Goal: Task Accomplishment & Management: Manage account settings

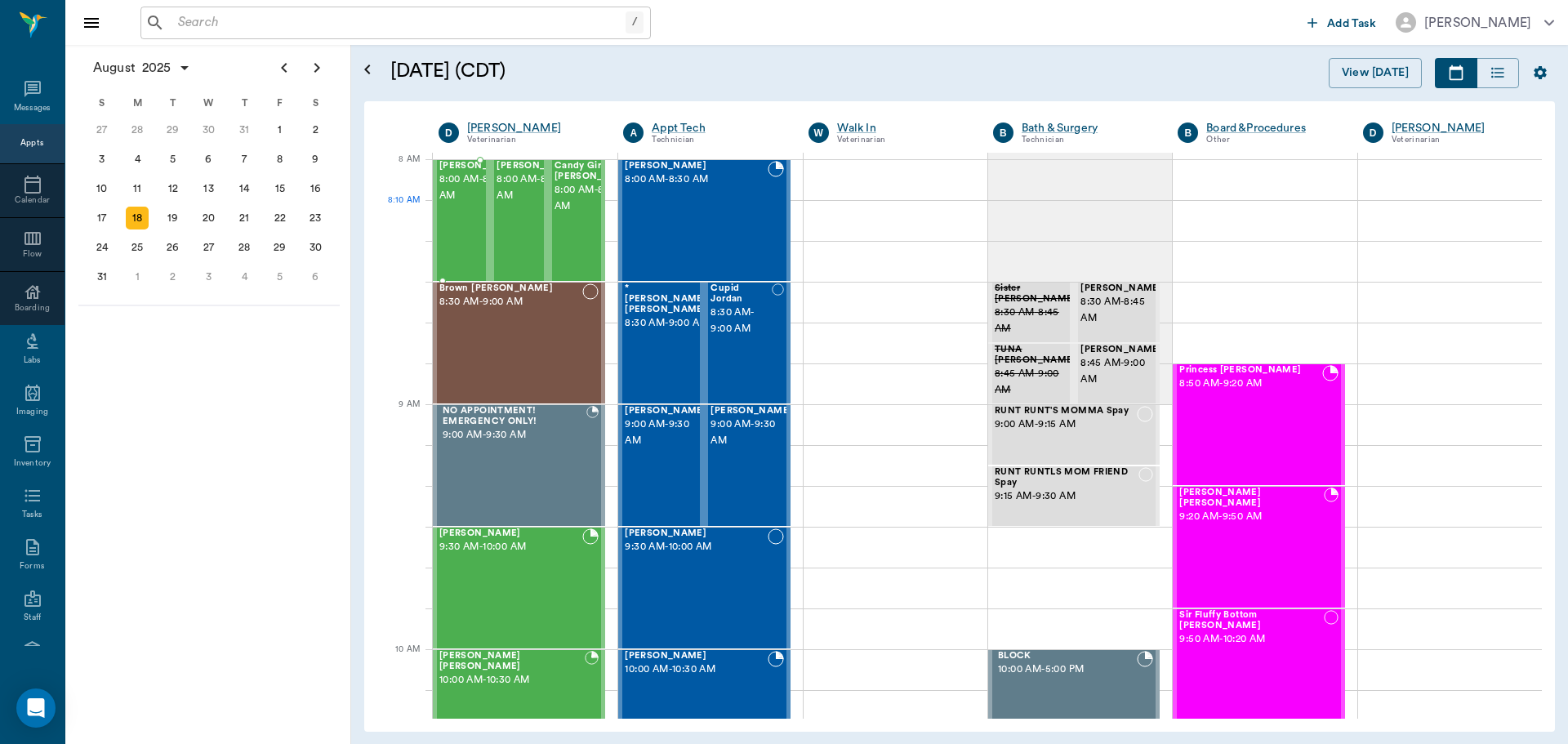
click at [455, 204] on span "8:00 AM - 8:30 AM" at bounding box center [479, 188] width 82 height 33
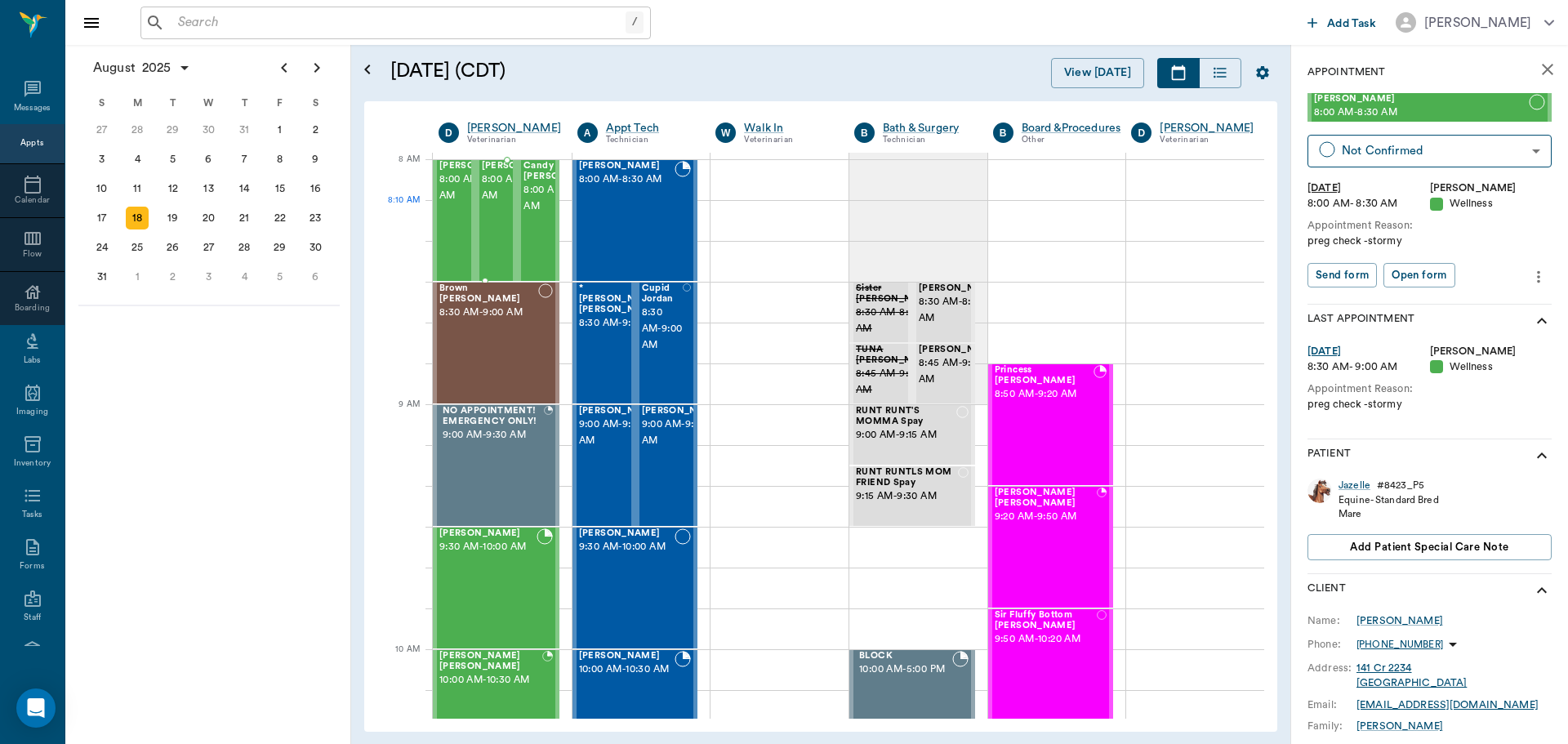
click at [493, 204] on span "8:00 AM - 8:30 AM" at bounding box center [522, 188] width 82 height 33
click at [529, 214] on span "8:00 AM - 8:30 AM" at bounding box center [564, 199] width 82 height 33
click at [455, 204] on span "8:00 AM - 8:30 AM" at bounding box center [479, 188] width 82 height 33
click at [493, 326] on div "Brown Sugar Patterson 8:30 AM - 9:00 AM" at bounding box center [488, 343] width 99 height 119
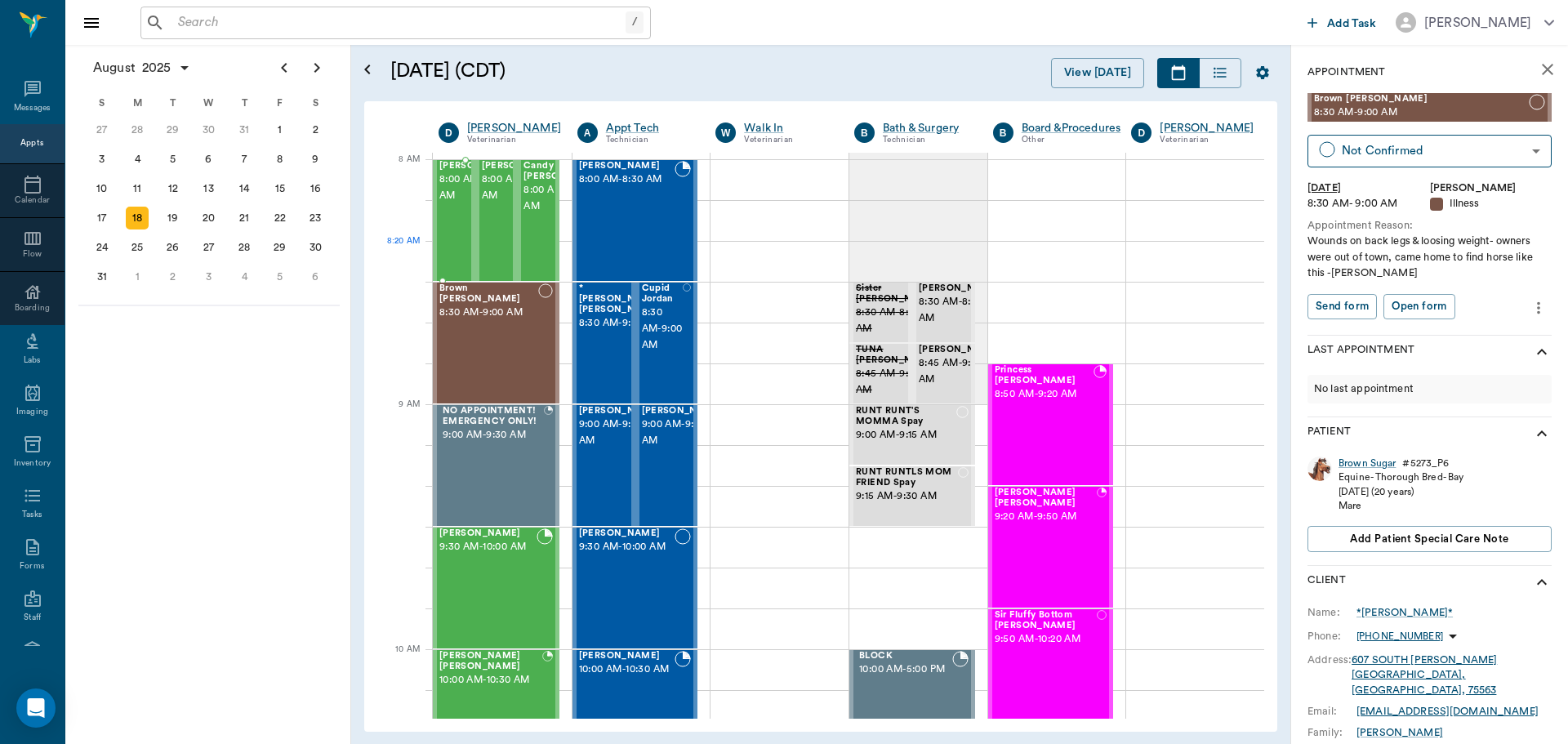
click at [455, 204] on span "8:00 AM - 8:30 AM" at bounding box center [479, 188] width 82 height 33
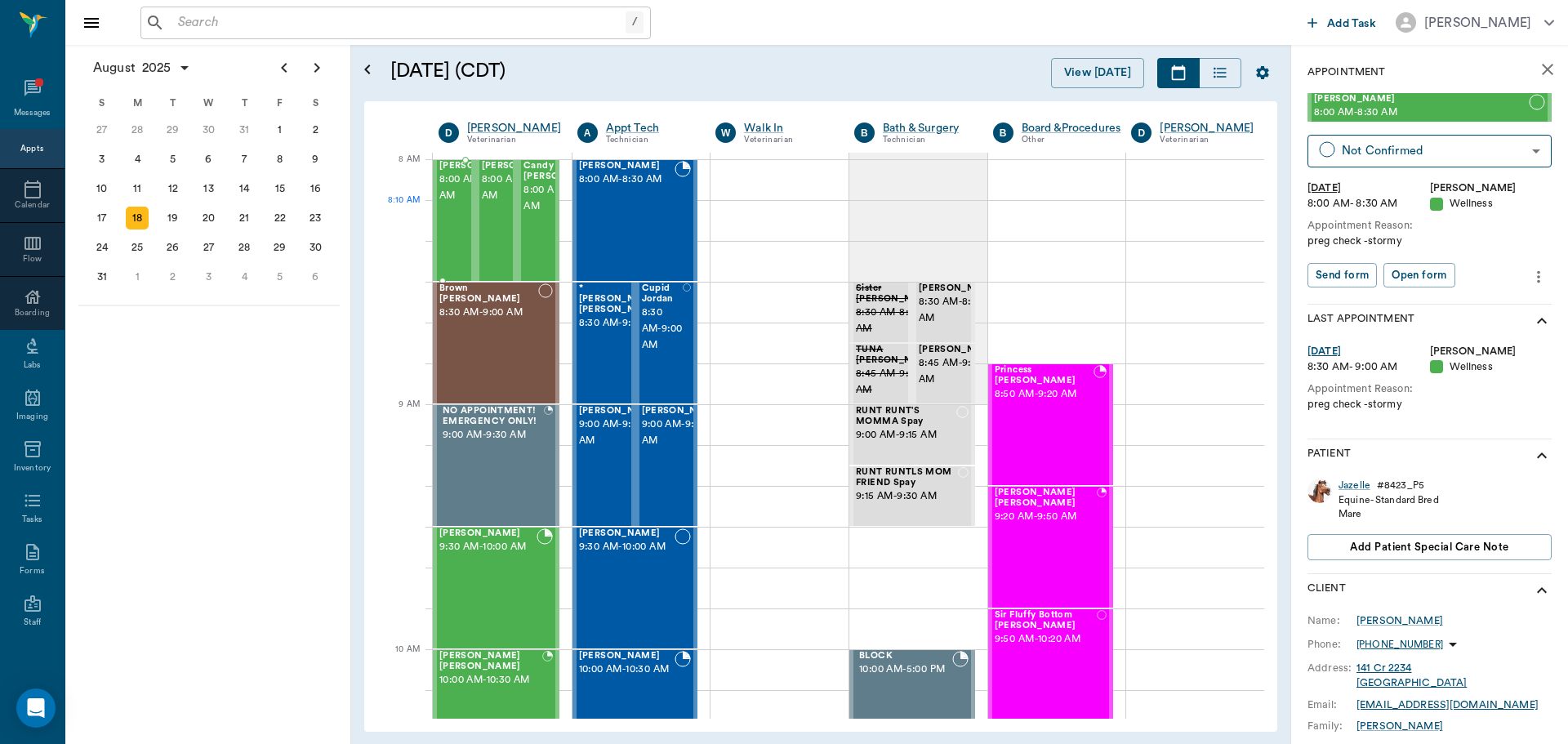
click at [455, 204] on span "8:00 AM - 8:30 AM" at bounding box center [479, 188] width 82 height 33
click at [494, 201] on span "8:00 AM - 8:30 AM" at bounding box center [522, 188] width 82 height 33
click at [534, 214] on span "8:00 AM - 8:30 AM" at bounding box center [564, 199] width 82 height 33
click at [515, 320] on span "8:30 AM - 9:00 AM" at bounding box center [488, 312] width 99 height 16
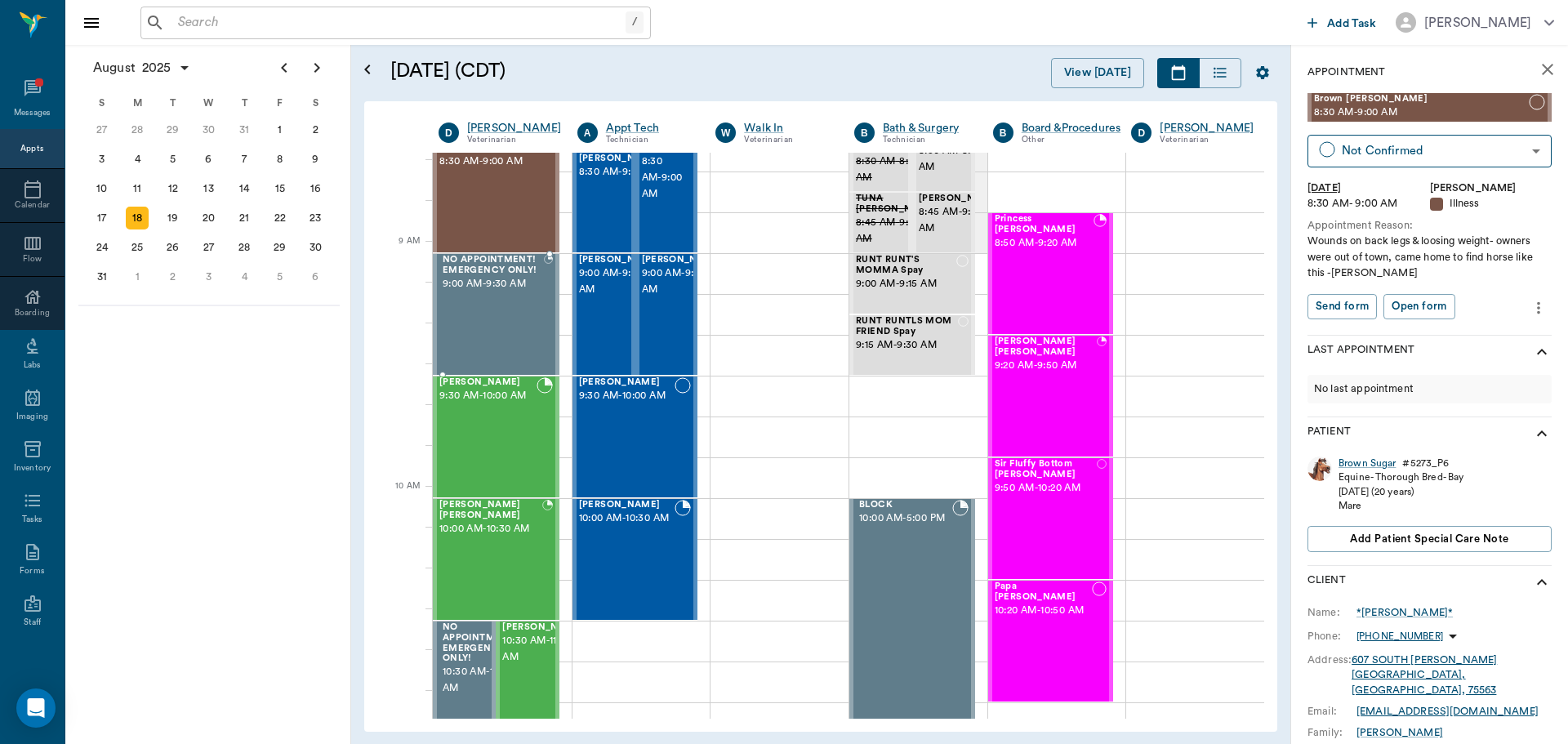
scroll to position [163, 0]
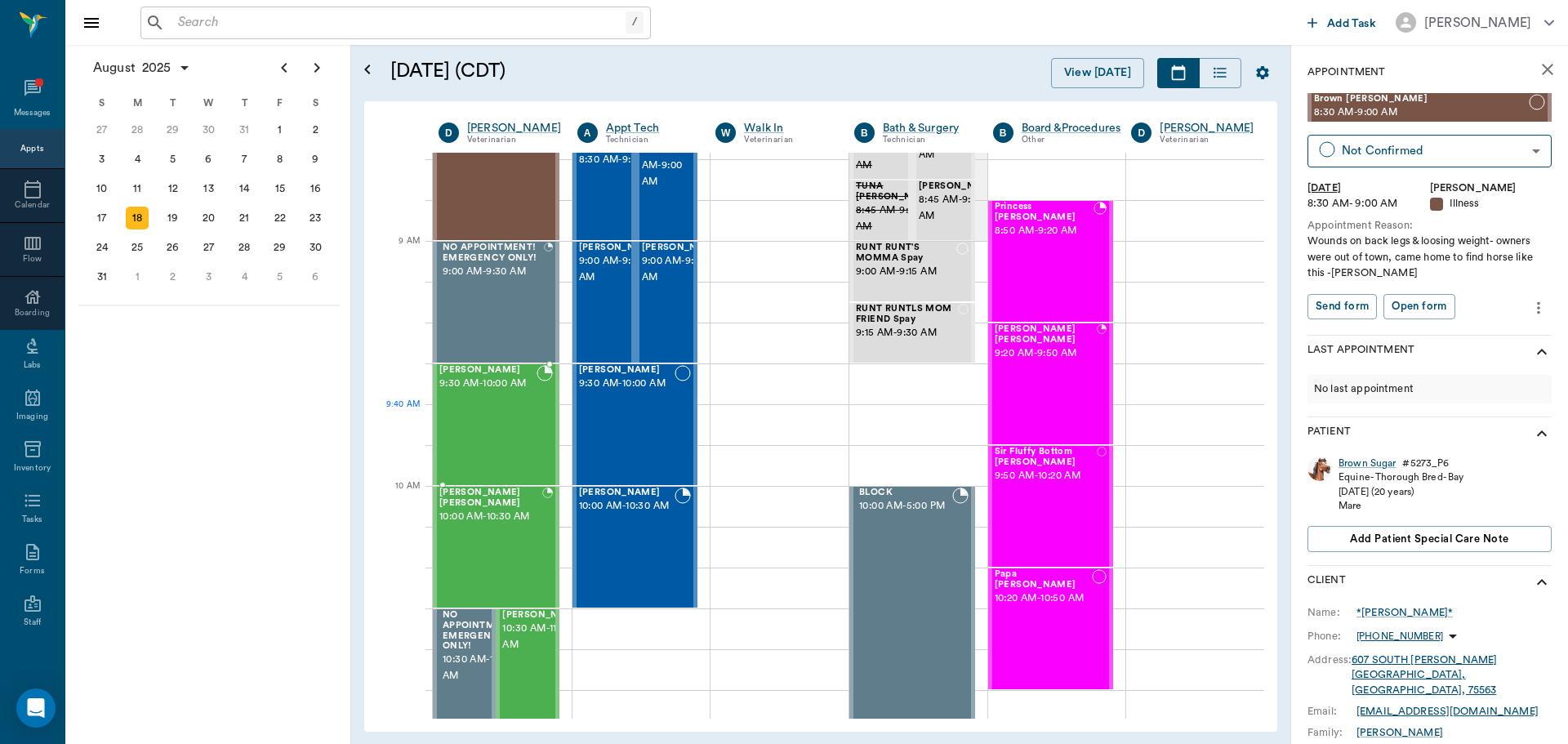
click at [476, 416] on div "Mia Barentine 9:30 AM - 10:00 AM" at bounding box center [488, 424] width 97 height 119
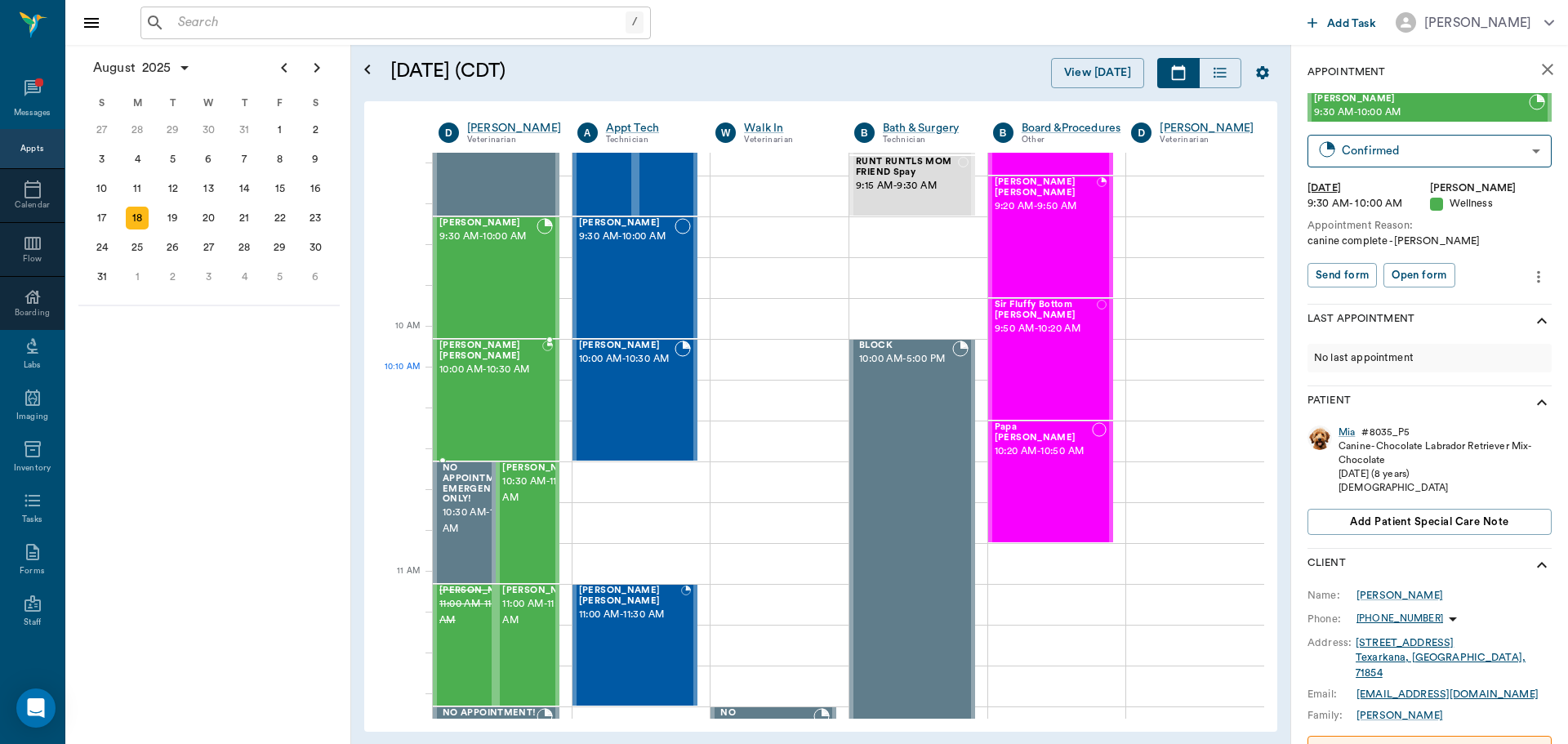
scroll to position [326, 0]
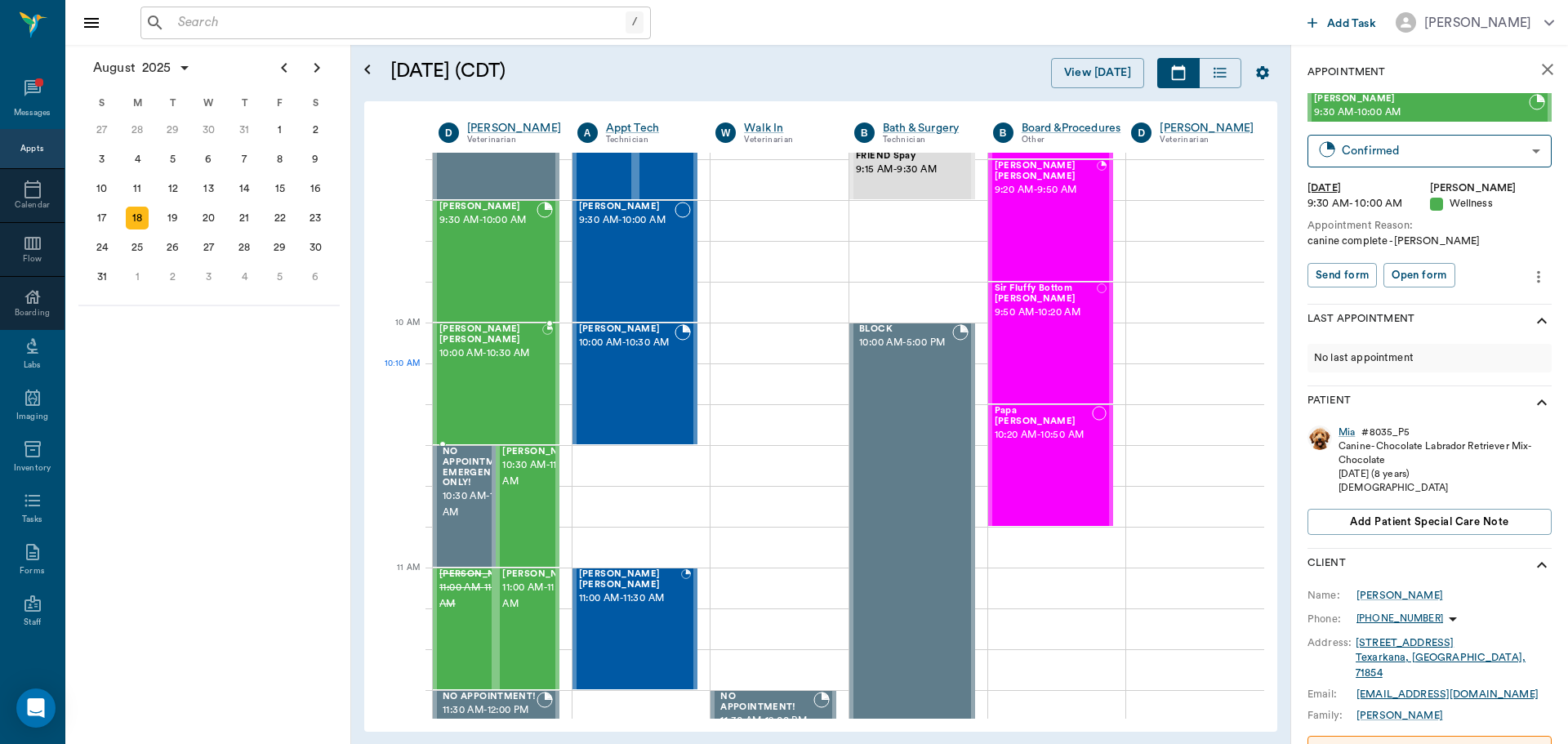
click at [493, 389] on div "Marley Barentine 10:00 AM - 10:30 AM" at bounding box center [490, 384] width 103 height 119
click at [526, 490] on span "10:30 AM - 11:00 AM" at bounding box center [543, 474] width 82 height 33
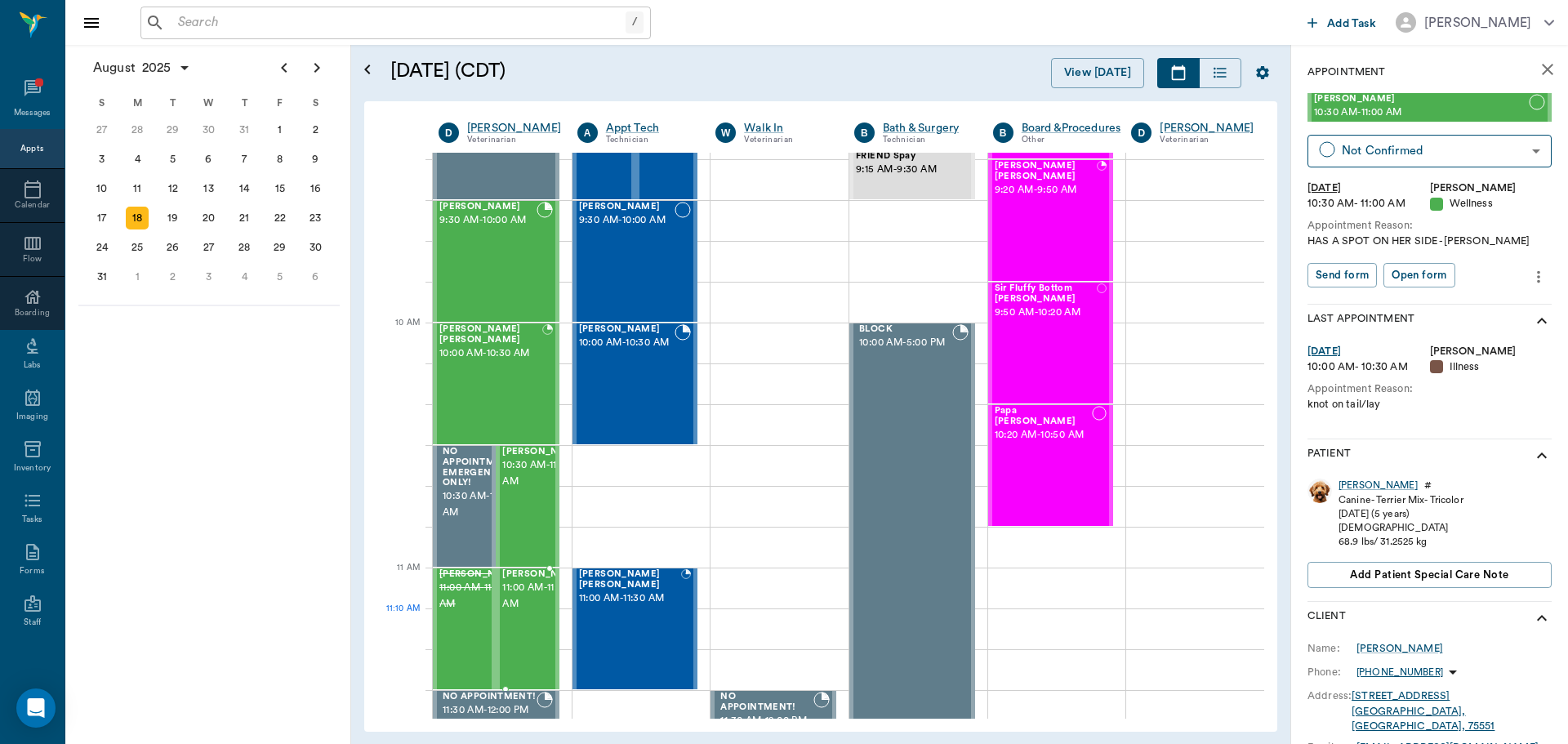
click at [523, 612] on span "11:00 AM - 11:30 AM" at bounding box center [543, 596] width 82 height 33
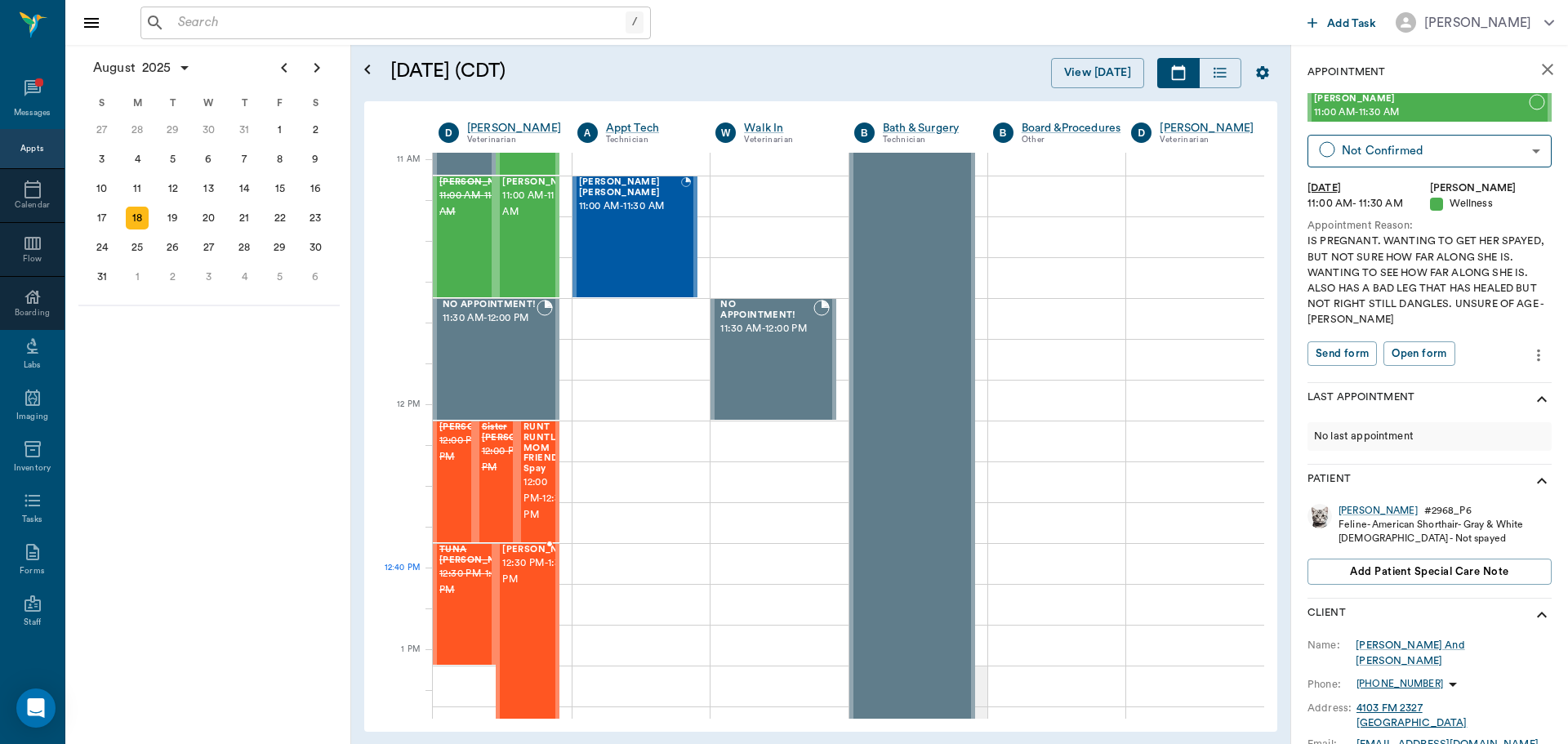
scroll to position [735, 0]
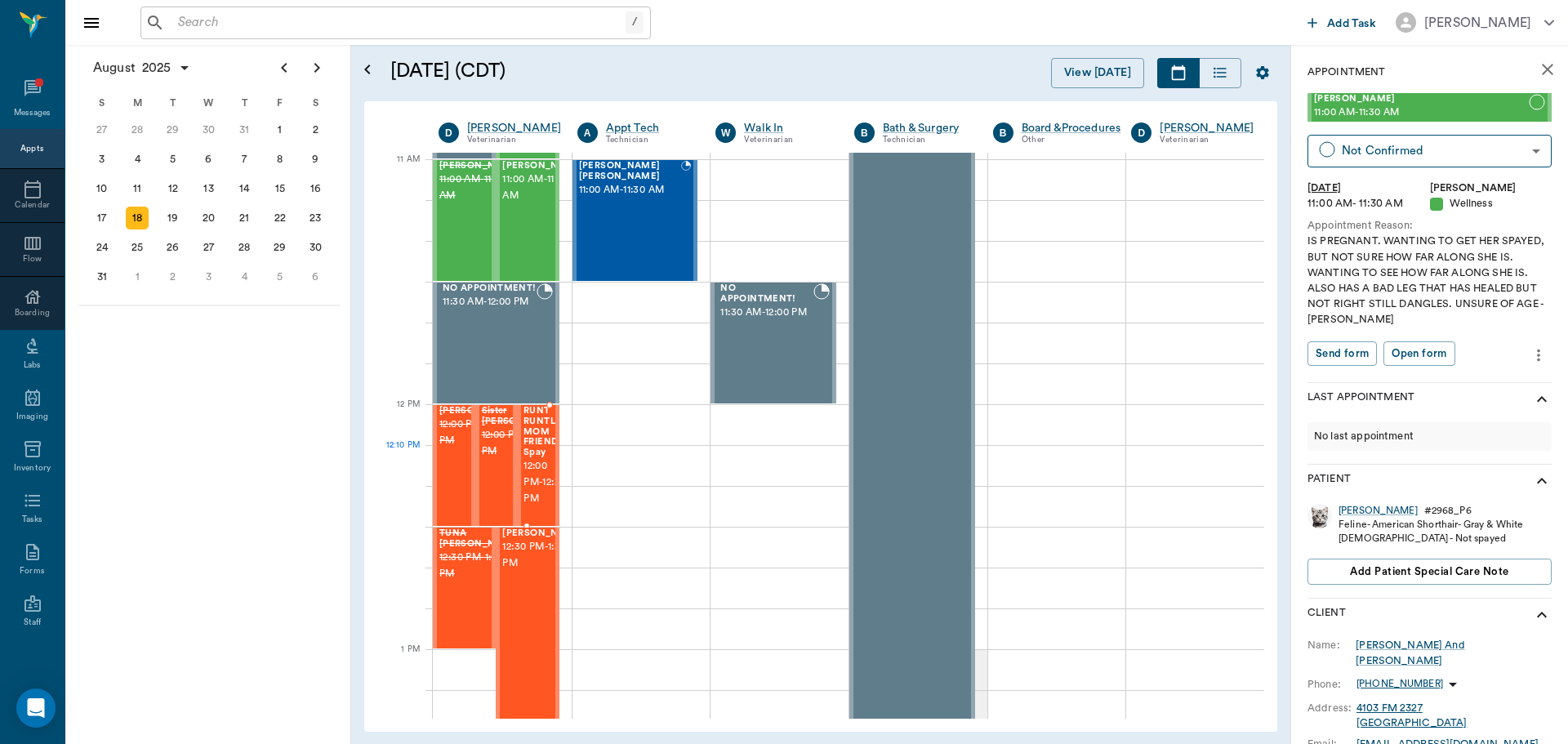
click at [535, 454] on span "RUNT RUNTLS MOM FRIEND Spay" at bounding box center [544, 432] width 42 height 52
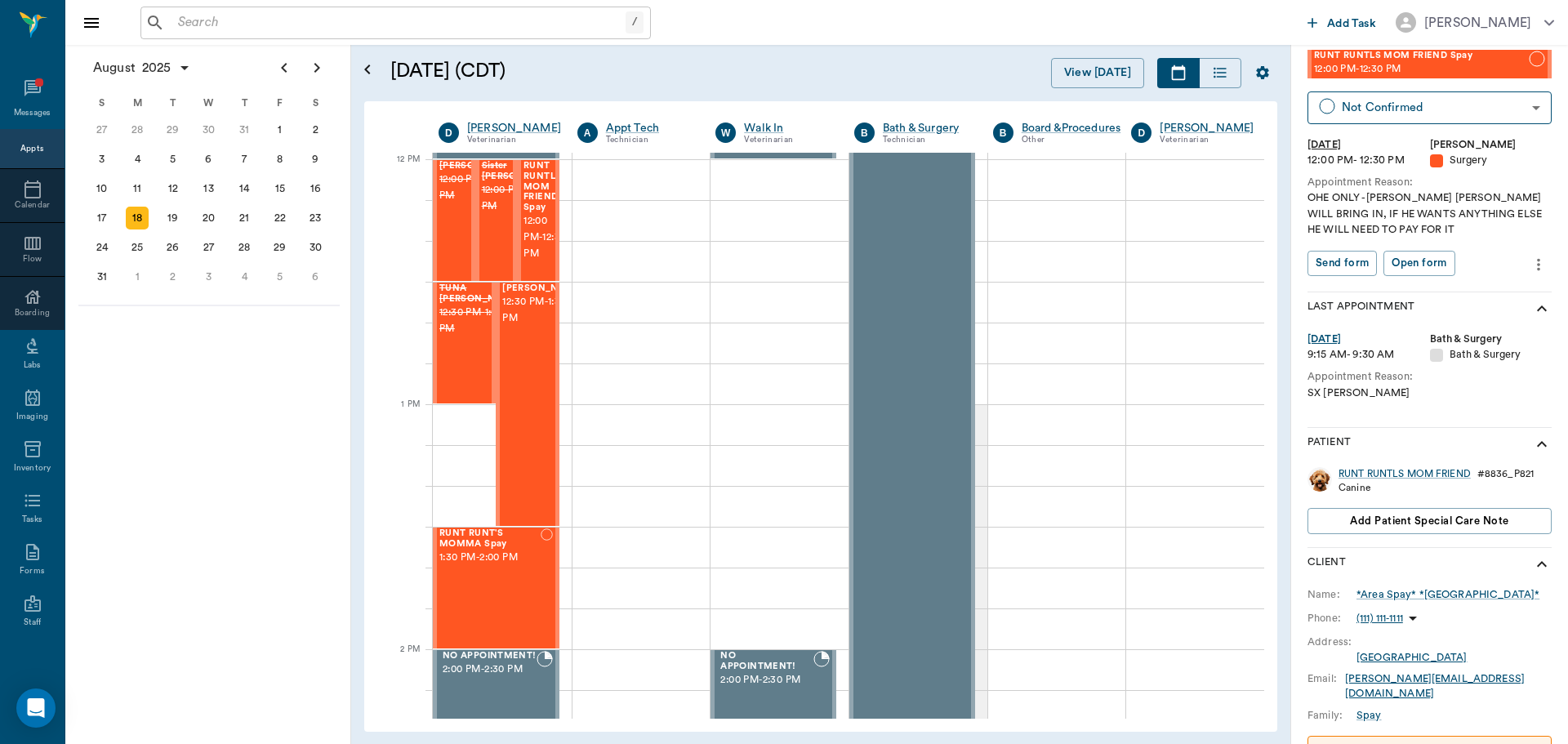
scroll to position [163, 0]
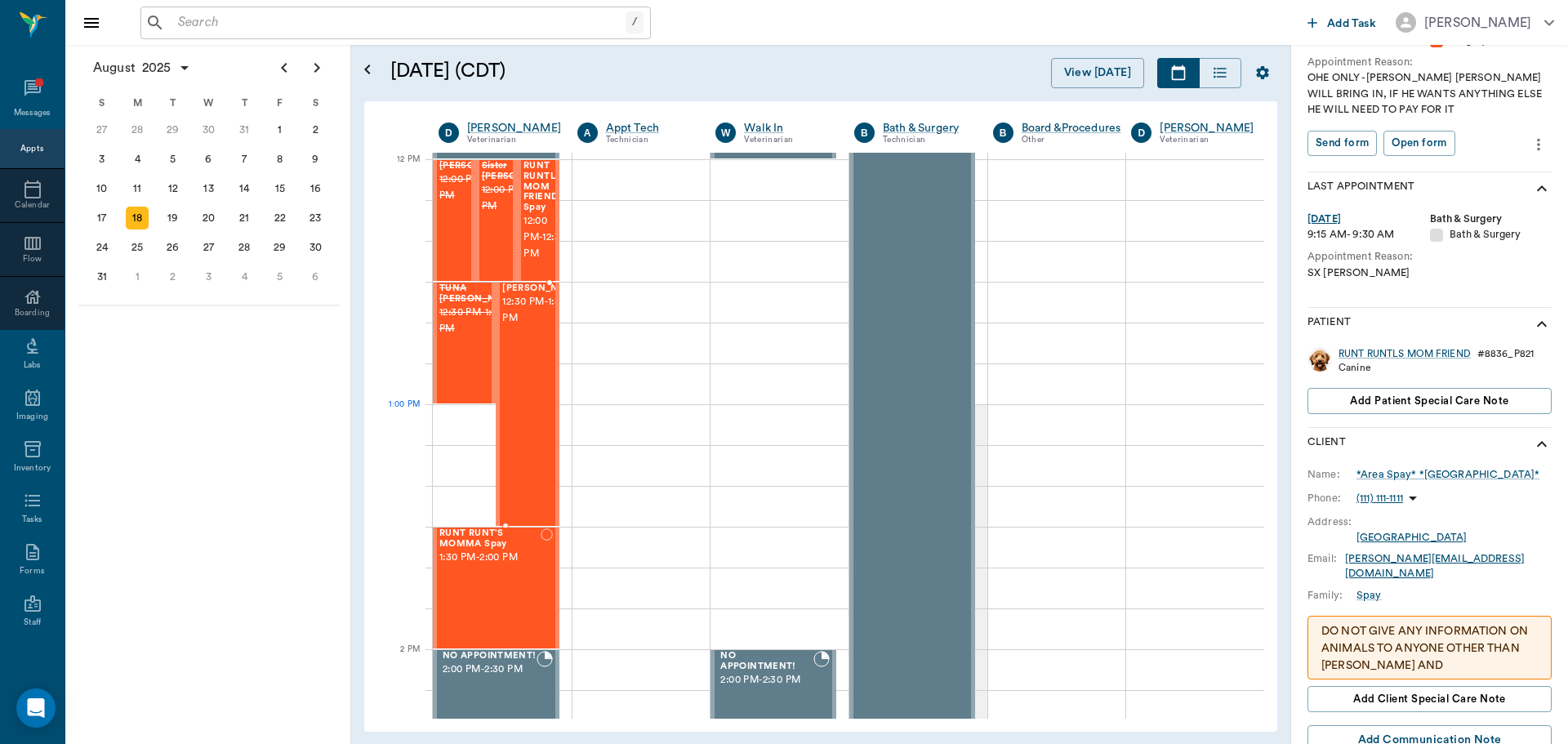
click at [534, 426] on div "[PERSON_NAME] 12:30 PM - 1:30 PM" at bounding box center [543, 404] width 82 height 242
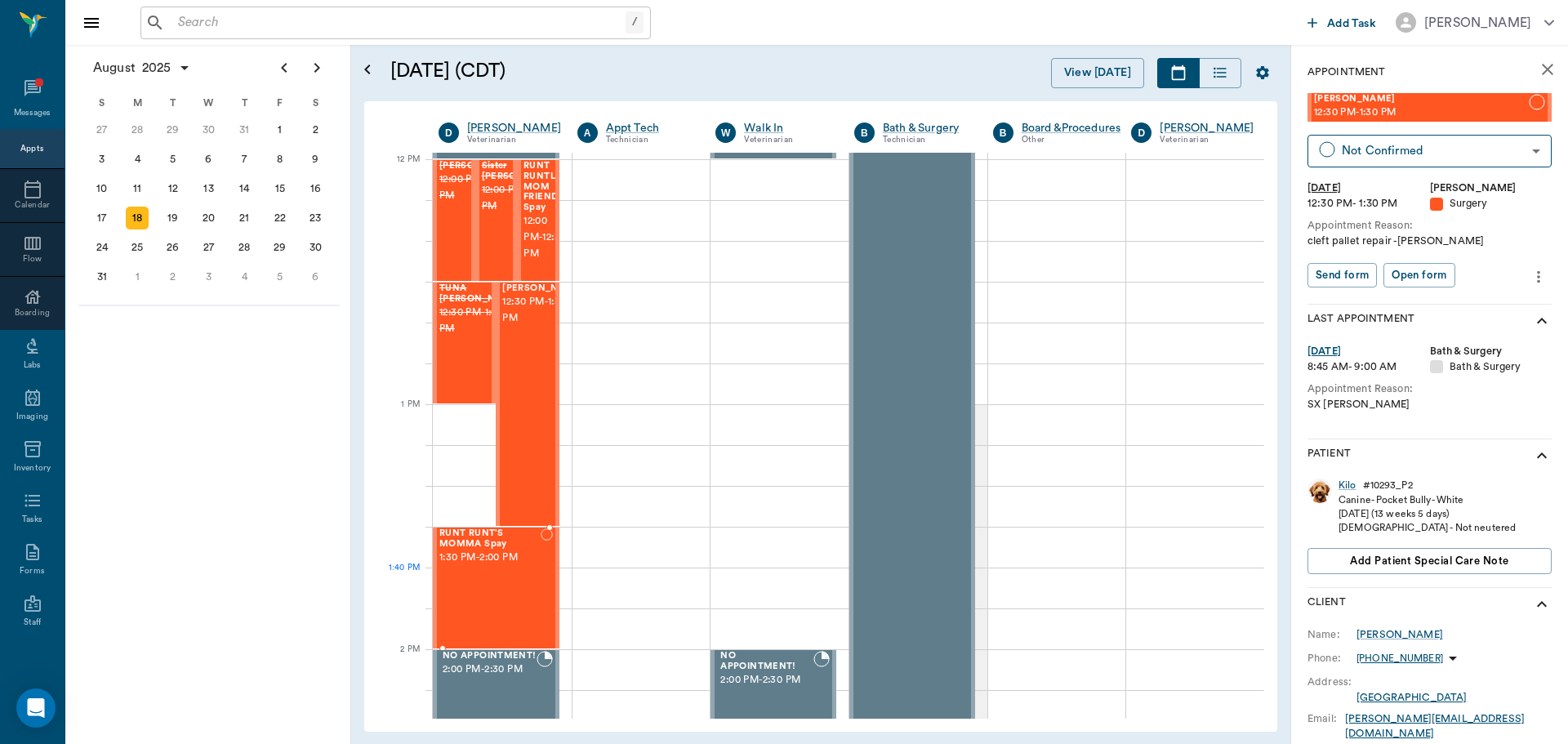
click at [509, 591] on div "RUNT RUNT'S MOMMA Spay 1:30 PM - 2:00 PM" at bounding box center [489, 587] width 101 height 119
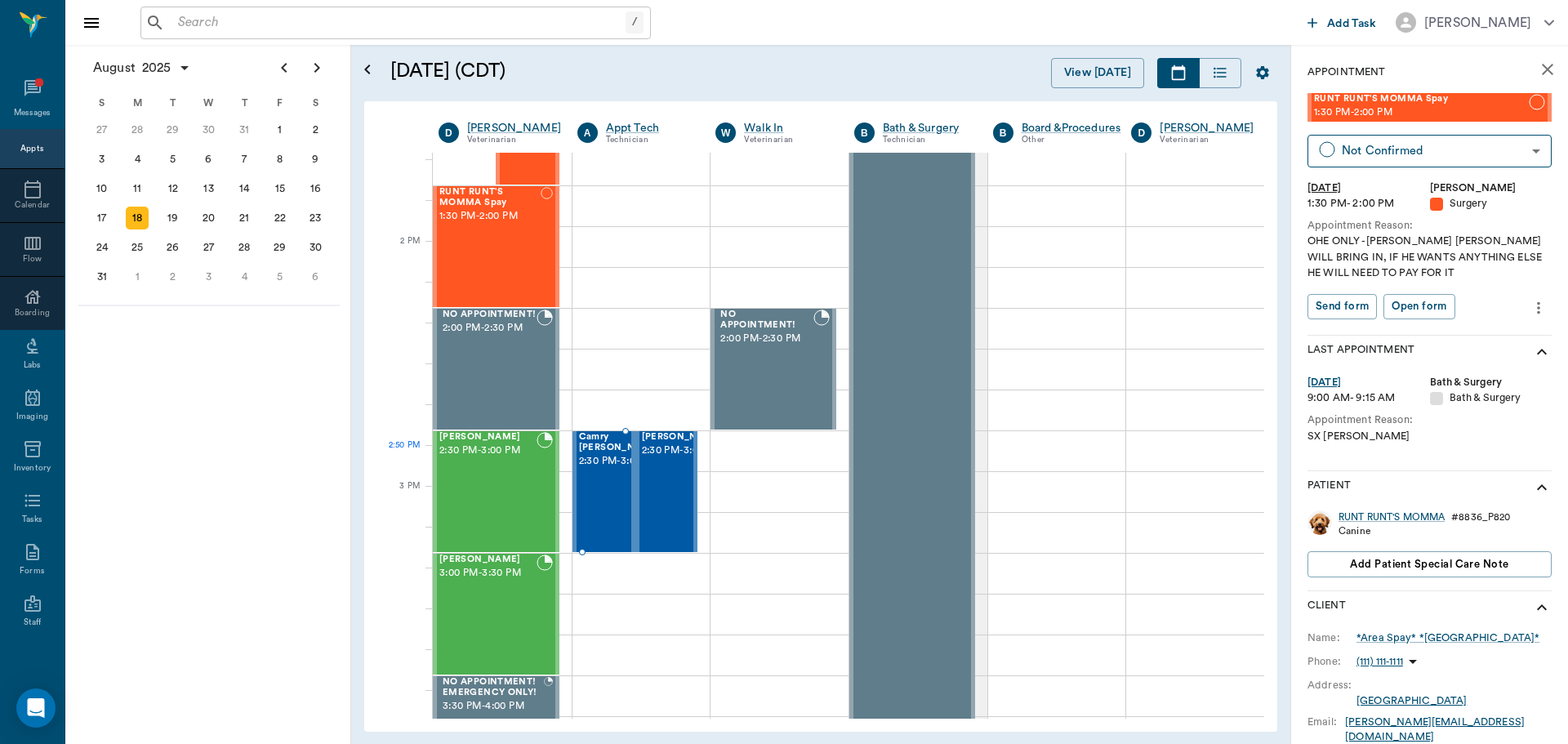
scroll to position [1388, 0]
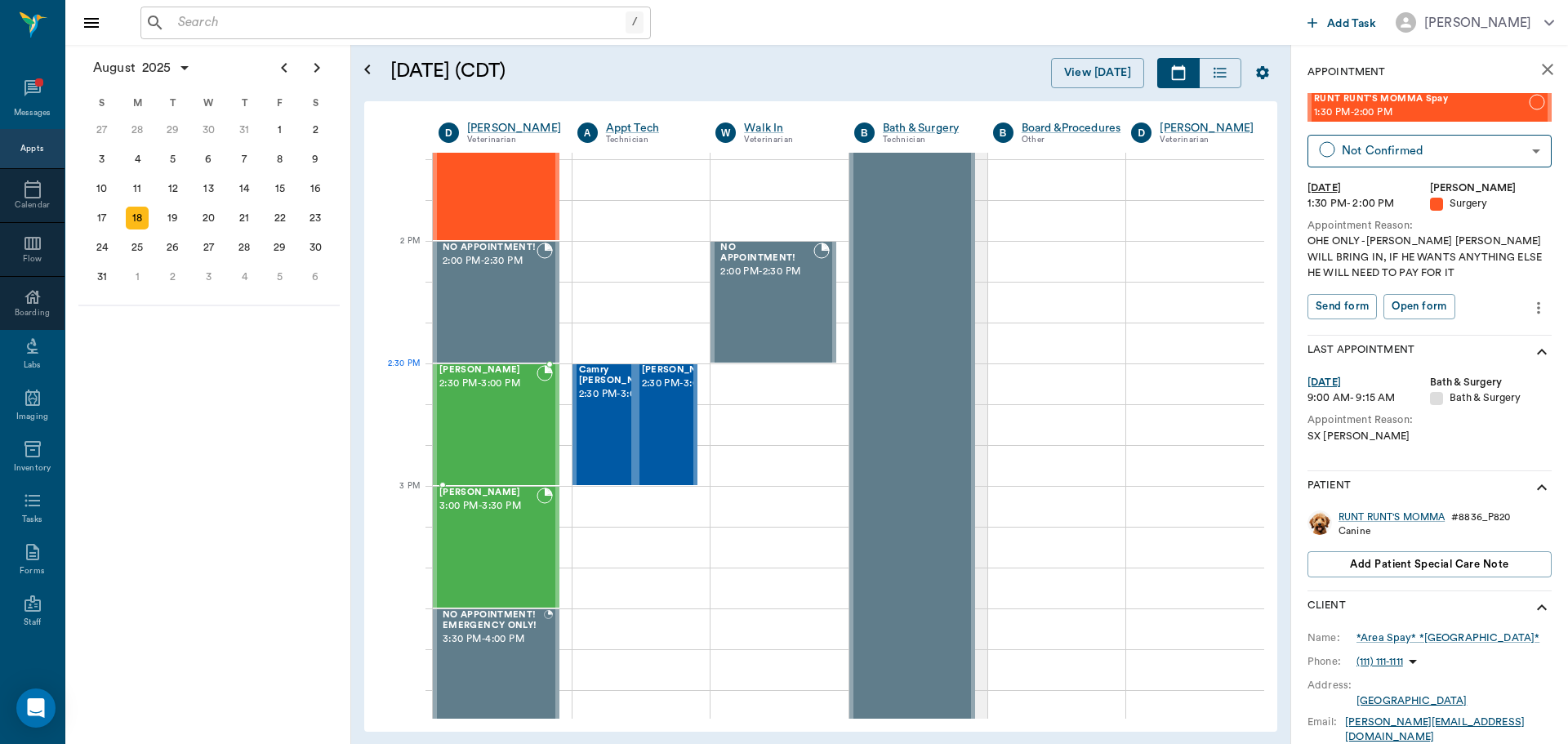
click at [468, 399] on div "Juniper Hallberg 2:30 PM - 3:00 PM" at bounding box center [488, 424] width 97 height 119
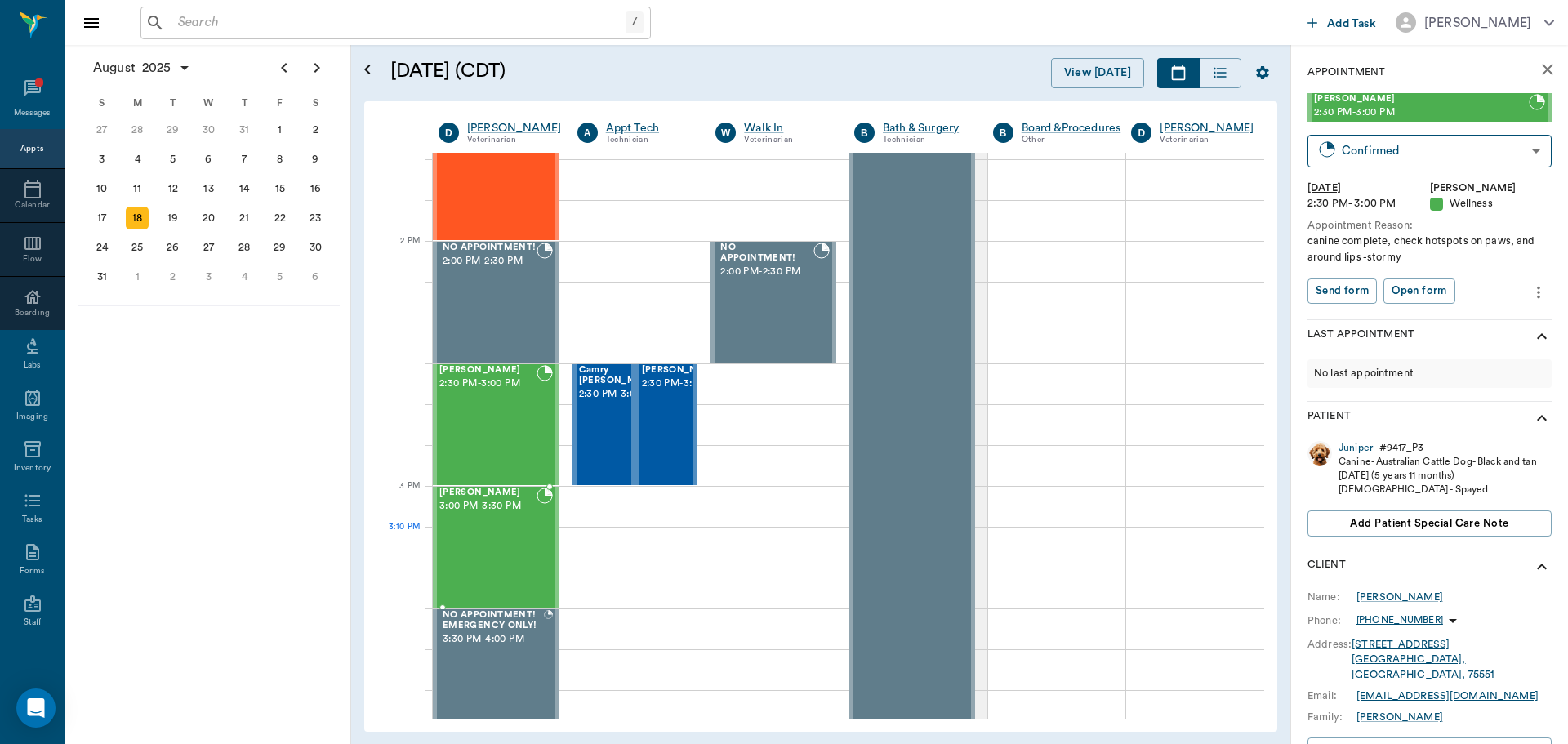
click at [522, 538] on div "Tessa Hallberg 3:00 PM - 3:30 PM" at bounding box center [488, 547] width 97 height 119
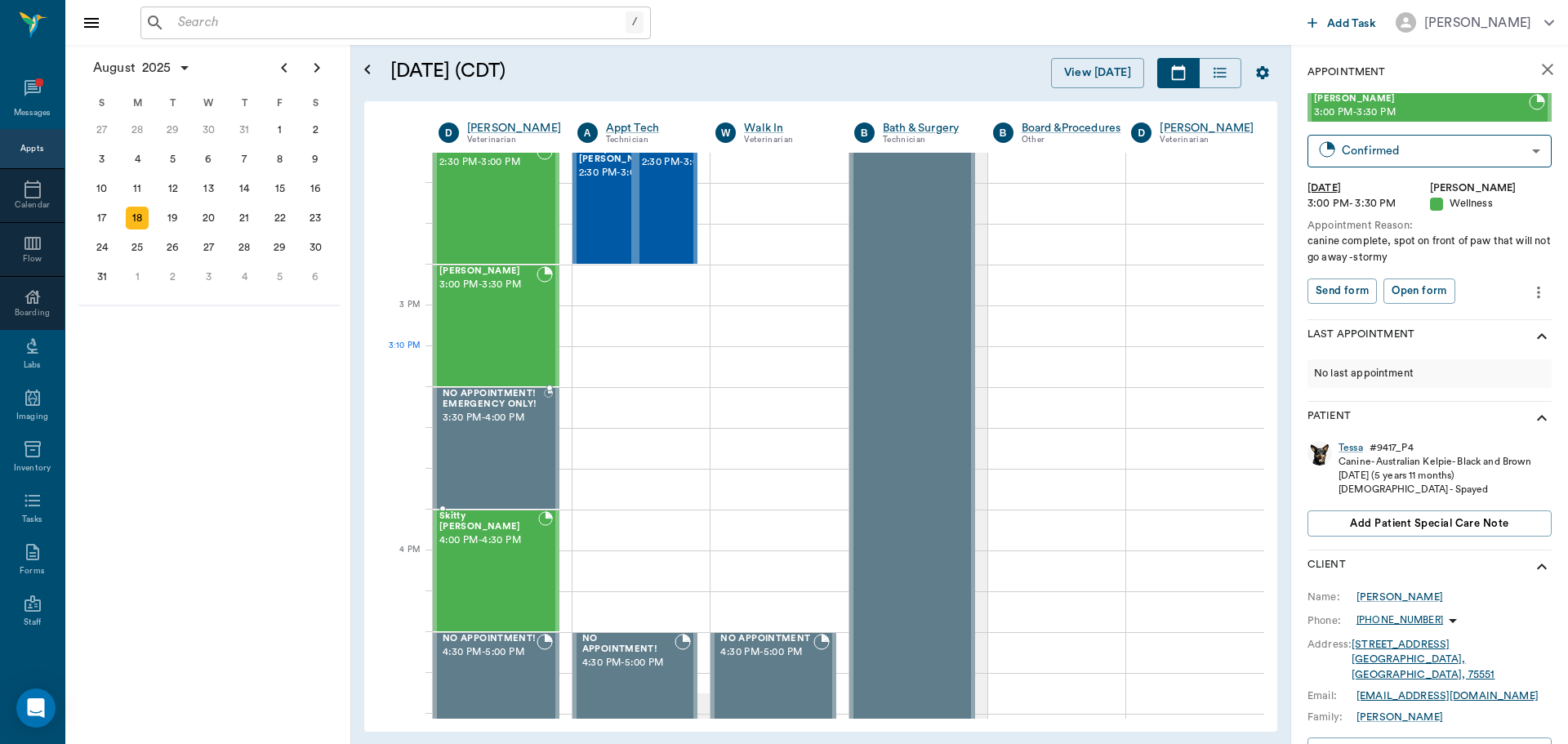
scroll to position [1633, 0]
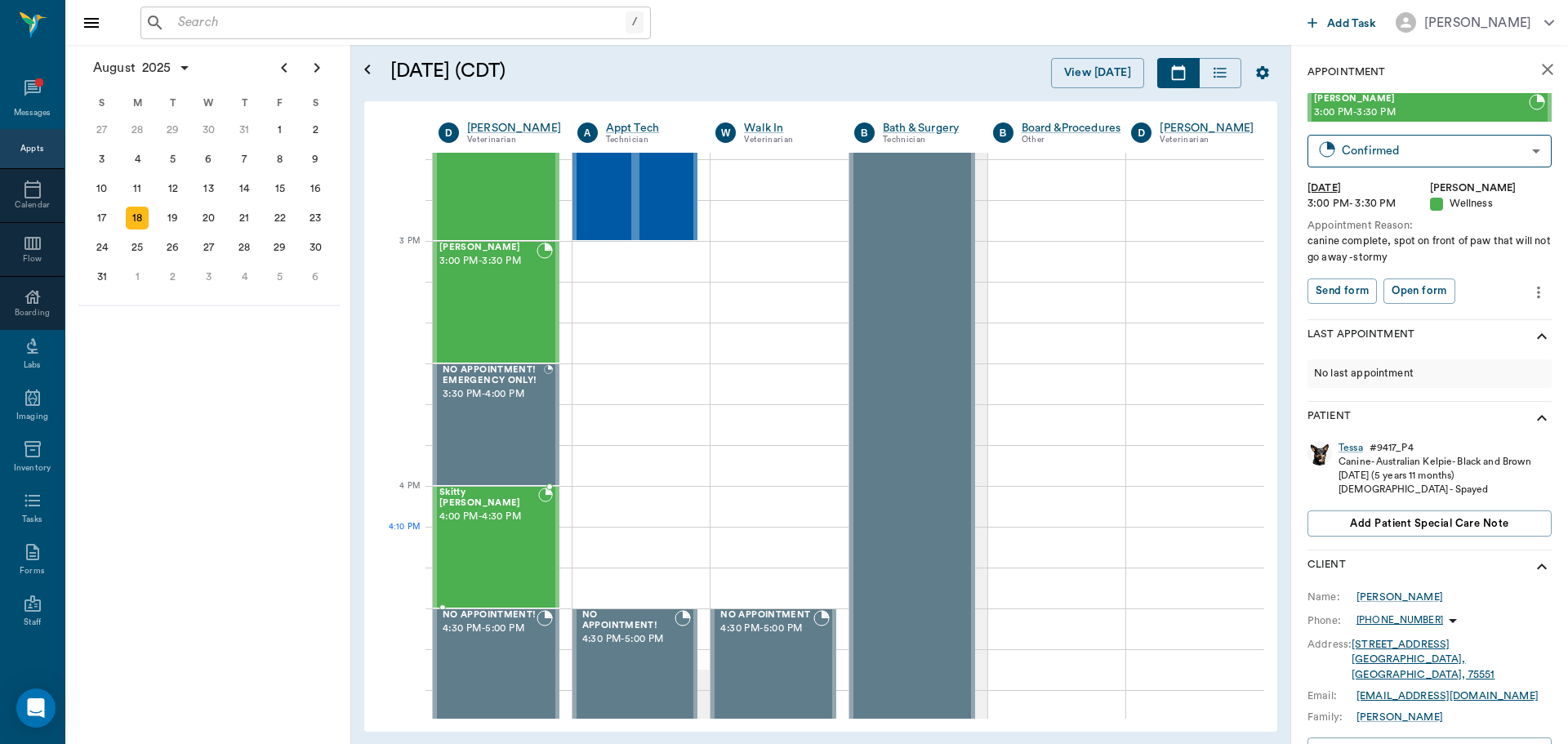
click at [522, 533] on div "Skitty Kroll 4:00 PM - 4:30 PM" at bounding box center [488, 547] width 99 height 119
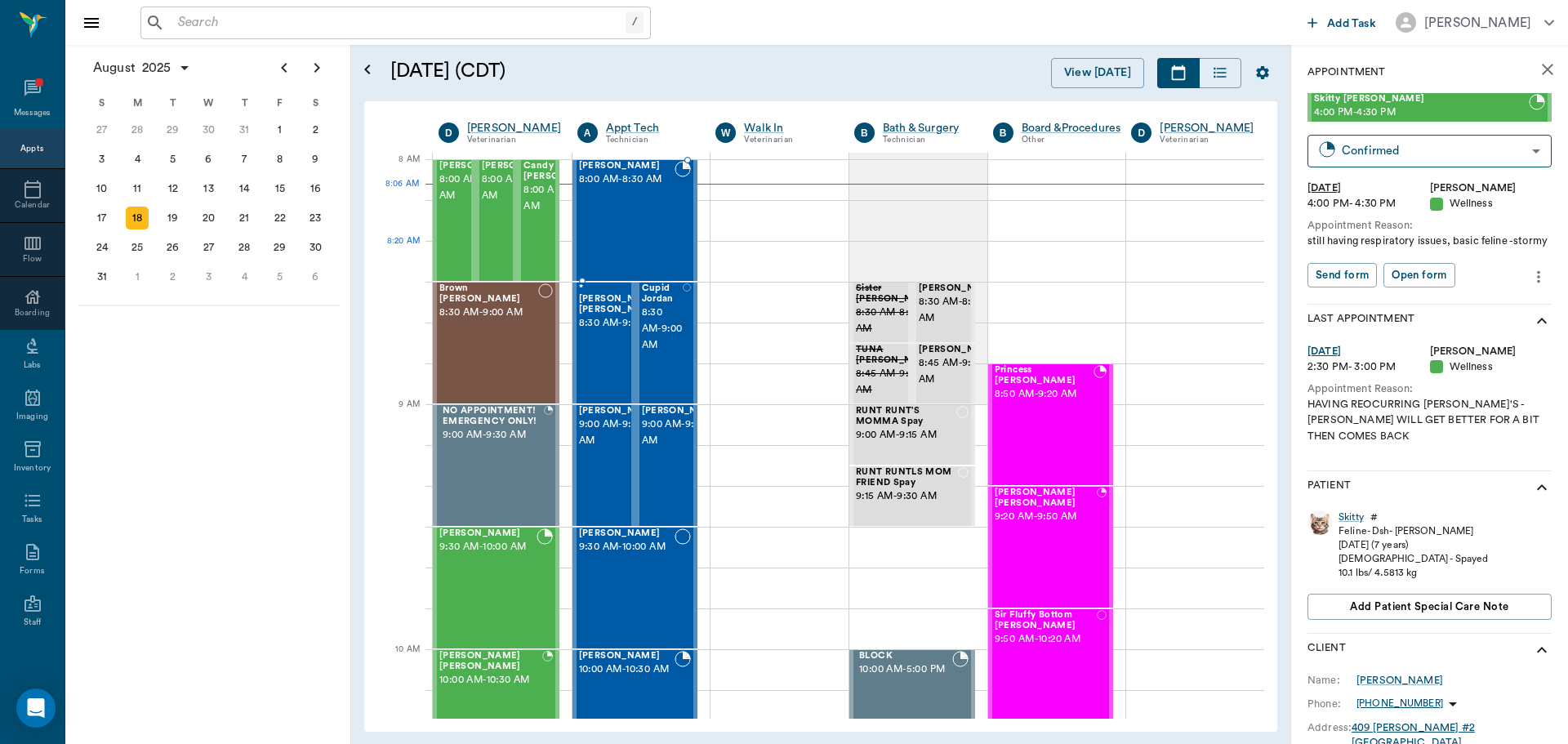
click at [641, 251] on div "Raisin Scott 8:00 AM - 8:30 AM" at bounding box center [627, 221] width 96 height 119
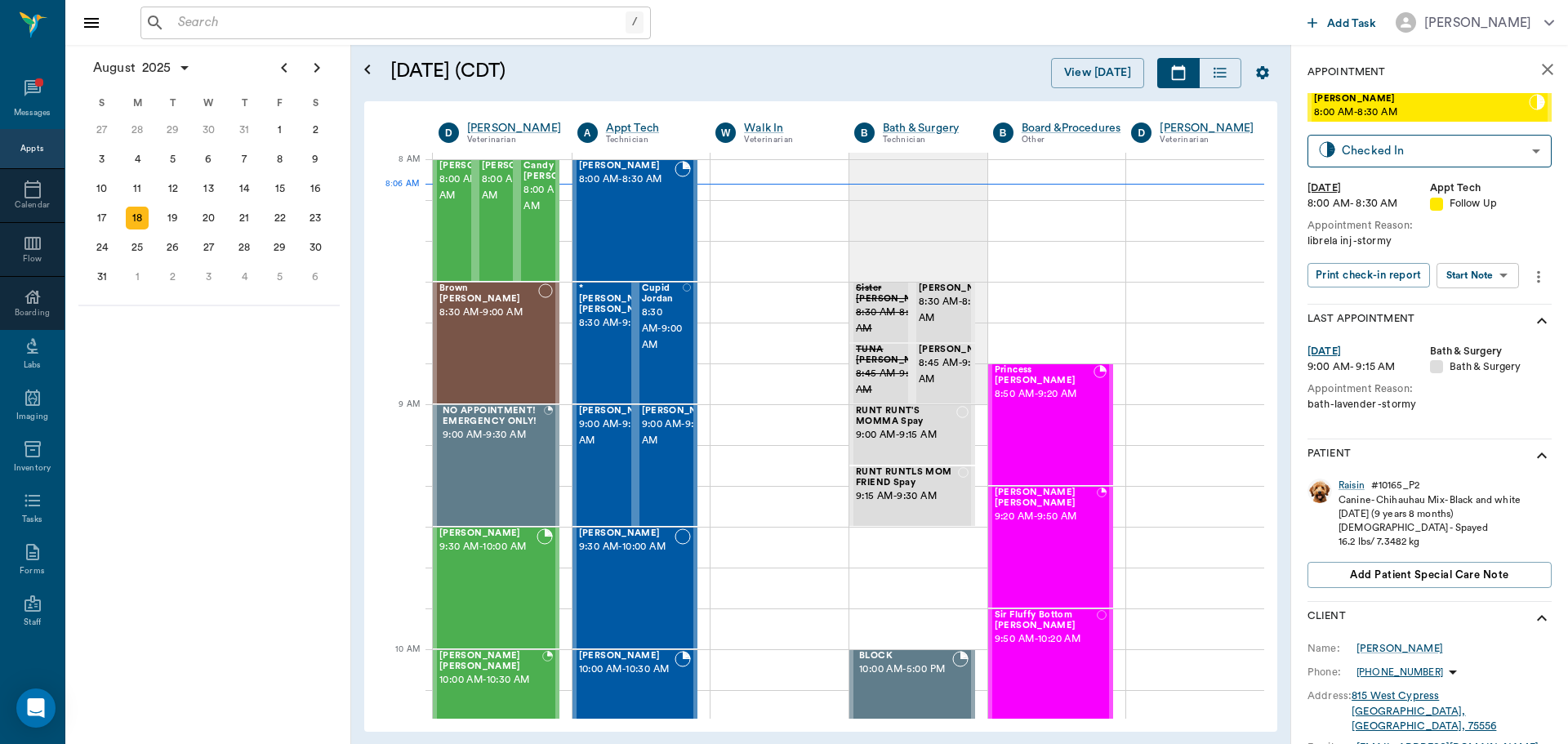
click at [1353, 482] on div "Raisin" at bounding box center [1351, 485] width 27 height 14
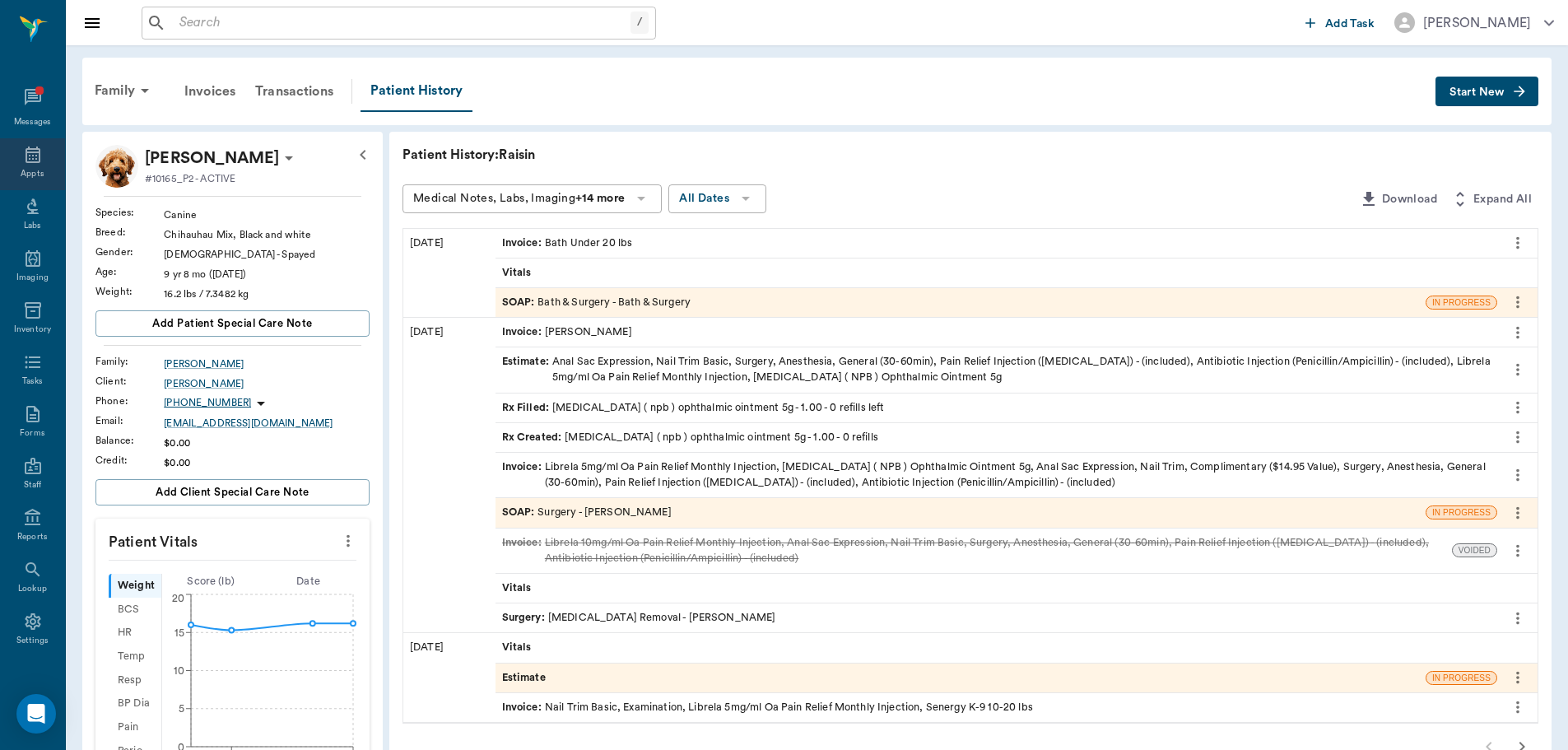
click at [23, 155] on icon at bounding box center [32, 154] width 19 height 19
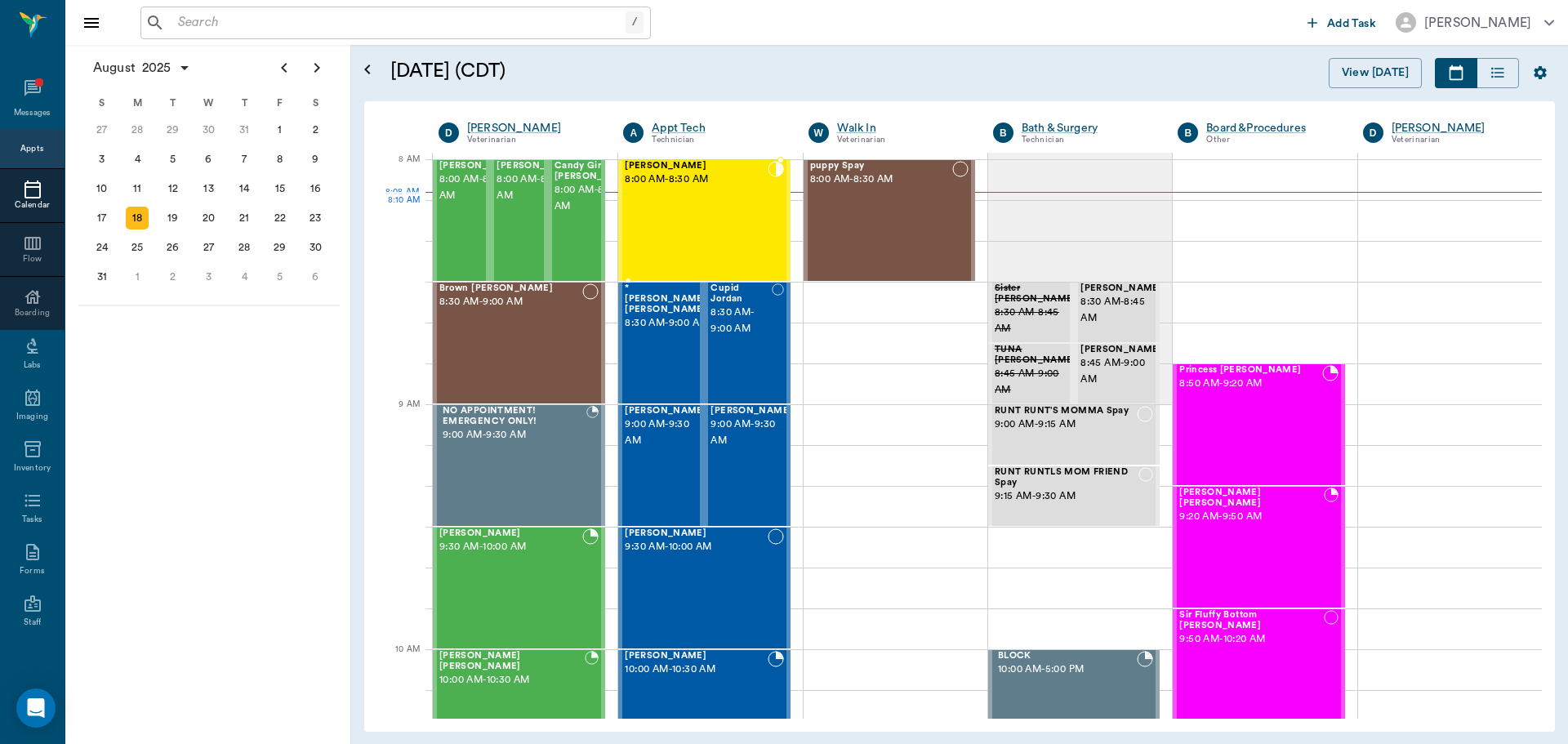
click at [705, 222] on div "Raisin Scott 8:00 AM - 8:30 AM" at bounding box center [696, 221] width 142 height 119
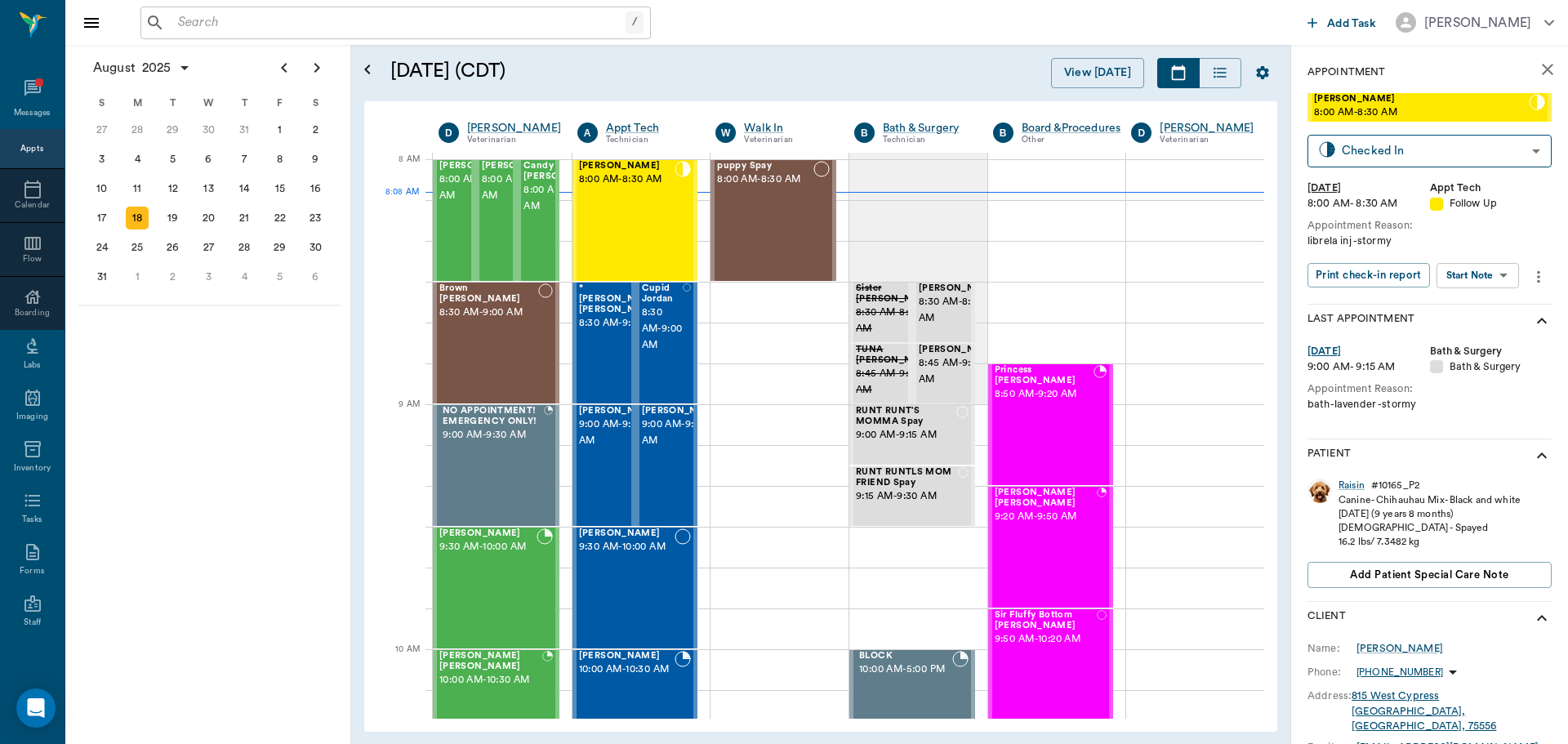
click at [1484, 275] on body "/ ​ Add Task Dr. Bert Ellsworth Nectar Messages Appts Calendar Flow Boarding La…" at bounding box center [784, 372] width 1568 height 744
click at [1481, 304] on button "Start SOAP" at bounding box center [1459, 309] width 56 height 18
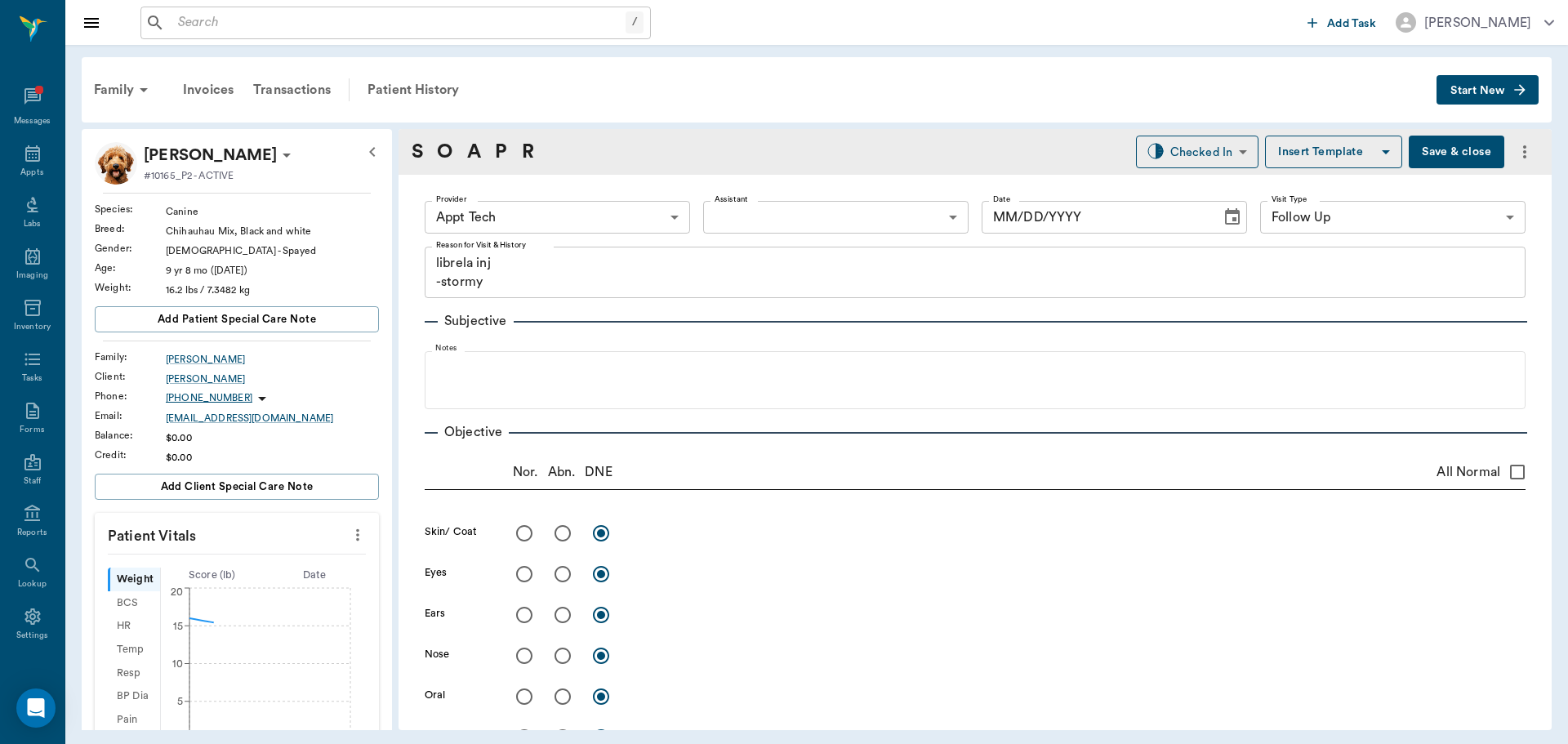
type input "63ec2f075fda476ae8351a4c"
type input "65d2be4f46e3a538d89b8c16"
type textarea "librela inj -stormy"
type input "[DATE]"
click at [353, 540] on icon "more" at bounding box center [357, 534] width 18 height 19
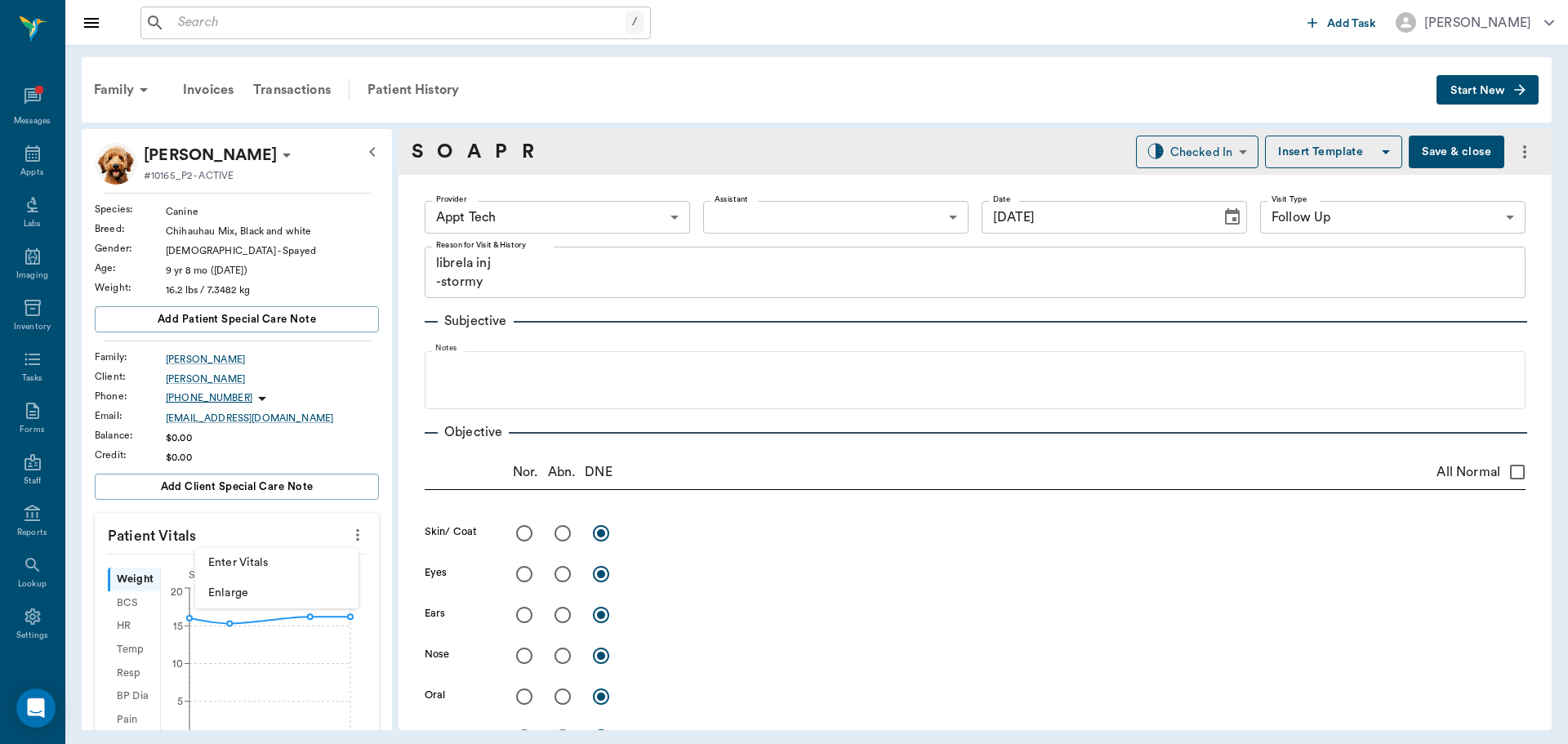
click at [280, 552] on li "Enter Vitals" at bounding box center [277, 563] width 163 height 30
click at [265, 574] on input "text" at bounding box center [236, 584] width 142 height 33
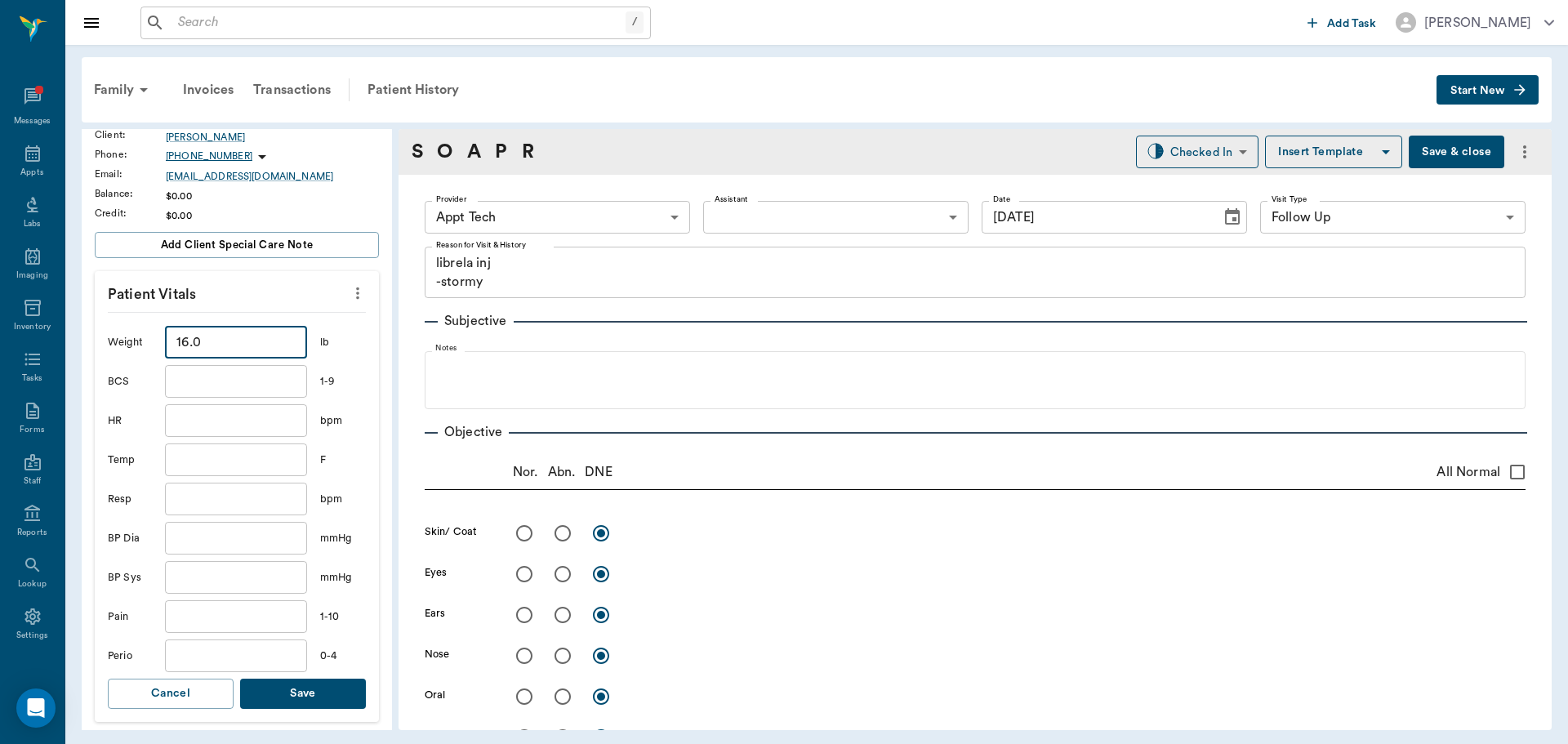
scroll to position [326, 0]
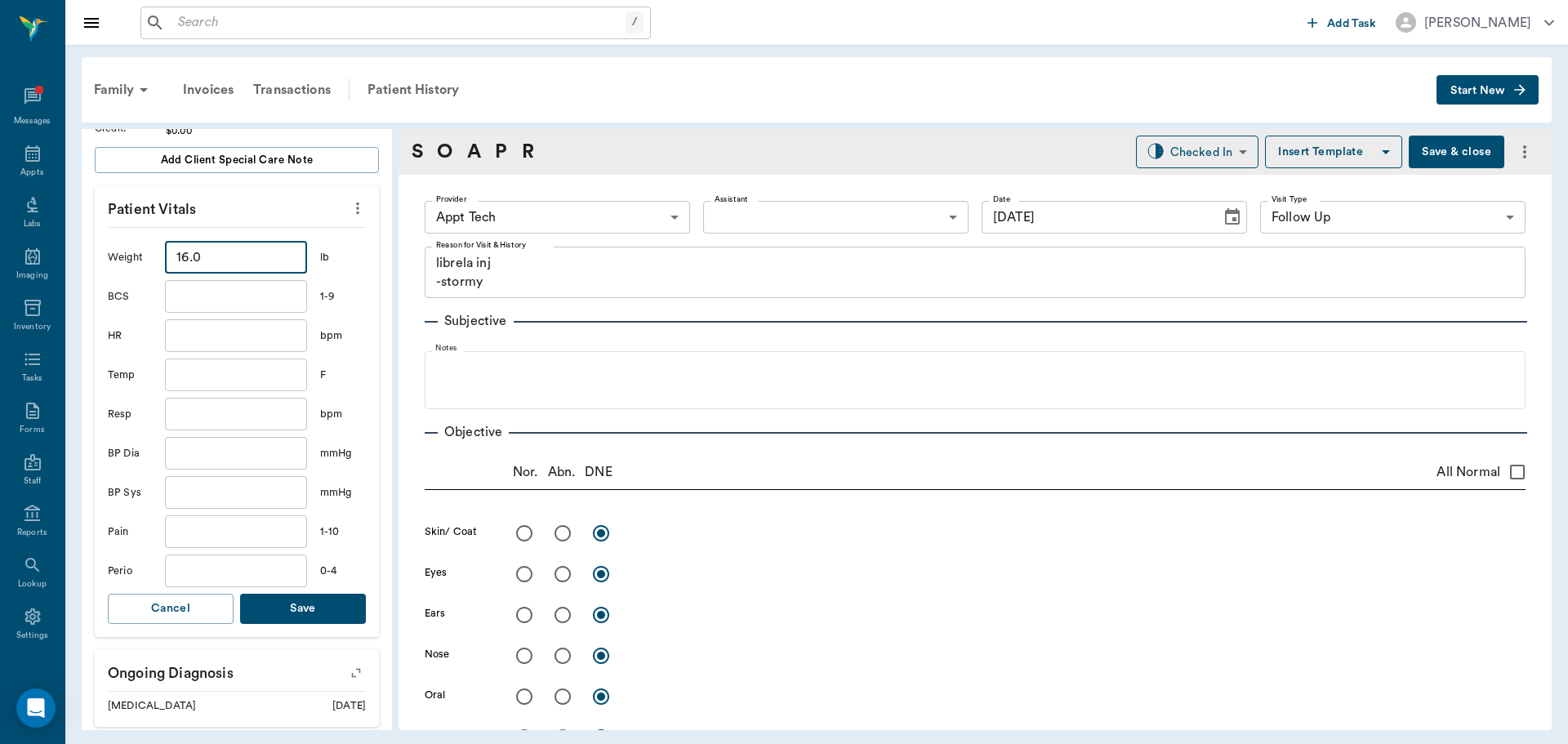
type input "16"
click at [344, 614] on button "Save" at bounding box center [302, 608] width 126 height 30
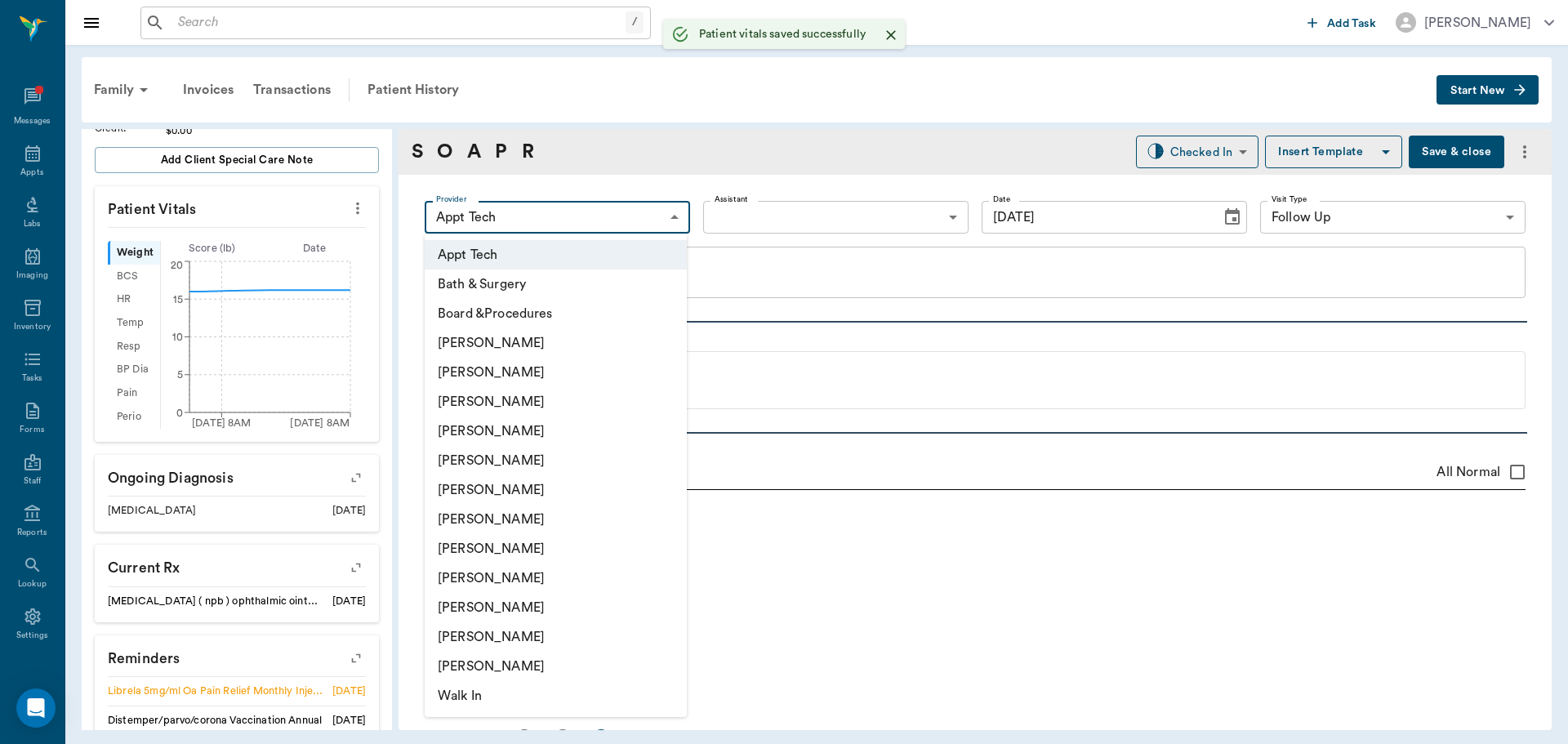
click at [517, 211] on body "/ ​ Add Task Dr. Bert Ellsworth Nectar Messages Appts Labs Imaging Inventory Ta…" at bounding box center [784, 372] width 1568 height 744
click at [558, 484] on li "[PERSON_NAME]" at bounding box center [555, 490] width 262 height 29
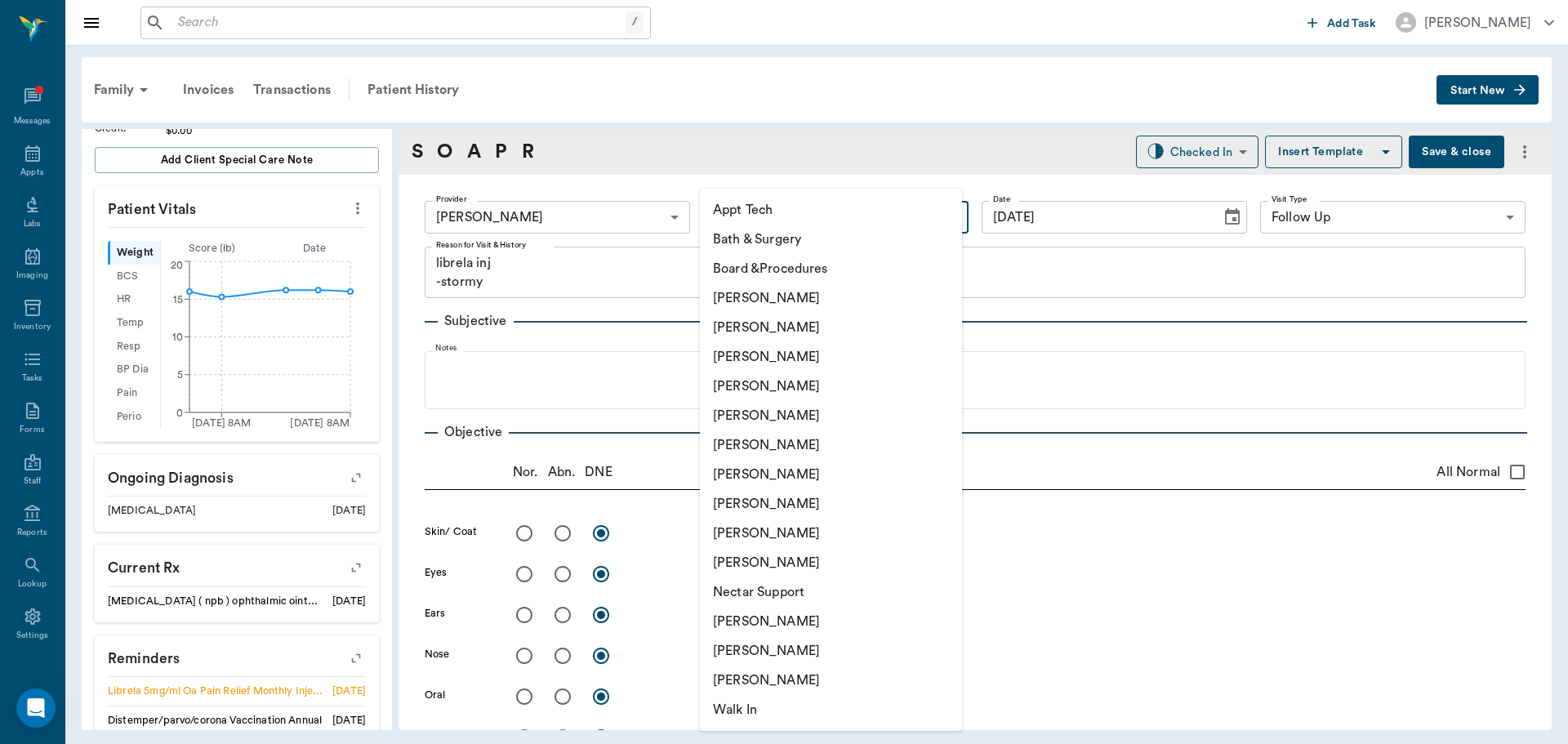
click at [794, 217] on body "/ ​ Add Task Dr. Bert Ellsworth Nectar Messages Appts Labs Imaging Inventory Ta…" at bounding box center [784, 372] width 1568 height 744
click at [565, 213] on div at bounding box center [784, 372] width 1568 height 744
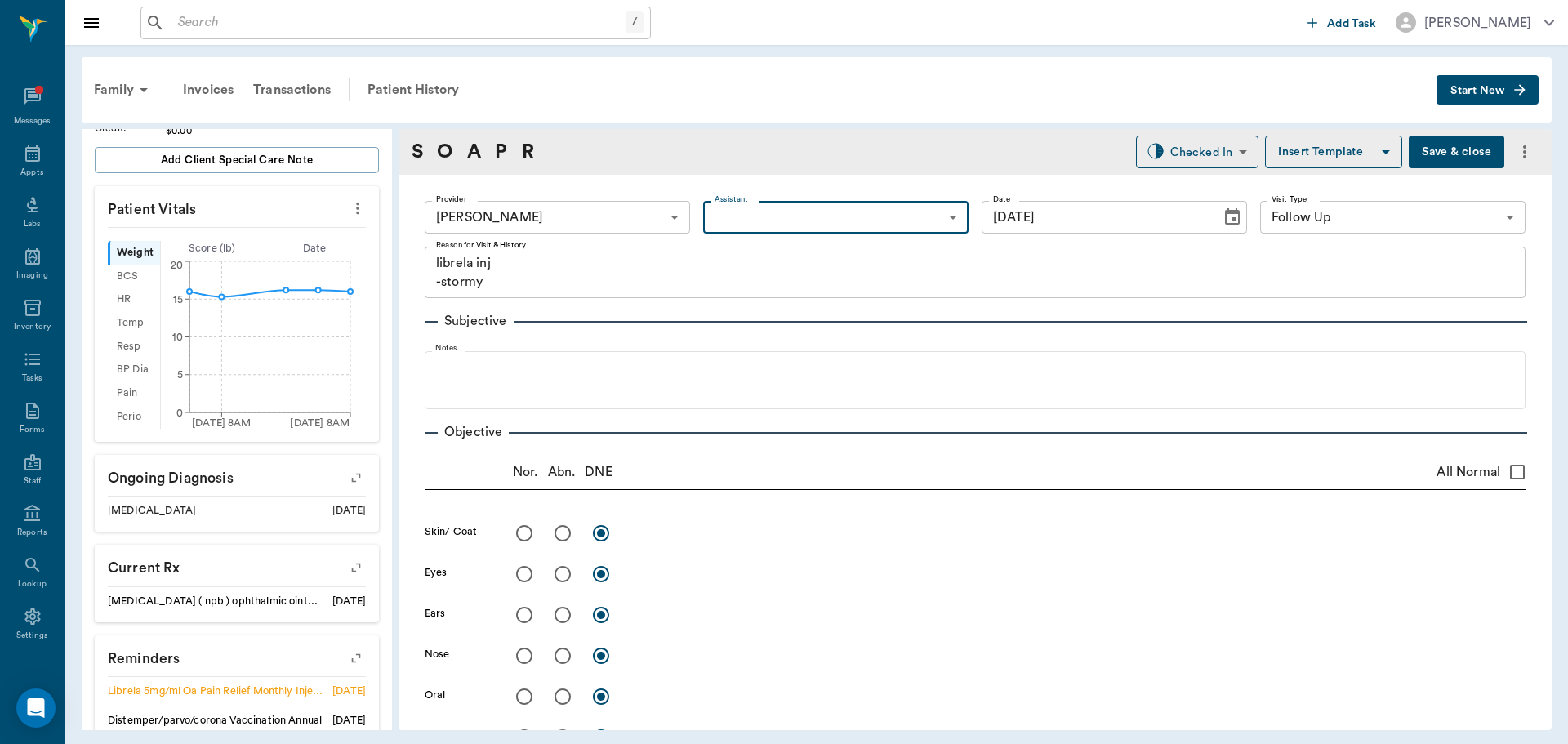
click at [565, 213] on body "/ ​ Add Task Dr. Bert Ellsworth Nectar Messages Appts Labs Imaging Inventory Ta…" at bounding box center [784, 372] width 1568 height 744
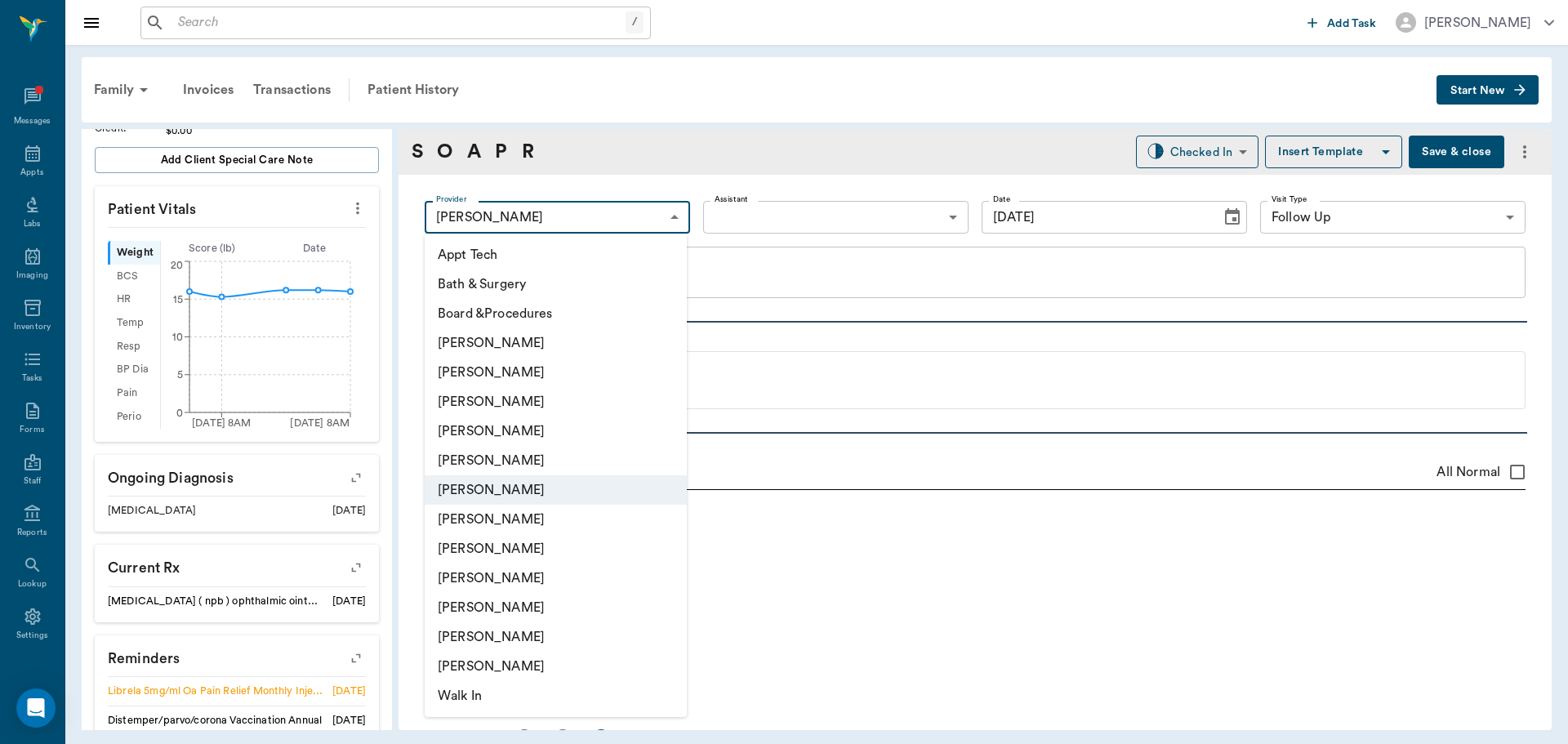
drag, startPoint x: 531, startPoint y: 541, endPoint x: 545, endPoint y: 528, distance: 19.1
click at [532, 542] on li "[PERSON_NAME]" at bounding box center [555, 549] width 262 height 29
type input "63ec2e7e52e12b0ba117b124"
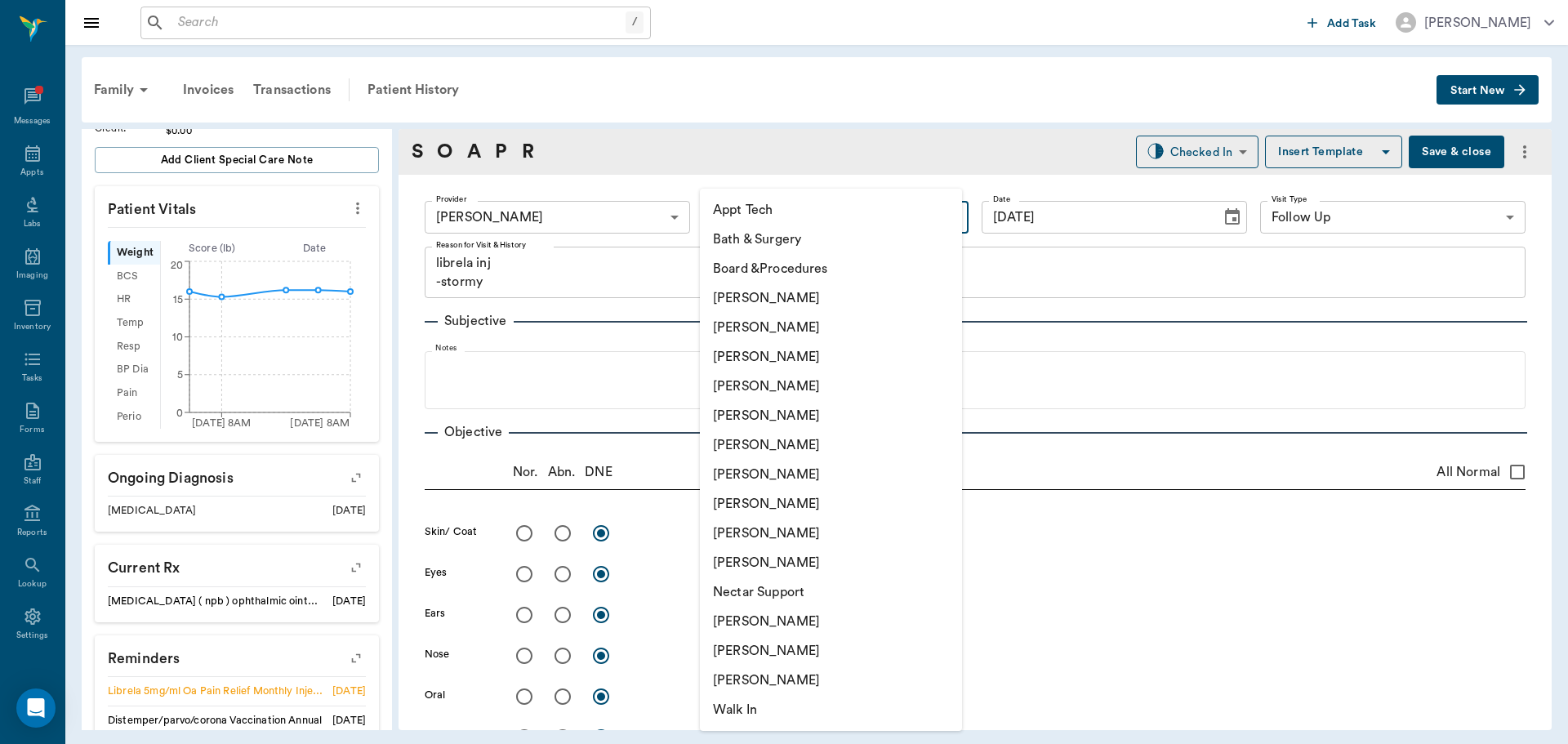
click at [747, 228] on body "/ ​ Add Task Dr. Bert Ellsworth Nectar Messages Appts Labs Imaging Inventory Ta…" at bounding box center [784, 372] width 1568 height 744
click at [784, 211] on li "Appt Tech" at bounding box center [831, 210] width 262 height 29
type input "63ec2f075fda476ae8351a4c"
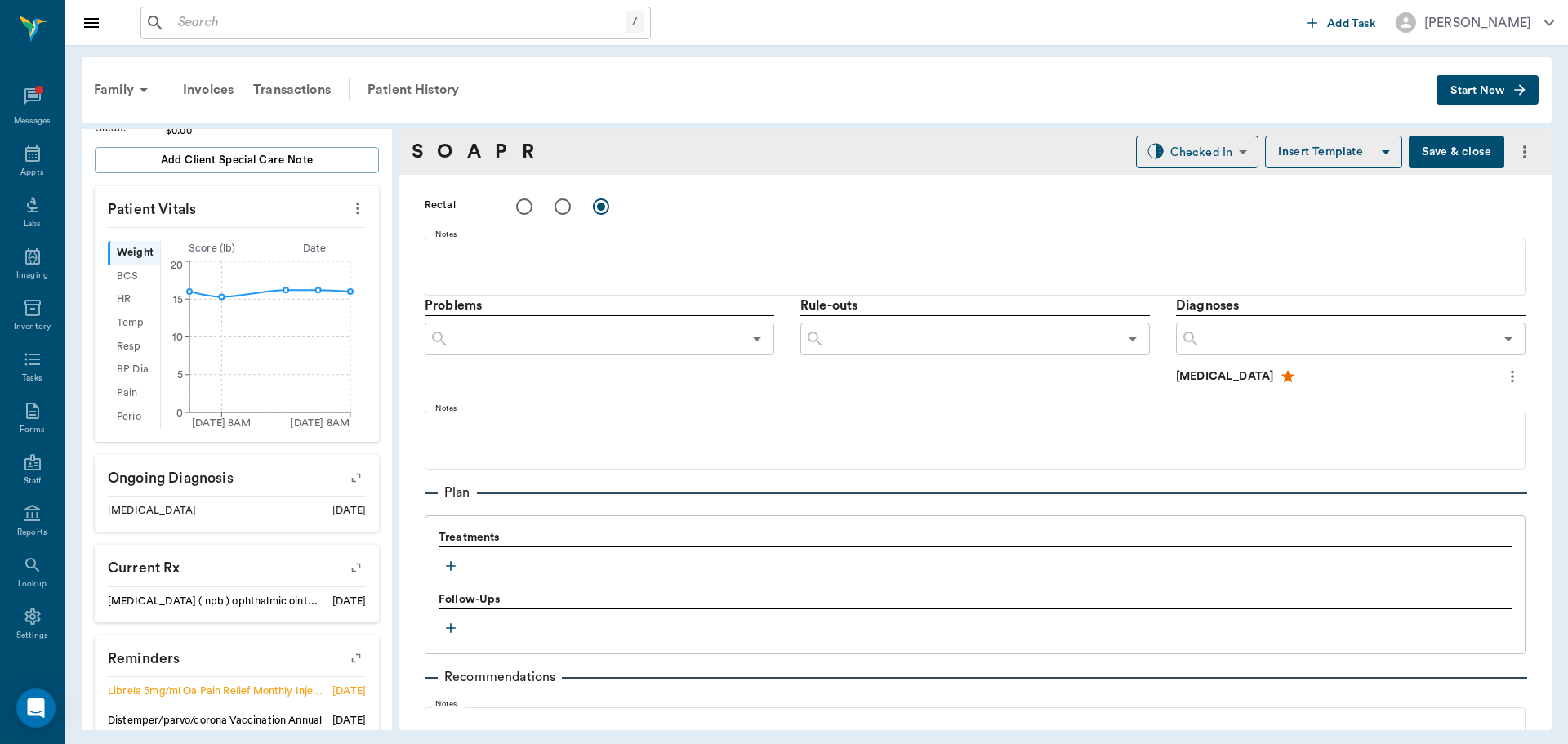
scroll to position [898, 0]
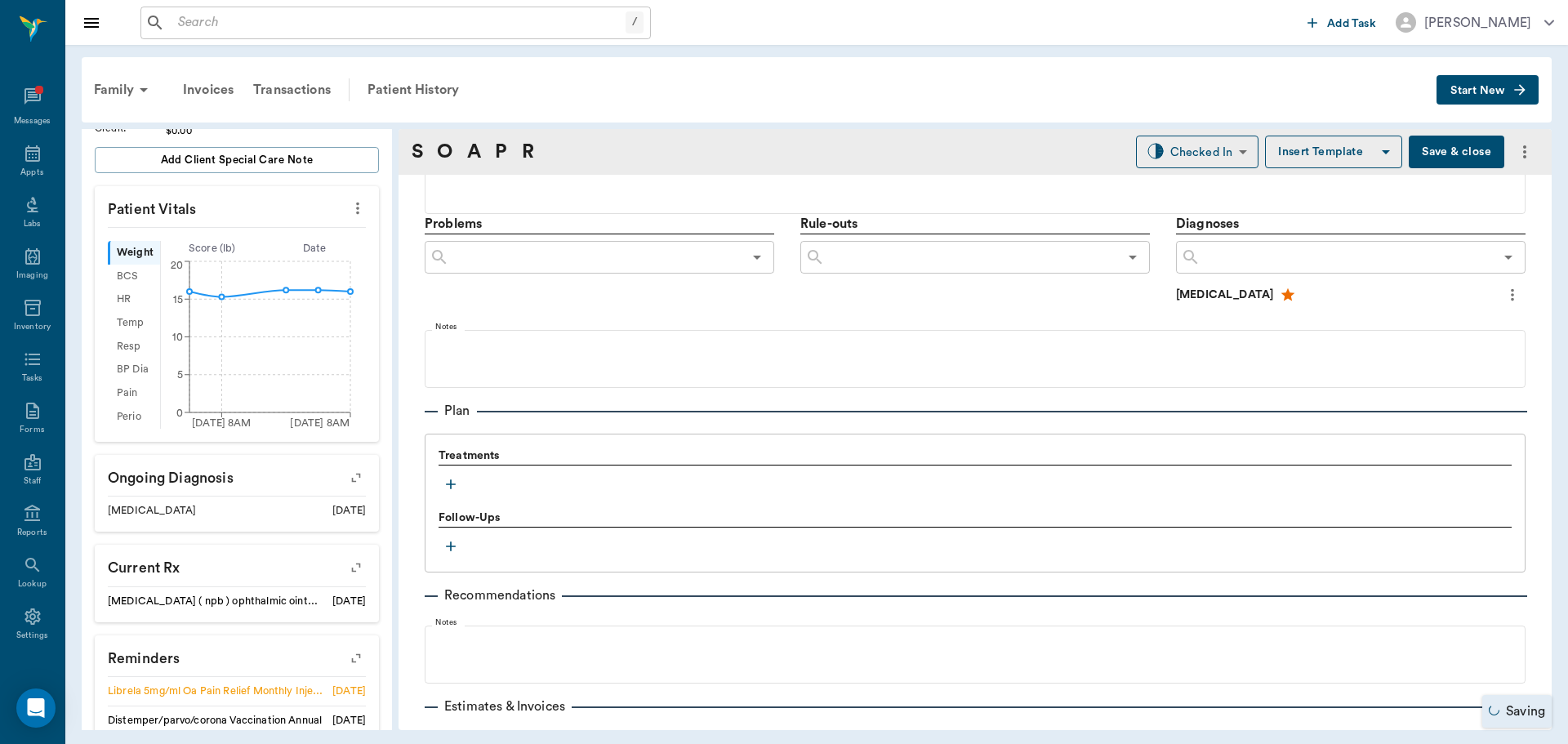
click at [453, 481] on icon "button" at bounding box center [451, 484] width 16 height 16
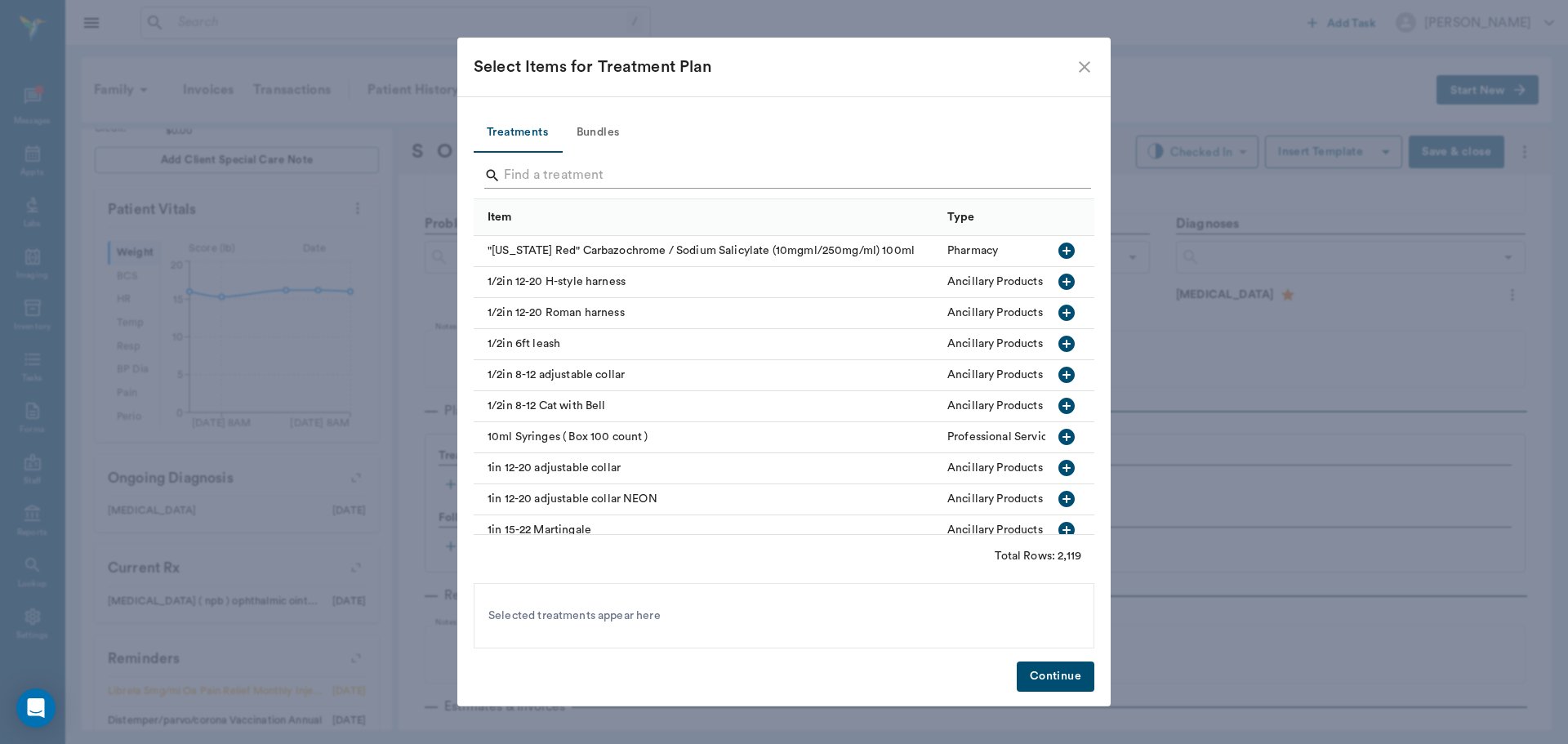
click at [633, 178] on input "Search" at bounding box center [785, 175] width 563 height 27
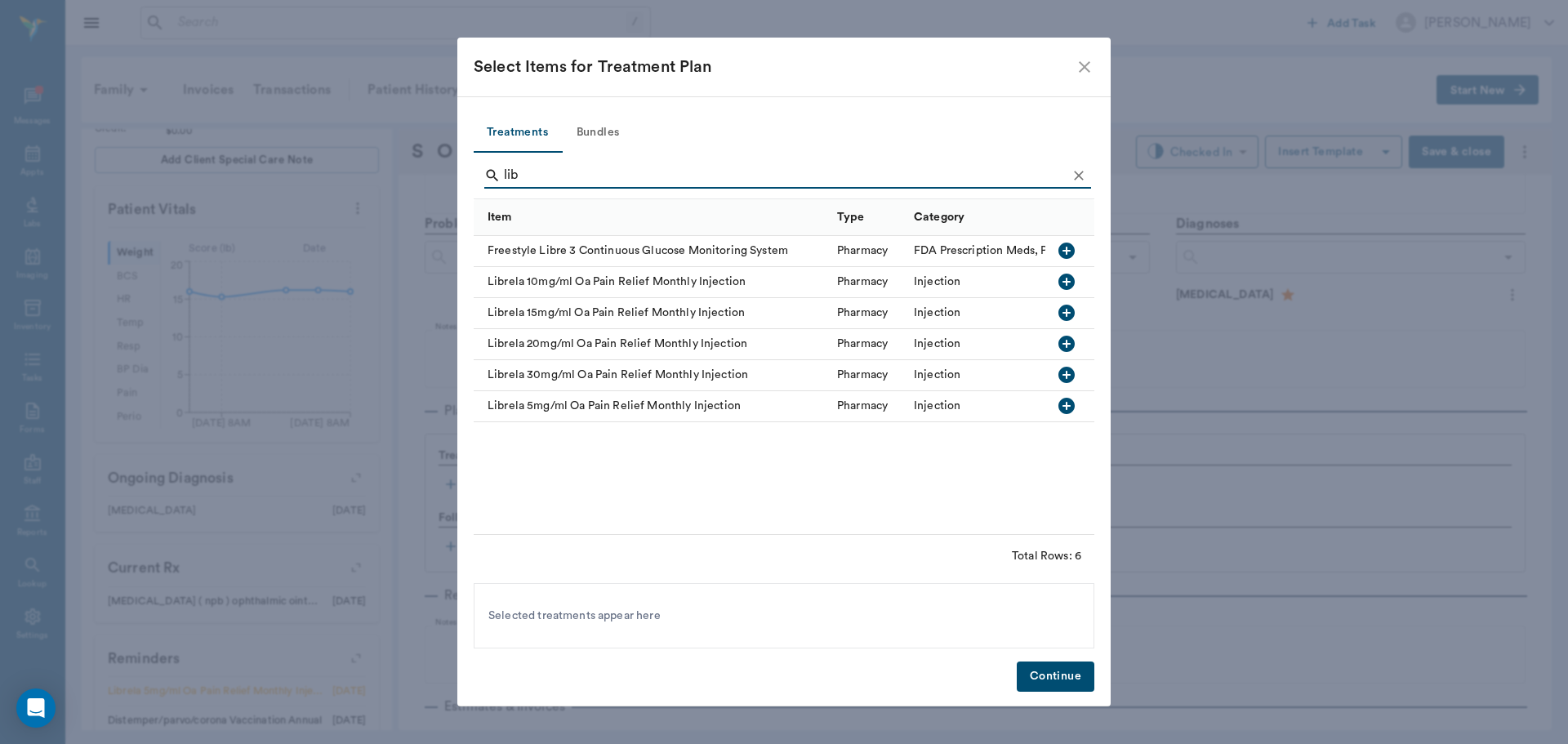
type input "lib"
click at [1072, 408] on icon "button" at bounding box center [1067, 406] width 16 height 16
click at [1076, 171] on icon "Clear" at bounding box center [1079, 176] width 16 height 16
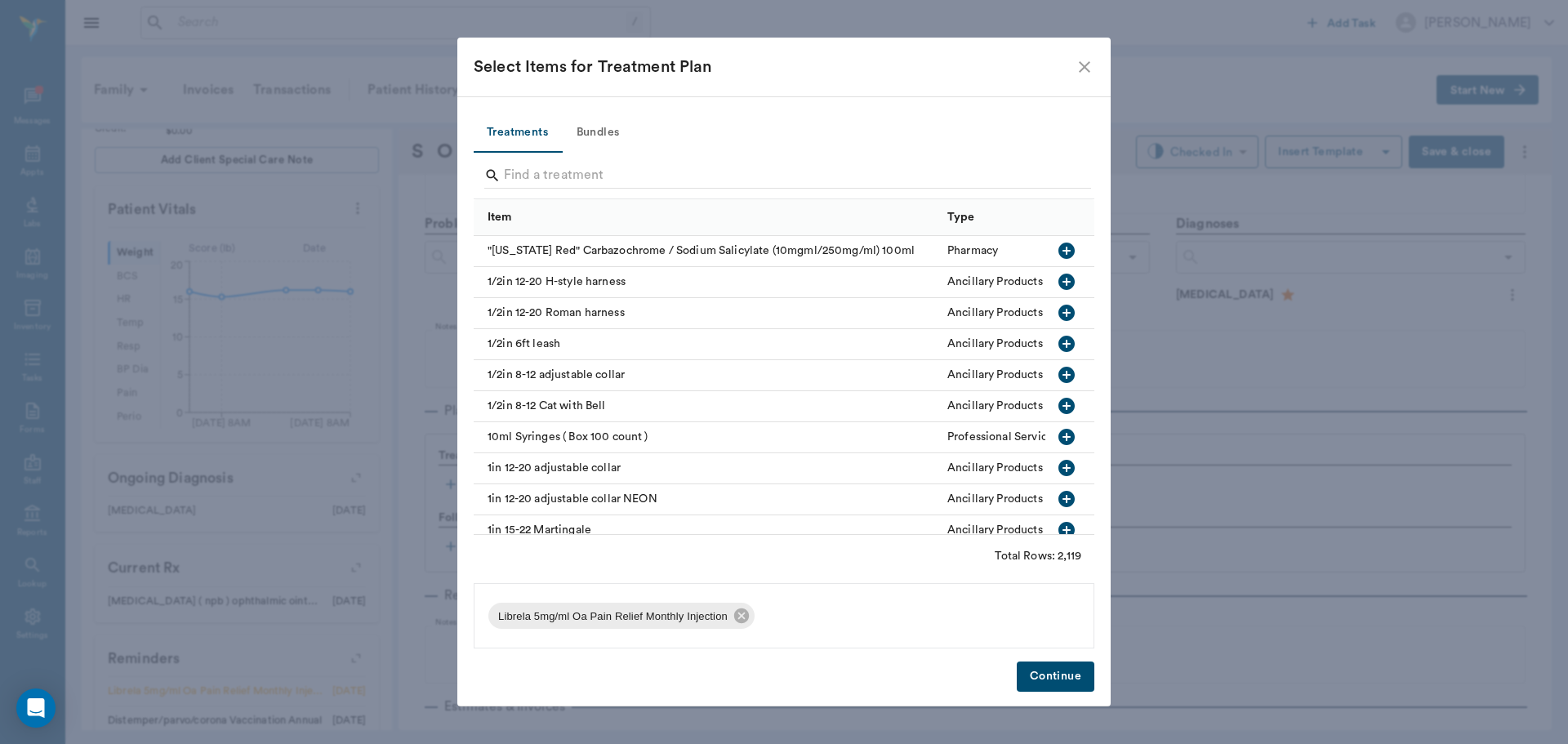
click at [1082, 66] on icon "close" at bounding box center [1084, 66] width 19 height 19
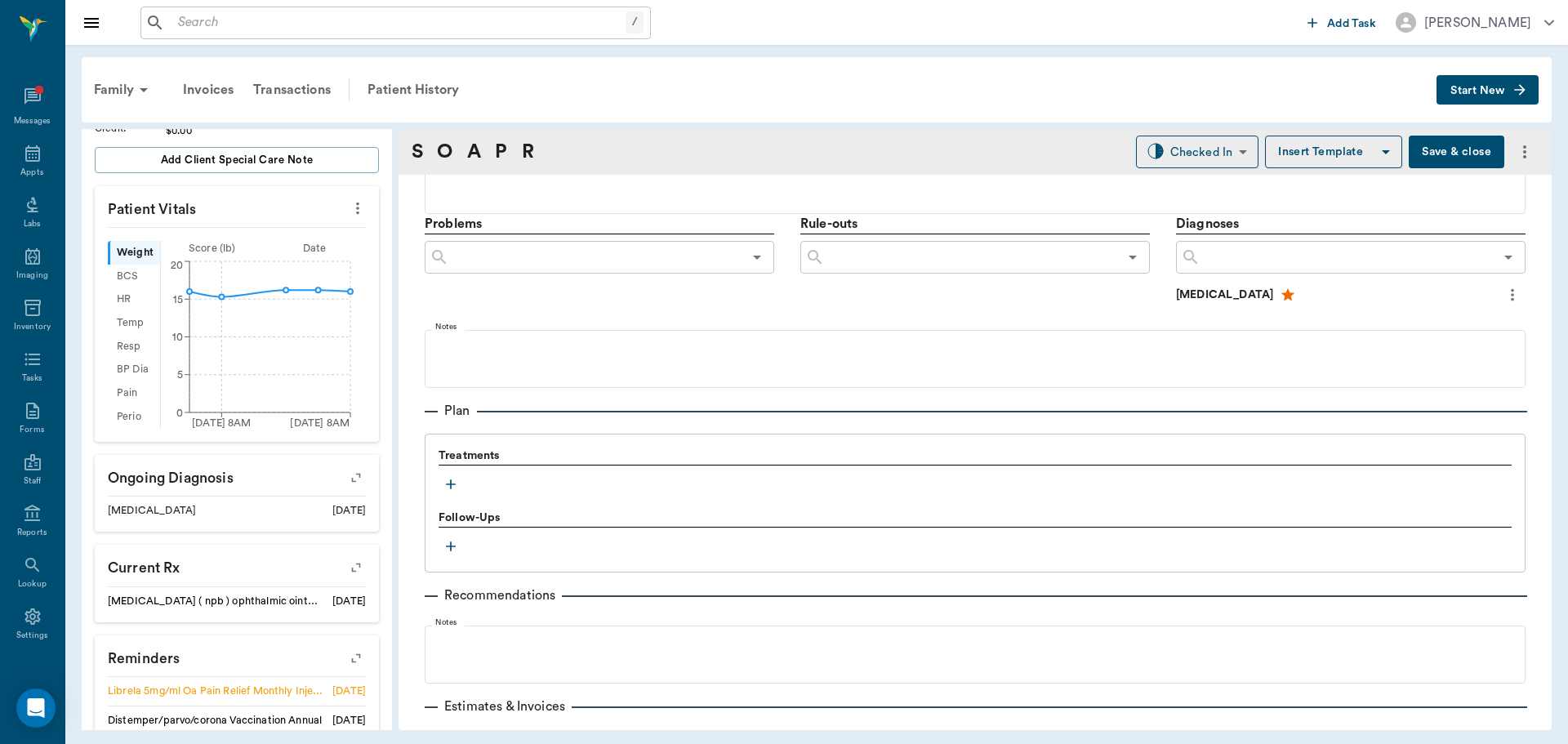
click at [453, 483] on icon "button" at bounding box center [451, 484] width 16 height 16
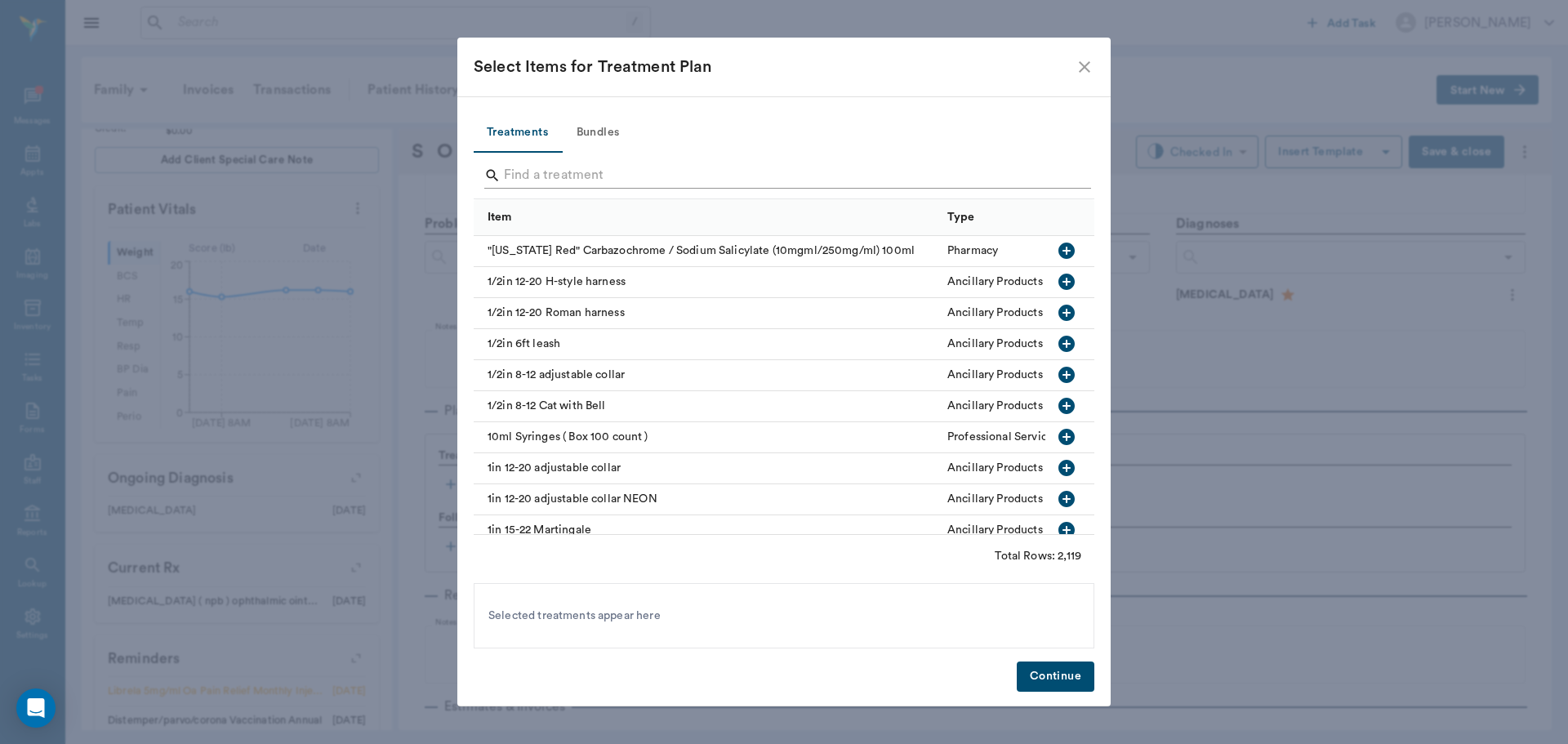
click at [651, 183] on input "Search" at bounding box center [785, 175] width 563 height 27
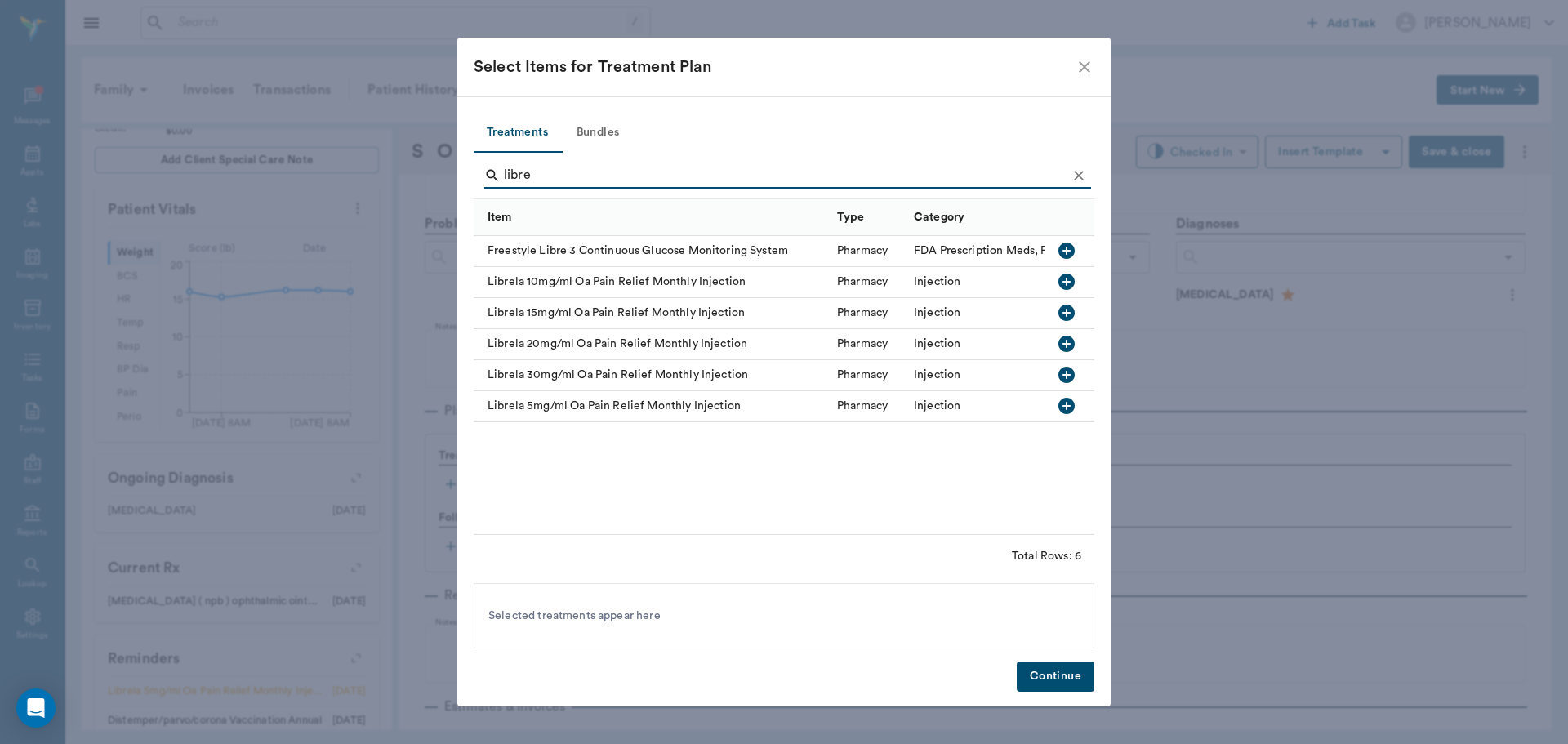
type input "libre"
click at [1071, 408] on icon "button" at bounding box center [1067, 406] width 16 height 16
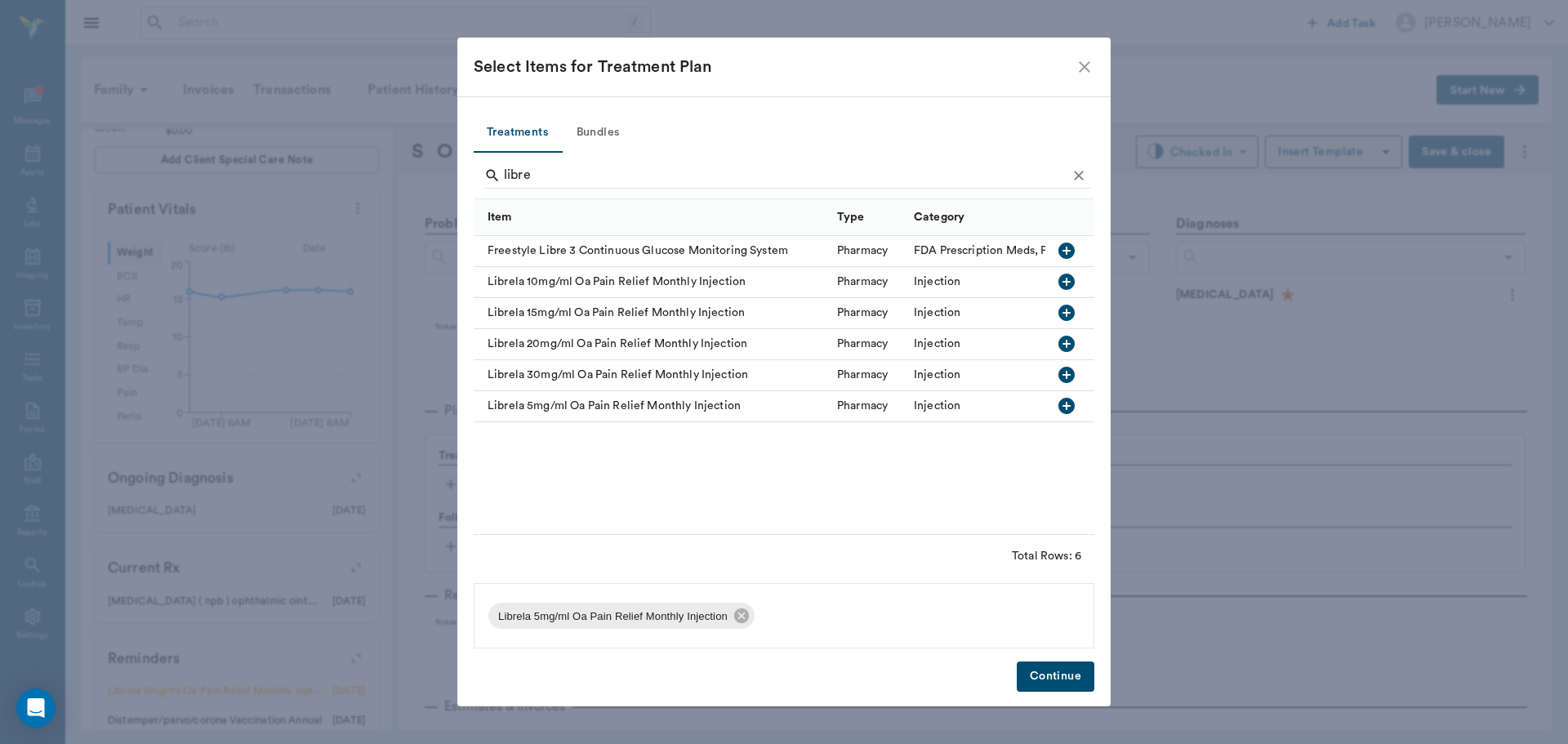
click at [1060, 665] on button "Continue" at bounding box center [1055, 676] width 78 height 30
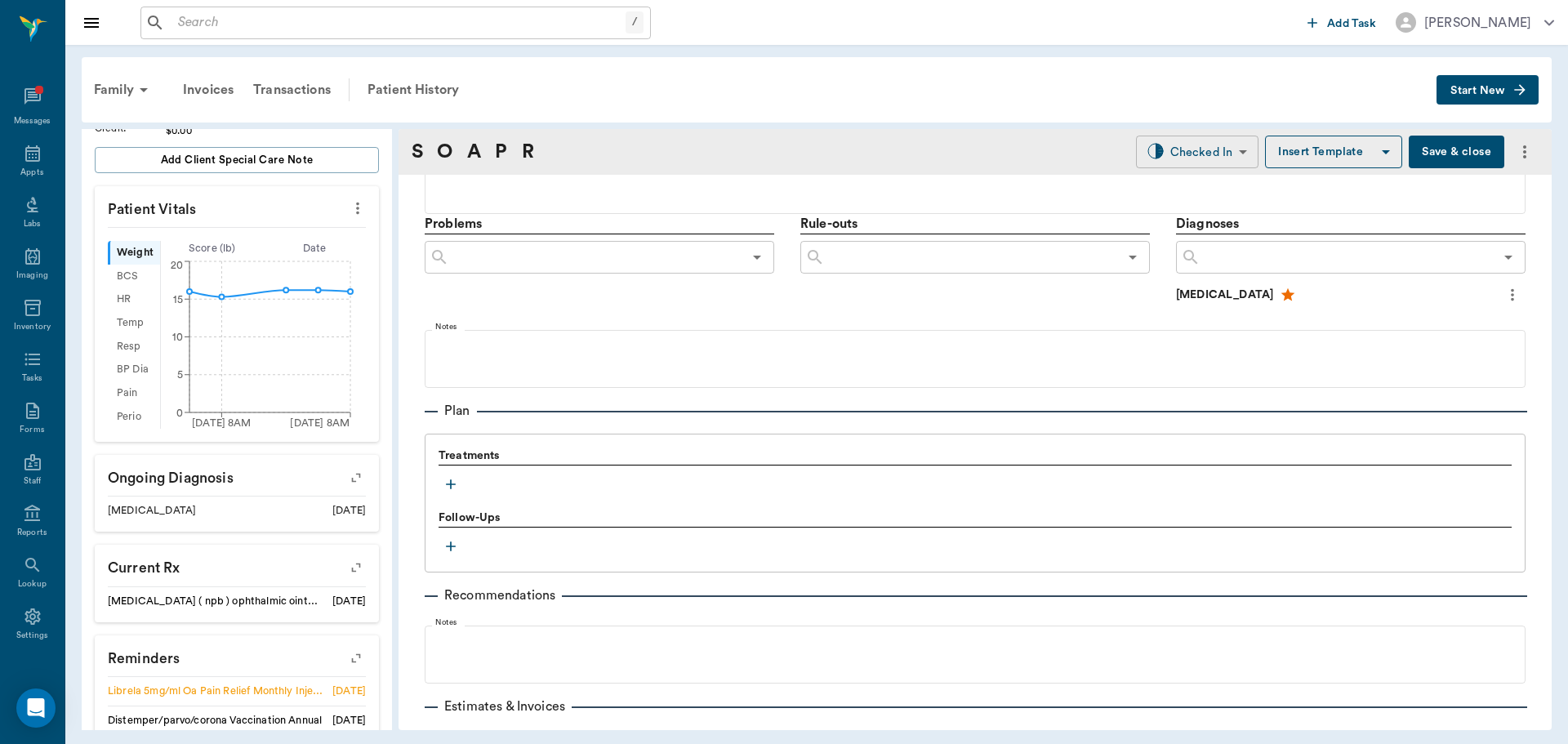
click at [1173, 145] on body "/ ​ Add Task Dr. Bert Ellsworth Nectar Messages Appts Labs Imaging Inventory Ta…" at bounding box center [784, 372] width 1568 height 744
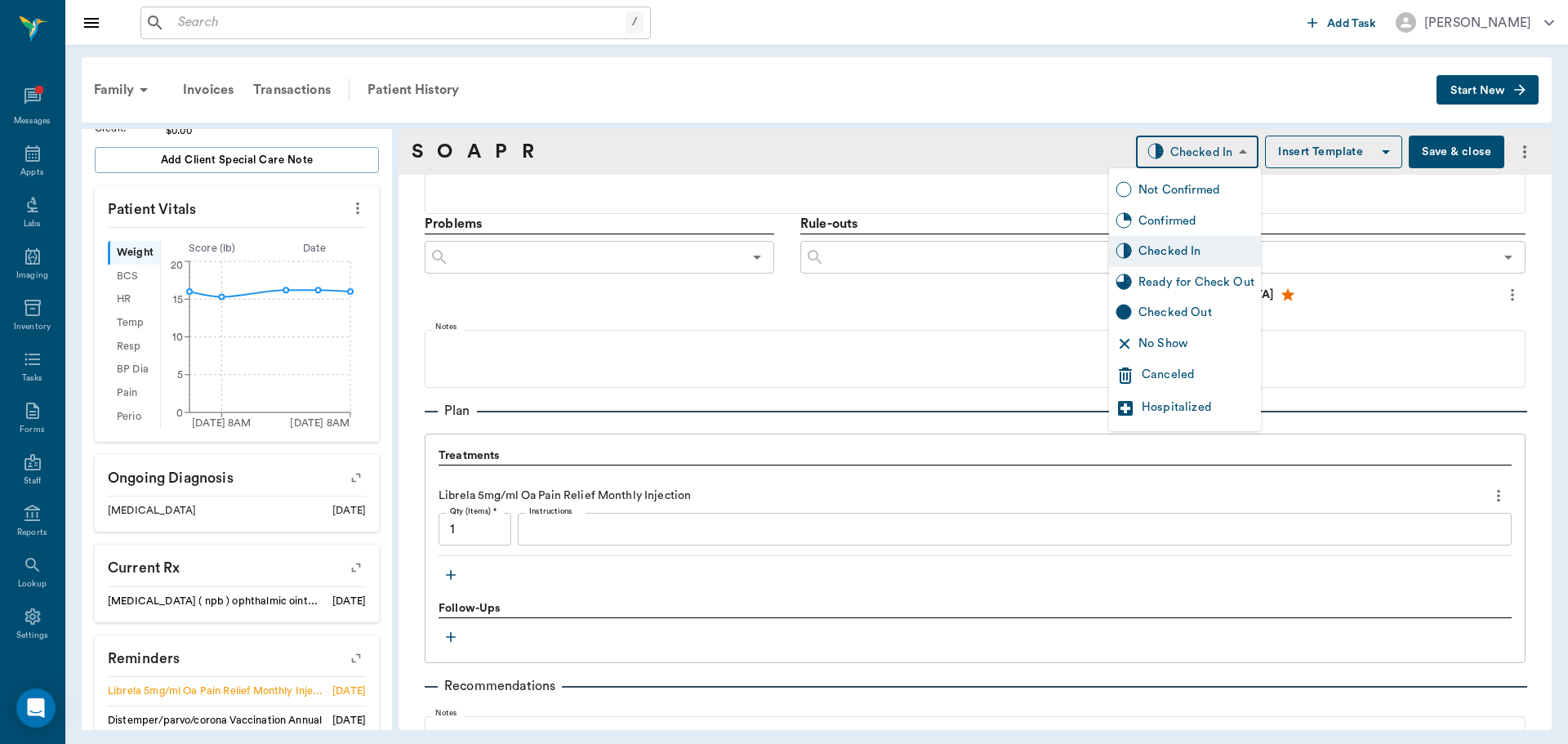
click at [1191, 280] on div "Ready for Check Out" at bounding box center [1196, 282] width 116 height 18
type input "READY_TO_CHECKOUT"
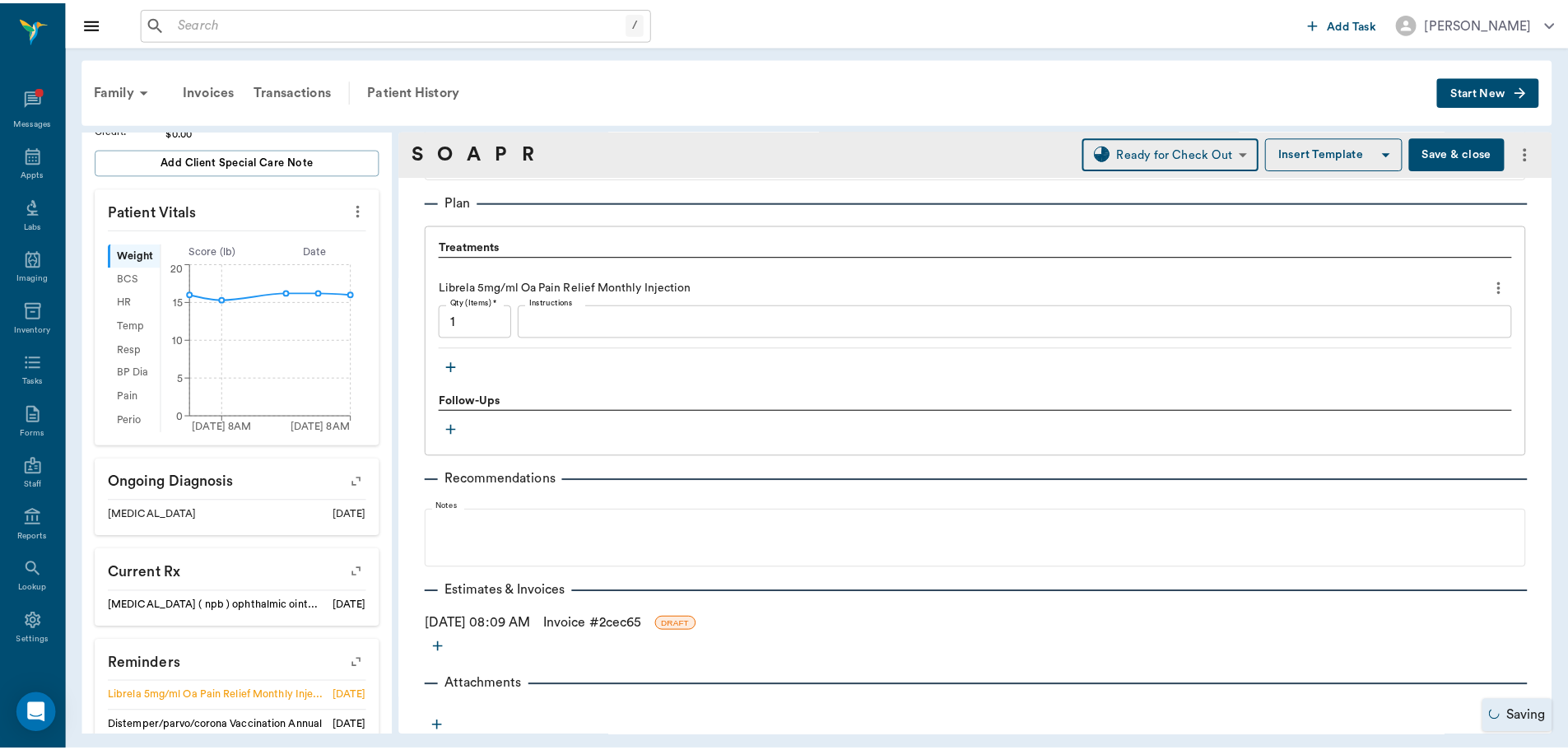
scroll to position [1121, 0]
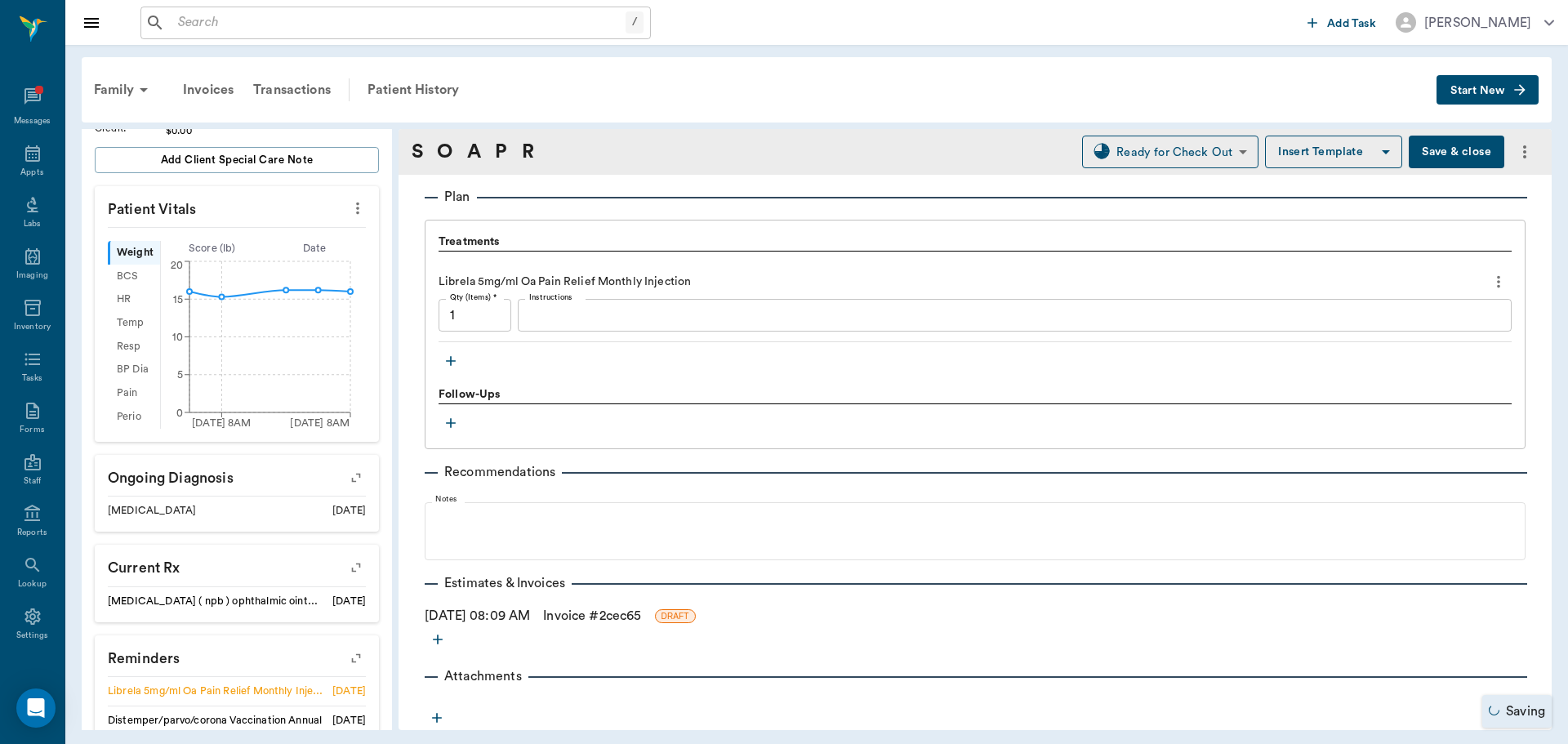
click at [591, 624] on link "Invoice # 2cec65" at bounding box center [592, 615] width 98 height 19
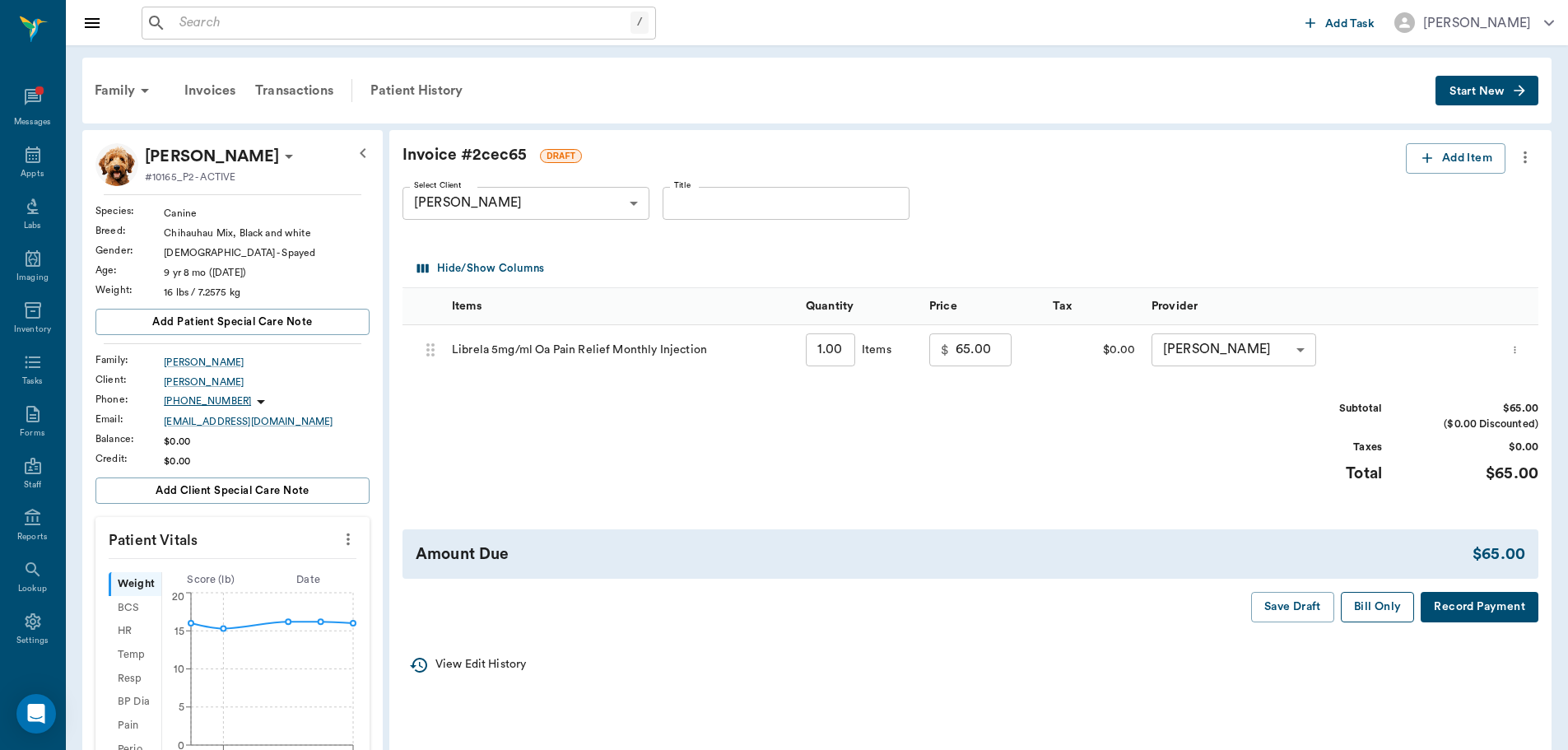
click at [1390, 614] on button "Bill Only" at bounding box center [1378, 607] width 74 height 30
click at [421, 95] on div "Patient History" at bounding box center [416, 91] width 112 height 40
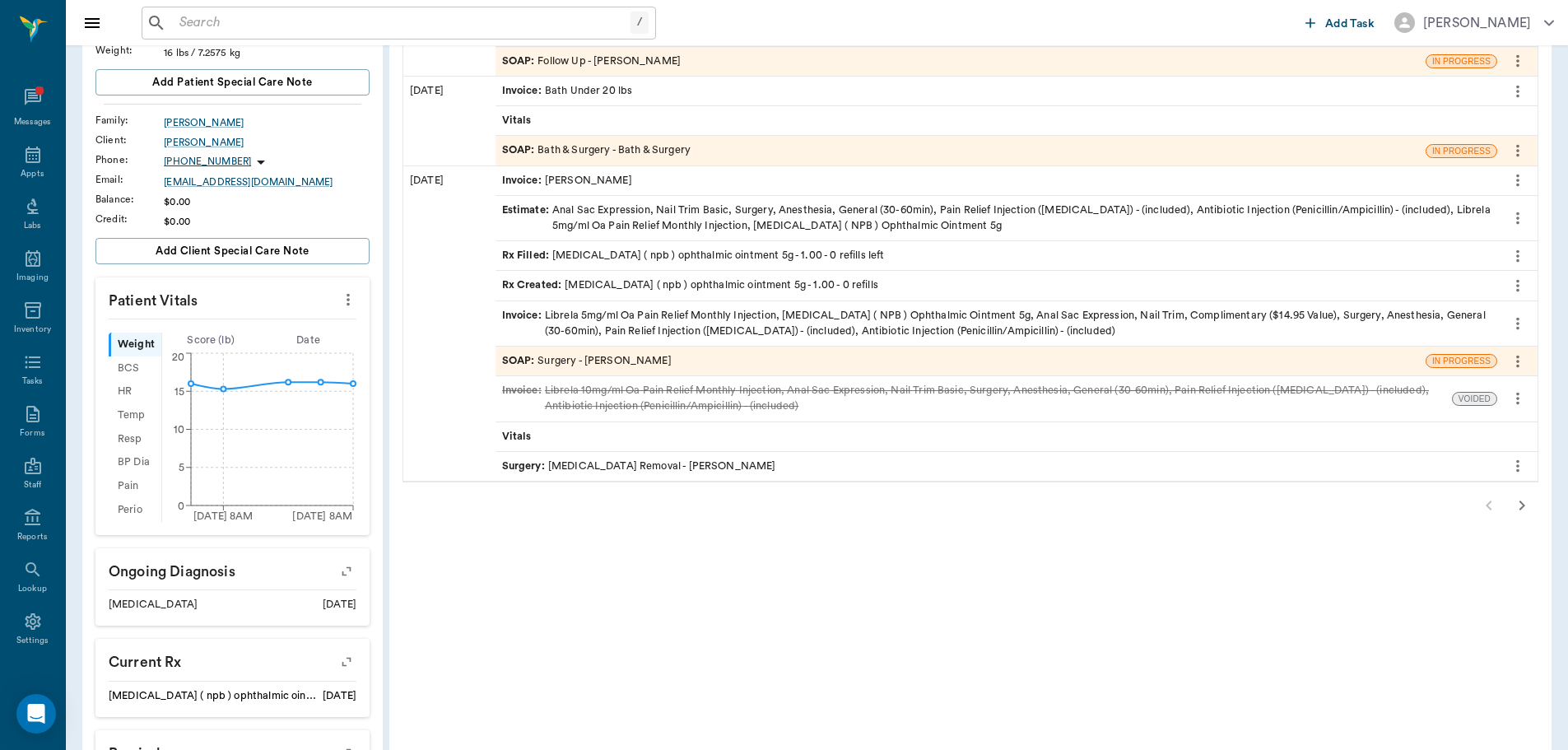
scroll to position [247, 0]
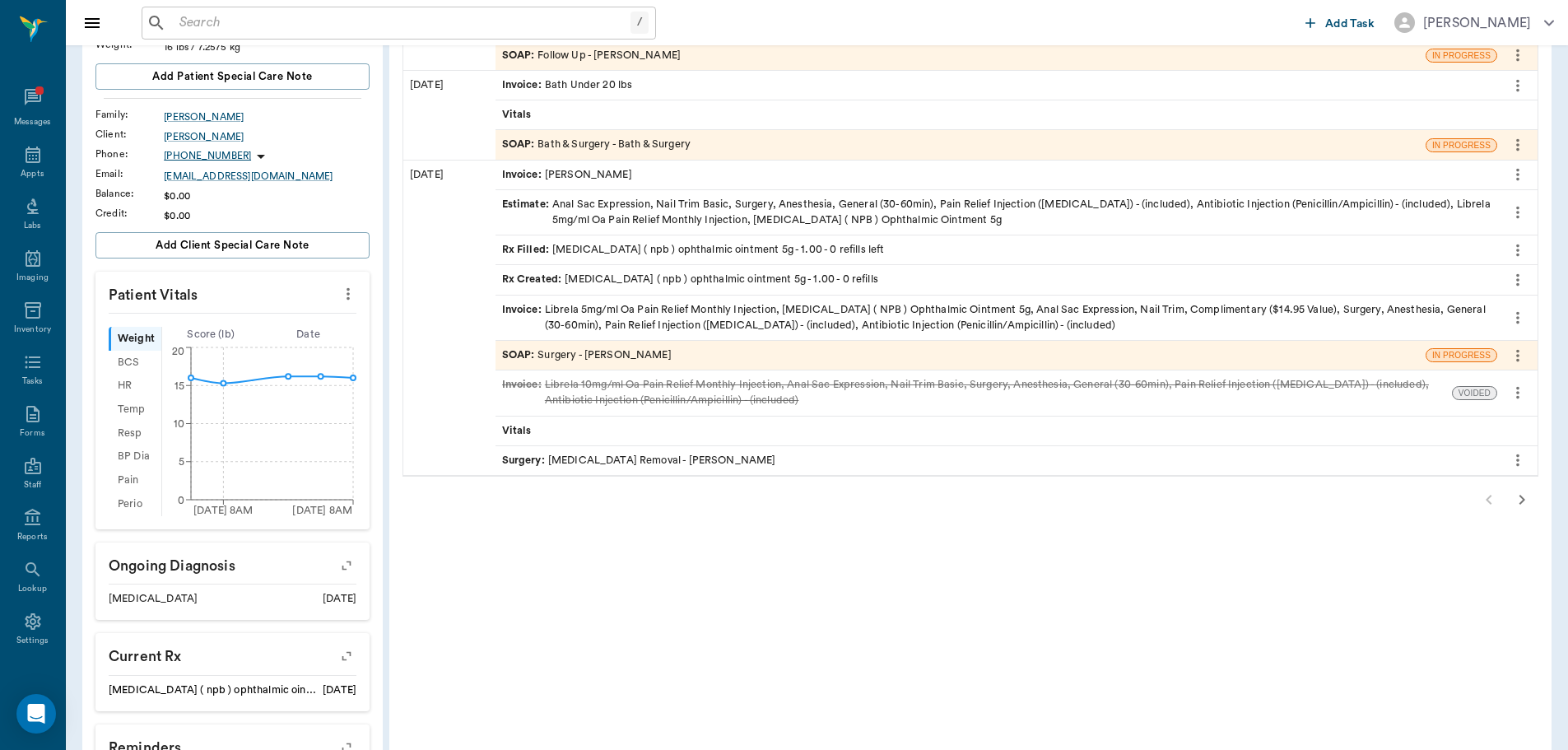
click at [1525, 502] on icon "button" at bounding box center [1522, 499] width 19 height 19
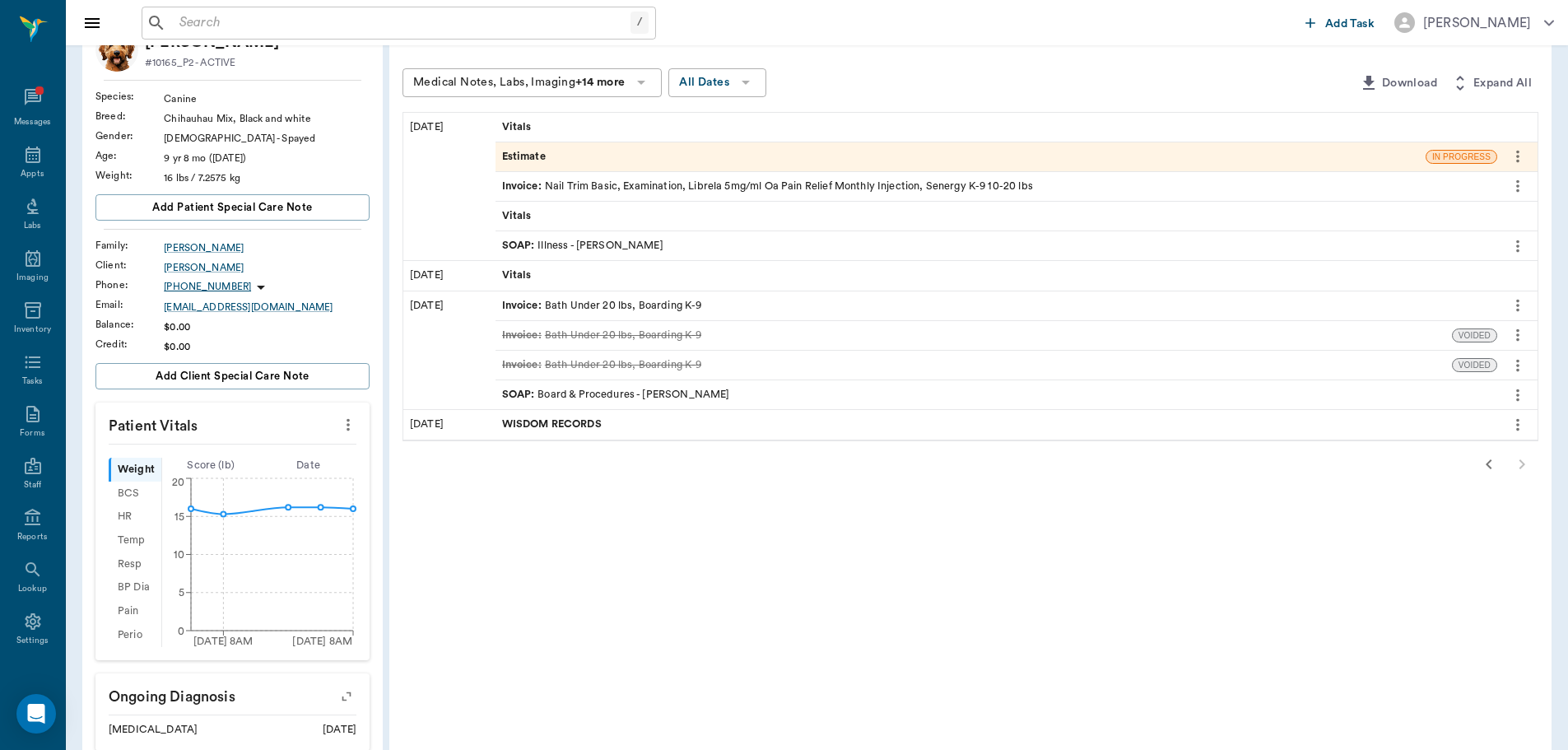
scroll to position [0, 0]
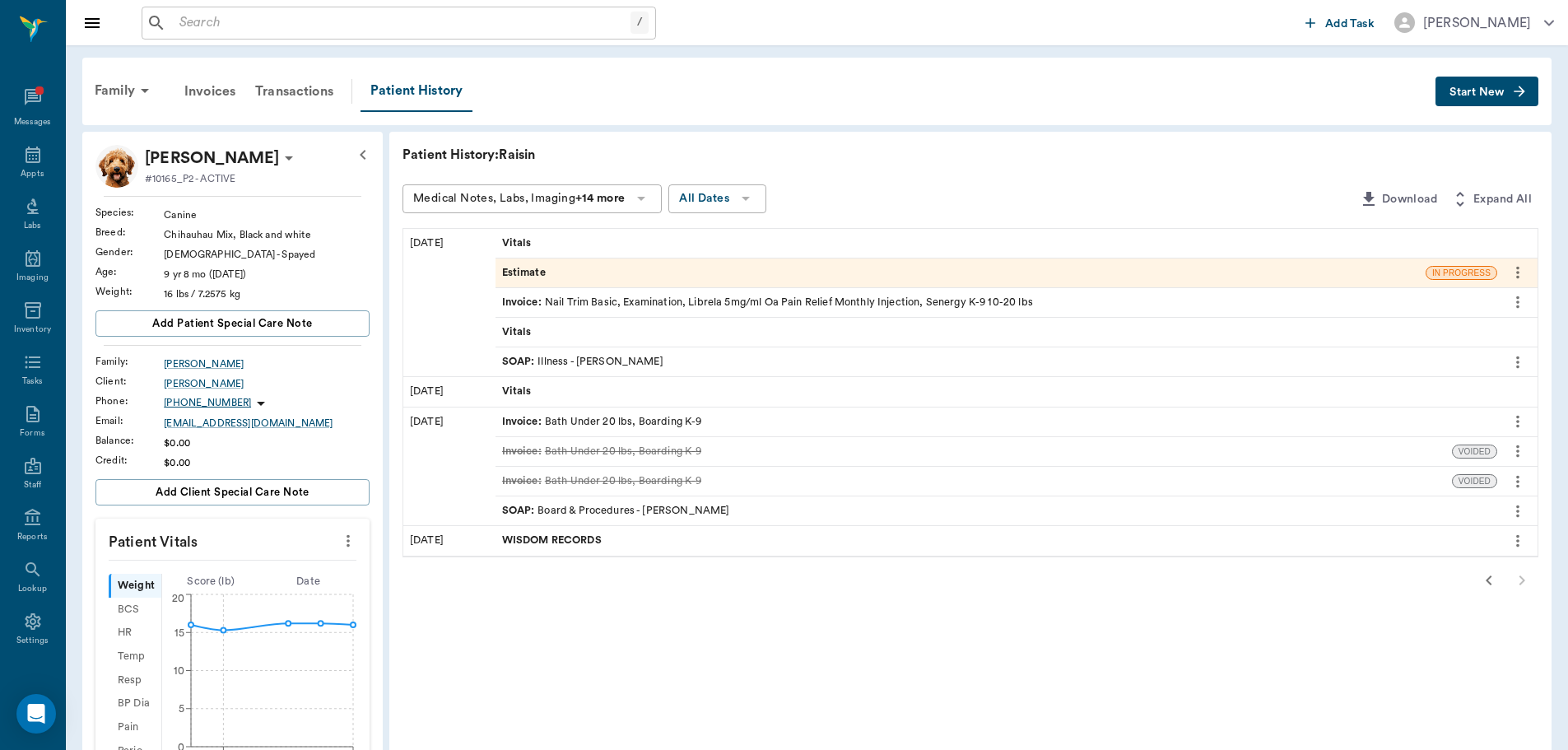
click at [1487, 584] on icon "button" at bounding box center [1489, 579] width 19 height 19
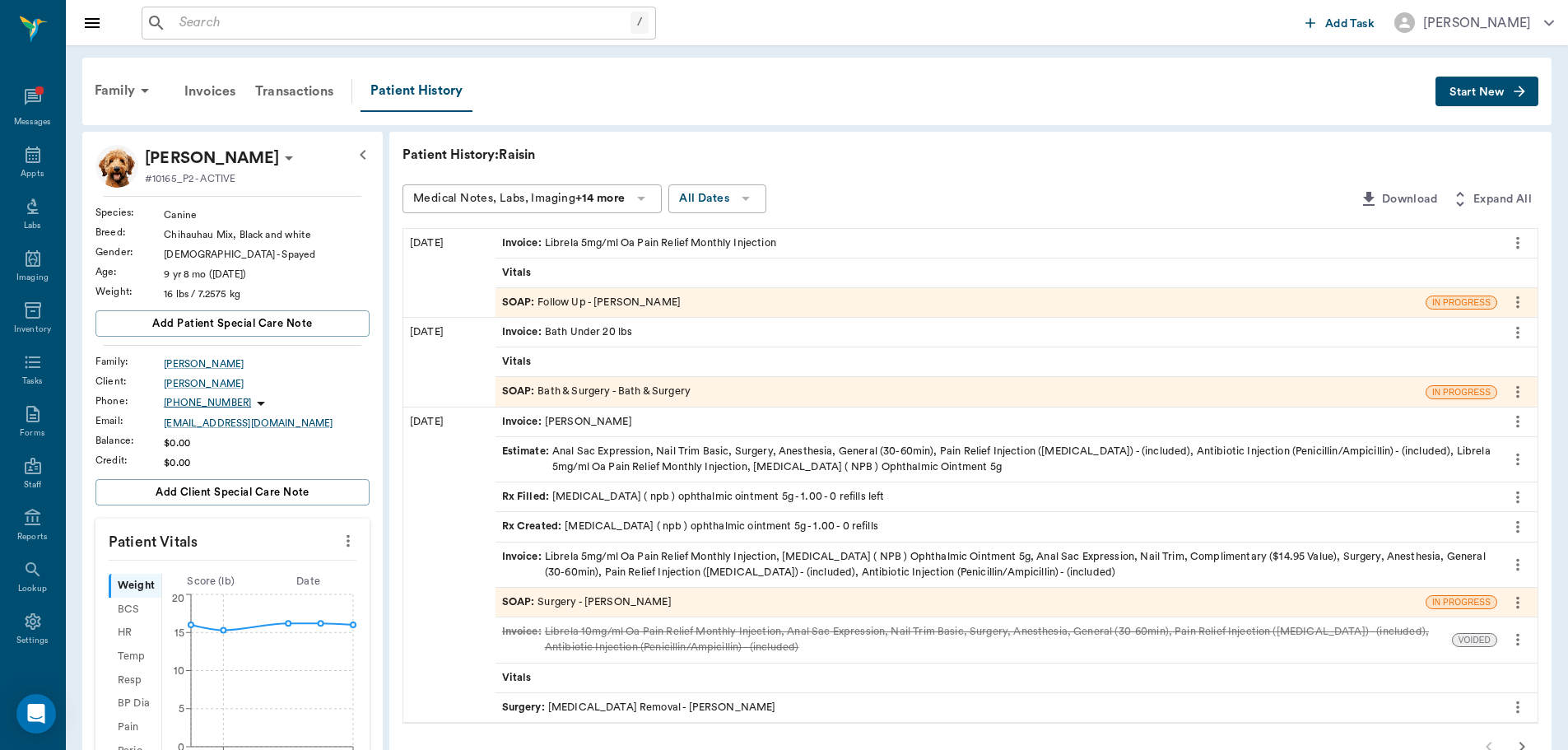
click at [700, 389] on div "SOAP : Bath & Surgery - Bath & Surgery" at bounding box center [960, 391] width 930 height 29
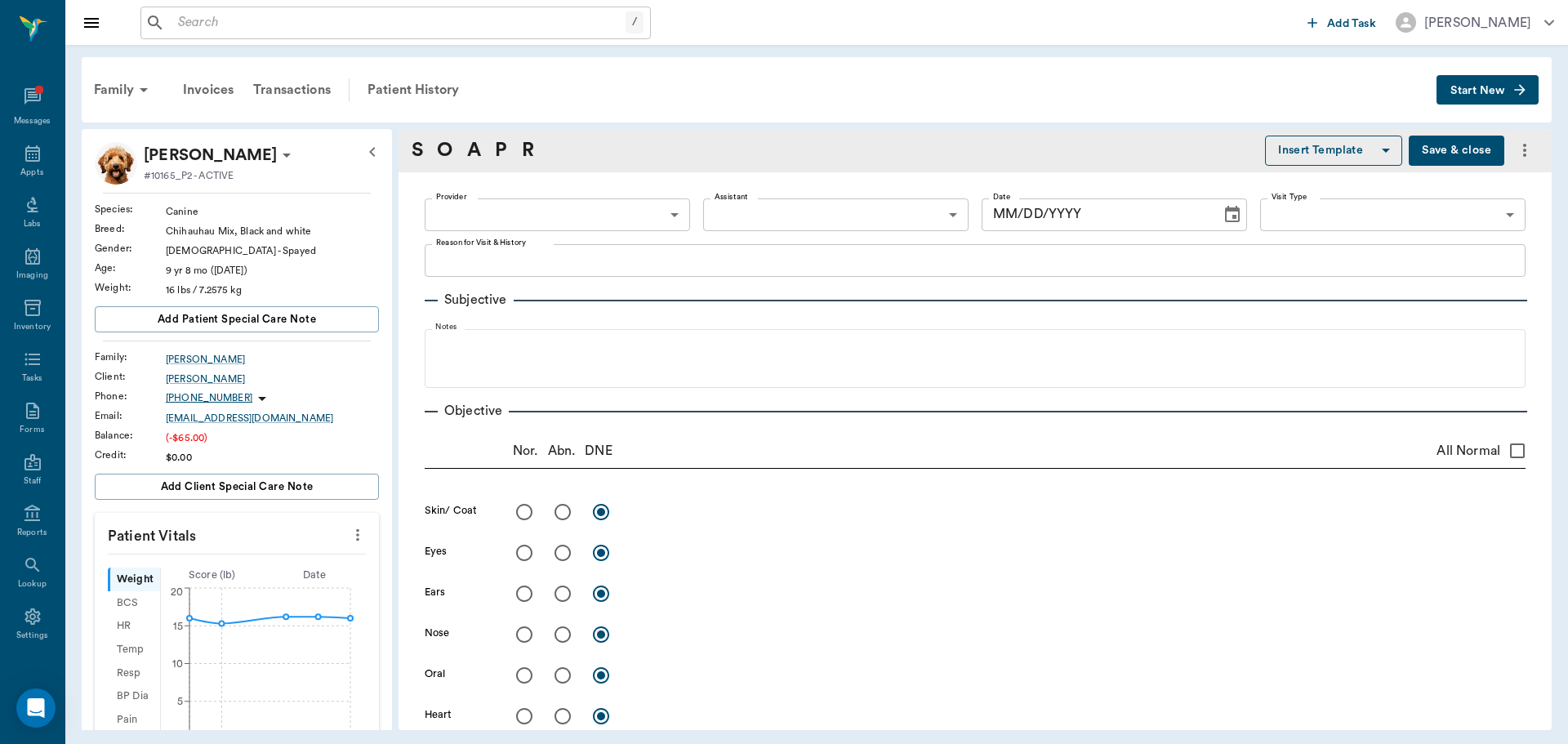
type input "63ec2f075fda476ae8351a4a"
type input "67479aab0de4f58b269e34fc"
type textarea "bath-lavender -stormy"
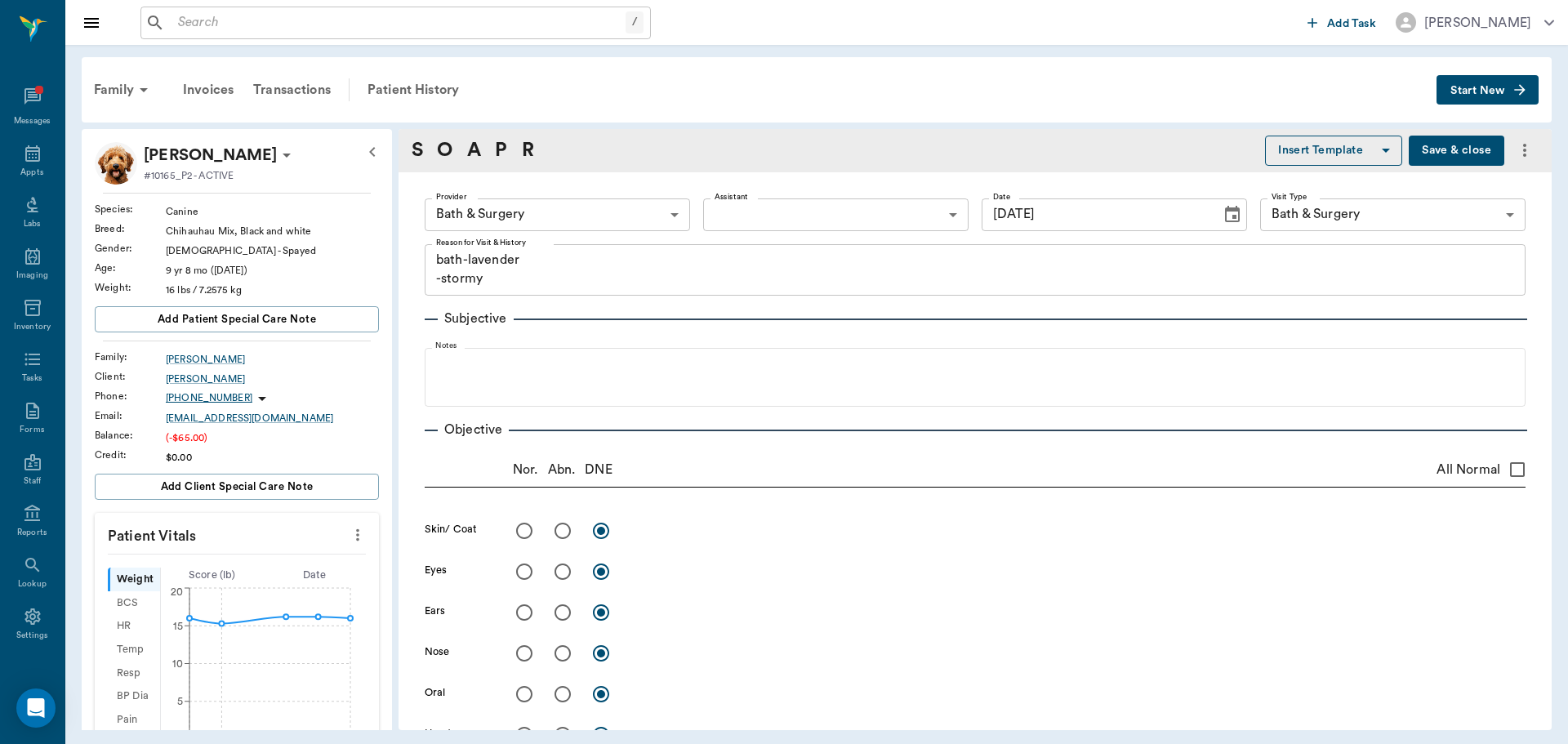
type input "07/24/2025"
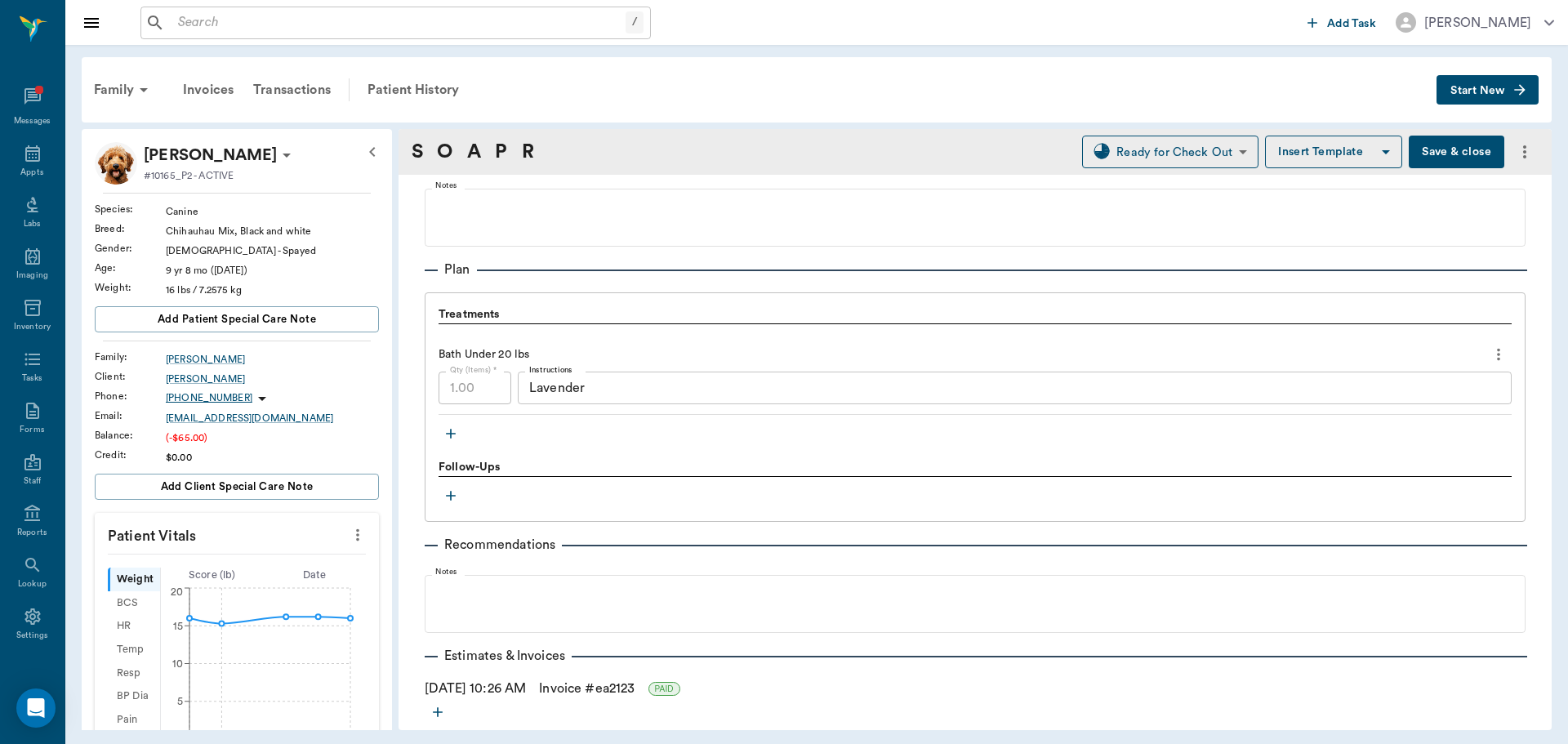
scroll to position [1112, 0]
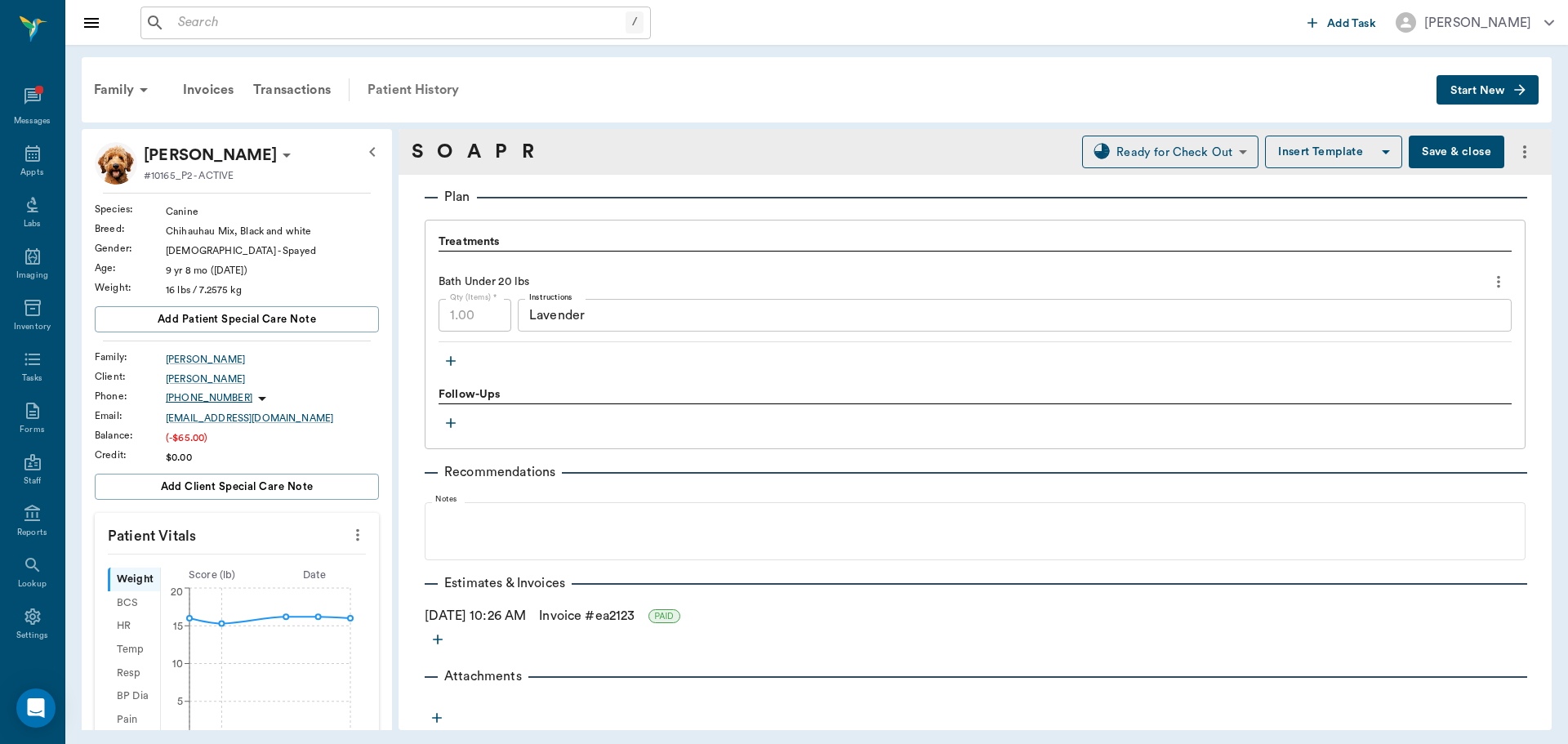
click at [397, 97] on div "Patient History" at bounding box center [412, 90] width 111 height 39
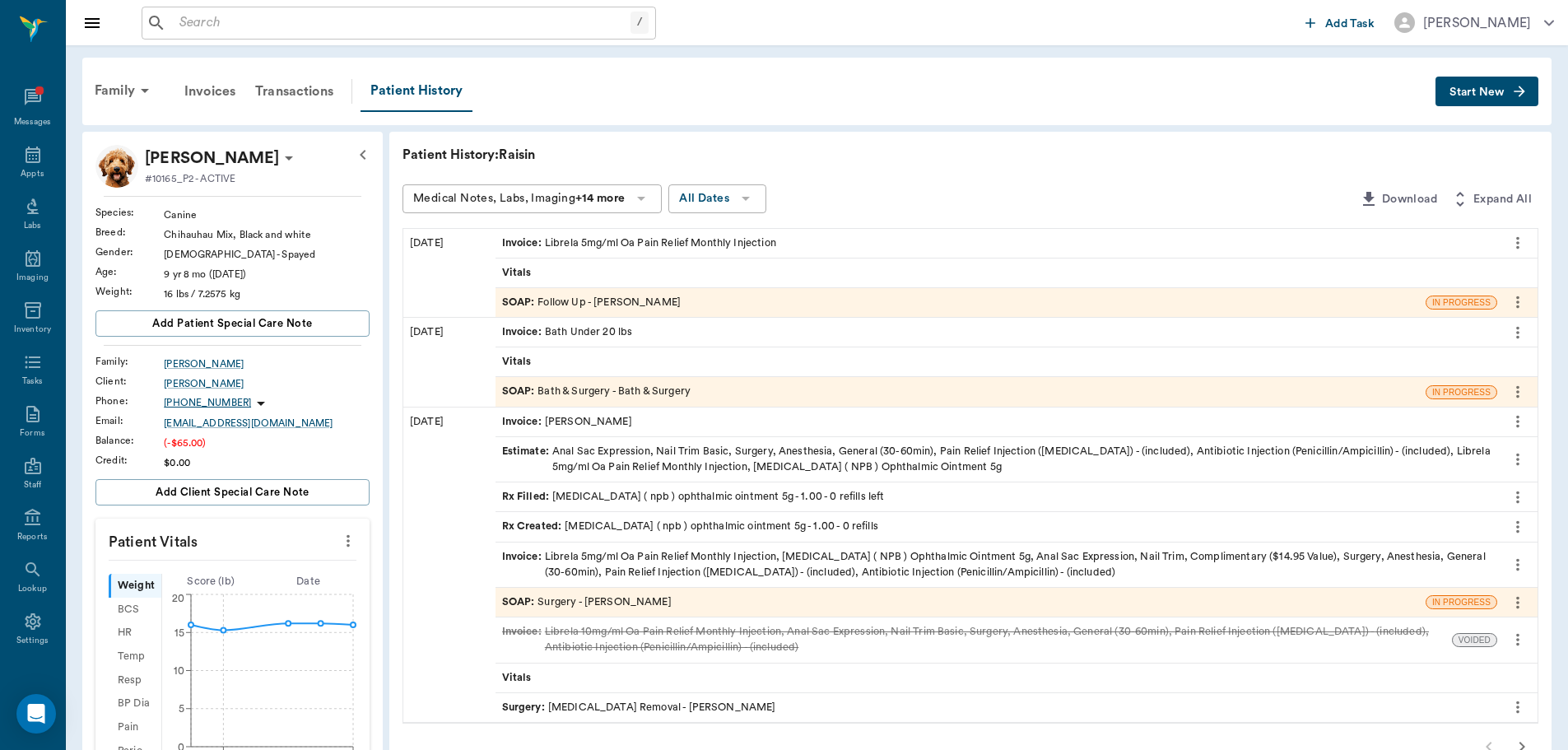
click at [678, 591] on div "SOAP : Surgery - Dr. Bert Ellsworth" at bounding box center [960, 601] width 930 height 29
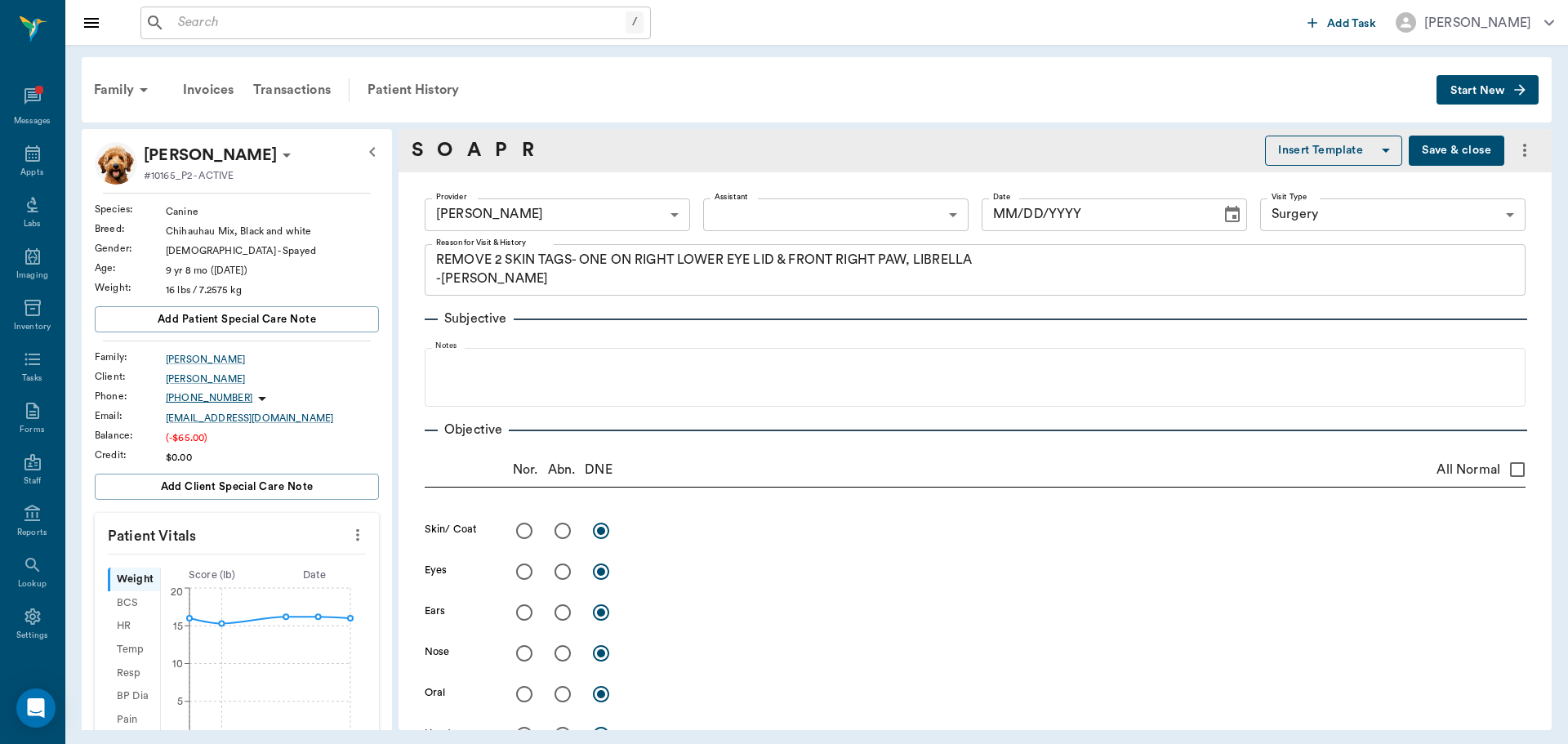
type input "63ec2f075fda476ae8351a4d"
type input "65d2be4f46e3a538d89b8c18"
type textarea "REMOVE 2 SKIN TAGS- ONE ON RIGHT LOWER EYE LID & FRONT RIGHT PAW, LIBRELLA -JESS"
type input "07/21/2025"
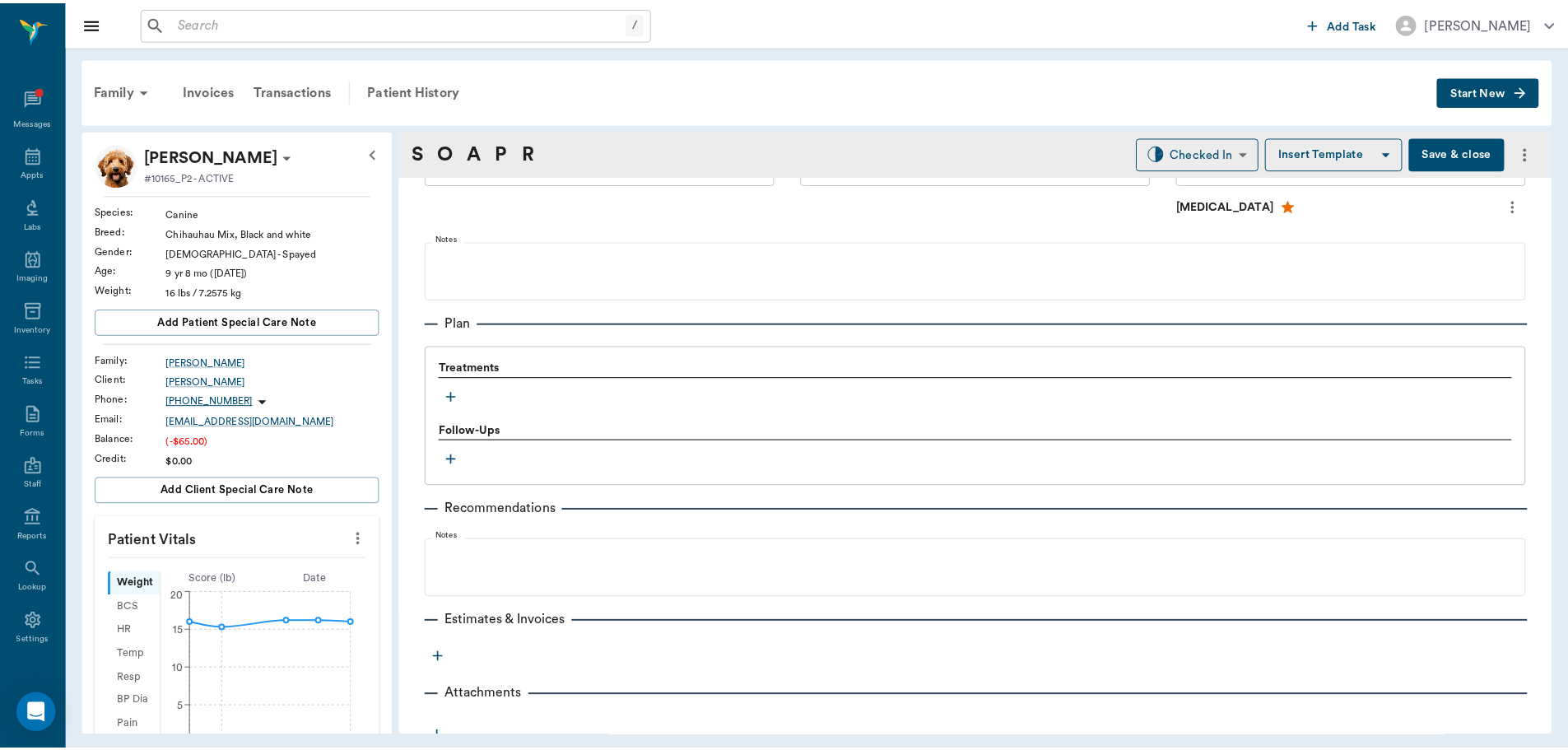
scroll to position [1010, 0]
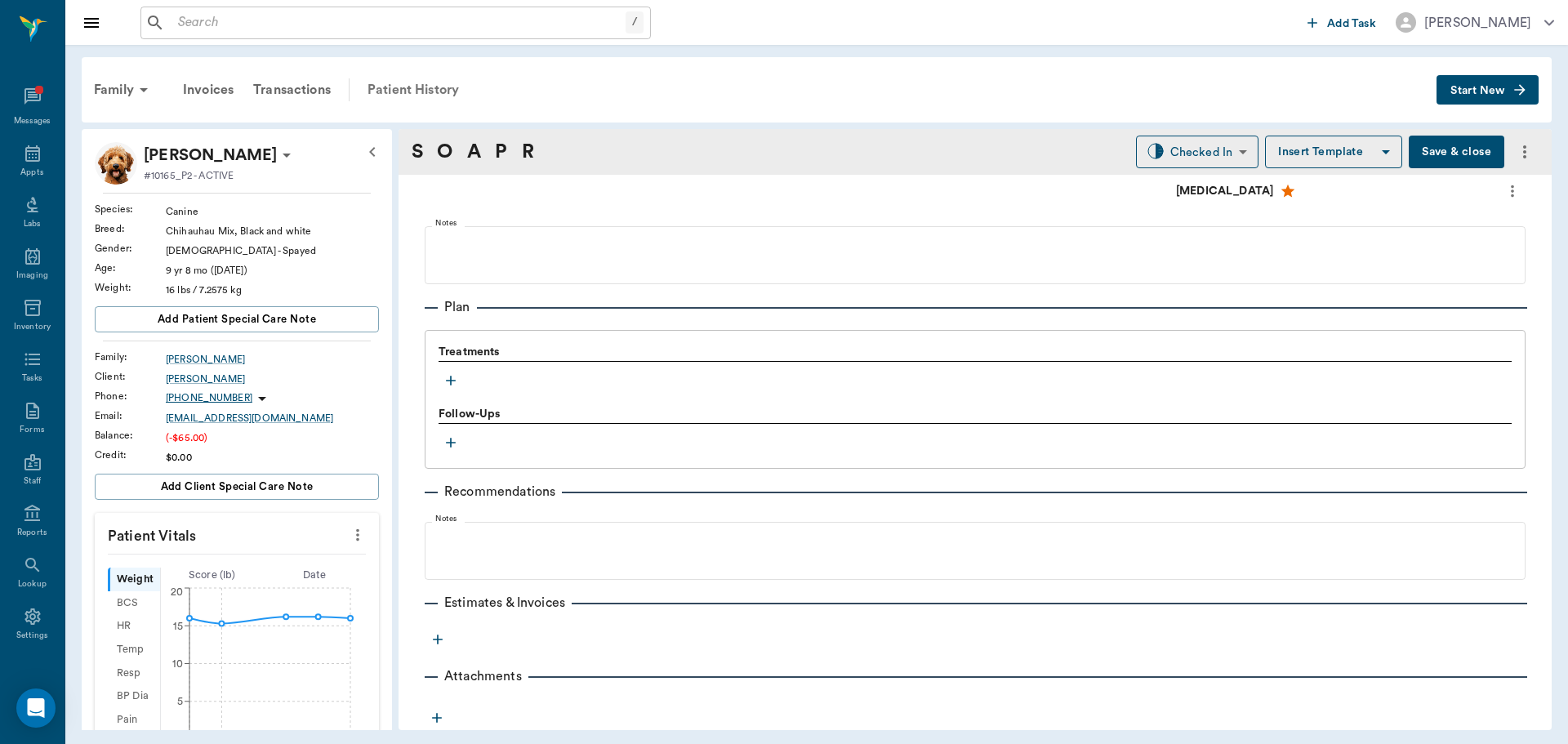
click at [445, 87] on div "Patient History" at bounding box center [412, 90] width 111 height 39
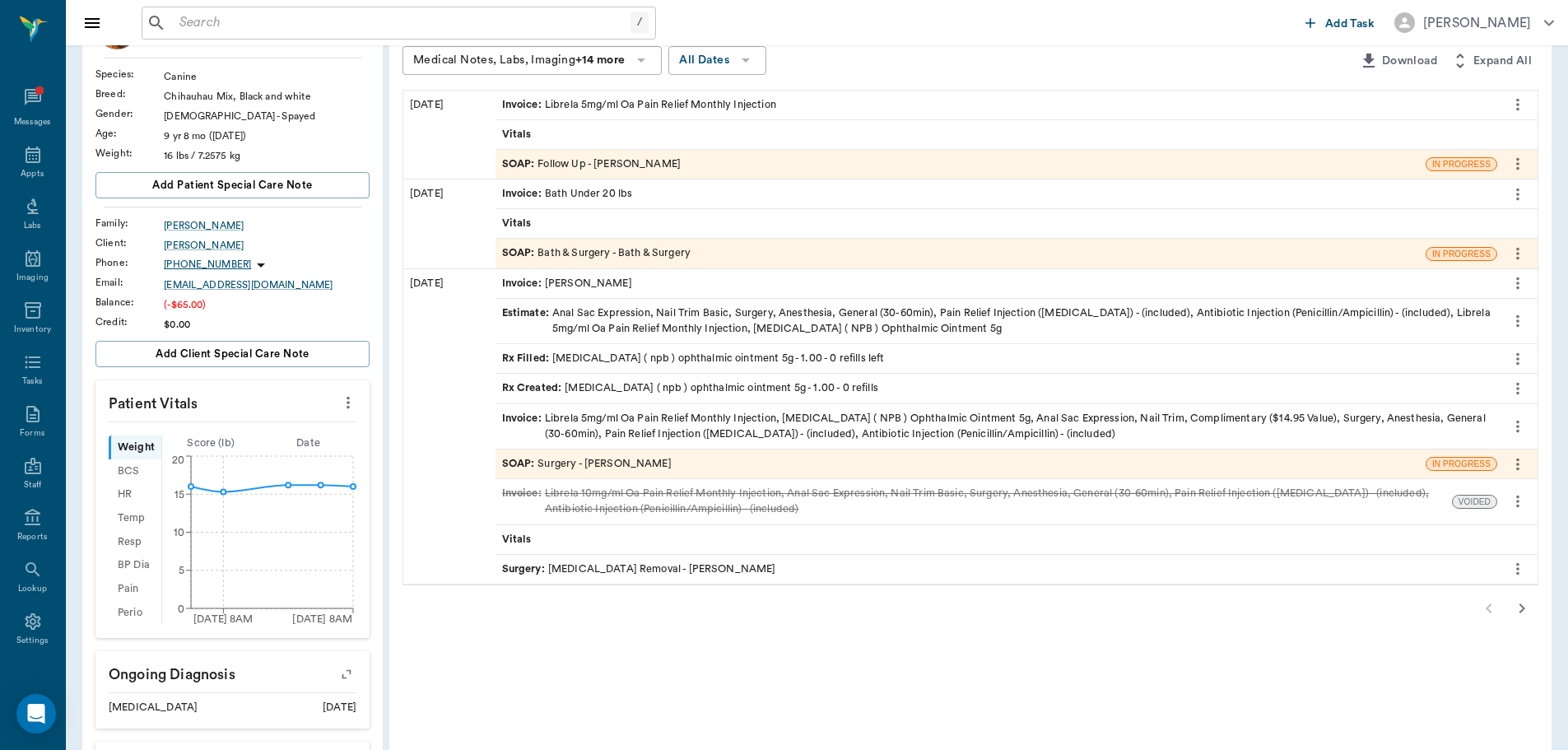
scroll to position [247, 0]
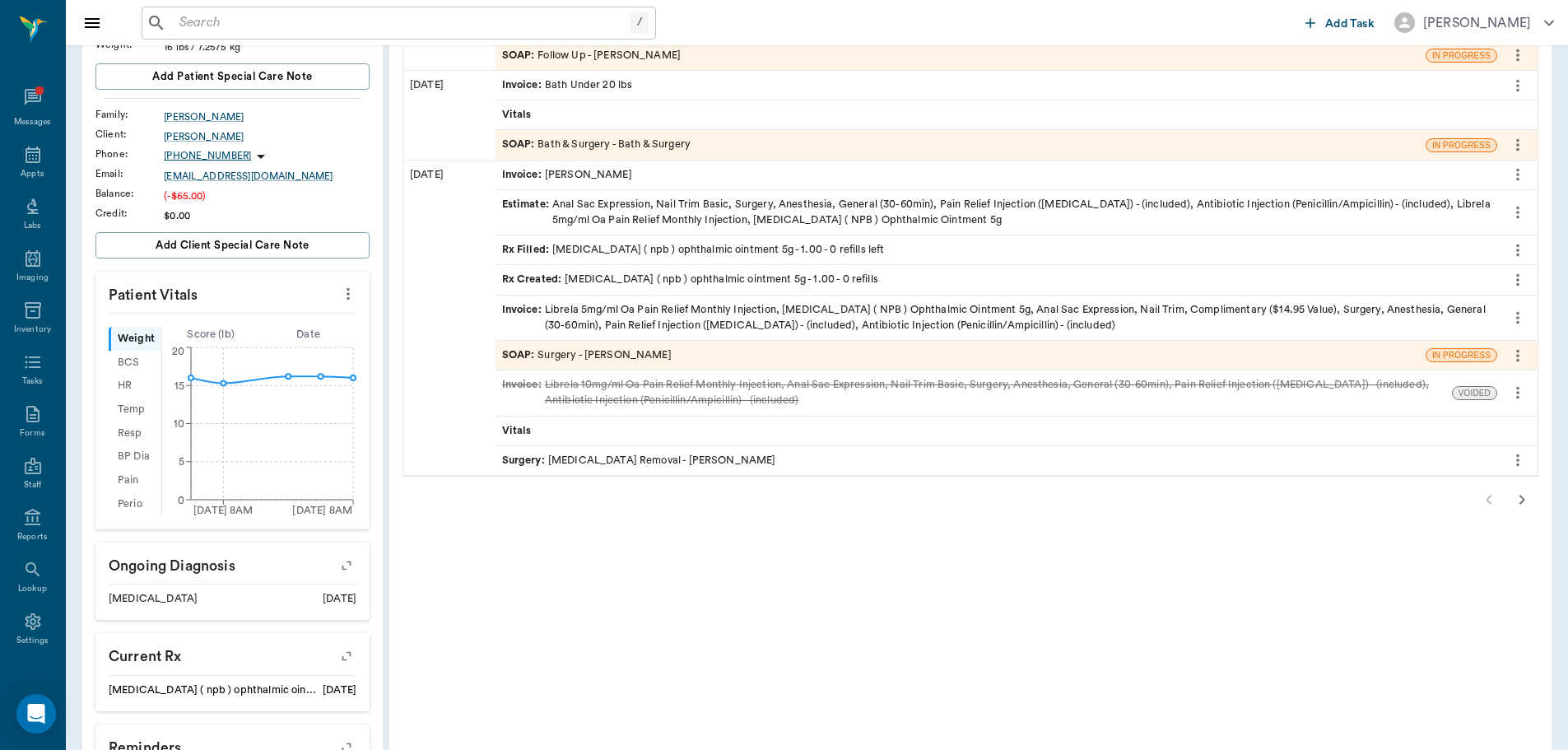
click at [668, 351] on div "SOAP : Surgery - Dr. Bert Ellsworth" at bounding box center [588, 355] width 170 height 16
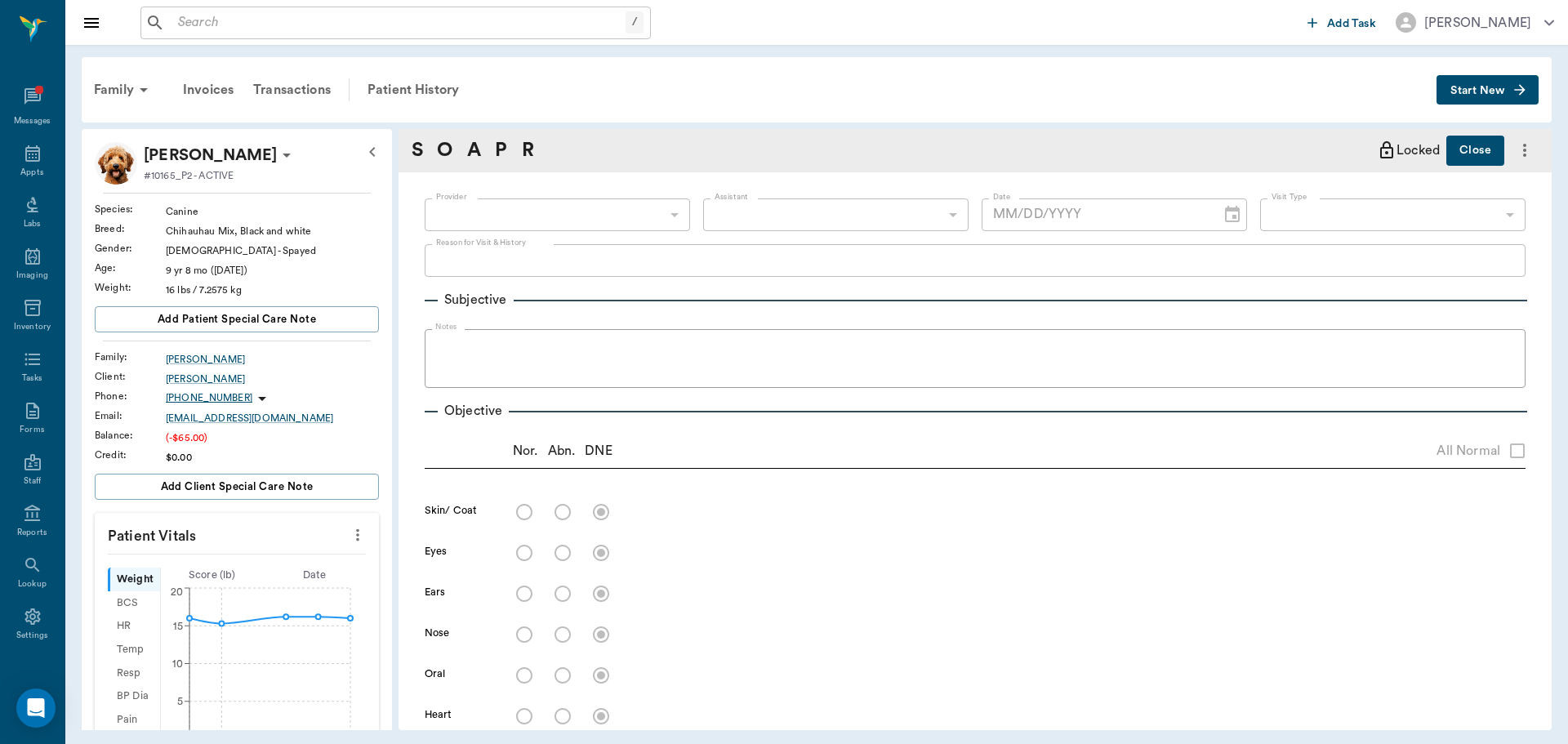
type input "63ec2f075fda476ae8351a4d"
type input "65d2be4f46e3a538d89b8c18"
type textarea "REMOVE 2 SKIN TAGS- ONE ON RIGHT LOWER EYE LID & FRONT RIGHT PAW, LIBRELLA -JESS"
type input "07/21/2025"
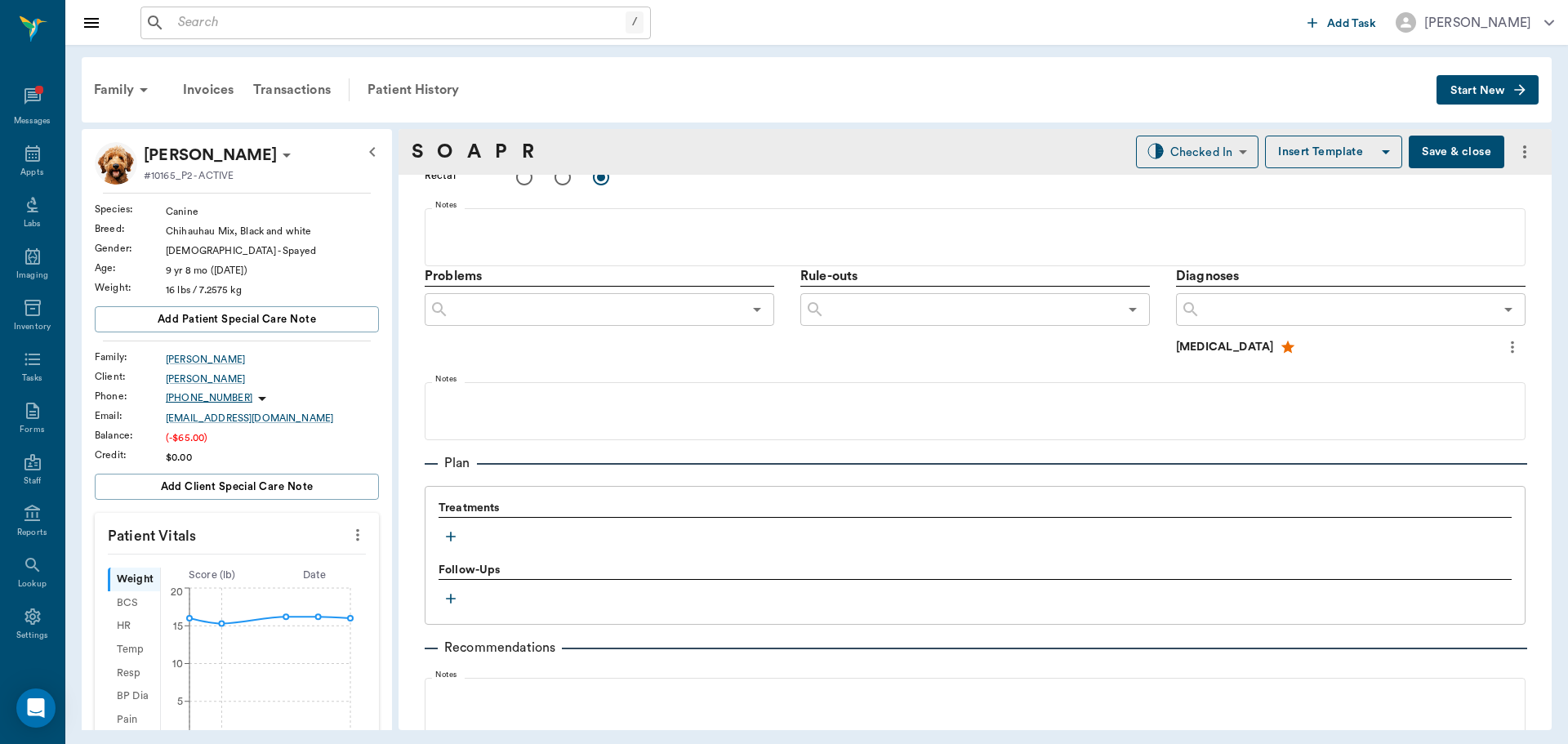
scroll to position [1001, 0]
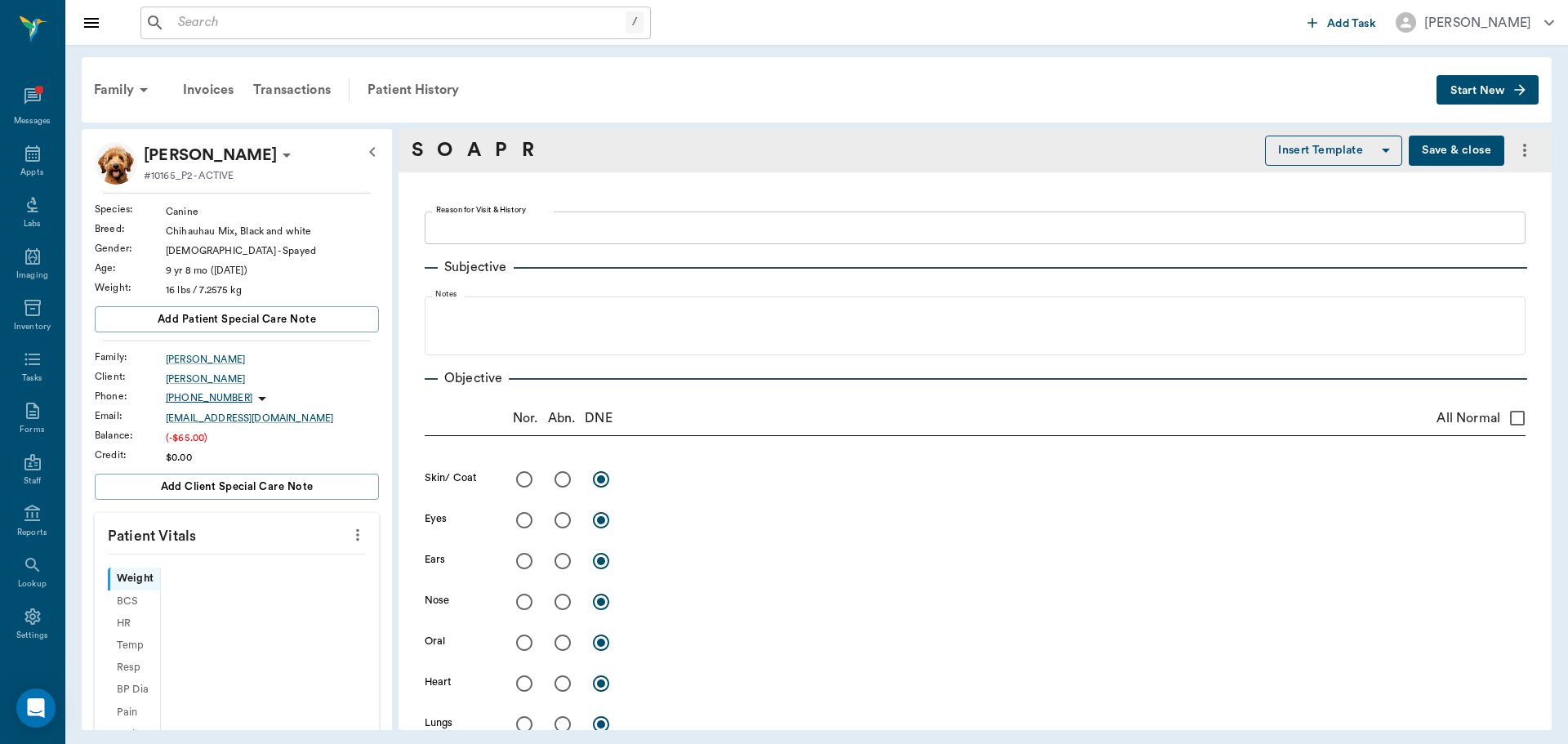
type textarea "REMOVE 2 SKIN TAGS- ONE ON RIGHT LOWER EYE LID & FRONT RIGHT PAW, LIBRELLA -[PE…"
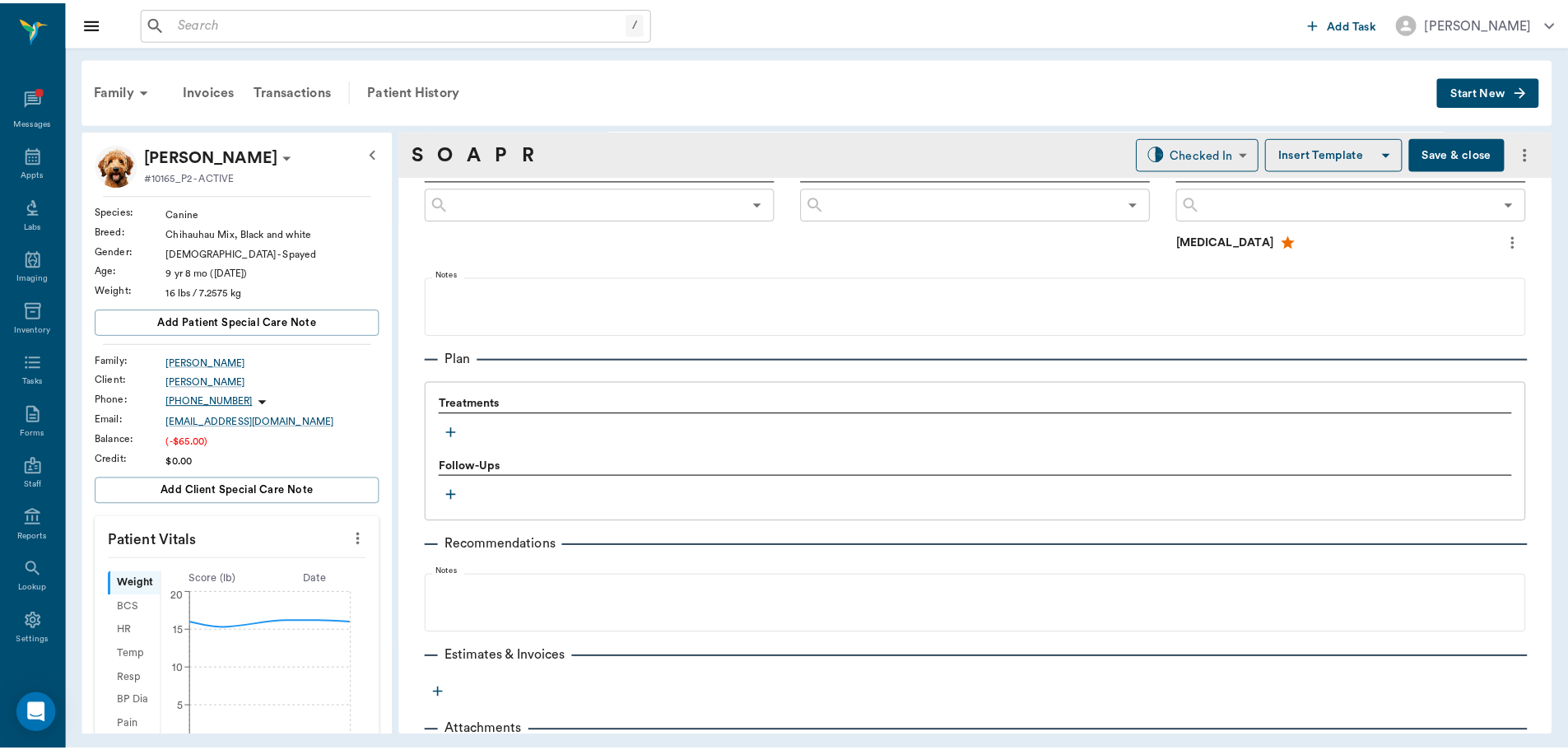
scroll to position [1010, 0]
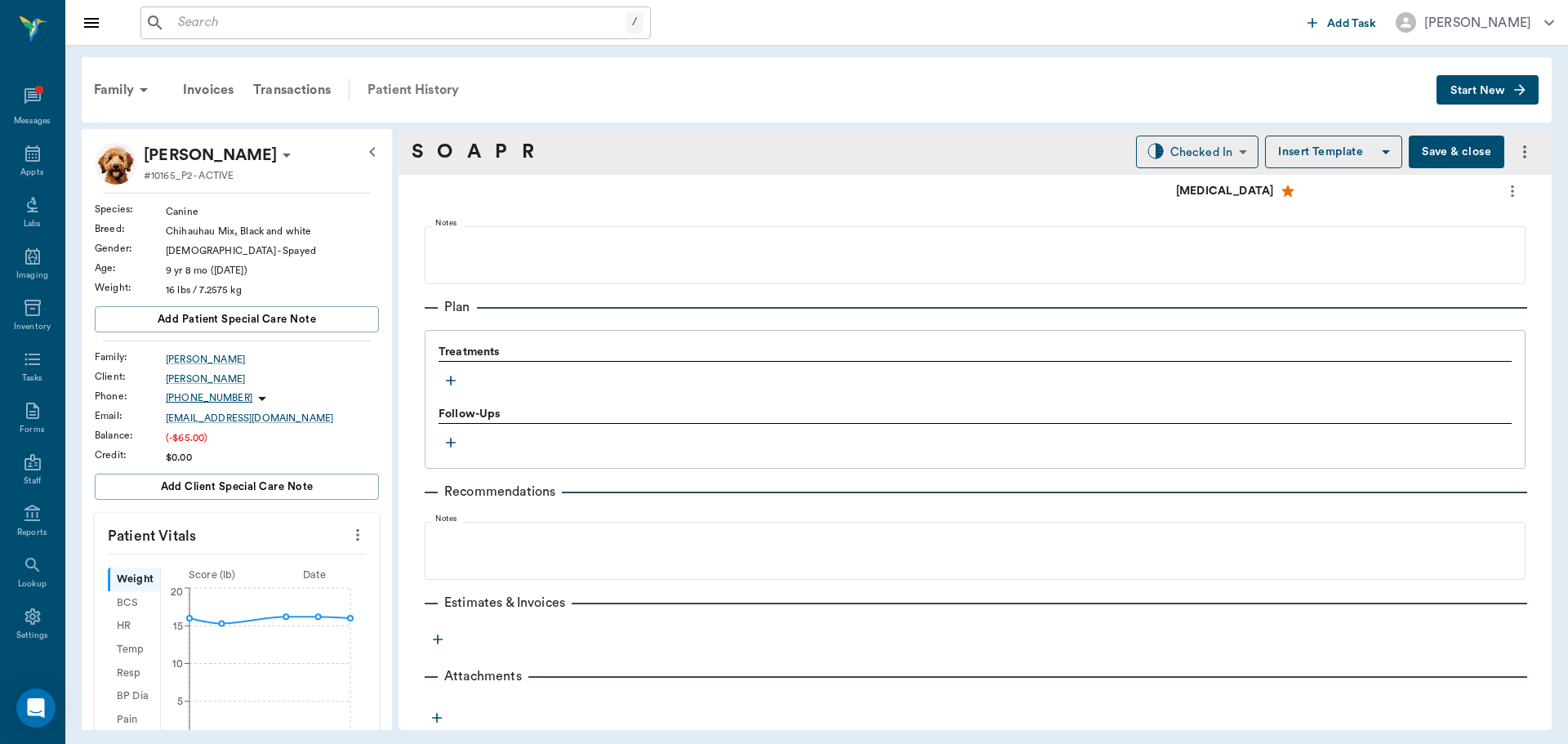
click at [400, 82] on div "Patient History" at bounding box center [412, 90] width 111 height 39
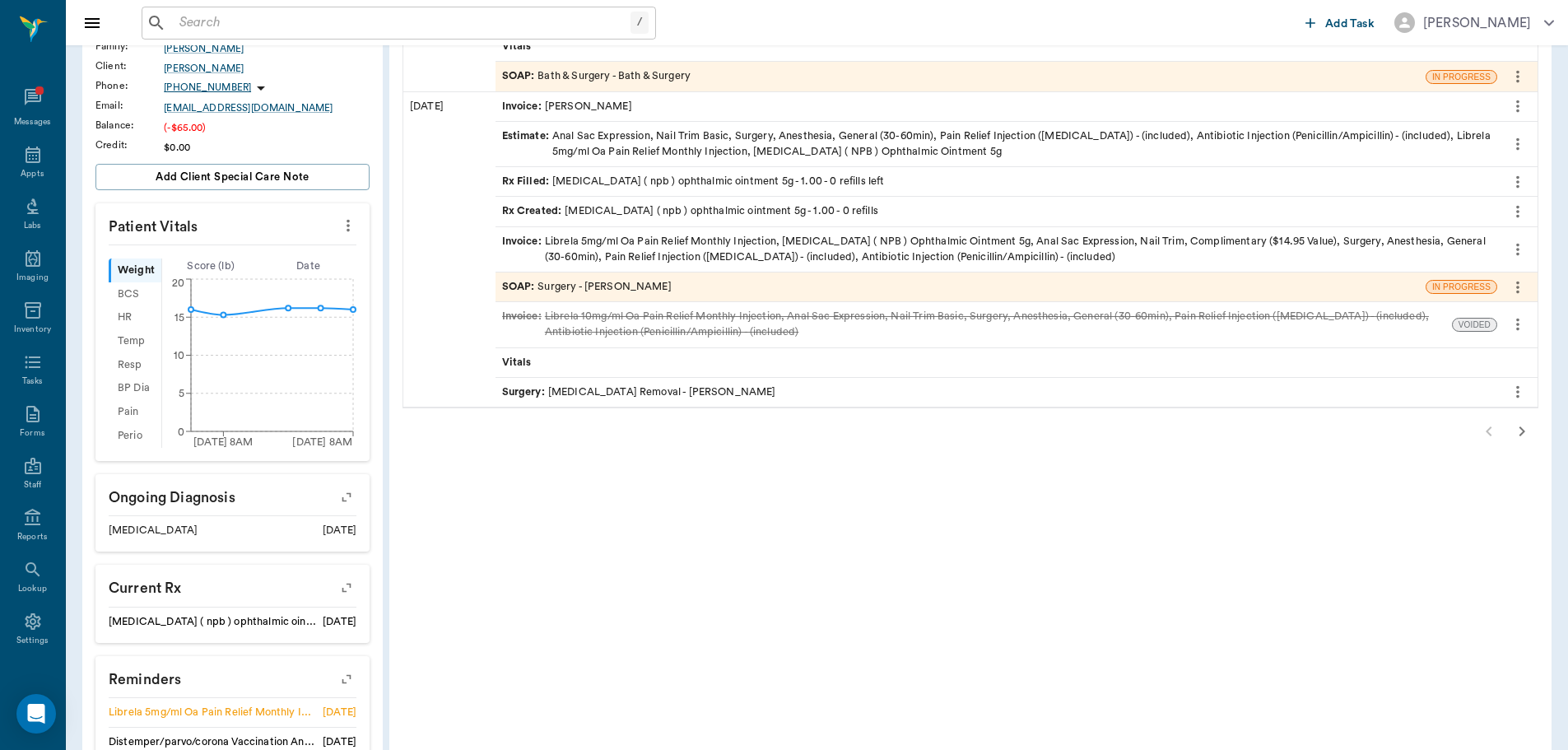
scroll to position [329, 0]
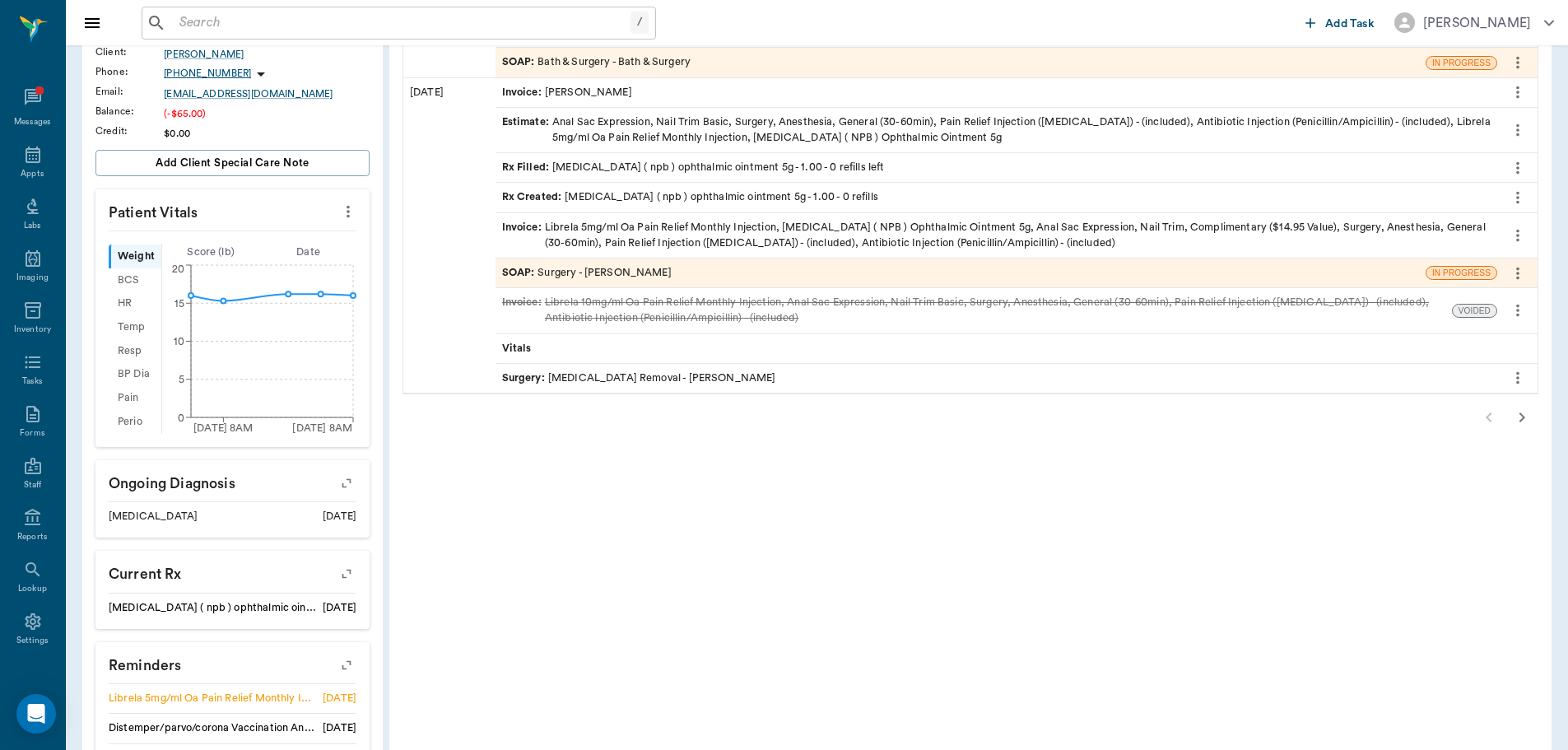
click at [1522, 418] on icon "button" at bounding box center [1522, 417] width 19 height 19
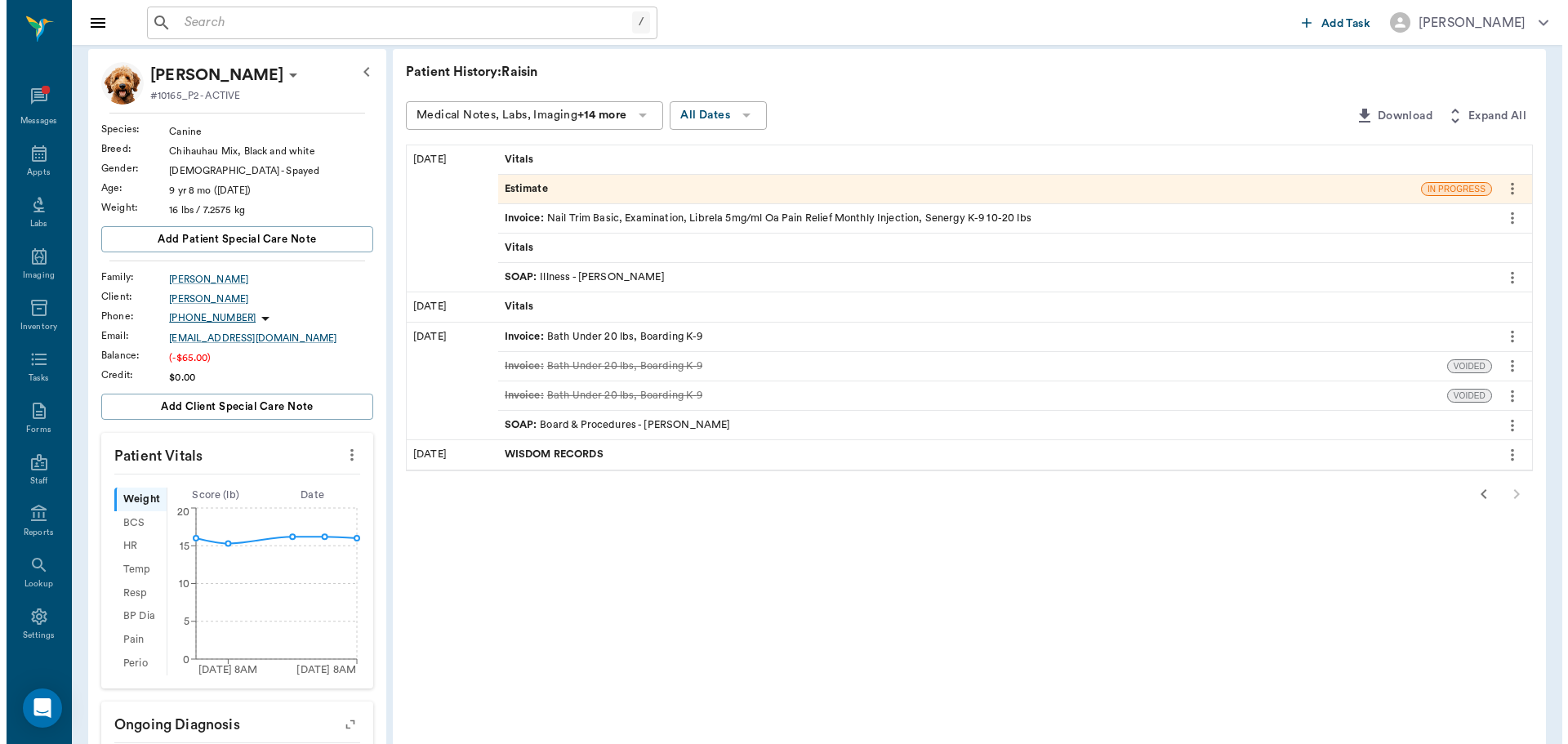
scroll to position [0, 0]
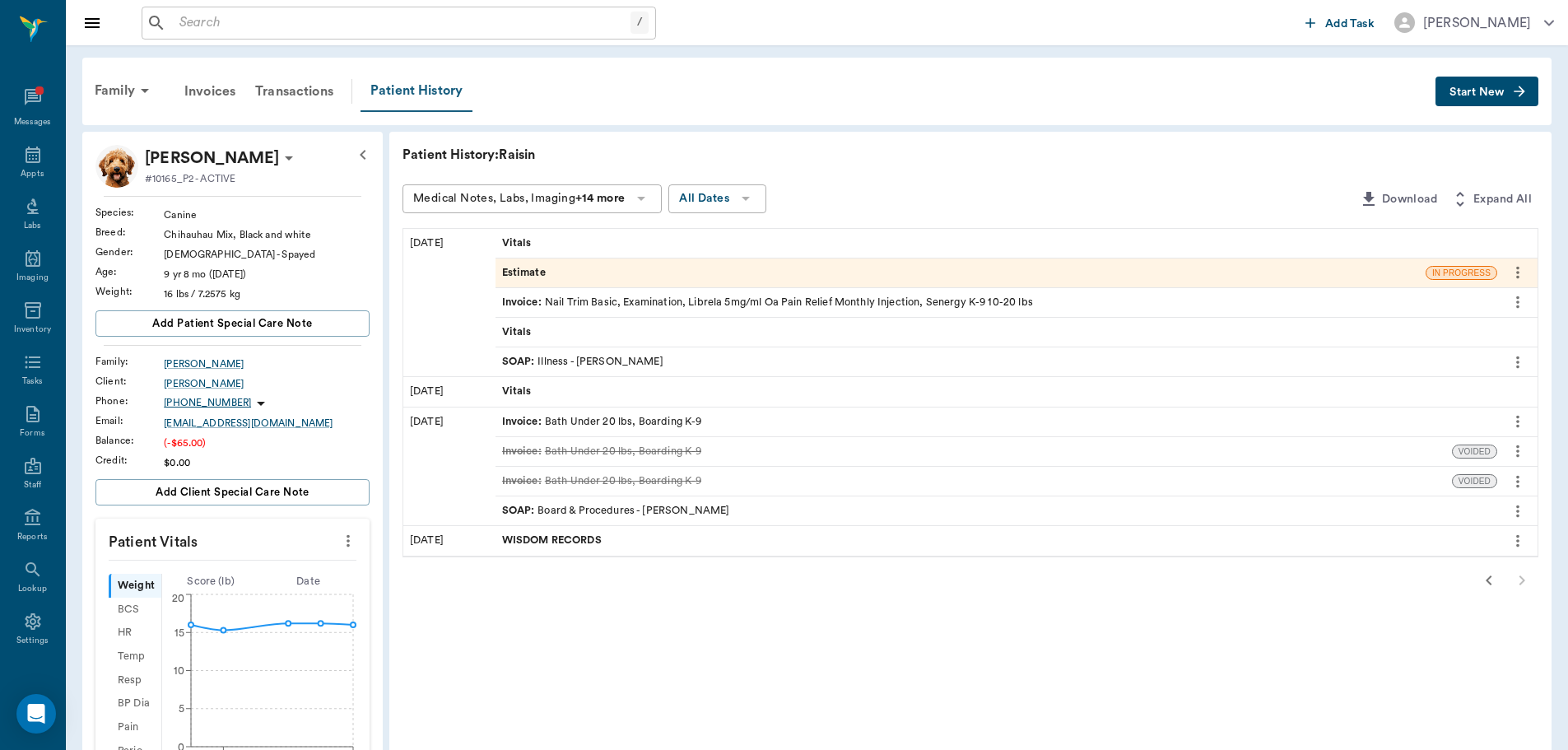
click at [434, 93] on div "Patient History" at bounding box center [416, 91] width 112 height 42
click at [1495, 581] on icon "button" at bounding box center [1489, 579] width 19 height 19
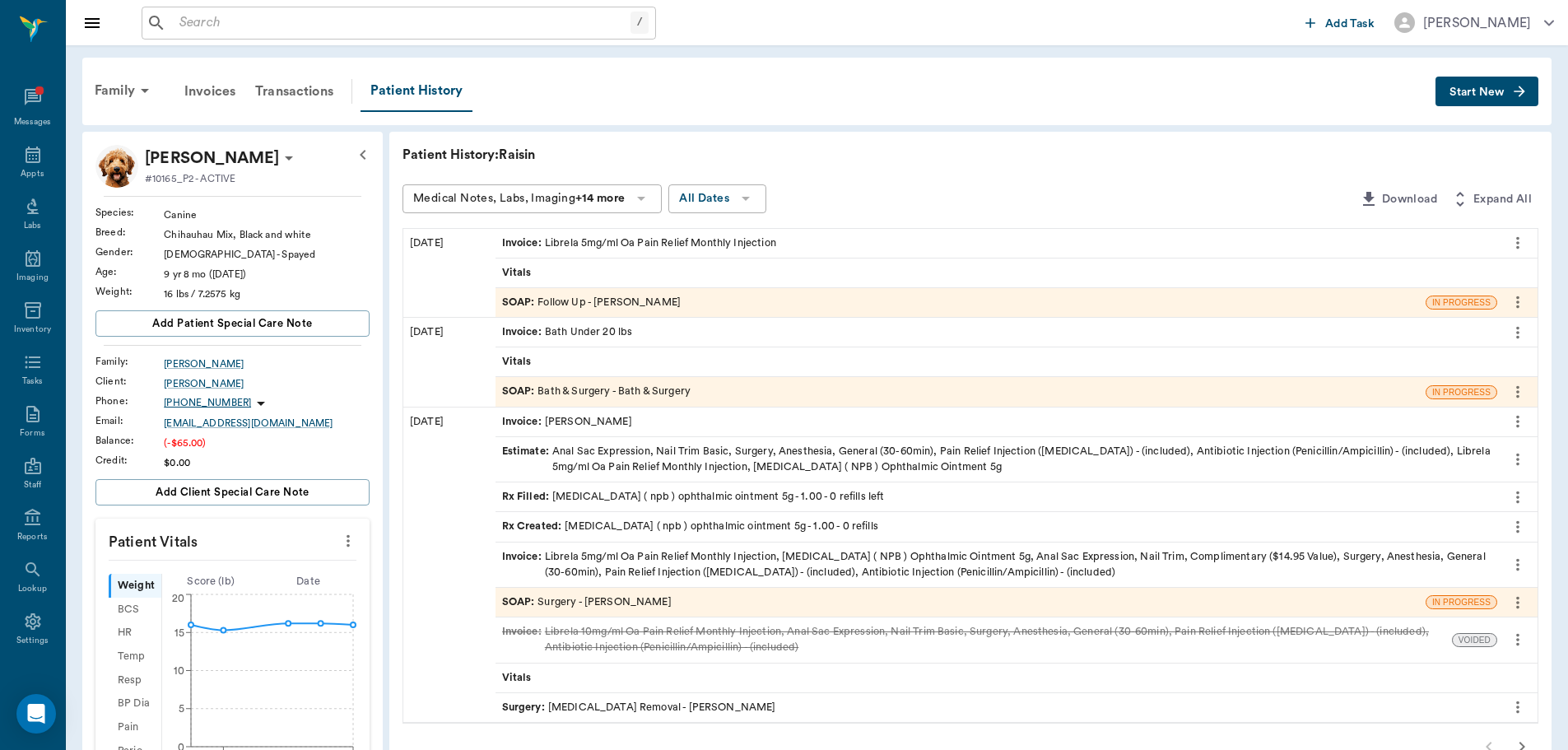
click at [714, 602] on div "SOAP : Surgery - Dr. Bert Ellsworth" at bounding box center [960, 601] width 930 height 29
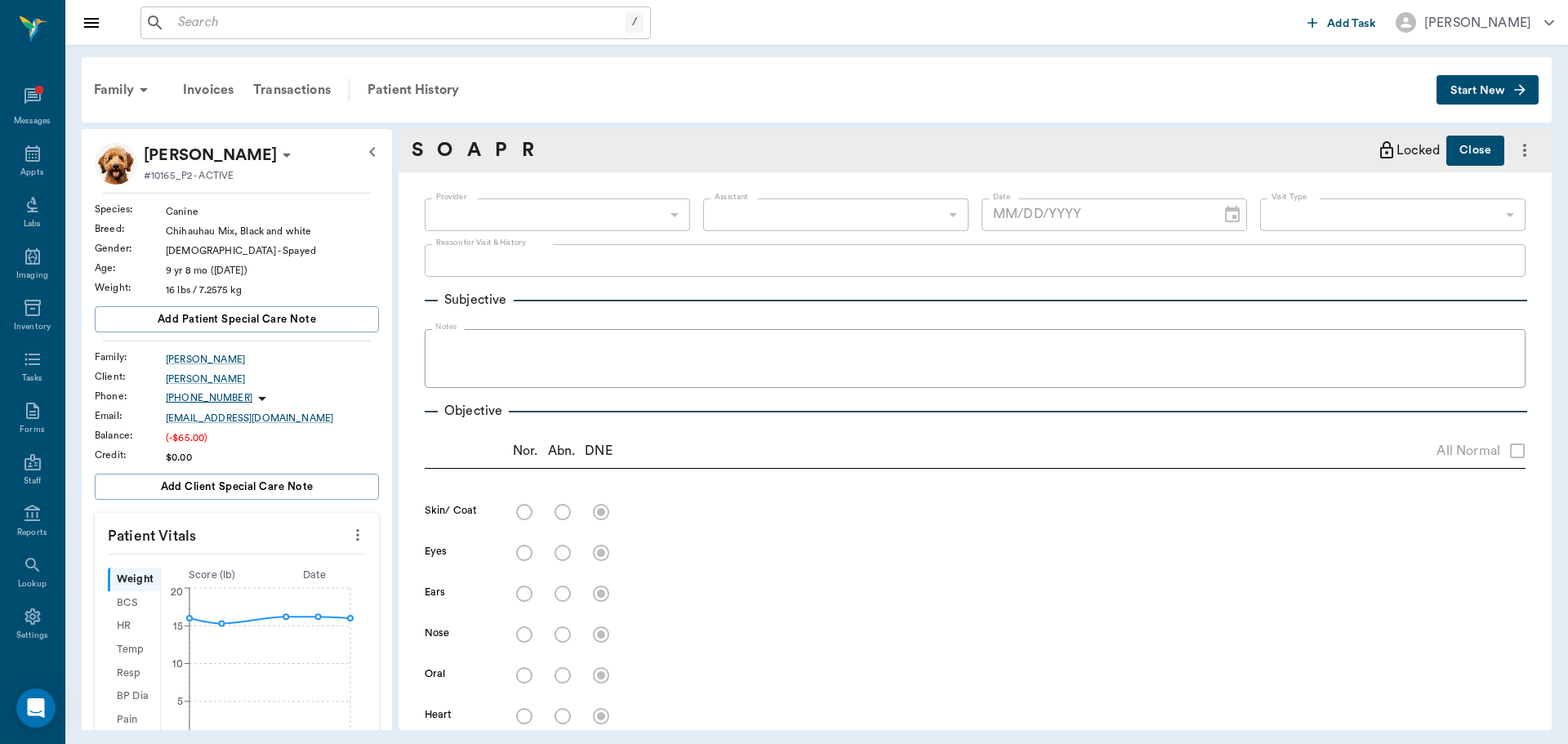
type input "63ec2f075fda476ae8351a4d"
type input "65d2be4f46e3a538d89b8c18"
type textarea "REMOVE 2 SKIN TAGS- ONE ON RIGHT LOWER EYE LID & FRONT RIGHT PAW, LIBRELLA -JESS"
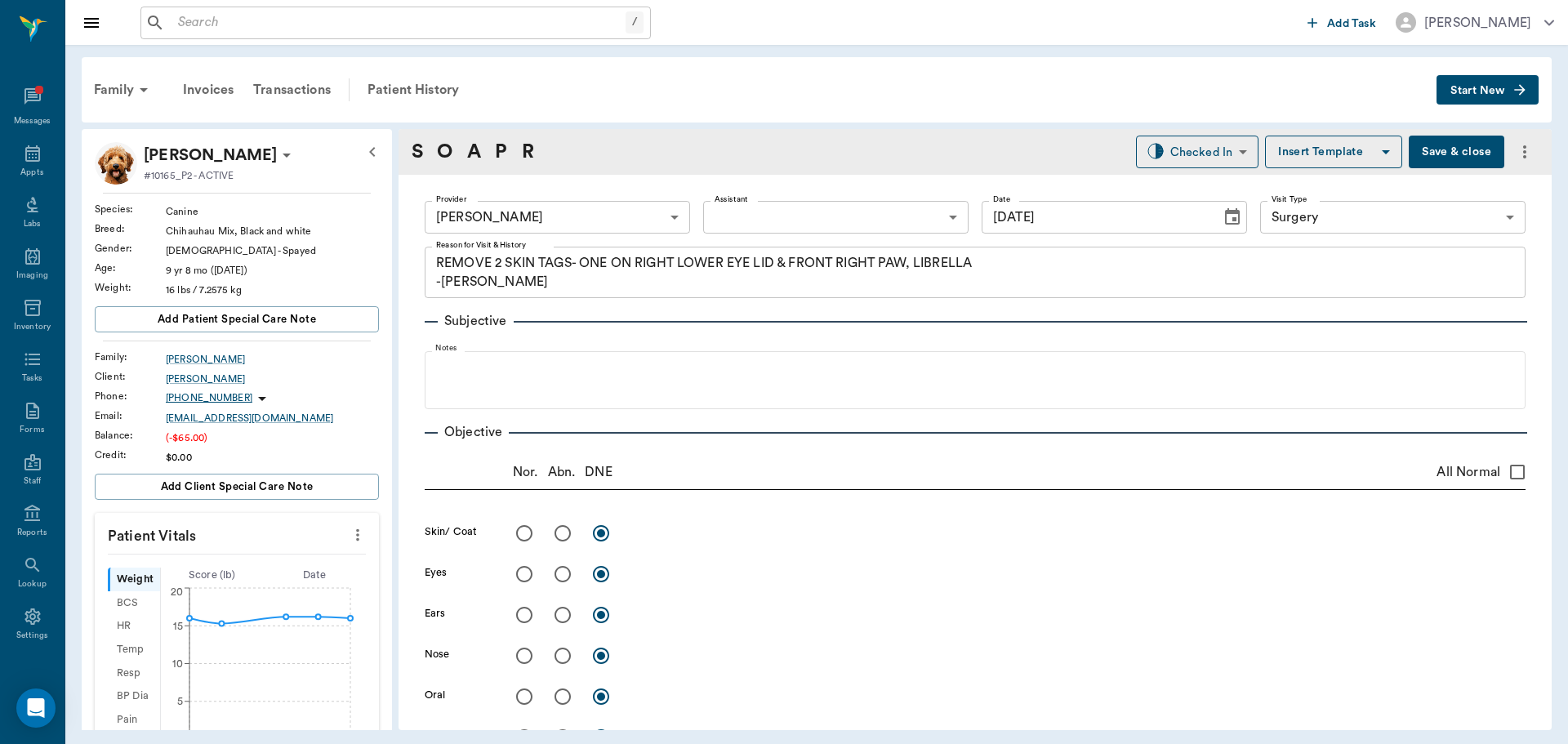
type input "07/21/2025"
click at [391, 87] on div "Patient History" at bounding box center [412, 90] width 111 height 39
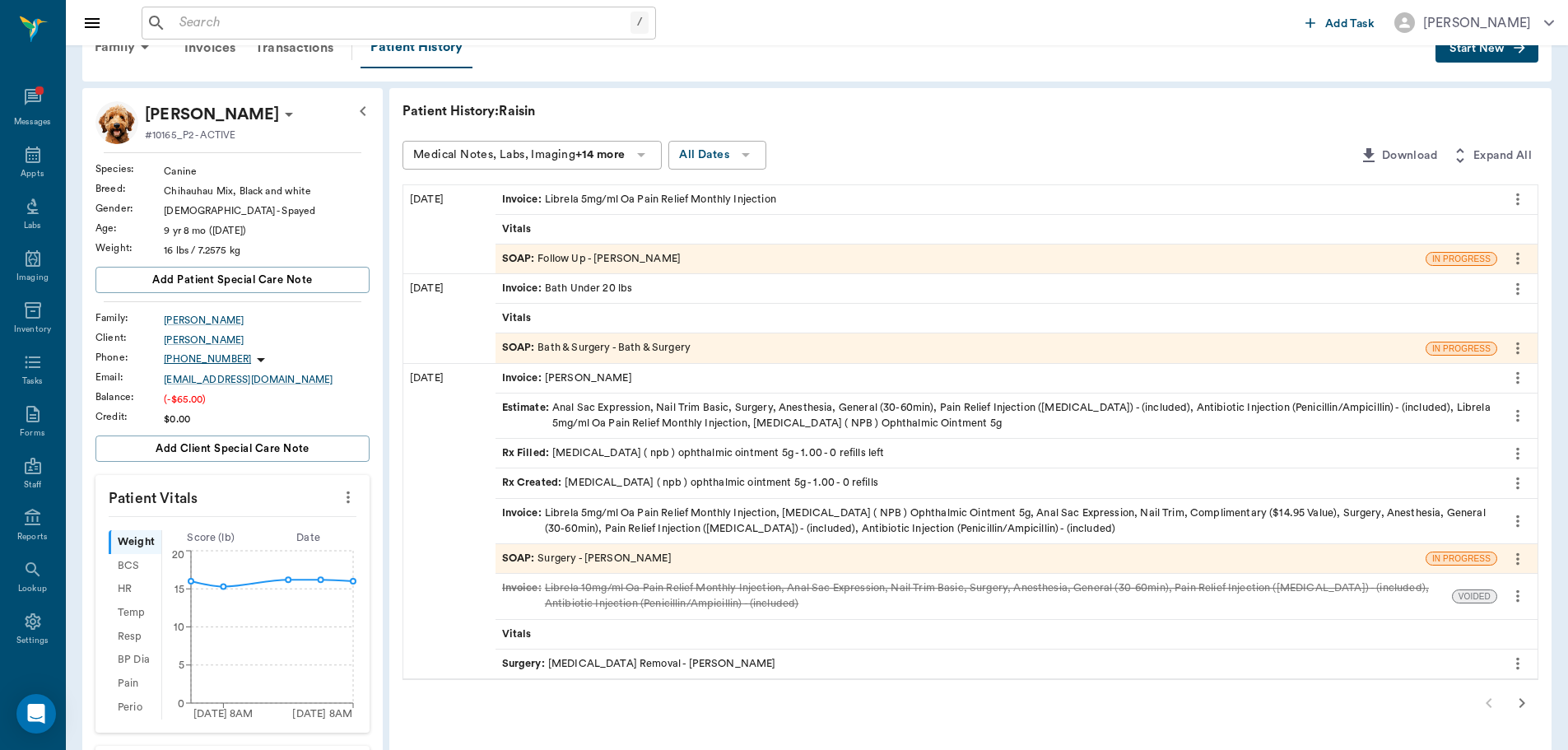
scroll to position [82, 0]
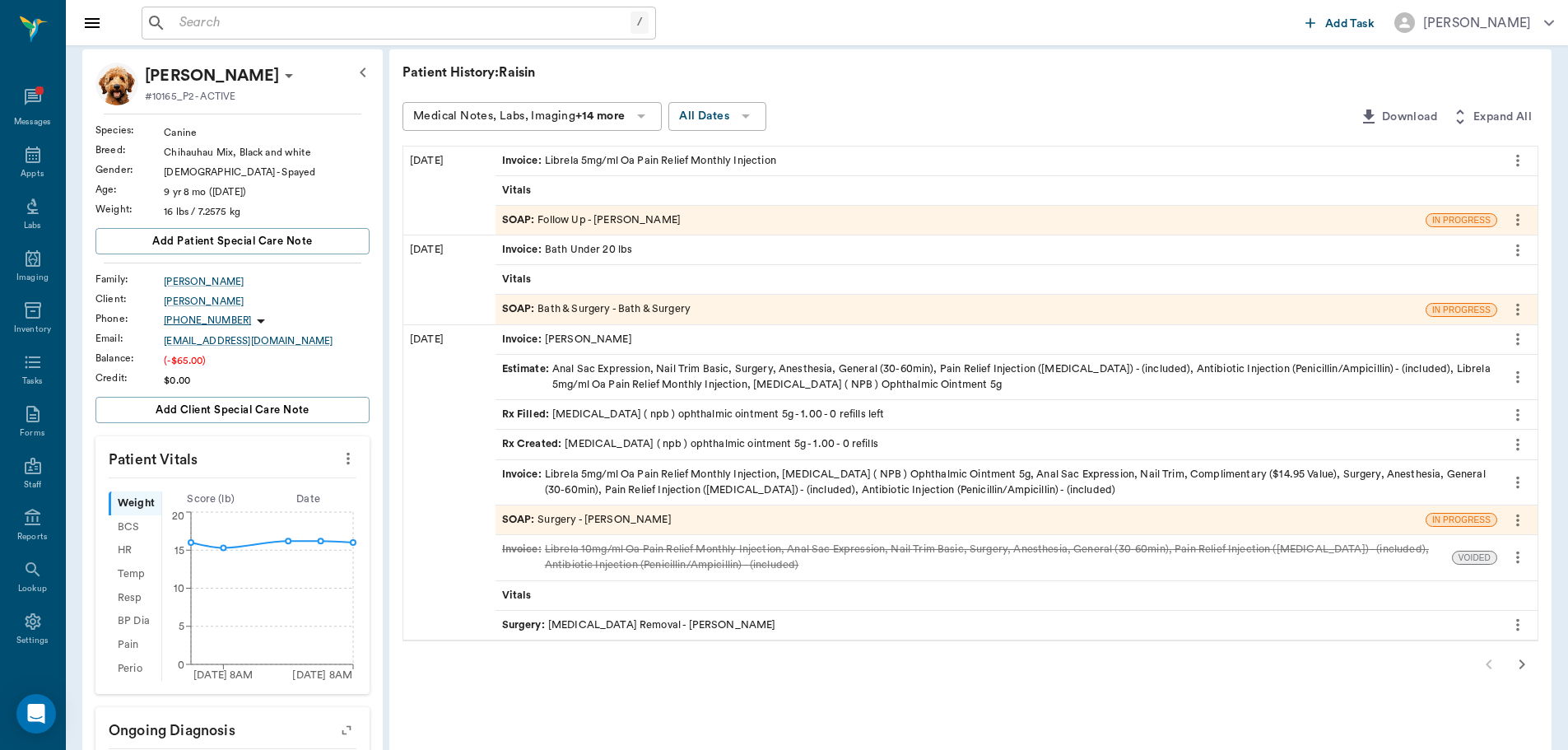
click at [812, 517] on div "SOAP : Surgery - Dr. Bert Ellsworth" at bounding box center [960, 519] width 930 height 29
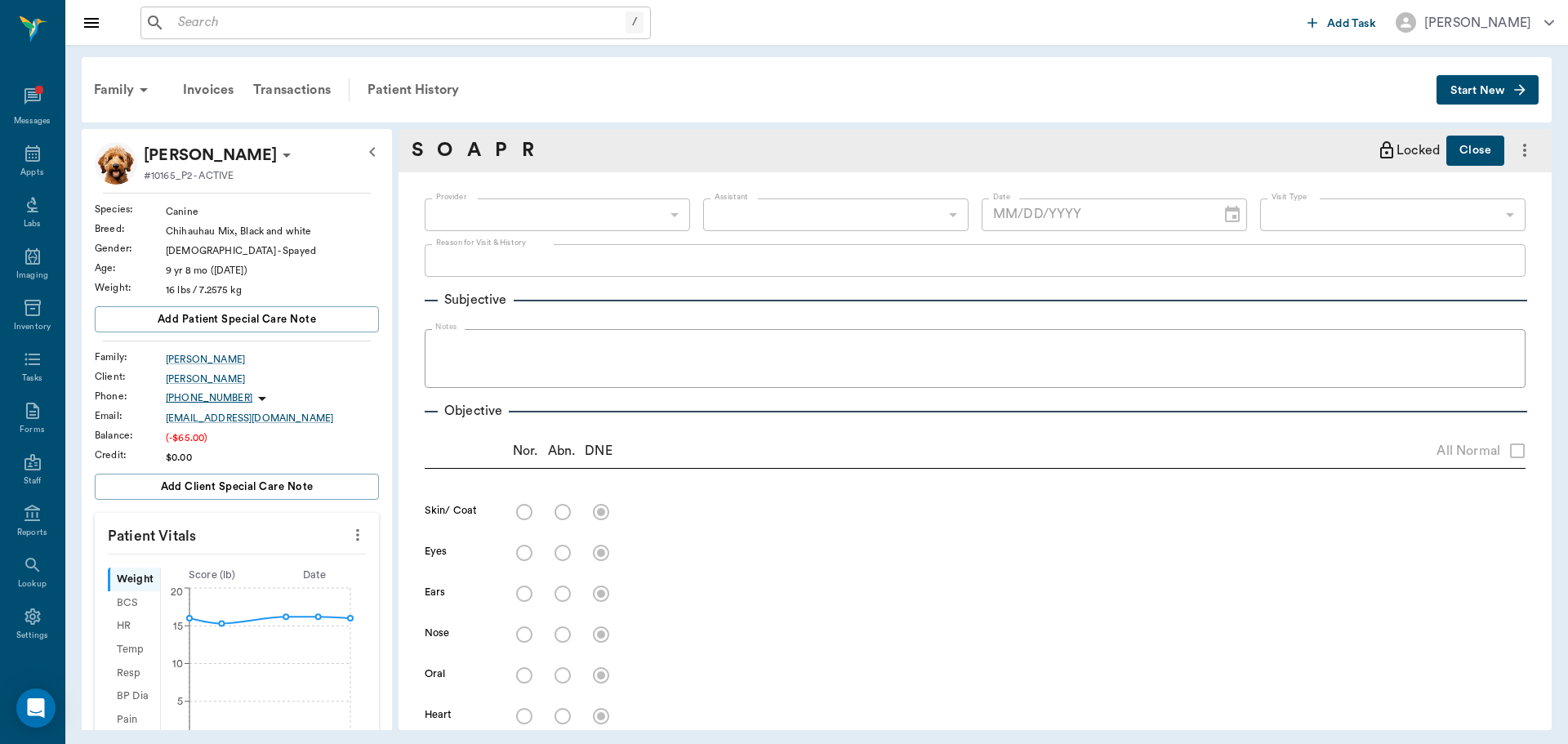
type input "63ec2f075fda476ae8351a4d"
type input "65d2be4f46e3a538d89b8c18"
type textarea "REMOVE 2 SKIN TAGS- ONE ON RIGHT LOWER EYE LID & FRONT RIGHT PAW, LIBRELLA -JESS"
type input "07/21/2025"
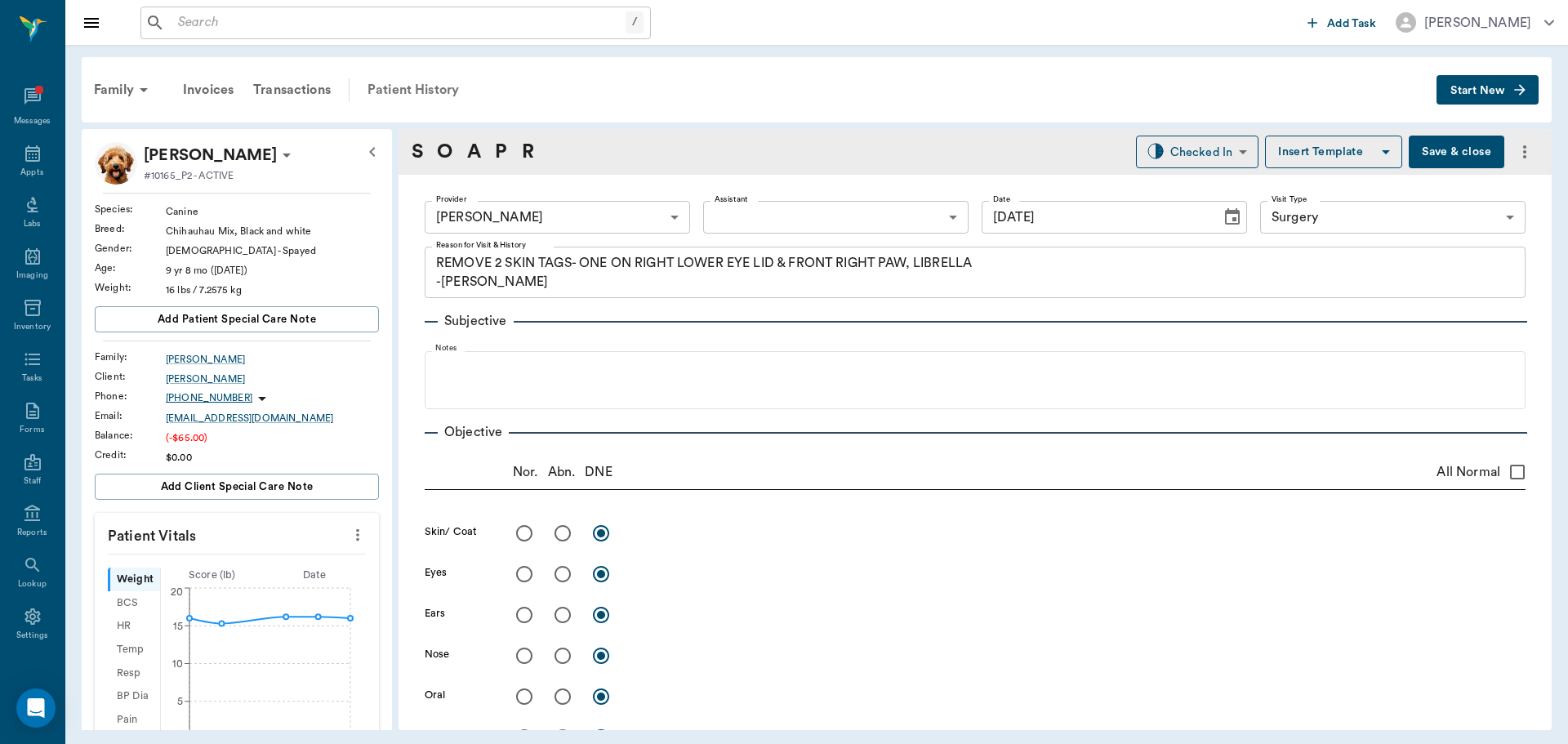
drag, startPoint x: 424, startPoint y: 92, endPoint x: 446, endPoint y: 101, distance: 23.8
click at [424, 92] on div "Patient History" at bounding box center [412, 90] width 111 height 39
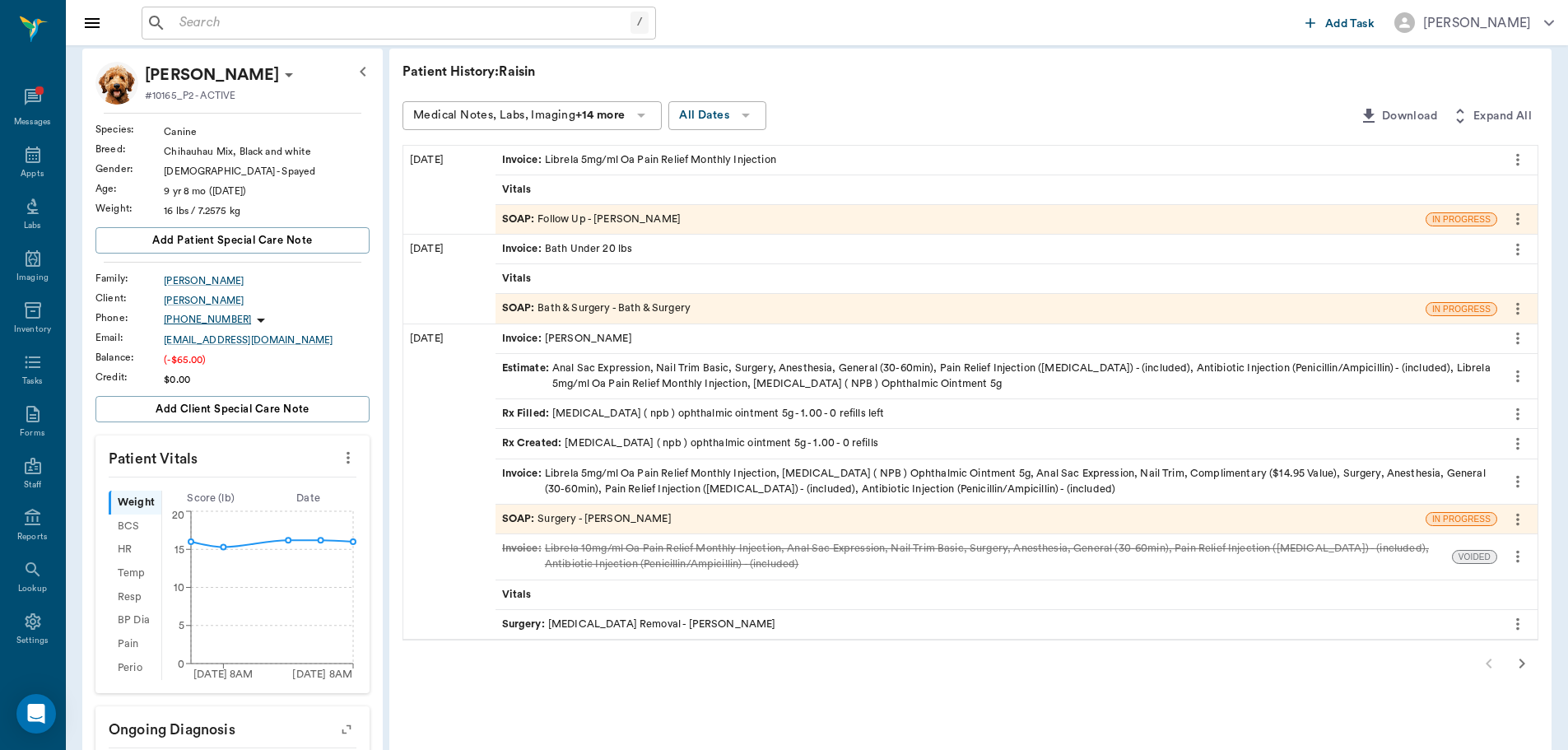
scroll to position [82, 0]
click at [1516, 661] on icon "button" at bounding box center [1522, 663] width 19 height 19
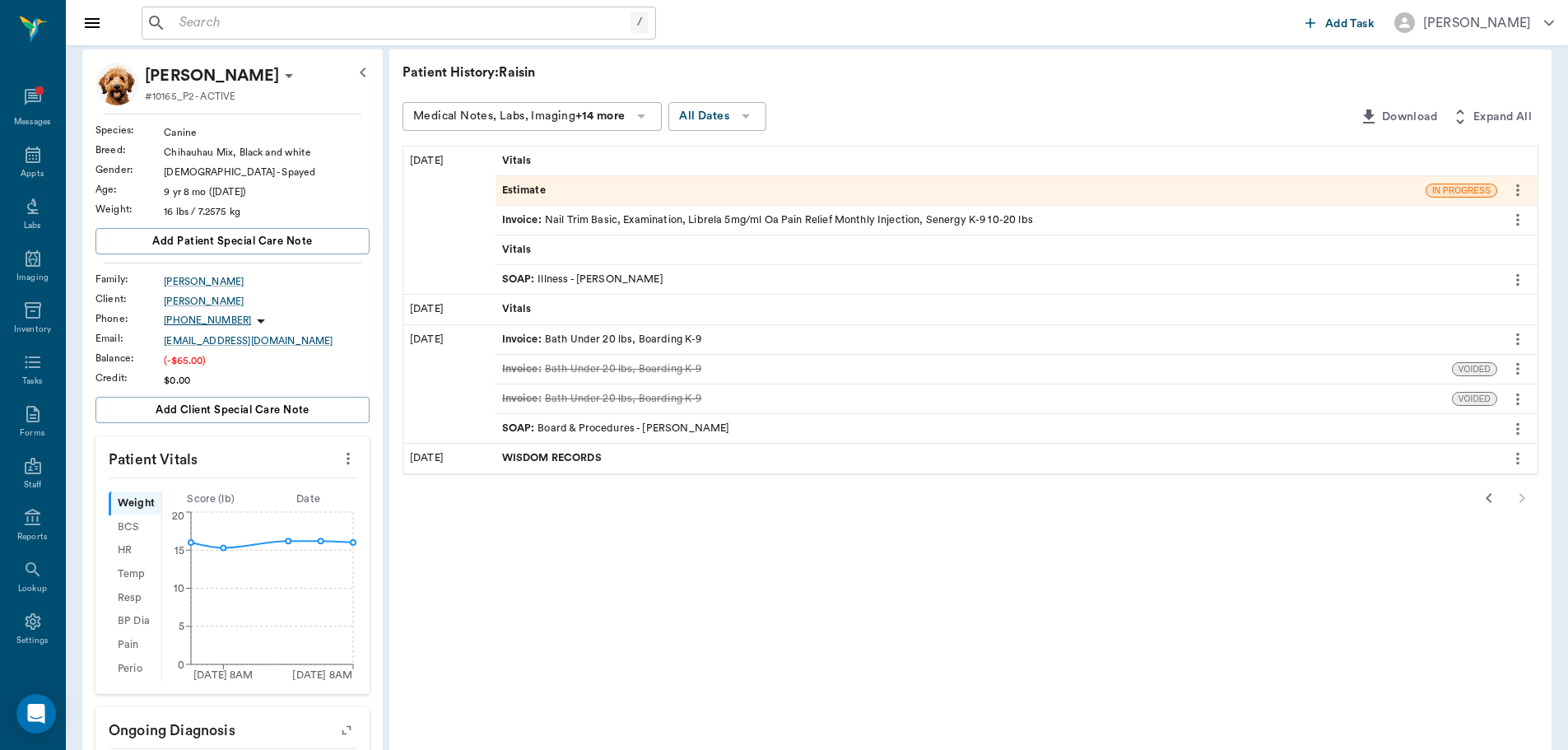
click at [1483, 494] on icon "button" at bounding box center [1489, 497] width 19 height 19
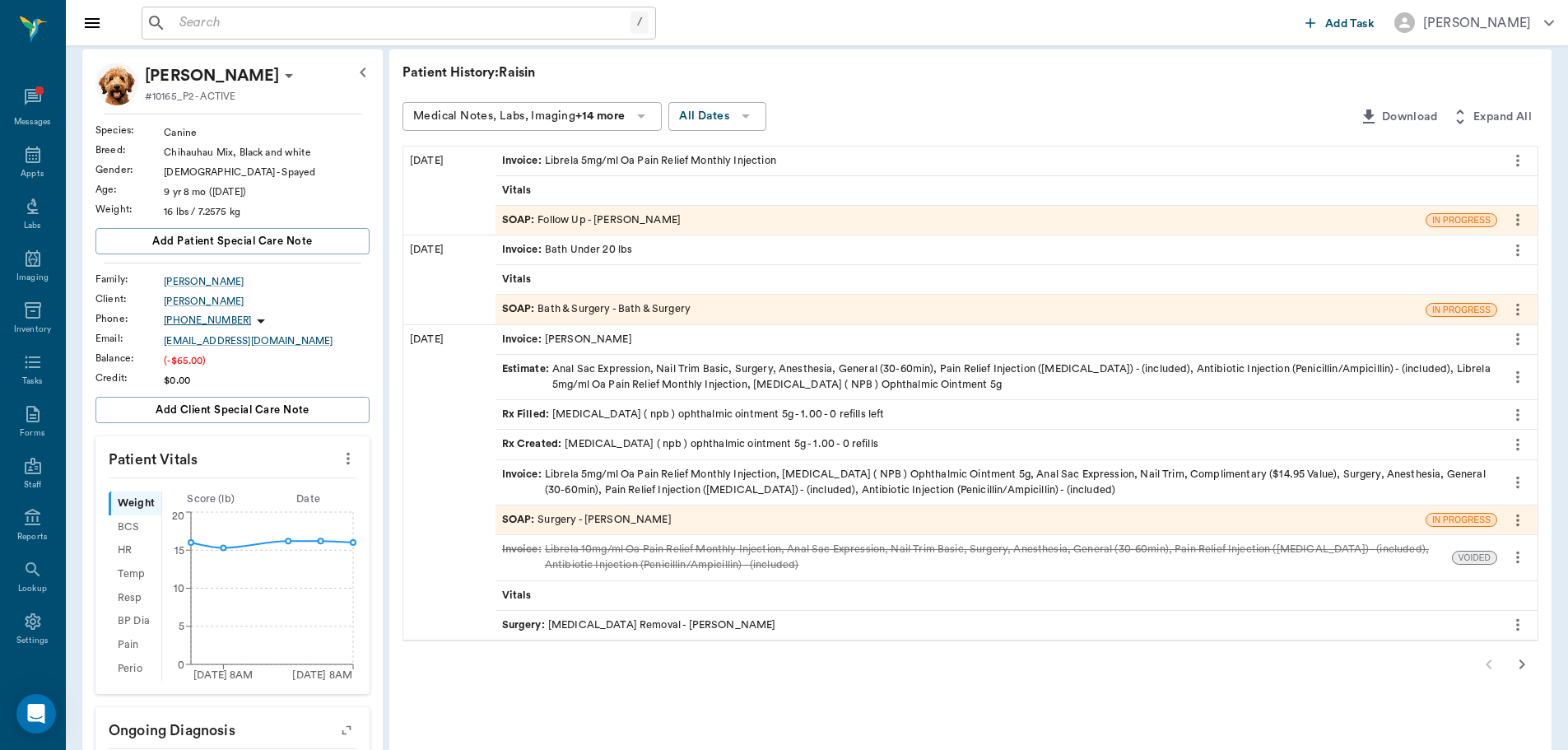
click at [650, 515] on div "SOAP : Surgery - Dr. Bert Ellsworth" at bounding box center [588, 519] width 170 height 16
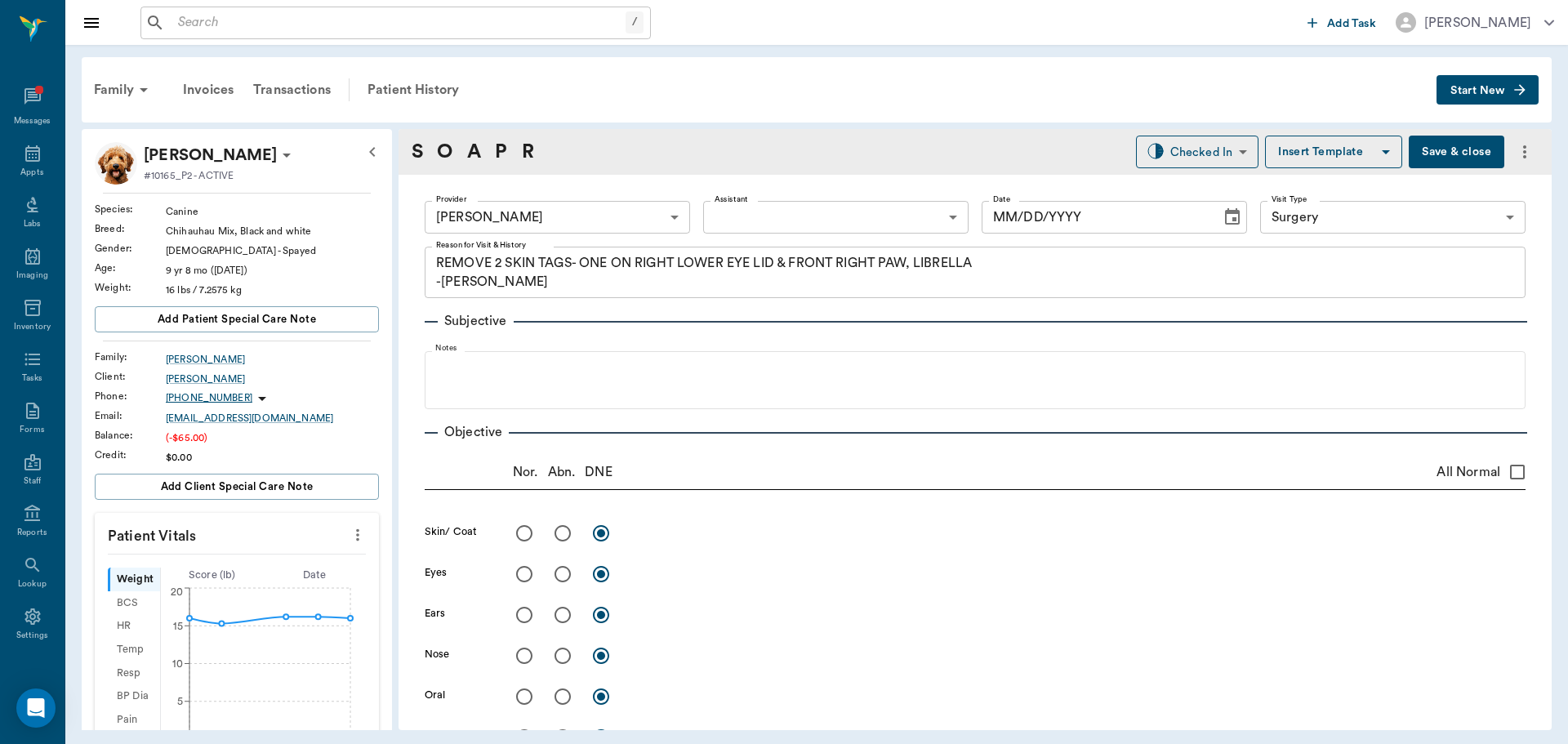
type input "63ec2f075fda476ae8351a4d"
type input "65d2be4f46e3a538d89b8c18"
type textarea "REMOVE 2 SKIN TAGS- ONE ON RIGHT LOWER EYE LID & FRONT RIGHT PAW, LIBRELLA -JESS"
type input "07/21/2025"
click at [446, 92] on div "Patient History" at bounding box center [412, 90] width 111 height 39
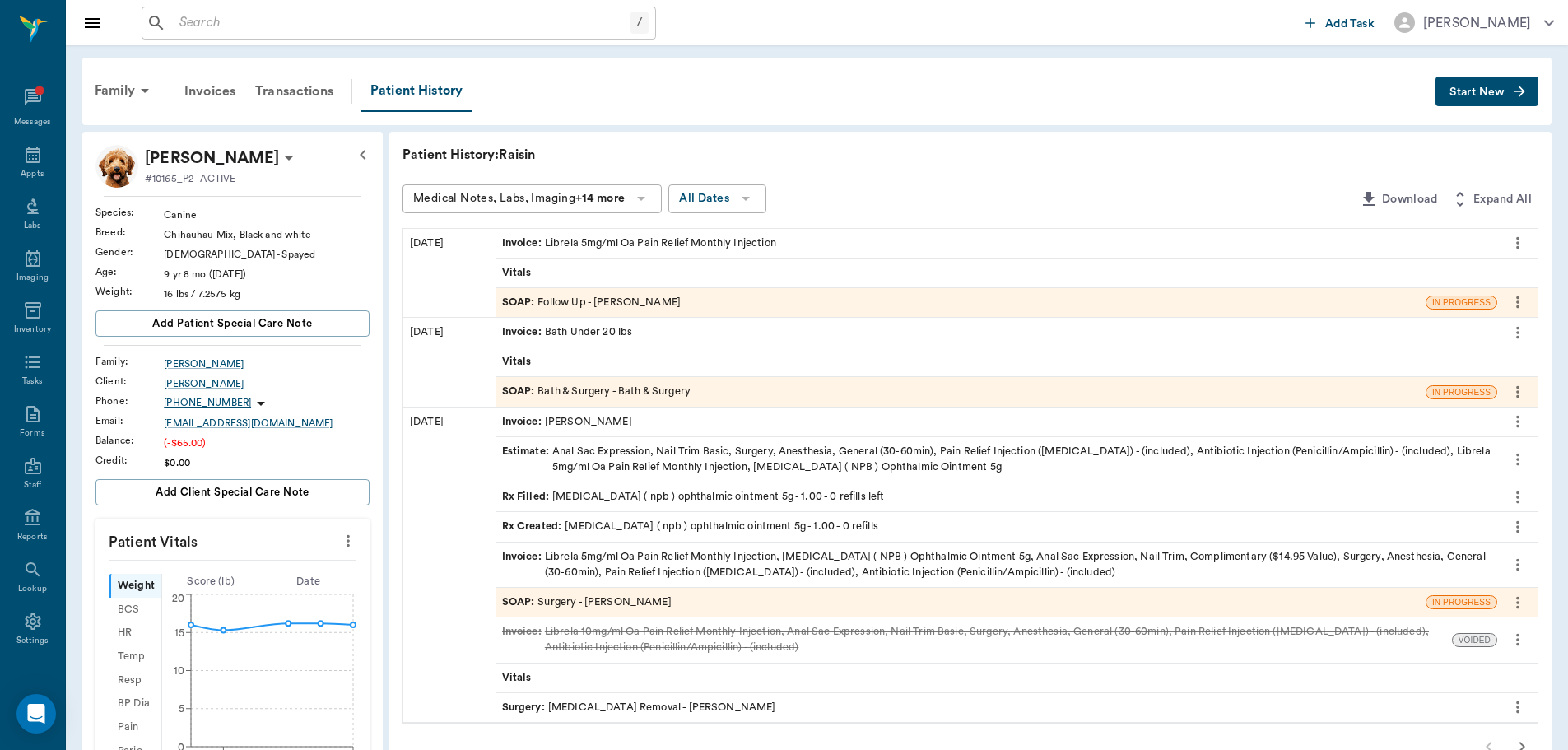
click at [735, 297] on div "SOAP : Follow Up - Julie Dickerson" at bounding box center [960, 302] width 930 height 29
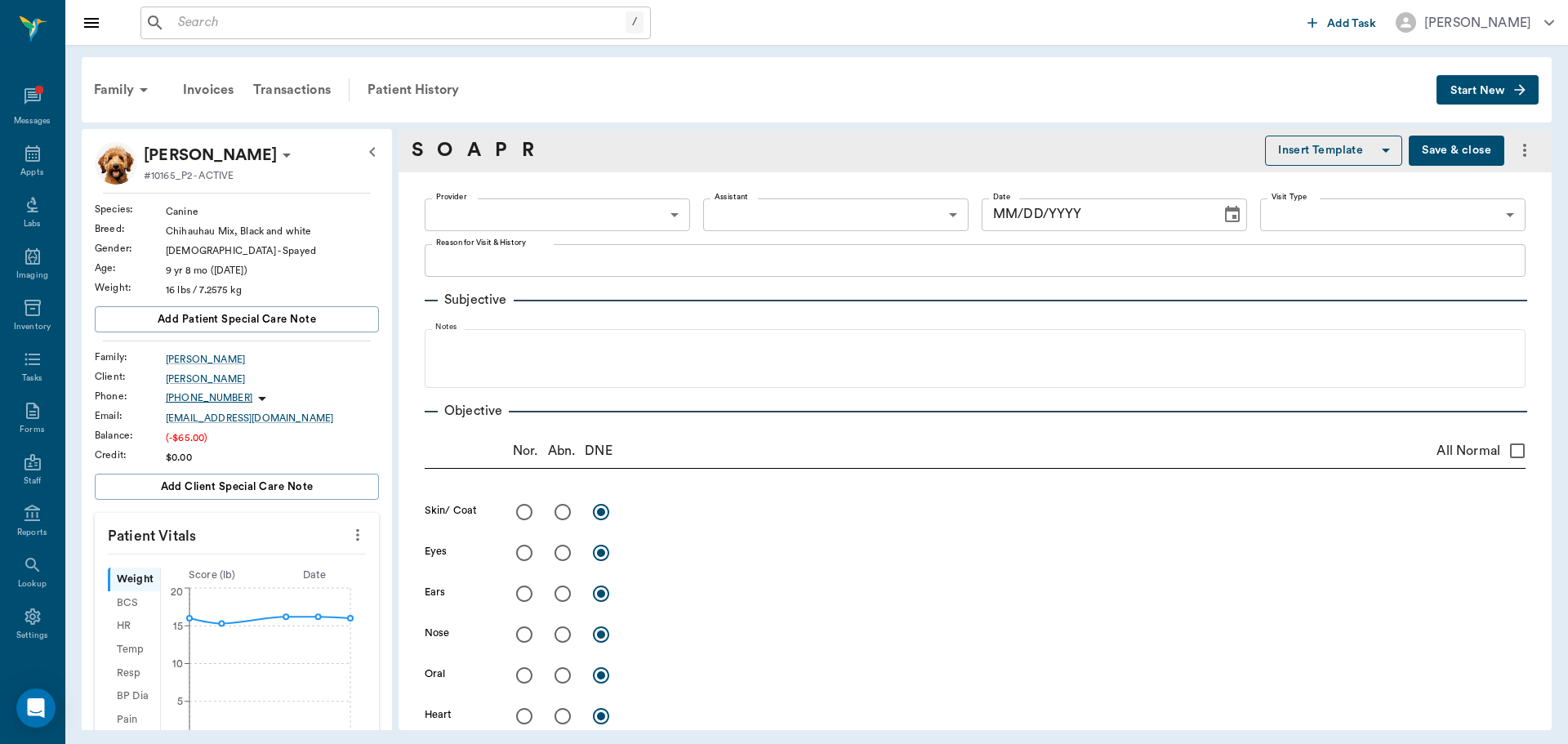
type input "63ec2e7e52e12b0ba117b124"
type input "63ec2f075fda476ae8351a4c"
type input "65d2be4f46e3a538d89b8c16"
type textarea "librela inj -stormy"
type input "08/18/2025"
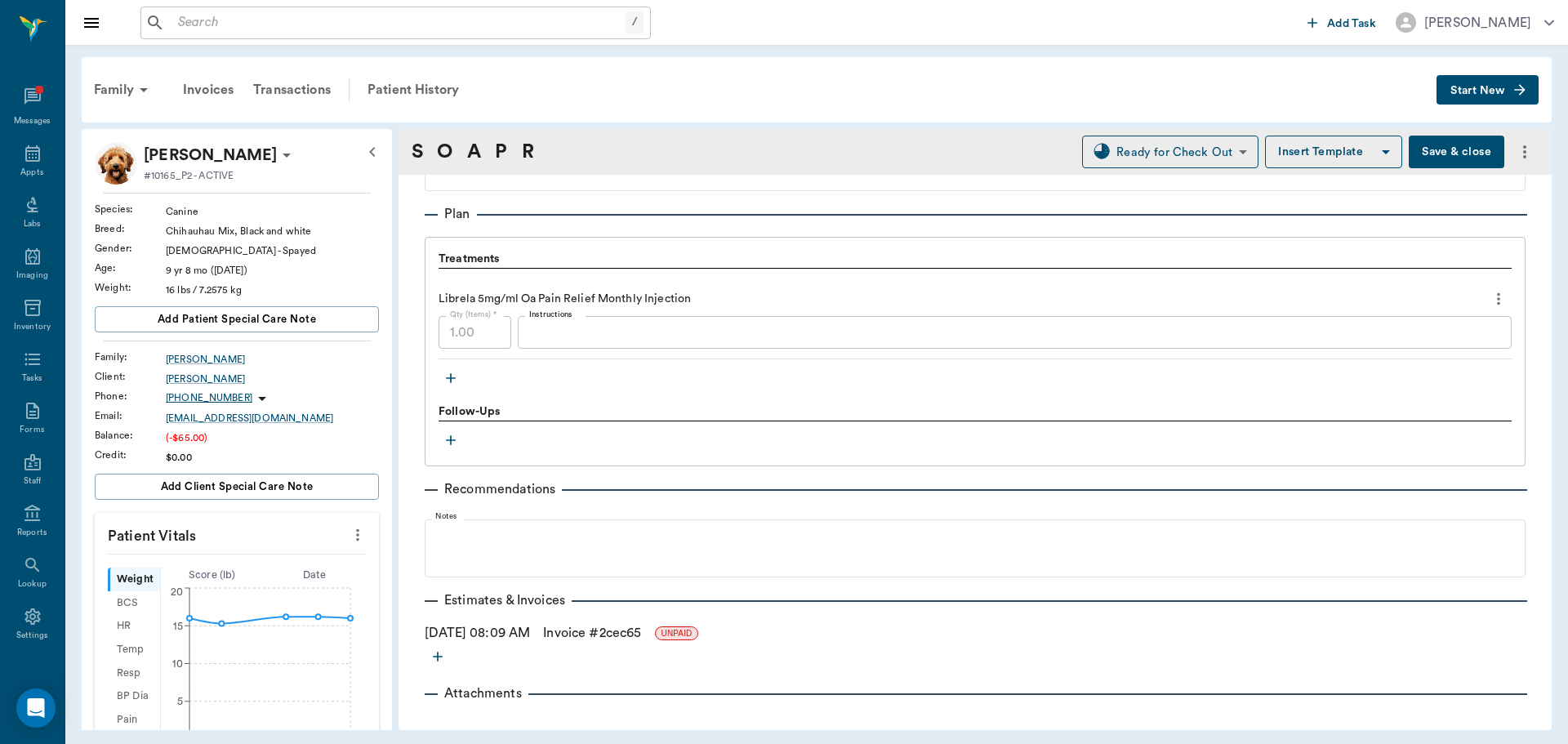
scroll to position [1112, 0]
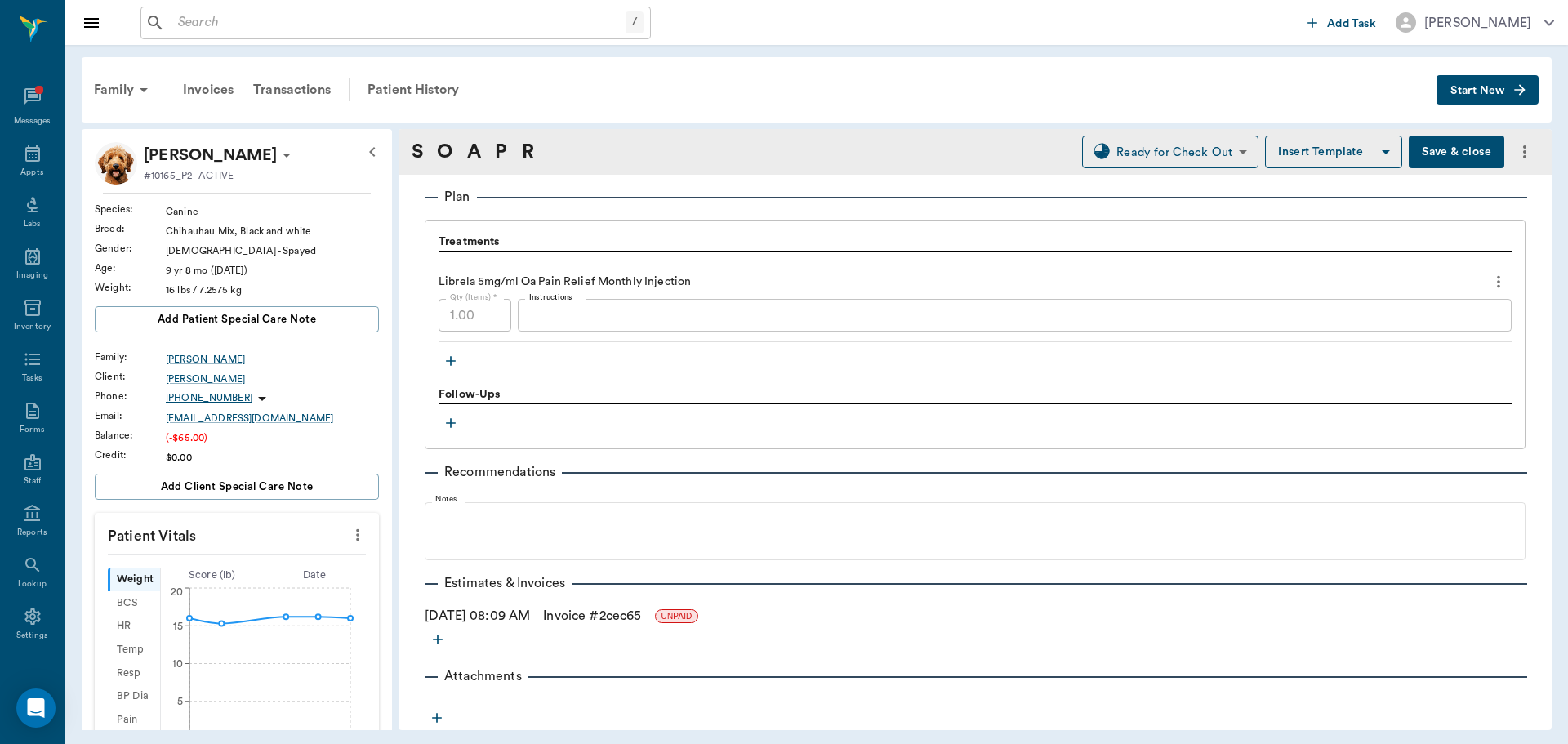
click at [450, 358] on icon "button" at bounding box center [451, 361] width 16 height 16
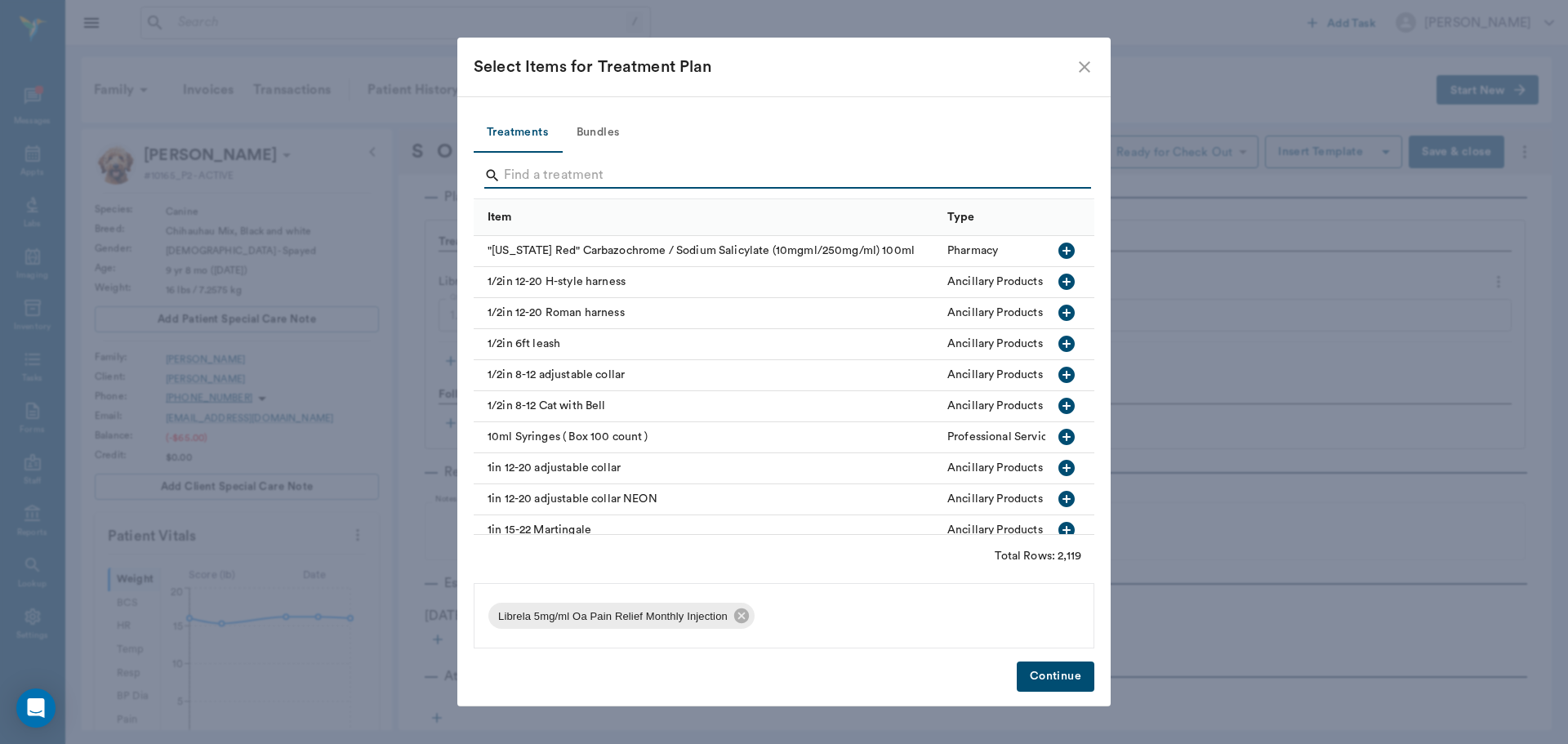
click at [591, 170] on input "Search" at bounding box center [785, 175] width 563 height 27
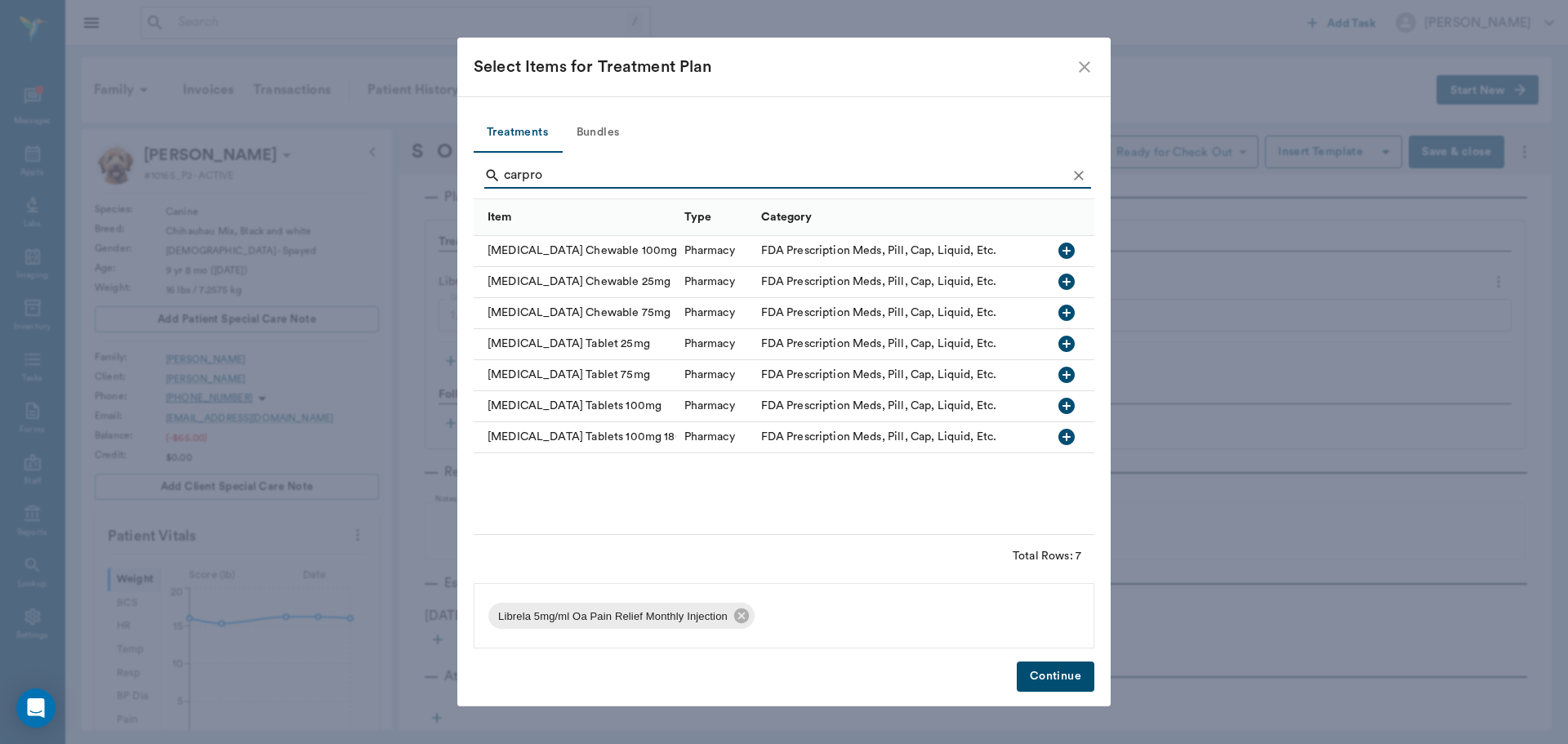
type input "carpro"
click at [1088, 71] on icon "close" at bounding box center [1084, 67] width 11 height 11
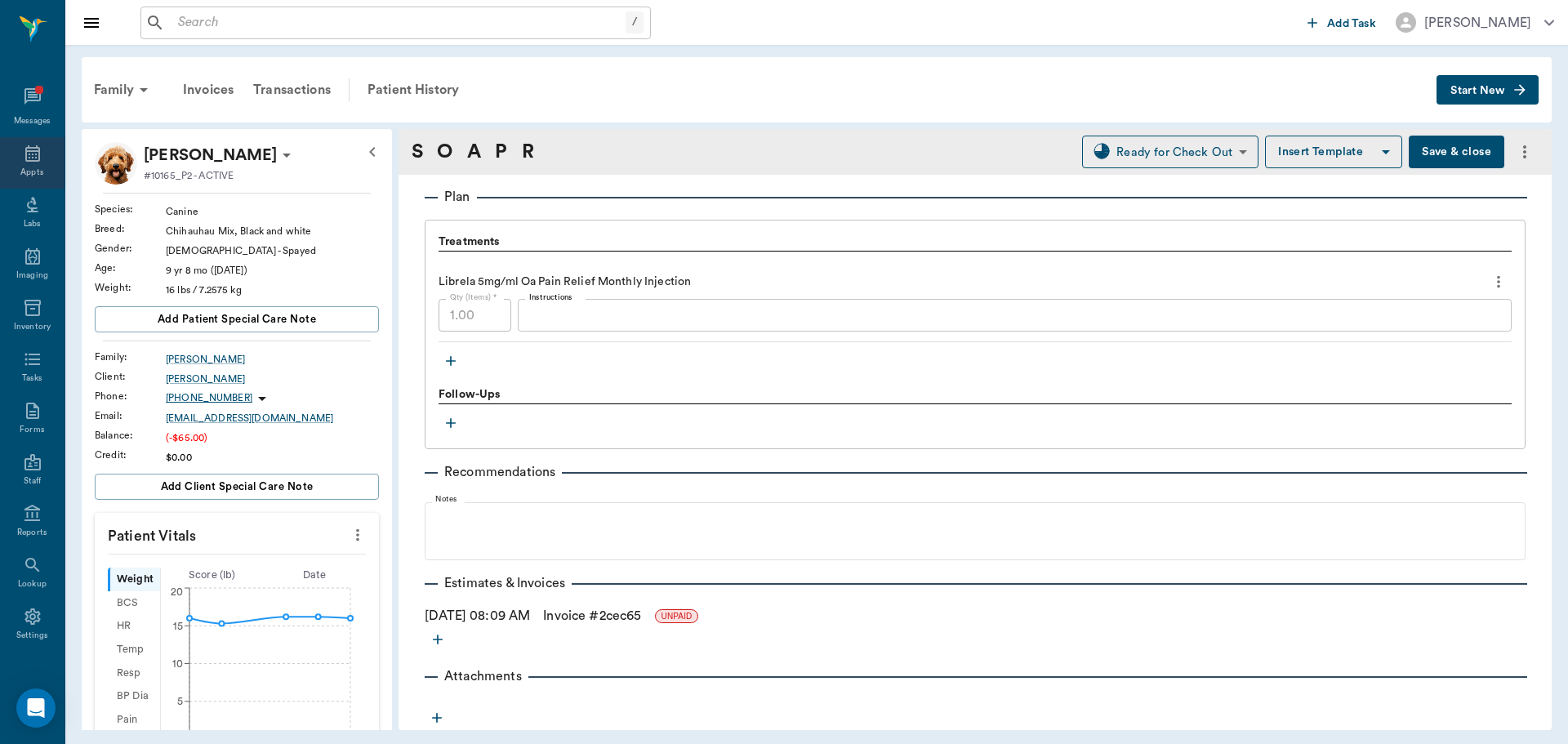
click at [8, 153] on div "Appts" at bounding box center [32, 163] width 64 height 51
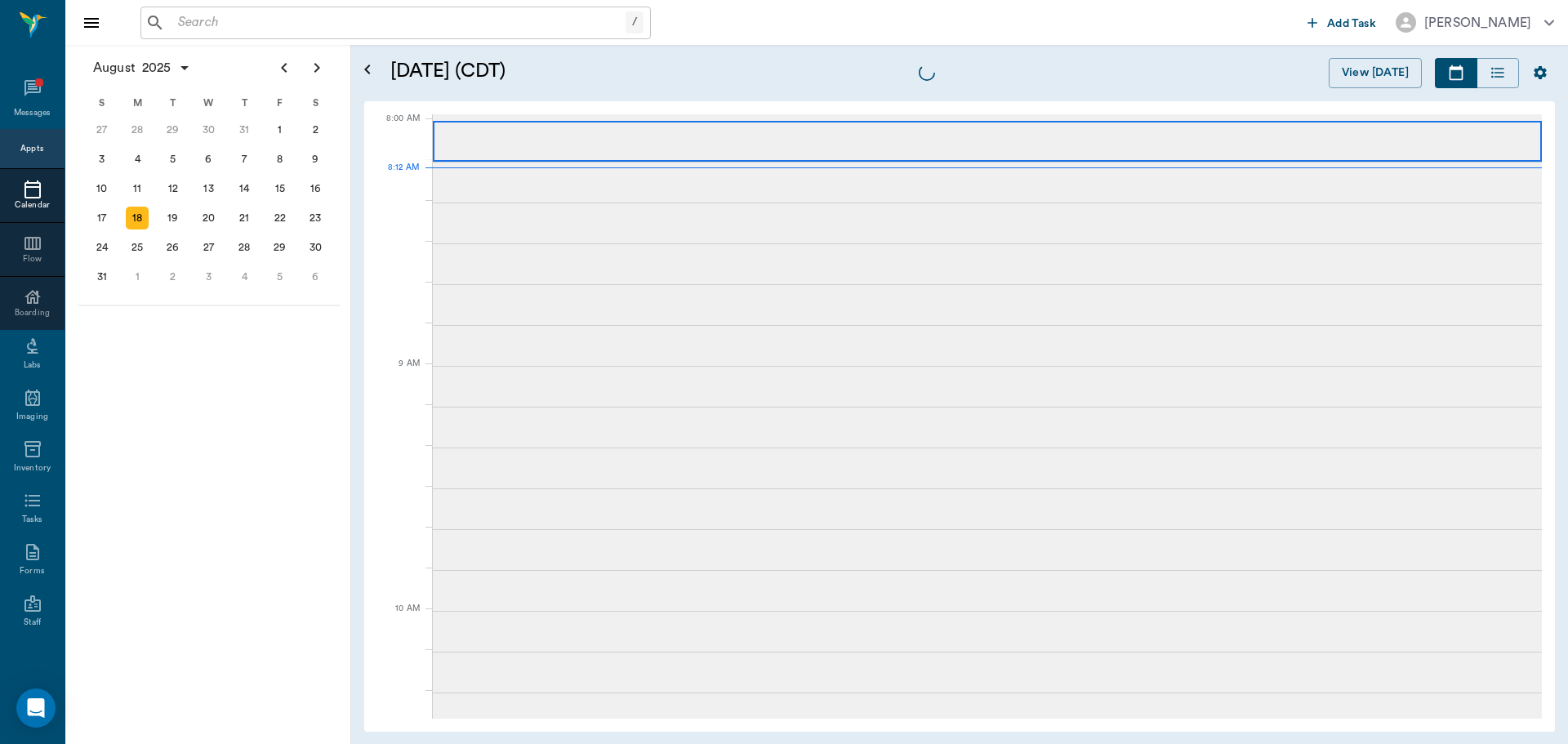
scroll to position [3, 0]
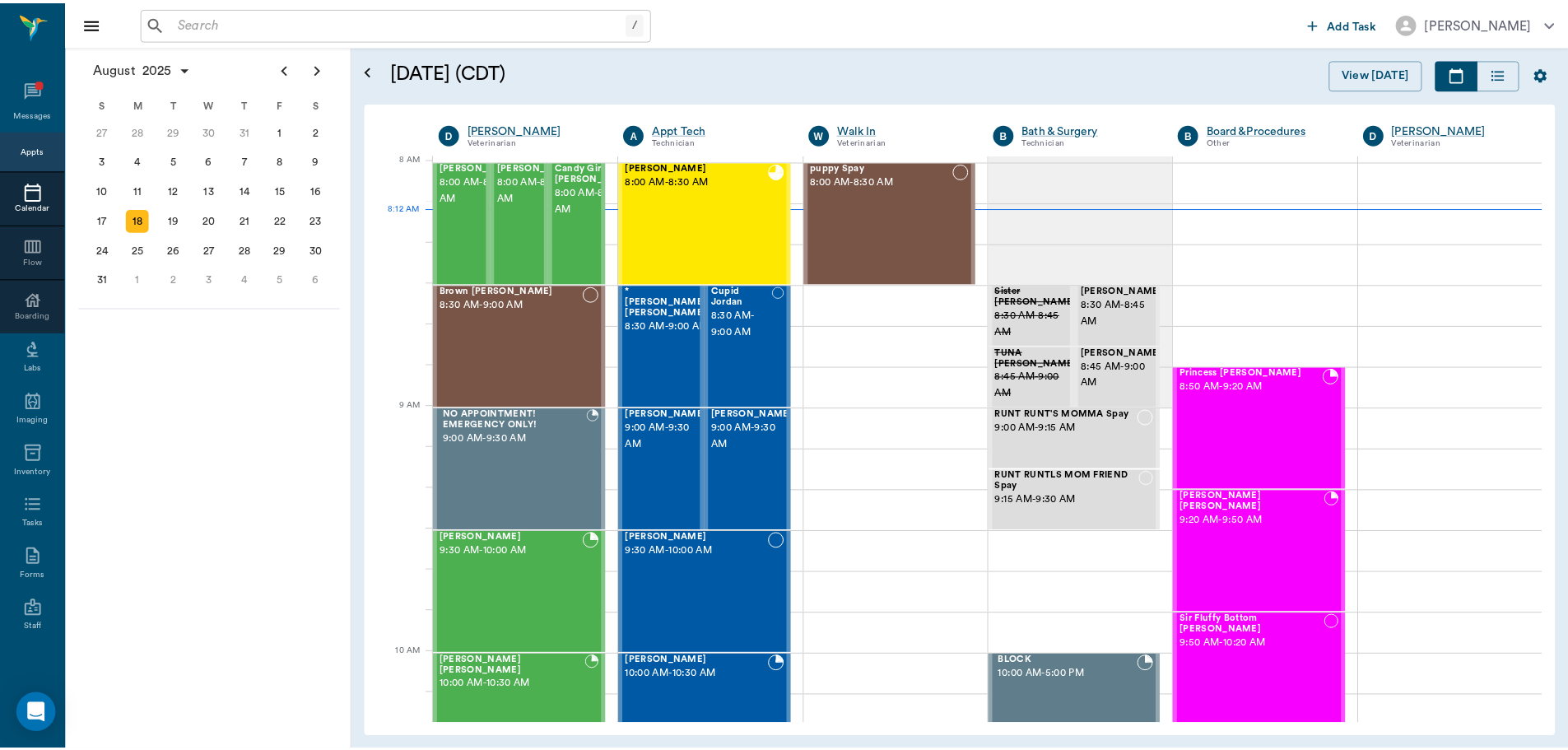
scroll to position [3, 0]
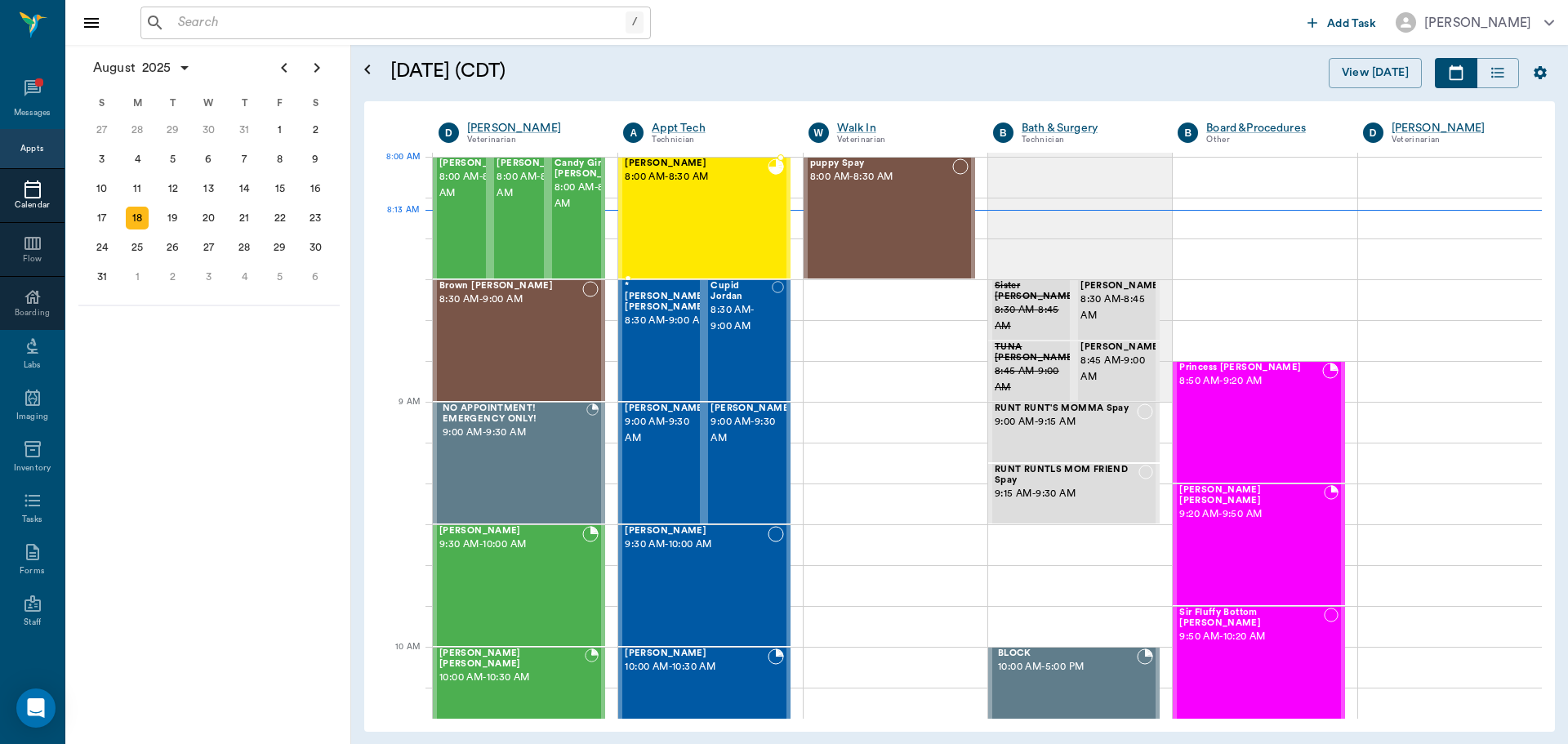
click at [687, 182] on span "8:00 AM - 8:30 AM" at bounding box center [696, 177] width 142 height 16
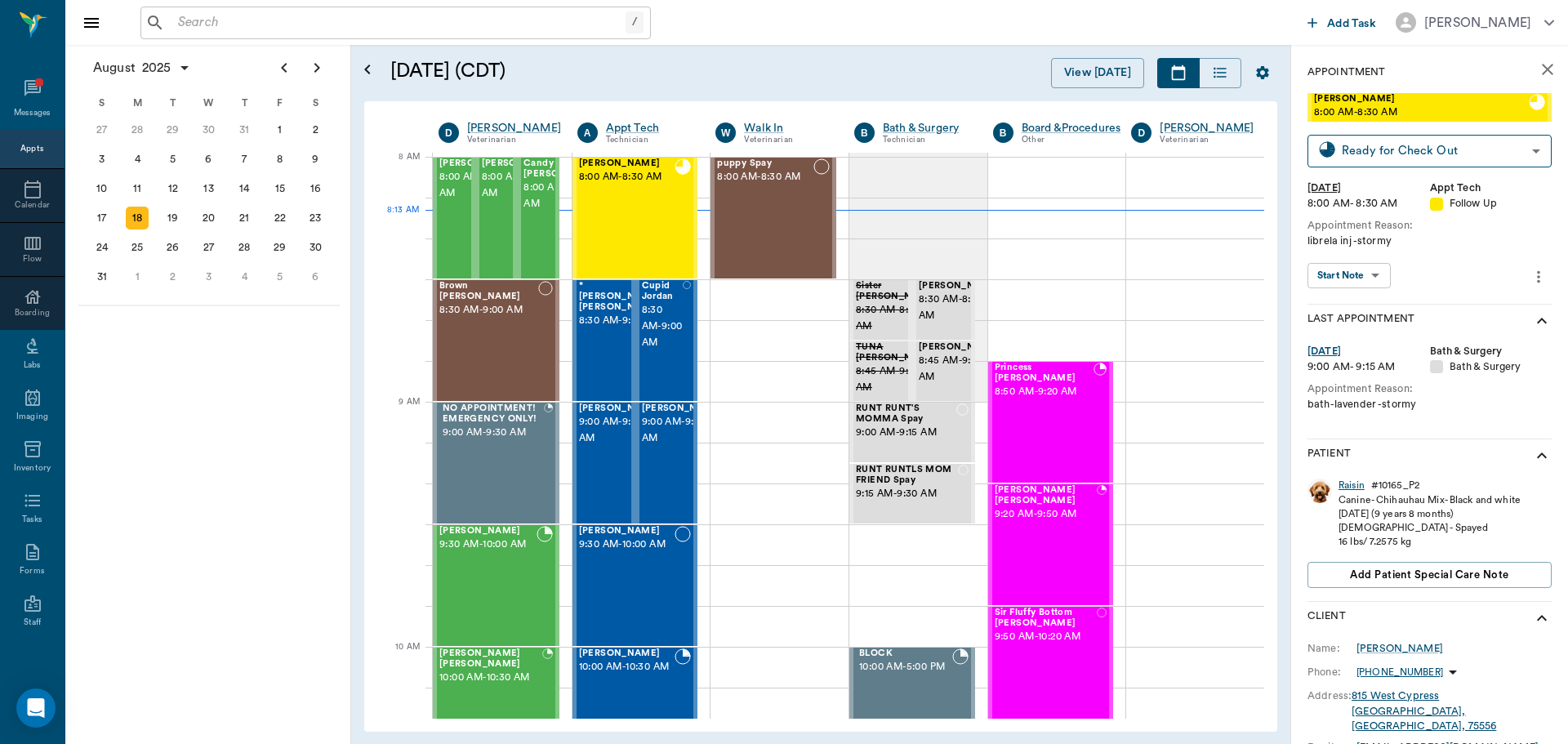
click at [1354, 488] on div "Raisin" at bounding box center [1351, 485] width 27 height 14
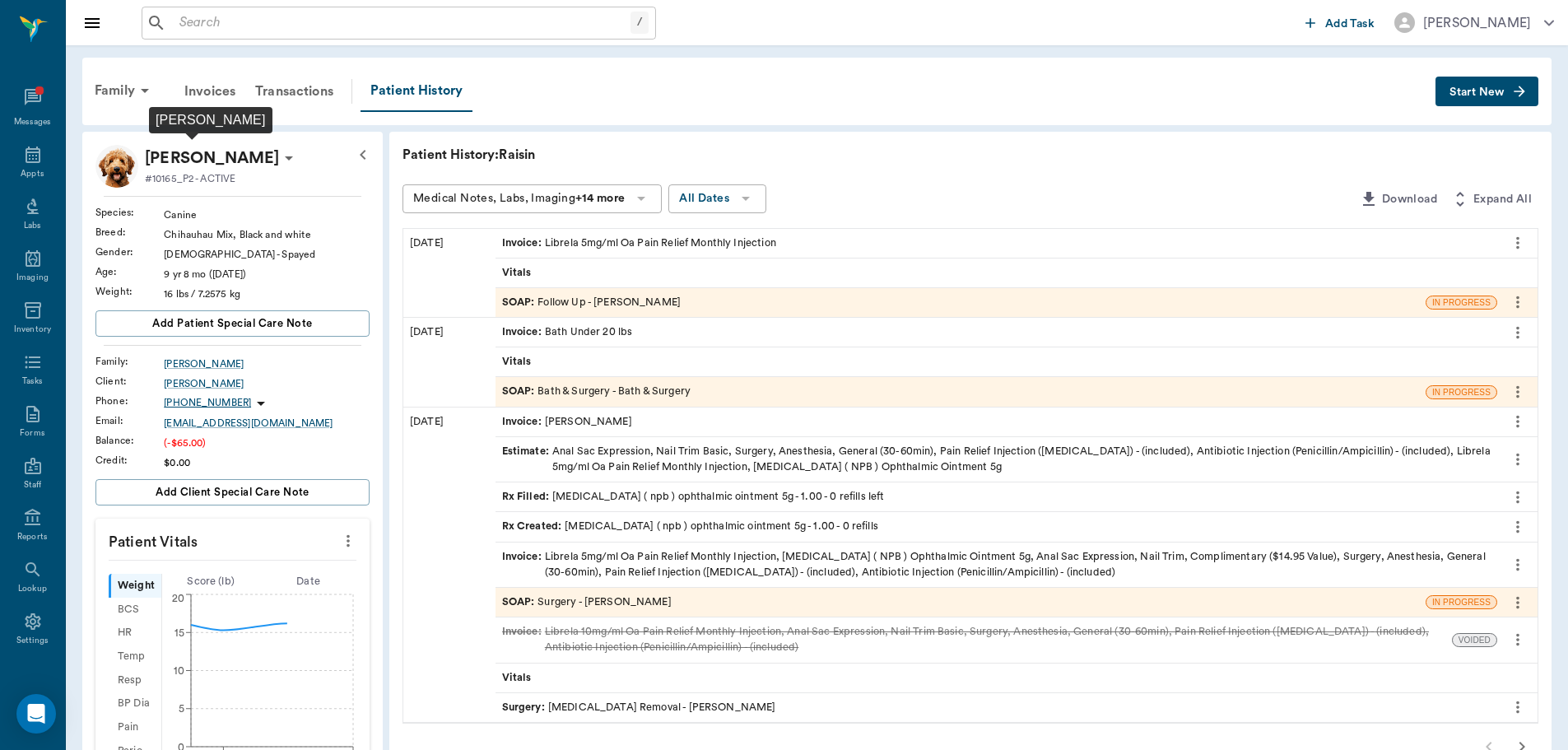
click at [188, 161] on p "[PERSON_NAME]" at bounding box center [212, 158] width 134 height 27
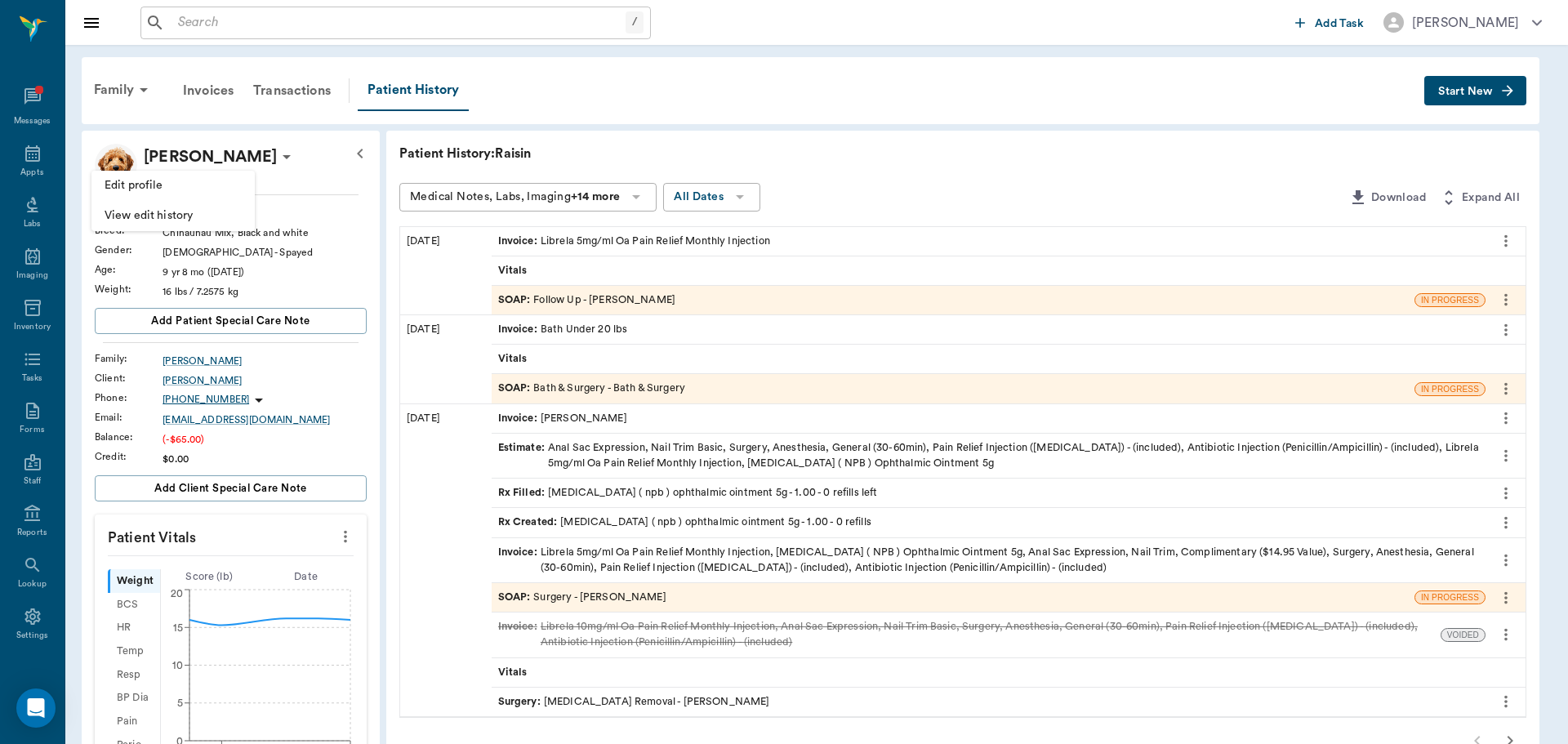
click at [331, 187] on div at bounding box center [784, 372] width 1568 height 744
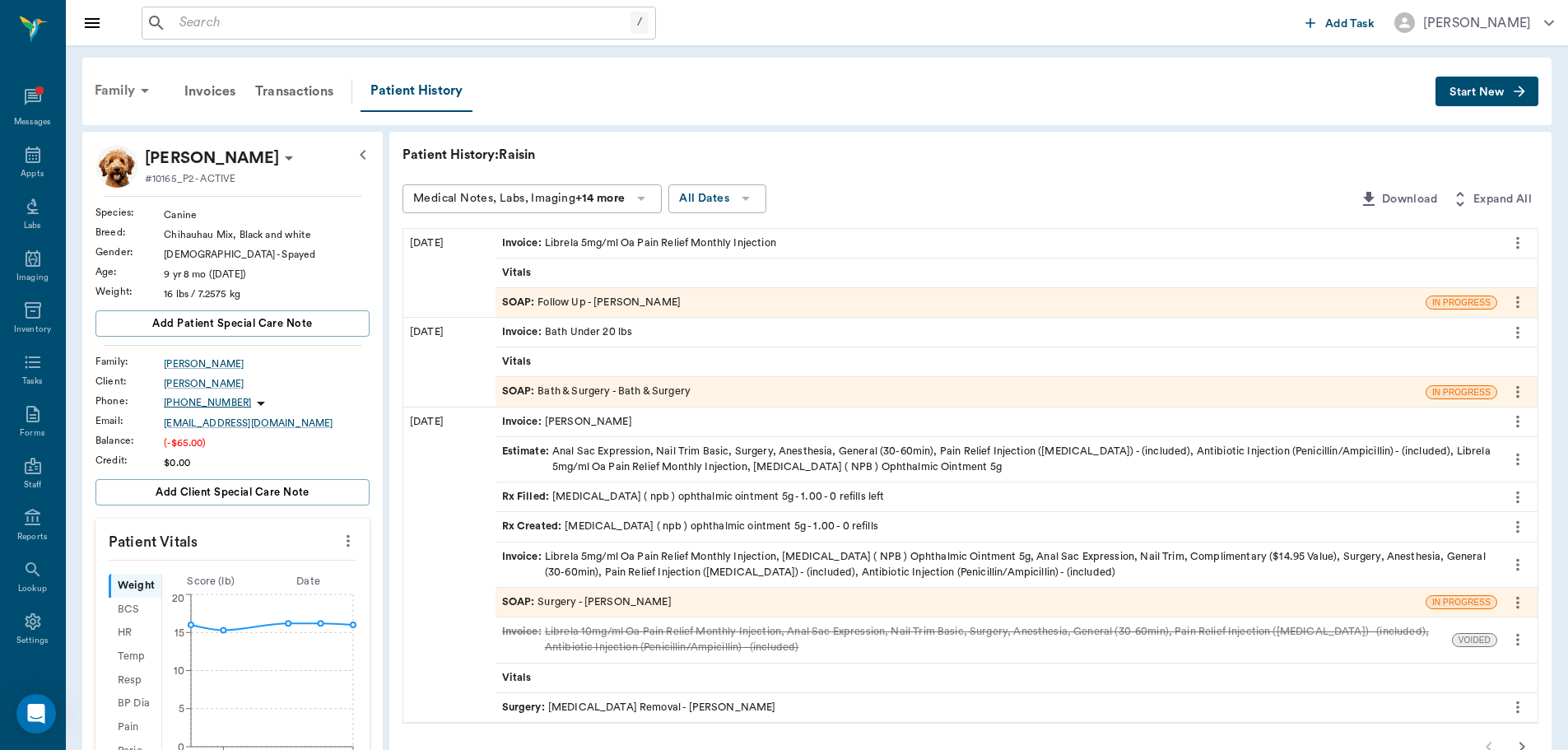
click at [134, 88] on div "Family" at bounding box center [125, 91] width 79 height 40
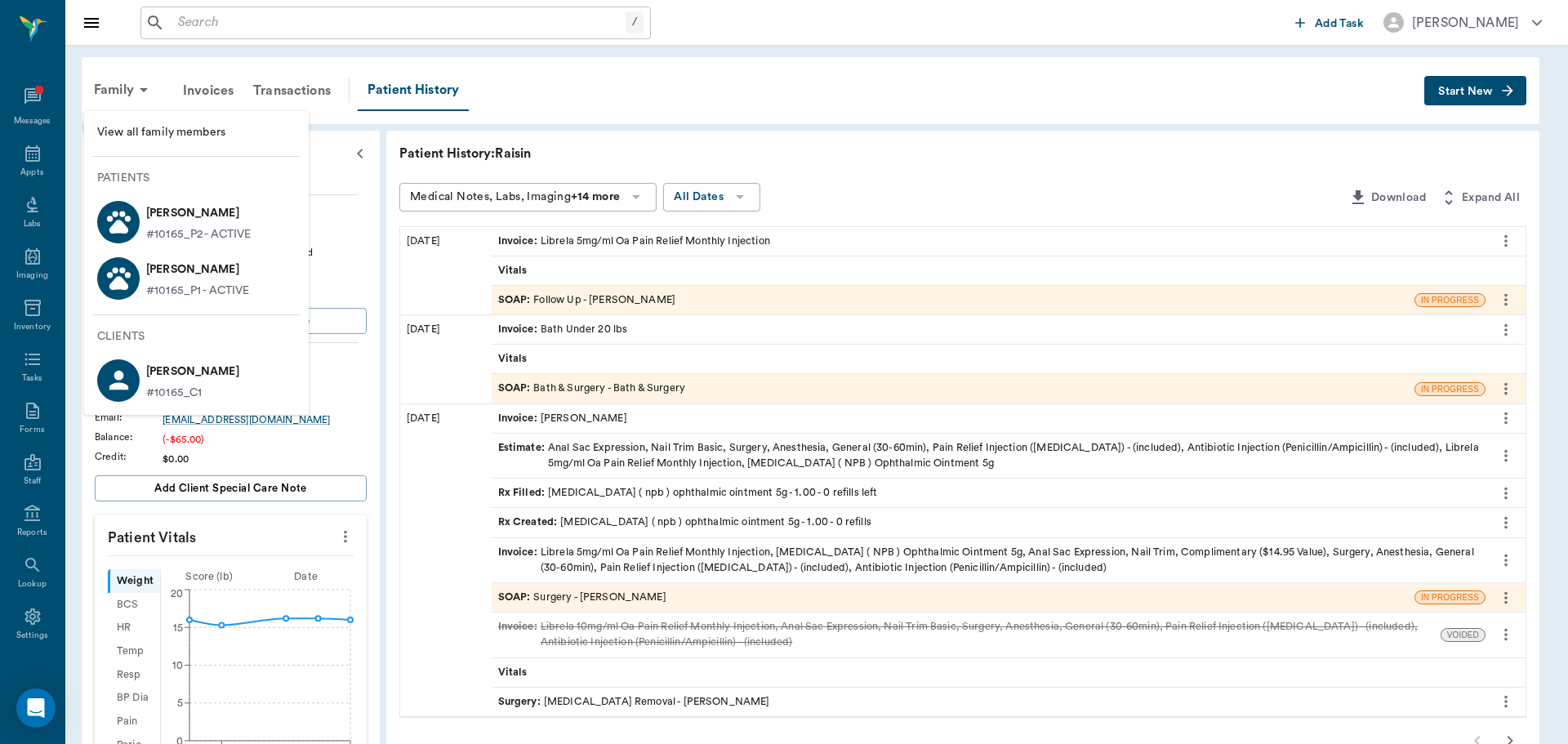
click at [204, 276] on p "Mavis Scott" at bounding box center [197, 269] width 103 height 27
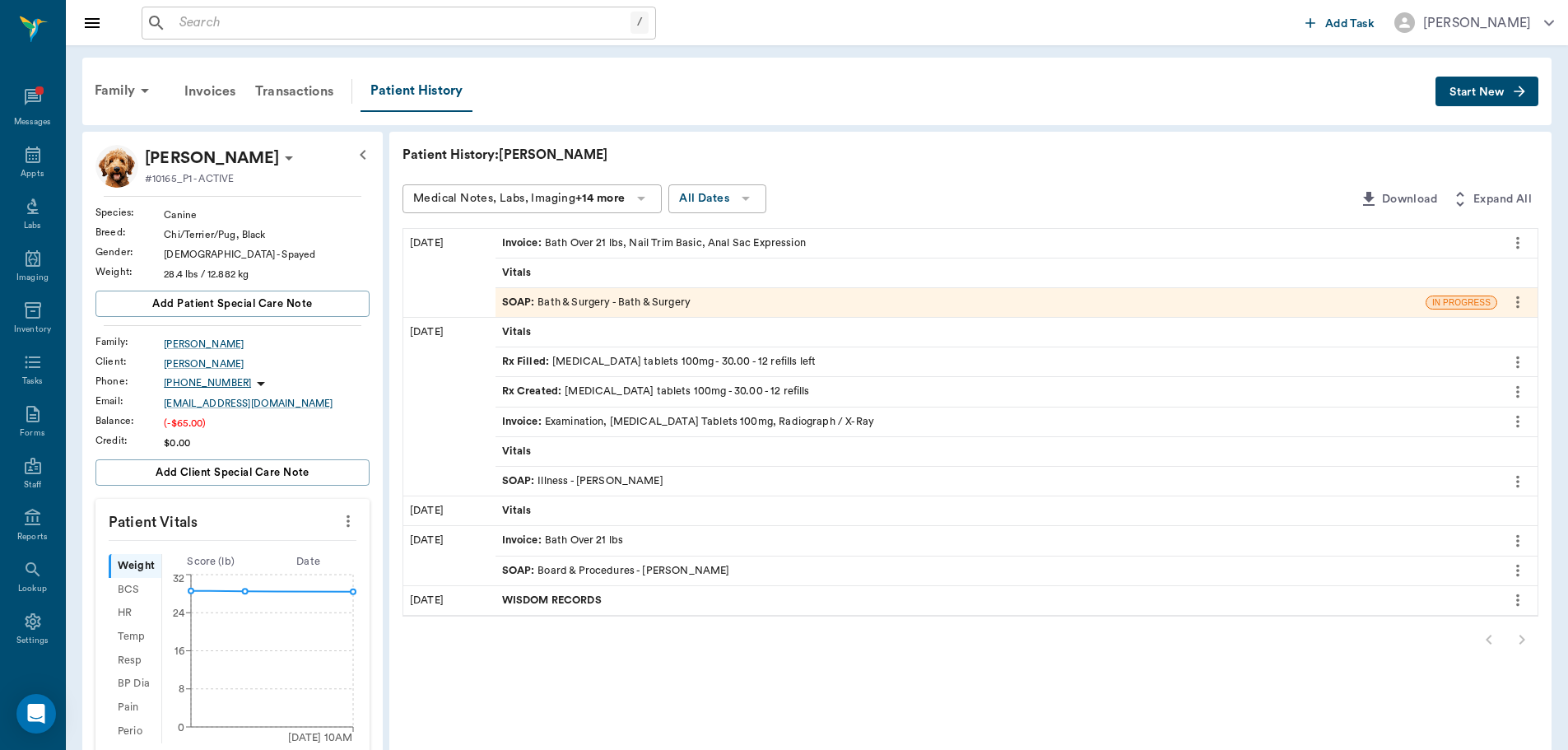
click at [773, 364] on div "Rx Filled : carprofen tablets 100mg - 30.00 - 12 refills left" at bounding box center [996, 361] width 1002 height 29
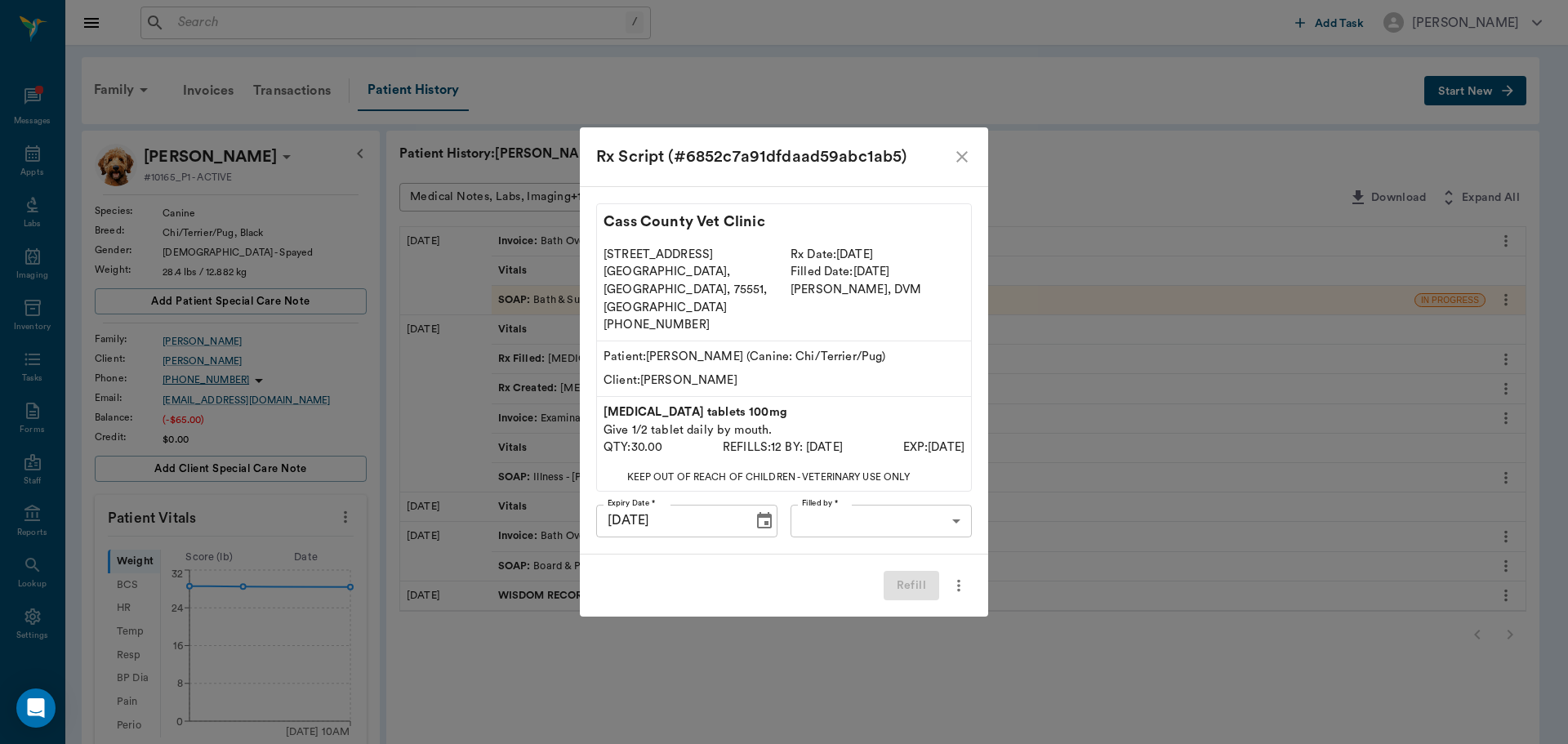
click at [892, 510] on body "/ ​ Add Task Dr. Bert Ellsworth Nectar Messages Appts Labs Imaging Inventory Ta…" at bounding box center [784, 599] width 1568 height 1199
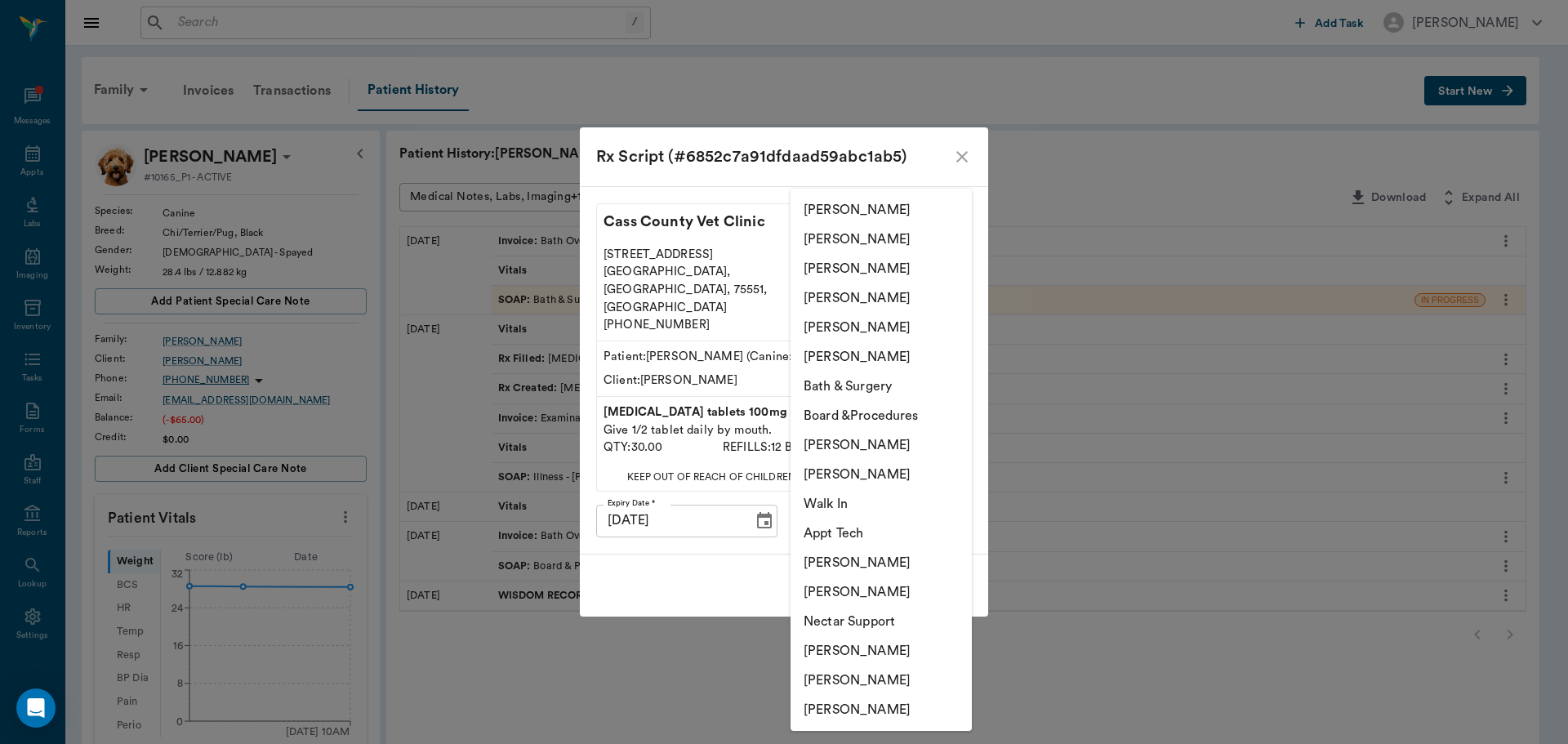
click at [885, 235] on li "Julie Dickerson" at bounding box center [881, 239] width 181 height 29
type input "63ec2e7e52e12b0ba117b124"
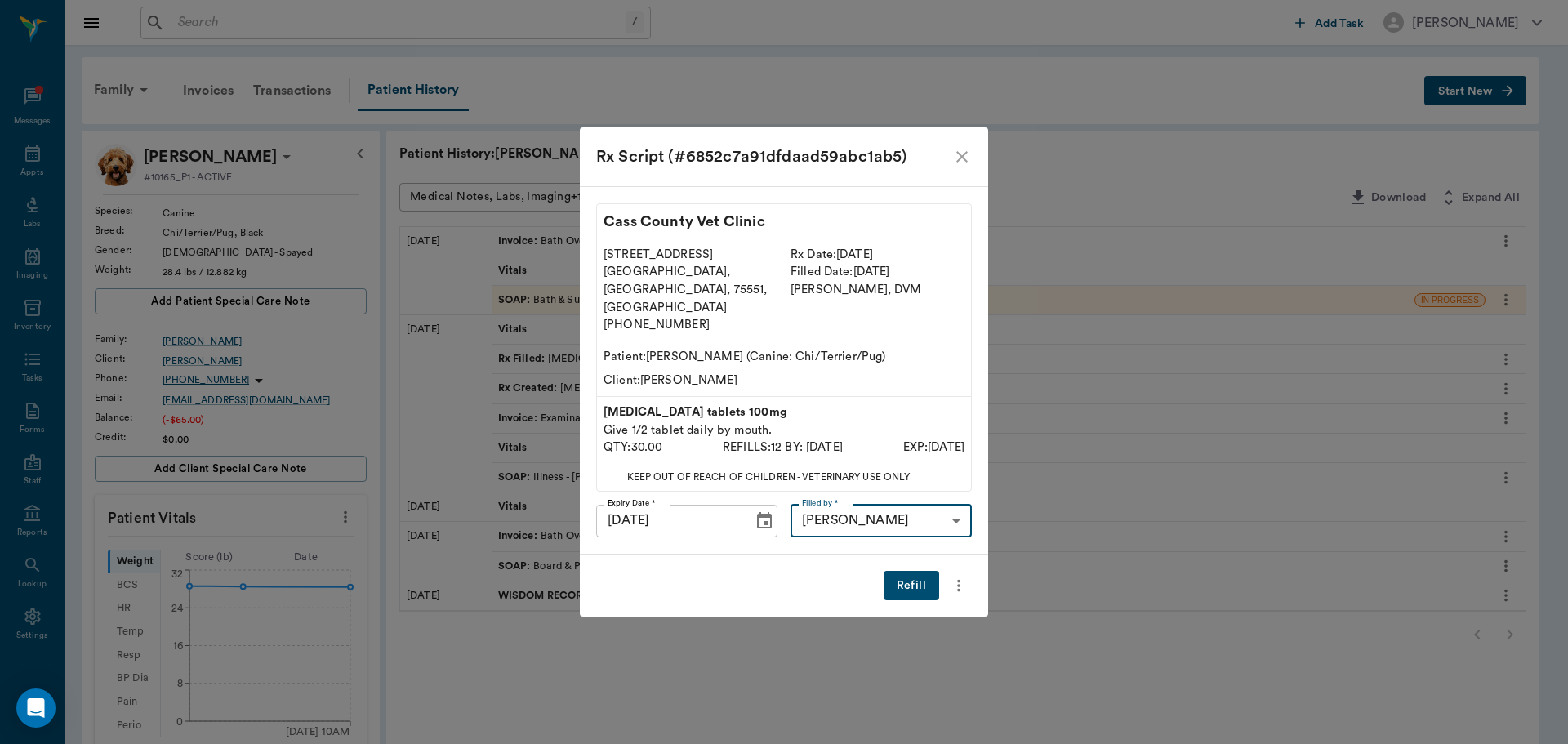
click at [918, 572] on button "Refill" at bounding box center [911, 585] width 56 height 30
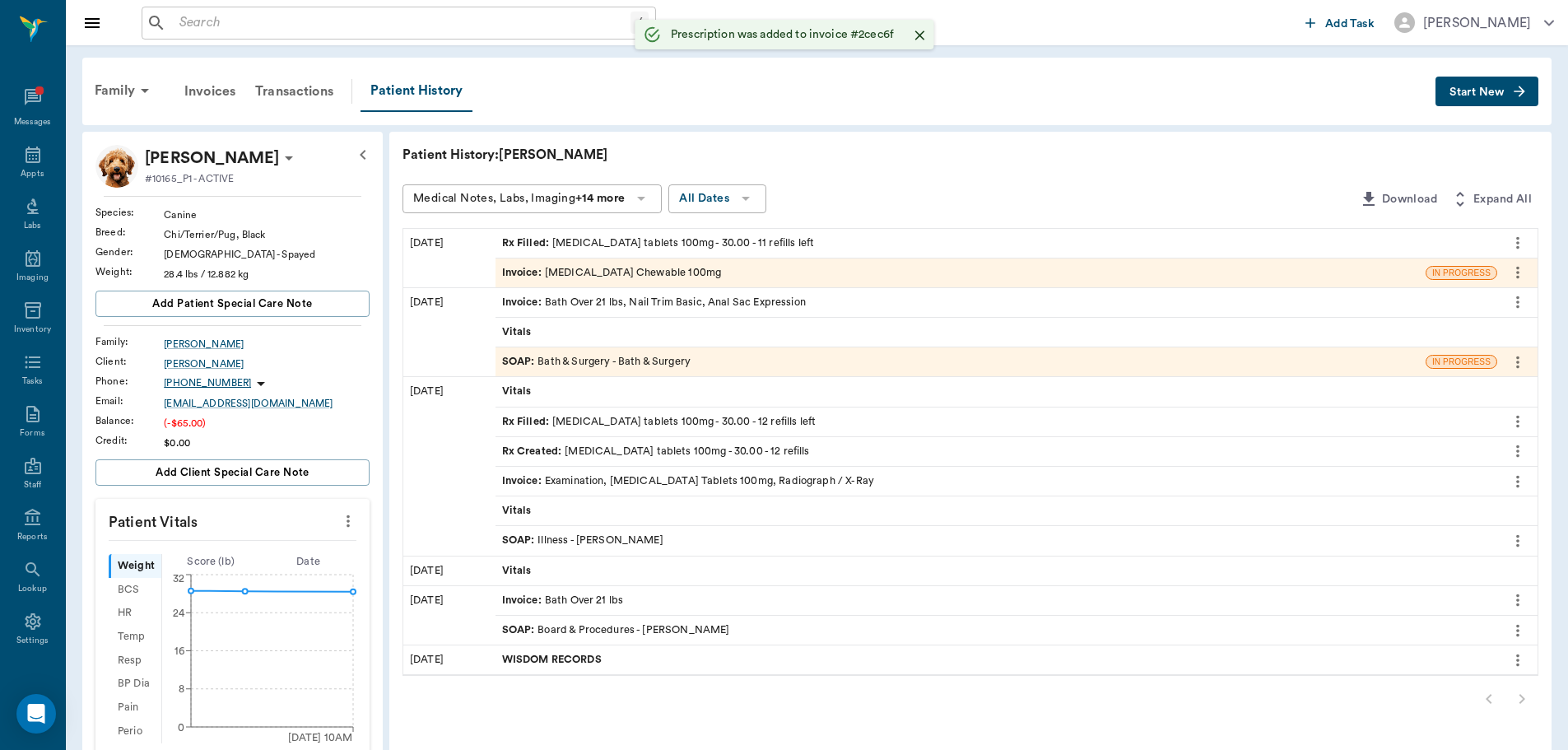
click at [830, 273] on div "Invoice : Carprofen Chewable 100mg" at bounding box center [960, 272] width 930 height 29
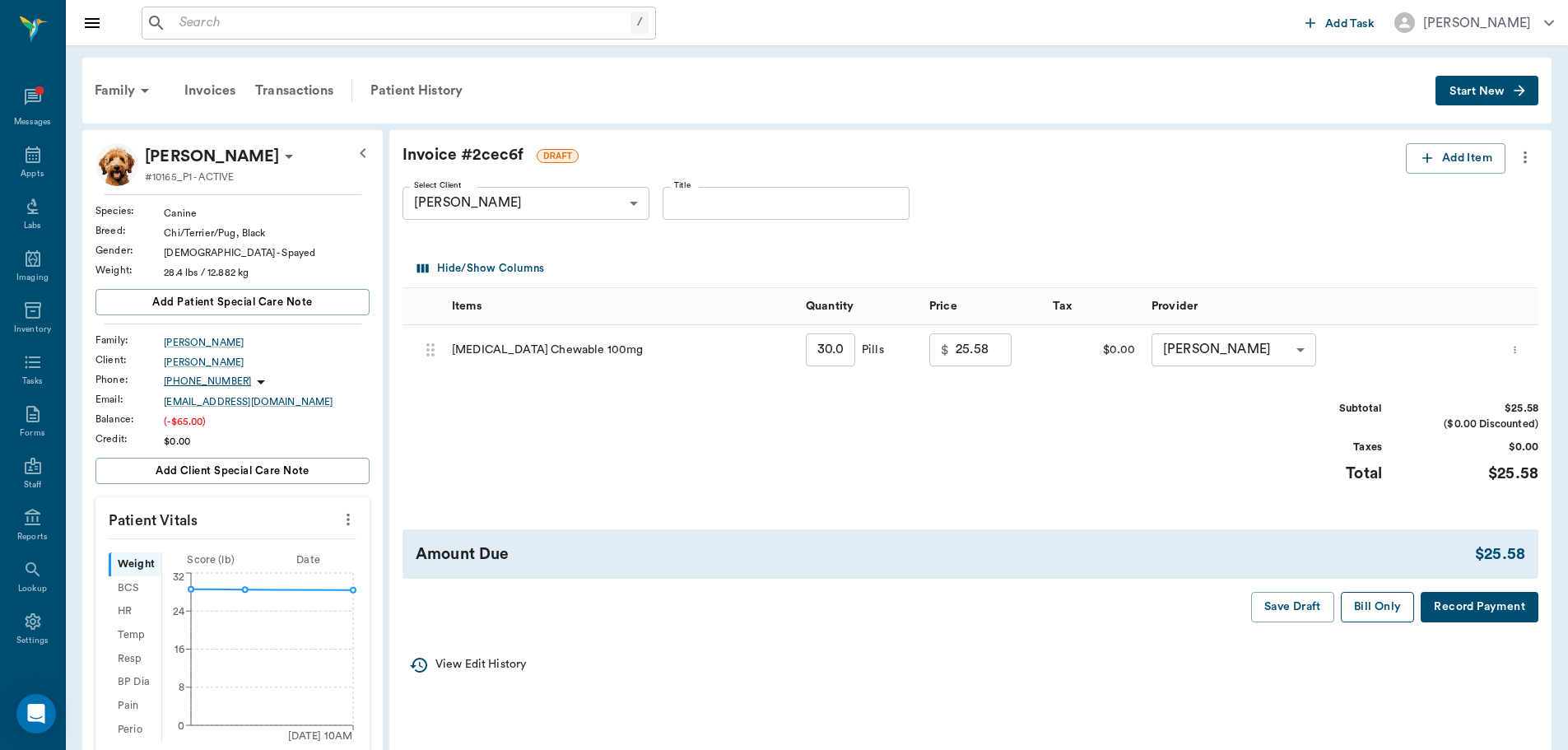
click at [1374, 601] on button "Bill Only" at bounding box center [1378, 607] width 74 height 30
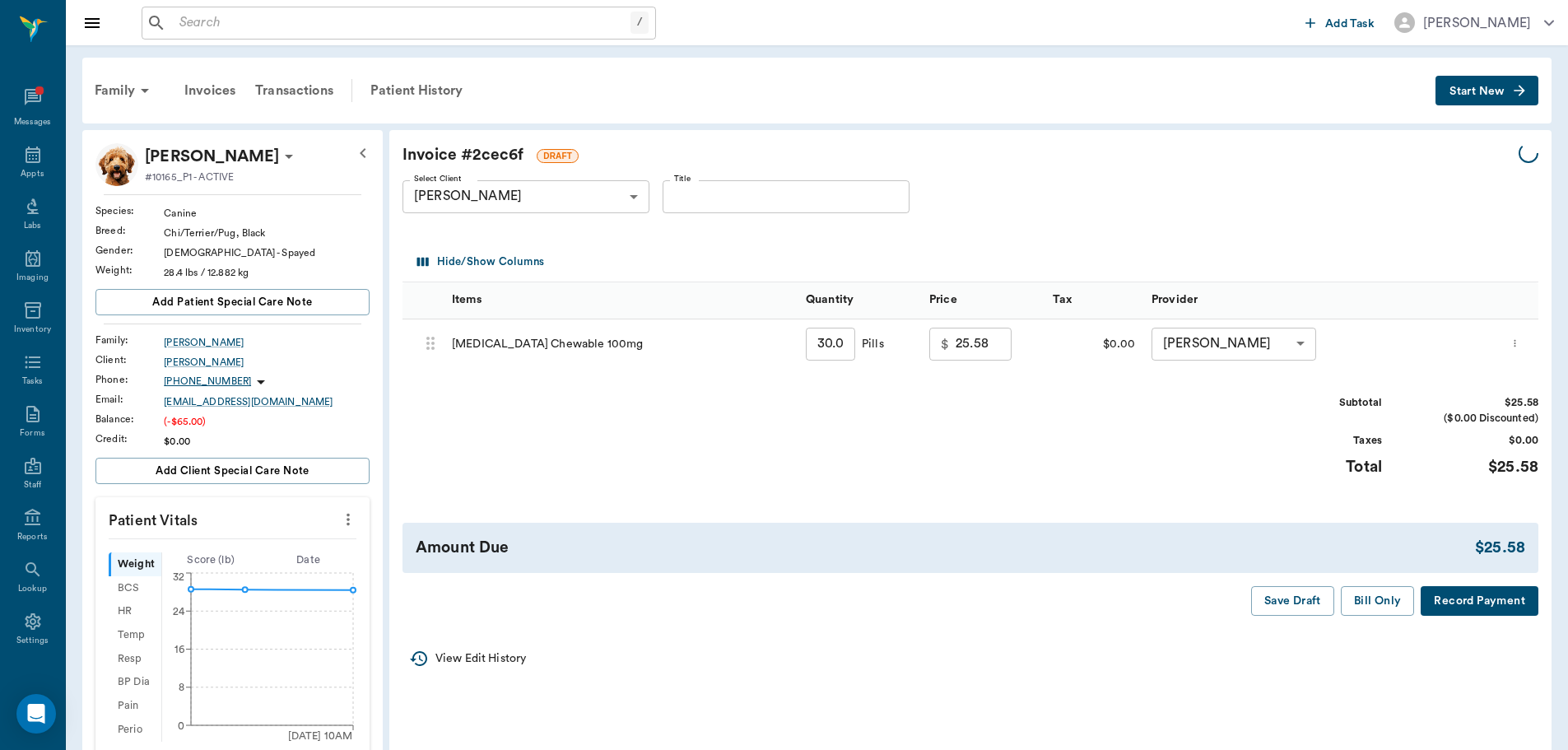
type input "19.73"
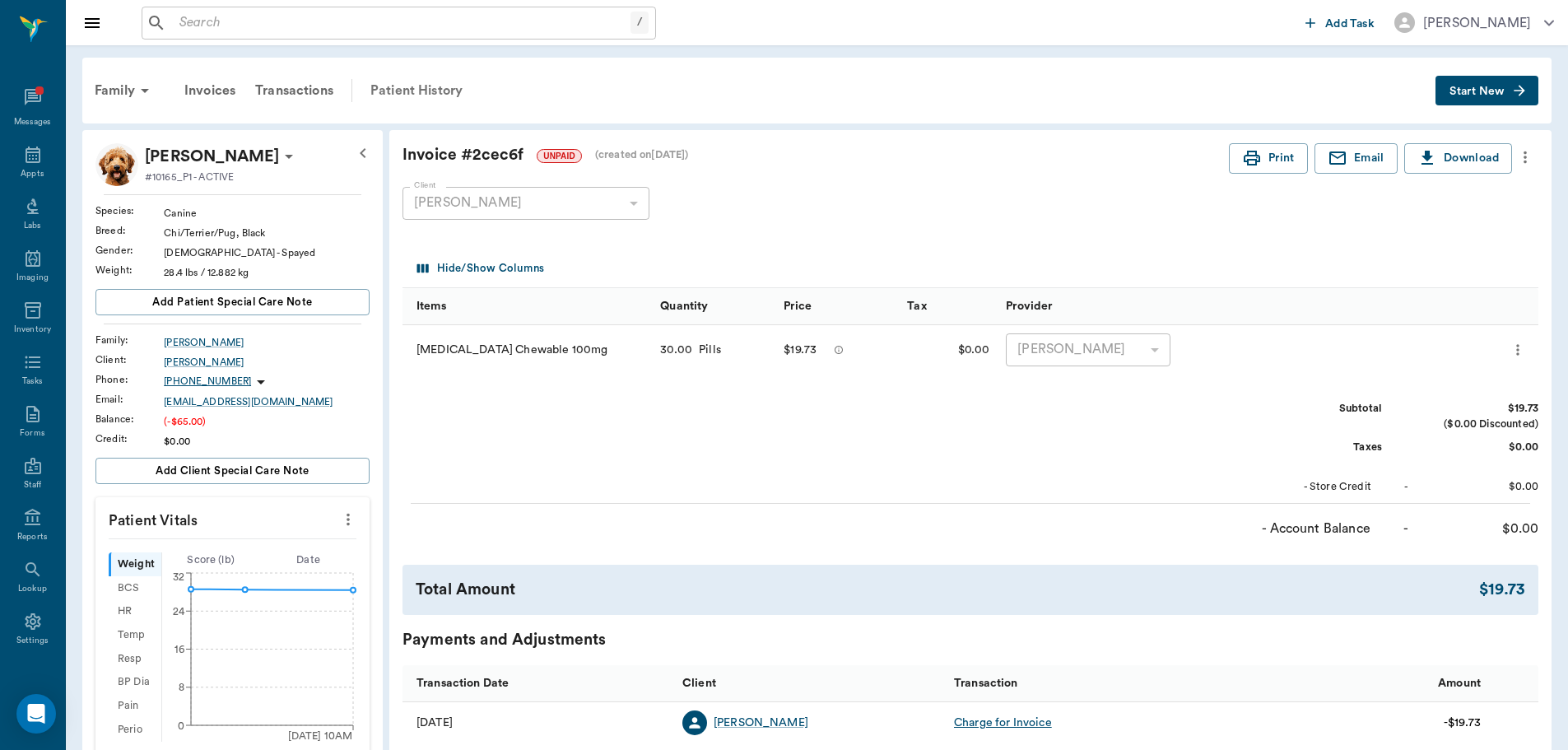
click at [437, 89] on div "Patient History" at bounding box center [416, 91] width 112 height 40
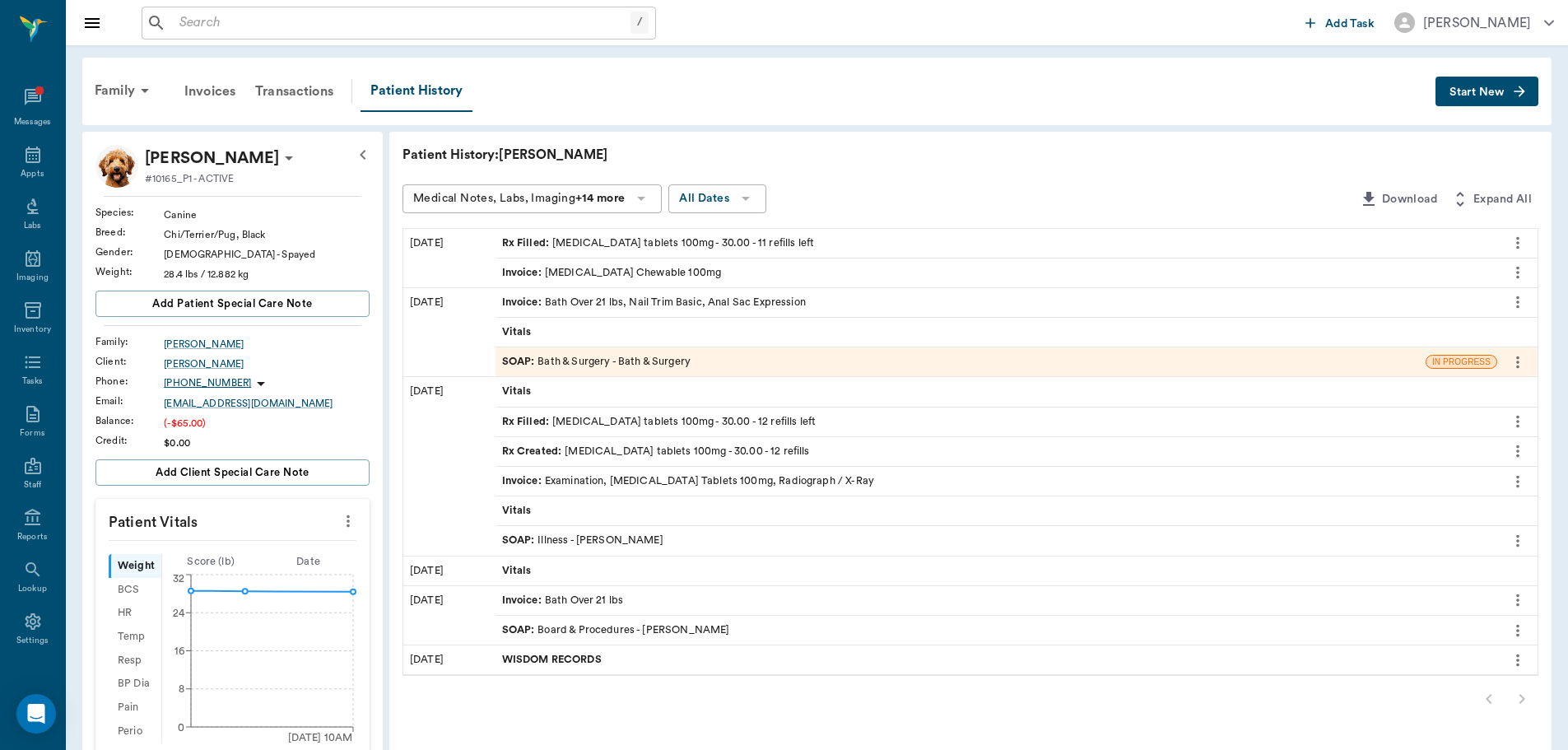
click at [1515, 275] on icon "more" at bounding box center [1518, 272] width 18 height 19
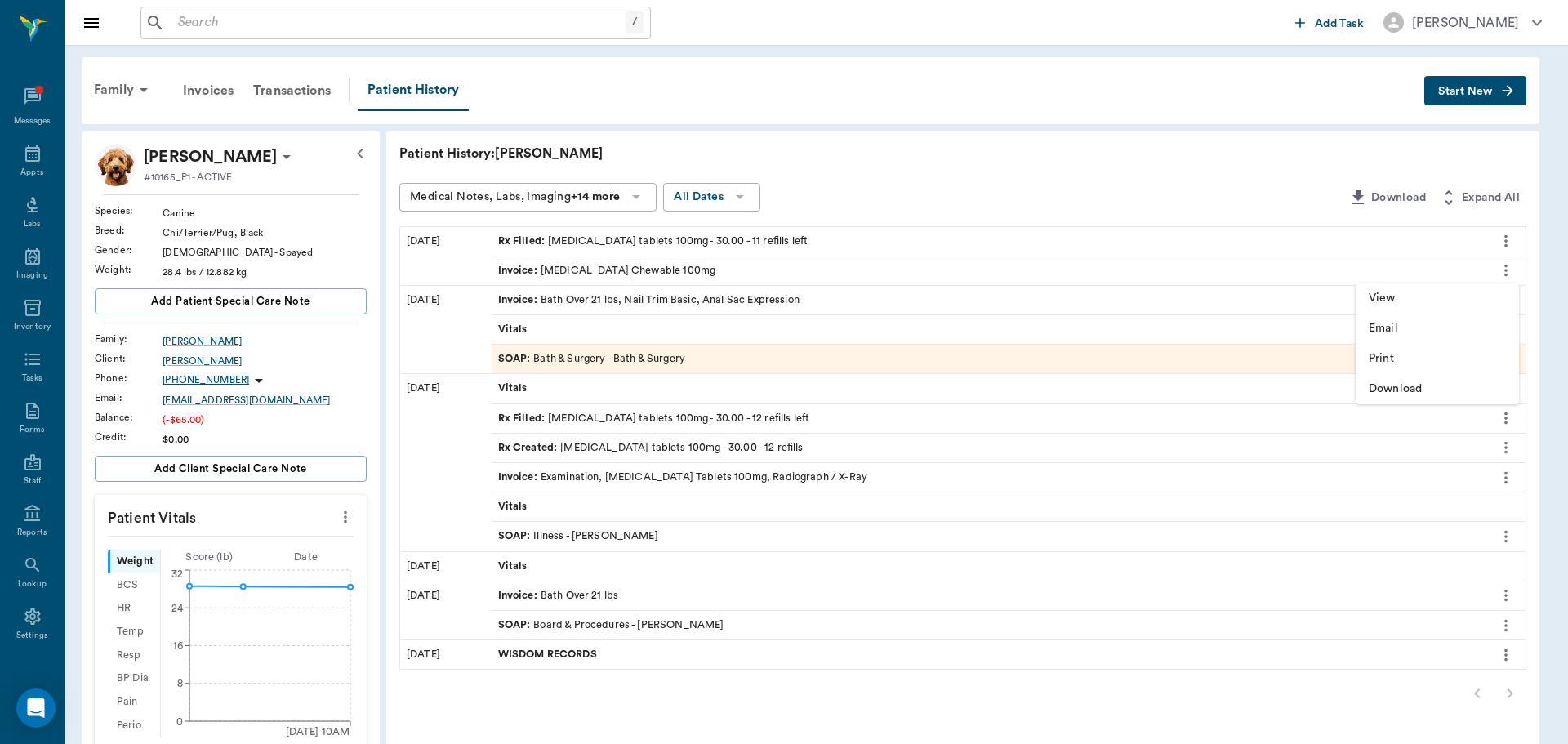
click at [806, 266] on div at bounding box center [784, 372] width 1568 height 744
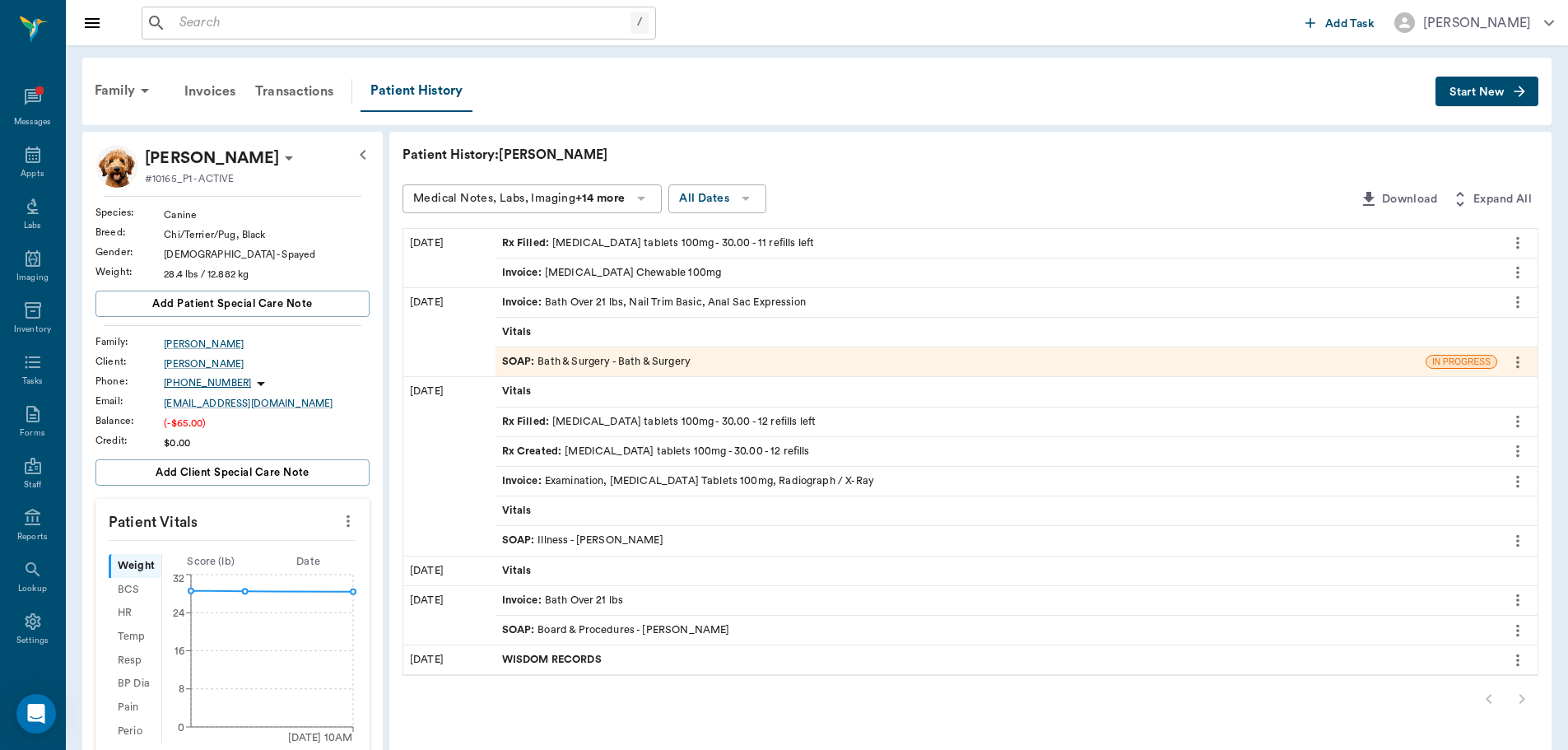
click at [706, 276] on div "Invoice : Carprofen Chewable 100mg" at bounding box center [996, 272] width 1002 height 29
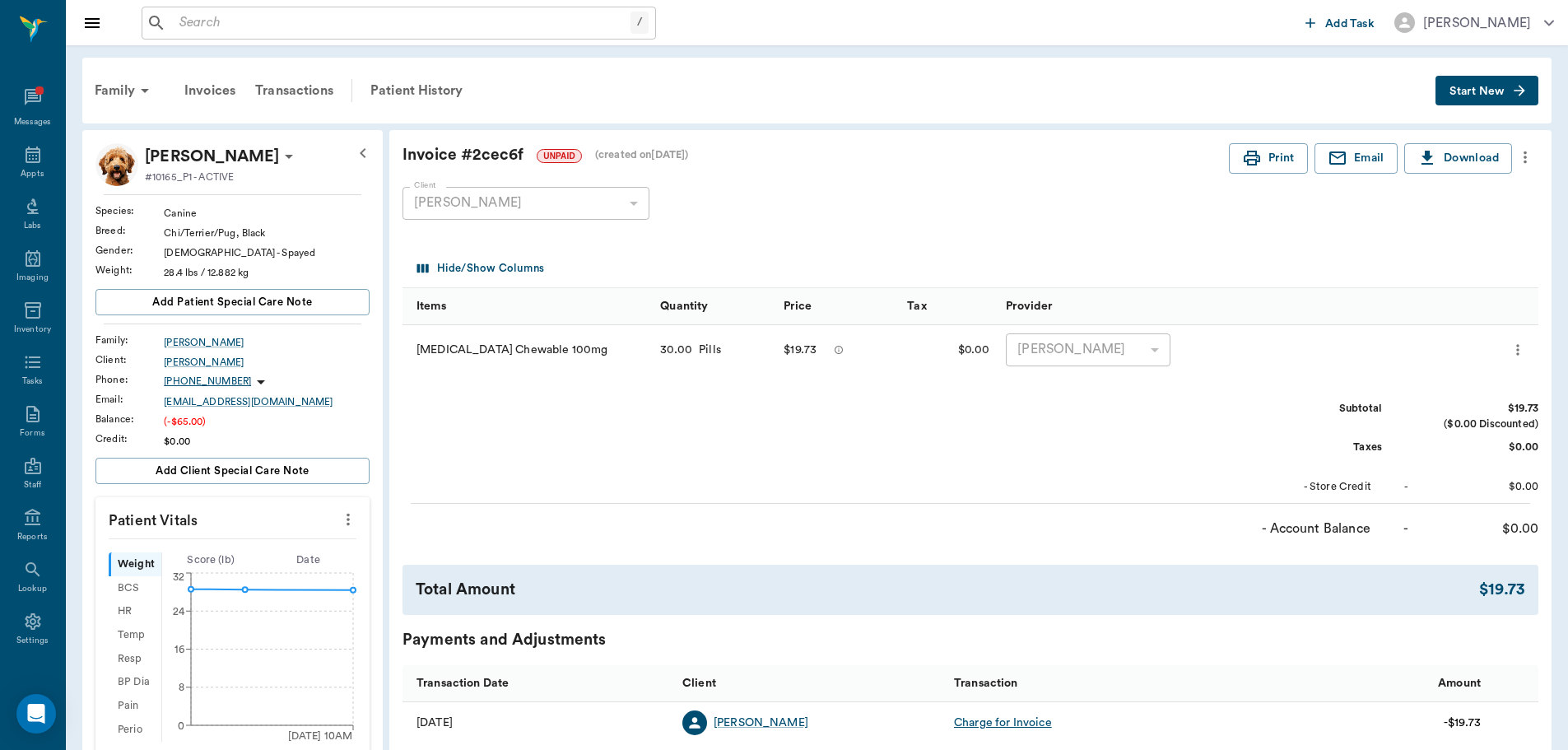
click at [1515, 352] on icon "more" at bounding box center [1518, 349] width 17 height 19
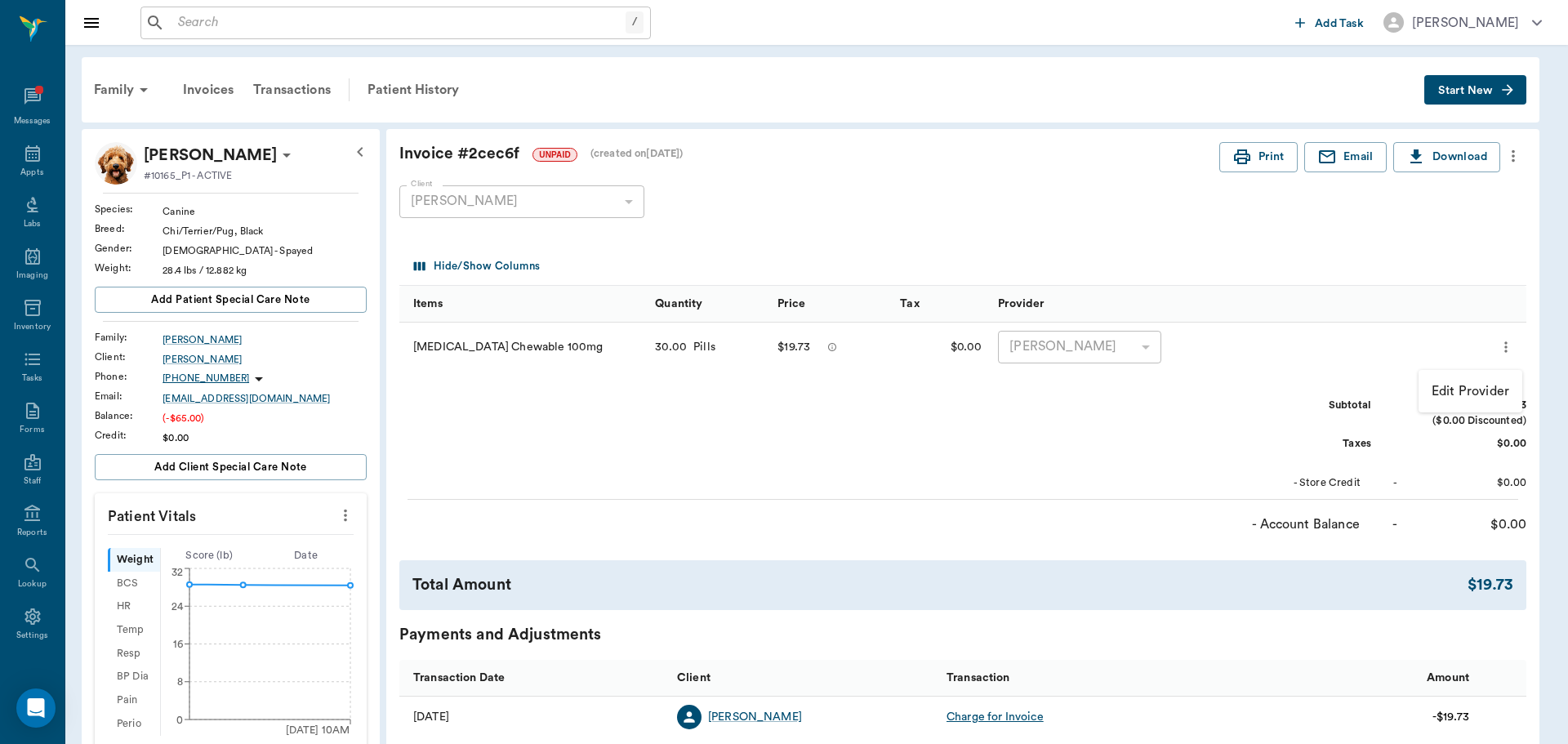
click at [1410, 326] on div at bounding box center [784, 372] width 1568 height 744
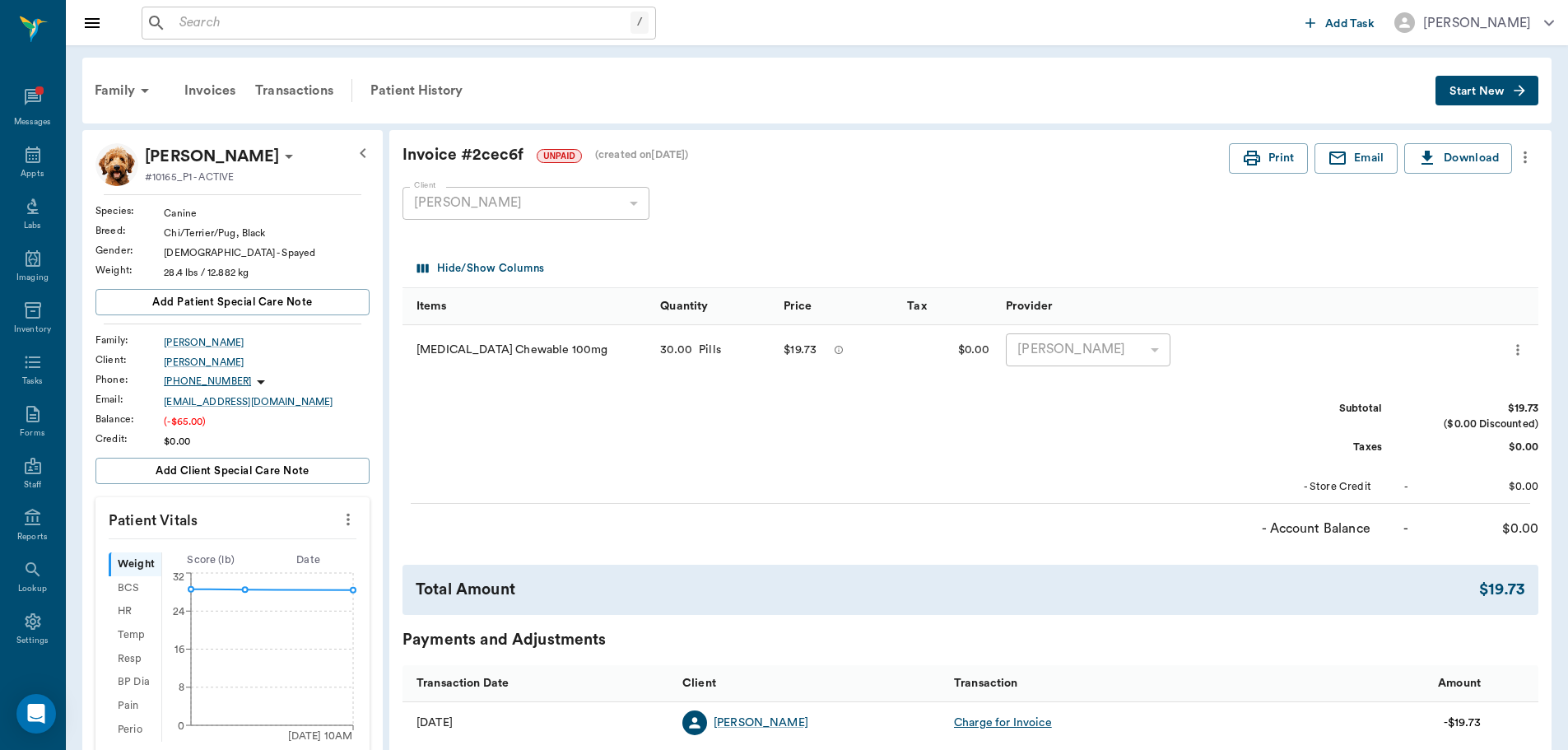
click at [1537, 152] on button "more" at bounding box center [1525, 157] width 27 height 28
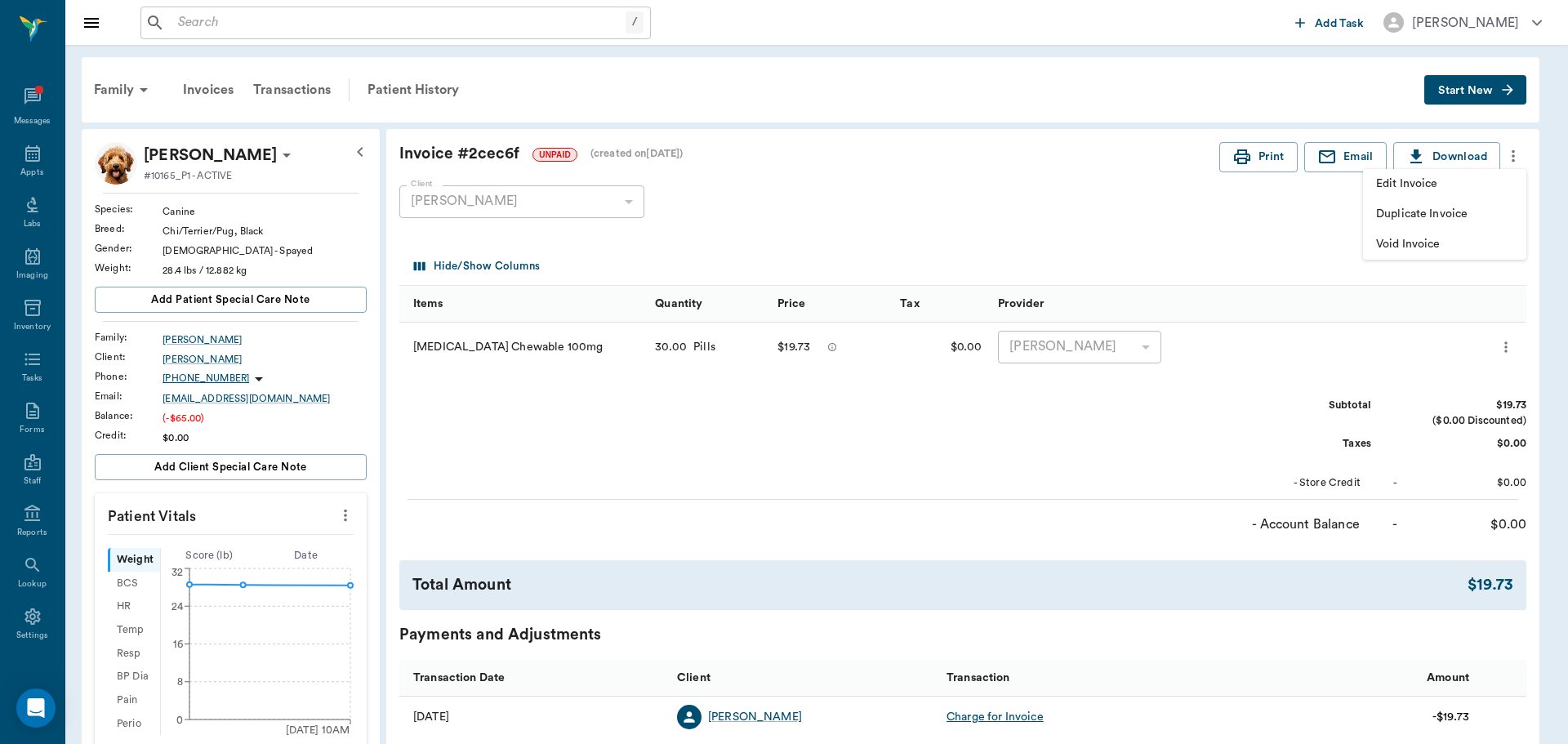
click at [1470, 244] on span "Void Invoice" at bounding box center [1444, 244] width 137 height 17
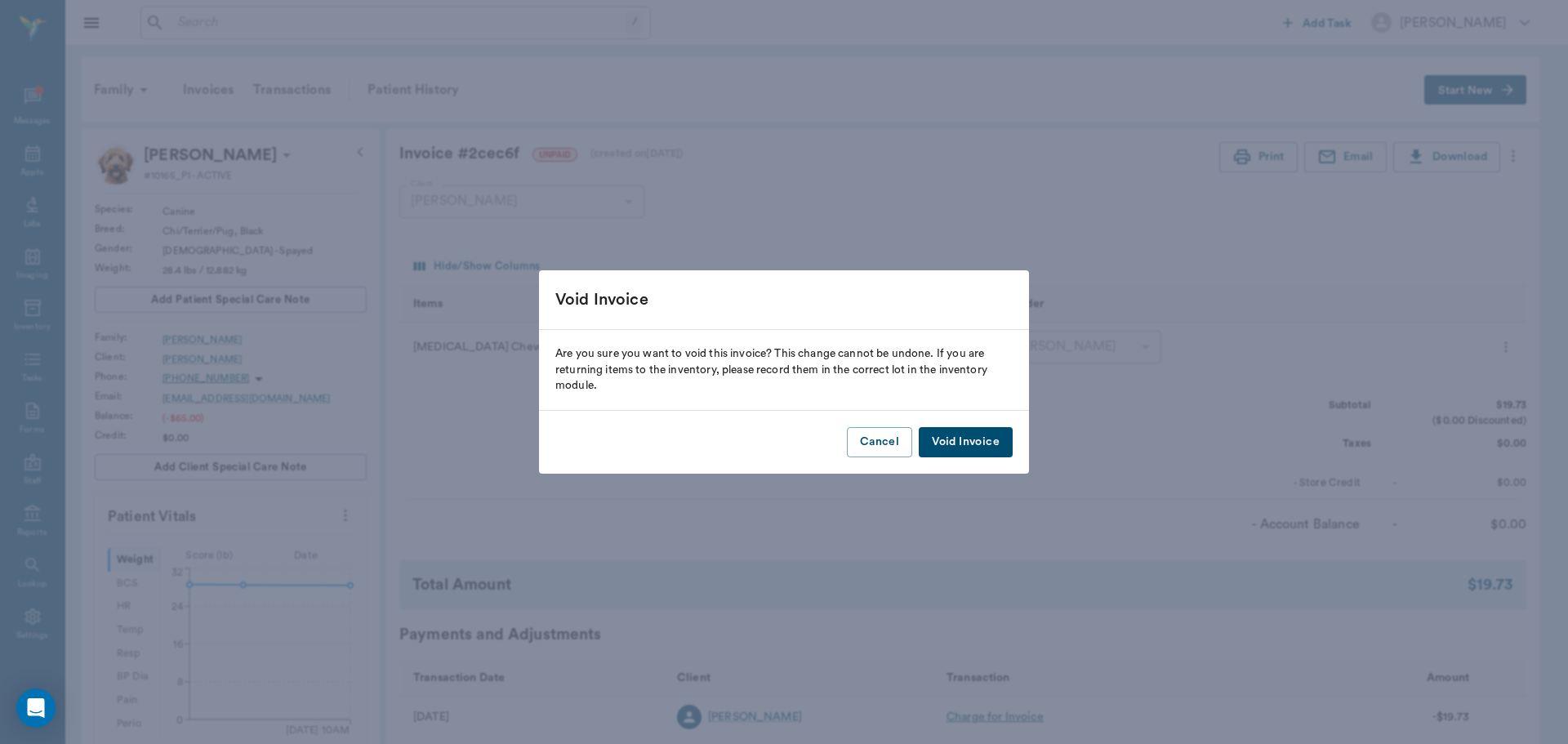
click at [981, 441] on button "Void Invoice" at bounding box center [965, 442] width 93 height 30
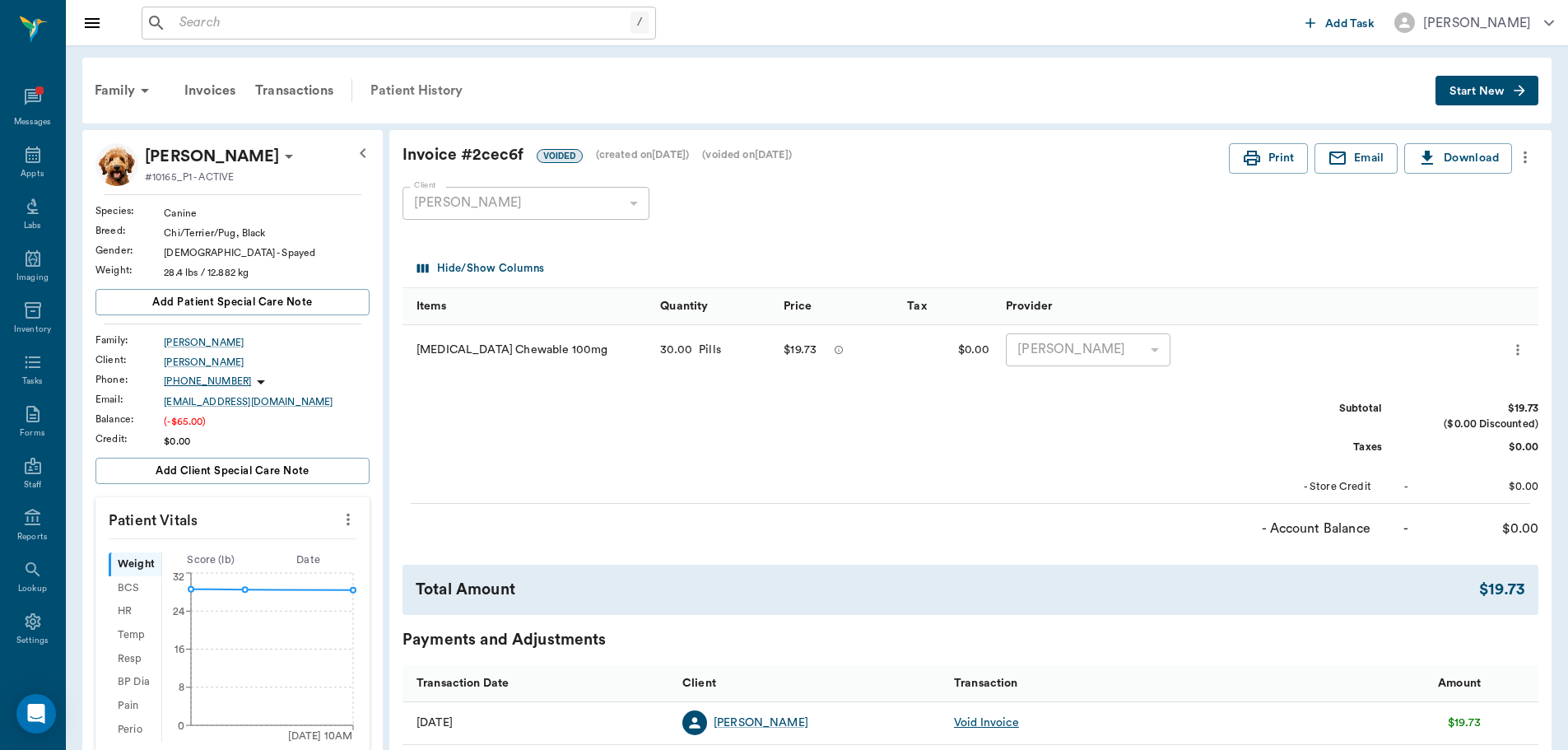
click at [395, 91] on div "Patient History" at bounding box center [416, 91] width 112 height 40
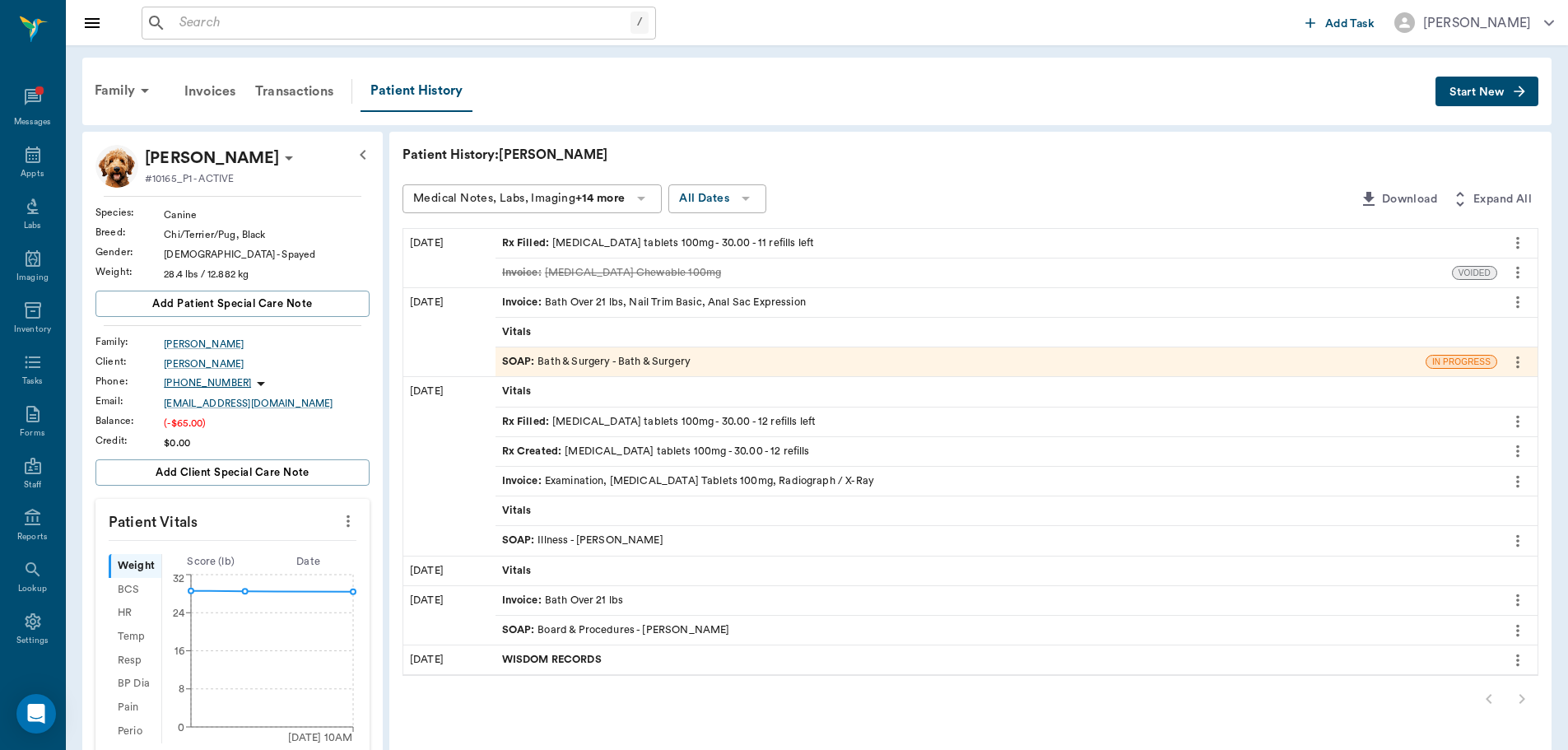
click at [675, 446] on div "Rx Created : carprofen tablets 100mg - 30.00 - 12 refills" at bounding box center [656, 451] width 308 height 16
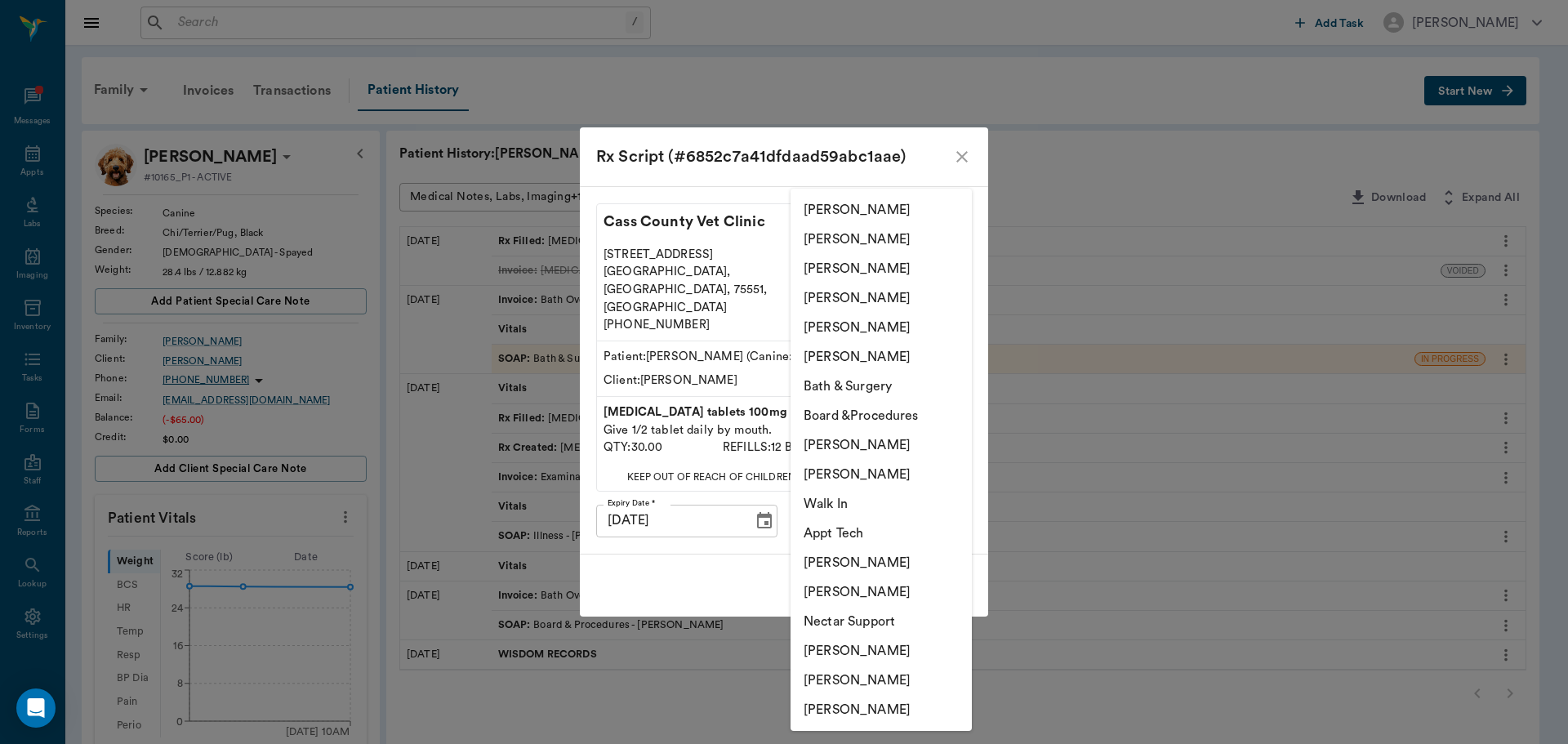
click at [853, 507] on body "/ ​ Add Task Dr. Bert Ellsworth Nectar Messages Appts Labs Imaging Inventory Ta…" at bounding box center [784, 599] width 1568 height 1199
click at [878, 241] on li "Julie Dickerson" at bounding box center [881, 239] width 181 height 29
type input "63ec2e7e52e12b0ba117b124"
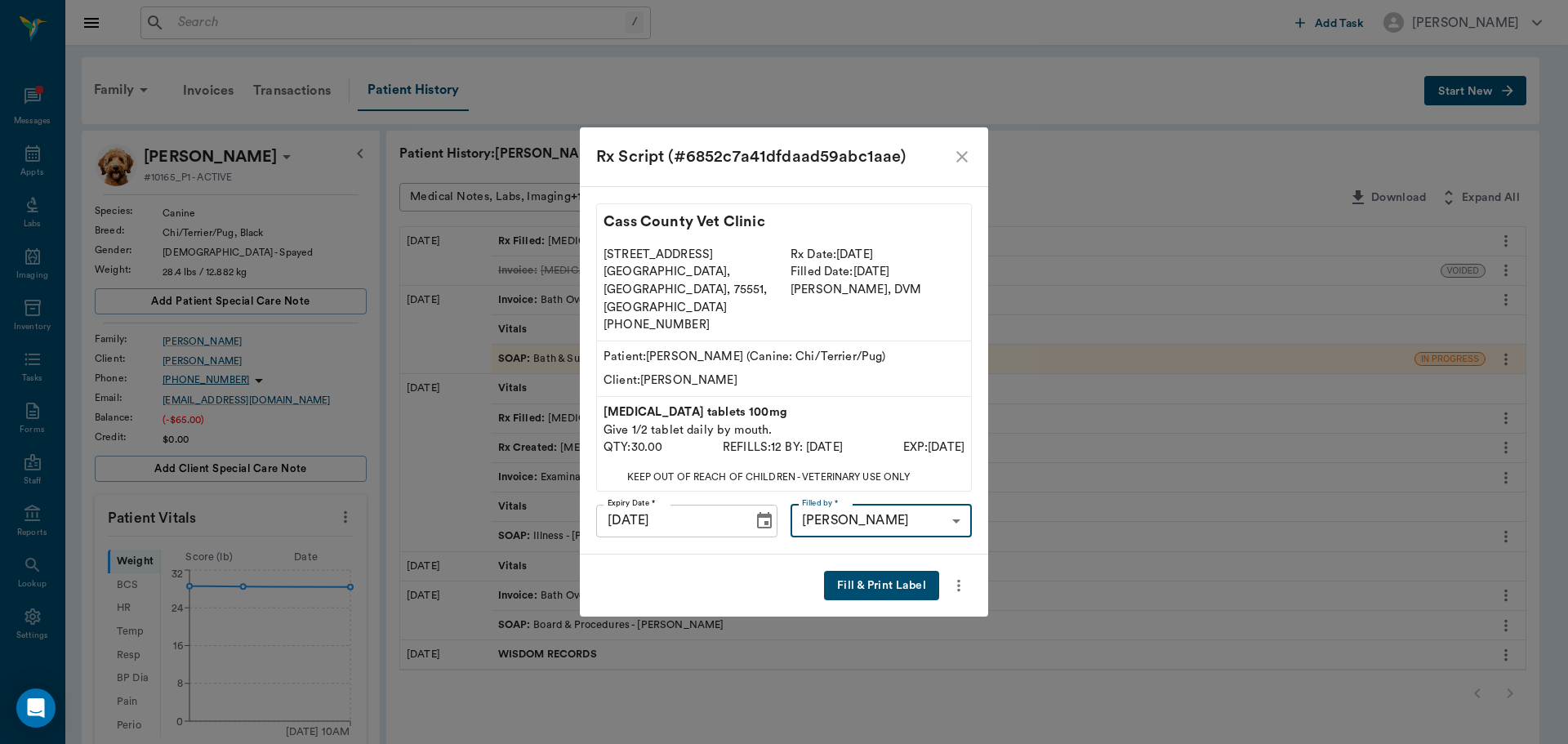
click at [887, 571] on button "Fill & Print Label" at bounding box center [882, 585] width 115 height 30
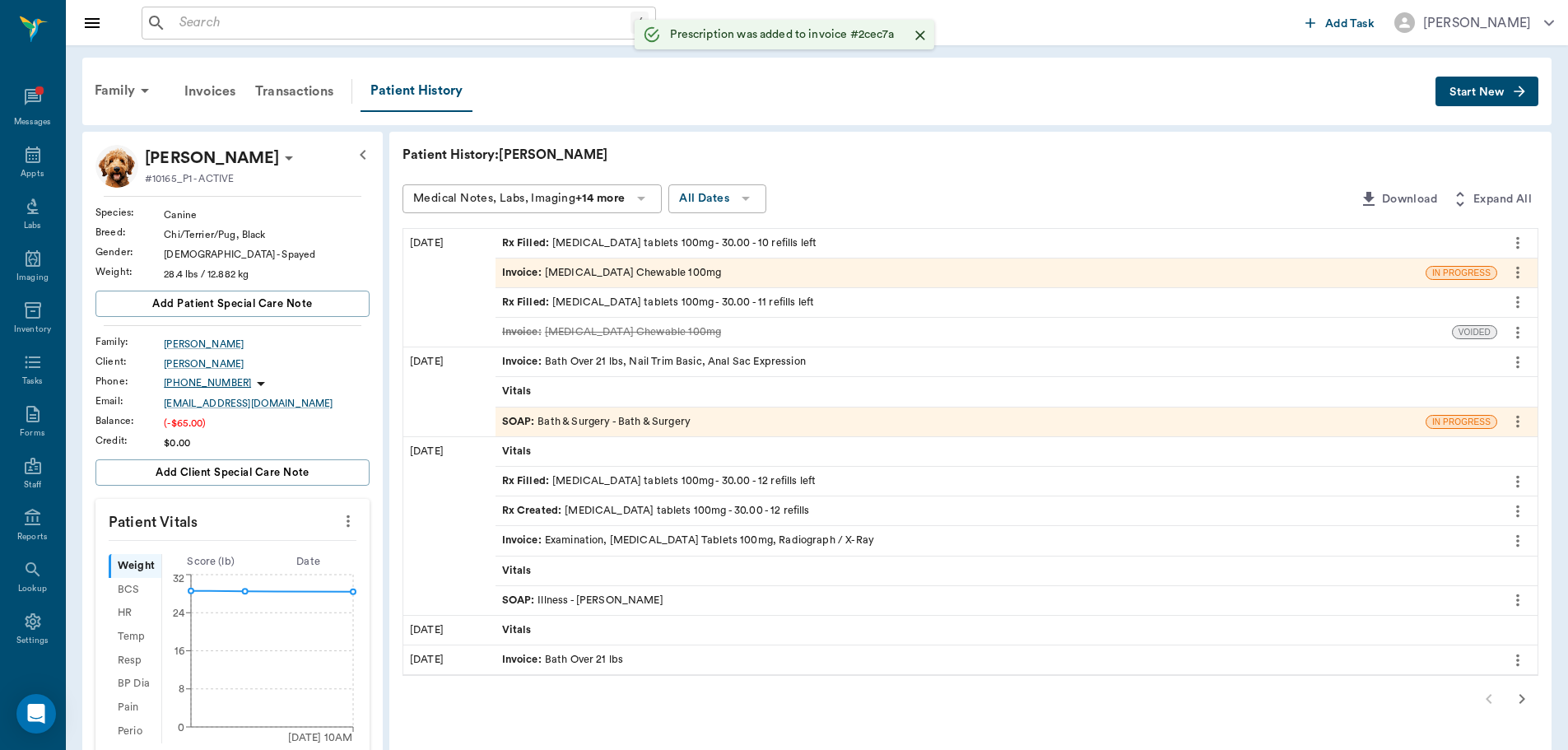
click at [682, 280] on div "Invoice : Carprofen Chewable 100mg" at bounding box center [960, 272] width 930 height 29
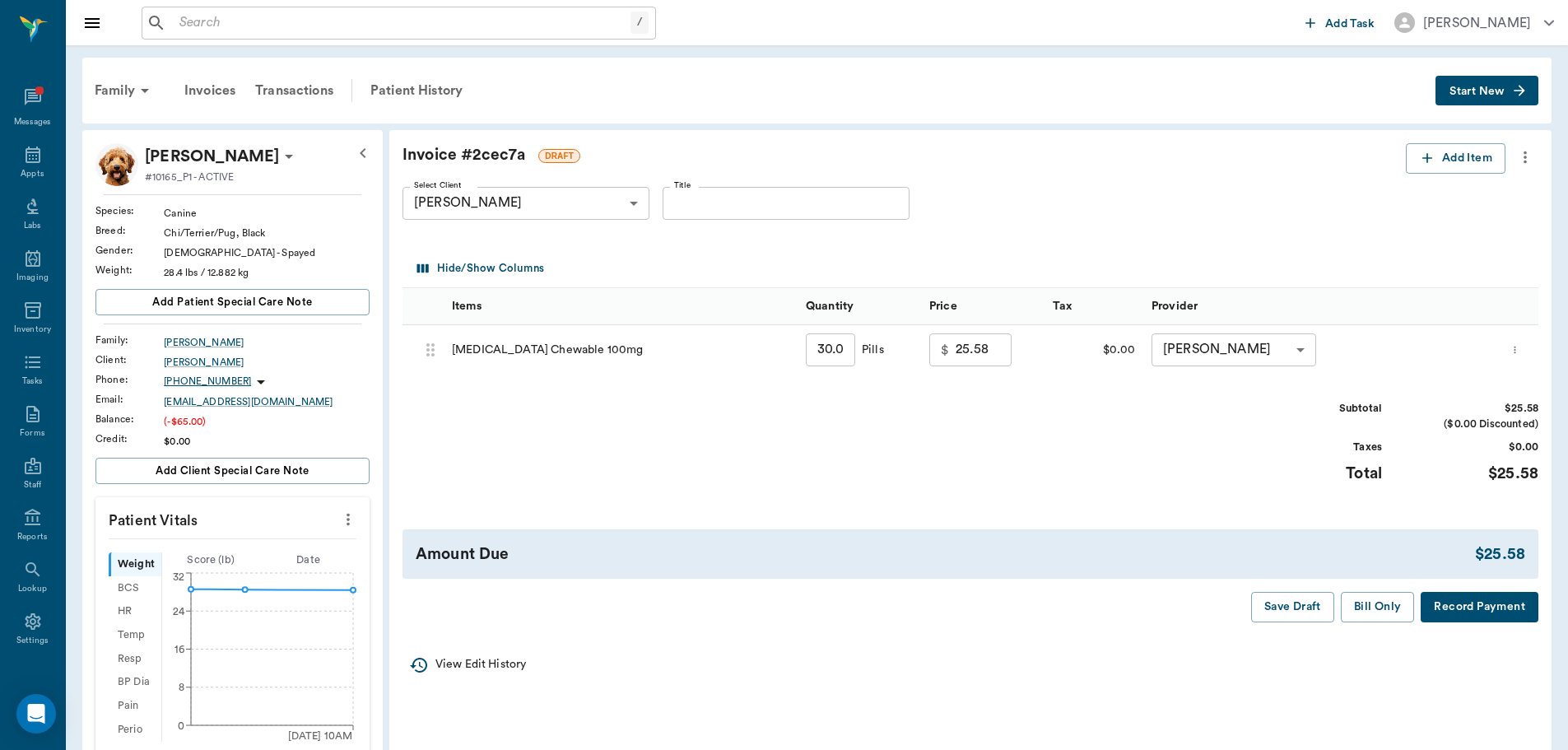
click at [1520, 163] on icon "more" at bounding box center [1525, 156] width 18 height 19
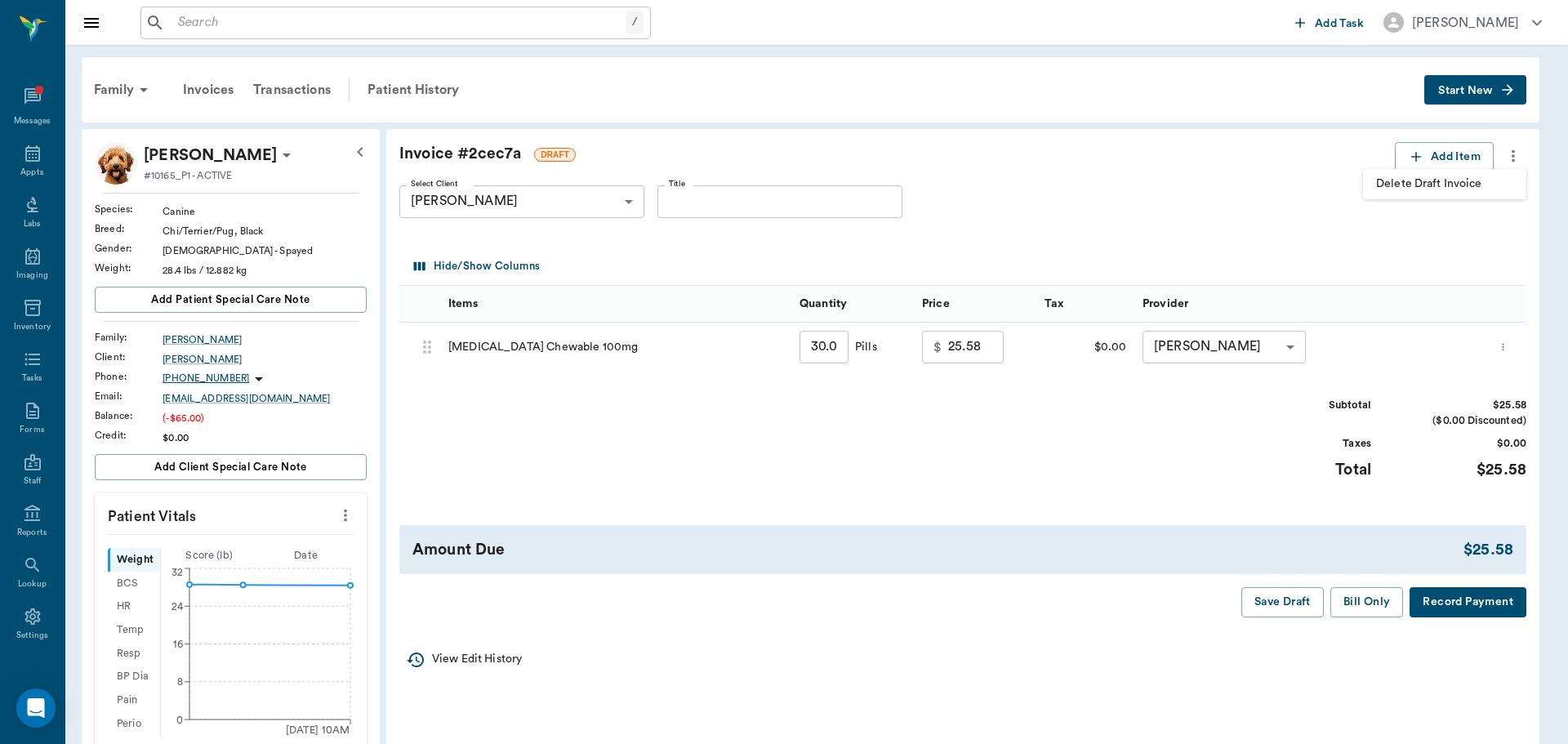
click at [1473, 179] on span "Delete Draft Invoice" at bounding box center [1444, 184] width 137 height 17
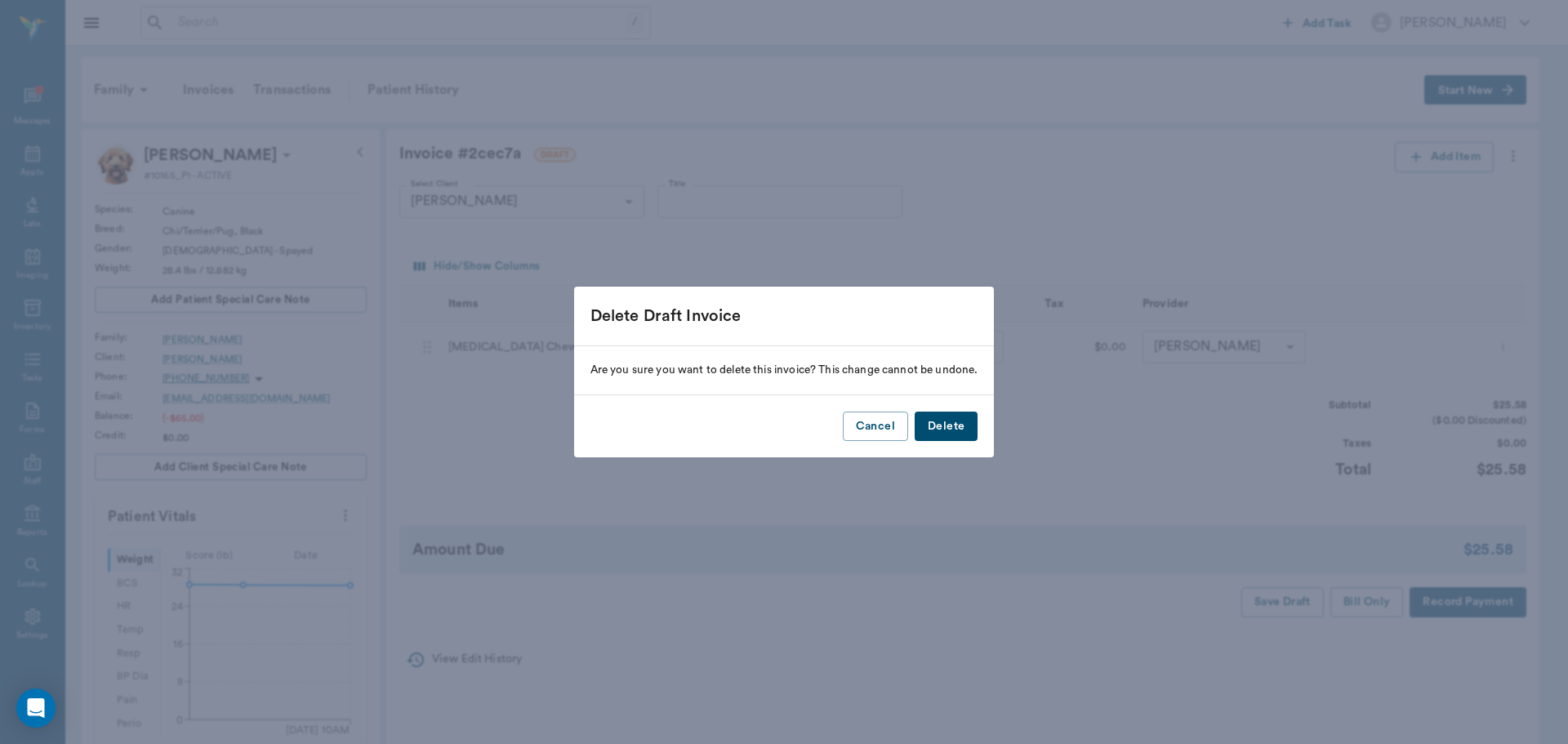
click at [968, 421] on button "Delete" at bounding box center [946, 426] width 63 height 30
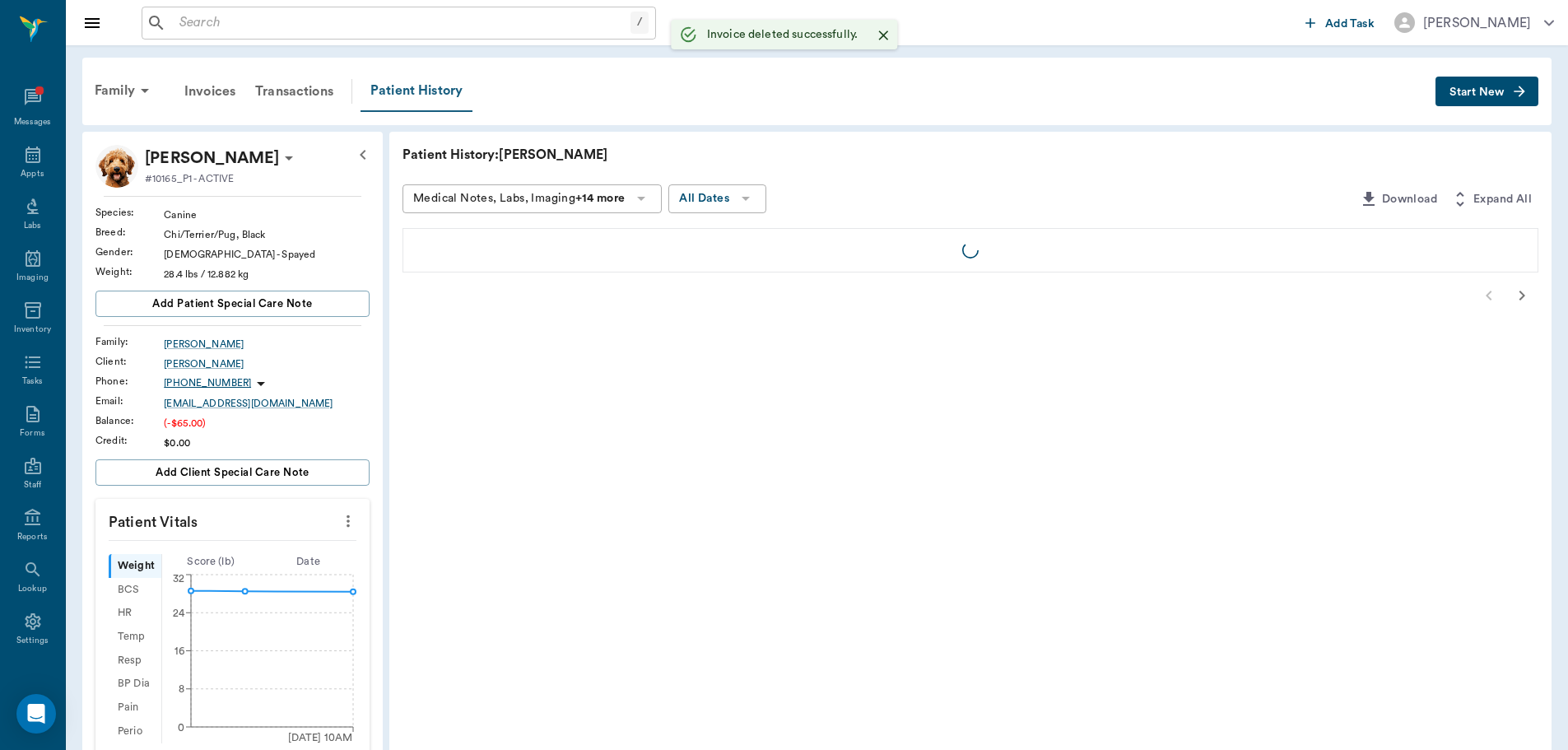
click at [389, 87] on div "Patient History" at bounding box center [416, 91] width 112 height 42
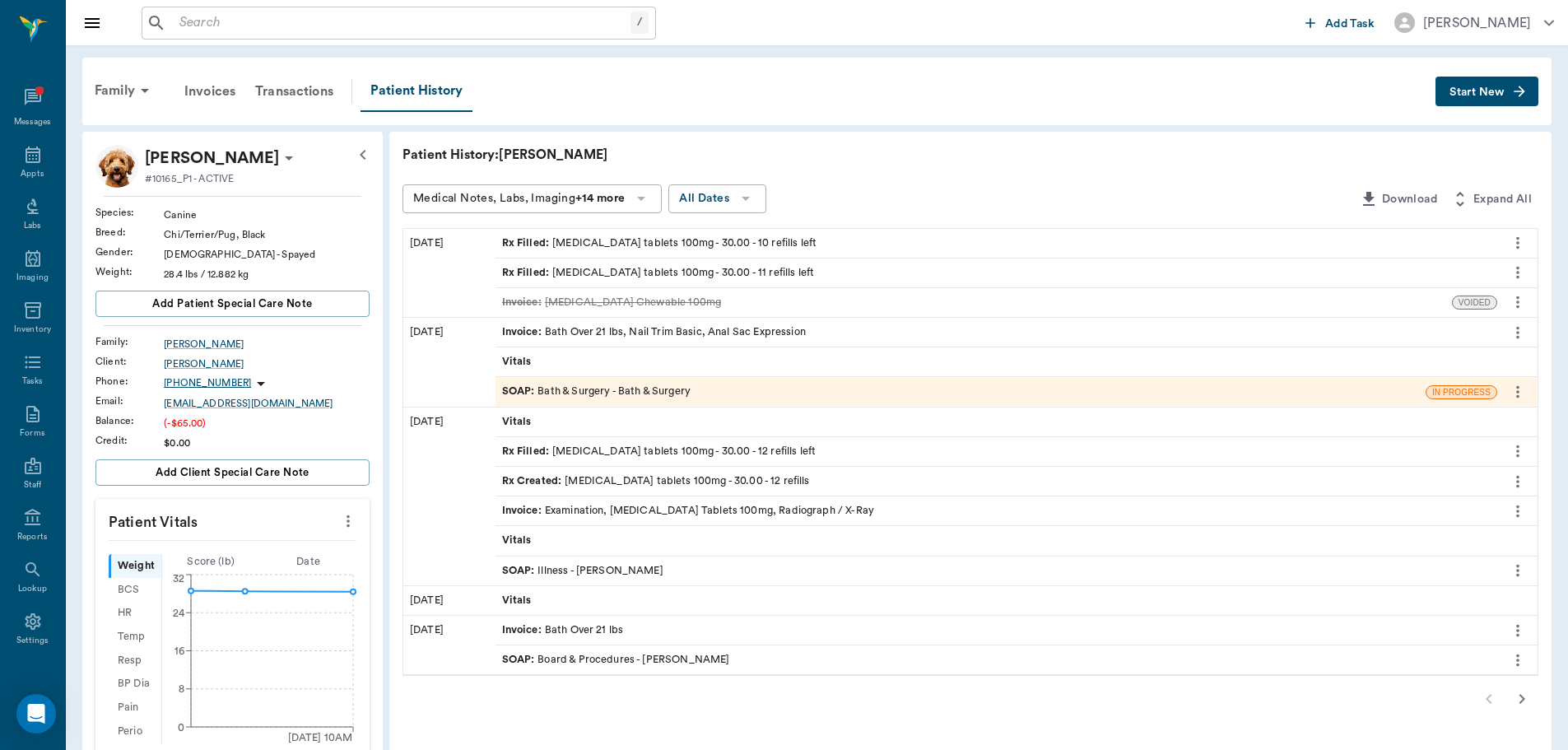
click at [625, 480] on div "Rx Created : carprofen tablets 100mg - 30.00 - 12 refills" at bounding box center [656, 480] width 308 height 16
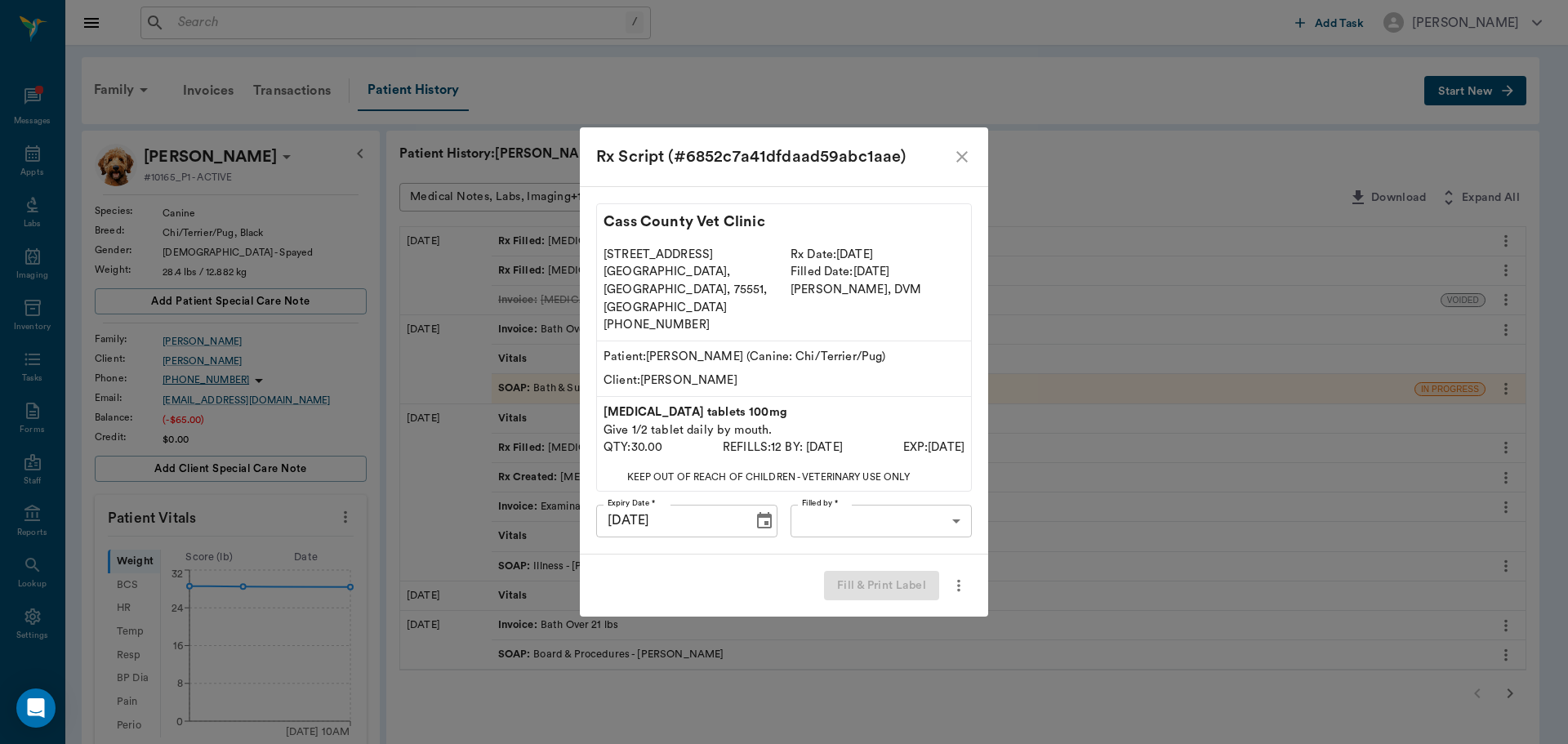
click at [811, 511] on body "/ ​ Add Task Dr. Bert Ellsworth Nectar Messages Appts Labs Imaging Inventory Ta…" at bounding box center [784, 599] width 1568 height 1199
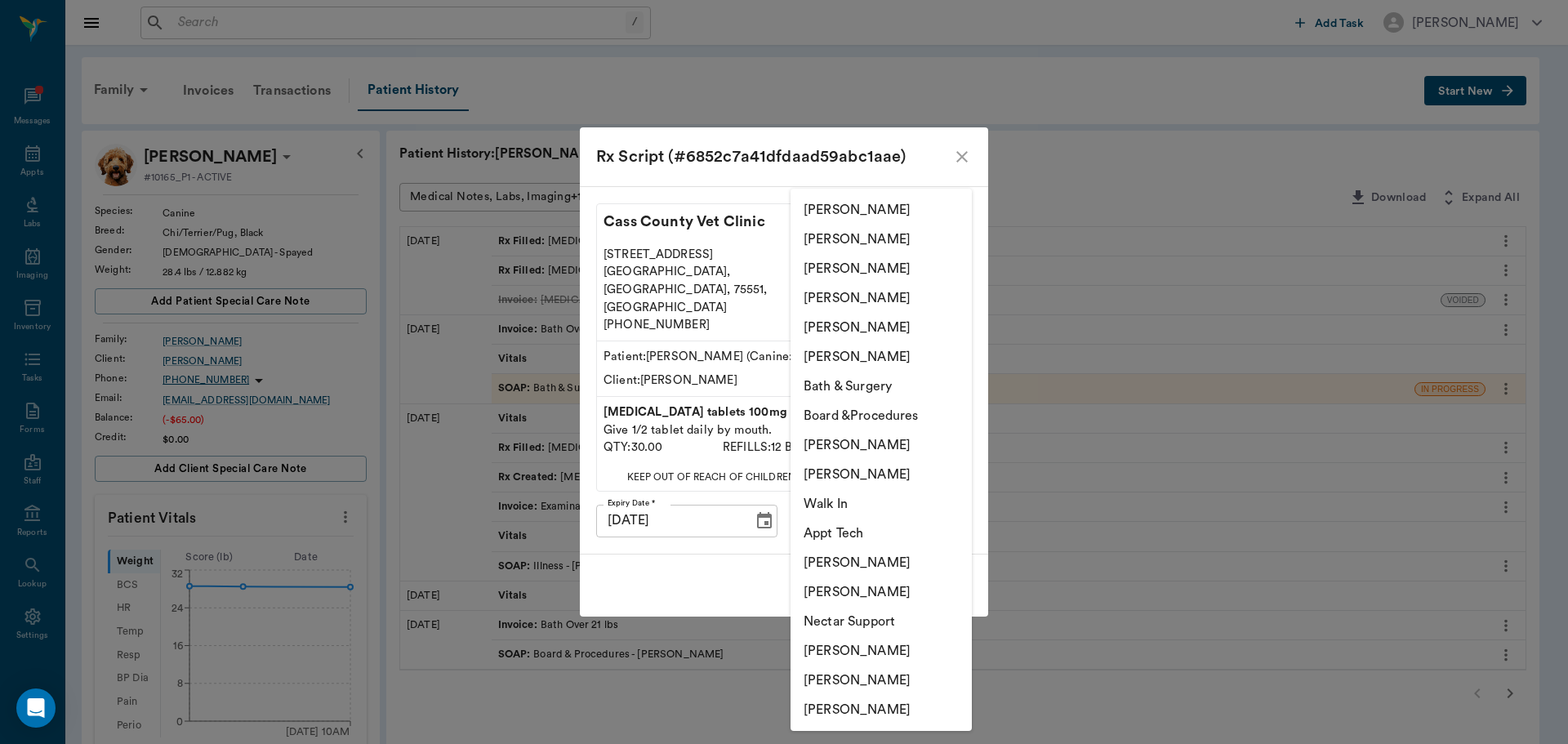
click at [880, 236] on li "Julie Dickerson" at bounding box center [881, 239] width 181 height 29
type input "63ec2e7e52e12b0ba117b124"
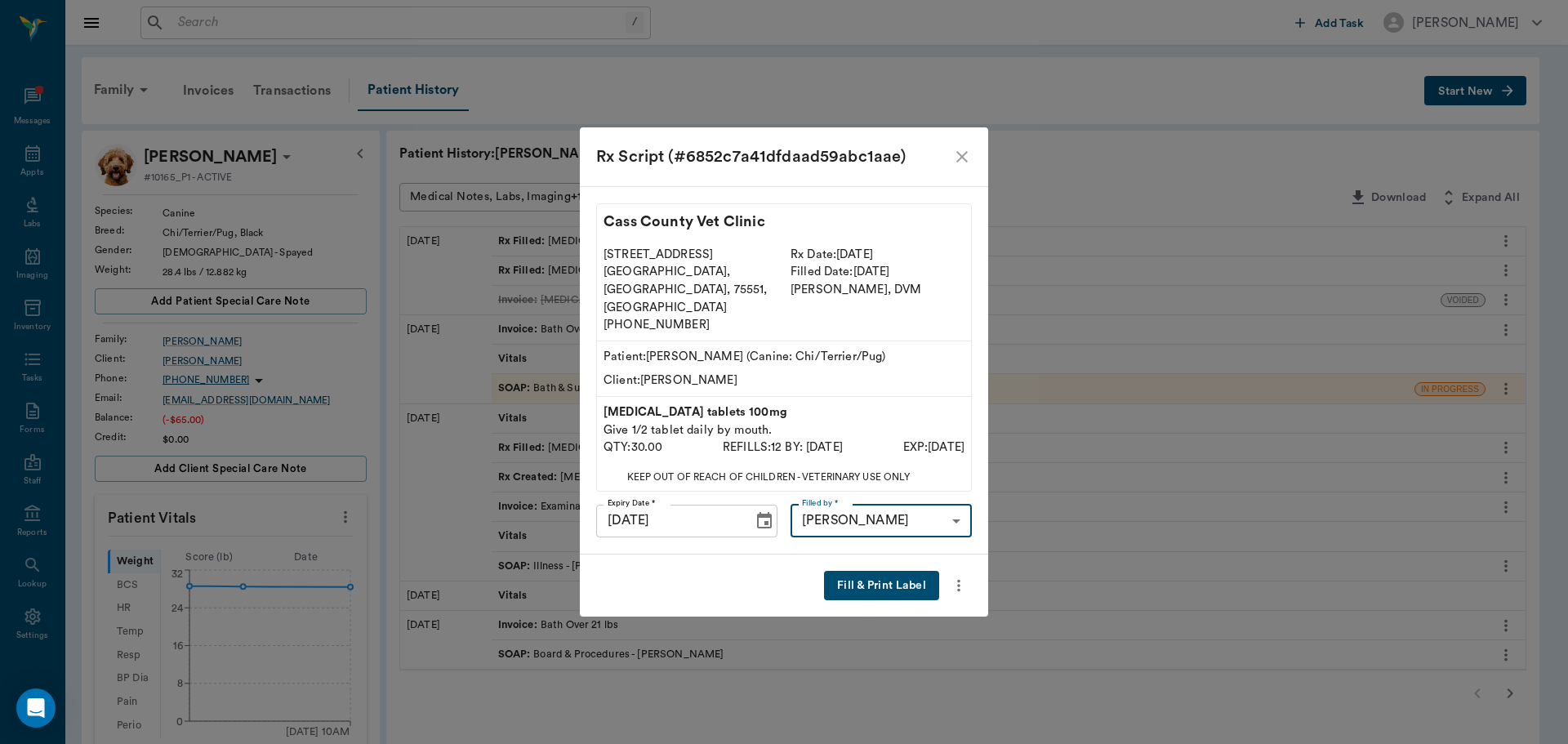
click at [909, 573] on button "Fill & Print Label" at bounding box center [882, 585] width 115 height 30
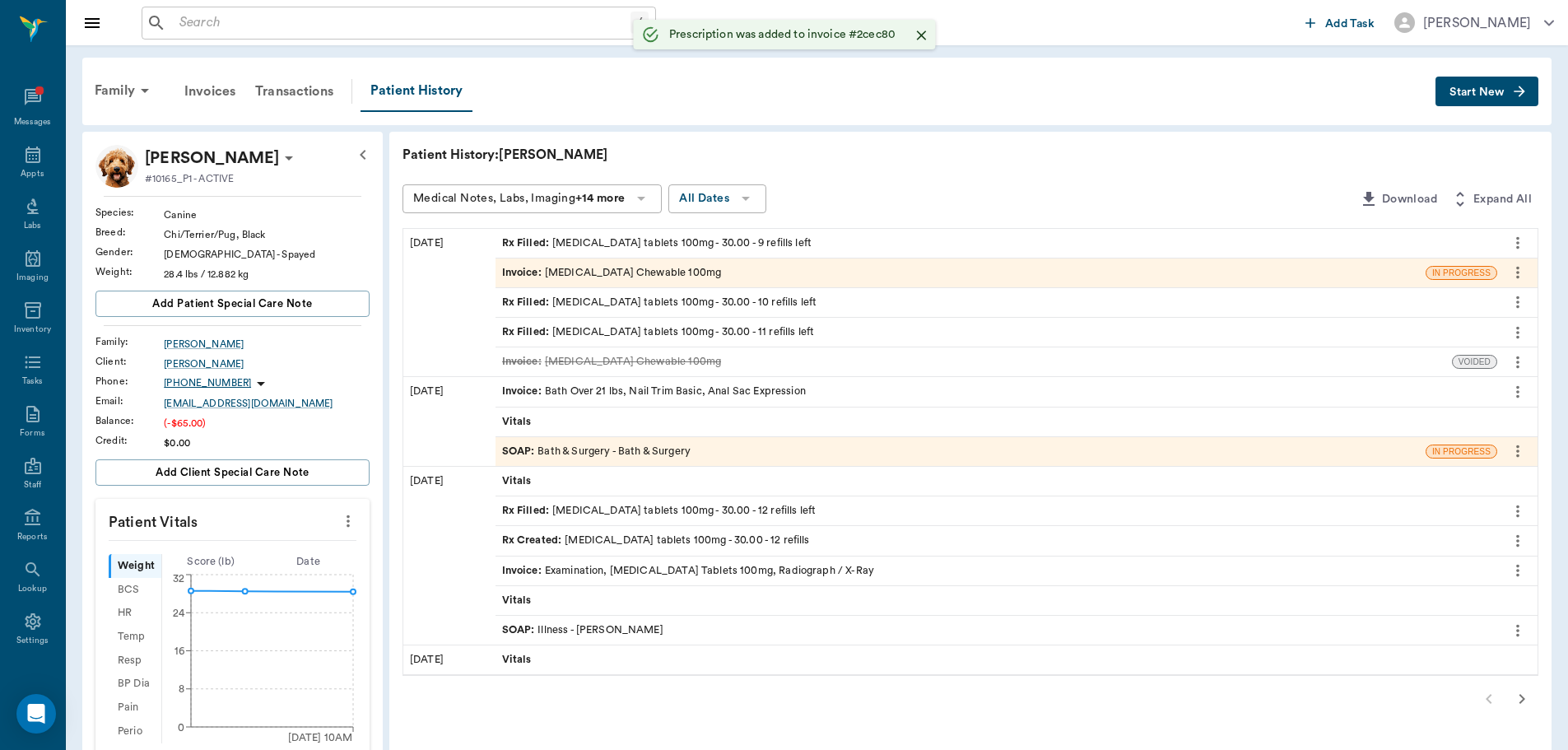
click at [684, 277] on div "Invoice : Carprofen Chewable 100mg" at bounding box center [960, 272] width 930 height 29
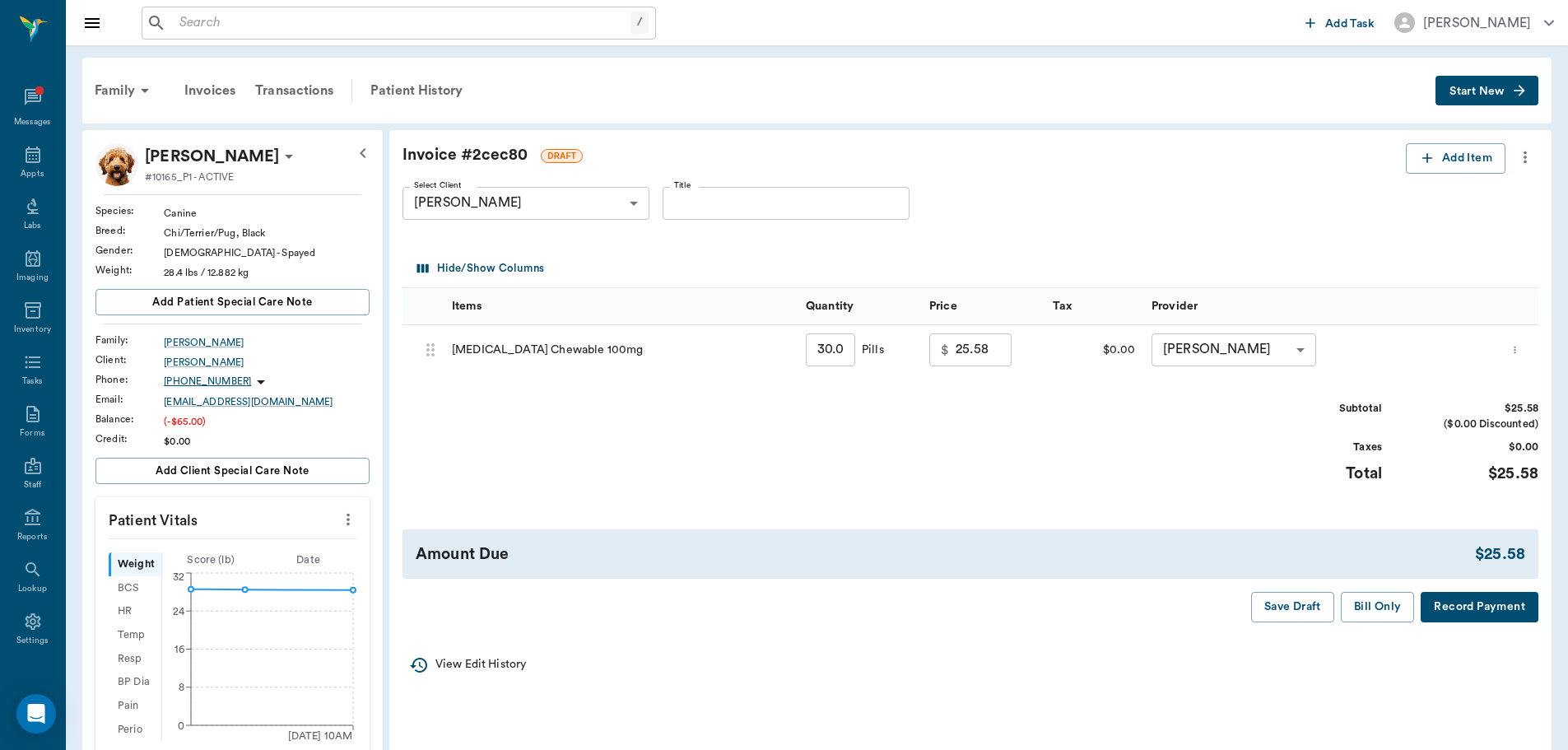
click at [1521, 349] on icon "more" at bounding box center [1515, 349] width 11 height 19
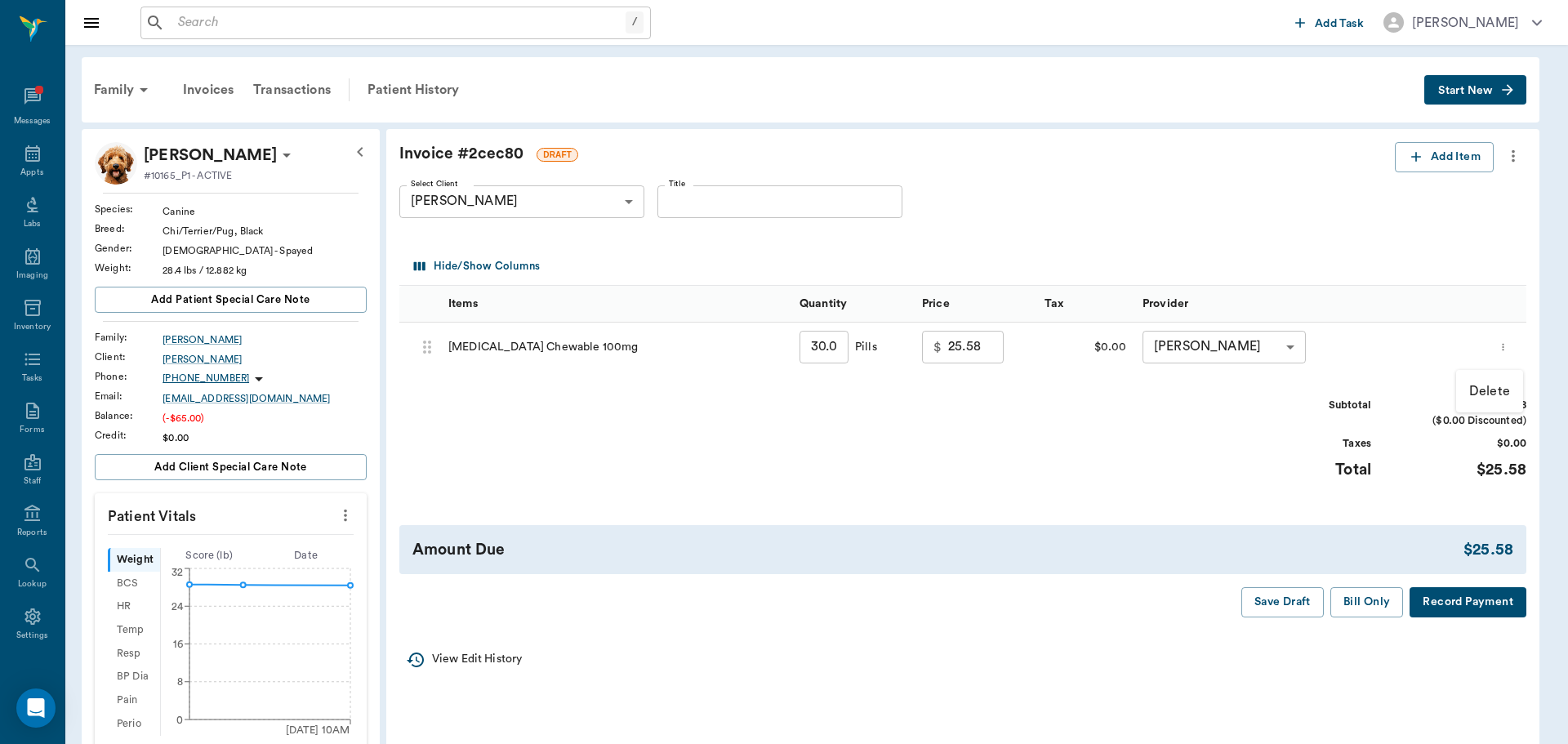
click at [1465, 399] on li "Delete" at bounding box center [1489, 391] width 67 height 29
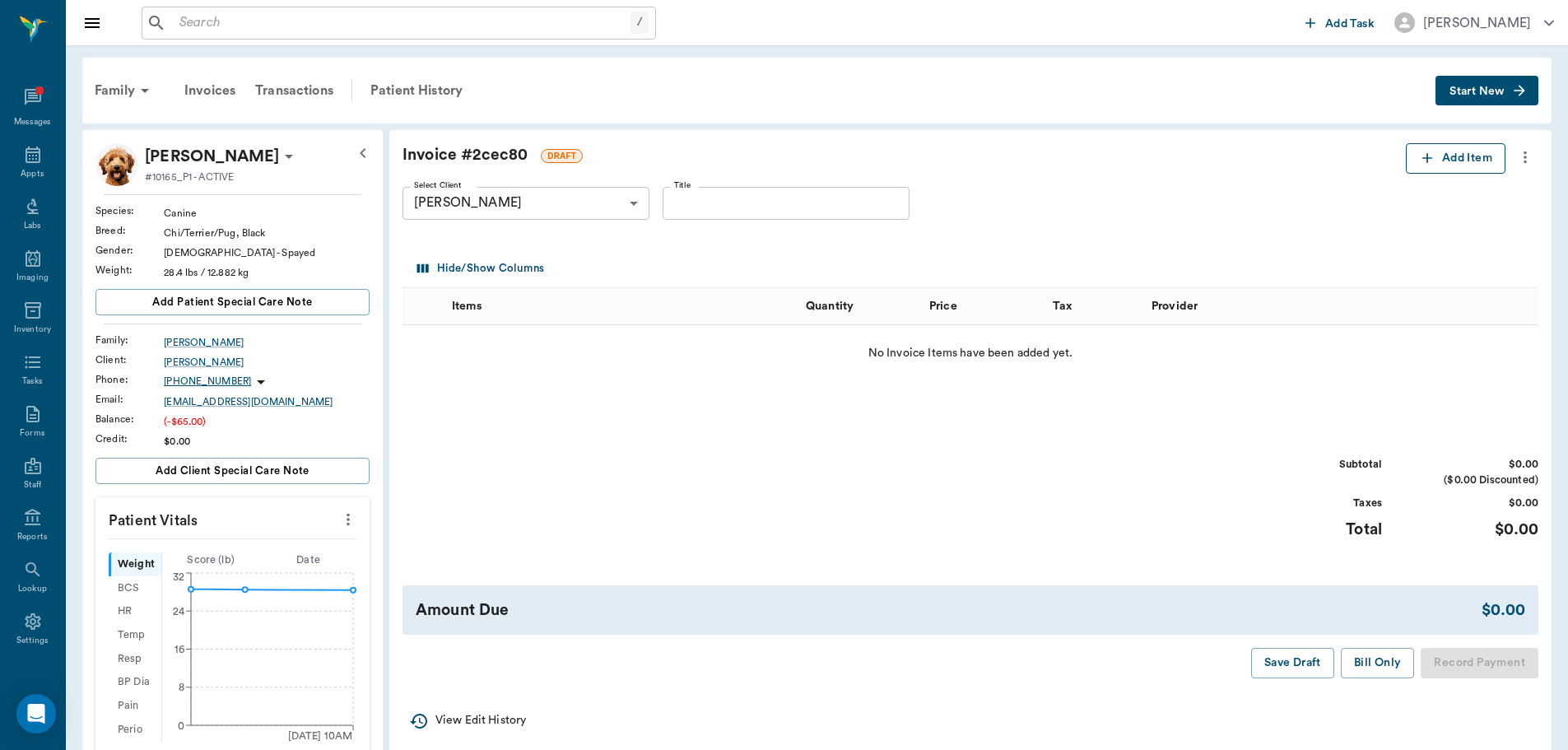
click at [1414, 161] on button "Add Item" at bounding box center [1456, 158] width 100 height 30
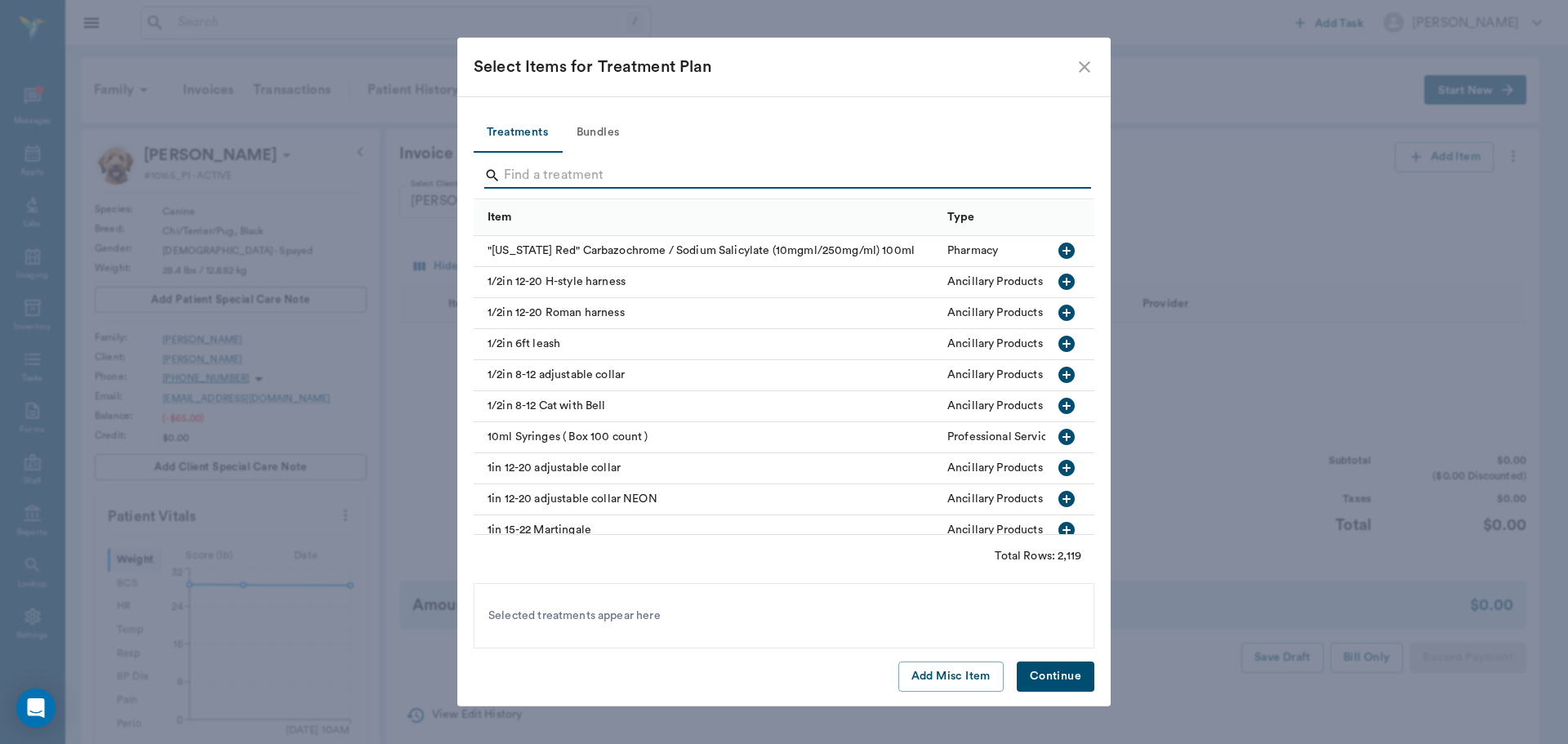
click at [725, 179] on input "Search" at bounding box center [785, 175] width 563 height 27
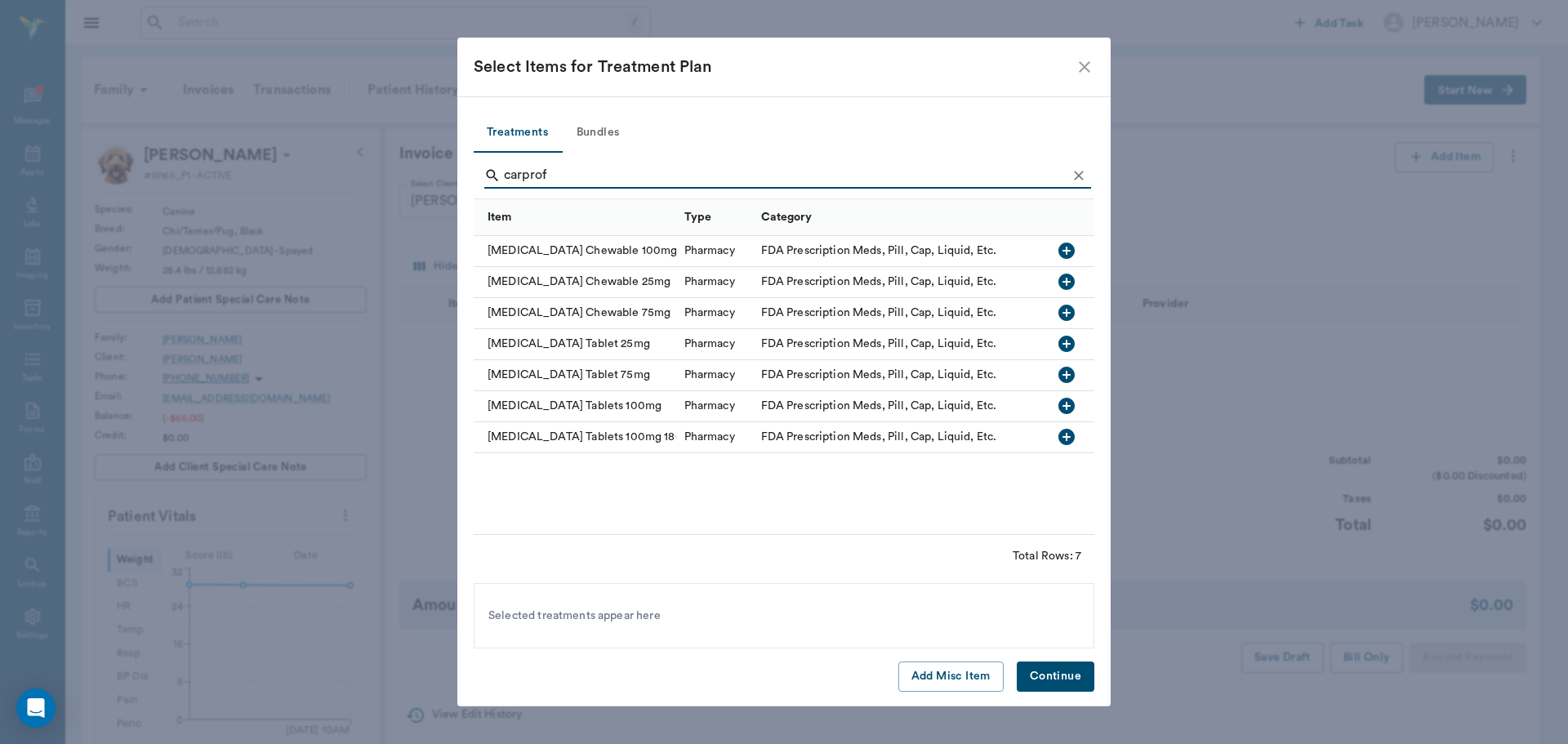
type input "carprof"
click at [1068, 410] on icon "button" at bounding box center [1067, 406] width 16 height 16
click at [1061, 673] on button "Continue" at bounding box center [1055, 676] width 78 height 30
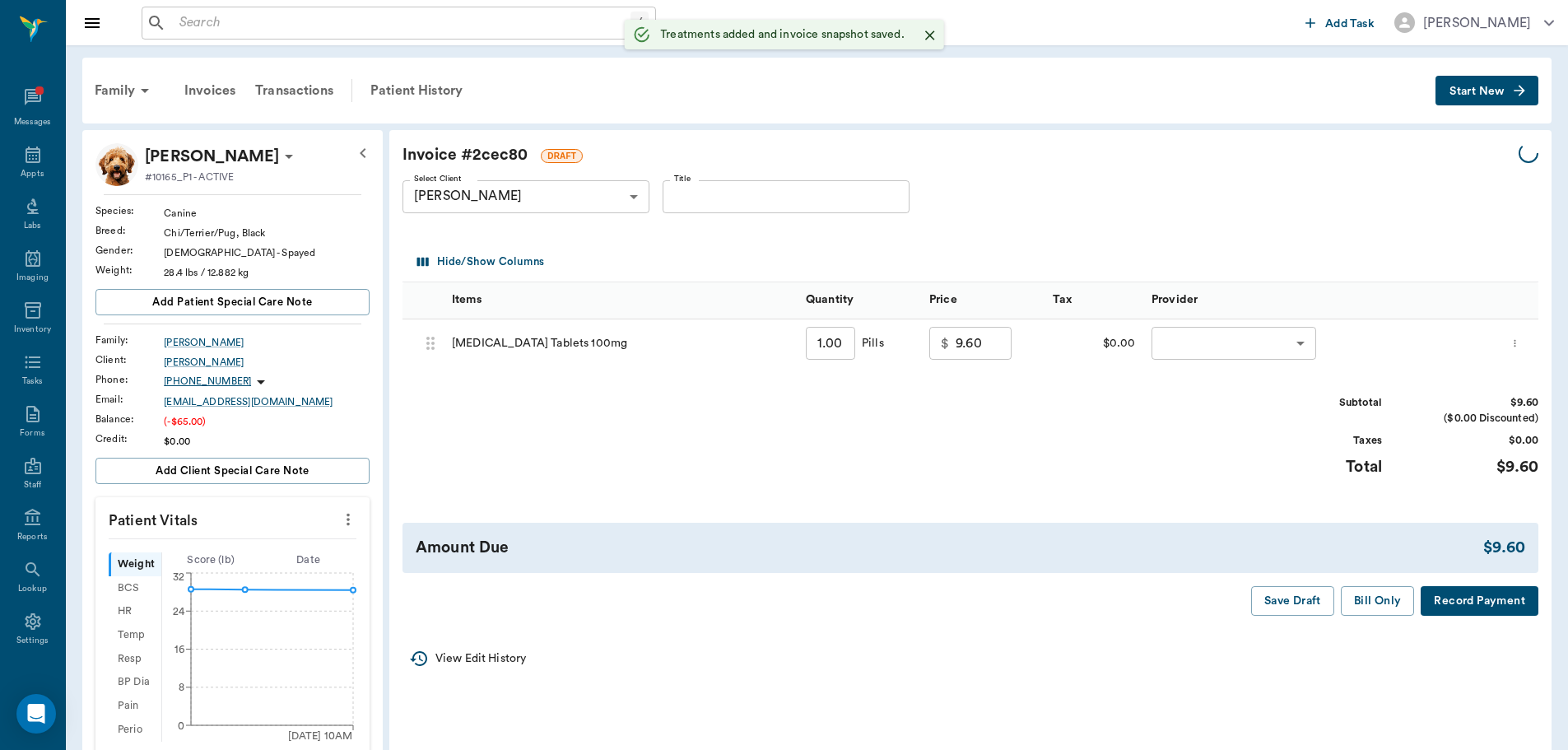
click at [834, 342] on input "1.00" at bounding box center [830, 344] width 49 height 33
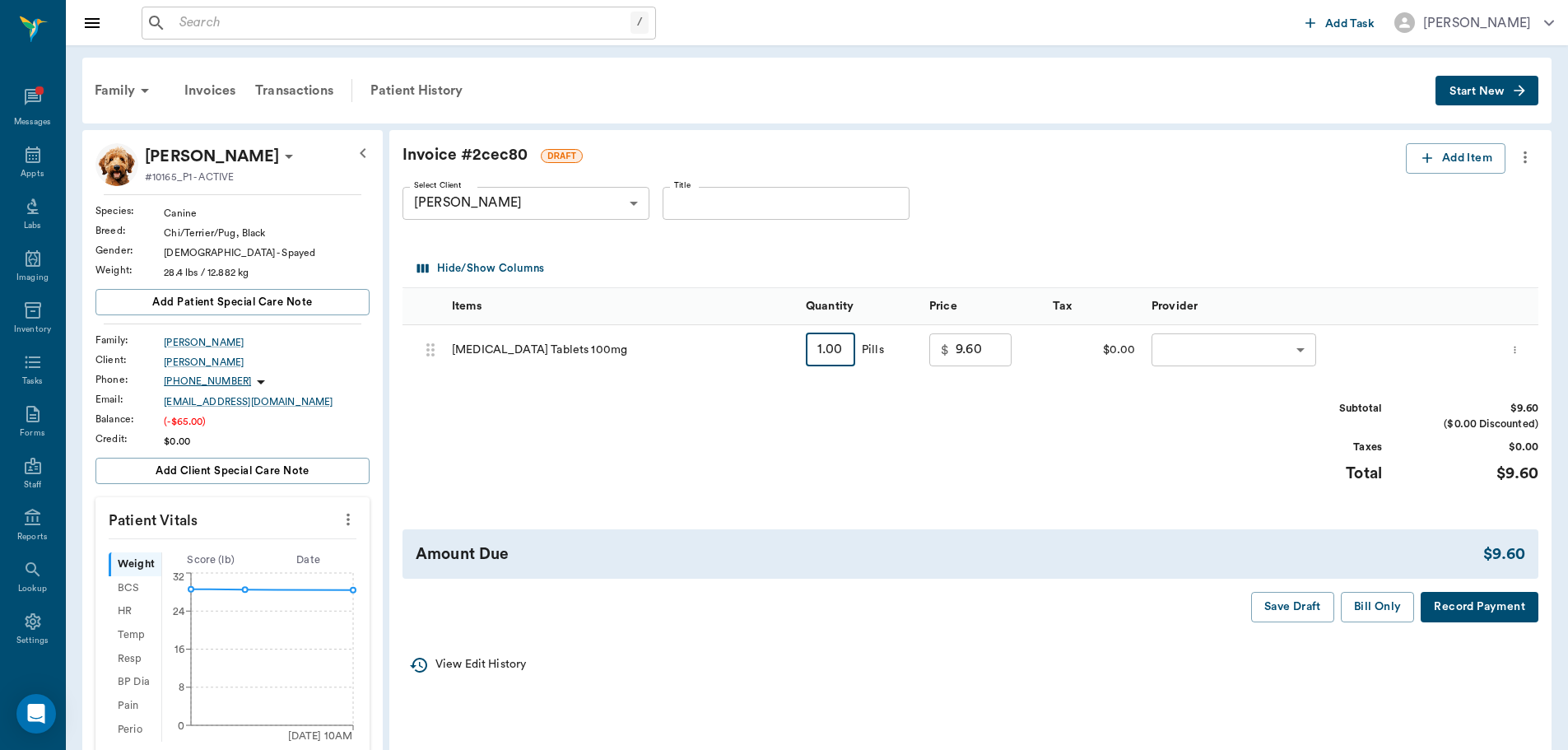
click at [853, 346] on input "1.00" at bounding box center [830, 350] width 49 height 33
type input "3"
type input "10.80"
type input "30"
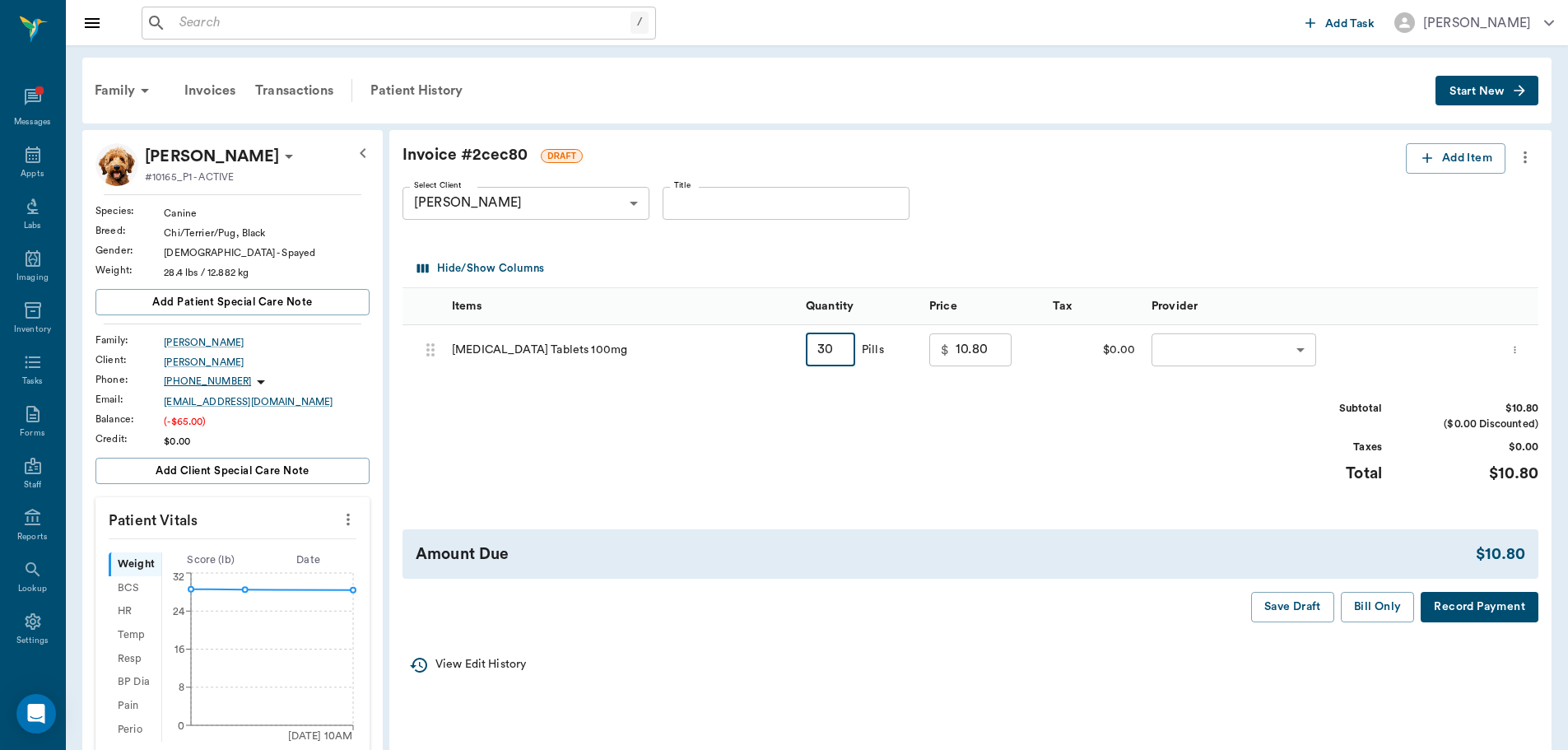
type input "26.10"
type input "30"
click at [1272, 348] on body "/ ​ Add Task Dr. Bert Ellsworth Nectar Messages Appts Labs Imaging Inventory Ta…" at bounding box center [790, 603] width 1581 height 1207
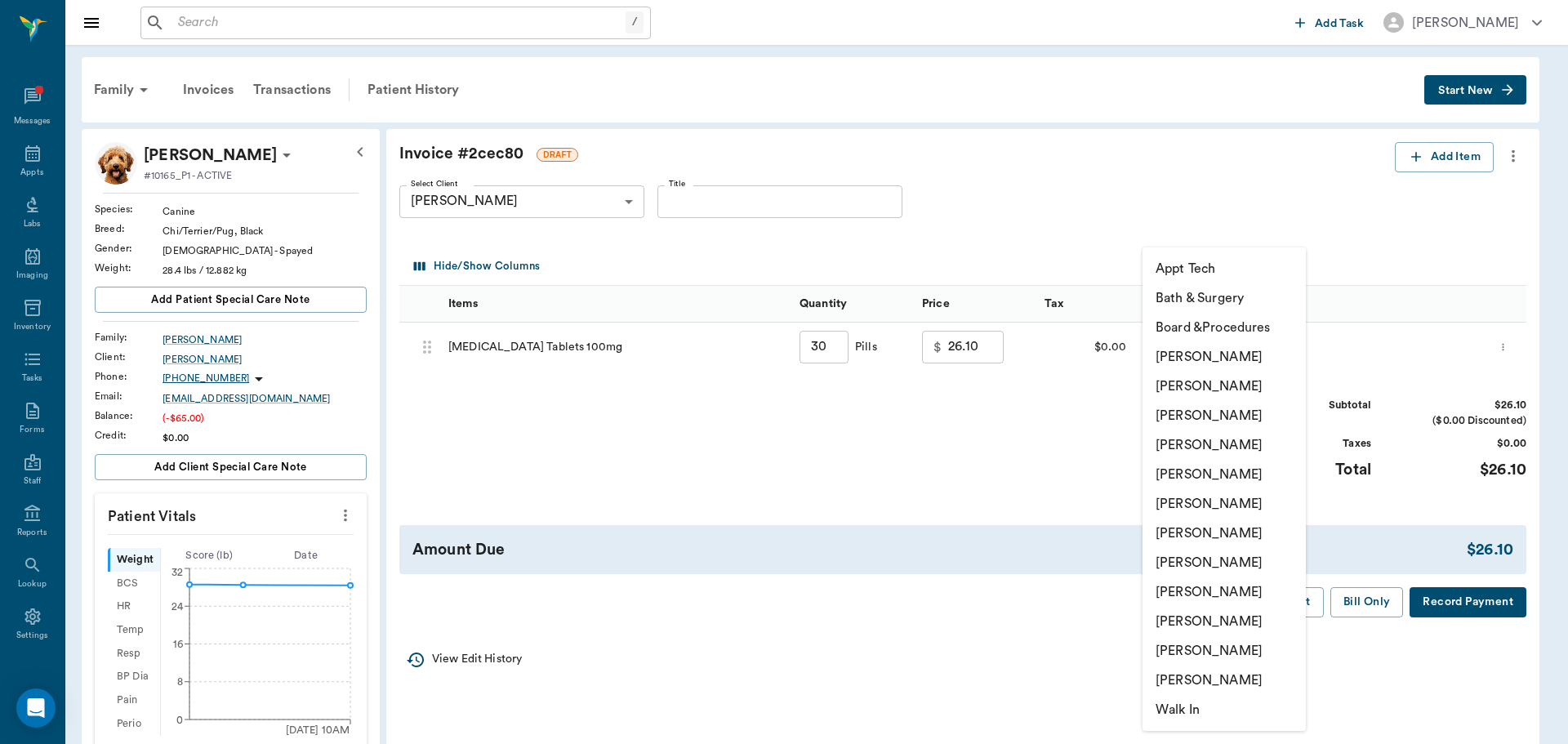
click at [1252, 499] on li "[PERSON_NAME]" at bounding box center [1223, 504] width 163 height 29
type input "none-682b670d8bdc6f7f8feef3db"
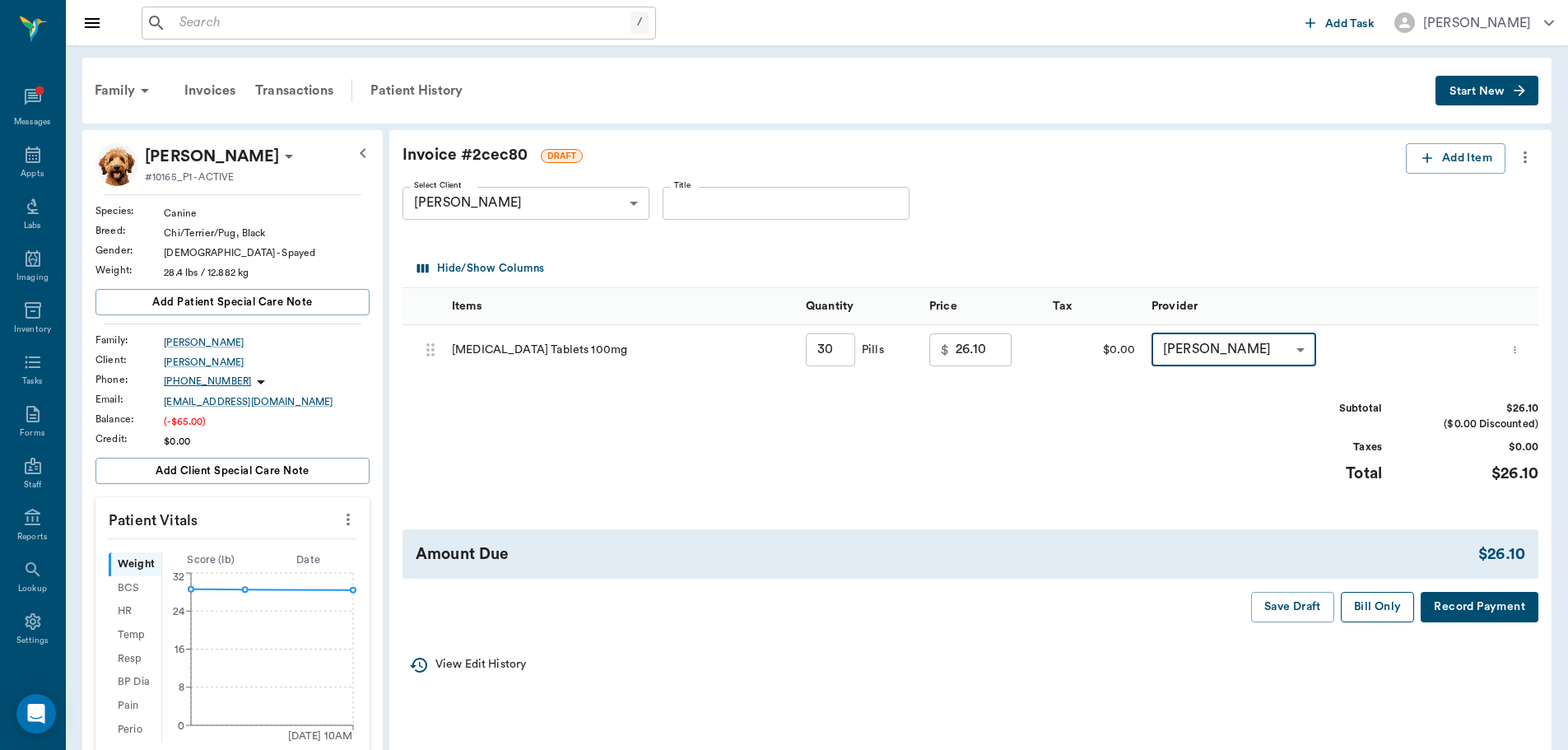
click at [1392, 612] on button "Bill Only" at bounding box center [1378, 607] width 74 height 30
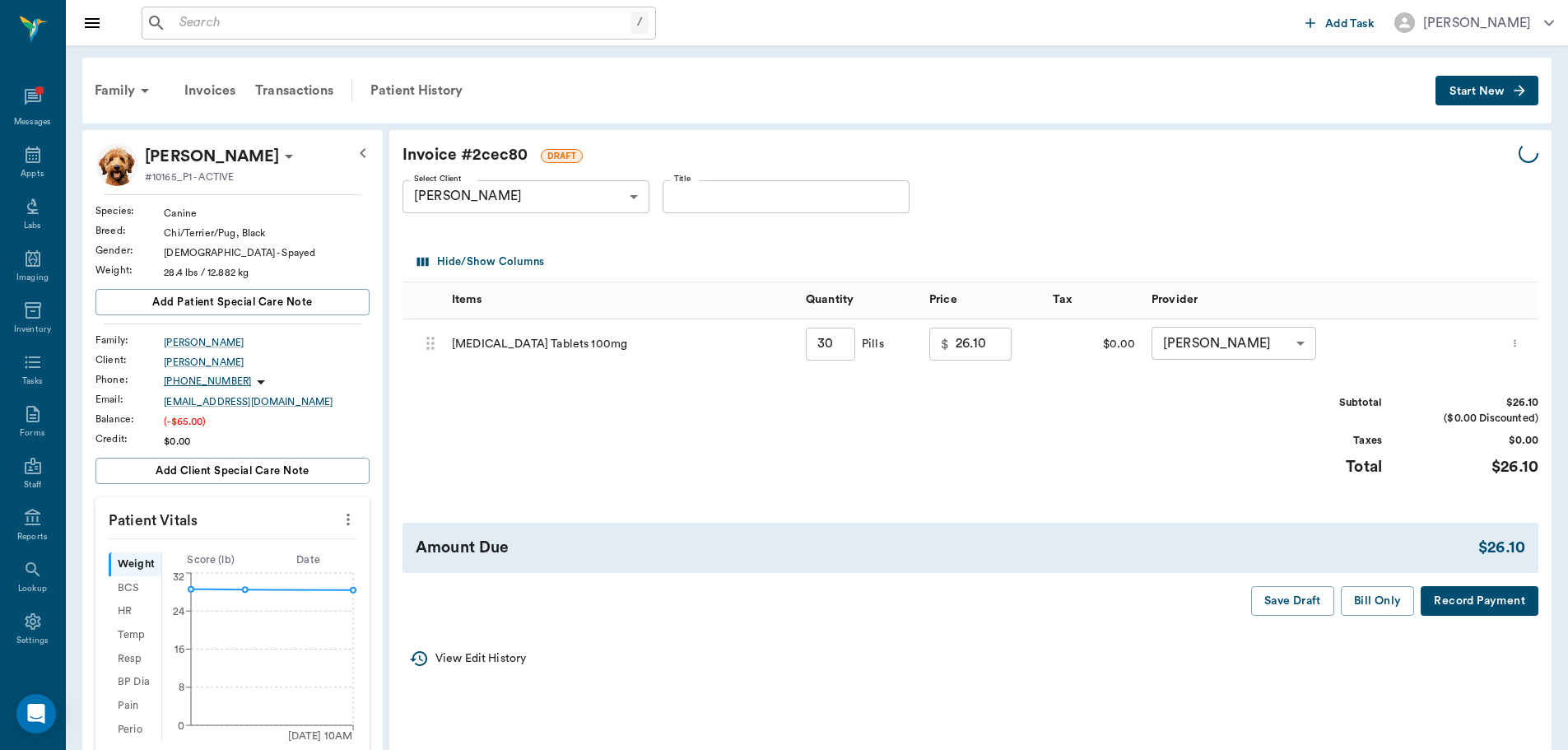
type input "30.00"
type input "25.25"
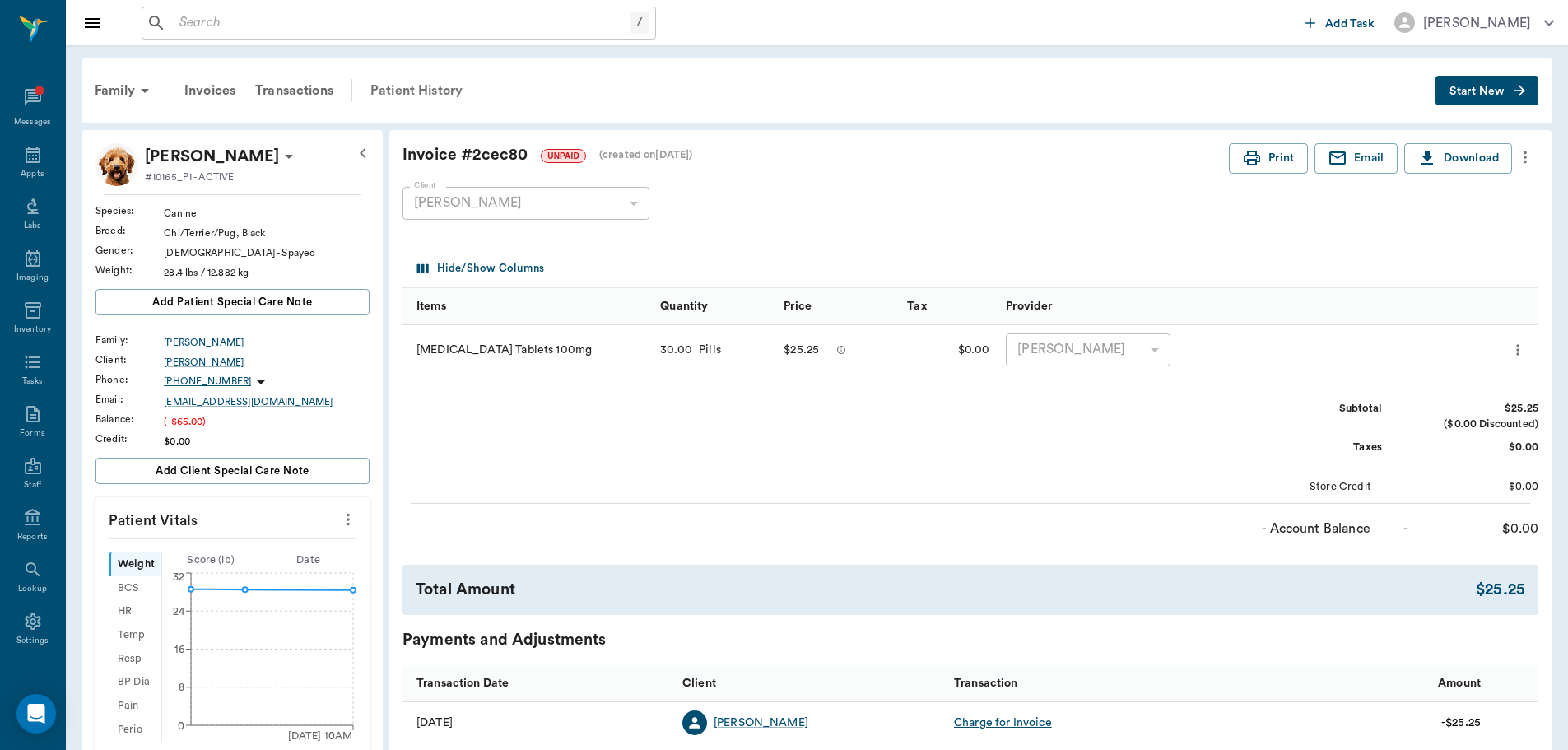
click at [407, 88] on div "Patient History" at bounding box center [416, 91] width 112 height 40
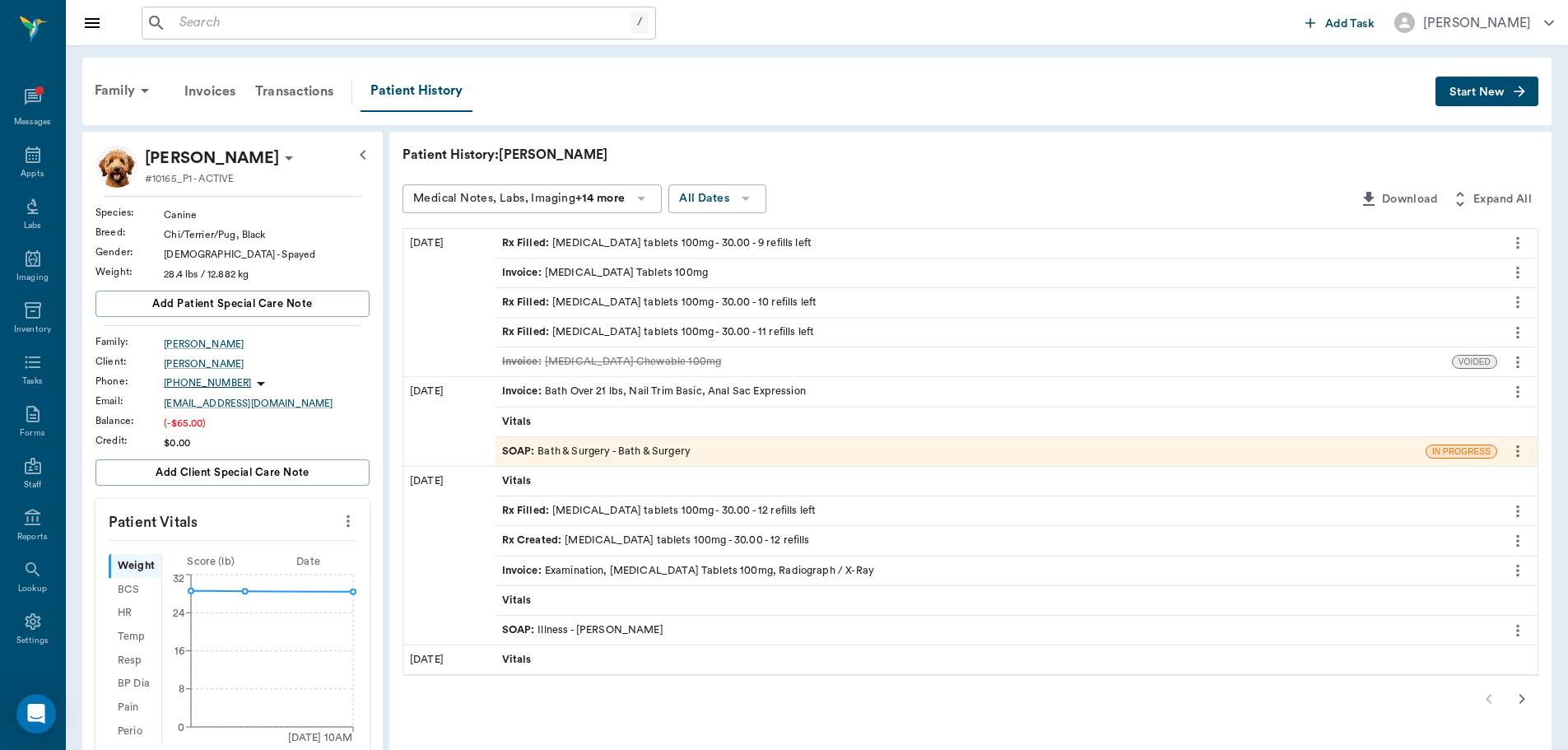
click at [1511, 296] on icon "more" at bounding box center [1518, 301] width 18 height 19
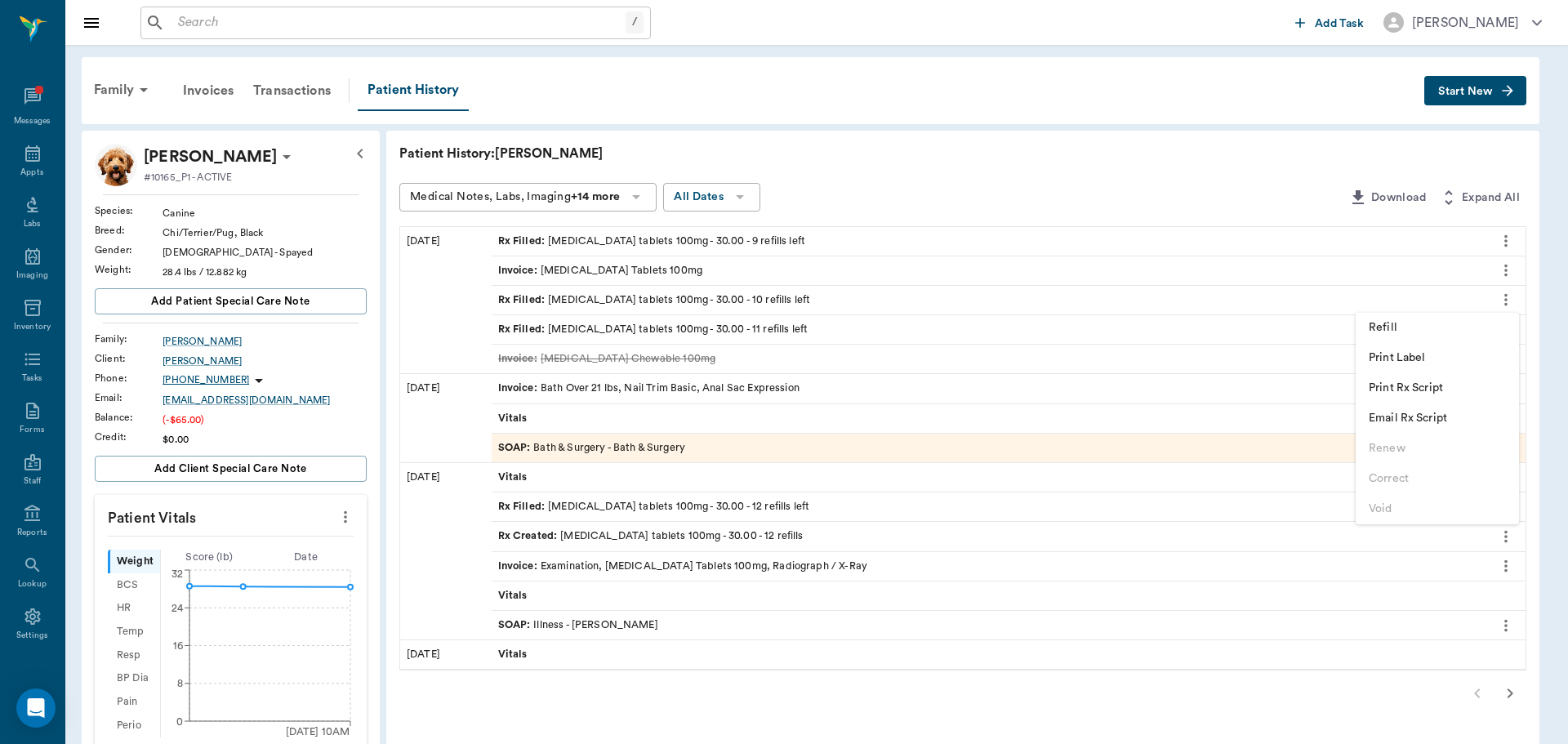
click at [1037, 131] on div at bounding box center [784, 372] width 1568 height 744
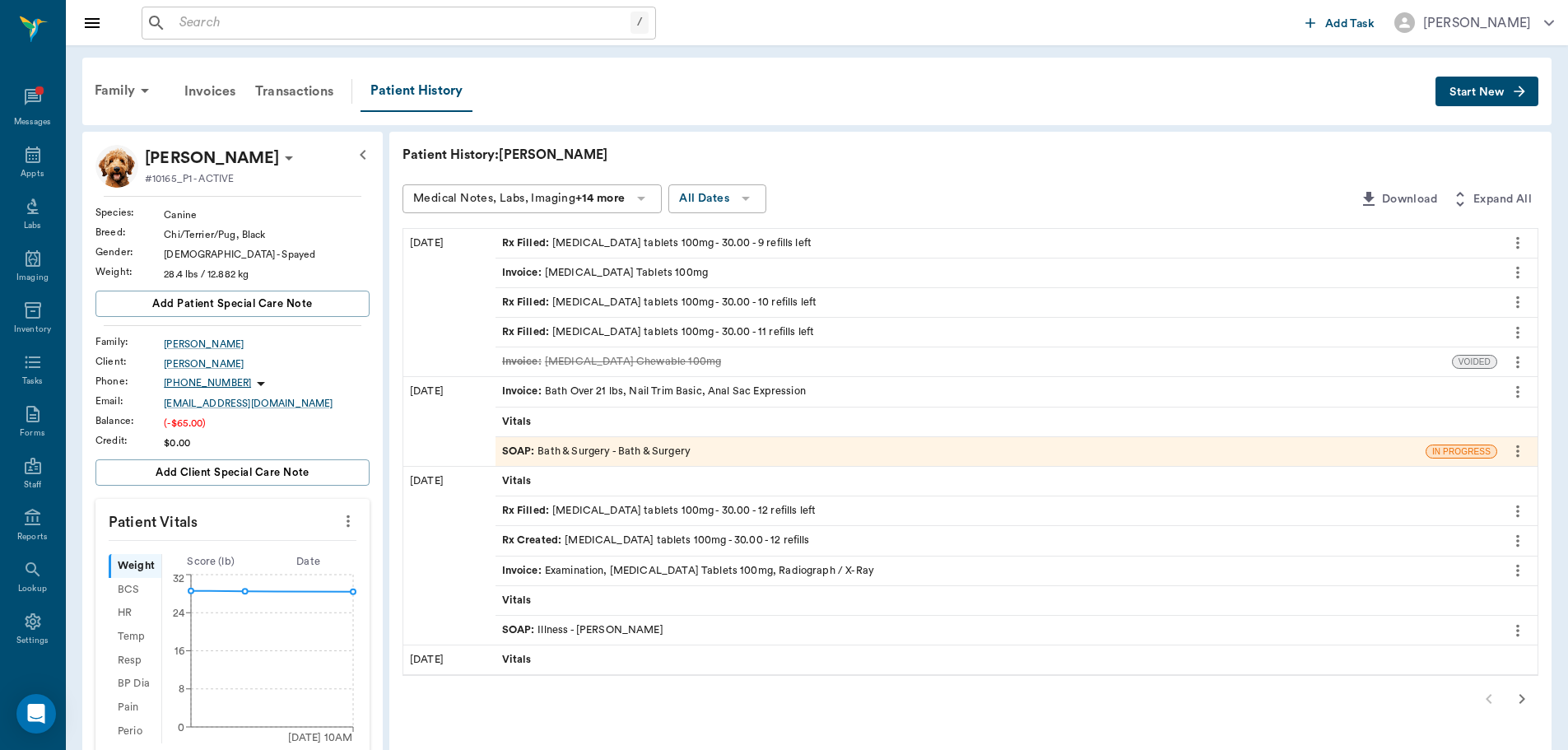
click at [818, 309] on div "Rx Filled : carprofen tablets 100mg - 30.00 - 10 refills left" at bounding box center [996, 302] width 1002 height 29
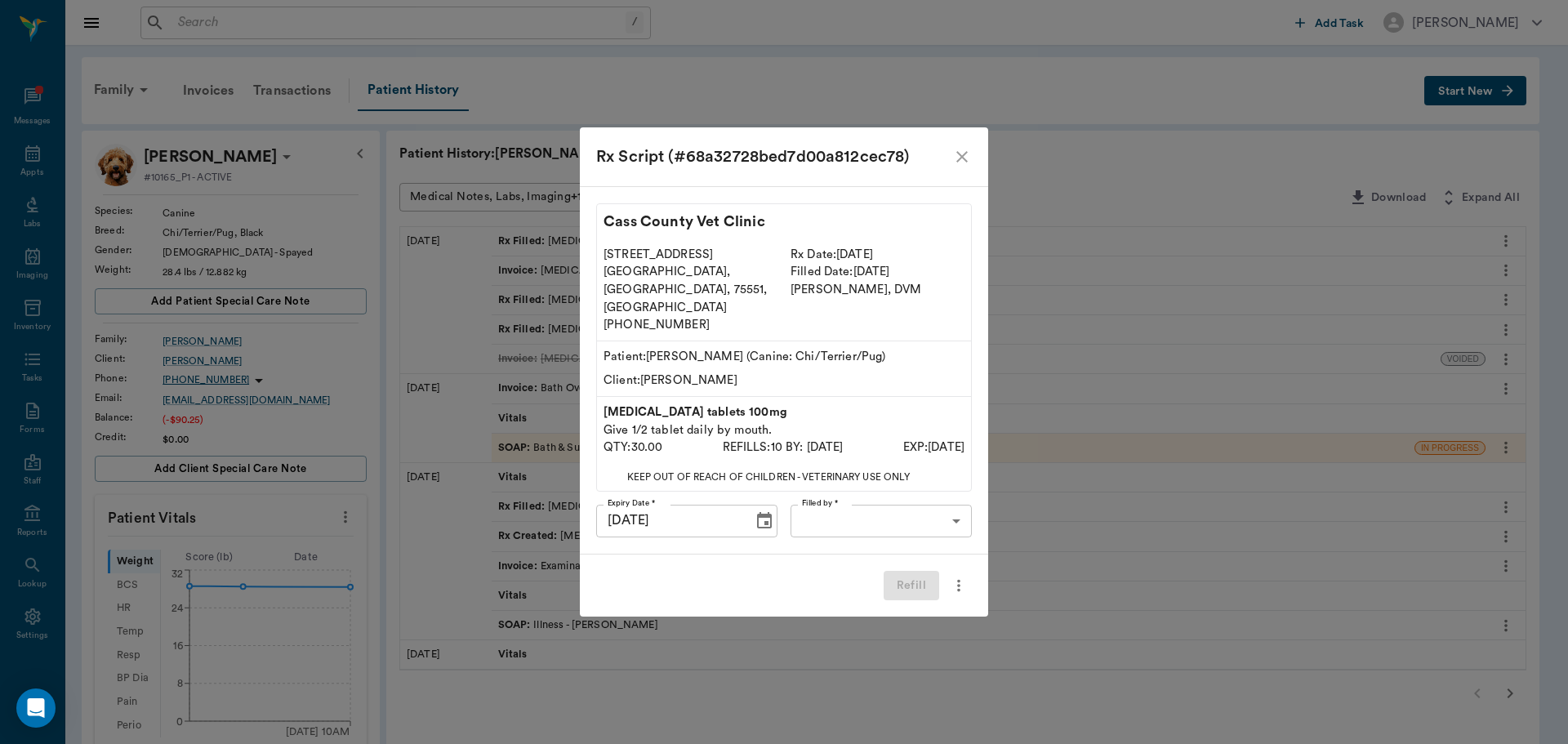
click at [957, 575] on icon "more" at bounding box center [959, 585] width 18 height 19
click at [1069, 199] on div at bounding box center [784, 372] width 1568 height 744
click at [956, 167] on icon "close" at bounding box center [961, 156] width 19 height 19
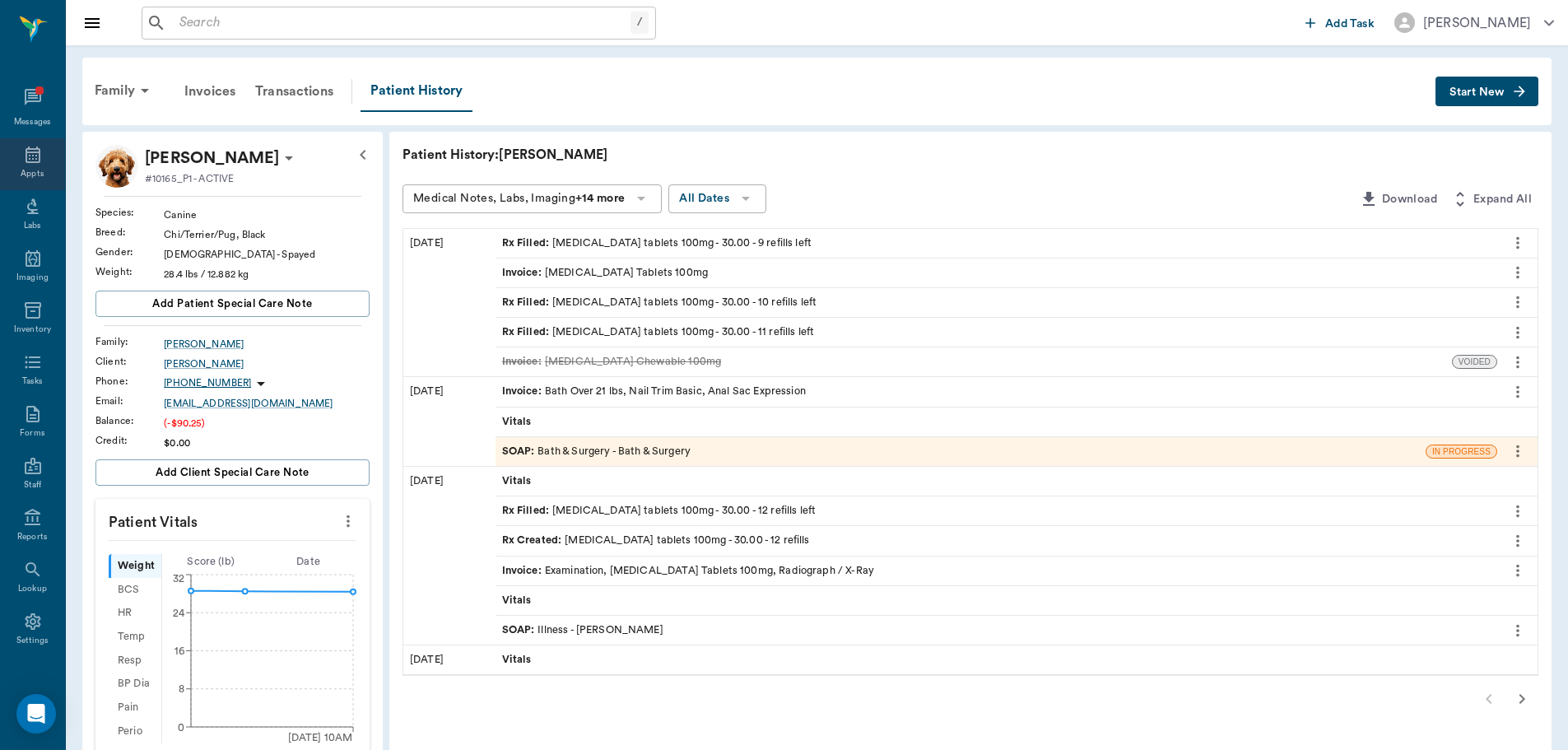
click at [39, 163] on div "Appts" at bounding box center [32, 164] width 65 height 52
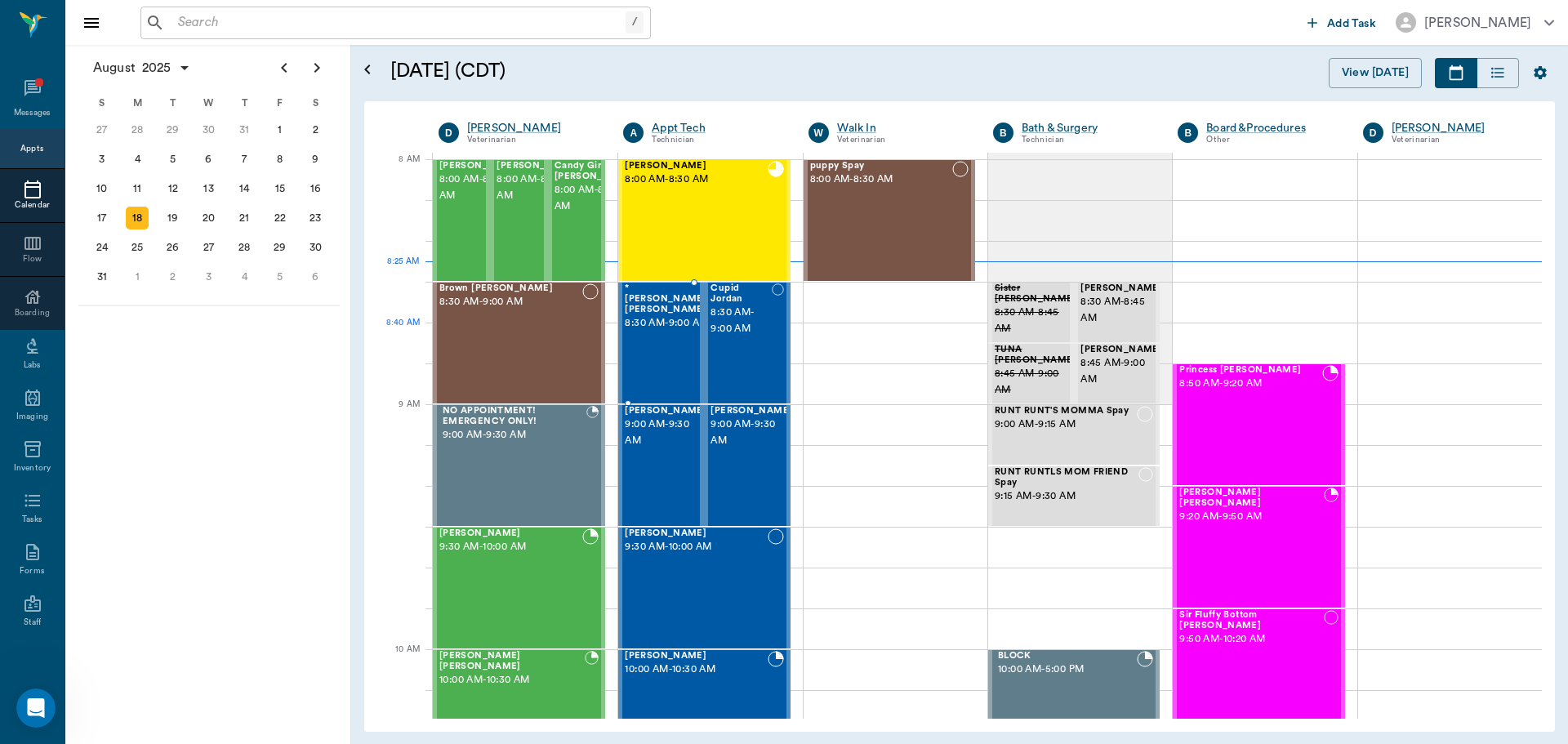
click at [669, 326] on span "8:30 AM - 9:00 AM" at bounding box center [668, 323] width 86 height 16
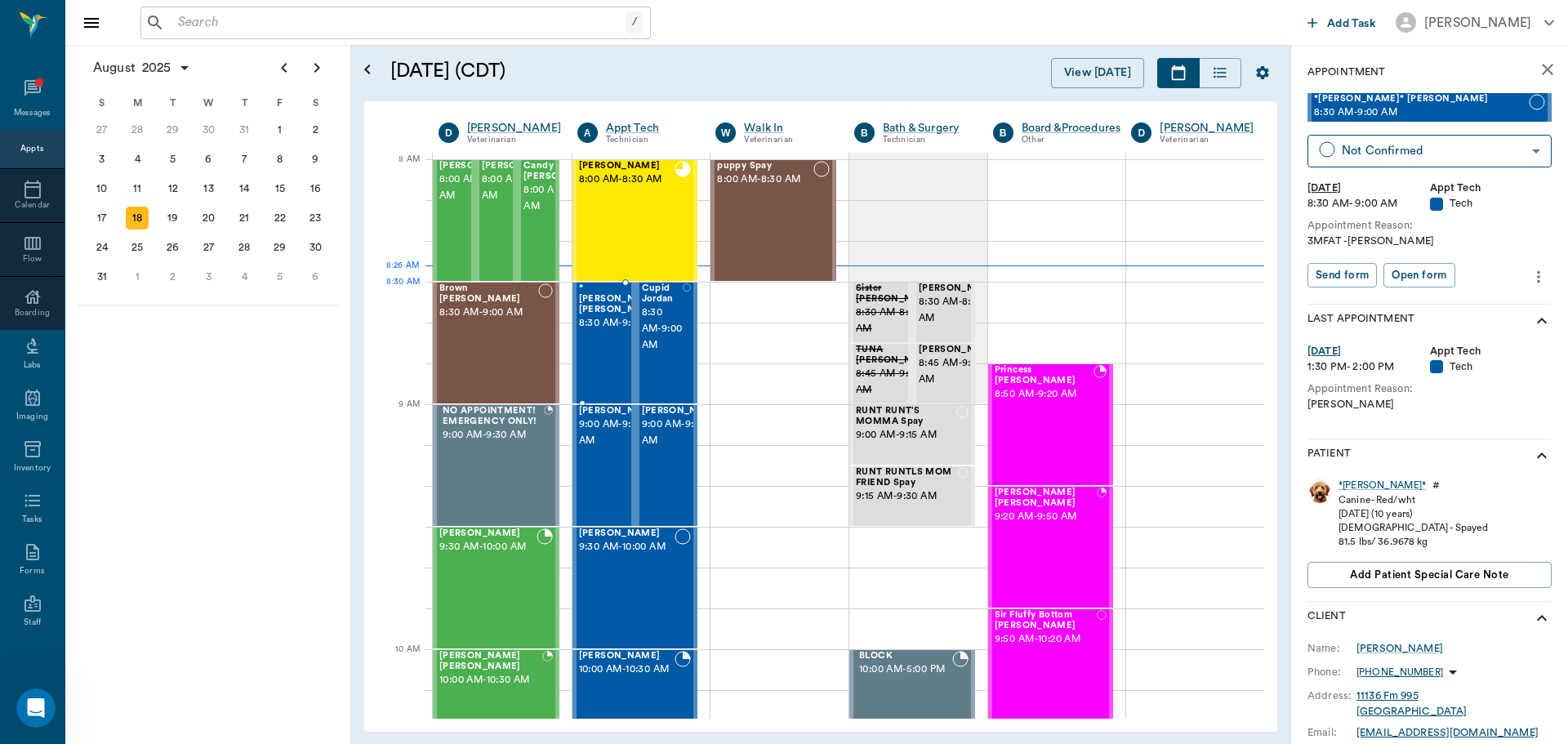
click at [610, 317] on span "8:30 AM - 9:00 AM" at bounding box center [622, 323] width 86 height 16
click at [601, 332] on span "8:30 AM - 9:00 AM" at bounding box center [622, 323] width 86 height 16
click at [663, 326] on span "8:30 AM - 9:00 AM" at bounding box center [662, 328] width 41 height 49
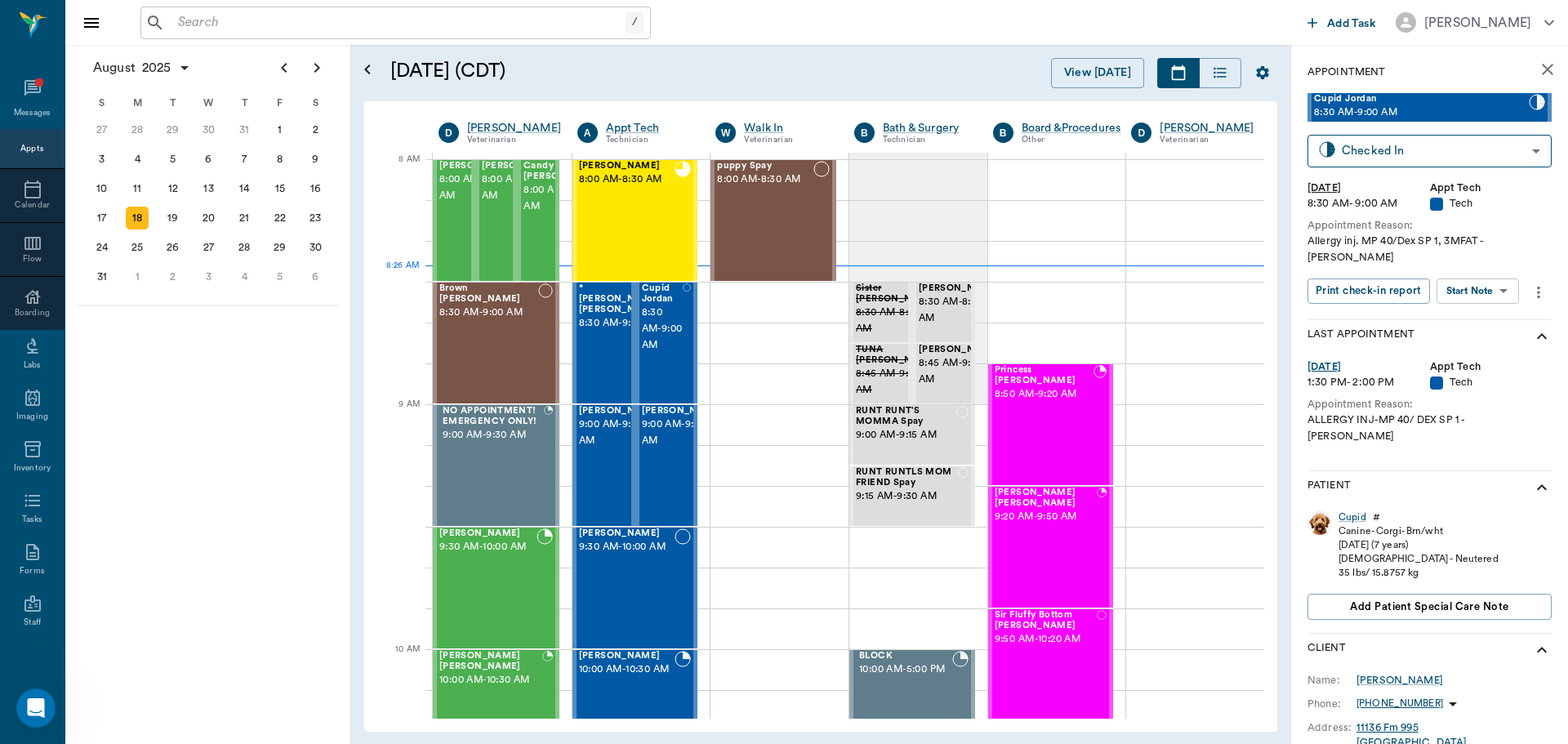
click at [1497, 280] on body "/ ​ Add Task Dr. Bert Ellsworth Nectar Messages Appts Calendar Flow Boarding La…" at bounding box center [784, 372] width 1568 height 744
click at [1481, 303] on button "Start SOAP" at bounding box center [1459, 309] width 56 height 18
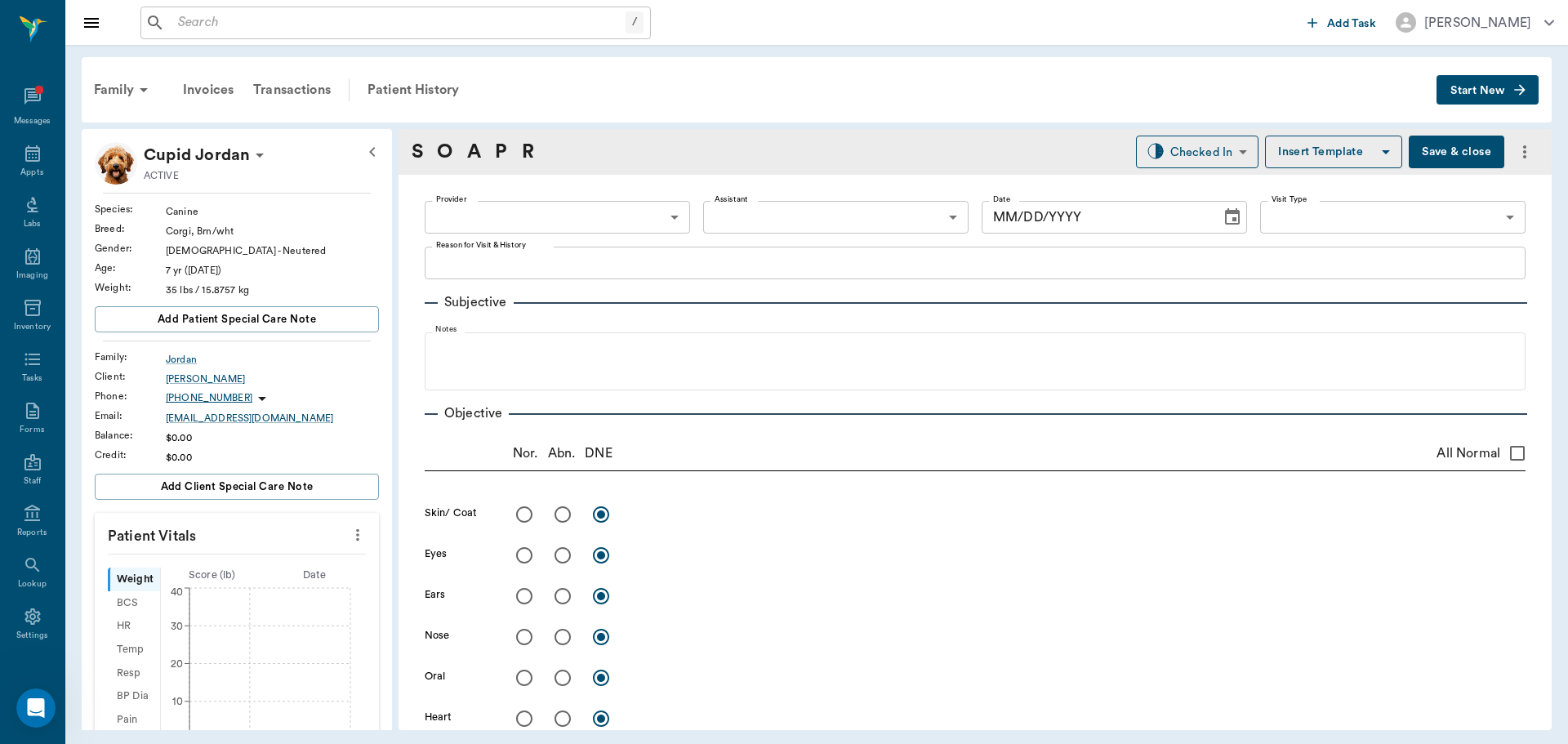
type input "63ec2f075fda476ae8351a4c"
type input "65d2be4f46e3a538d89b8c1a"
type textarea "Allergy inj. MP 40/Dex SP 1, 3MFAT -Hunt"
type input "[DATE]"
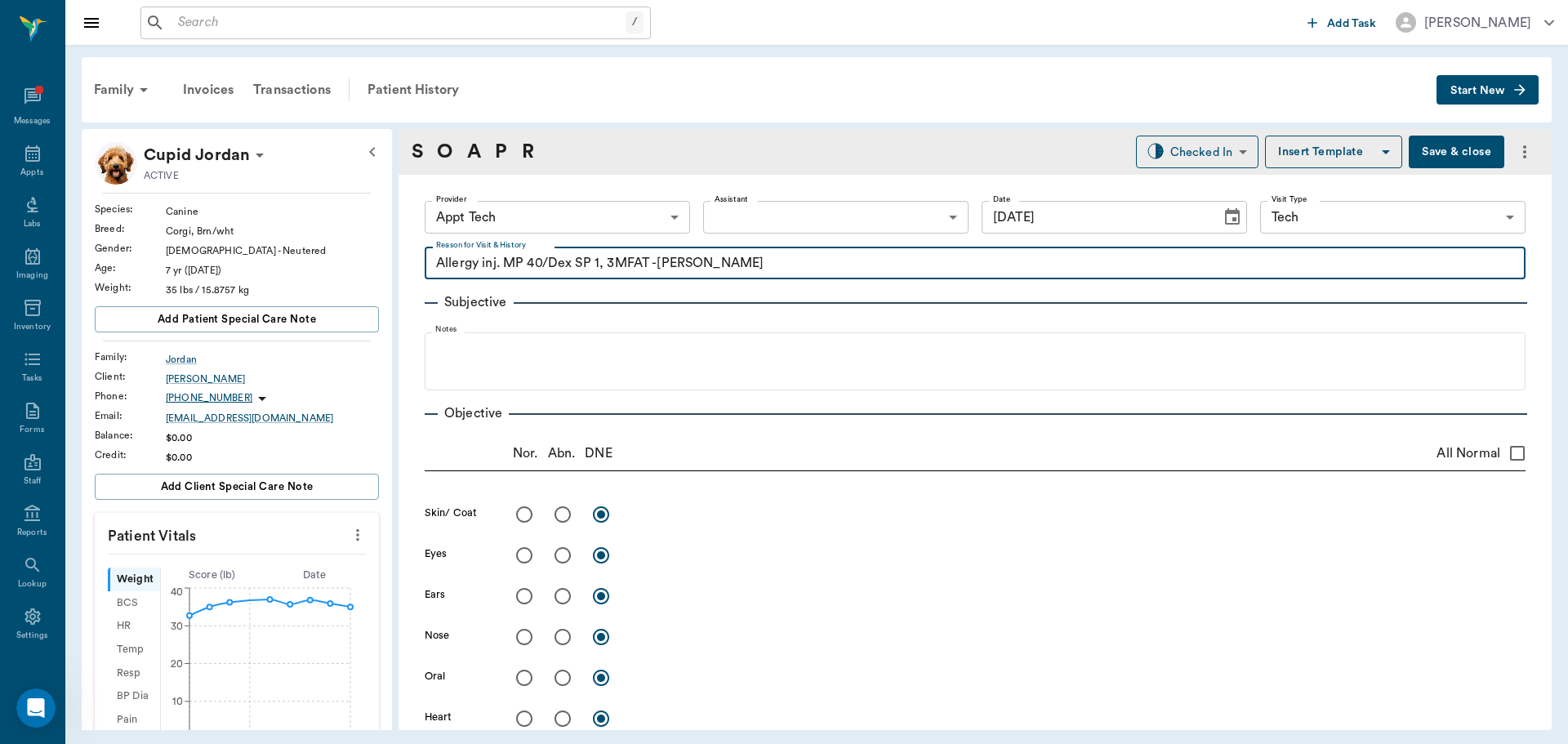
drag, startPoint x: 603, startPoint y: 266, endPoint x: 422, endPoint y: 265, distance: 181.0
click at [326, 324] on button "Add patient Special Care Note" at bounding box center [236, 319] width 284 height 27
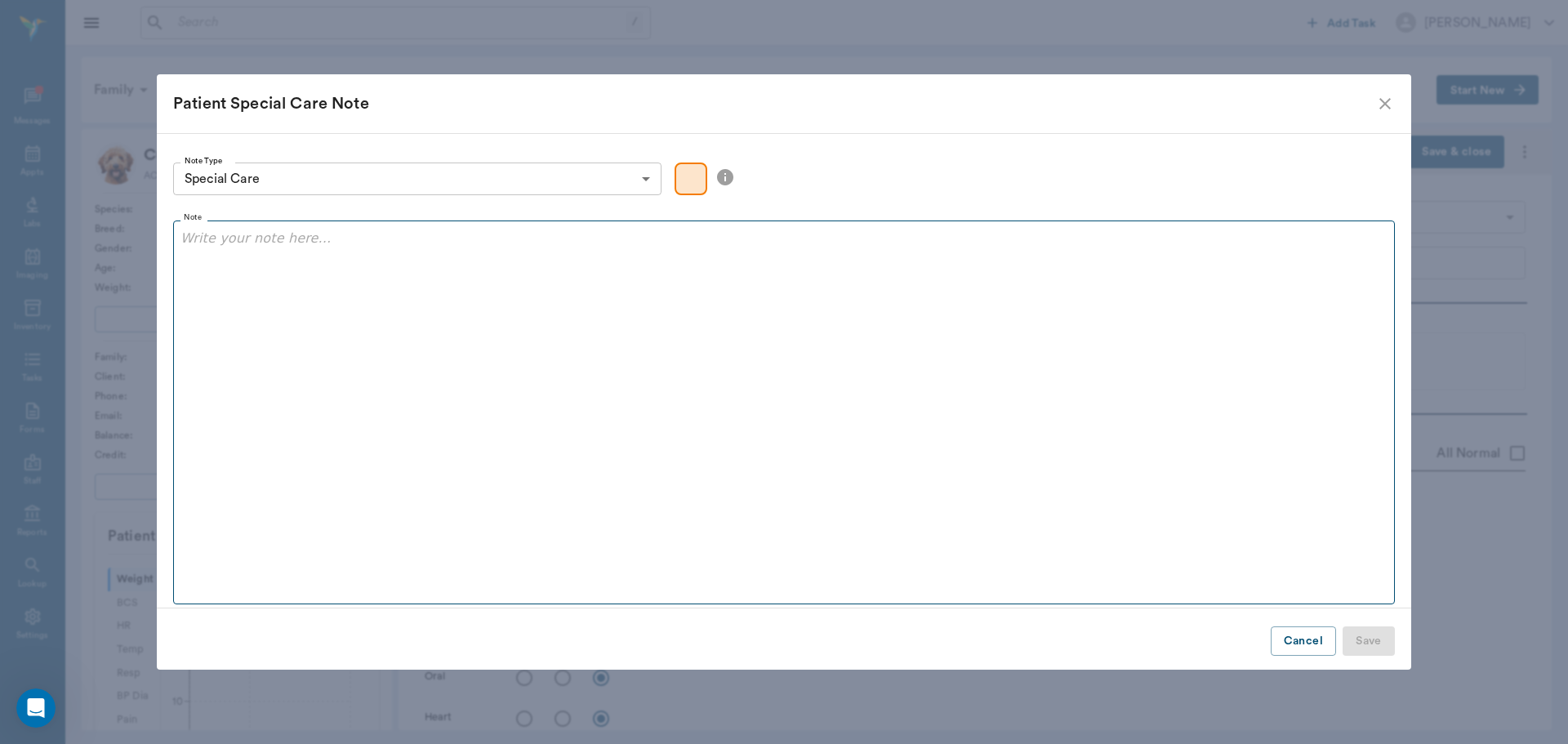
click at [306, 279] on fieldset "Note" at bounding box center [784, 409] width 1222 height 391
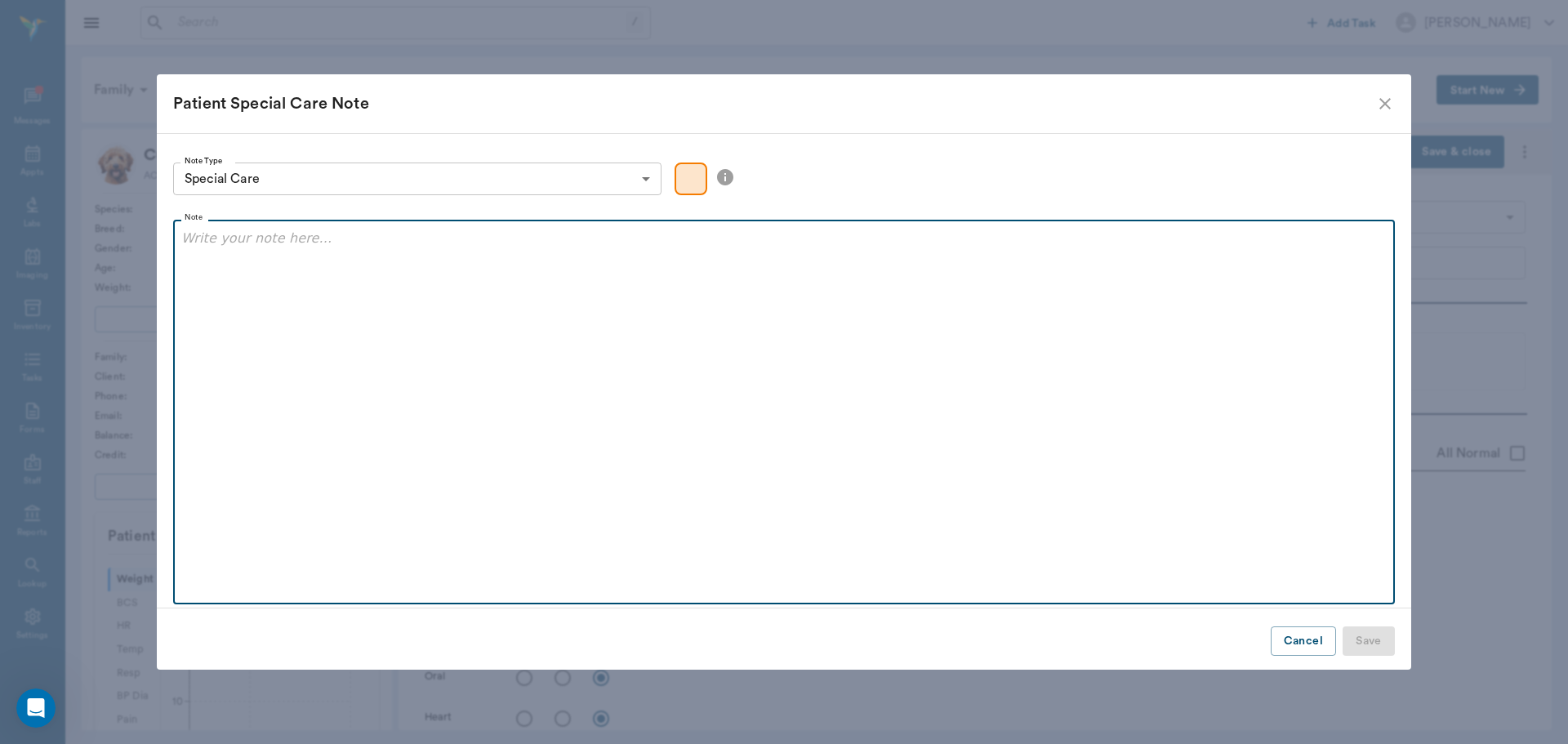
paste div
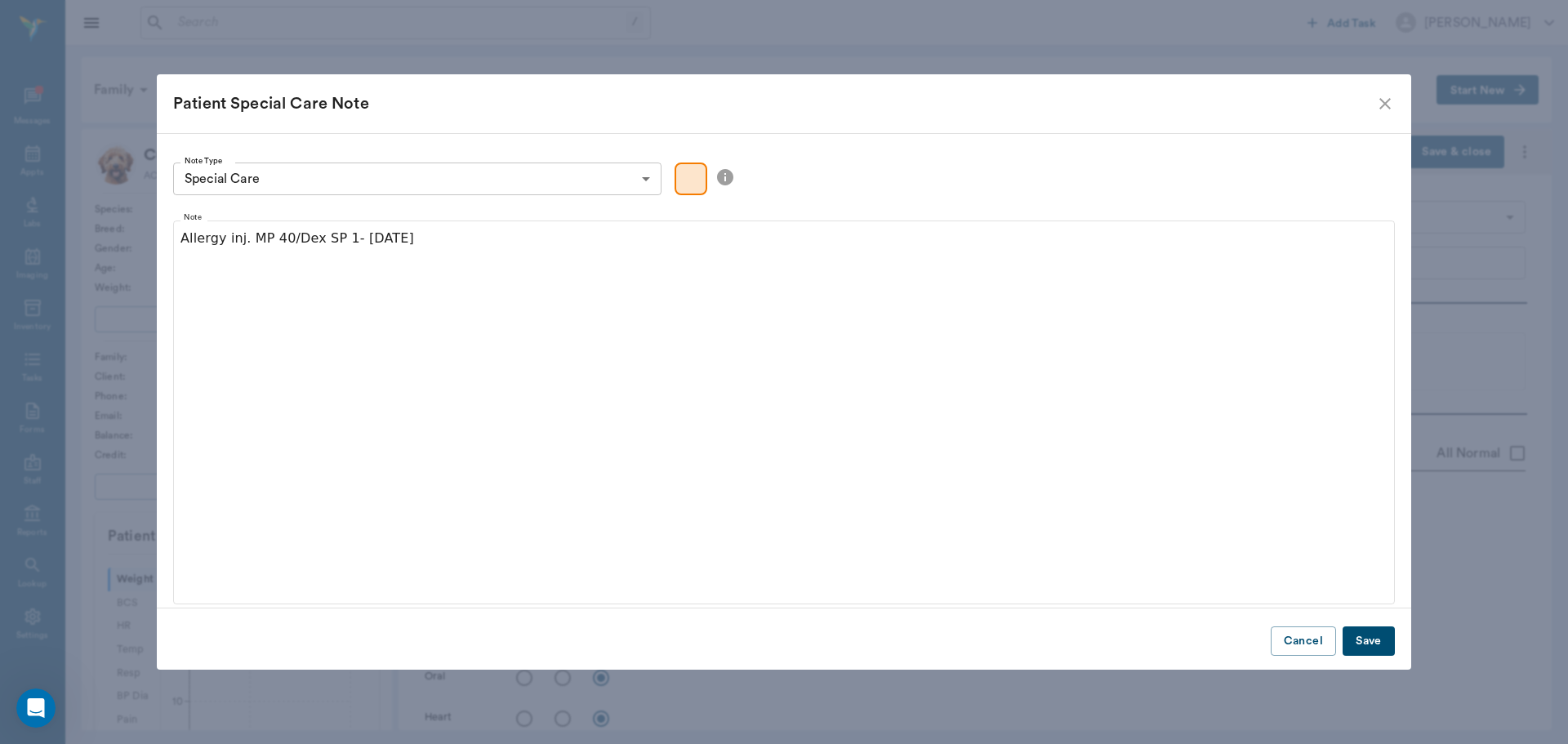
click at [1367, 640] on button "Save" at bounding box center [1368, 640] width 52 height 30
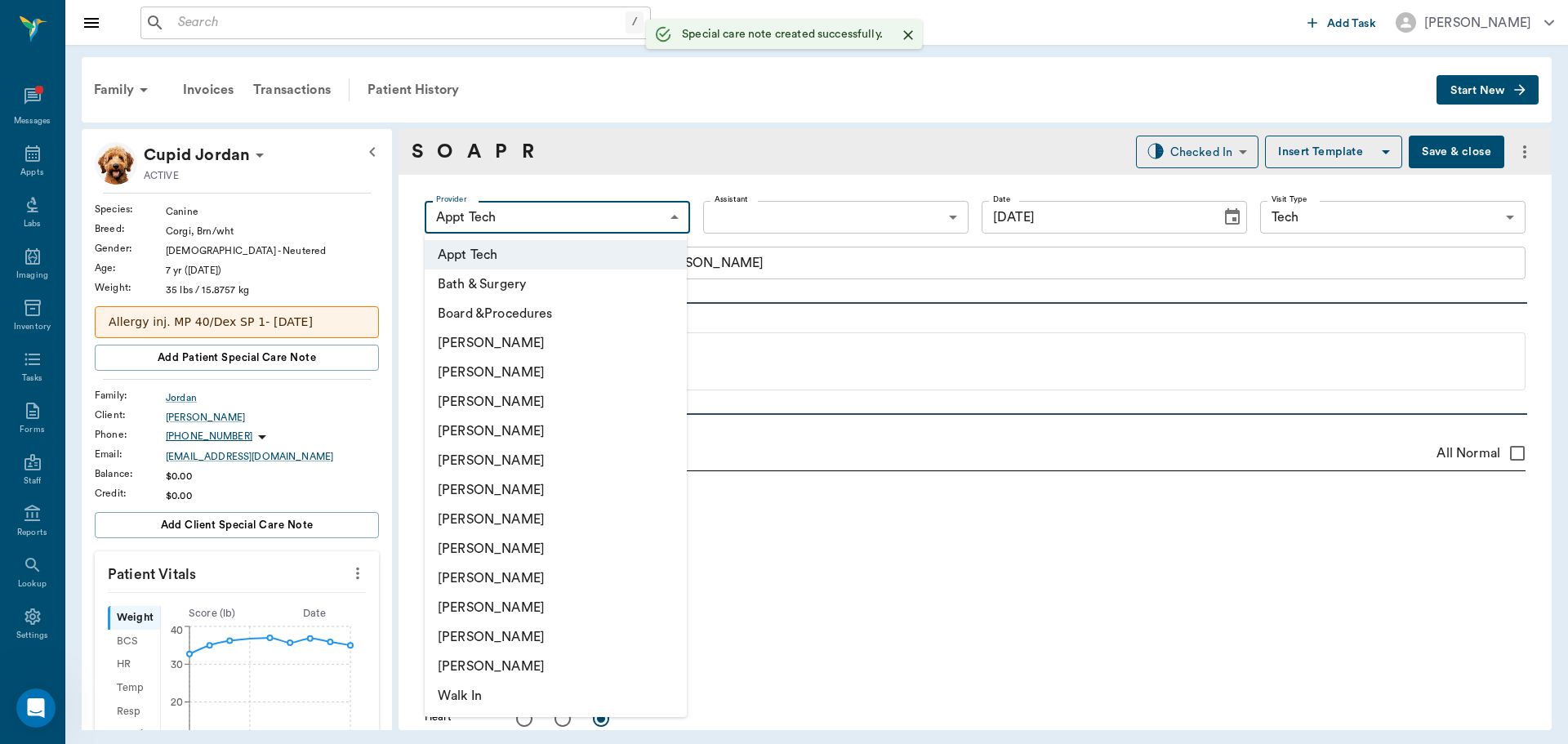
click at [612, 232] on body "/ ​ Add Task Dr. Bert Ellsworth Nectar Messages Appts Labs Imaging Inventory Ta…" at bounding box center [784, 372] width 1568 height 744
click at [543, 542] on li "[PERSON_NAME]" at bounding box center [555, 549] width 262 height 29
type input "63ec2e7e52e12b0ba117b124"
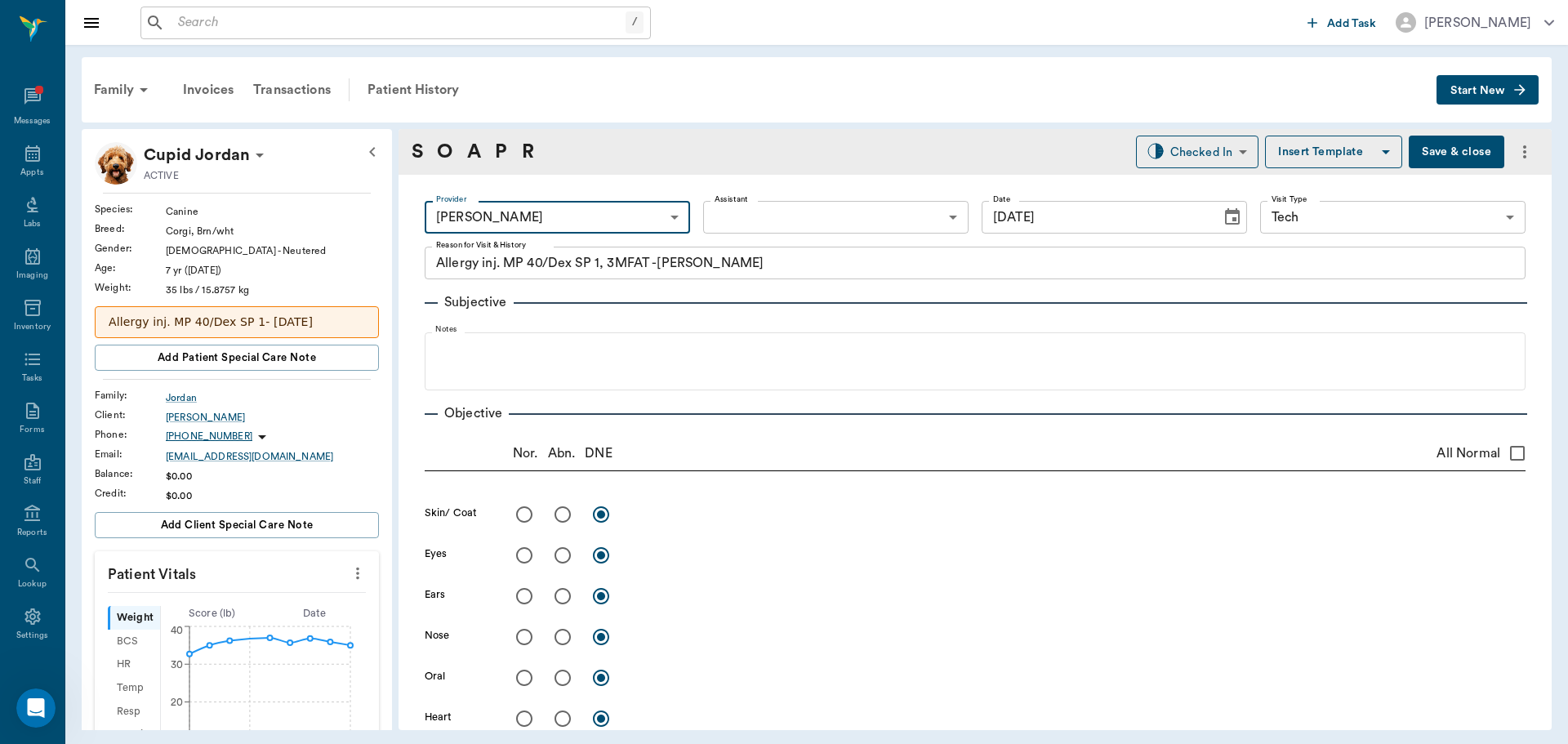
click at [740, 215] on body "/ ​ Add Task Dr. Bert Ellsworth Nectar Messages Appts Labs Imaging Inventory Ta…" at bounding box center [784, 372] width 1568 height 744
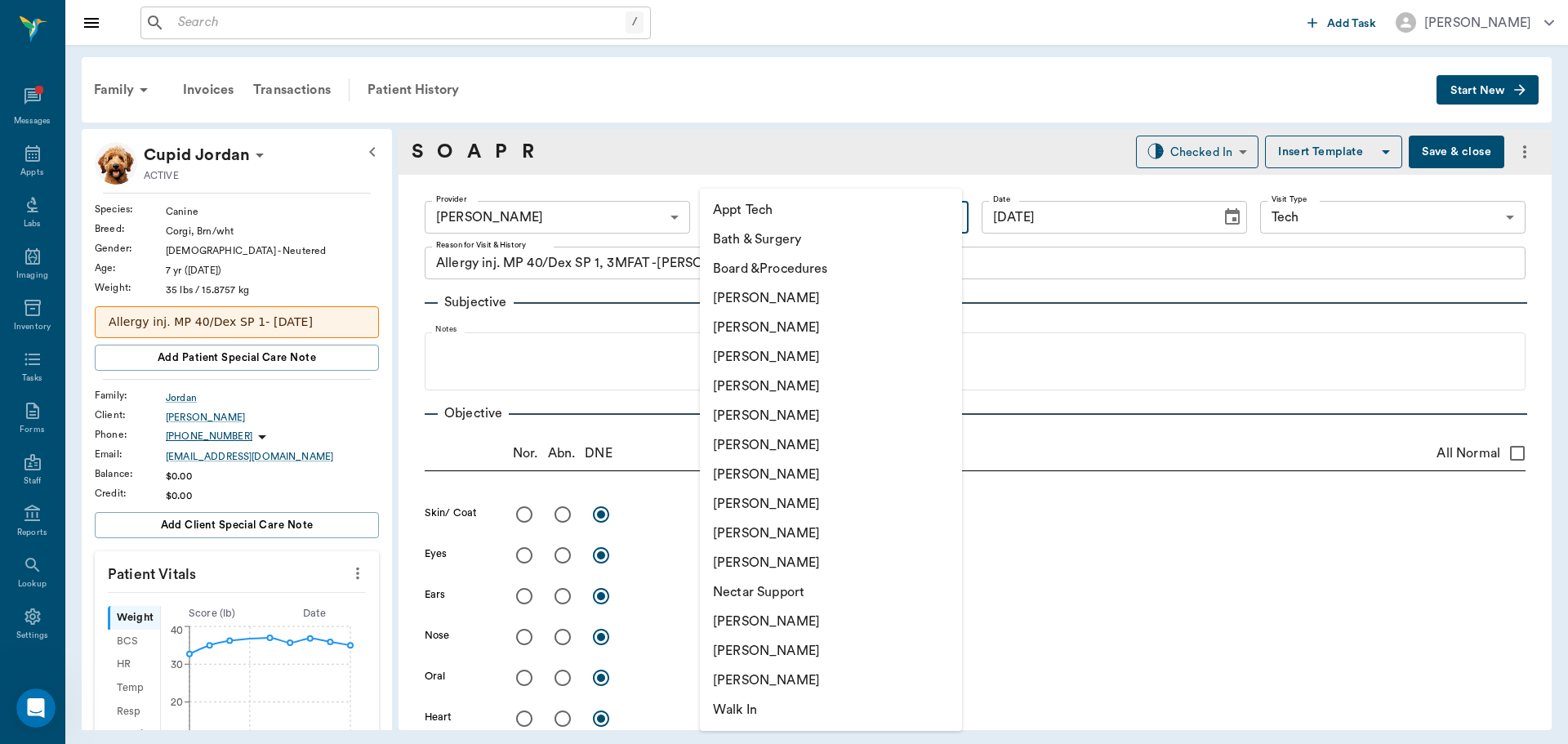
click at [740, 218] on li "Appt Tech" at bounding box center [831, 210] width 262 height 29
type input "63ec2f075fda476ae8351a4c"
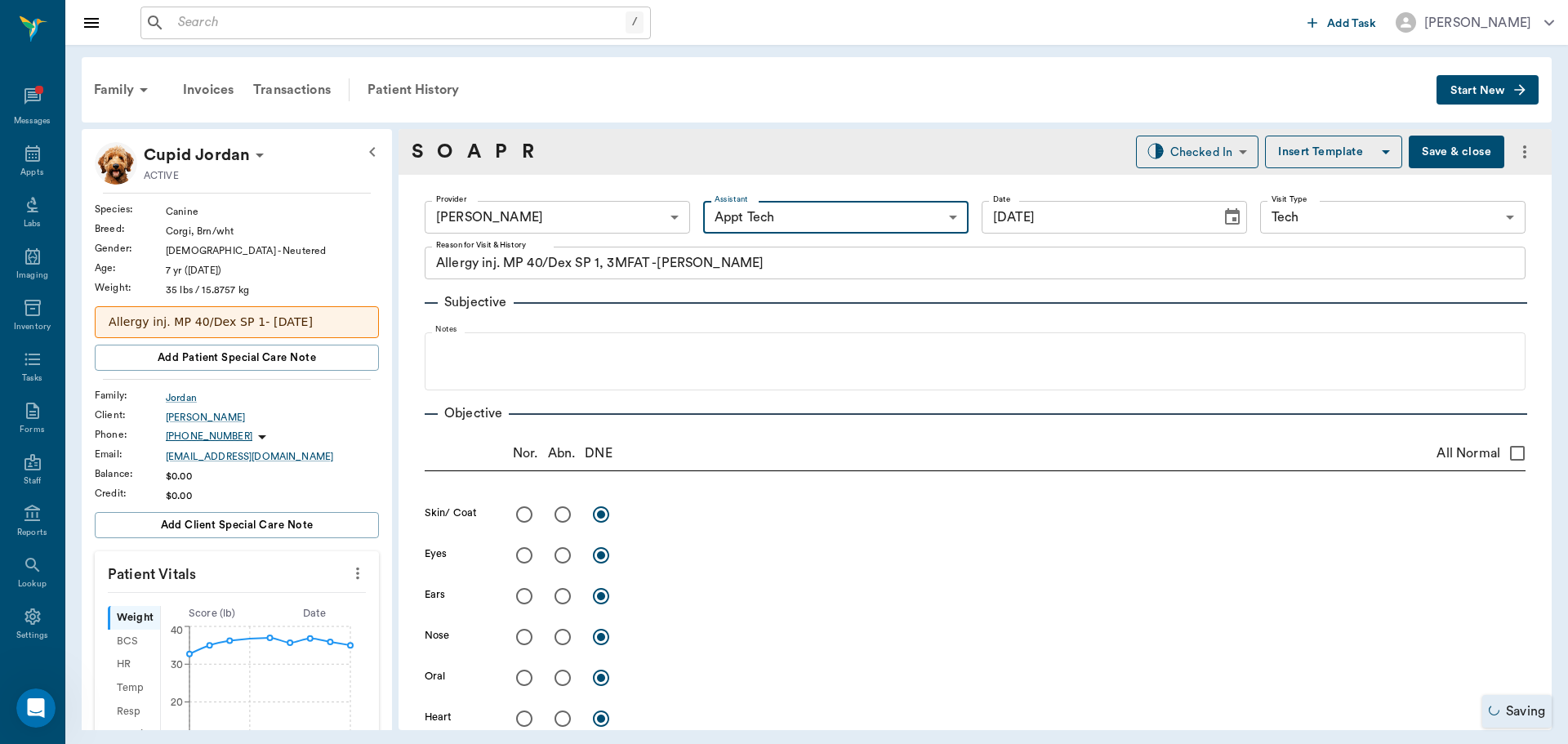
click at [353, 573] on icon "more" at bounding box center [357, 573] width 18 height 19
click at [299, 596] on span "Enter Vitals" at bounding box center [277, 601] width 137 height 17
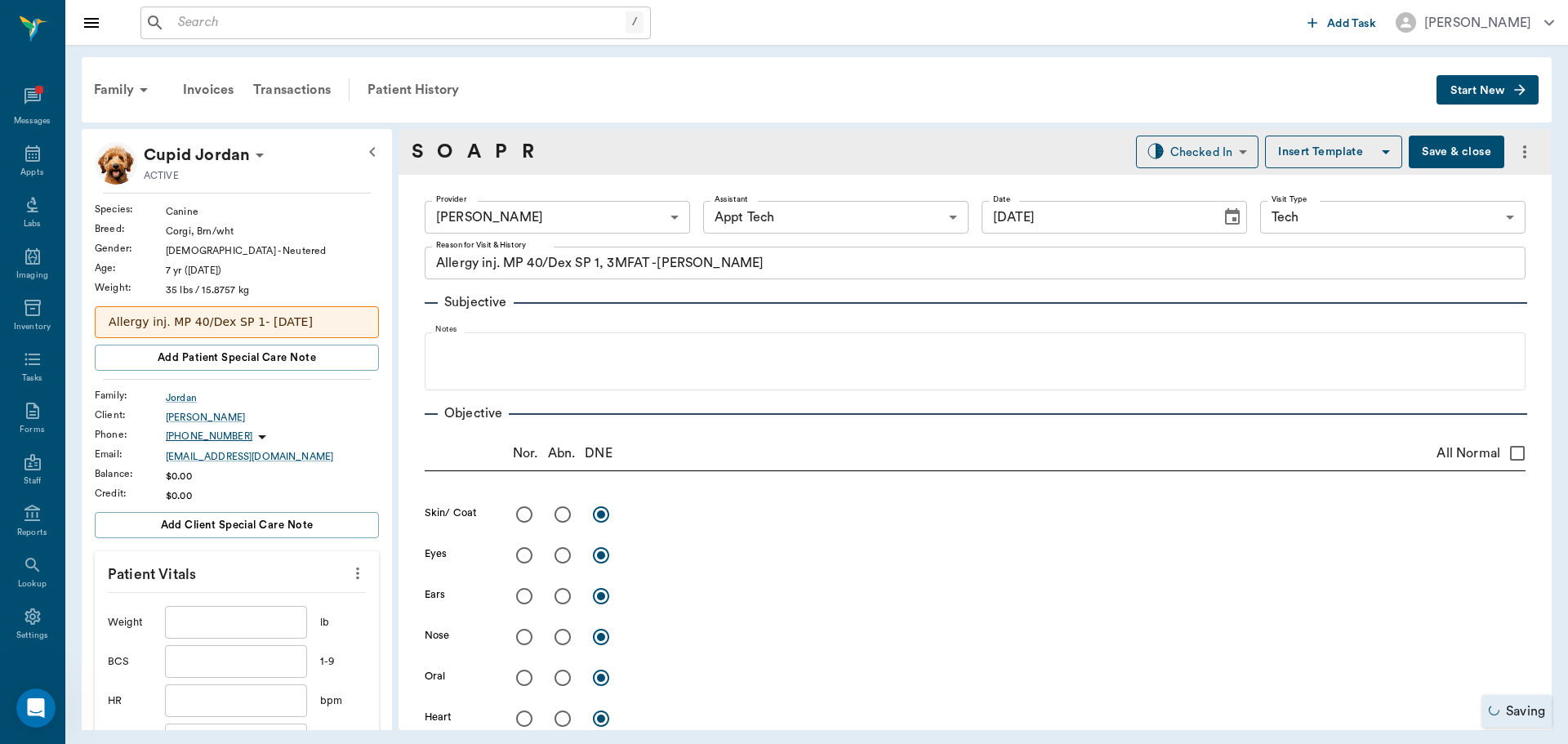
click at [245, 617] on input "text" at bounding box center [236, 622] width 142 height 33
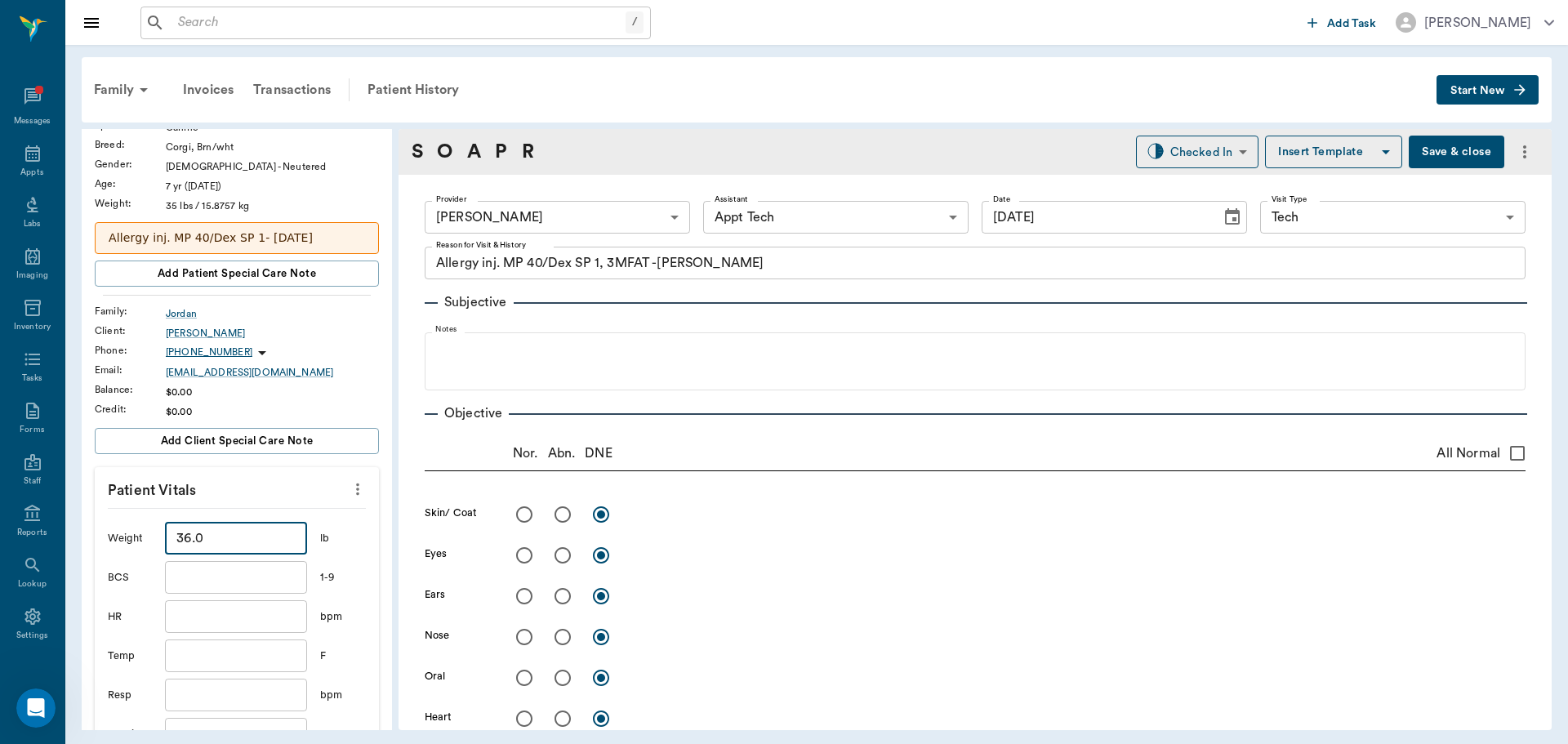
scroll to position [408, 0]
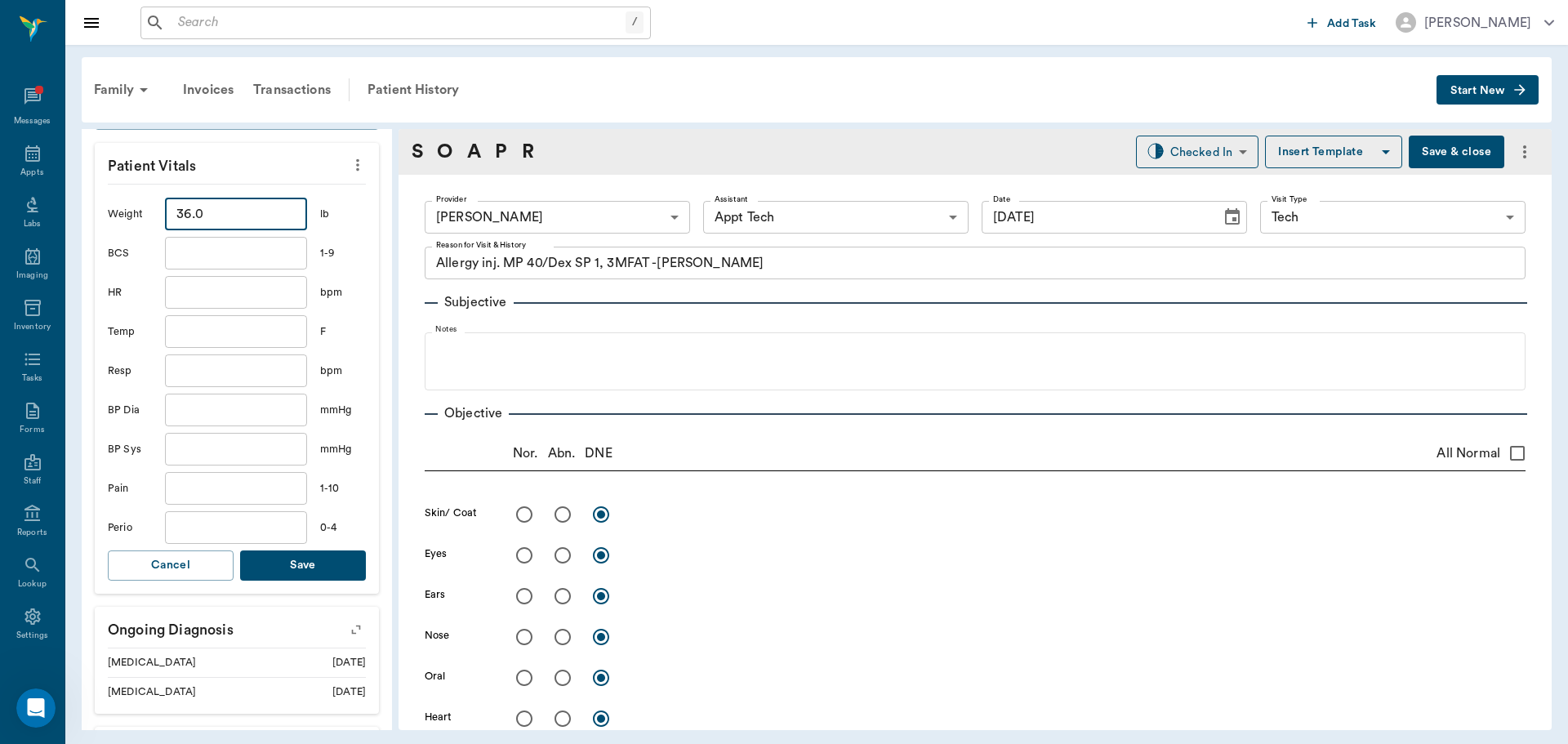
type input "36"
click at [291, 561] on button "Save" at bounding box center [302, 565] width 126 height 30
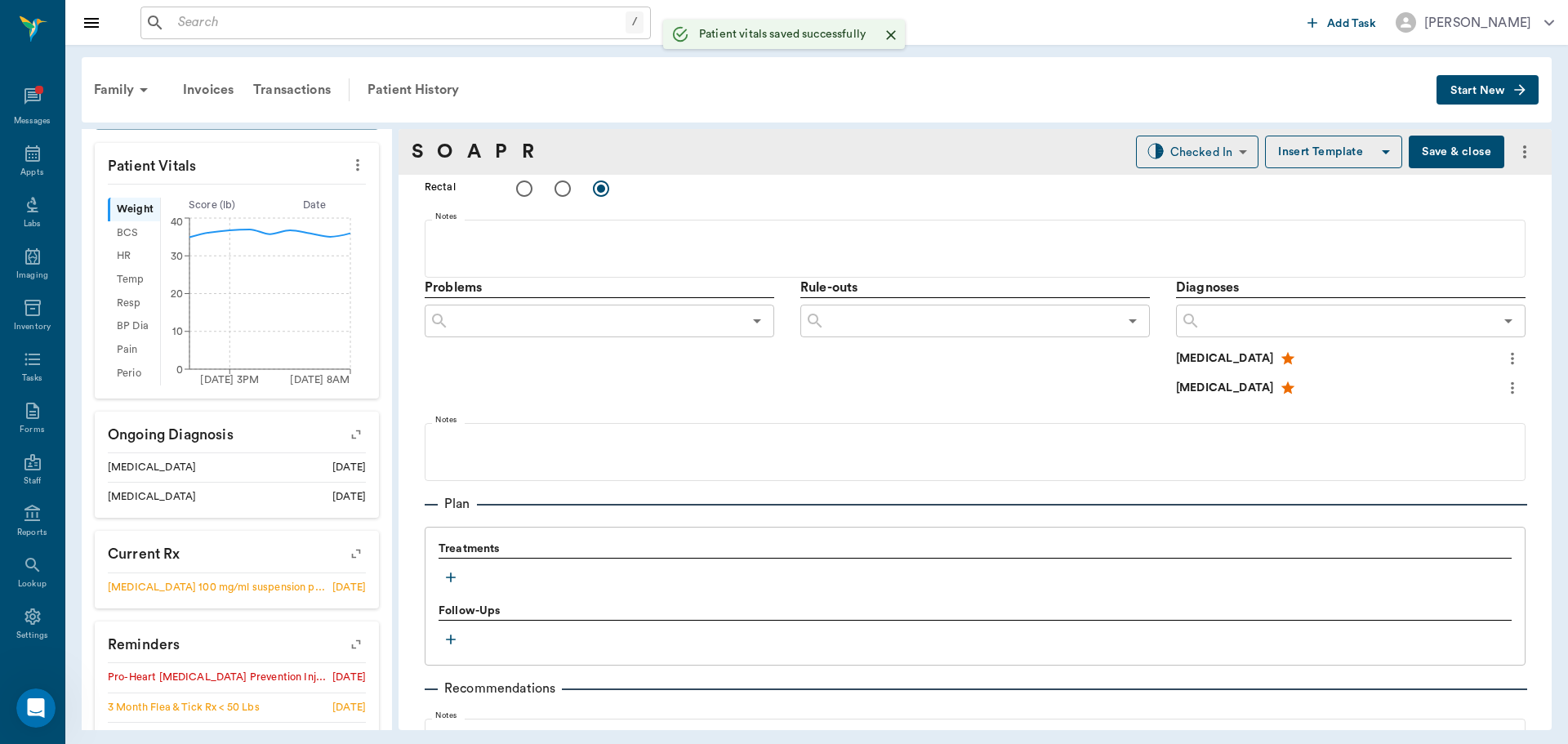
scroll to position [816, 0]
click at [444, 581] on icon "button" at bounding box center [451, 576] width 16 height 16
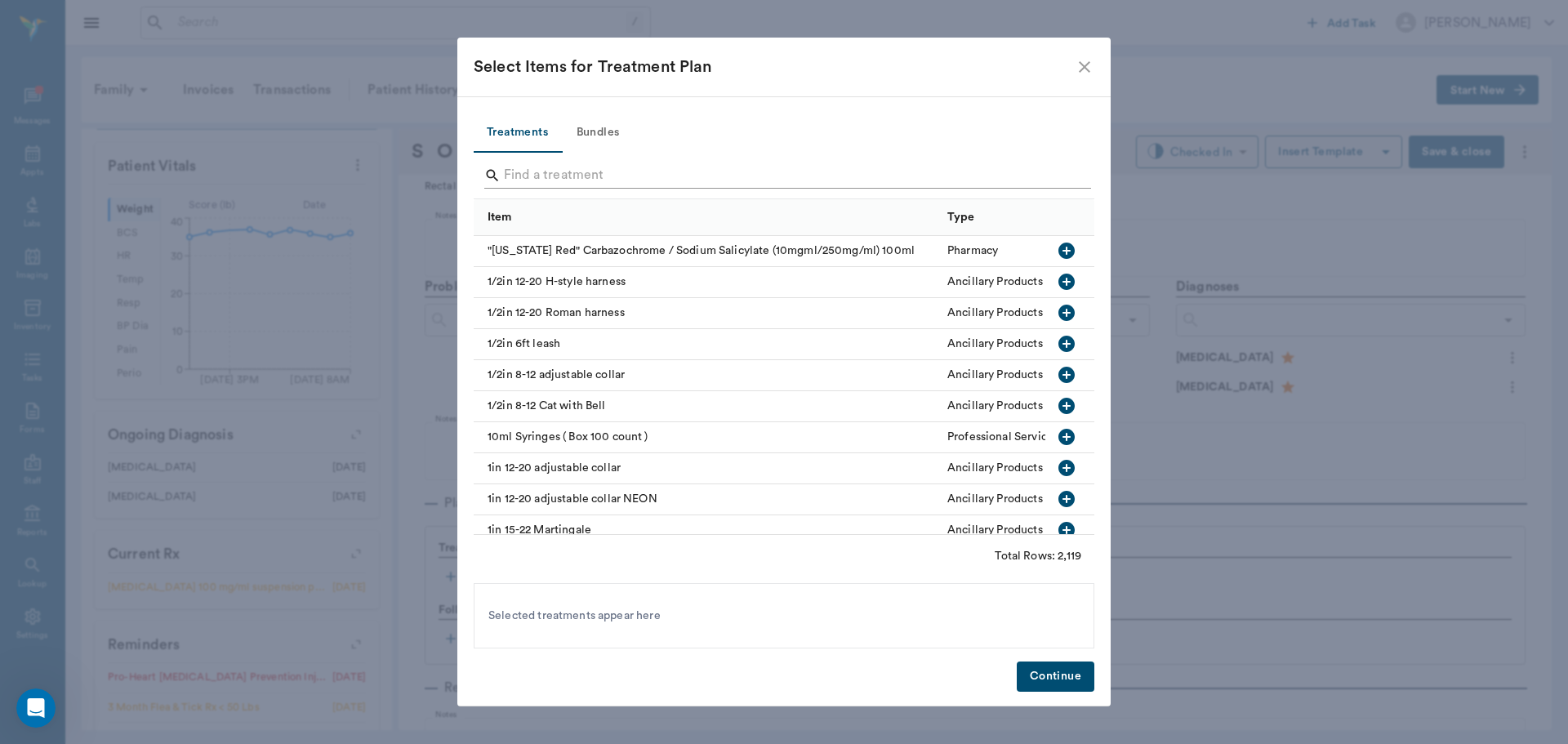
click at [541, 179] on input "Search" at bounding box center [785, 175] width 563 height 27
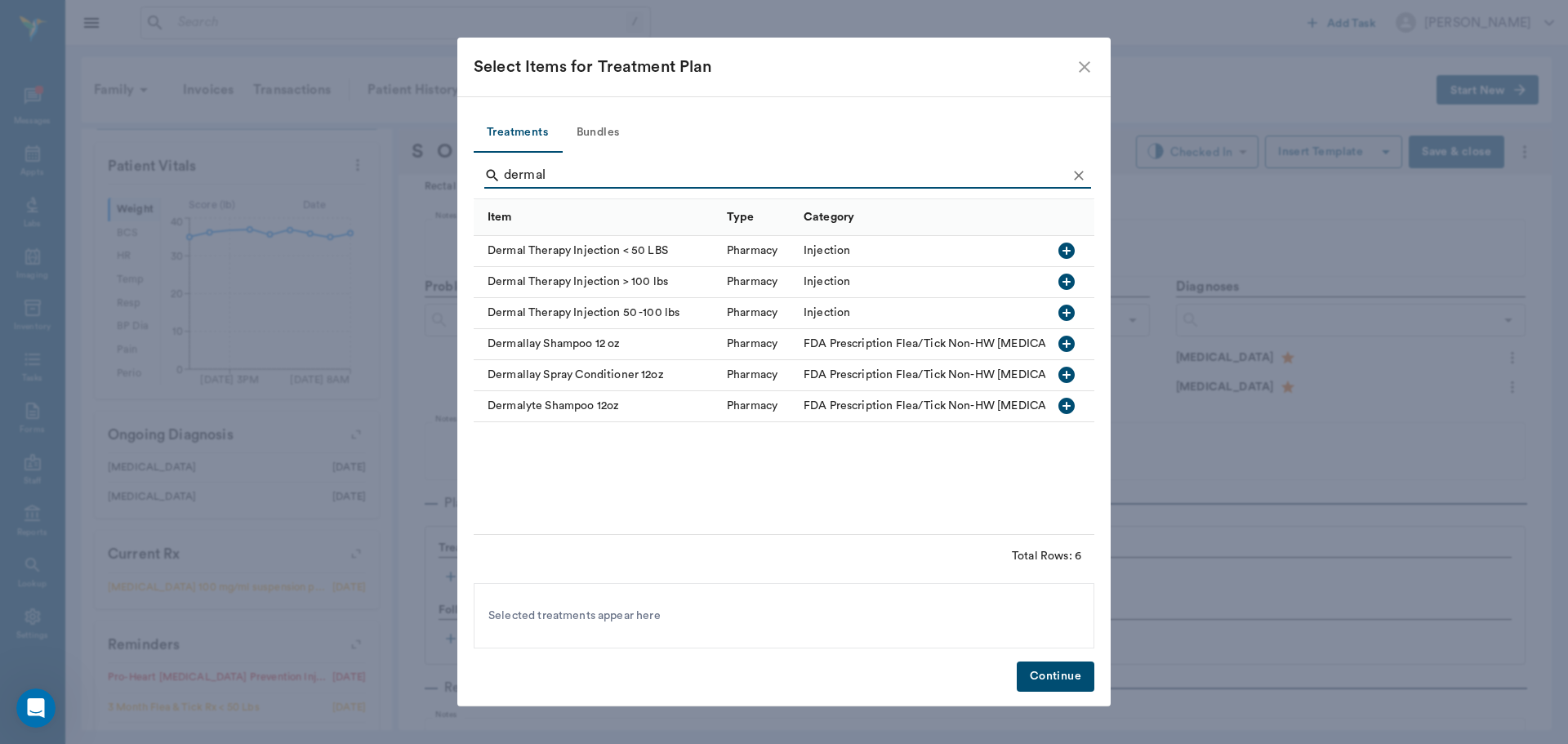
type input "dermal"
click at [1068, 254] on icon "button" at bounding box center [1067, 251] width 16 height 16
click at [1076, 171] on icon "Clear" at bounding box center [1079, 176] width 16 height 16
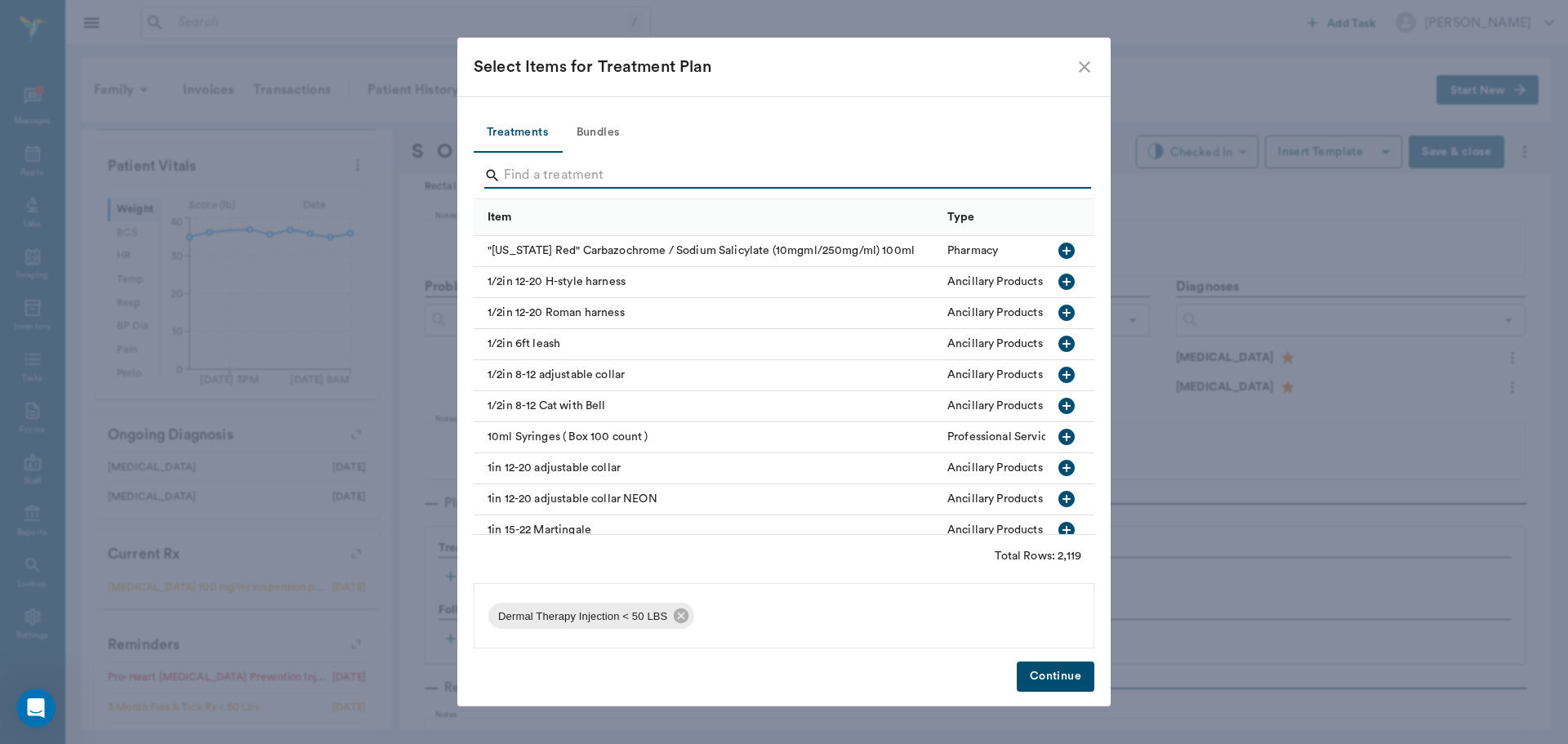
click at [1039, 170] on input "Search" at bounding box center [785, 175] width 563 height 27
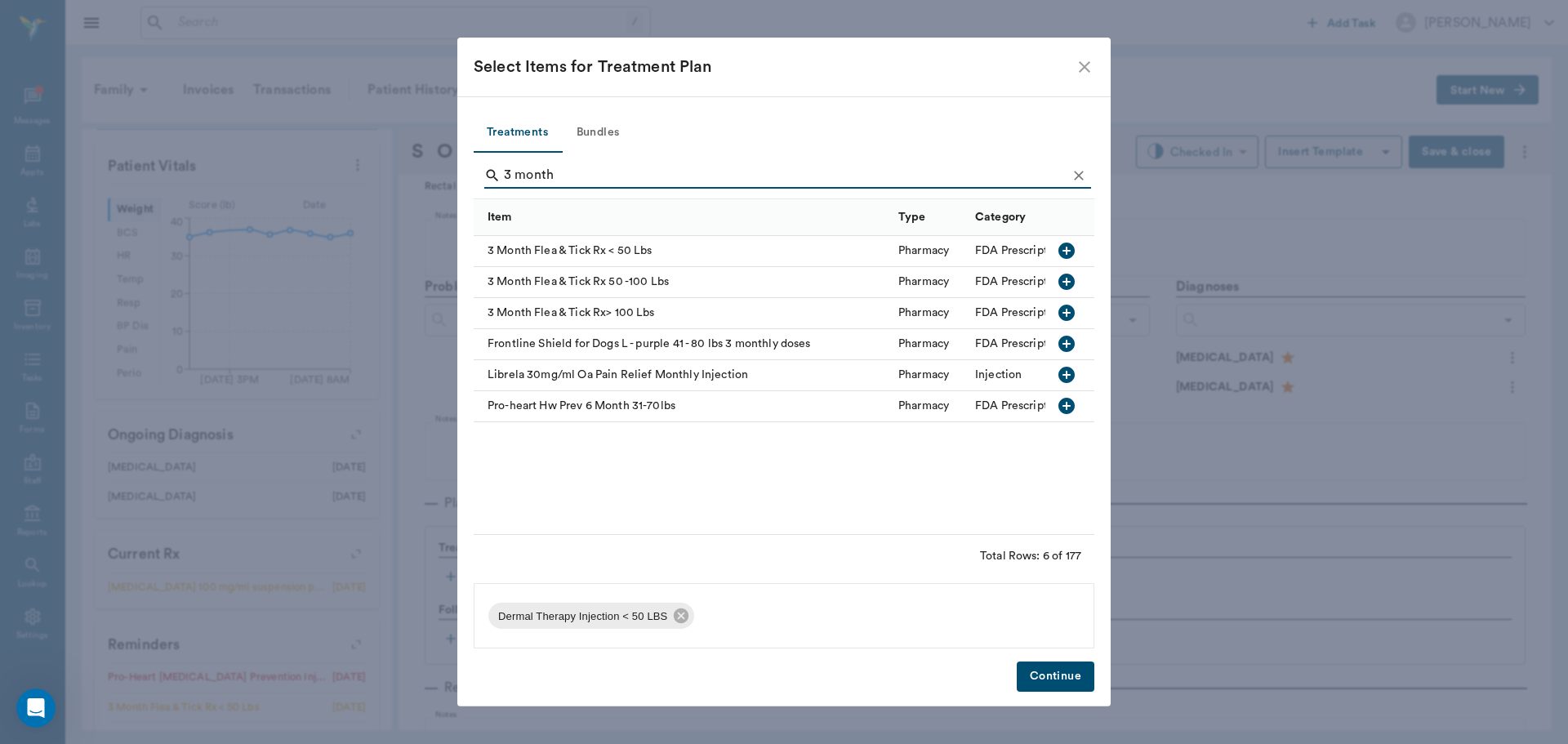
type input "3 month"
click at [1063, 255] on icon "button" at bounding box center [1067, 251] width 16 height 16
click at [1068, 671] on button "Continue" at bounding box center [1055, 676] width 78 height 30
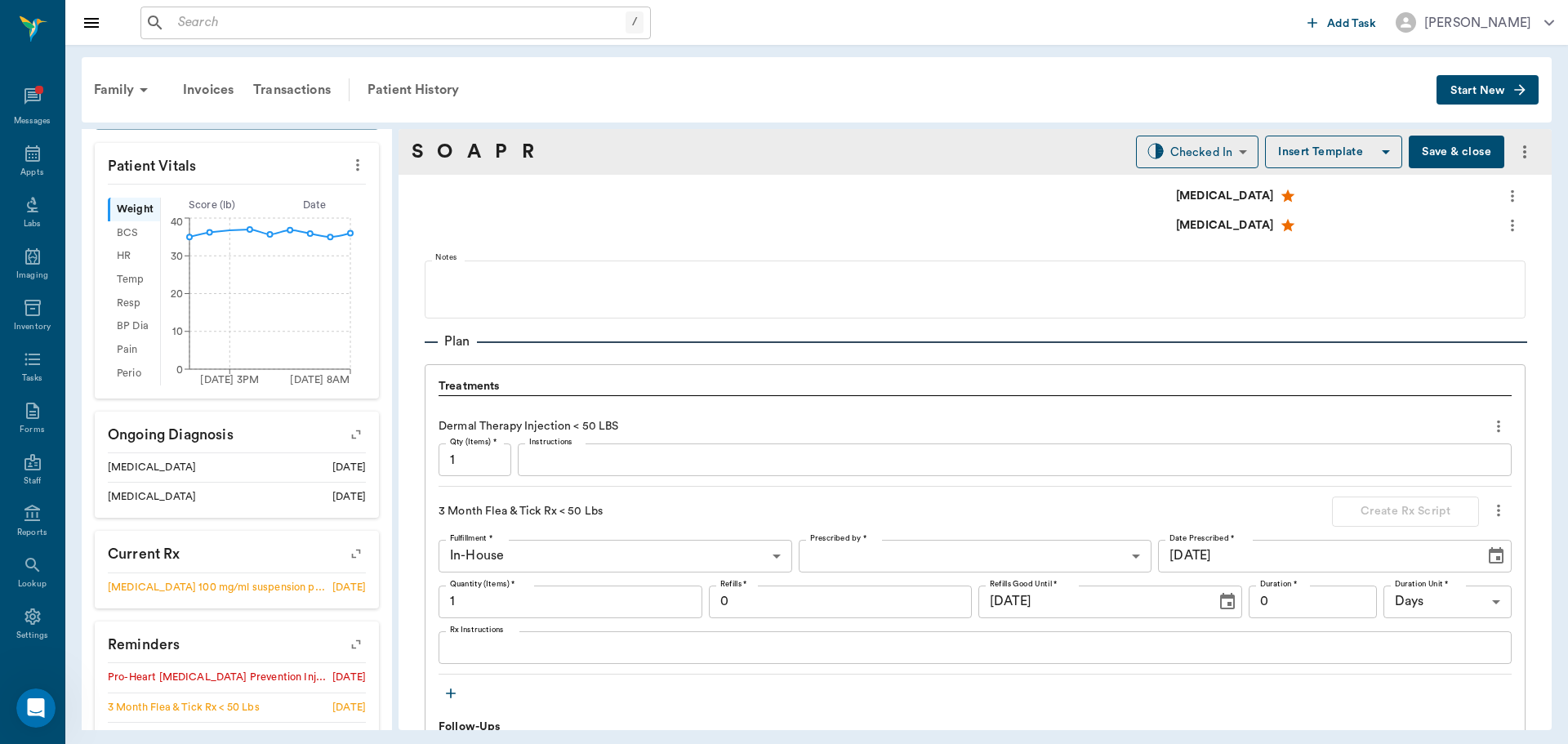
scroll to position [979, 0]
click at [679, 467] on textarea "Instructions" at bounding box center [1014, 458] width 970 height 18
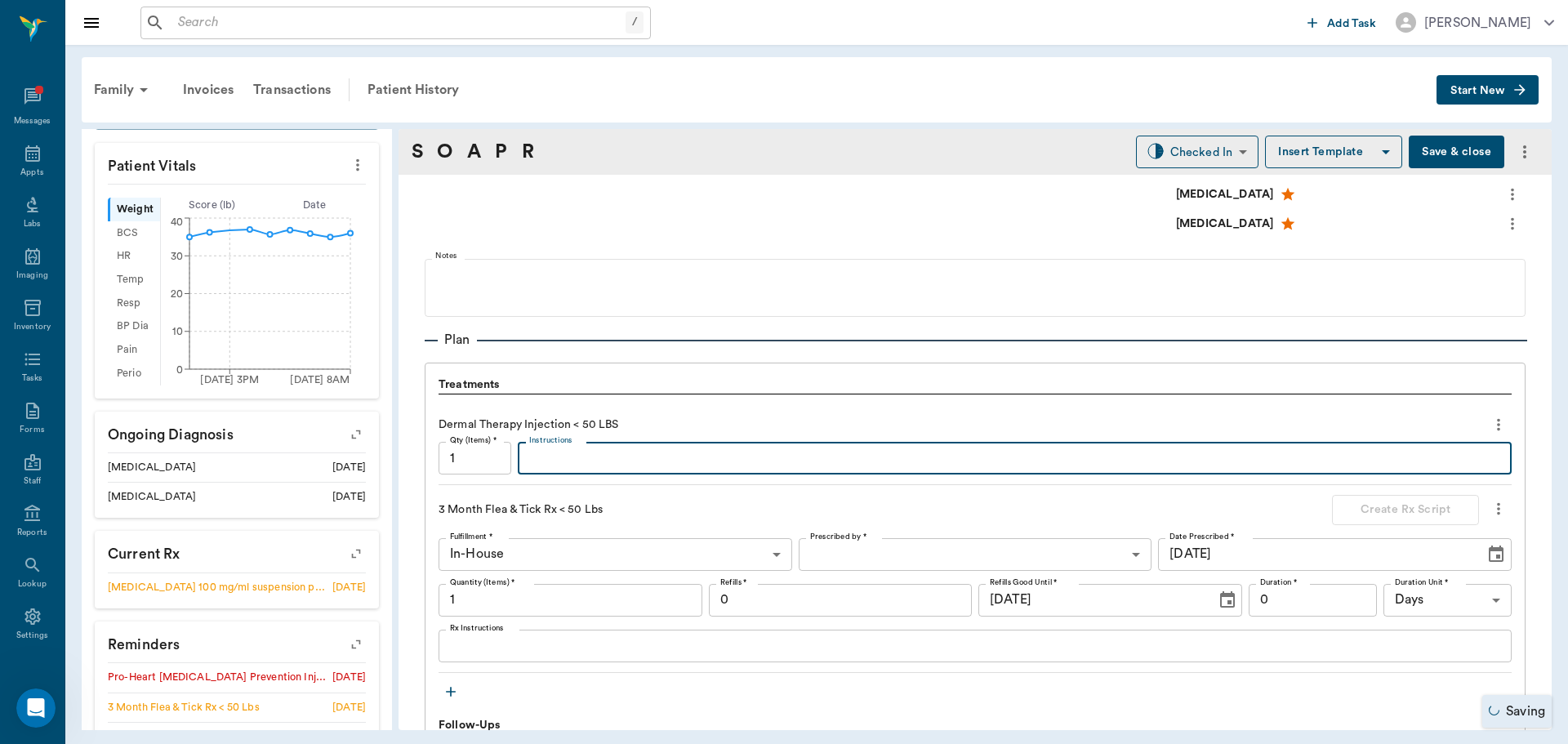
paste textarea "Allergy inj. MP 40/Dex SP 1,"
type textarea "Allergy inj. MP 40/Dex SP 1"
click at [1147, 152] on body "/ ​ Add Task Dr. Bert Ellsworth Nectar Messages Appts Labs Imaging Inventory Ta…" at bounding box center [784, 372] width 1568 height 744
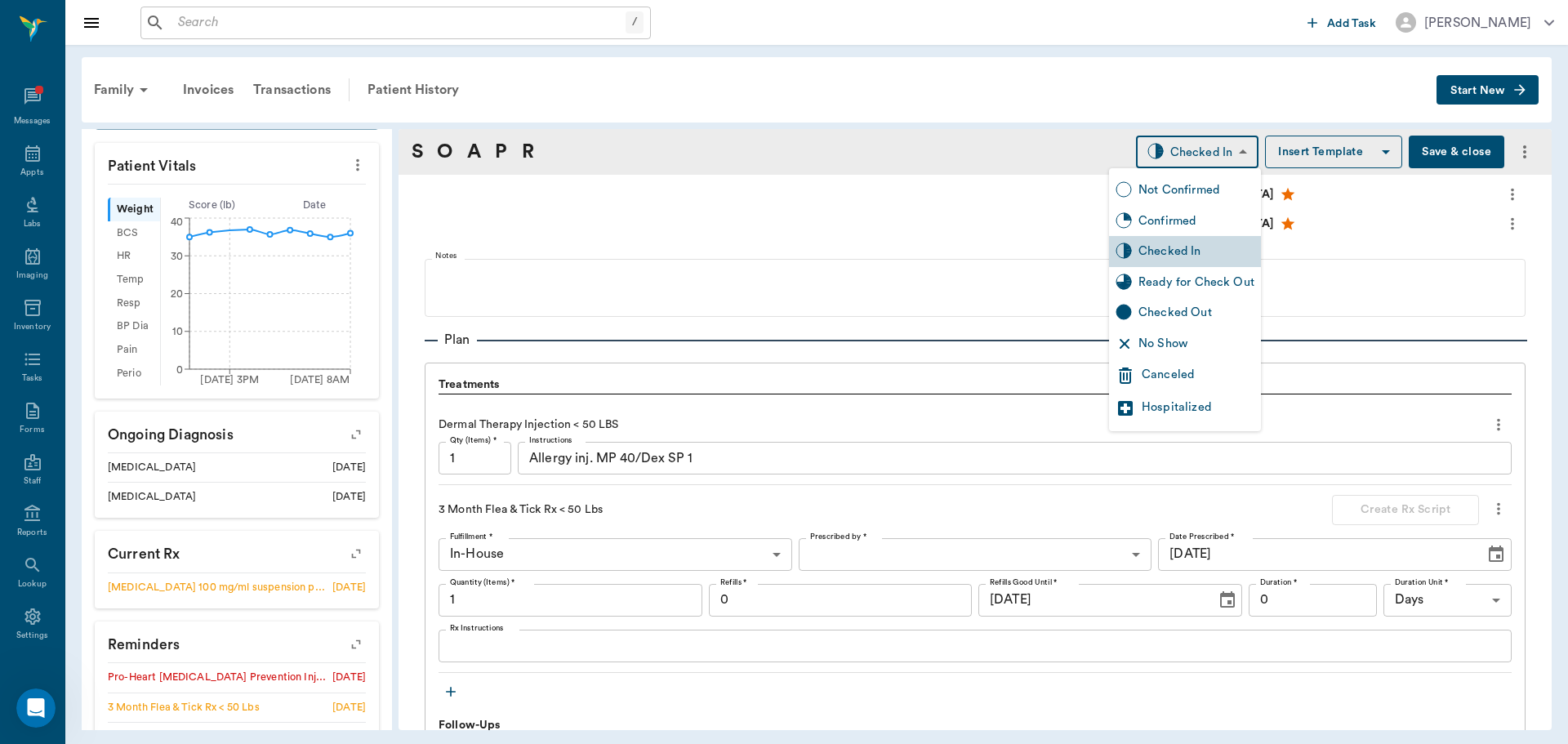
click at [1149, 274] on div "Ready for Check Out" at bounding box center [1196, 282] width 116 height 18
type input "READY_TO_CHECKOUT"
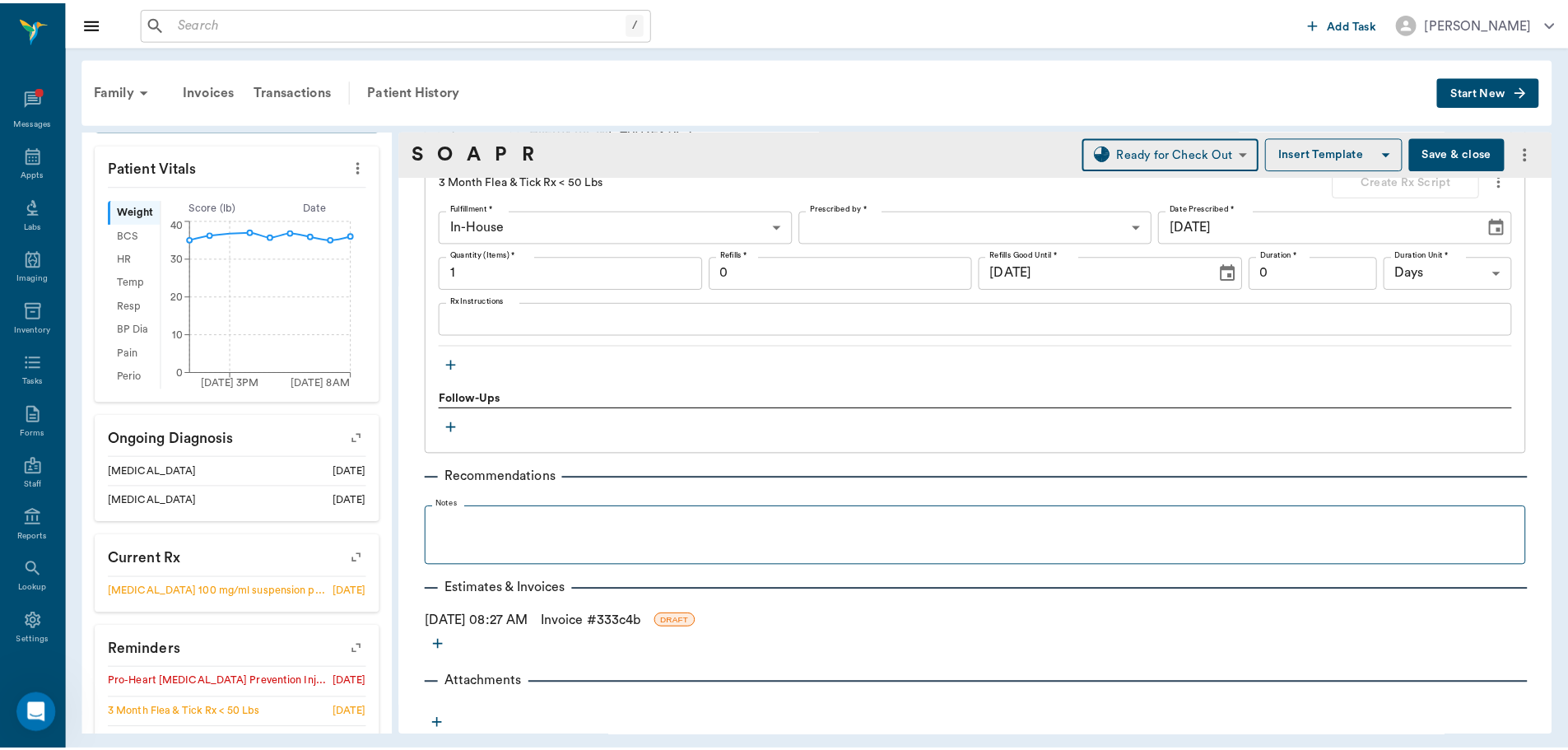
scroll to position [1321, 0]
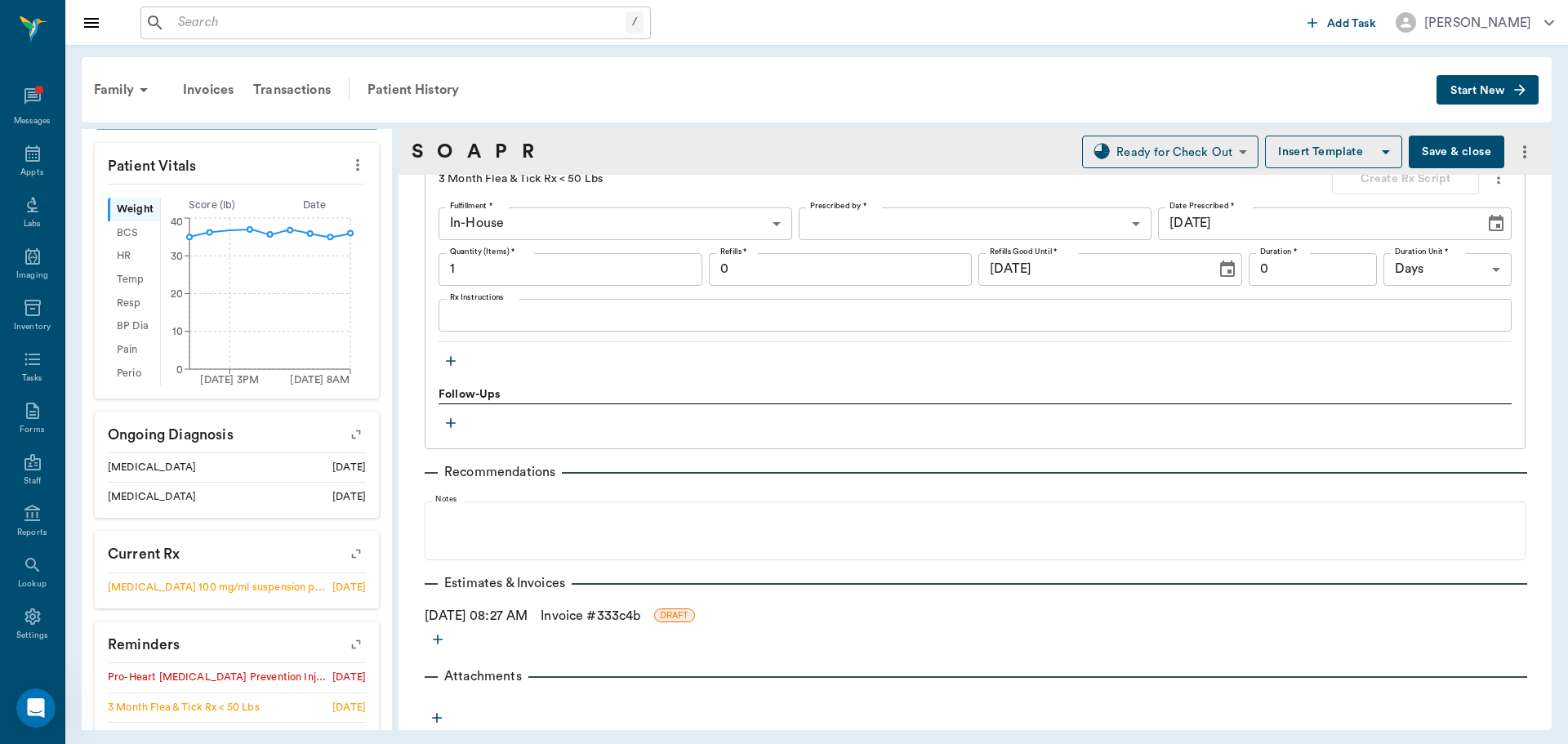
click at [588, 612] on link "Invoice # 333c4b" at bounding box center [590, 615] width 100 height 19
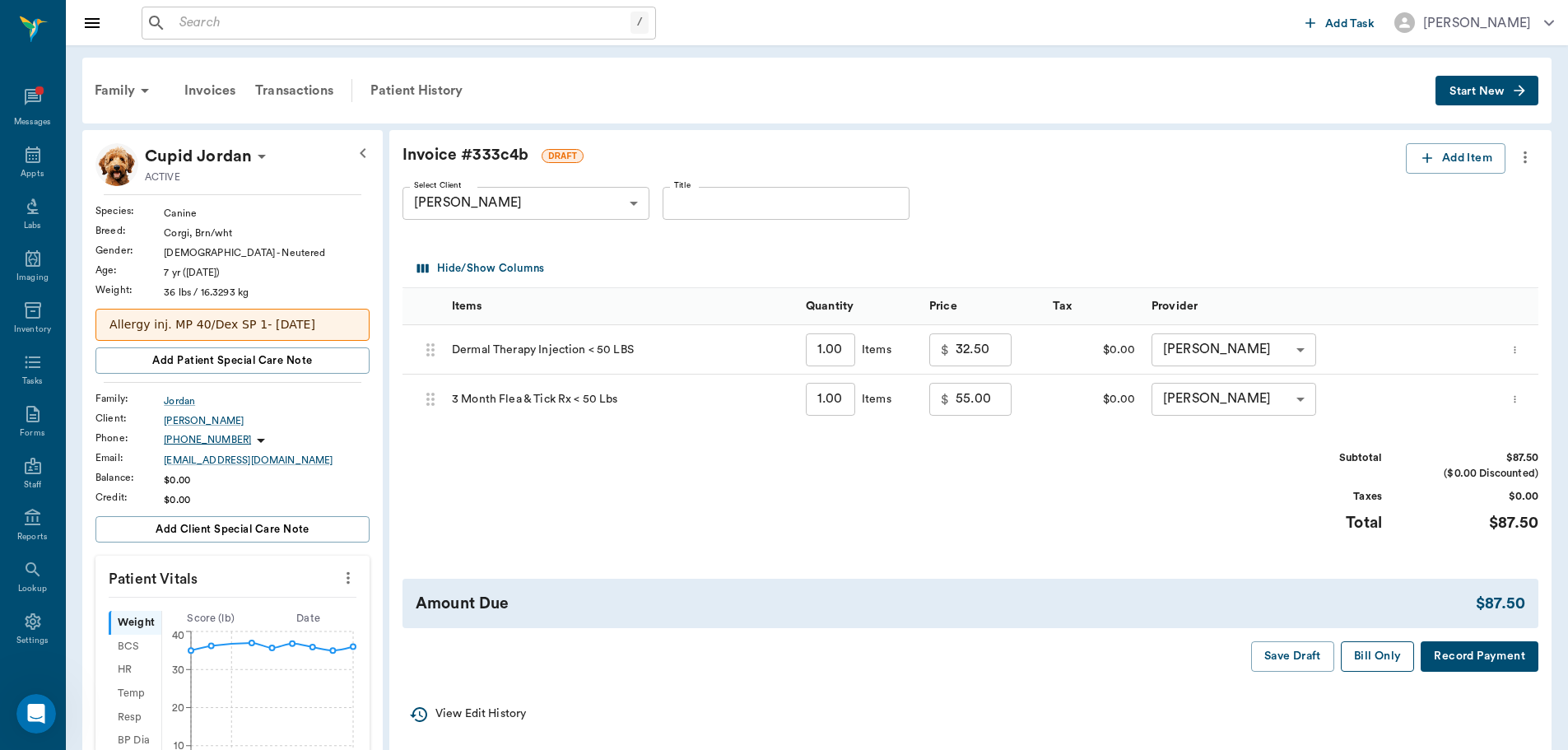
click at [1374, 660] on button "Bill Only" at bounding box center [1378, 656] width 74 height 30
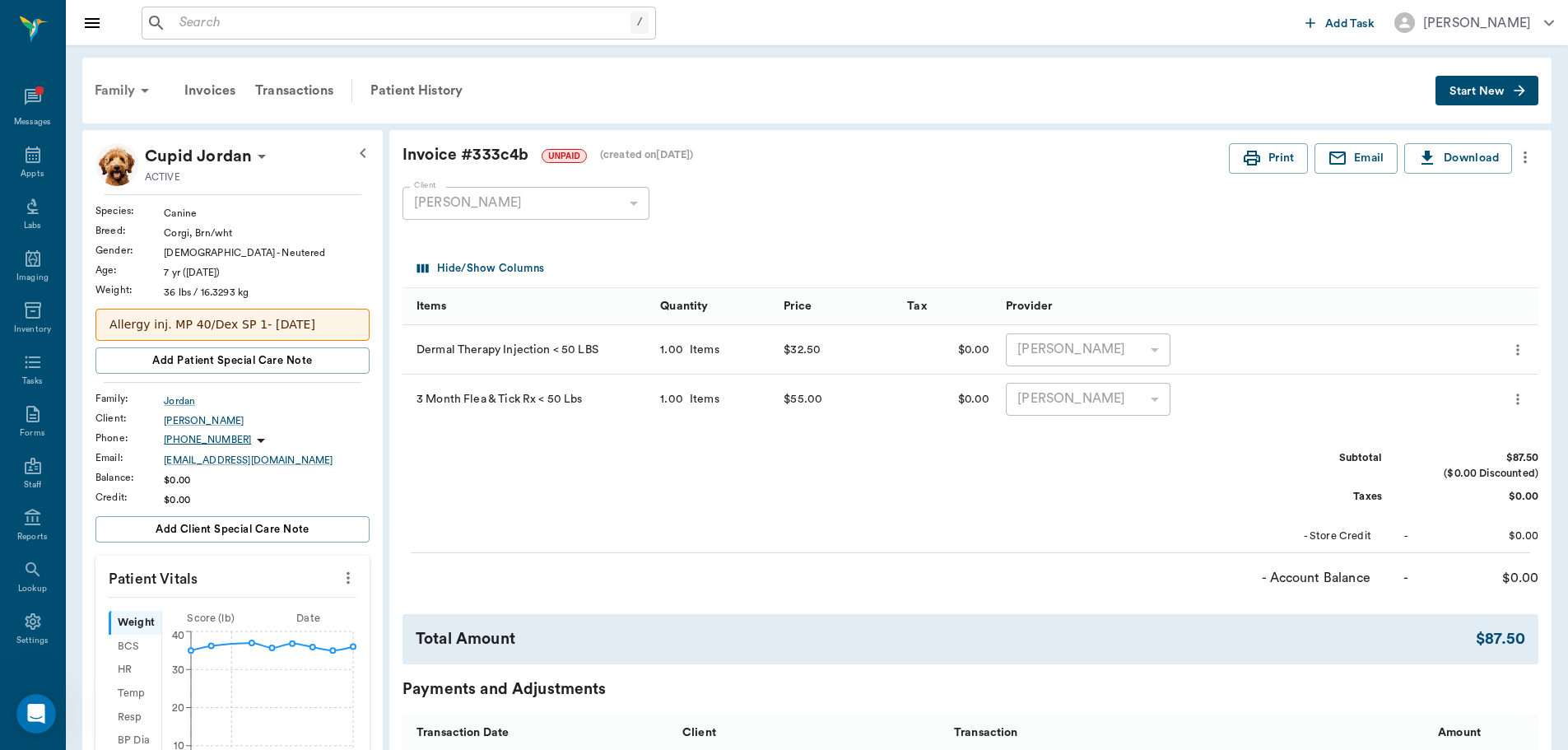
click at [119, 94] on div "Family" at bounding box center [125, 91] width 79 height 40
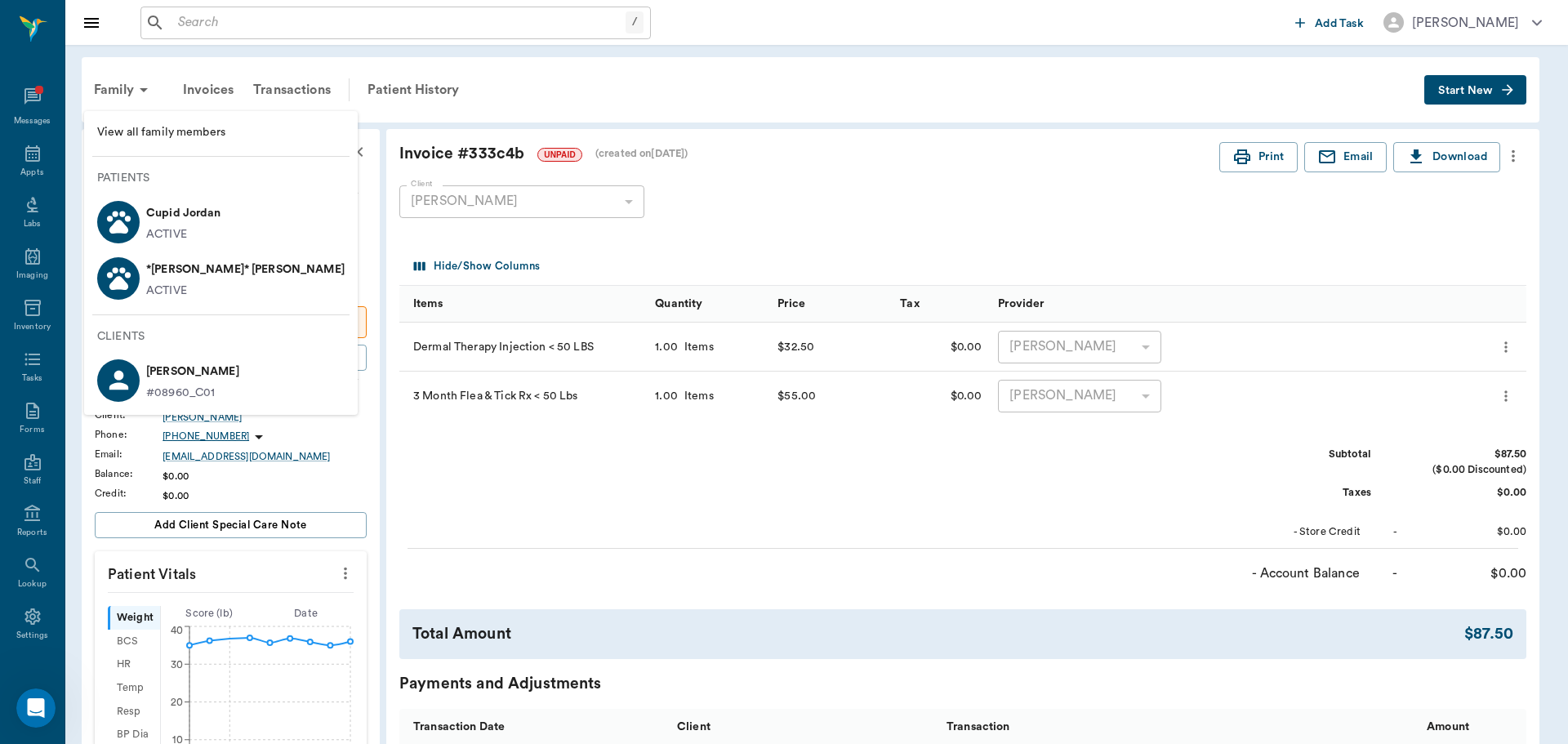
click at [174, 269] on p "*[PERSON_NAME]* [PERSON_NAME]" at bounding box center [245, 269] width 199 height 27
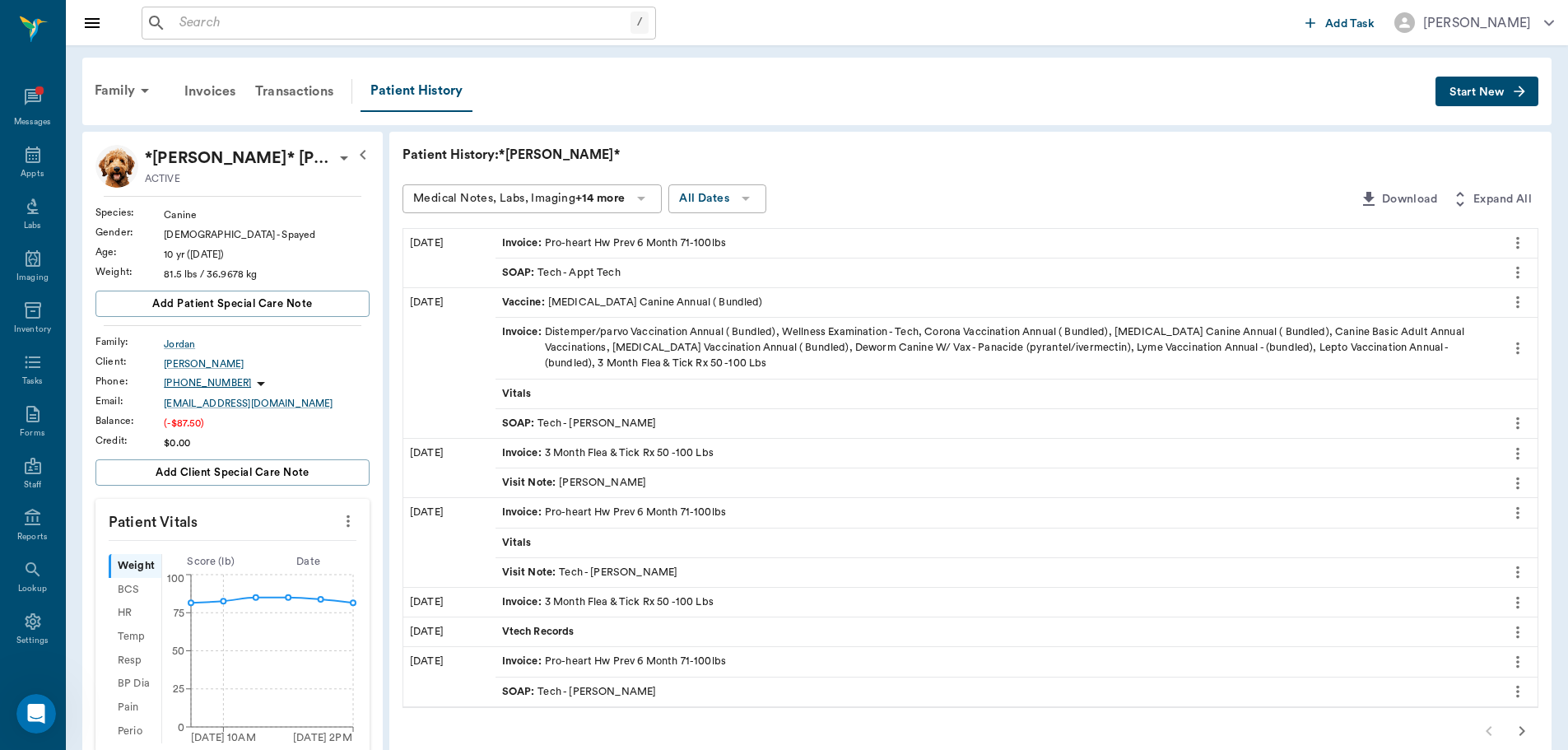
click at [1456, 102] on button "Start New" at bounding box center [1487, 91] width 103 height 30
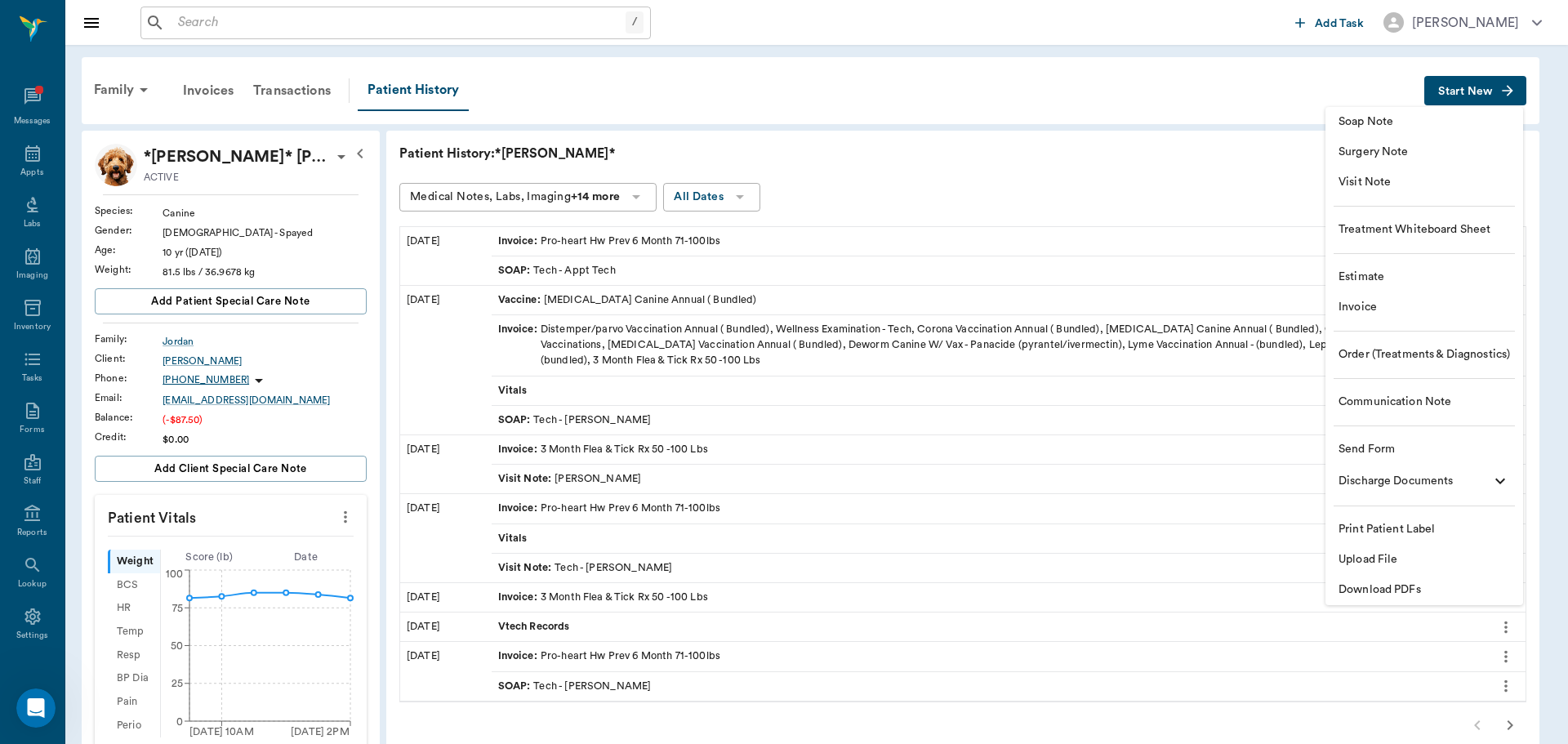
click at [21, 168] on div at bounding box center [784, 372] width 1568 height 744
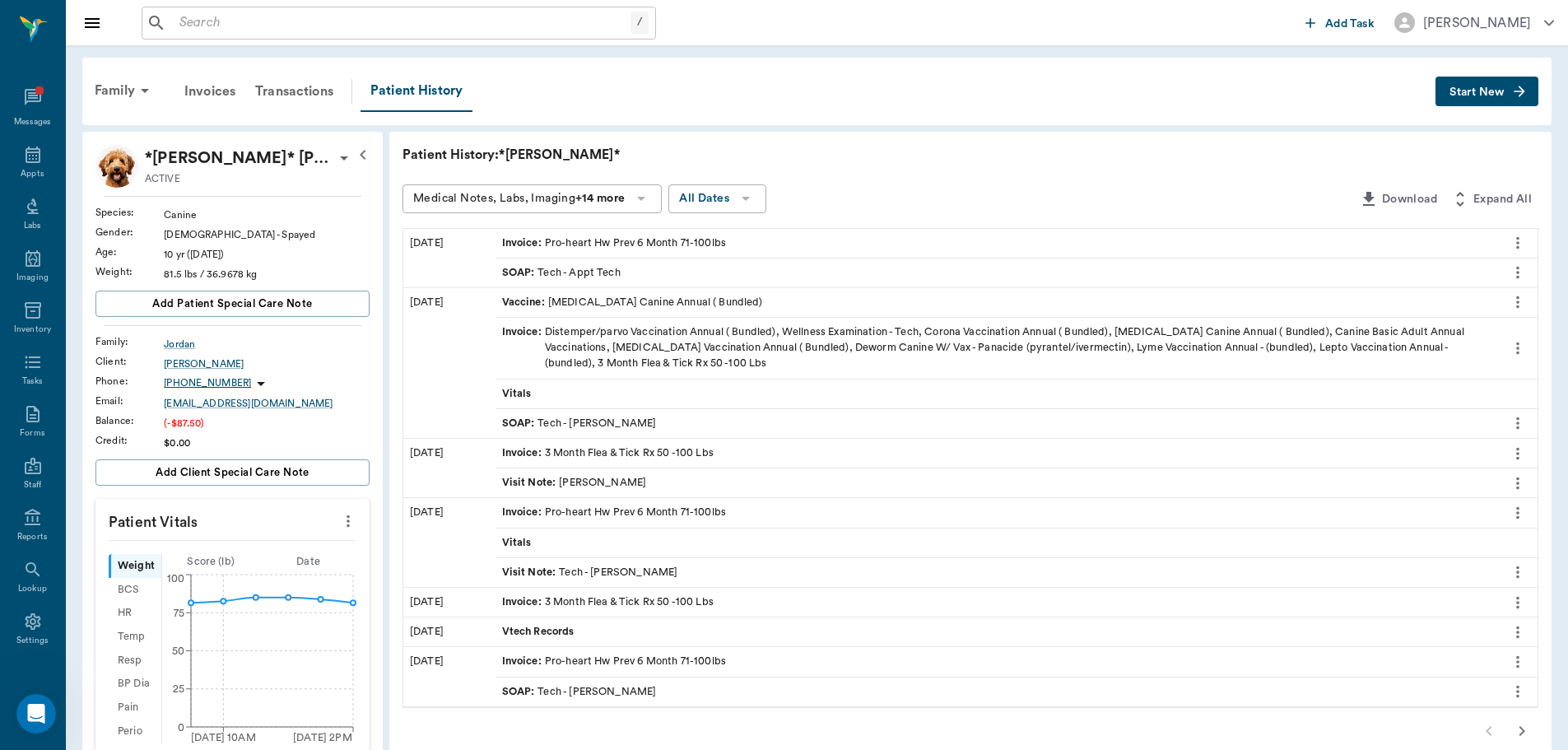
click at [26, 163] on icon at bounding box center [33, 155] width 15 height 17
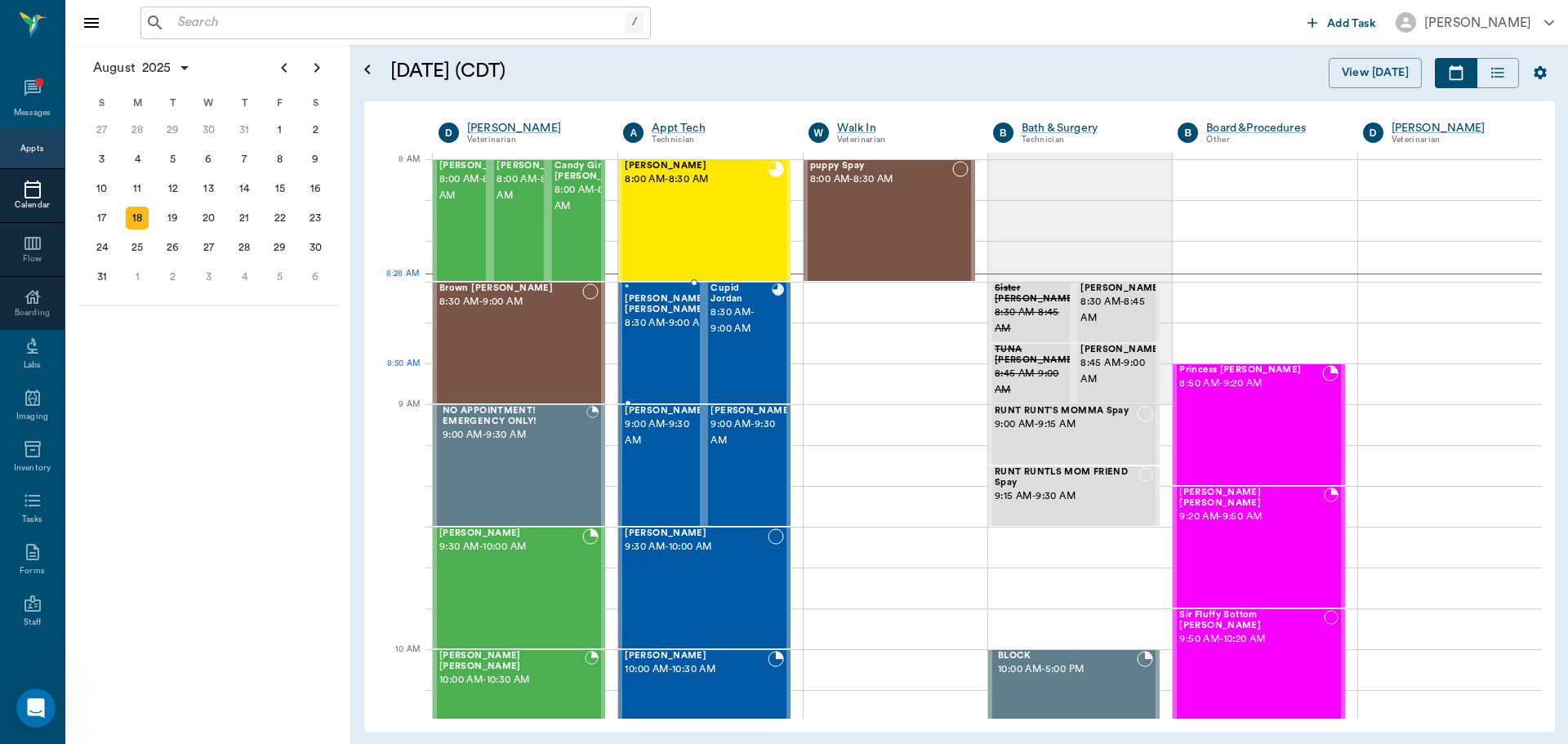
click at [660, 356] on div "*Dixie* Jordan 8:30 AM - 9:00 AM" at bounding box center [668, 343] width 86 height 119
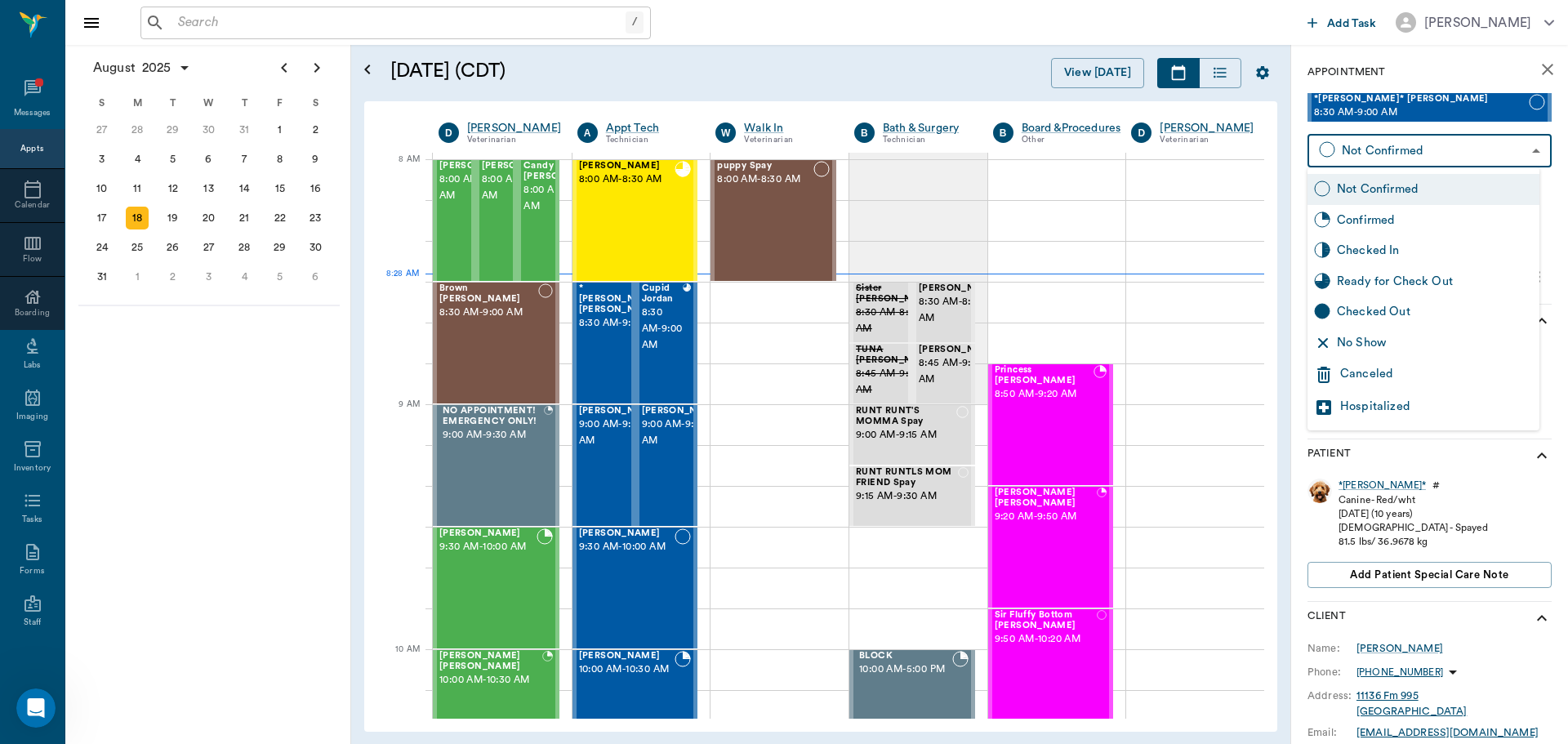
click at [1451, 146] on body "/ ​ Add Task Dr. Bert Ellsworth Nectar Messages Appts Calendar Flow Boarding La…" at bounding box center [784, 372] width 1568 height 744
click at [1427, 251] on div "Checked In" at bounding box center [1435, 251] width 196 height 18
type input "CHECKED_IN"
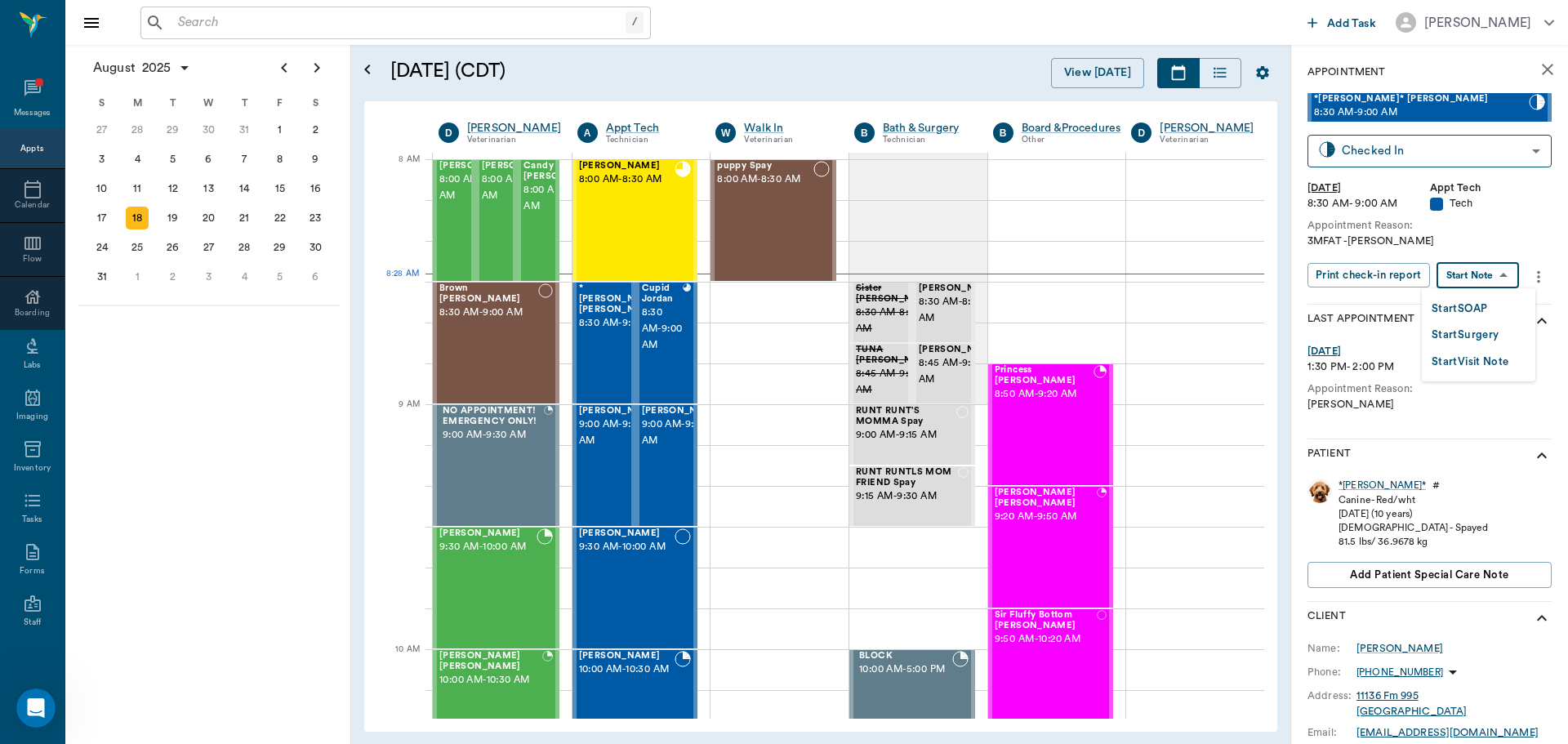
click at [1486, 270] on body "/ ​ Add Task Dr. Bert Ellsworth Nectar Messages Appts Calendar Flow Boarding La…" at bounding box center [784, 372] width 1568 height 744
click at [1479, 300] on button "Start SOAP" at bounding box center [1459, 309] width 56 height 18
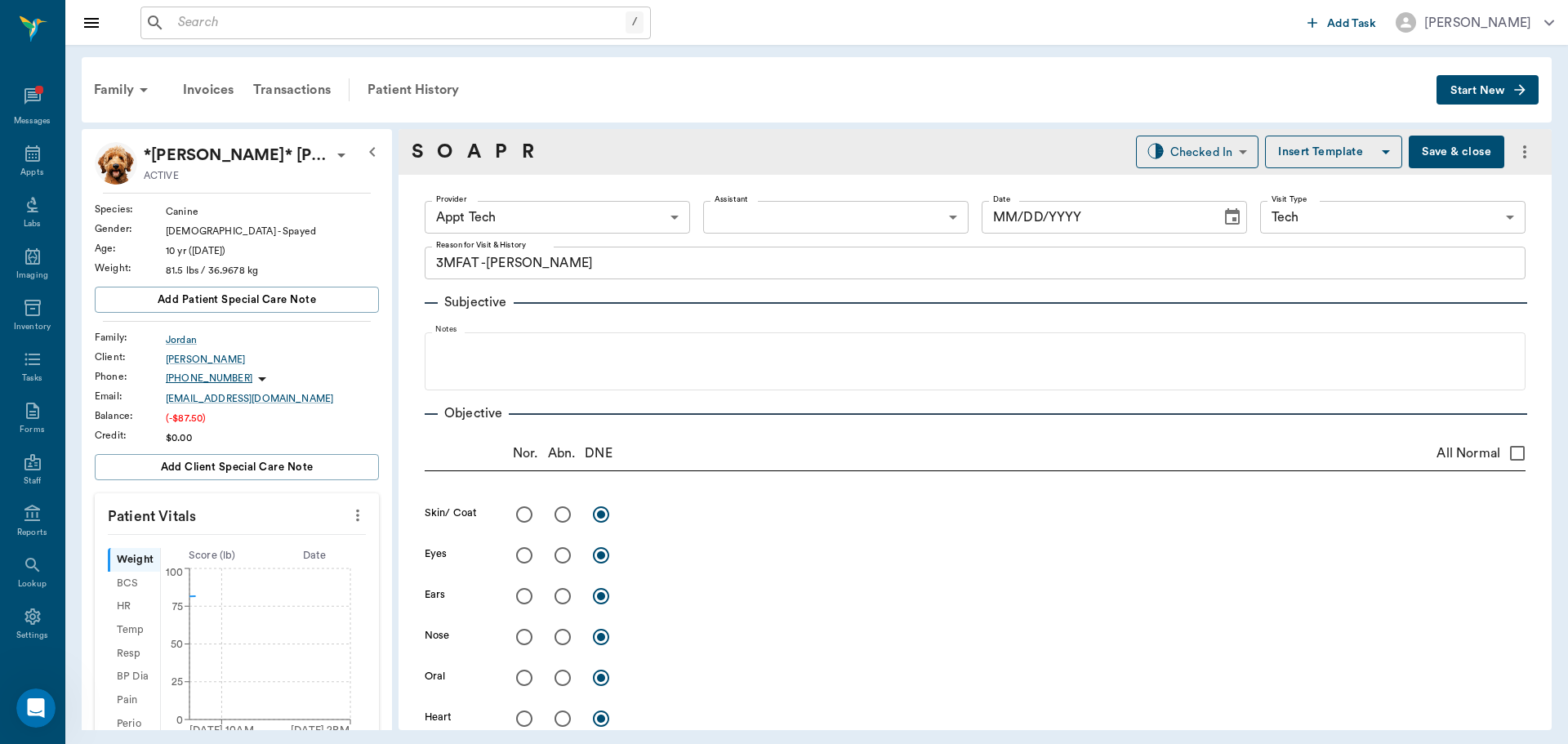
type input "63ec2f075fda476ae8351a4c"
type input "65d2be4f46e3a538d89b8c1a"
type textarea "3MFAT -Hunt"
type input "[DATE]"
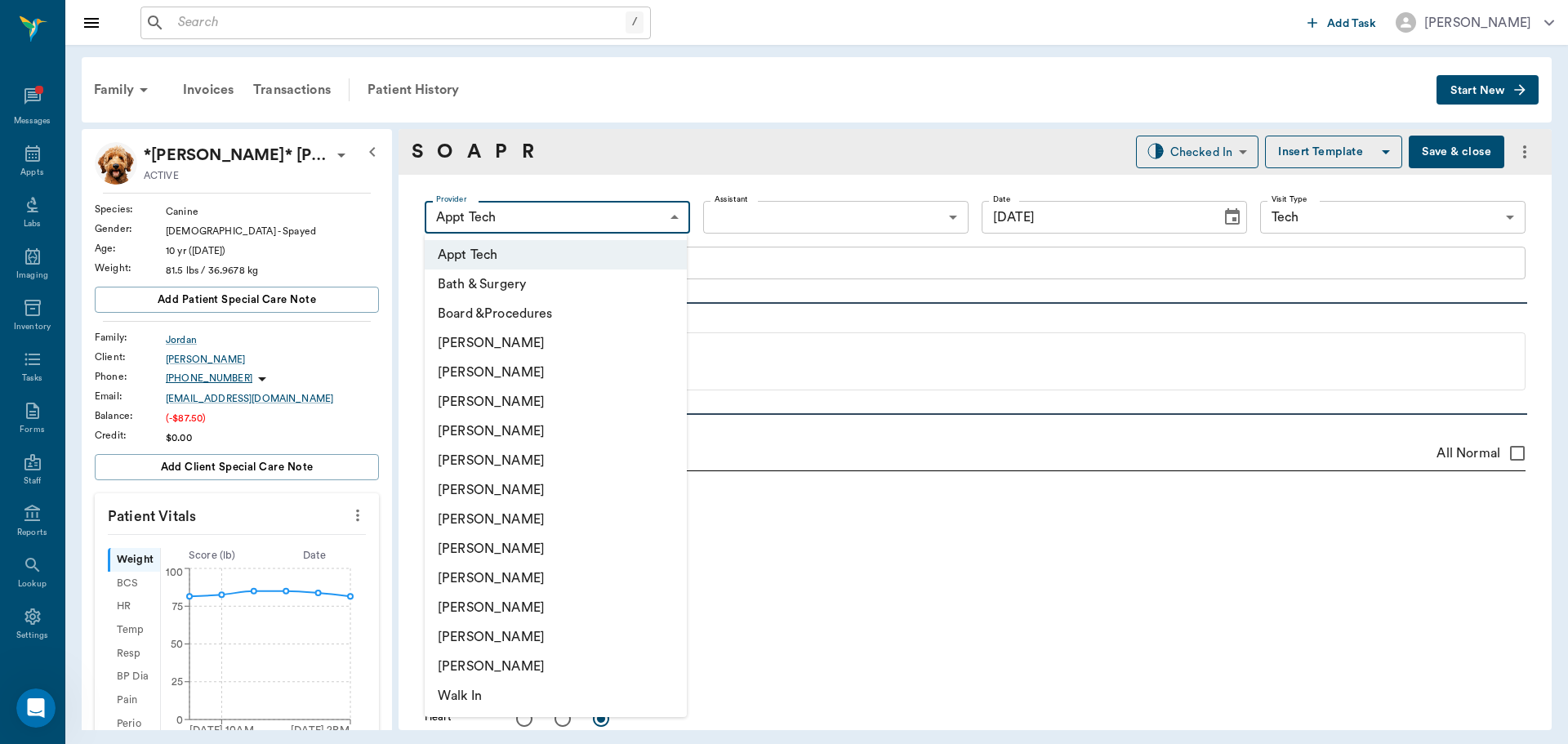
click at [536, 227] on body "/ ​ Add Task Dr. Bert Ellsworth Nectar Messages Appts Labs Imaging Inventory Ta…" at bounding box center [784, 372] width 1568 height 744
click at [527, 546] on li "Julie Dickerson" at bounding box center [555, 549] width 262 height 29
type input "63ec2e7e52e12b0ba117b124"
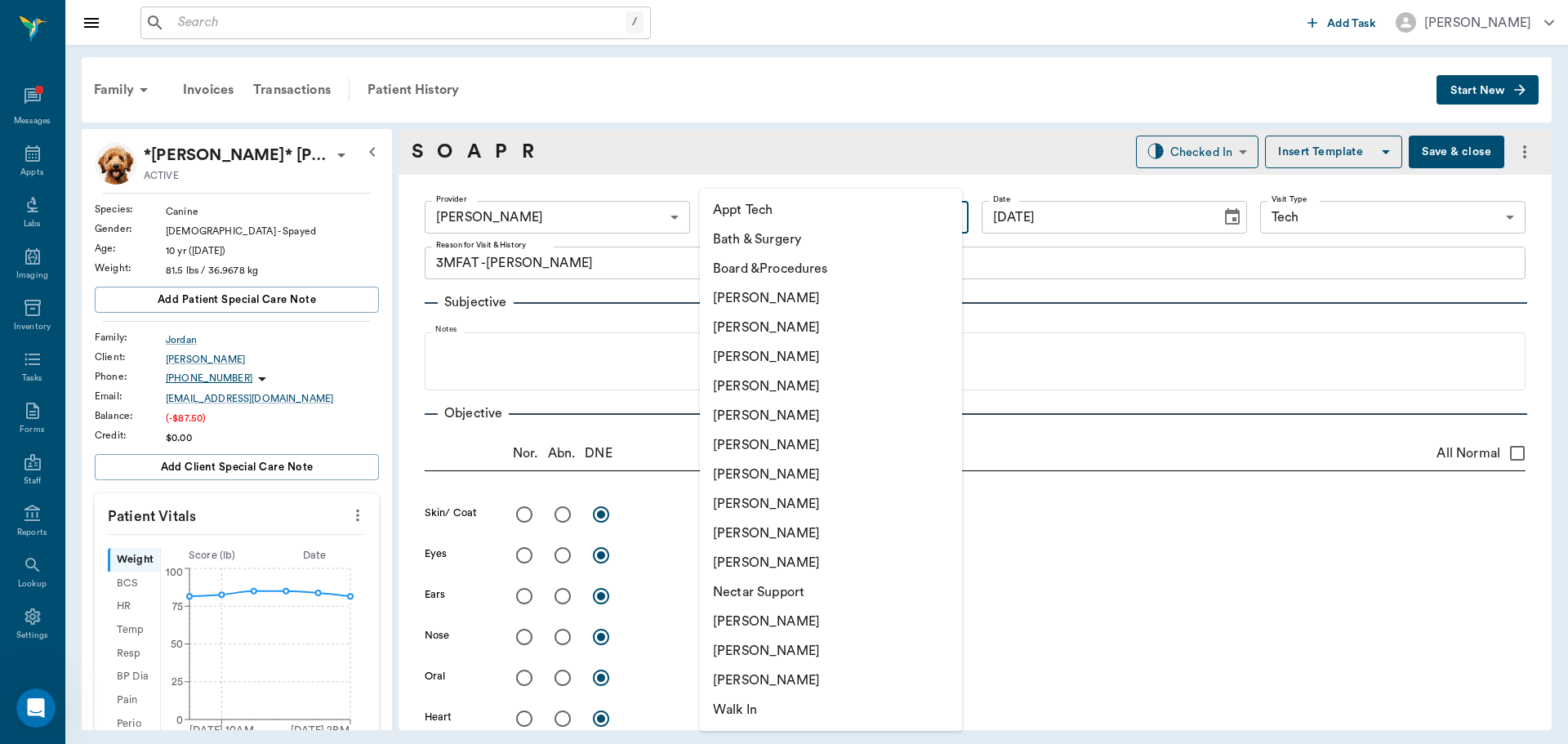
click at [725, 227] on body "/ ​ Add Task Dr. Bert Ellsworth Nectar Messages Appts Labs Imaging Inventory Ta…" at bounding box center [784, 372] width 1568 height 744
click at [730, 213] on li "Appt Tech" at bounding box center [831, 210] width 262 height 29
type input "63ec2f075fda476ae8351a4c"
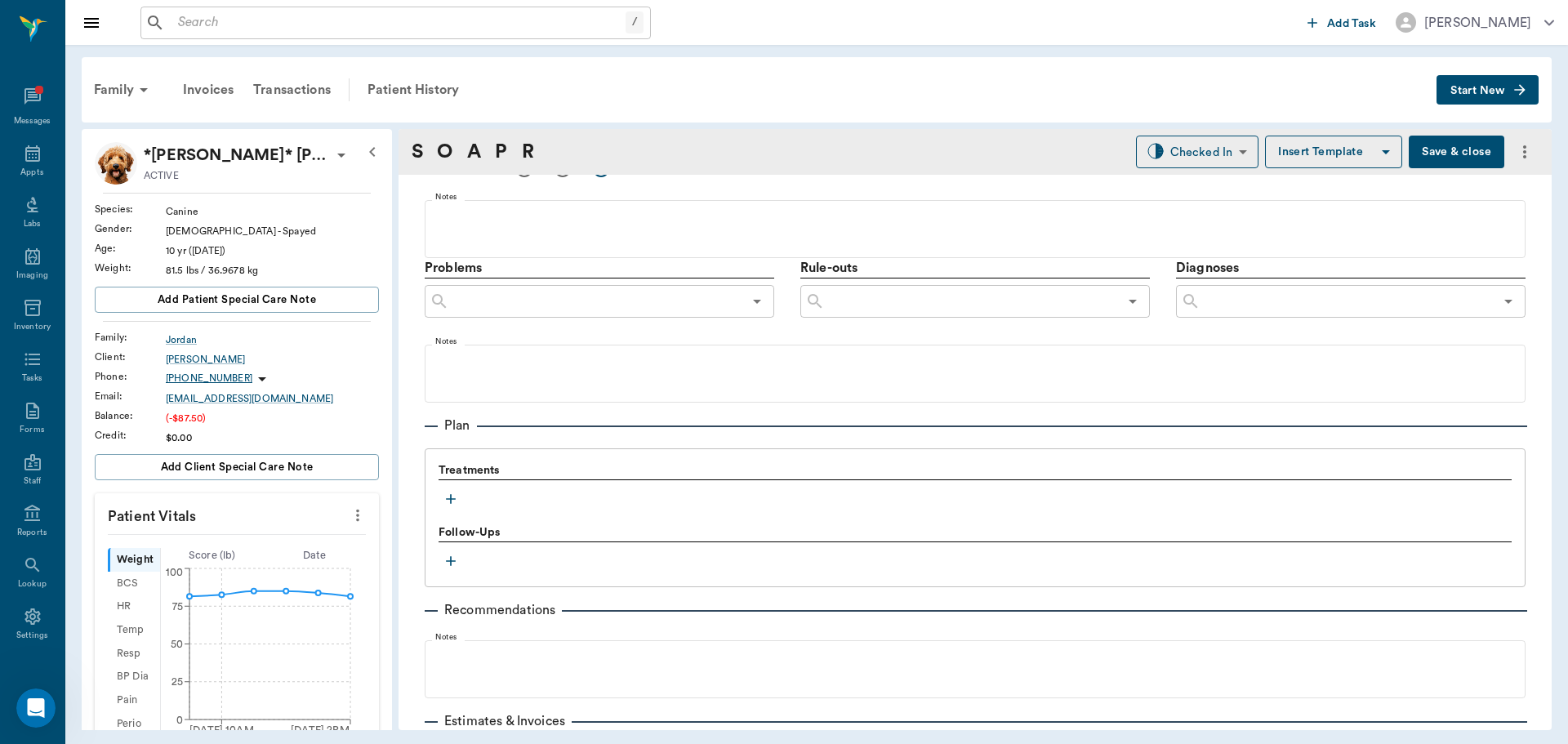
scroll to position [954, 0]
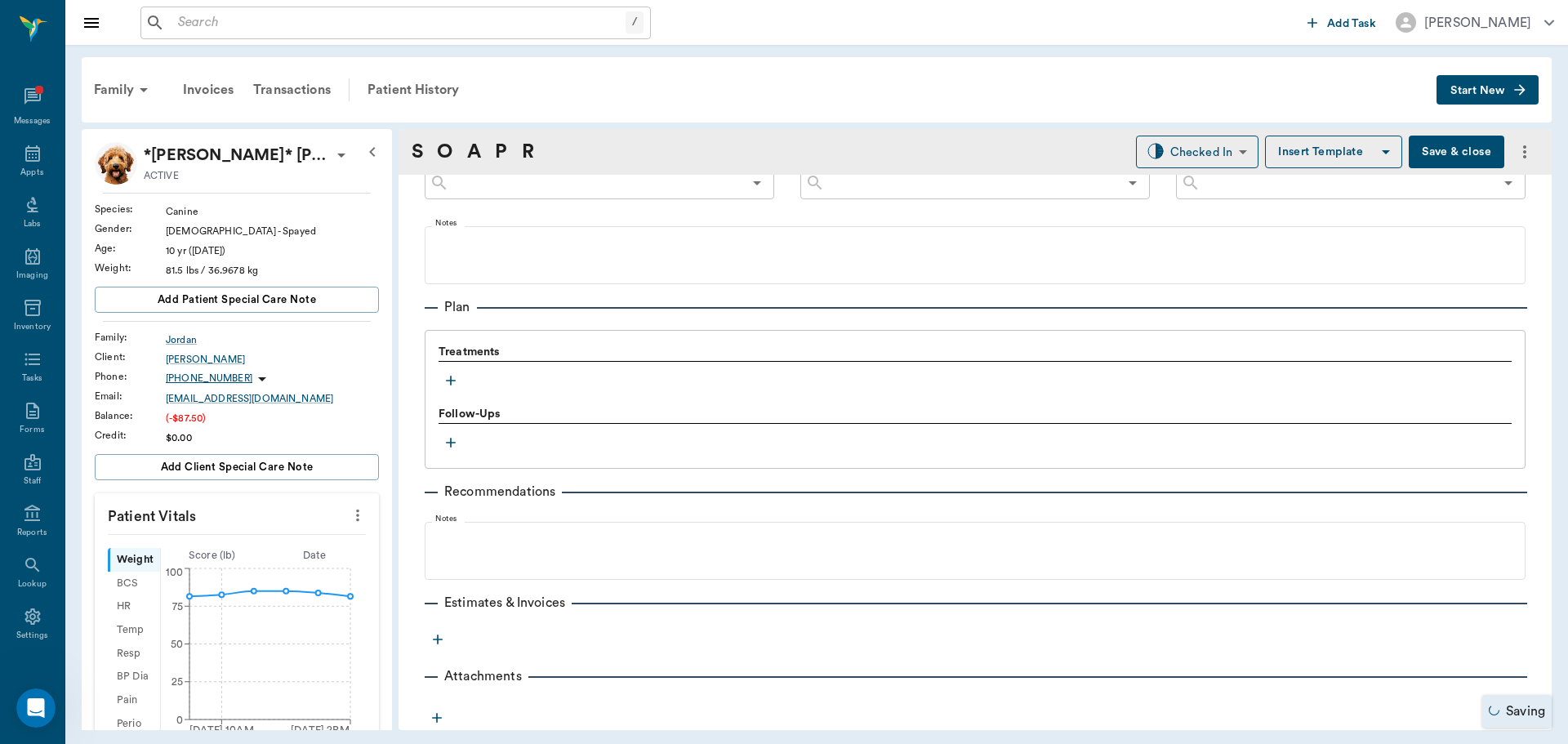
click at [447, 385] on icon "button" at bounding box center [451, 380] width 16 height 16
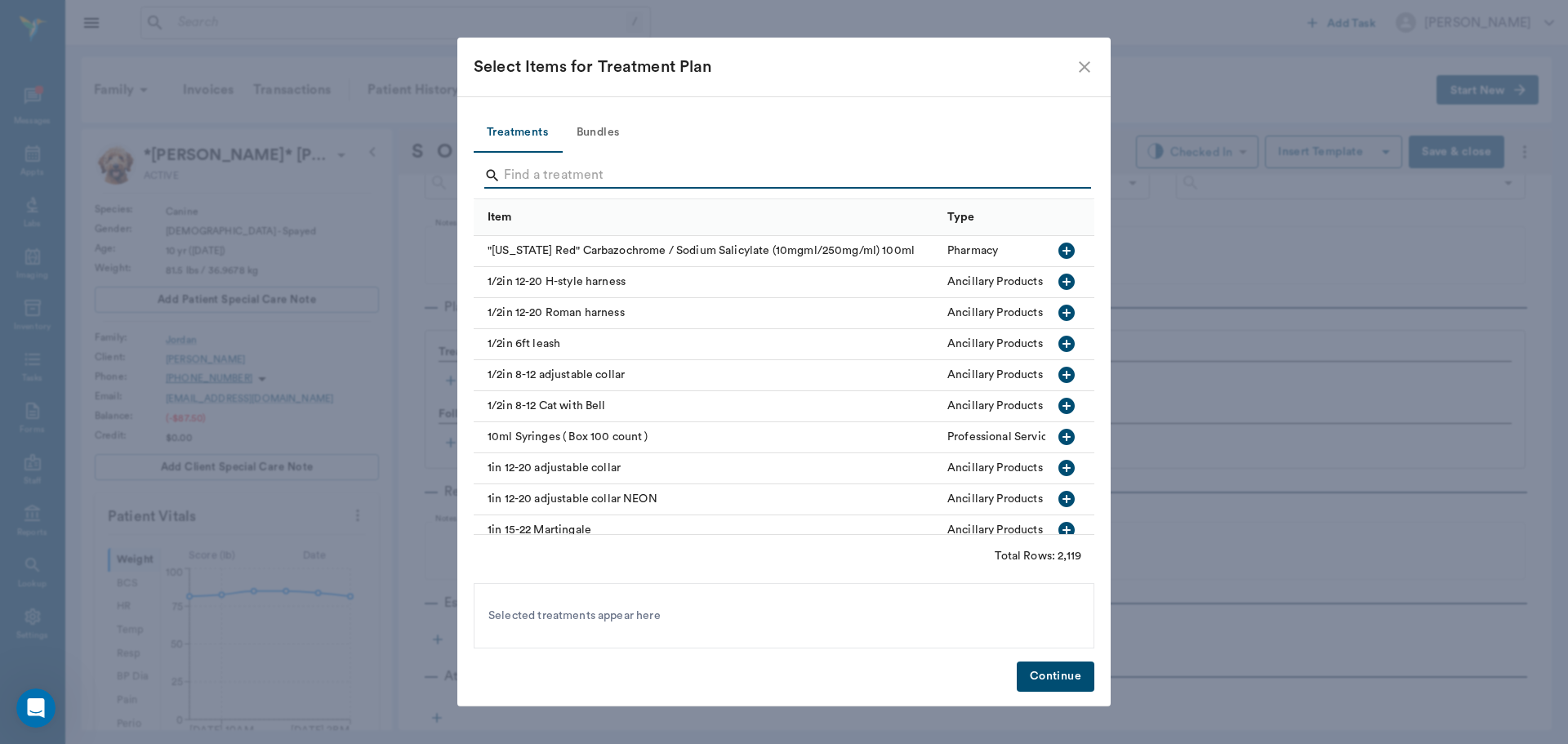
click at [582, 163] on input "Search" at bounding box center [785, 175] width 563 height 27
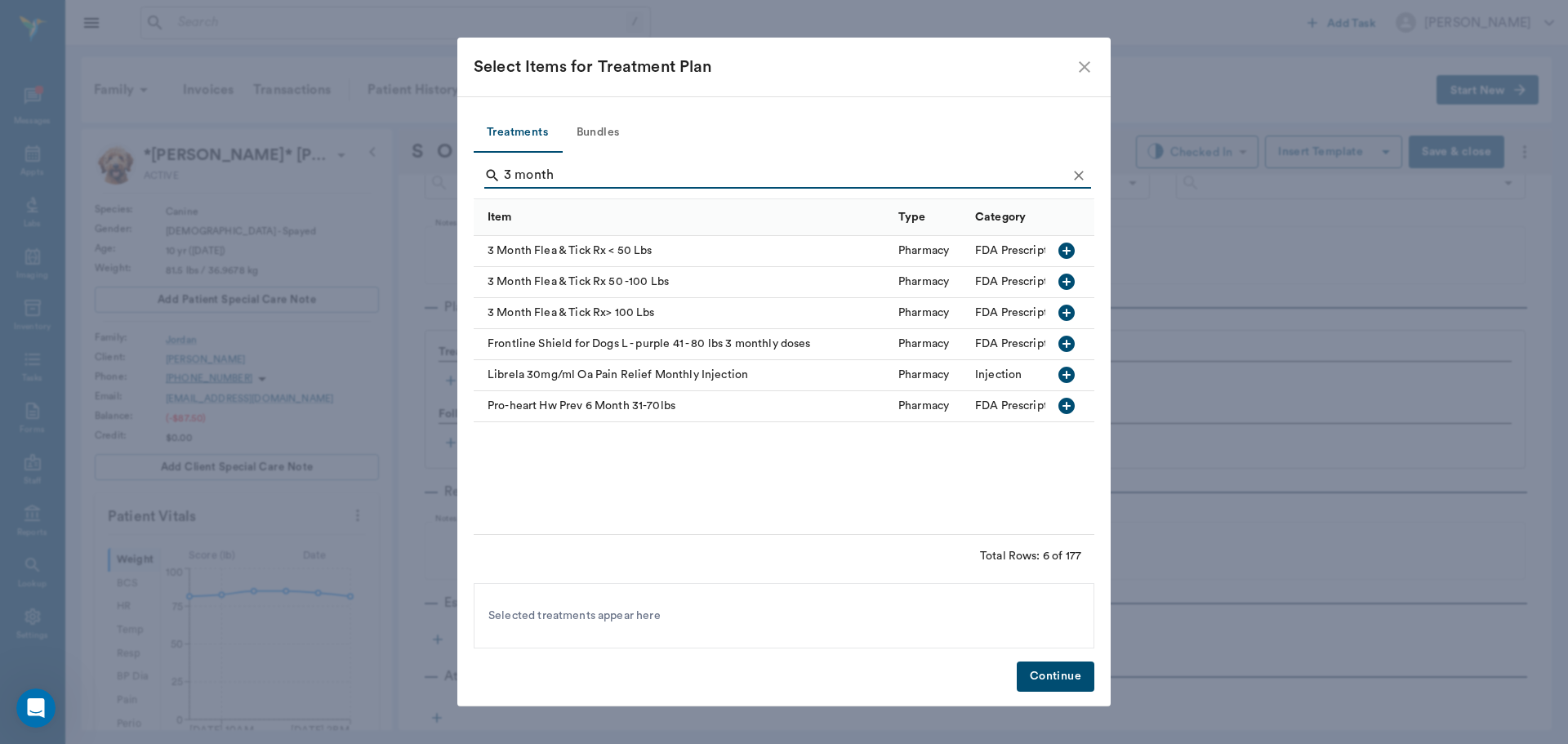
type input "3 month"
click at [1062, 251] on icon "button" at bounding box center [1067, 251] width 16 height 16
click at [1073, 683] on button "Continue" at bounding box center [1055, 676] width 78 height 30
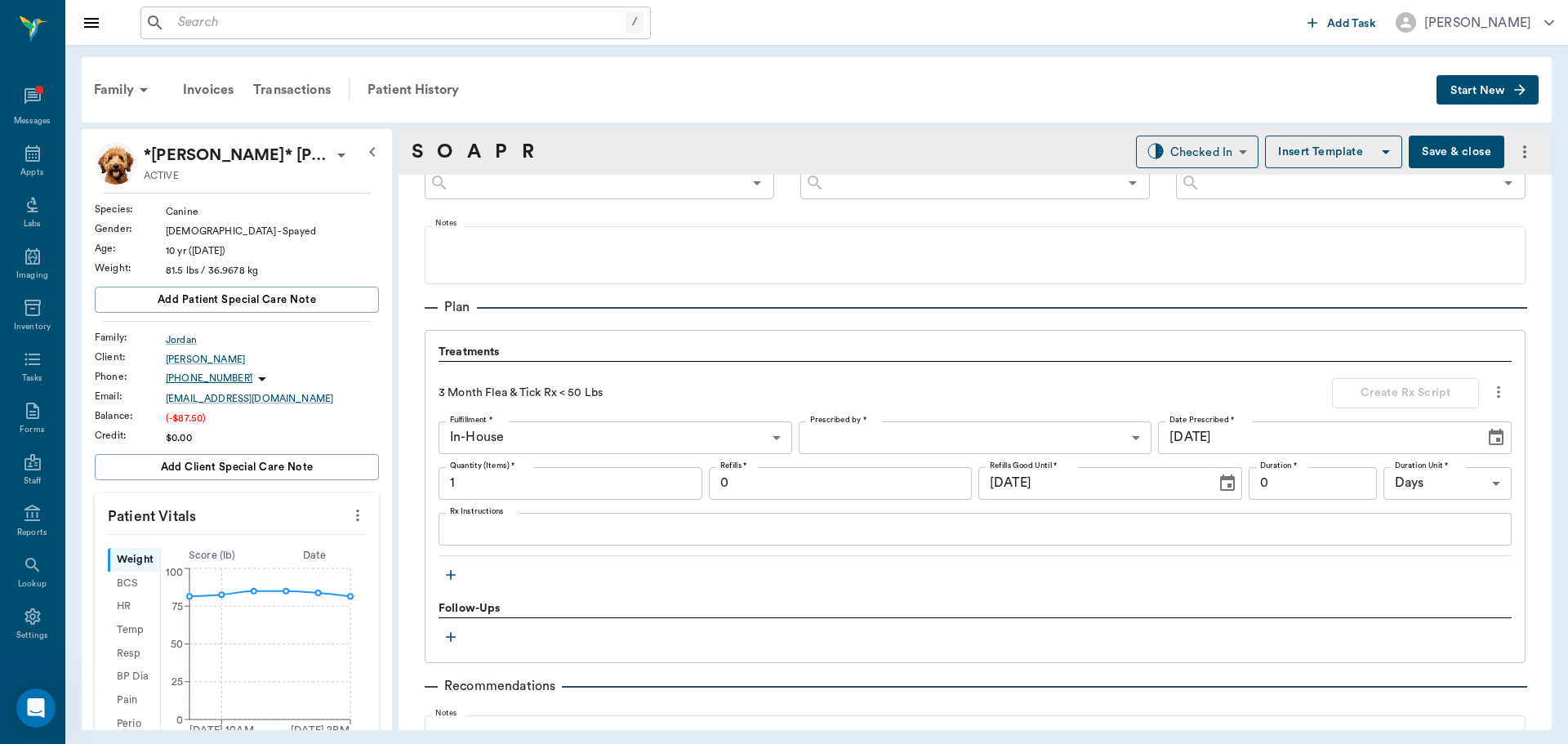
click at [1497, 395] on icon "more" at bounding box center [1498, 391] width 4 height 12
click at [1458, 454] on span "Delete" at bounding box center [1418, 450] width 137 height 17
click at [450, 572] on icon "button" at bounding box center [451, 574] width 16 height 16
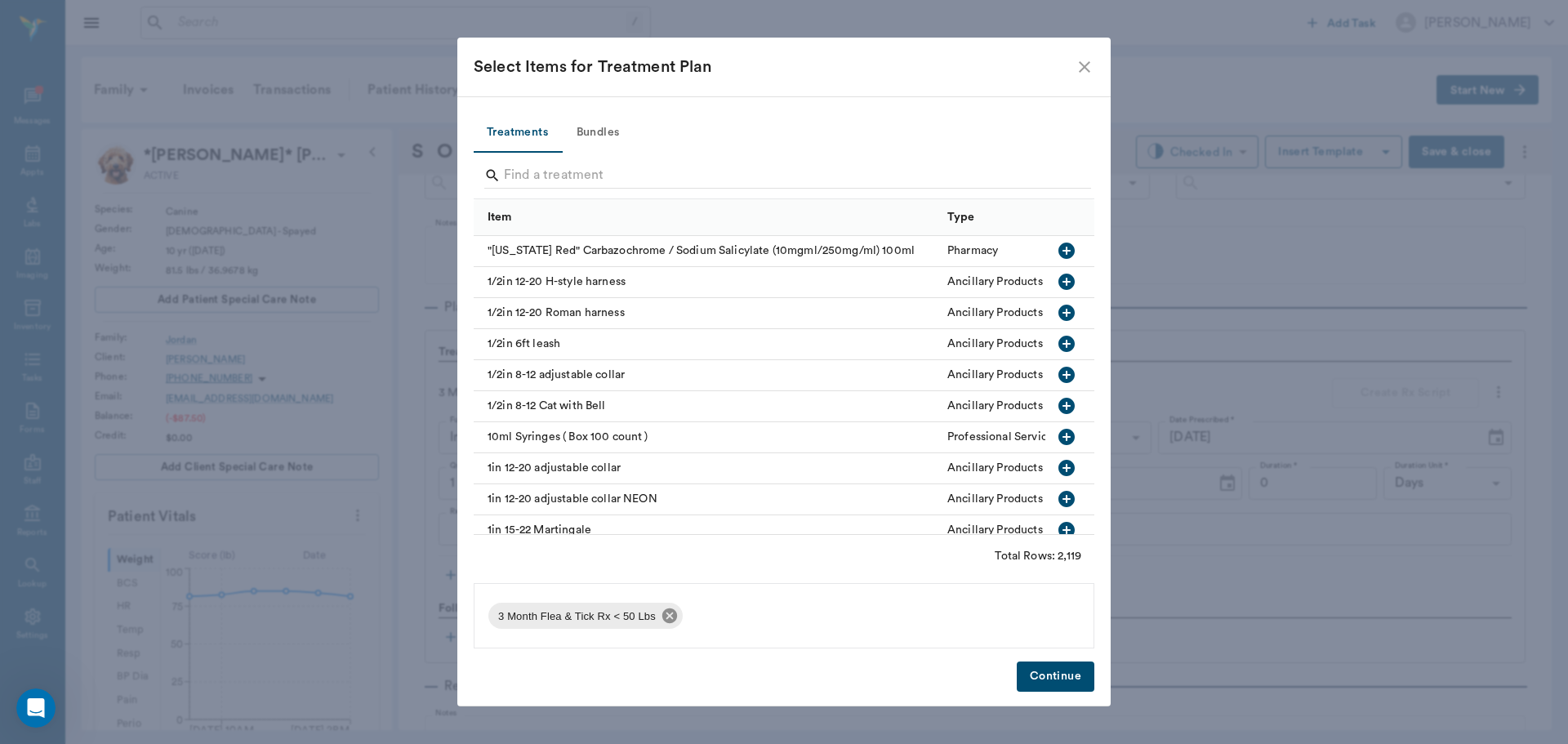
click at [663, 614] on icon at bounding box center [670, 616] width 15 height 15
click at [637, 184] on input "Search" at bounding box center [785, 175] width 563 height 27
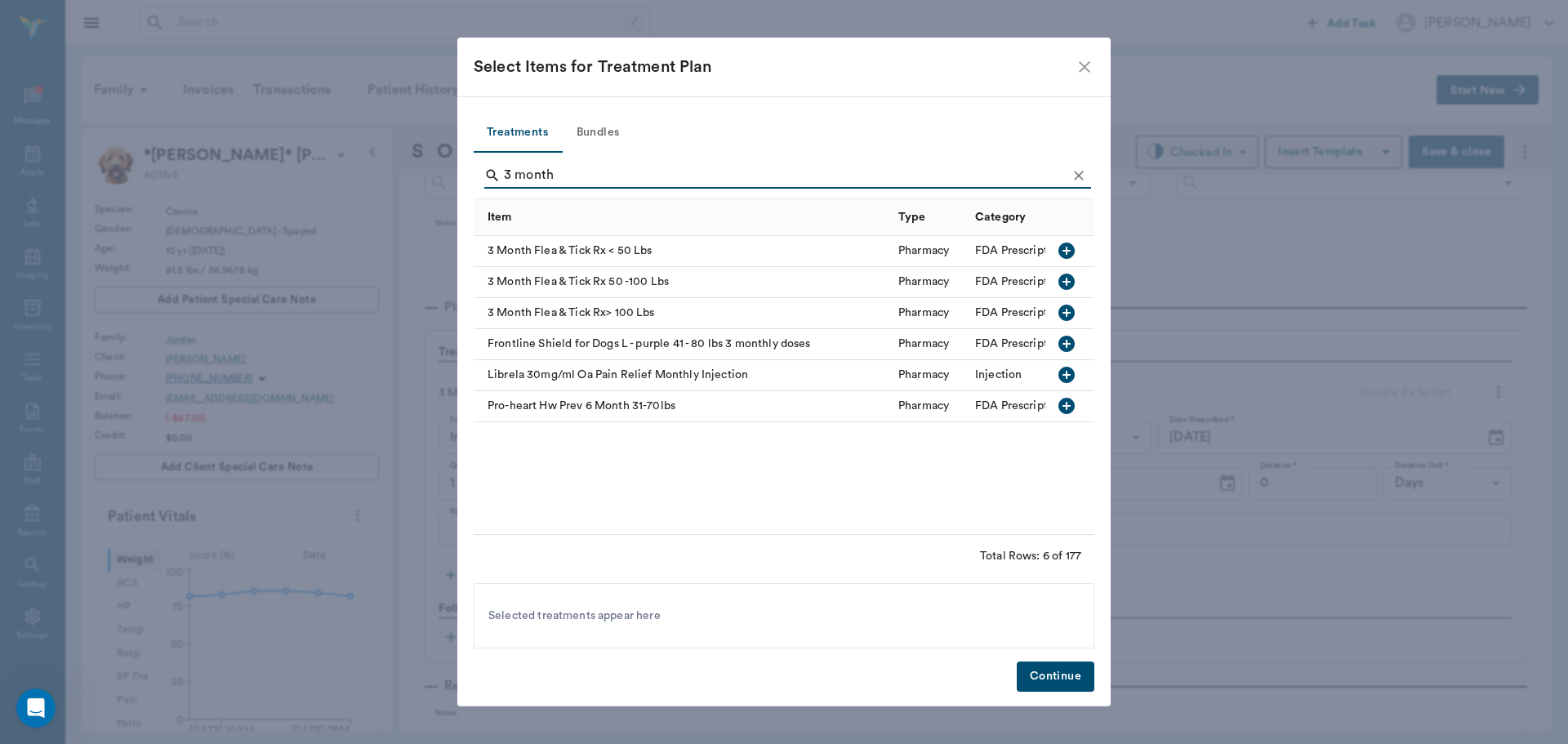
type input "3 month"
click at [1060, 273] on icon "button" at bounding box center [1066, 281] width 19 height 19
click at [1058, 663] on button "Continue" at bounding box center [1055, 676] width 78 height 30
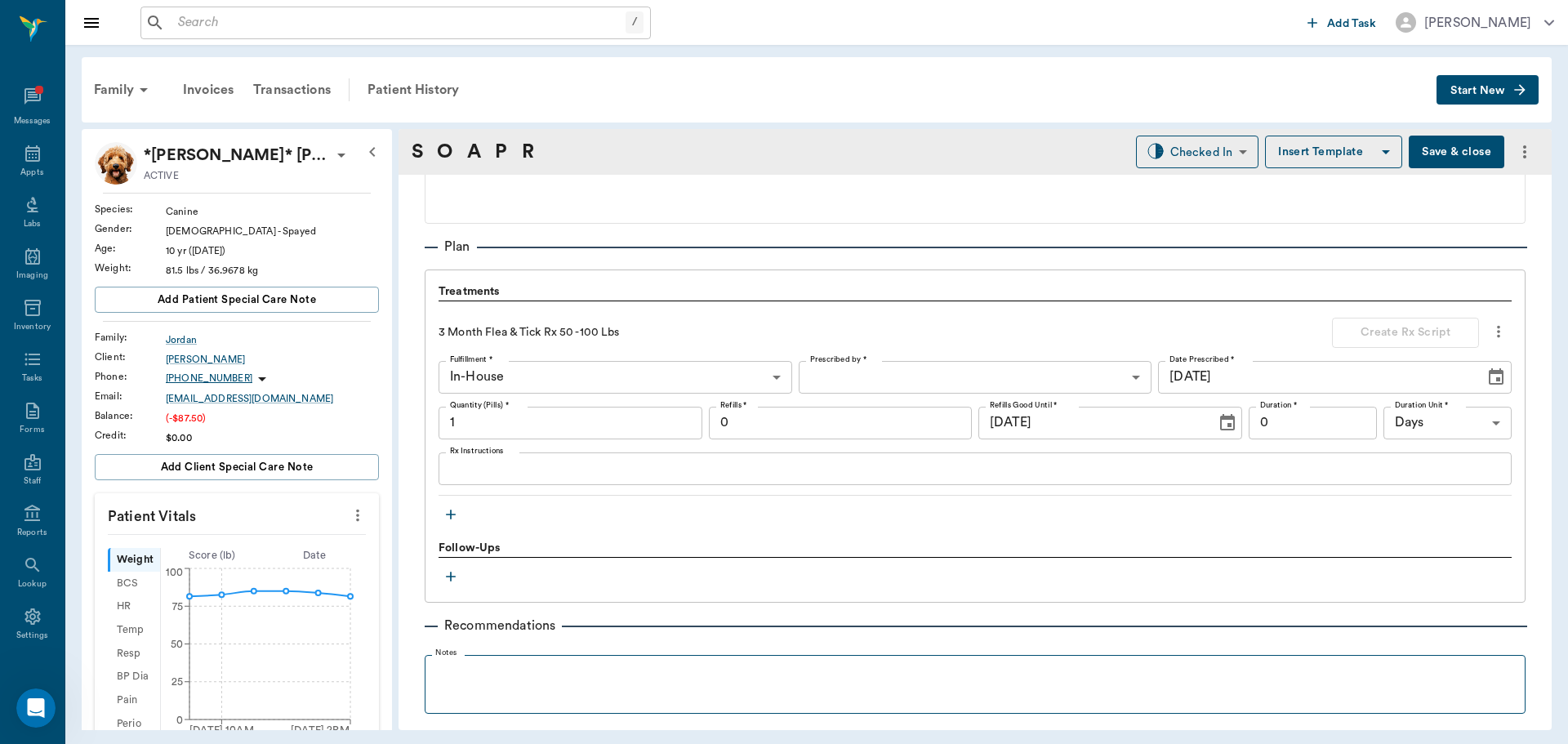
scroll to position [1117, 0]
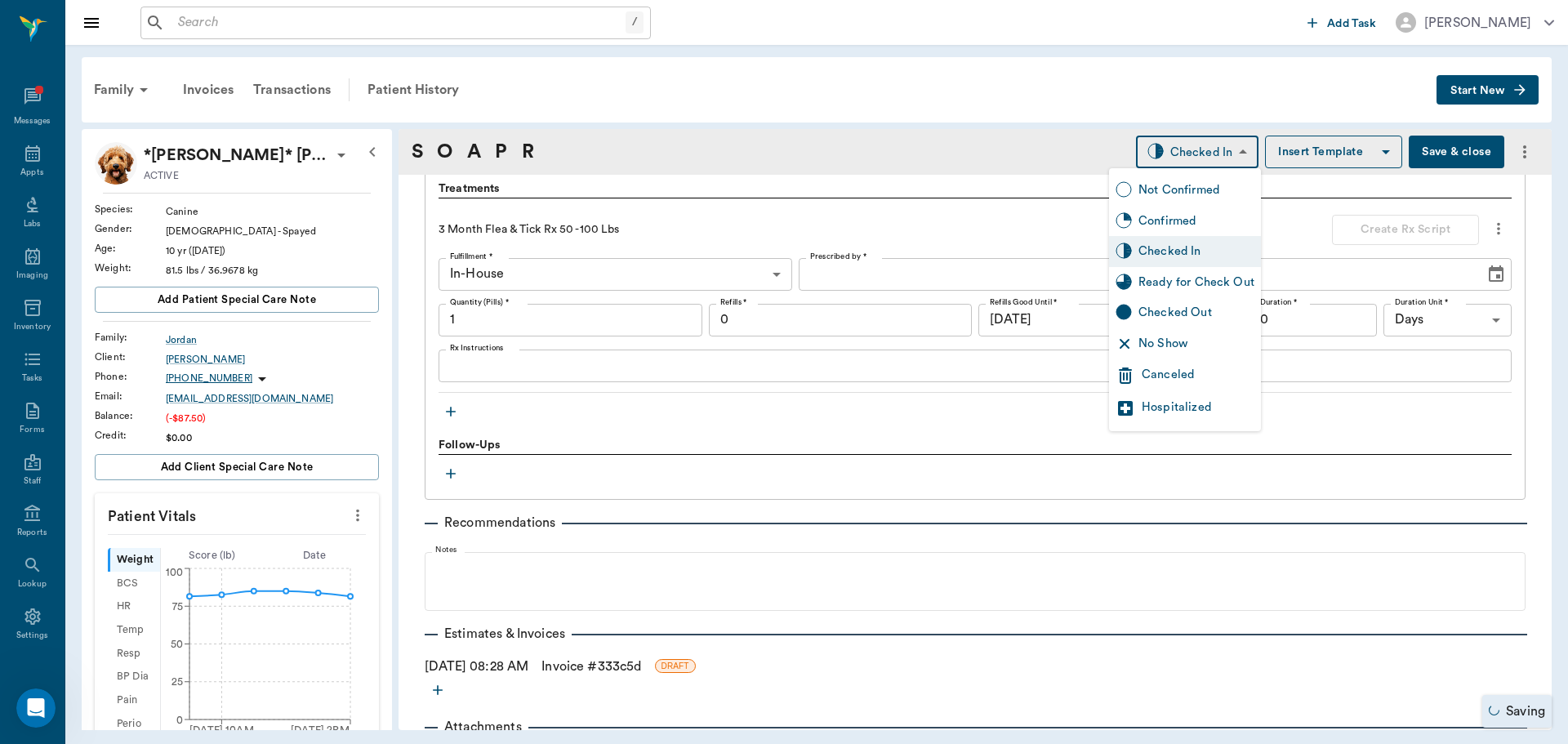
click at [1168, 146] on body "/ ​ Add Task Dr. Bert Ellsworth Nectar Messages Appts Labs Imaging Inventory Ta…" at bounding box center [784, 372] width 1568 height 744
click at [1159, 277] on div "Ready for Check Out" at bounding box center [1196, 282] width 116 height 18
type input "READY_TO_CHECKOUT"
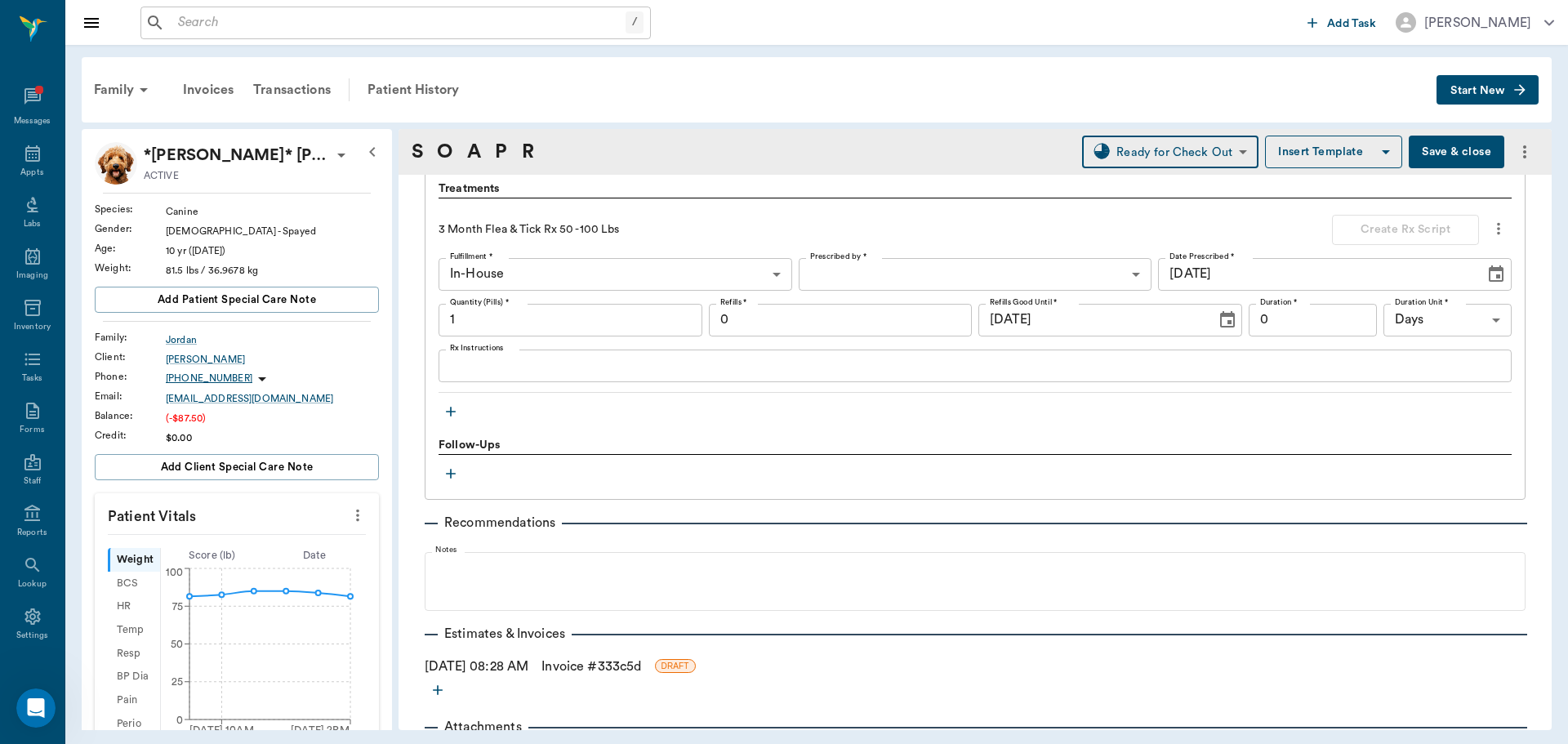
click at [602, 668] on link "Invoice # 333c5d" at bounding box center [591, 665] width 100 height 19
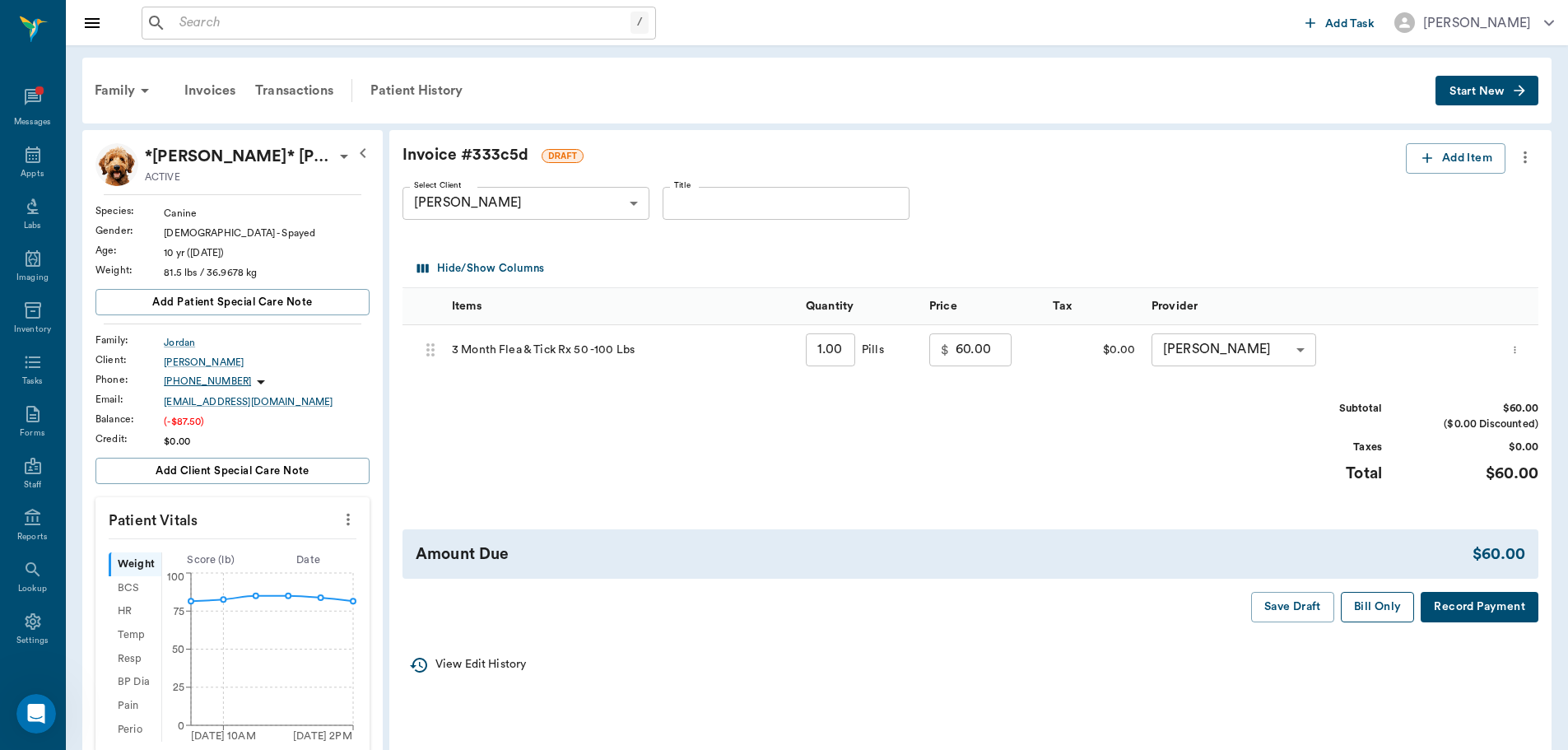
click at [1383, 615] on button "Bill Only" at bounding box center [1378, 607] width 74 height 30
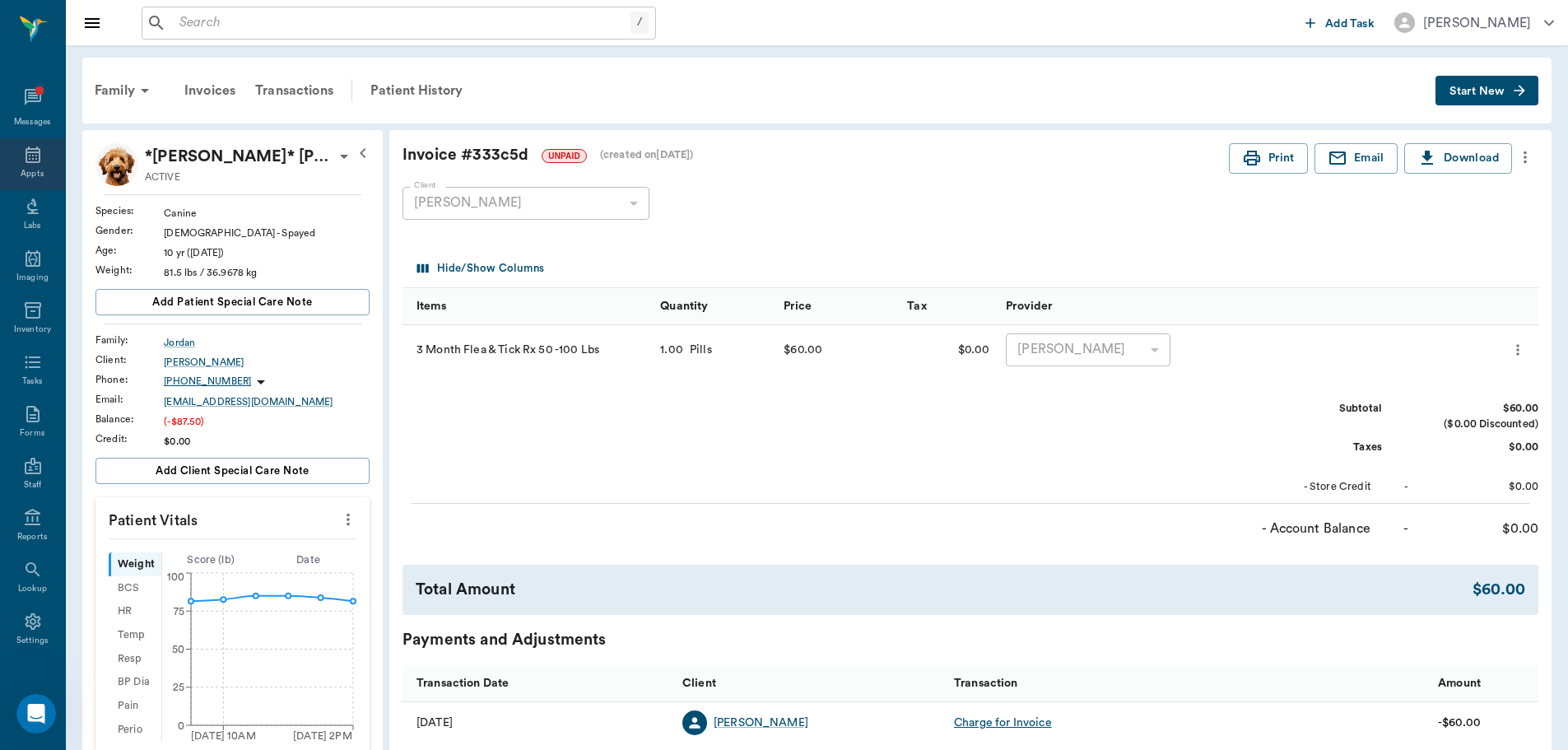
click at [23, 156] on icon at bounding box center [32, 154] width 19 height 19
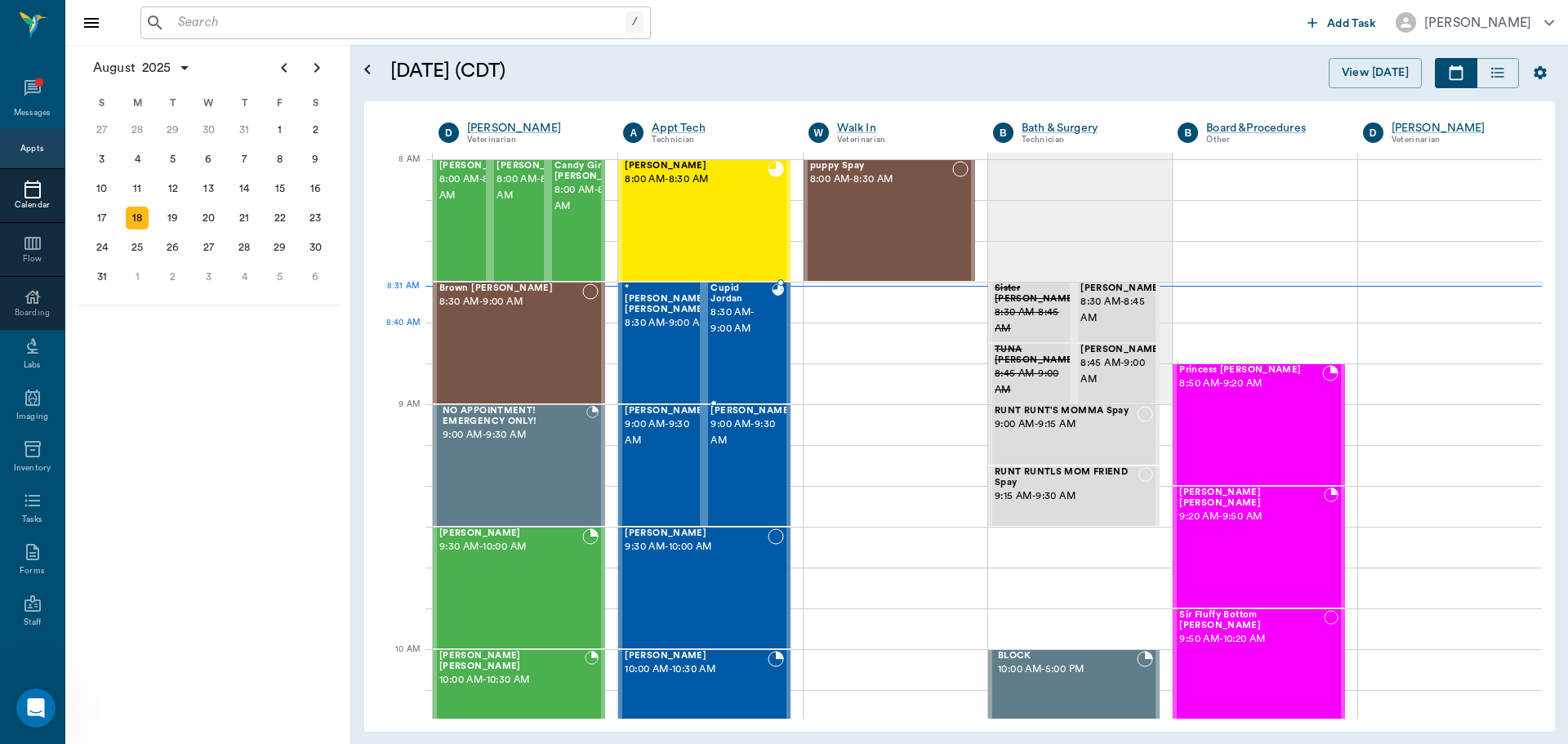
click at [752, 325] on span "8:30 AM - 9:00 AM" at bounding box center [740, 321] width 61 height 33
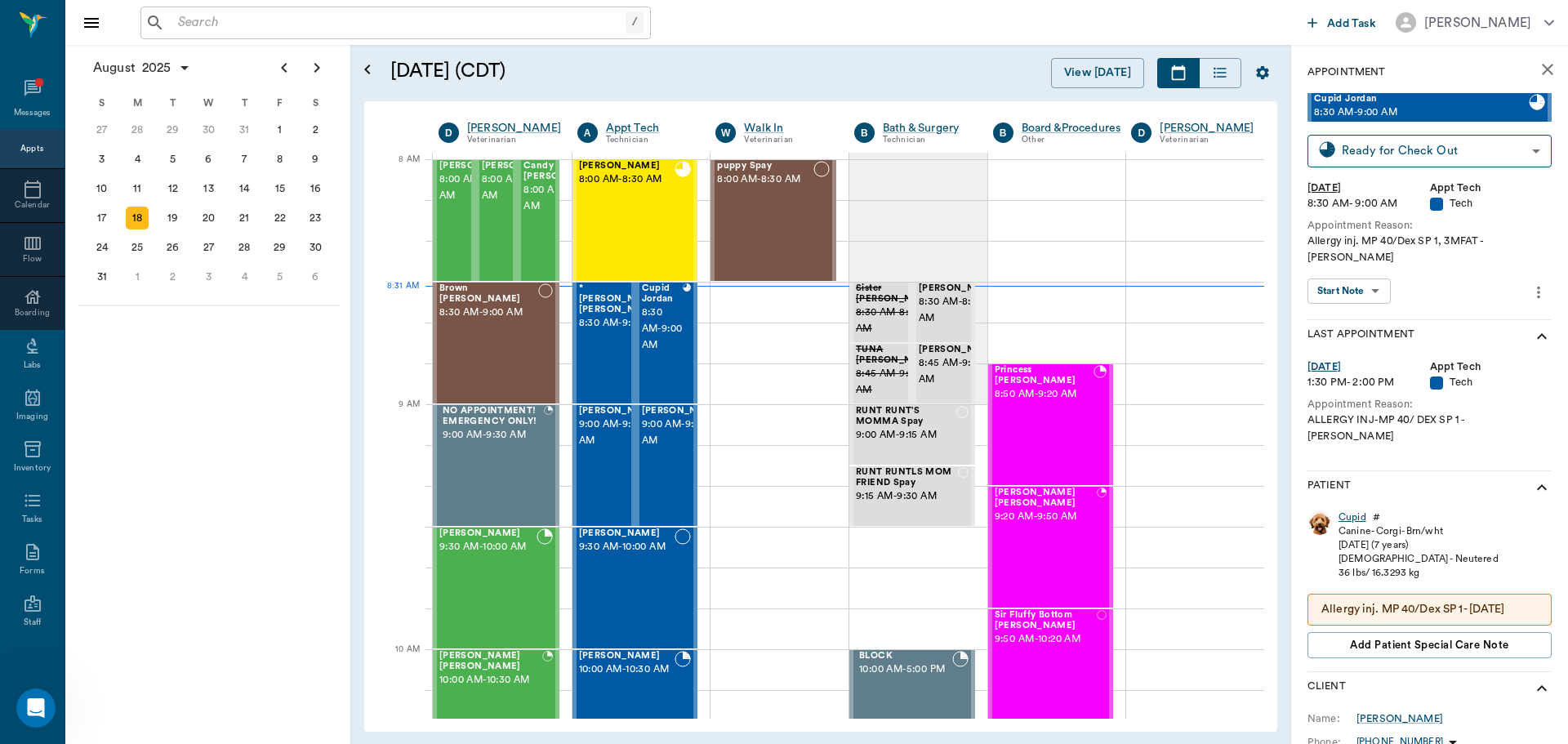
click at [1353, 510] on div "Cupid" at bounding box center [1352, 517] width 27 height 14
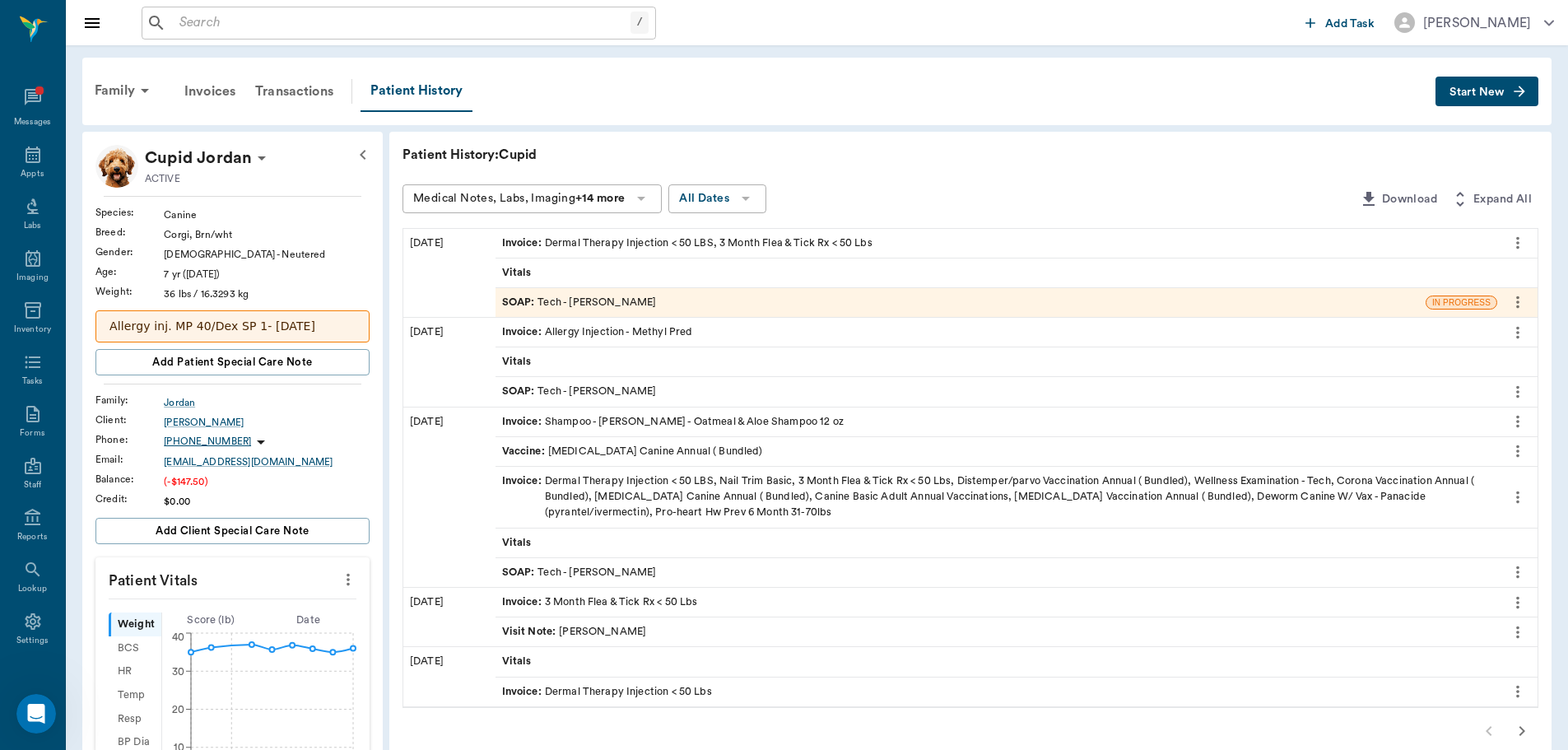
click at [1501, 92] on span "Start New" at bounding box center [1477, 92] width 55 height 0
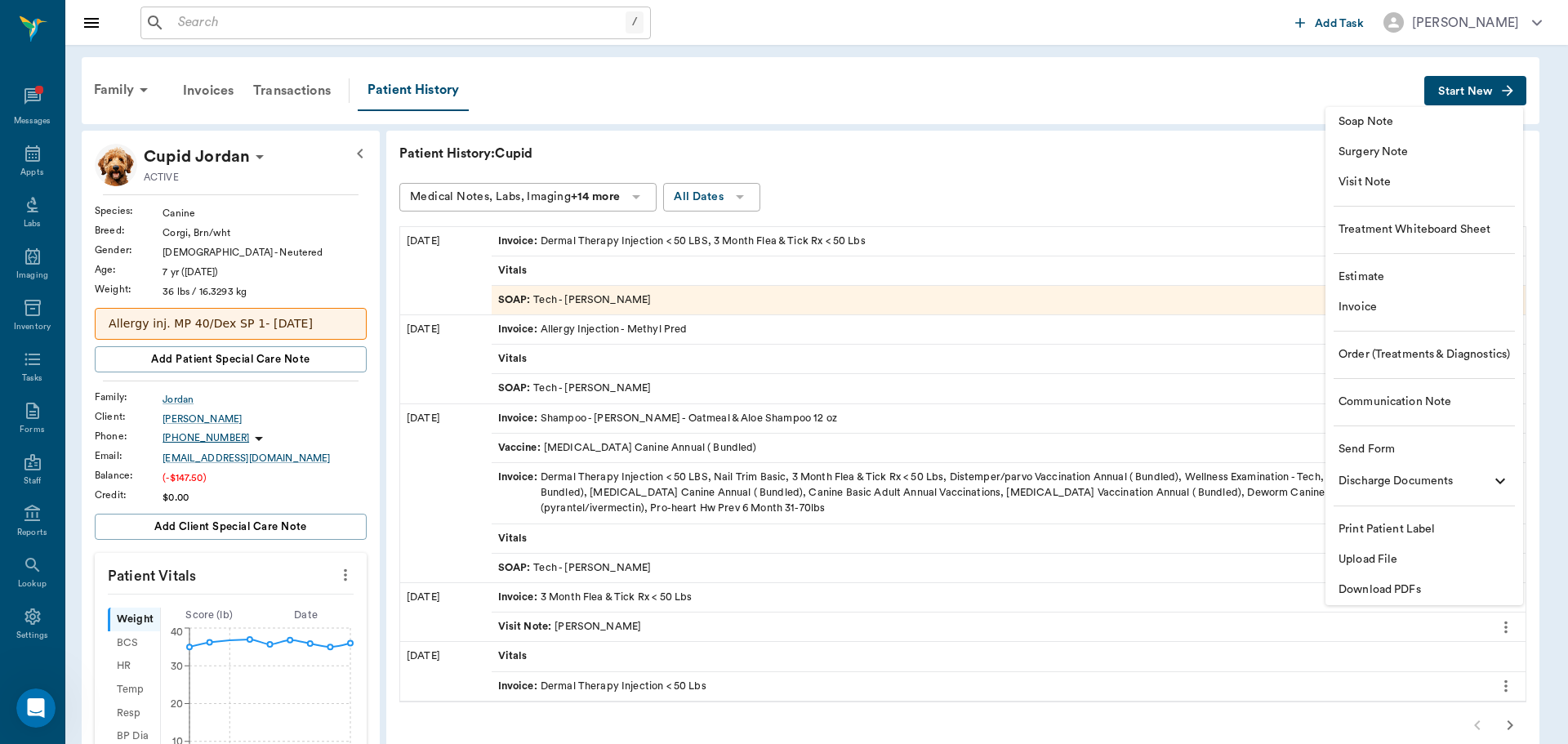
click at [1378, 306] on span "Invoice" at bounding box center [1423, 307] width 171 height 17
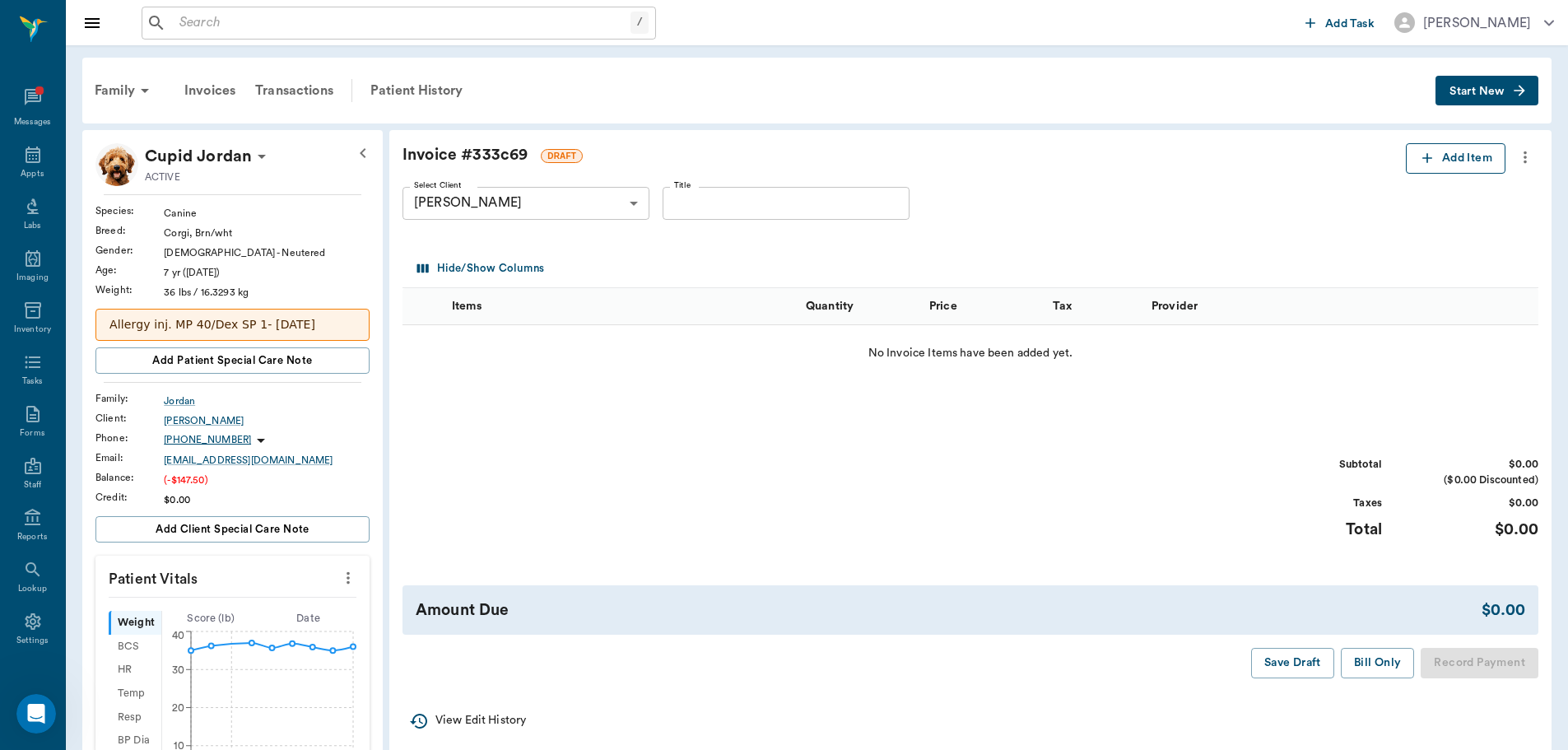
click at [1419, 160] on icon "button" at bounding box center [1428, 158] width 17 height 17
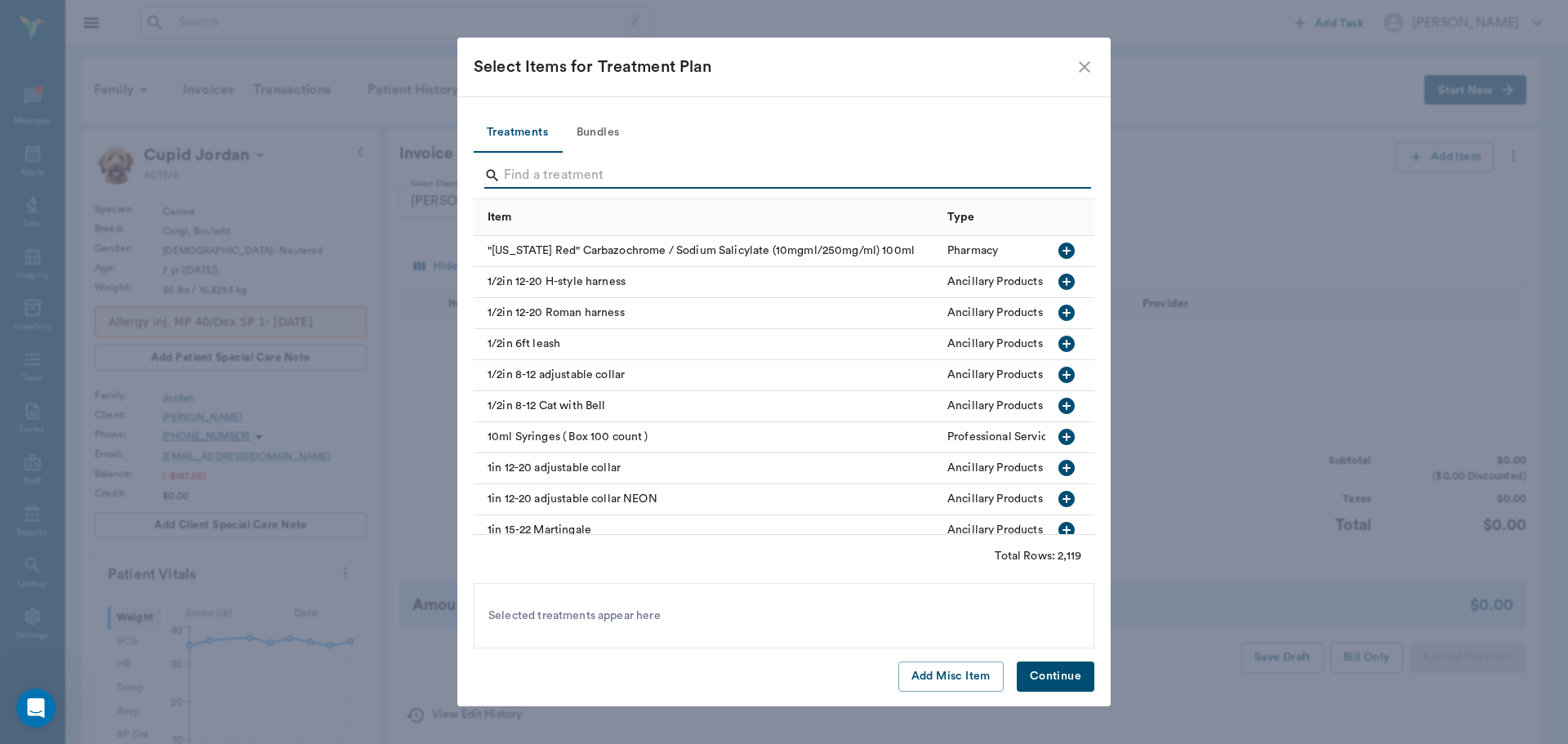
click at [551, 171] on input "Search" at bounding box center [785, 175] width 563 height 27
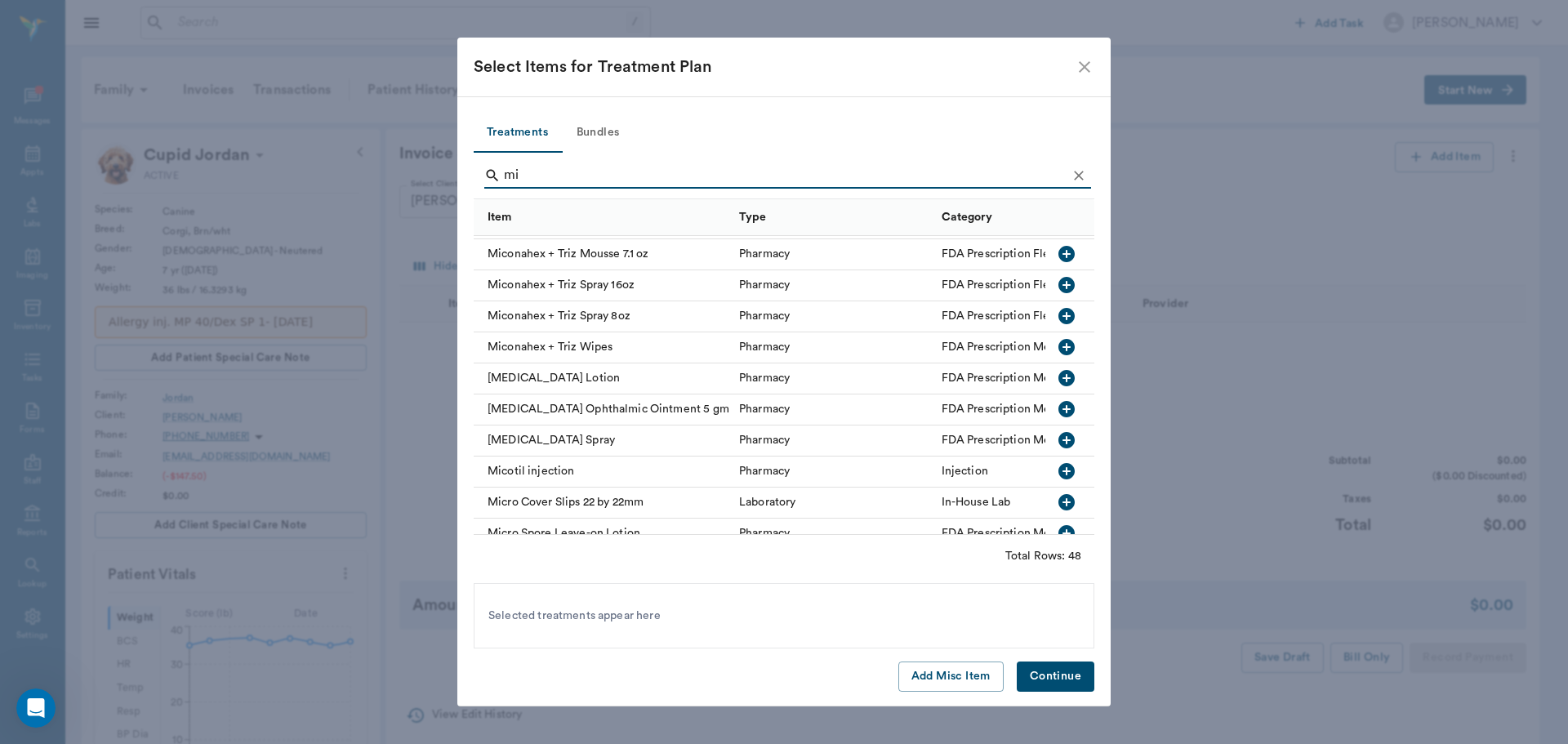
scroll to position [163, 0]
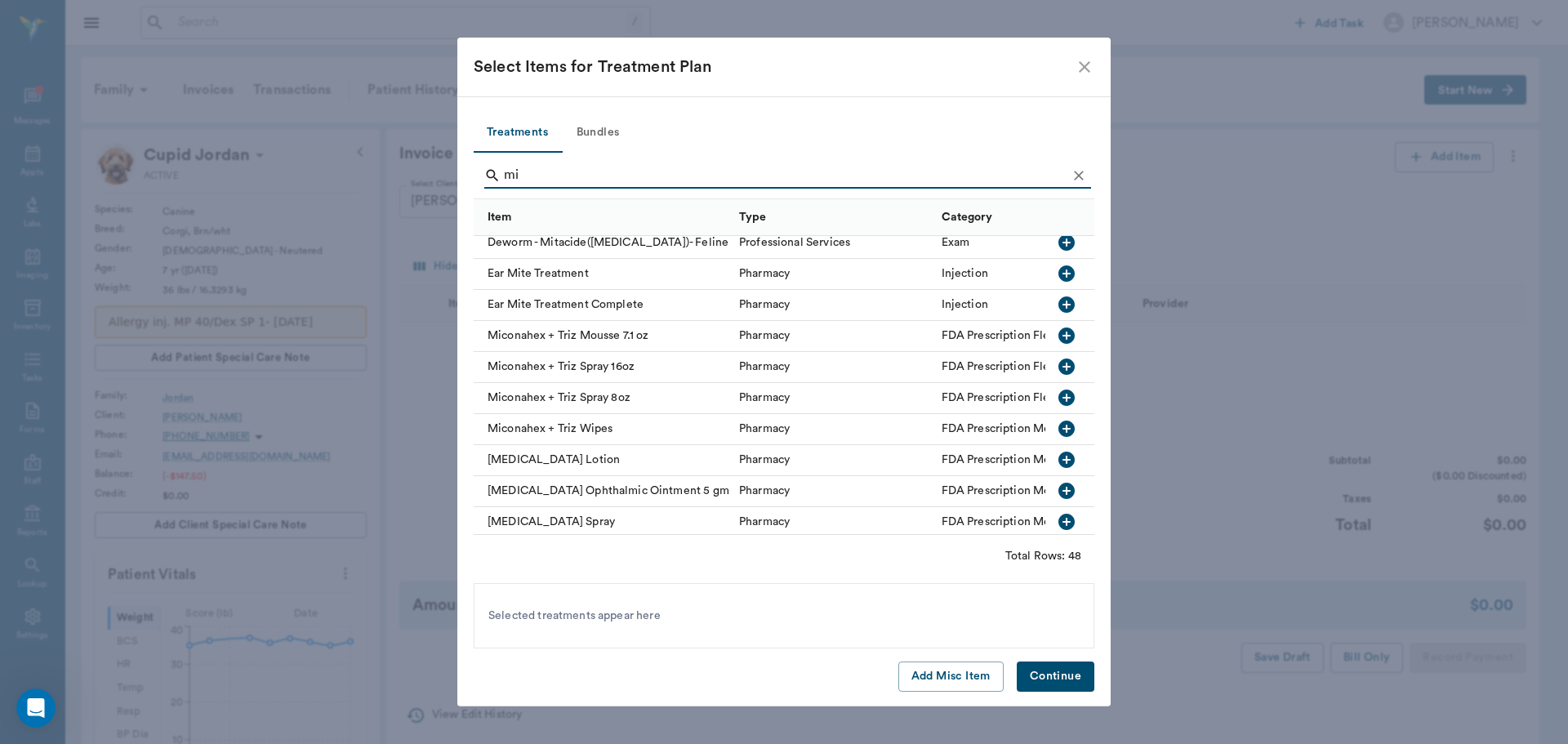
type input "mi"
click at [1058, 403] on icon "button" at bounding box center [1067, 398] width 16 height 16
click at [1052, 674] on button "Continue" at bounding box center [1055, 676] width 78 height 30
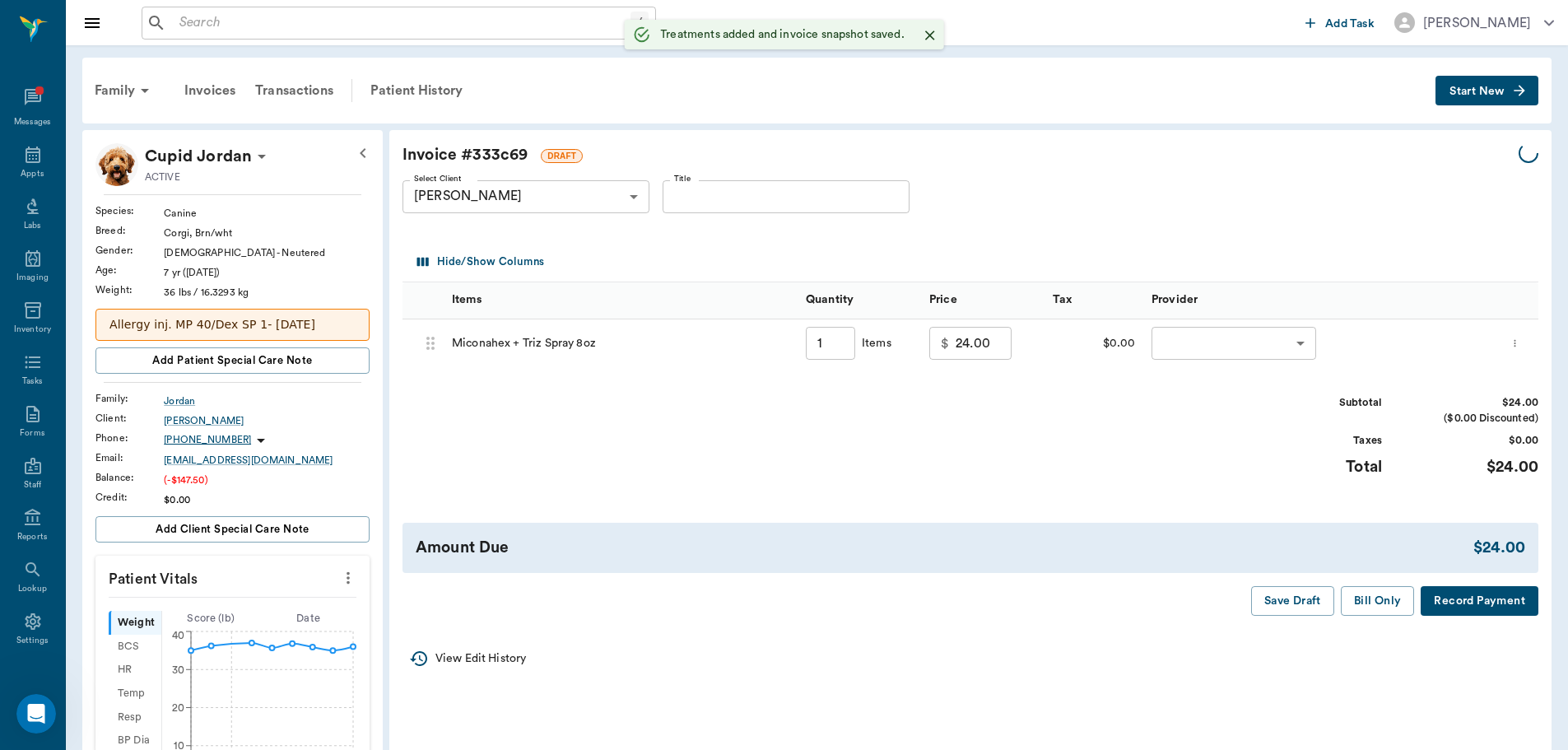
type input "1.00"
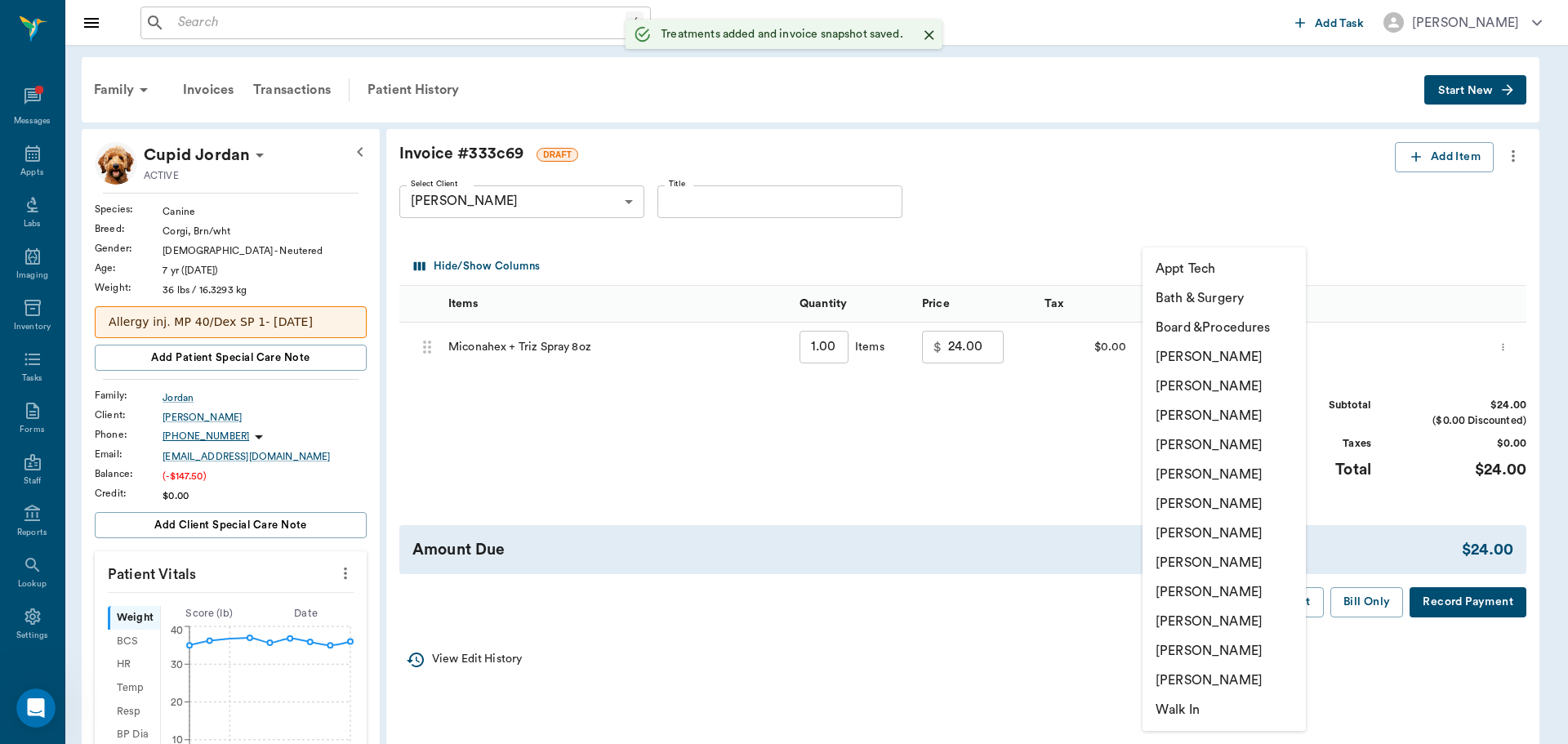
drag, startPoint x: 1214, startPoint y: 334, endPoint x: 1204, endPoint y: 348, distance: 17.2
click at [1210, 338] on body "/ ​ Add Task Dr. Bert Ellsworth Nectar Messages Appts Labs Imaging Inventory Ta…" at bounding box center [784, 672] width 1568 height 1344
click at [1201, 419] on li "[PERSON_NAME]" at bounding box center [1223, 415] width 163 height 29
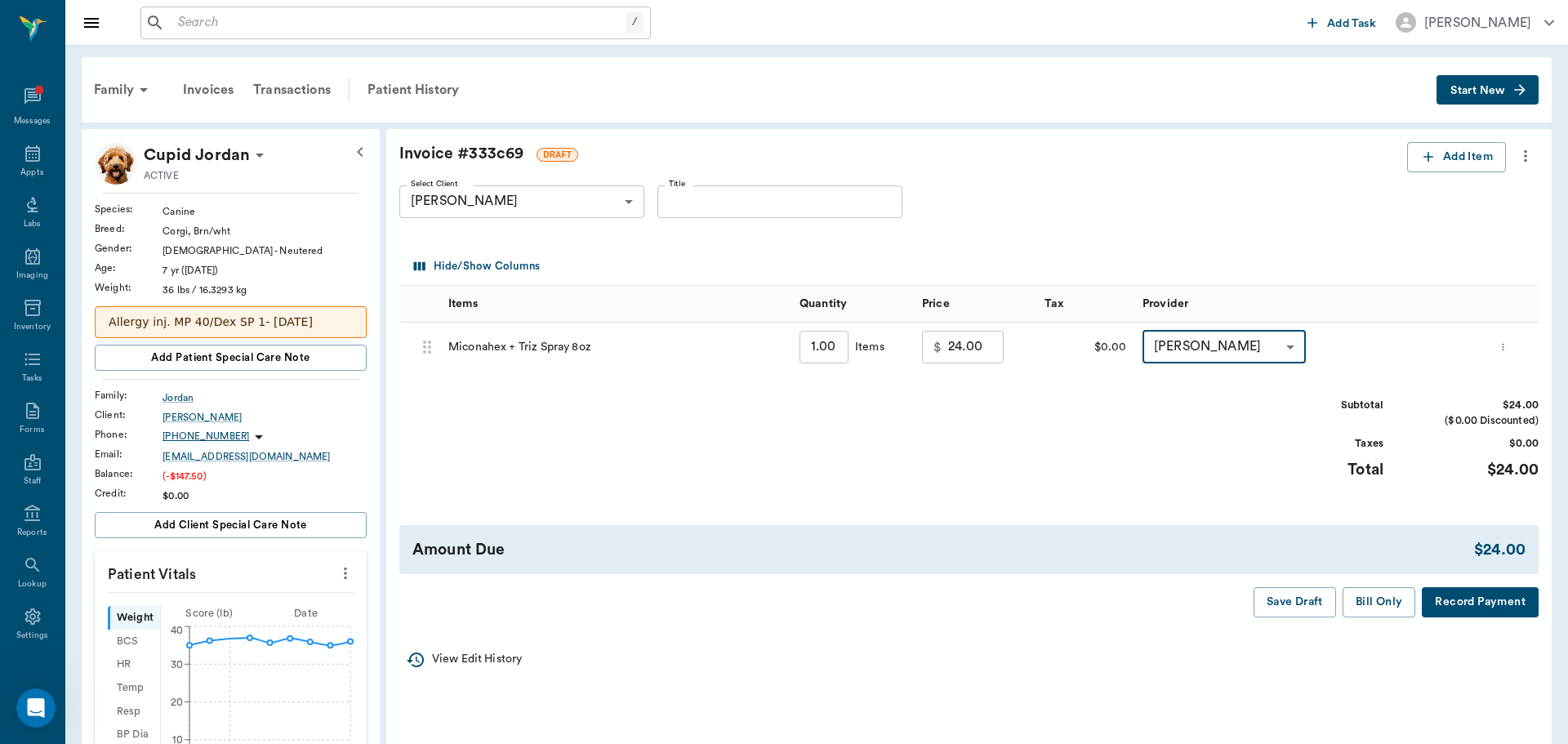
type input "none-63ec2f075fda476ae8351a4d"
drag, startPoint x: 1374, startPoint y: 605, endPoint x: 1292, endPoint y: 579, distance: 86.0
click at [1373, 605] on button "Bill Only" at bounding box center [1366, 602] width 73 height 30
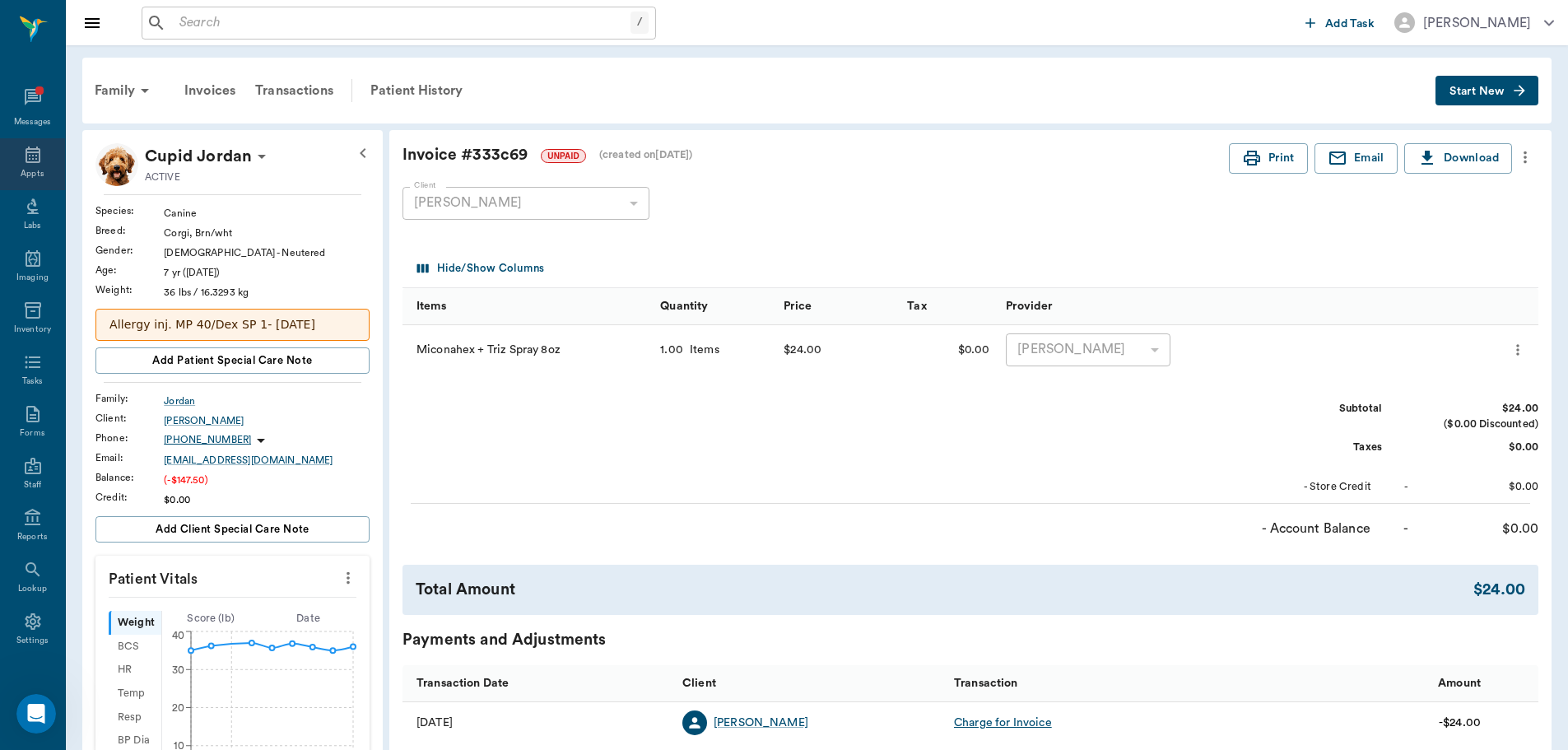
click at [27, 170] on div "Appts" at bounding box center [31, 174] width 23 height 12
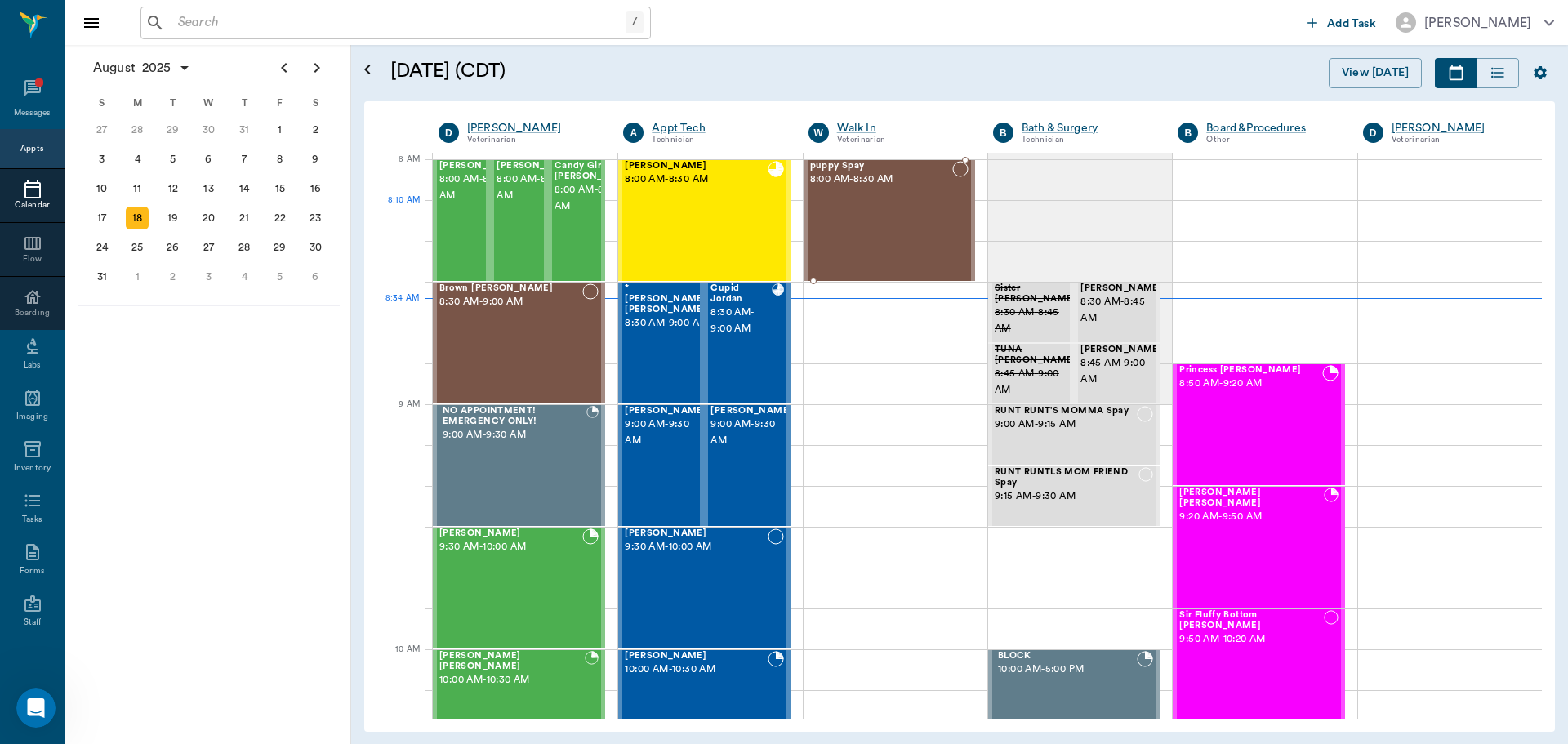
click at [952, 226] on div at bounding box center [960, 221] width 16 height 119
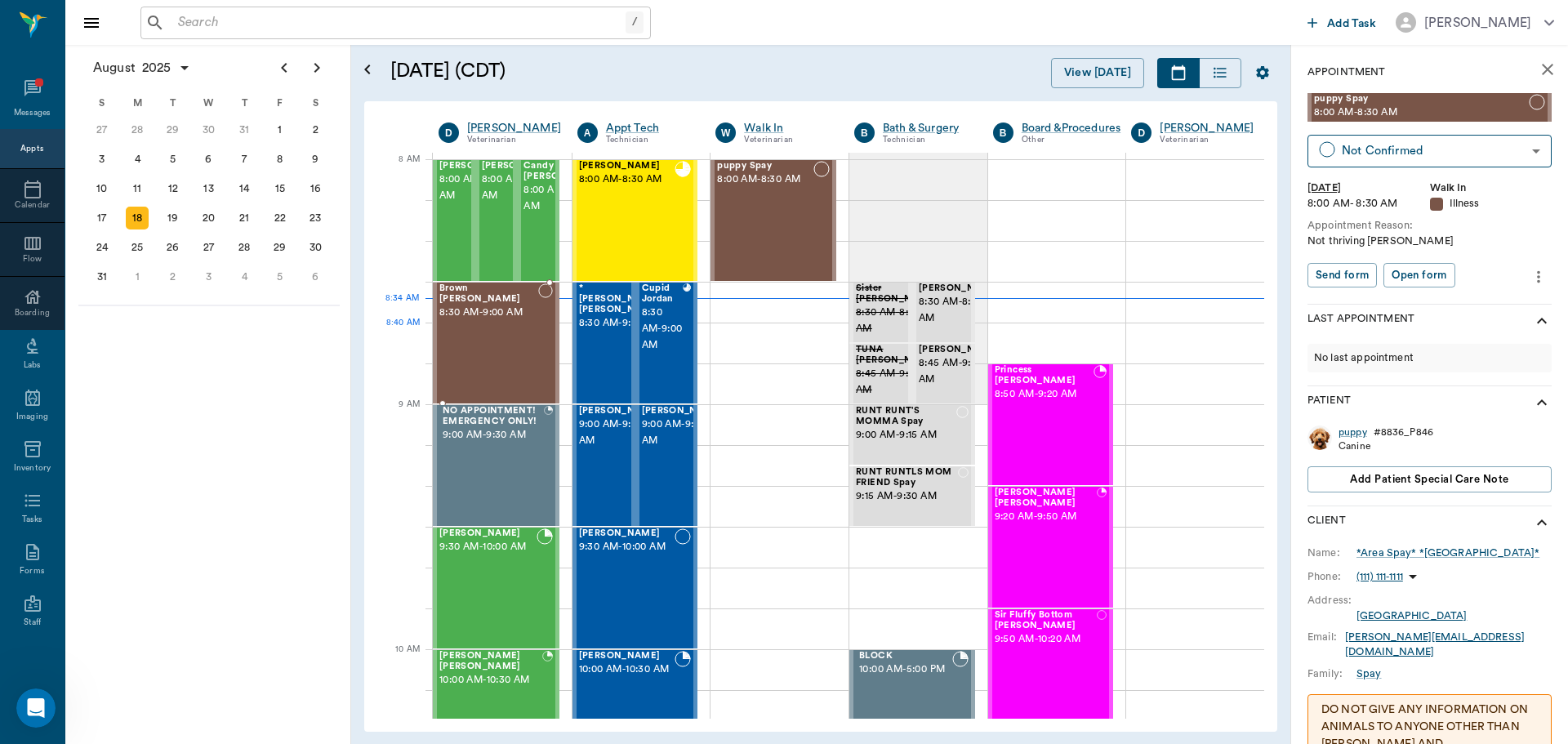
click at [477, 337] on div "Brown Sugar Patterson 8:30 AM - 9:00 AM" at bounding box center [488, 343] width 99 height 119
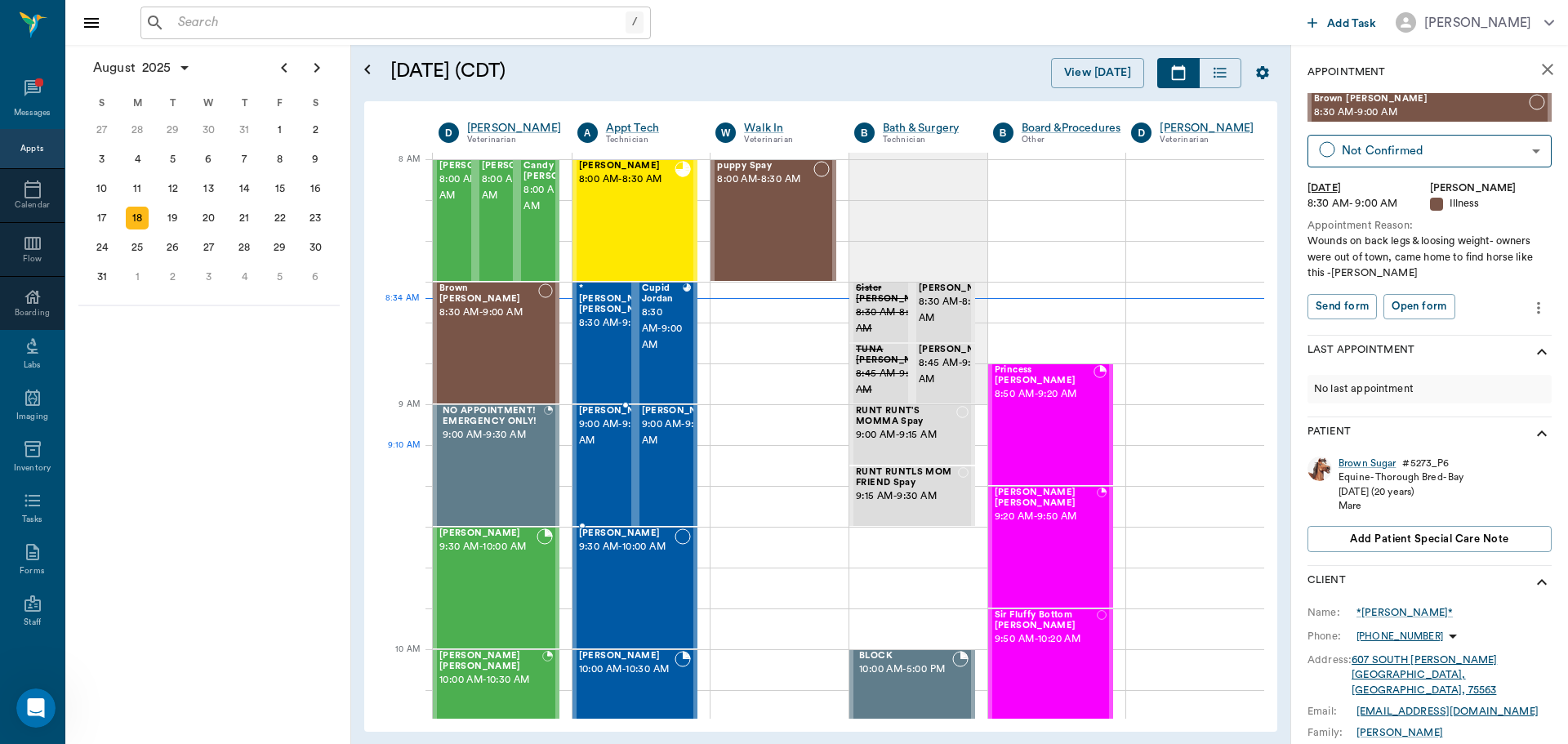
click at [596, 449] on span "9:00 AM - 9:30 AM" at bounding box center [620, 432] width 82 height 33
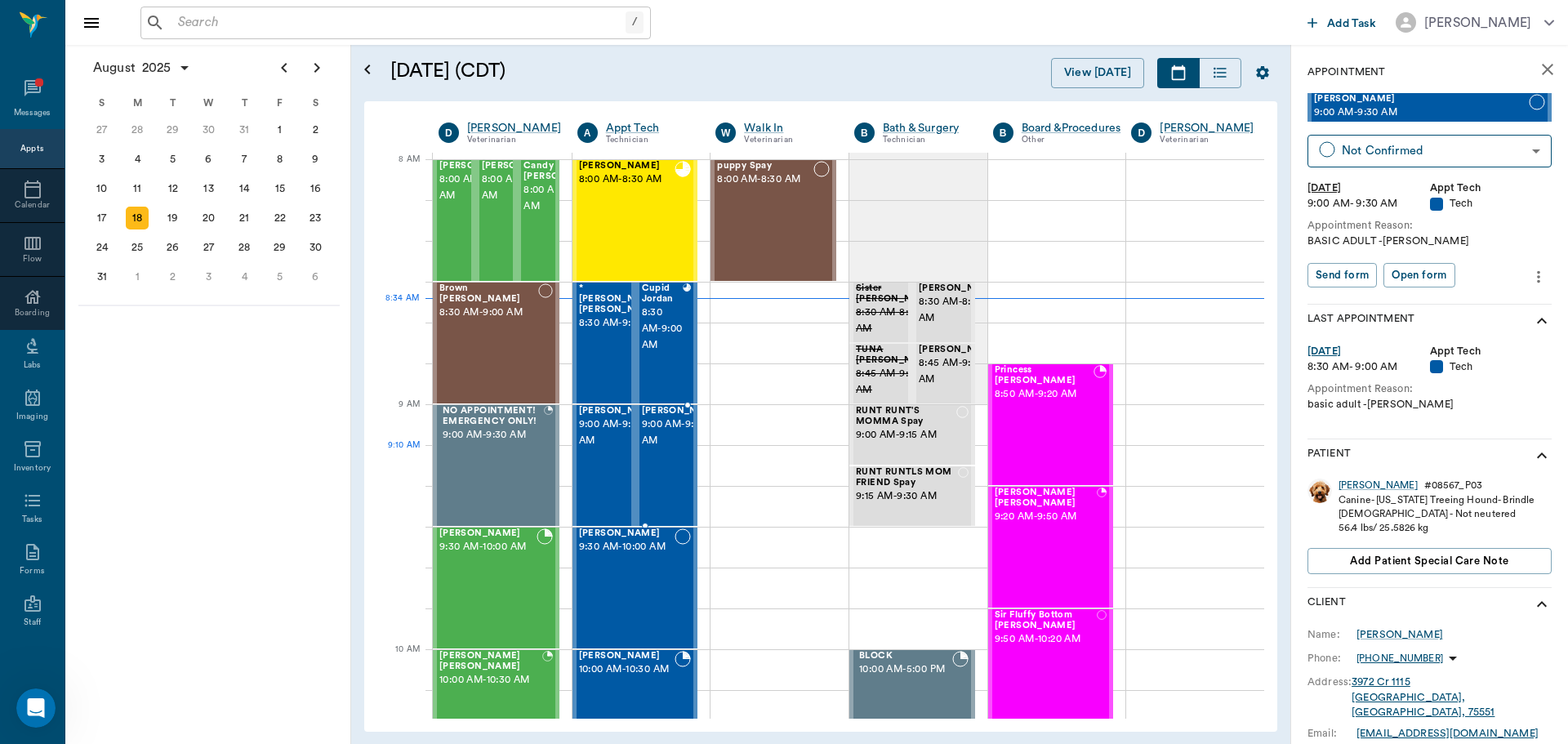
click at [670, 447] on span "9:00 AM - 9:30 AM" at bounding box center [682, 432] width 82 height 33
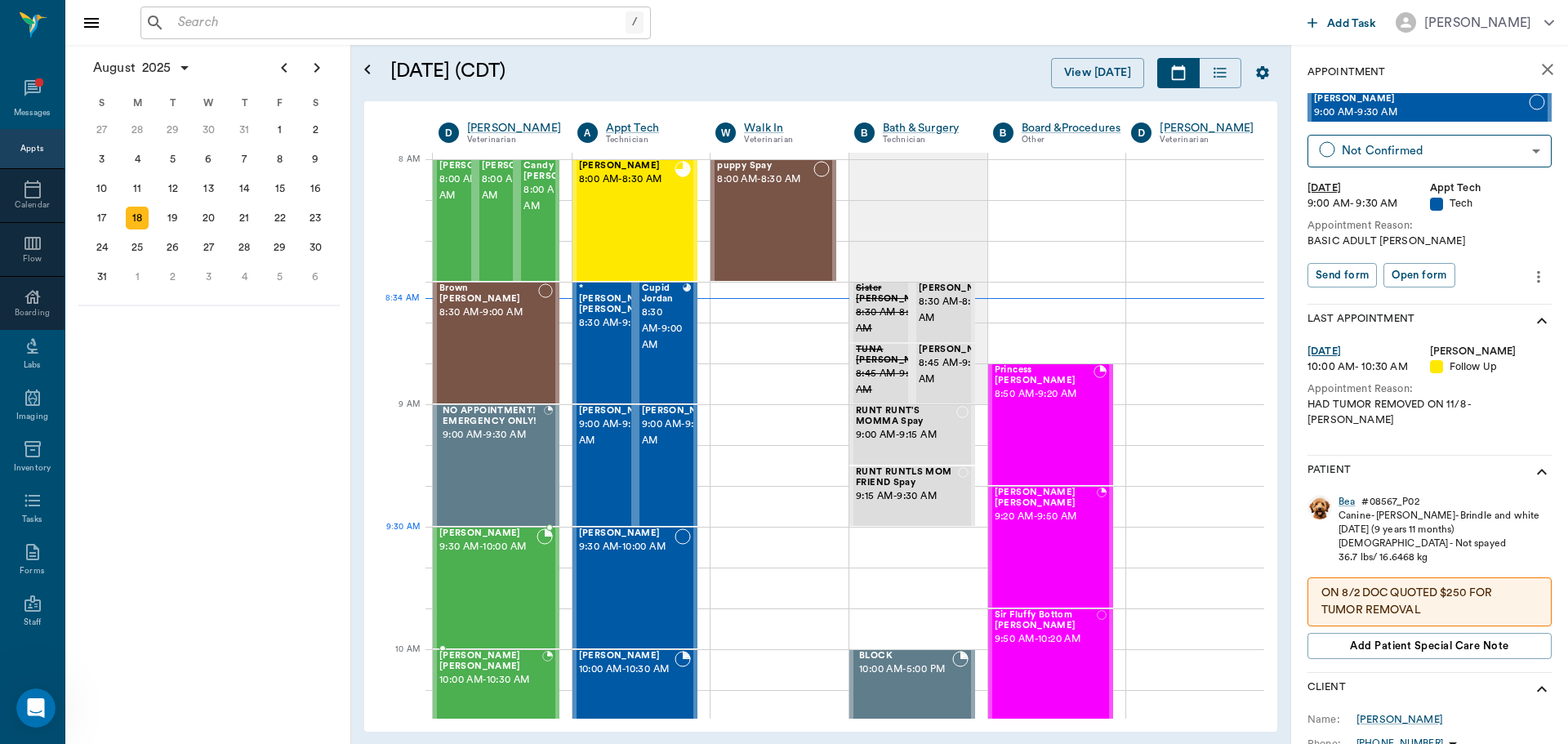
click at [496, 558] on div "Mia Barentine 9:30 AM - 10:00 AM" at bounding box center [488, 587] width 97 height 119
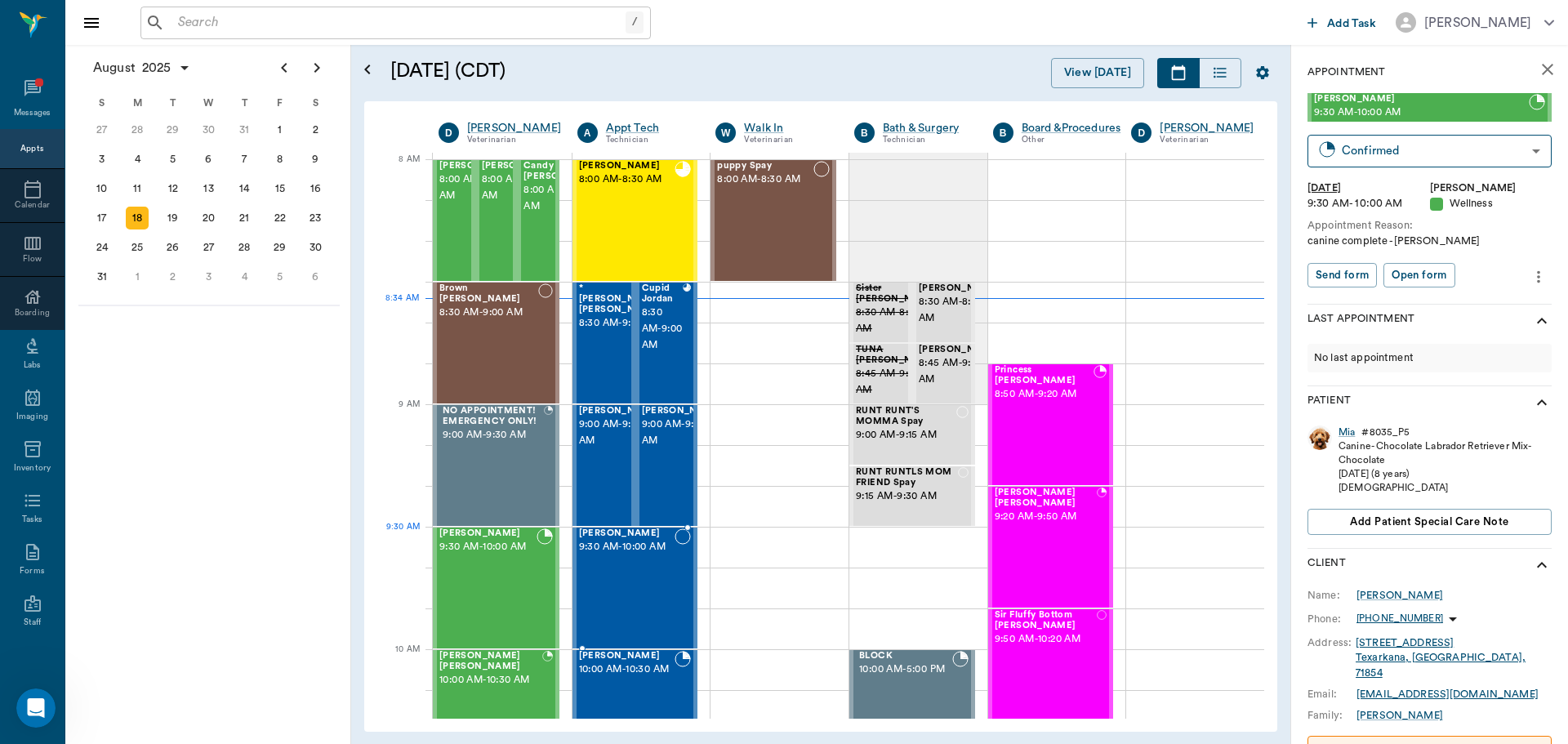
click at [623, 555] on span "9:30 AM - 10:00 AM" at bounding box center [627, 547] width 96 height 16
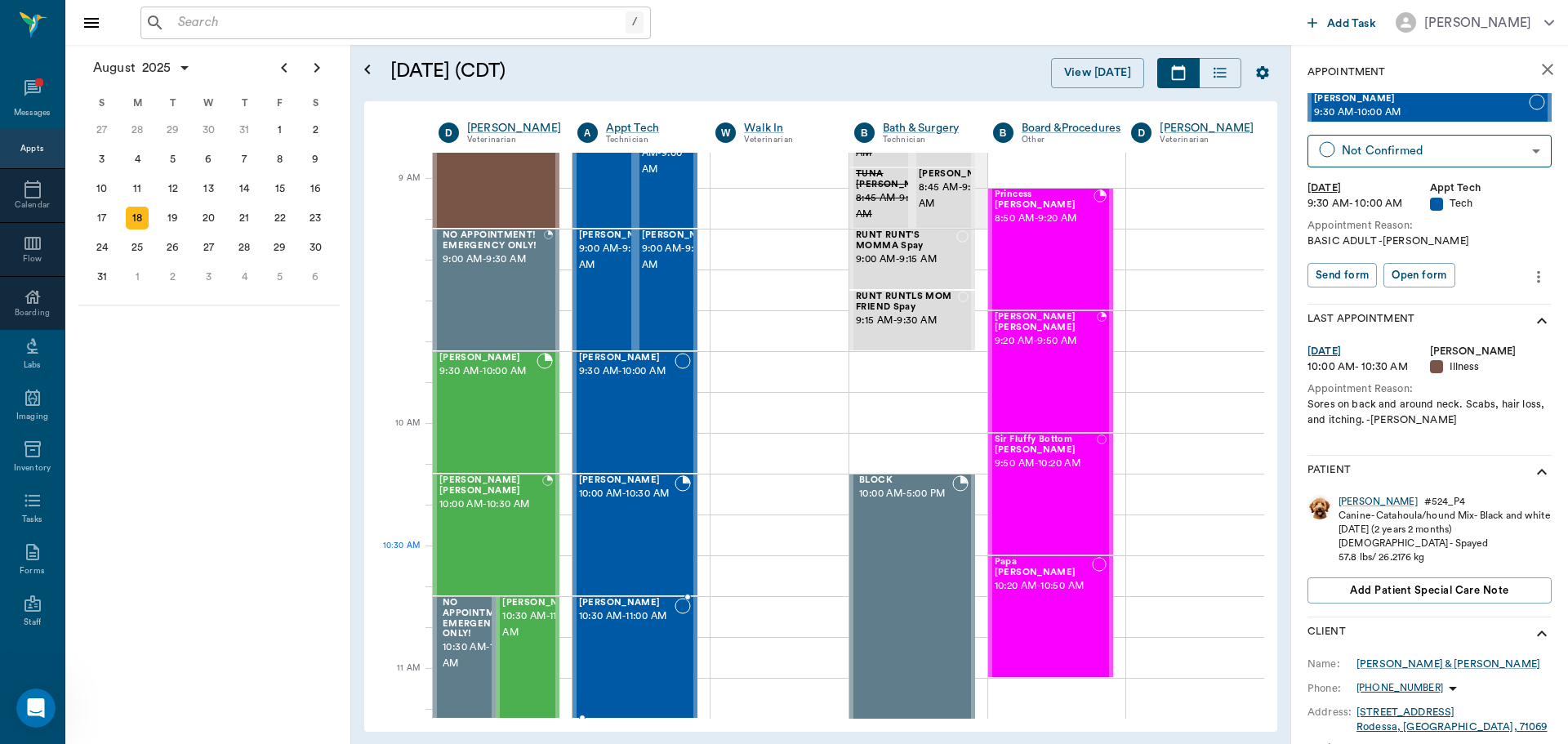
scroll to position [245, 0]
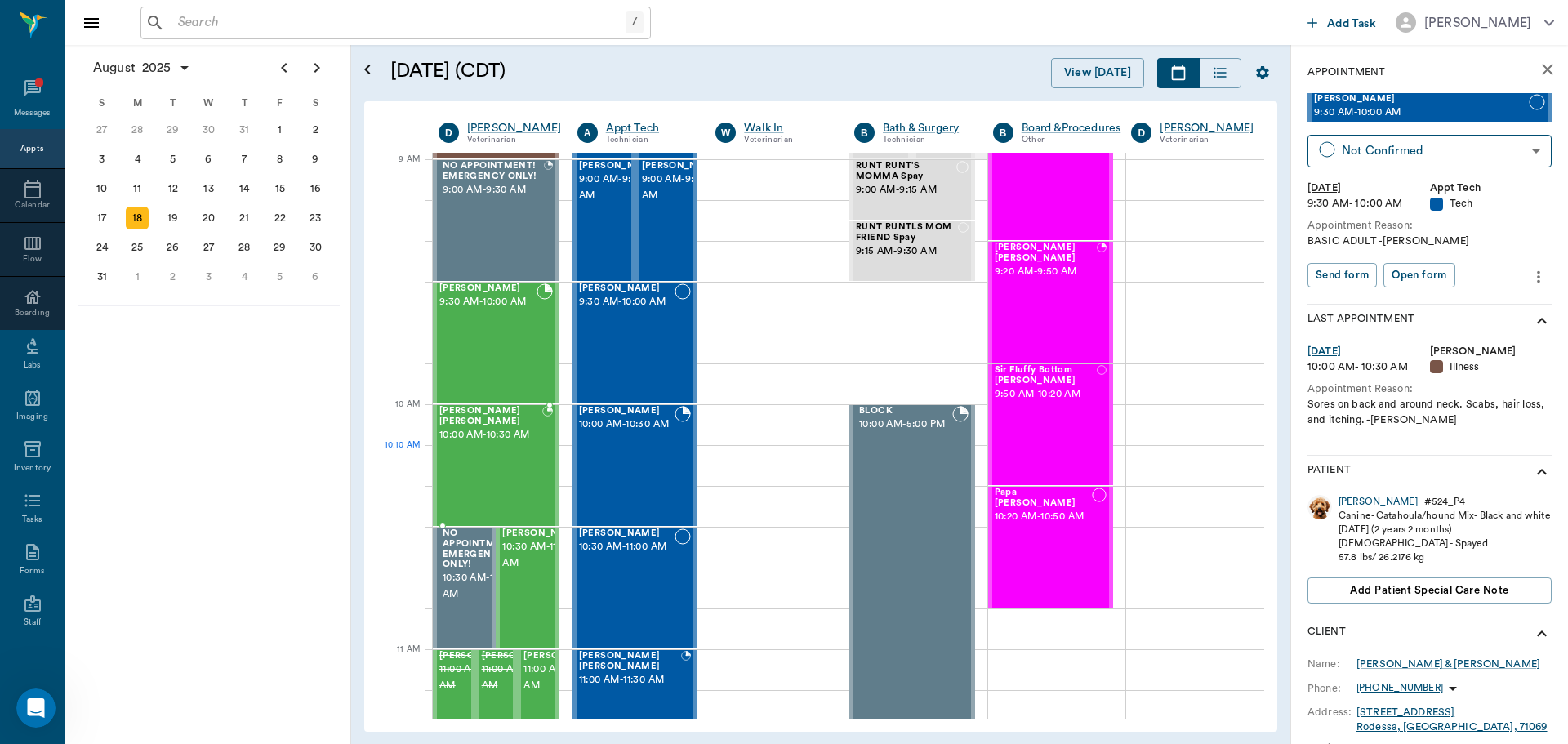
click at [516, 454] on div "Marley Barentine 10:00 AM - 10:30 AM" at bounding box center [490, 465] width 103 height 119
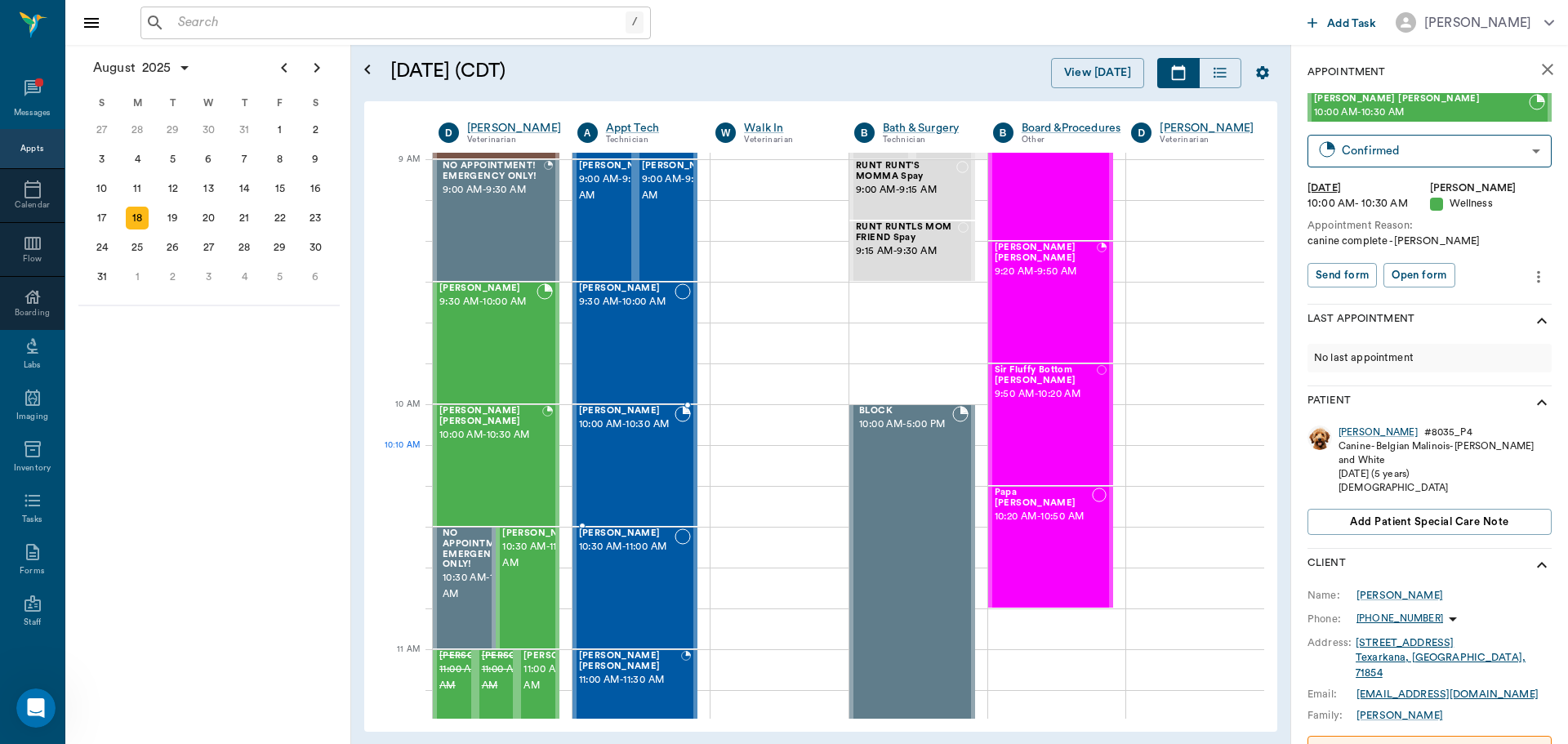
click at [615, 449] on div "[PERSON_NAME] 10:00 AM - 10:30 AM" at bounding box center [627, 465] width 96 height 119
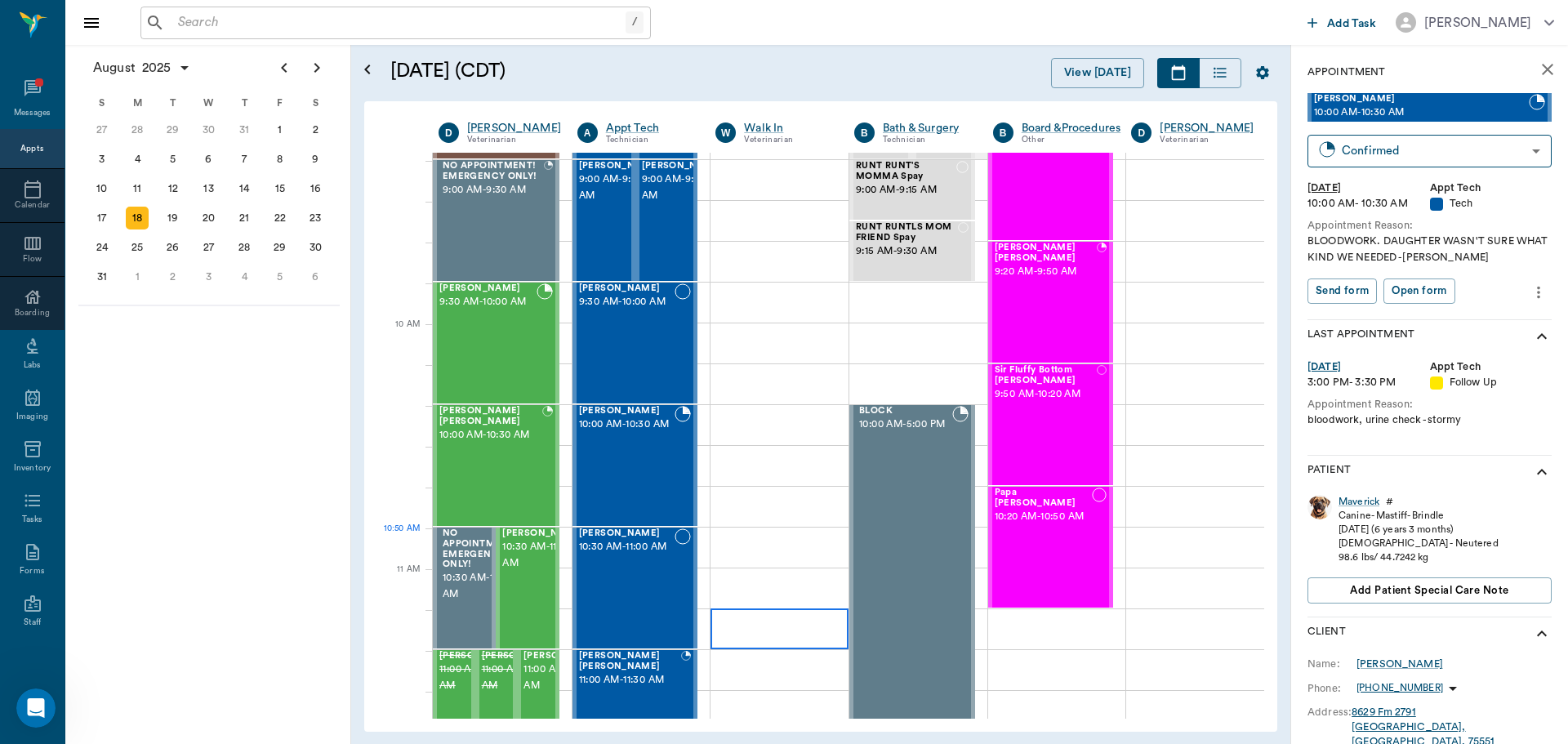
scroll to position [408, 0]
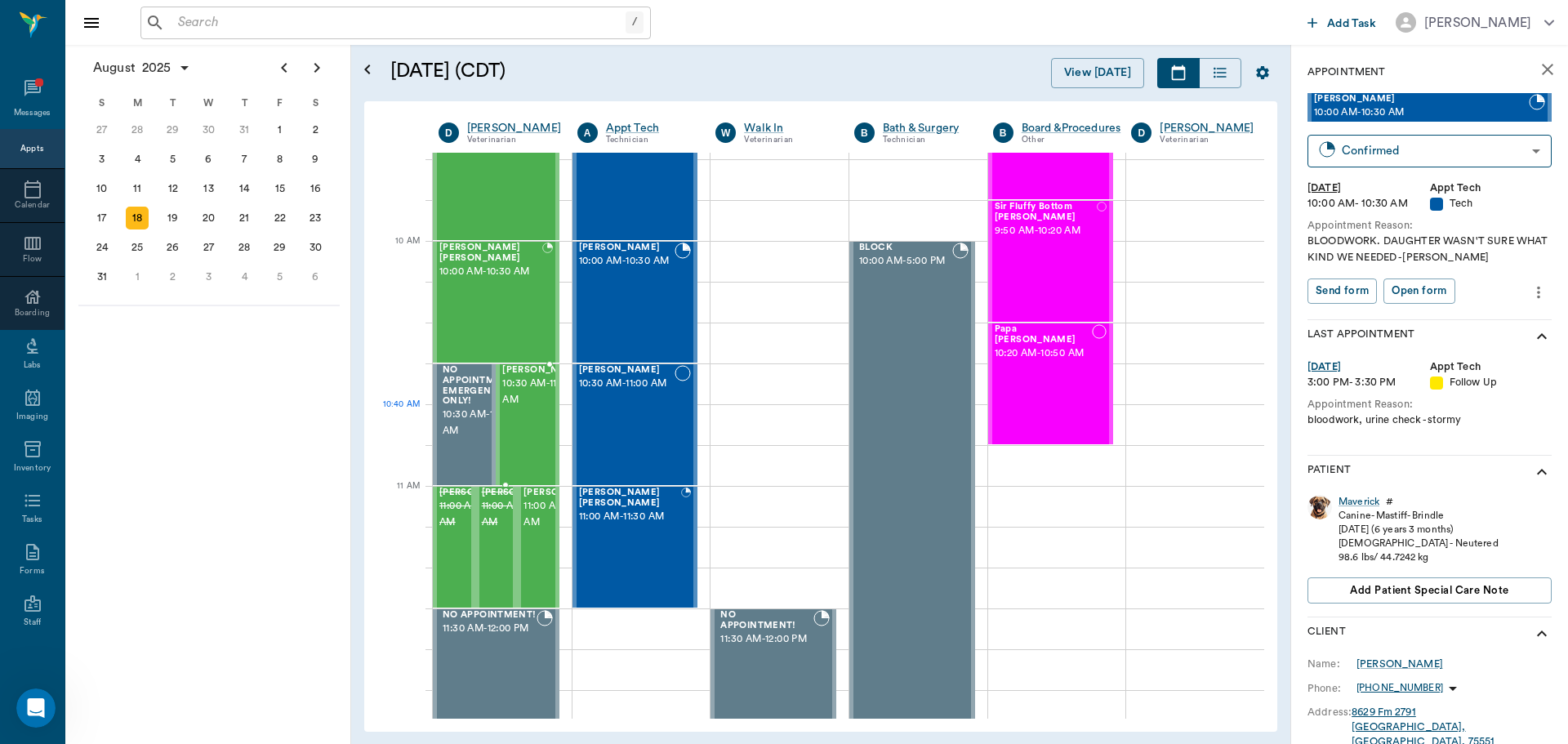
click at [522, 408] on span "10:30 AM - 11:00 AM" at bounding box center [543, 392] width 82 height 33
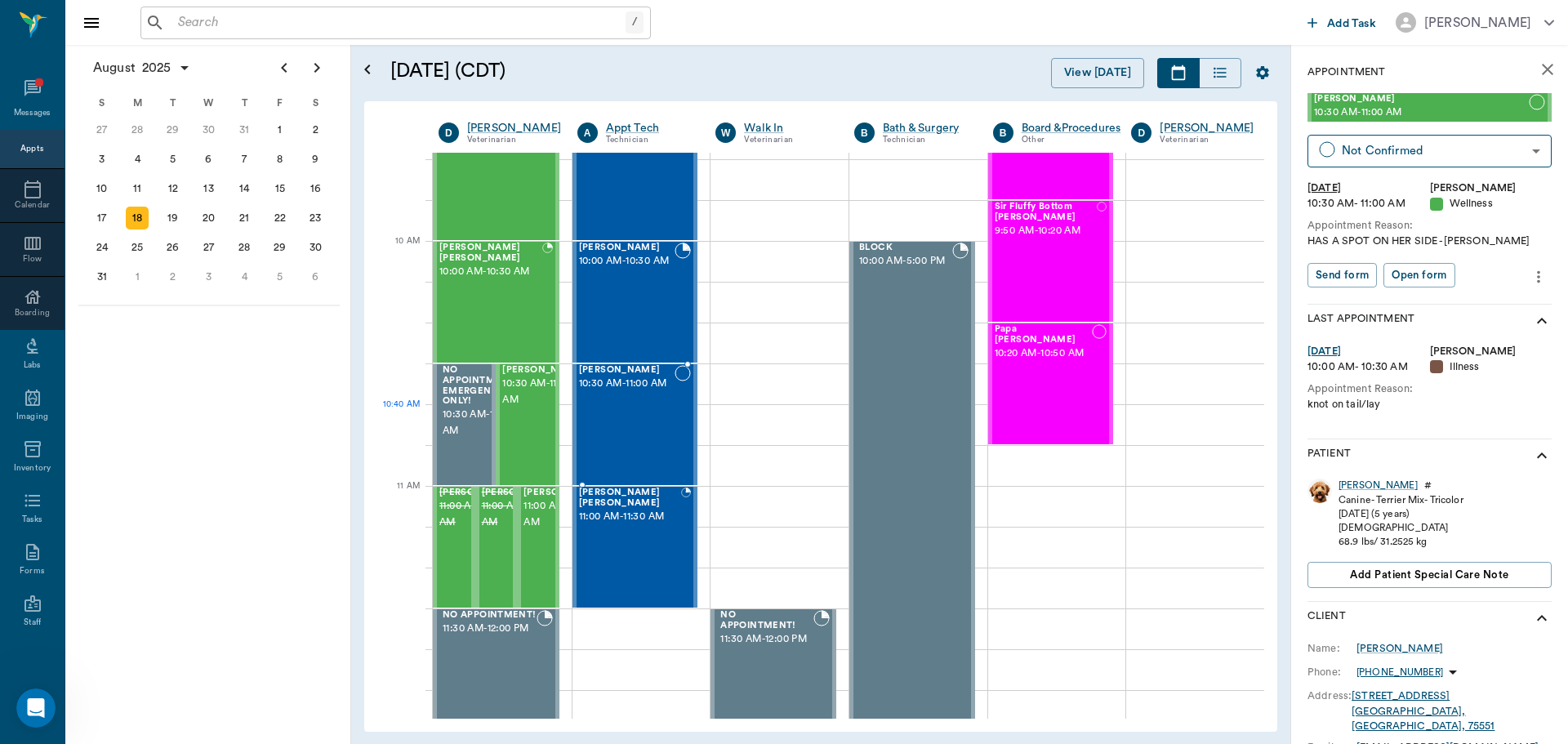
click at [613, 413] on div "Bella Brock 10:30 AM - 11:00 AM" at bounding box center [627, 424] width 96 height 119
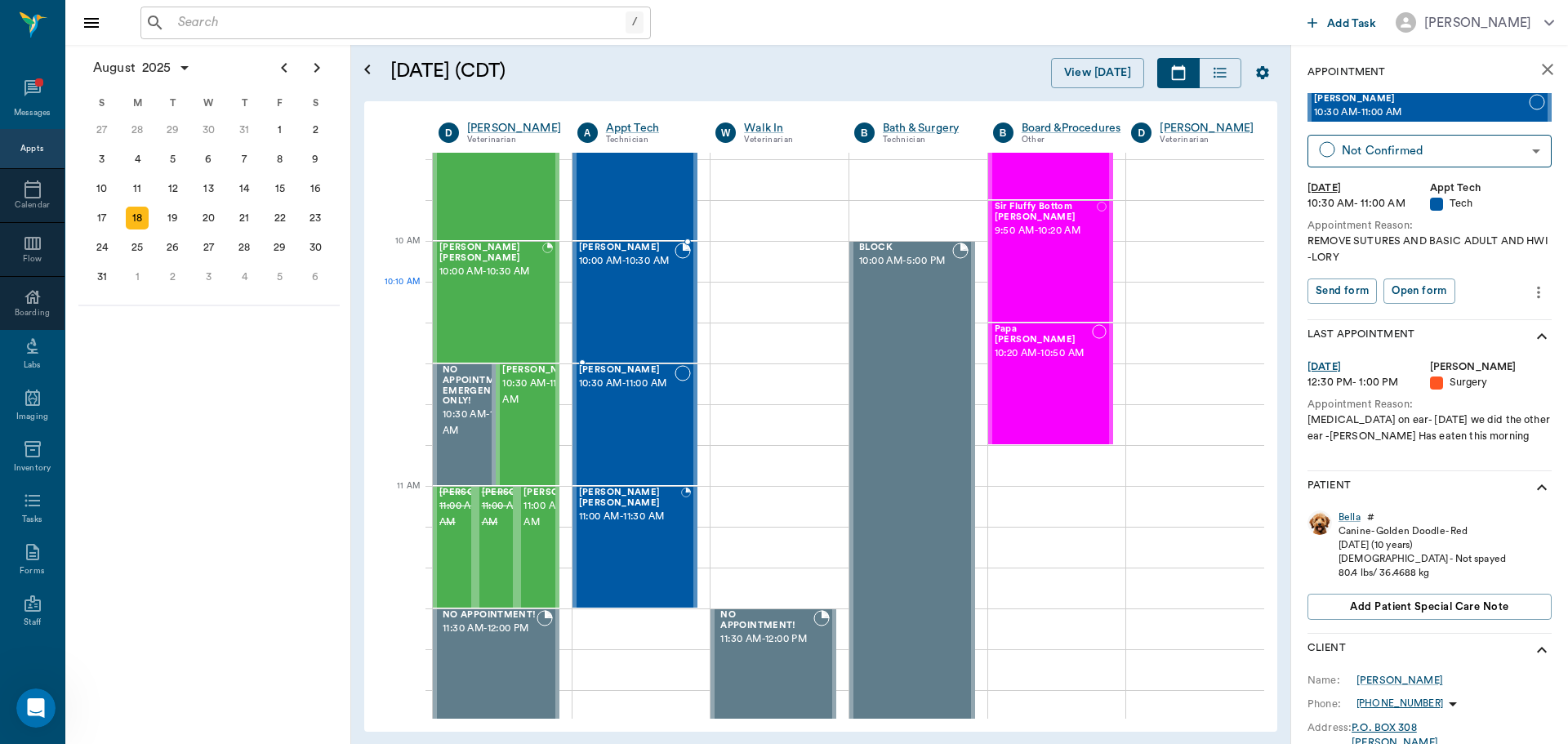
click at [621, 298] on div "[PERSON_NAME] 10:00 AM - 10:30 AM" at bounding box center [627, 302] width 96 height 119
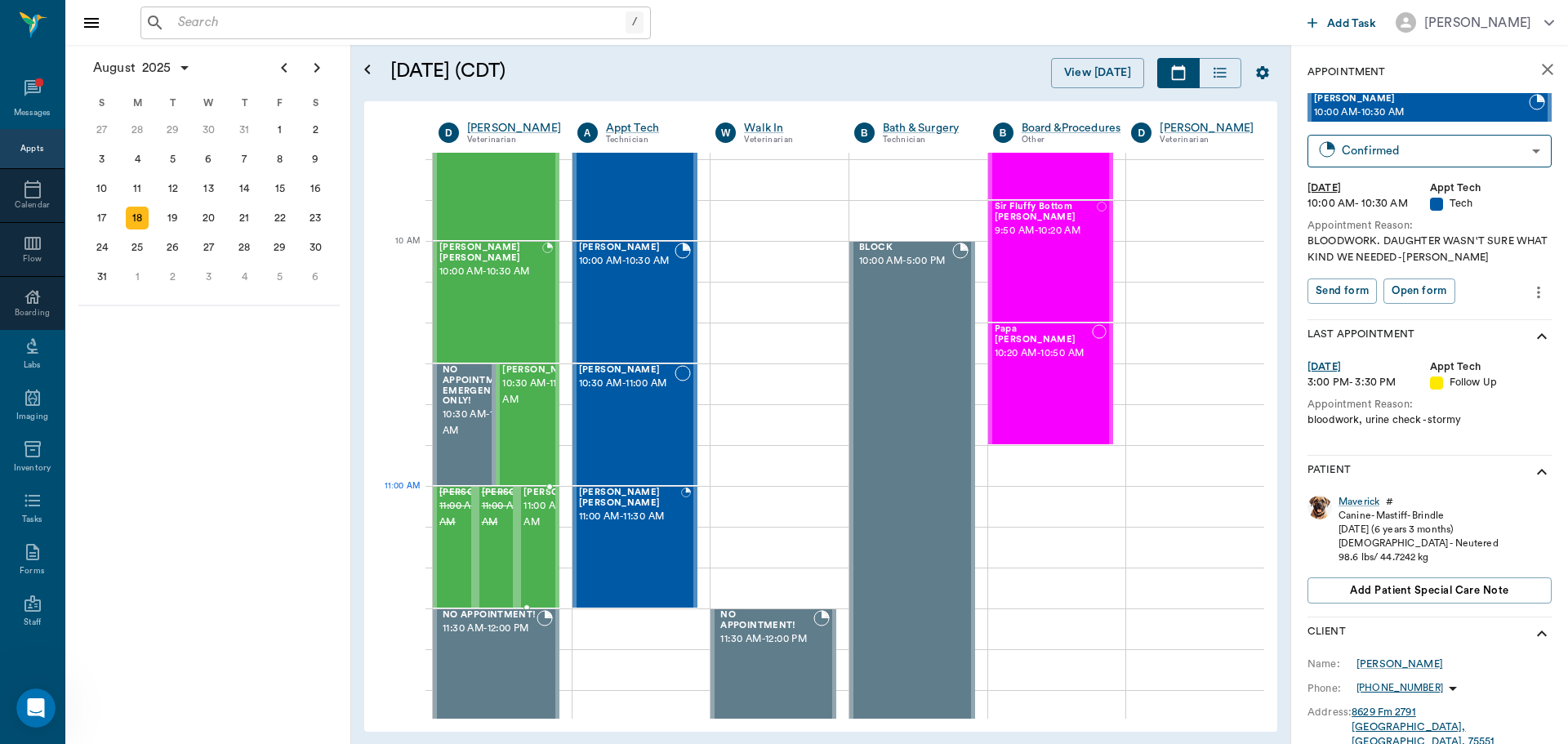
click at [539, 510] on span "11:00 AM - 11:30 AM" at bounding box center [564, 515] width 82 height 33
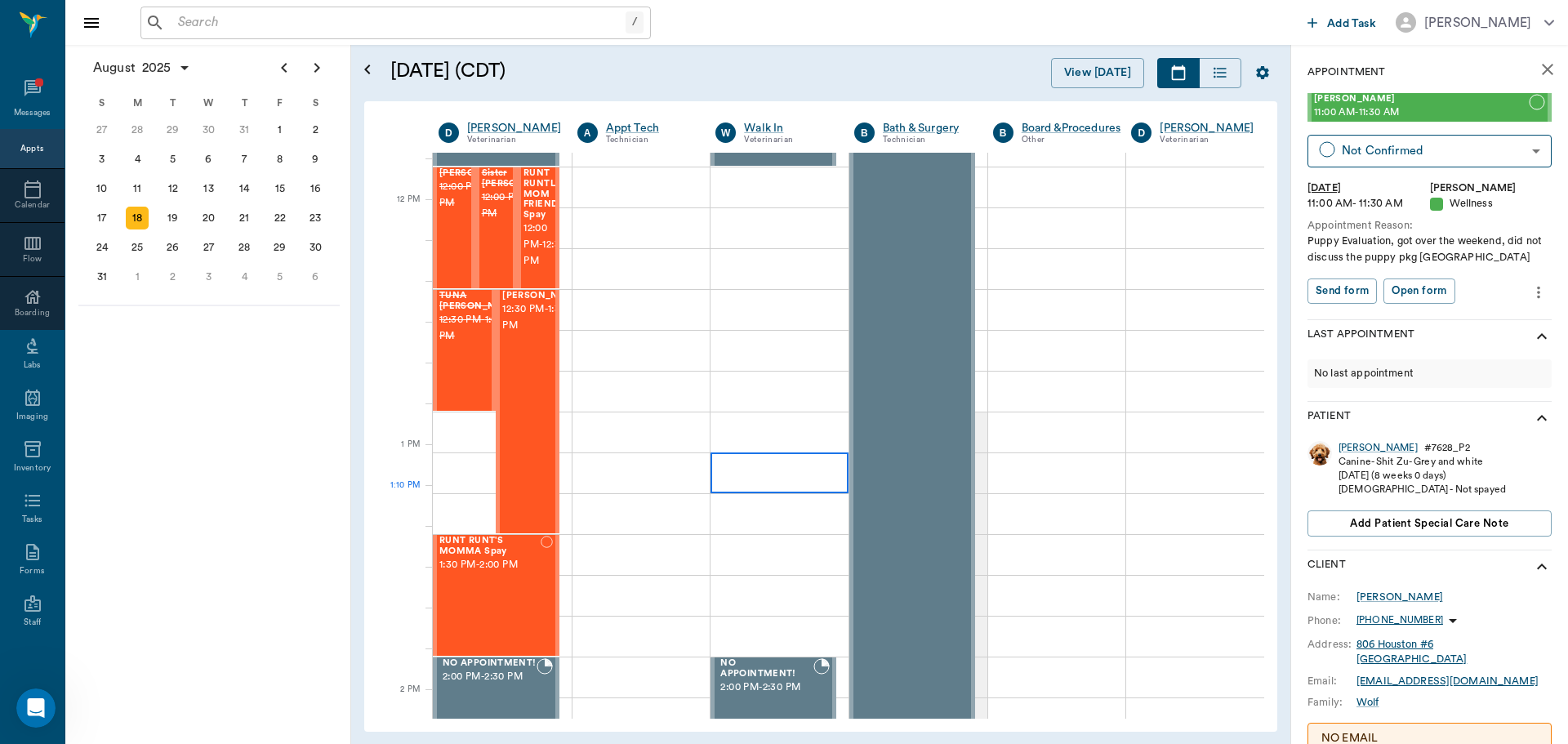
scroll to position [979, 0]
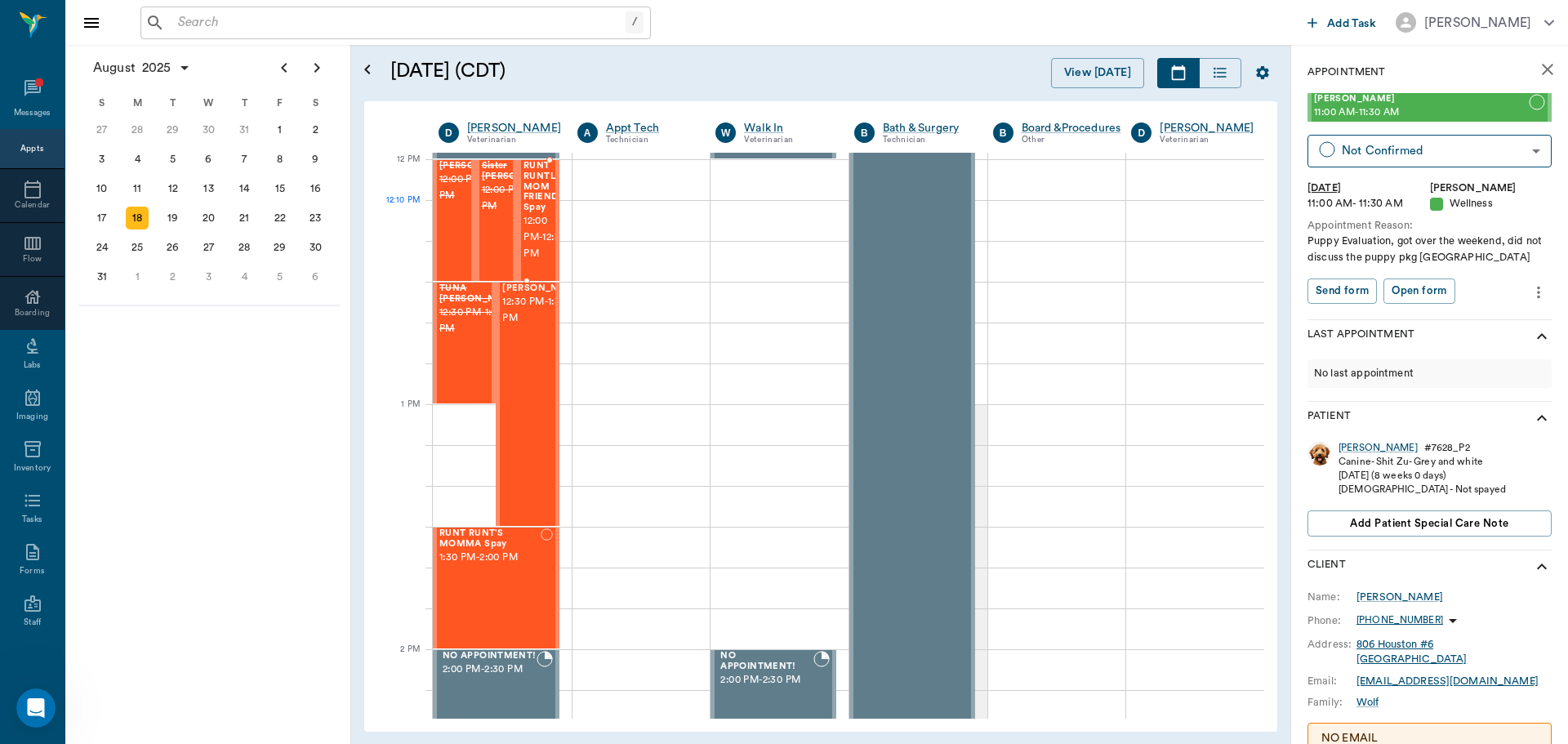
click at [533, 214] on span "12:00 PM - 12:30 PM" at bounding box center [544, 237] width 42 height 49
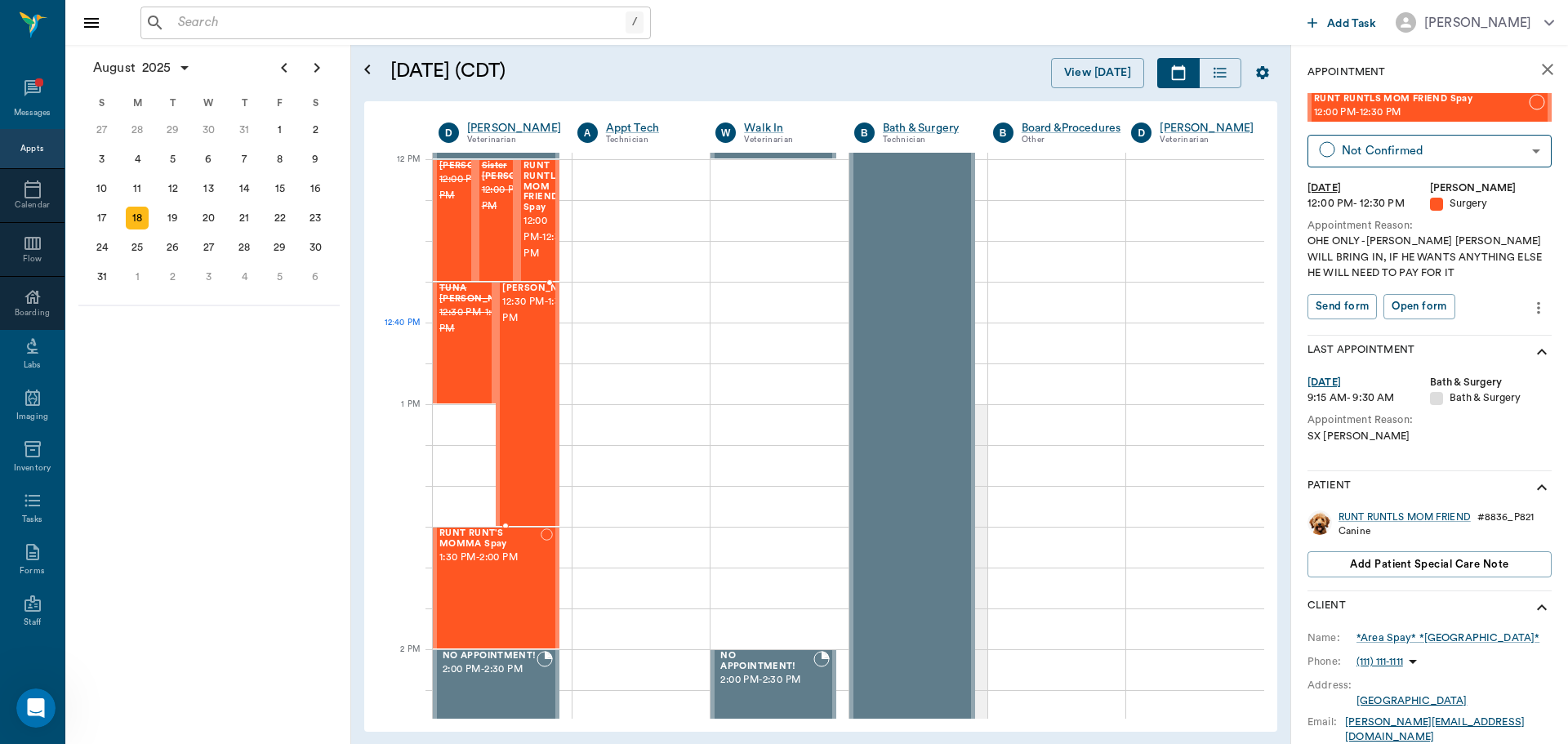
click at [523, 326] on span "12:30 PM - 1:30 PM" at bounding box center [543, 311] width 82 height 33
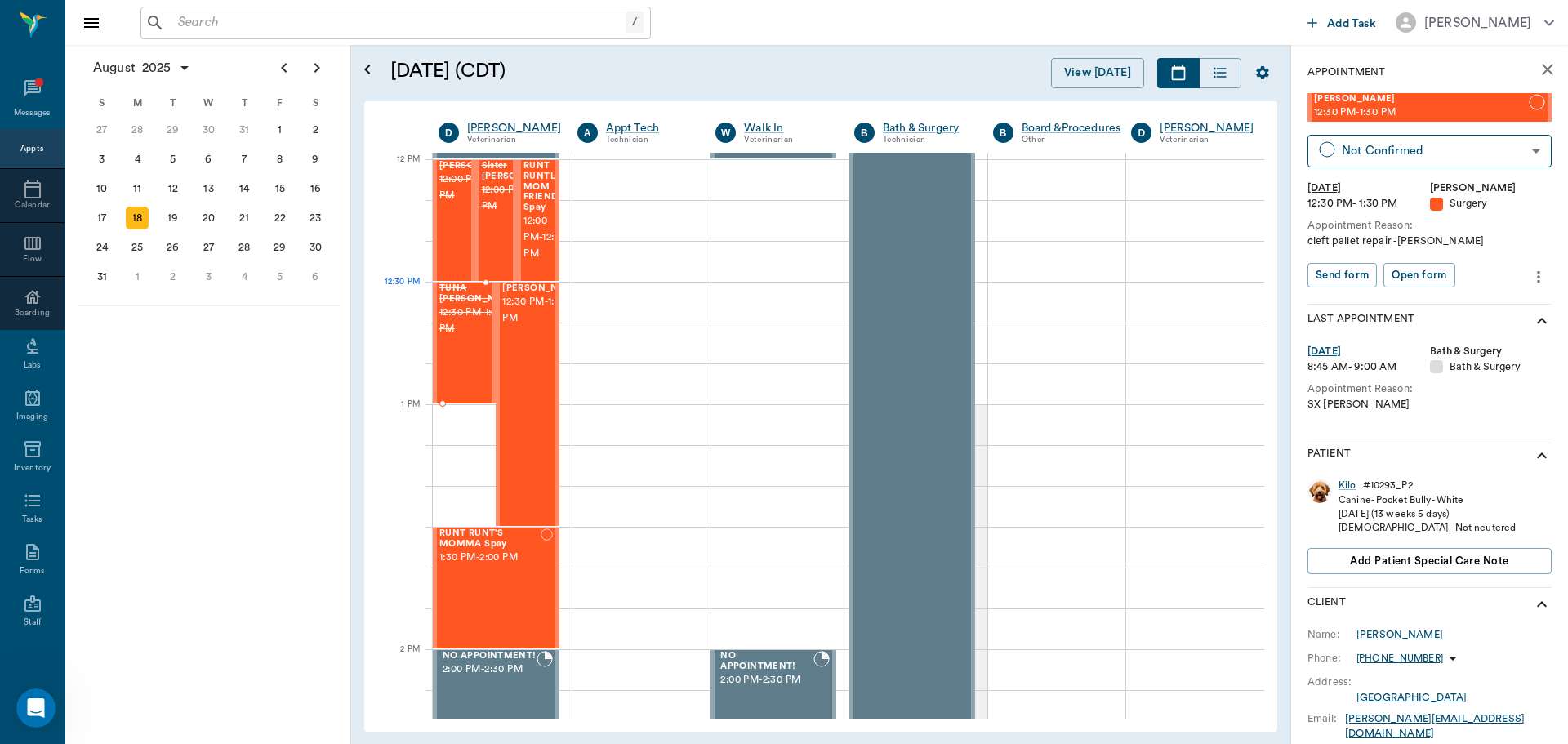
click at [456, 314] on span "12:30 PM - 1:00 PM" at bounding box center [479, 321] width 82 height 33
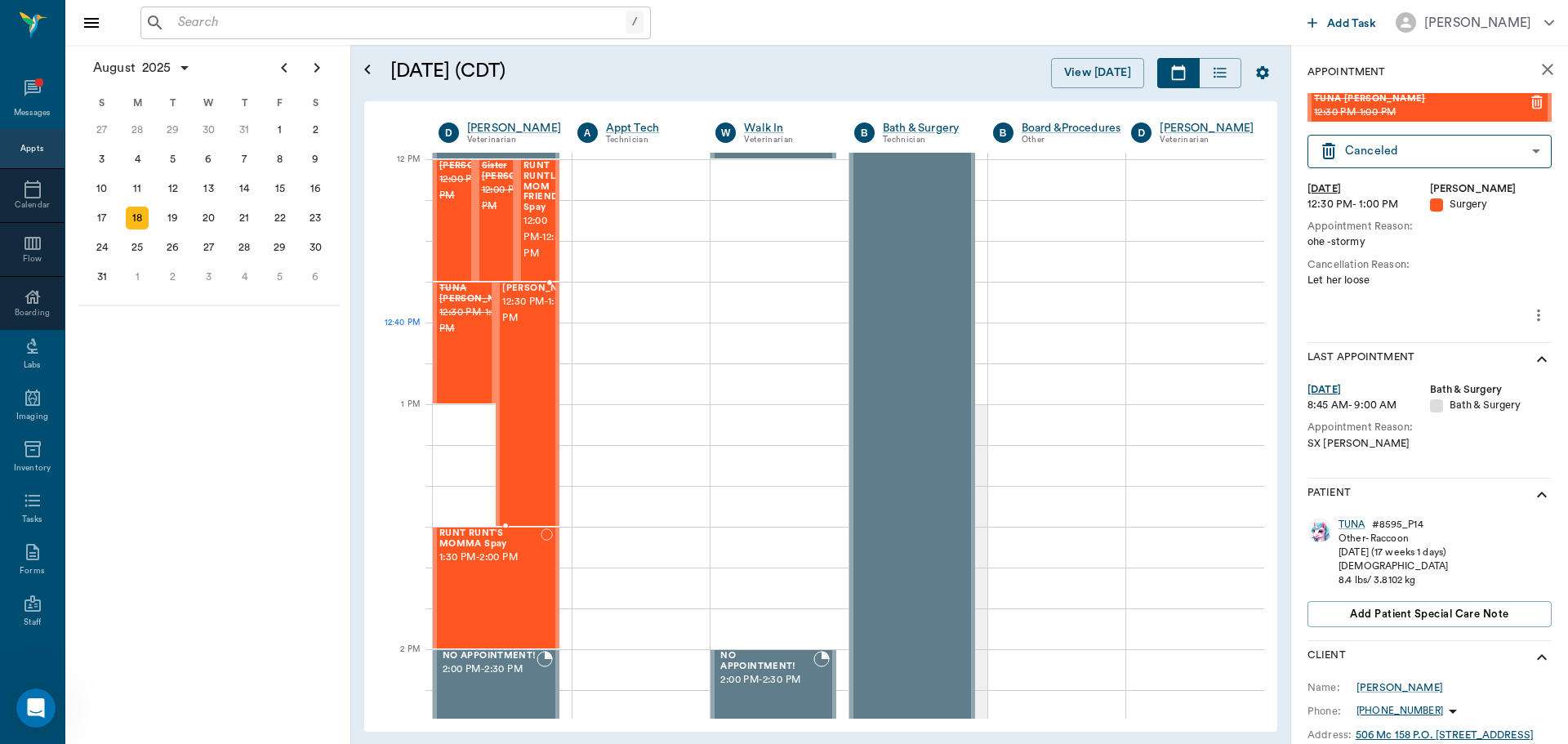
click at [534, 326] on span "12:30 PM - 1:30 PM" at bounding box center [543, 311] width 82 height 33
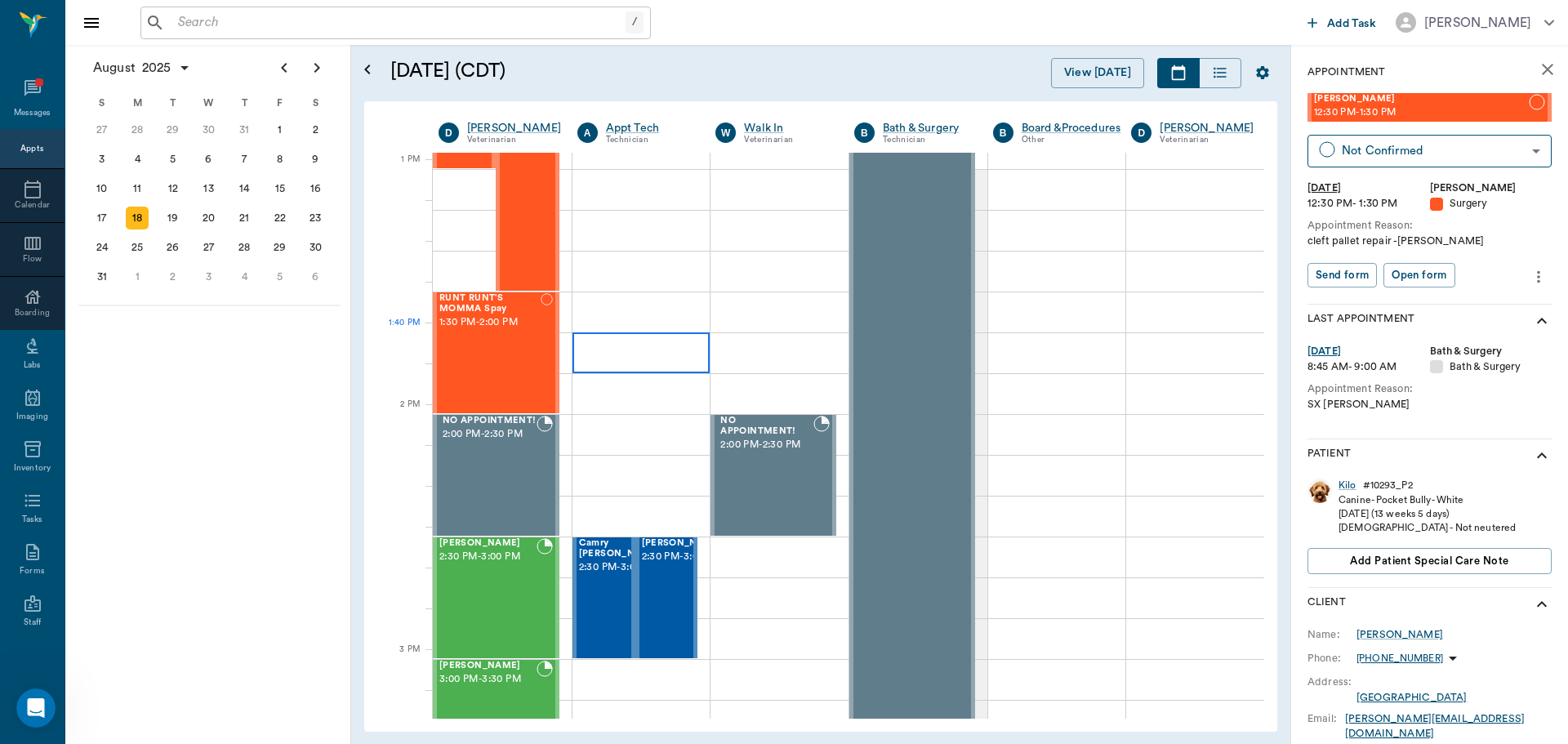
scroll to position [1224, 0]
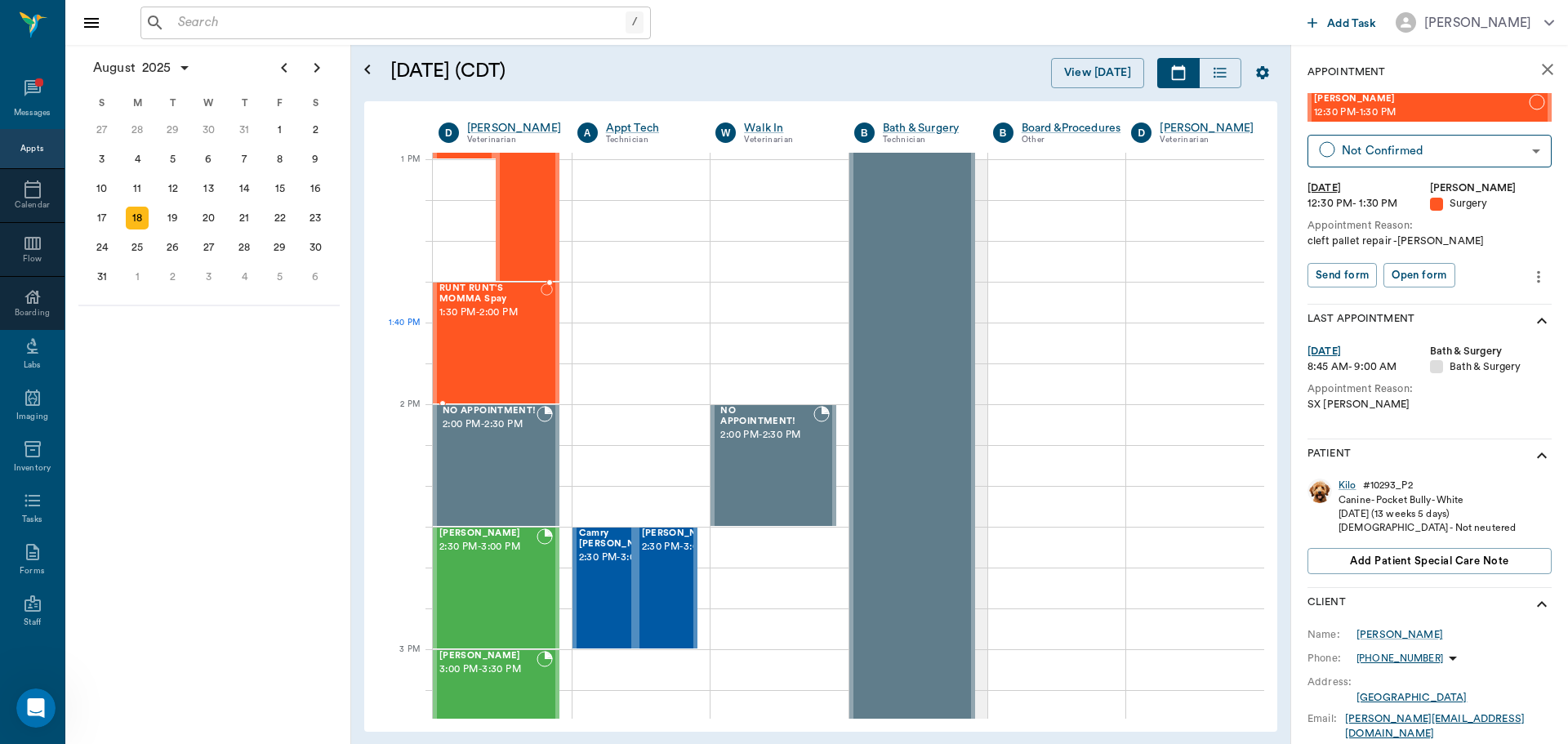
click at [506, 342] on div "RUNT RUNT'S MOMMA Spay 1:30 PM - 2:00 PM" at bounding box center [489, 343] width 101 height 119
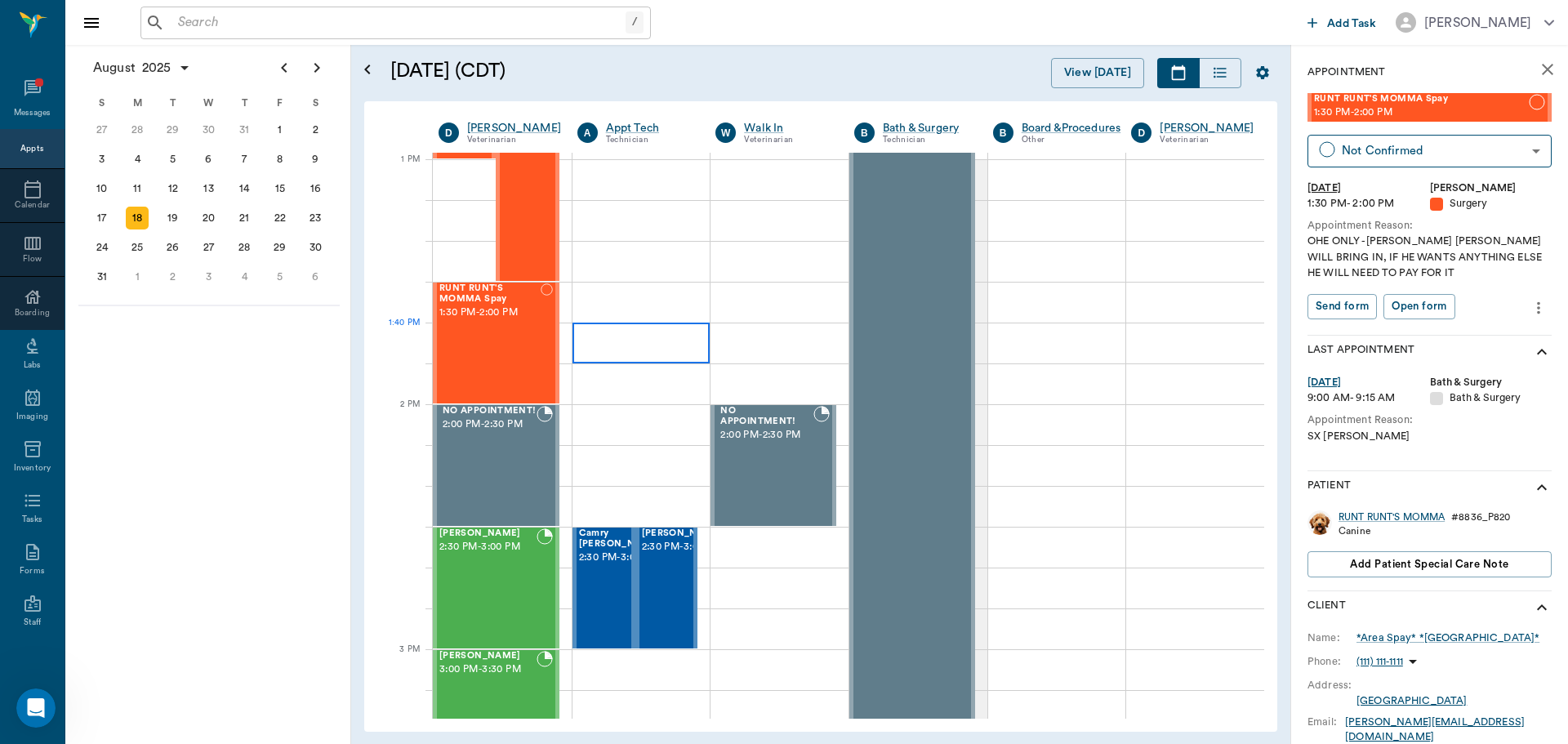
scroll to position [1107, 0]
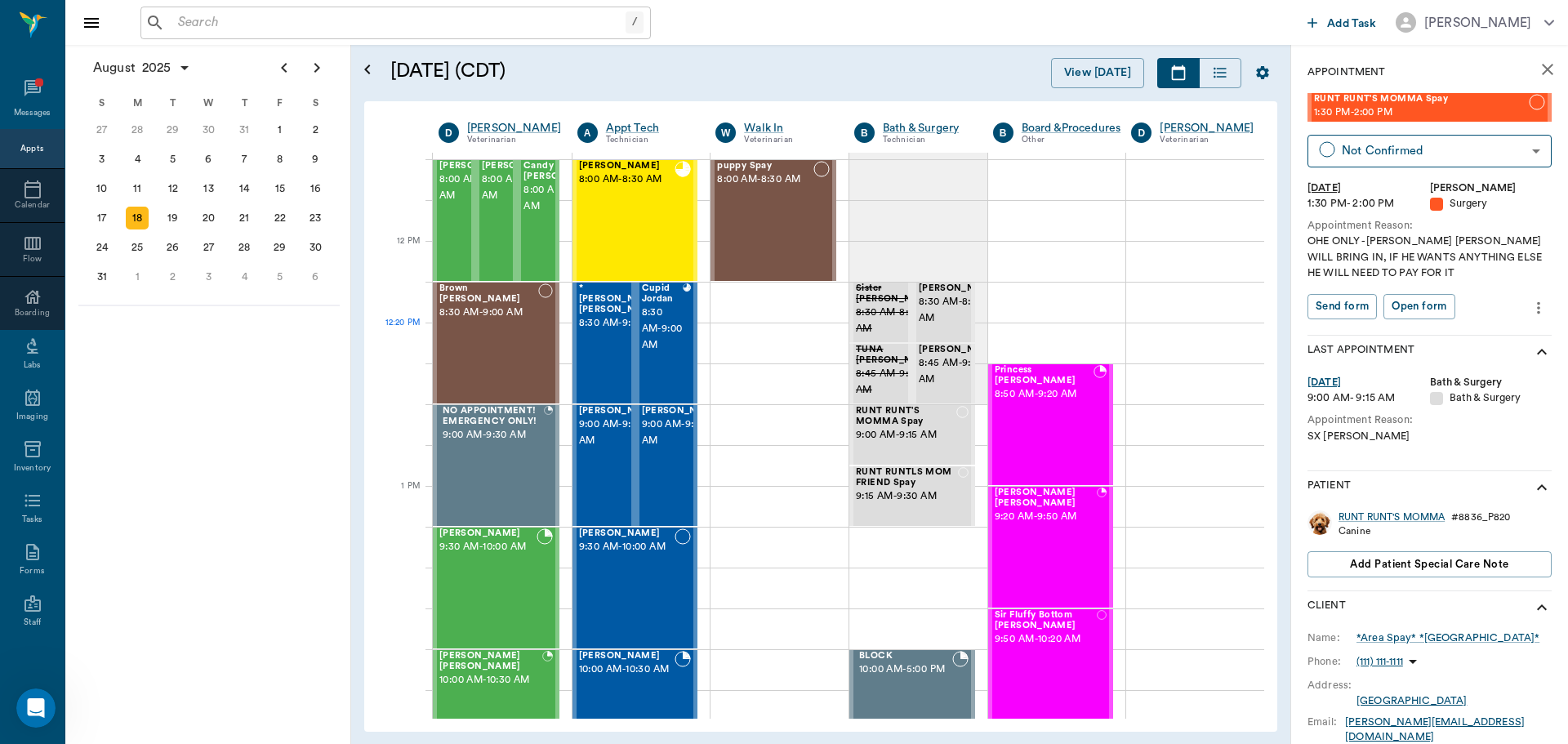
scroll to position [898, 0]
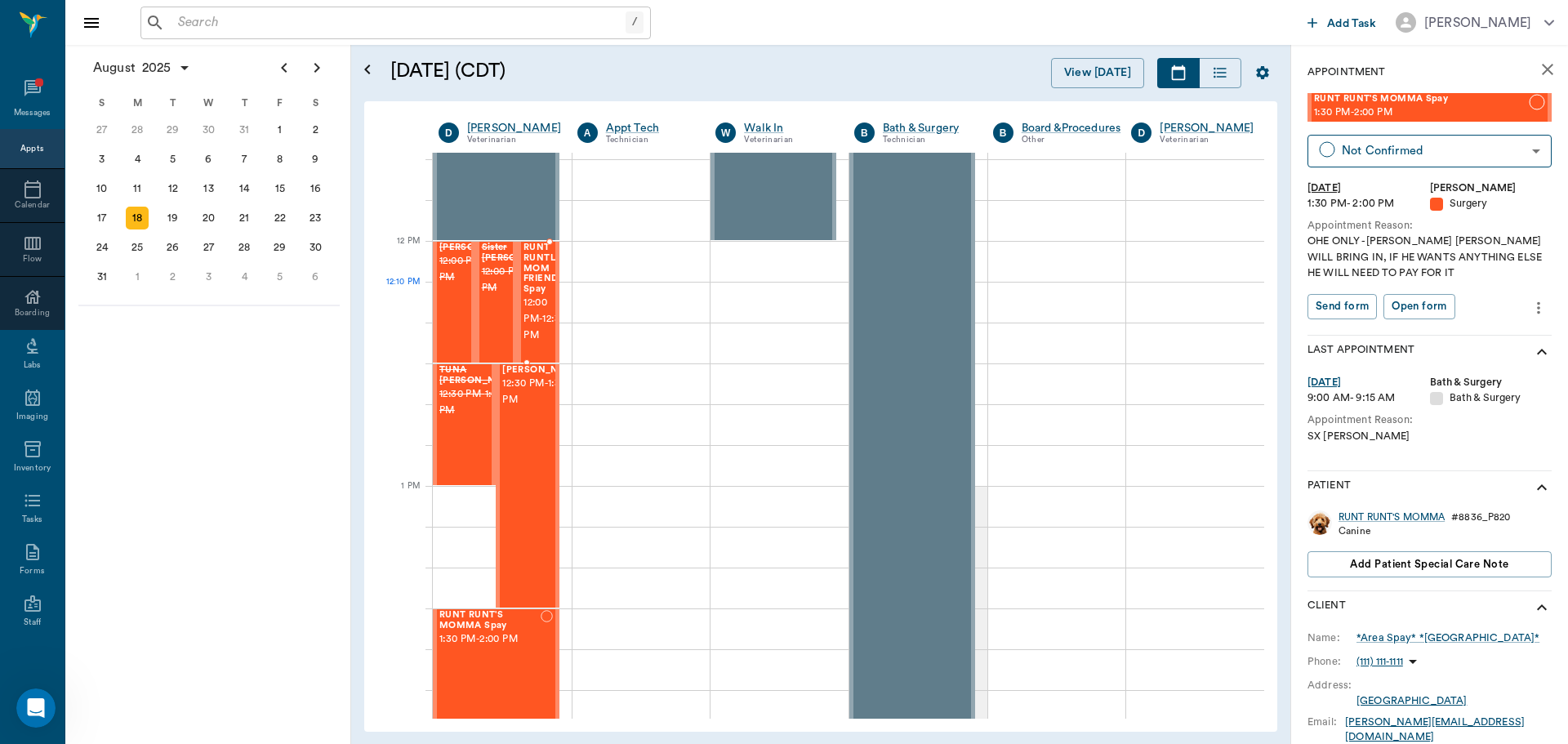
click at [536, 293] on span "RUNT RUNTLS MOM FRIEND Spay" at bounding box center [544, 268] width 42 height 52
click at [543, 267] on span "RUNT RUNTLS MOM FRIEND Spay" at bounding box center [544, 268] width 42 height 52
click at [537, 408] on span "12:30 PM - 1:30 PM" at bounding box center [543, 392] width 82 height 33
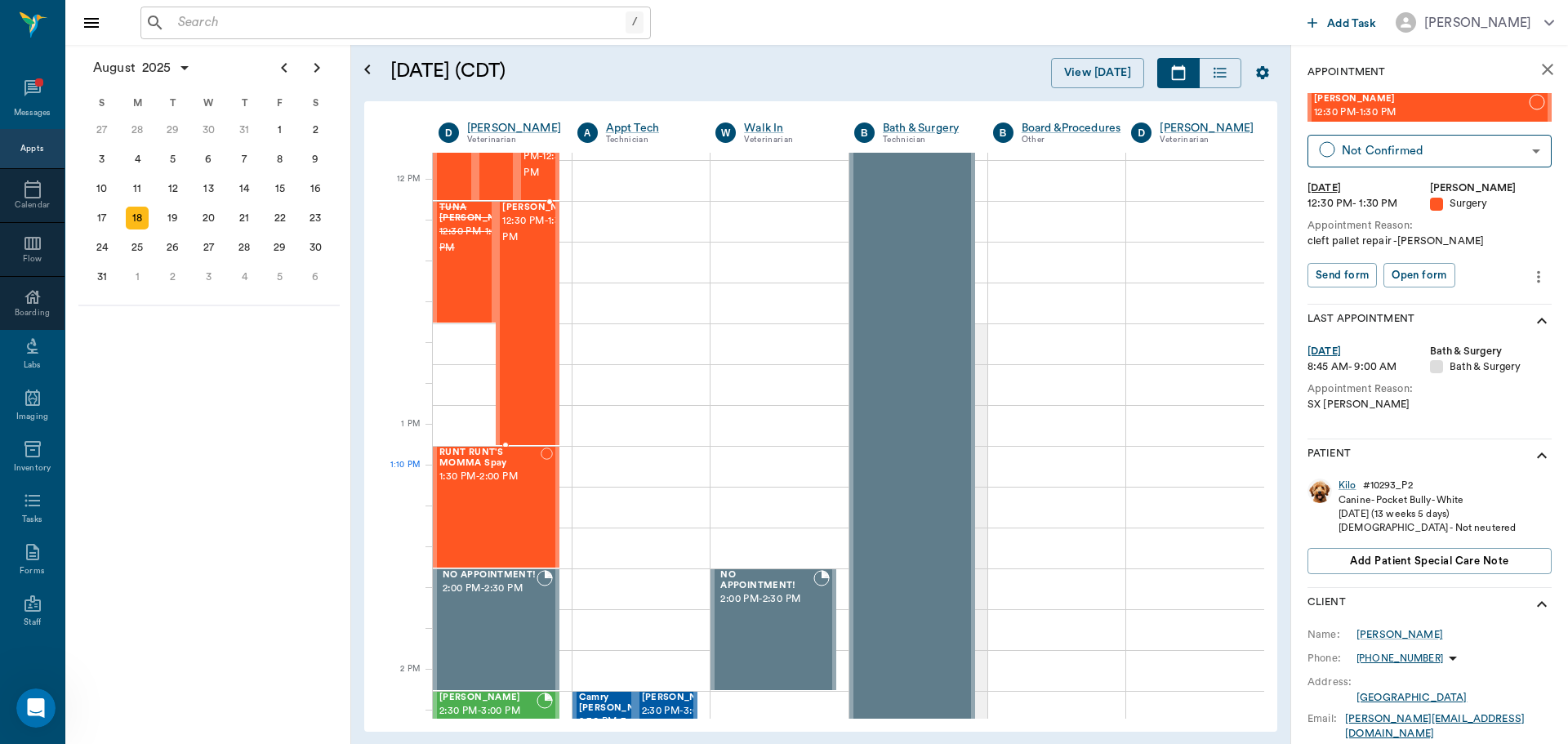
scroll to position [1061, 0]
click at [513, 487] on div "RUNT RUNT'S MOMMA Spay 1:30 PM - 2:00 PM" at bounding box center [489, 506] width 101 height 119
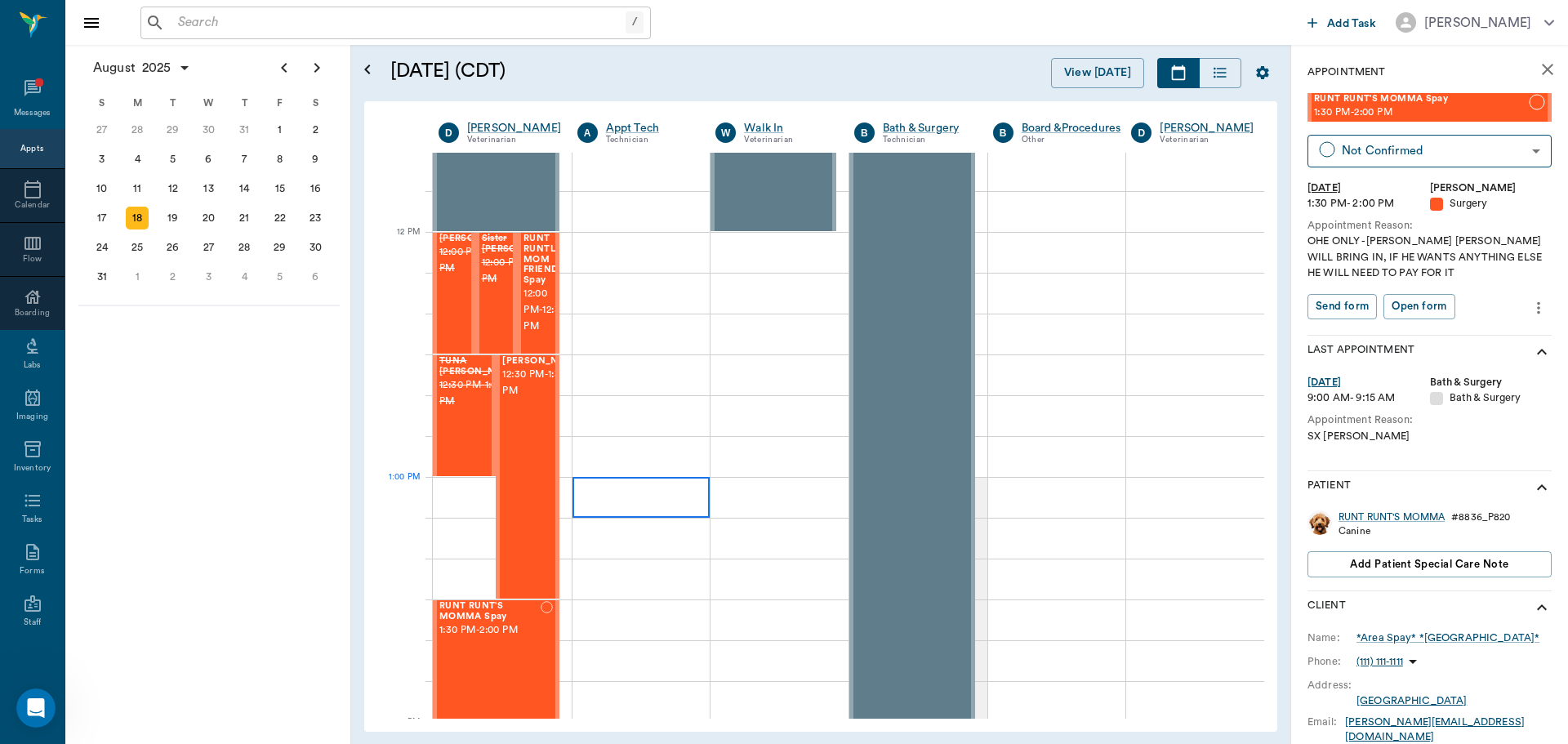
scroll to position [898, 0]
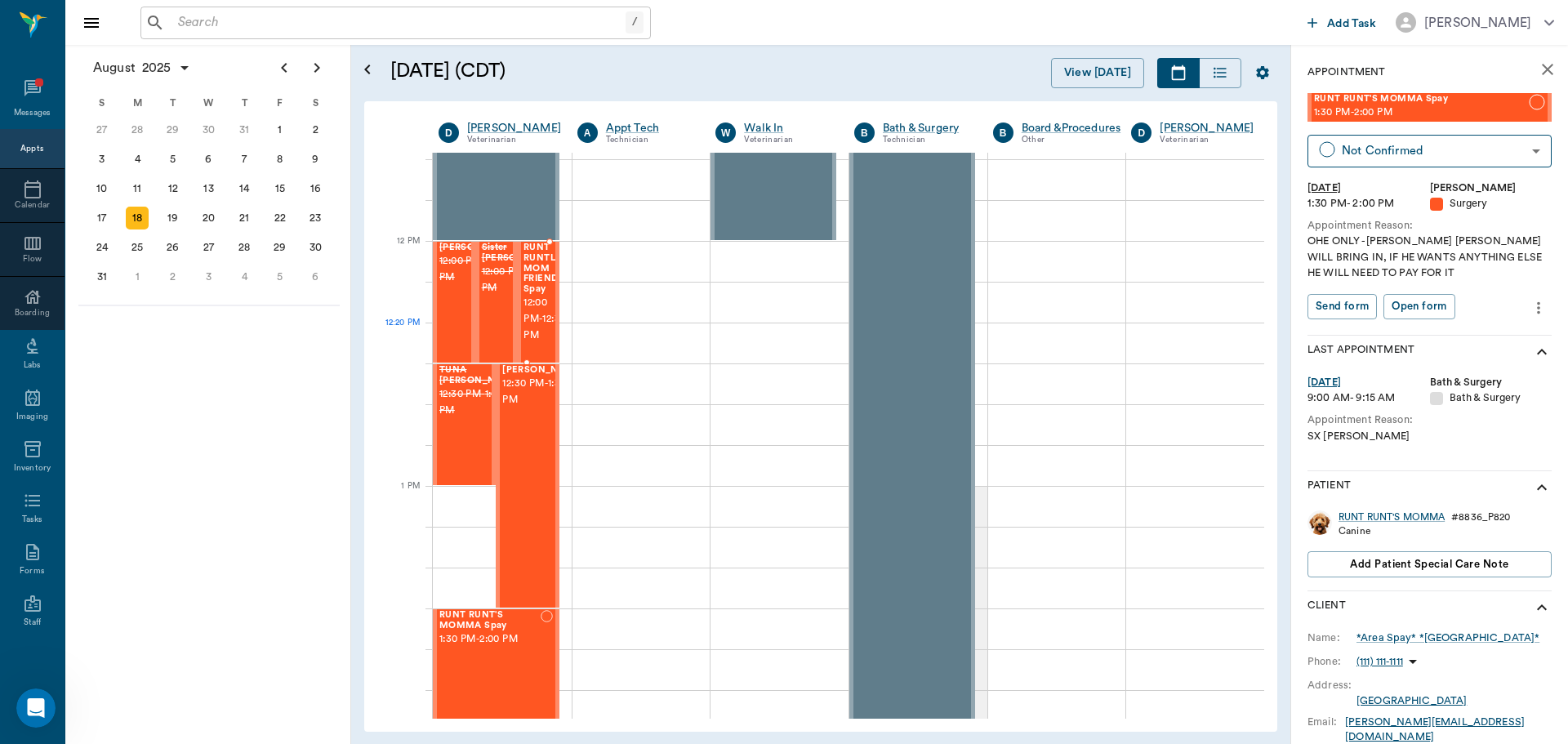
click at [536, 337] on span "12:00 PM - 12:30 PM" at bounding box center [544, 319] width 42 height 49
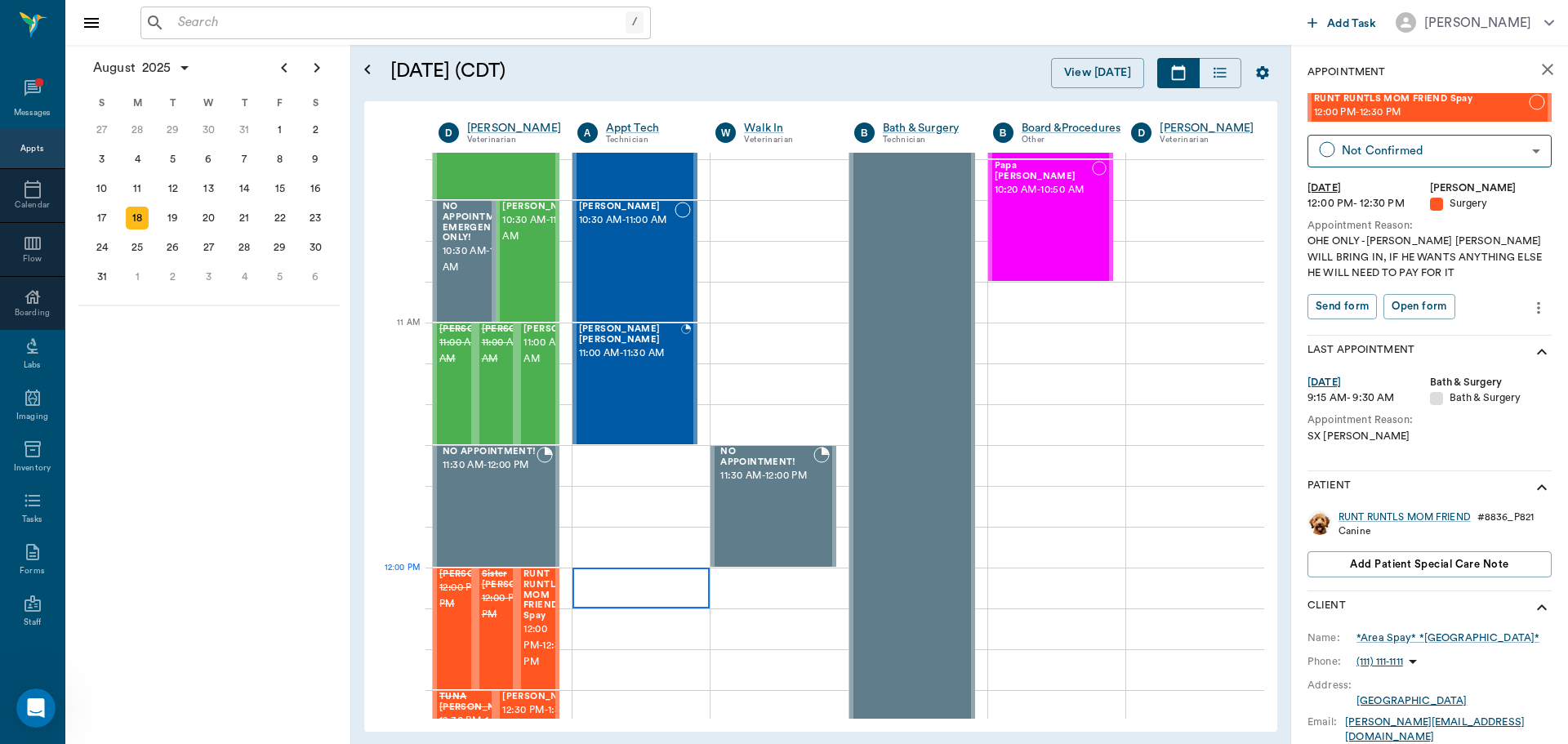
scroll to position [735, 0]
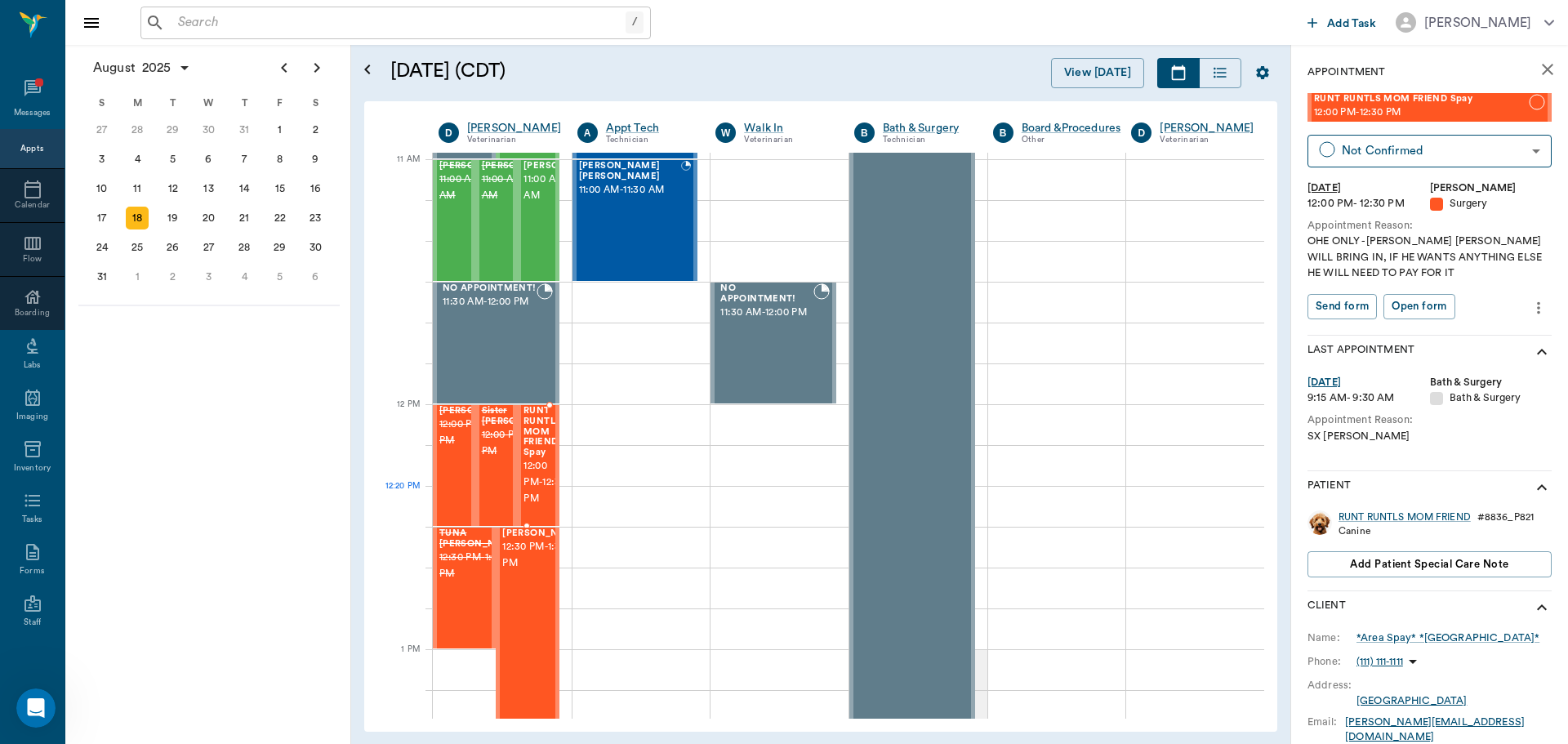
click at [546, 490] on span "12:00 PM - 12:30 PM" at bounding box center [544, 482] width 42 height 49
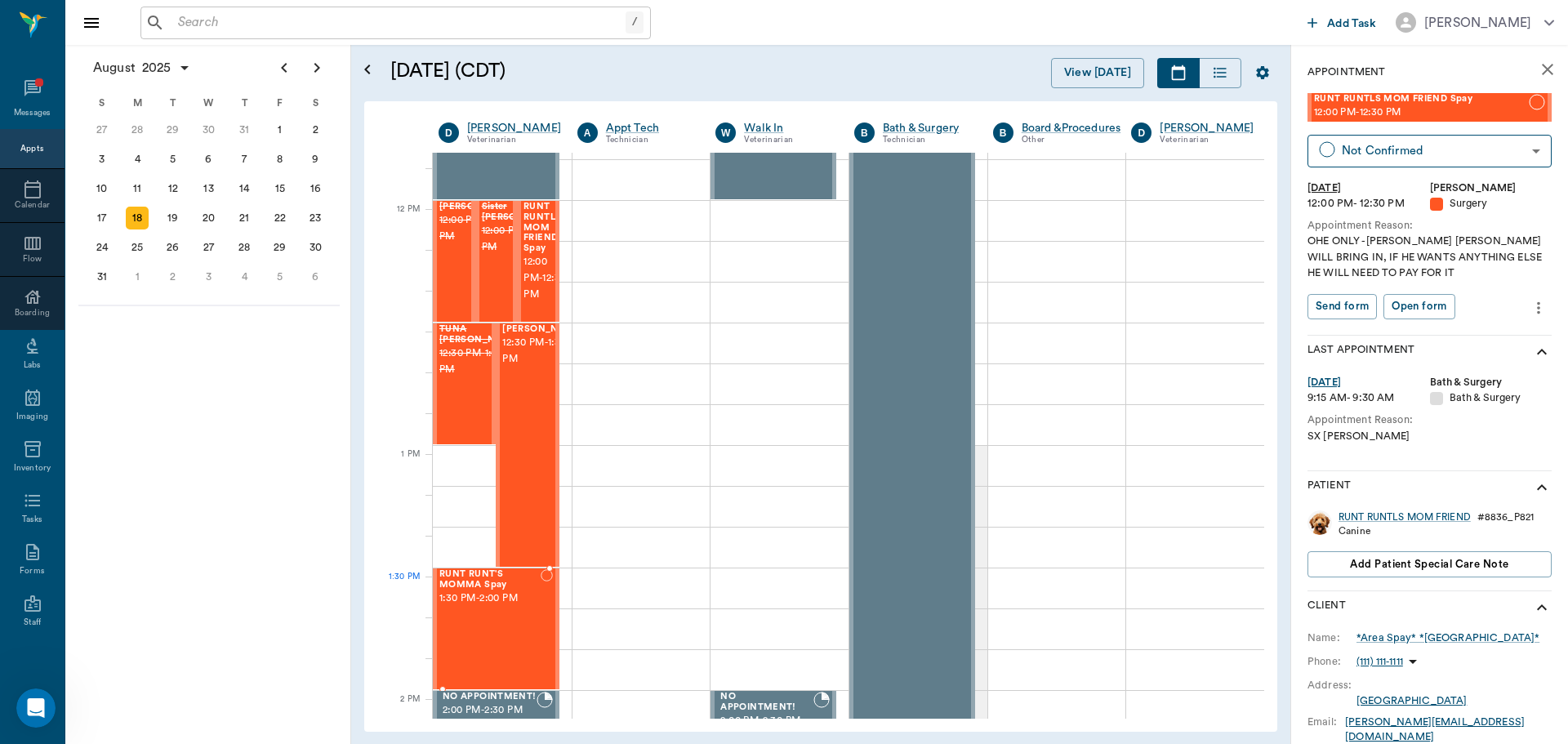
scroll to position [898, 0]
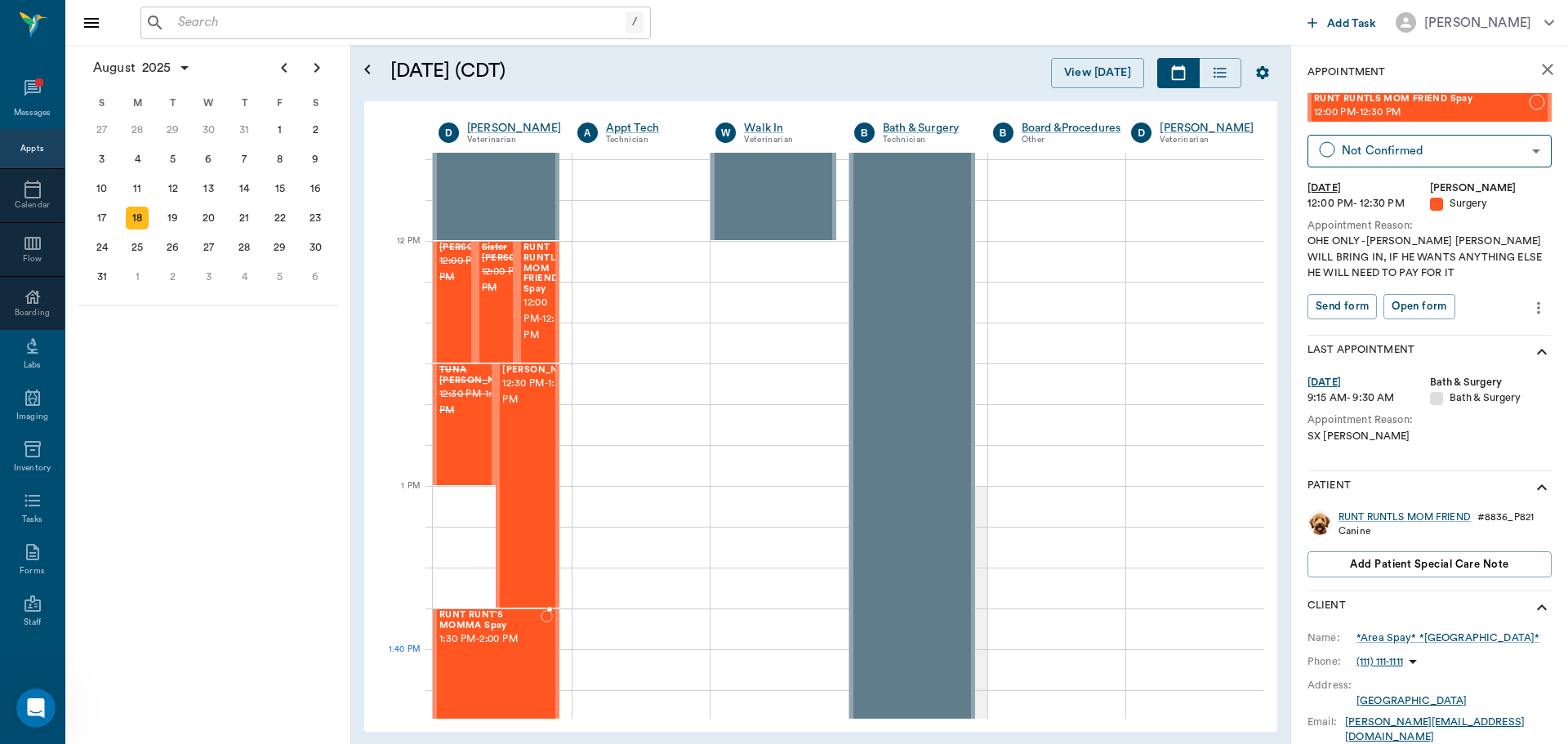
click at [468, 665] on div "RUNT RUNT'S MOMMA Spay 1:30 PM - 2:00 PM" at bounding box center [489, 670] width 101 height 119
click at [521, 481] on div "[PERSON_NAME] 12:30 PM - 1:30 PM" at bounding box center [543, 486] width 82 height 242
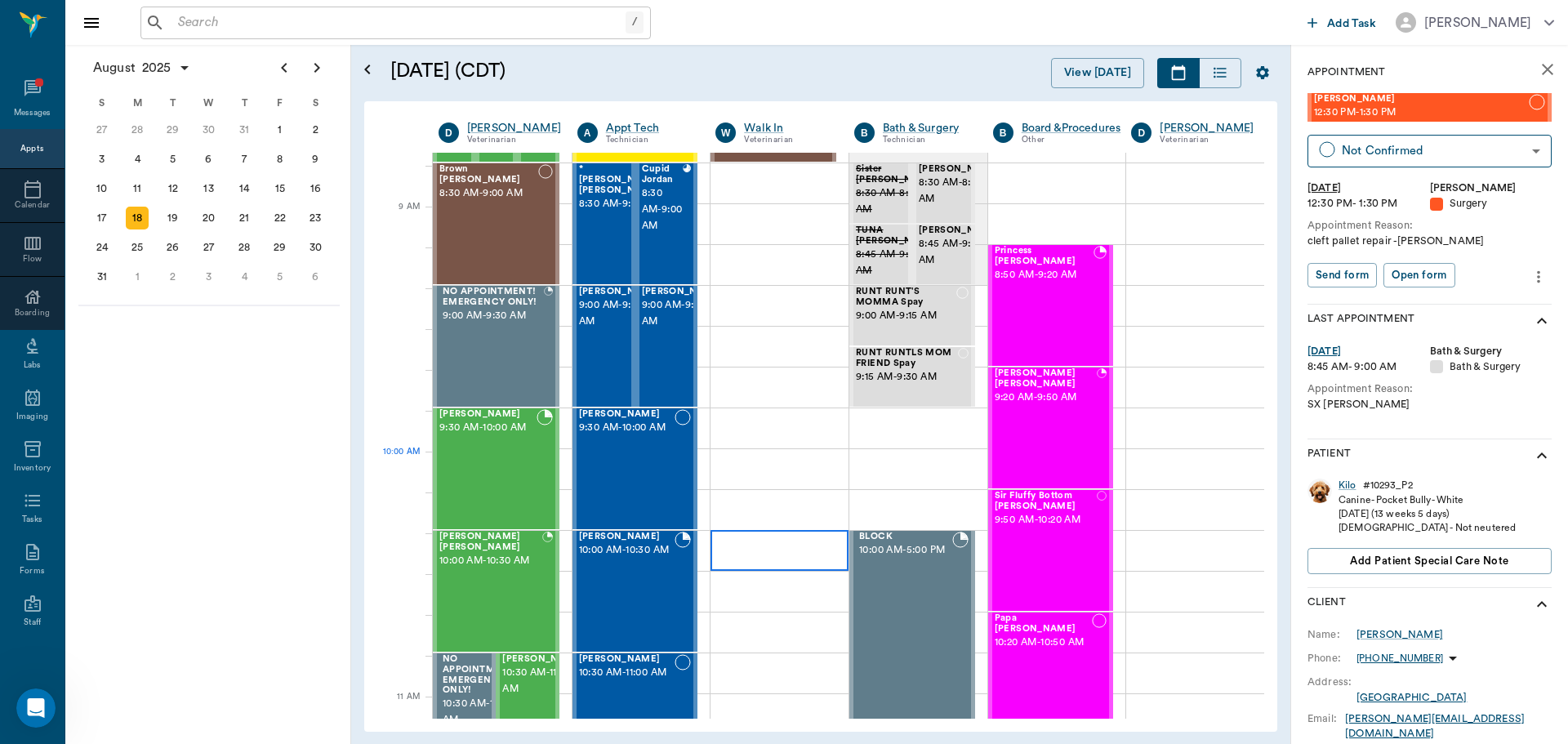
scroll to position [82, 0]
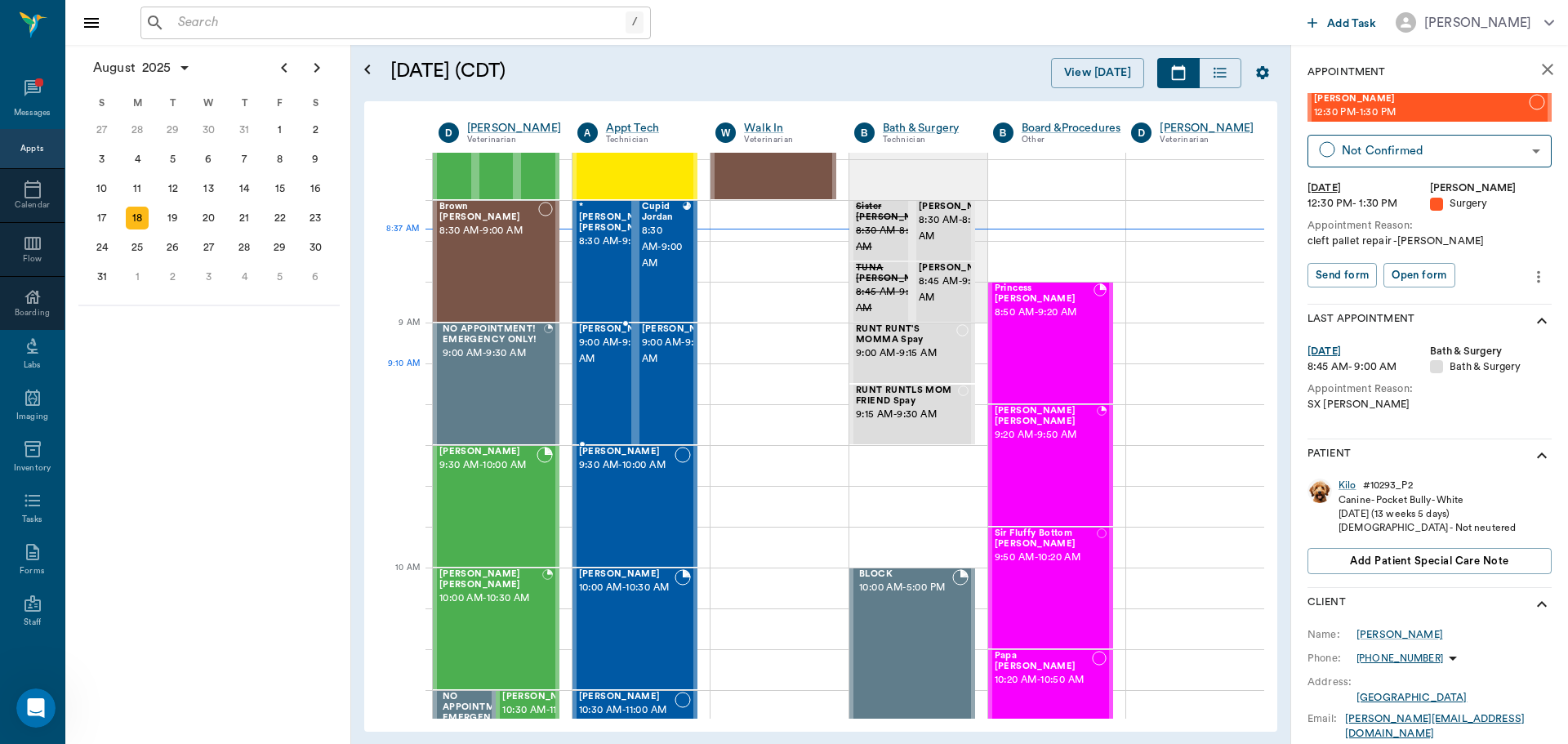
click at [615, 367] on span "9:00 AM - 9:30 AM" at bounding box center [620, 351] width 82 height 33
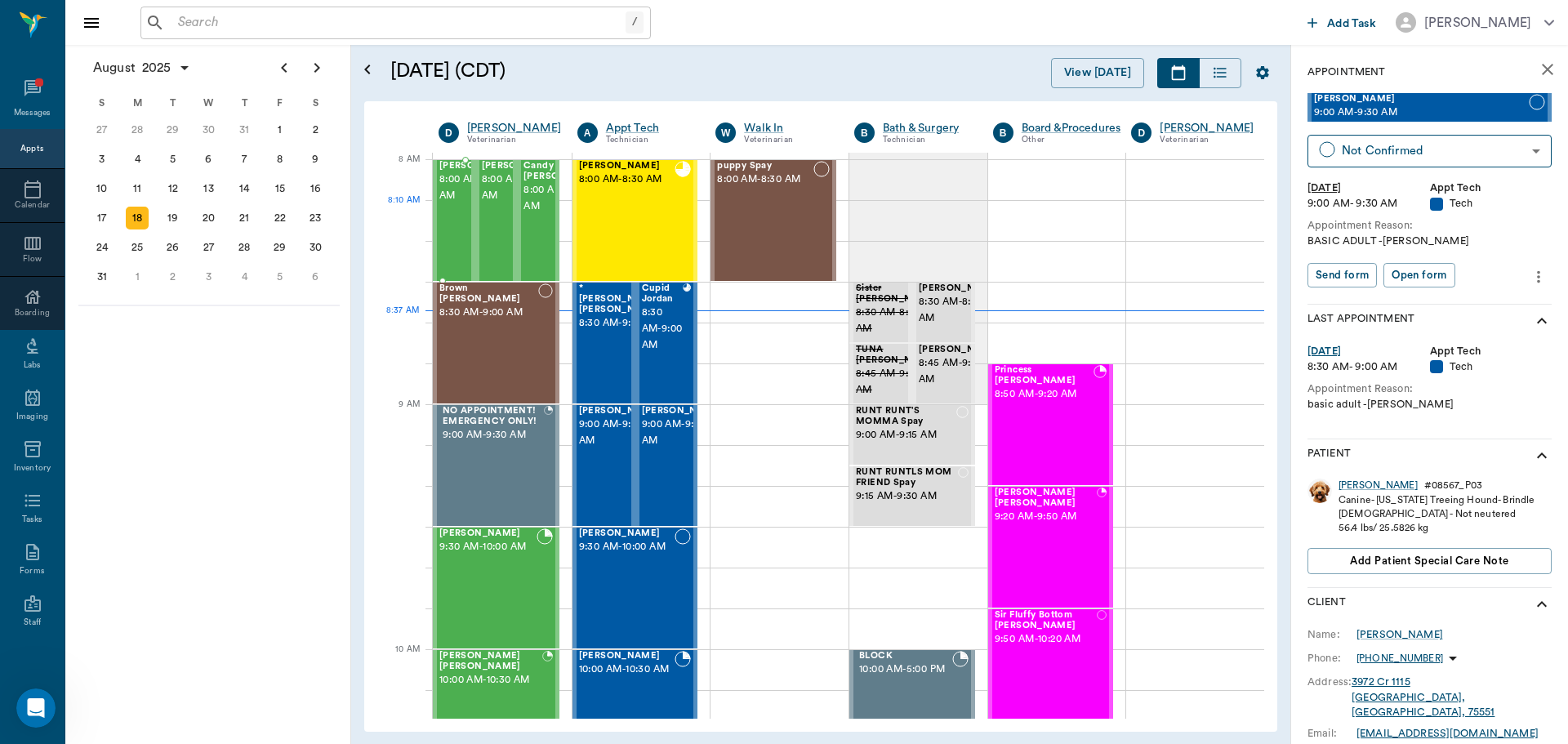
click at [455, 204] on span "8:00 AM - 8:30 AM" at bounding box center [479, 188] width 82 height 33
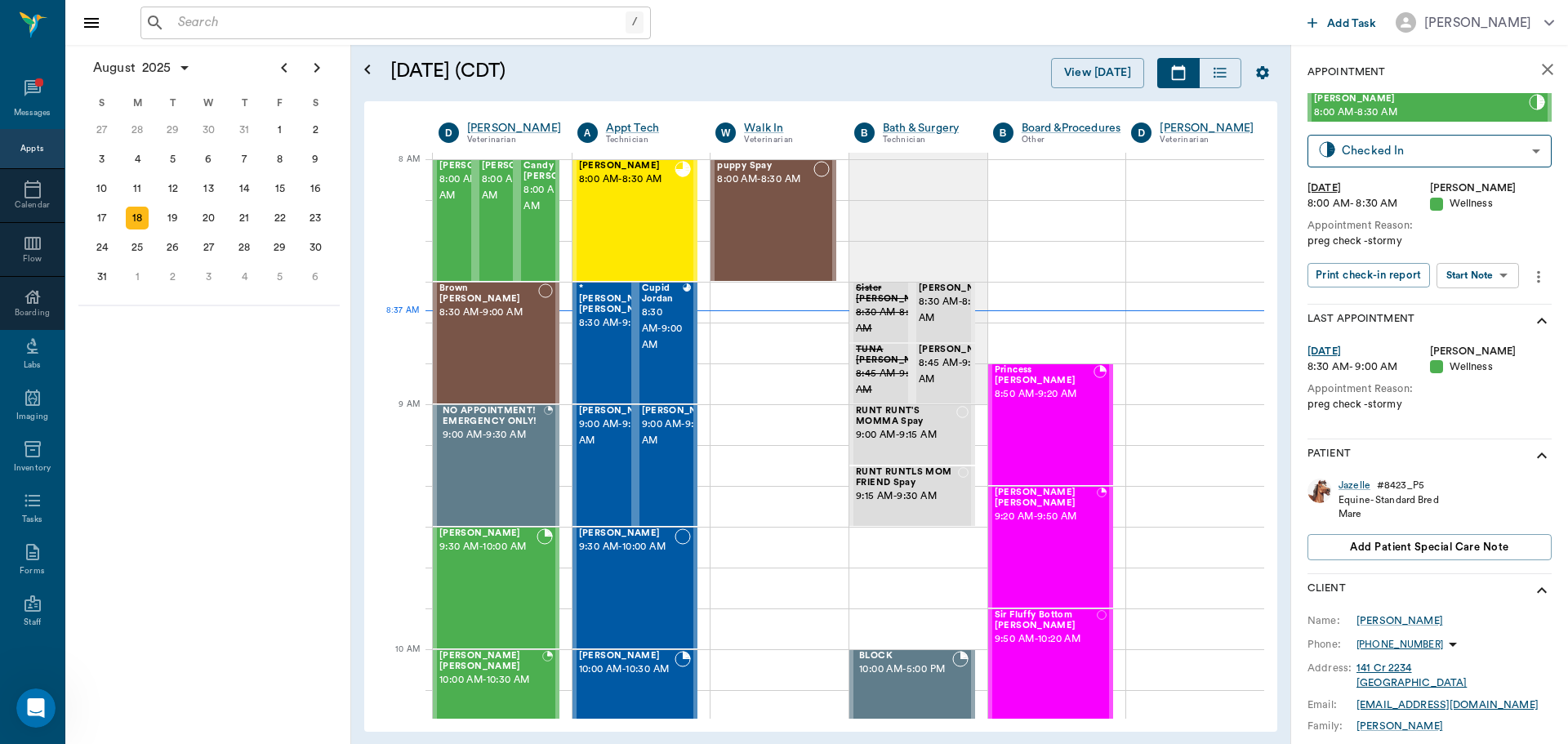
click at [1492, 268] on body "/ ​ Add Task [PERSON_NAME] Nectar Messages Appts Calendar Flow Boarding Labs Im…" at bounding box center [784, 372] width 1568 height 744
click at [1479, 356] on button "Start Visit Note" at bounding box center [1470, 362] width 78 height 18
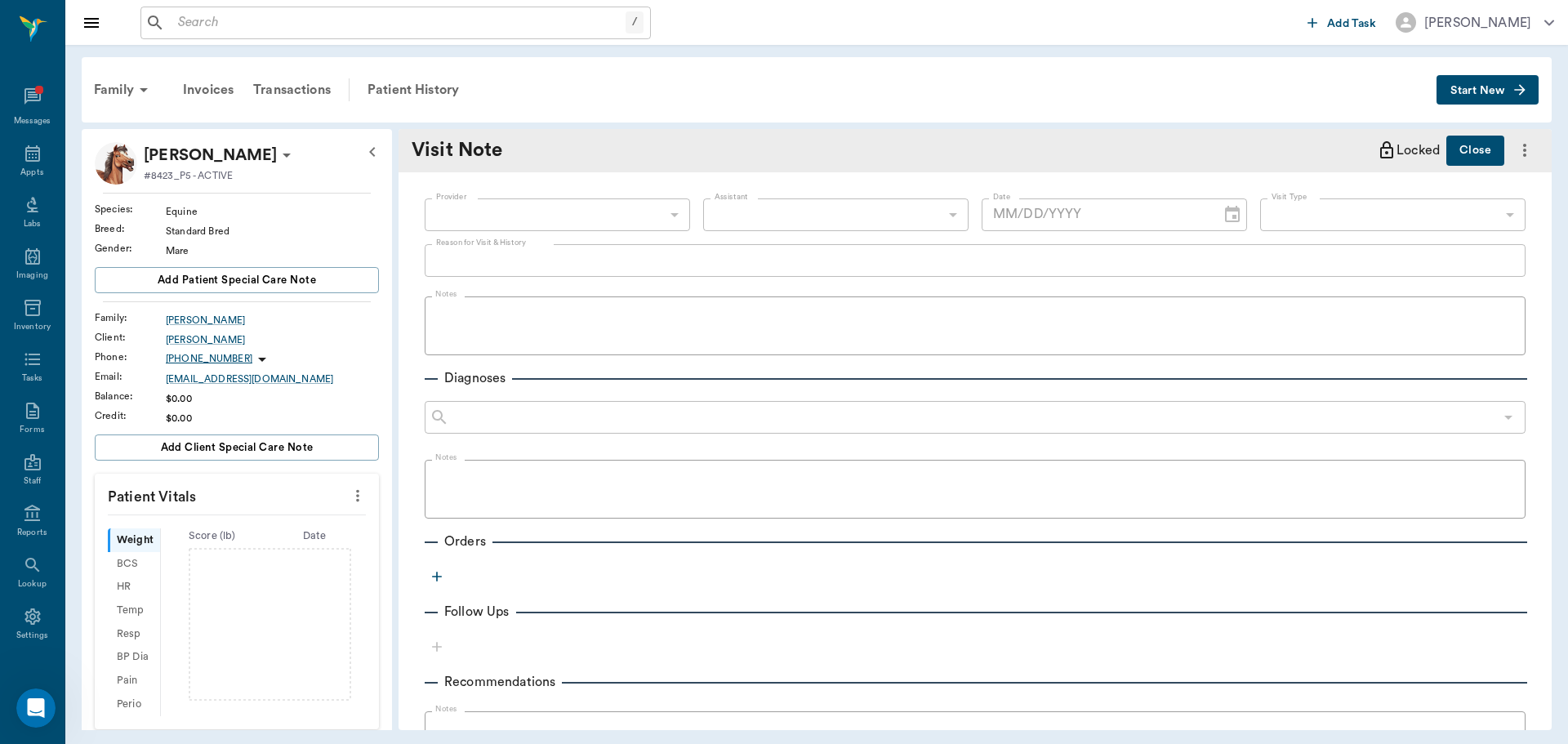
type input "63ec2f075fda476ae8351a4d"
type input "65d2be4f46e3a538d89b8c14"
type input "[DATE]"
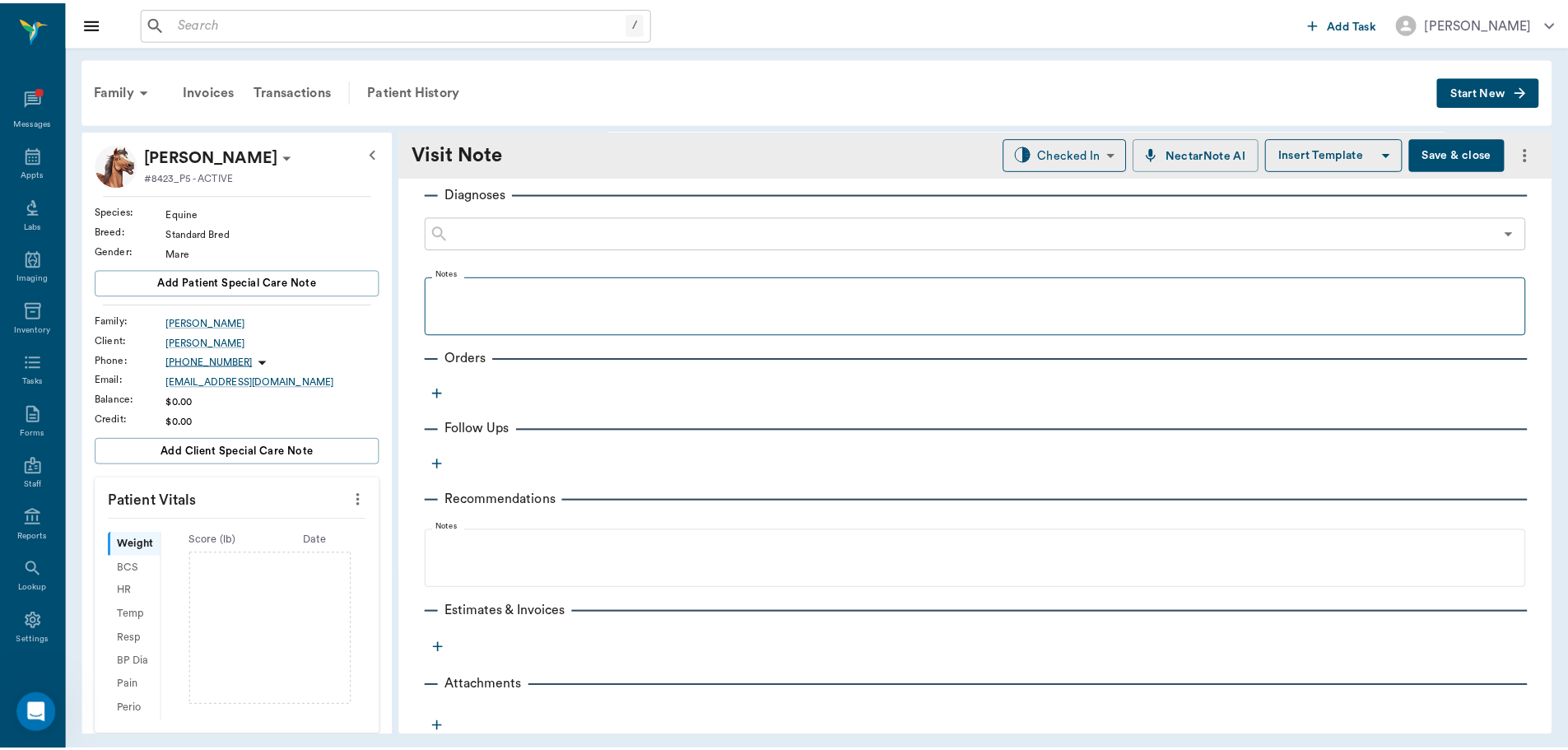
scroll to position [221, 0]
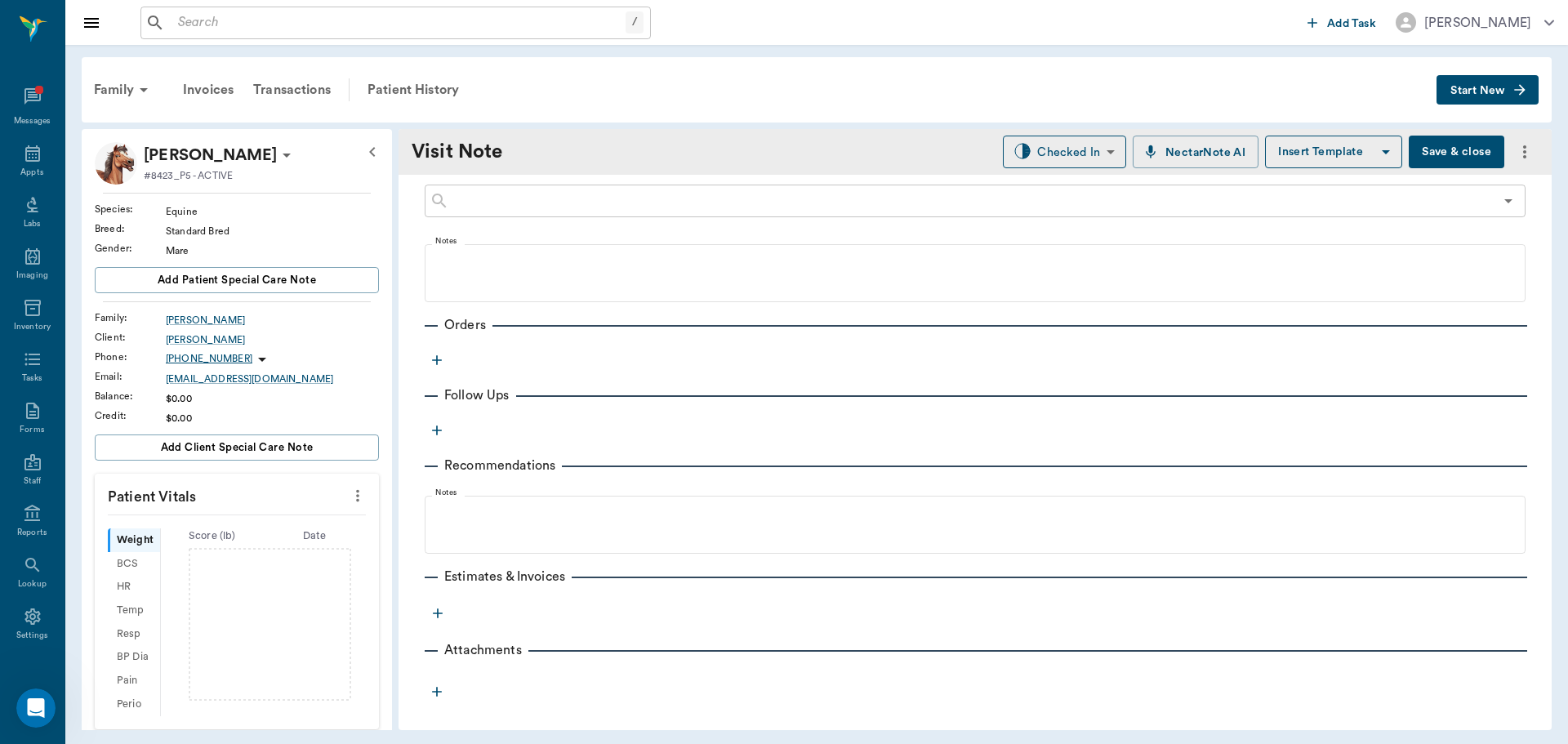
click at [434, 361] on icon "button" at bounding box center [437, 360] width 16 height 16
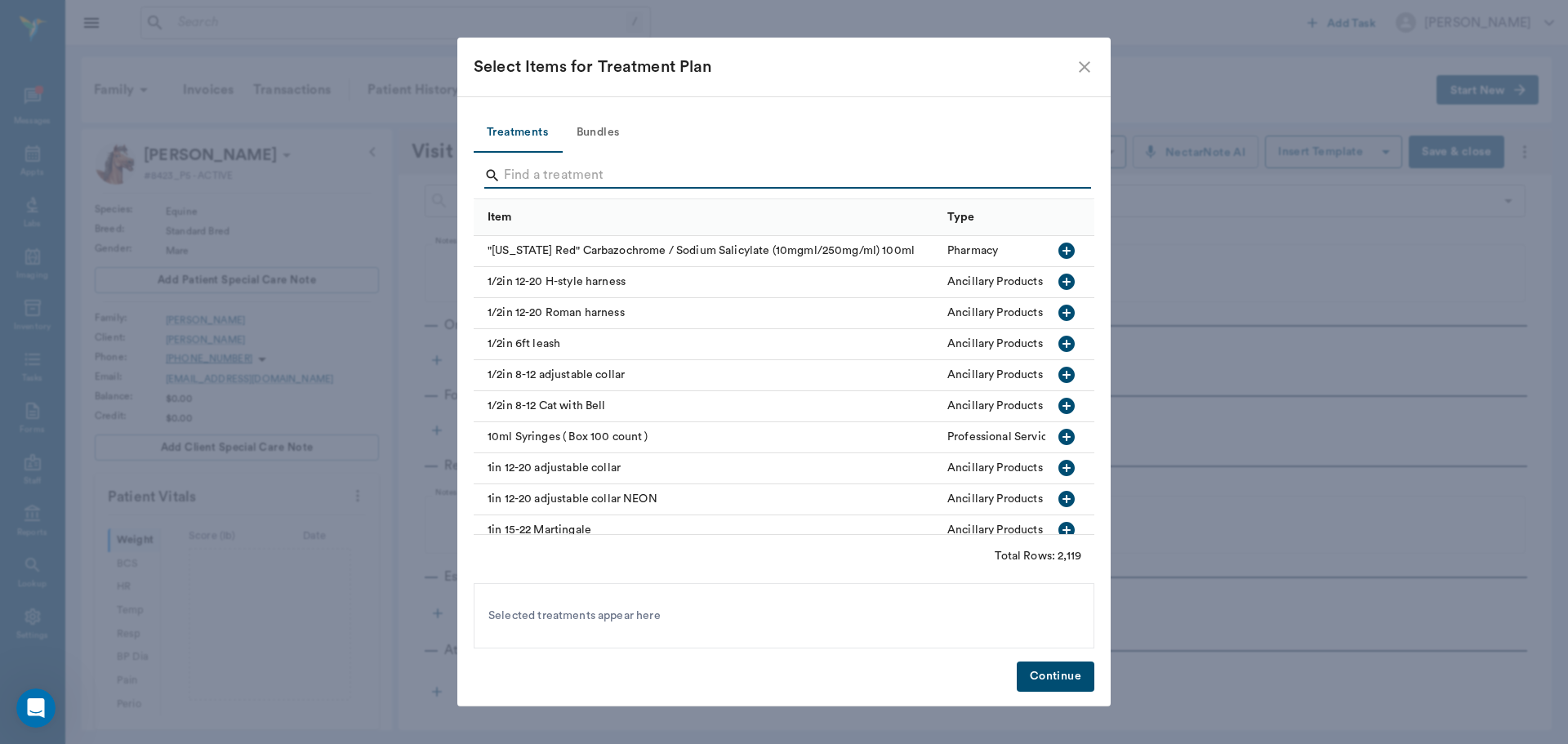
click at [542, 179] on input "Search" at bounding box center [785, 175] width 563 height 27
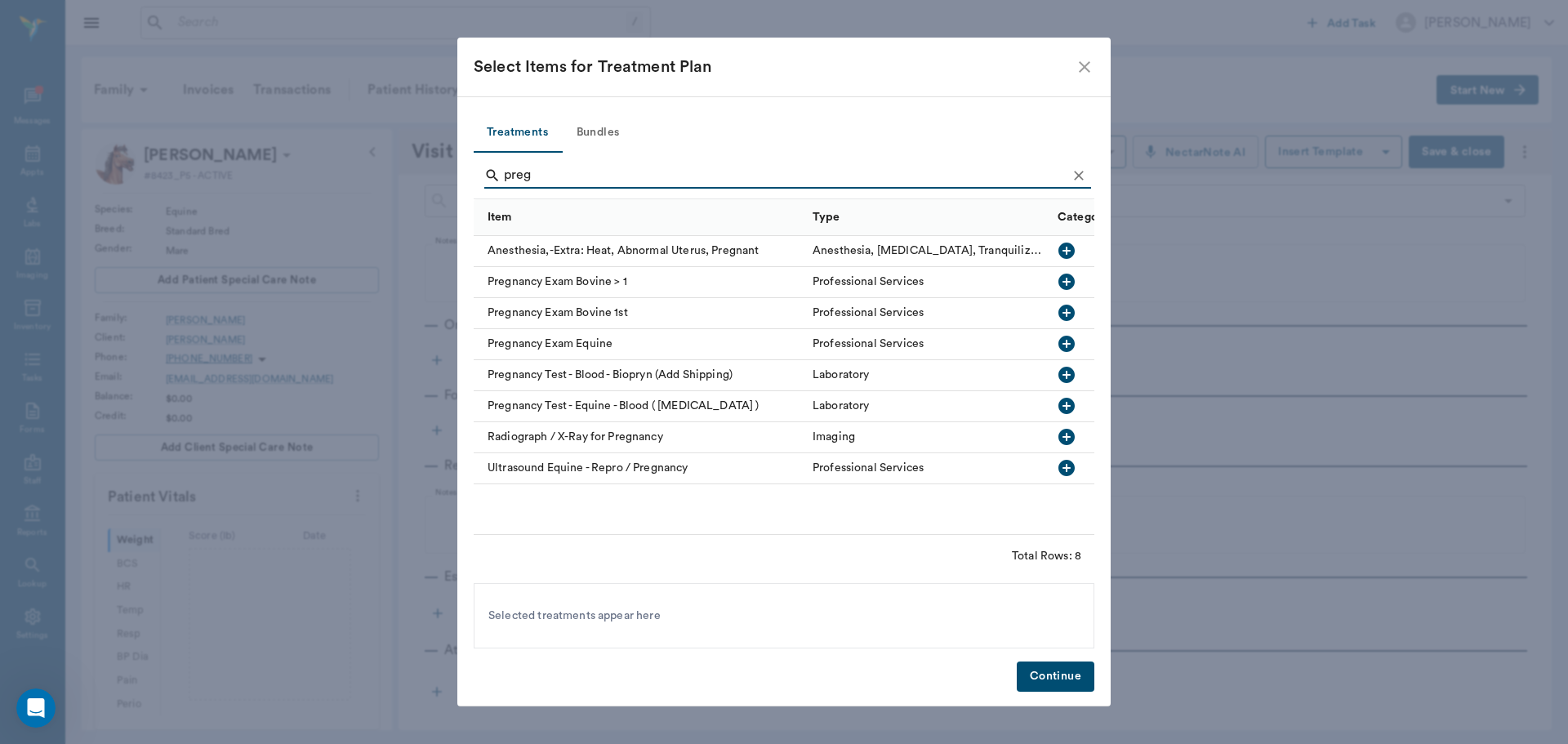
type input "preg"
click at [1066, 341] on icon "button" at bounding box center [1067, 344] width 16 height 16
click at [1054, 677] on button "Continue" at bounding box center [1055, 676] width 78 height 30
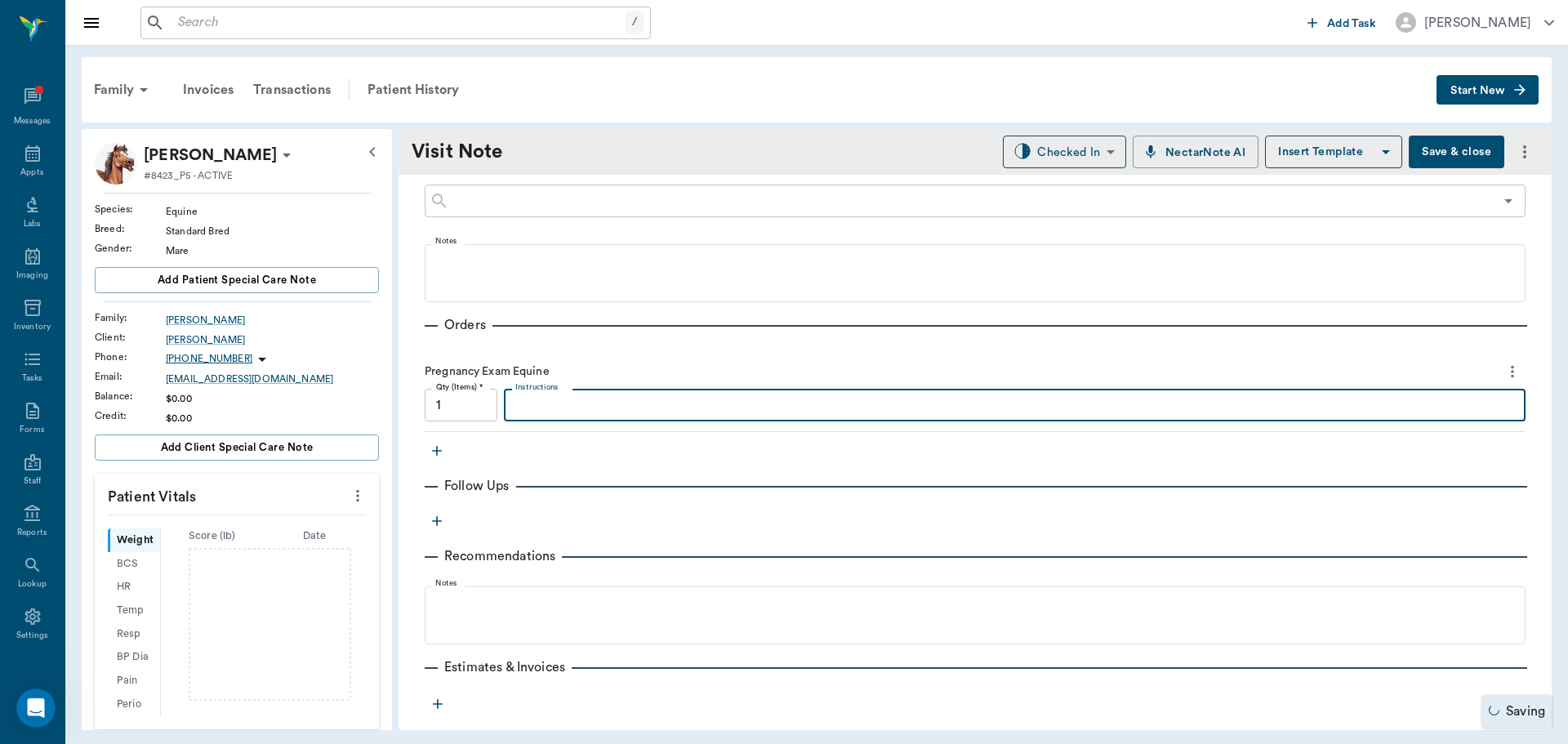
click at [544, 409] on textarea "Instructions" at bounding box center [1014, 405] width 999 height 18
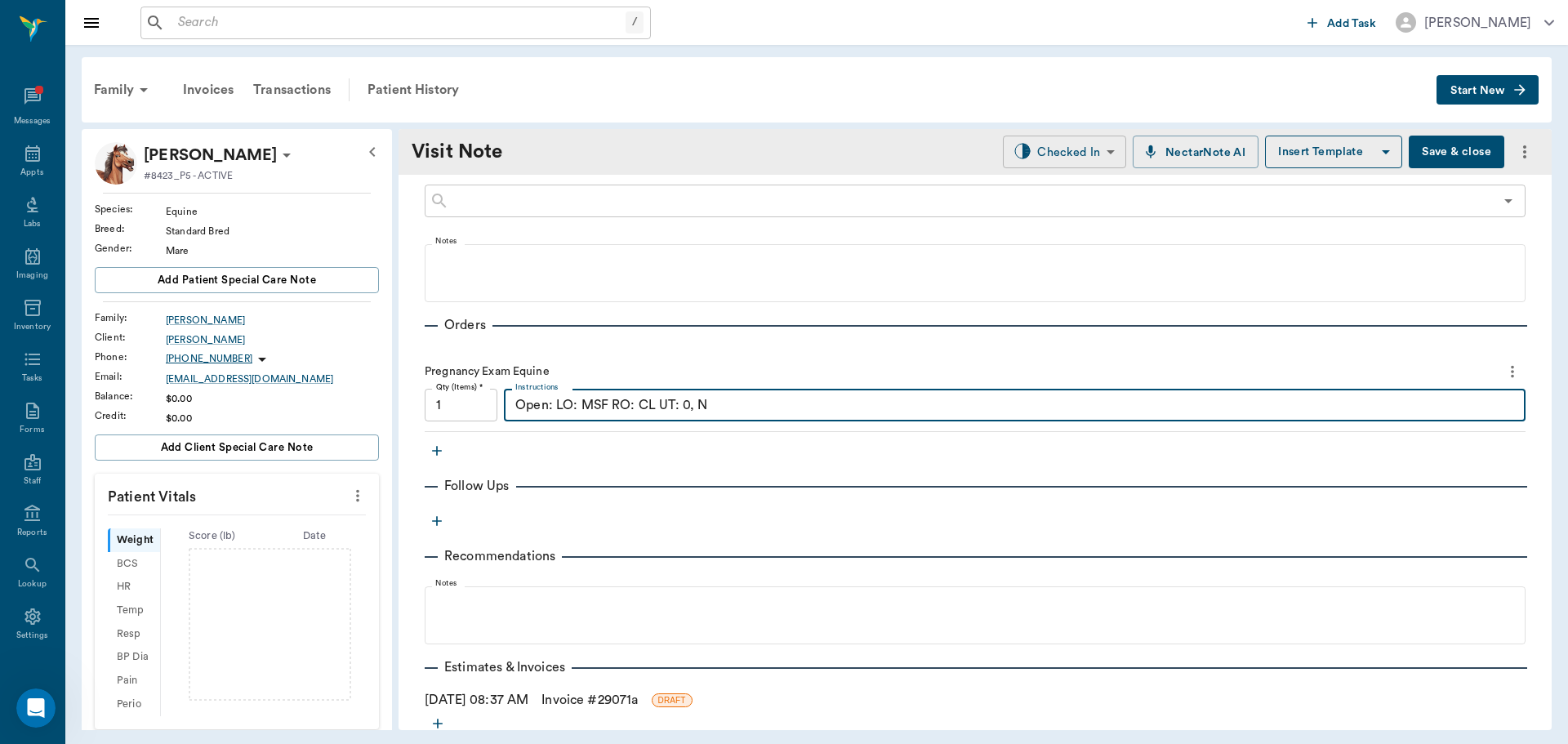
type textarea "Open: LO: MSF RO: CL UT: 0, N"
click at [1094, 142] on body "/ ​ Add Task [PERSON_NAME] Nectar Messages Appts Labs Imaging Inventory Tasks F…" at bounding box center [784, 372] width 1568 height 744
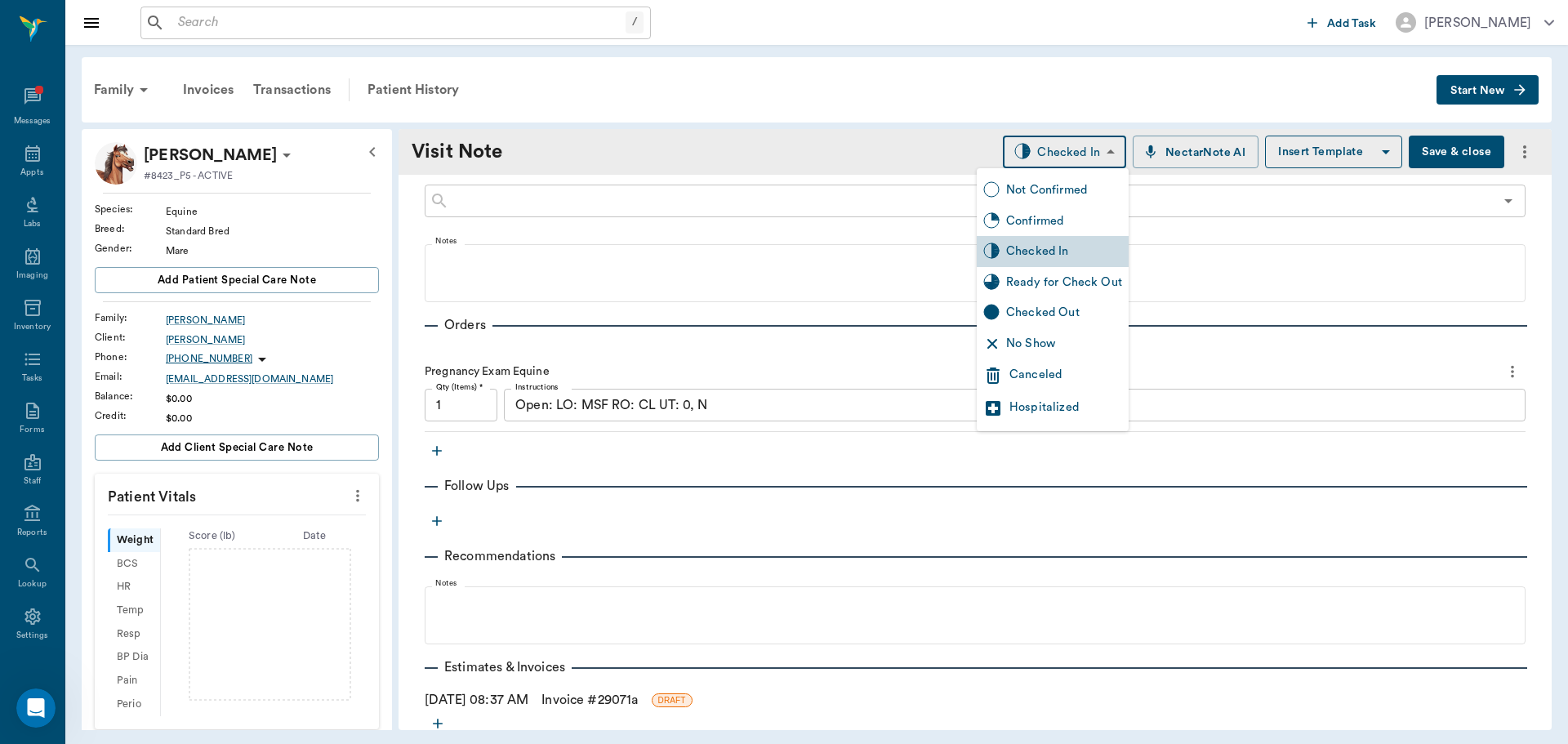
click at [1044, 279] on div "Ready for Check Out" at bounding box center [1064, 282] width 116 height 18
type input "READY_TO_CHECKOUT"
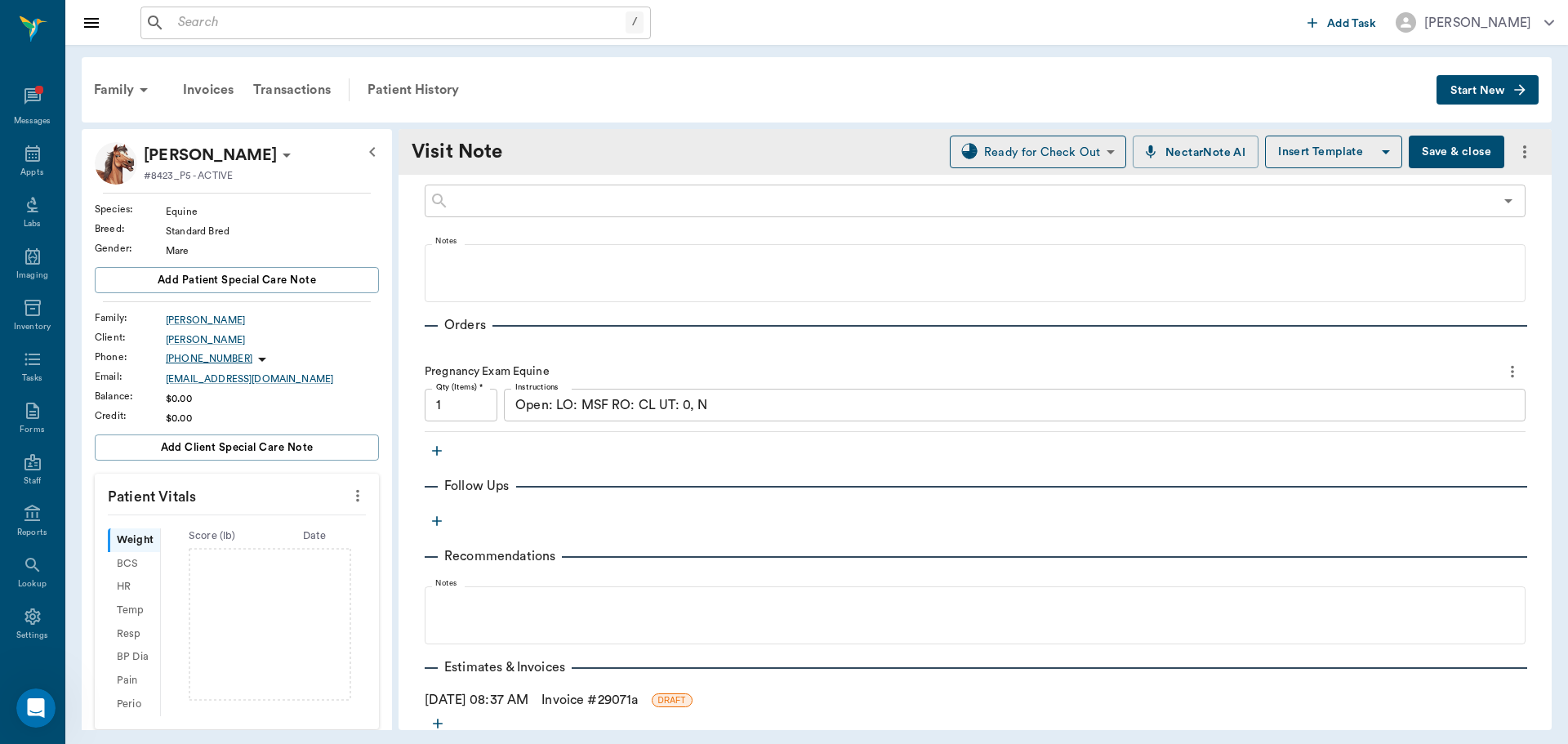
click at [587, 695] on link "Invoice # 29071a" at bounding box center [589, 699] width 96 height 19
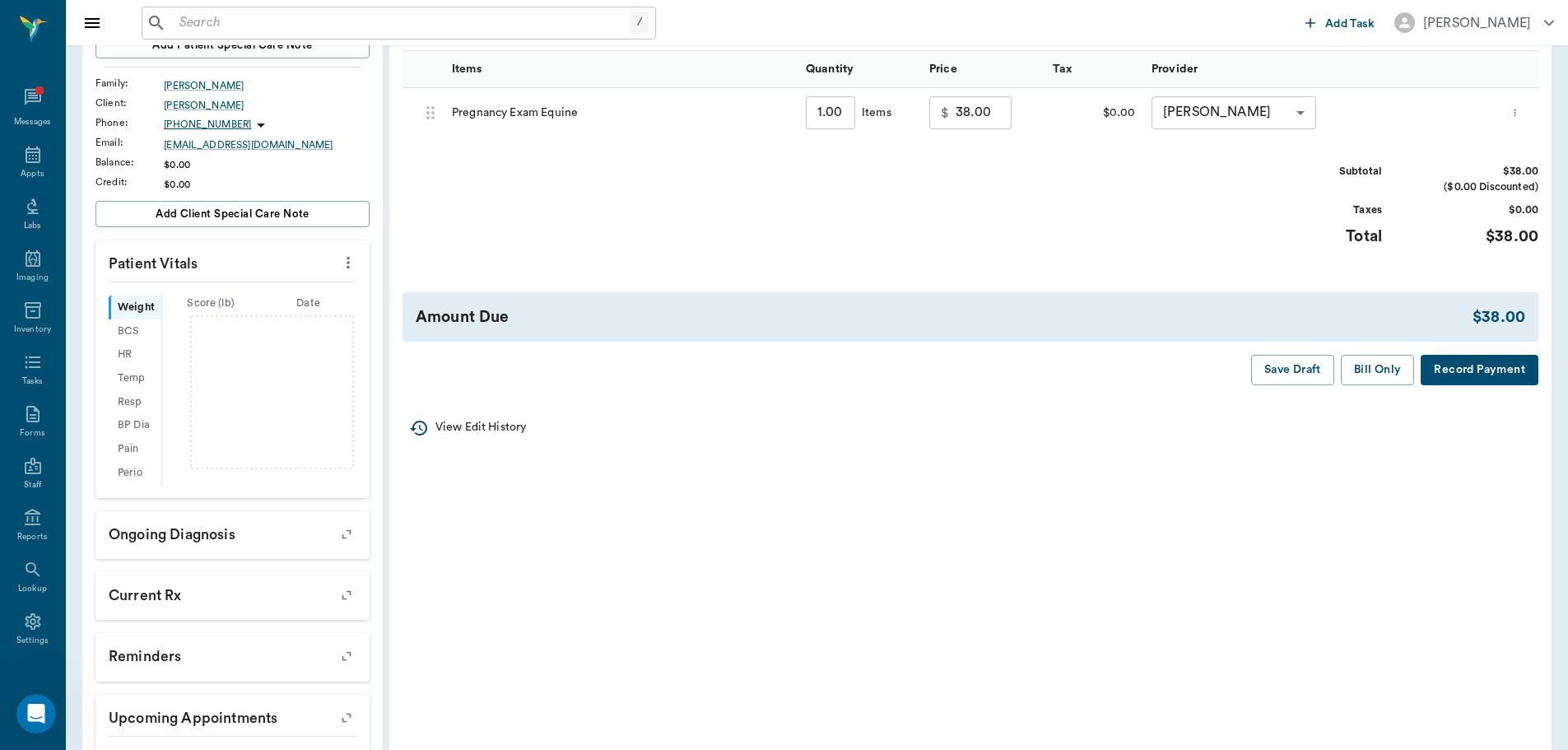
scroll to position [247, 0]
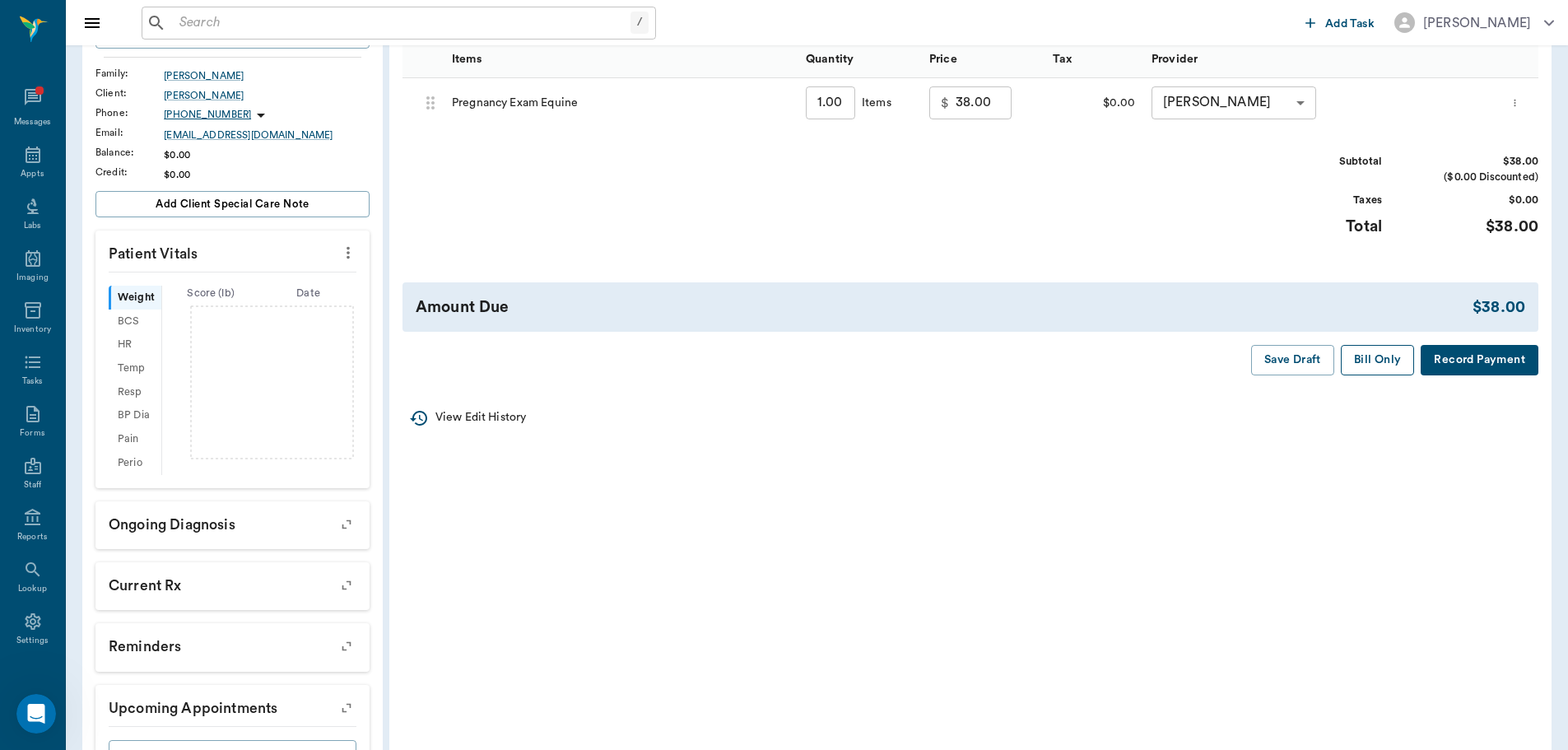
click at [1370, 363] on button "Bill Only" at bounding box center [1378, 359] width 74 height 30
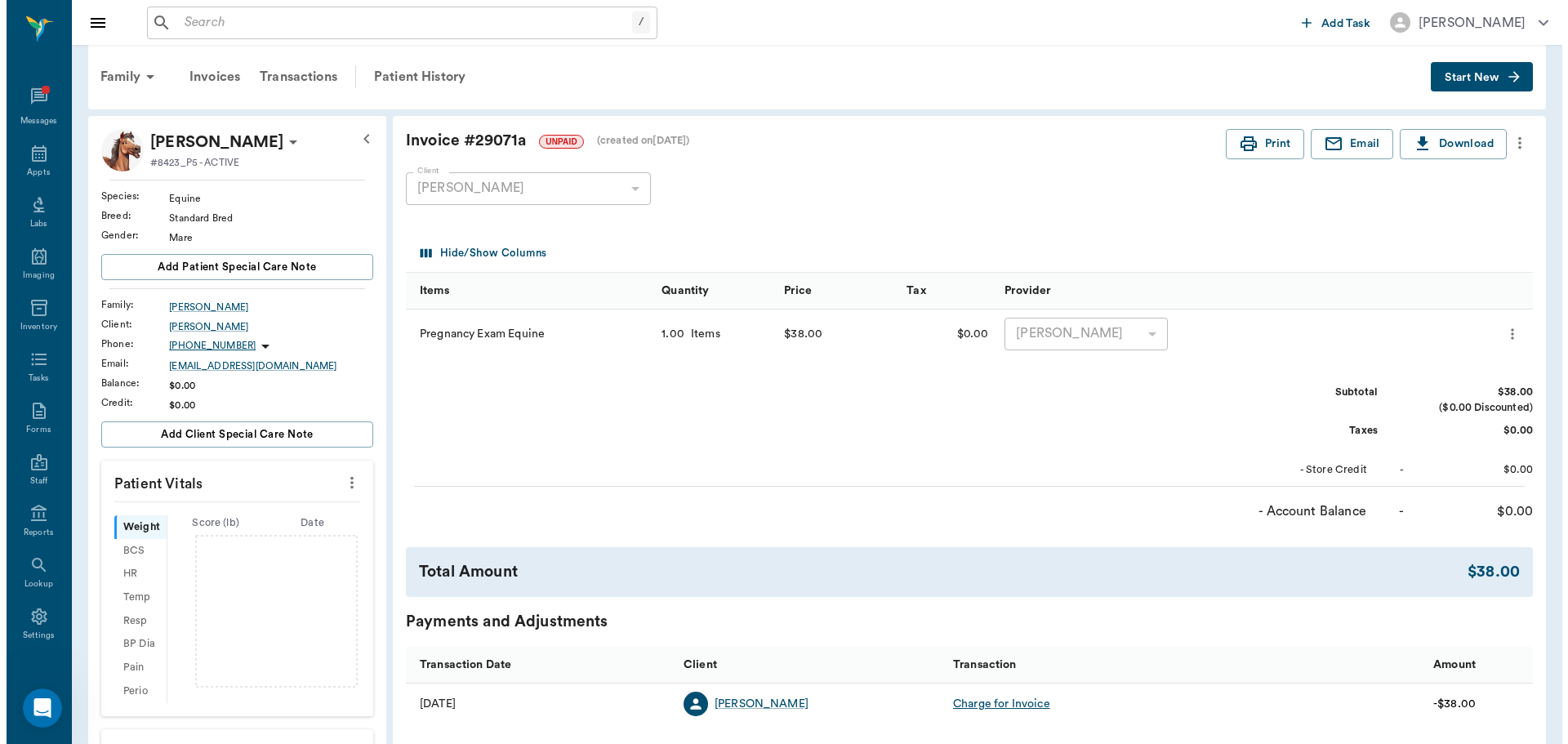
scroll to position [0, 0]
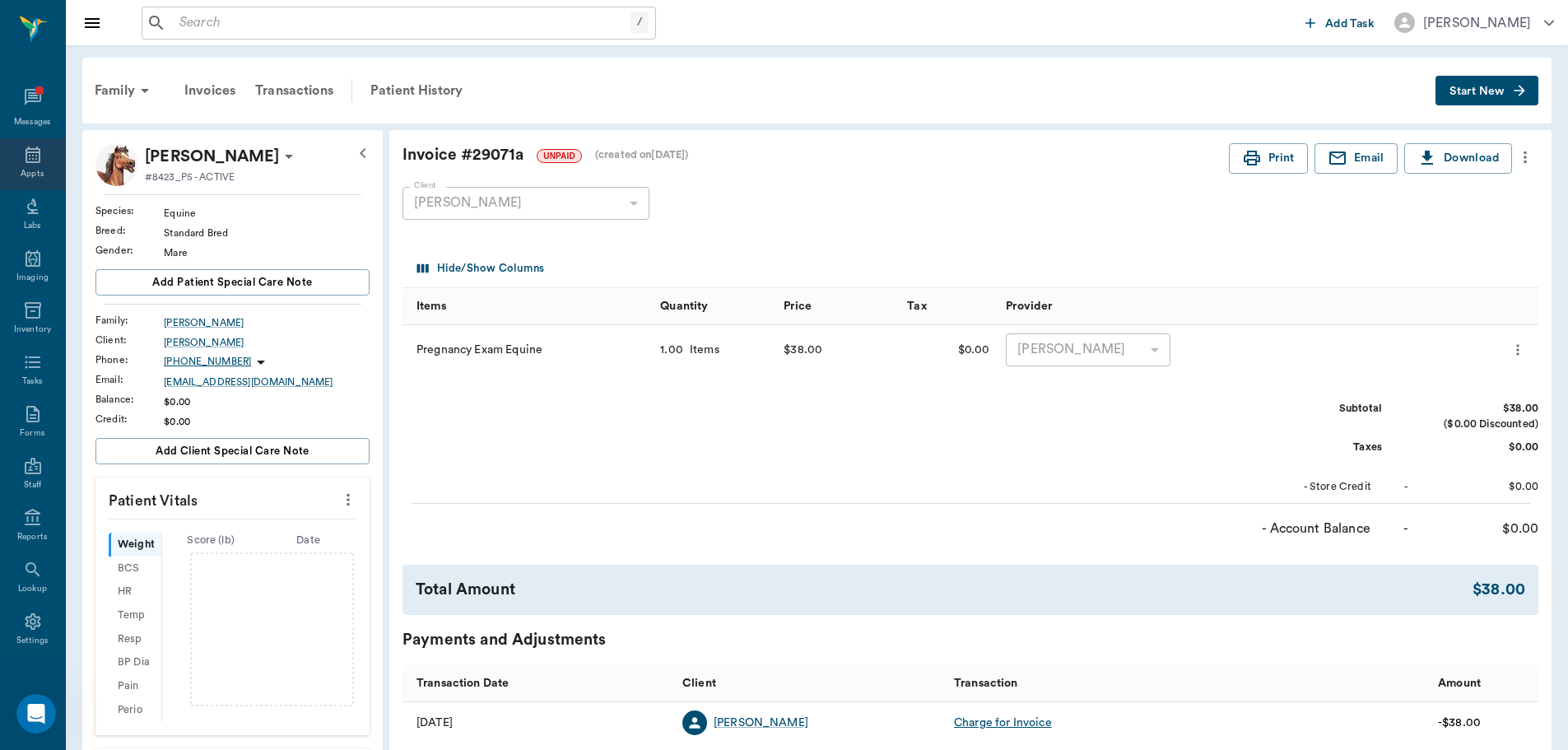
click at [24, 165] on div "Appts" at bounding box center [32, 164] width 65 height 52
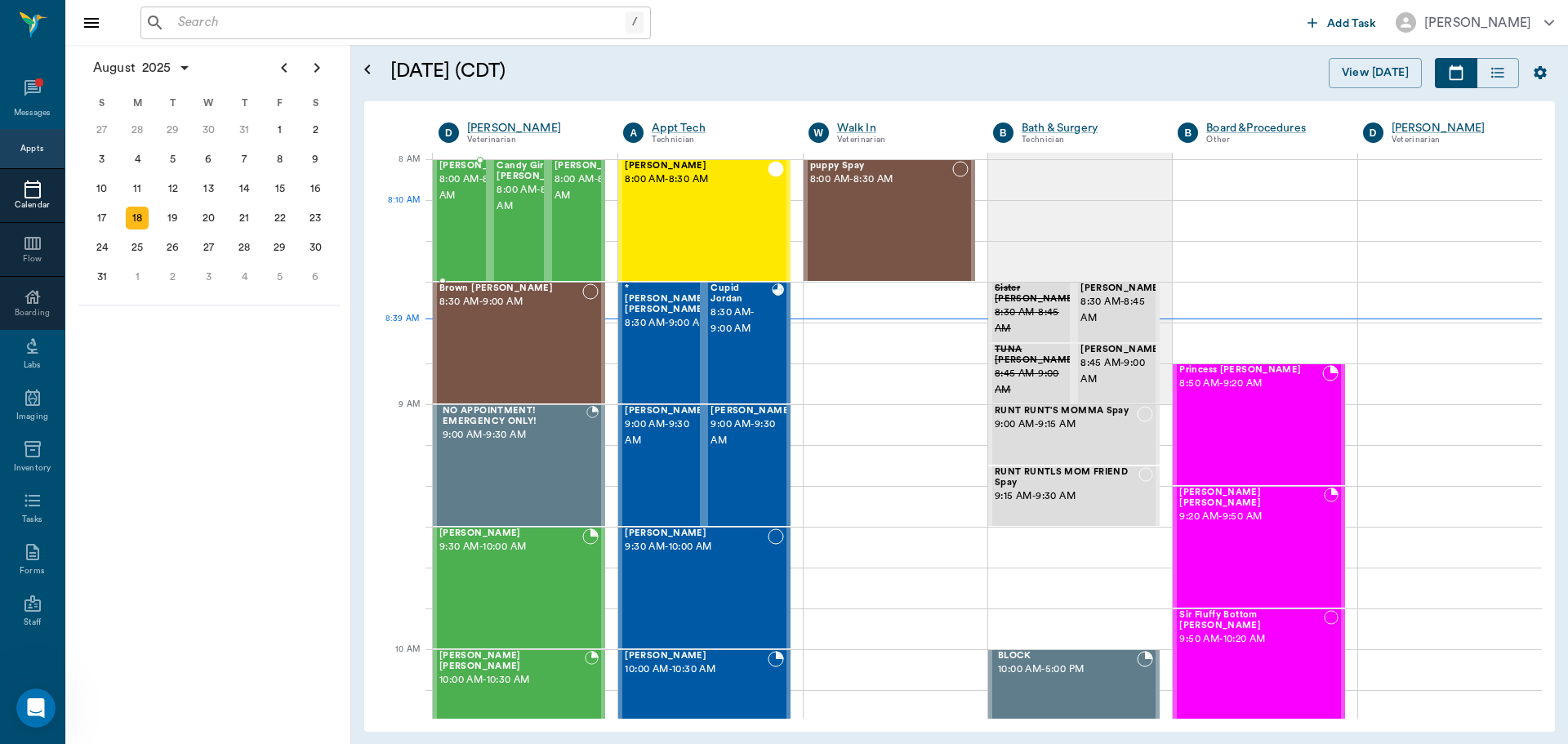
click at [460, 204] on span "8:00 AM - 8:30 AM" at bounding box center [479, 188] width 82 height 33
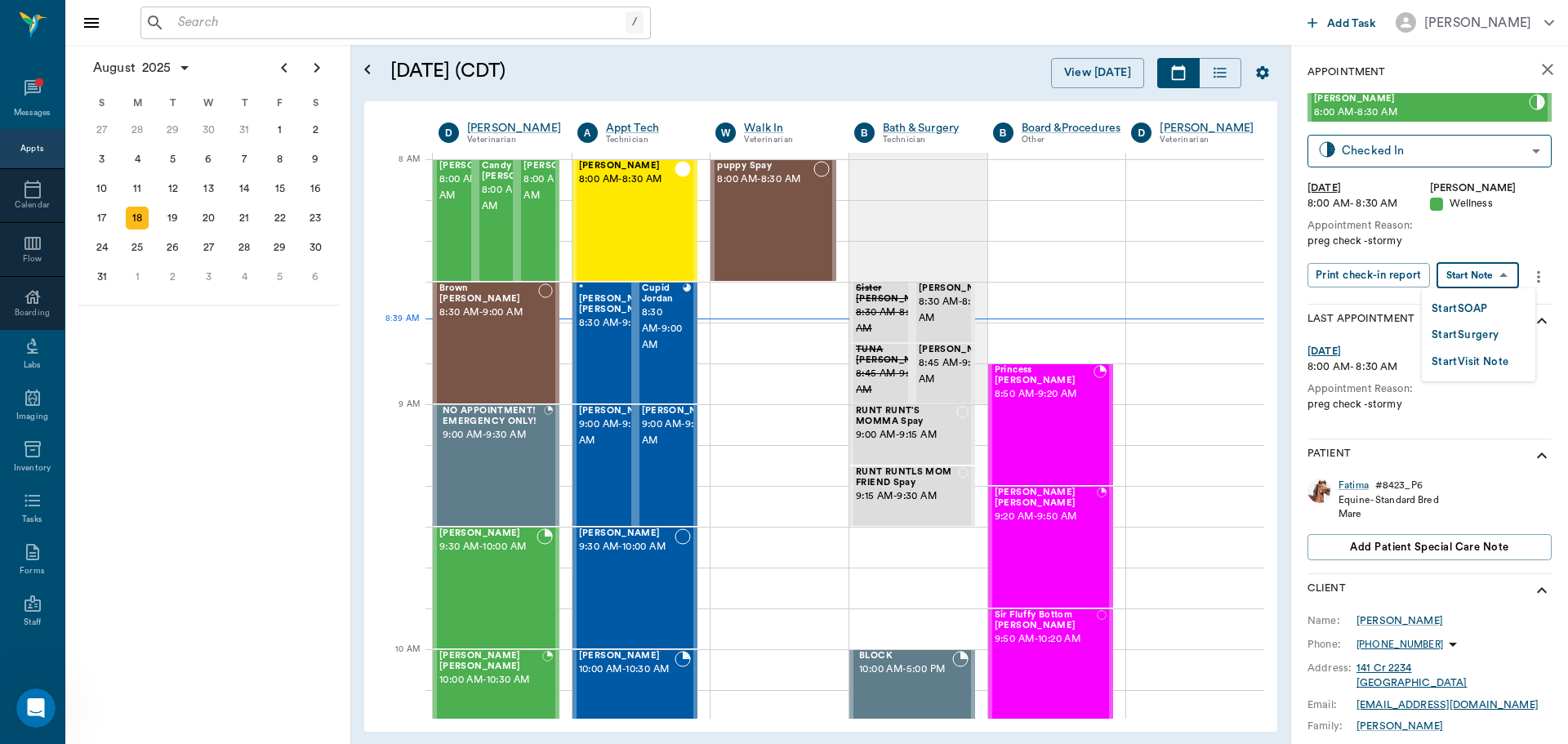
click at [1501, 280] on body "/ ​ Add Task Dr. Bert Ellsworth Nectar Messages Appts Calendar Flow Boarding La…" at bounding box center [784, 372] width 1568 height 744
click at [1495, 358] on button "Start Visit Note" at bounding box center [1470, 362] width 78 height 18
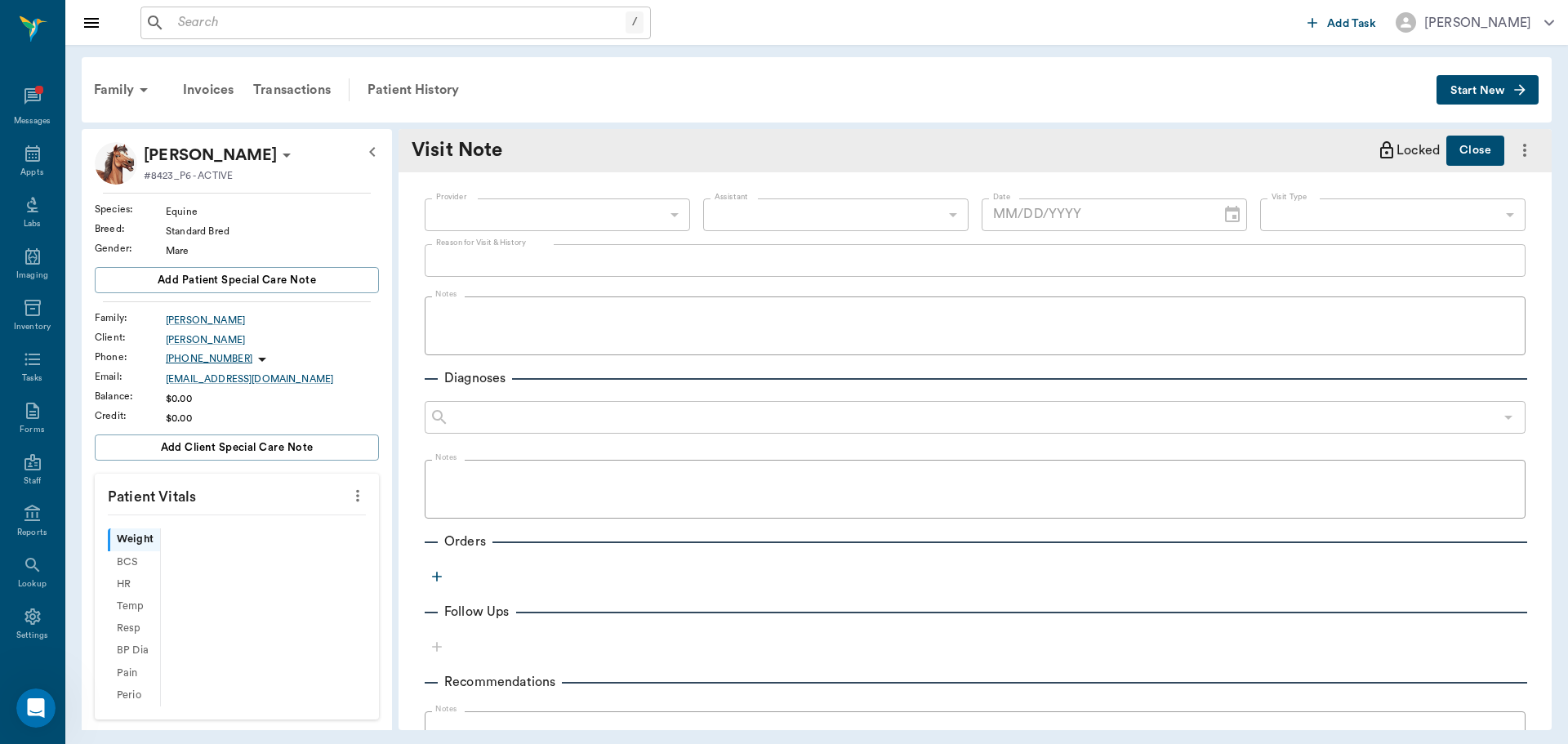
type input "63ec2f075fda476ae8351a4d"
type input "65d2be4f46e3a538d89b8c14"
type input "[DATE]"
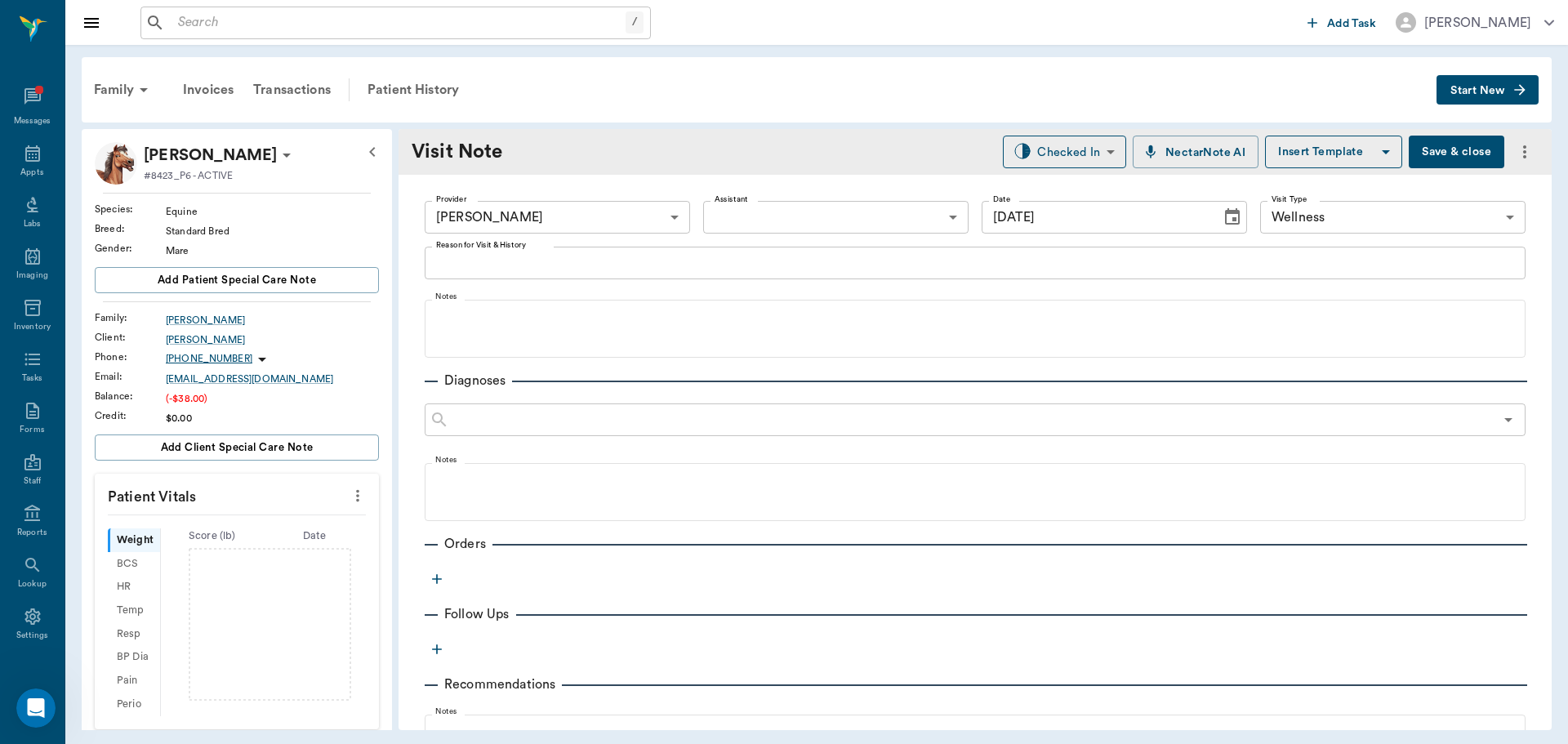
click at [436, 571] on icon "button" at bounding box center [437, 579] width 16 height 16
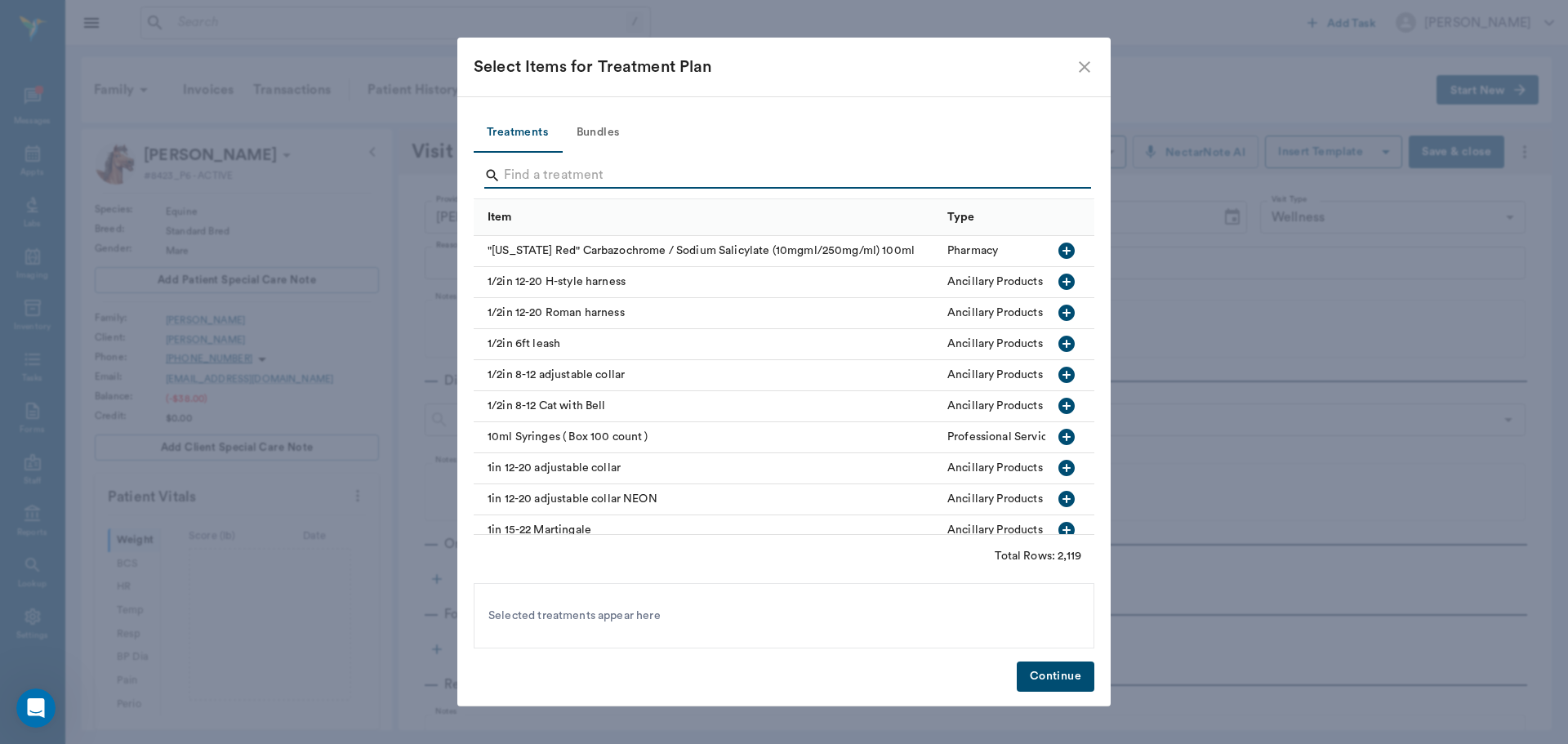
click at [568, 177] on input "Search" at bounding box center [785, 175] width 563 height 27
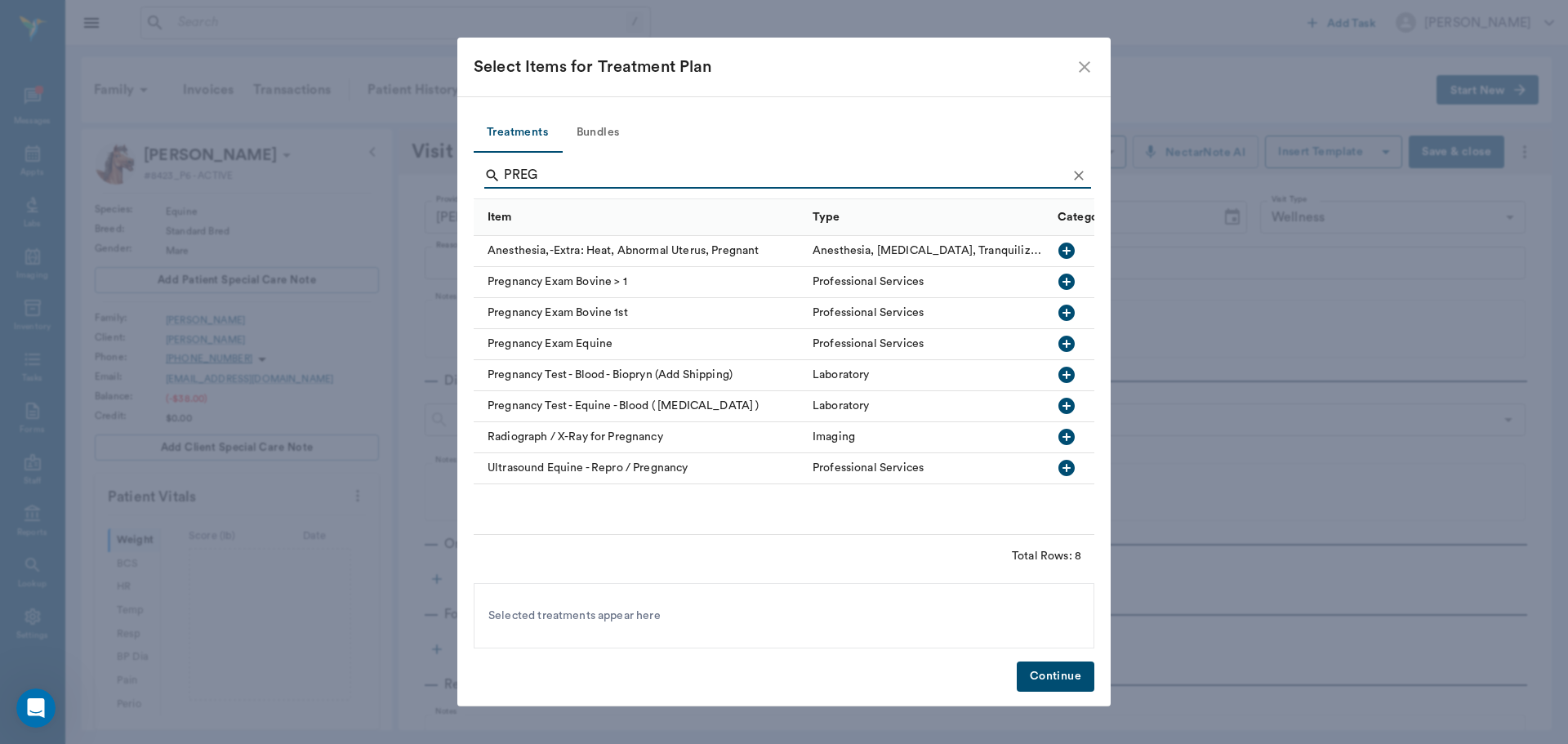
type input "PREG"
click at [1066, 344] on icon "button" at bounding box center [1066, 343] width 19 height 19
click at [1066, 678] on button "Continue" at bounding box center [1055, 676] width 78 height 30
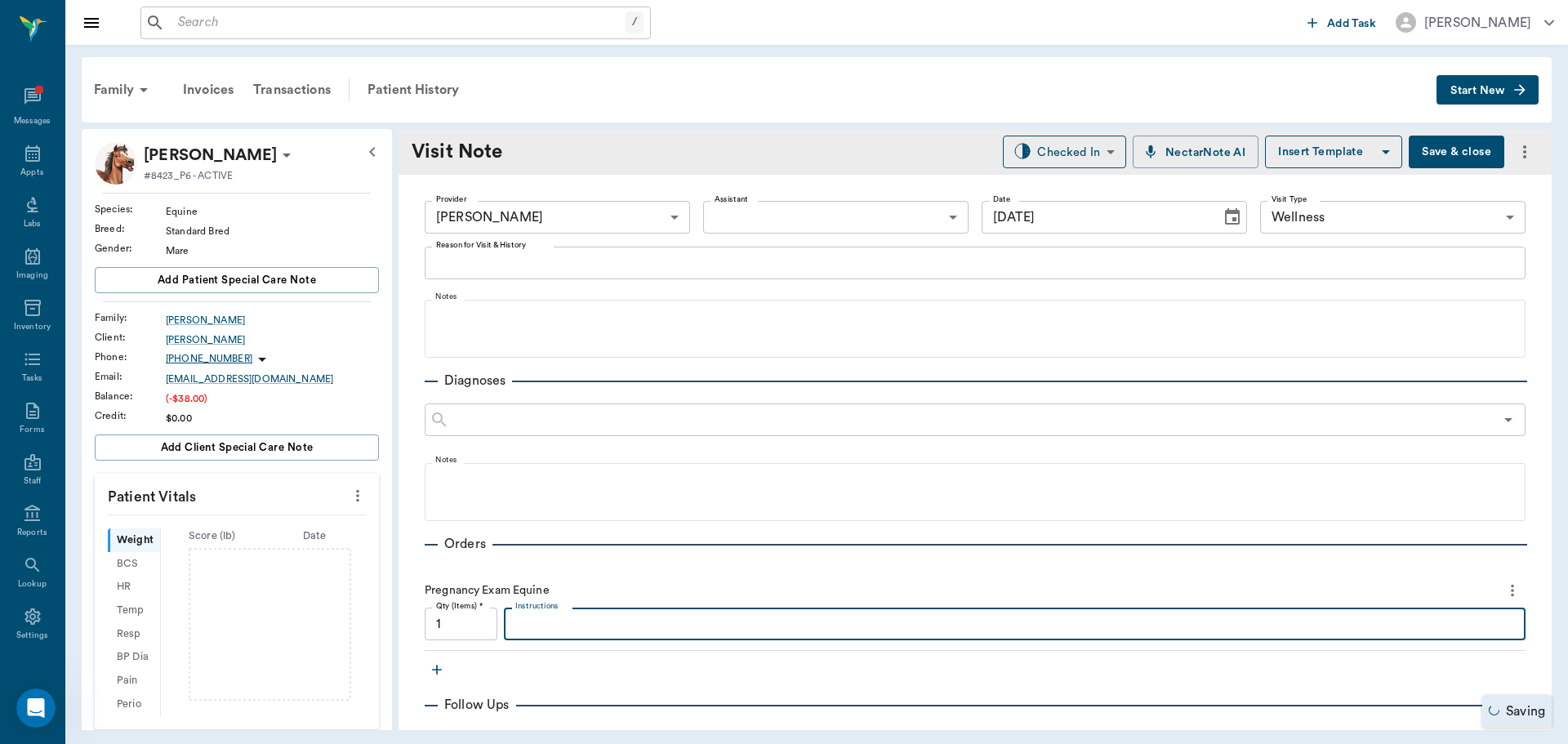
click at [537, 620] on textarea "Instructions" at bounding box center [1014, 624] width 999 height 18
type textarea "o"
type textarea "OPEN: LO: MSF 2s RO: MSF 2 UT: 1.5 SOME FLUID"
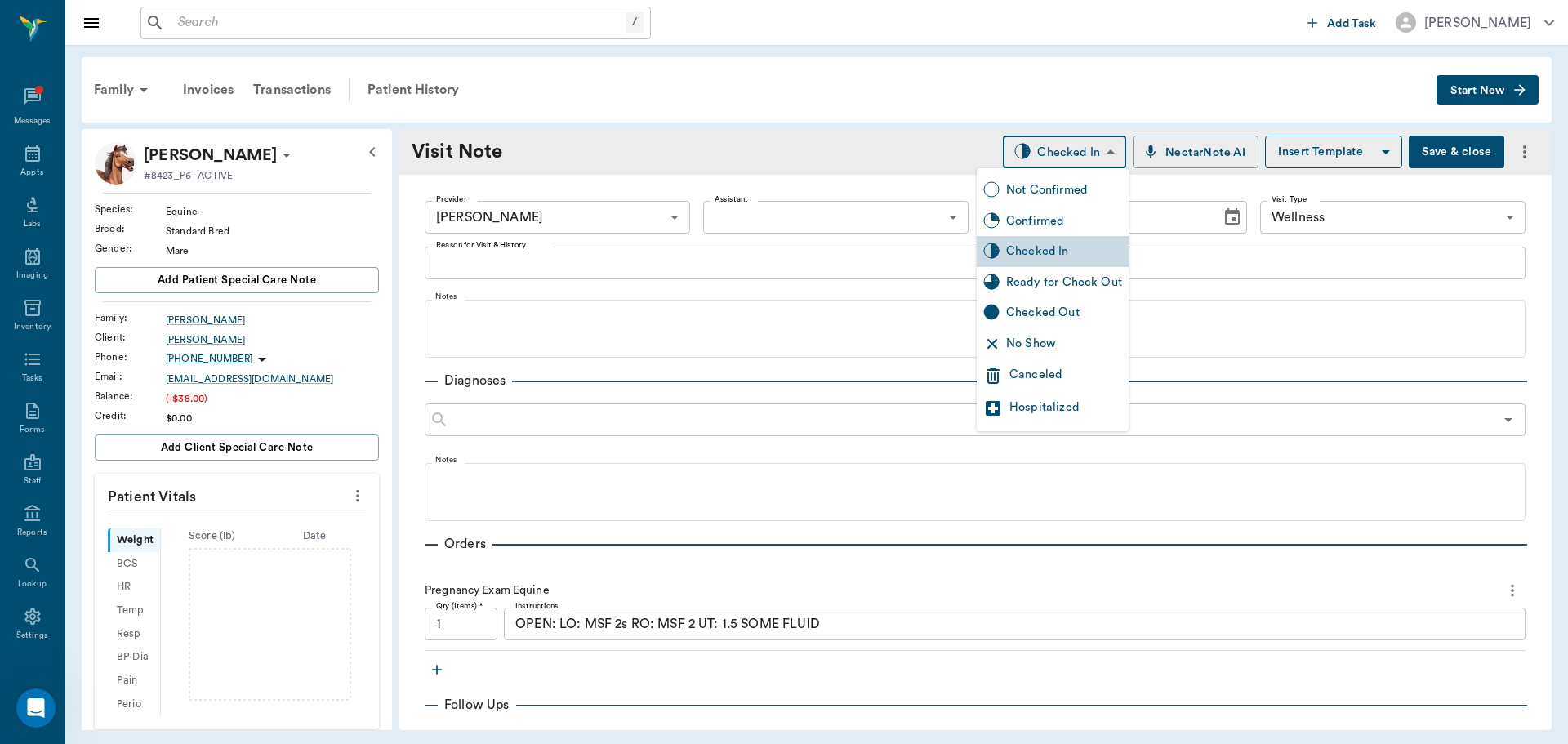
click at [1088, 154] on body "/ ​ Add Task Dr. Bert Ellsworth Nectar Messages Appts Labs Imaging Inventory Ta…" at bounding box center [784, 372] width 1568 height 744
click at [1097, 279] on div "Ready for Check Out" at bounding box center [1064, 282] width 116 height 18
type input "READY_TO_CHECKOUT"
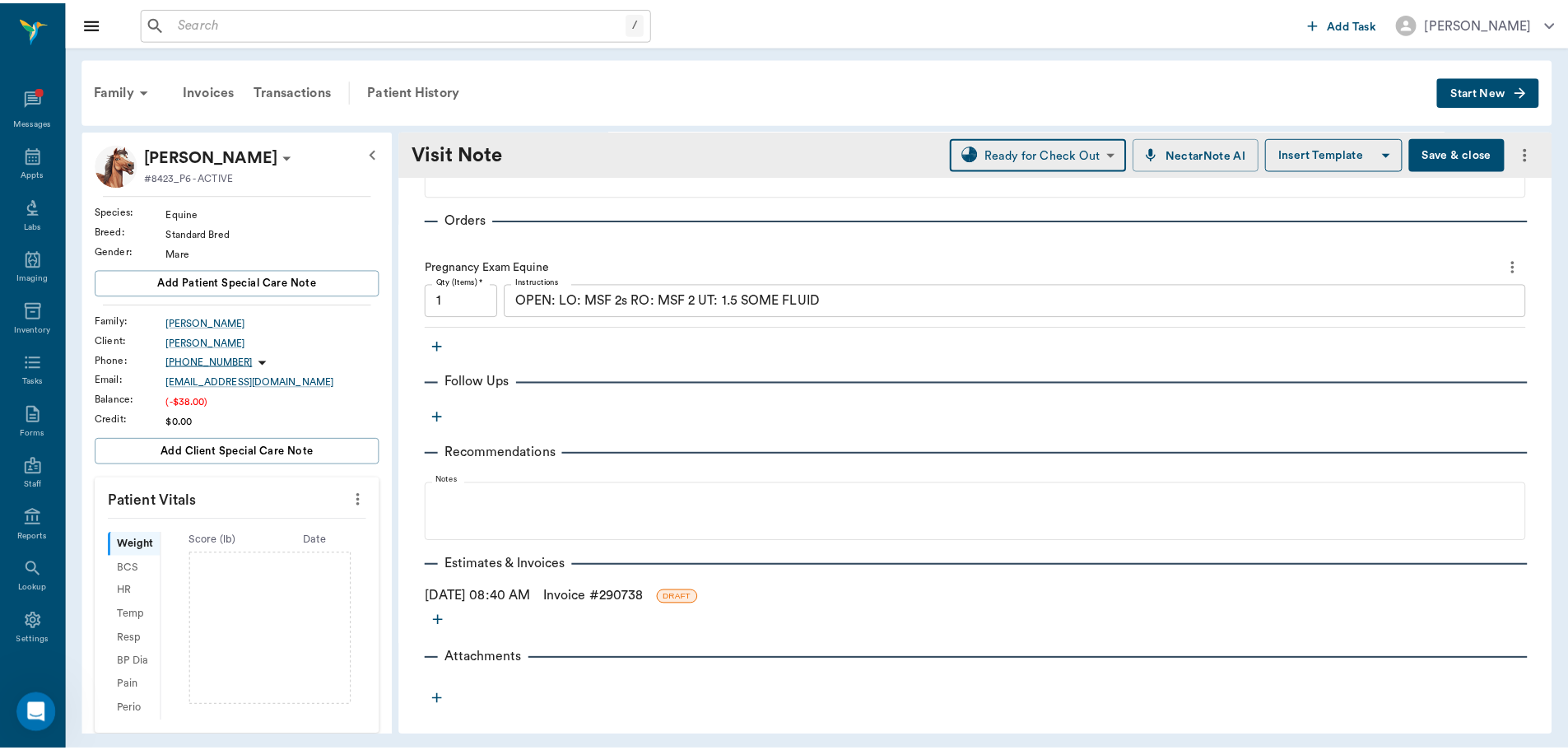
scroll to position [332, 0]
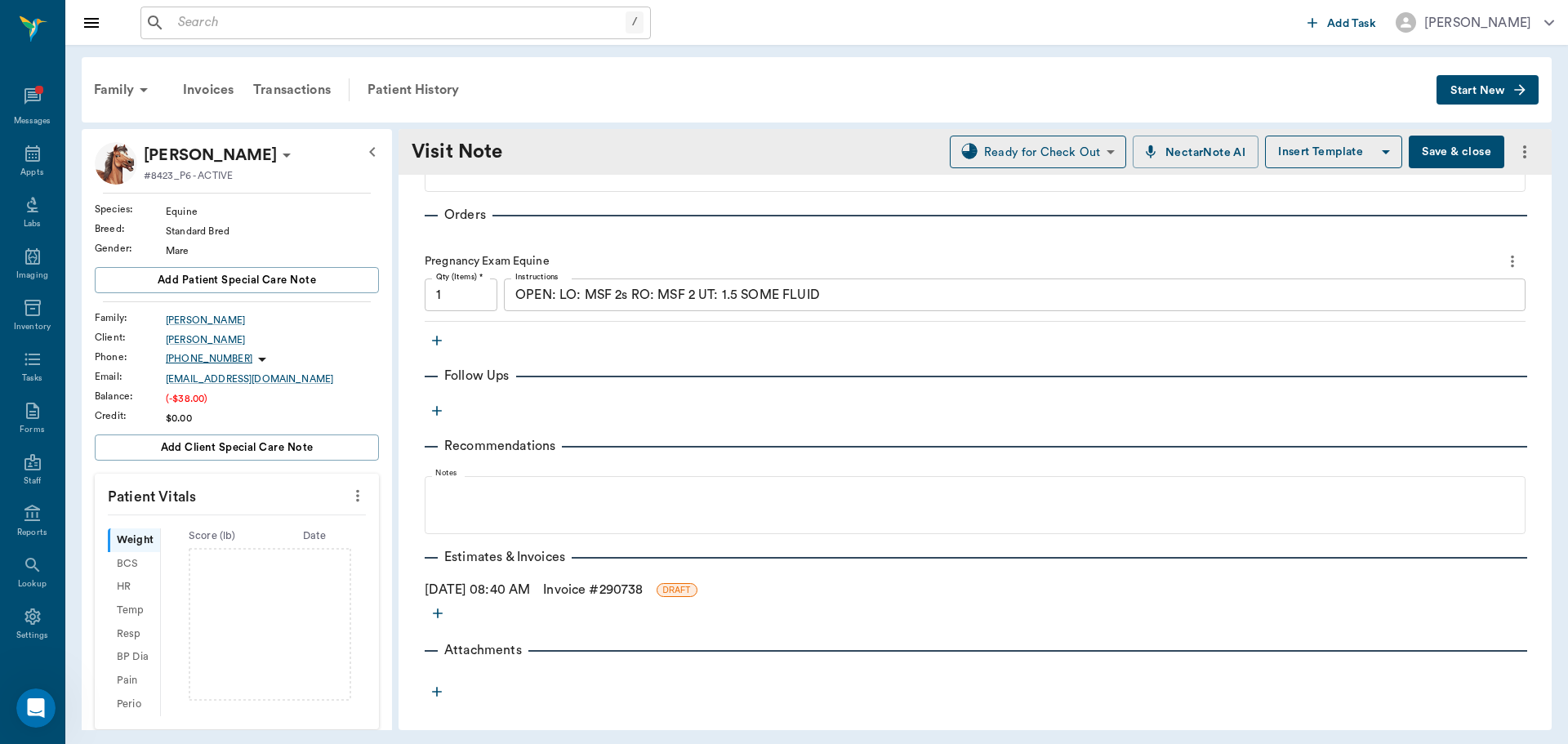
click at [591, 592] on link "Invoice # 290738" at bounding box center [593, 589] width 100 height 19
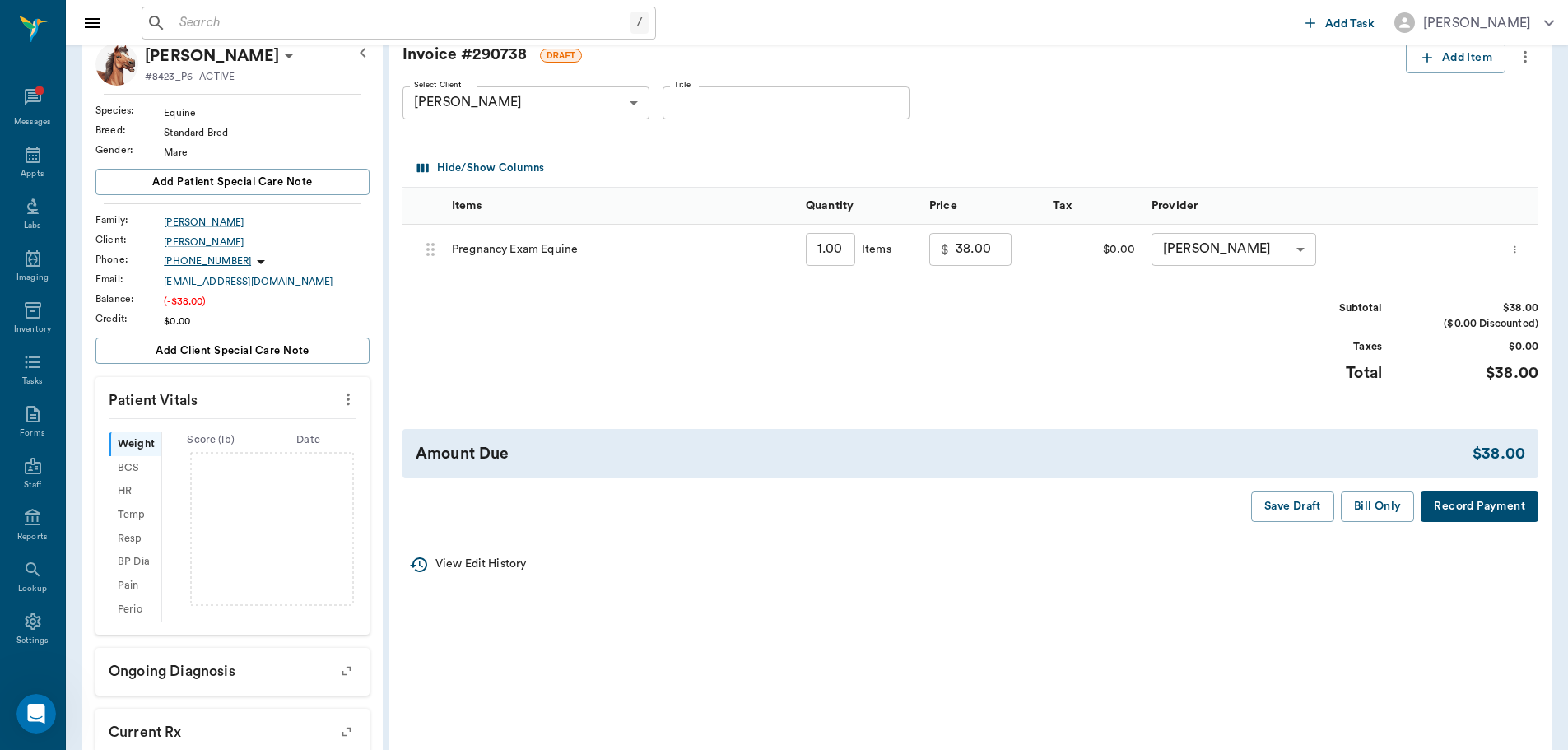
scroll to position [82, 0]
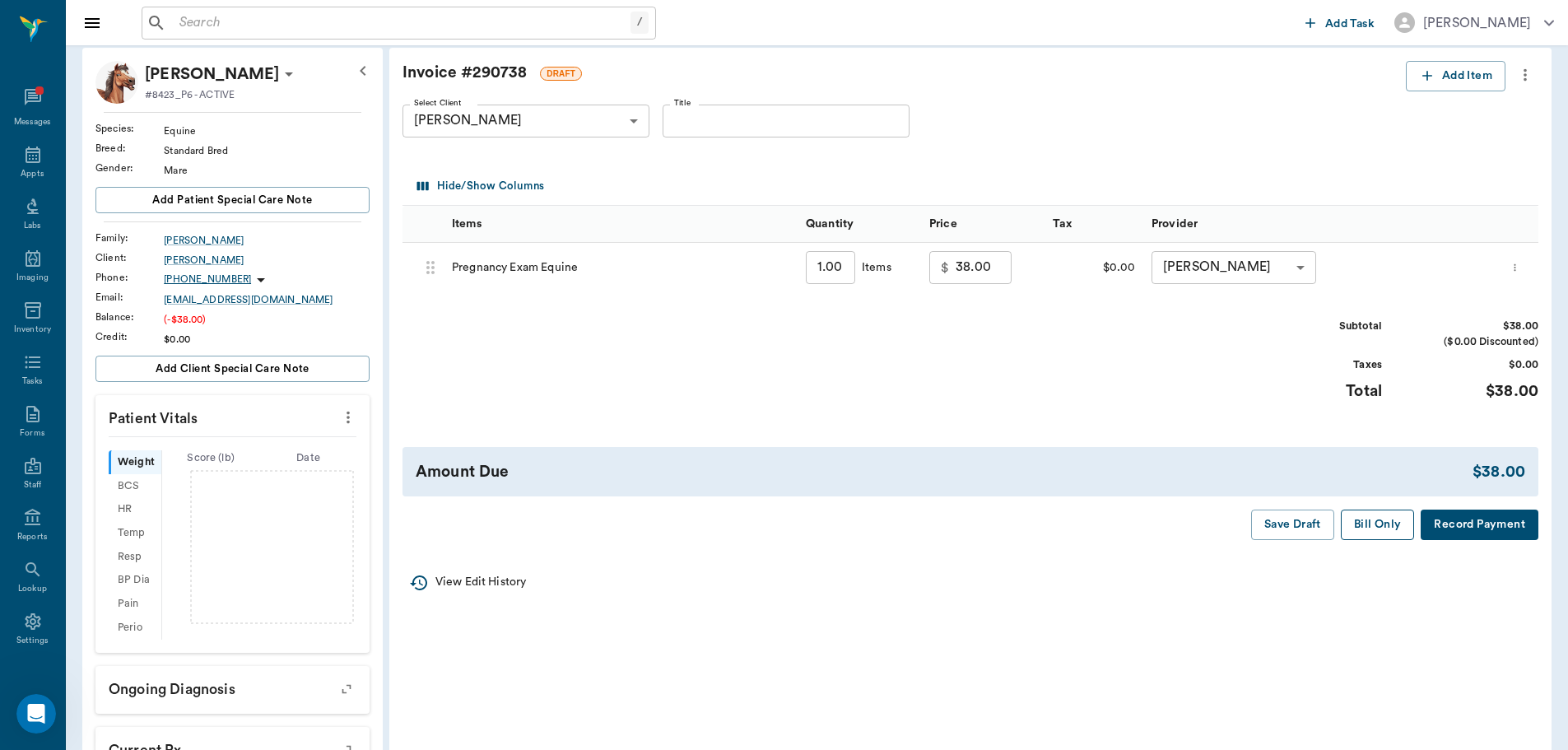
click at [1370, 523] on button "Bill Only" at bounding box center [1378, 525] width 74 height 30
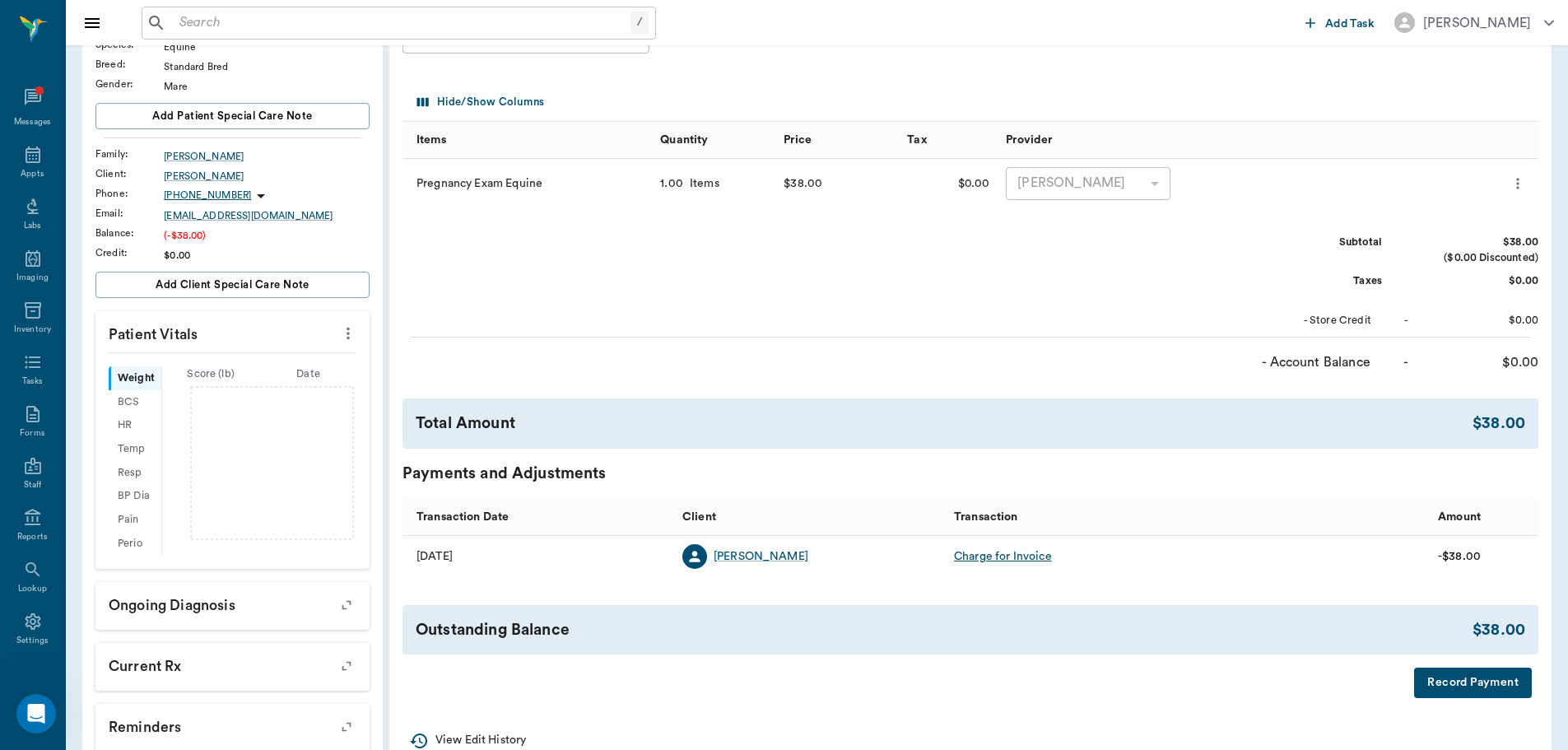
scroll to position [0, 0]
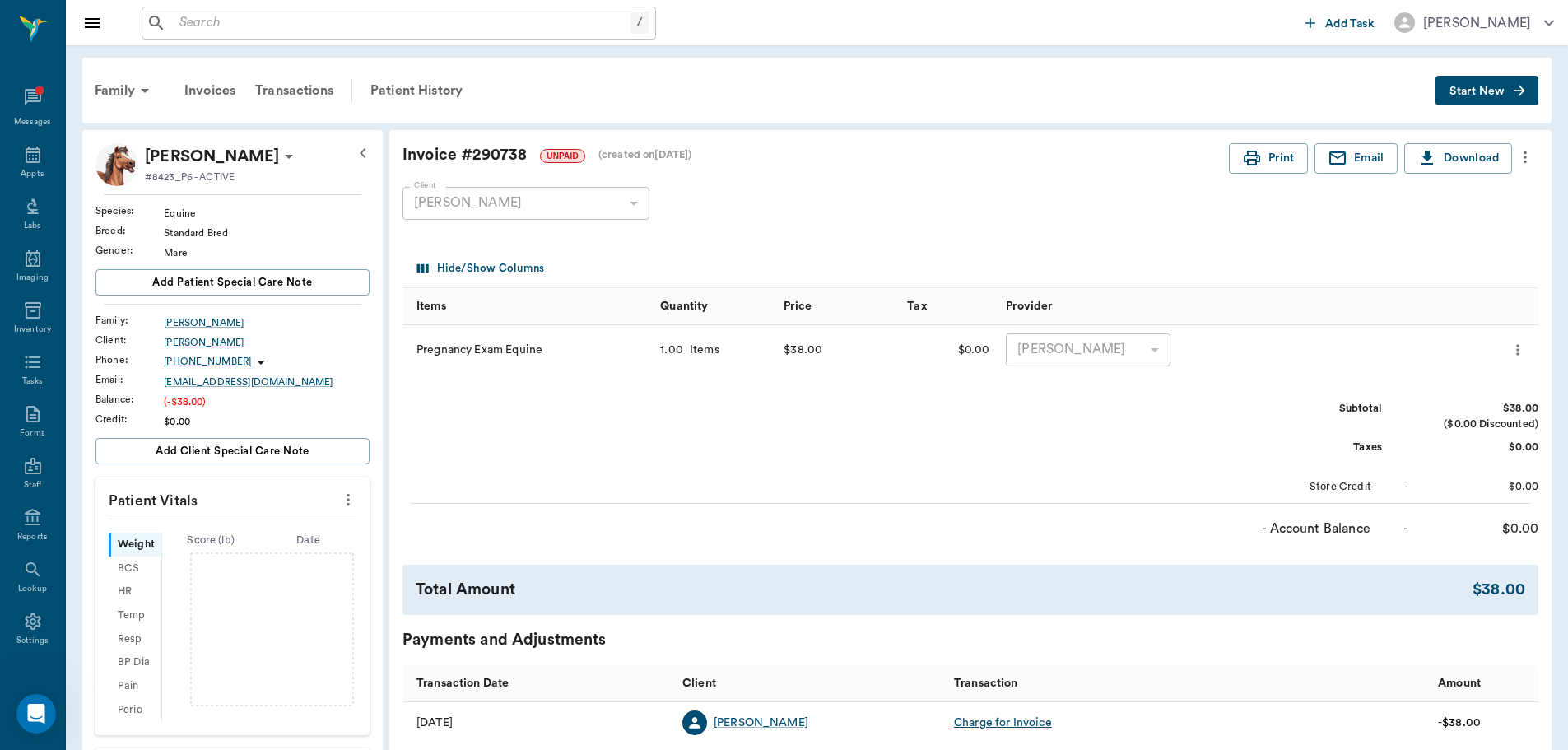
click at [202, 338] on div "Davion Nelson" at bounding box center [266, 343] width 206 height 15
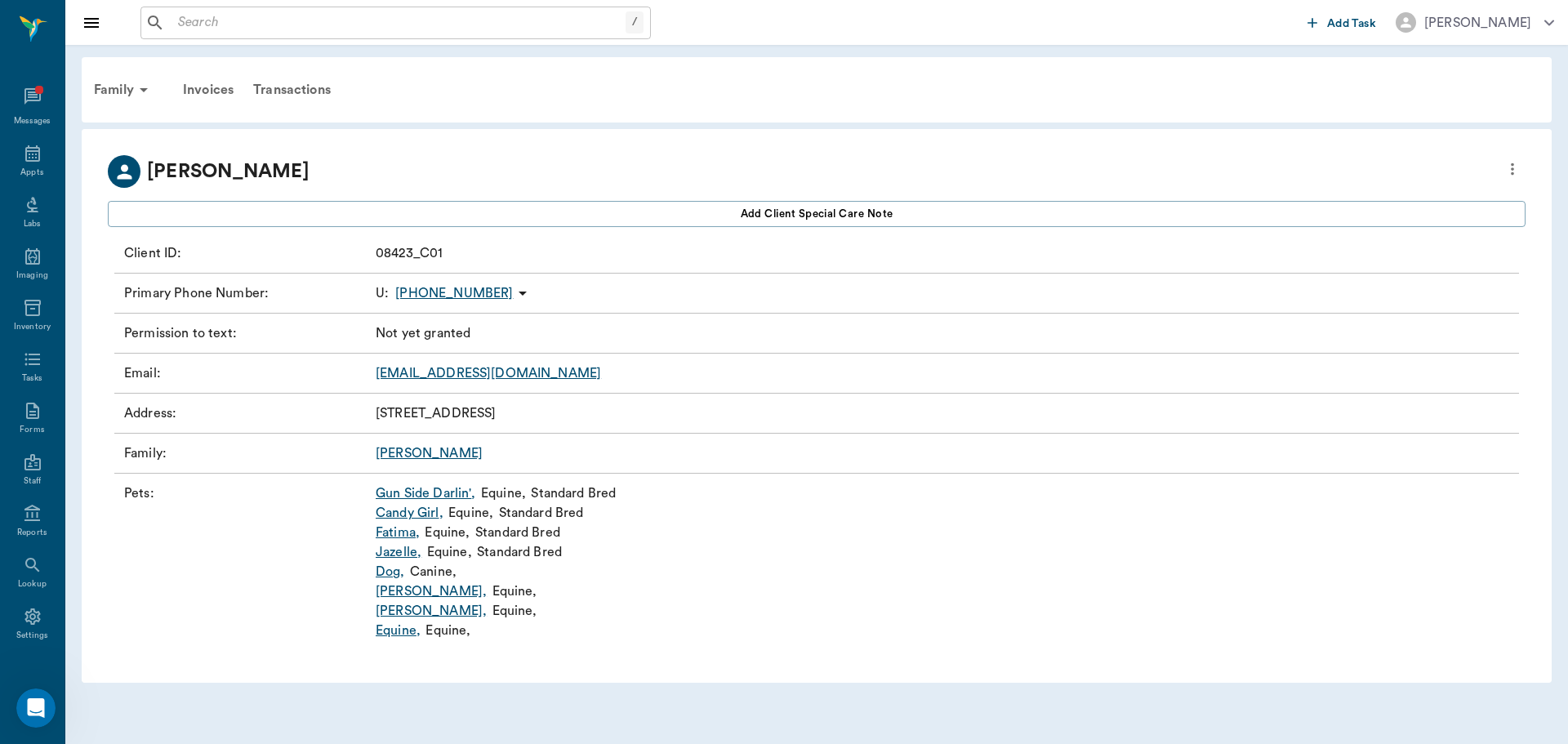
click at [398, 629] on link "Equine ," at bounding box center [398, 629] width 45 height 19
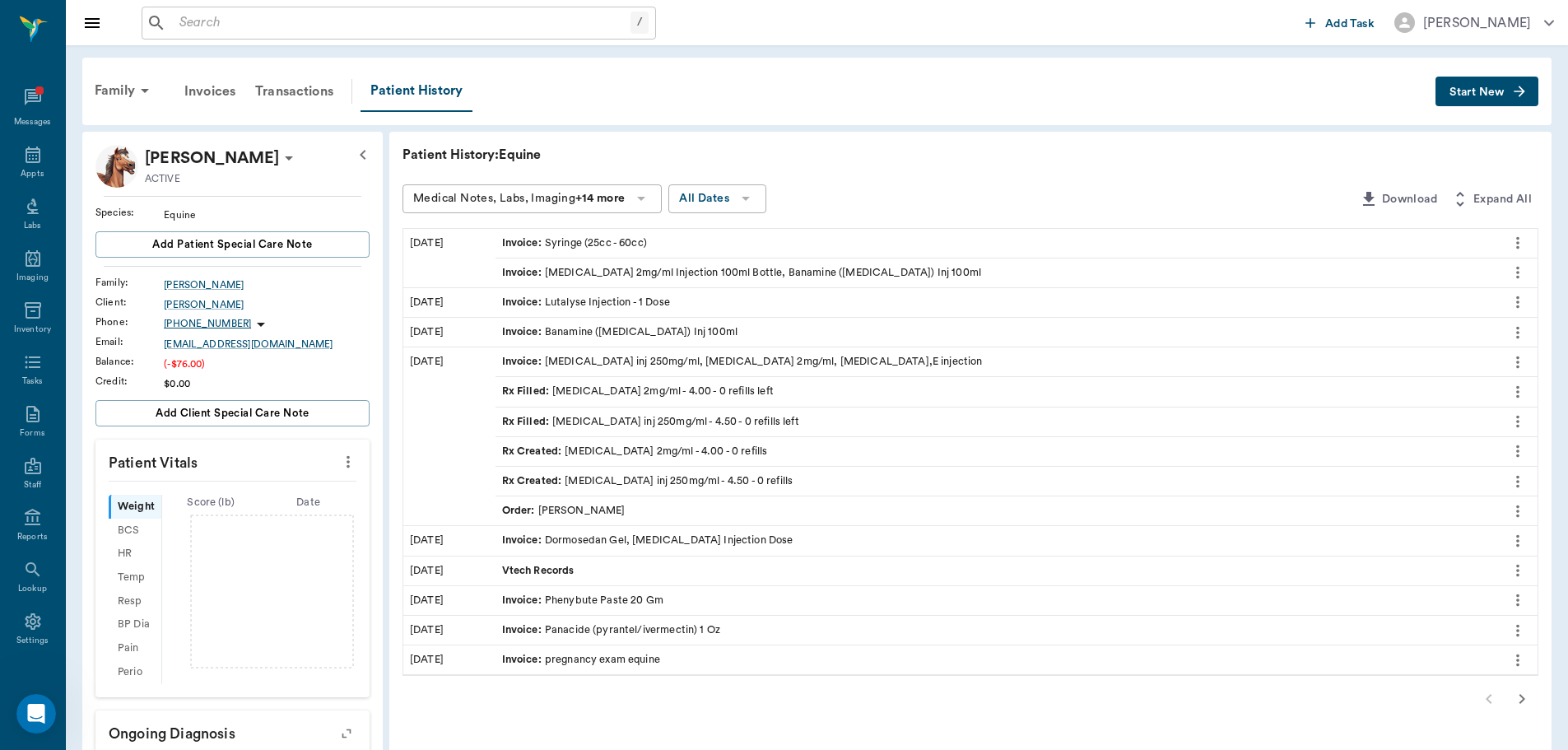
click at [1484, 92] on span "Start New" at bounding box center [1477, 92] width 55 height 0
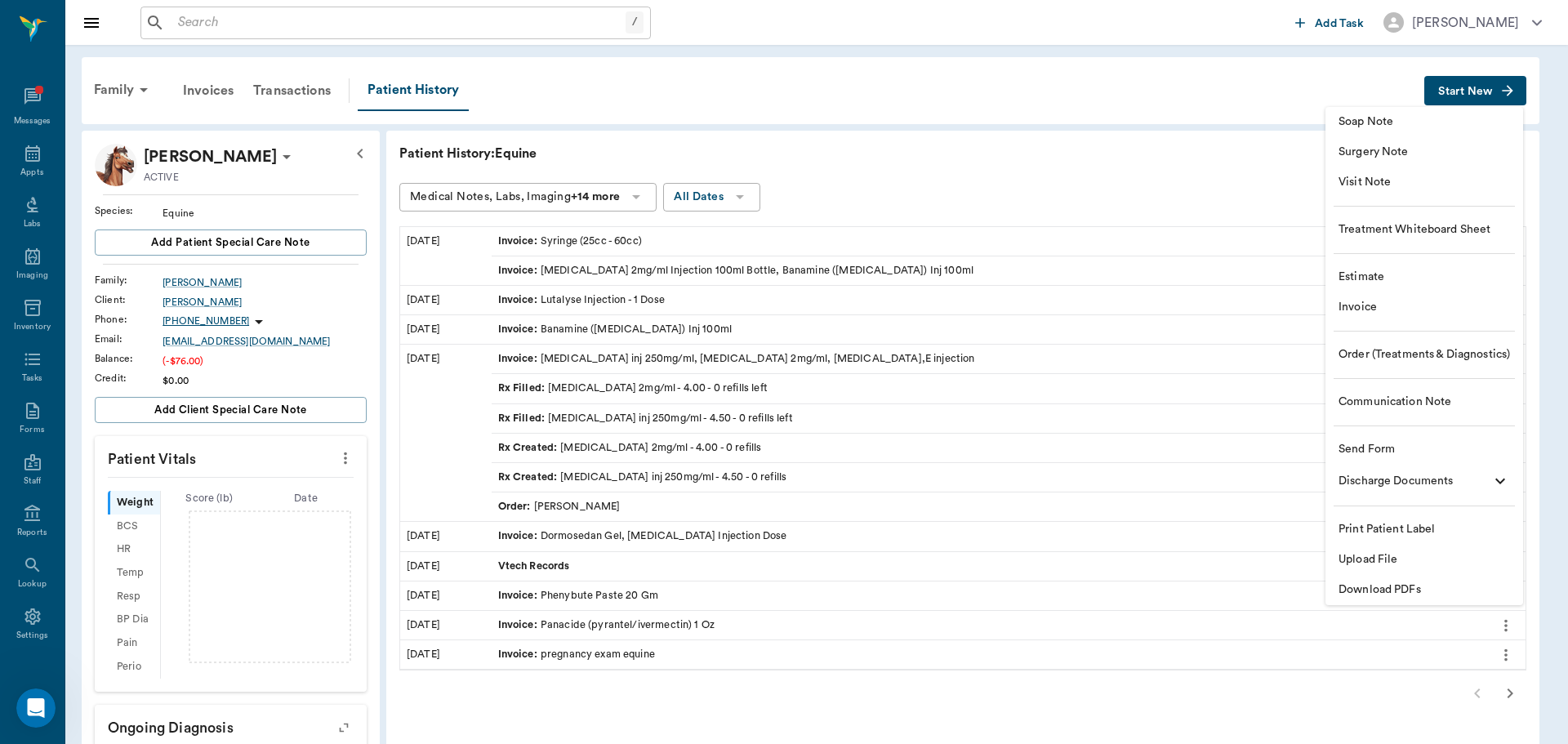
click at [1359, 303] on span "Invoice" at bounding box center [1423, 307] width 171 height 17
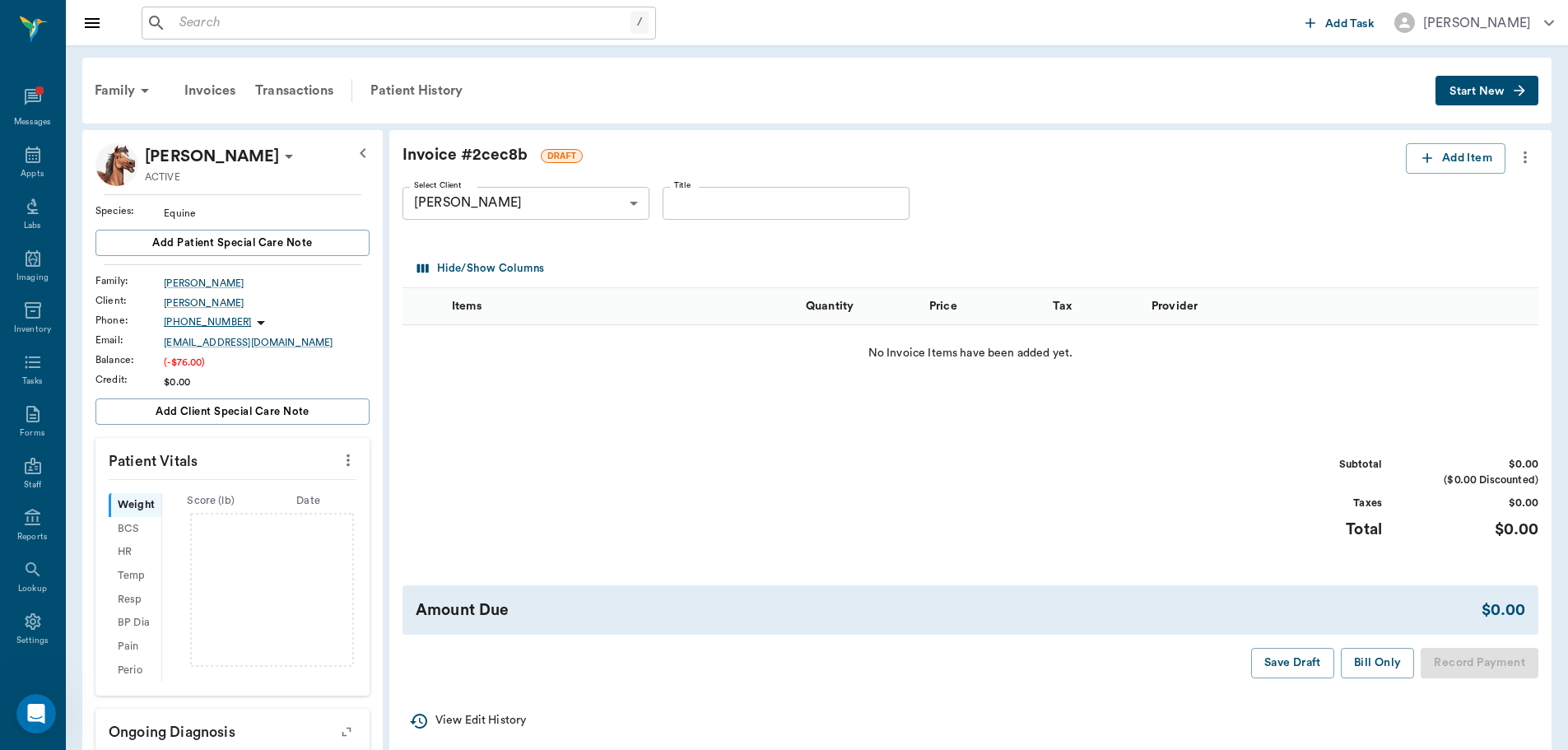
click at [722, 201] on input "Title" at bounding box center [785, 203] width 247 height 33
type input "14A181"
click at [1465, 166] on button "Add Item" at bounding box center [1456, 158] width 100 height 30
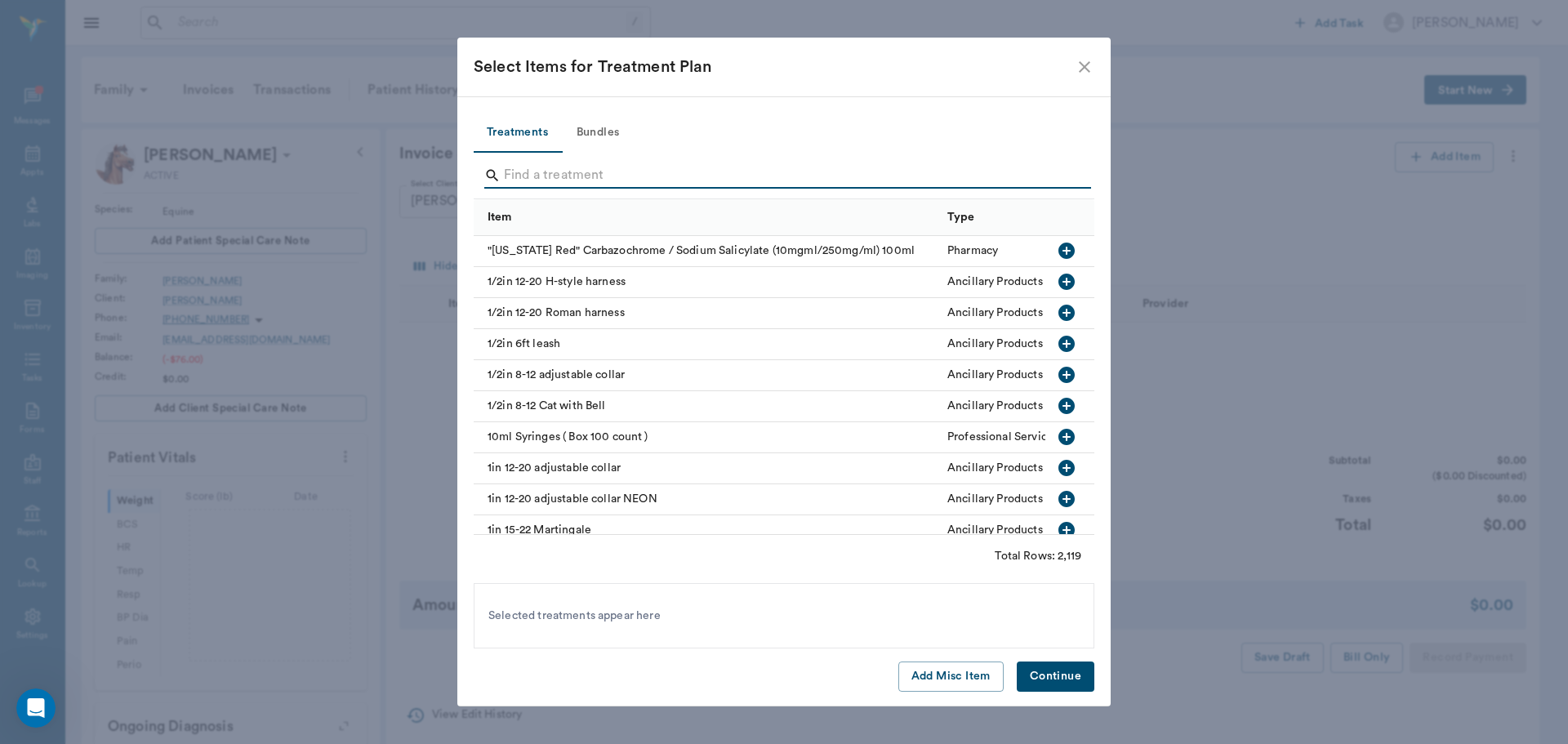
click at [619, 181] on input "Search" at bounding box center [785, 175] width 563 height 27
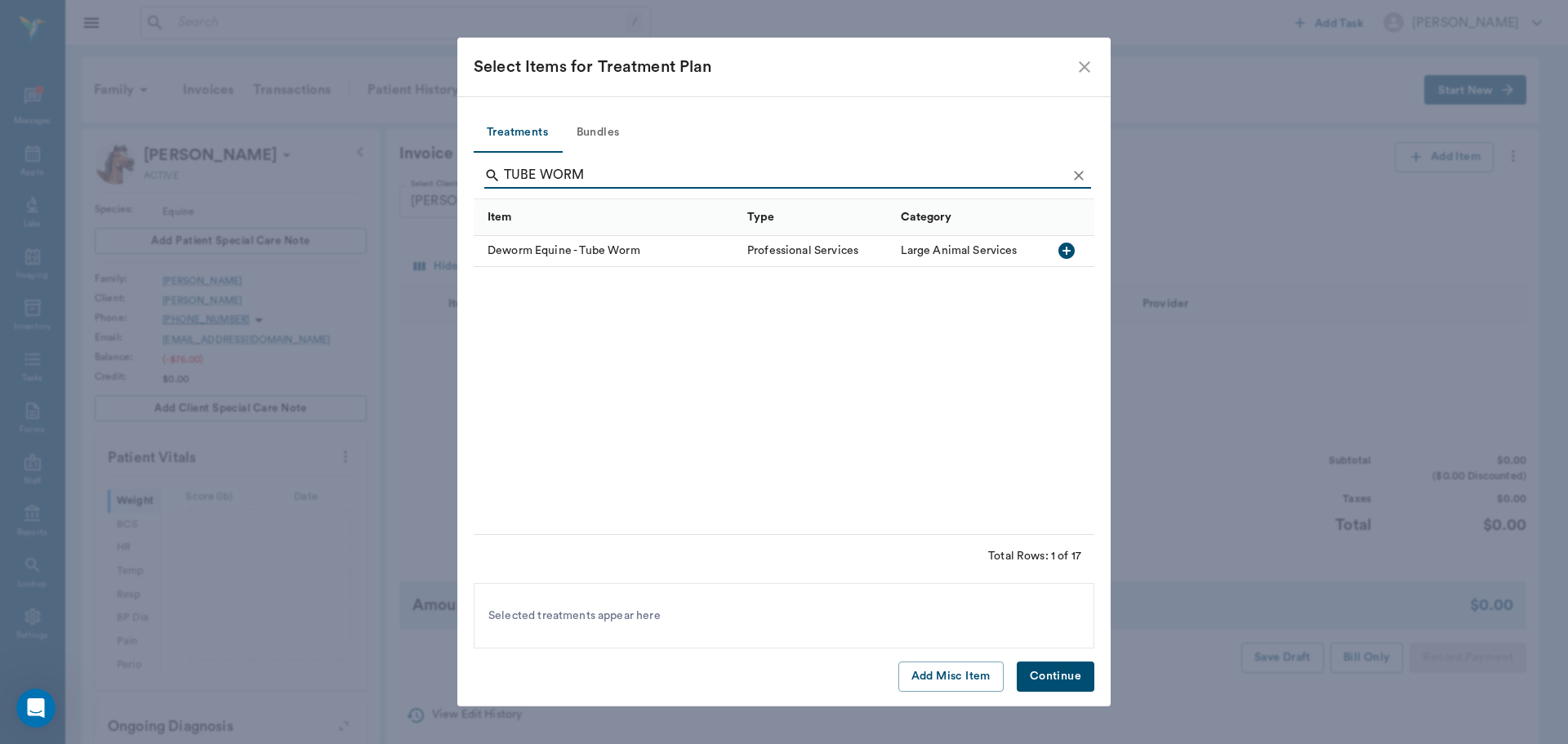
type input "TUBE WORM"
click at [1068, 248] on icon "button" at bounding box center [1067, 251] width 16 height 16
click at [1047, 679] on button "Continue" at bounding box center [1055, 676] width 78 height 30
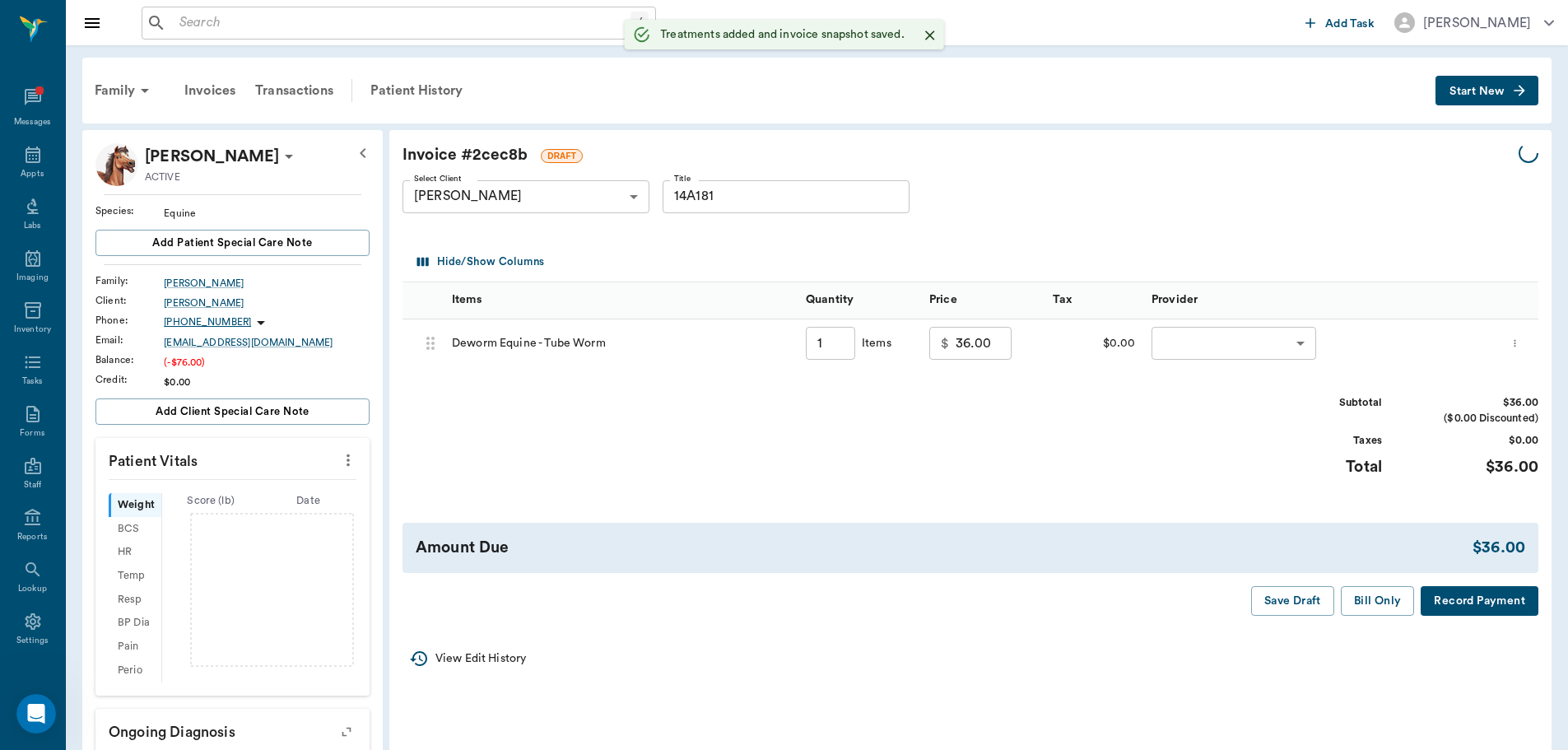
type input "1.00"
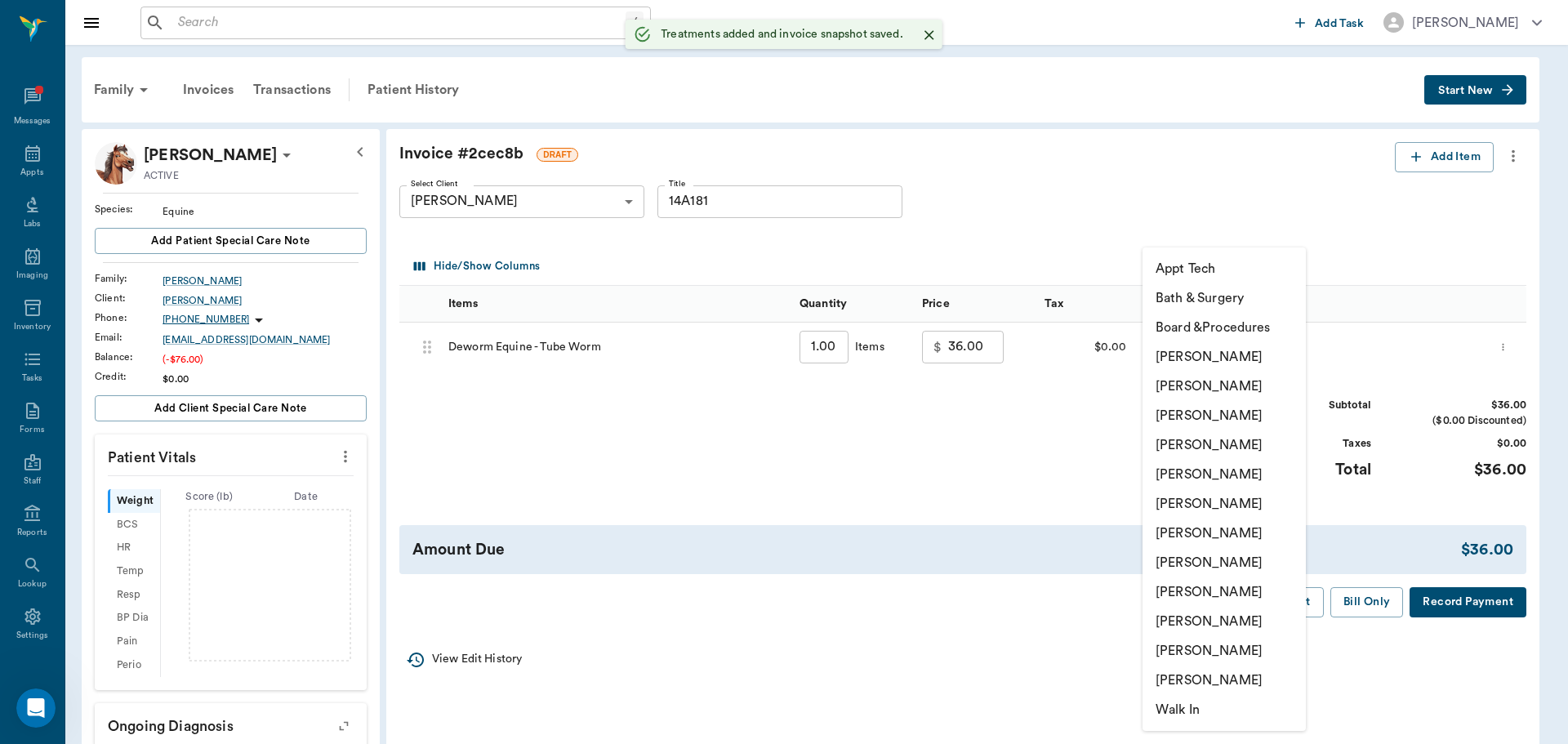
click at [1288, 353] on body "/ ​ Add Task Dr. Bert Ellsworth Nectar Messages Appts Labs Imaging Inventory Ta…" at bounding box center [784, 540] width 1568 height 1080
click at [1238, 410] on li "[PERSON_NAME]" at bounding box center [1223, 415] width 163 height 29
type input "none-63ec2f075fda476ae8351a4d"
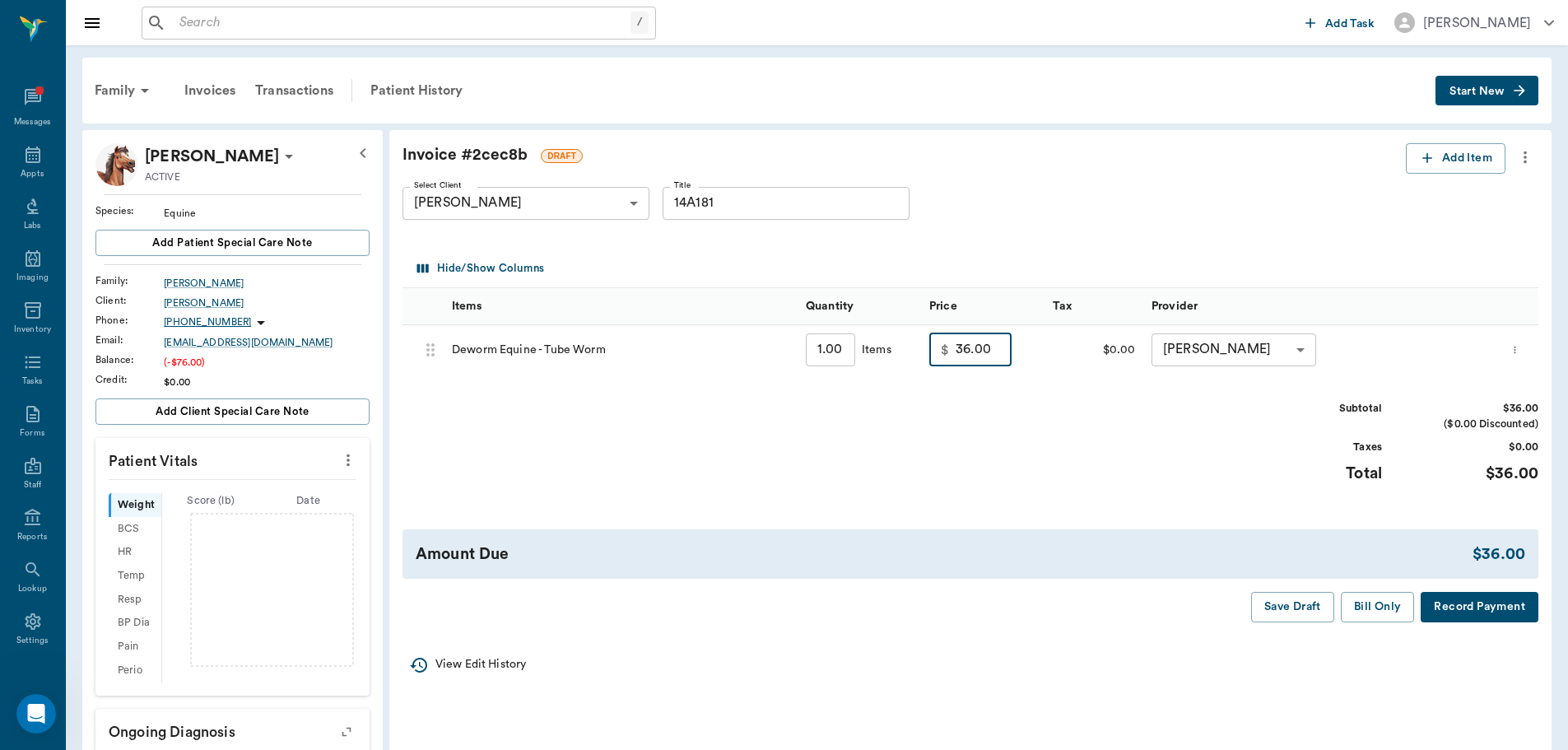
click at [997, 360] on input "36.00" at bounding box center [983, 350] width 56 height 33
type input "26.00"
click at [1001, 477] on div "Subtotal $26.00 ($0.00 Discounted) Taxes $0.00 Total $26.00" at bounding box center [971, 452] width 1136 height 102
click at [1377, 602] on button "Bill Only" at bounding box center [1378, 607] width 74 height 30
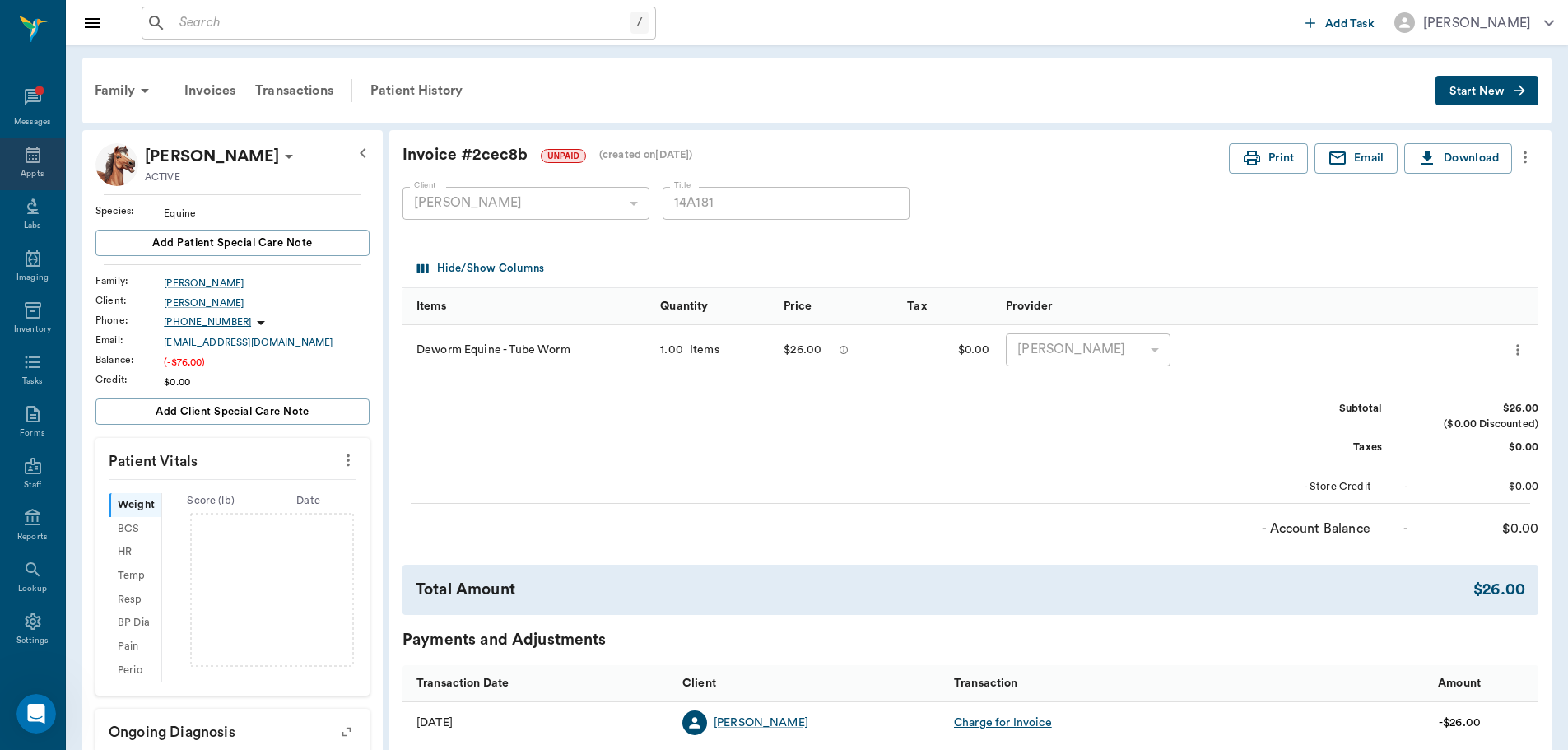
click at [16, 163] on div "Appts" at bounding box center [32, 164] width 65 height 52
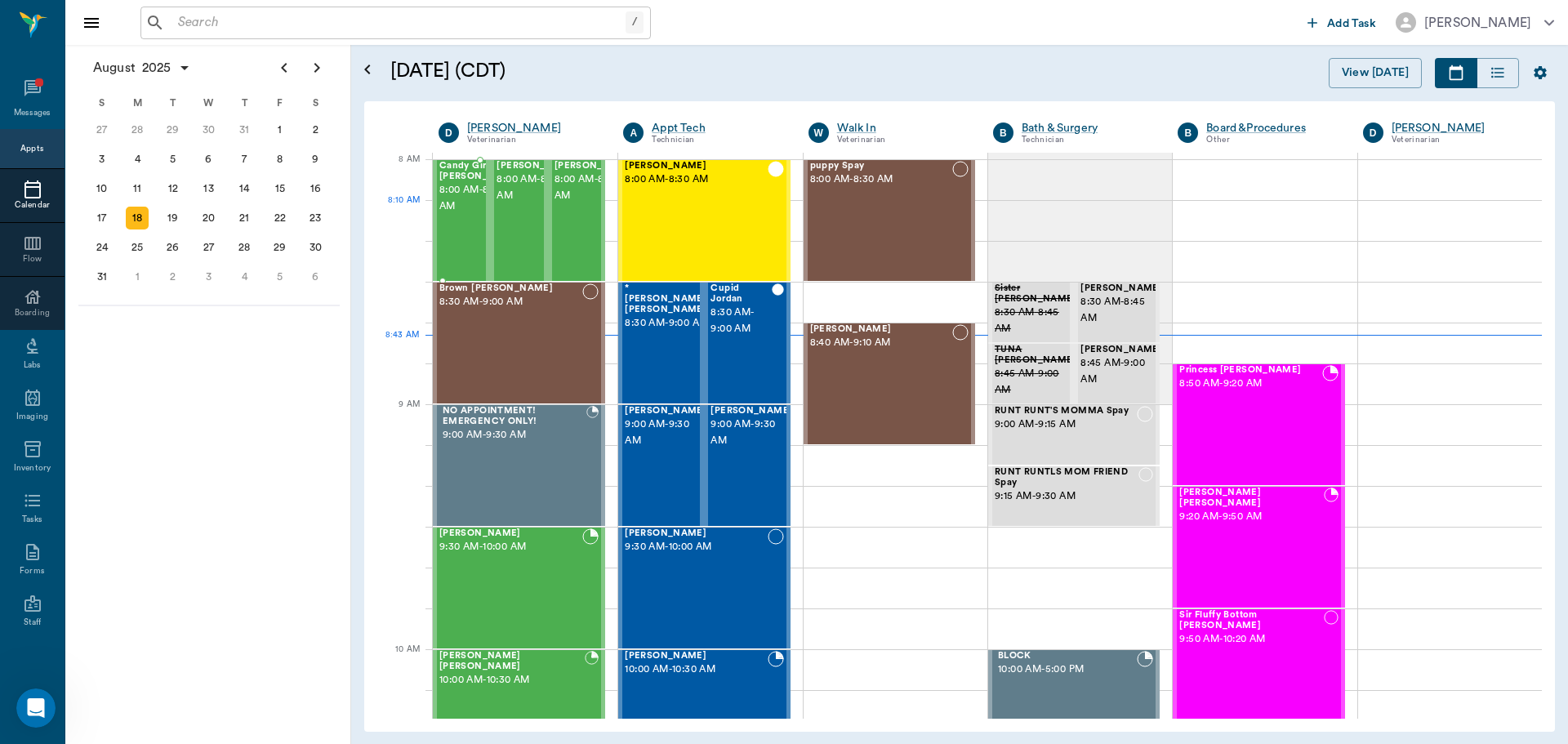
click at [452, 208] on span "8:00 AM - 8:30 AM" at bounding box center [479, 199] width 82 height 33
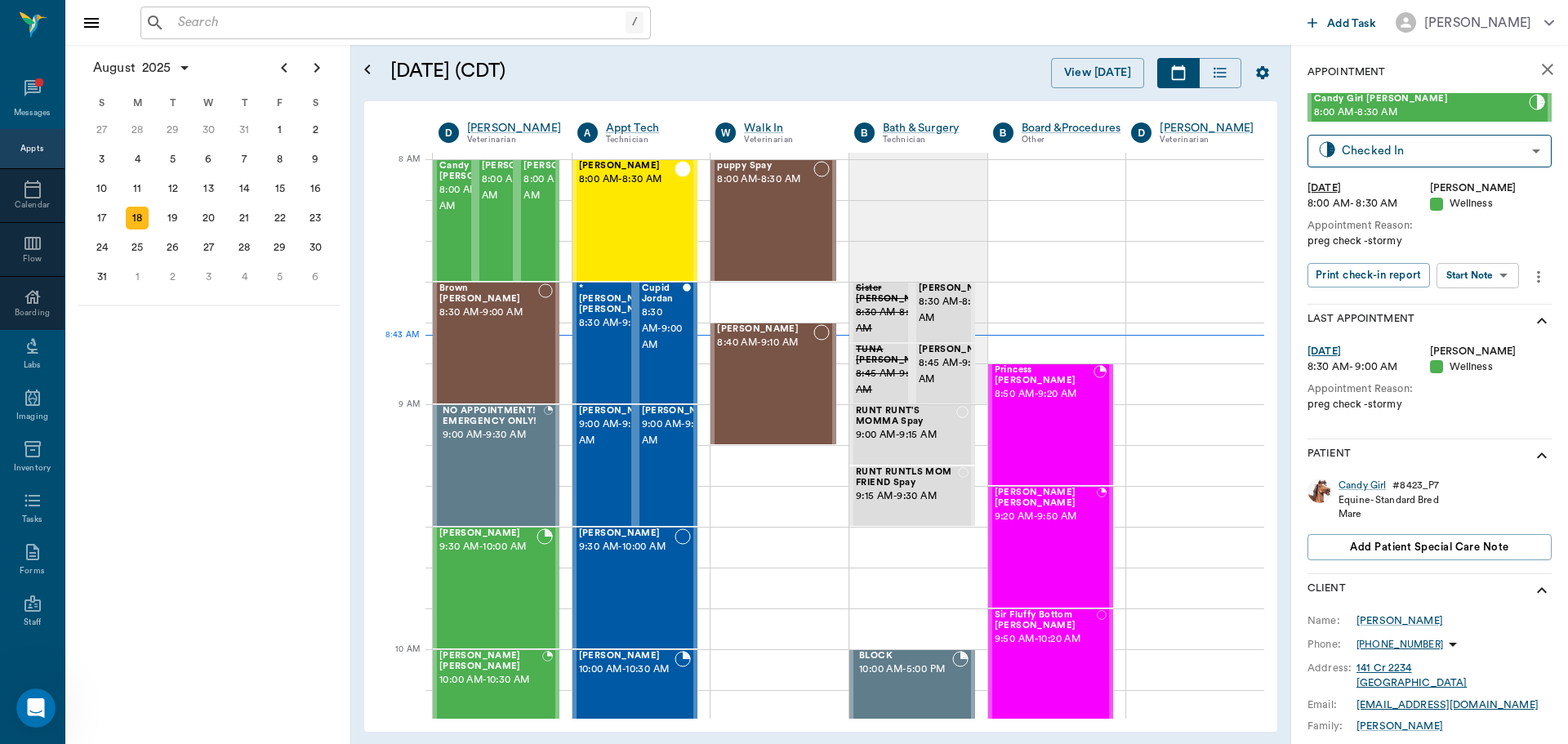
click at [1464, 268] on body "/ ​ Add Task Dr. Bert Ellsworth Nectar Messages Appts Calendar Flow Boarding La…" at bounding box center [784, 372] width 1568 height 744
click at [1493, 361] on button "Start Visit Note" at bounding box center [1470, 362] width 78 height 18
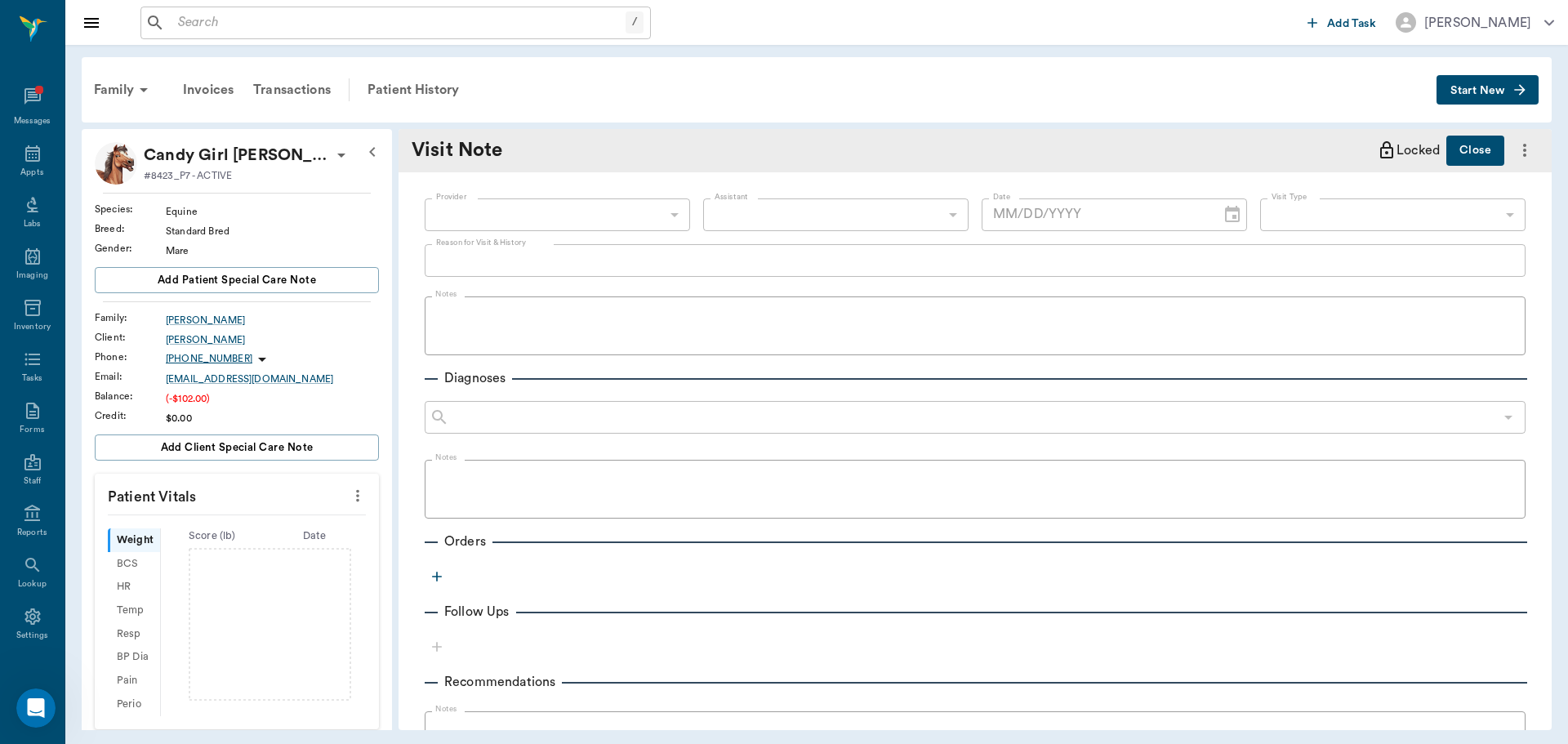
type input "63ec2f075fda476ae8351a4d"
type input "65d2be4f46e3a538d89b8c14"
type input "[DATE]"
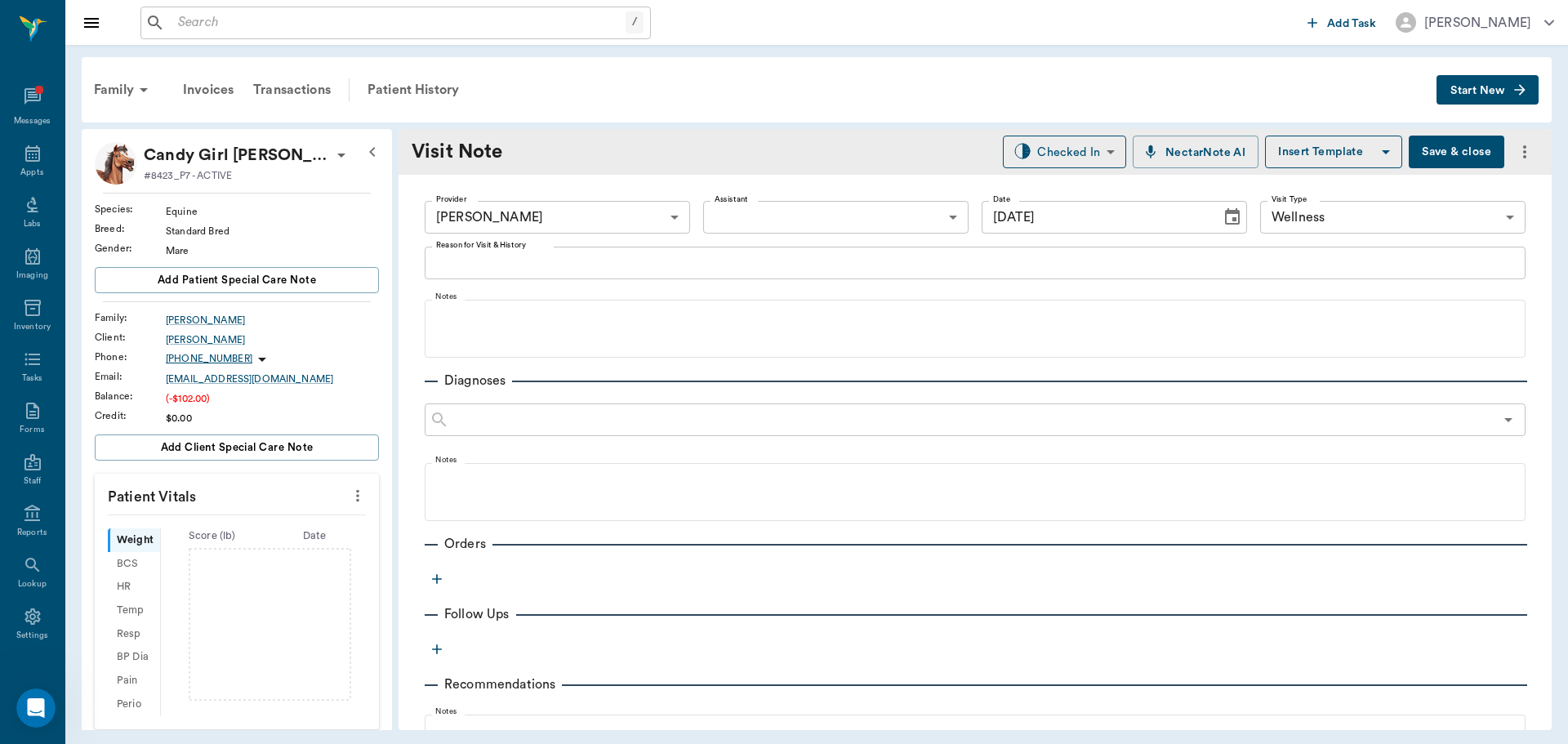
click at [435, 580] on icon "button" at bounding box center [437, 579] width 16 height 16
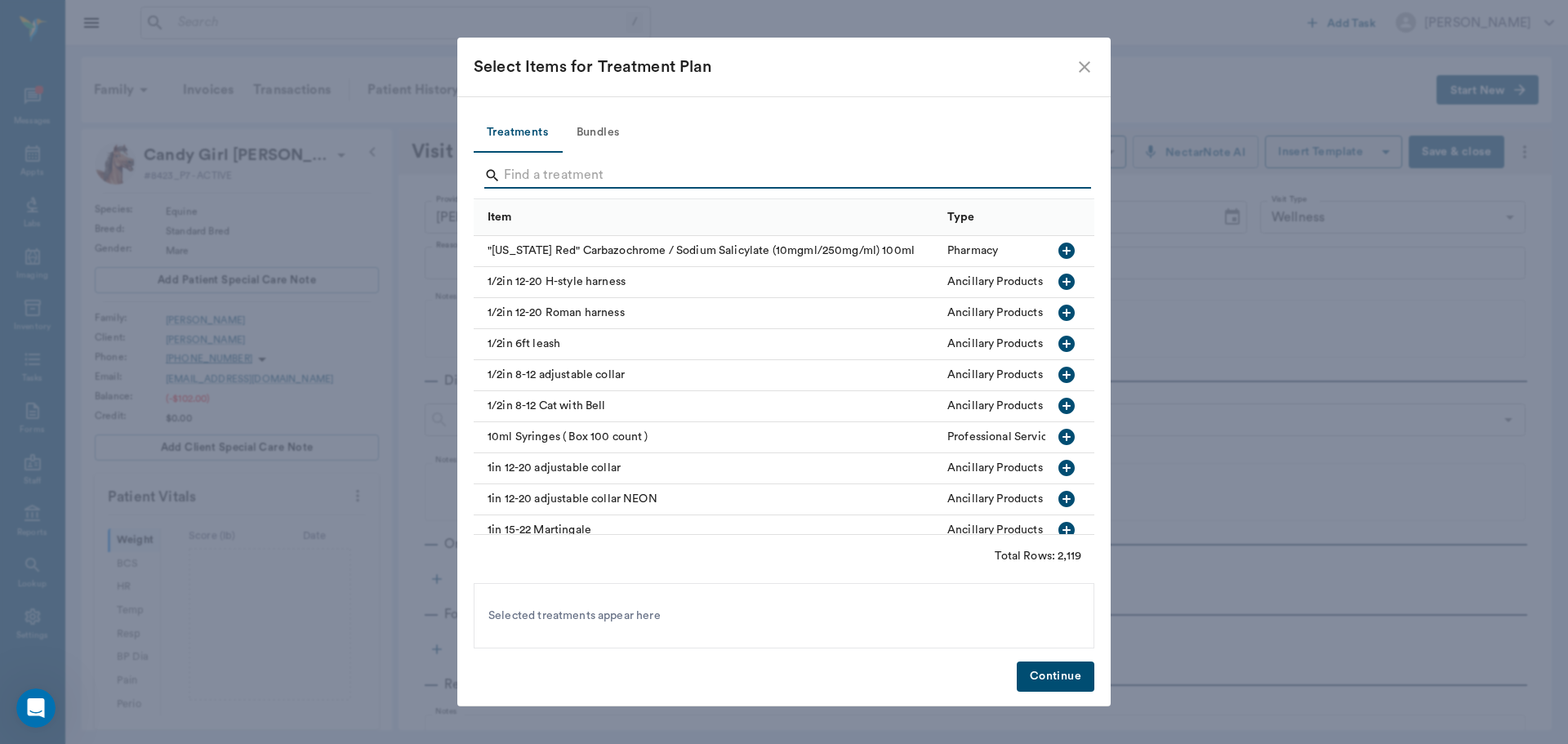
click at [542, 170] on input "Search" at bounding box center [785, 175] width 563 height 27
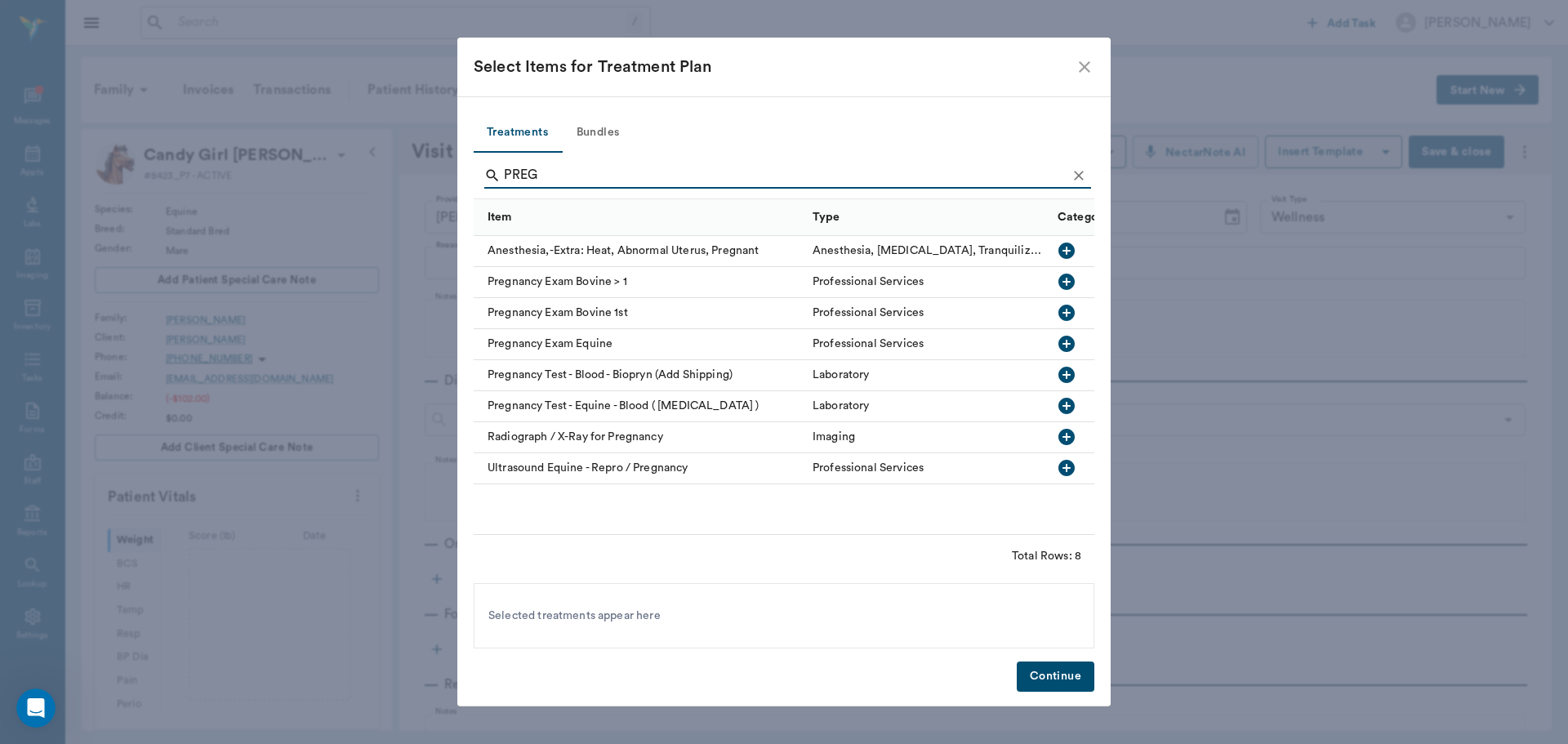
type input "PREG"
click at [1066, 345] on icon "button" at bounding box center [1066, 343] width 19 height 19
click at [1053, 673] on button "Continue" at bounding box center [1055, 676] width 78 height 30
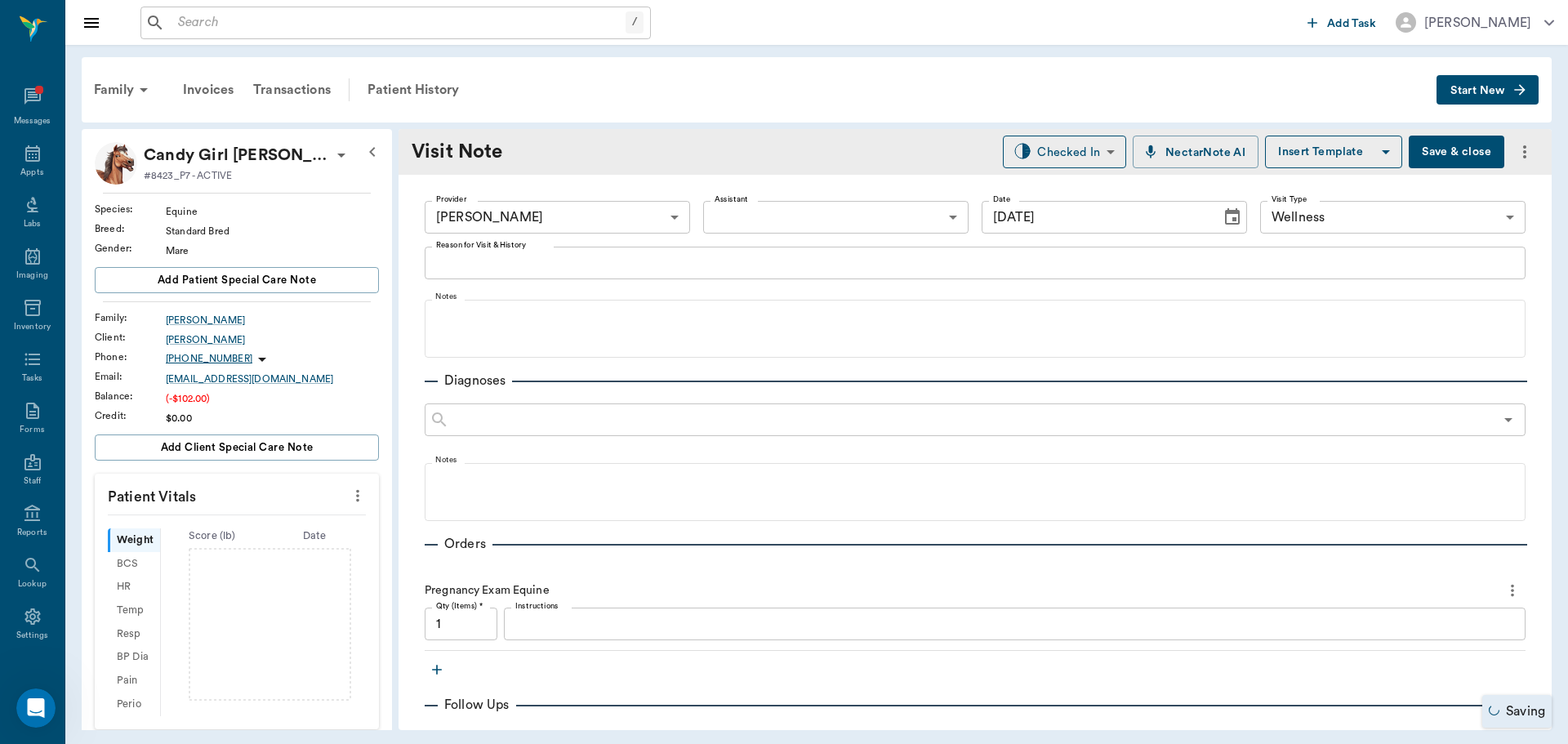
click at [536, 628] on textarea "Instructions" at bounding box center [1014, 624] width 999 height 18
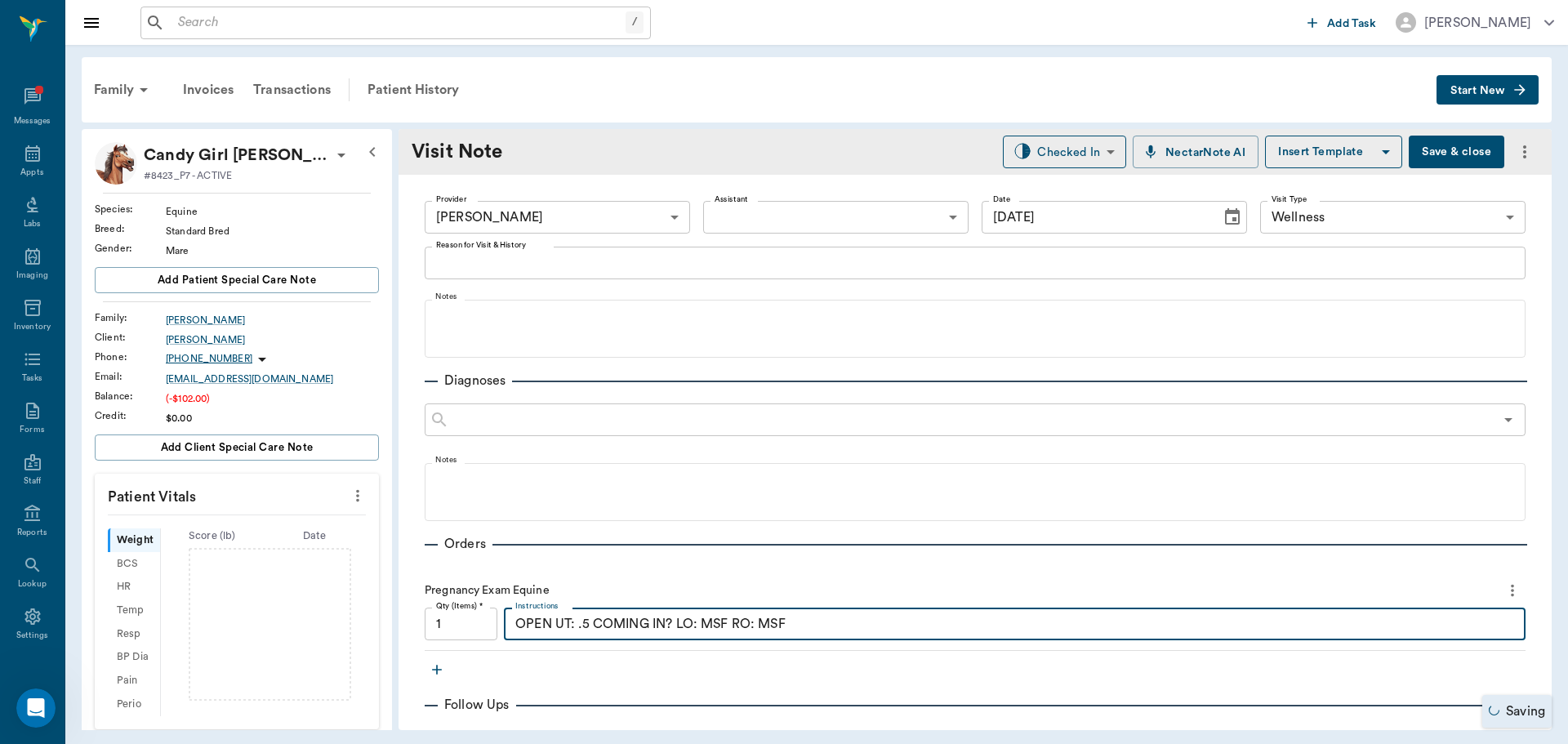
click at [679, 627] on textarea "OPEN UT: .5 COMING IN? LO: MSF RO: MSF" at bounding box center [1014, 624] width 999 height 18
type textarea "OPEN UT: .5 COMING IN? , N, LO: MSF RO: MSF"
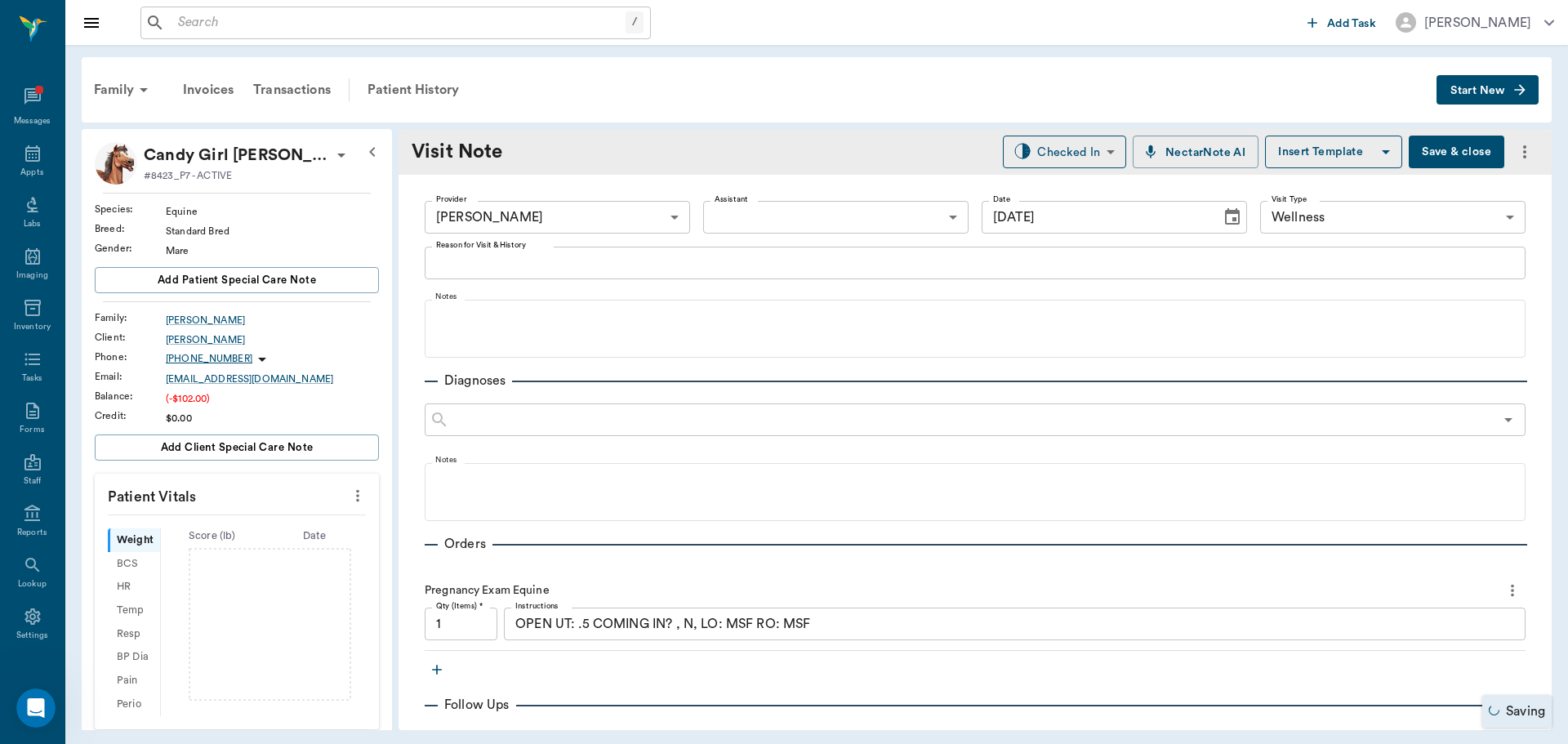
click at [1427, 155] on button "Save & close" at bounding box center [1456, 152] width 95 height 33
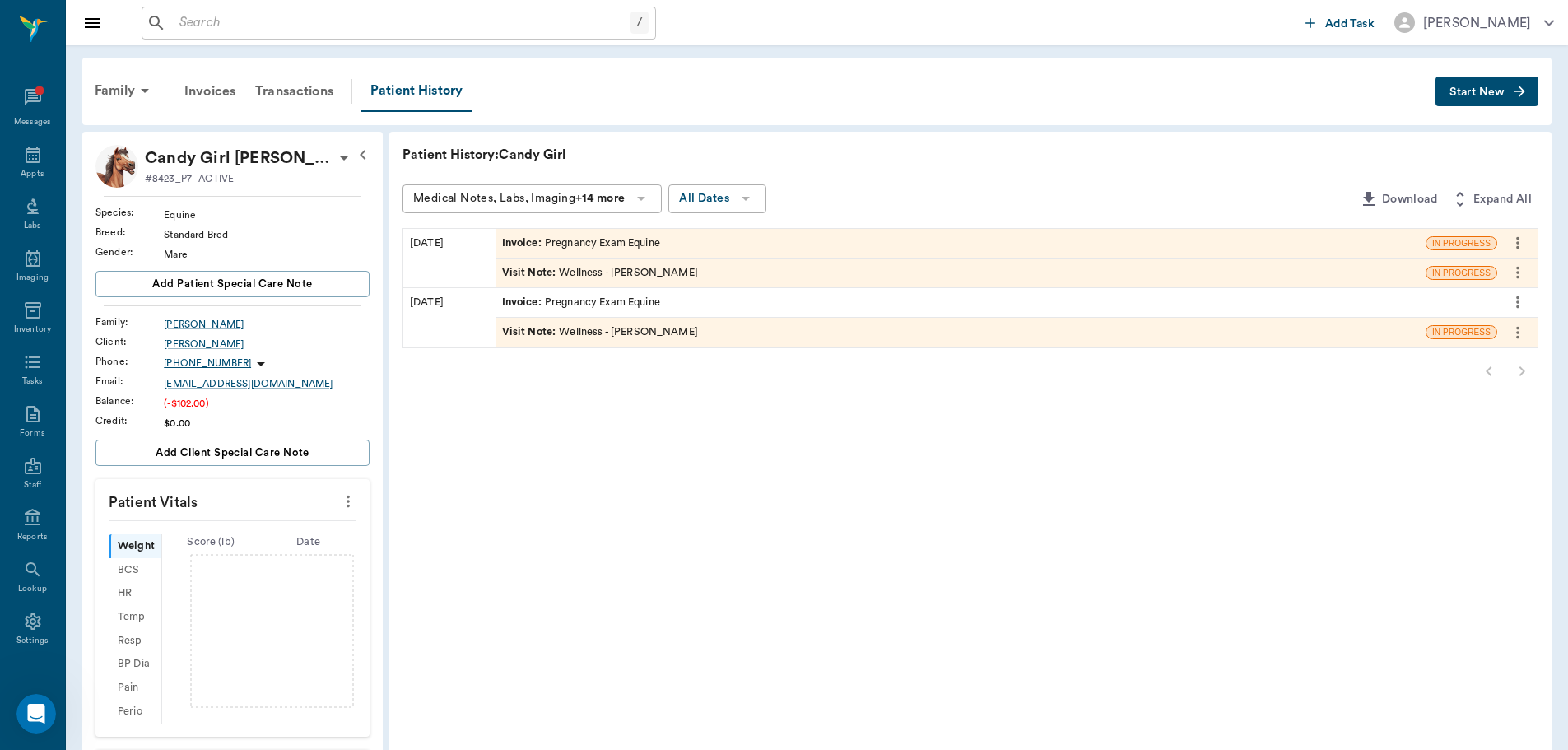
click at [614, 229] on div "Invoice : Pregnancy Exam Equine" at bounding box center [960, 243] width 930 height 29
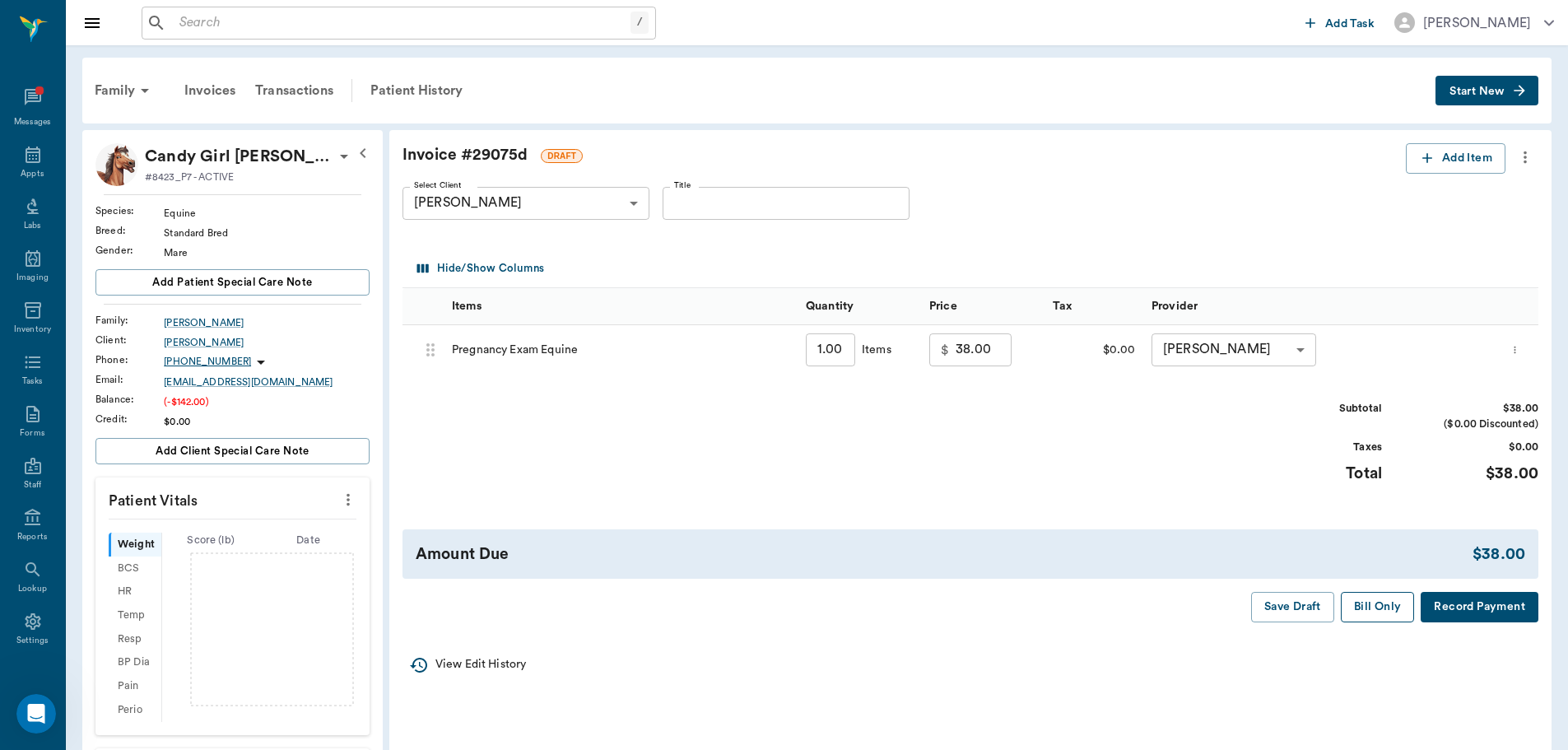
click at [1381, 614] on button "Bill Only" at bounding box center [1378, 607] width 74 height 30
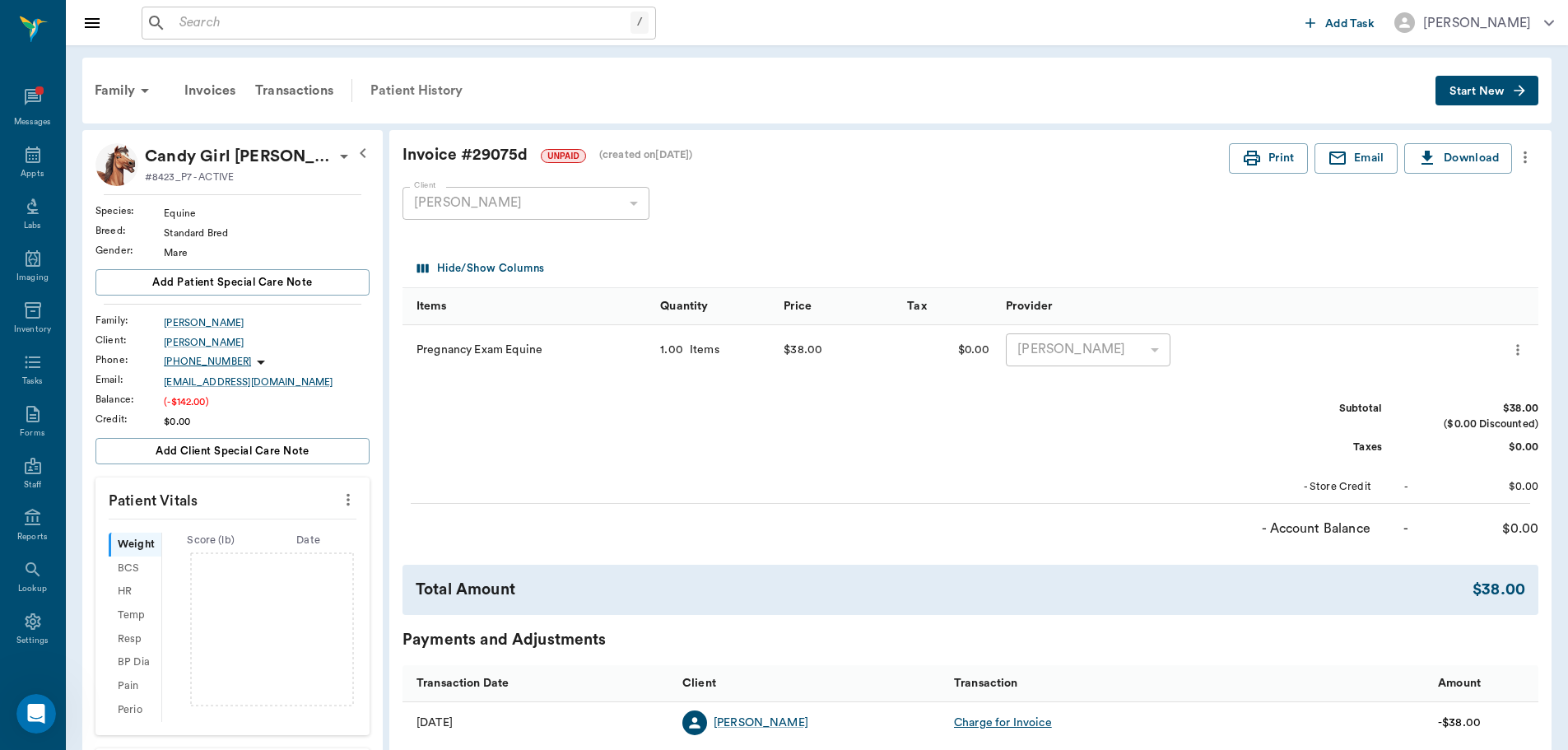
click at [406, 94] on div "Patient History" at bounding box center [416, 91] width 112 height 40
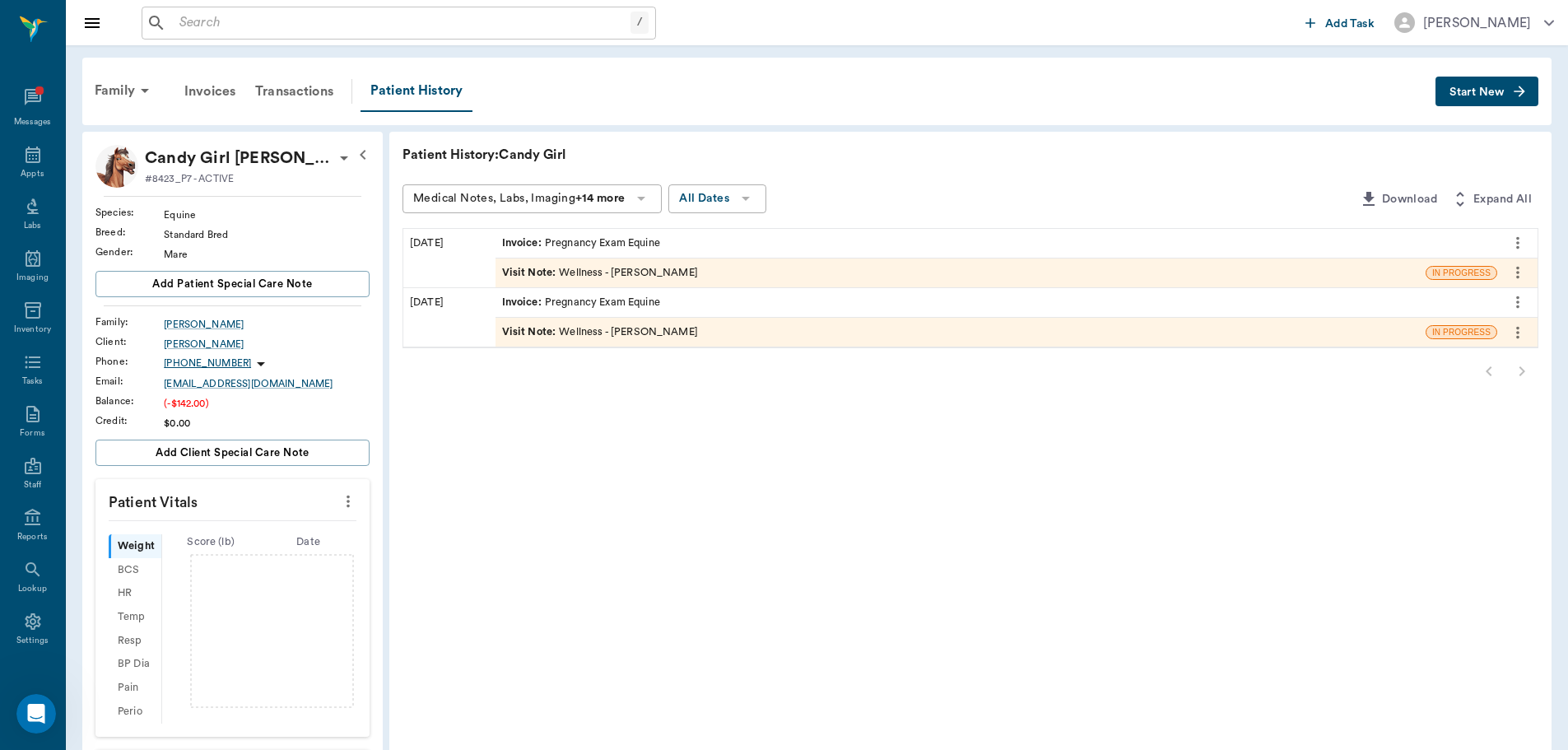
click at [601, 279] on div "Visit Note : Wellness - Dr. Bert Ellsworth" at bounding box center [601, 272] width 196 height 16
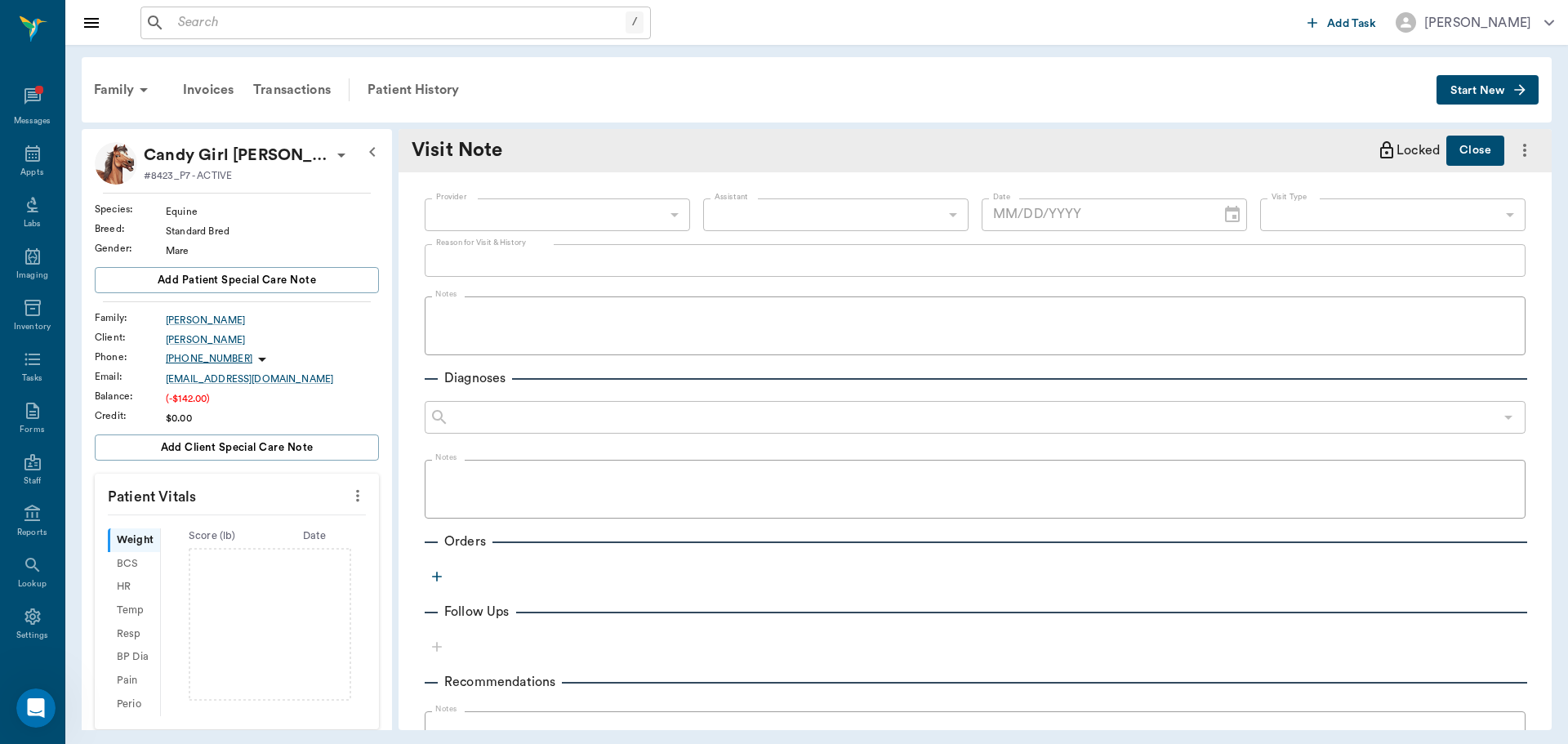
type input "63ec2f075fda476ae8351a4d"
type input "65d2be4f46e3a538d89b8c14"
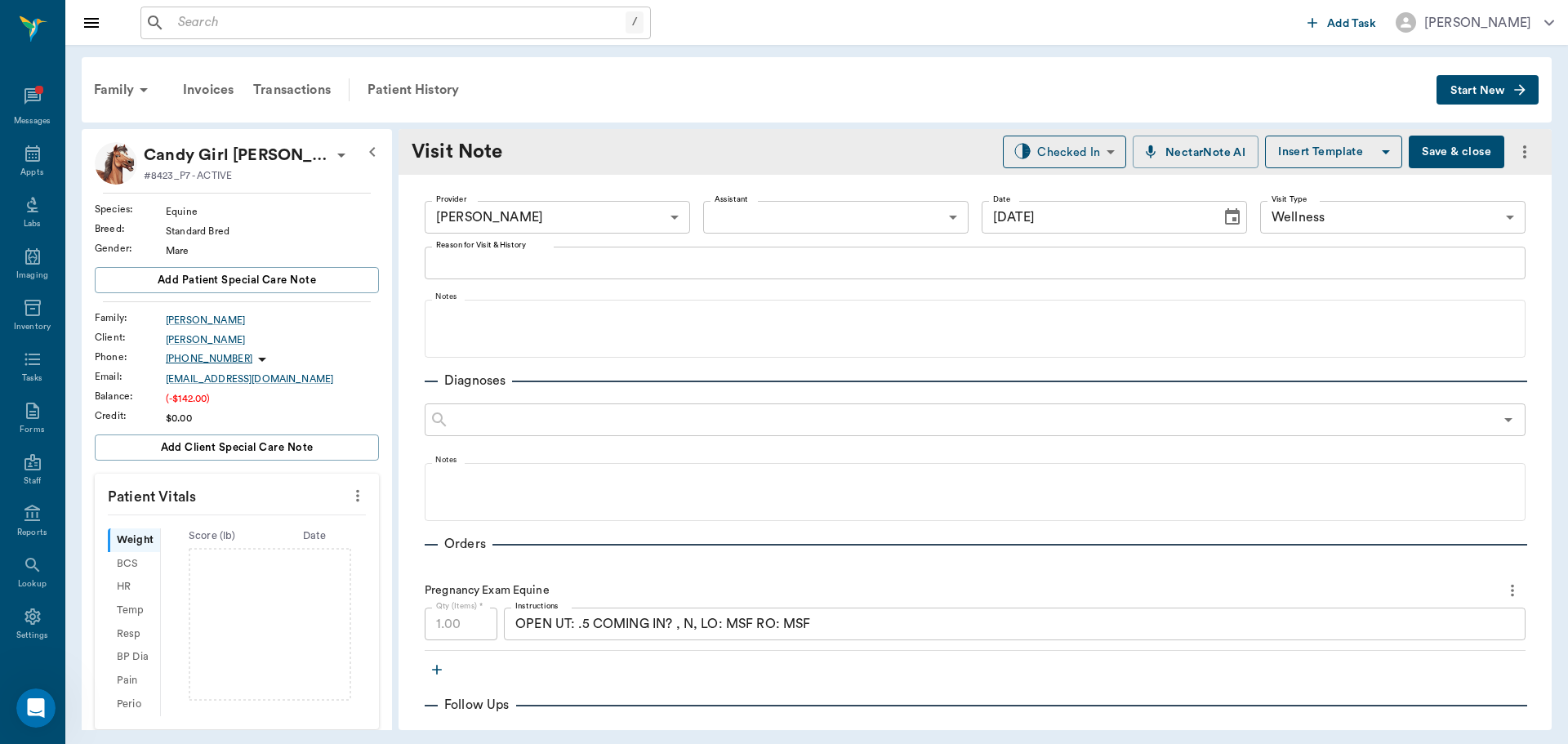
type input "[DATE]"
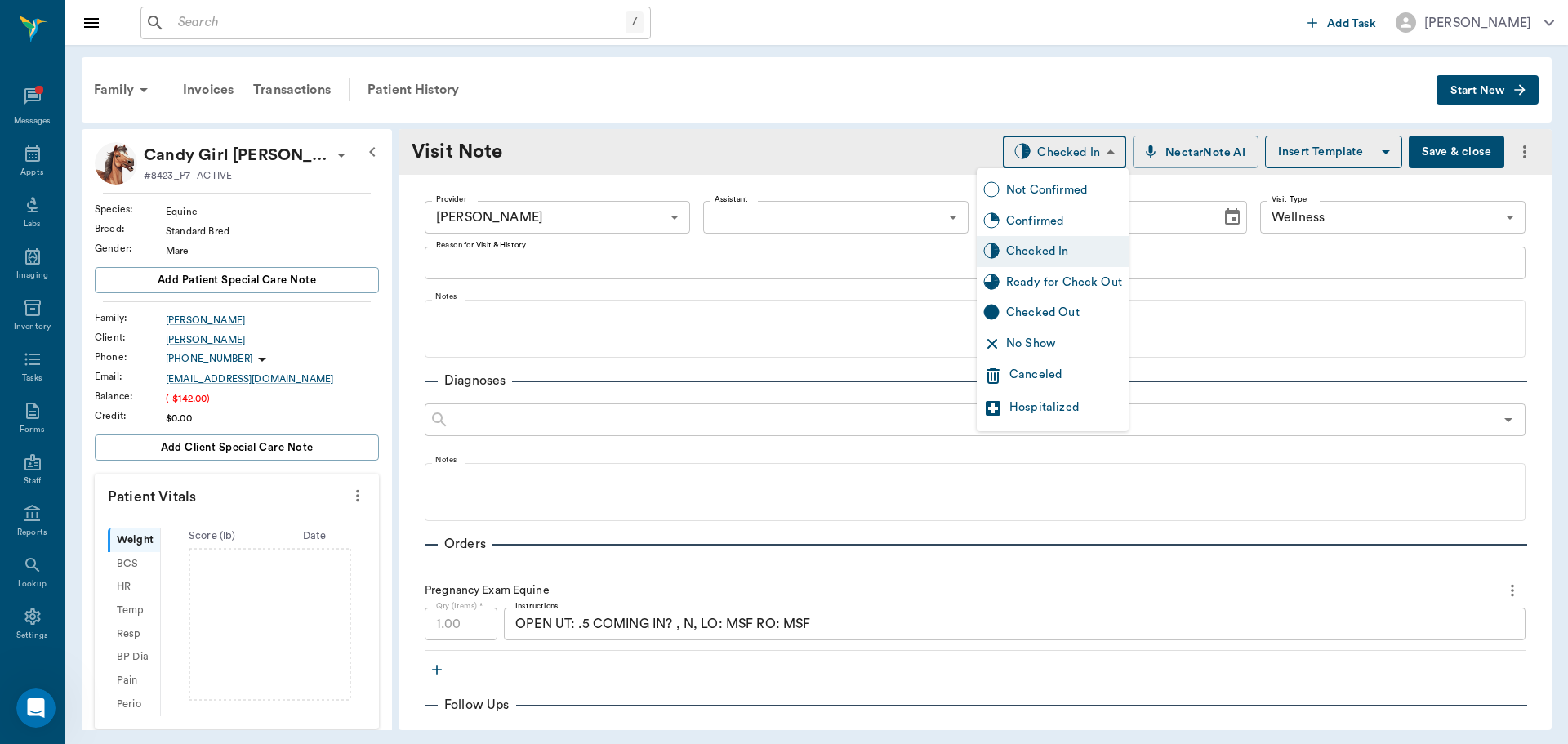
click at [1078, 156] on body "/ ​ Add Task Dr. Bert Ellsworth Nectar Messages Appts Labs Imaging Inventory Ta…" at bounding box center [784, 372] width 1568 height 744
click at [1068, 286] on div "Ready for Check Out" at bounding box center [1064, 282] width 116 height 18
type input "READY_TO_CHECKOUT"
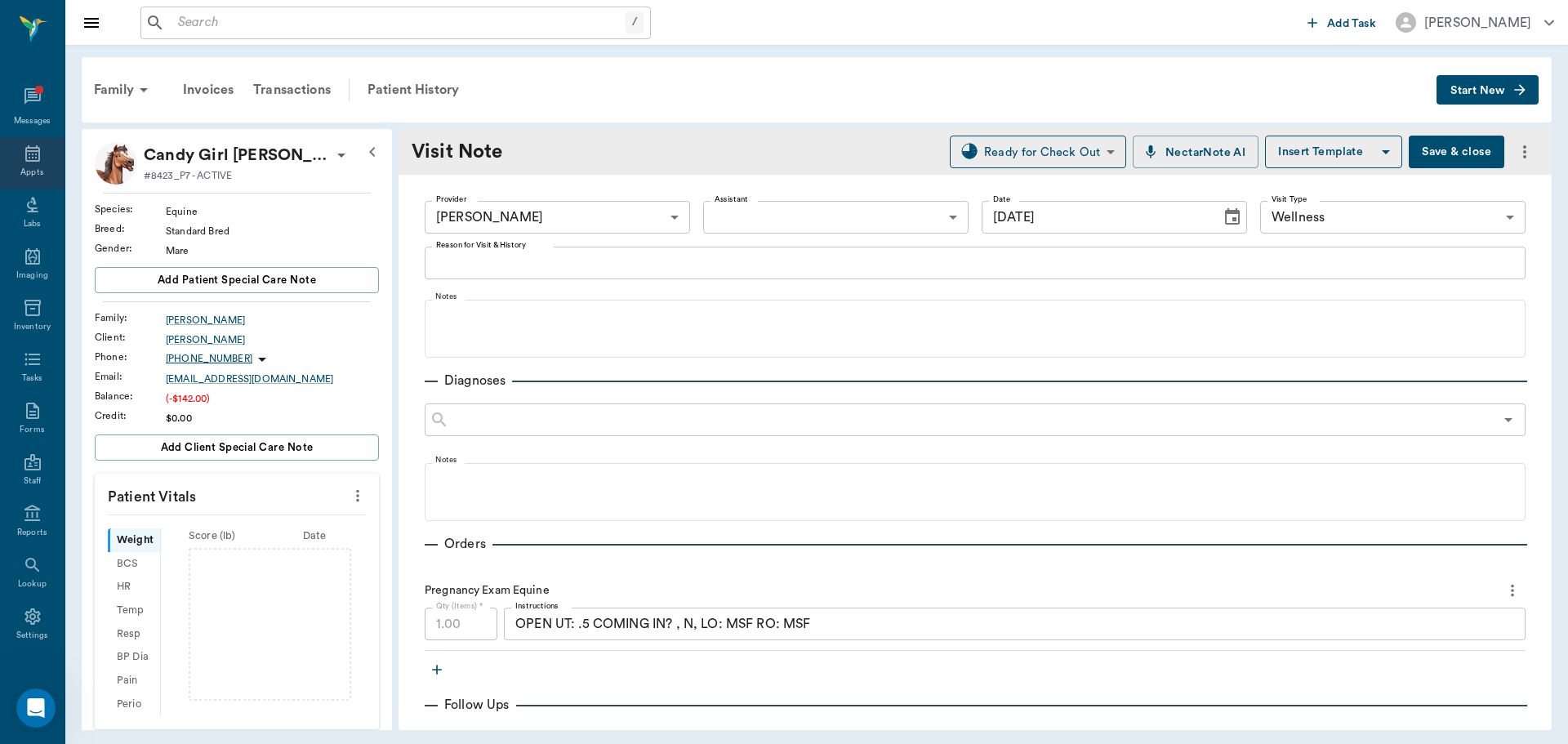
click at [26, 161] on icon at bounding box center [33, 154] width 15 height 16
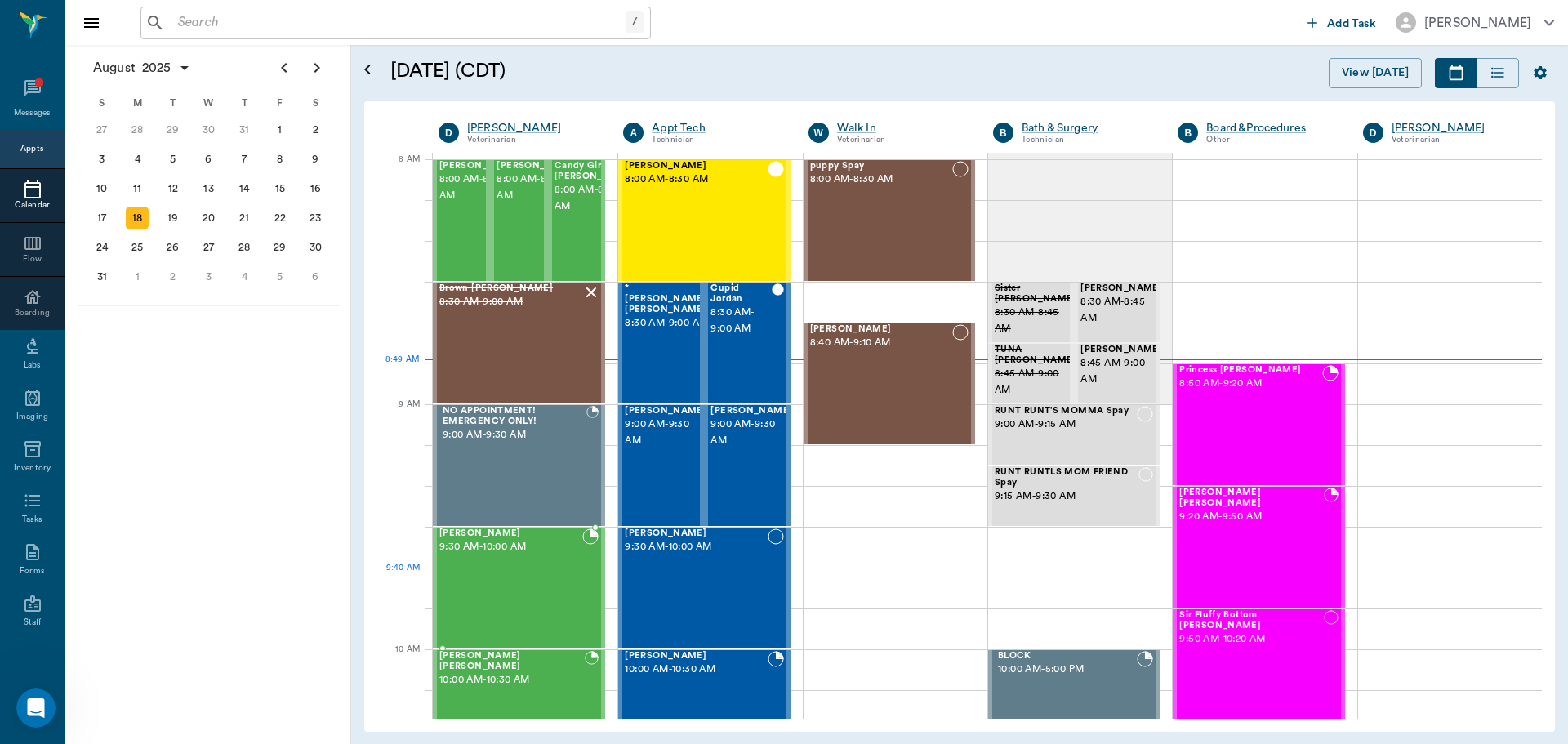
click at [513, 577] on div "Mia Barentine 9:30 AM - 10:00 AM" at bounding box center [510, 587] width 143 height 119
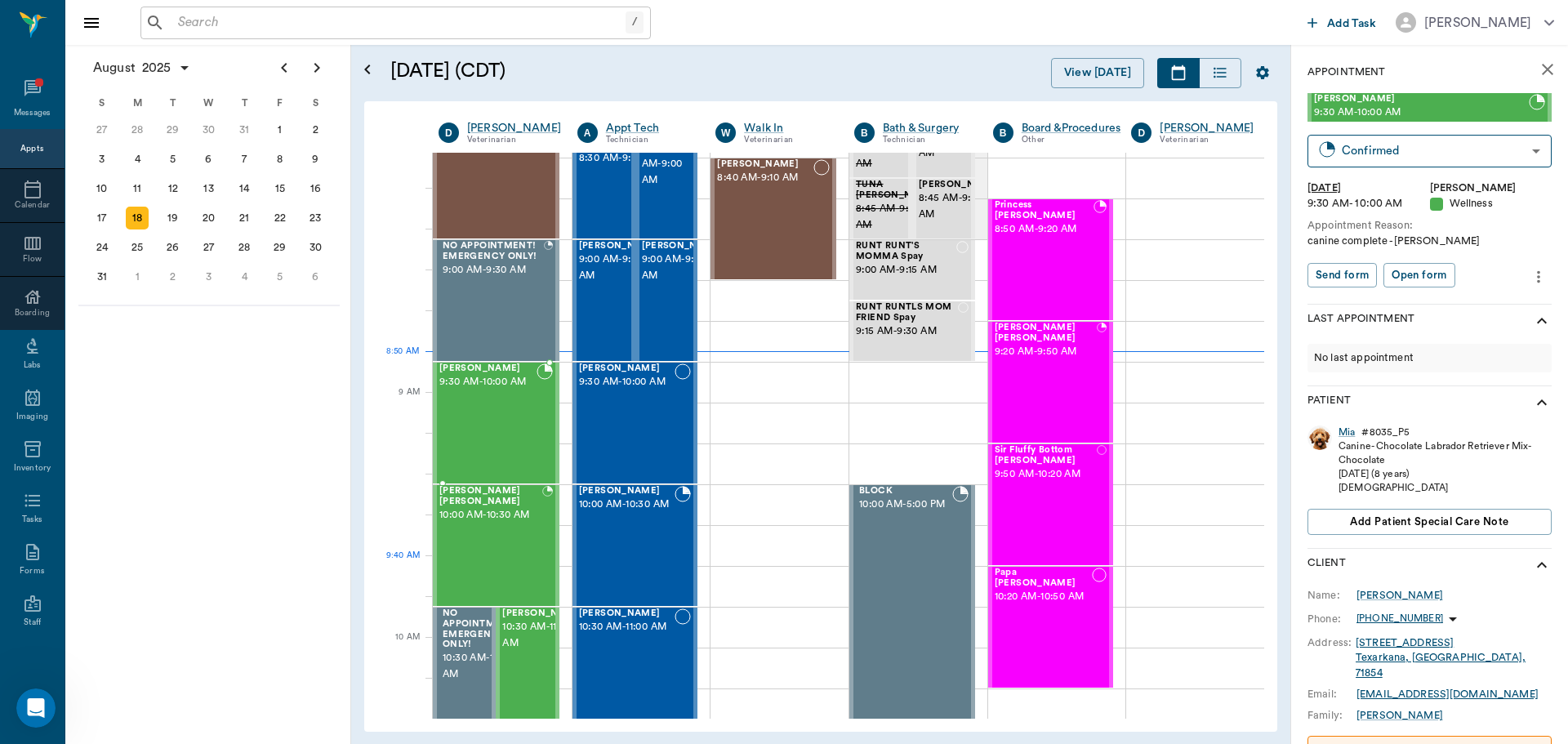
scroll to position [245, 0]
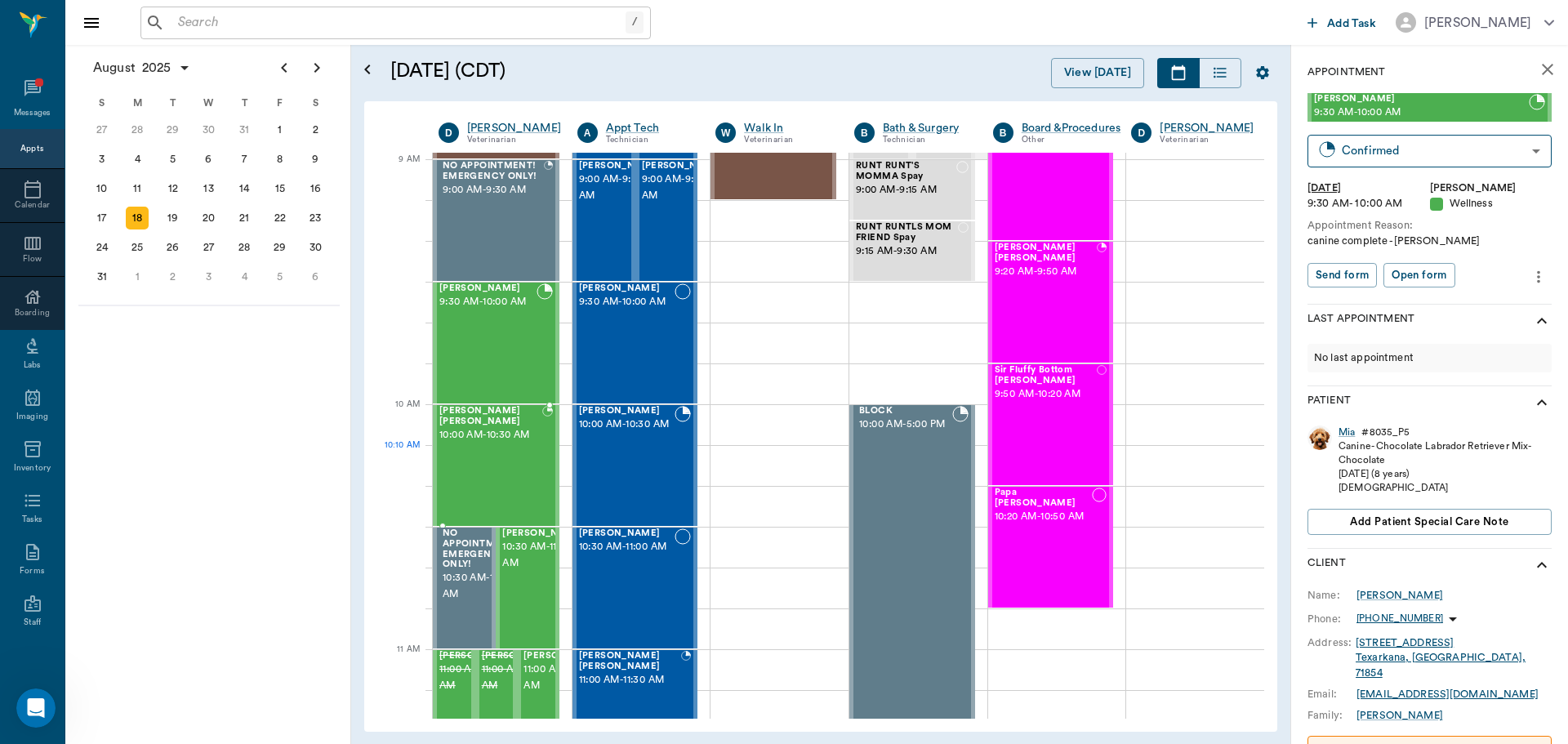
click at [524, 453] on div "Marley Barentine 10:00 AM - 10:30 AM" at bounding box center [490, 465] width 103 height 119
click at [517, 357] on div "Mia Barentine 9:30 AM - 10:00 AM" at bounding box center [488, 343] width 97 height 119
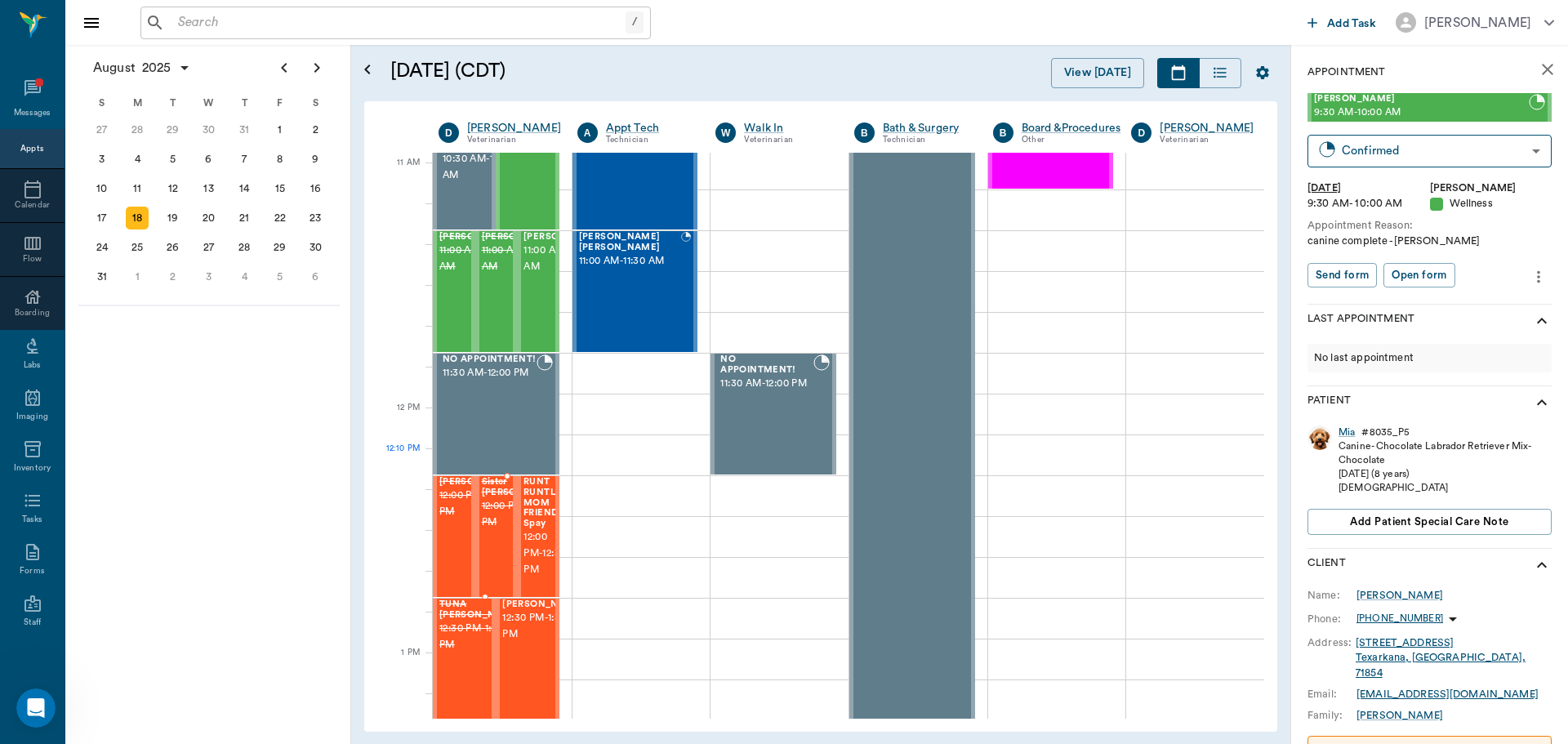
scroll to position [735, 0]
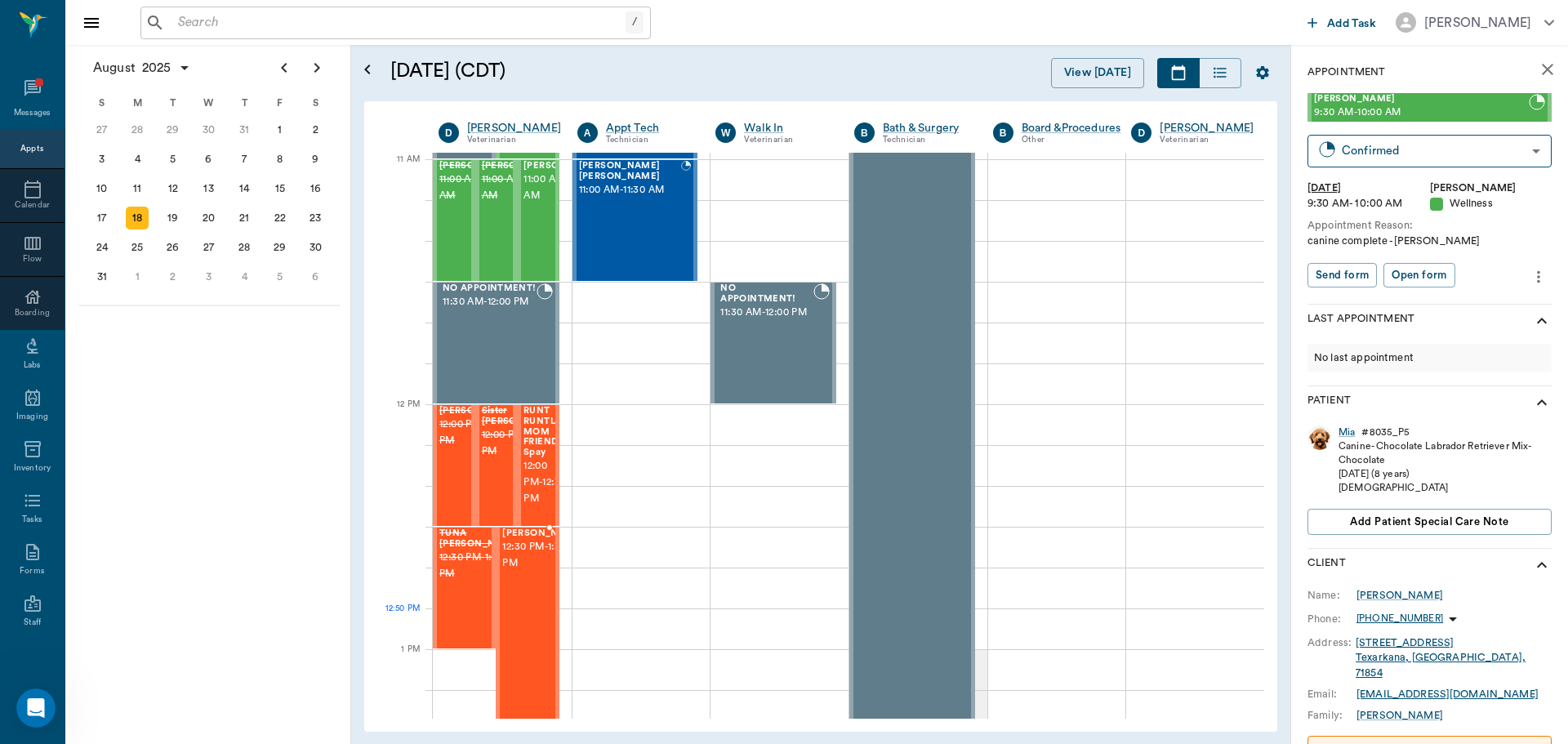
click at [540, 643] on div "Kilo Woodle 12:30 PM - 1:30 PM" at bounding box center [543, 649] width 82 height 242
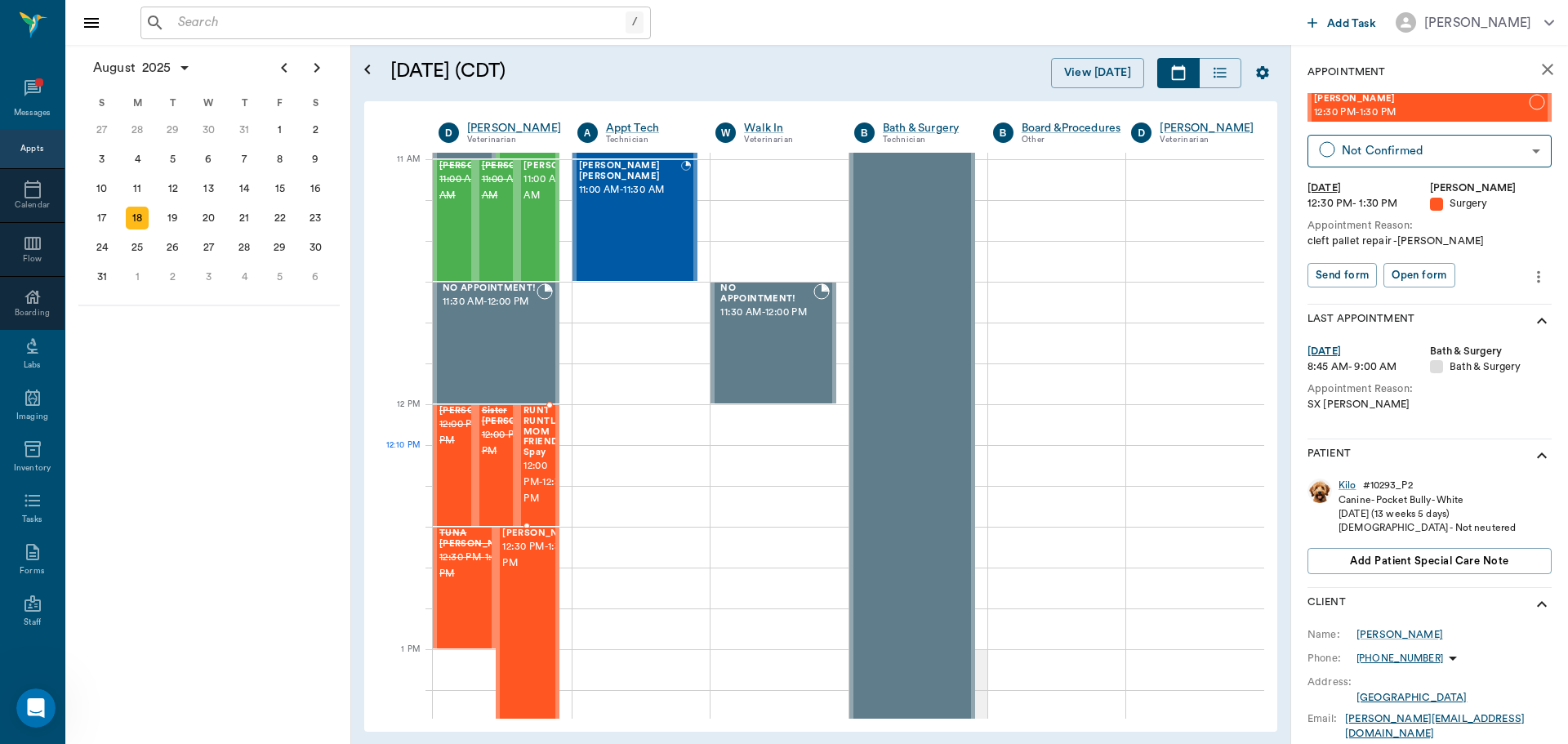
click at [539, 478] on span "12:00 PM - 12:30 PM" at bounding box center [544, 482] width 42 height 49
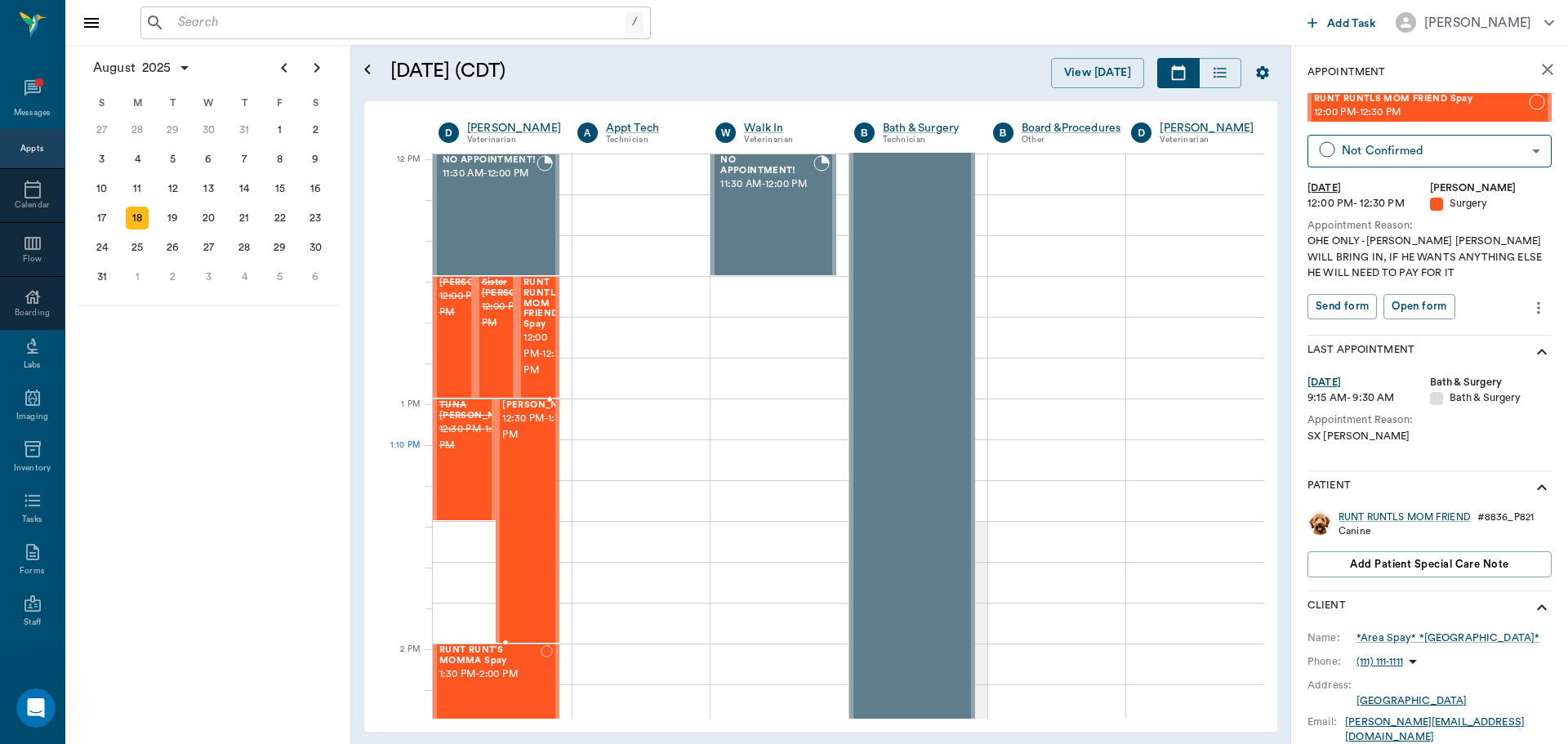
scroll to position [979, 0]
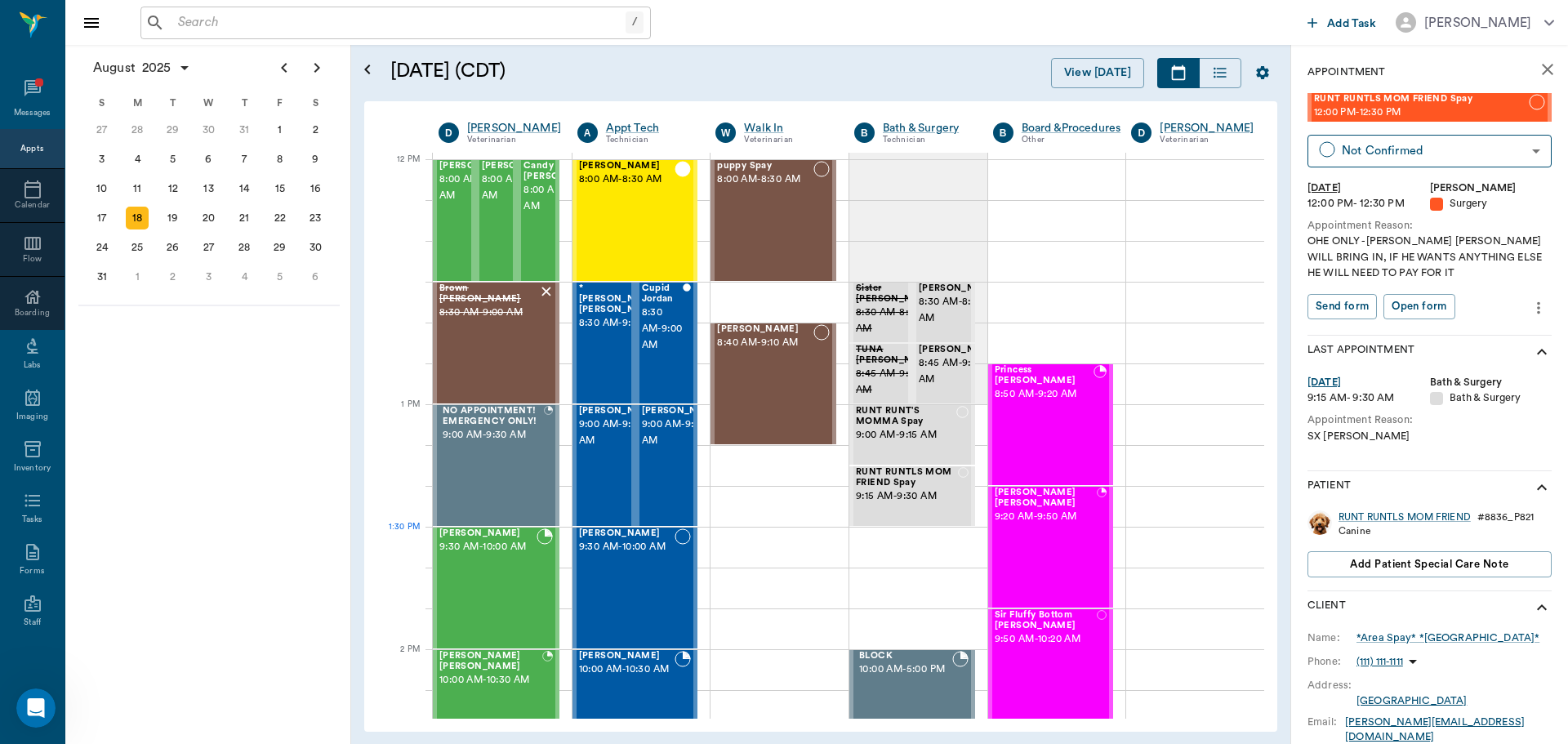
scroll to position [979, 0]
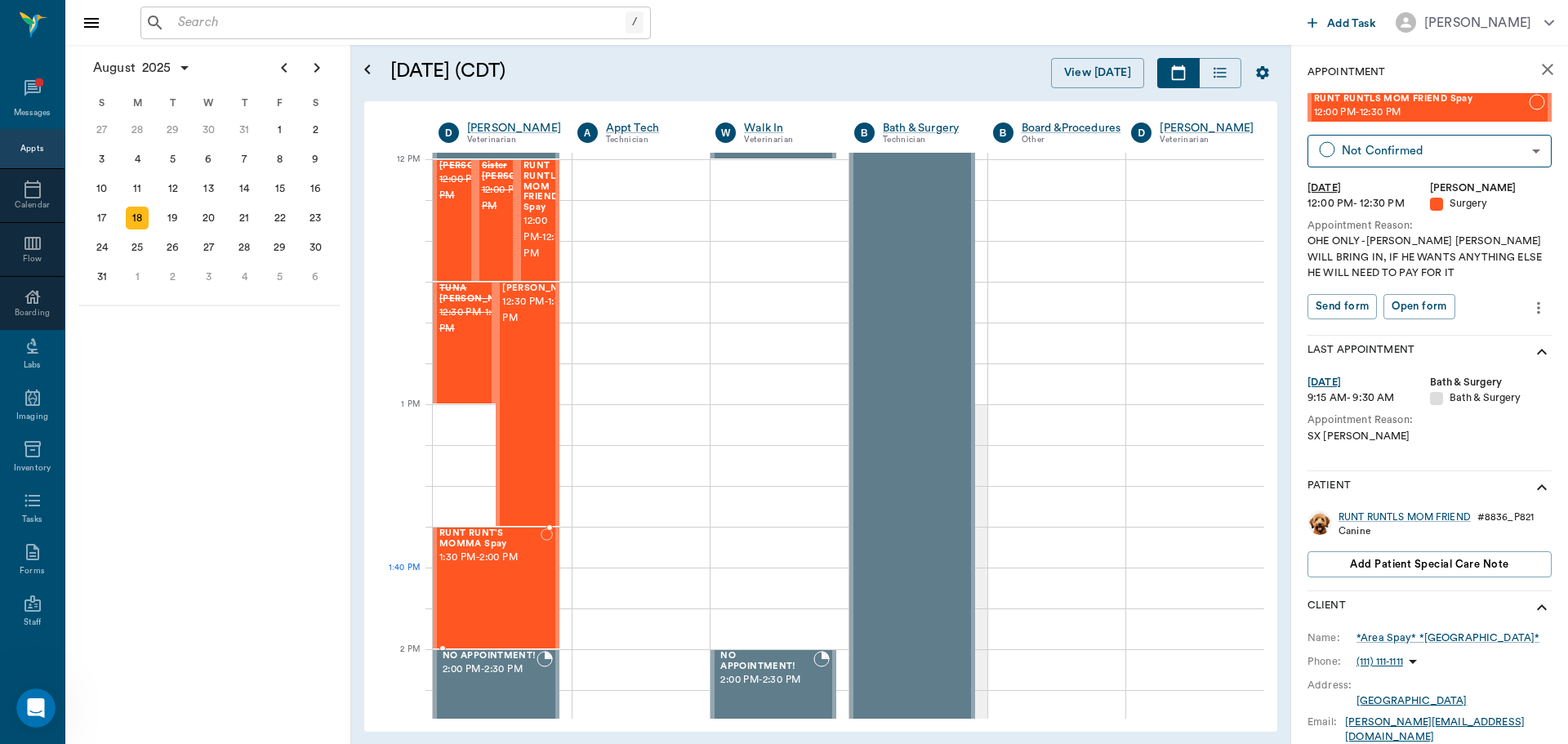
click at [510, 582] on div "RUNT RUNT'S MOMMA Spay 1:30 PM - 2:00 PM" at bounding box center [489, 587] width 101 height 119
click at [543, 219] on span "12:00 PM - 12:30 PM" at bounding box center [544, 237] width 42 height 49
click at [487, 598] on div "RUNT RUNT'S MOMMA Spay 1:30 PM - 2:00 PM" at bounding box center [489, 587] width 101 height 119
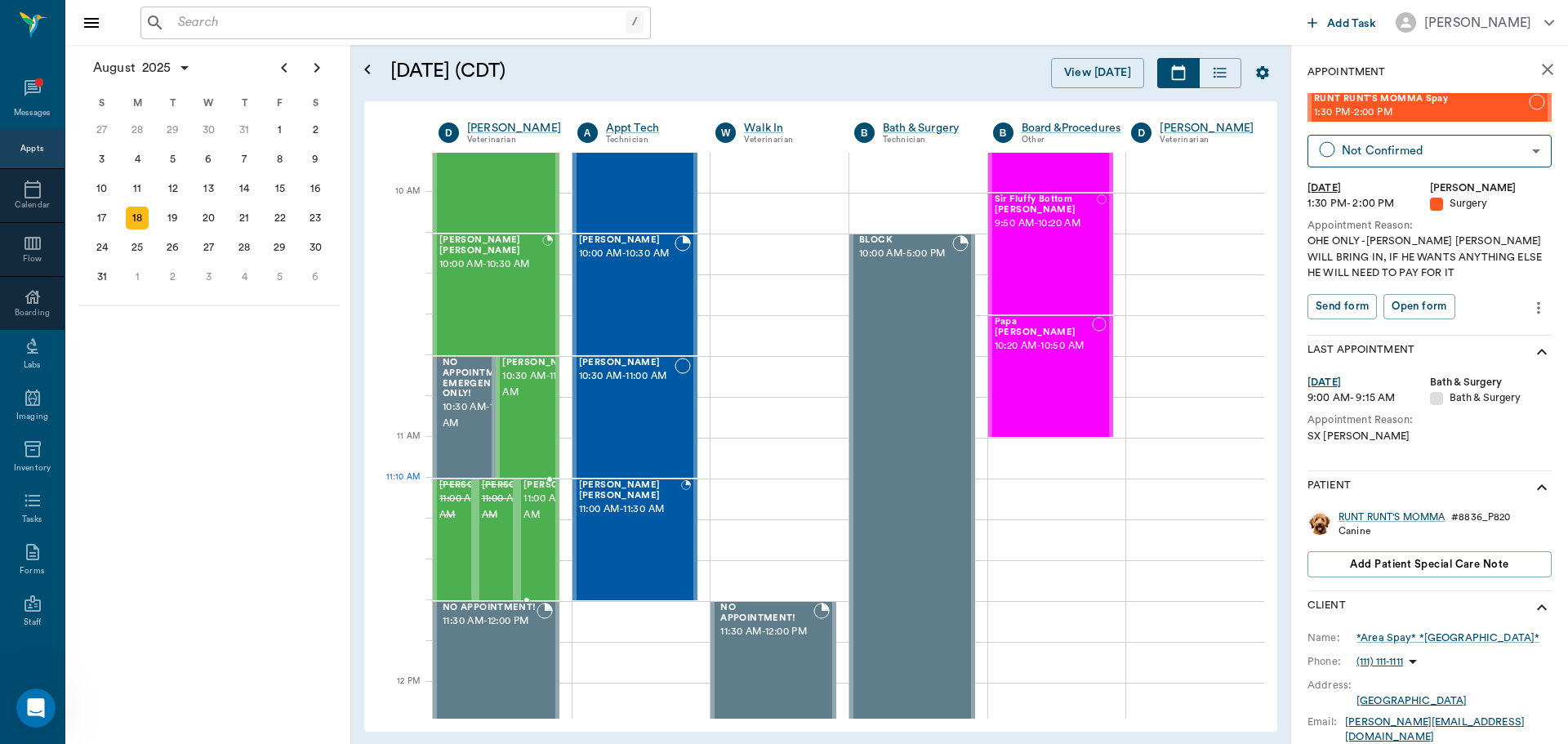
scroll to position [408, 0]
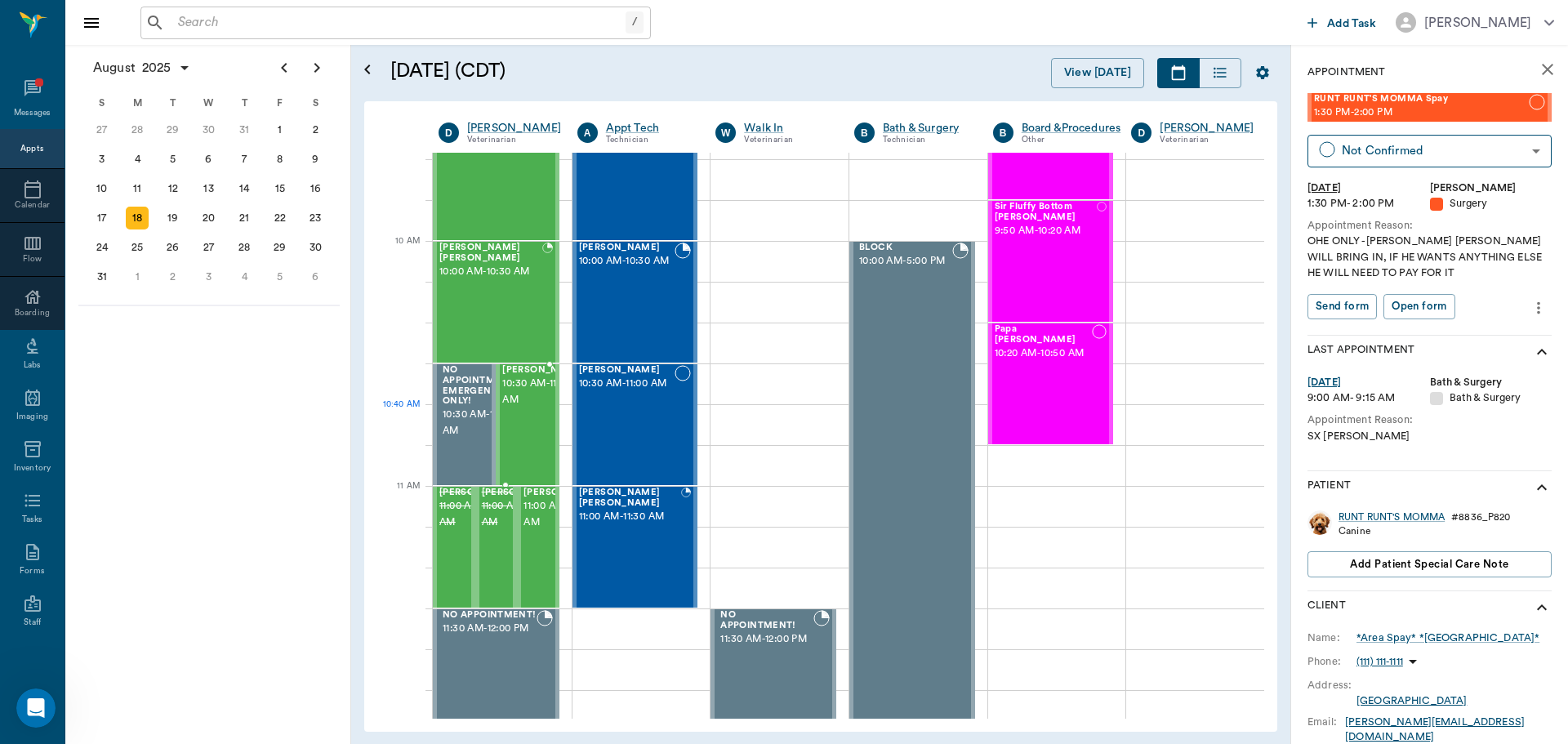
click at [508, 408] on span "10:30 AM - 11:00 AM" at bounding box center [543, 392] width 82 height 33
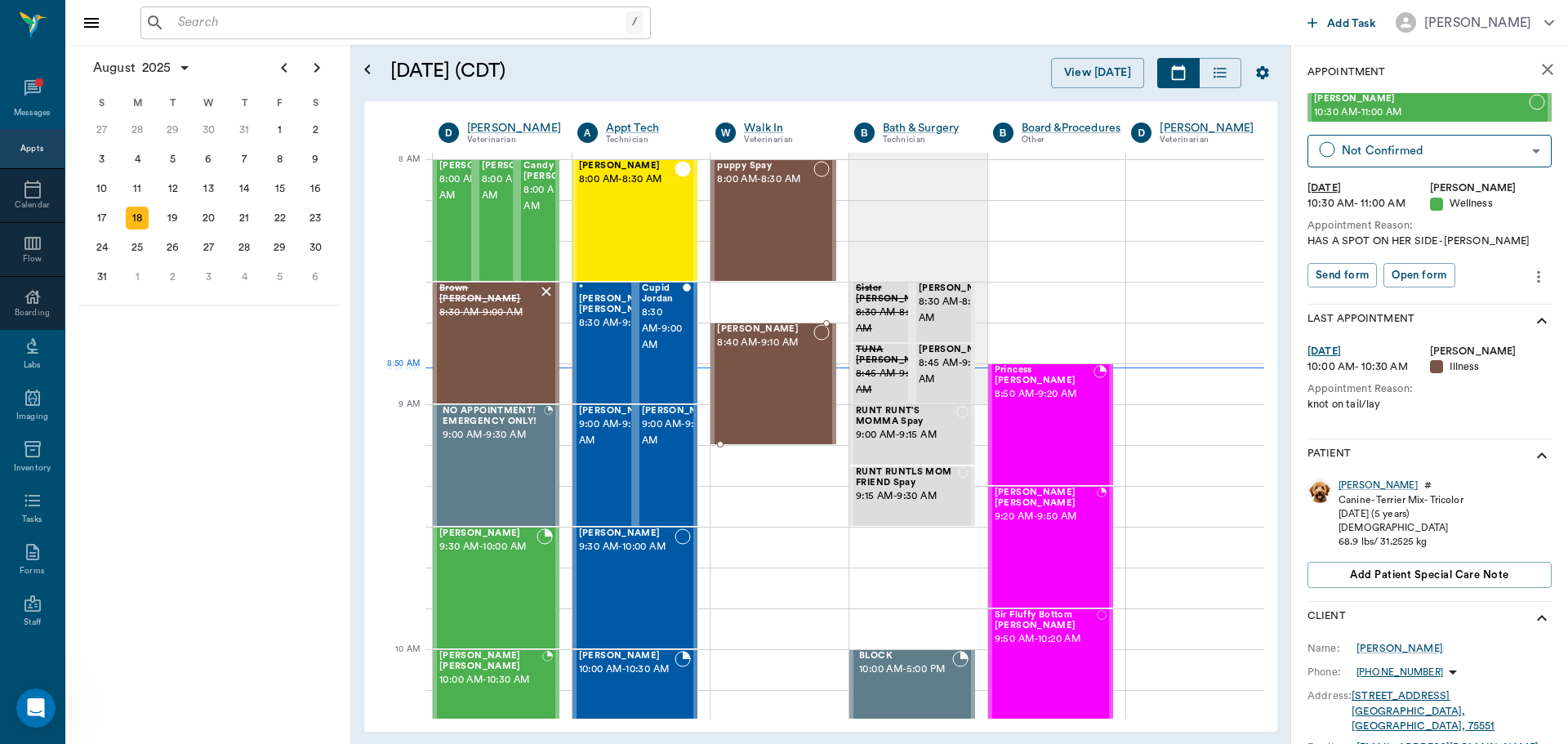
click at [741, 380] on div "[PERSON_NAME] 8:40 AM - 9:10 AM" at bounding box center [764, 384] width 96 height 119
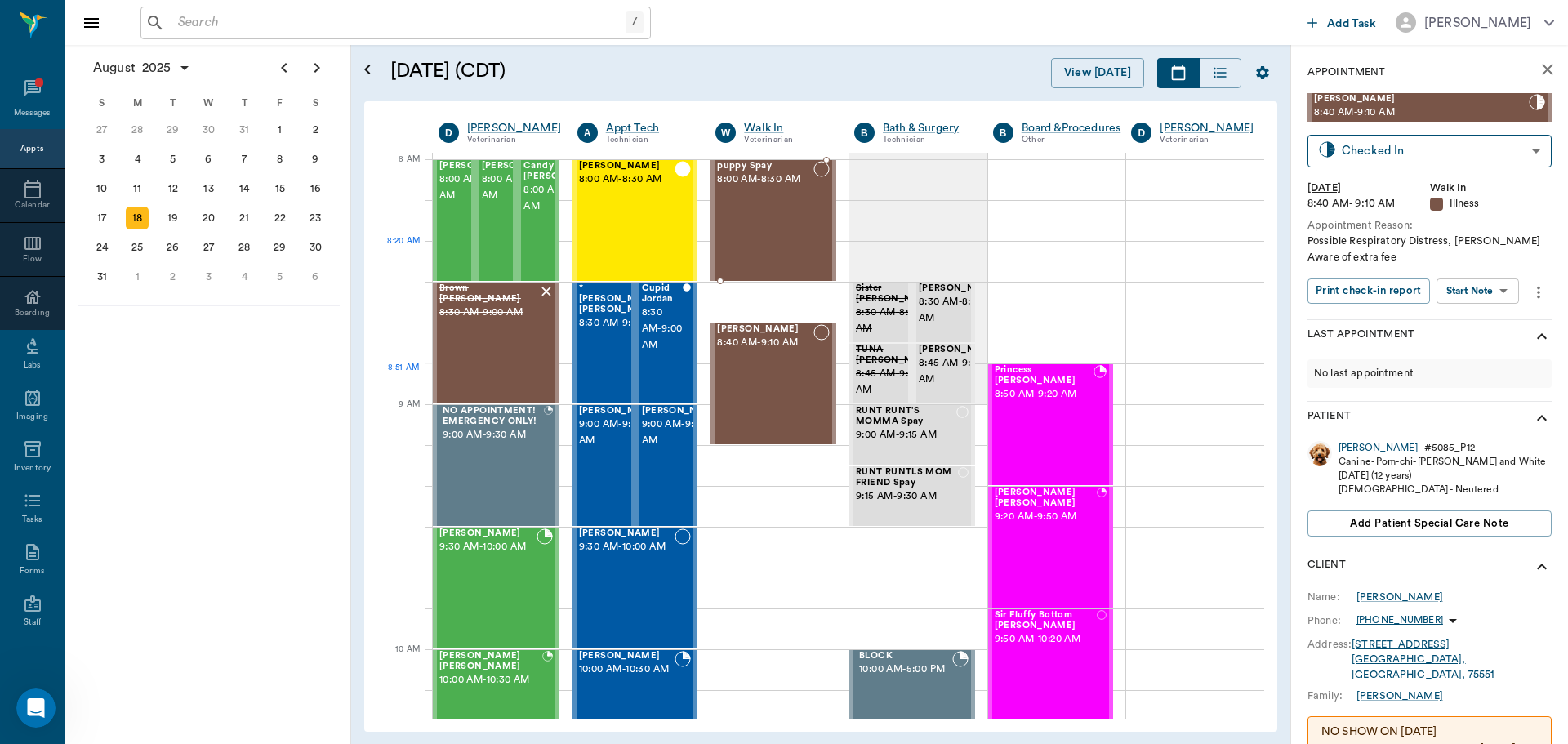
click at [771, 247] on div "puppy Spay 8:00 AM - 8:30 AM" at bounding box center [764, 221] width 96 height 119
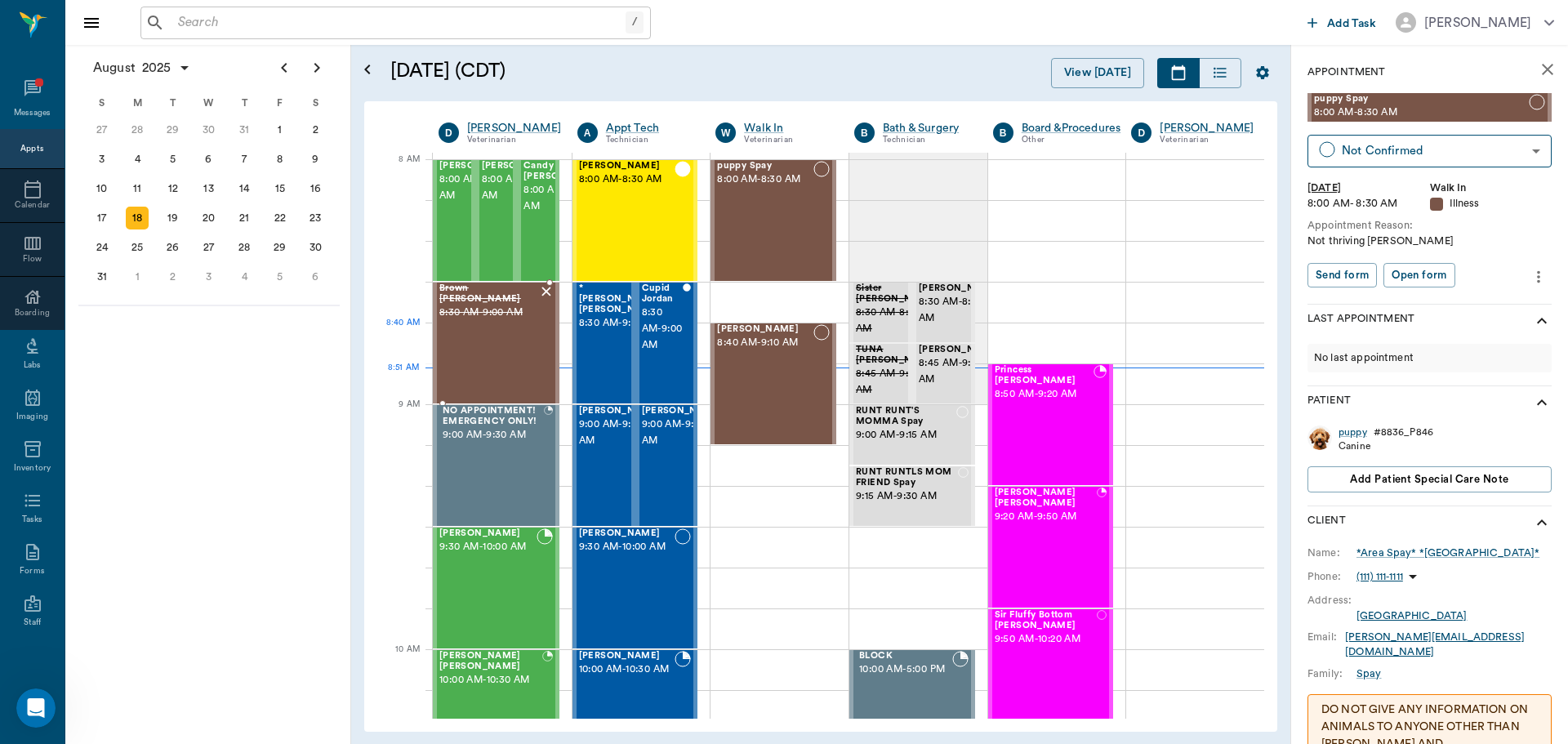
click at [499, 352] on div "Brown [PERSON_NAME] 8:30 AM - 9:00 AM" at bounding box center [488, 343] width 99 height 119
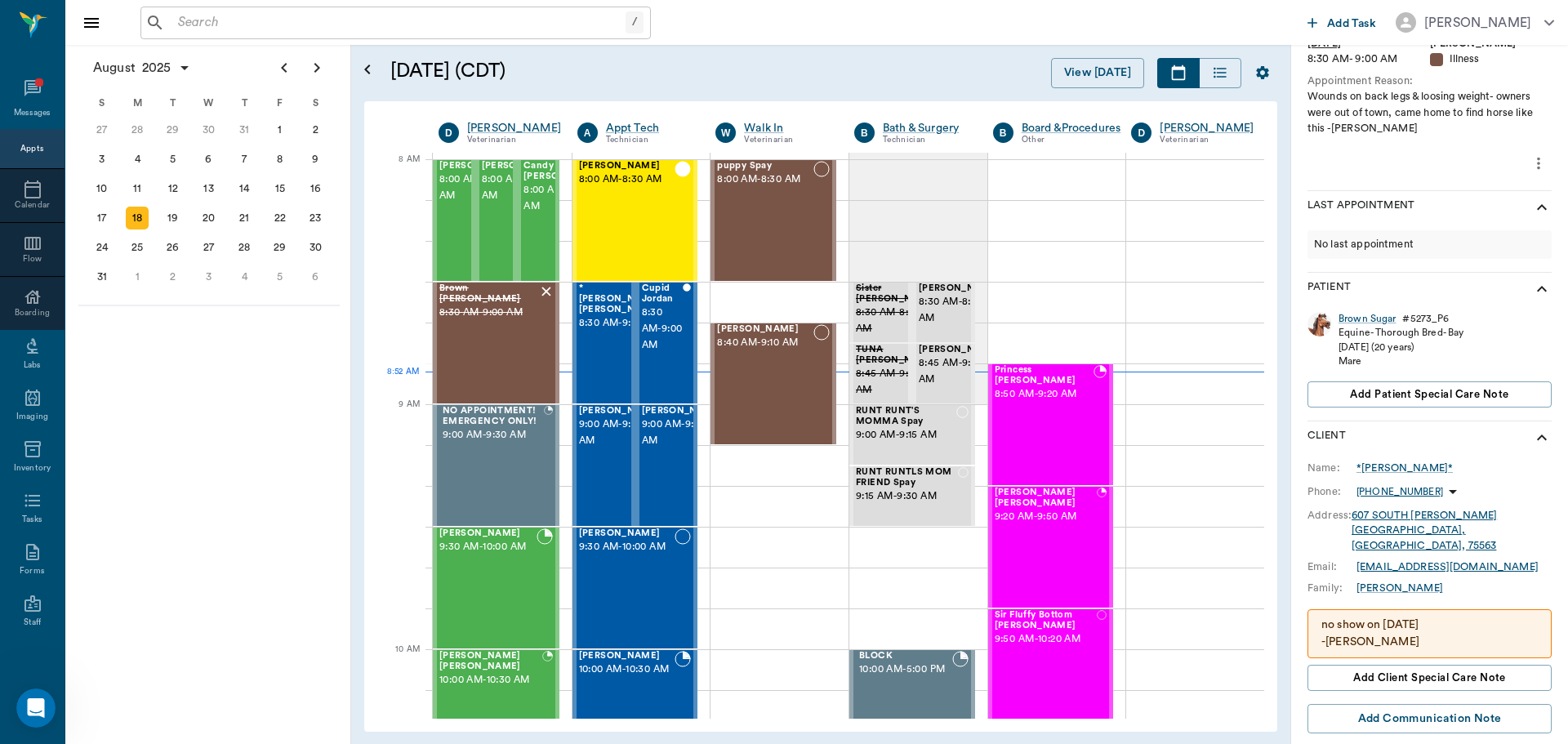
scroll to position [210, 0]
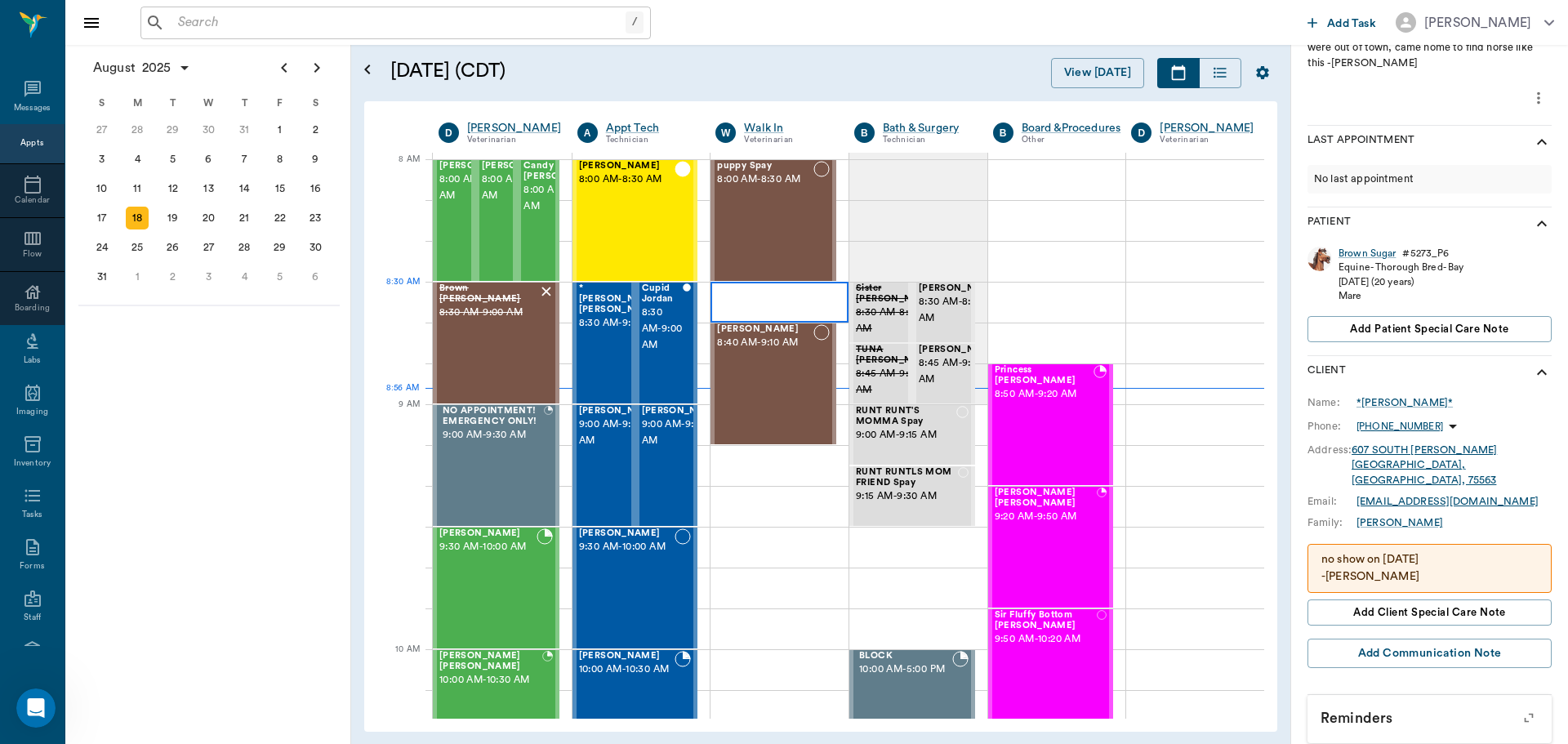
click at [723, 283] on div at bounding box center [779, 301] width 138 height 41
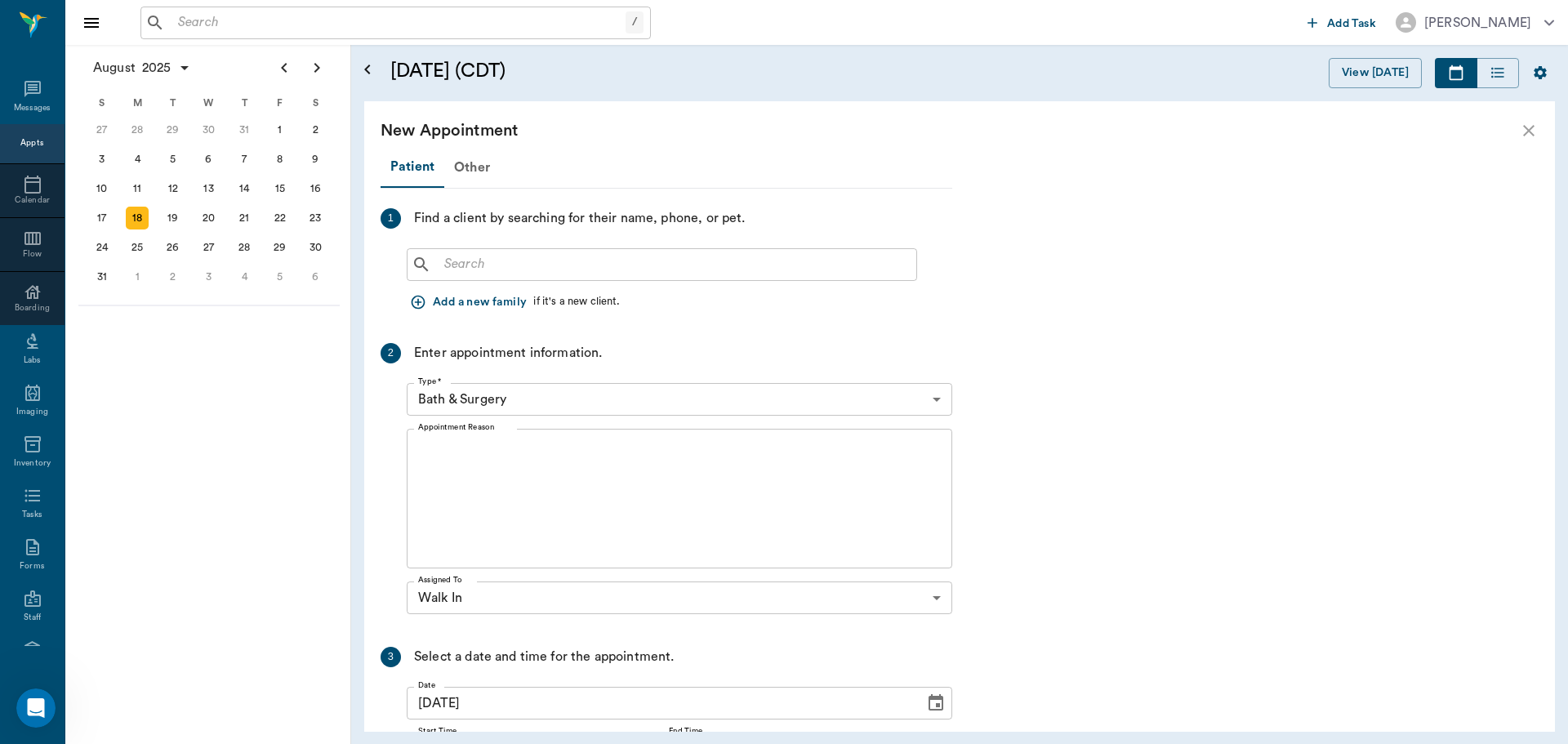
click at [133, 213] on div "18" at bounding box center [137, 217] width 23 height 23
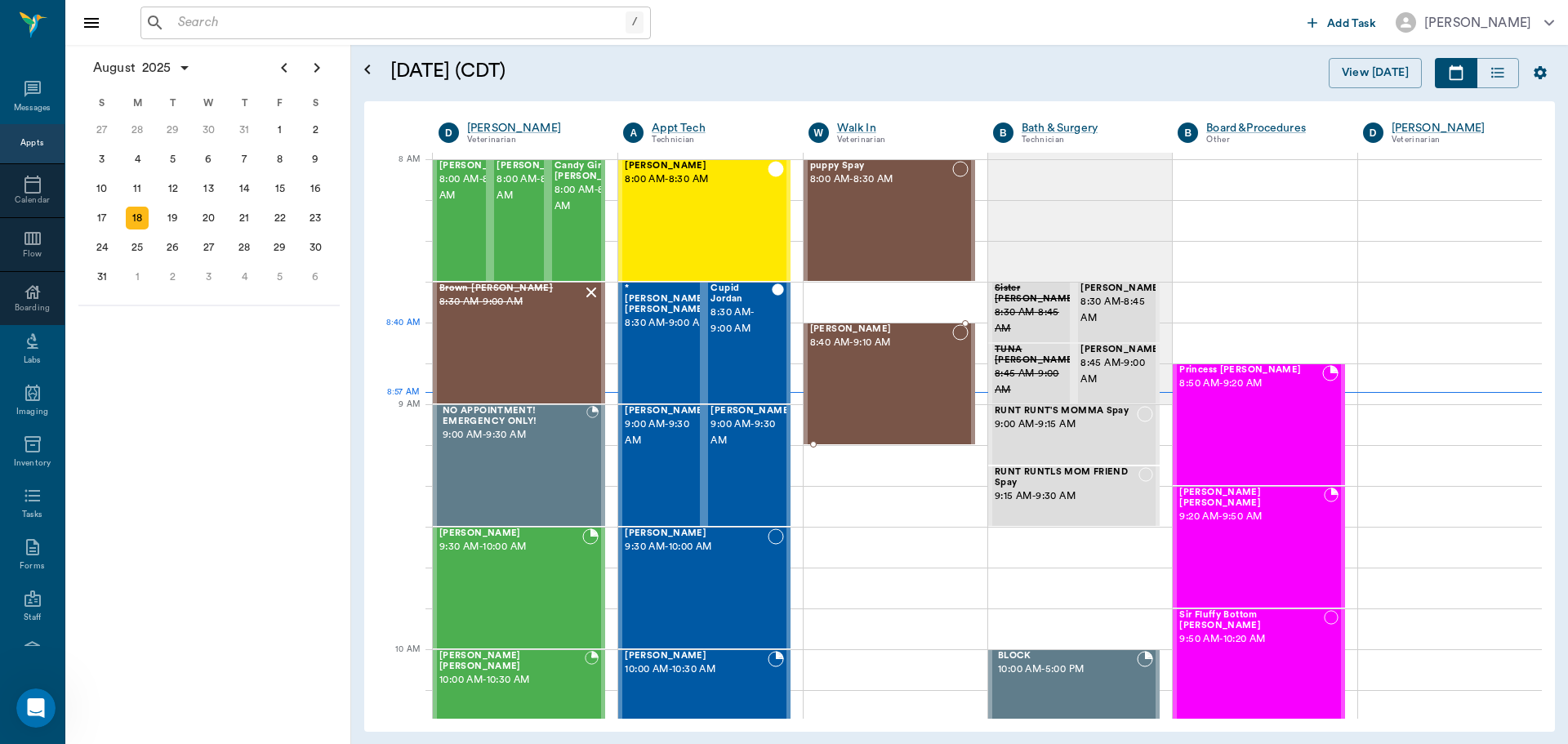
click at [842, 363] on div "[PERSON_NAME] 8:40 AM - 9:10 AM" at bounding box center [881, 384] width 142 height 119
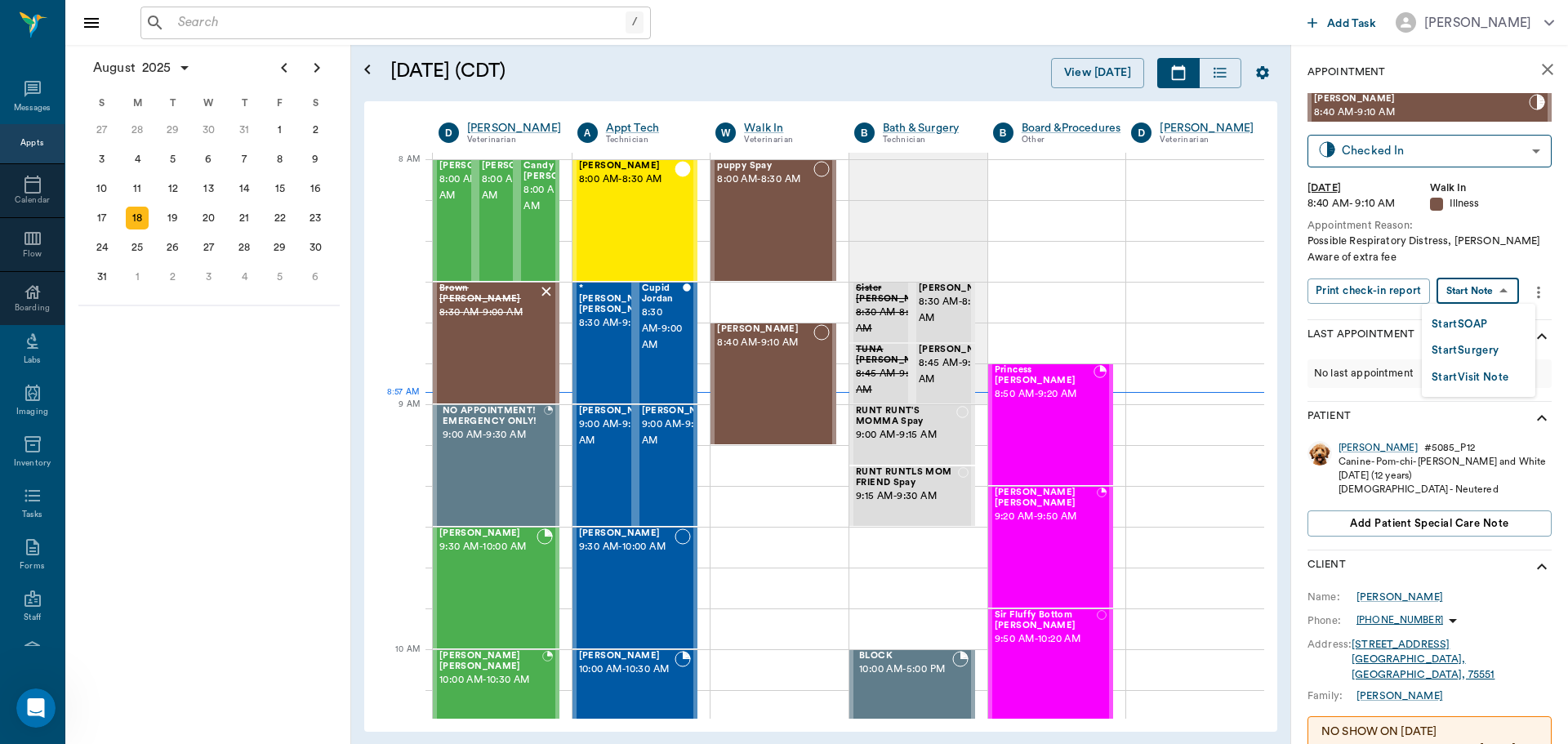
click at [1507, 291] on body "/ ​ Add Task [PERSON_NAME] Nectar Messages Appts Calendar Flow Boarding Labs Im…" at bounding box center [784, 372] width 1568 height 744
click at [1496, 321] on li "Start SOAP" at bounding box center [1478, 323] width 114 height 27
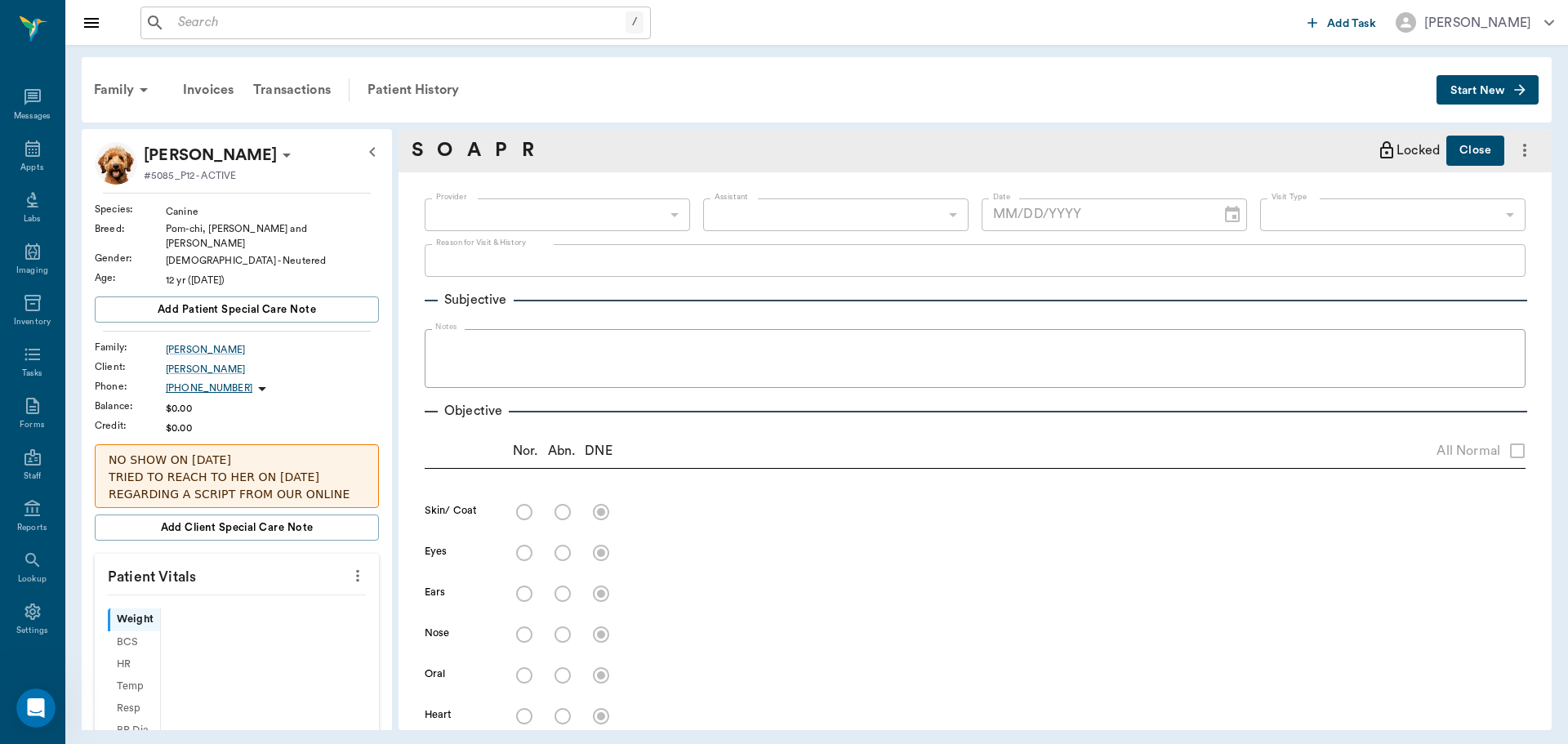
type input "63ee68728bdb516679580557"
type input "65d2be4f46e3a538d89b8c15"
type textarea "Possible Respiratory Distress, [PERSON_NAME] Aware of extra fee"
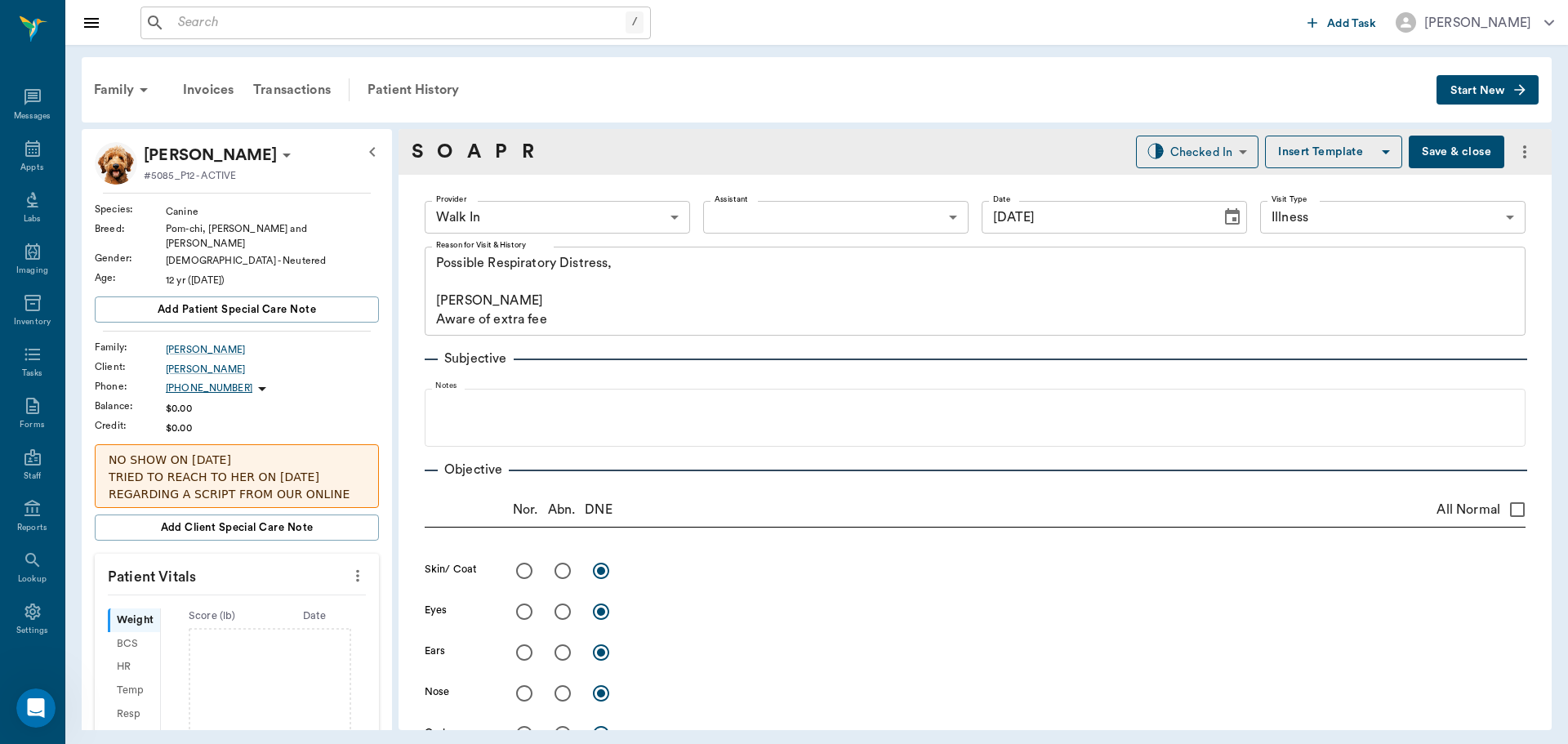
type input "[DATE]"
click at [348, 565] on icon "more" at bounding box center [357, 574] width 18 height 19
click at [323, 592] on span "Enter Vitals" at bounding box center [277, 594] width 137 height 17
click at [283, 618] on input "text" at bounding box center [236, 625] width 142 height 33
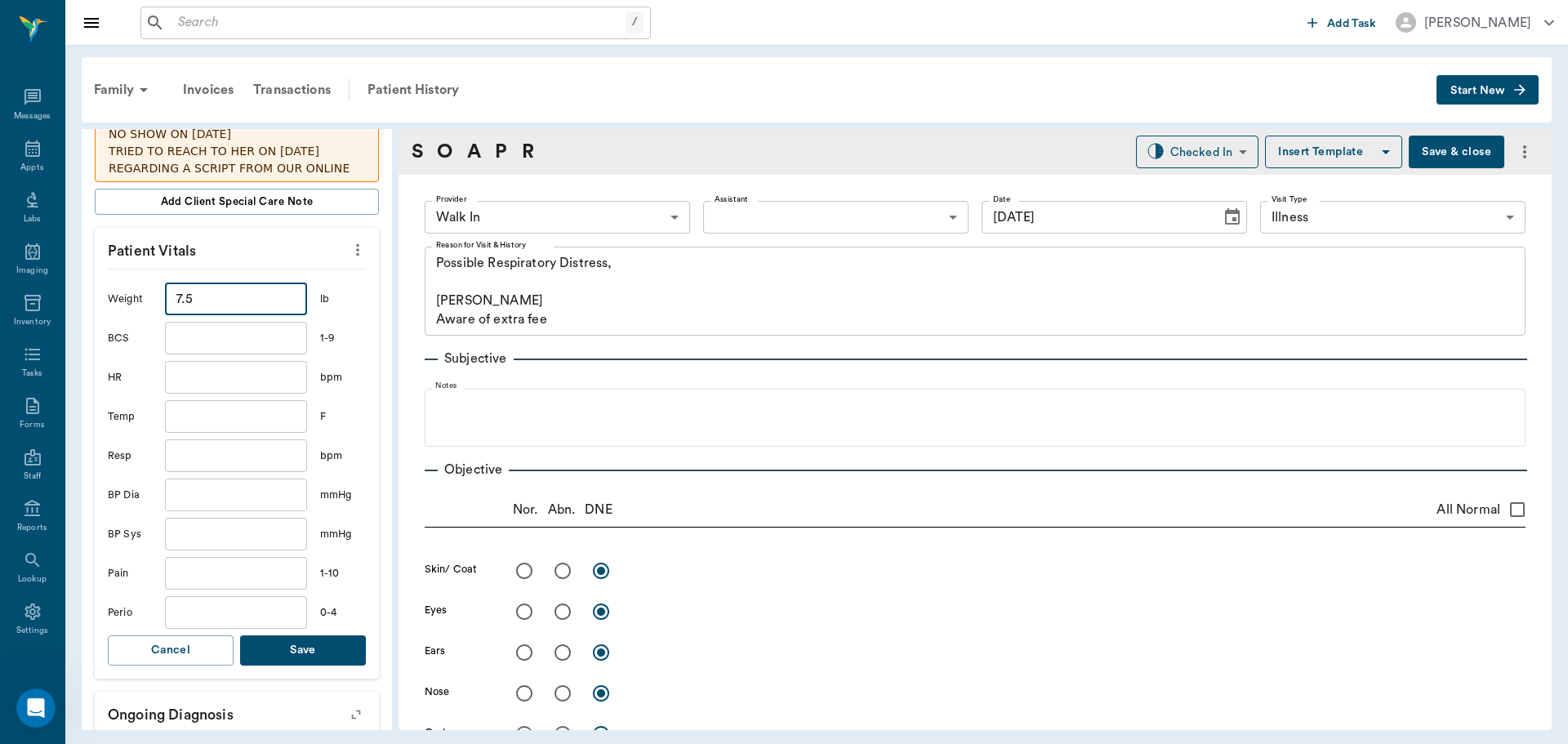
scroll to position [326, 0]
type input "7.5"
click at [310, 651] on button "Save" at bounding box center [302, 649] width 126 height 30
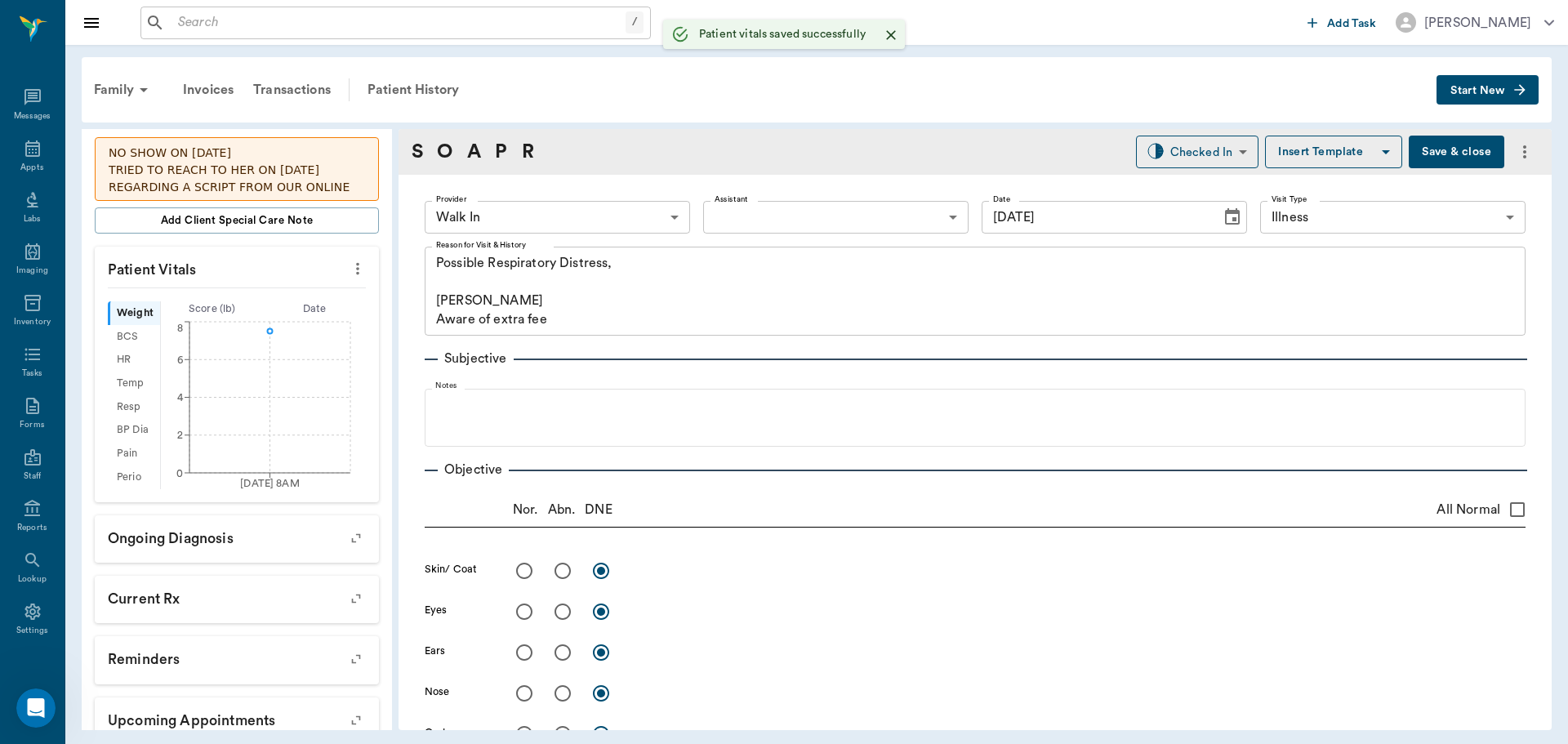
scroll to position [346, 0]
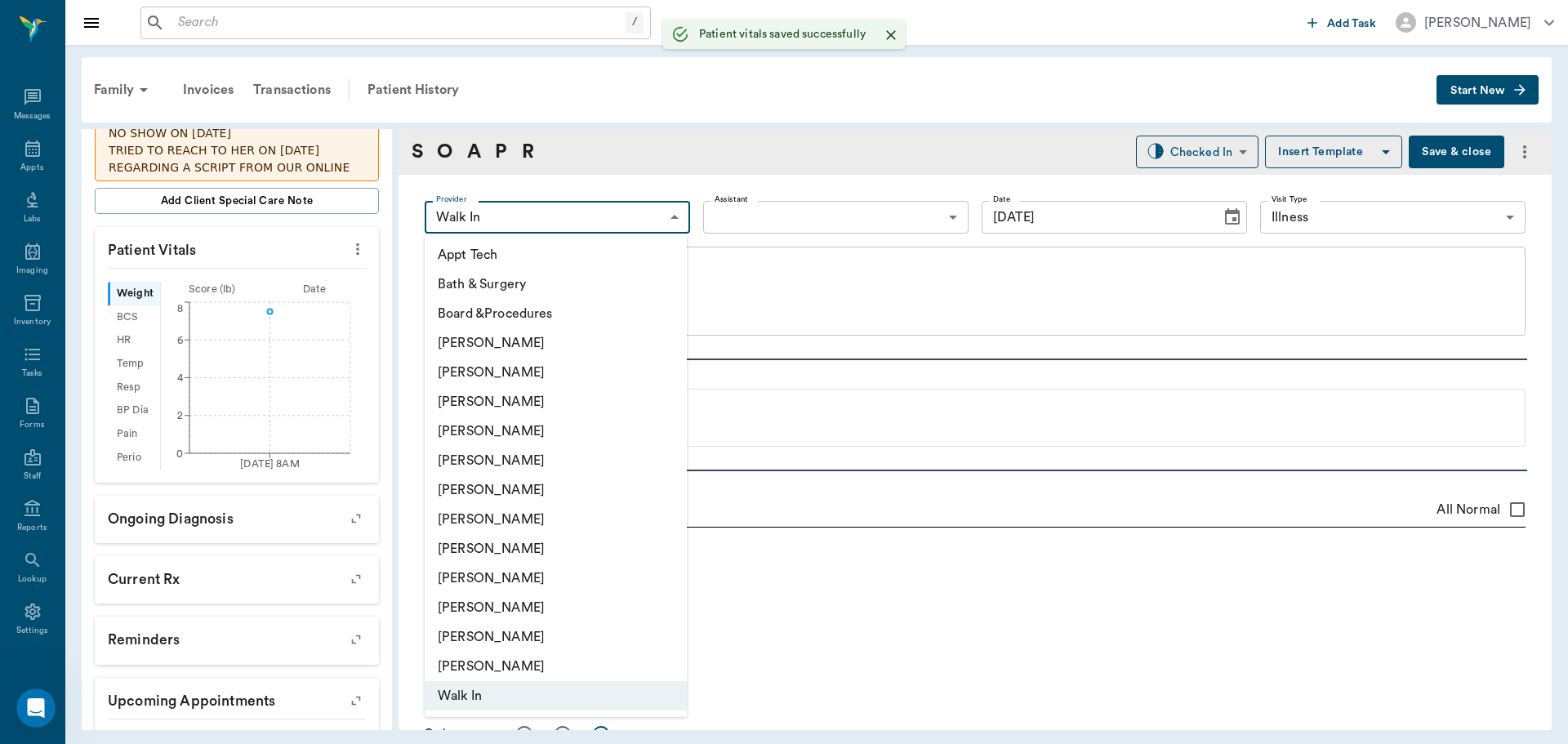
click at [515, 213] on body "/ ​ Add Task Dr. Bert Ellsworth Nectar Messages Appts Labs Imaging Inventory Ta…" at bounding box center [784, 372] width 1568 height 744
click at [545, 401] on li "[PERSON_NAME]" at bounding box center [555, 401] width 262 height 29
type input "63ec2f075fda476ae8351a4d"
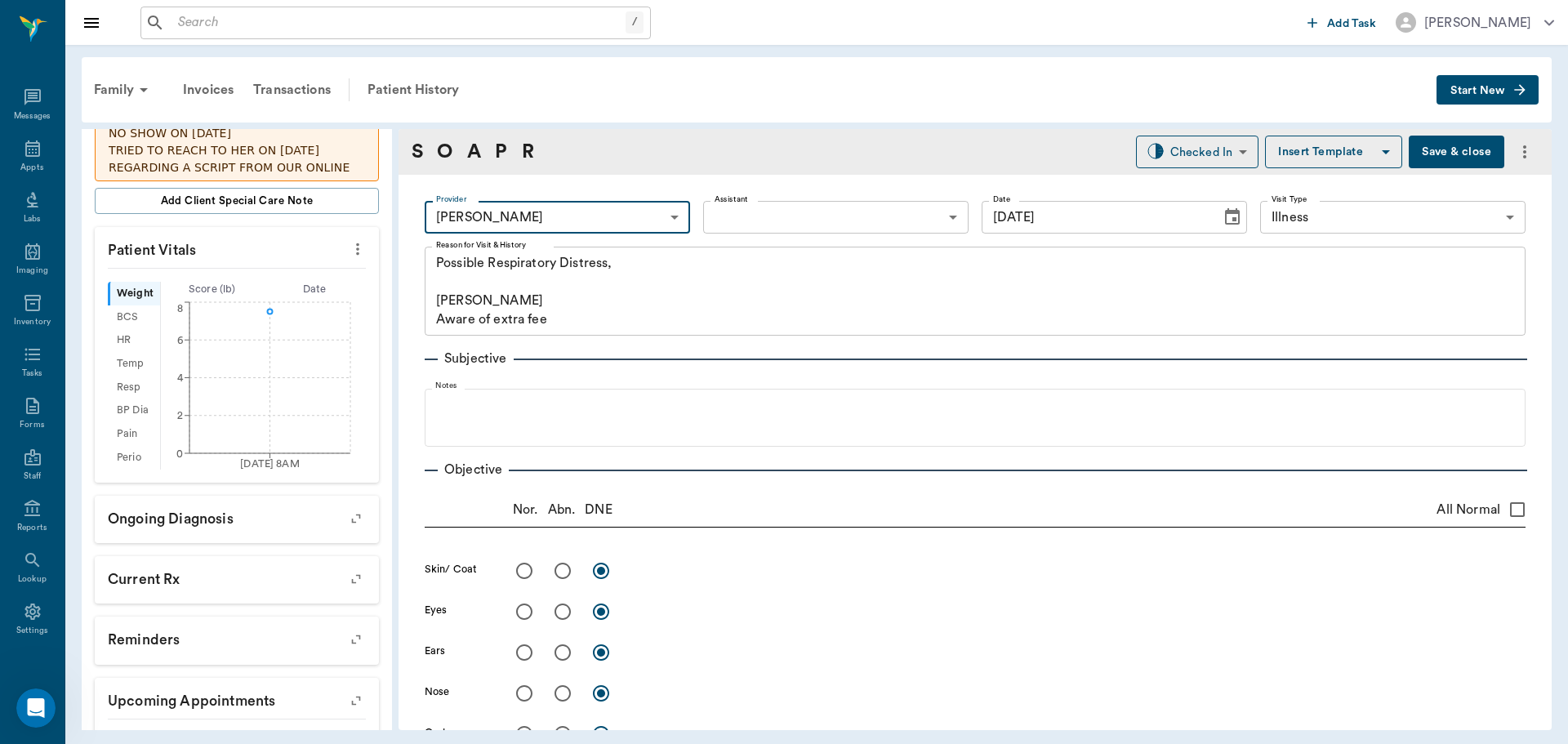
click at [738, 216] on body "/ ​ Add Task Dr. Bert Ellsworth Nectar Messages Appts Labs Imaging Inventory Ta…" at bounding box center [784, 372] width 1568 height 744
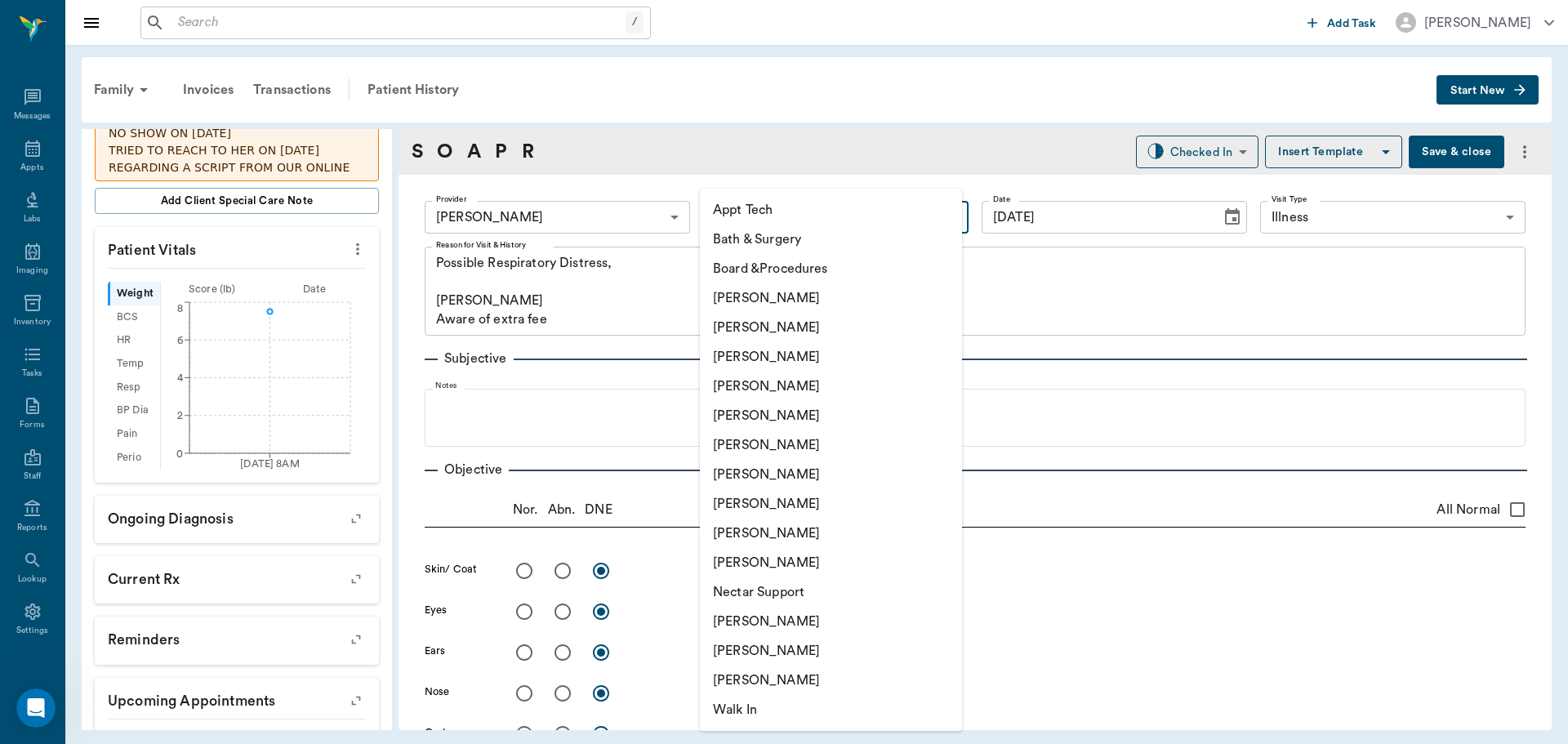
click at [775, 454] on li "[PERSON_NAME]" at bounding box center [831, 445] width 262 height 29
type input "682b670d8bdc6f7f8feef3db"
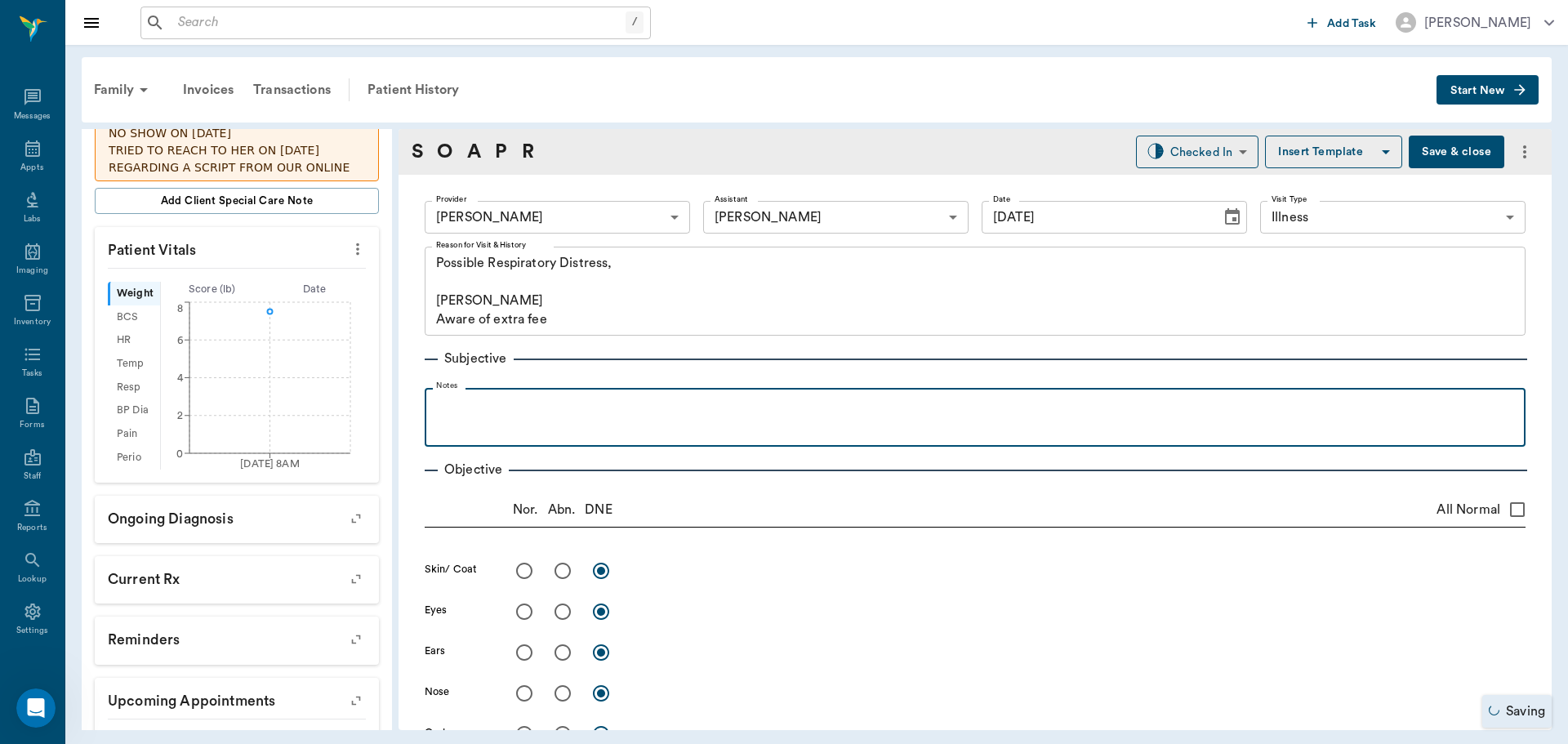
click at [621, 416] on div at bounding box center [974, 416] width 1084 height 41
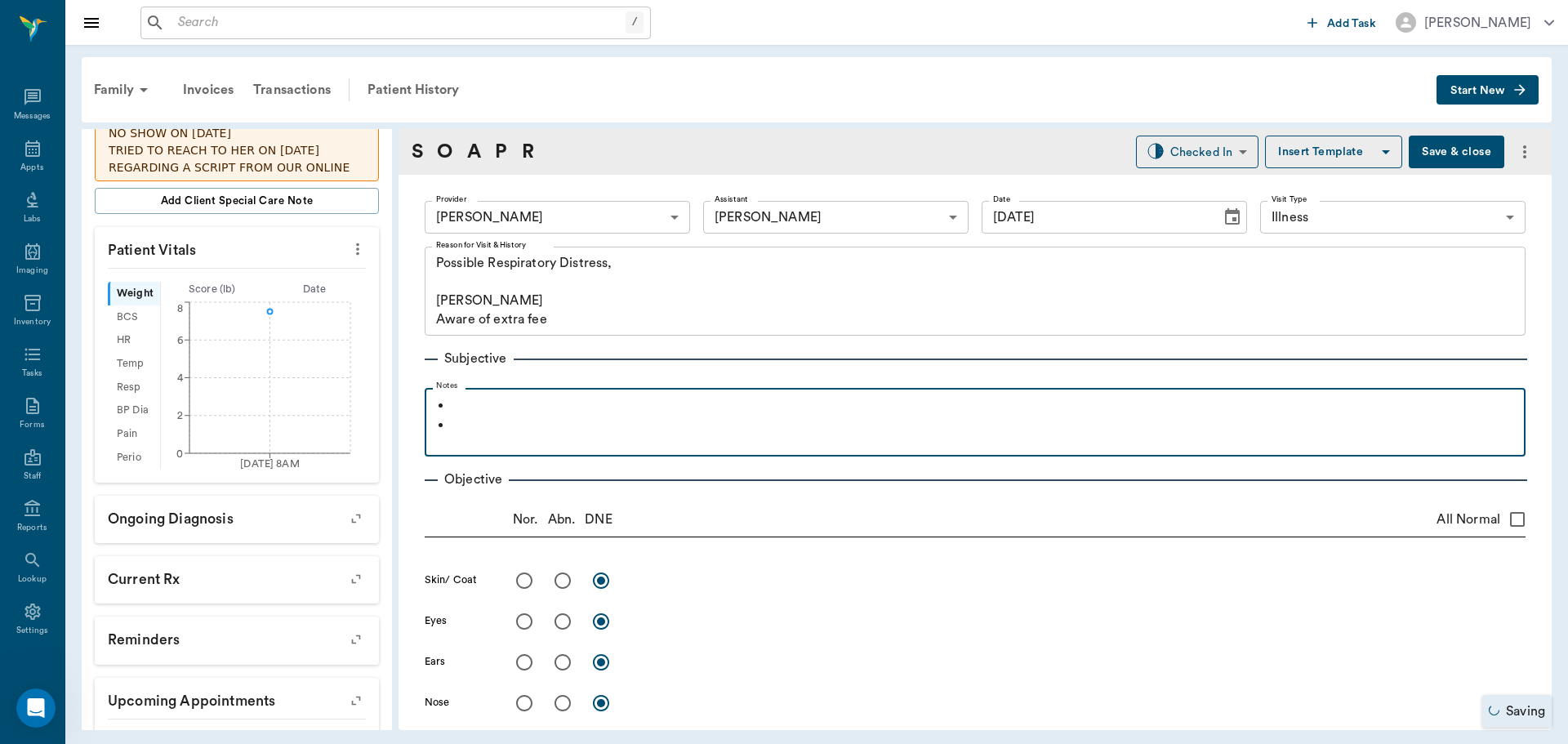
click at [617, 415] on p at bounding box center [985, 405] width 1065 height 19
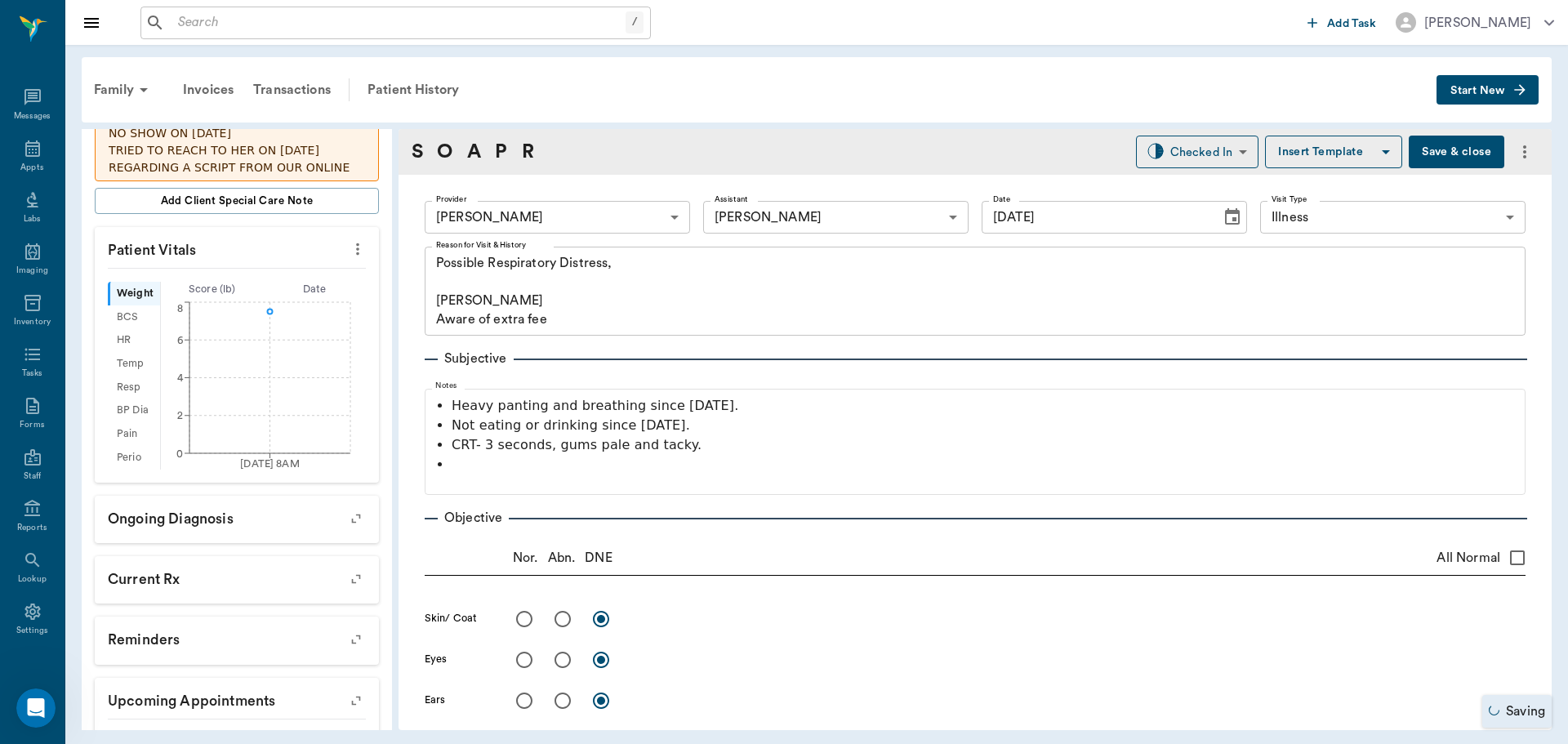
click at [345, 240] on button "more" at bounding box center [357, 249] width 27 height 27
click at [291, 258] on span "Enter Vitals" at bounding box center [277, 267] width 137 height 17
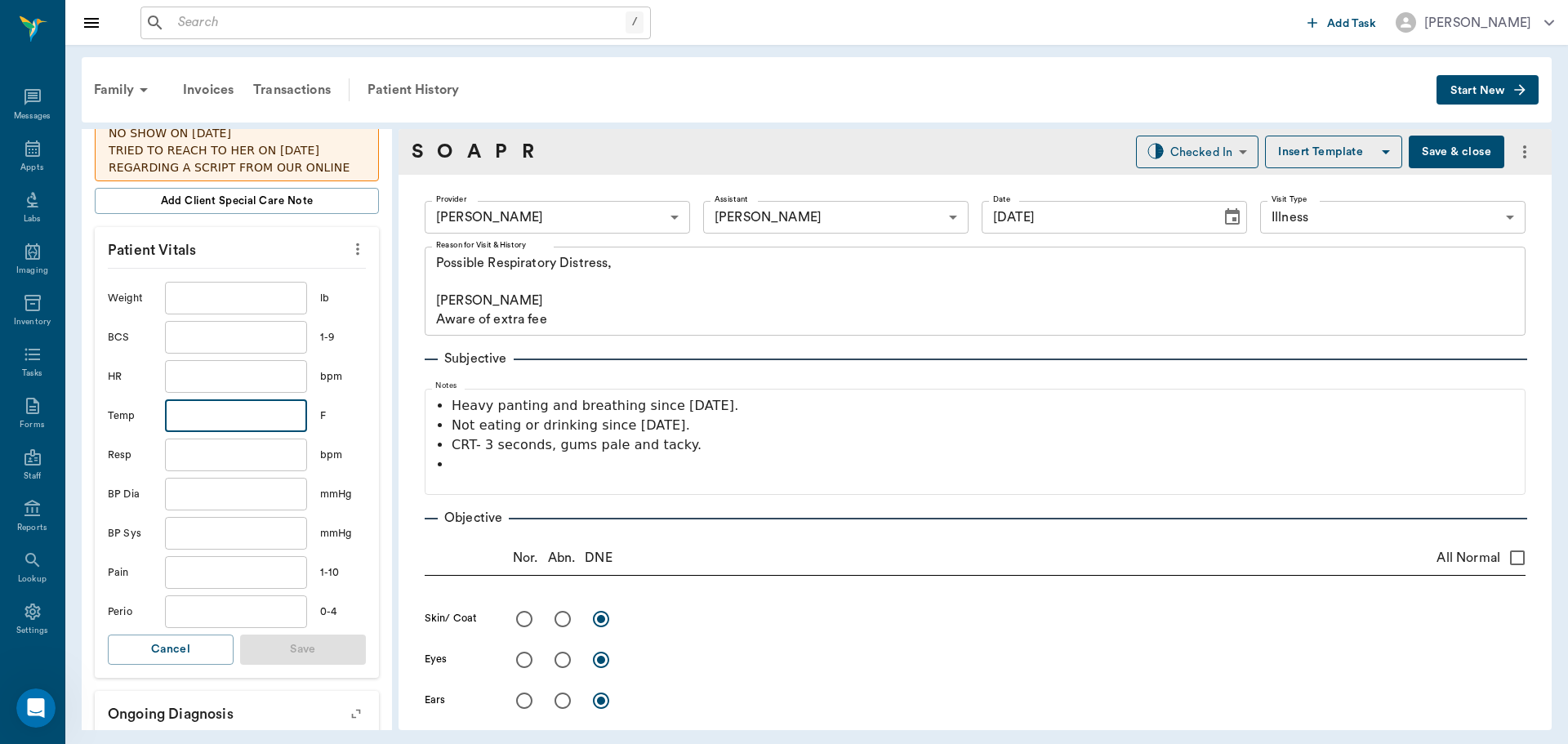
click at [251, 403] on input "text" at bounding box center [236, 416] width 142 height 33
type input "101.2"
click at [308, 641] on button "Save" at bounding box center [302, 649] width 126 height 30
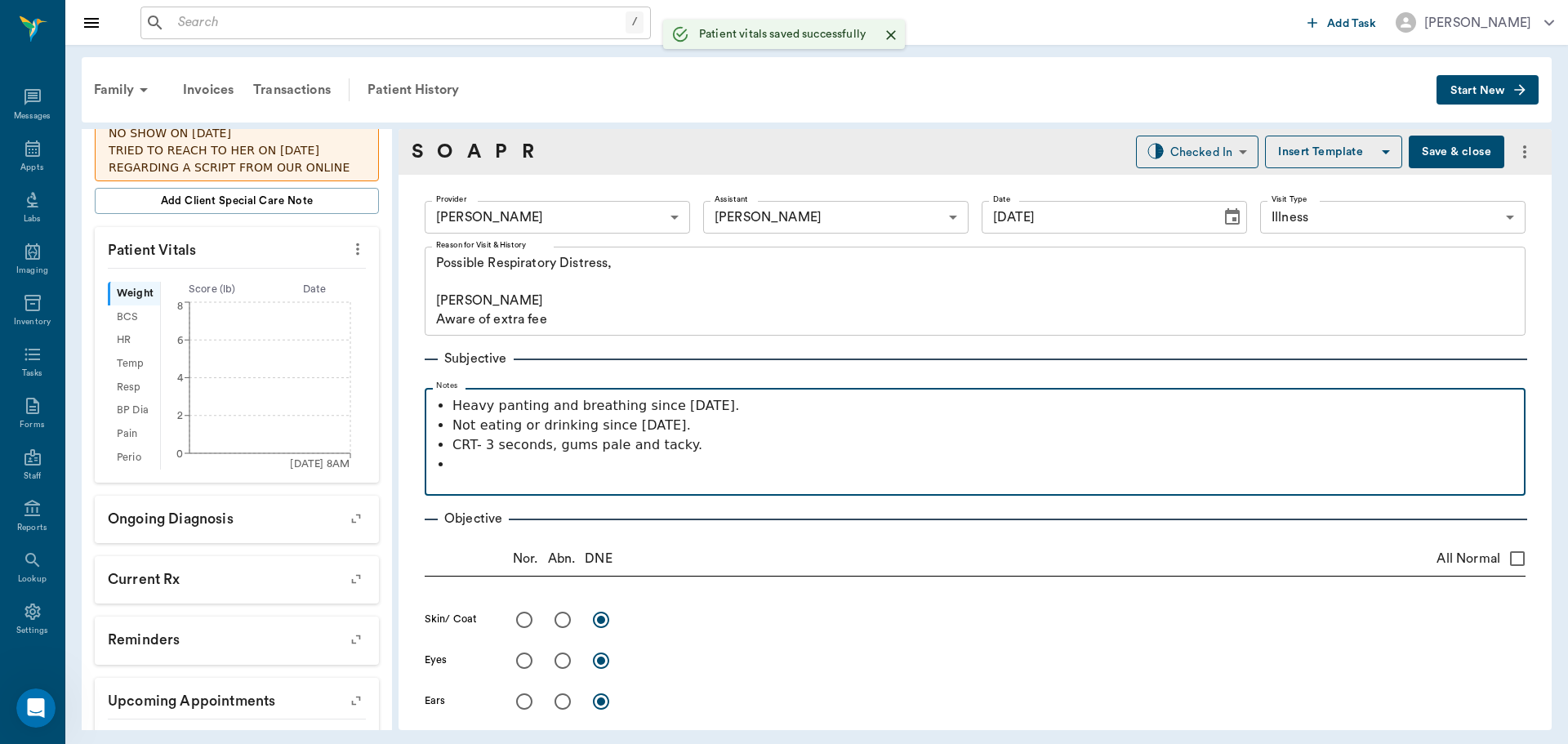
click at [648, 472] on p at bounding box center [985, 464] width 1065 height 19
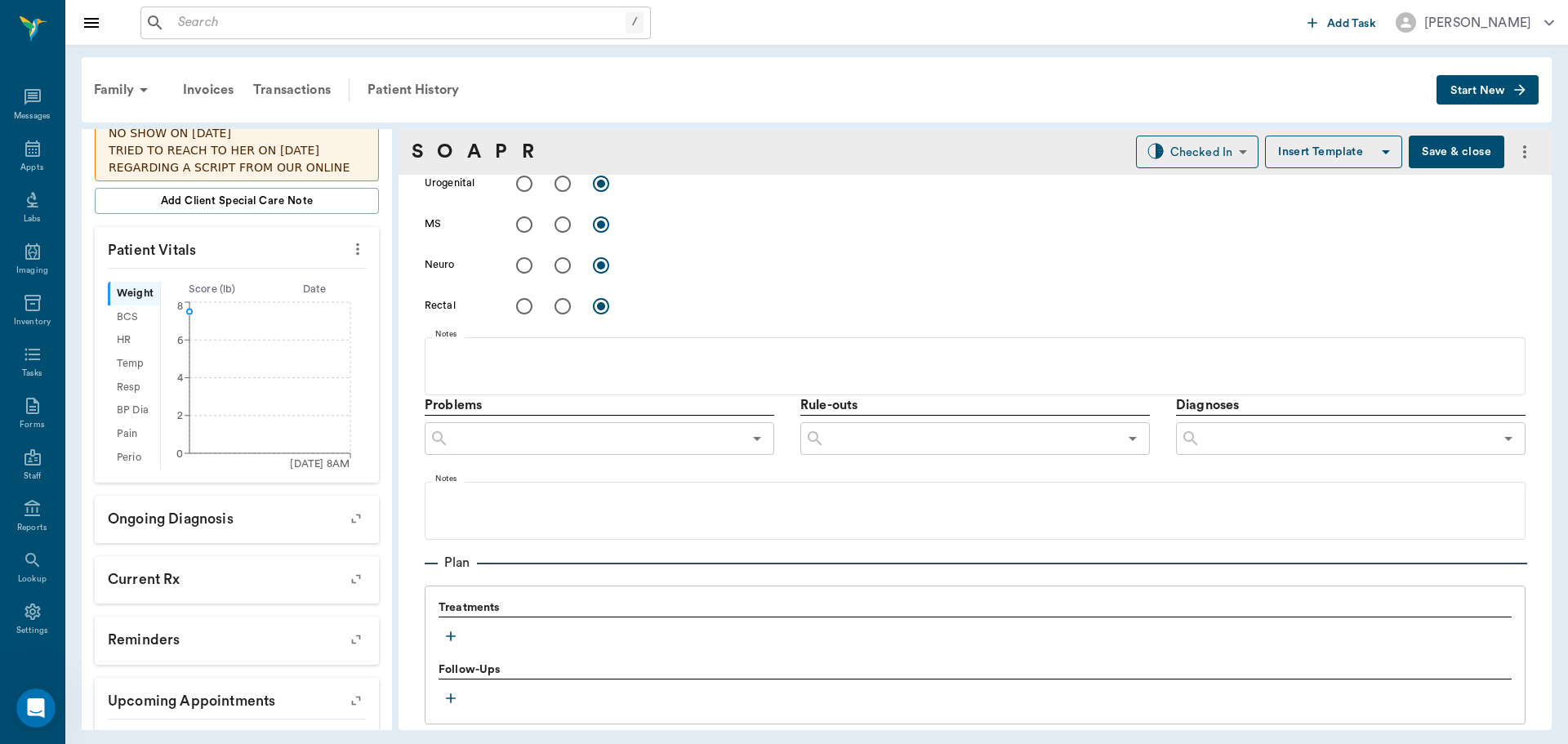
scroll to position [898, 0]
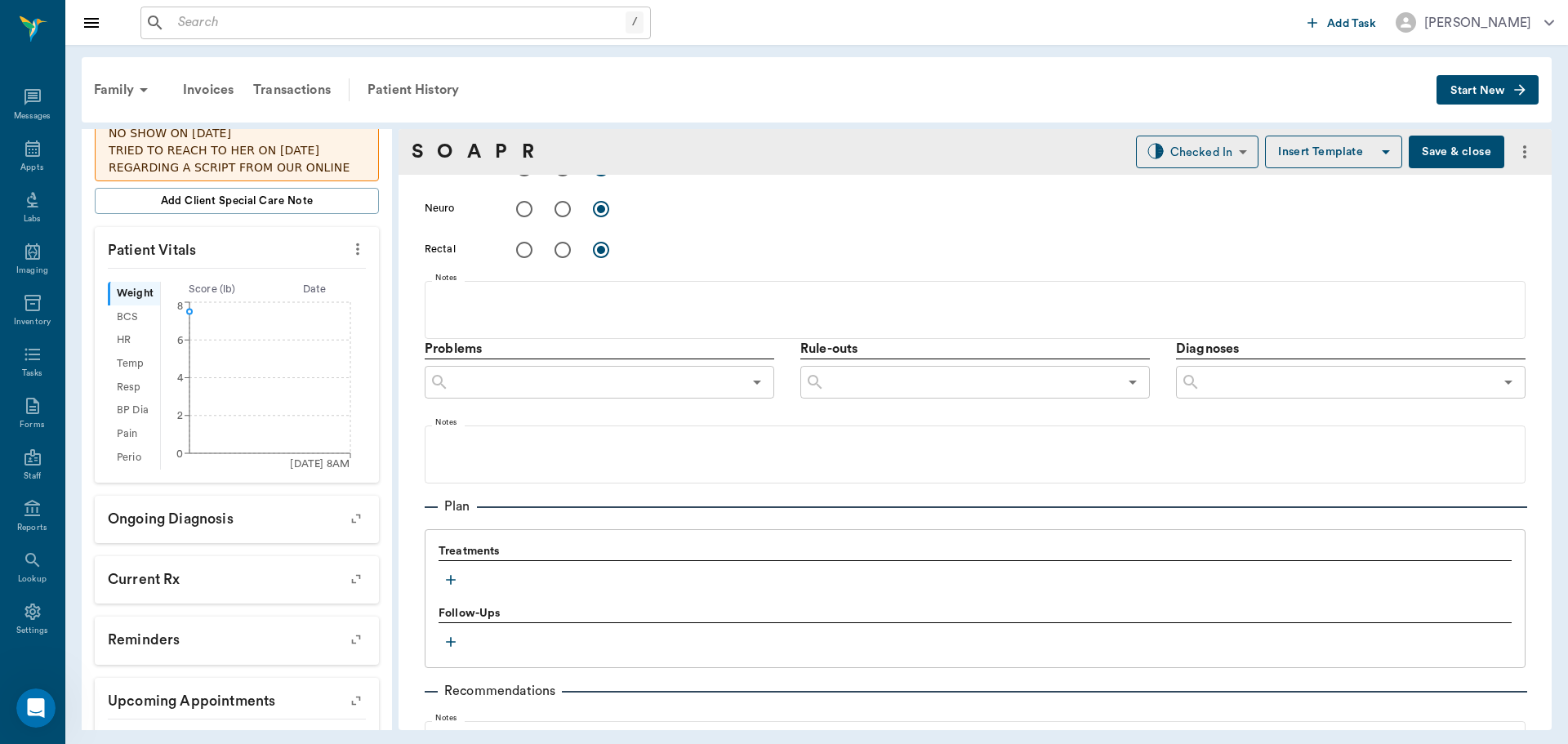
click at [441, 576] on button "button" at bounding box center [450, 579] width 25 height 25
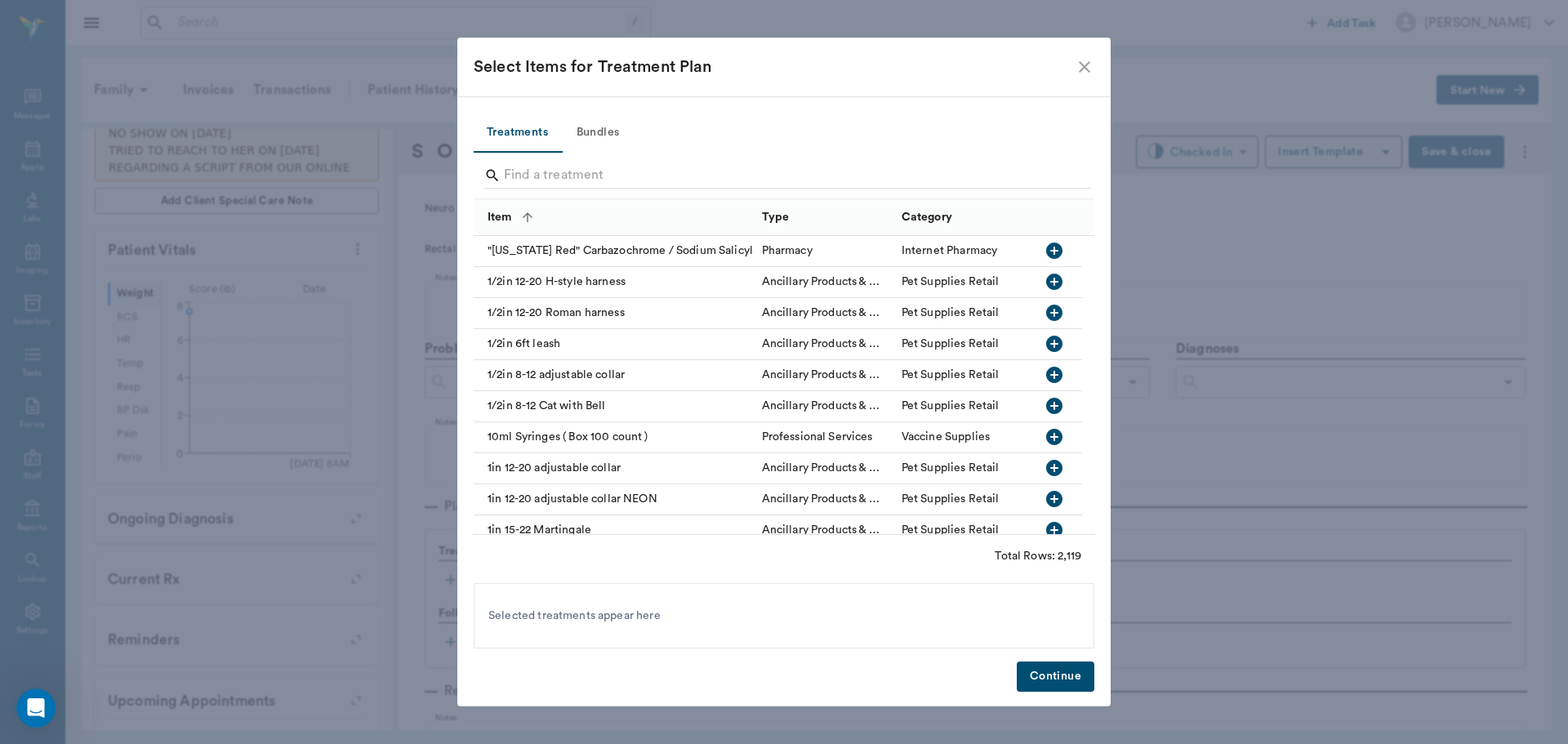
scroll to position [897, 0]
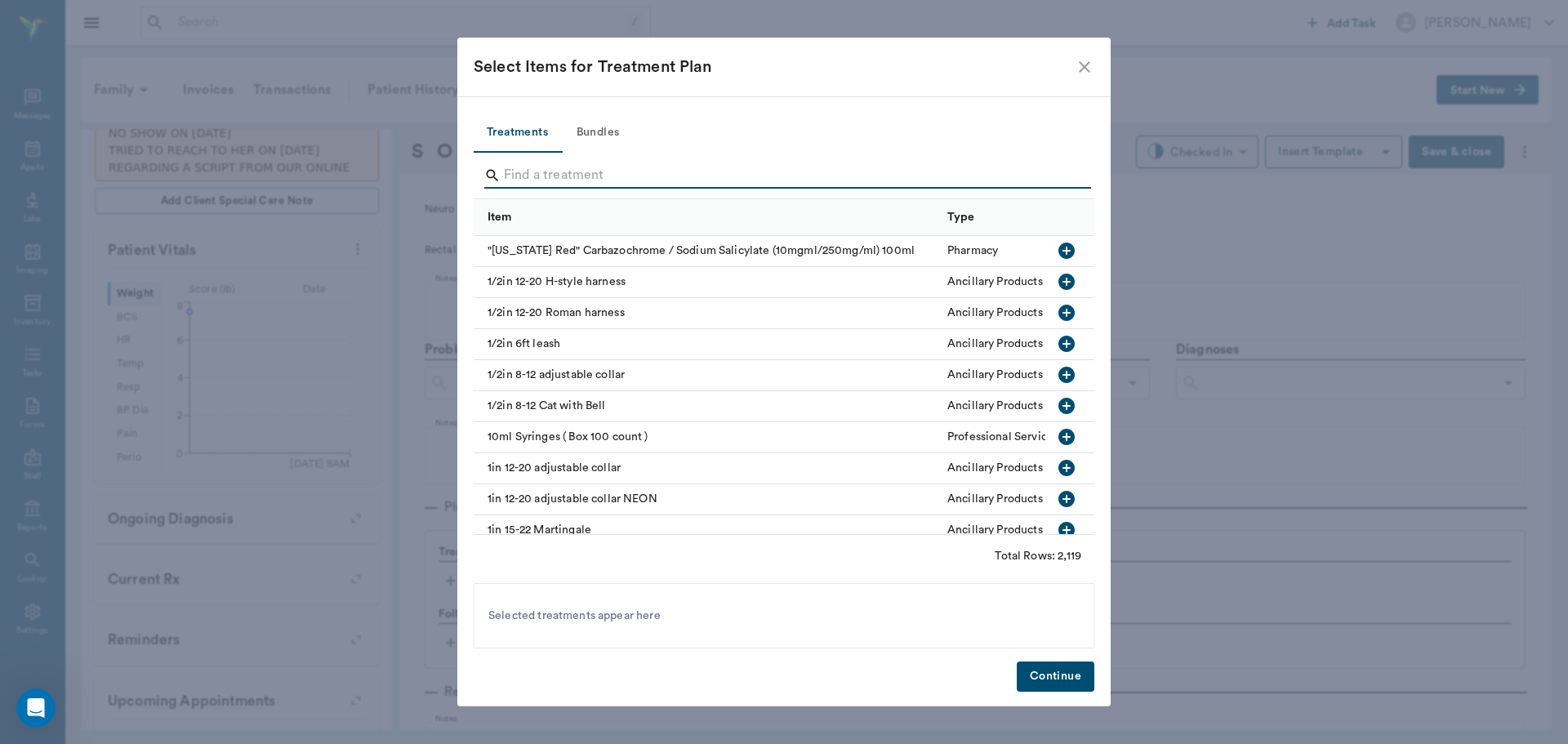
click at [588, 183] on input "Search" at bounding box center [785, 175] width 563 height 27
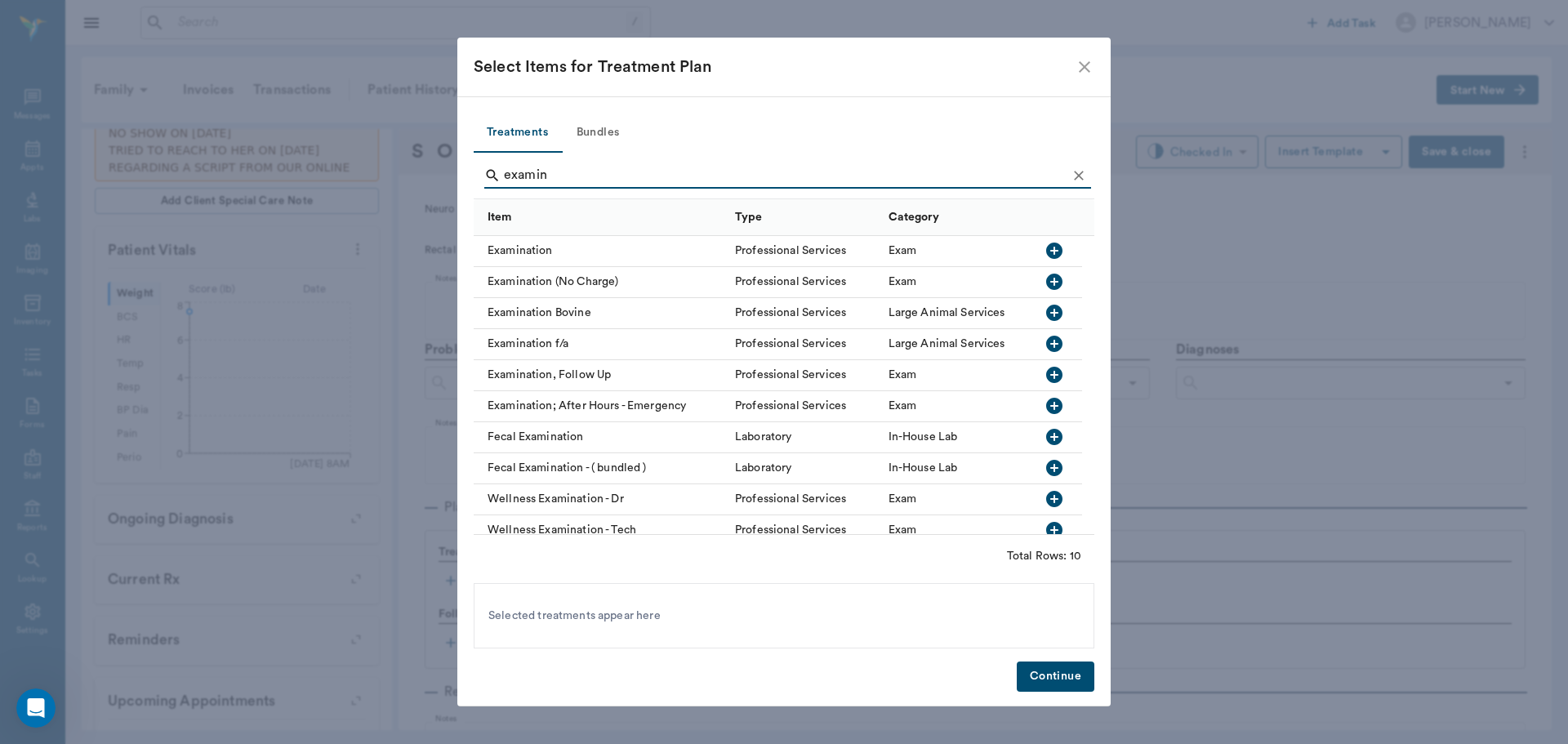
type input "examin"
click at [1054, 247] on icon "button" at bounding box center [1054, 250] width 19 height 19
click at [1082, 673] on button "Continue" at bounding box center [1055, 676] width 78 height 30
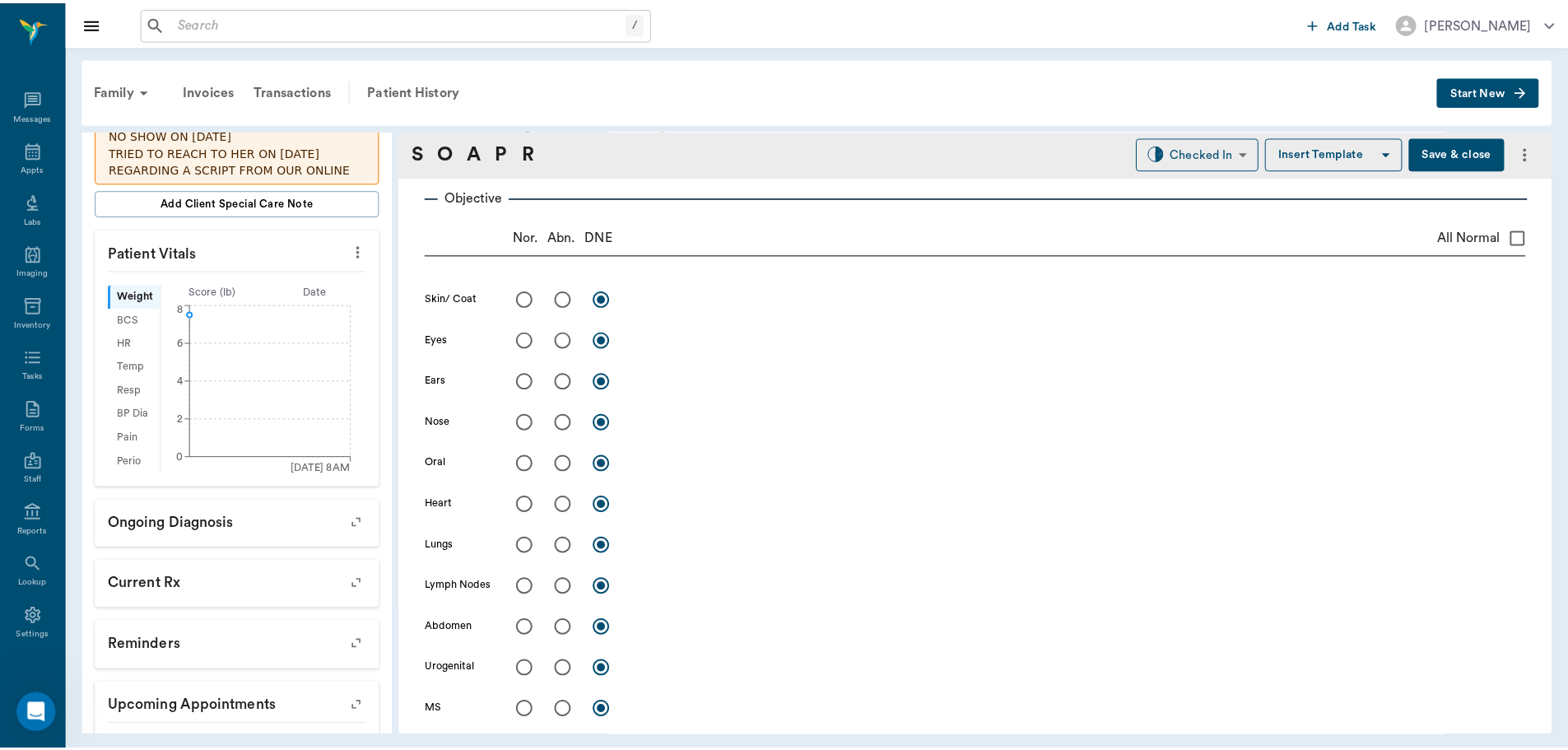
scroll to position [0, 0]
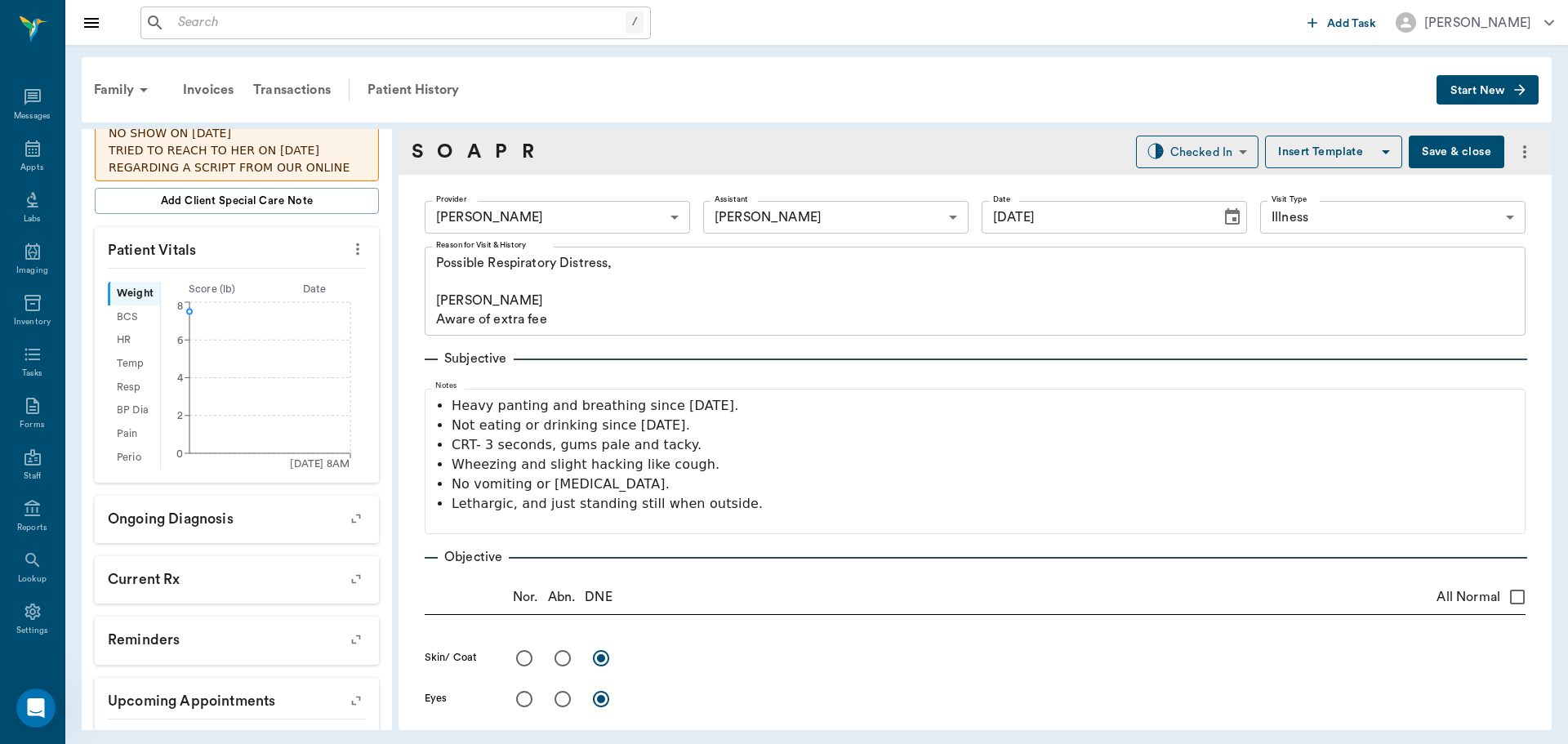
click at [1454, 154] on button "Save & close" at bounding box center [1456, 152] width 95 height 33
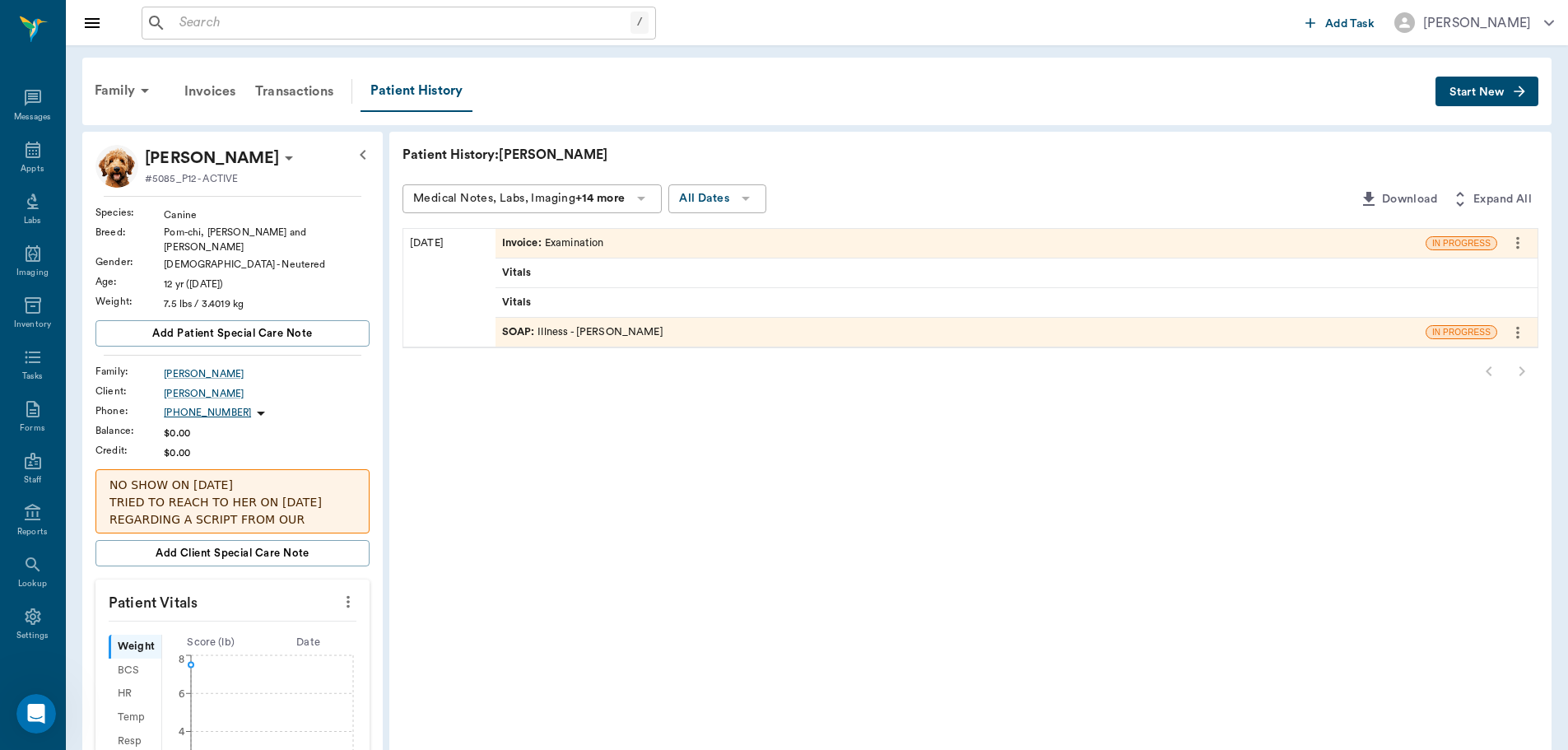
click at [739, 336] on div "SOAP : Illness - [PERSON_NAME]" at bounding box center [960, 332] width 930 height 29
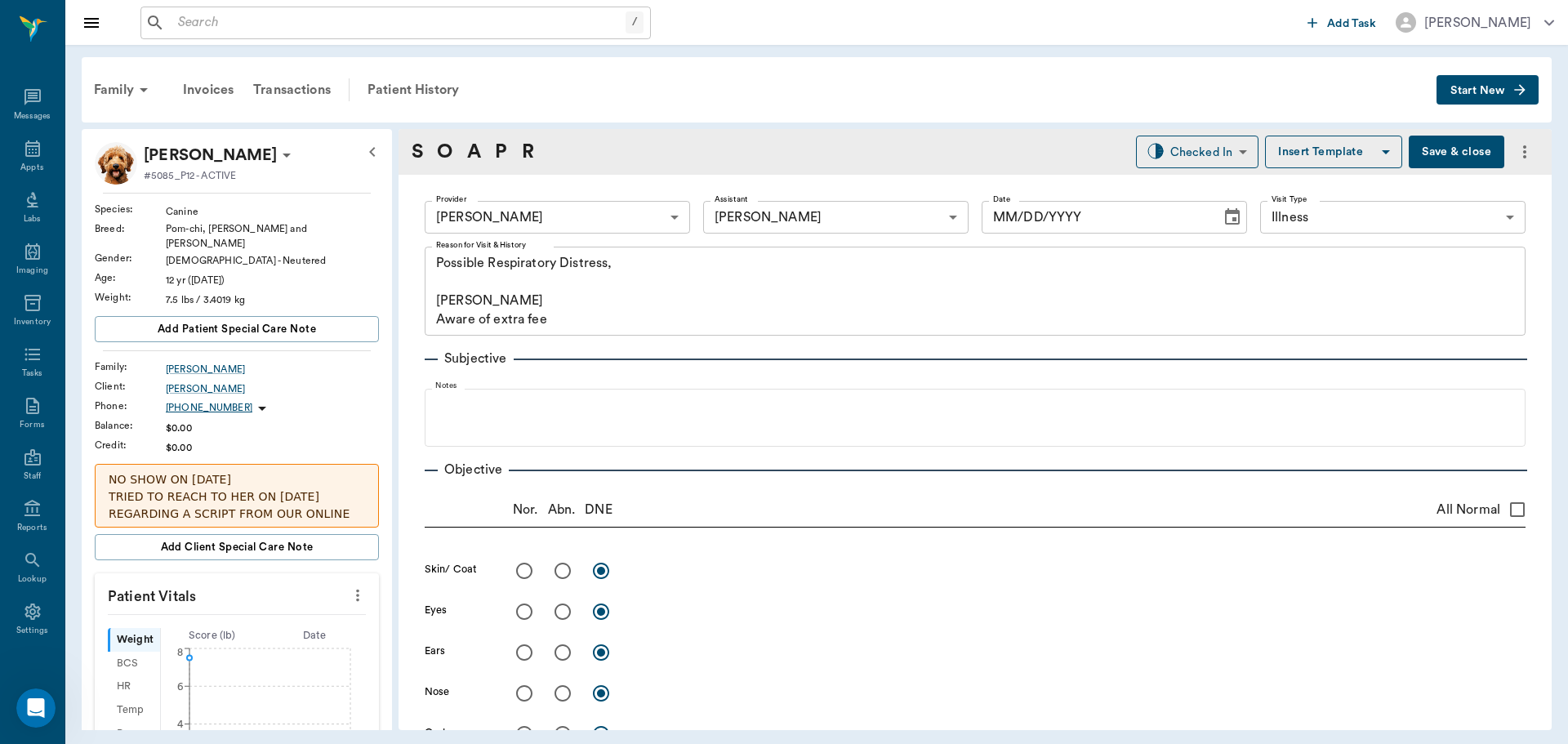
type input "63ec2f075fda476ae8351a4d"
type input "682b670d8bdc6f7f8feef3db"
type input "65d2be4f46e3a538d89b8c15"
type textarea "Possible Respiratory Distress, [PERSON_NAME] Aware of extra fee"
type input "[DATE]"
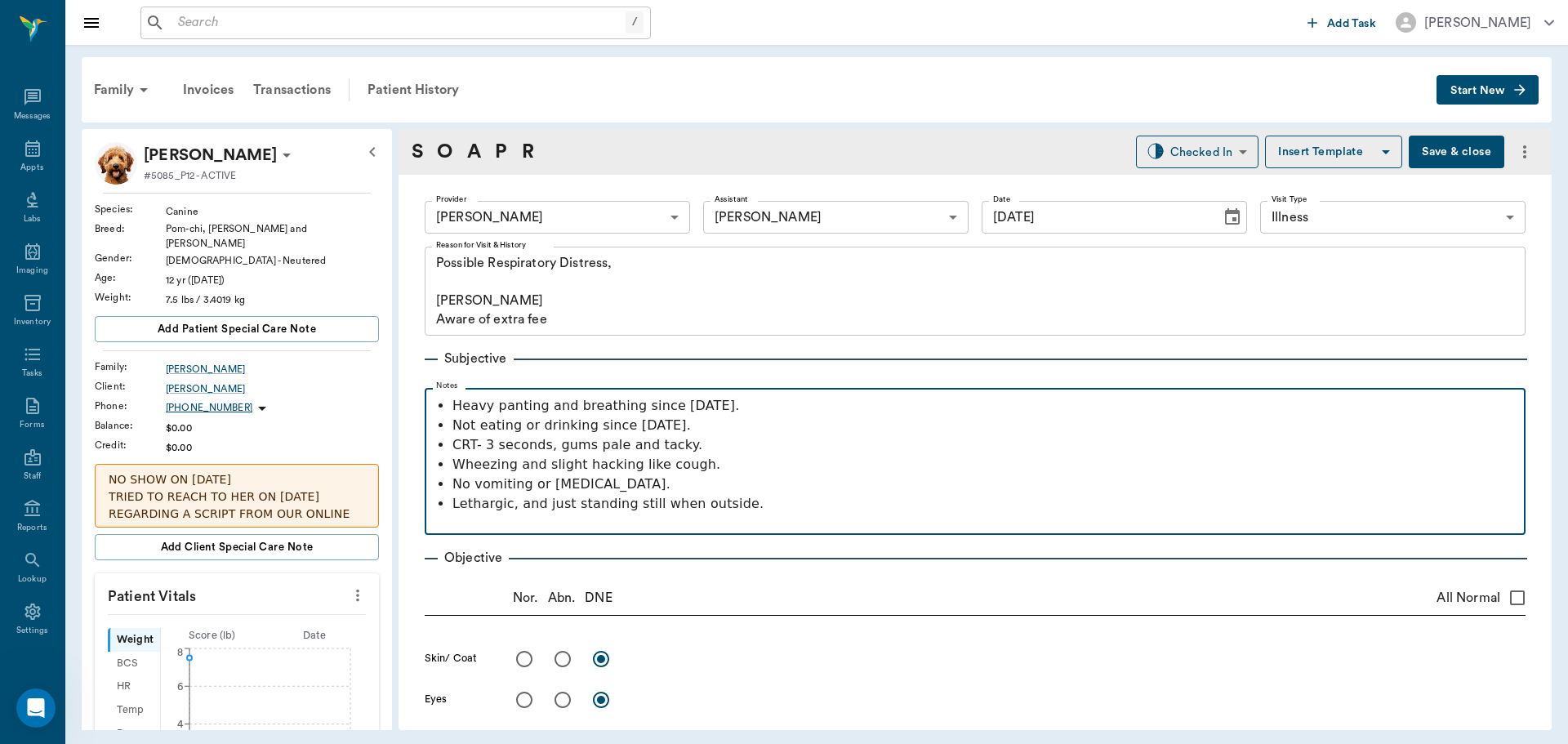
click at [760, 506] on p "Lethargic, and just standing still when outside." at bounding box center [985, 503] width 1065 height 19
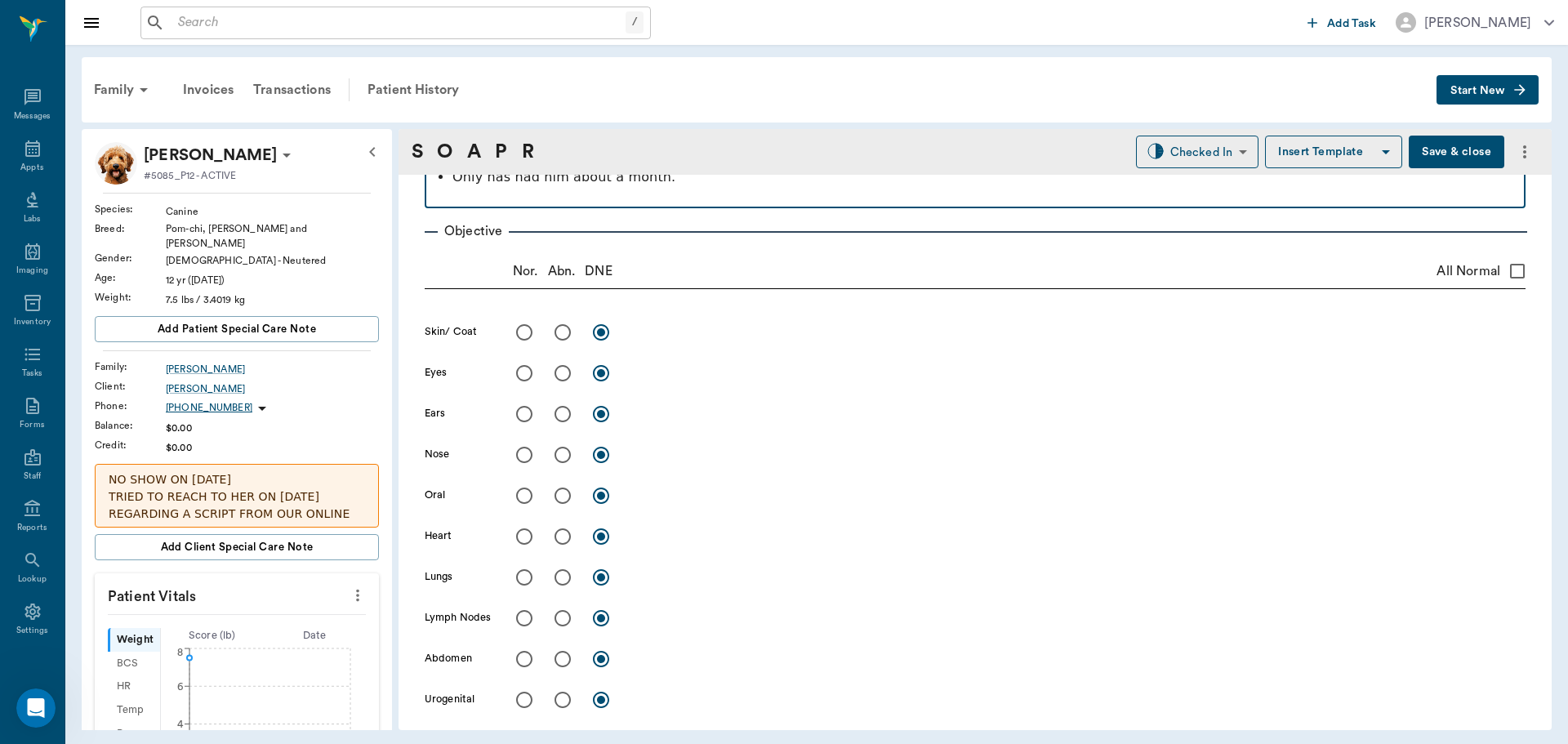
scroll to position [163, 0]
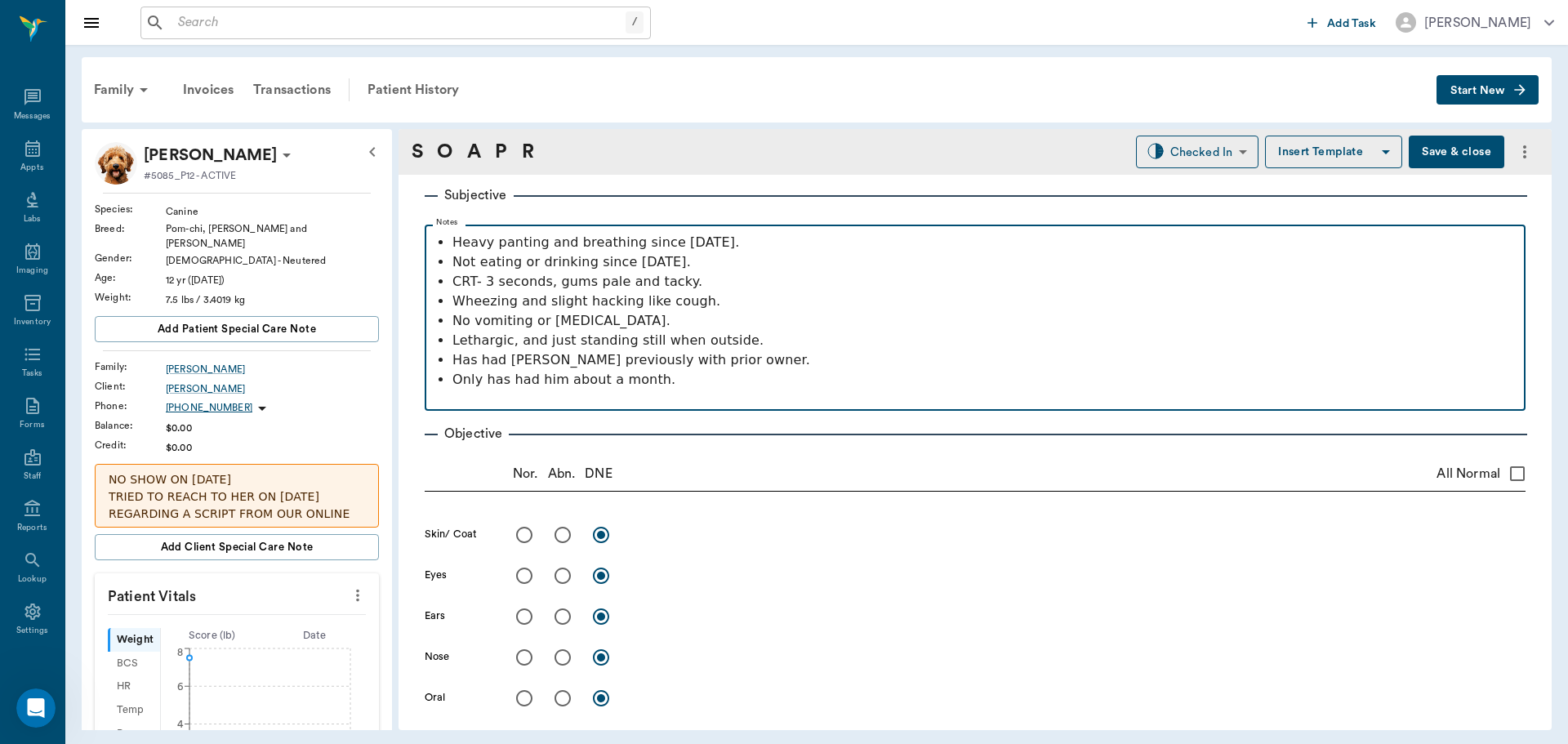
click at [723, 395] on p at bounding box center [974, 399] width 1084 height 19
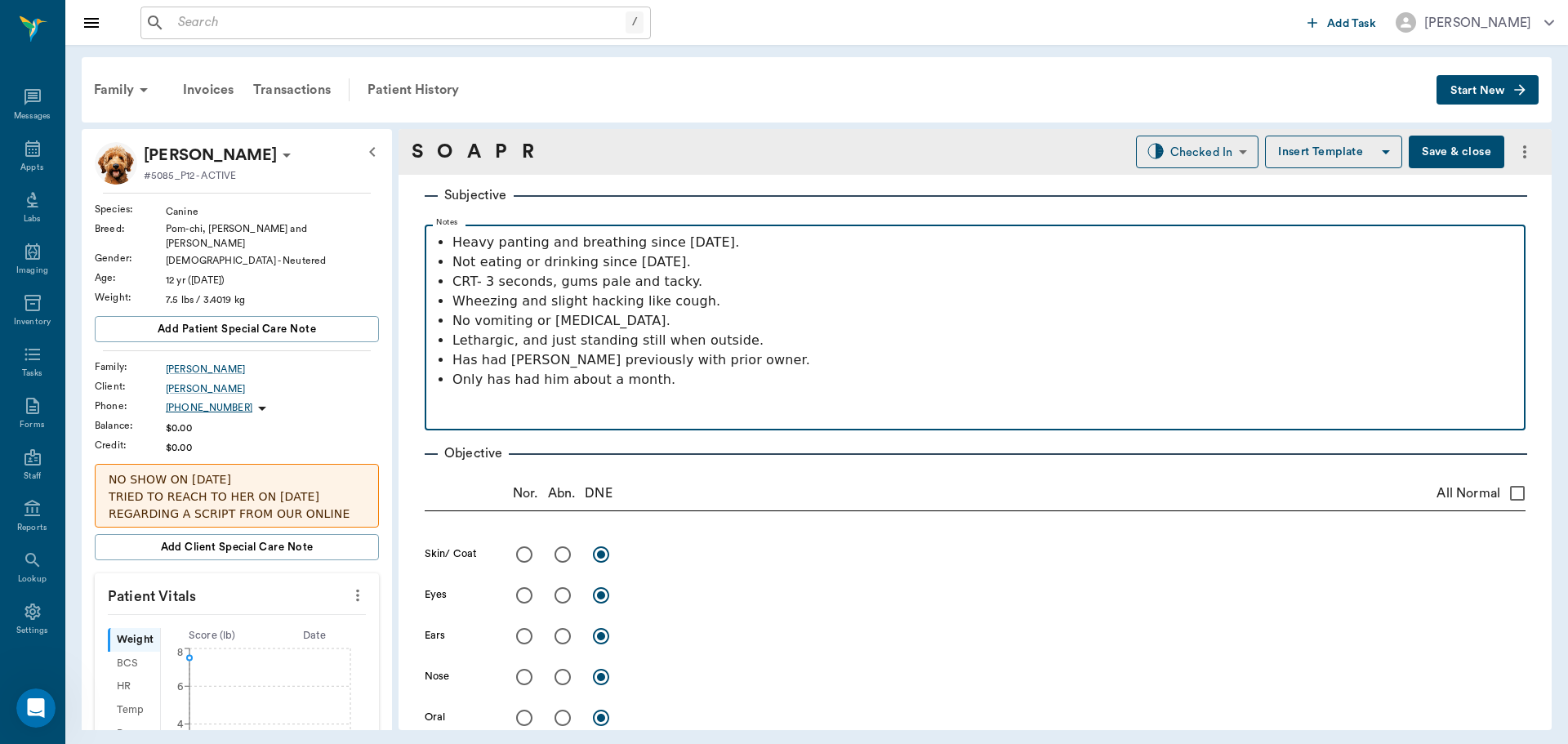
click at [725, 390] on p at bounding box center [974, 399] width 1084 height 19
click at [689, 388] on p "Only has had him about a month." at bounding box center [985, 379] width 1065 height 19
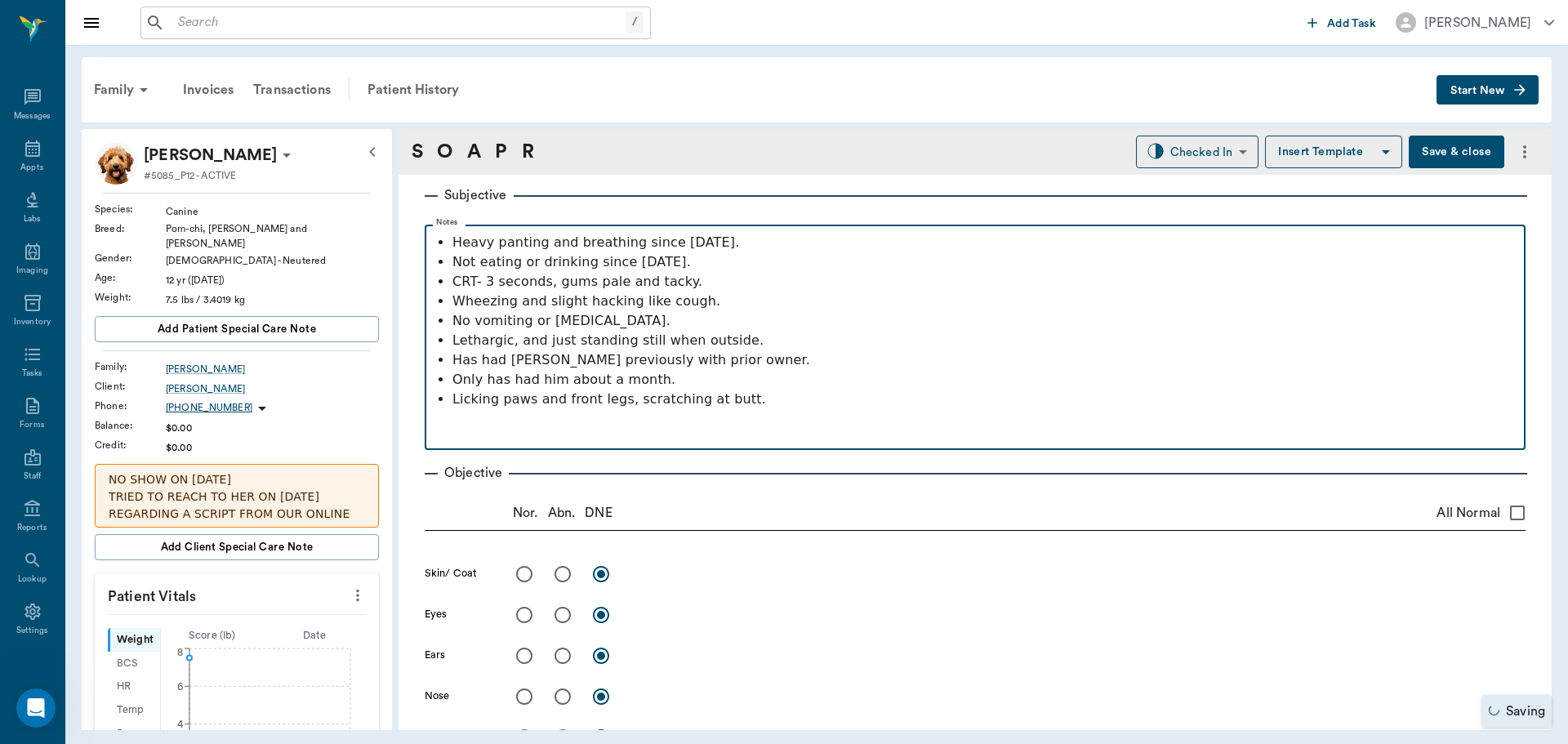
click at [746, 438] on p at bounding box center [974, 438] width 1084 height 19
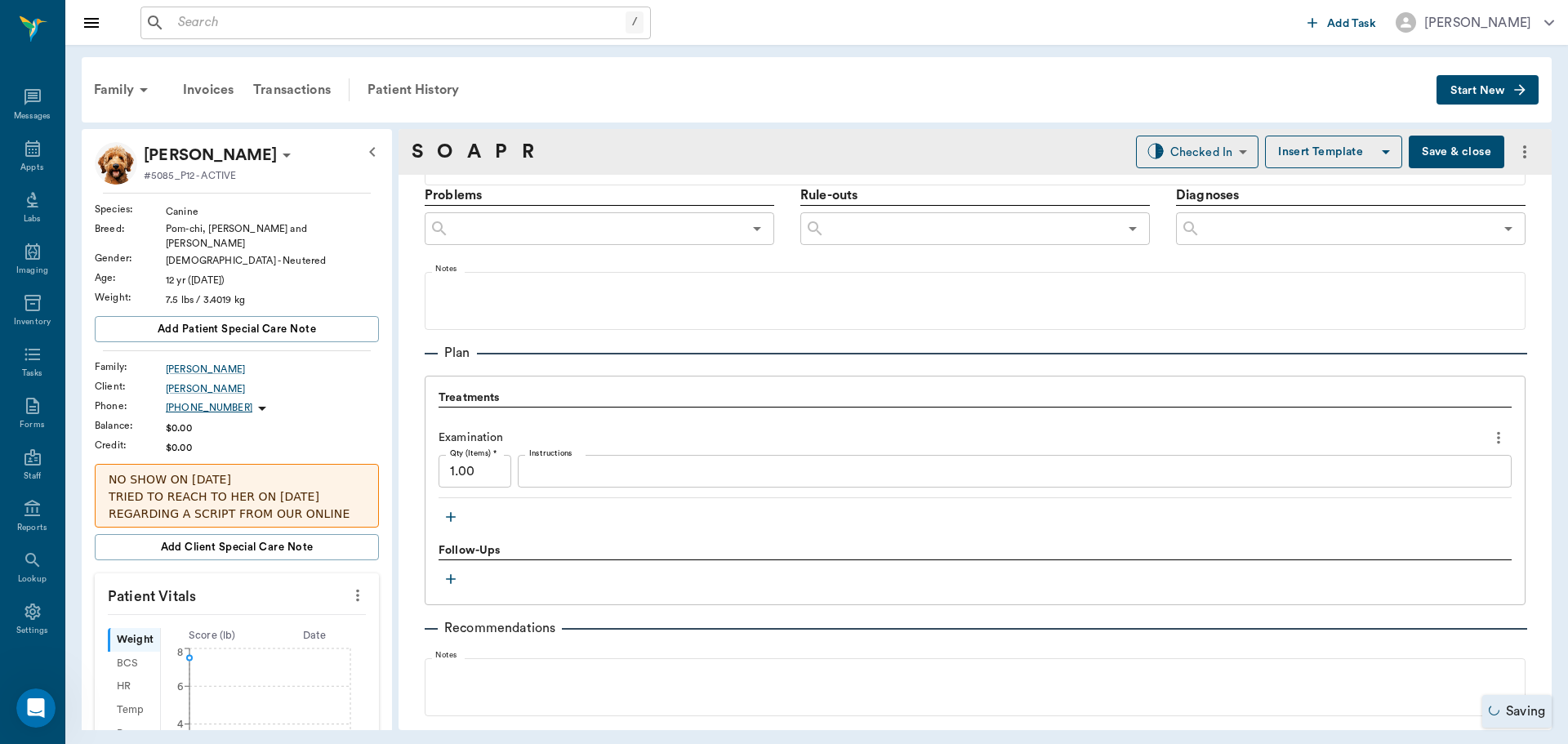
scroll to position [1267, 0]
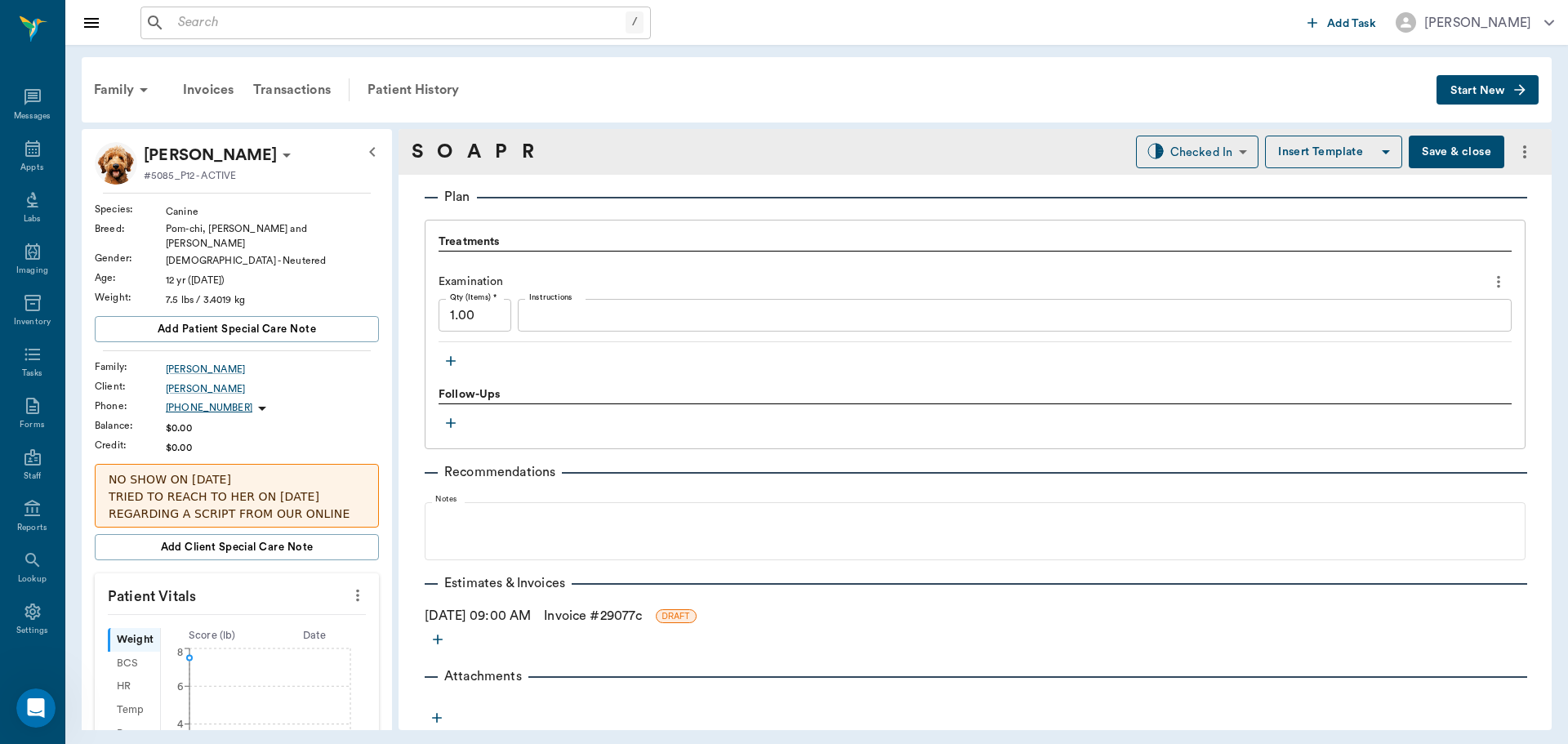
click at [444, 354] on icon "button" at bounding box center [451, 361] width 16 height 16
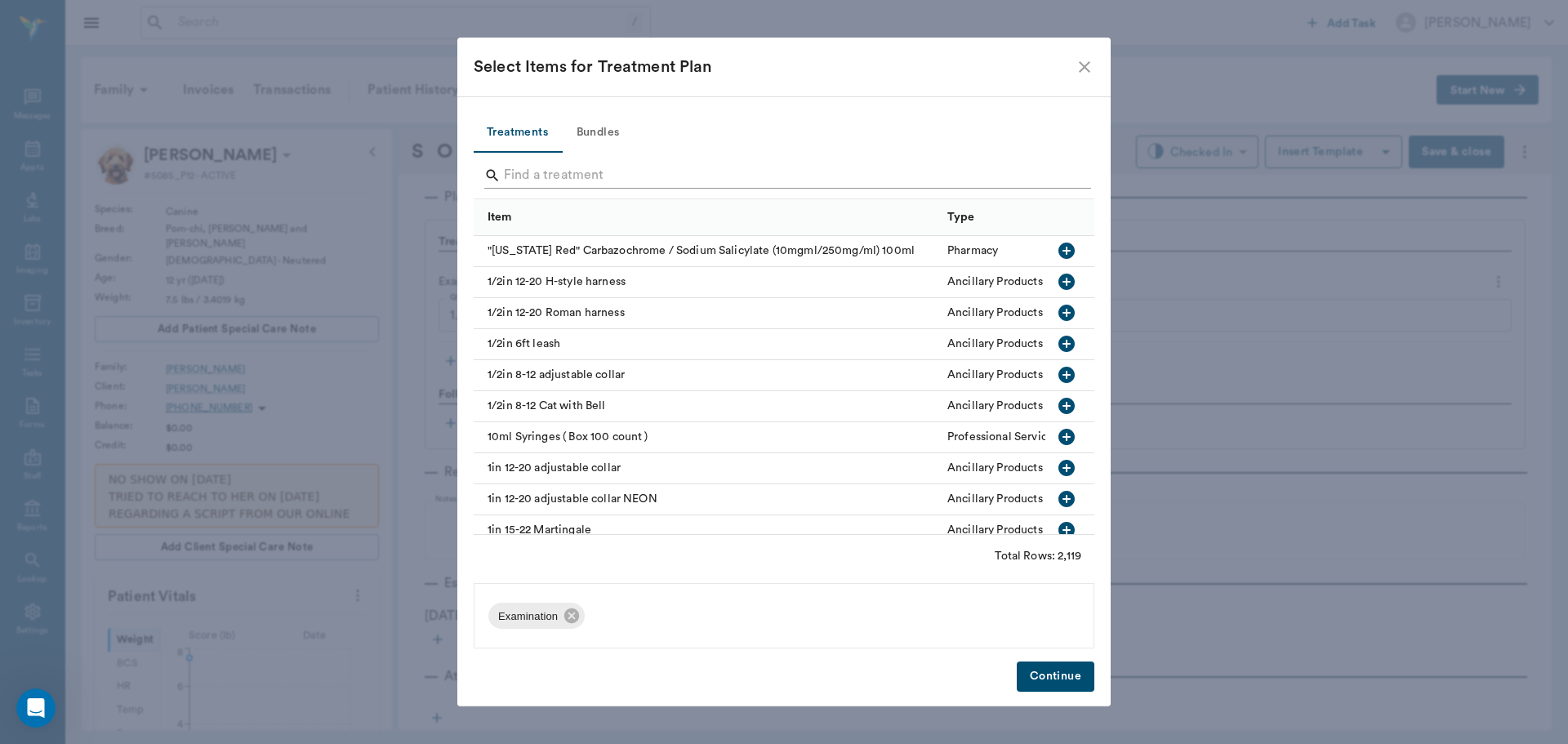
click at [596, 170] on input "Search" at bounding box center [785, 175] width 563 height 27
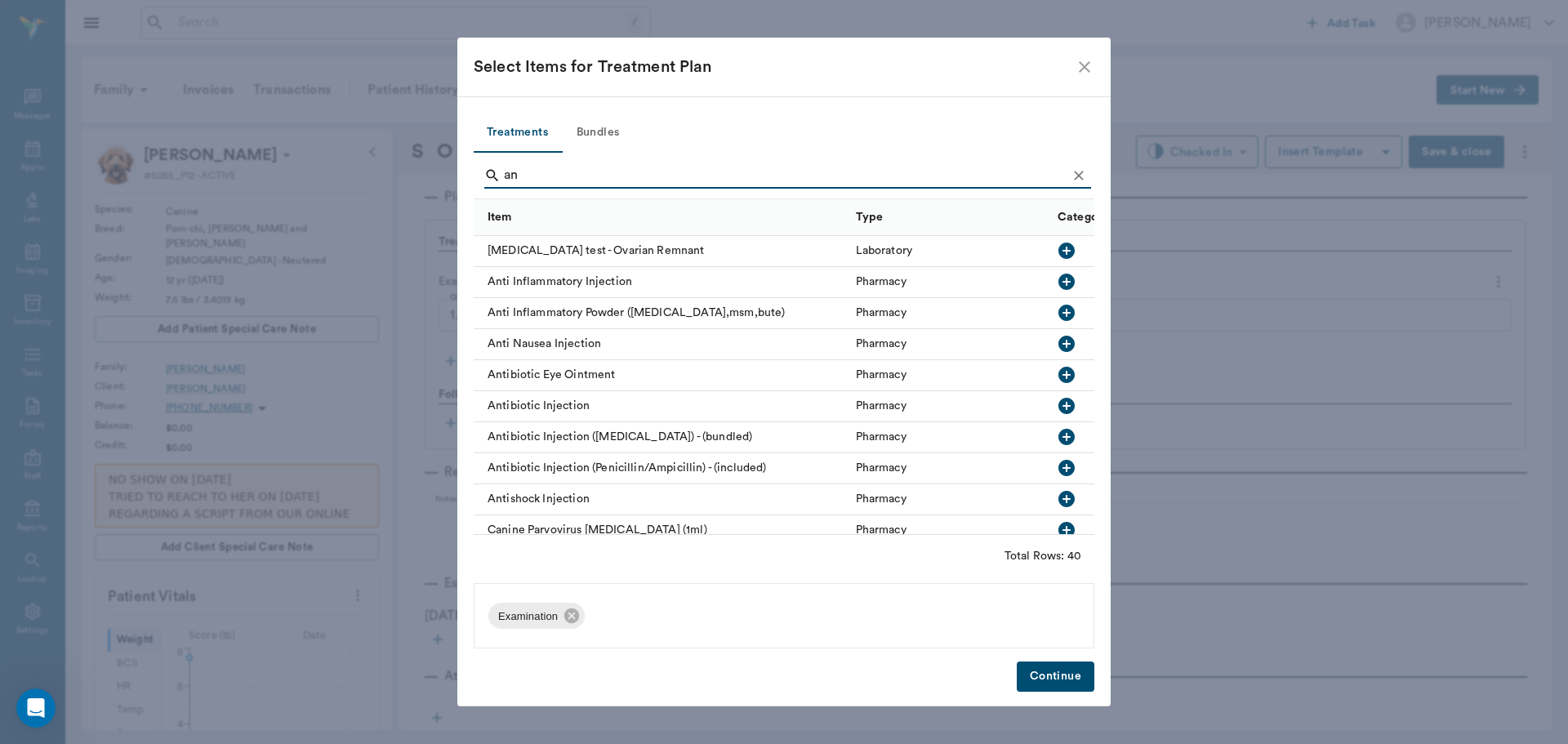
type input "a"
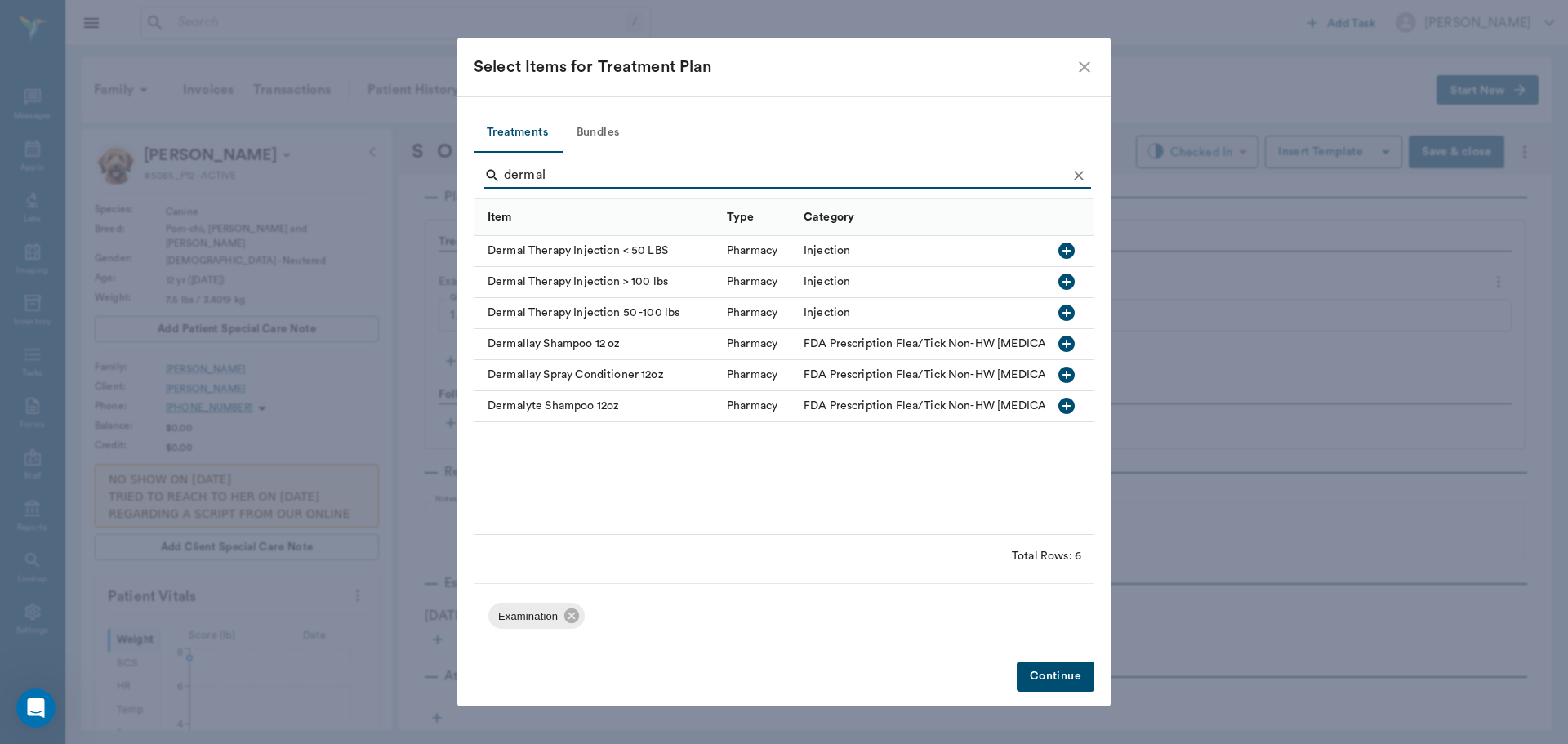
type input "dermal"
click at [1066, 243] on icon "button" at bounding box center [1066, 250] width 19 height 19
click at [1053, 670] on button "Continue" at bounding box center [1055, 676] width 78 height 30
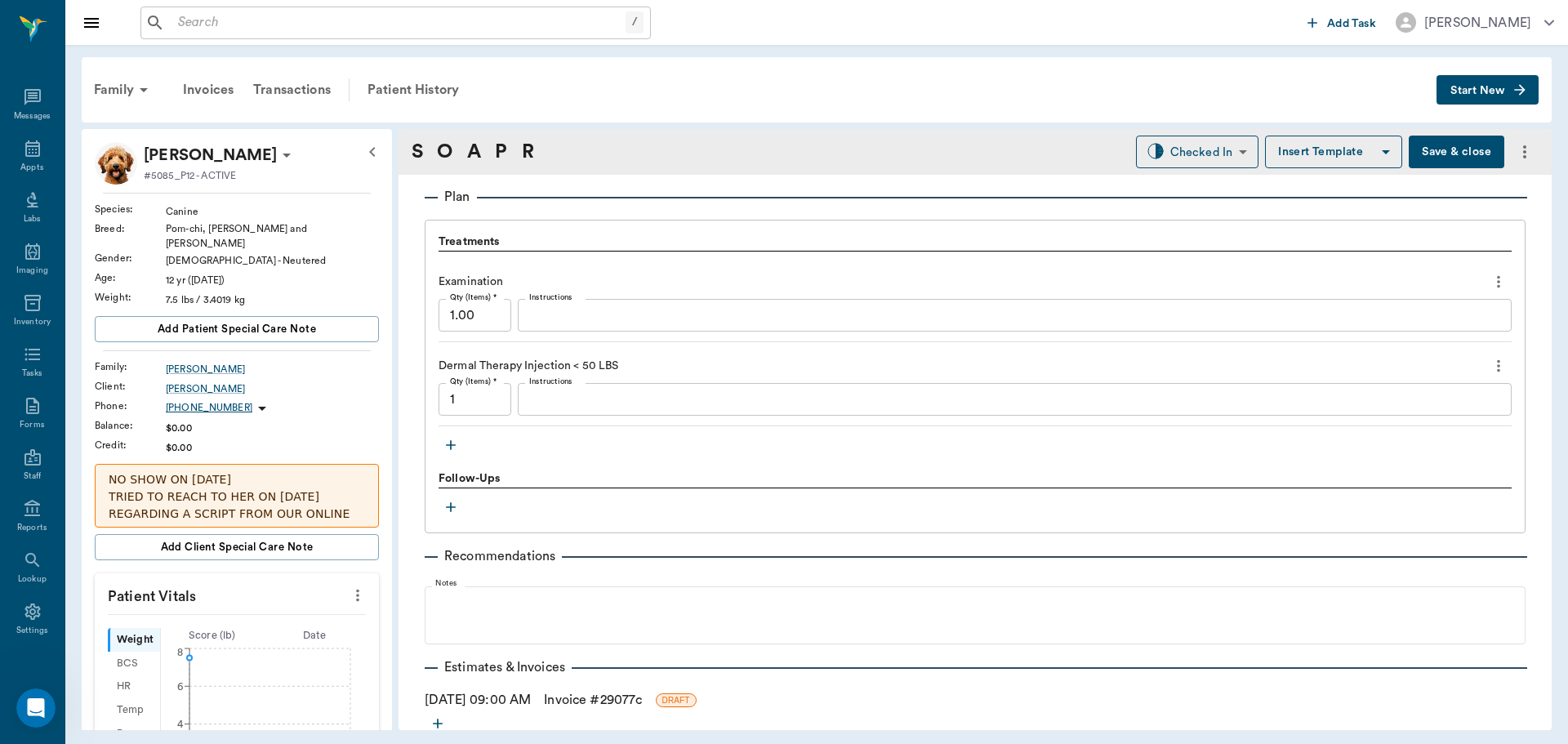
click at [629, 408] on textarea "Instructions" at bounding box center [1014, 399] width 970 height 18
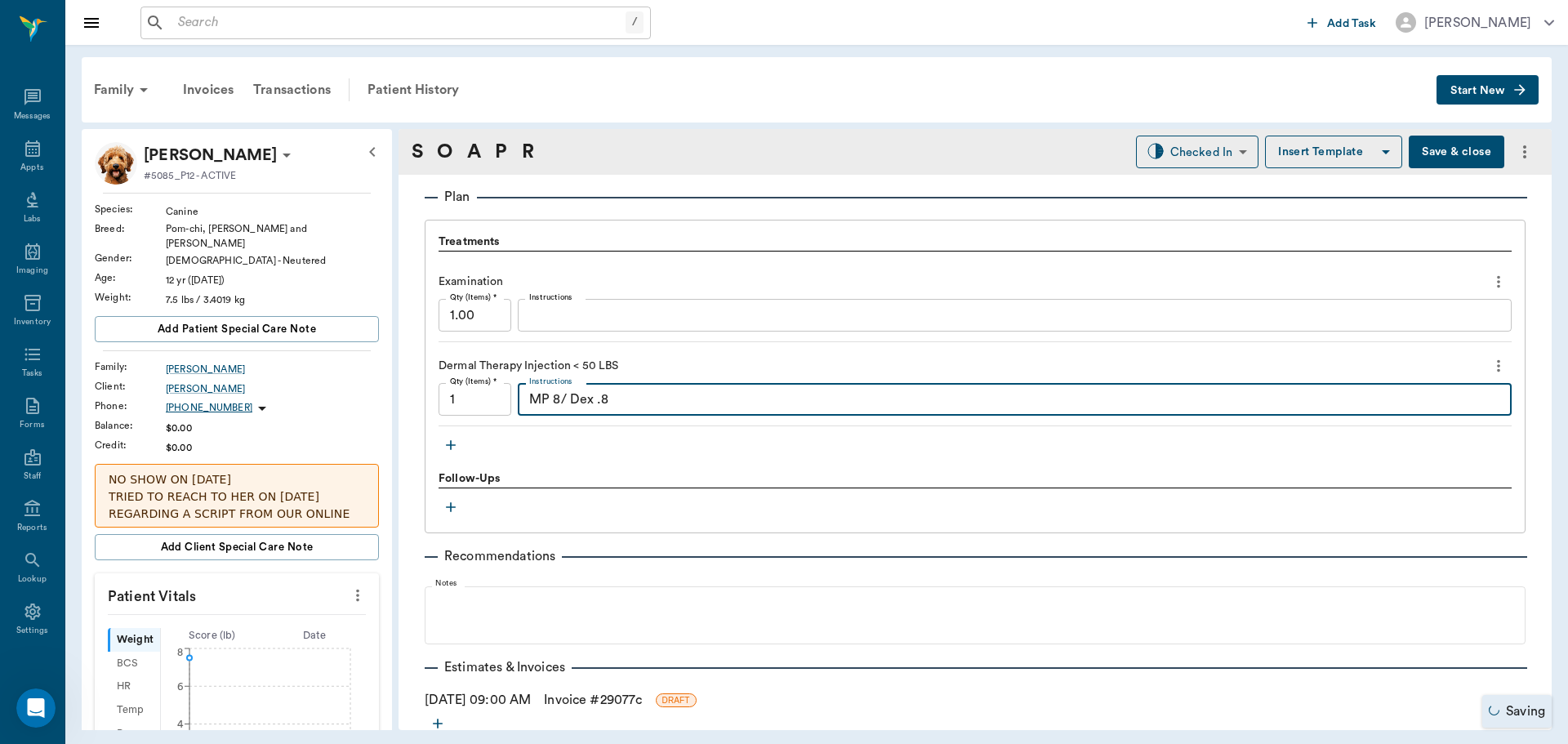
click at [453, 445] on icon "button" at bounding box center [450, 445] width 10 height 10
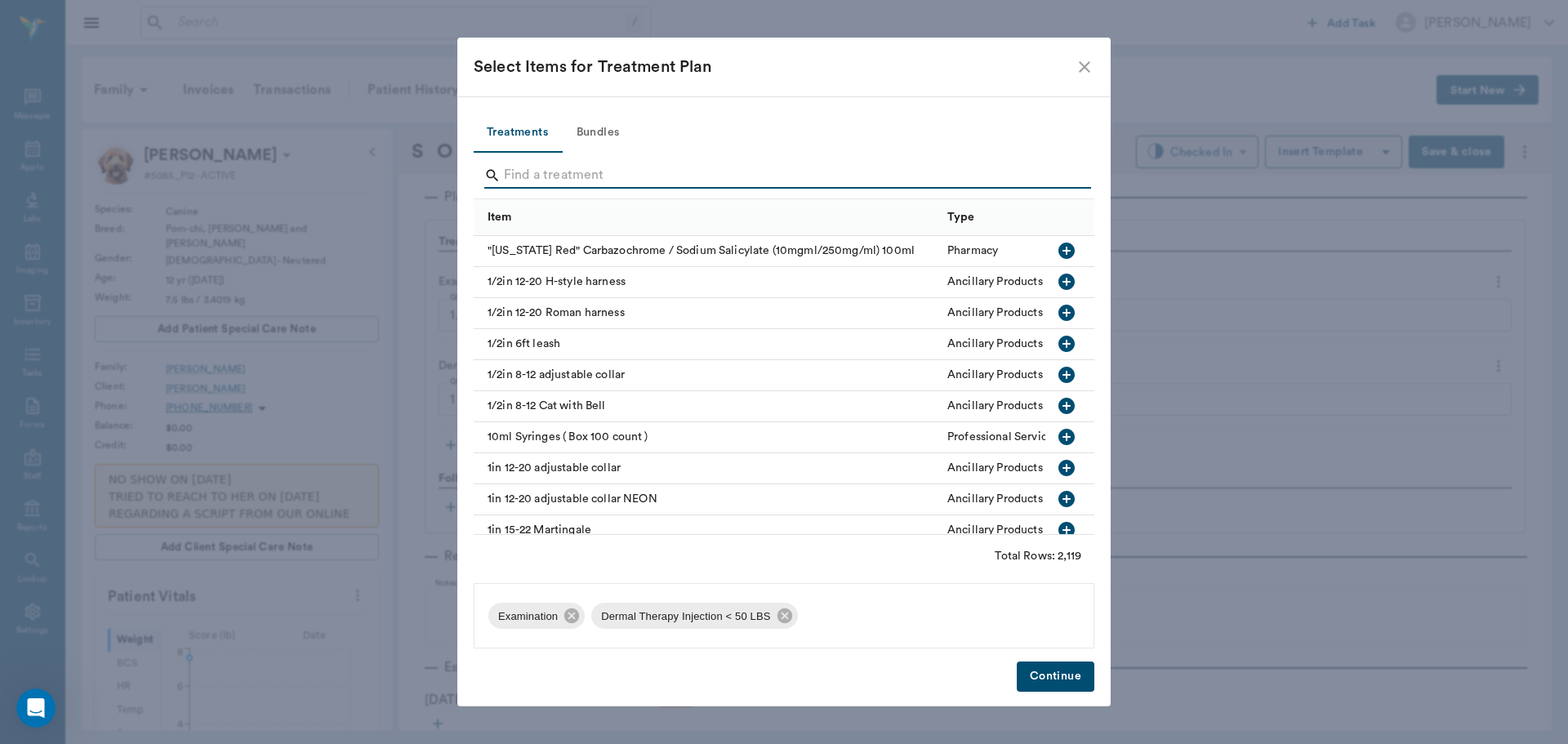
click at [537, 175] on input "Search" at bounding box center [785, 175] width 563 height 27
click at [1063, 677] on button "Continue" at bounding box center [1055, 676] width 78 height 30
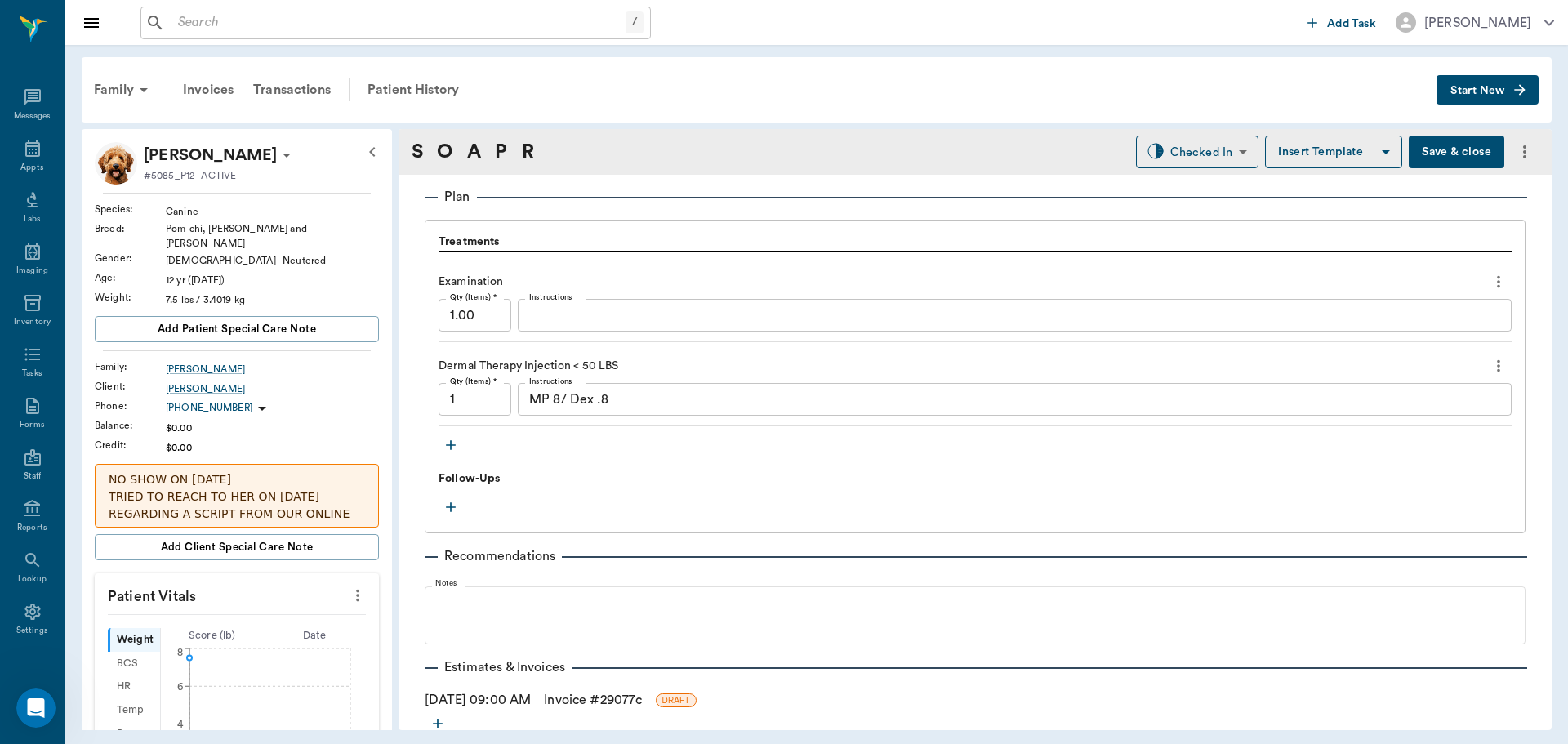
click at [669, 405] on textarea "MP 8/ Dex .8" at bounding box center [1014, 399] width 970 height 18
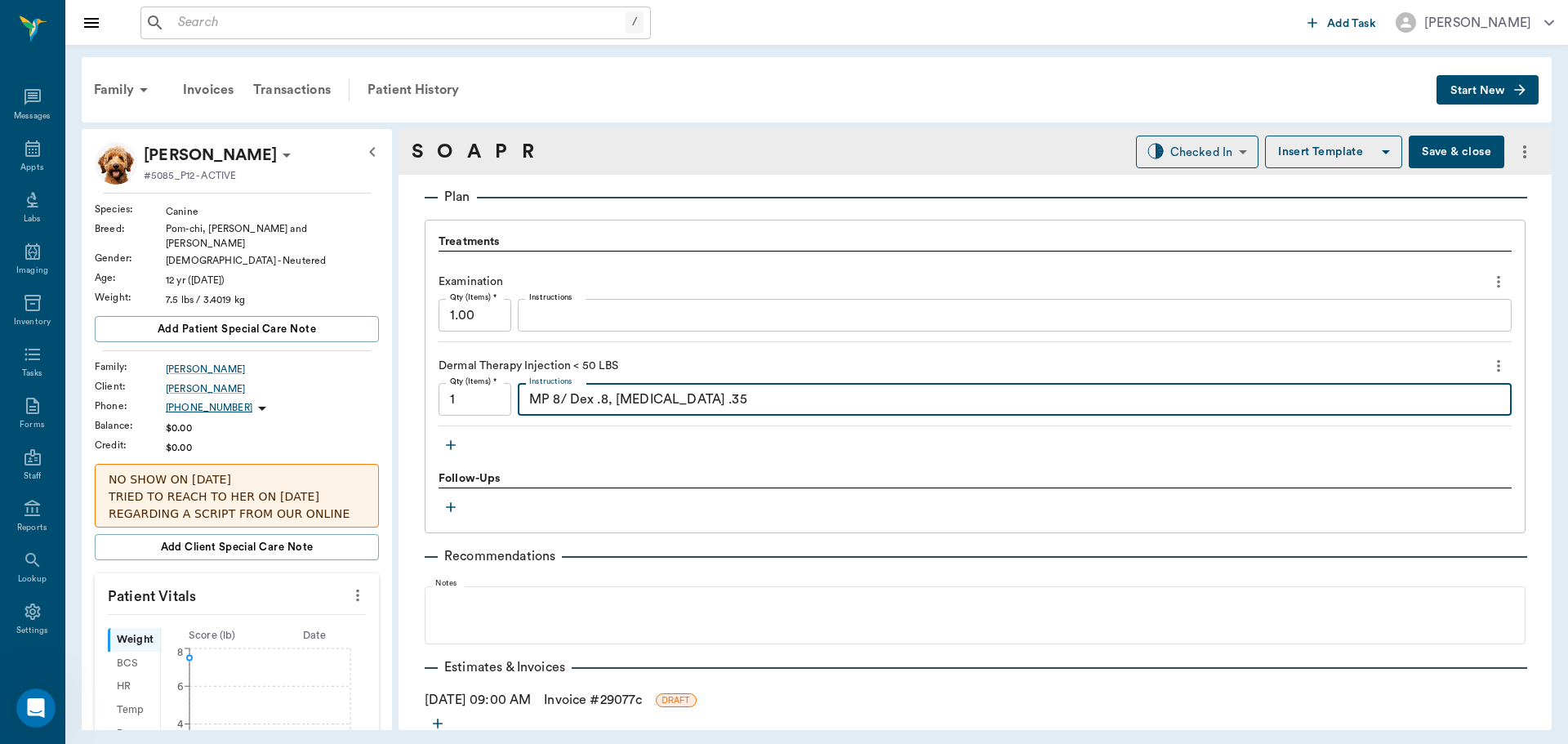
type textarea "MP 8/ Dex .8, Lasix .35"
click at [445, 444] on icon "button" at bounding box center [451, 445] width 16 height 16
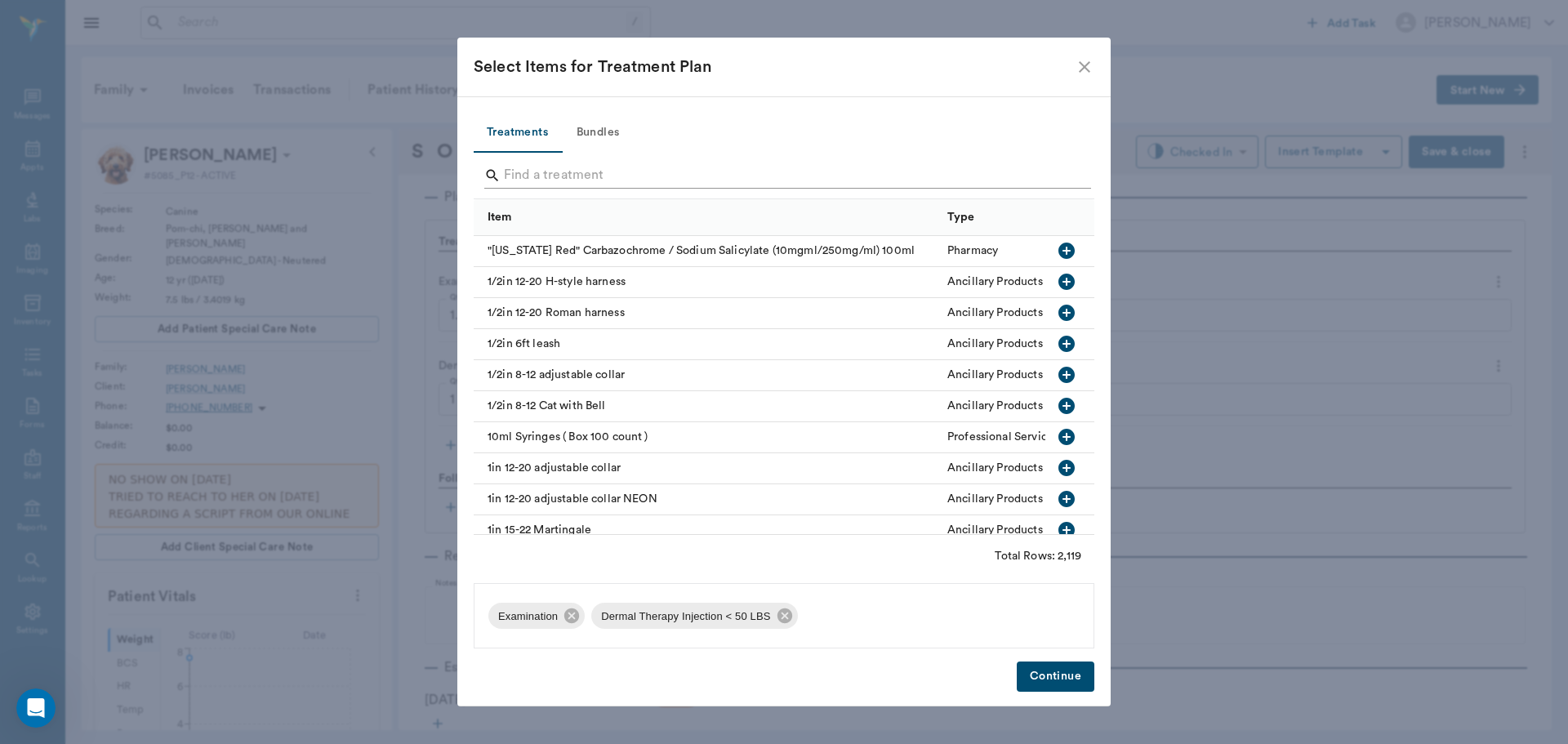
click at [578, 176] on input "Search" at bounding box center [785, 175] width 563 height 27
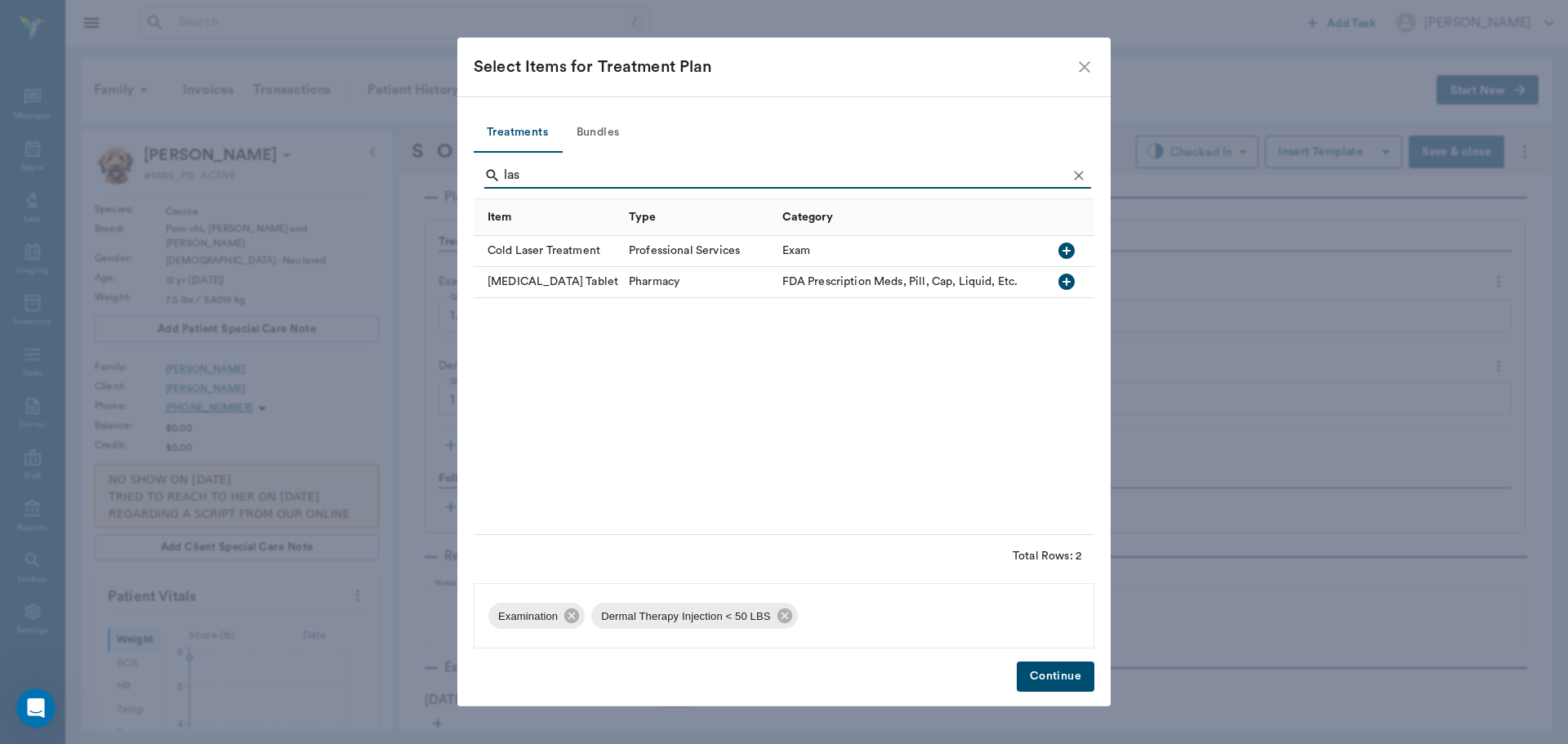
type input "las"
click at [1073, 177] on icon "Clear" at bounding box center [1079, 176] width 16 height 16
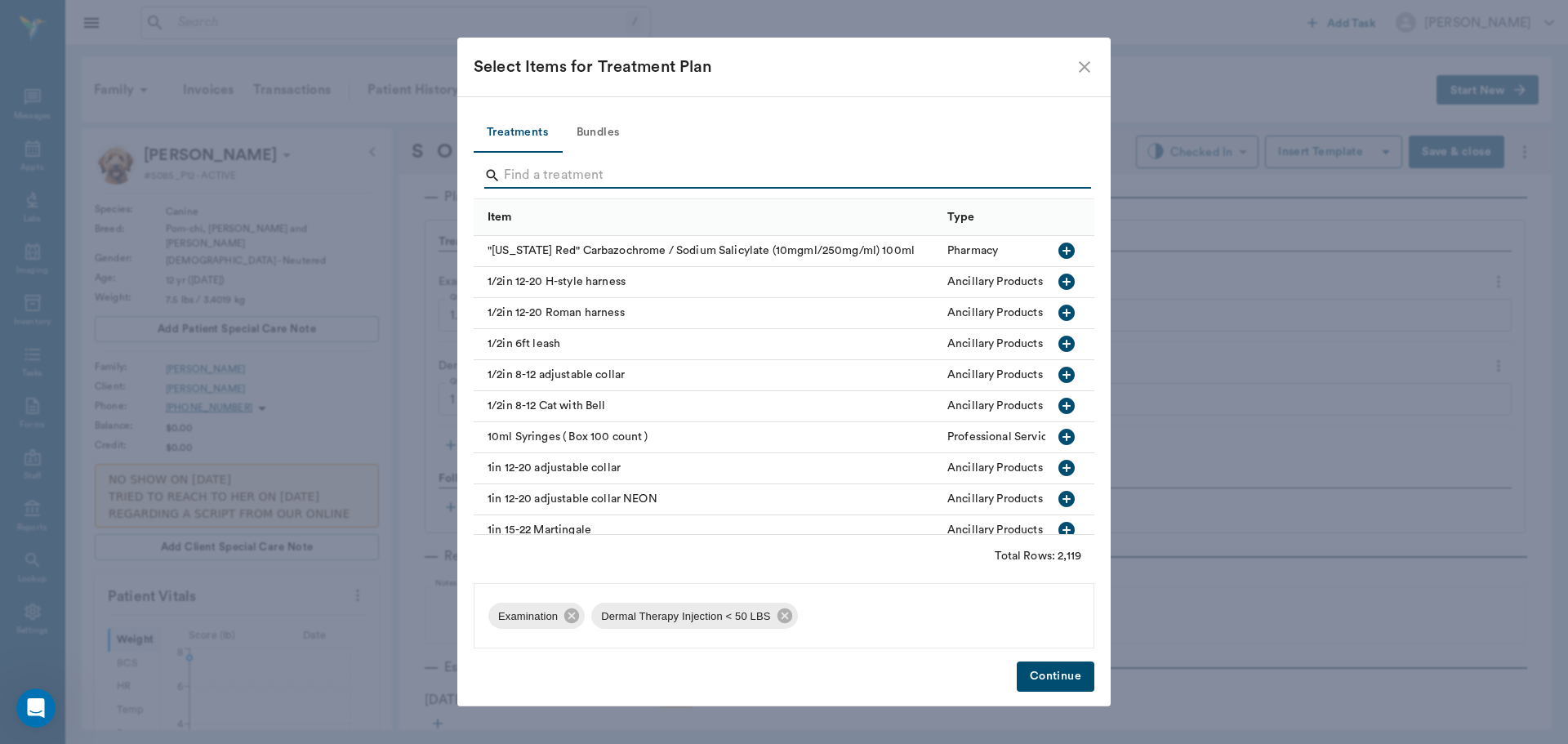
click at [959, 175] on input "Search" at bounding box center [785, 175] width 563 height 27
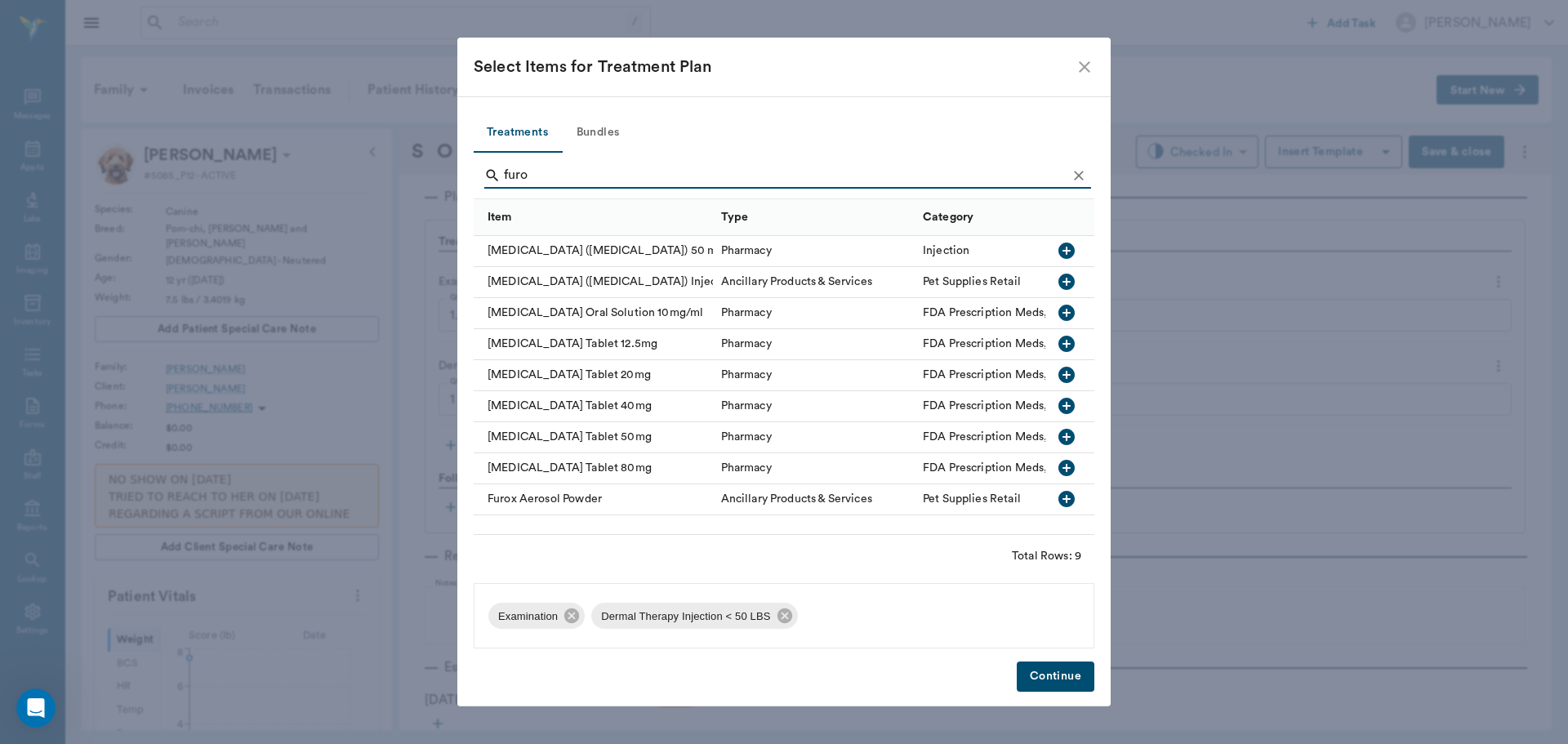
type input "furo"
click at [1070, 244] on icon "button" at bounding box center [1067, 251] width 16 height 16
click at [1082, 177] on icon "Clear" at bounding box center [1079, 176] width 16 height 16
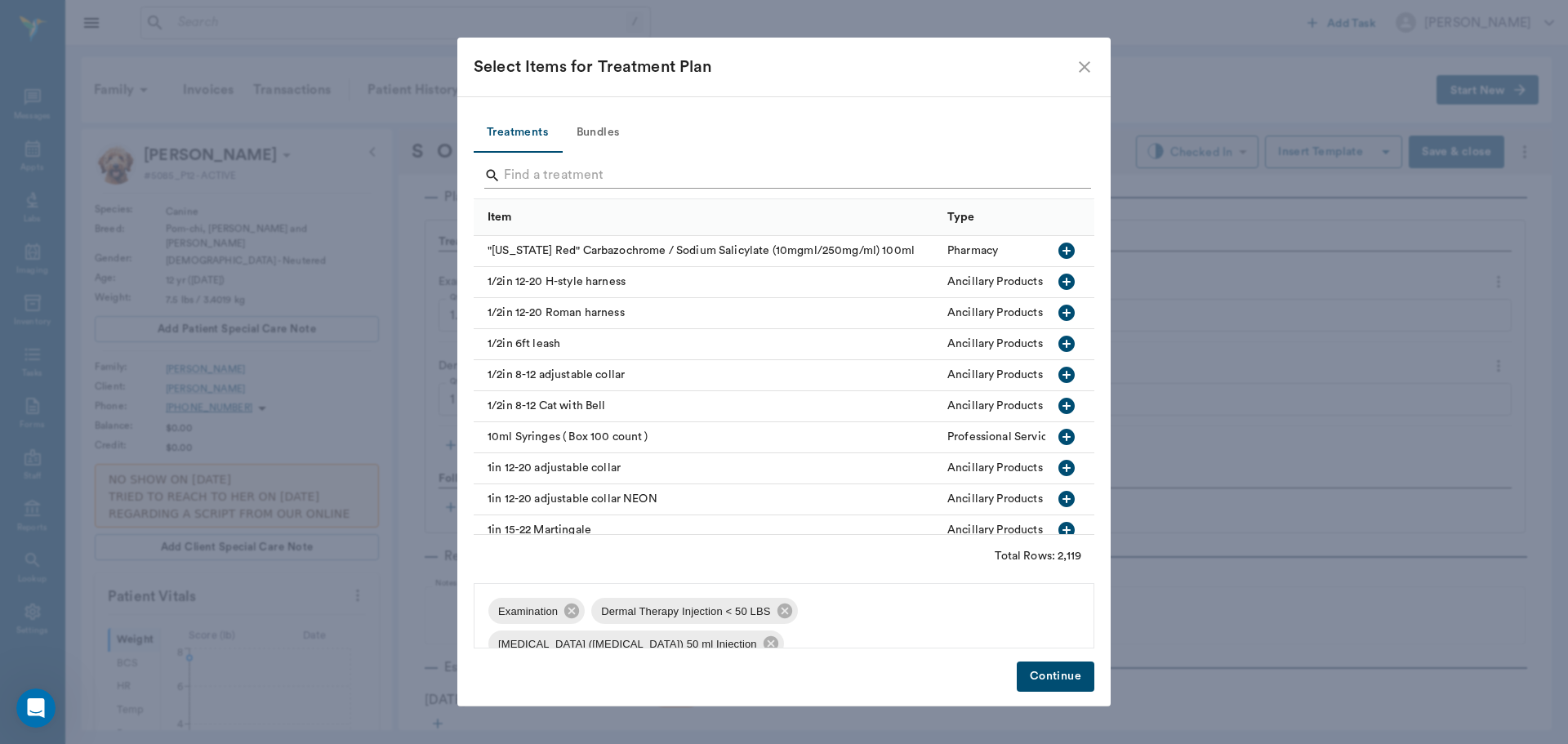
click at [1014, 178] on input "Search" at bounding box center [785, 175] width 563 height 27
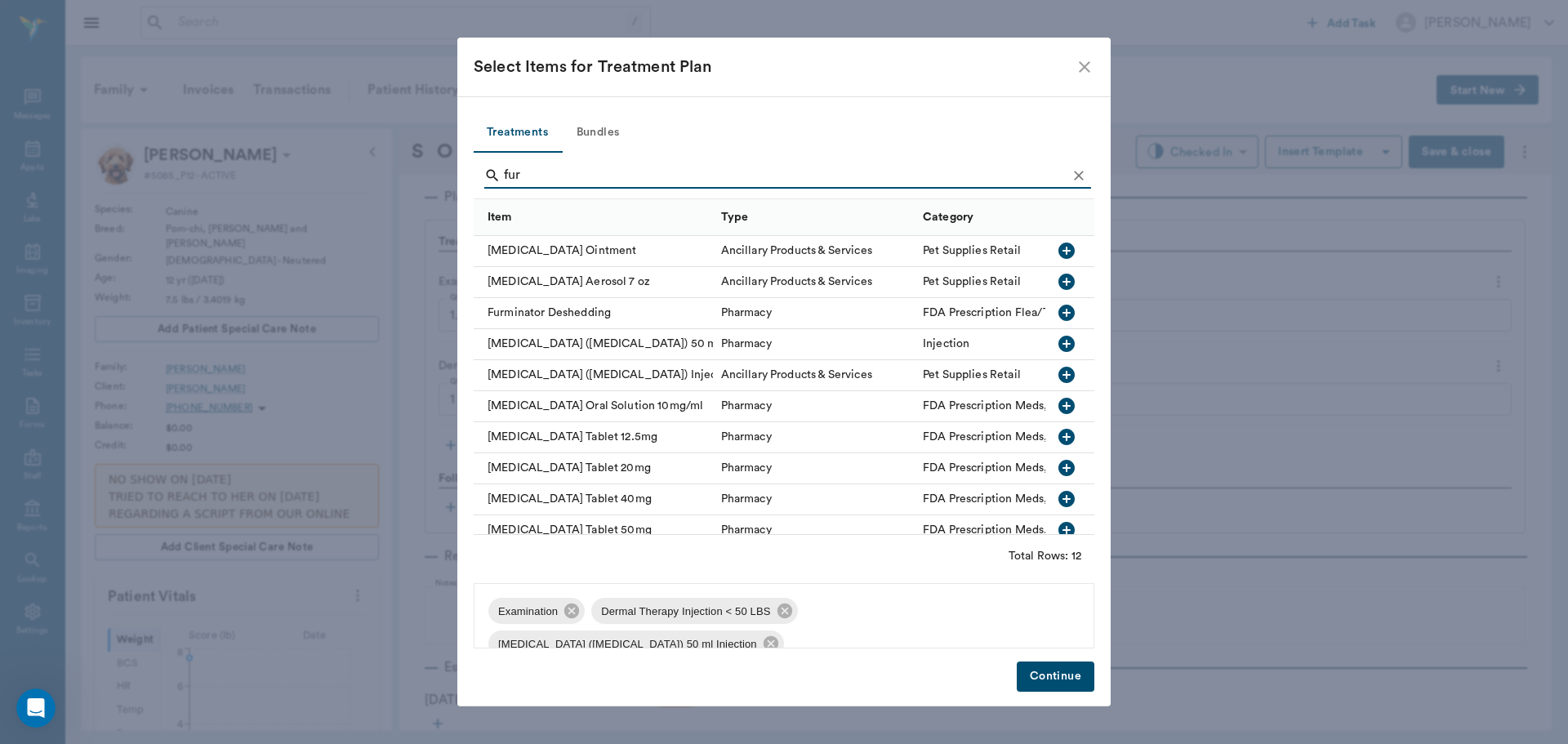
type input "fur"
click at [1058, 410] on icon "button" at bounding box center [1067, 406] width 16 height 16
click at [1076, 175] on icon "Clear" at bounding box center [1079, 176] width 16 height 16
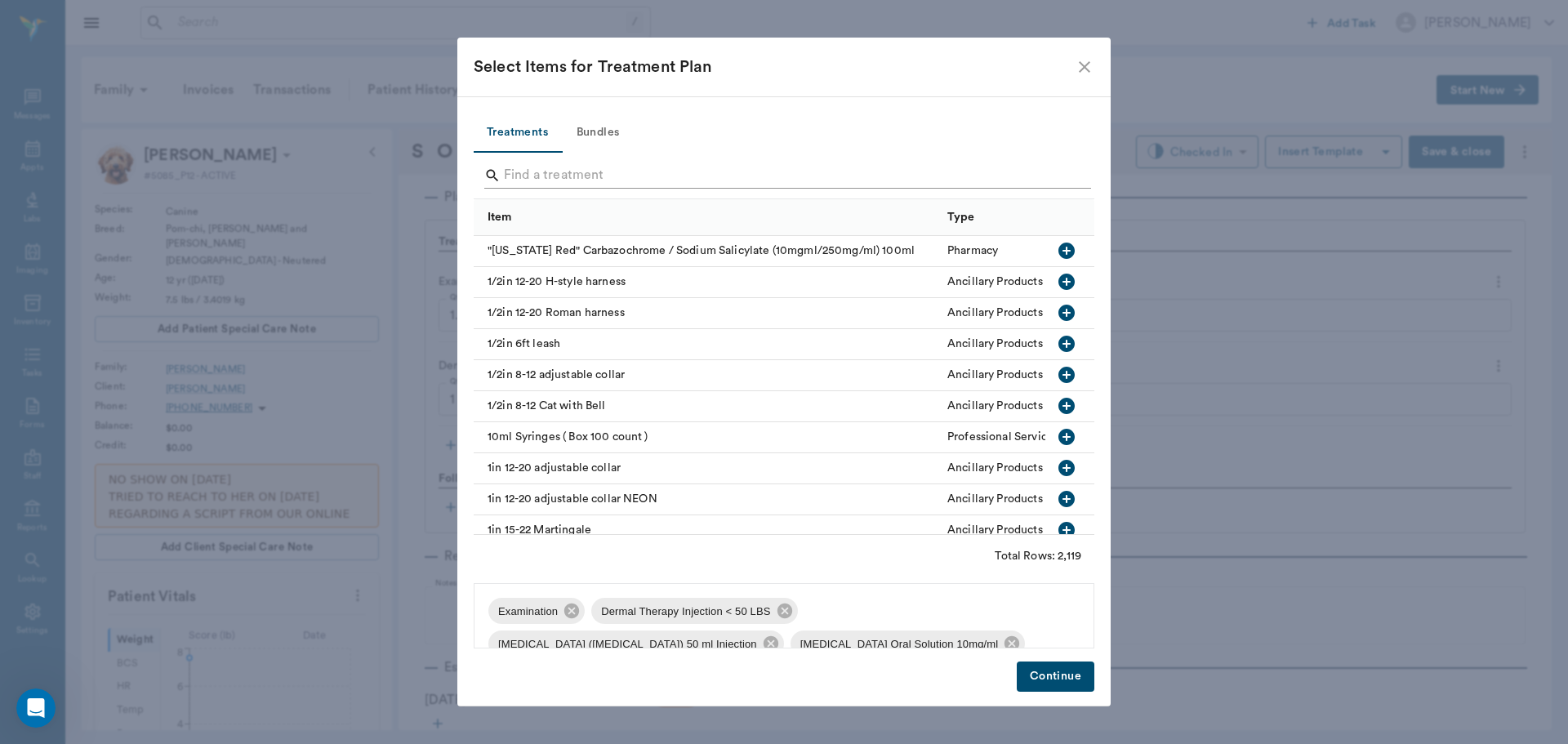
click at [1065, 177] on input "Search" at bounding box center [785, 175] width 563 height 27
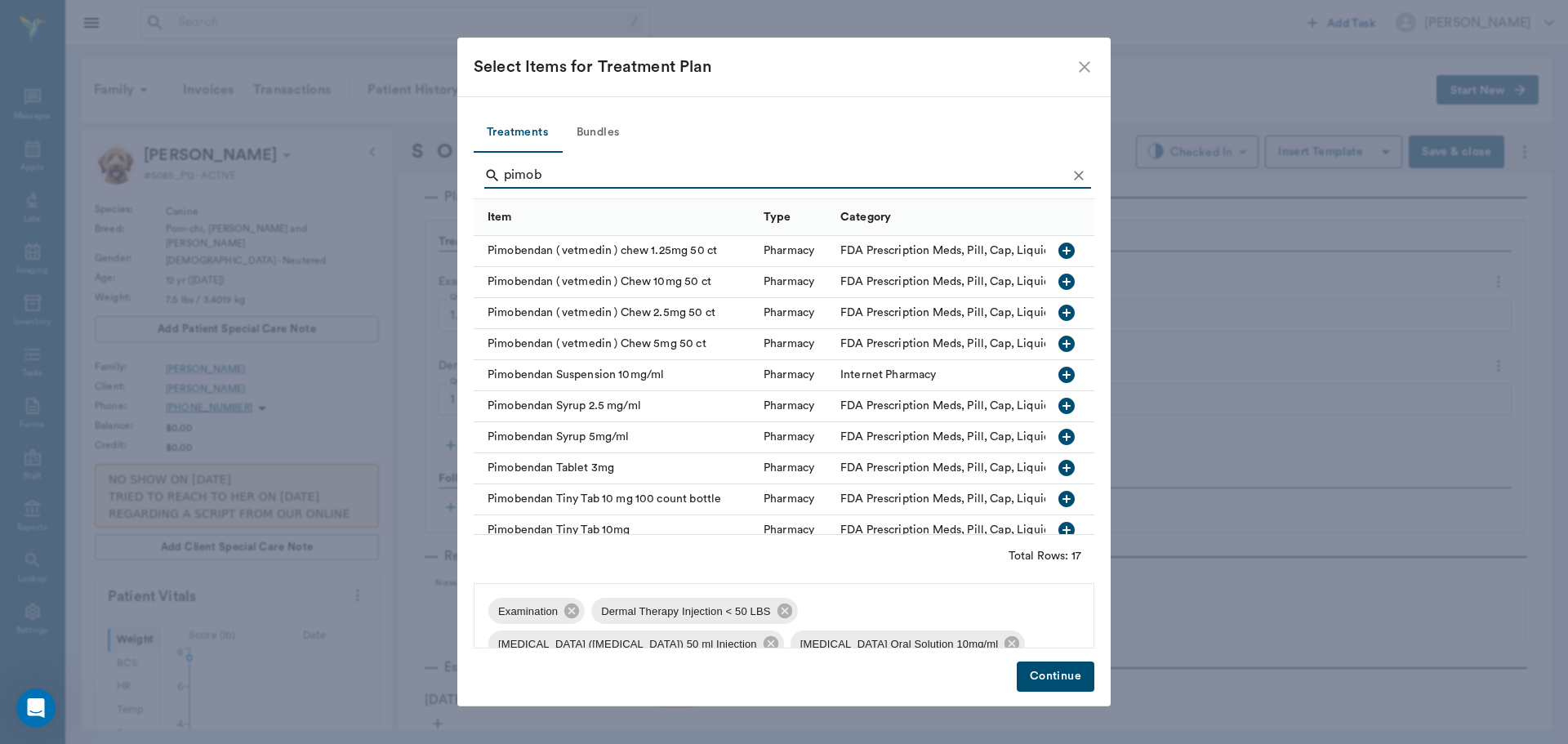
type input "pimob"
click at [1058, 373] on icon "button" at bounding box center [1067, 375] width 16 height 16
click at [1058, 673] on button "Continue" at bounding box center [1055, 676] width 78 height 30
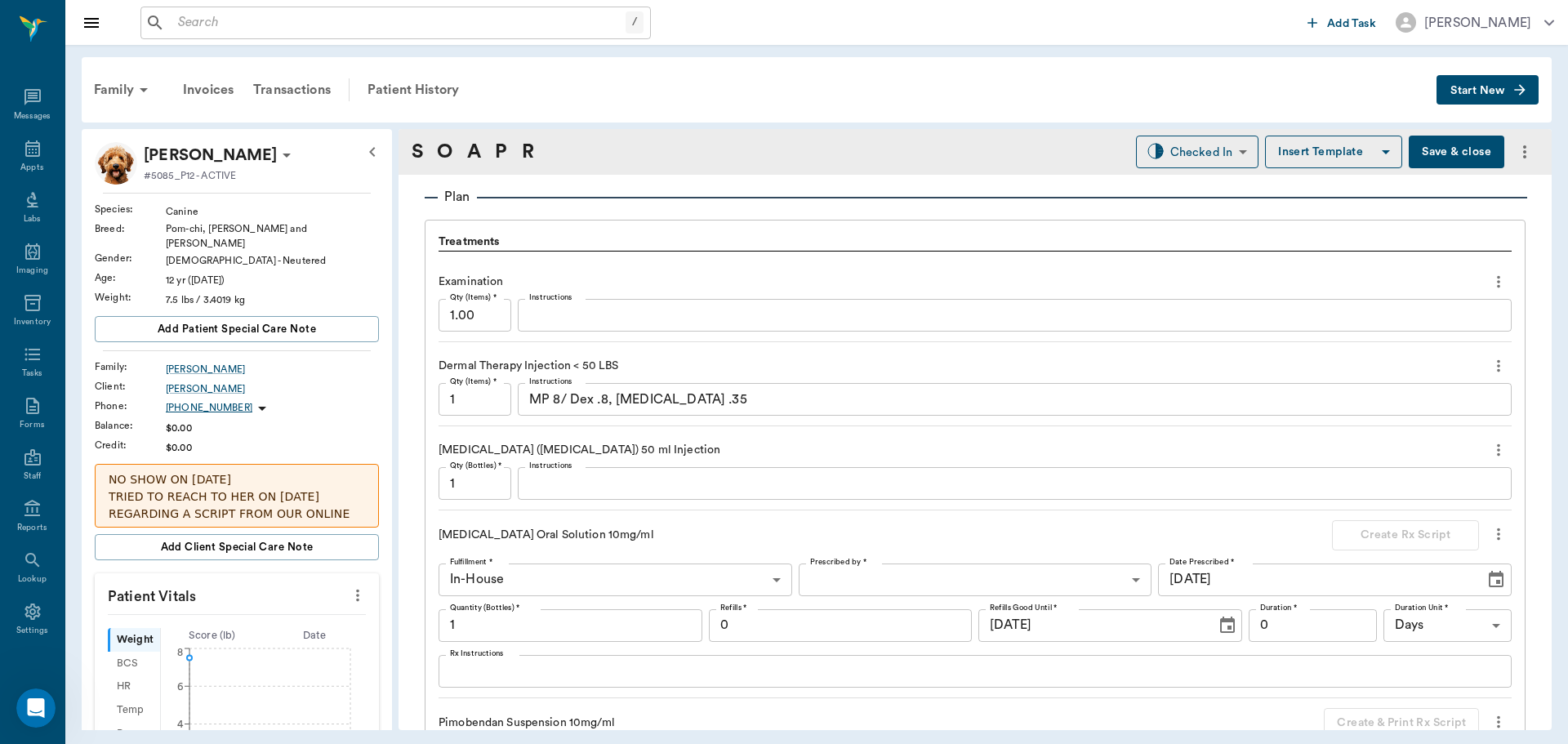
scroll to position [1511, 0]
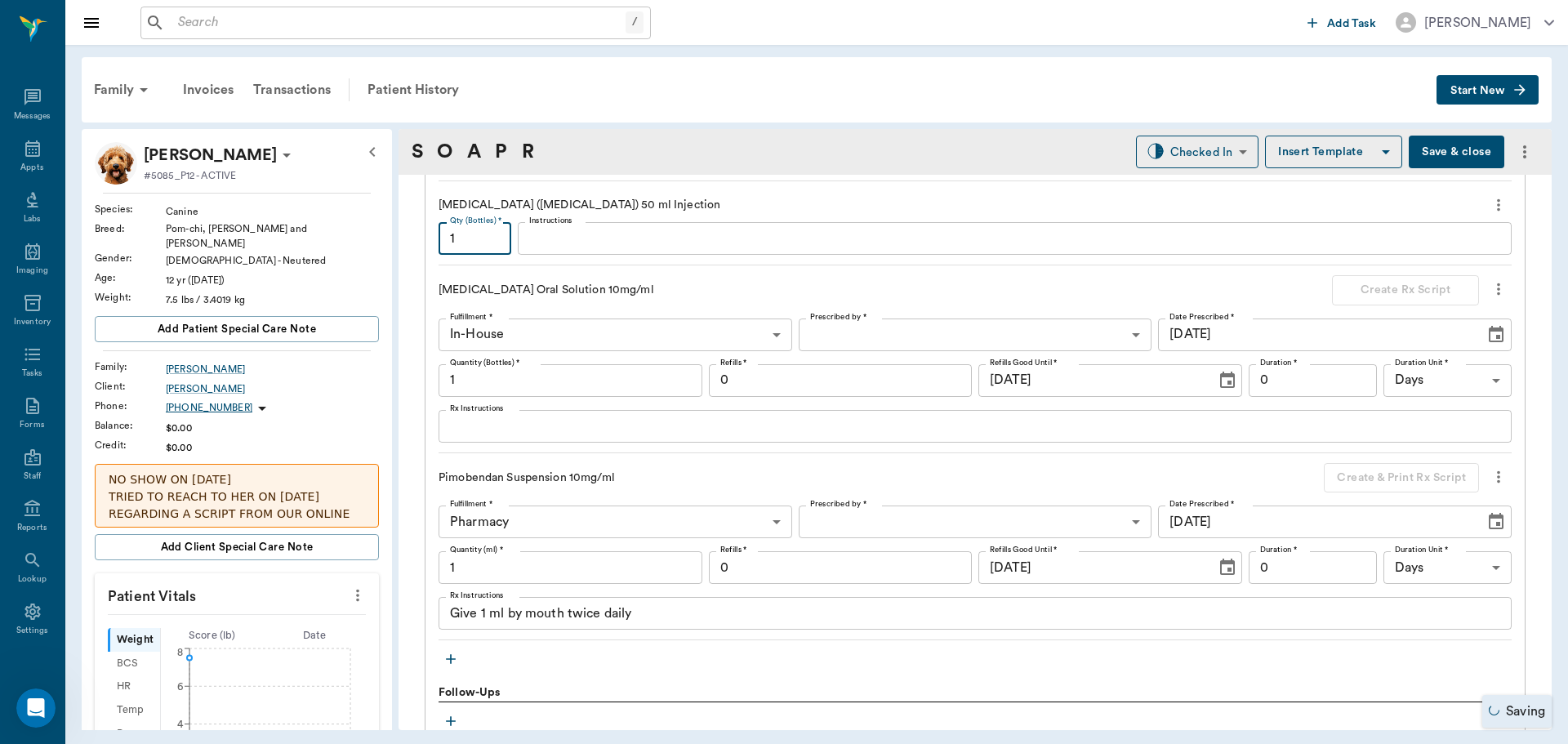
click at [472, 232] on input "1" at bounding box center [474, 238] width 72 height 33
type input ".35"
click at [1489, 204] on icon "more" at bounding box center [1498, 204] width 18 height 19
click at [1436, 265] on span "Delete" at bounding box center [1418, 263] width 137 height 17
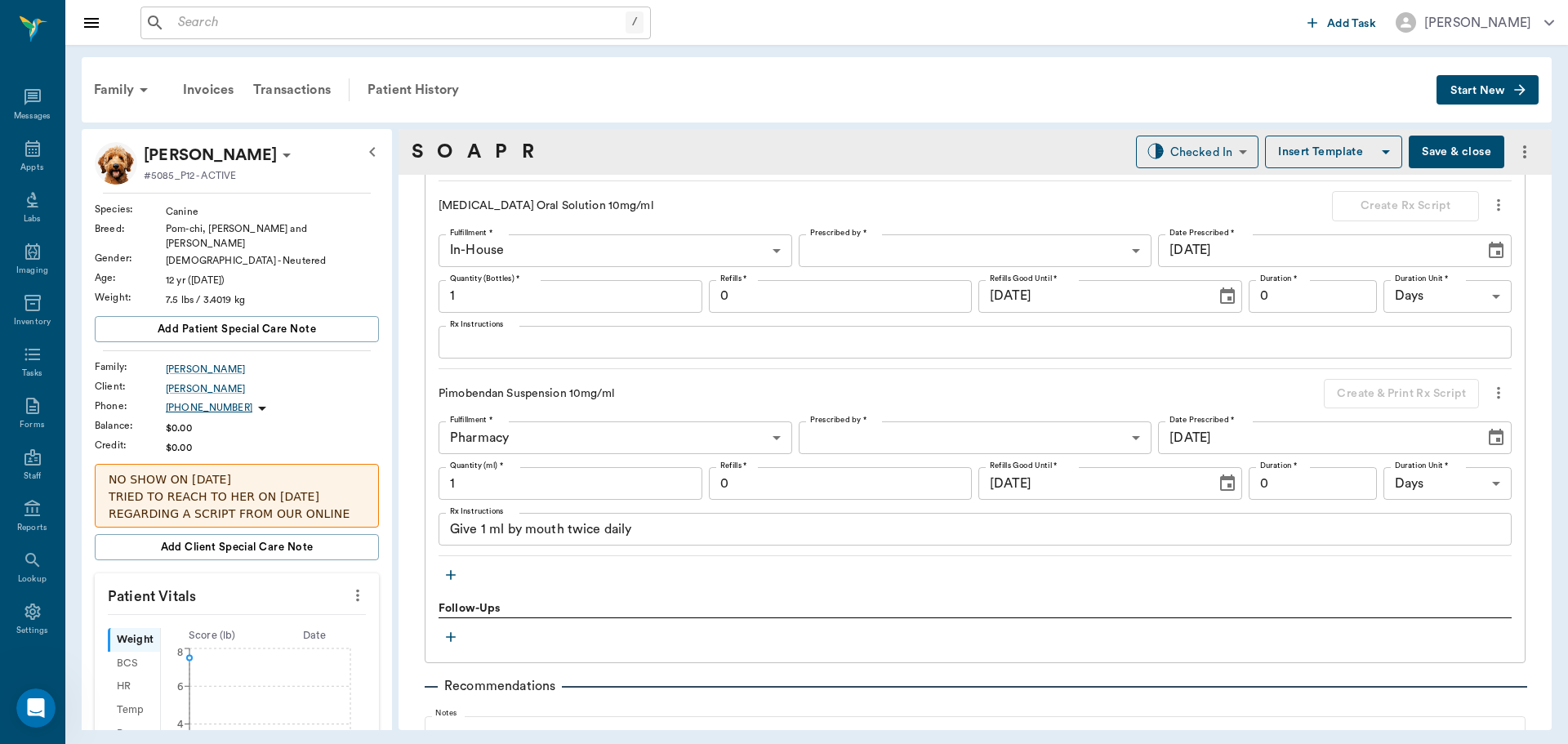
click at [868, 238] on body "/ ​ Add Task Dr. Bert Ellsworth Nectar Messages Appts Labs Imaging Inventory Ta…" at bounding box center [784, 372] width 1568 height 744
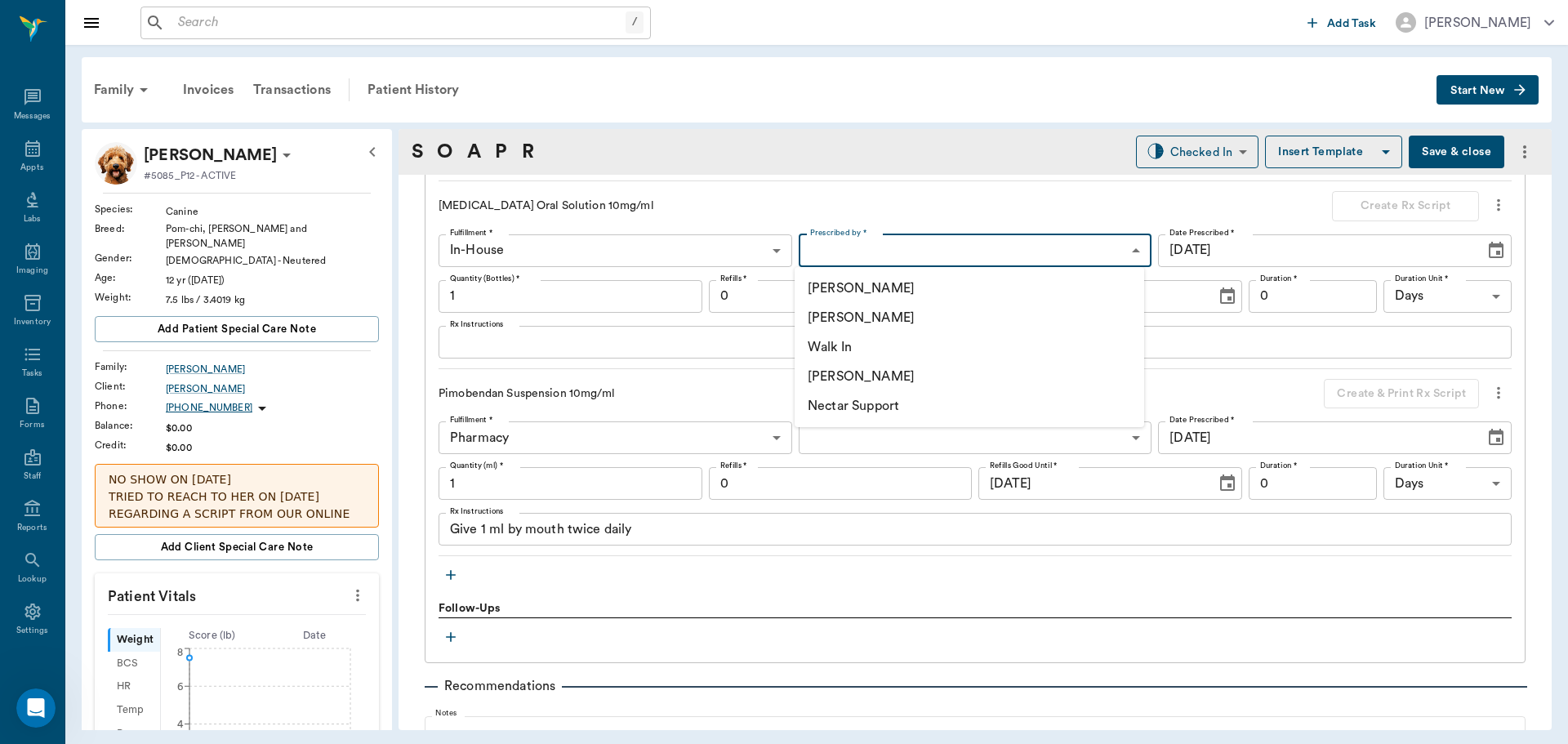
click at [876, 314] on li "[PERSON_NAME]" at bounding box center [969, 318] width 349 height 29
type input "63ec2f075fda476ae8351a4d"
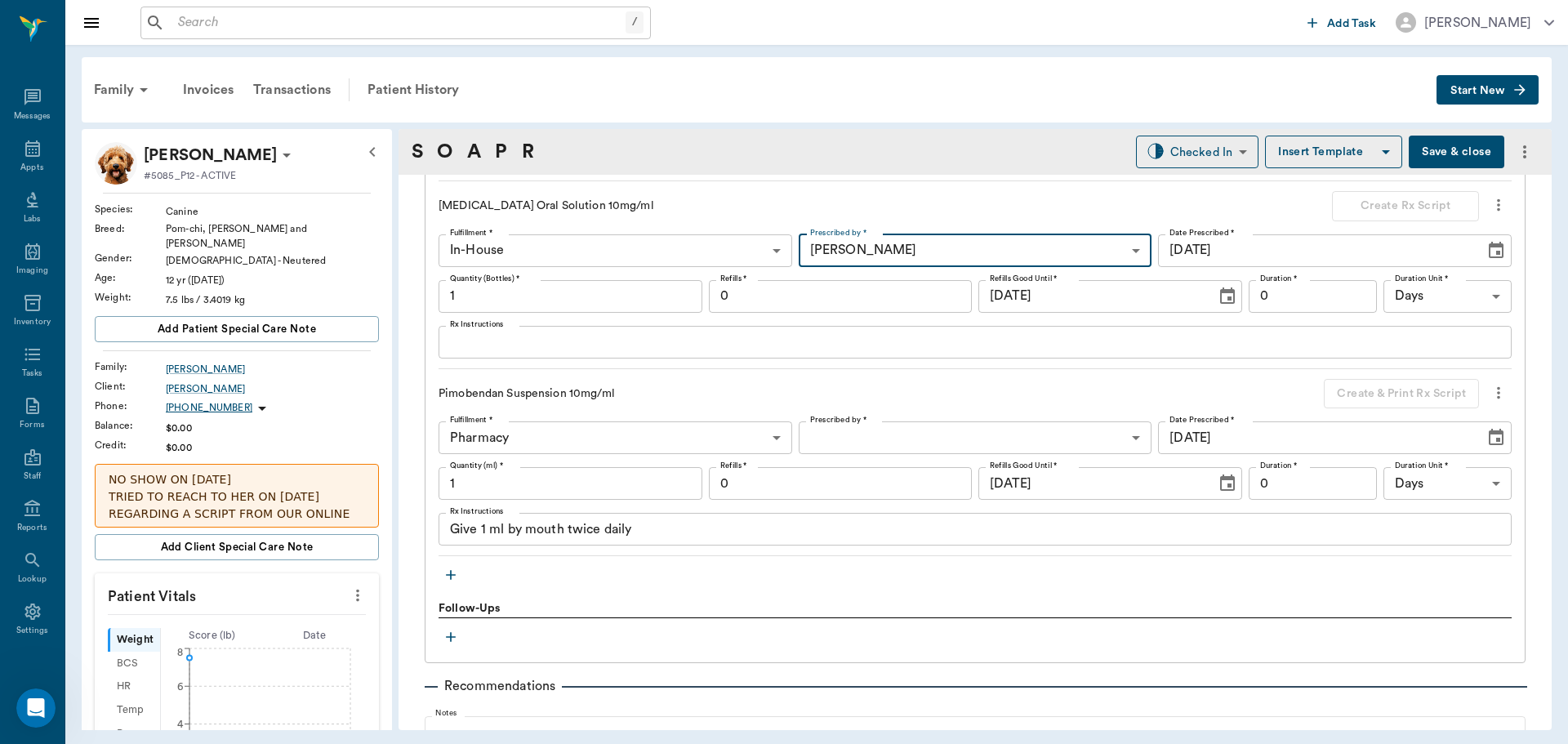
click at [758, 300] on input "0" at bounding box center [840, 297] width 264 height 33
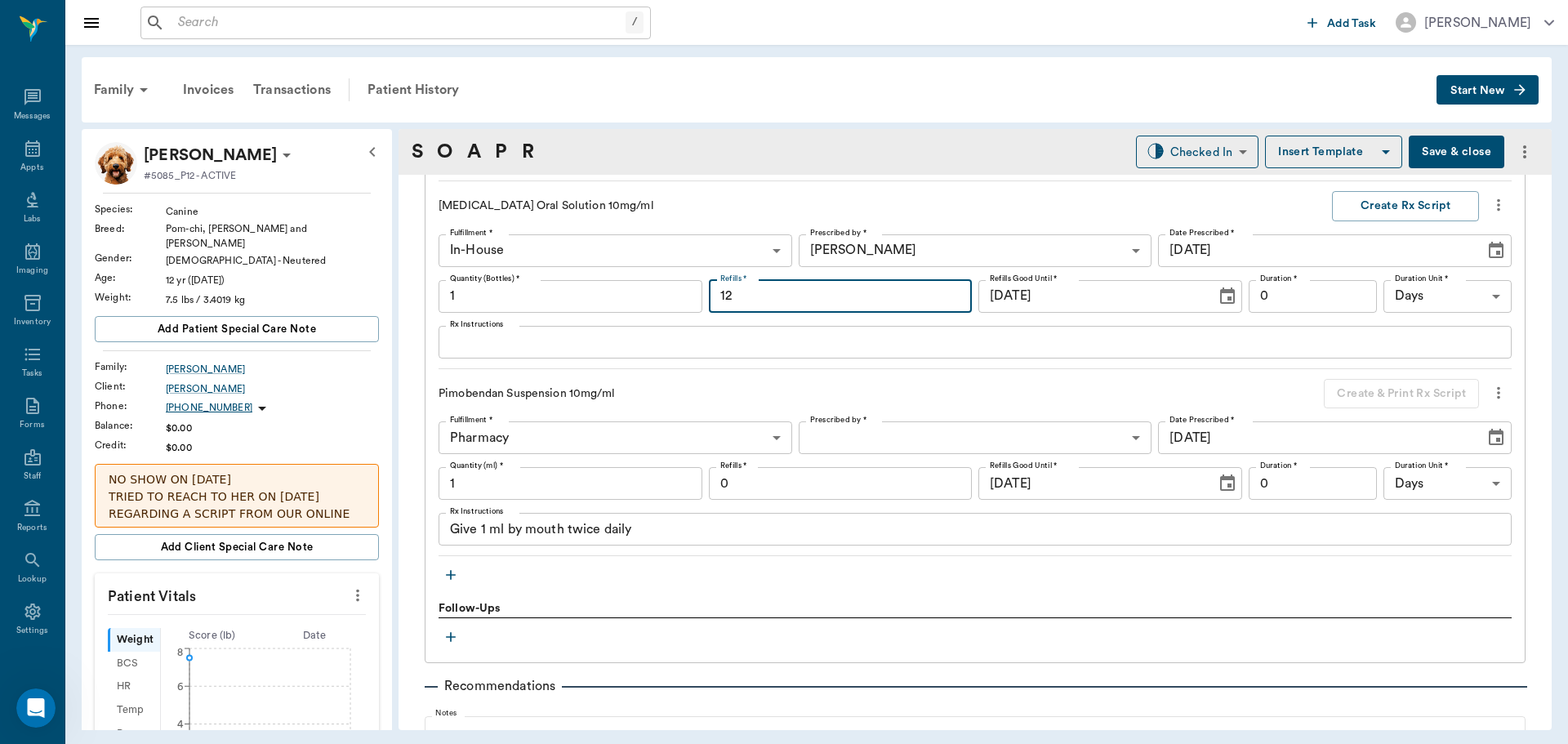
type input "12"
click at [1136, 341] on textarea "Rx Instructions" at bounding box center [975, 342] width 1050 height 18
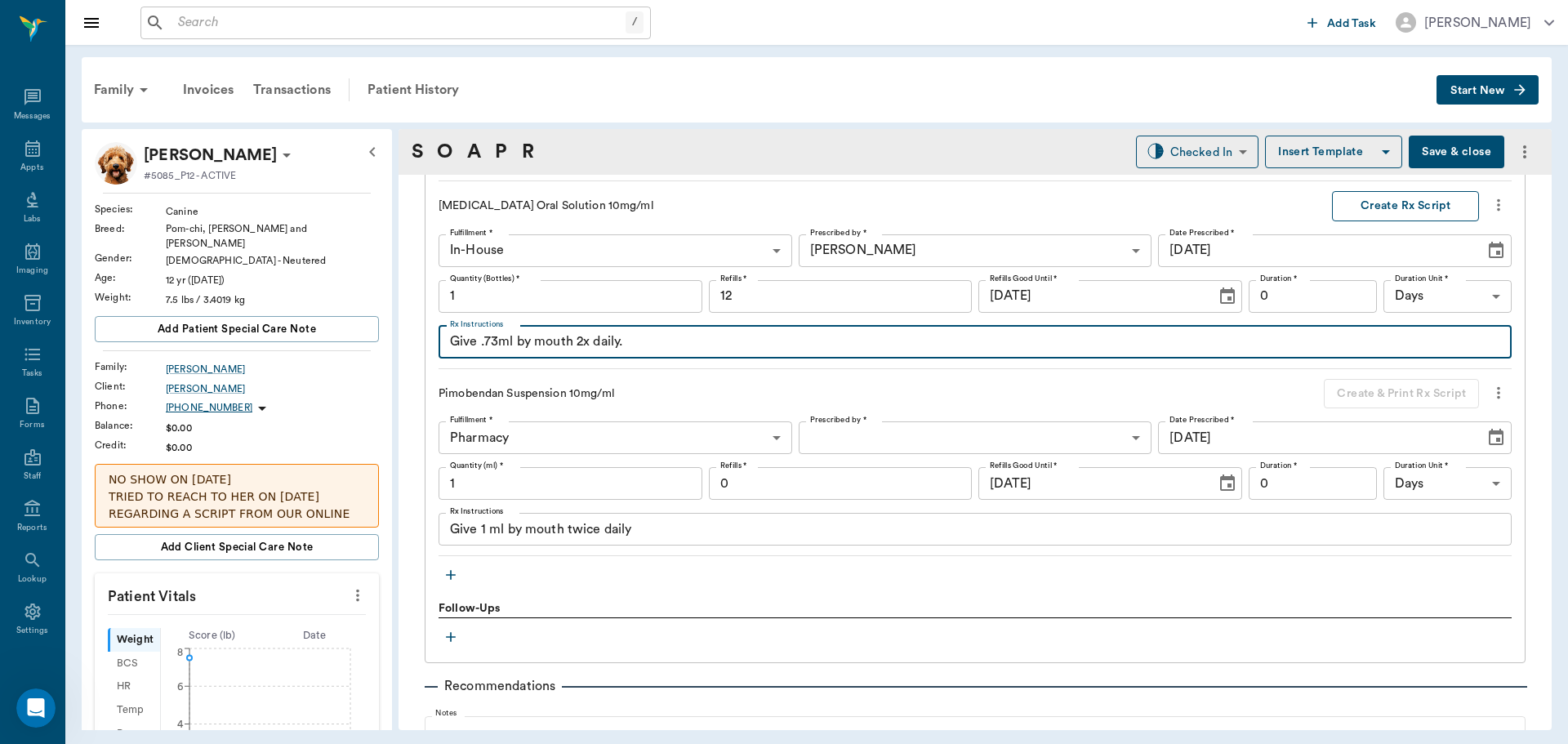
type textarea "Give .73ml by mouth 2x daily."
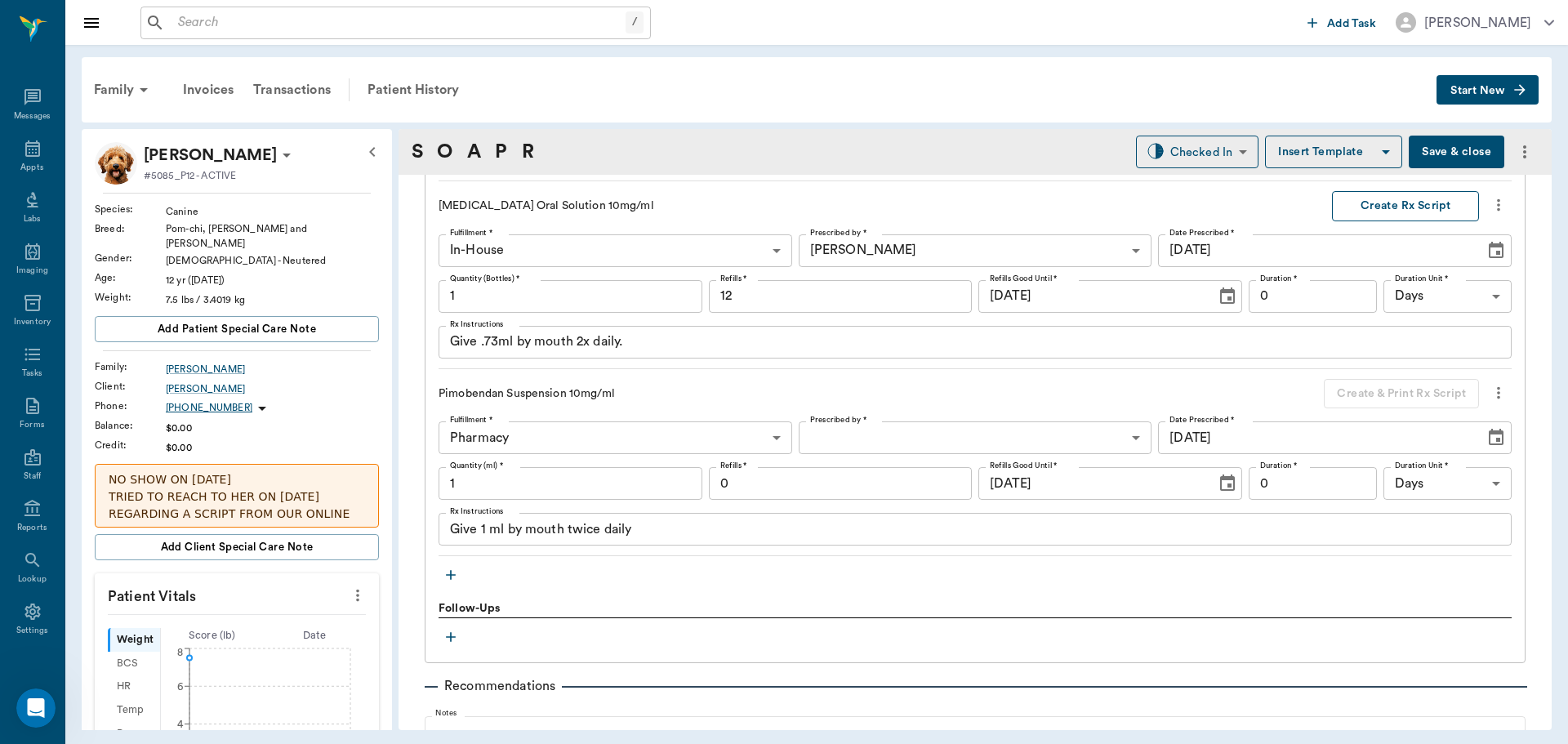
click at [1354, 204] on button "Create Rx Script" at bounding box center [1405, 205] width 147 height 30
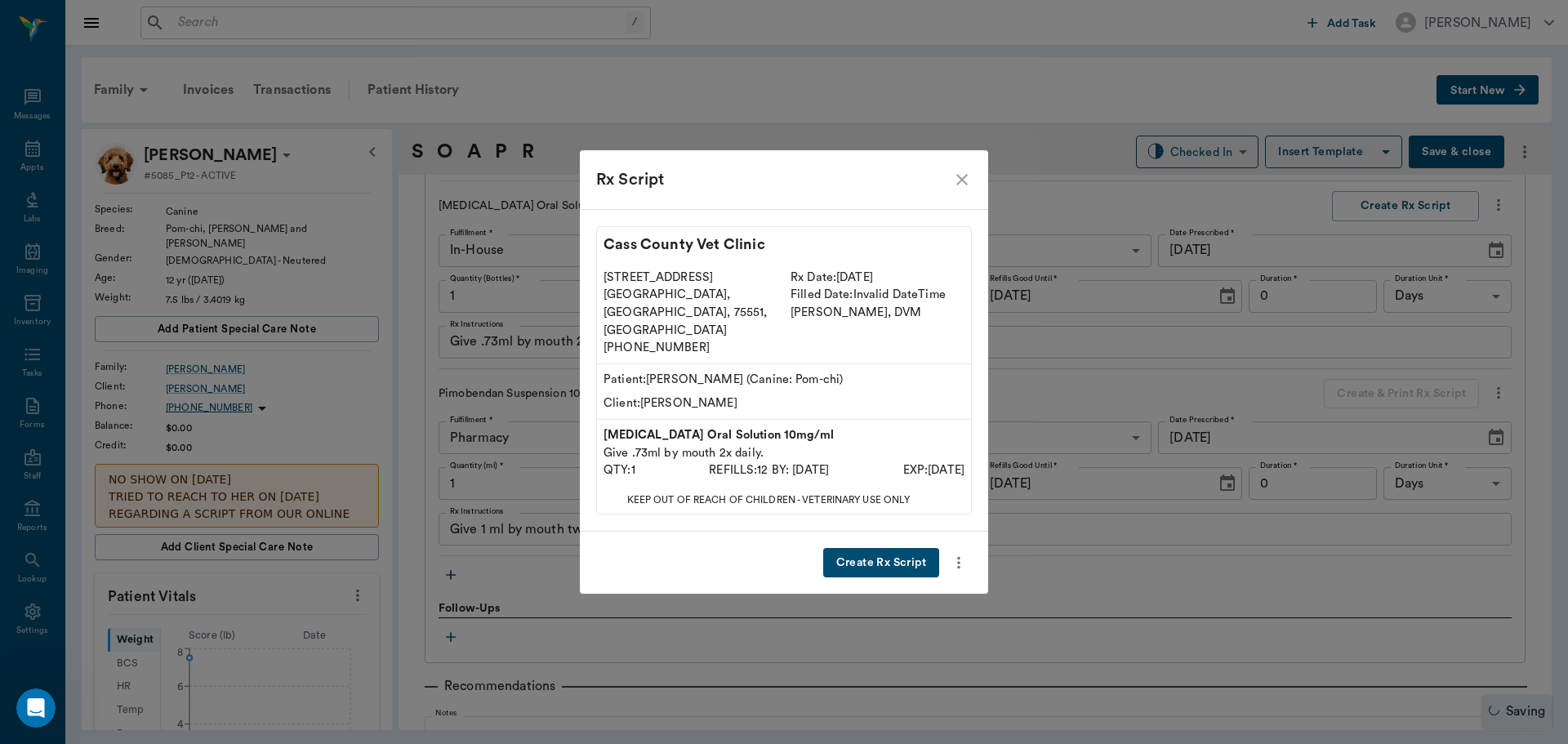
click at [903, 548] on button "Create Rx Script" at bounding box center [881, 563] width 116 height 30
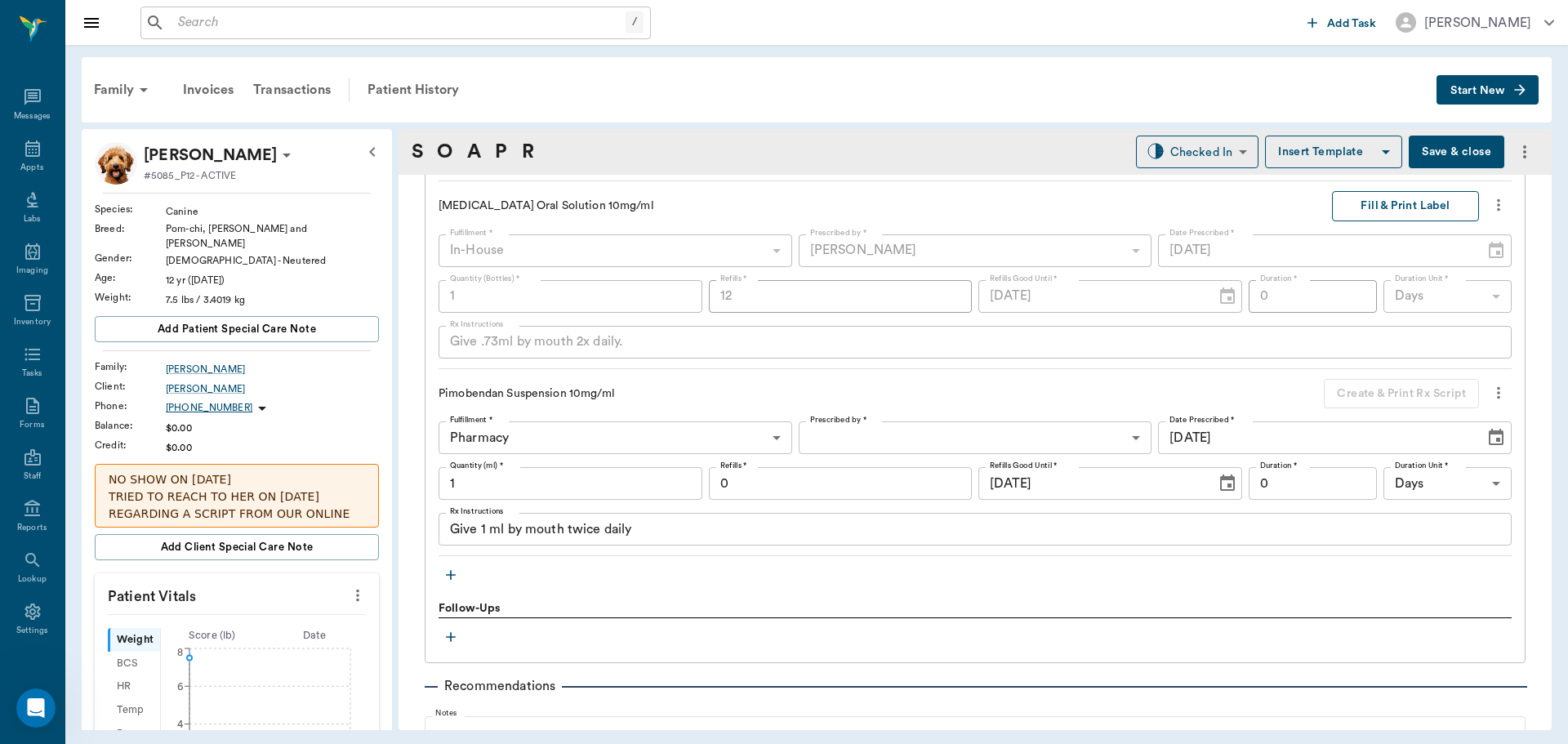
click at [1374, 206] on button "Fill & Print Label" at bounding box center [1405, 205] width 147 height 30
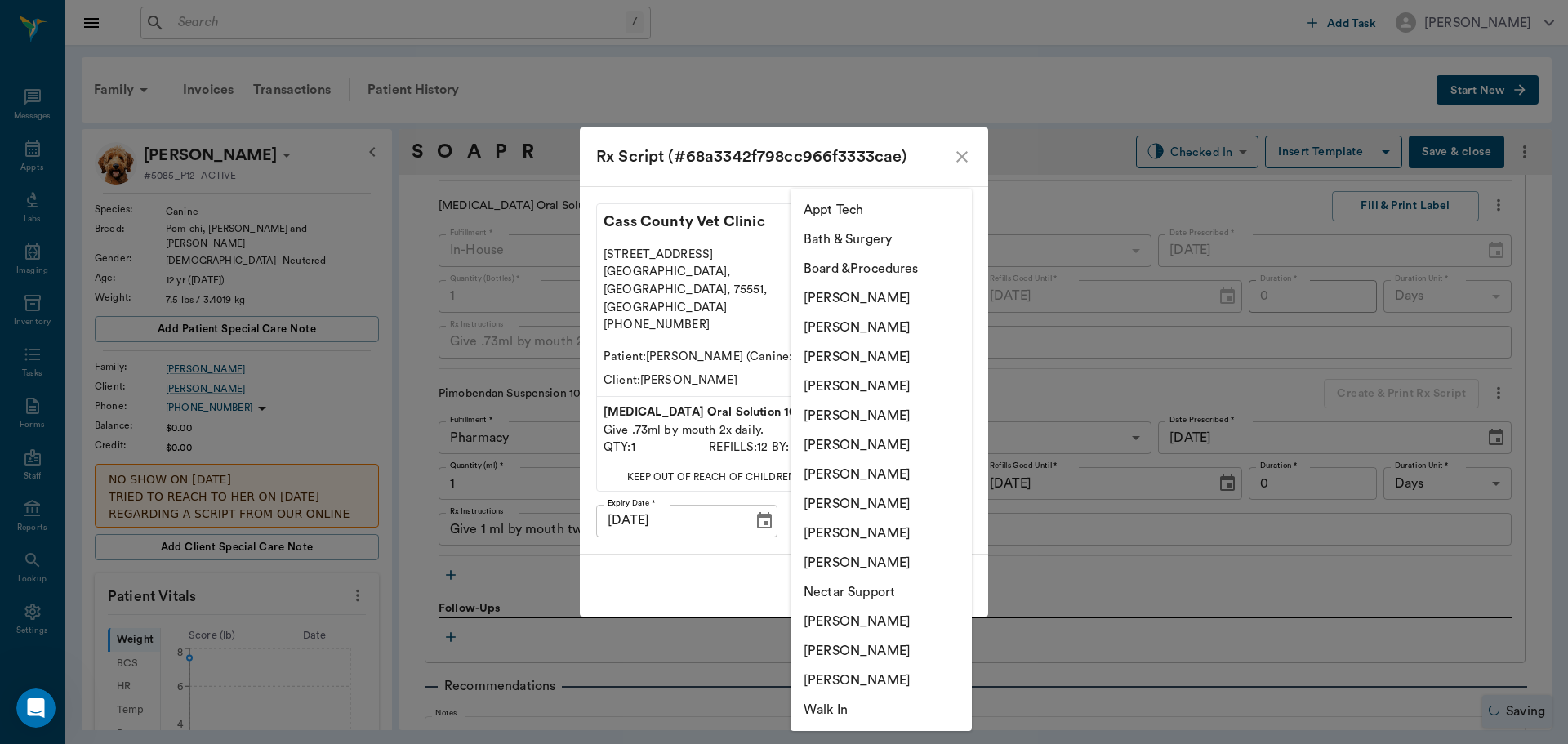
click at [889, 509] on body "/ ​ Add Task Dr. Bert Ellsworth Nectar Messages Appts Labs Imaging Inventory Ta…" at bounding box center [784, 372] width 1568 height 744
click at [881, 435] on li "Hunter Graves" at bounding box center [881, 445] width 181 height 29
type input "682b670d8bdc6f7f8feef3db"
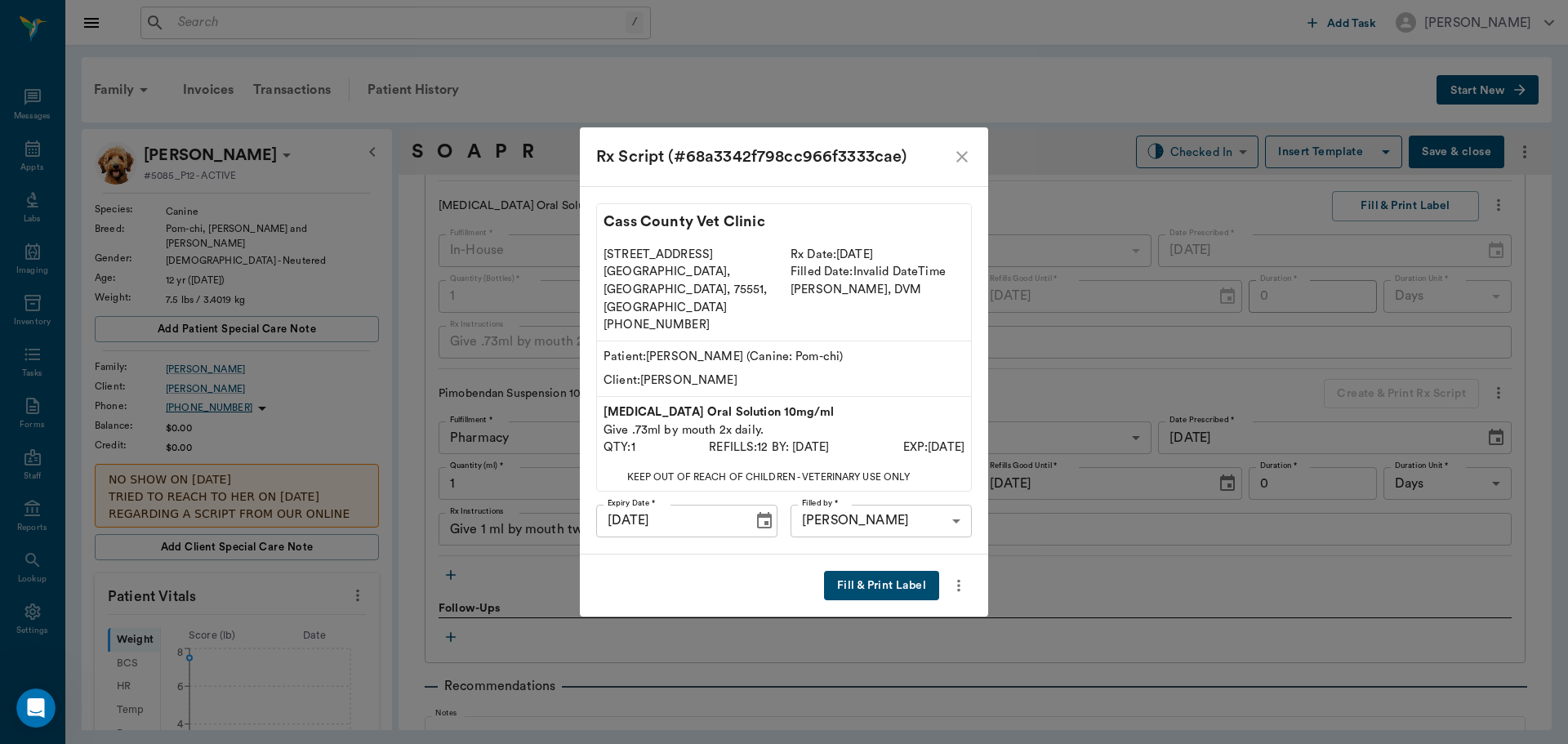
click at [895, 571] on button "Fill & Print Label" at bounding box center [882, 585] width 115 height 30
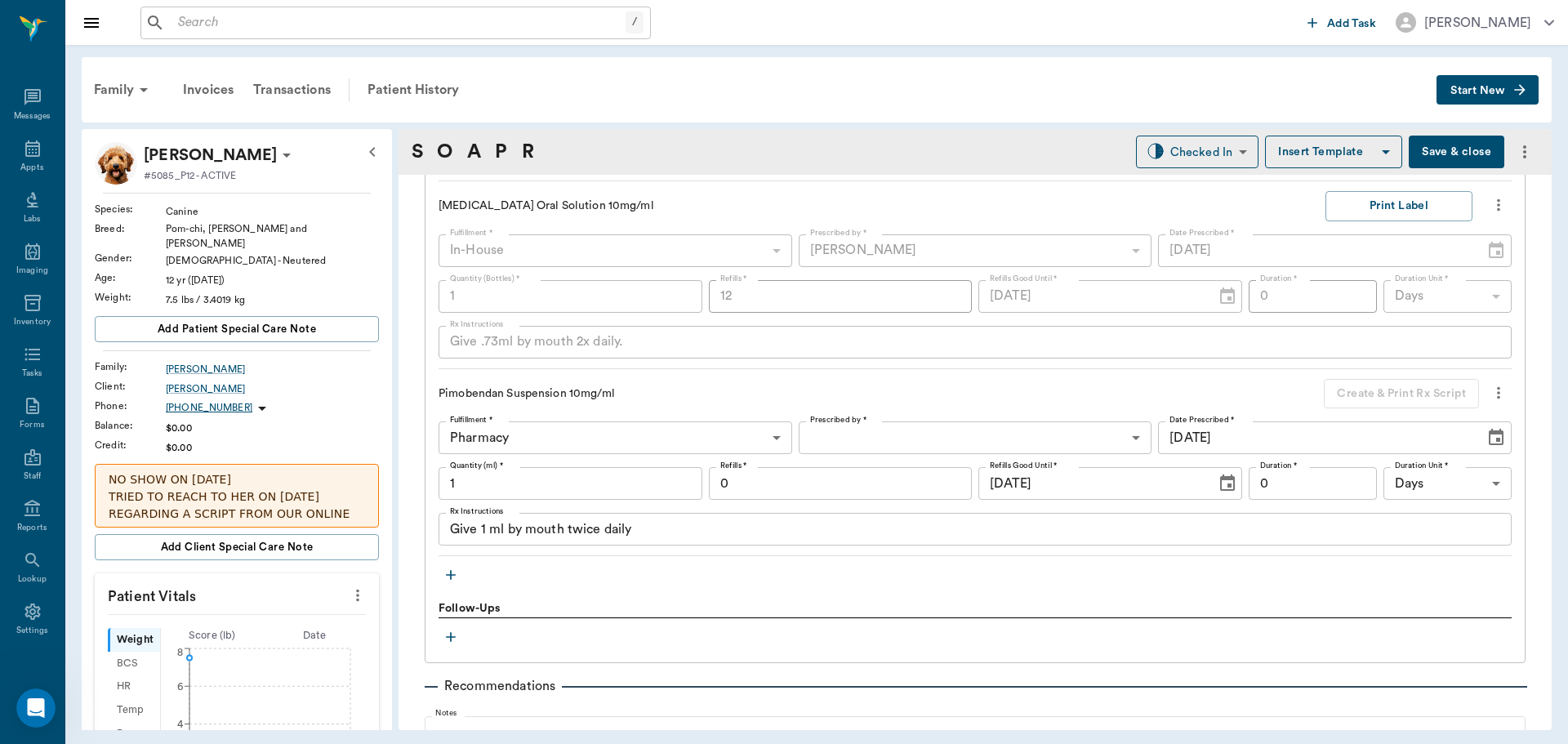
click at [851, 238] on label "Prescribed by *" at bounding box center [839, 233] width 57 height 11
click at [853, 432] on body "/ ​ Add Task Dr. Bert Ellsworth Nectar Messages Appts Labs Imaging Inventory Ta…" at bounding box center [784, 372] width 1568 height 744
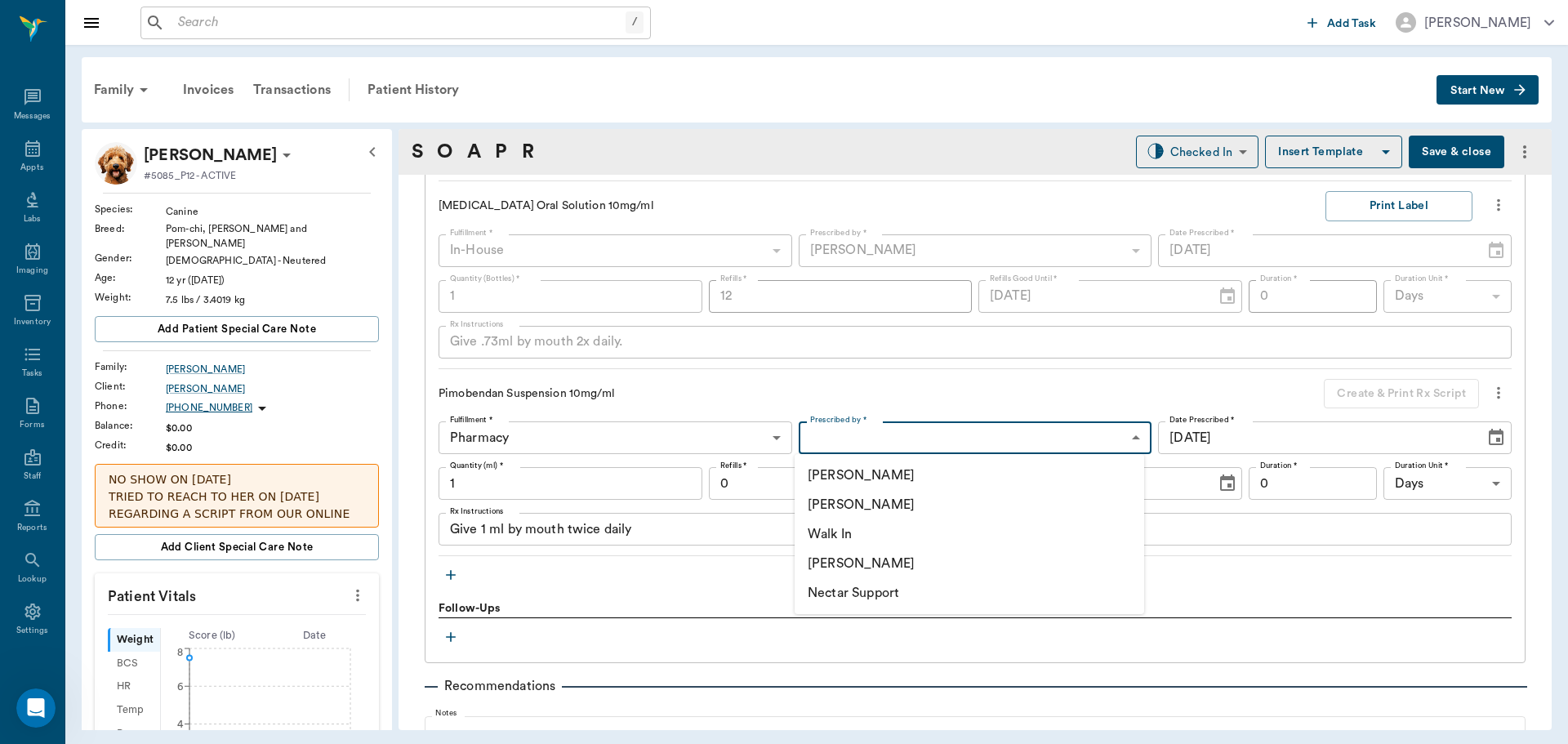
click at [848, 496] on li "[PERSON_NAME]" at bounding box center [969, 505] width 349 height 29
type input "63ec2f075fda476ae8351a4d"
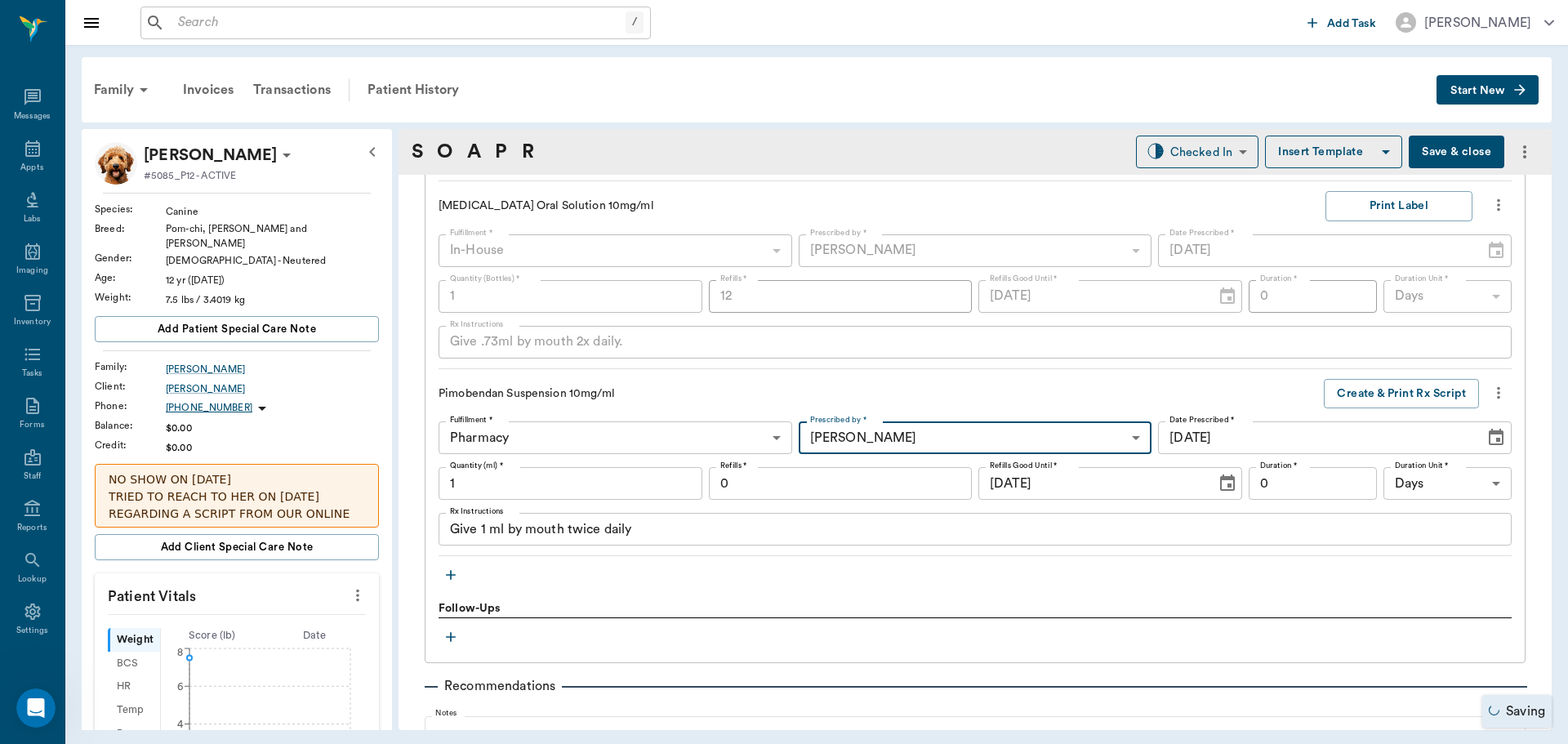
click at [889, 476] on input "0" at bounding box center [840, 484] width 264 height 33
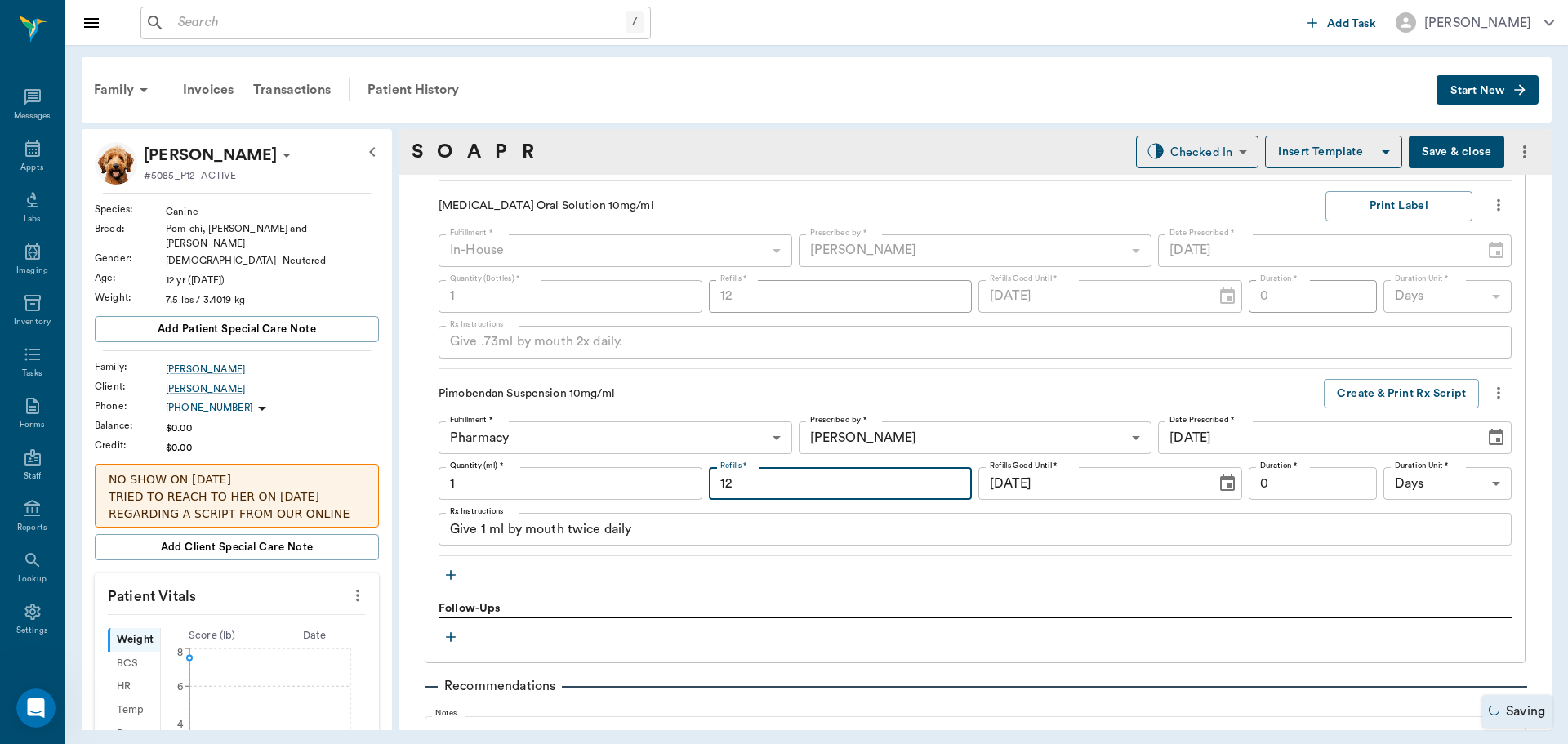
type input "12"
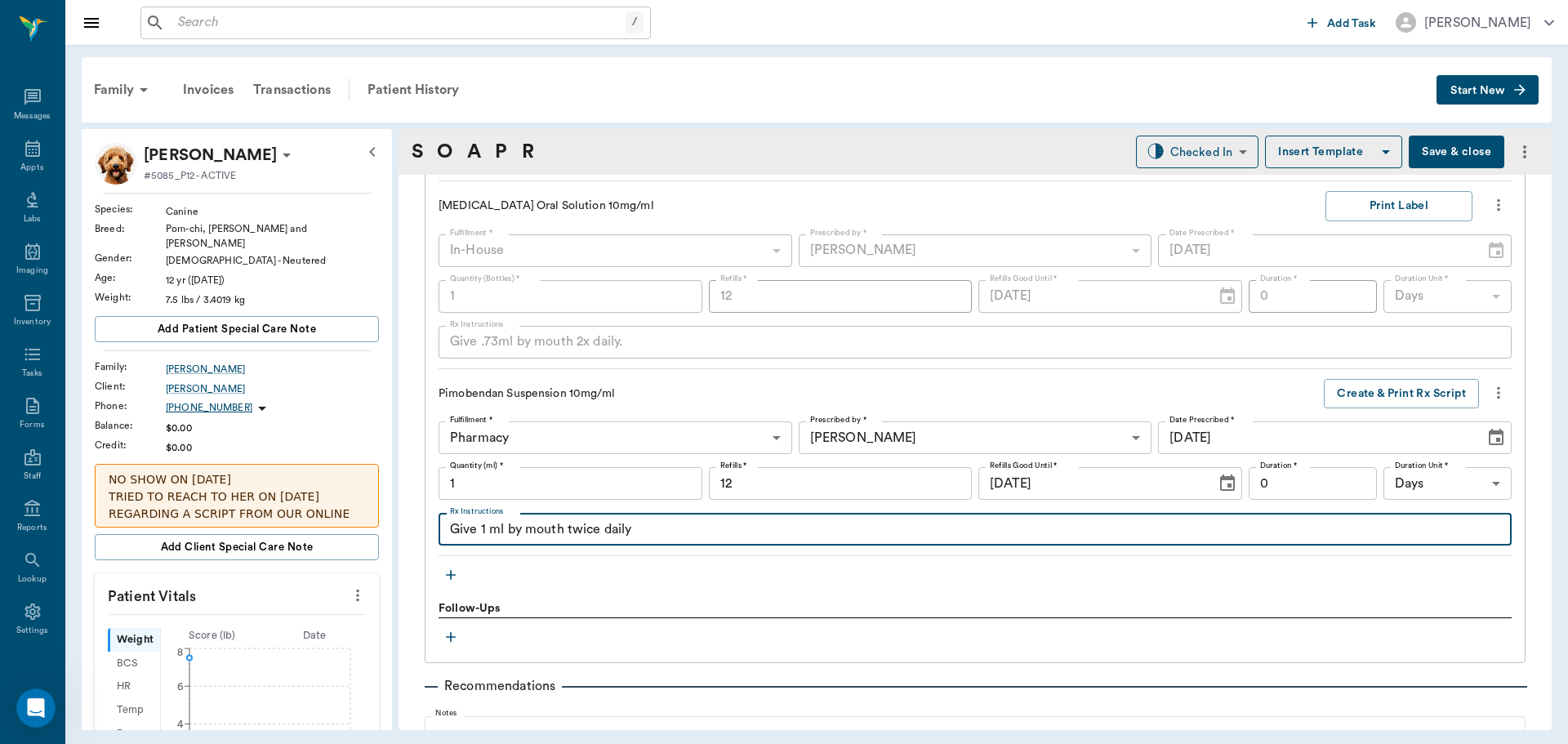
drag, startPoint x: 724, startPoint y: 531, endPoint x: 395, endPoint y: 527, distance: 329.0
click at [395, 527] on div "Asher Snelgrove #5085_P12 - ACTIVE Species : Canine Breed : Pom-chi, Tan and Wh…" at bounding box center [817, 430] width 1470 height 601
click at [489, 527] on textarea "Give .3cc by mouth 3x daily for 2 weeks, then" at bounding box center [975, 530] width 1050 height 18
click at [732, 542] on div "Give .2cc by mouth 3x daily for 2 weeks, then x Rx Instructions" at bounding box center [974, 530] width 1073 height 33
click at [728, 532] on textarea "Give .2cc by mouth 3x daily for 2 weeks, then" at bounding box center [975, 530] width 1050 height 18
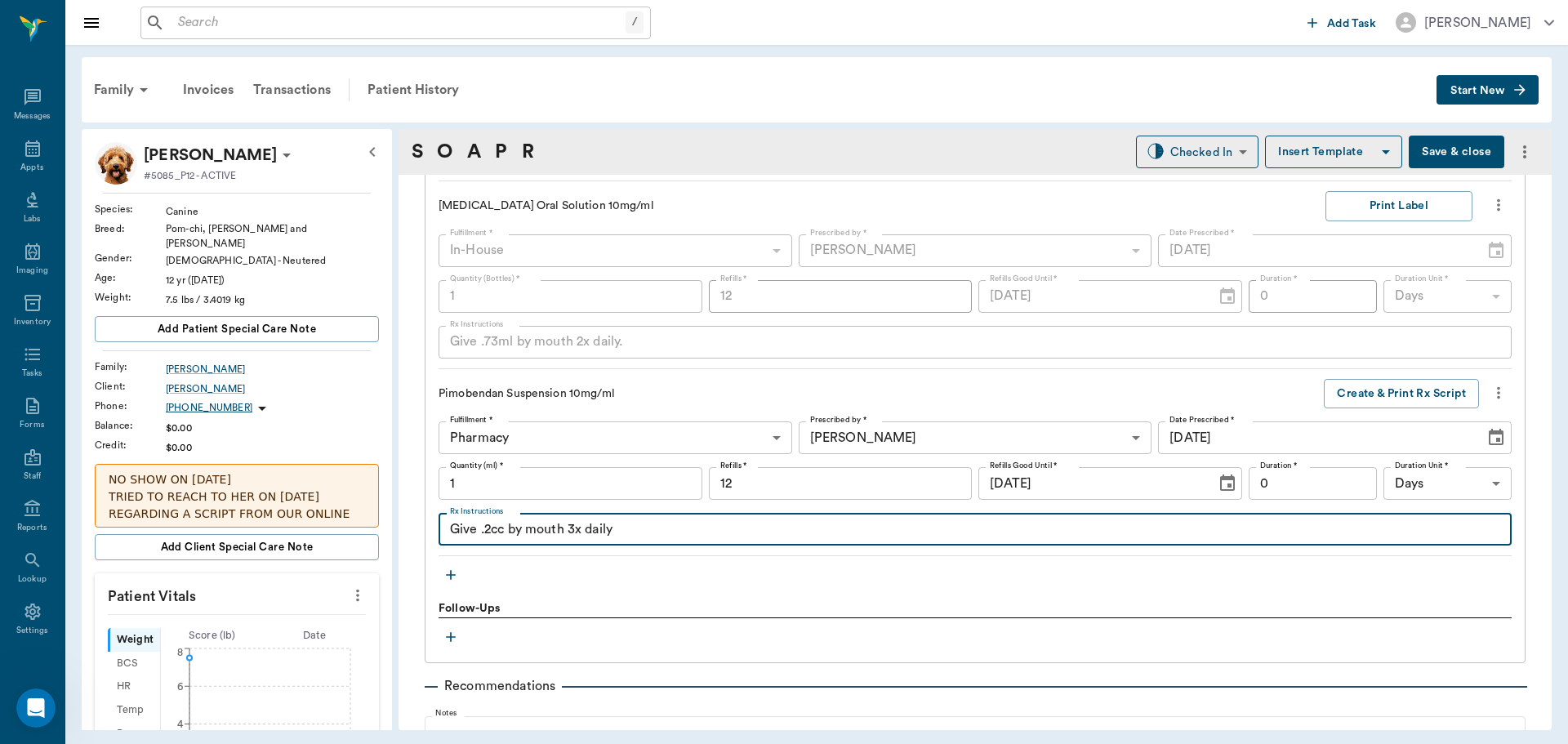
type textarea "Give .2cc by mouth 3x daily"
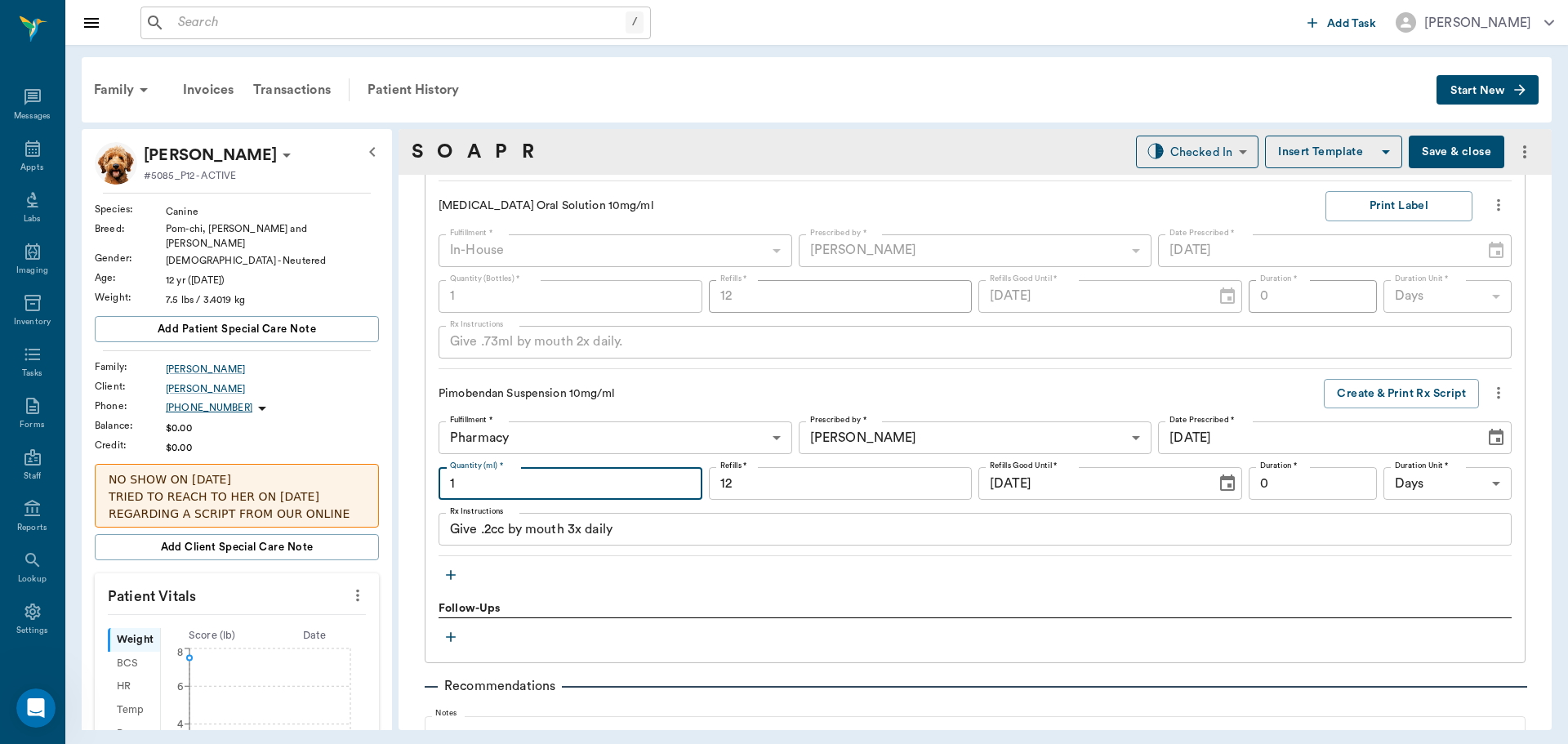
drag, startPoint x: 527, startPoint y: 481, endPoint x: 502, endPoint y: 468, distance: 28.2
click at [528, 481] on input "1" at bounding box center [570, 484] width 264 height 33
type input "30"
click at [1399, 378] on div "Examination Qty (Items) * 1.00 Qty (Items) * Instructions x Instructions Dermal…" at bounding box center [974, 284] width 1073 height 543
click at [1323, 476] on input "0" at bounding box center [1312, 484] width 128 height 33
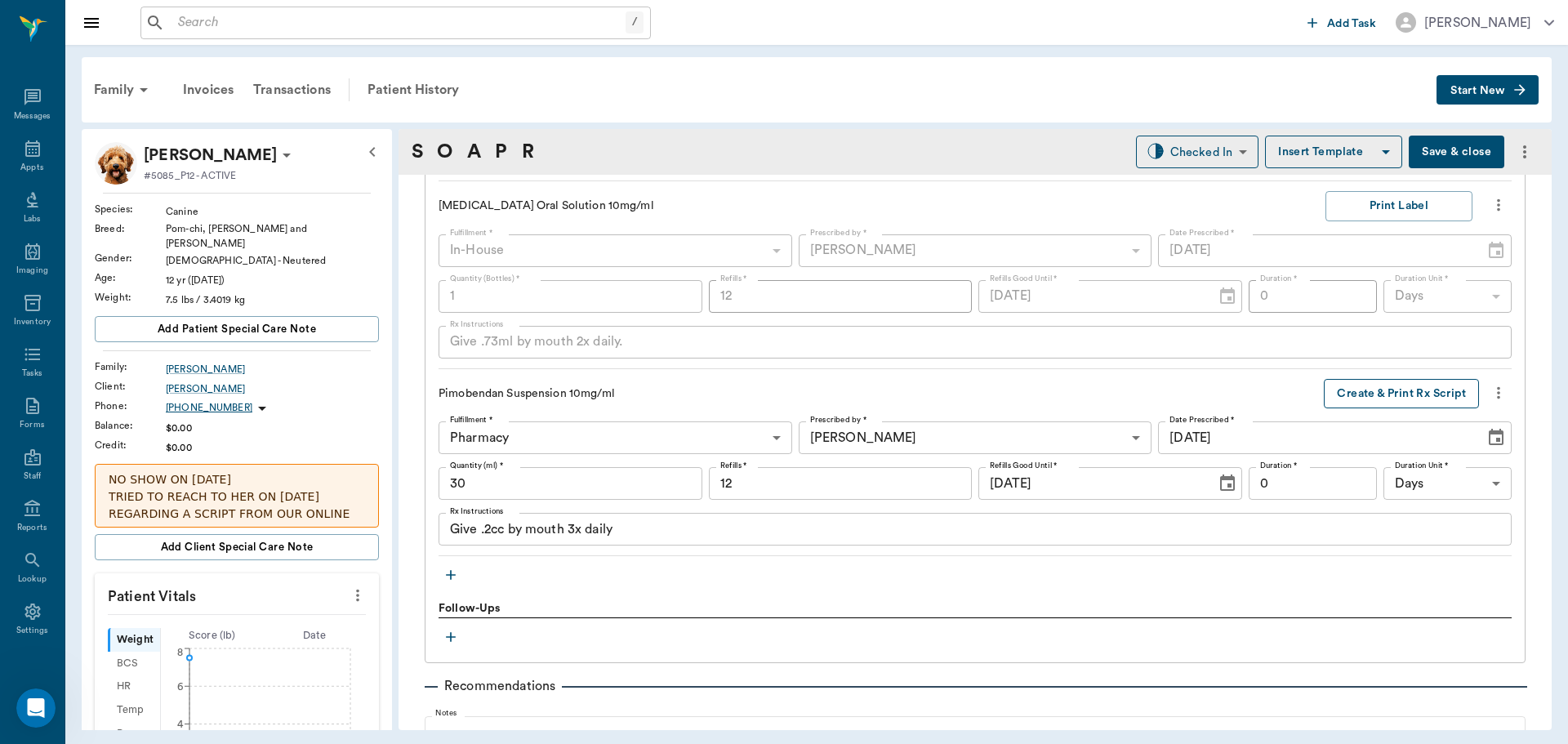
click at [1409, 395] on button "Create & Print Rx Script" at bounding box center [1400, 393] width 155 height 30
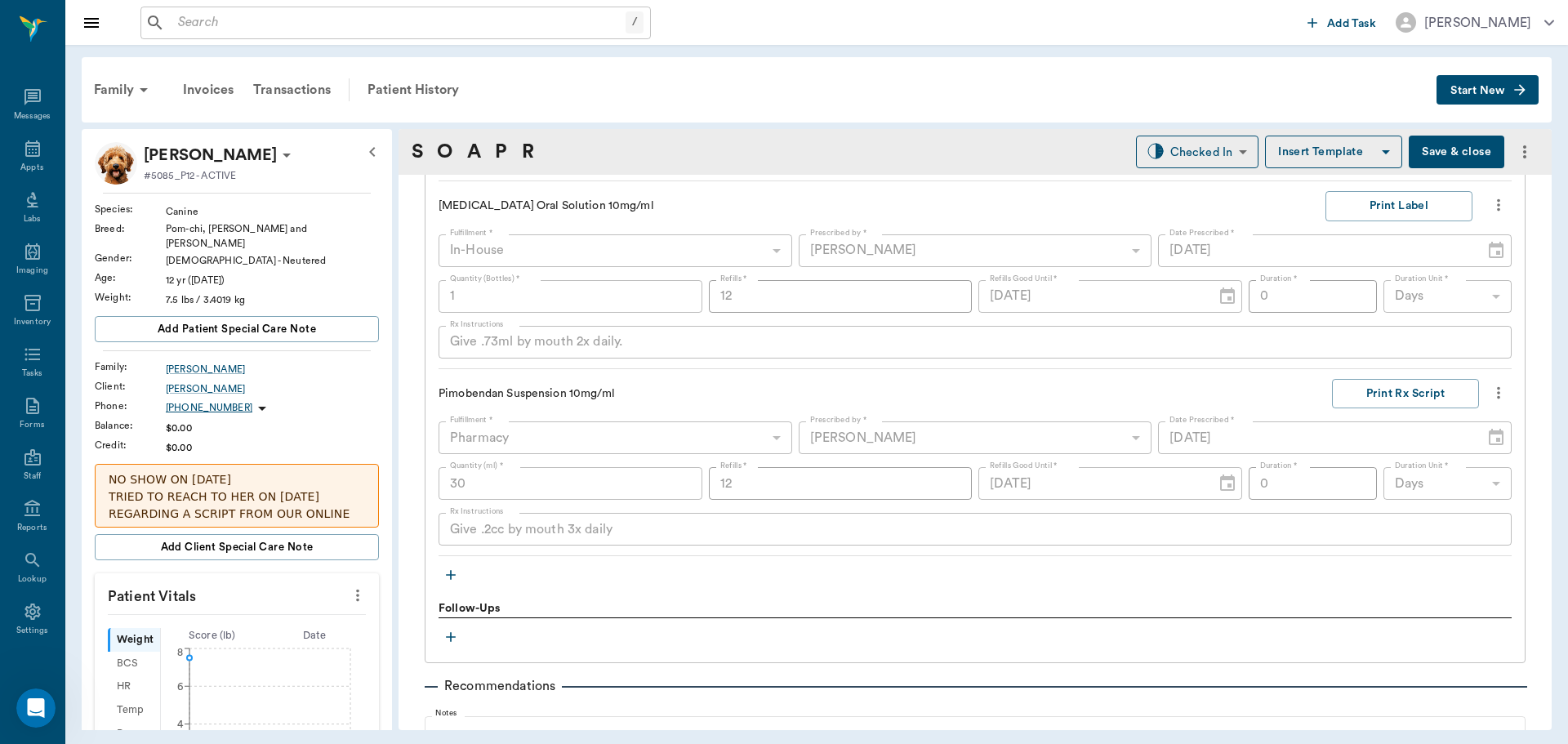
click at [1489, 390] on icon "more" at bounding box center [1498, 392] width 18 height 19
click at [1310, 408] on div at bounding box center [784, 372] width 1568 height 744
click at [1435, 394] on button "Print Rx Script" at bounding box center [1405, 393] width 147 height 30
click at [1489, 389] on icon "more" at bounding box center [1498, 392] width 18 height 19
click at [1096, 396] on div at bounding box center [784, 372] width 1568 height 744
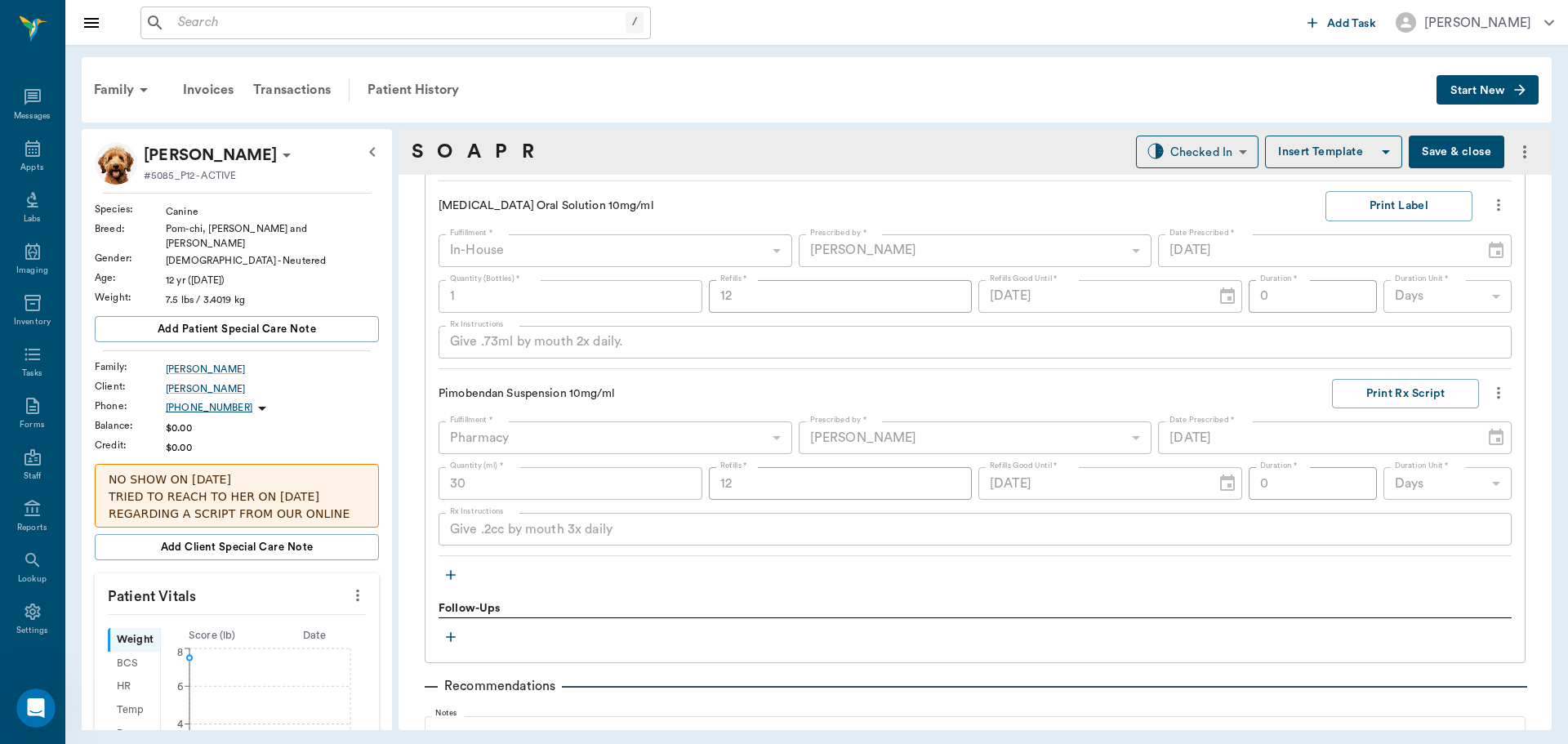
click at [1497, 393] on icon "more" at bounding box center [1498, 392] width 4 height 12
click at [1378, 482] on span "Delete" at bounding box center [1418, 481] width 137 height 17
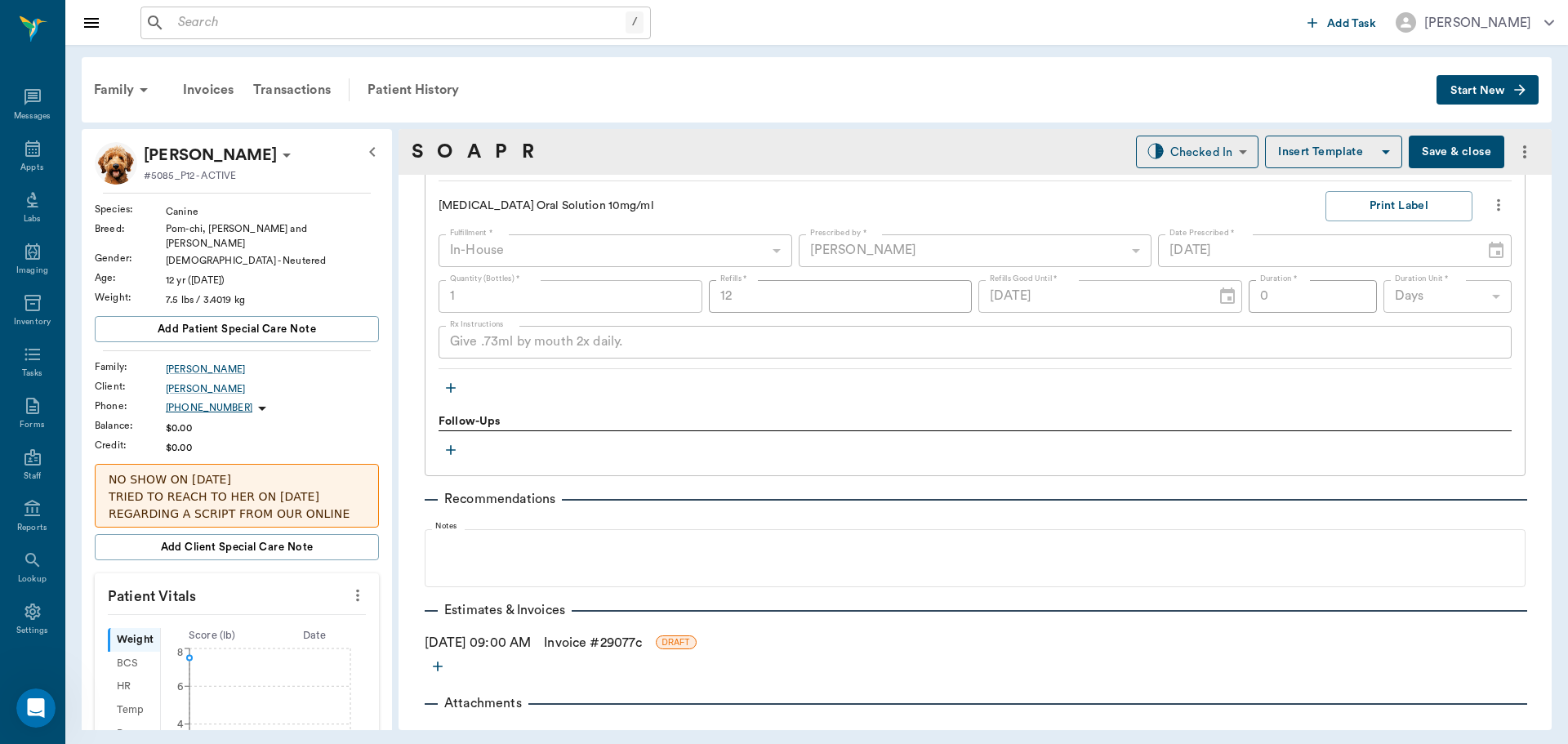
click at [451, 387] on icon "button" at bounding box center [450, 388] width 10 height 10
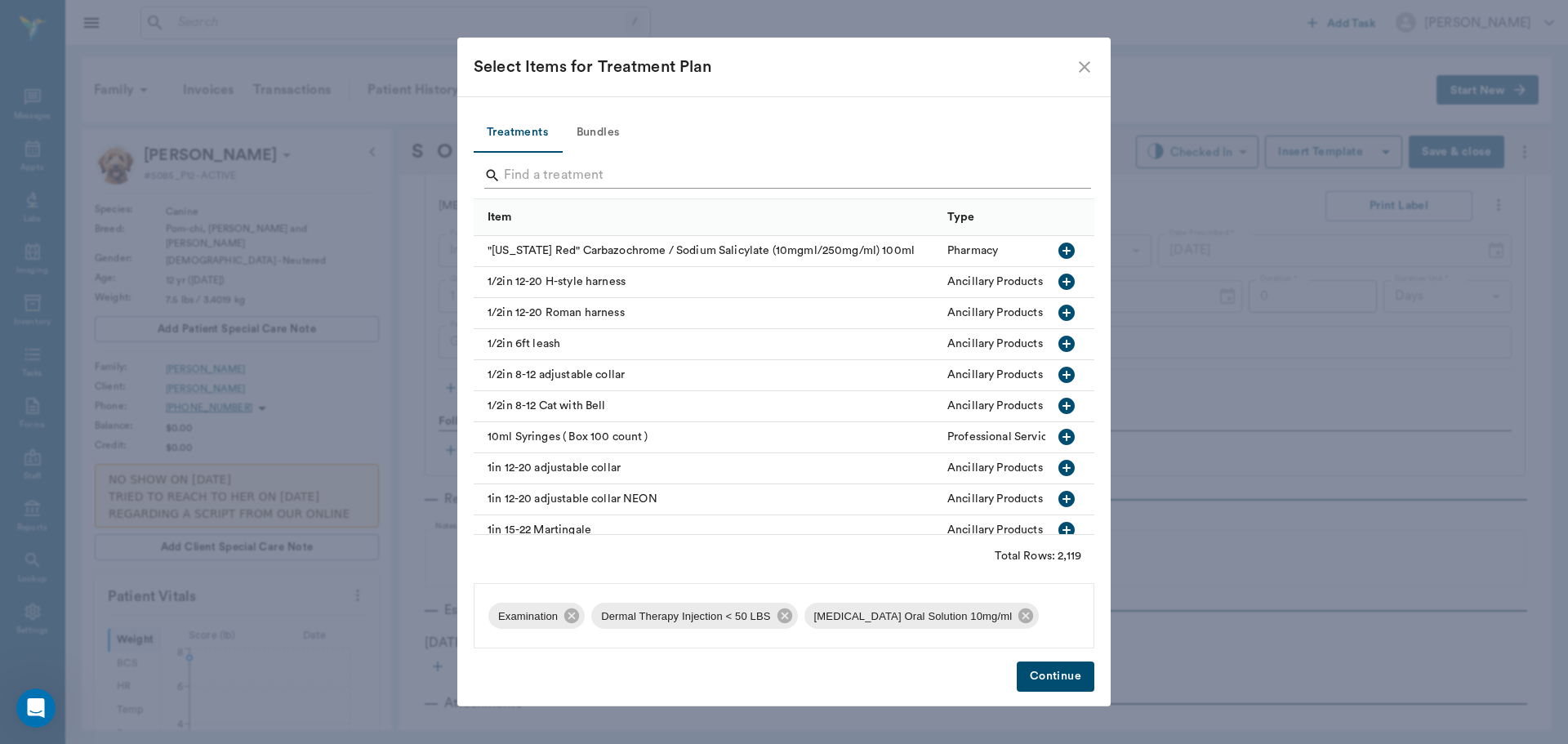
click at [542, 171] on input "Search" at bounding box center [785, 175] width 563 height 27
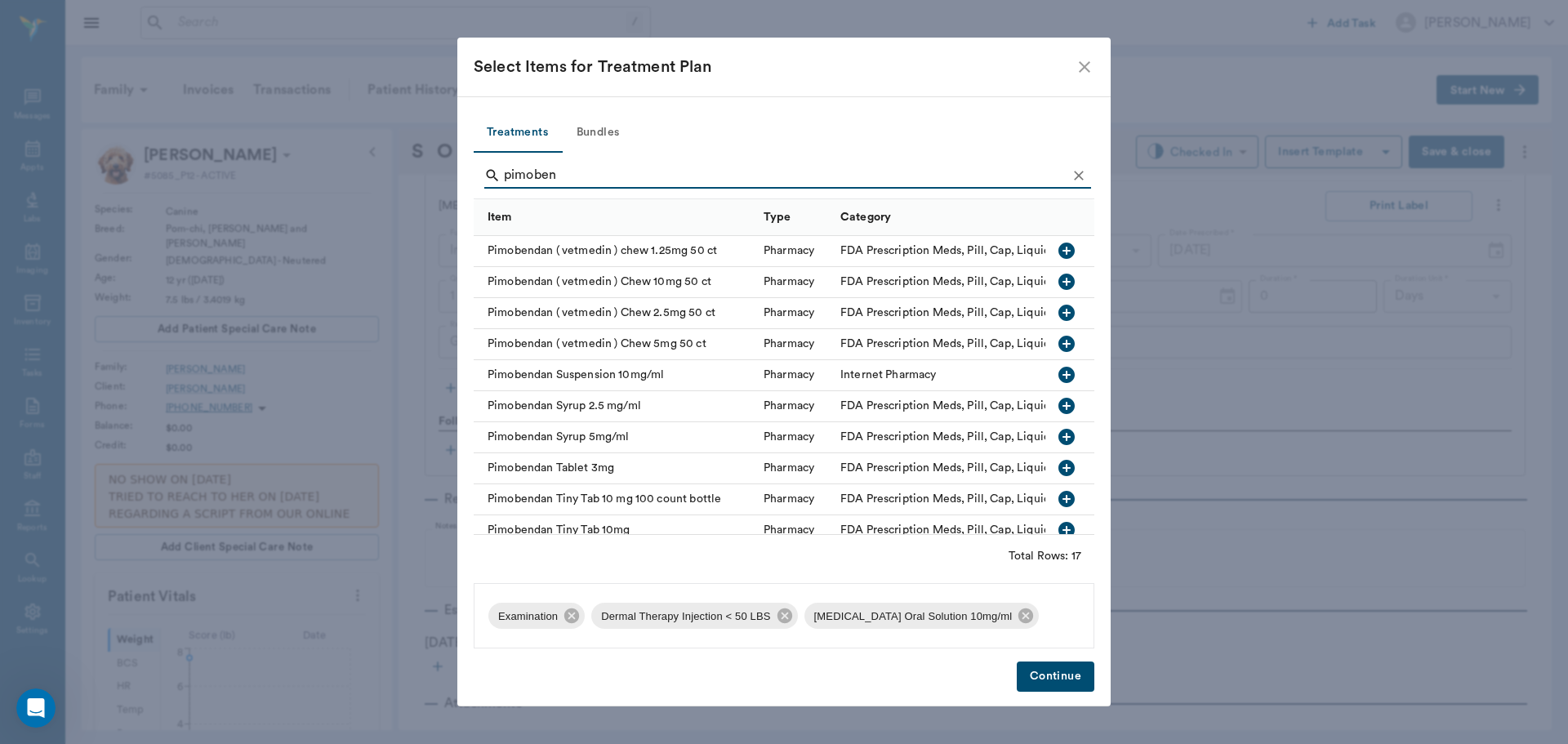
type input "pimoben"
click at [1058, 436] on icon "button" at bounding box center [1067, 437] width 16 height 16
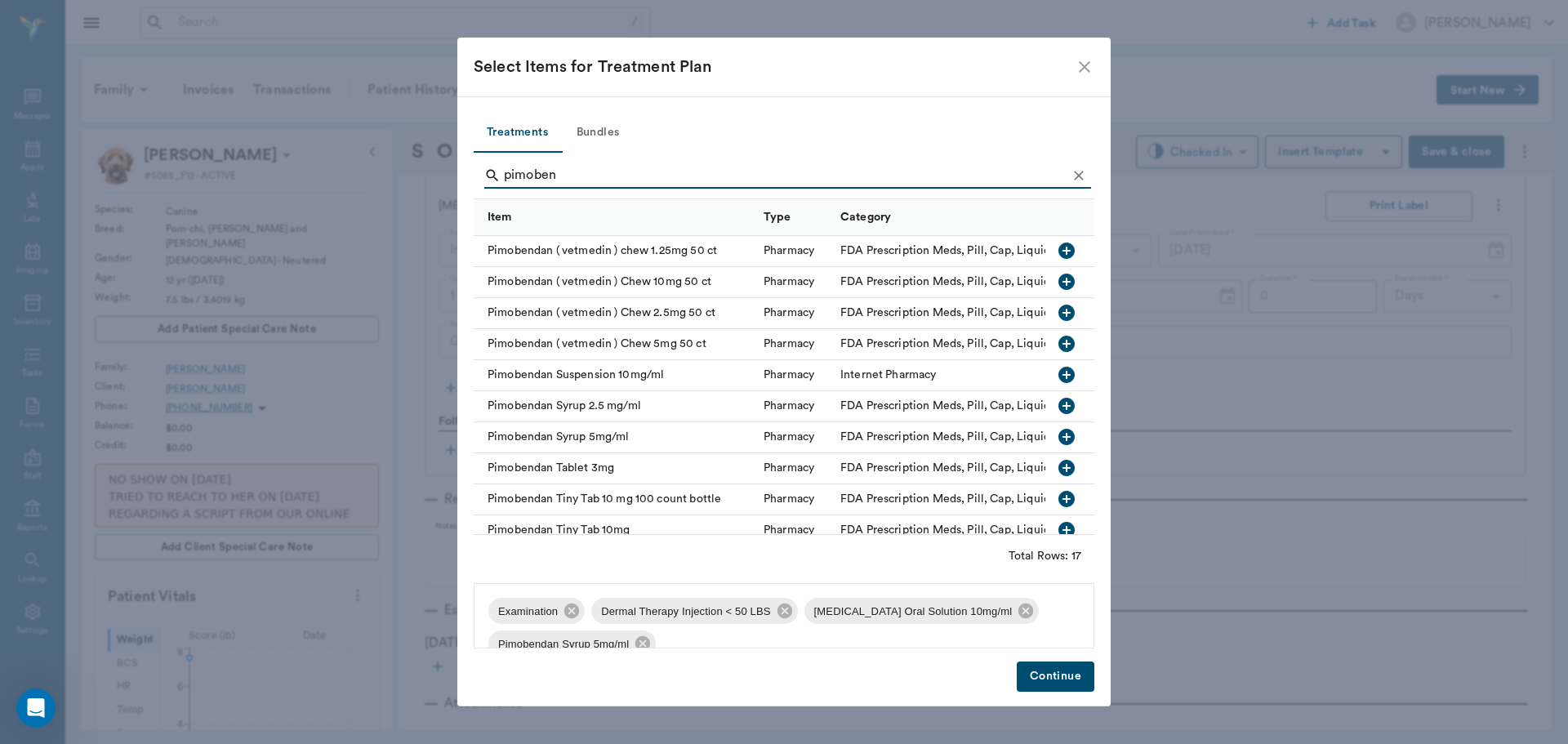
click at [1058, 675] on button "Continue" at bounding box center [1055, 676] width 78 height 30
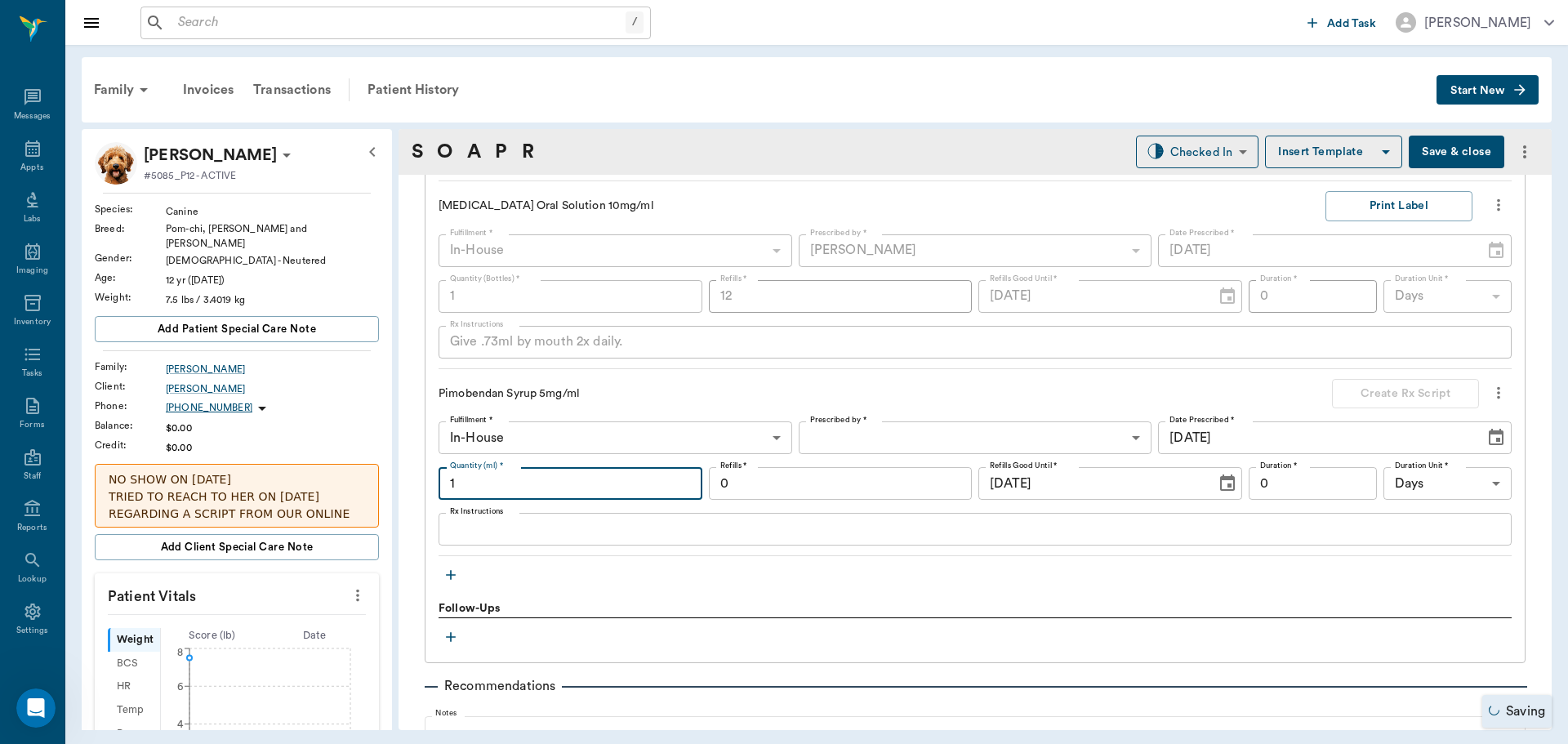
click at [565, 482] on input "1" at bounding box center [570, 484] width 264 height 33
type input "30"
click at [517, 528] on textarea "Rx Instructions" at bounding box center [975, 530] width 1050 height 18
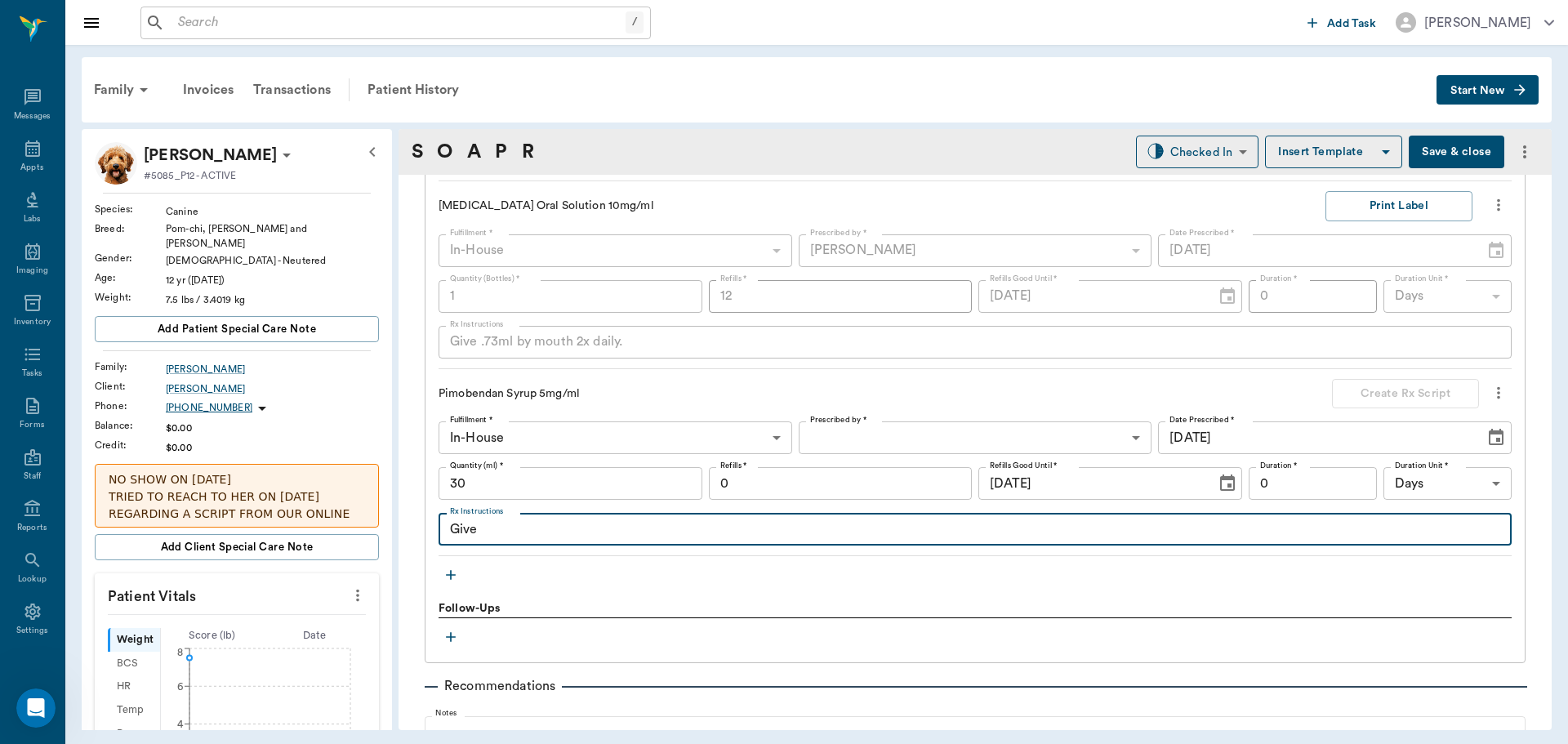
type textarea "Give"
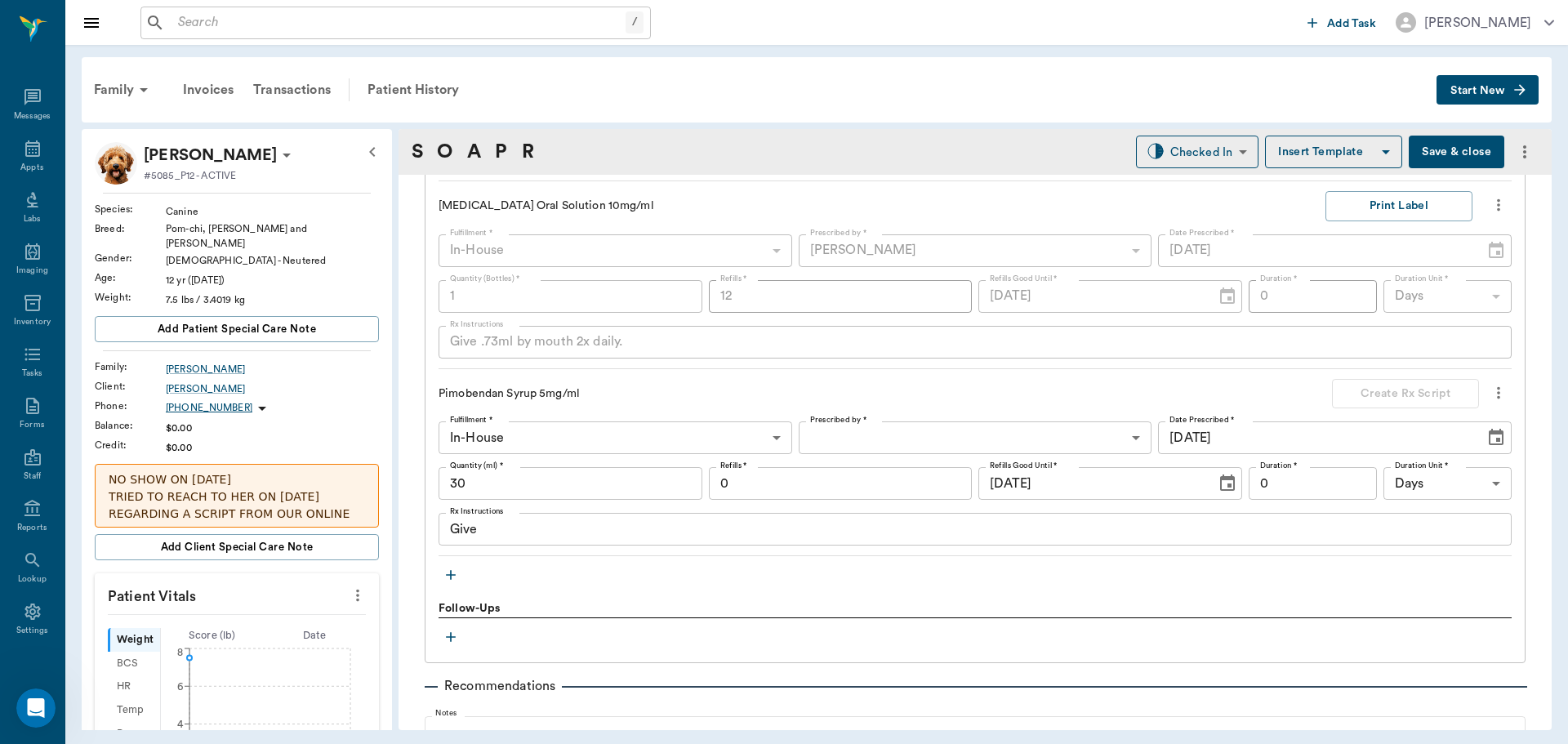
click at [448, 356] on div "Give .73ml by mouth 2x daily. x Rx Instructions" at bounding box center [974, 343] width 1073 height 33
click at [521, 531] on textarea "Give" at bounding box center [975, 530] width 1050 height 18
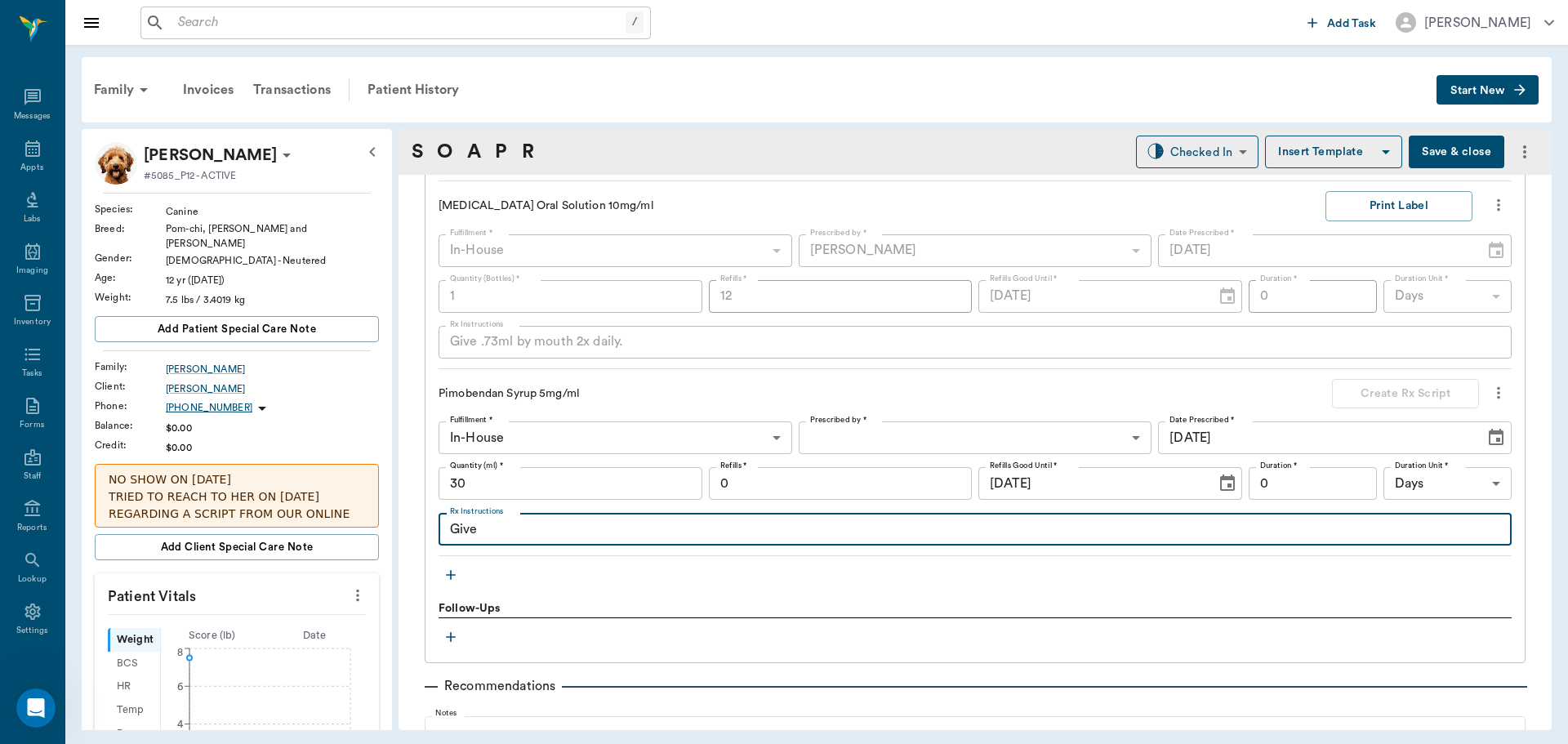
drag, startPoint x: 508, startPoint y: 535, endPoint x: 405, endPoint y: 535, distance: 103.0
paste textarea "Give .73ml by mouth 2x daily."
click at [587, 532] on textarea "Give .73ml by mouth 2x daily." at bounding box center [975, 530] width 1050 height 18
click at [585, 531] on textarea "Give .73ml by mouth 2x daily." at bounding box center [975, 530] width 1050 height 18
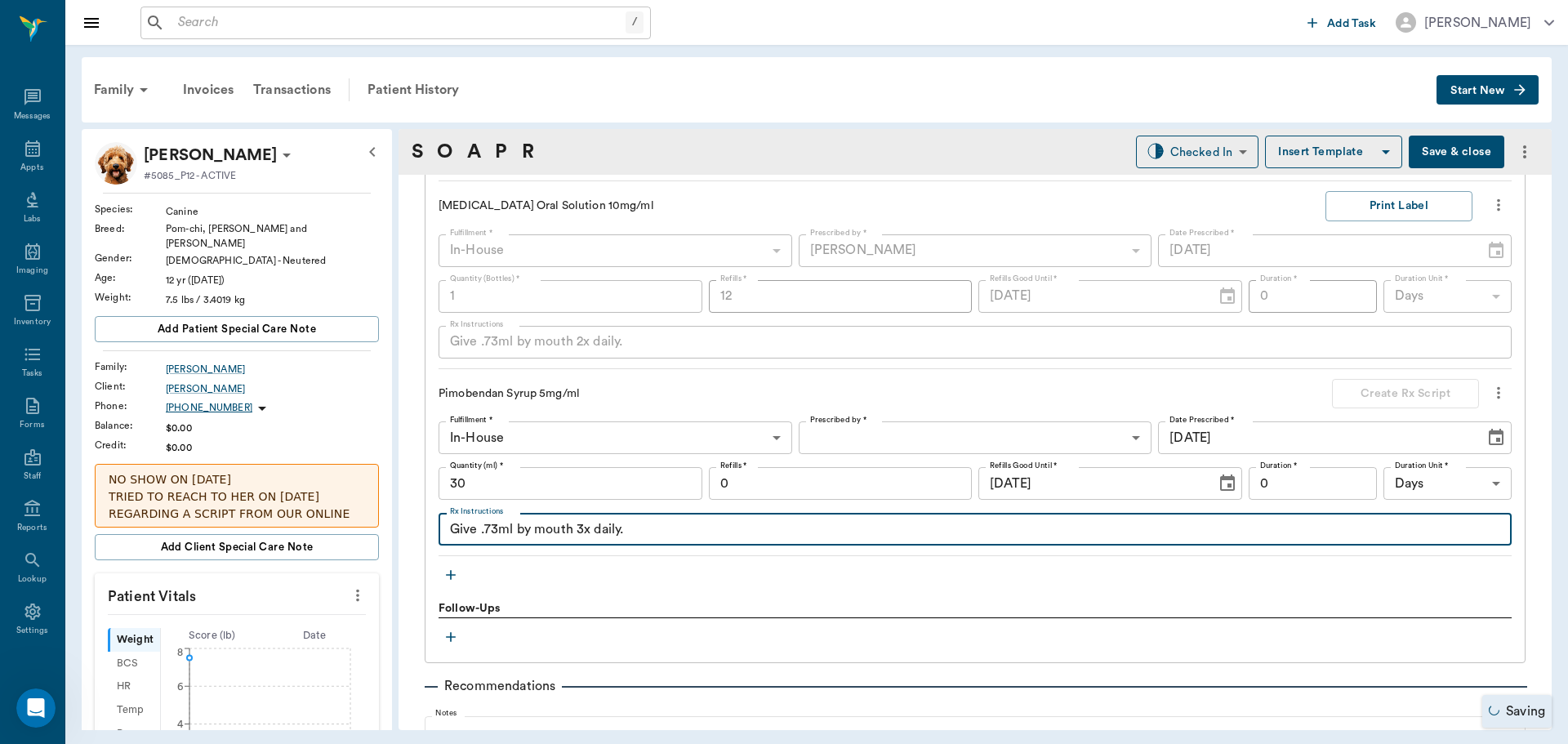
click at [494, 531] on textarea "Give .73ml by mouth 3x daily." at bounding box center [975, 530] width 1050 height 18
click at [498, 530] on textarea "Give .73ml by mouth 3x daily." at bounding box center [975, 530] width 1050 height 18
type textarea "Give .2ml by mouth 3x daily."
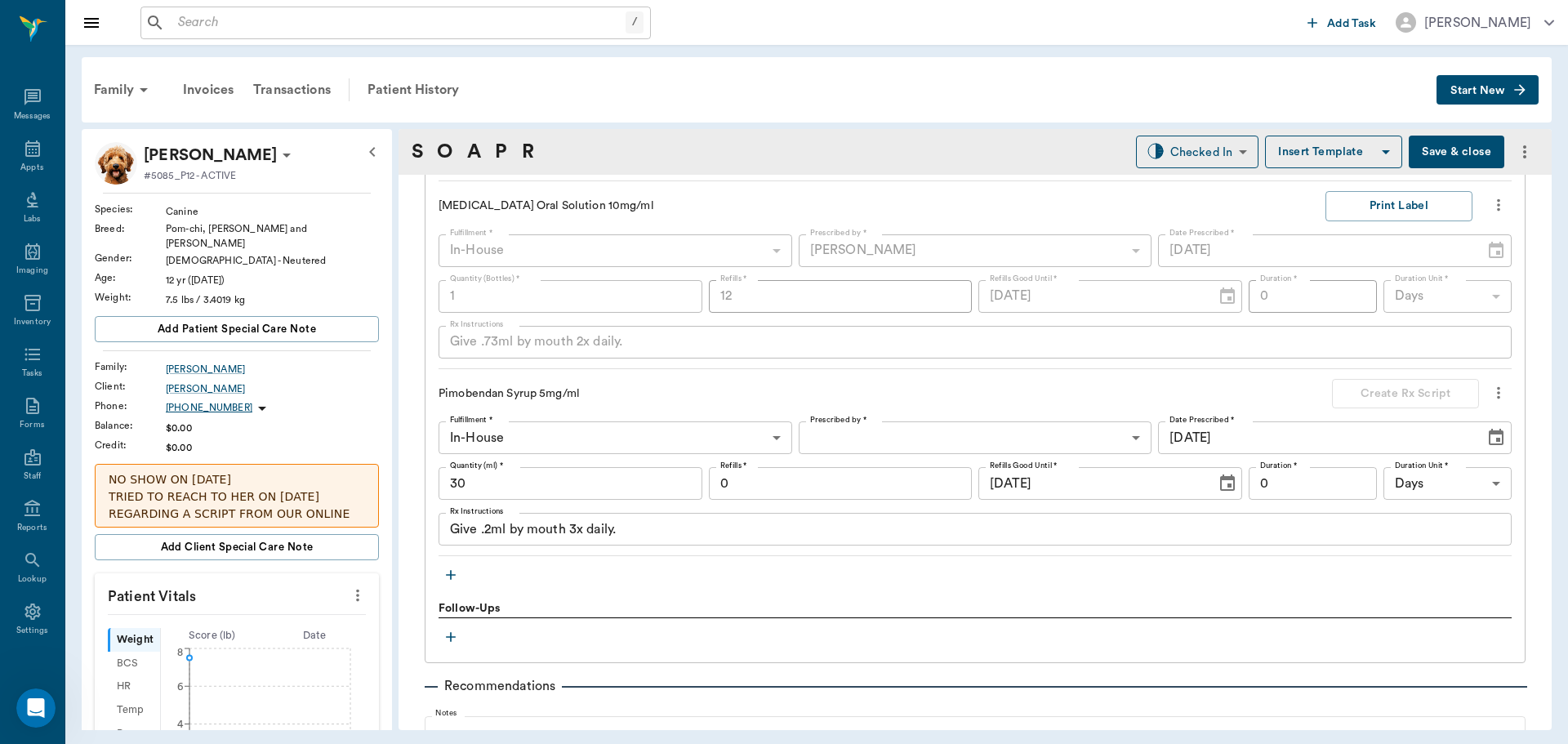
click at [677, 543] on div "Give .2ml by mouth 3x daily. x Rx Instructions" at bounding box center [974, 530] width 1073 height 33
click at [818, 490] on input "0" at bounding box center [840, 484] width 264 height 33
type input "12"
click at [1025, 442] on body "/ ​ Add Task Dr. Bert Ellsworth Nectar Messages Appts Labs Imaging Inventory Ta…" at bounding box center [784, 372] width 1568 height 744
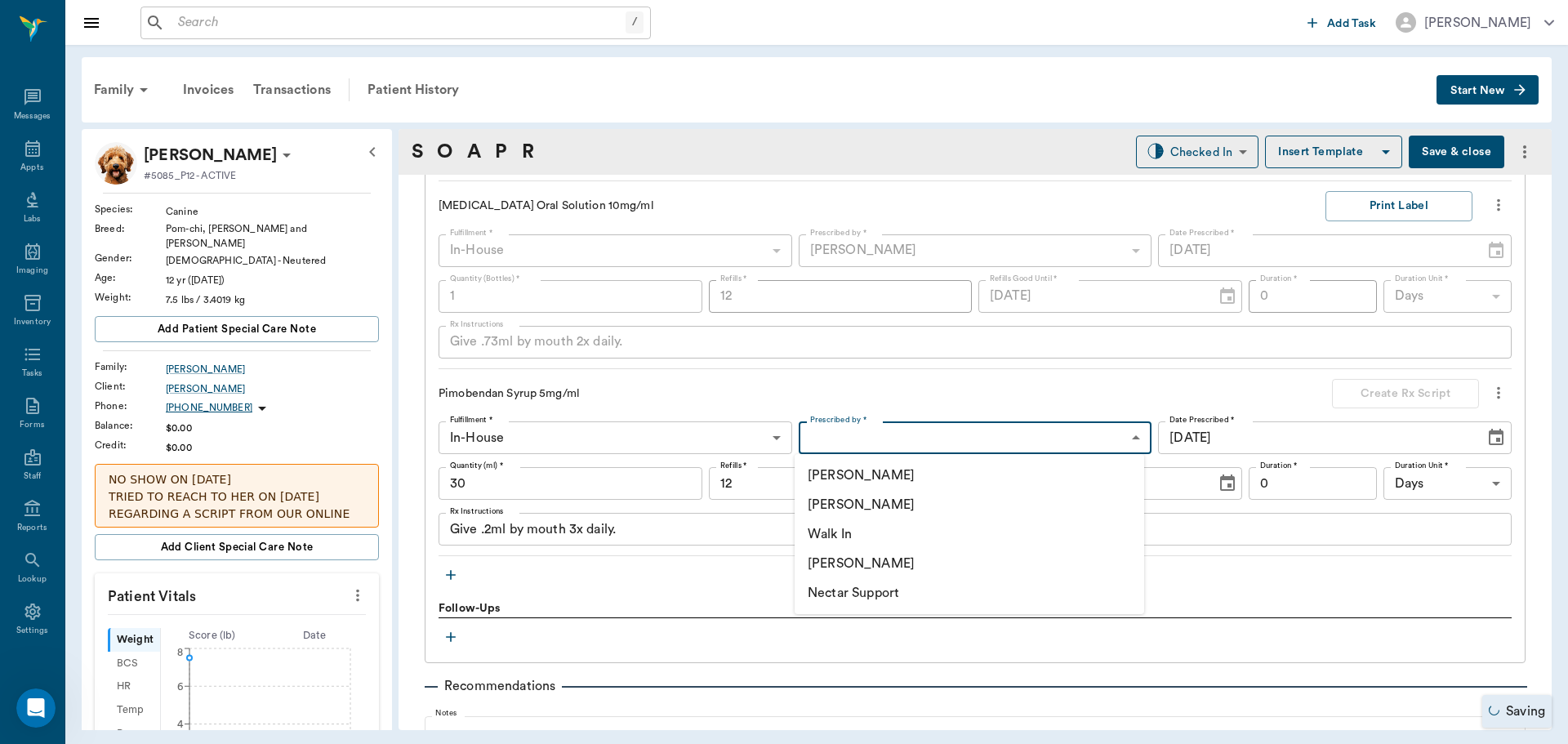
click at [1019, 498] on li "[PERSON_NAME]" at bounding box center [969, 505] width 349 height 29
type input "63ec2f075fda476ae8351a4d"
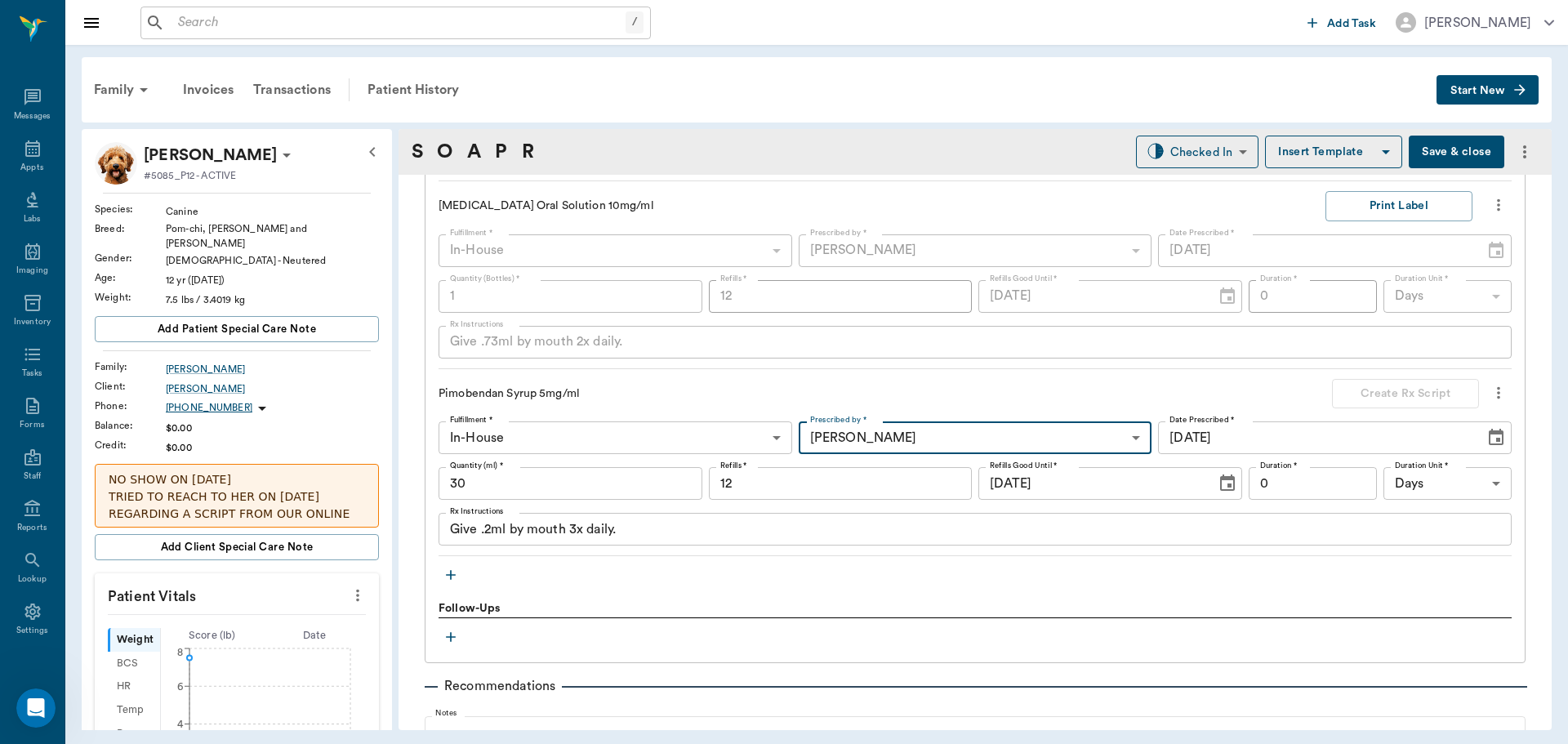
click at [1007, 398] on div "Pimobendan Syrup 5mg/ml" at bounding box center [878, 394] width 880 height 17
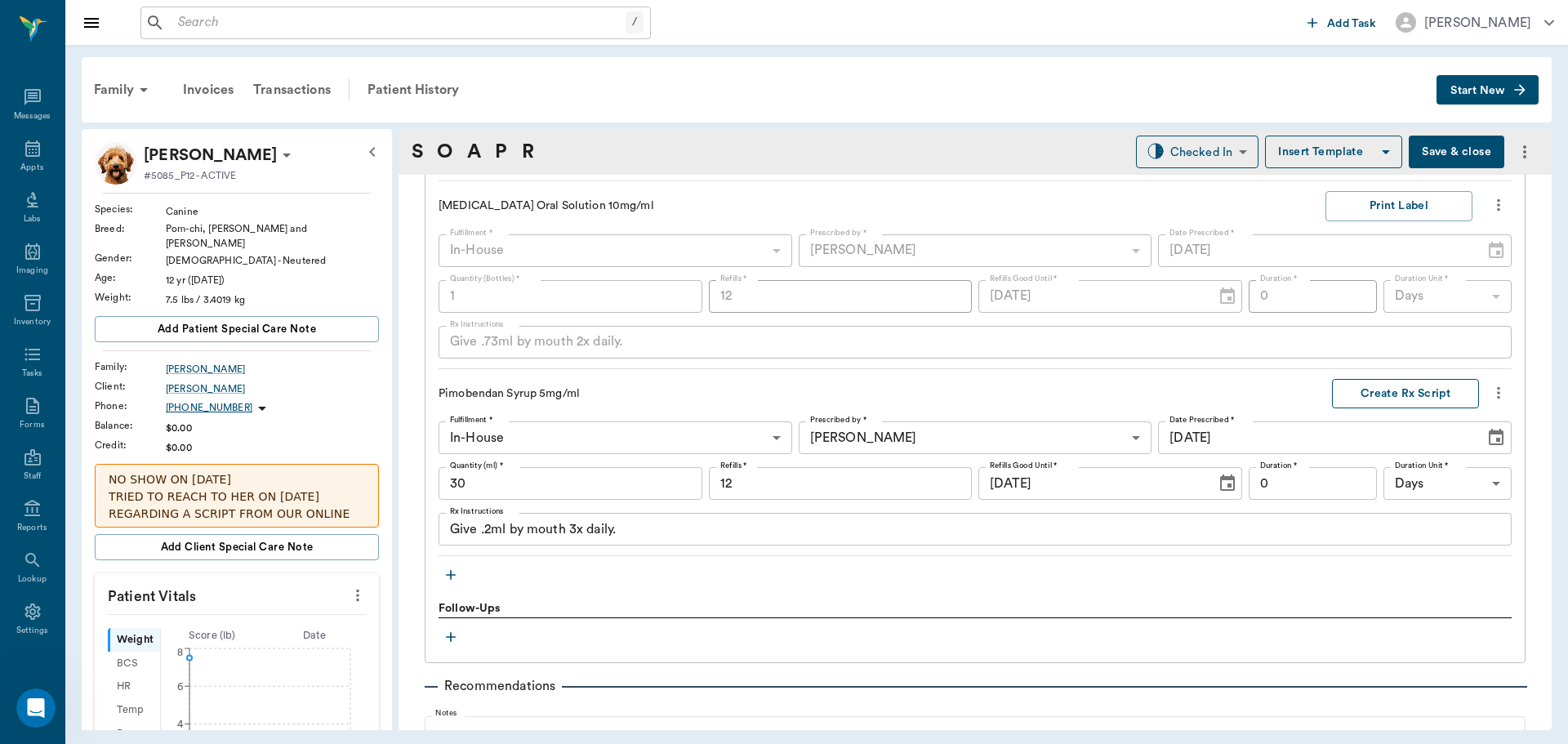
click at [1353, 402] on button "Create Rx Script" at bounding box center [1405, 393] width 147 height 30
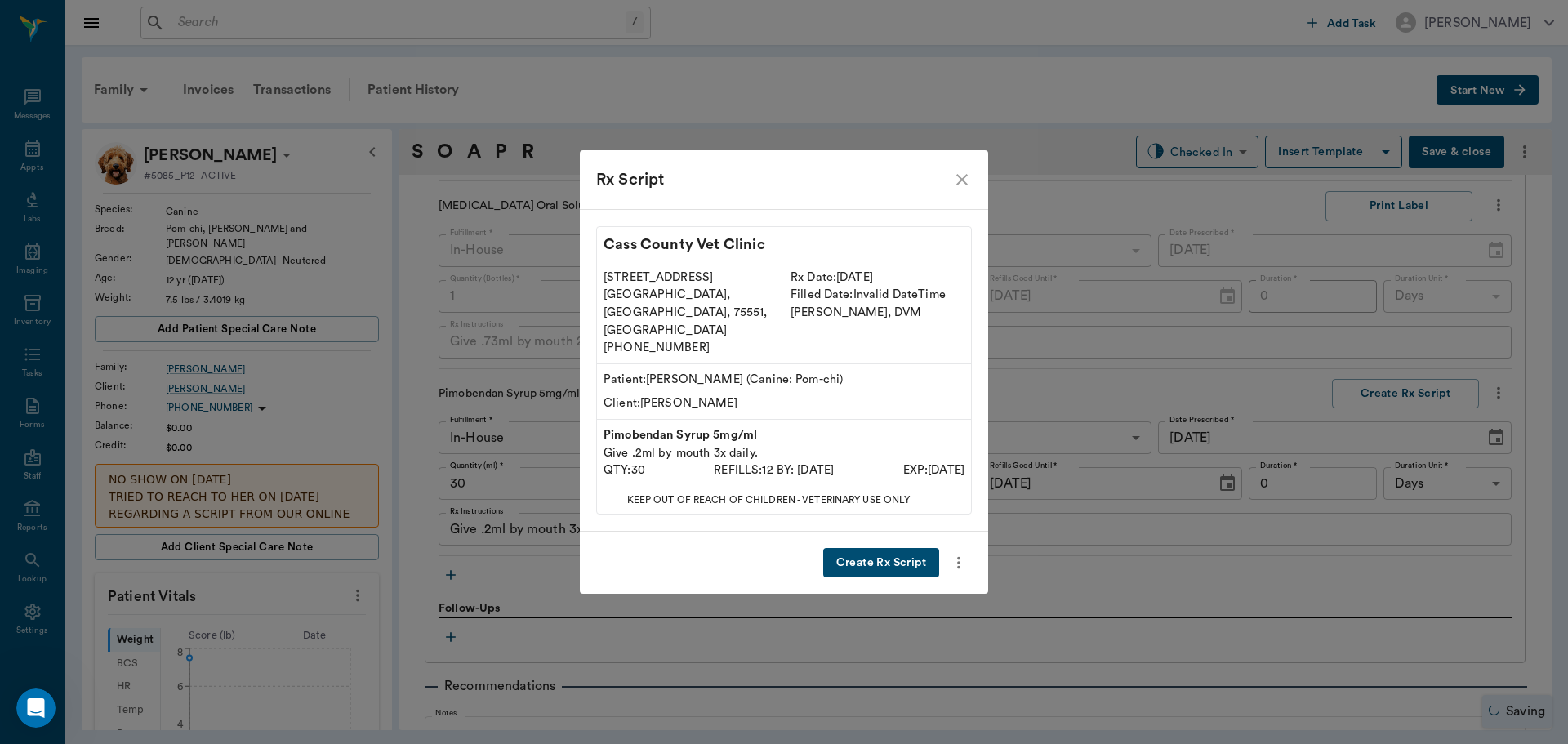
click at [901, 548] on button "Create Rx Script" at bounding box center [881, 563] width 116 height 30
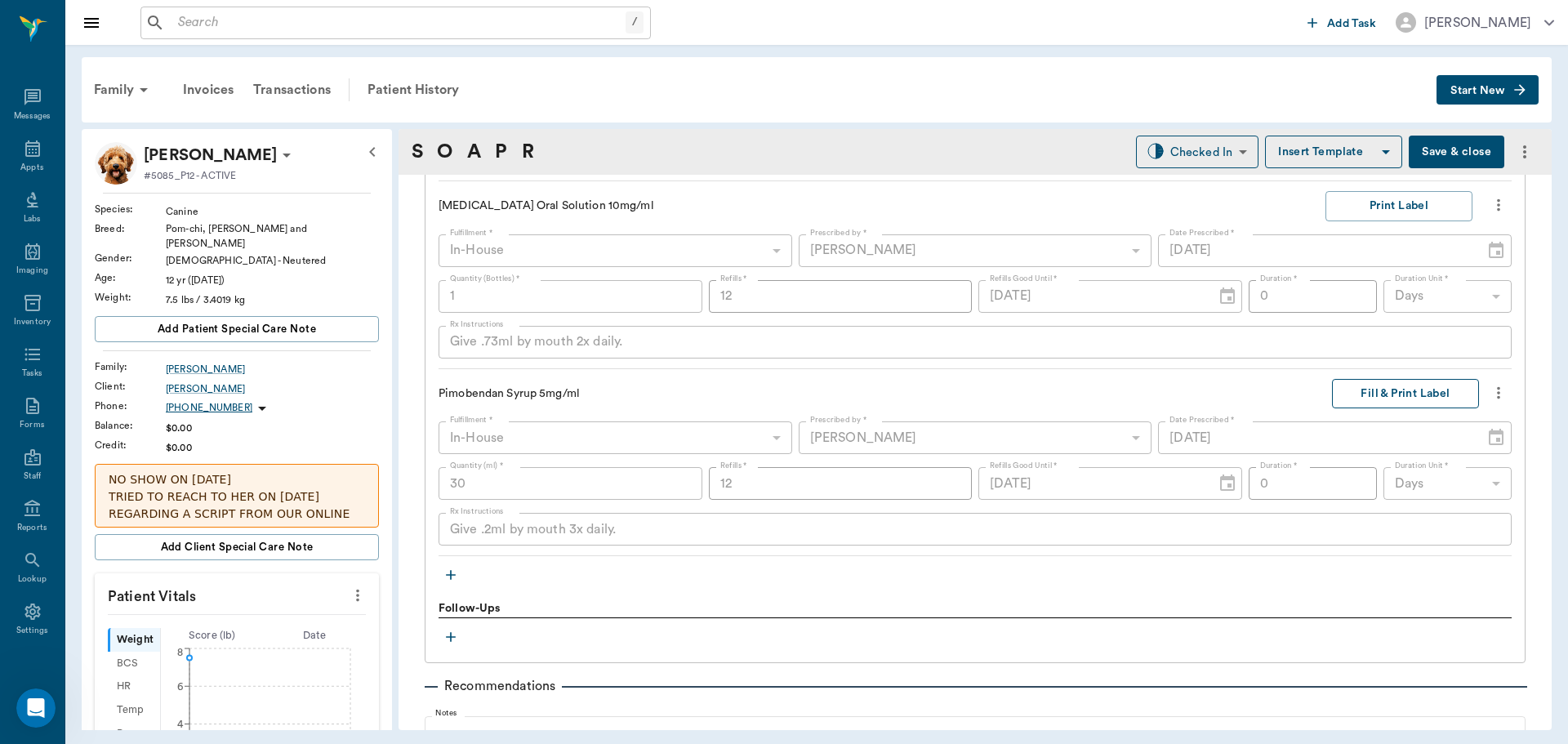
click at [1398, 397] on button "Fill & Print Label" at bounding box center [1405, 393] width 147 height 30
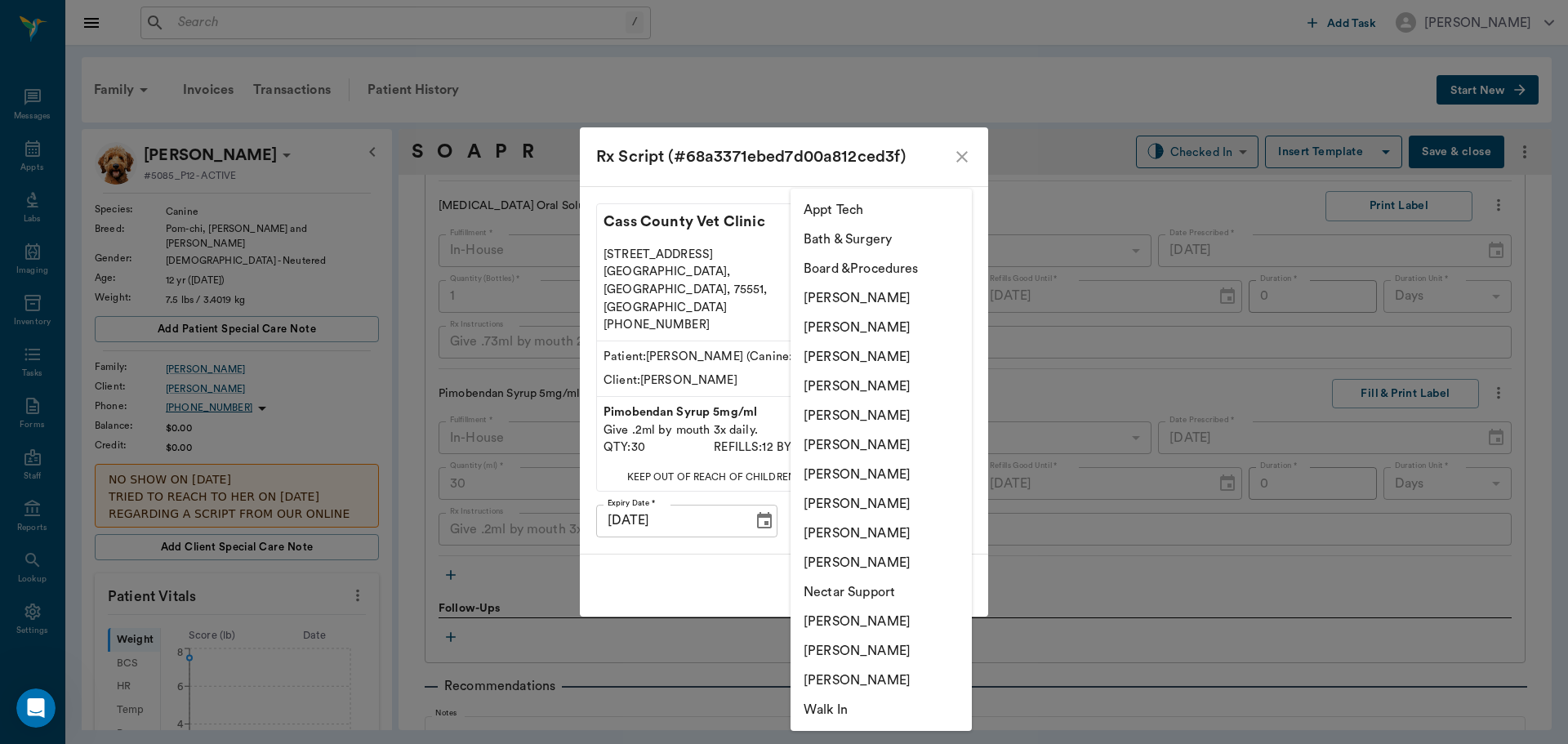
click at [930, 513] on body "/ ​ Add Task Dr. Bert Ellsworth Nectar Messages Appts Labs Imaging Inventory Ta…" at bounding box center [784, 372] width 1568 height 744
click at [874, 442] on li "Hunter Graves" at bounding box center [881, 445] width 181 height 29
type input "682b670d8bdc6f7f8feef3db"
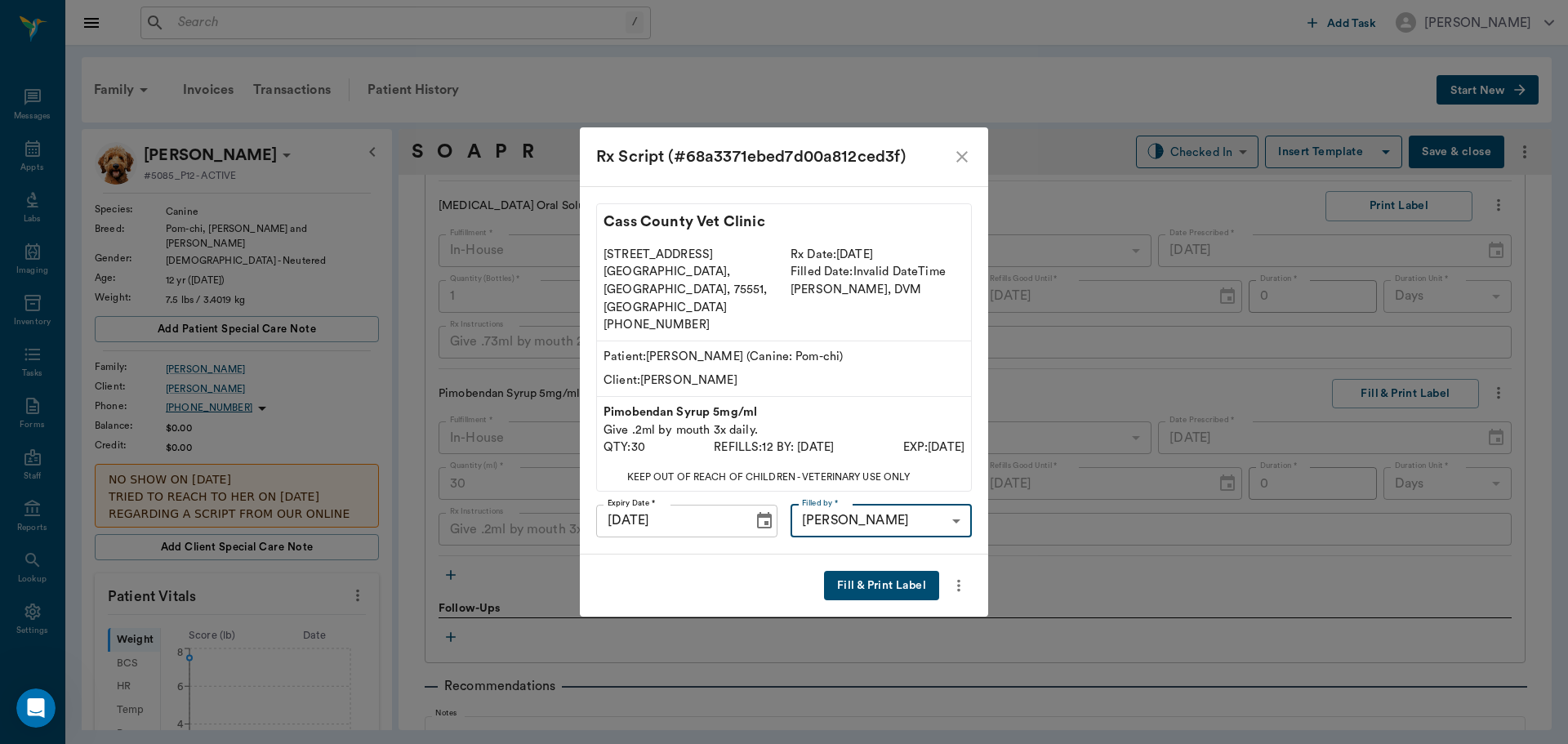
click at [887, 571] on button "Fill & Print Label" at bounding box center [882, 585] width 115 height 30
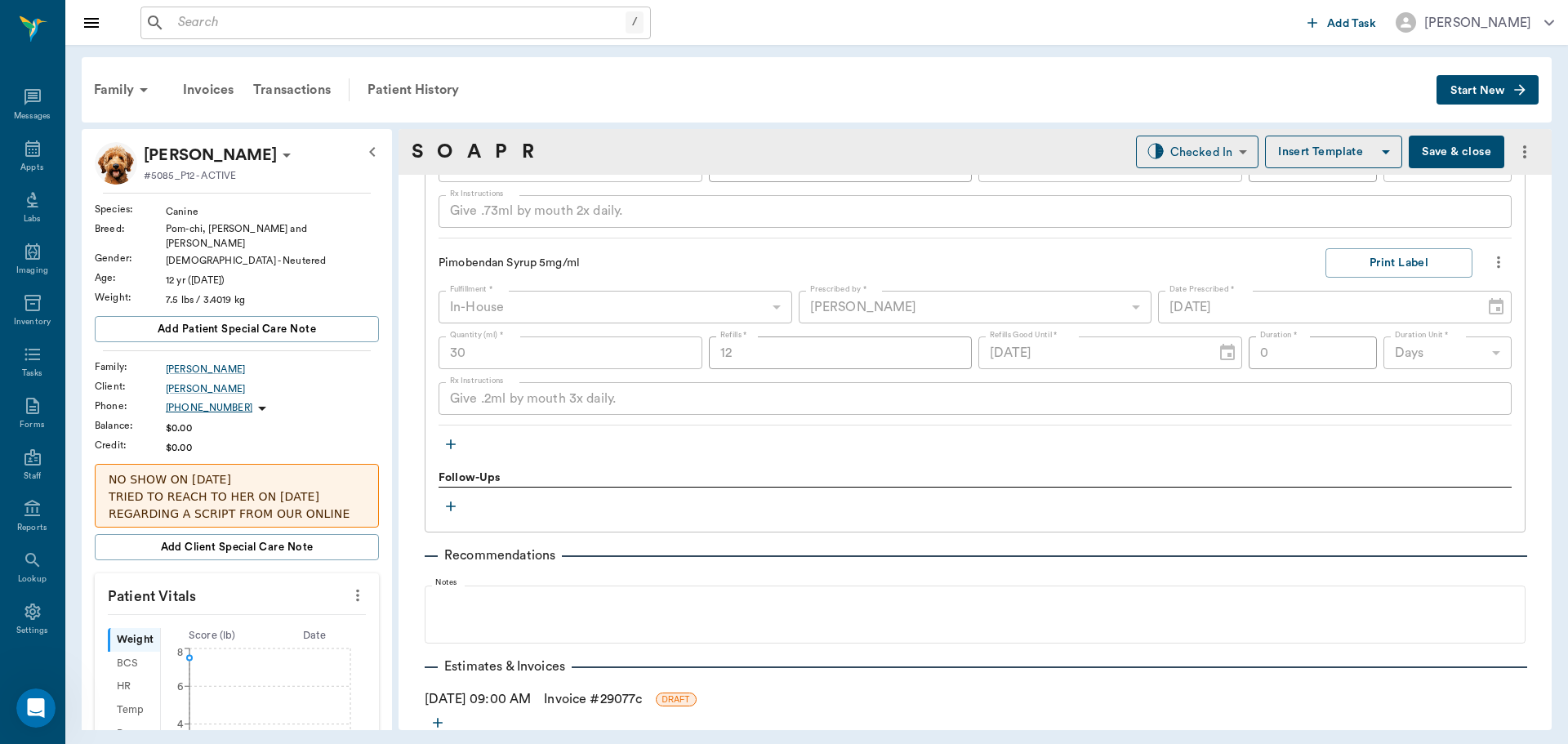
scroll to position [1644, 0]
click at [455, 445] on icon "button" at bounding box center [451, 443] width 16 height 16
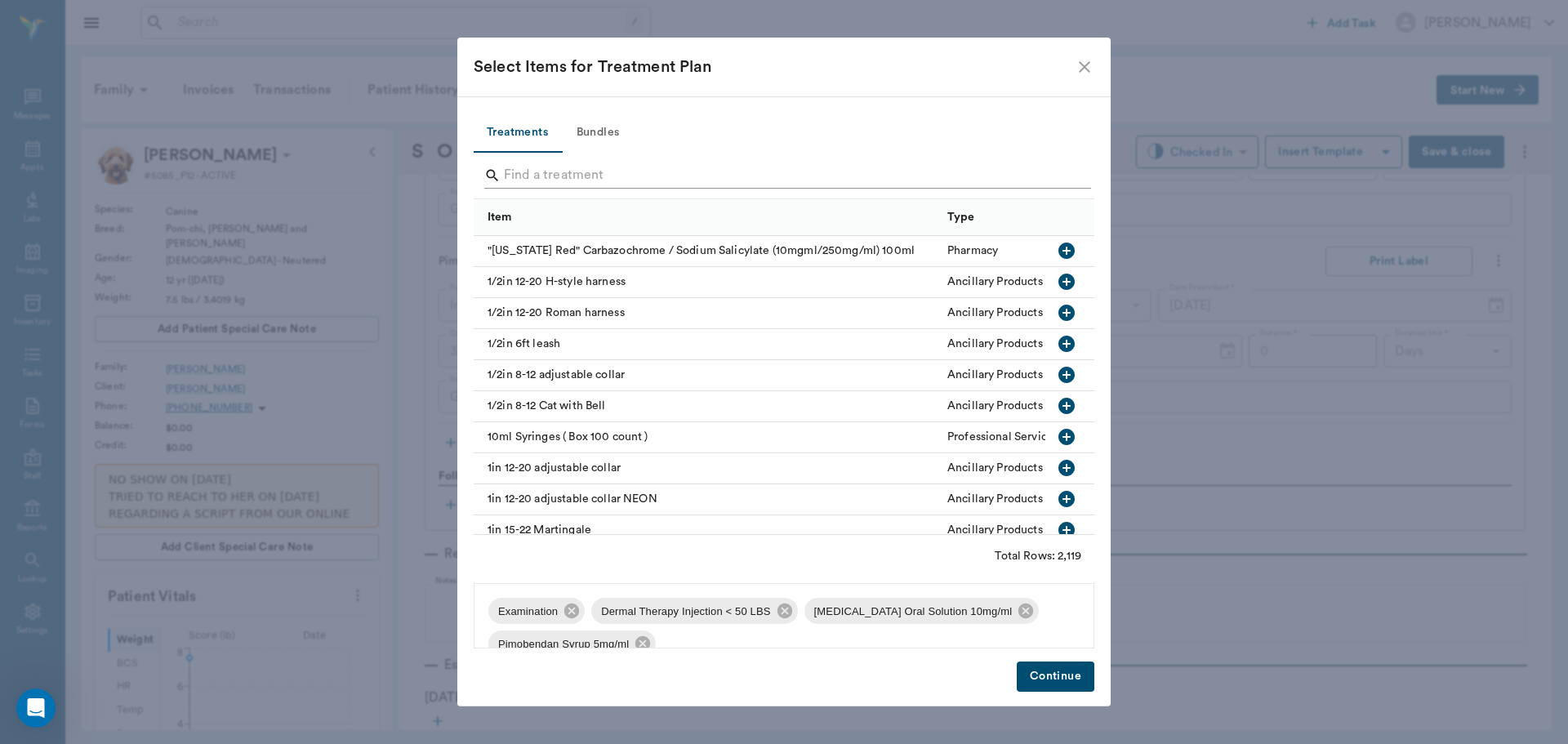
click at [560, 175] on input "Search" at bounding box center [785, 175] width 563 height 27
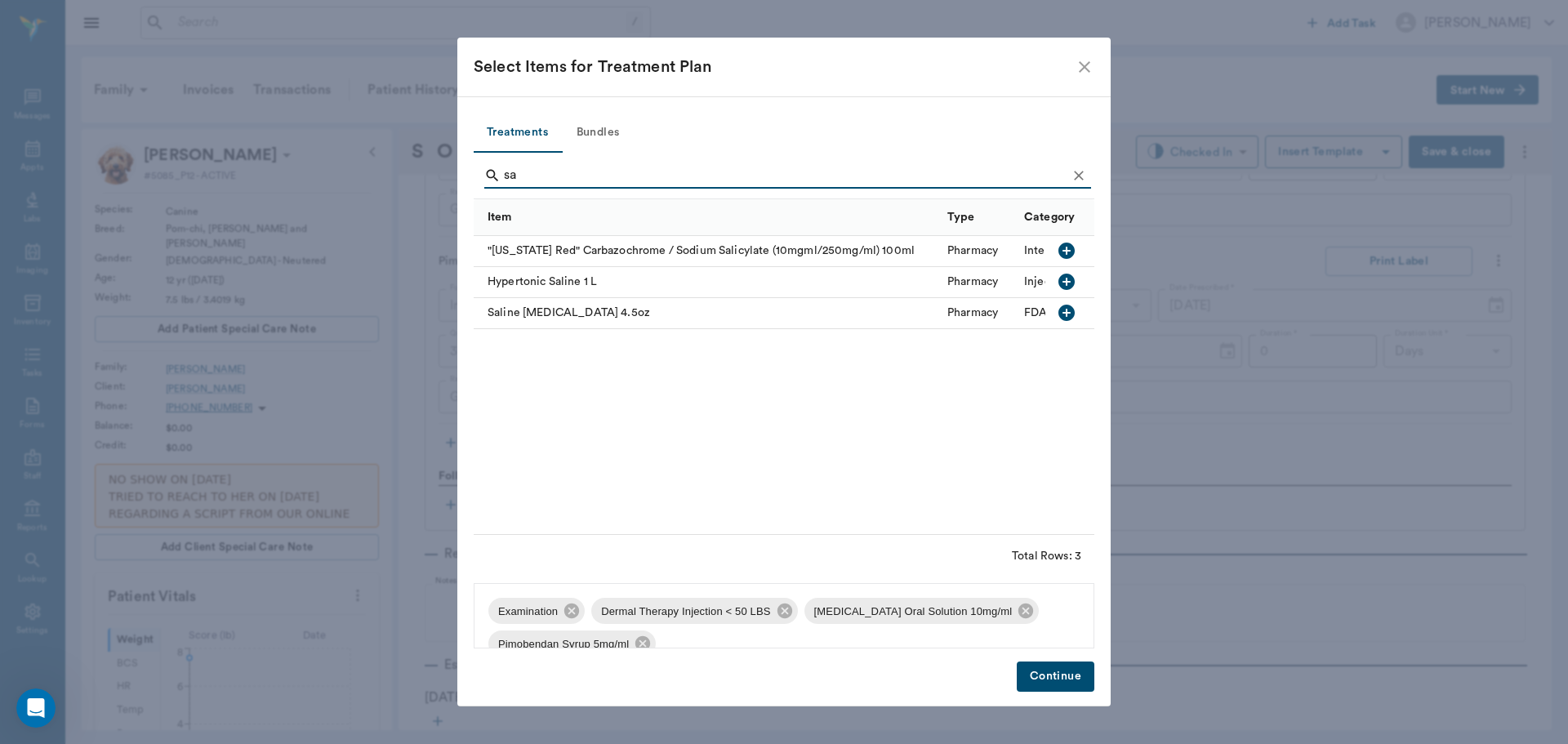
type input "s"
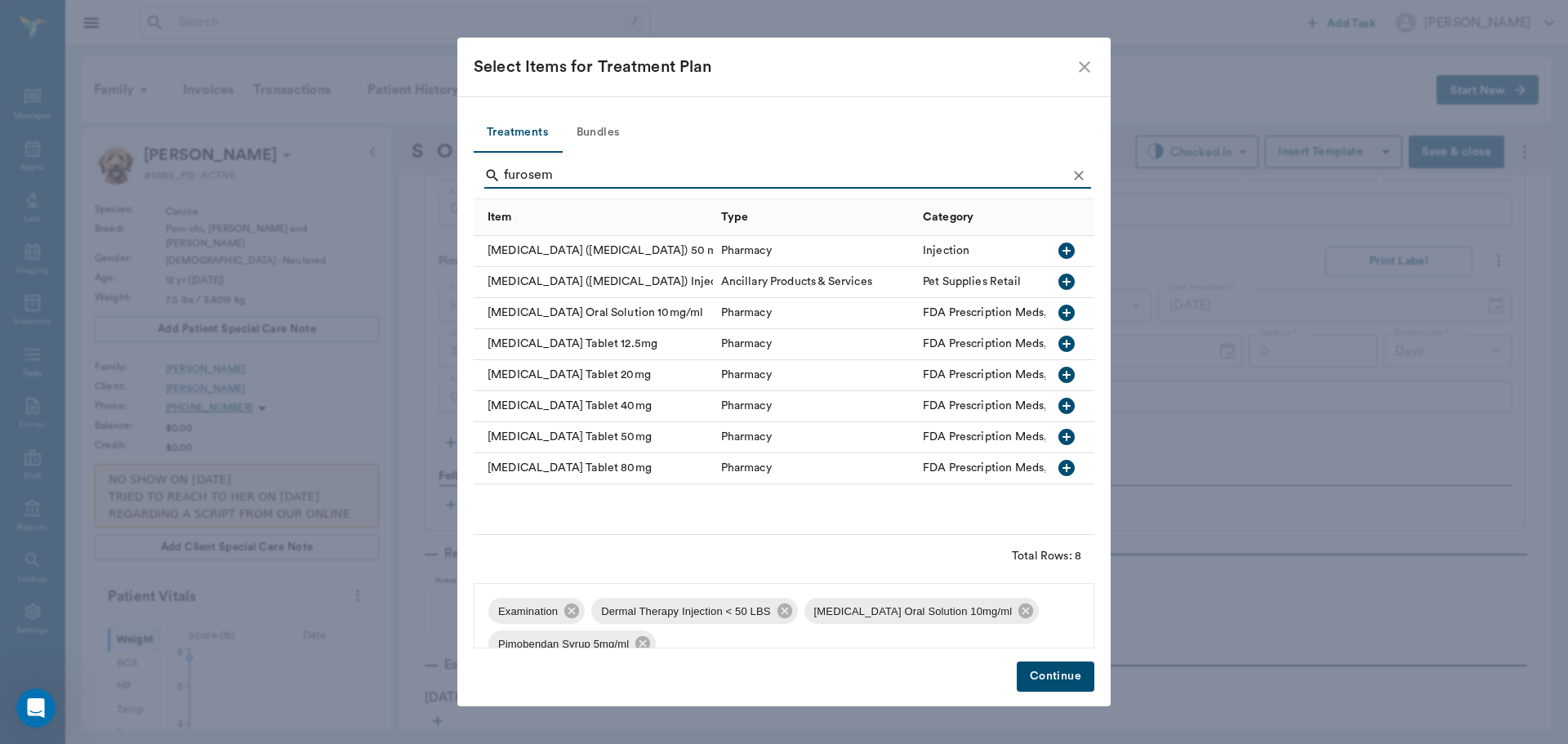
type input "furosem"
click at [1072, 251] on icon "button" at bounding box center [1067, 251] width 16 height 16
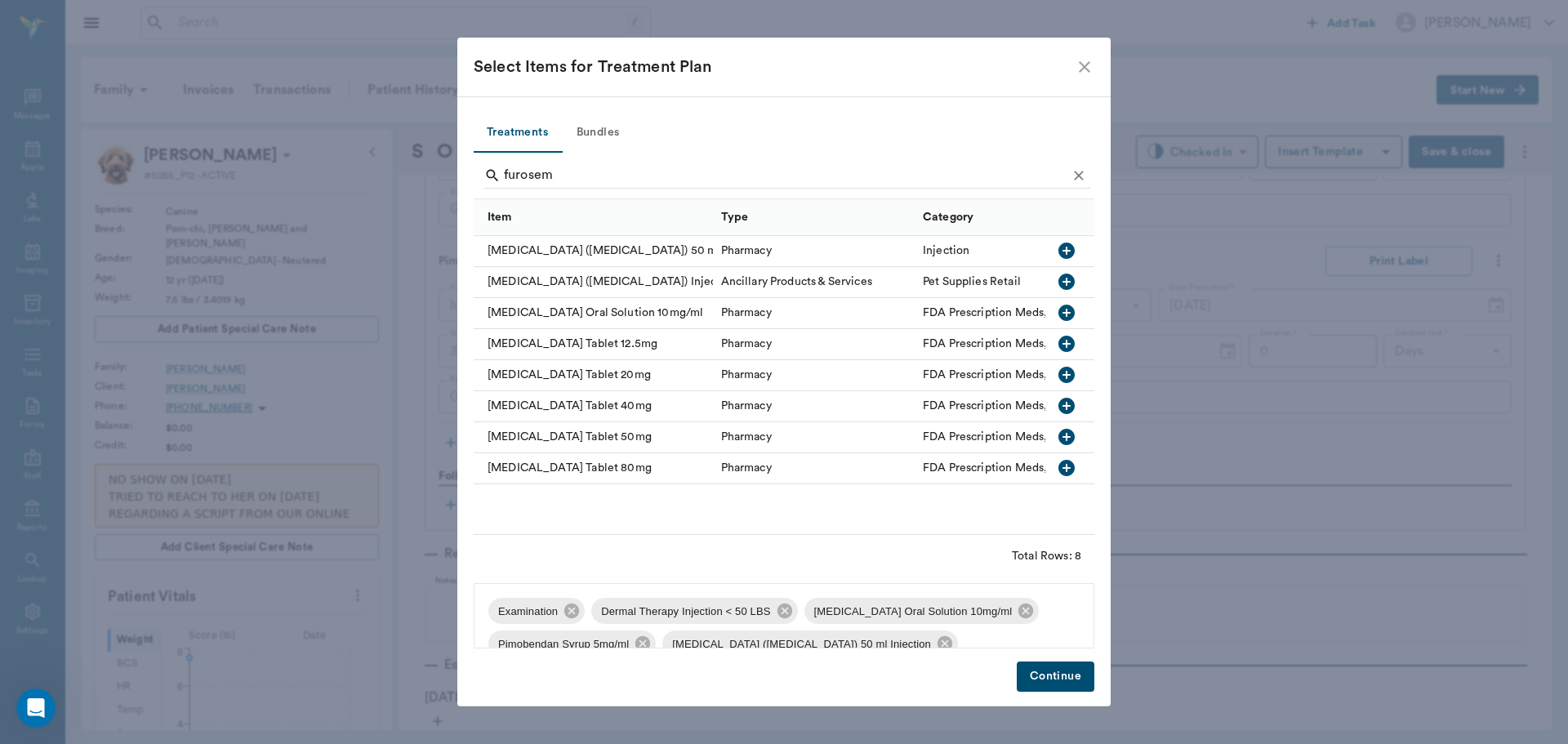
click at [1085, 666] on button "Continue" at bounding box center [1055, 676] width 78 height 30
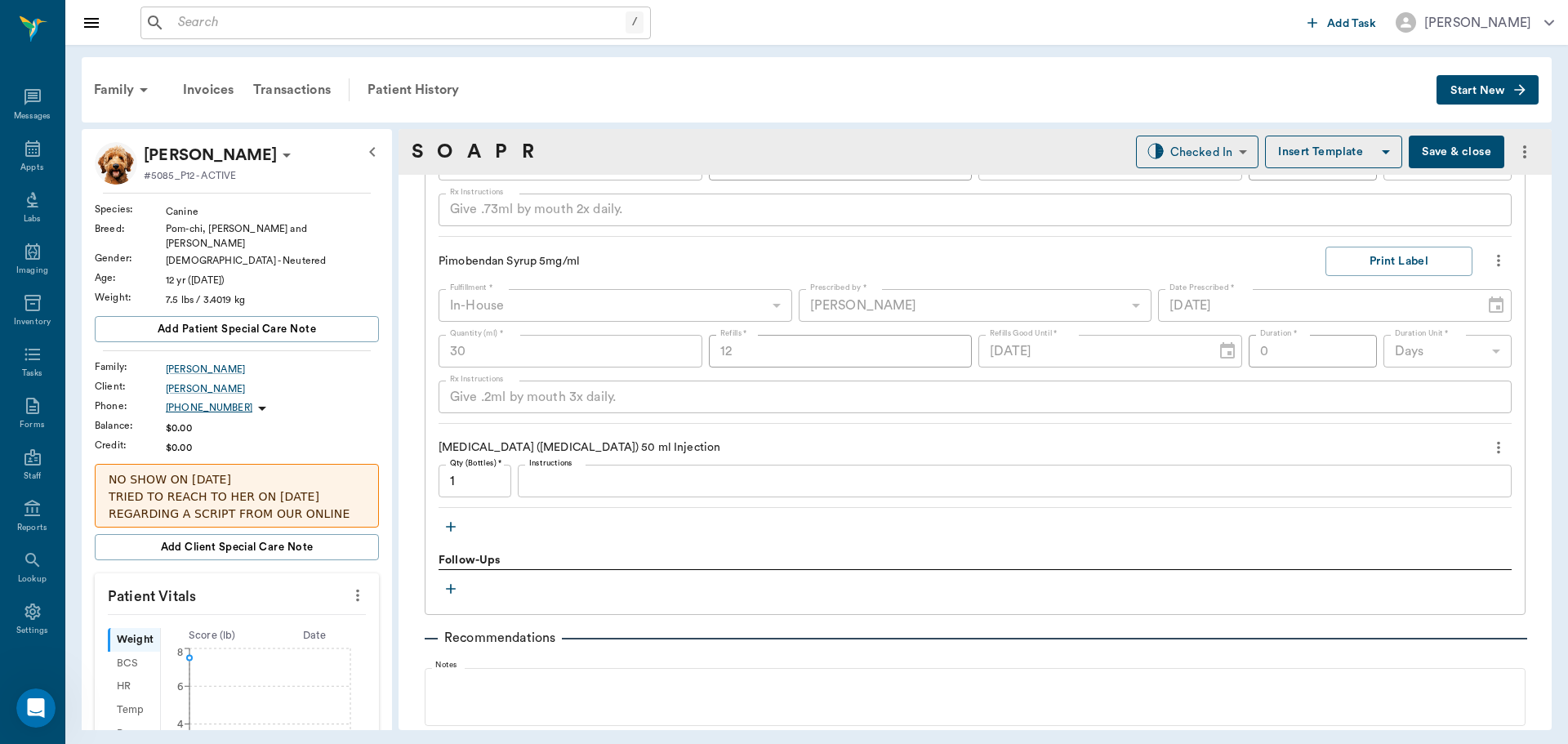
click at [1489, 445] on icon "more" at bounding box center [1498, 447] width 18 height 19
click at [1420, 512] on span "Delete" at bounding box center [1418, 506] width 137 height 17
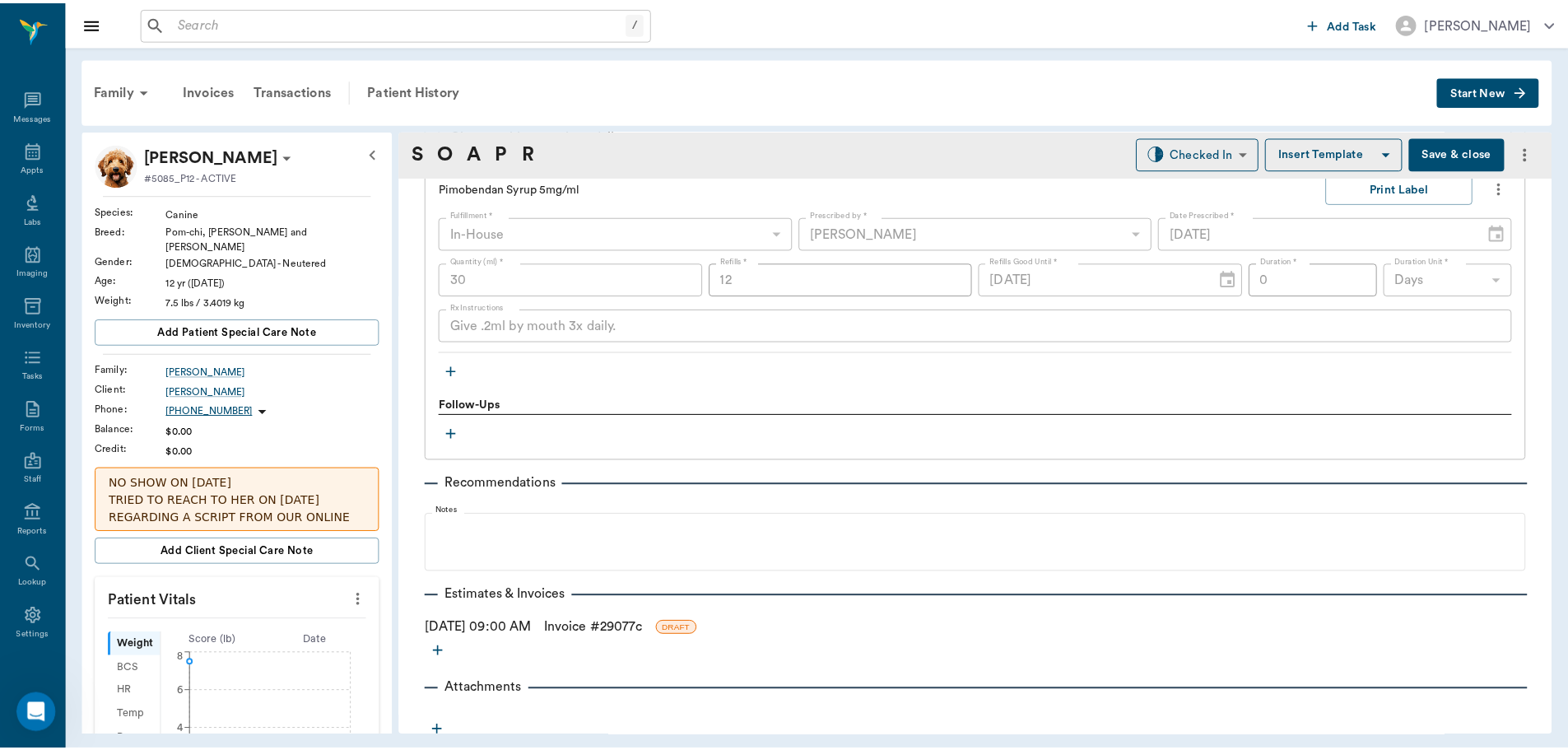
scroll to position [1739, 0]
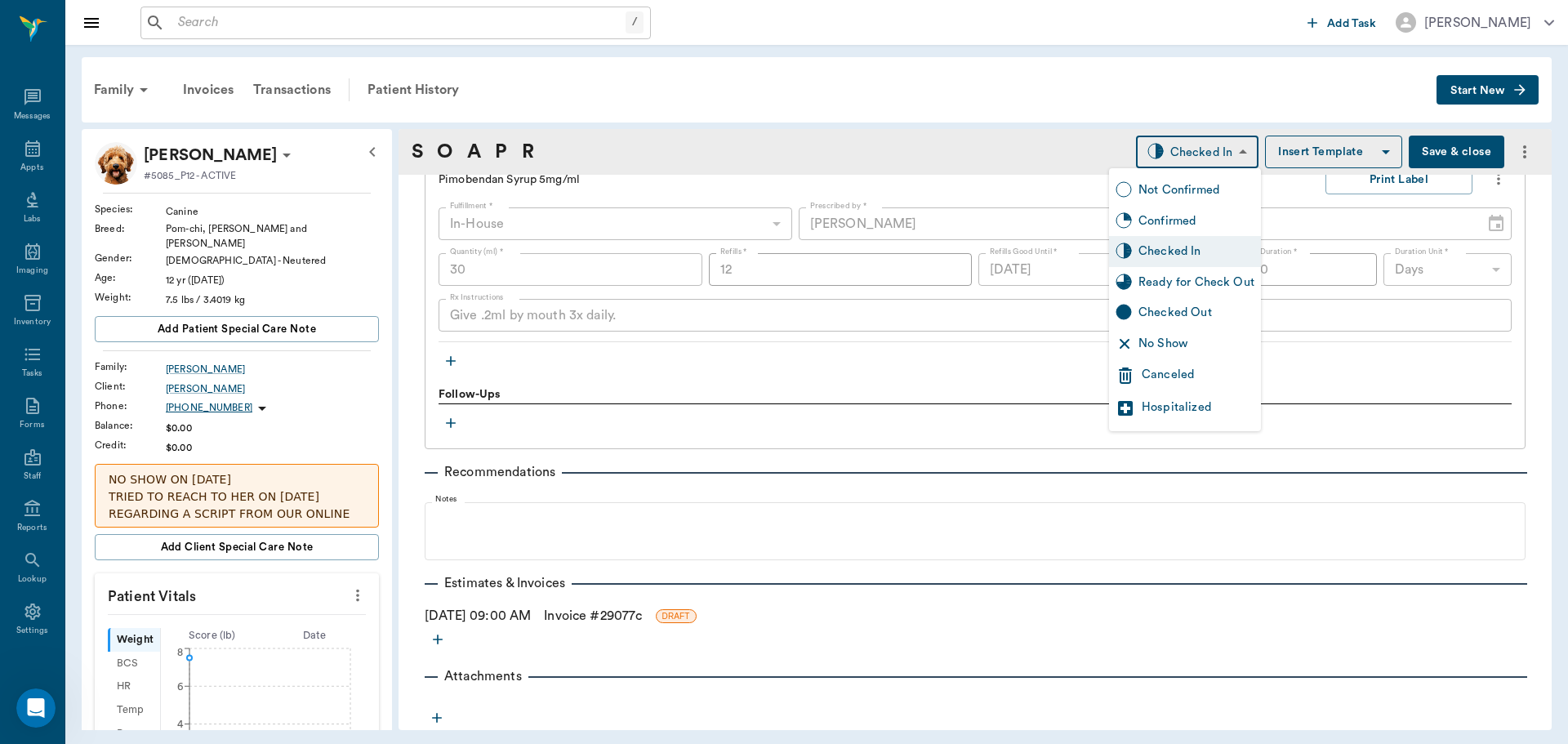
click at [1202, 146] on body "/ ​ Add Task Dr. Bert Ellsworth Nectar Messages Appts Labs Imaging Inventory Ta…" at bounding box center [784, 372] width 1568 height 744
click at [1210, 268] on div "Ready for Check Out" at bounding box center [1185, 282] width 152 height 31
type input "READY_TO_CHECKOUT"
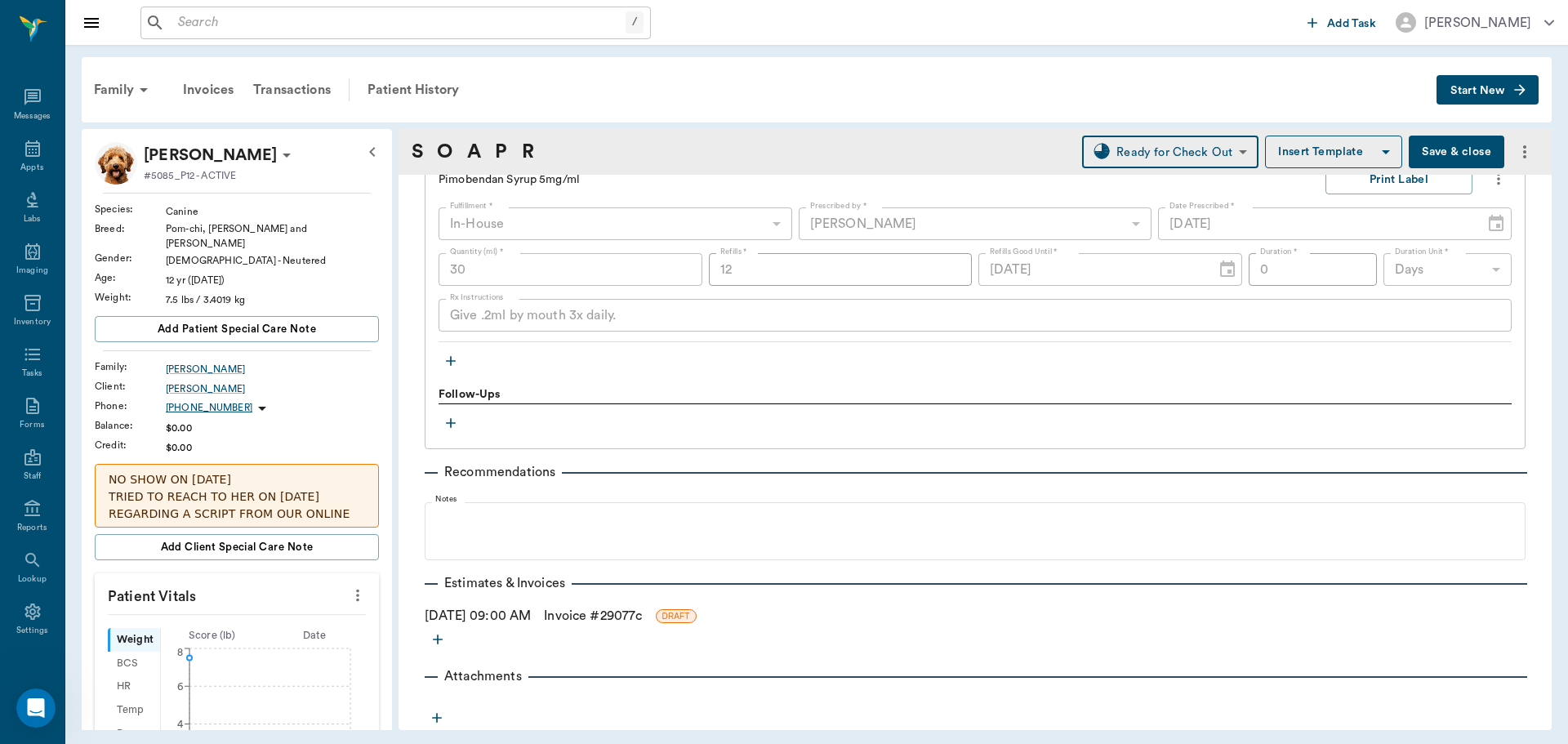
click at [607, 616] on link "Invoice # 29077c" at bounding box center [592, 615] width 98 height 19
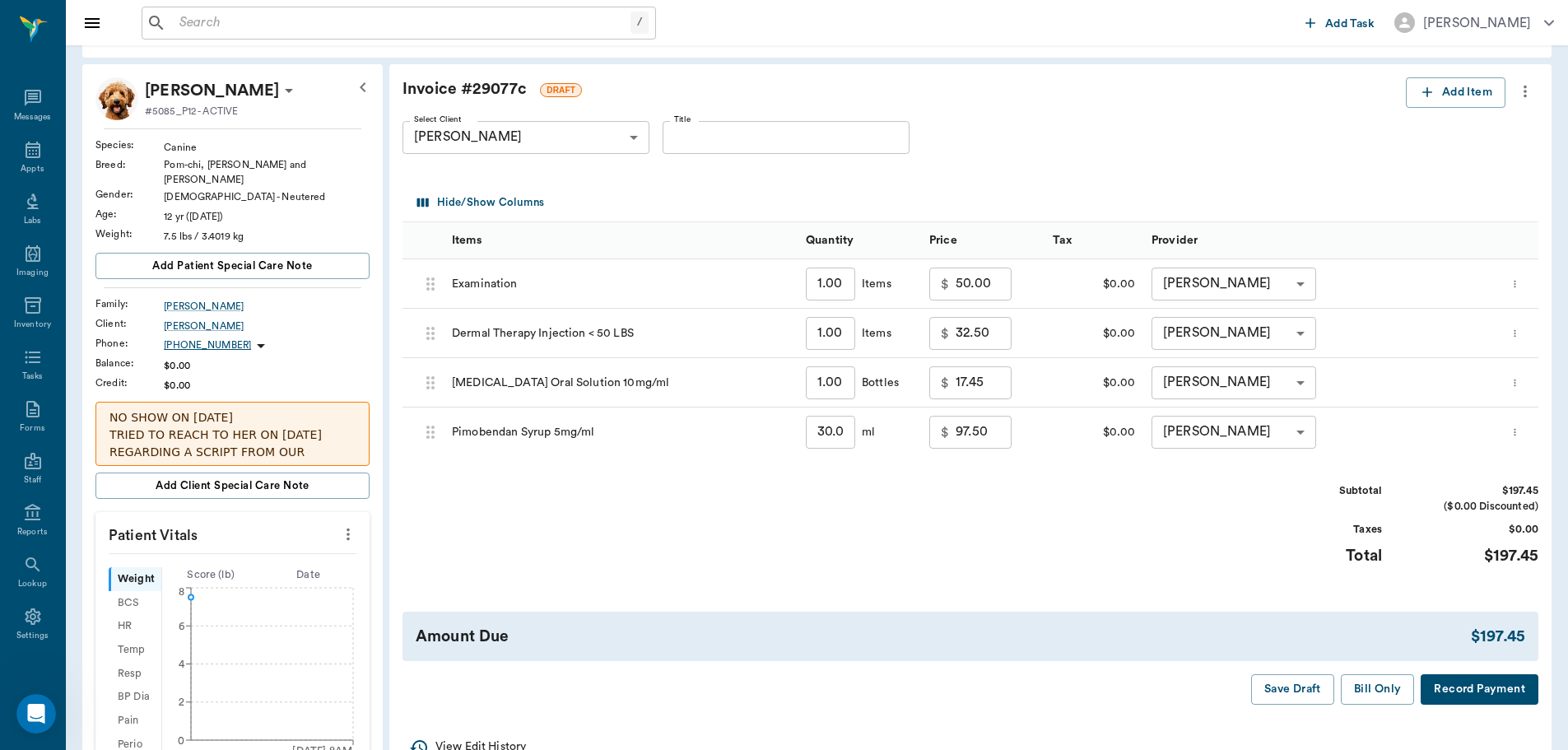
scroll to position [247, 0]
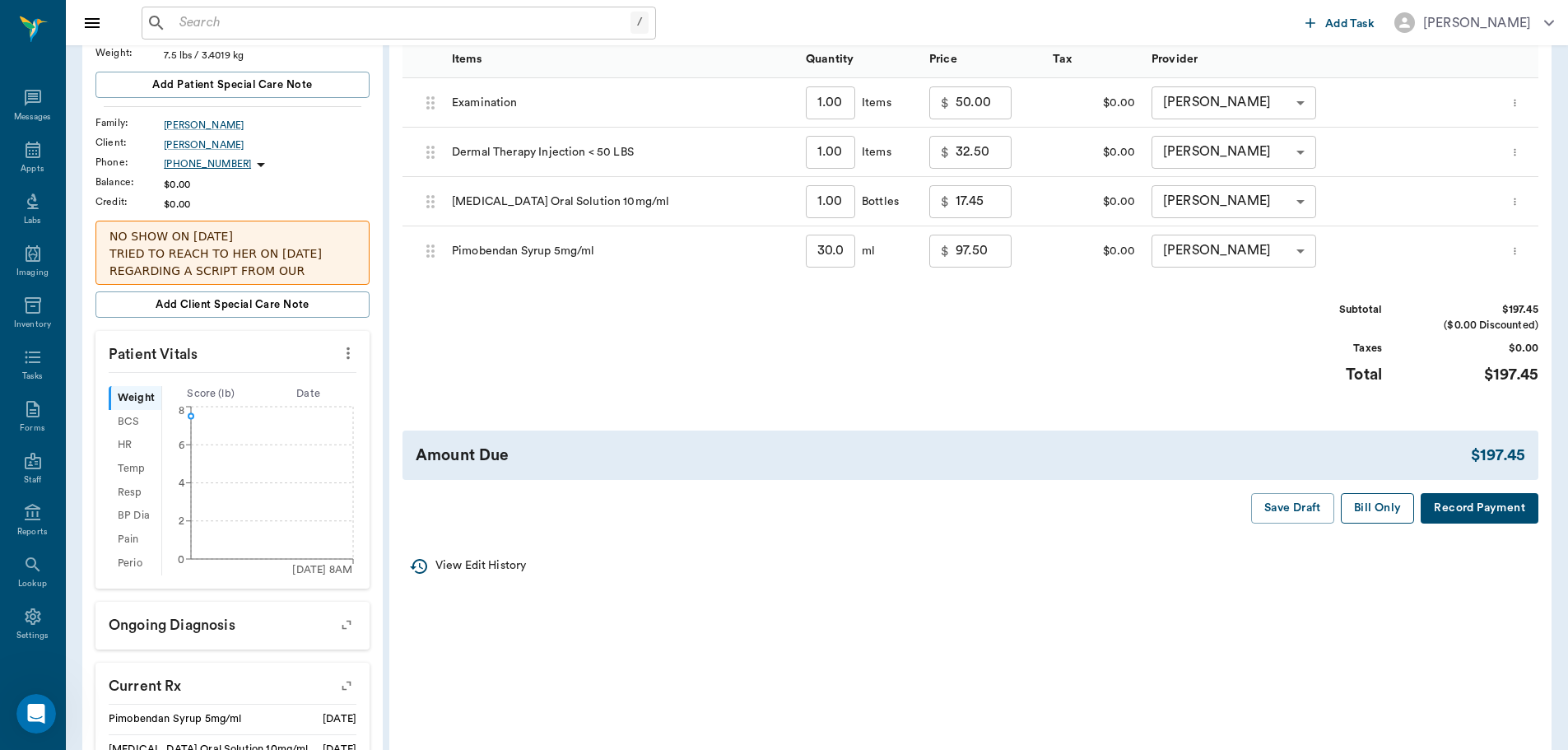
click at [1356, 512] on button "Bill Only" at bounding box center [1378, 508] width 74 height 30
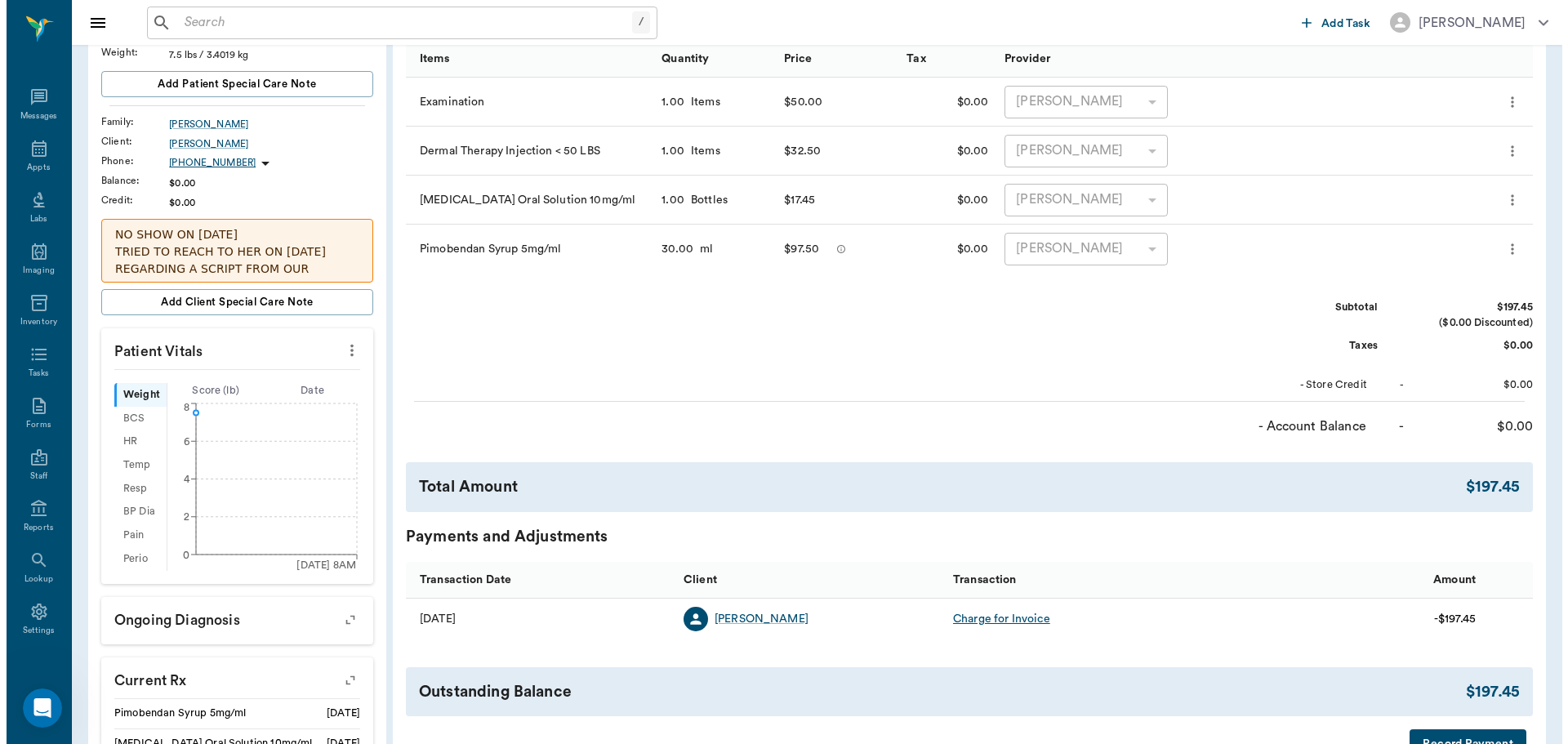
scroll to position [0, 0]
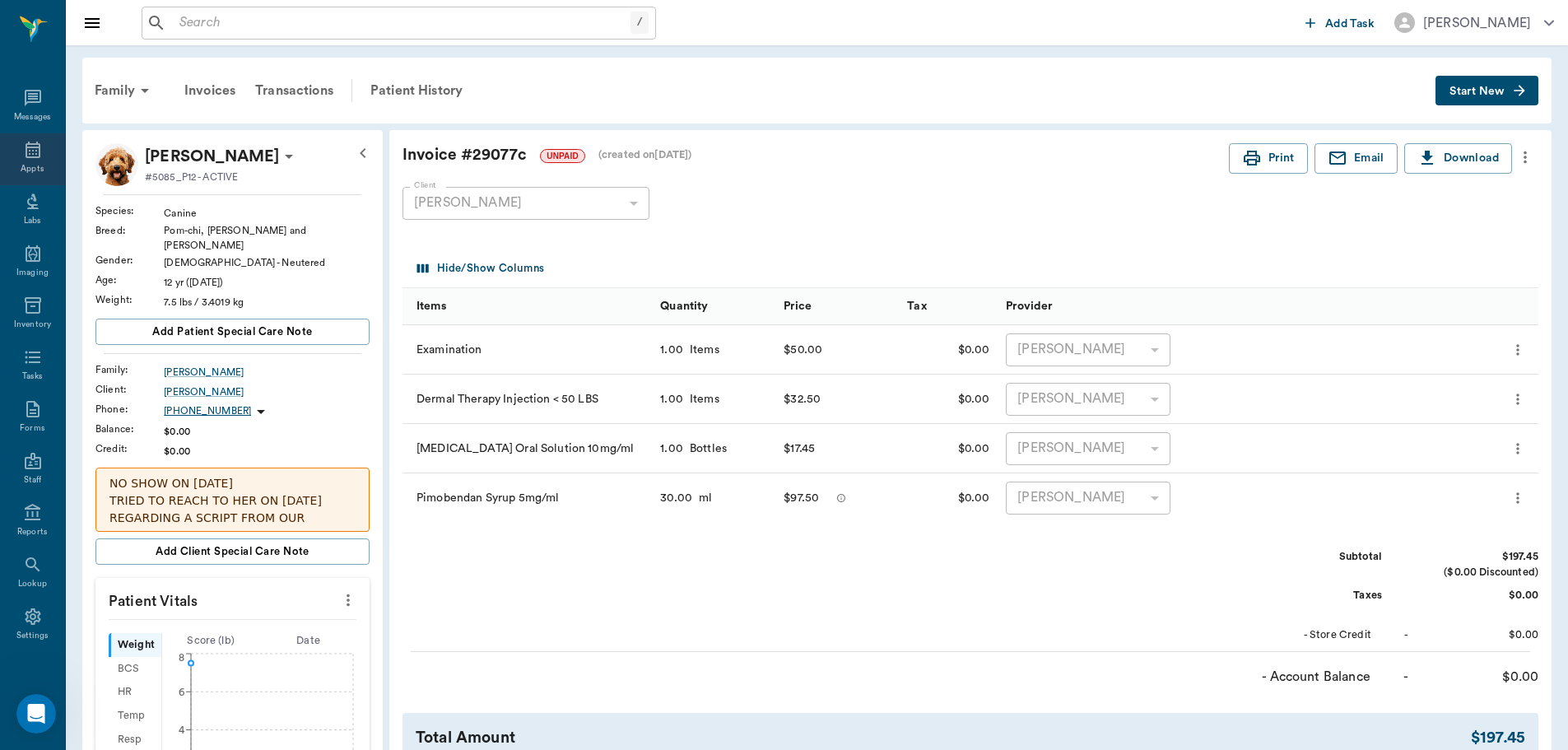
click at [23, 164] on div "Appts" at bounding box center [31, 168] width 23 height 12
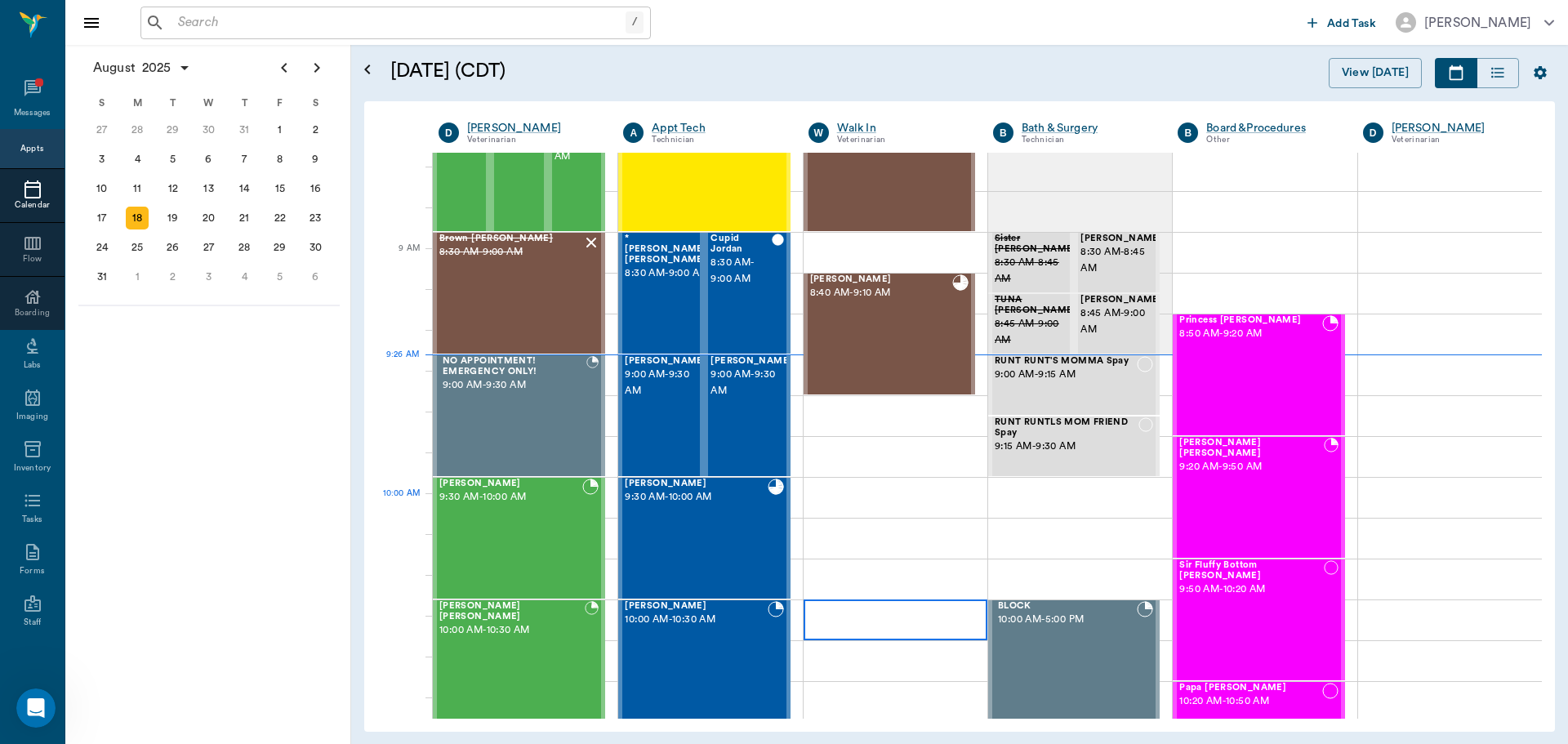
scroll to position [163, 0]
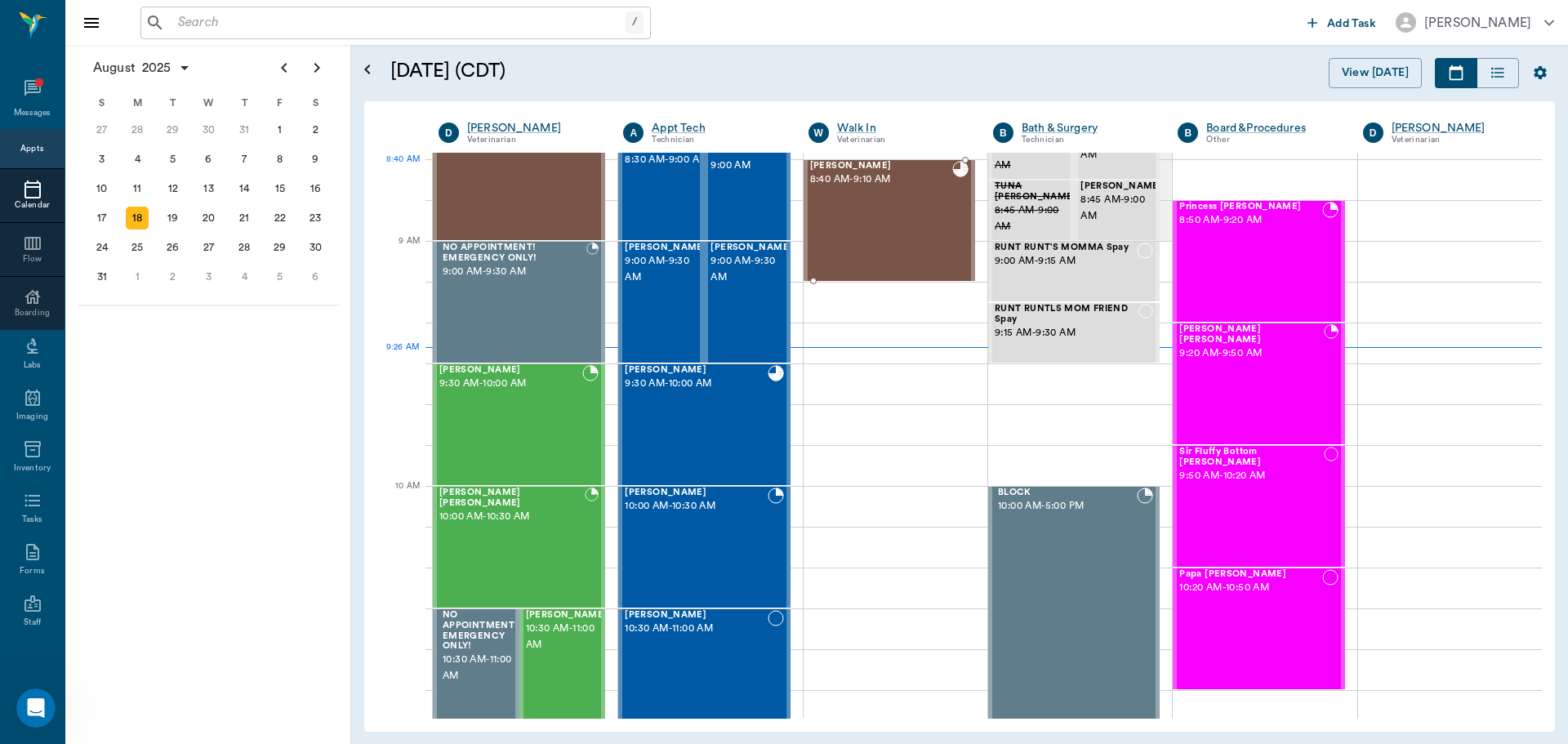
click at [903, 200] on div "Asher Snelgrove 8:40 AM - 9:10 AM" at bounding box center [881, 221] width 142 height 119
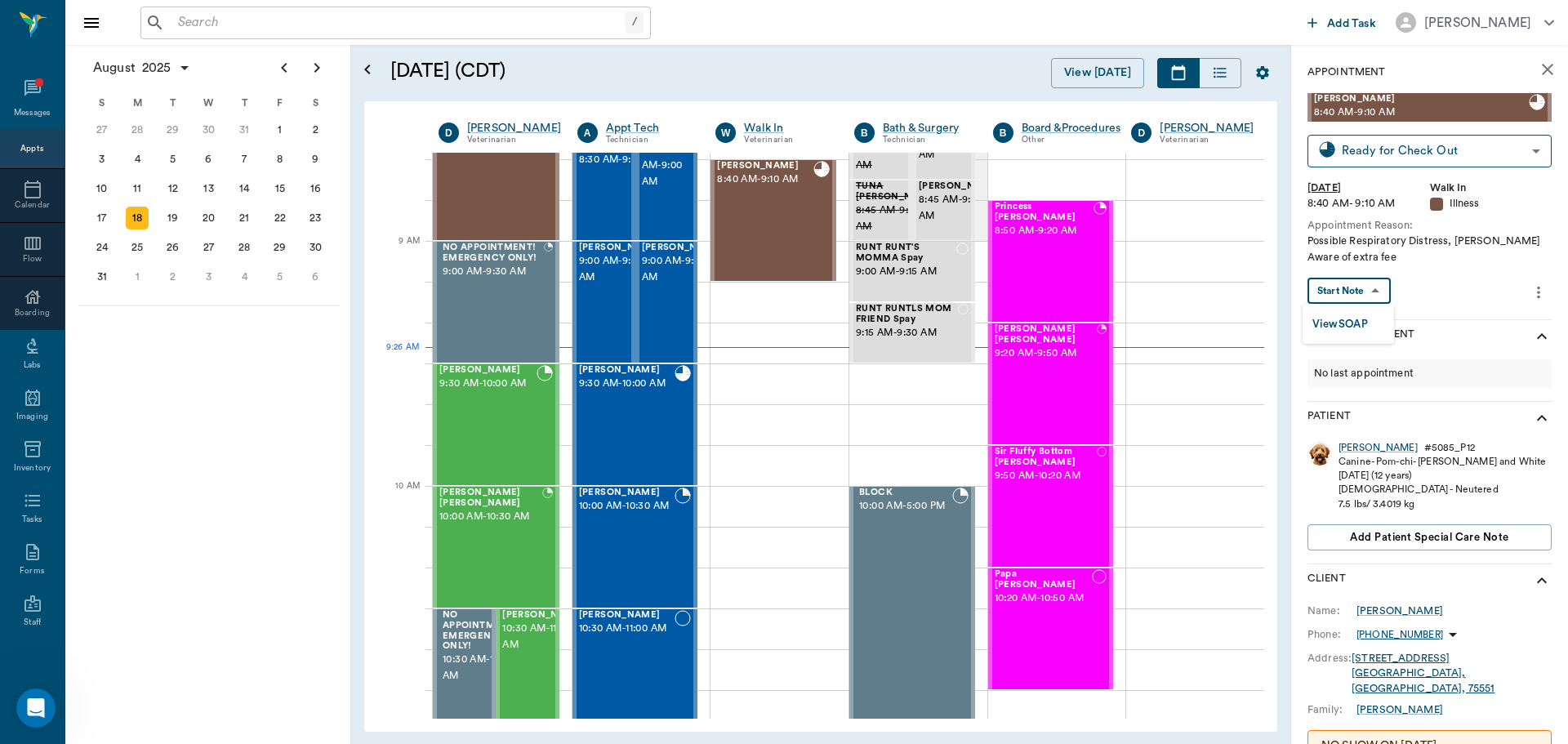
click at [1376, 292] on body "/ ​ Add Task Dr. Bert Ellsworth Nectar Messages Appts Calendar Flow Boarding La…" at bounding box center [784, 372] width 1568 height 744
click at [1362, 326] on button "View SOAP" at bounding box center [1340, 324] width 56 height 18
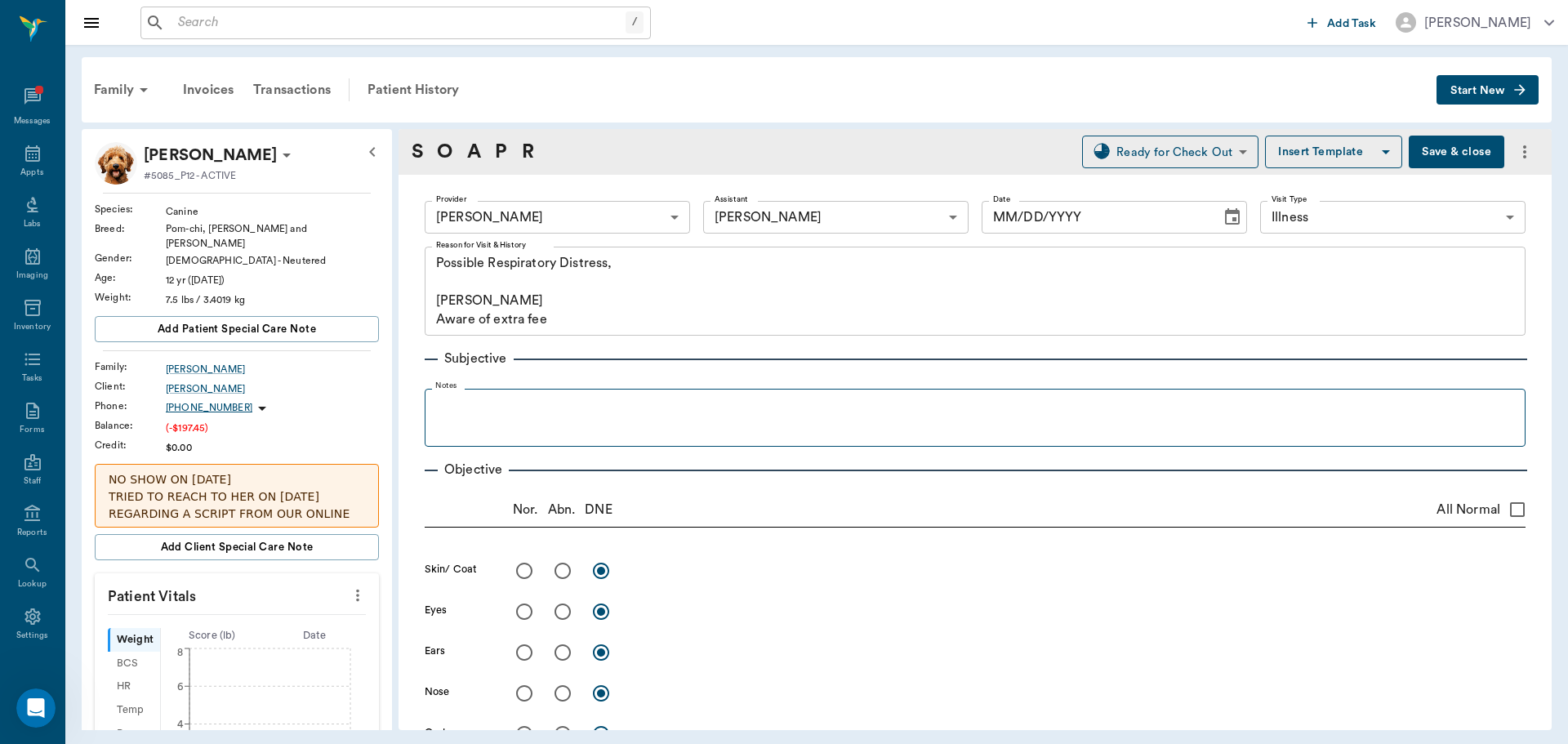
type input "63ec2f075fda476ae8351a4d"
type input "682b670d8bdc6f7f8feef3db"
type input "65d2be4f46e3a538d89b8c15"
type textarea "Possible Respiratory Distress, Caryn Aware of extra fee"
type input "[DATE]"
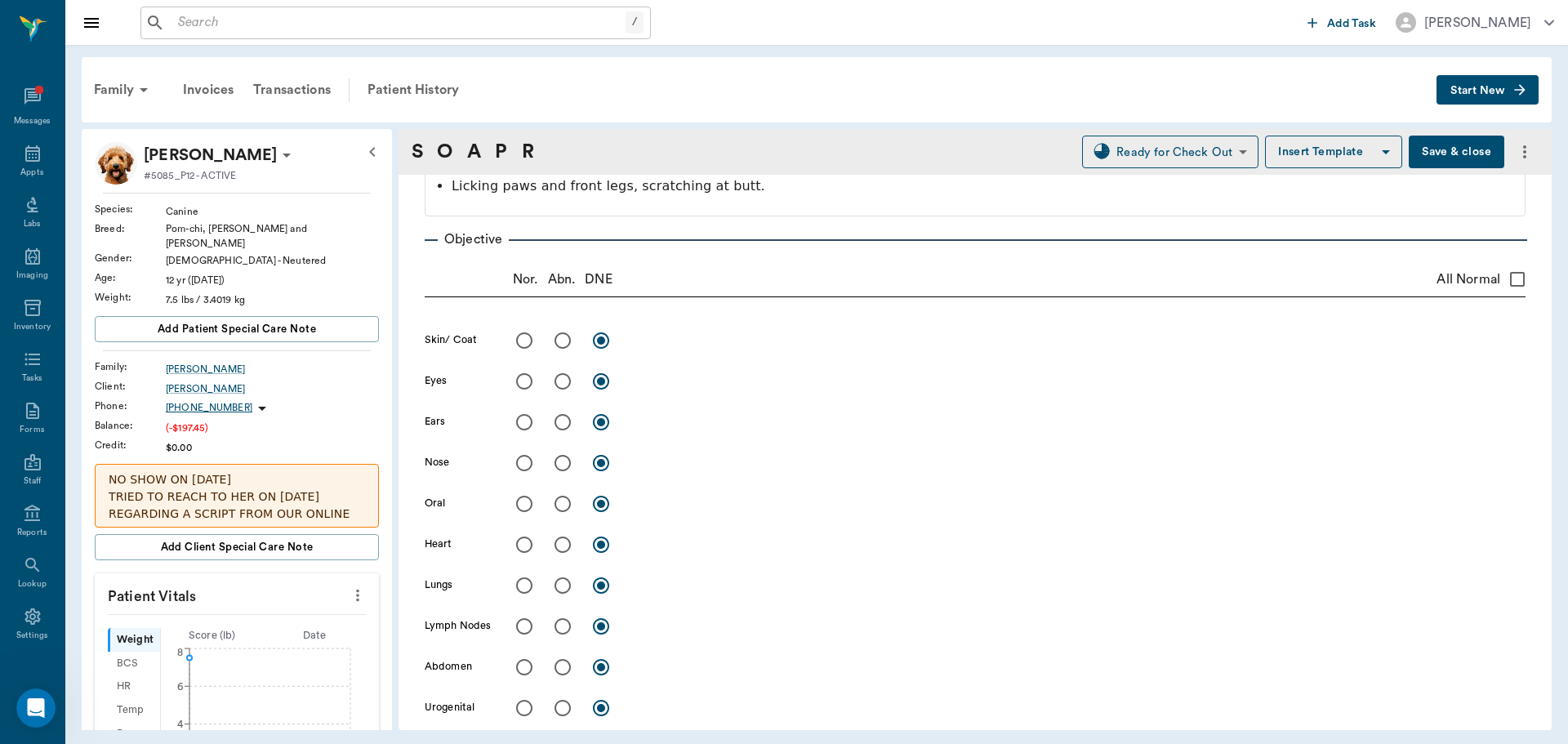
scroll to position [326, 0]
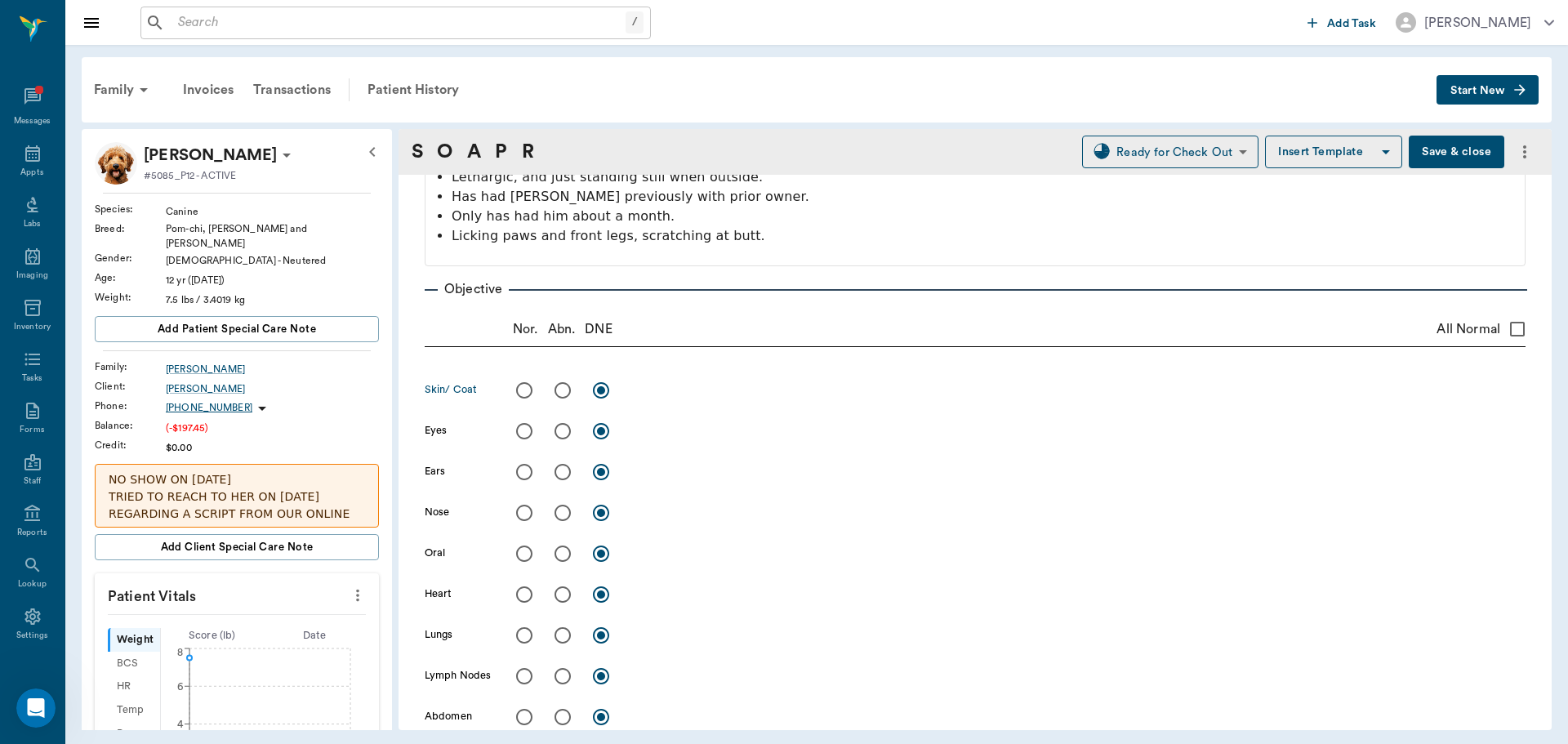
click at [567, 388] on input "radio" at bounding box center [562, 389] width 34 height 34
radio input "true"
click at [564, 593] on input "radio" at bounding box center [562, 594] width 34 height 34
radio input "true"
click at [565, 634] on input "radio" at bounding box center [562, 634] width 34 height 34
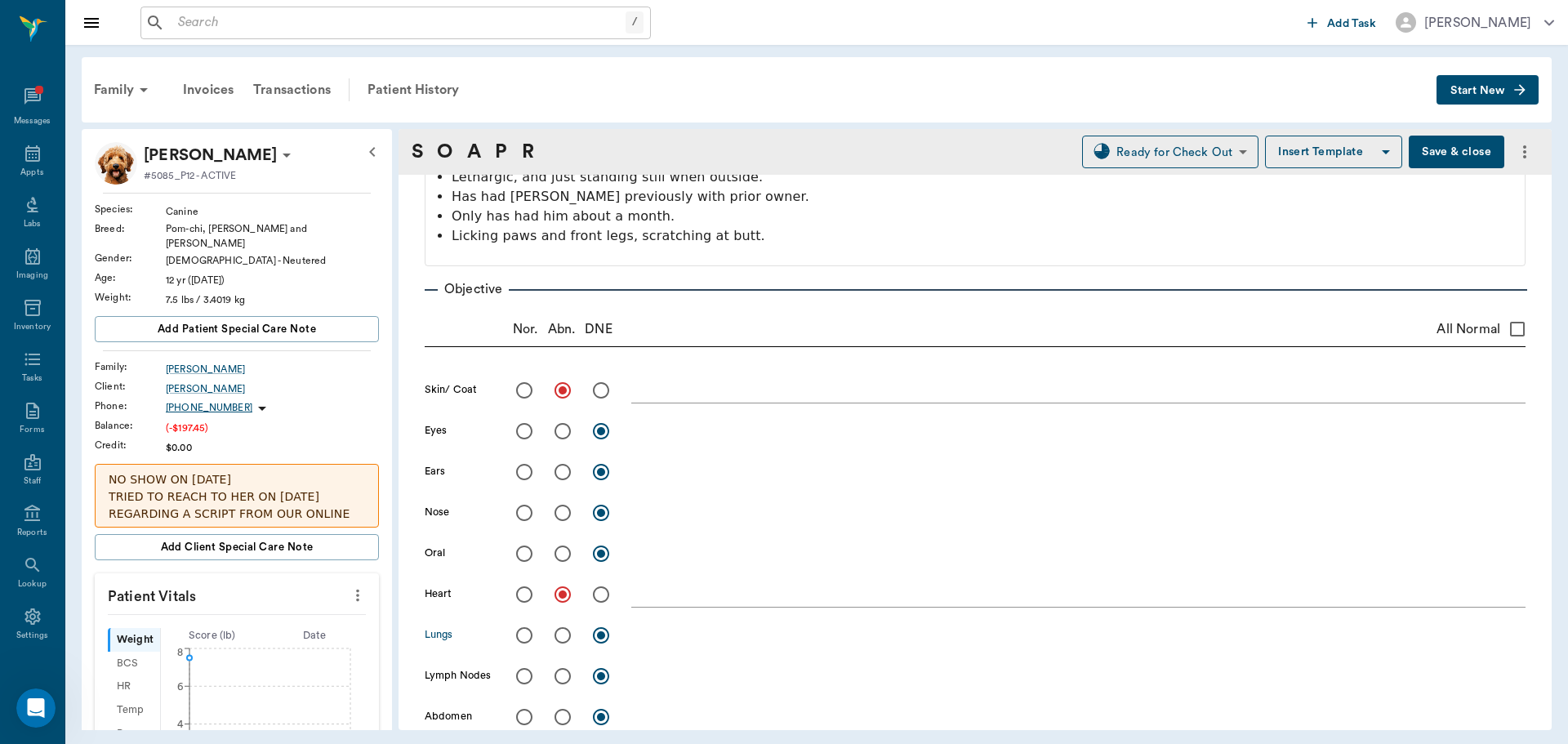
radio input "true"
click at [557, 554] on input "radio" at bounding box center [562, 553] width 34 height 34
radio input "true"
drag, startPoint x: 520, startPoint y: 520, endPoint x: 521, endPoint y: 491, distance: 29.0
click at [520, 509] on input "radio" at bounding box center [523, 512] width 34 height 34
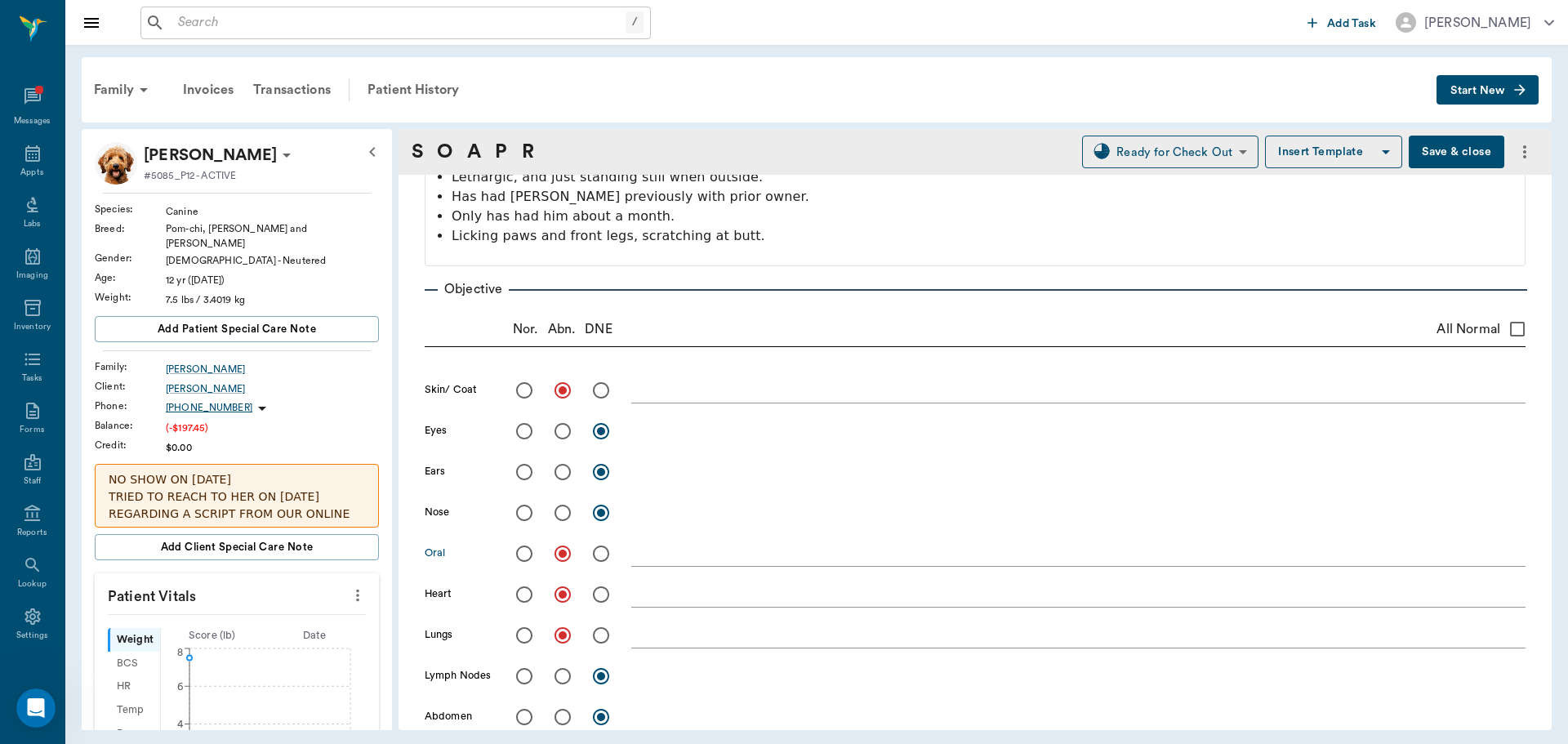
radio input "true"
click at [521, 475] on input "radio" at bounding box center [523, 471] width 34 height 34
radio input "true"
click at [525, 429] on input "radio" at bounding box center [523, 431] width 34 height 34
radio input "true"
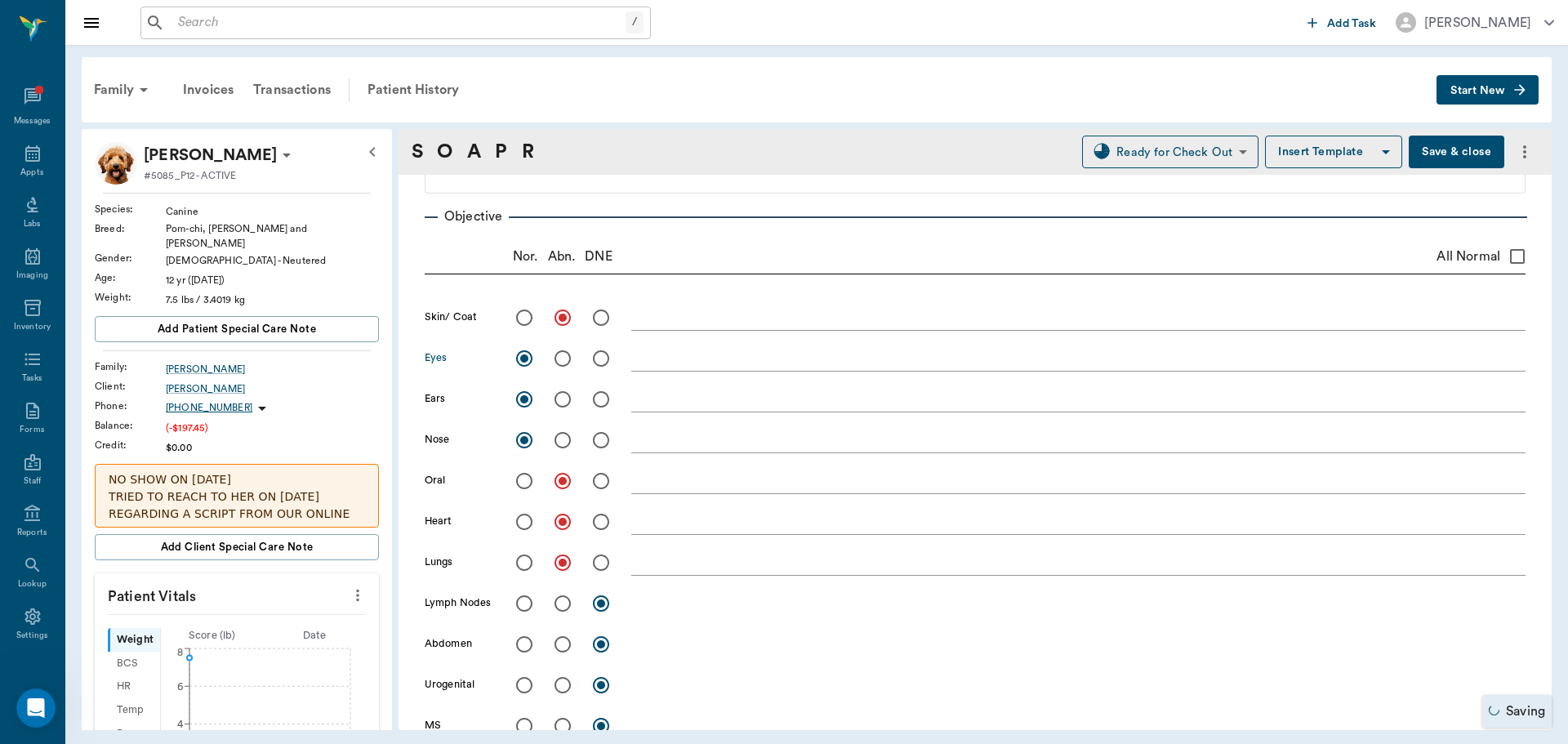
scroll to position [408, 0]
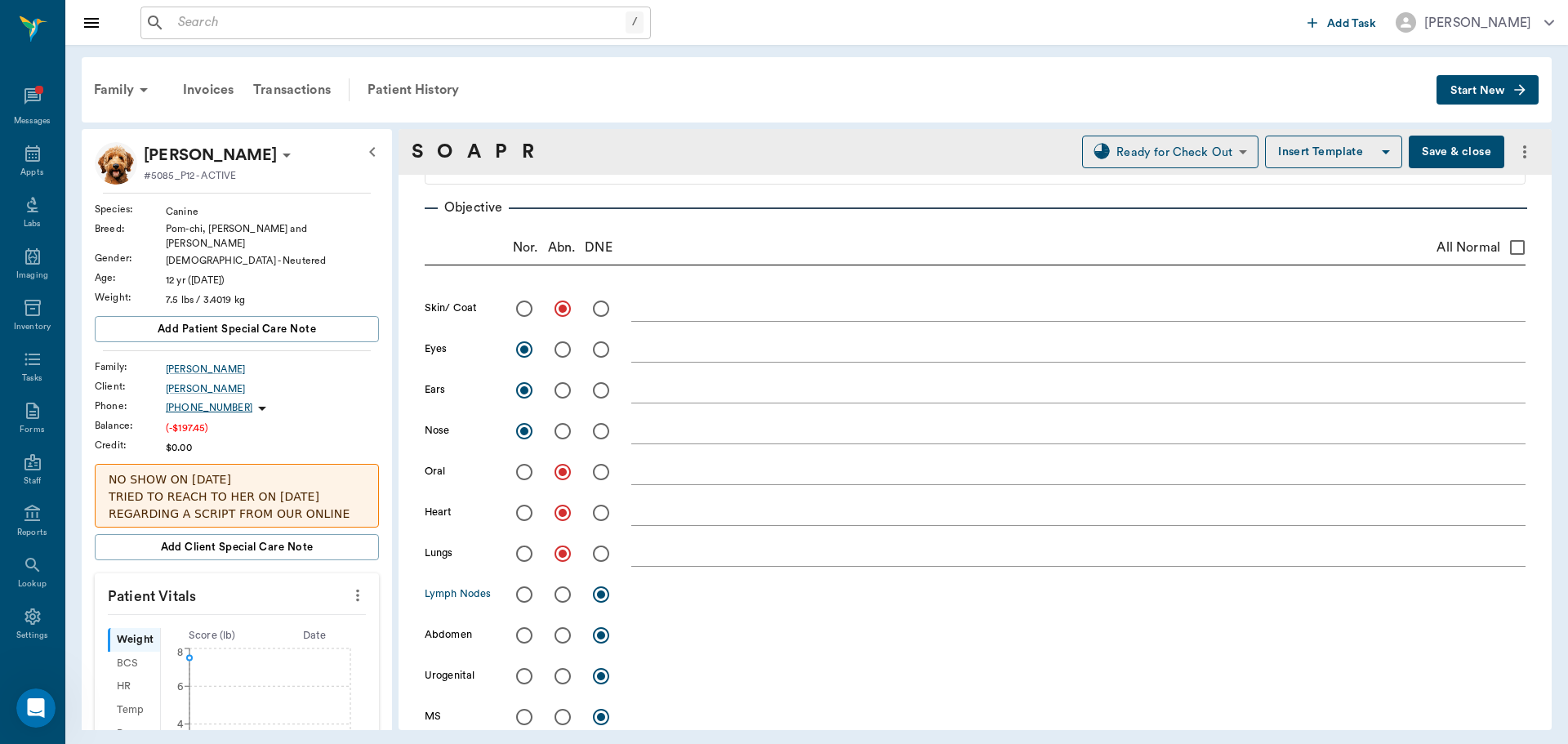
click at [529, 596] on input "radio" at bounding box center [523, 594] width 34 height 34
radio input "true"
click at [526, 634] on input "radio" at bounding box center [523, 634] width 34 height 34
radio input "true"
click at [523, 674] on input "radio" at bounding box center [523, 675] width 34 height 34
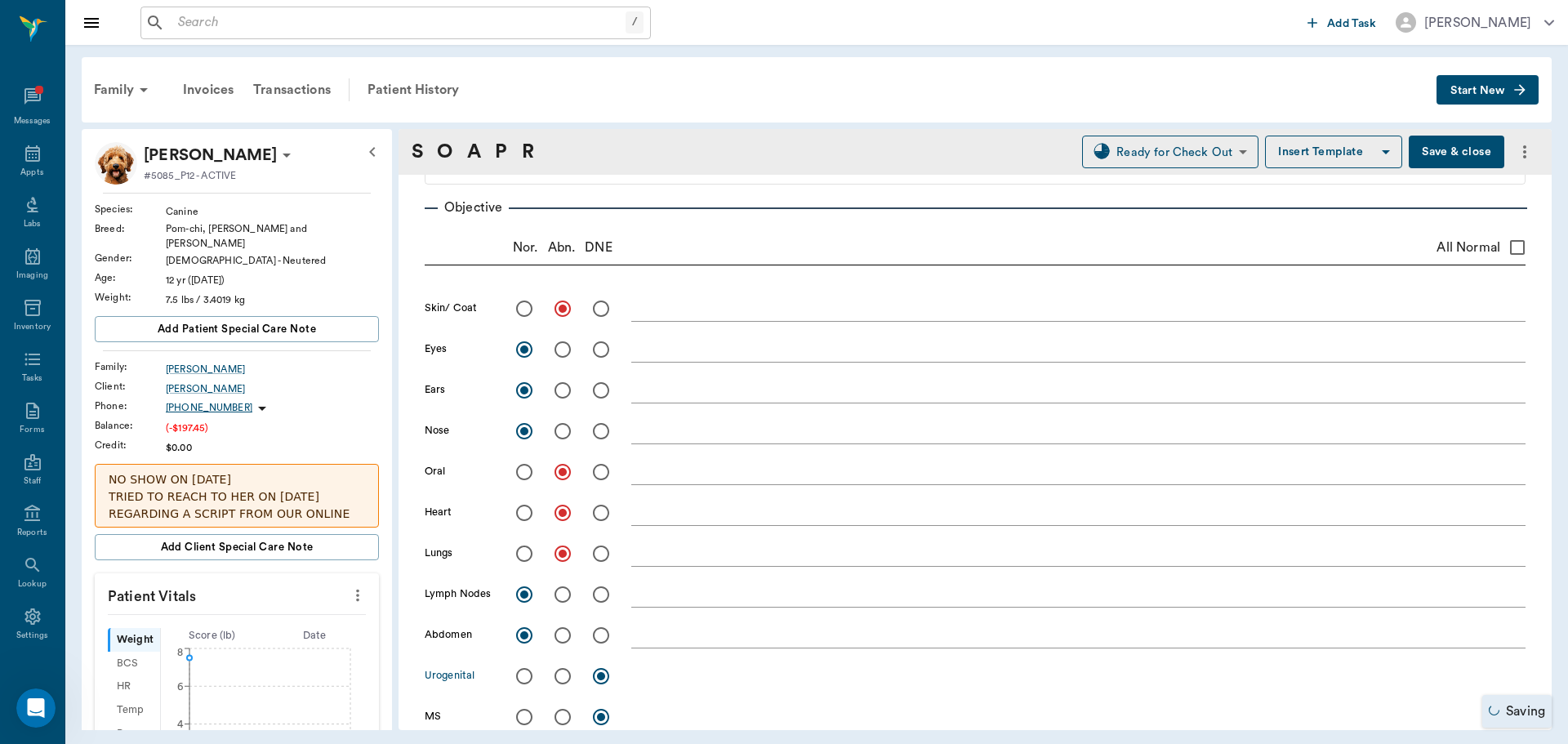
radio input "true"
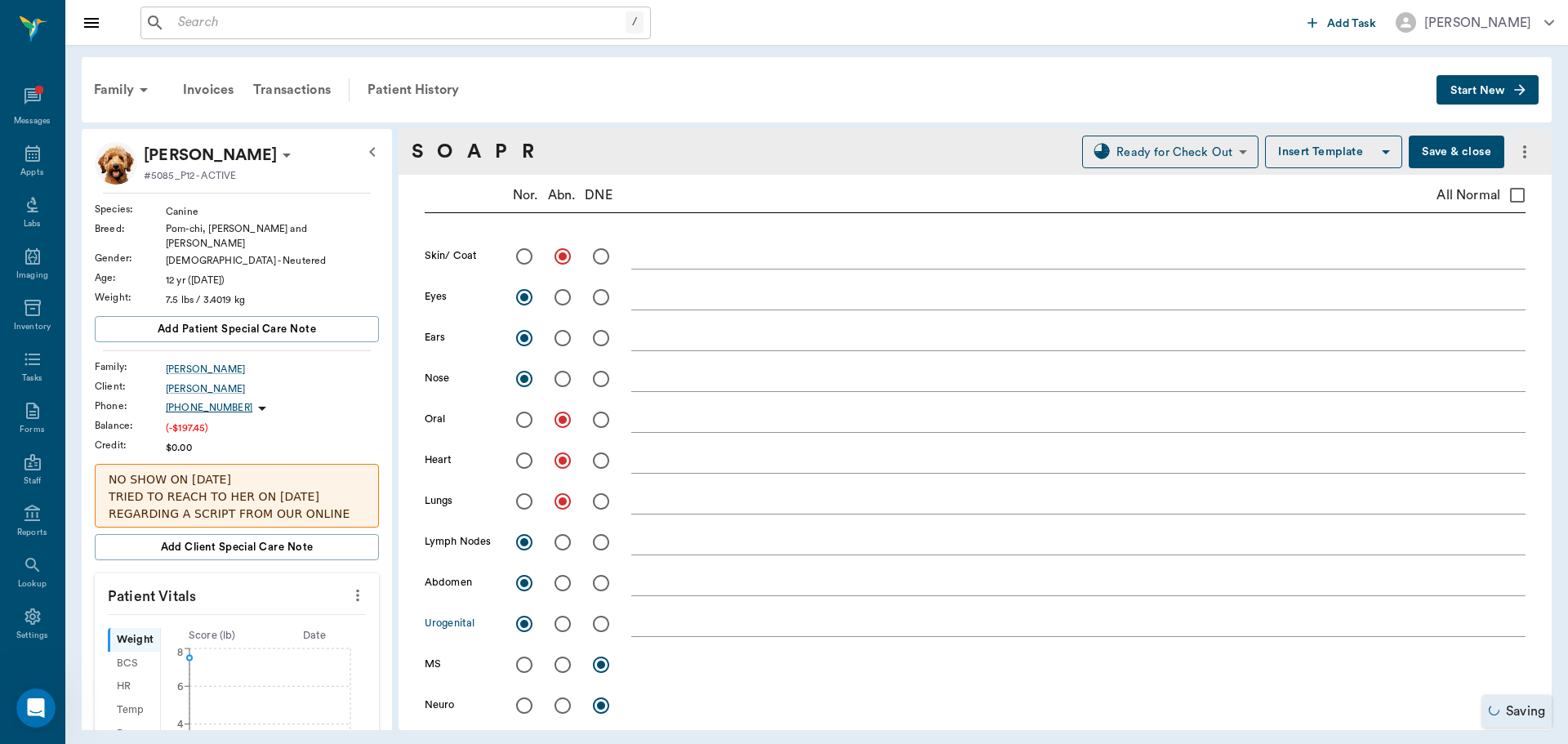
scroll to position [653, 0]
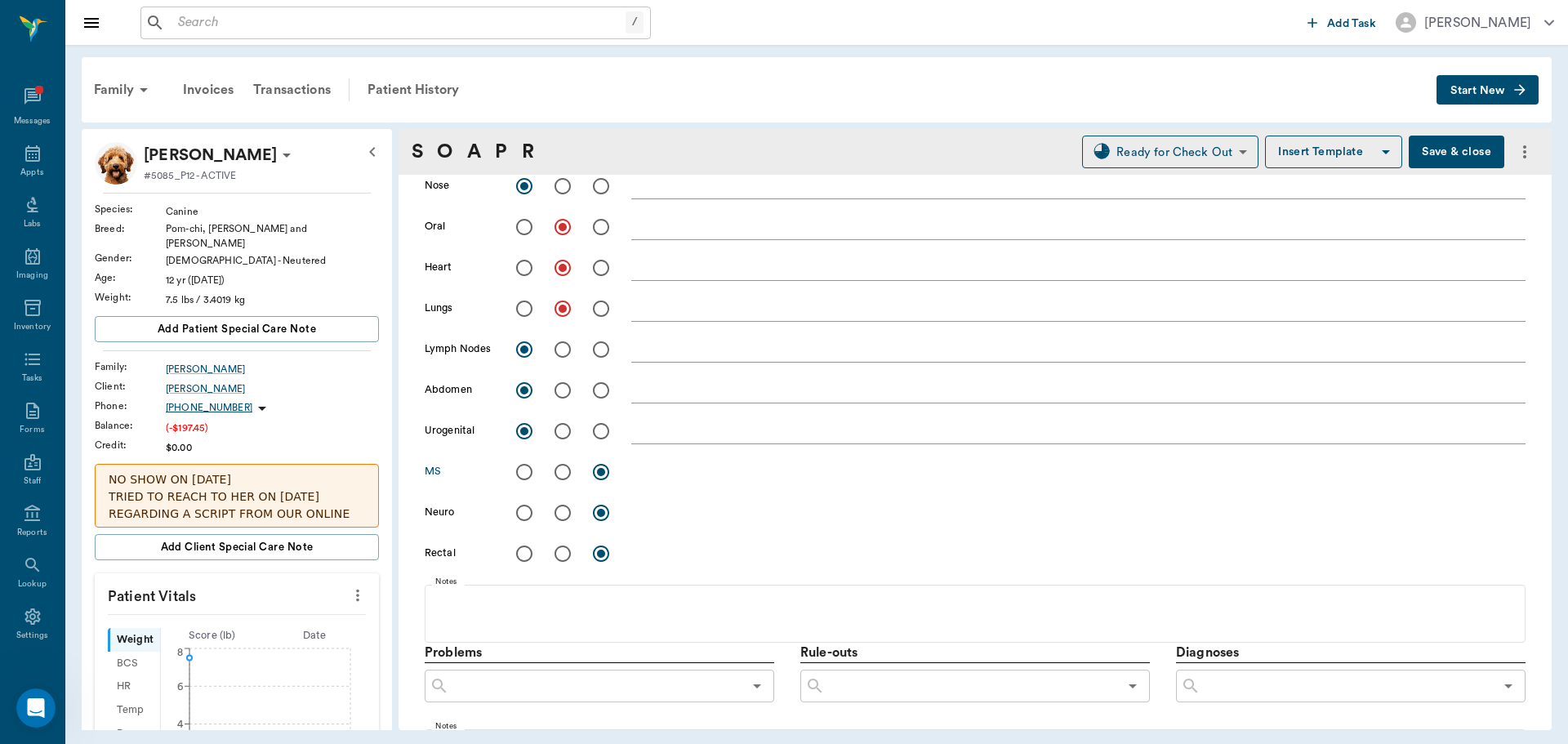
click at [525, 481] on input "radio" at bounding box center [523, 471] width 34 height 34
radio input "true"
click at [521, 519] on input "radio" at bounding box center [523, 512] width 34 height 34
radio input "true"
click at [527, 556] on input "radio" at bounding box center [523, 553] width 34 height 34
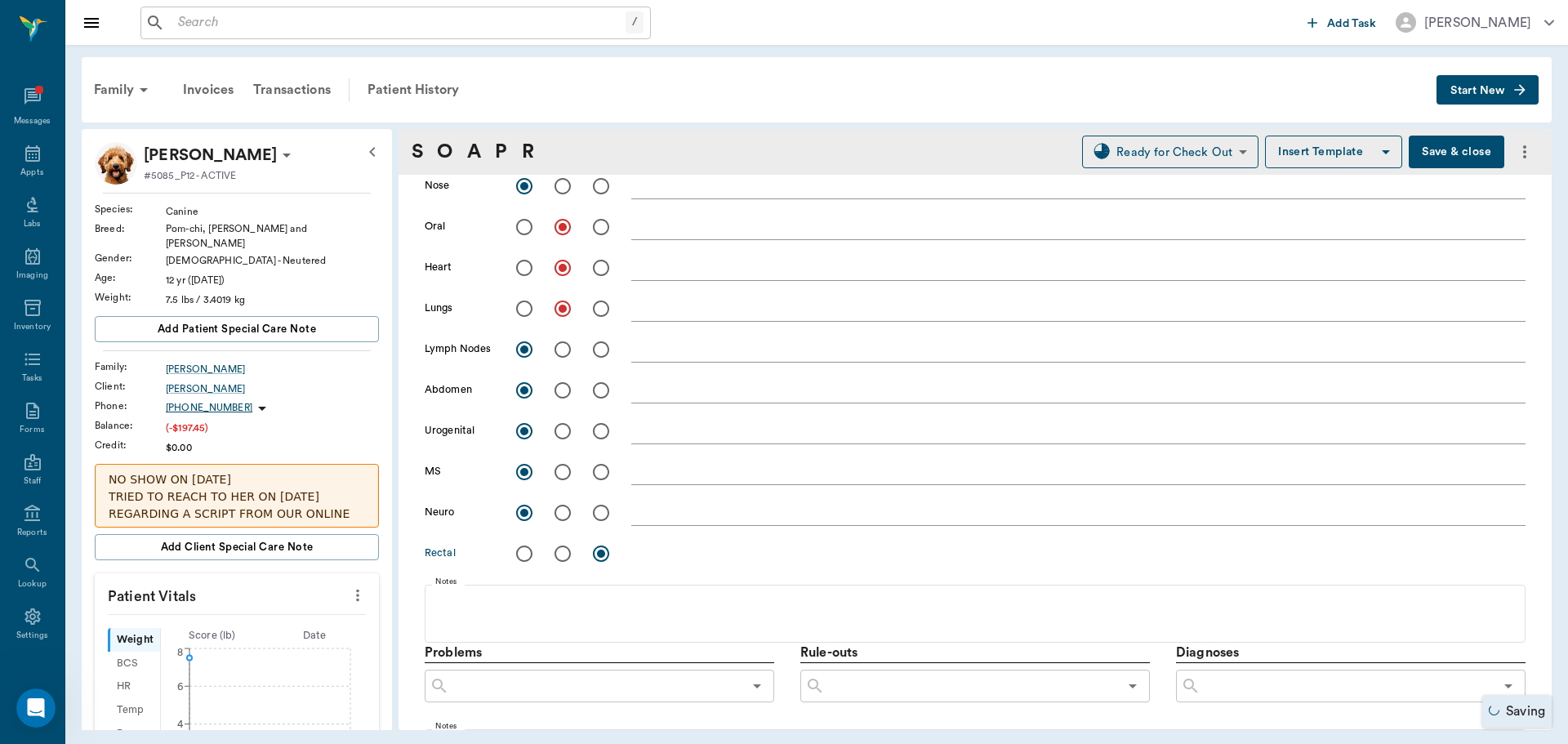
radio input "true"
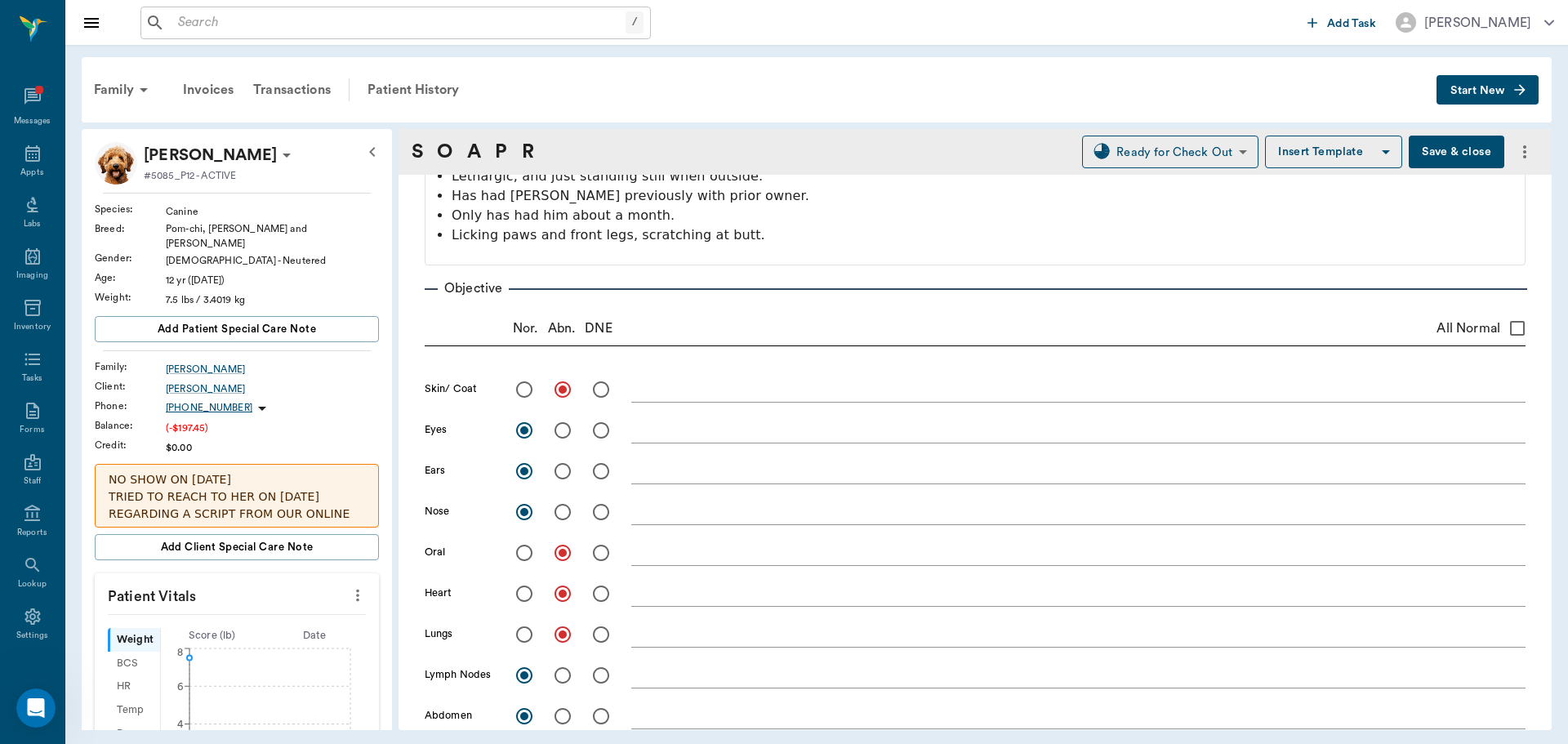
scroll to position [163, 0]
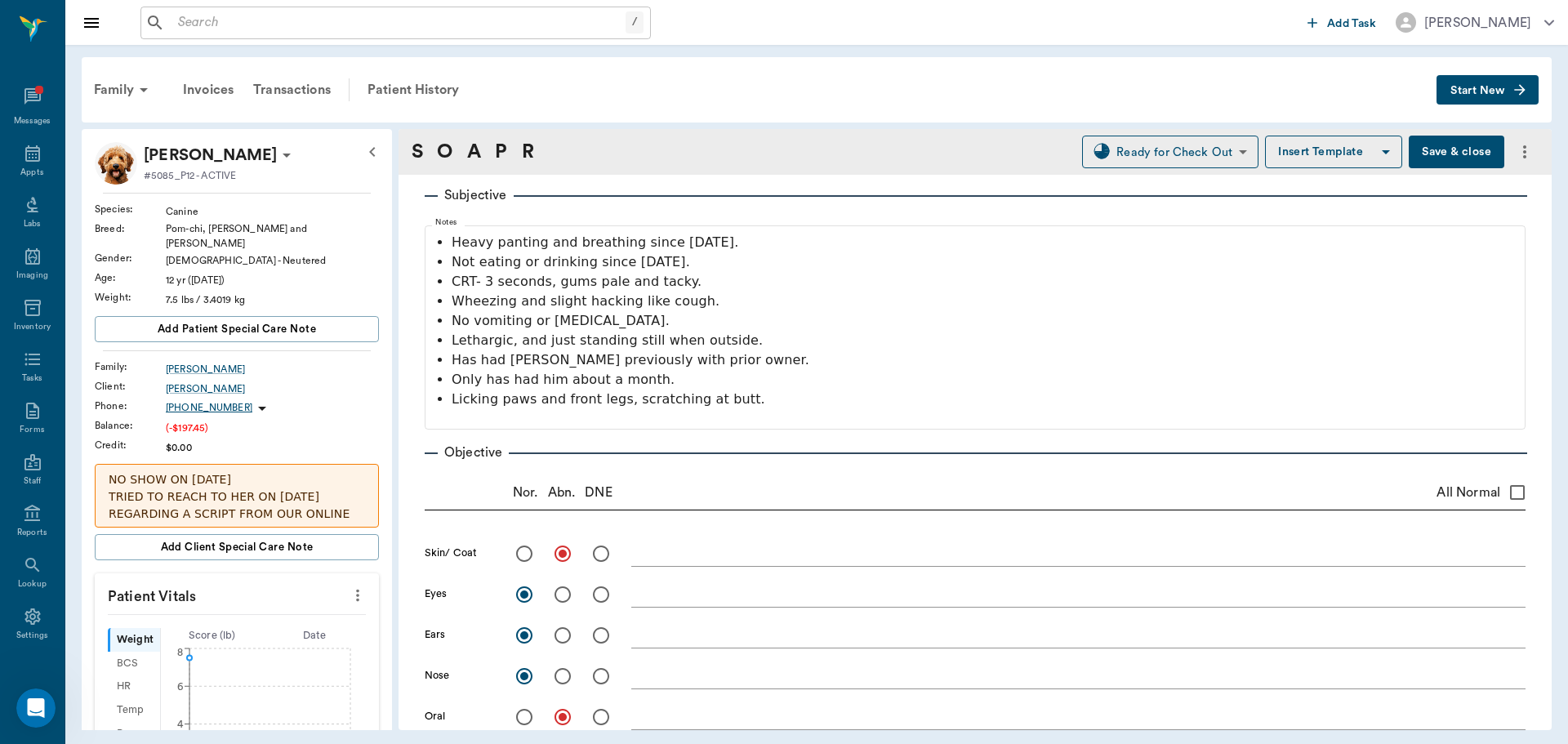
click at [668, 554] on textarea at bounding box center [1079, 553] width 894 height 18
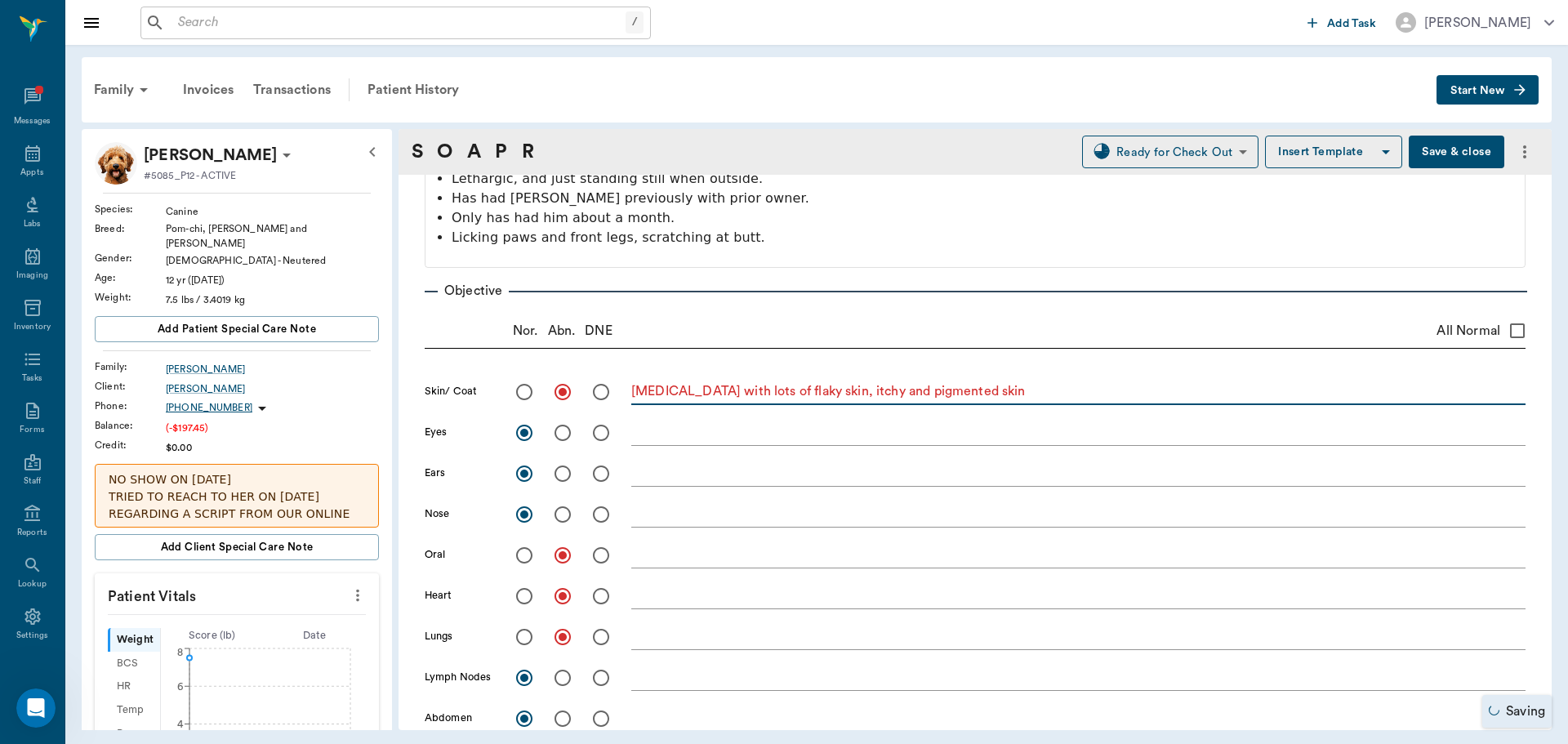
scroll to position [326, 0]
type textarea "allergic dermatitis with lots of flaky skin, itchy and pigmented skin"
click at [672, 561] on textarea at bounding box center [1079, 553] width 894 height 18
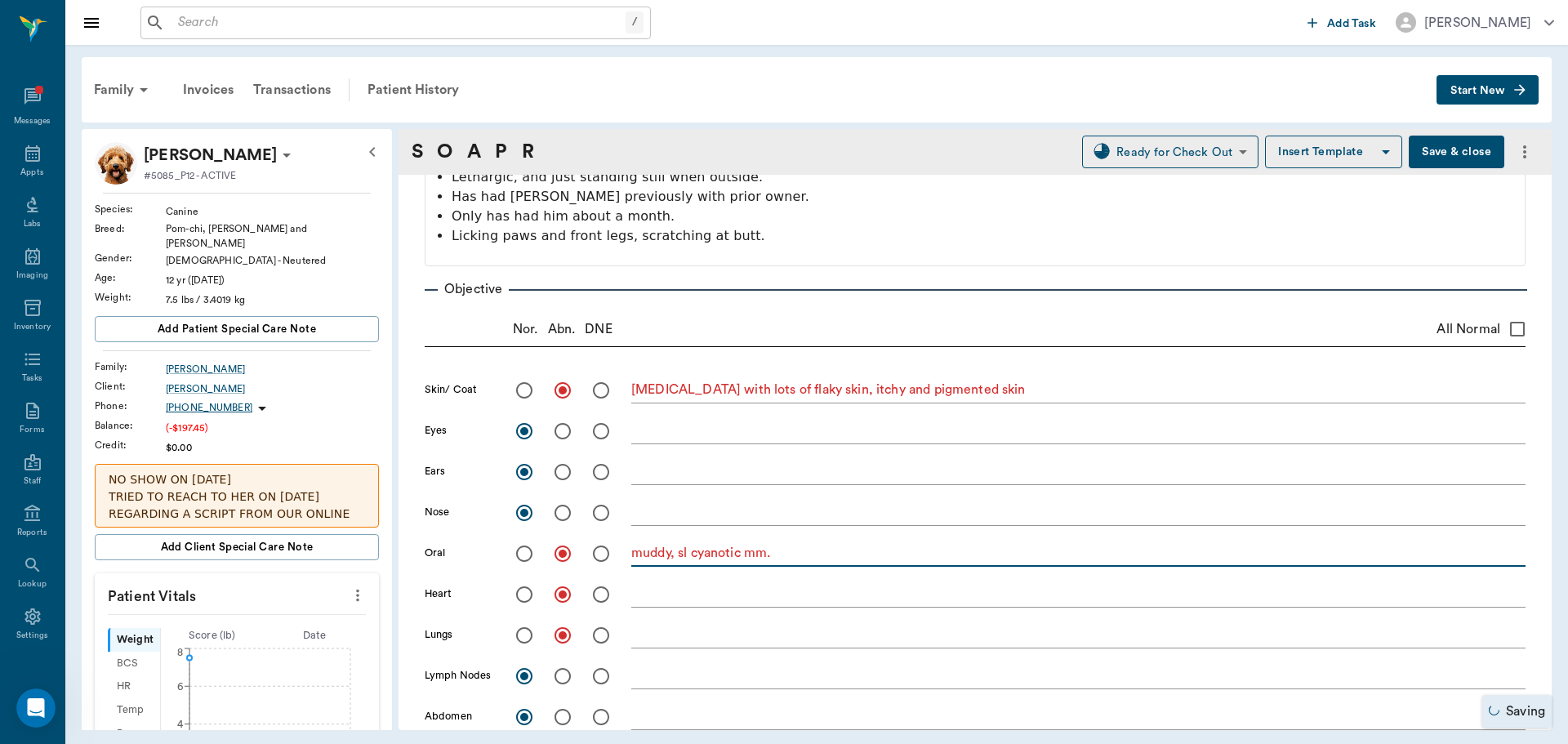
type textarea "muddy, sl cyanotic mm."
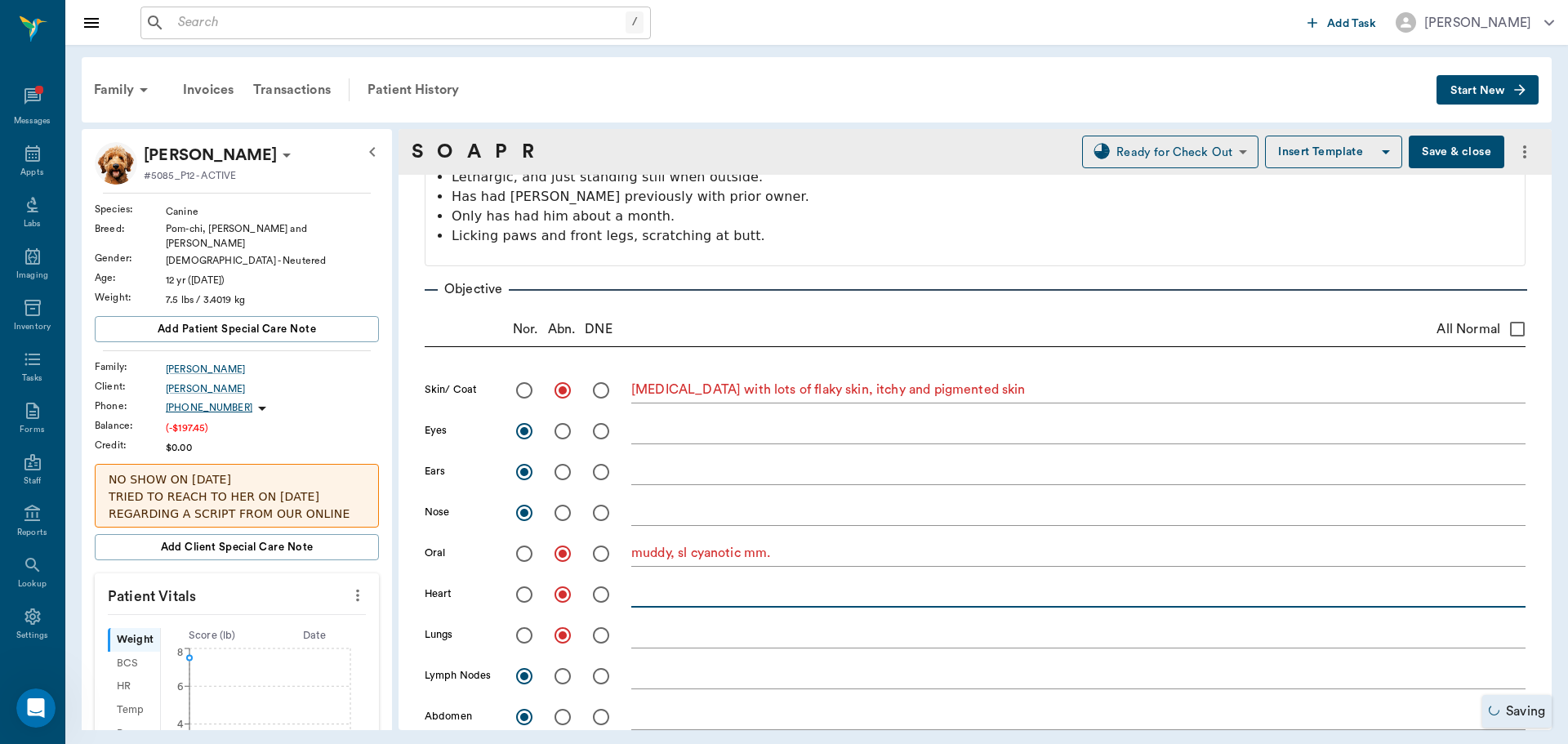
click at [642, 599] on textarea at bounding box center [1079, 594] width 894 height 18
type textarea "Grade 4 bilateral heart murmur"
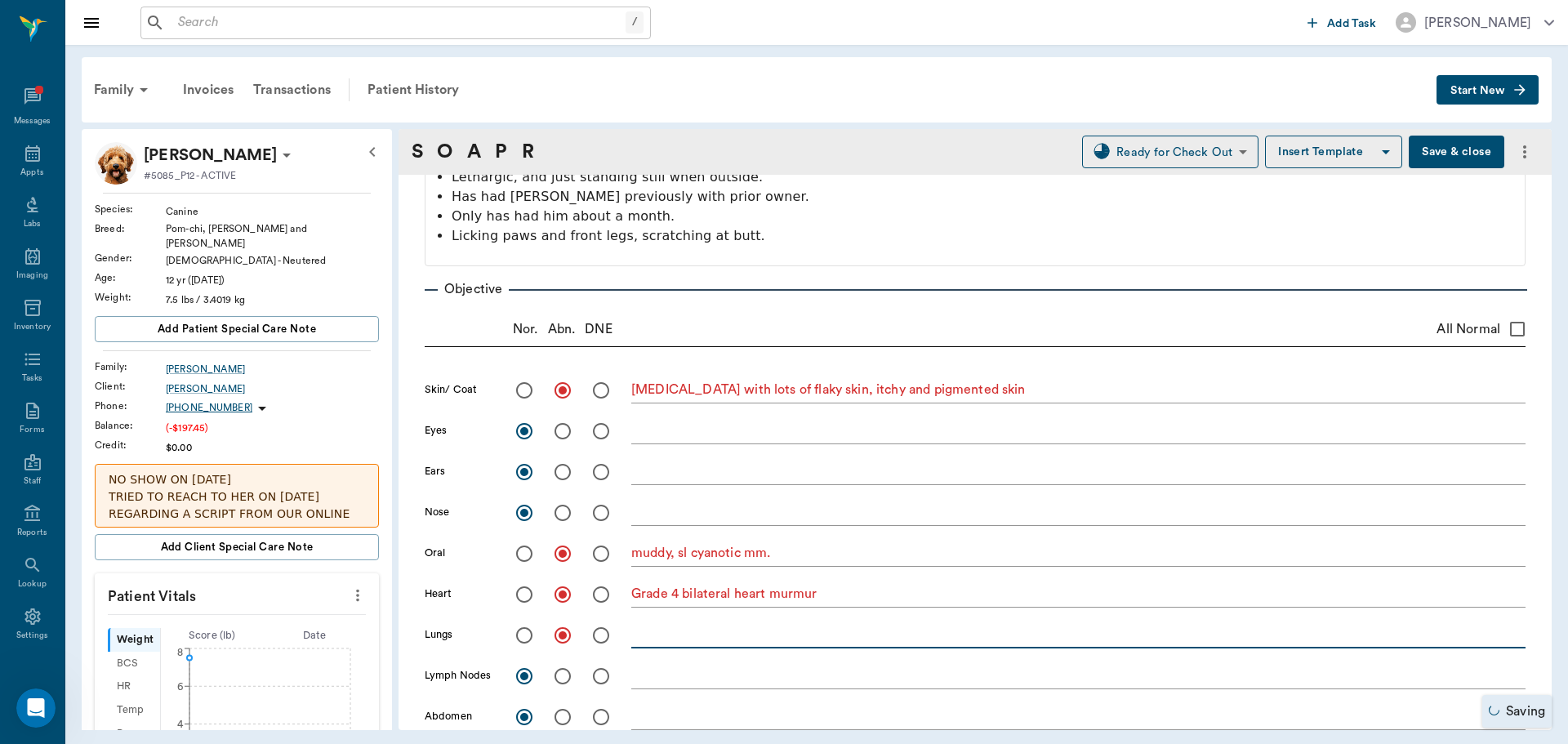
click at [685, 627] on textarea at bounding box center [1079, 634] width 894 height 18
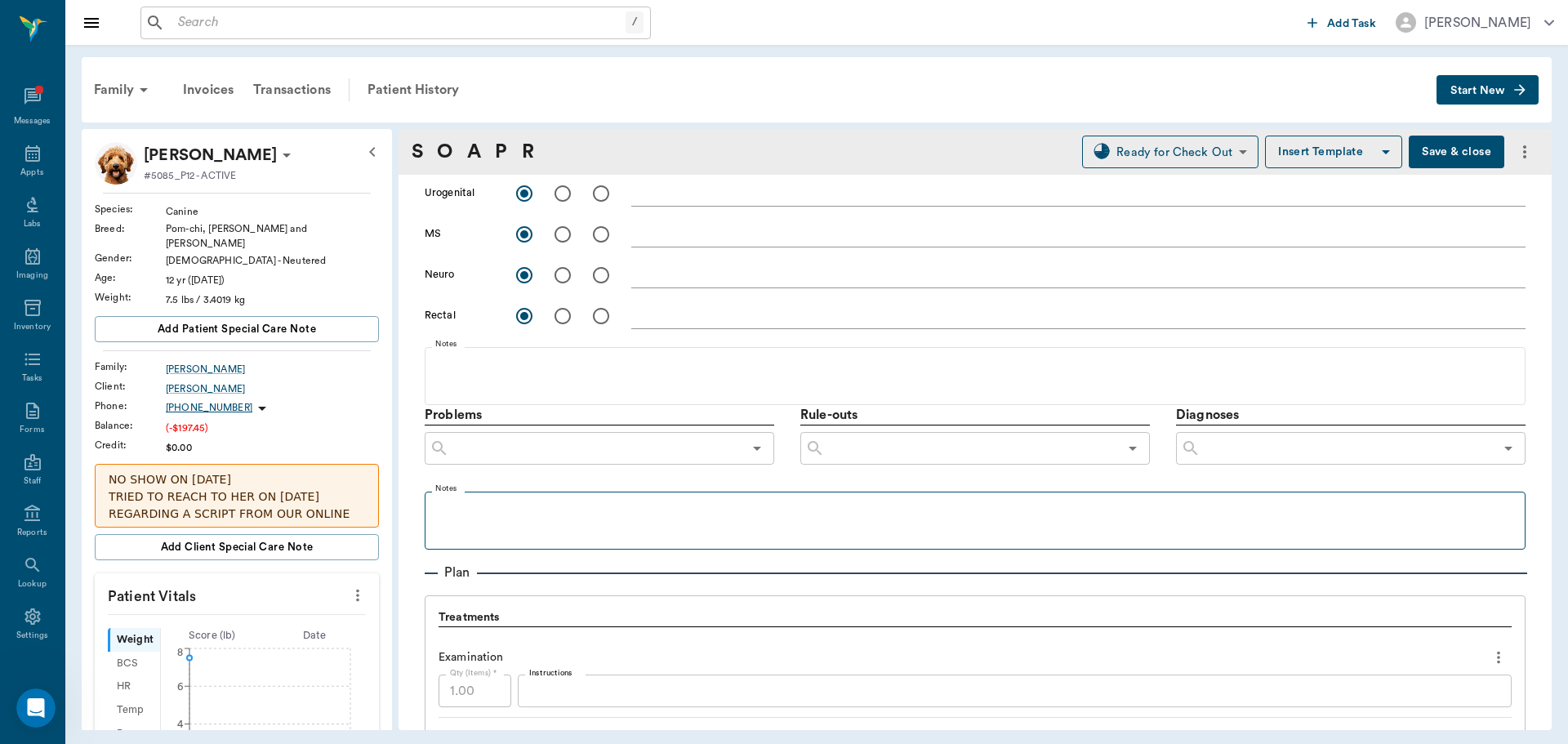
scroll to position [898, 0]
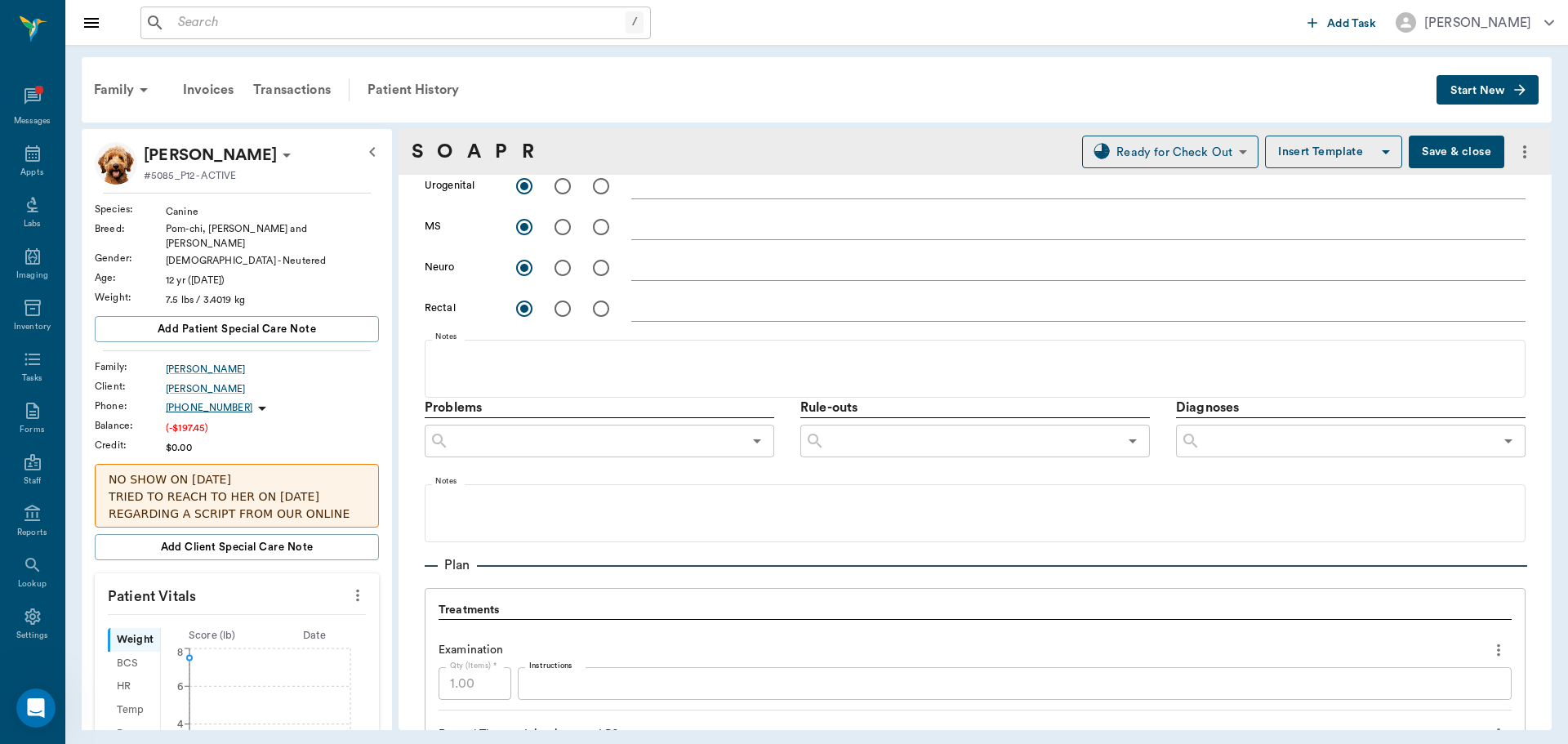
type textarea "fluidy rales"
click at [1236, 439] on input "text" at bounding box center [1347, 441] width 293 height 23
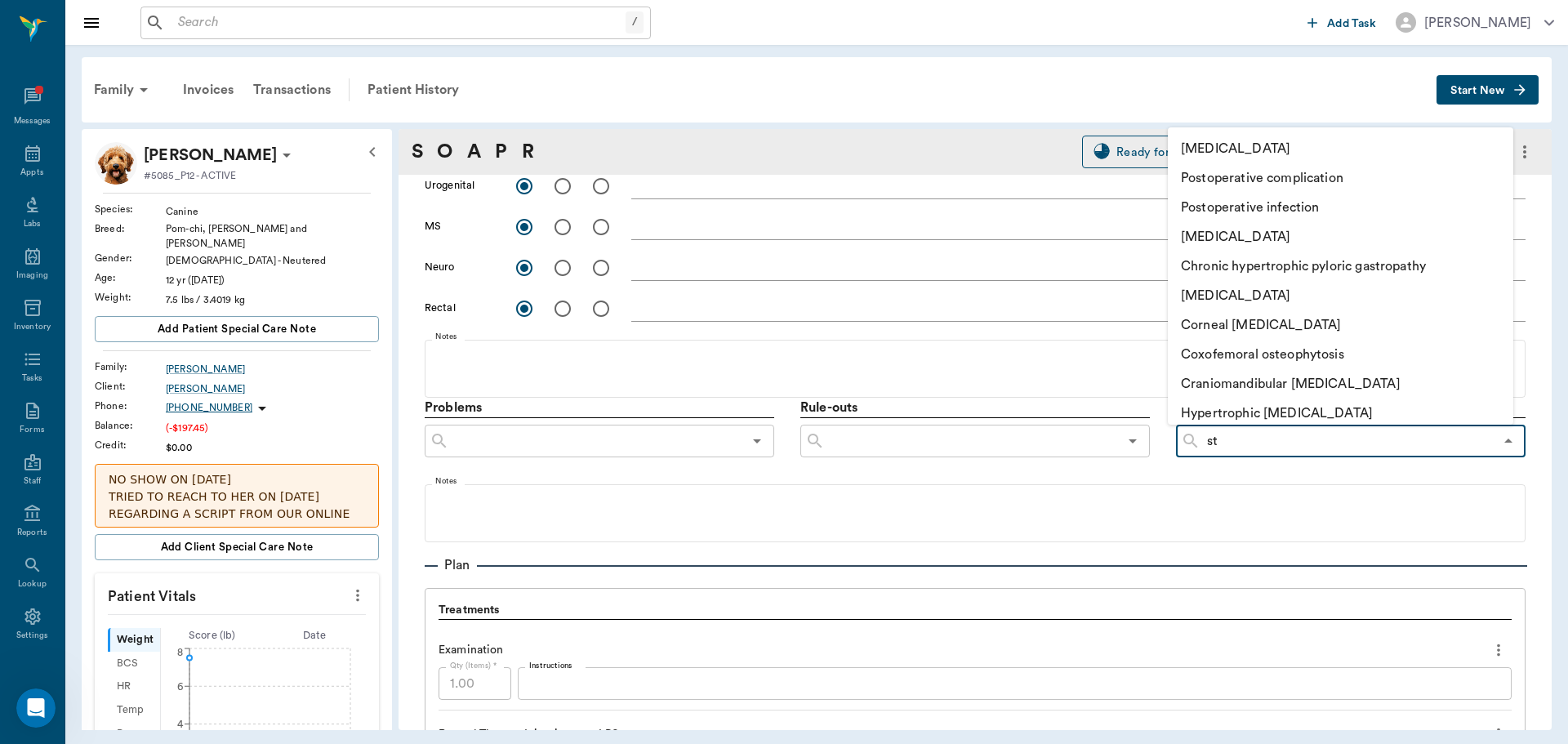
type input "s"
type input "atop"
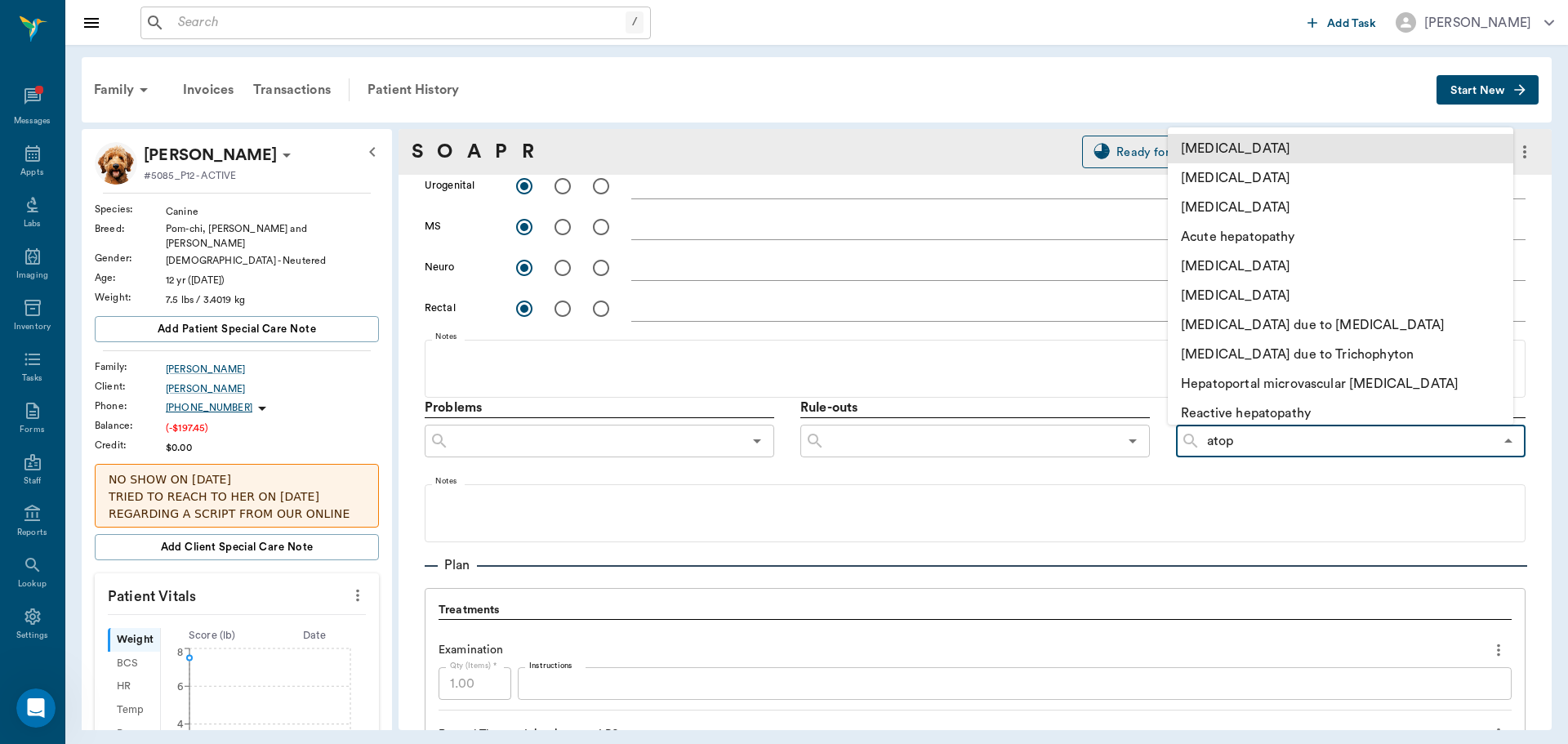
click at [1257, 147] on li "Atopic dermatitis" at bounding box center [1340, 148] width 345 height 29
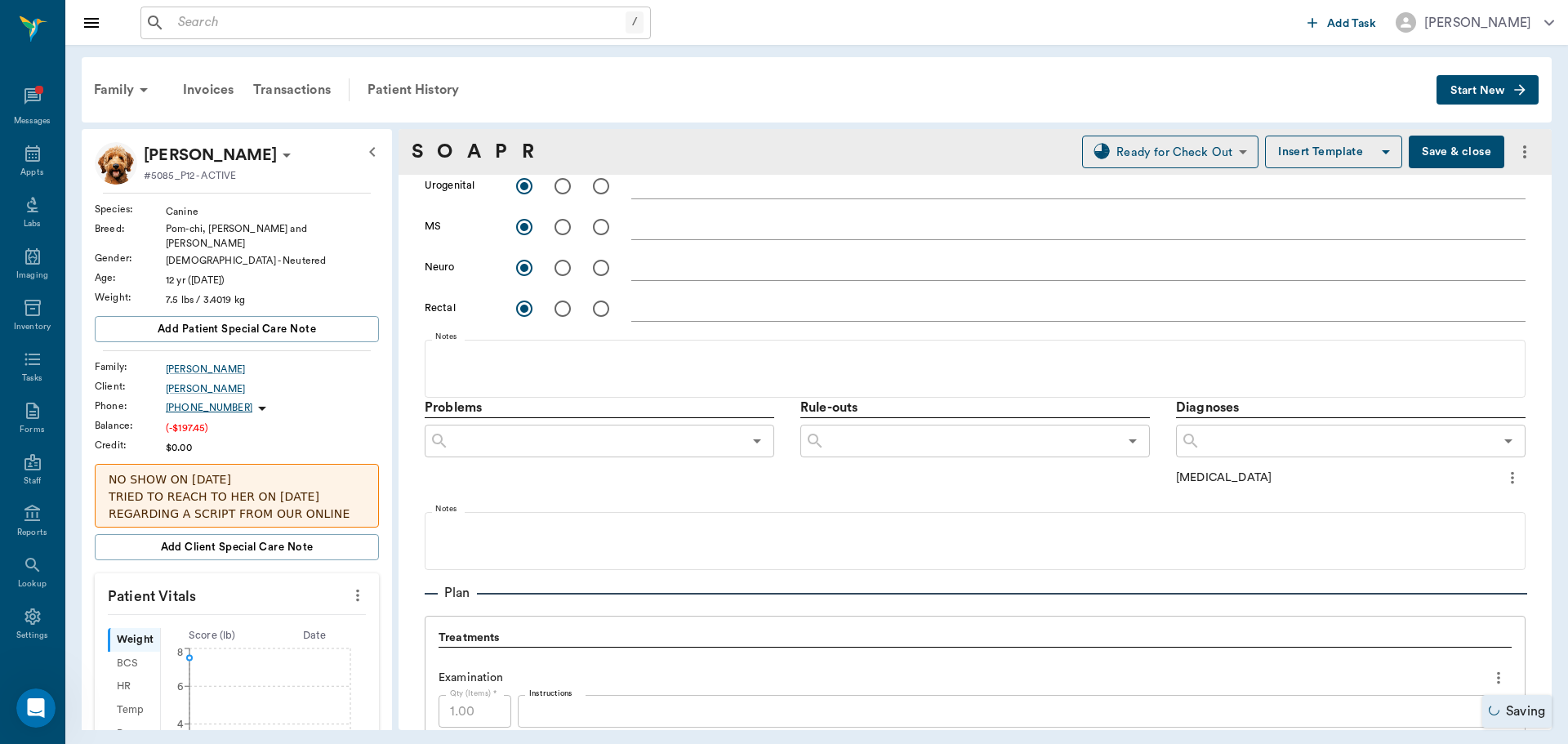
click at [1510, 478] on icon "more" at bounding box center [1512, 477] width 4 height 12
click at [1472, 504] on span "Add to ongoing diagnosis" at bounding box center [1431, 506] width 137 height 17
click at [1337, 440] on input "text" at bounding box center [1347, 441] width 293 height 23
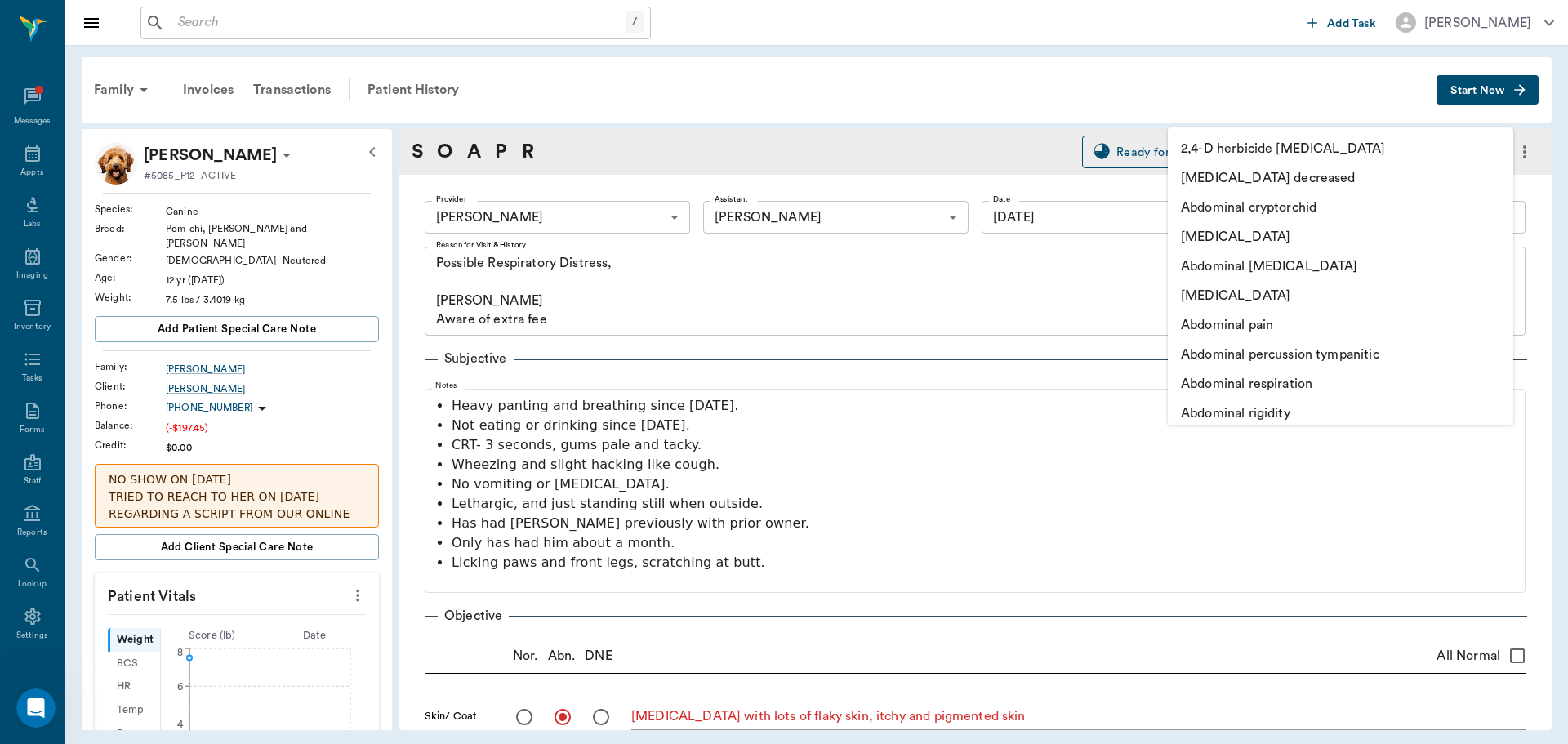
scroll to position [898, 0]
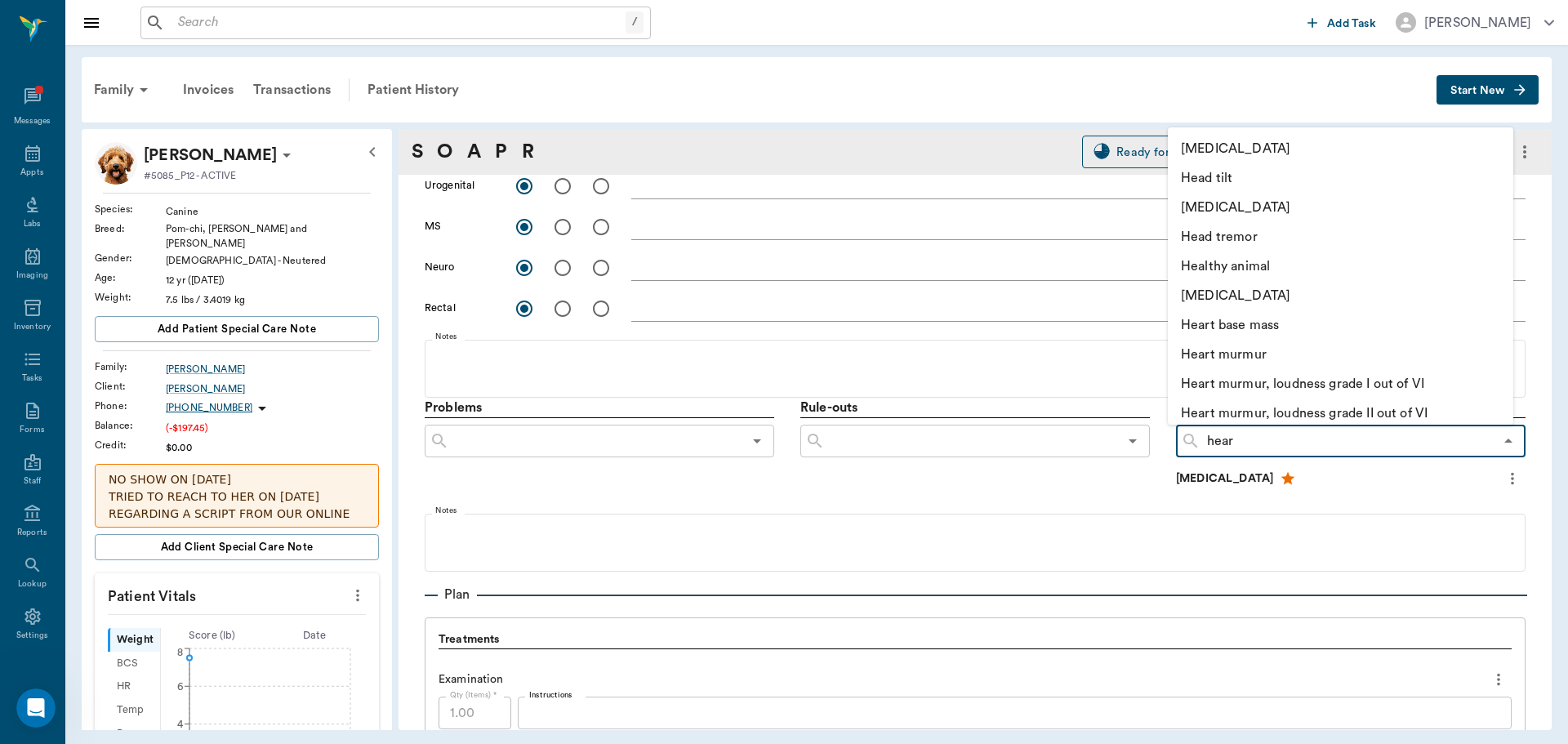
type input "heart"
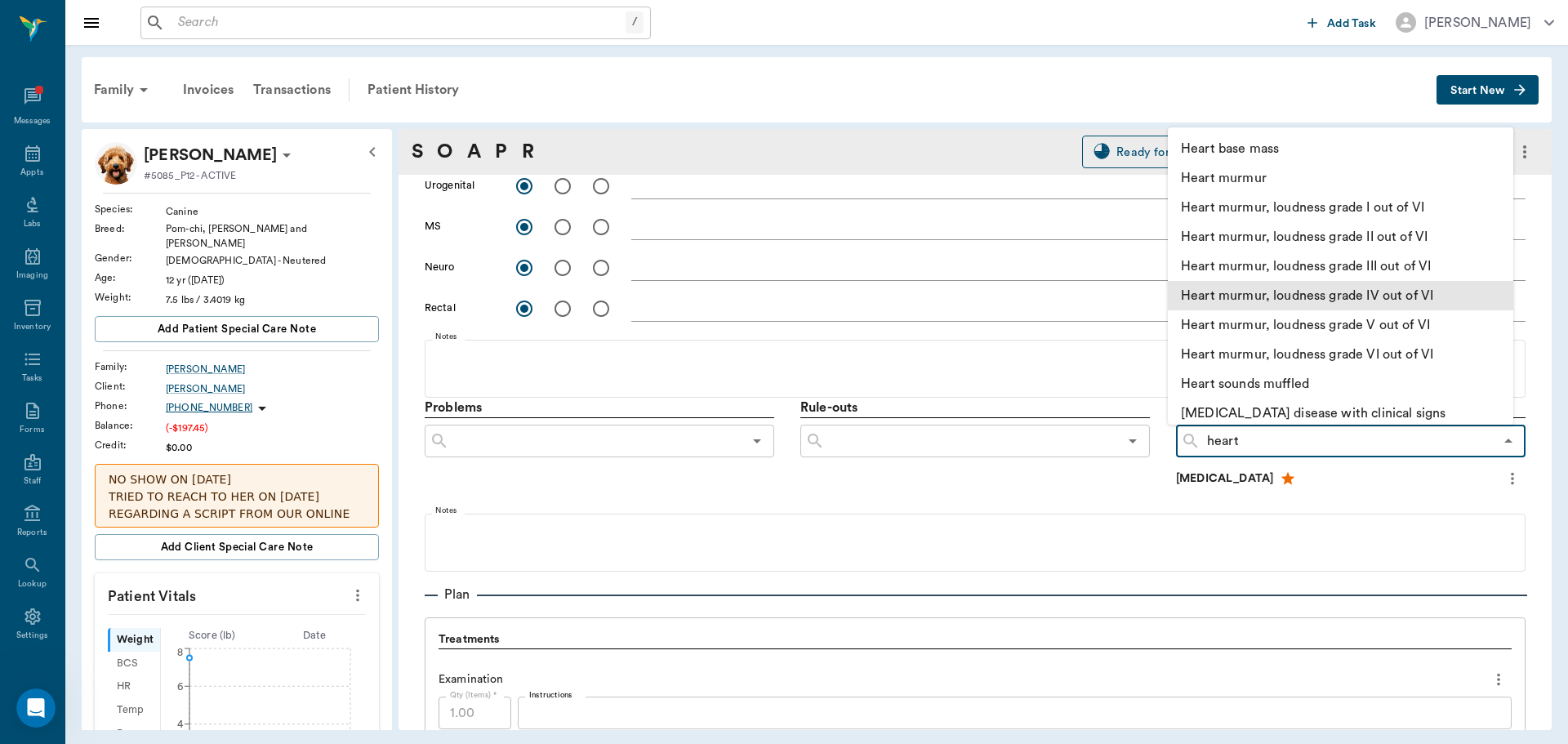
click at [1393, 303] on li "Heart murmur, loudness grade IV out of VI" at bounding box center [1340, 295] width 345 height 29
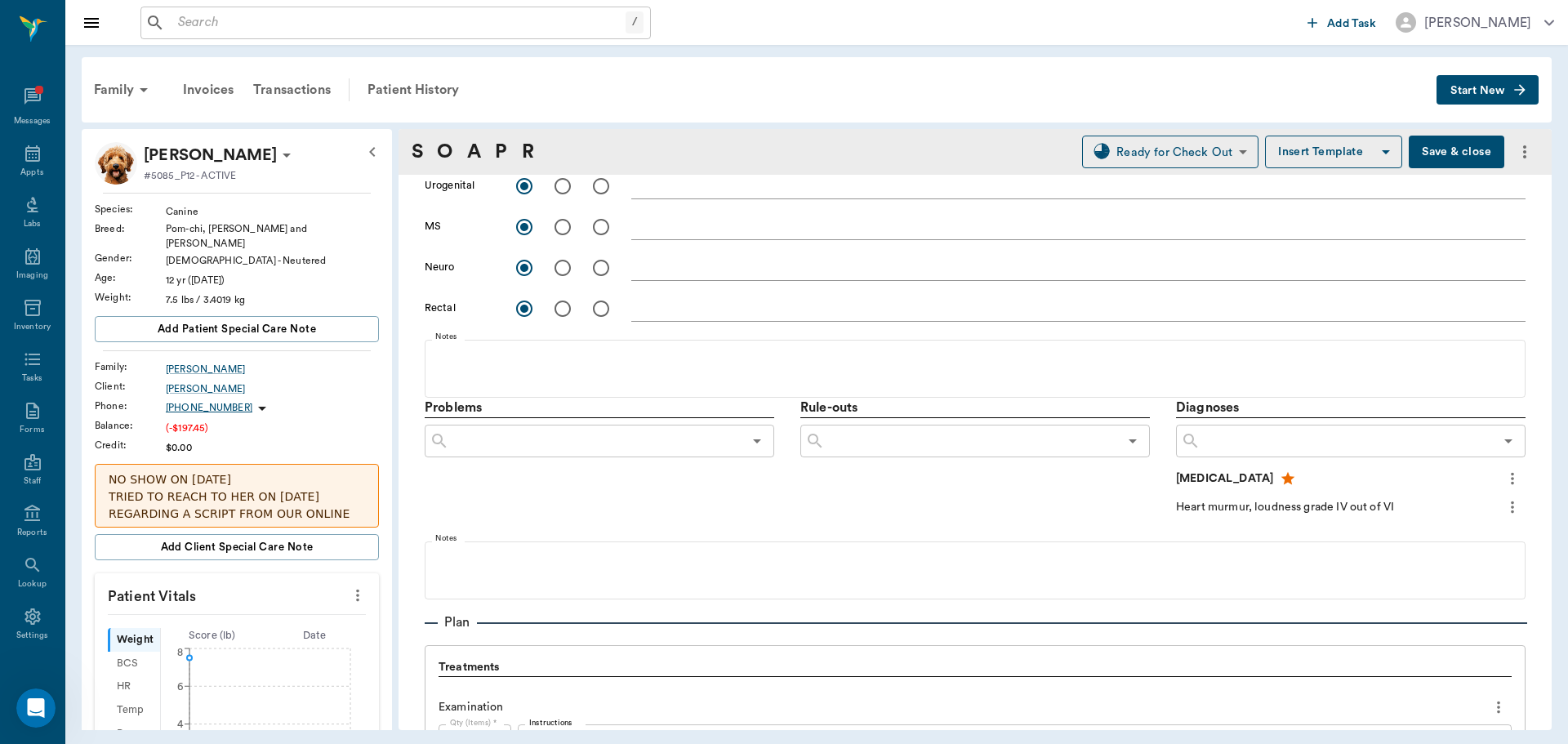
click at [1302, 440] on input "text" at bounding box center [1347, 441] width 293 height 23
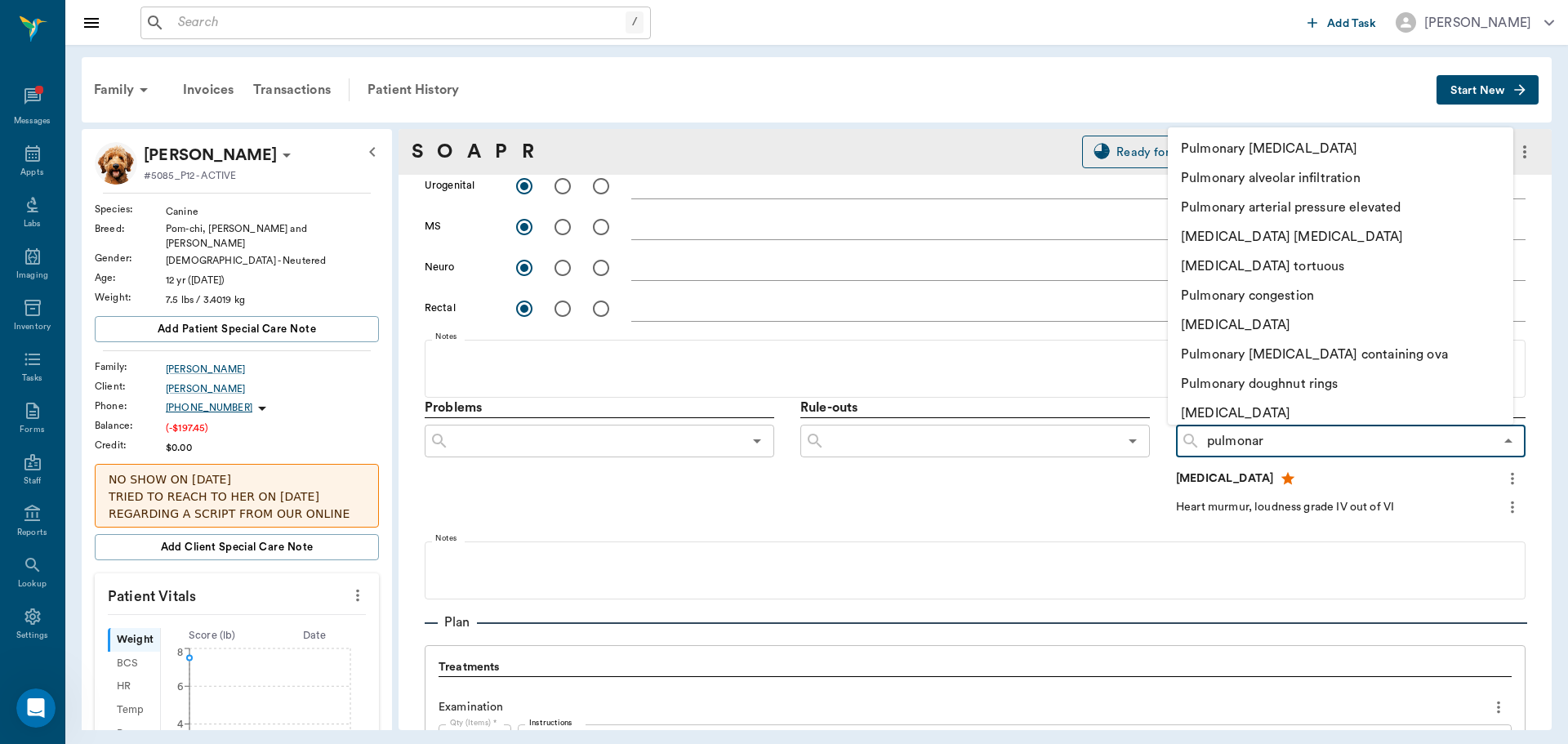
type input "pulmonary"
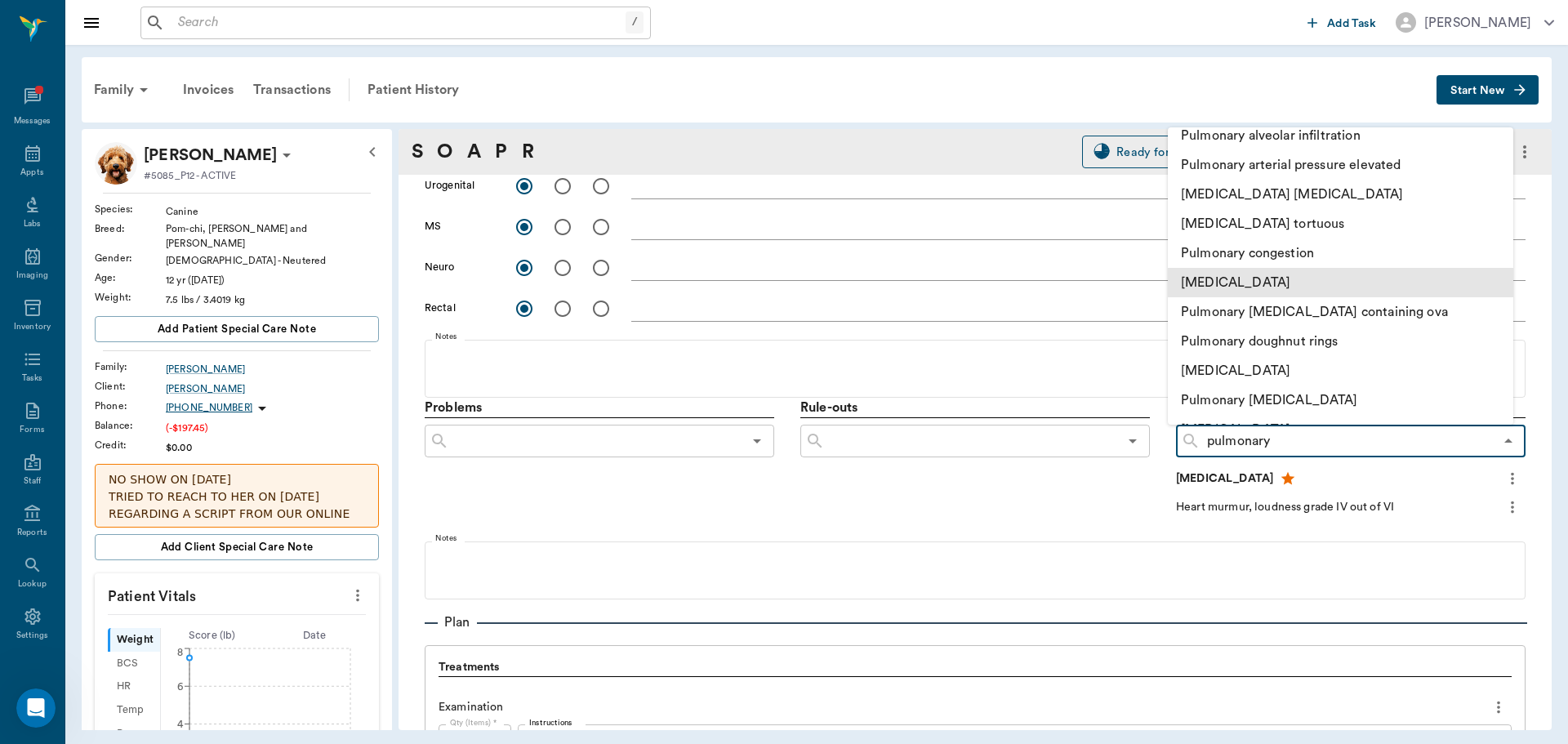
scroll to position [82, 0]
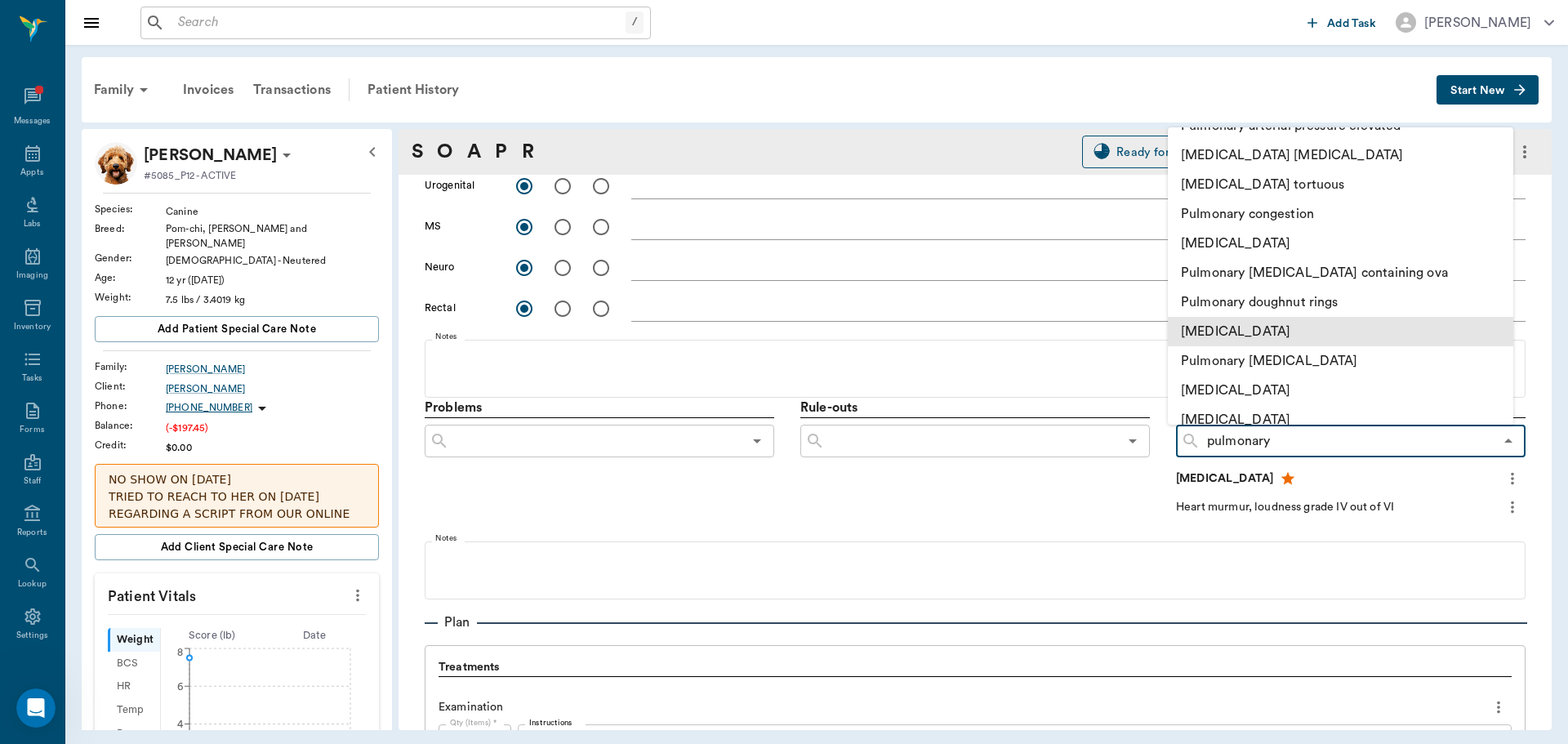
click at [1269, 328] on li "[MEDICAL_DATA]" at bounding box center [1340, 332] width 345 height 29
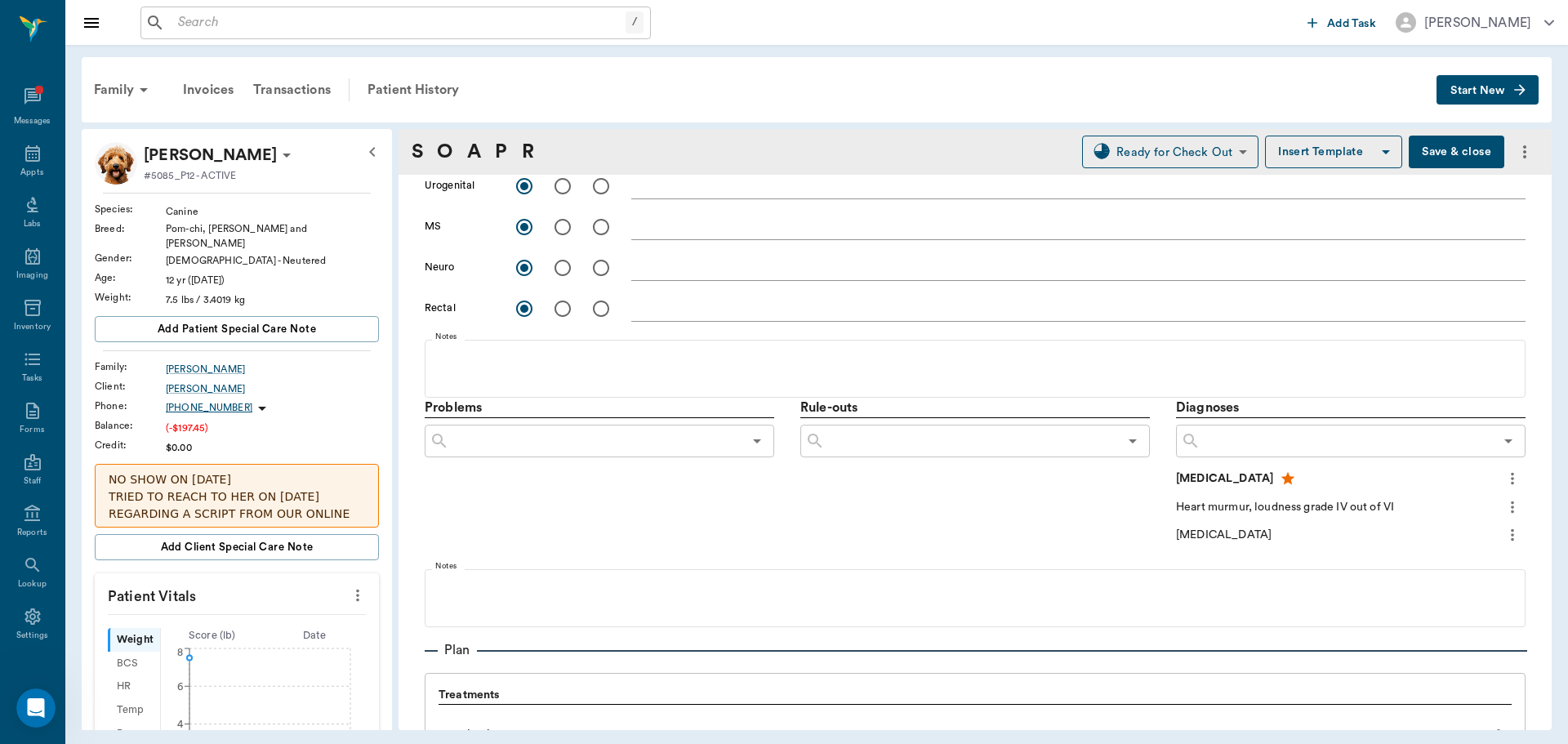
click at [1262, 445] on input "text" at bounding box center [1347, 441] width 293 height 23
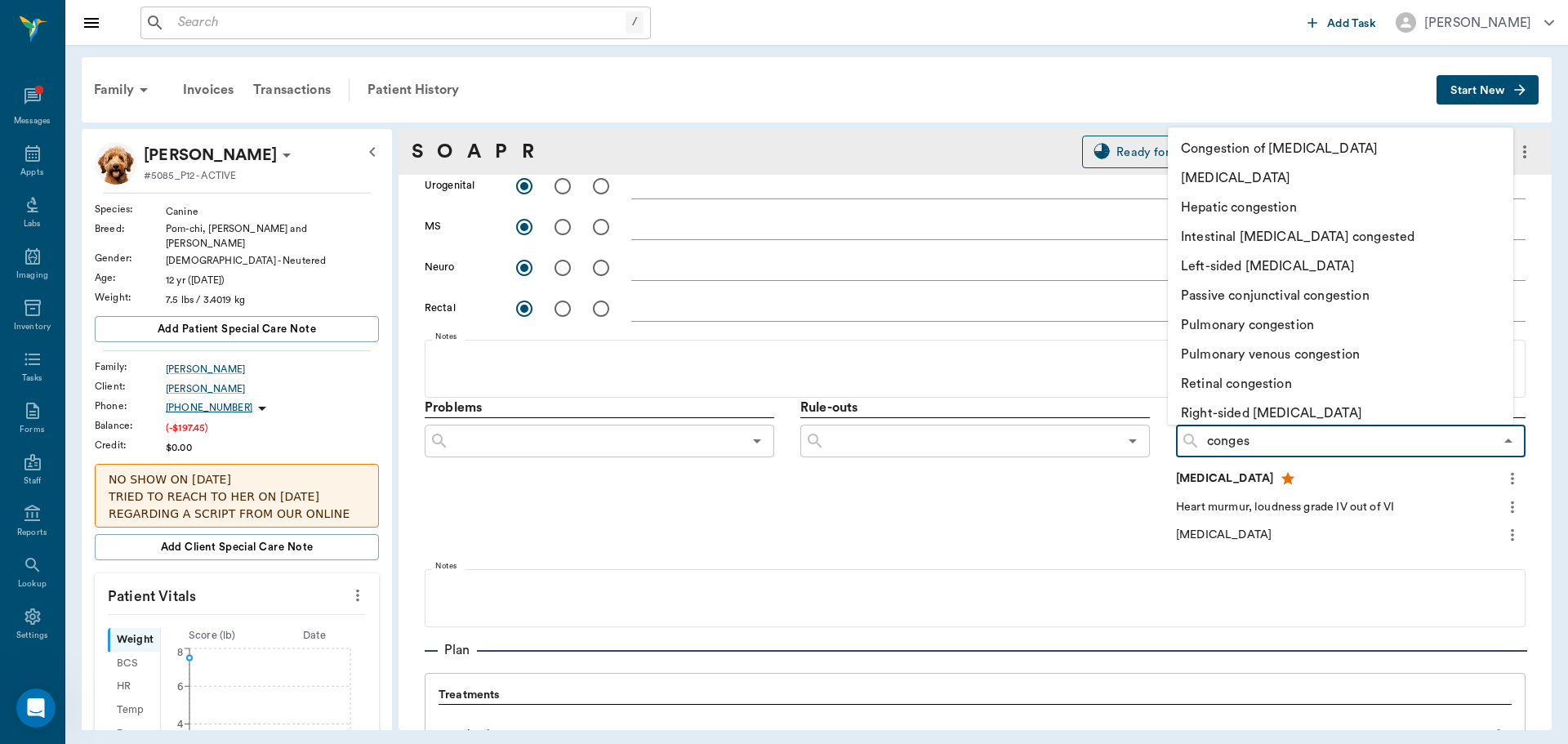
type input "congest"
click at [1289, 177] on li "[MEDICAL_DATA]" at bounding box center [1340, 178] width 345 height 29
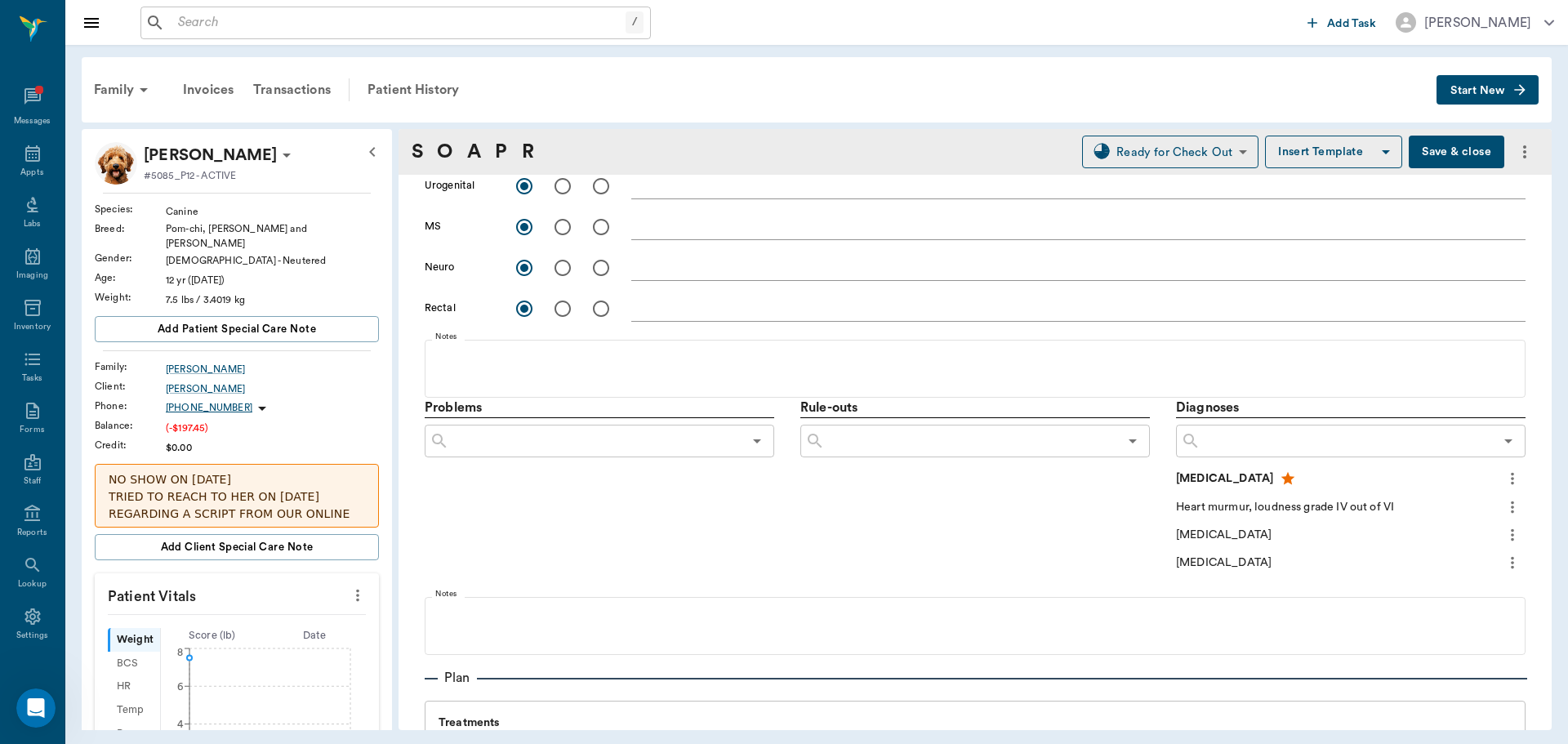
click at [1503, 562] on icon "more" at bounding box center [1512, 562] width 18 height 19
click at [1472, 592] on span "Add to ongoing diagnosis" at bounding box center [1431, 590] width 137 height 17
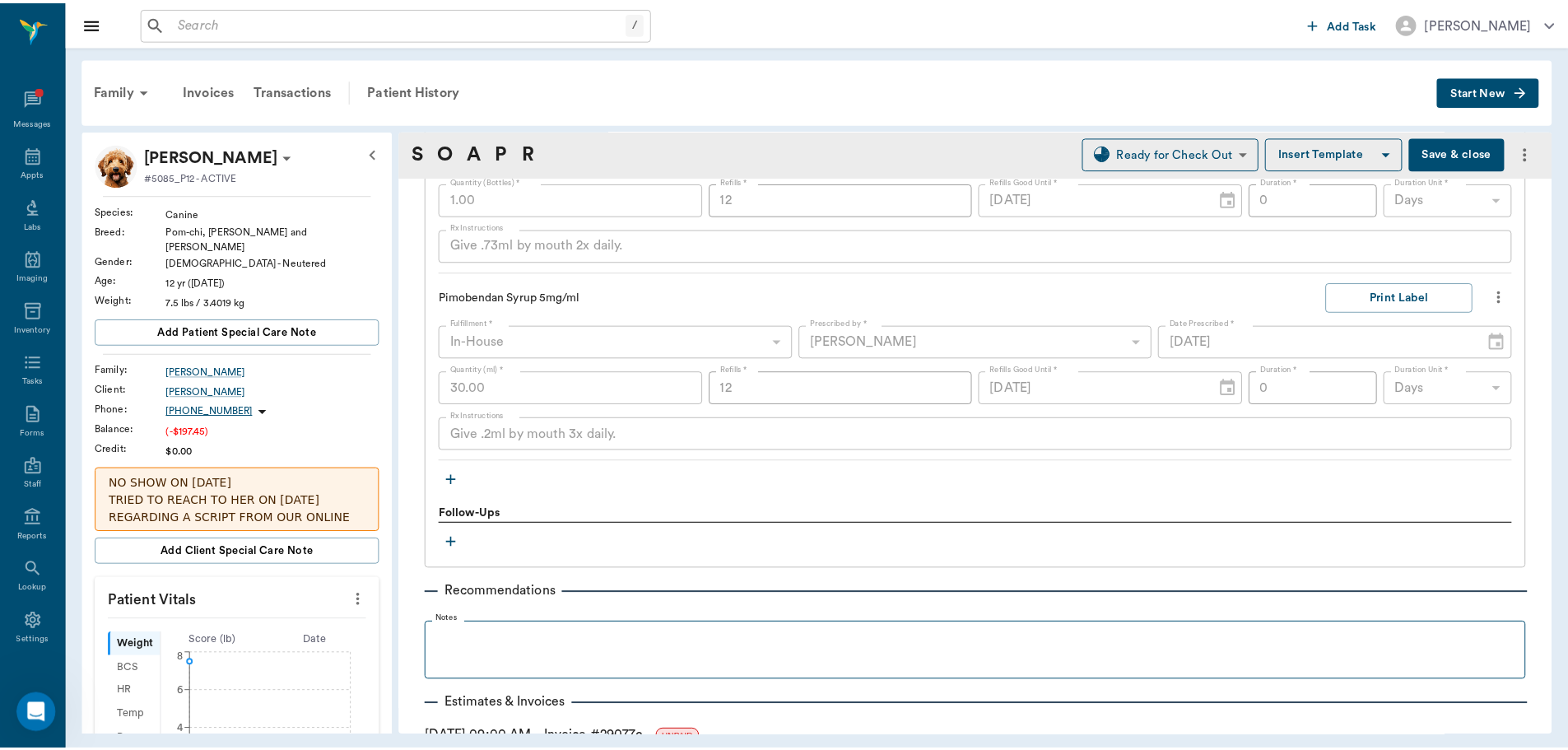
scroll to position [1854, 0]
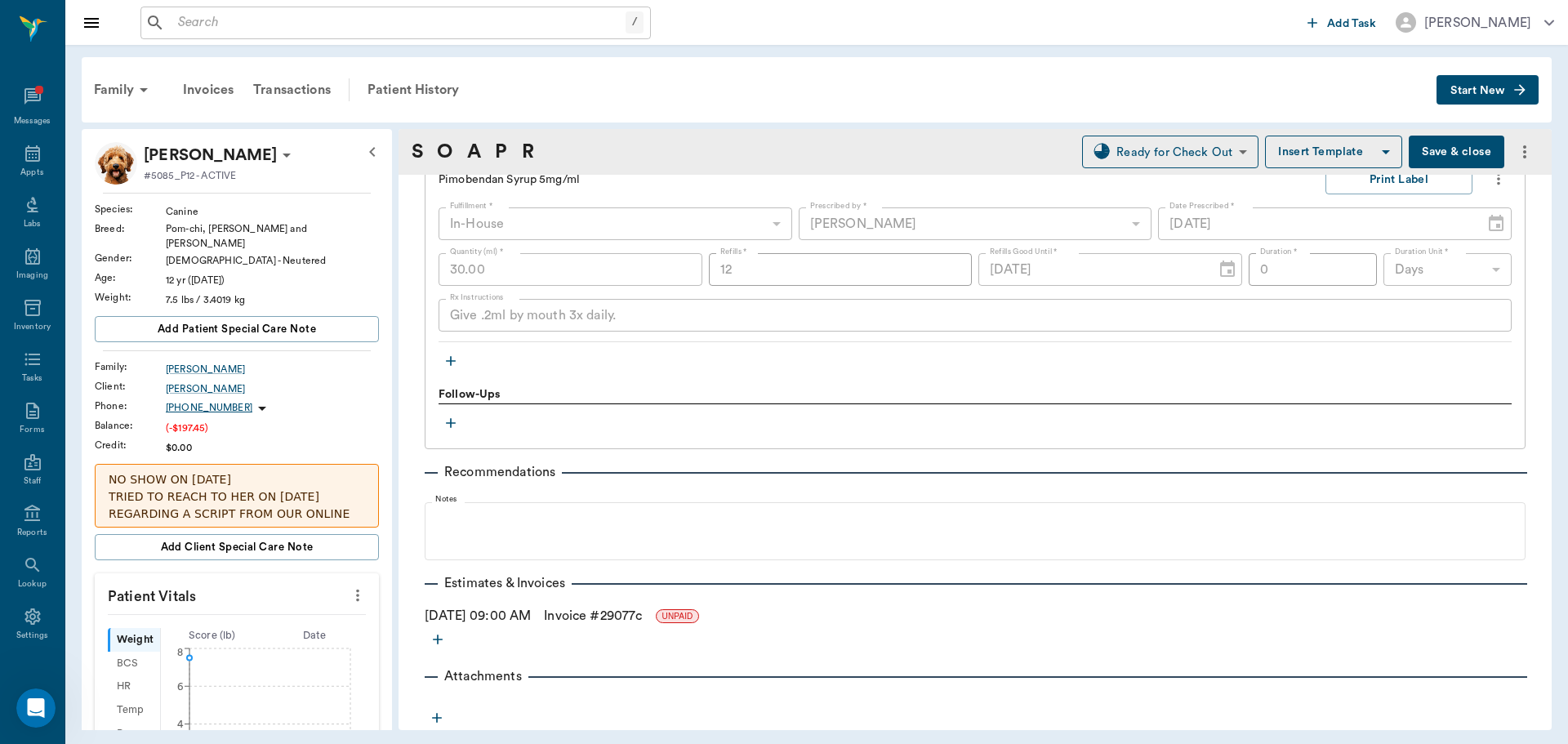
click at [593, 611] on link "Invoice # 29077c" at bounding box center [592, 615] width 98 height 19
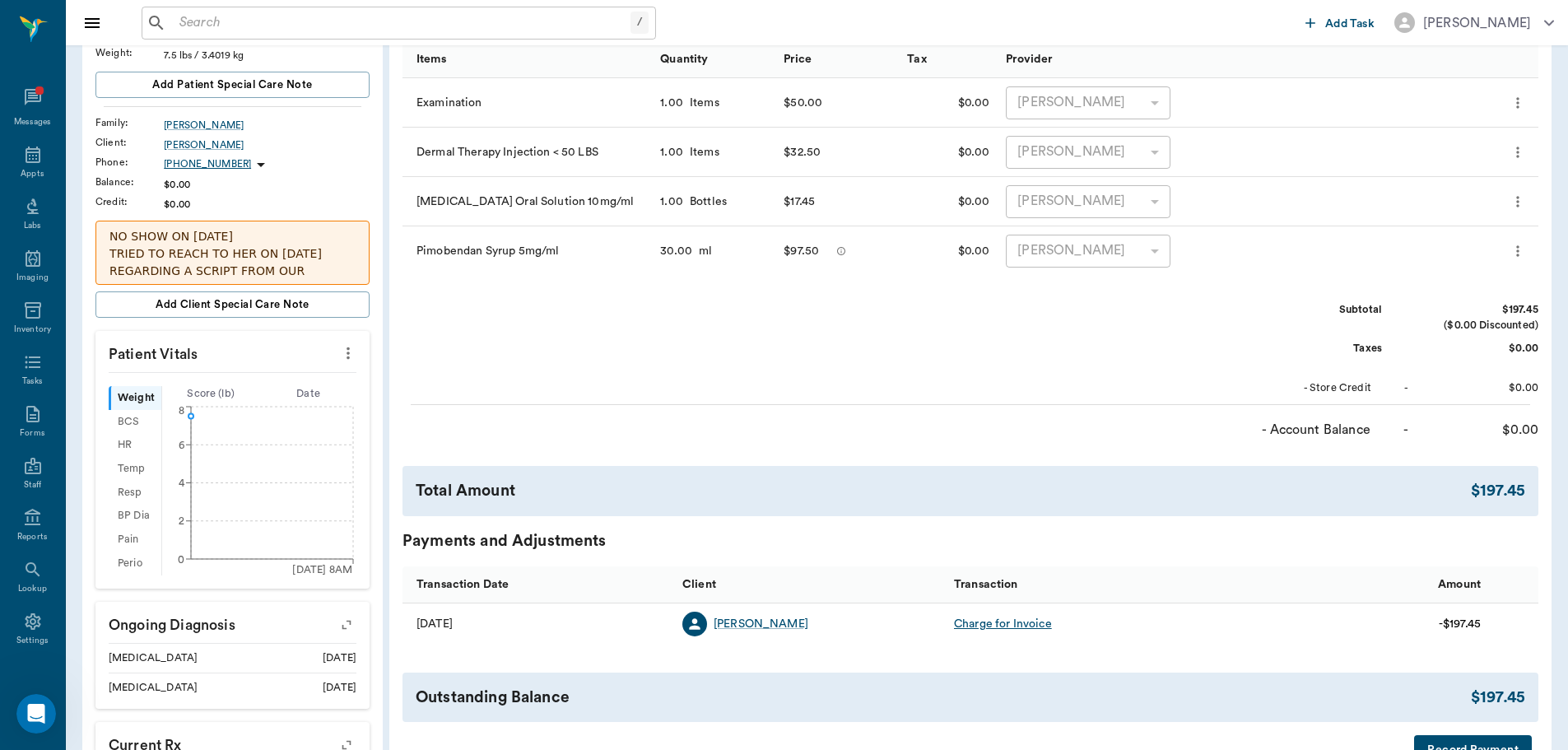
scroll to position [329, 0]
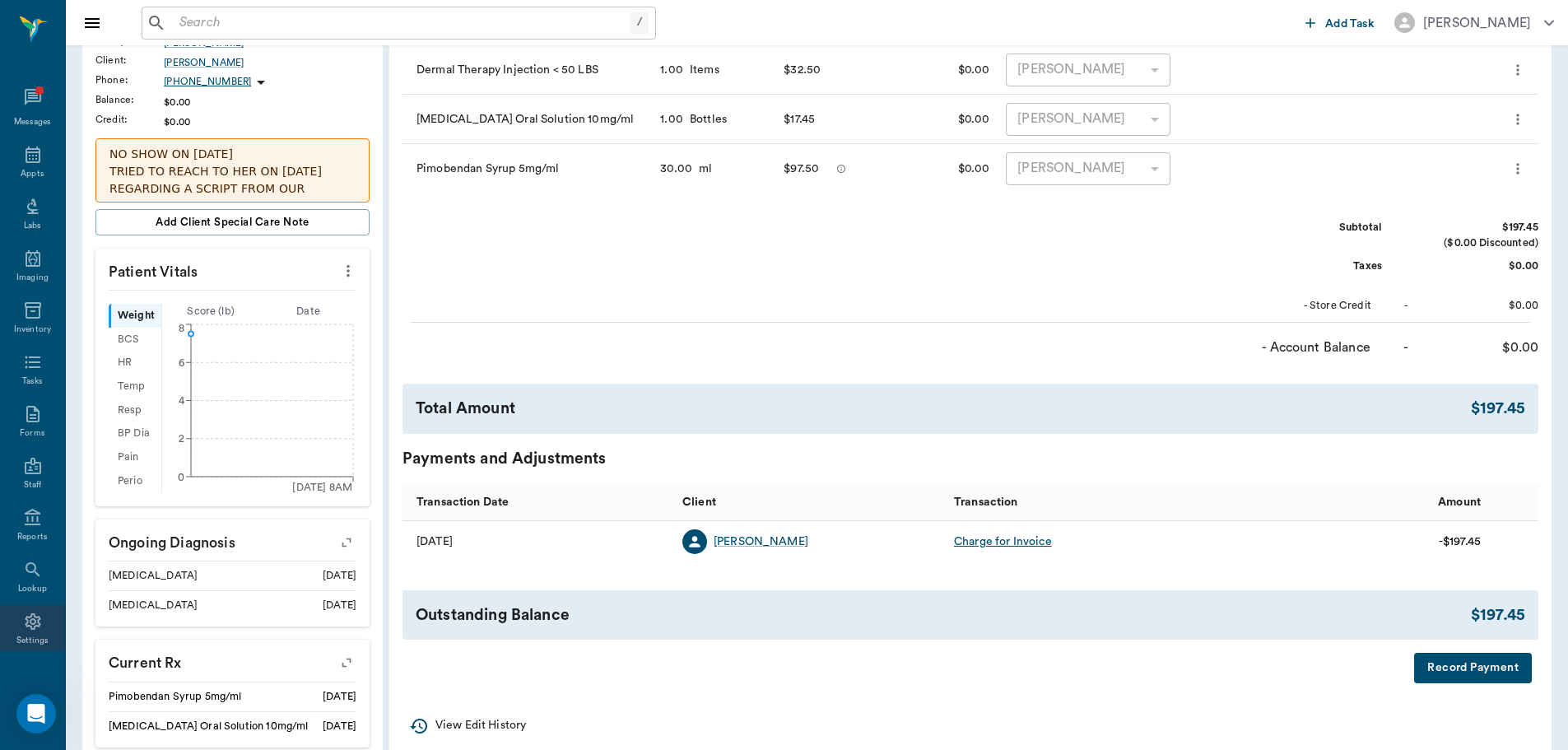
click at [29, 616] on icon at bounding box center [32, 622] width 16 height 17
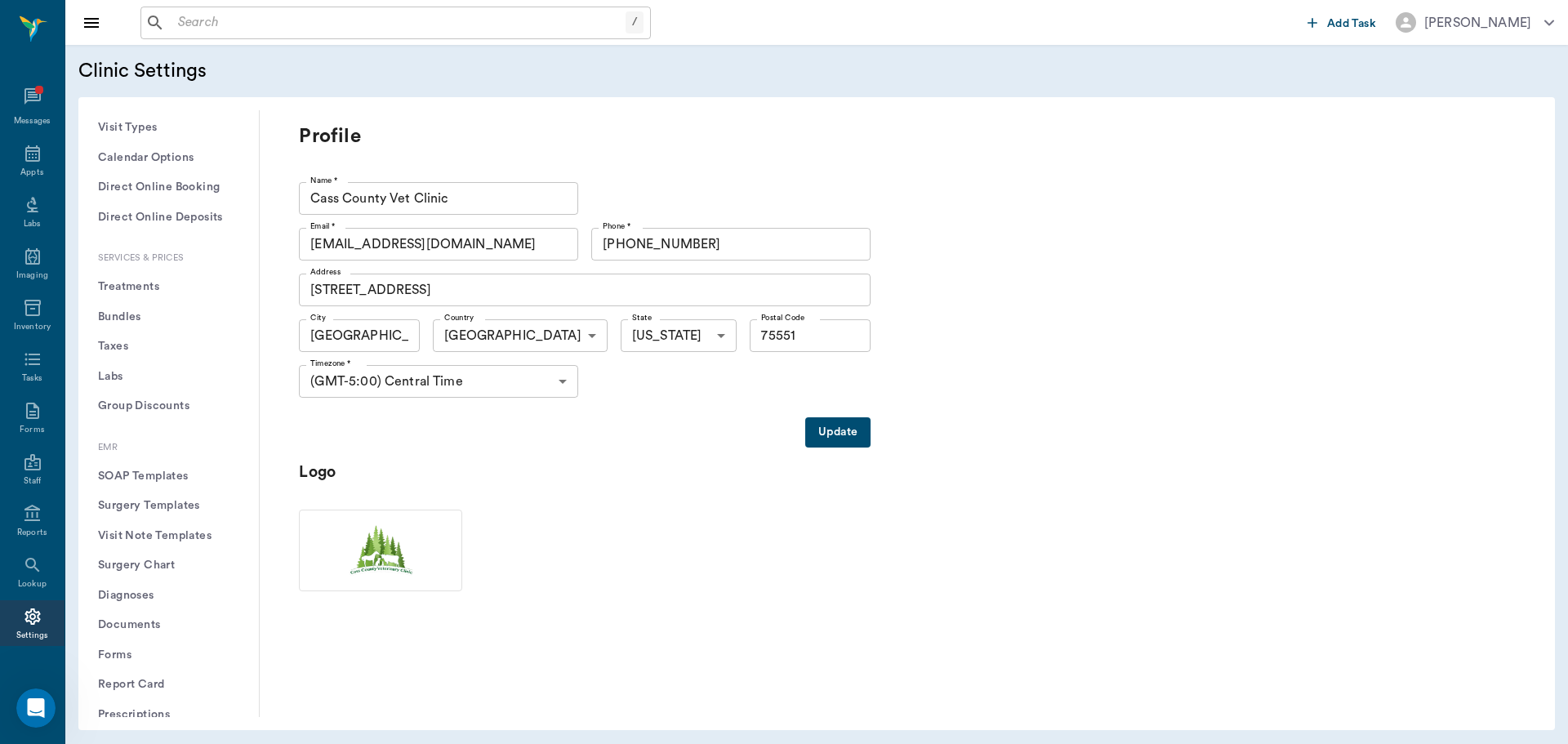
scroll to position [356, 0]
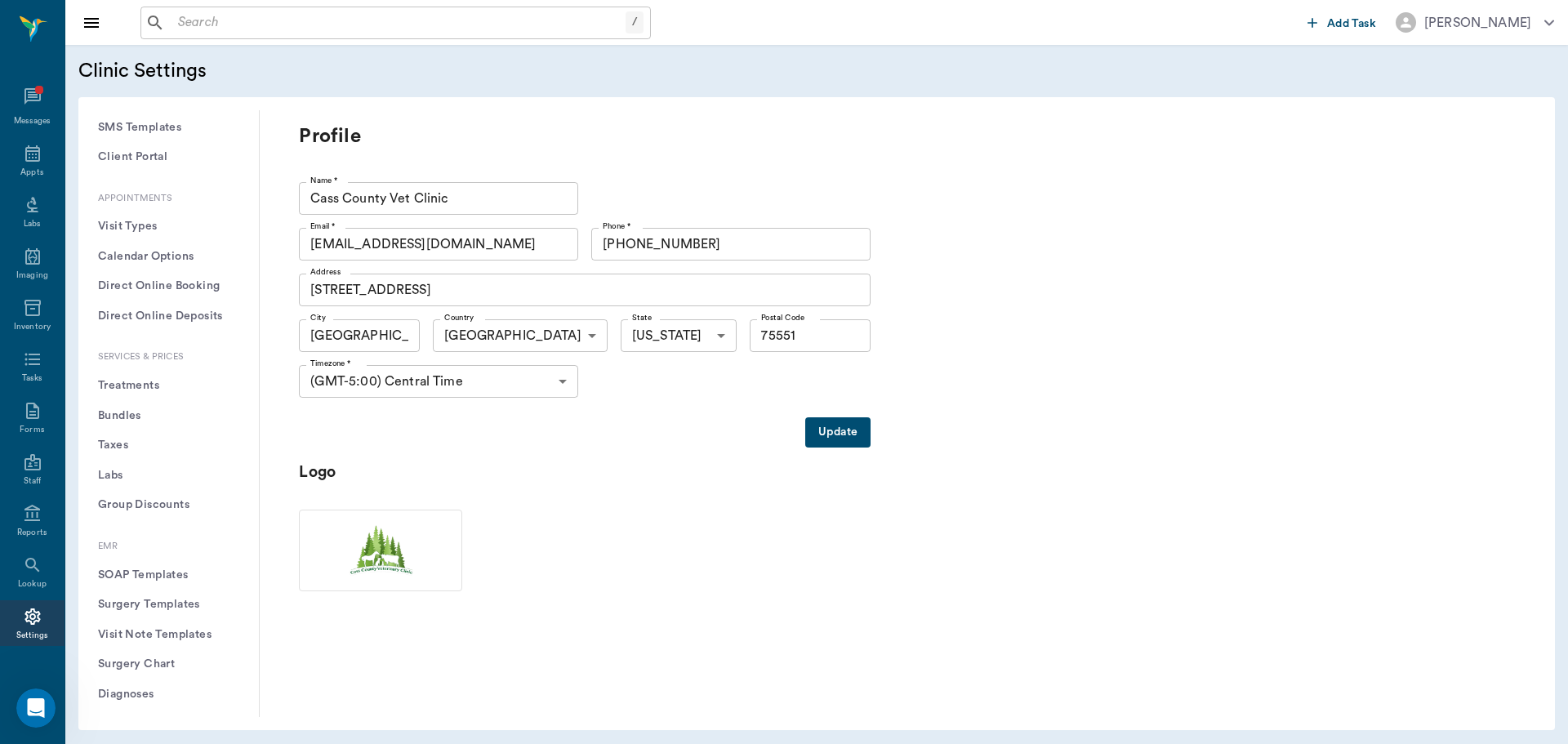
click at [136, 384] on button "Treatments" at bounding box center [169, 386] width 154 height 30
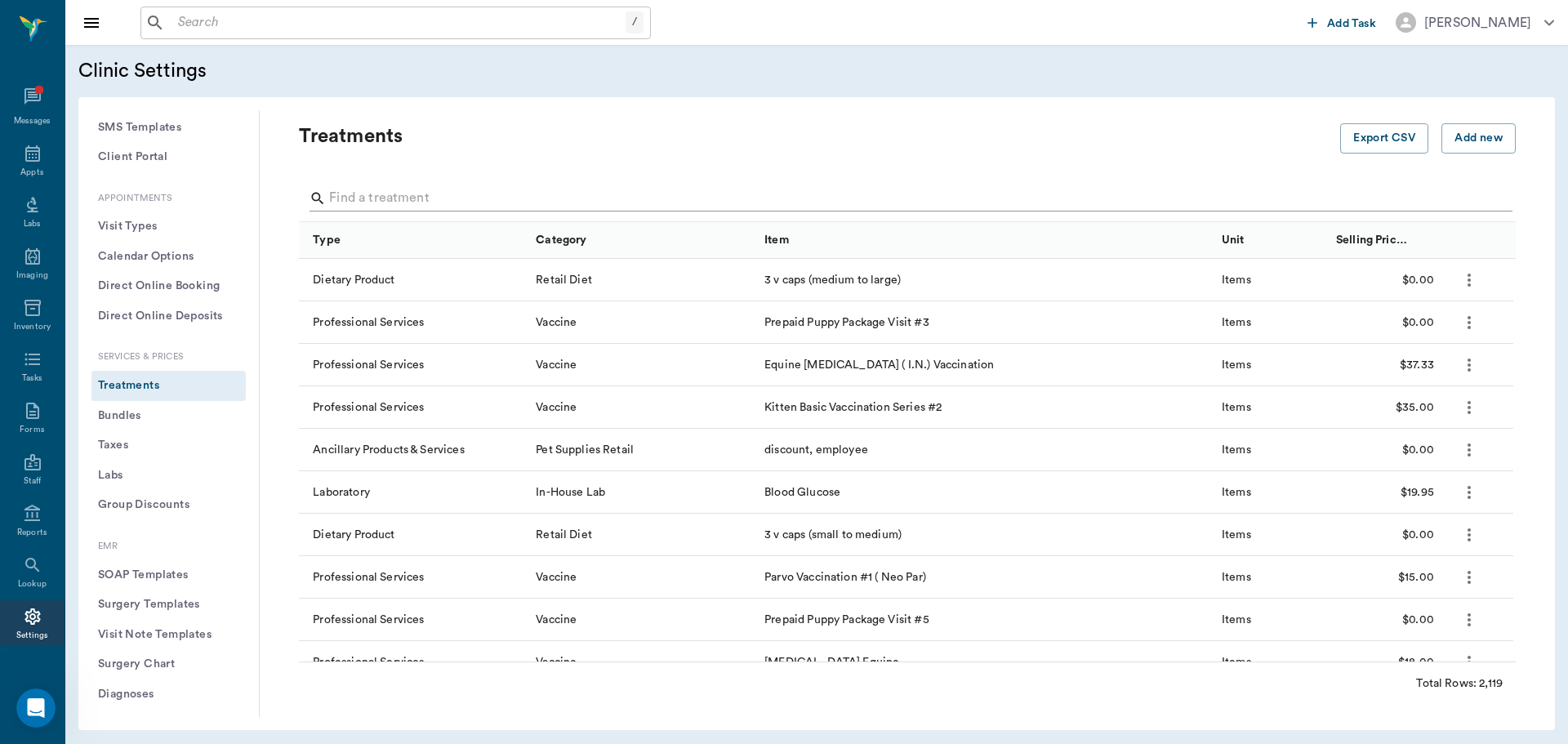
click at [365, 197] on input "Search" at bounding box center [908, 198] width 1158 height 27
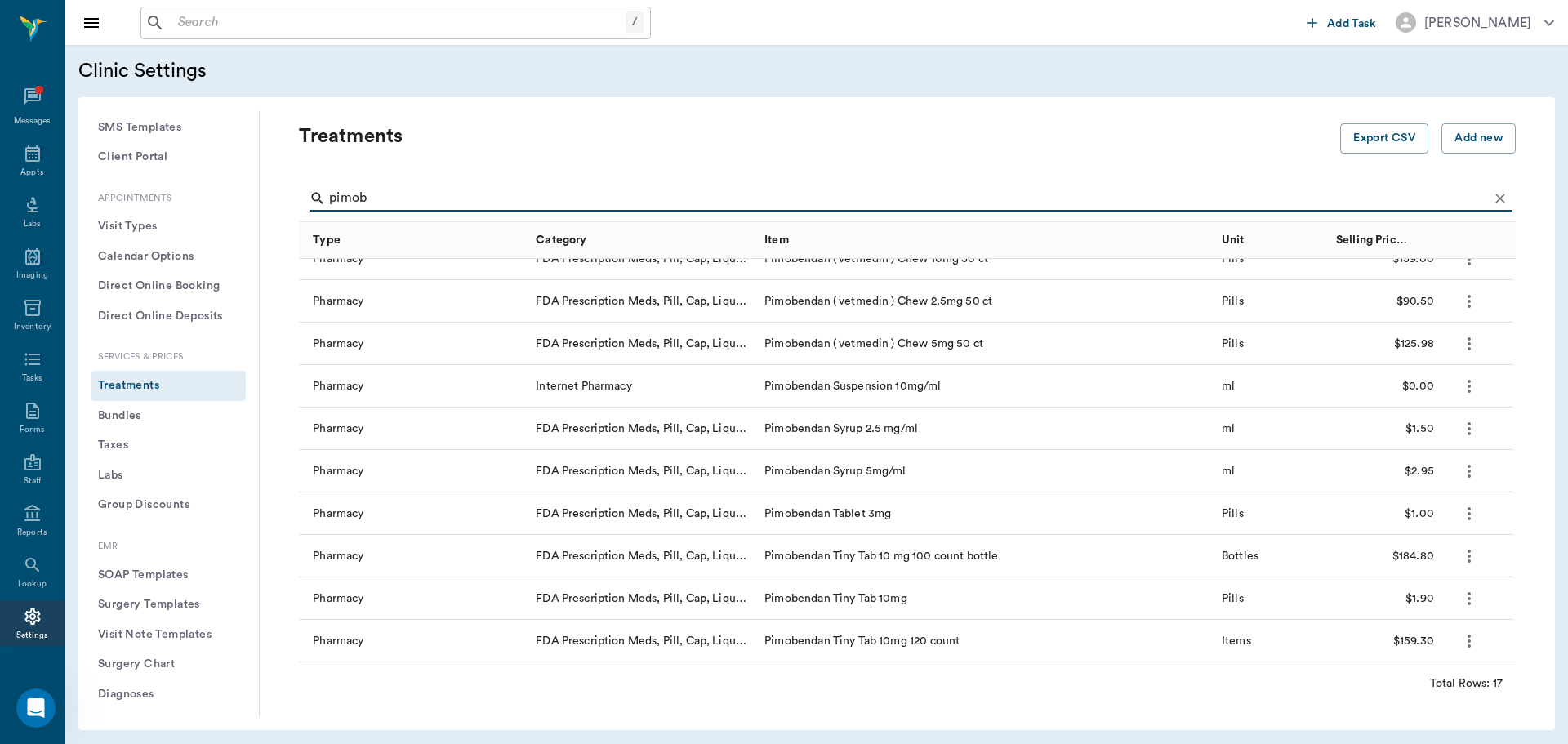
scroll to position [82, 0]
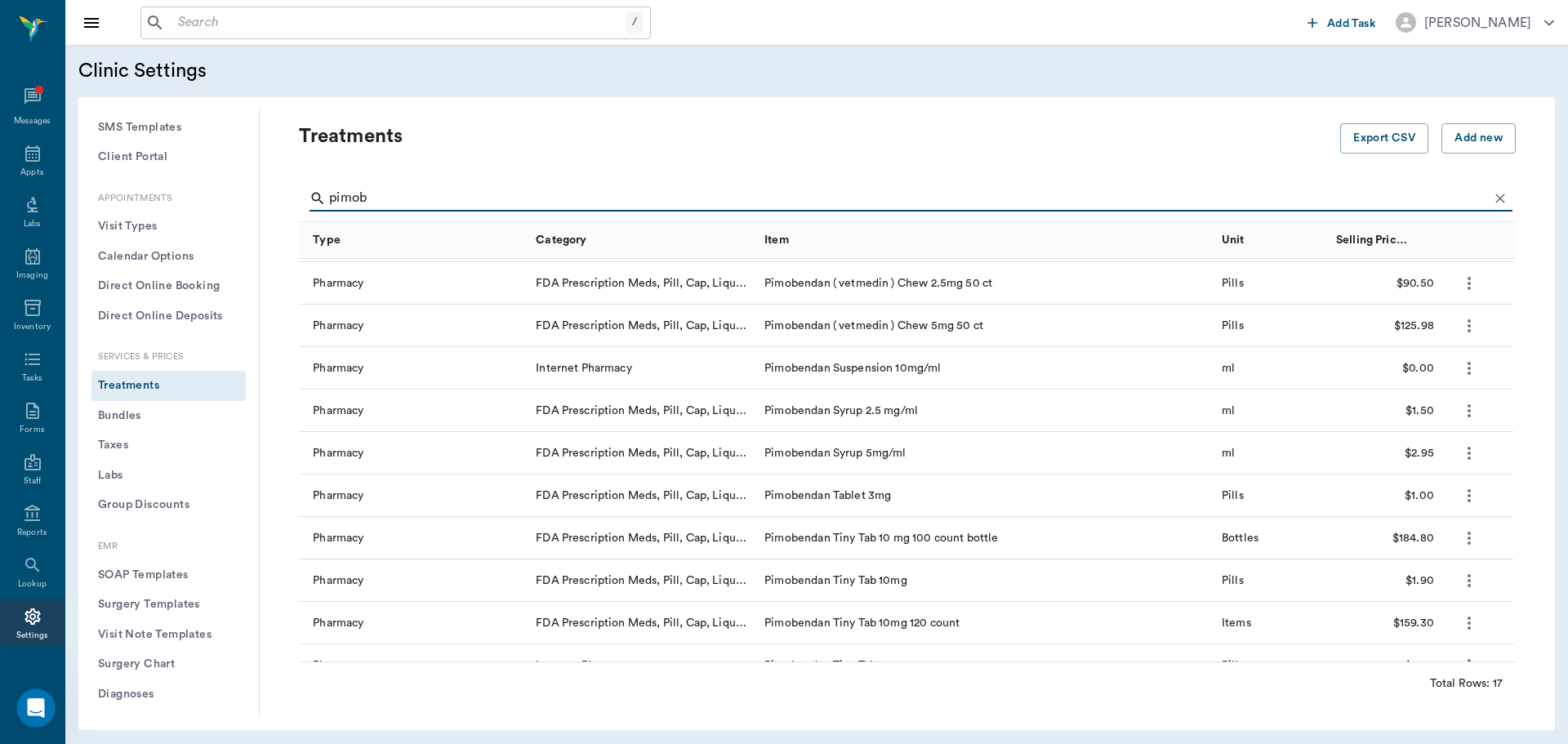
type input "pimob"
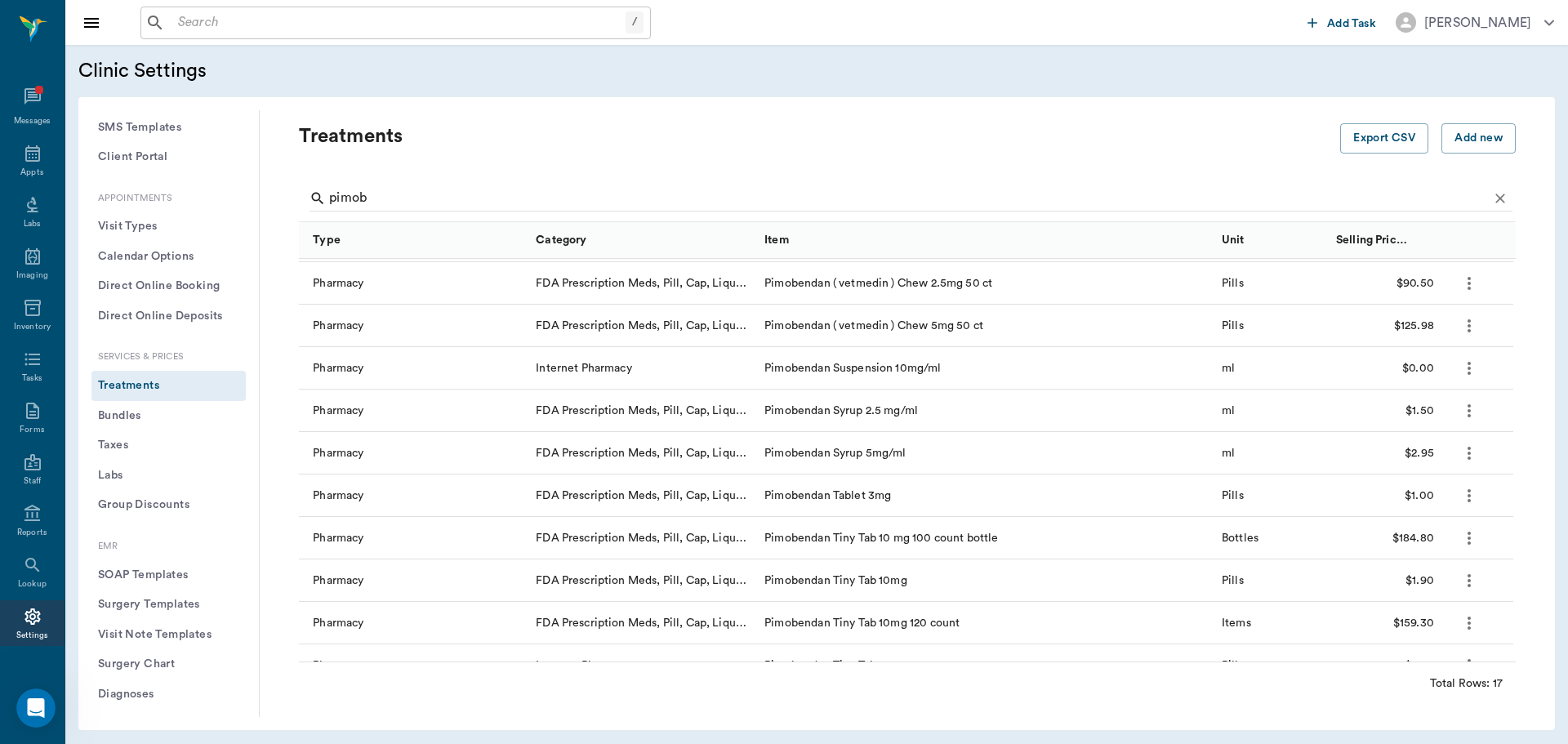
click at [1468, 451] on icon "more" at bounding box center [1468, 453] width 19 height 19
click at [1445, 498] on p "Edit Treatment" at bounding box center [1426, 497] width 89 height 19
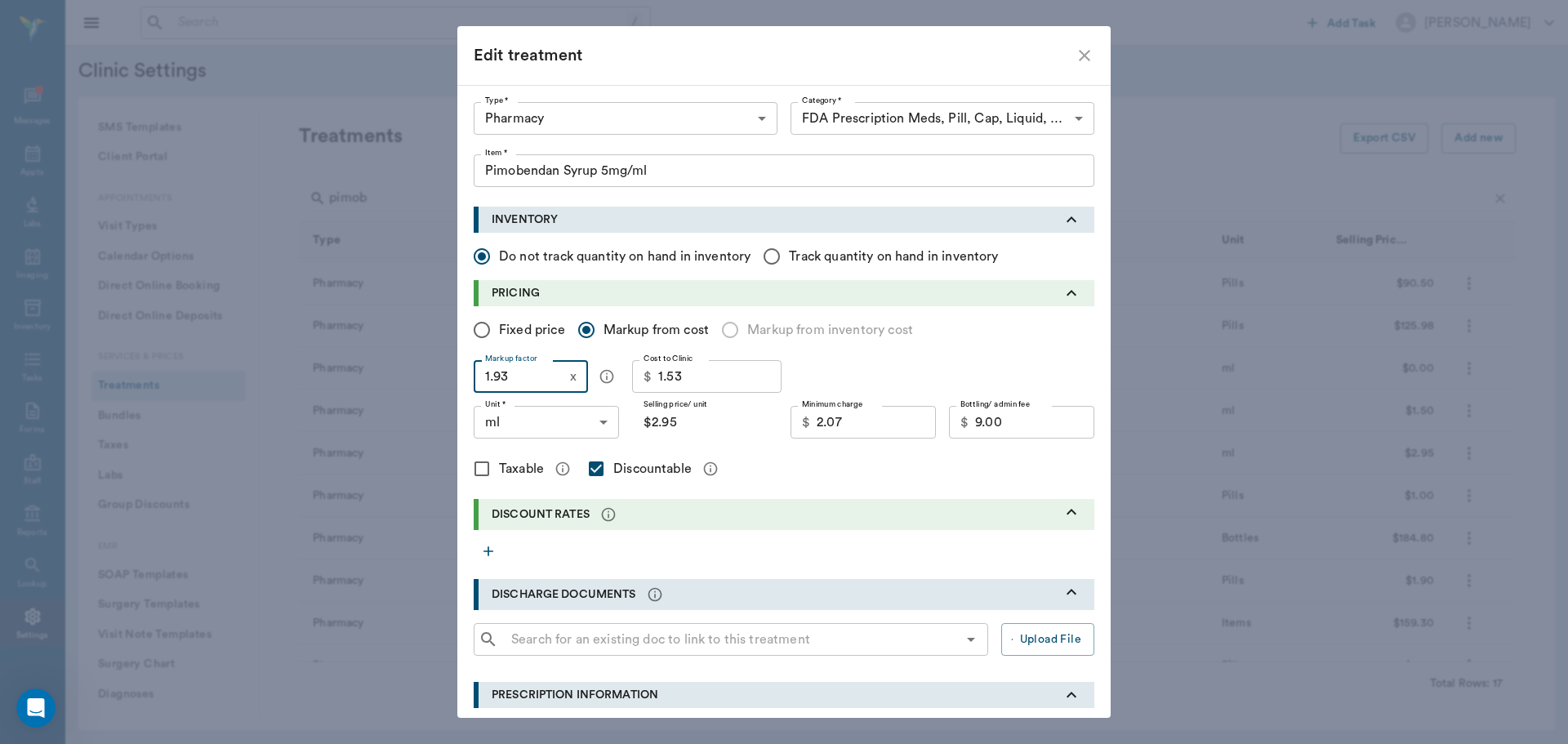
click at [529, 377] on input "1.93" at bounding box center [519, 377] width 90 height 33
type input "1"
type input "$1.53"
type input "1.6"
type input "$2.45"
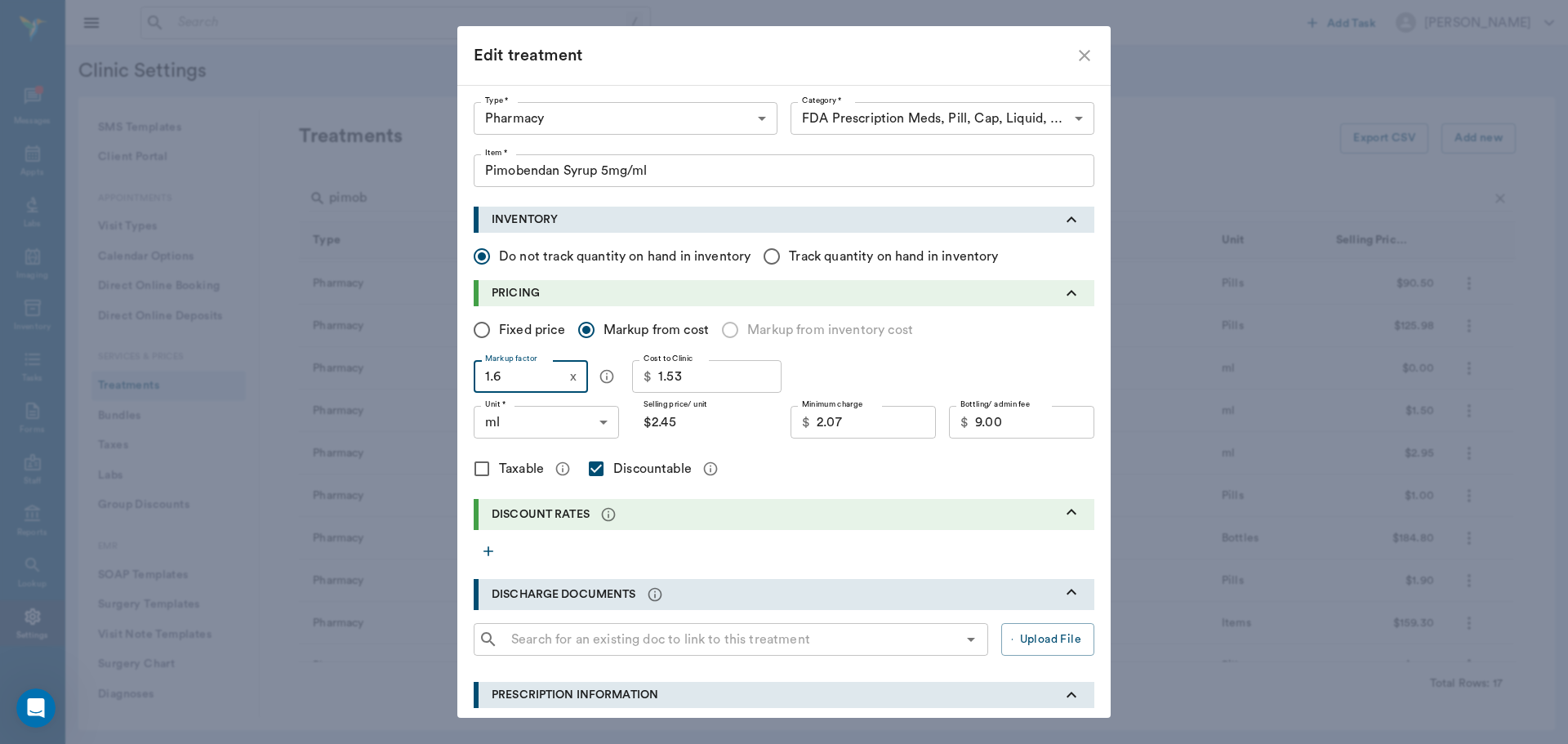
type input "1.6"
click at [834, 423] on input "2.07" at bounding box center [876, 422] width 119 height 33
type input "1.75"
click at [835, 475] on div "Taxable Discountable" at bounding box center [784, 468] width 620 height 34
click at [522, 373] on input "1.6" at bounding box center [519, 377] width 90 height 33
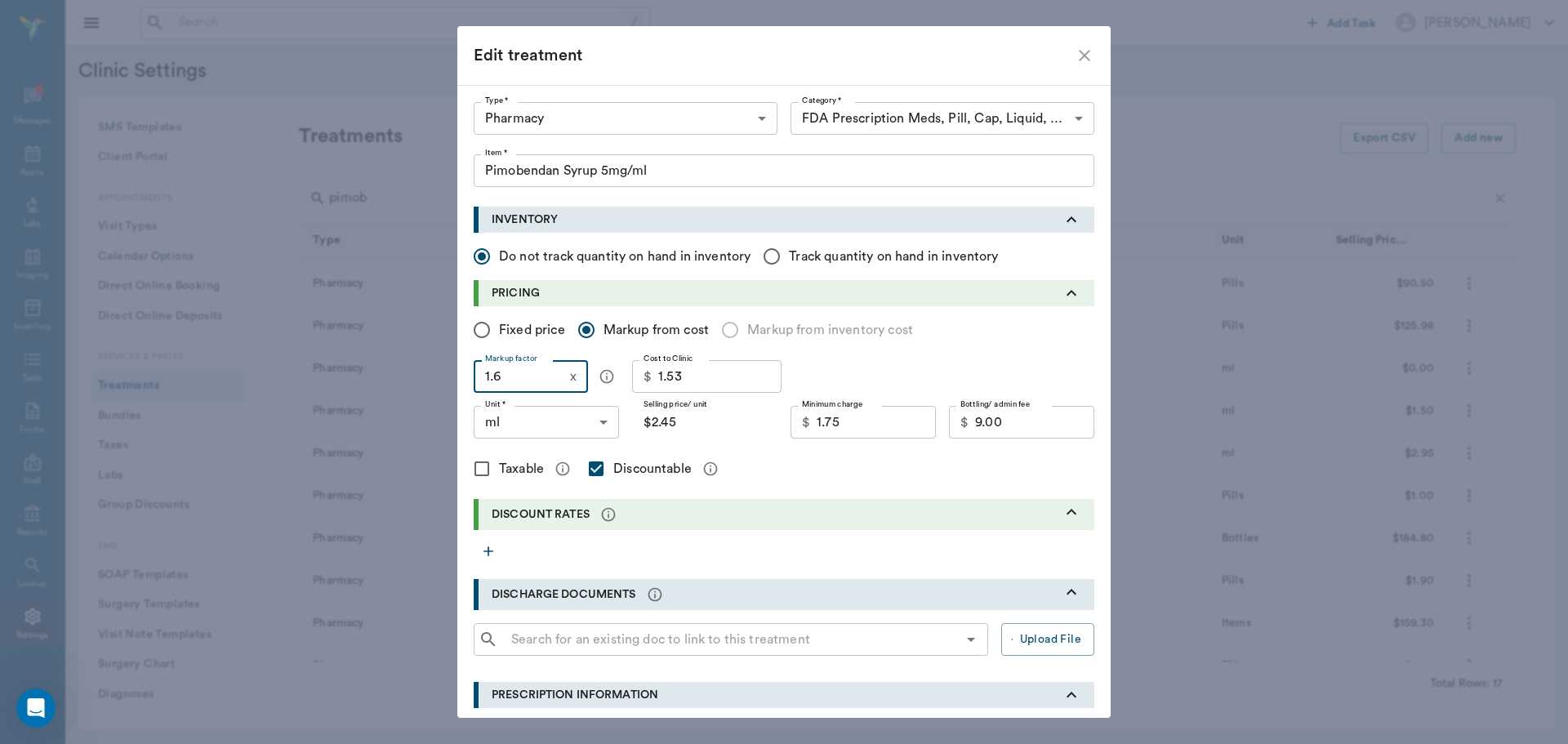
click at [522, 373] on input "1.6" at bounding box center [519, 377] width 90 height 33
type input "1"
type input "$1.53"
type input "1.5"
type input "$2.30"
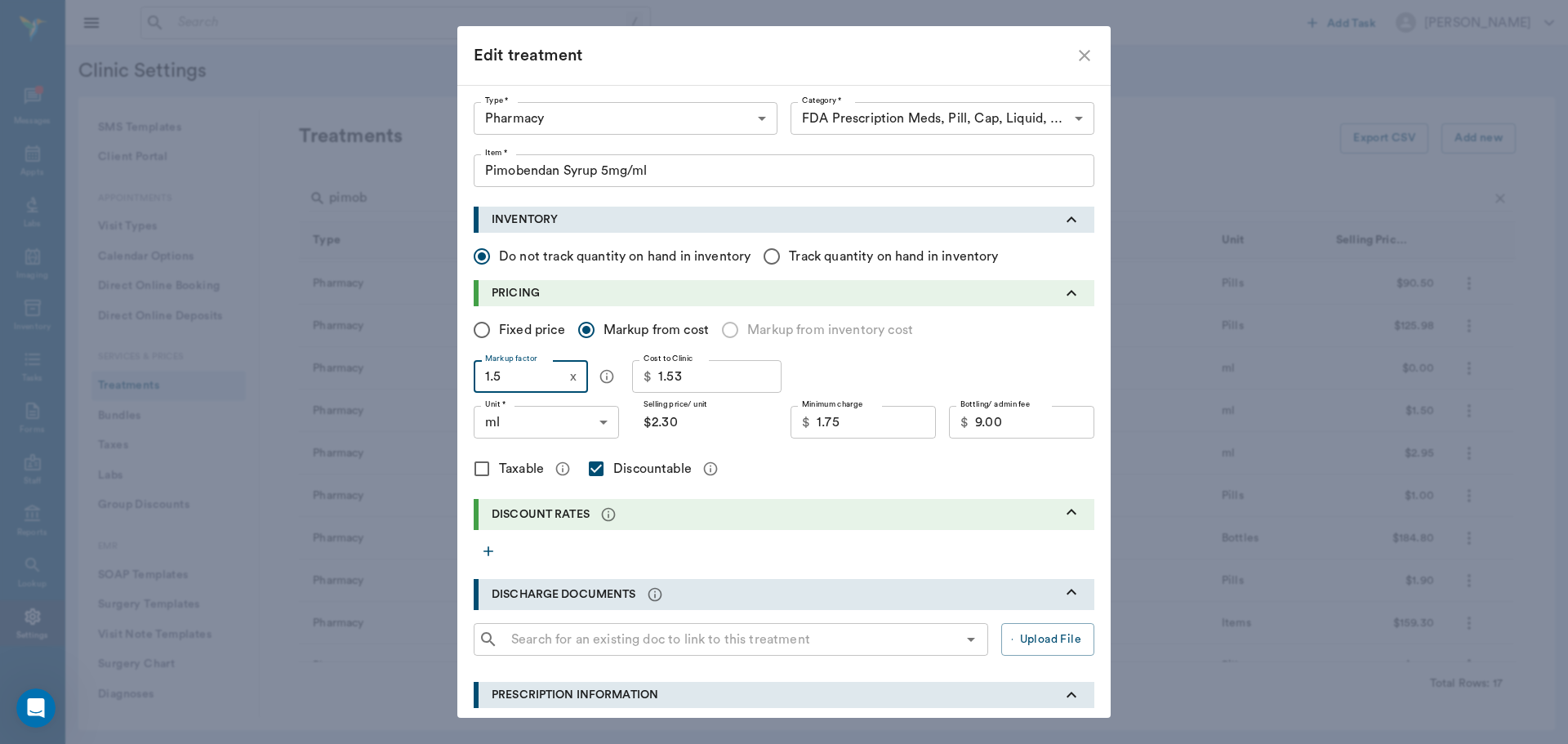
type input "1.55"
type input "$2.37"
type input "1.5"
type input "$2.30"
type input "1.53"
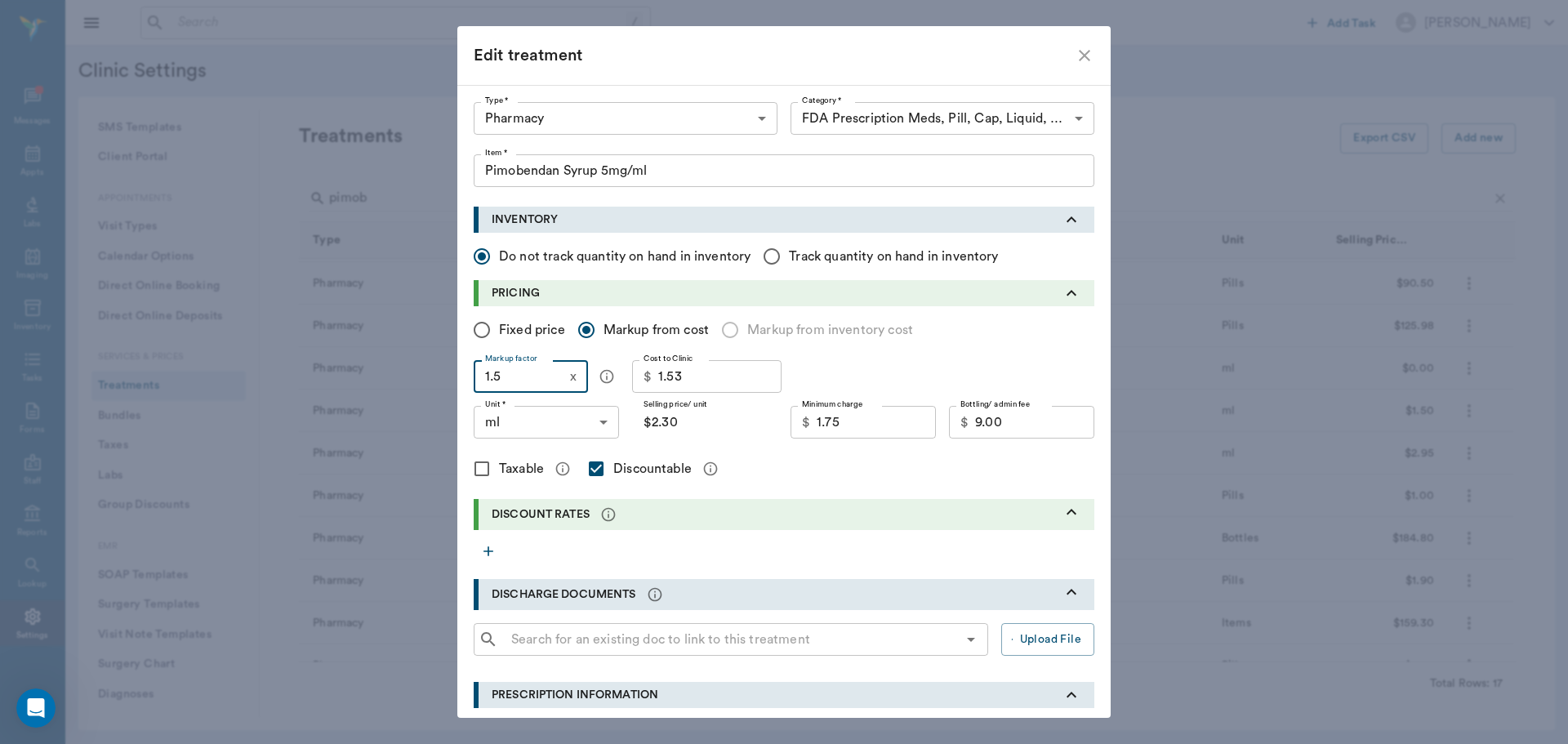
type input "$2.34"
type input "1.5"
type input "$2.30"
type input "1.54"
type input "$2.36"
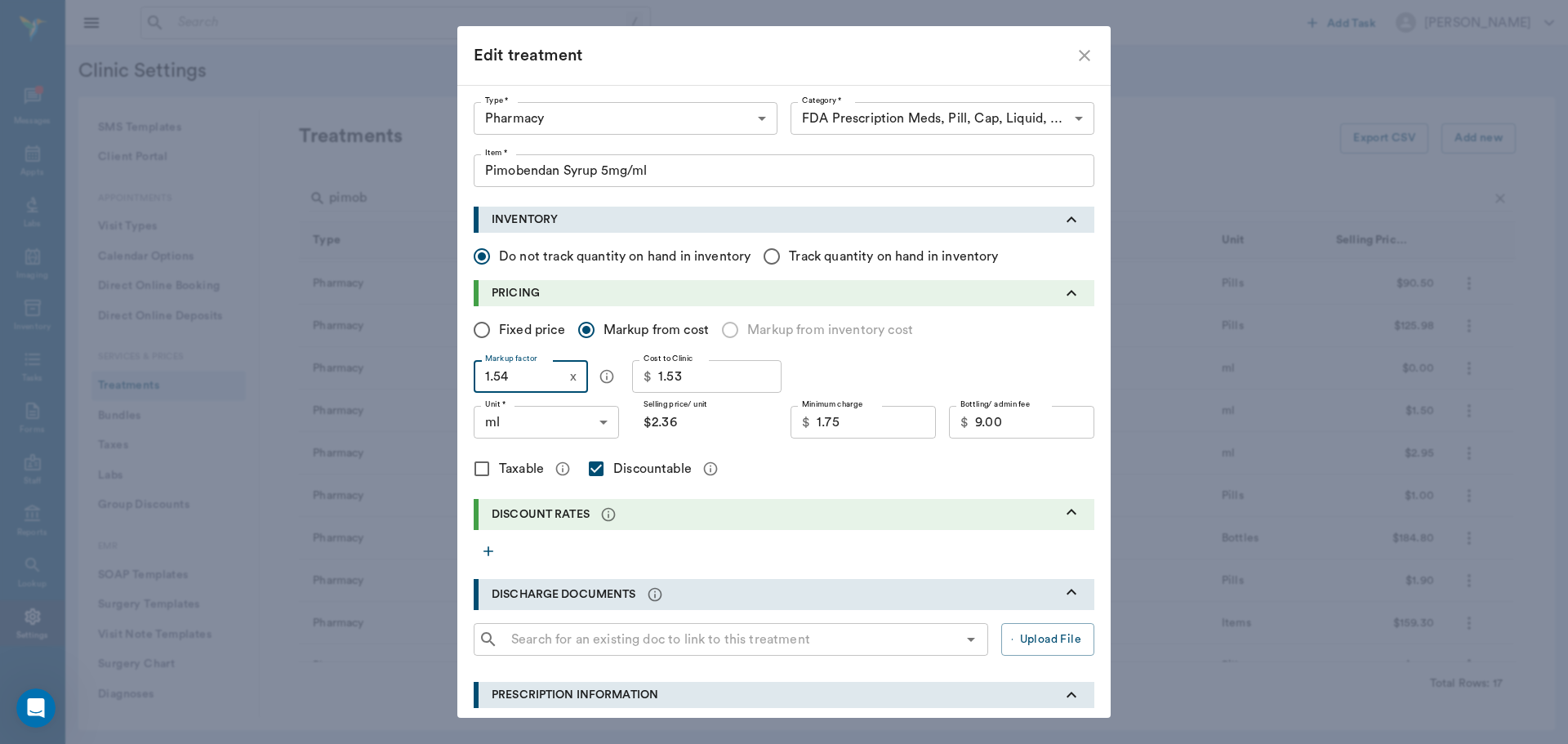
type input "1.5"
type input "$2.30"
type input "1.53"
type input "$2.34"
type input "1.5"
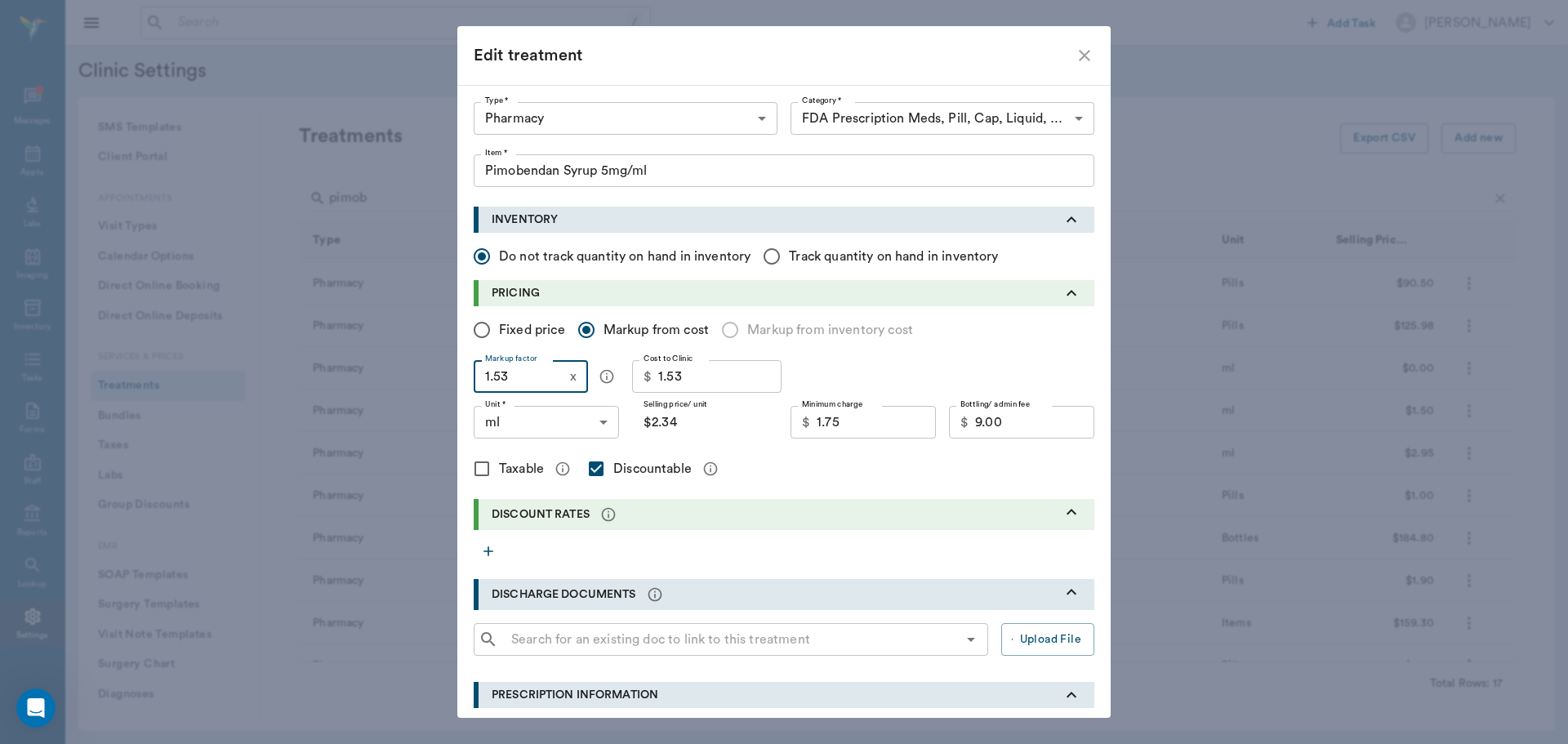
type input "$2.30"
type input "1."
type input "$1.53"
type input "1.6"
type input "$2.45"
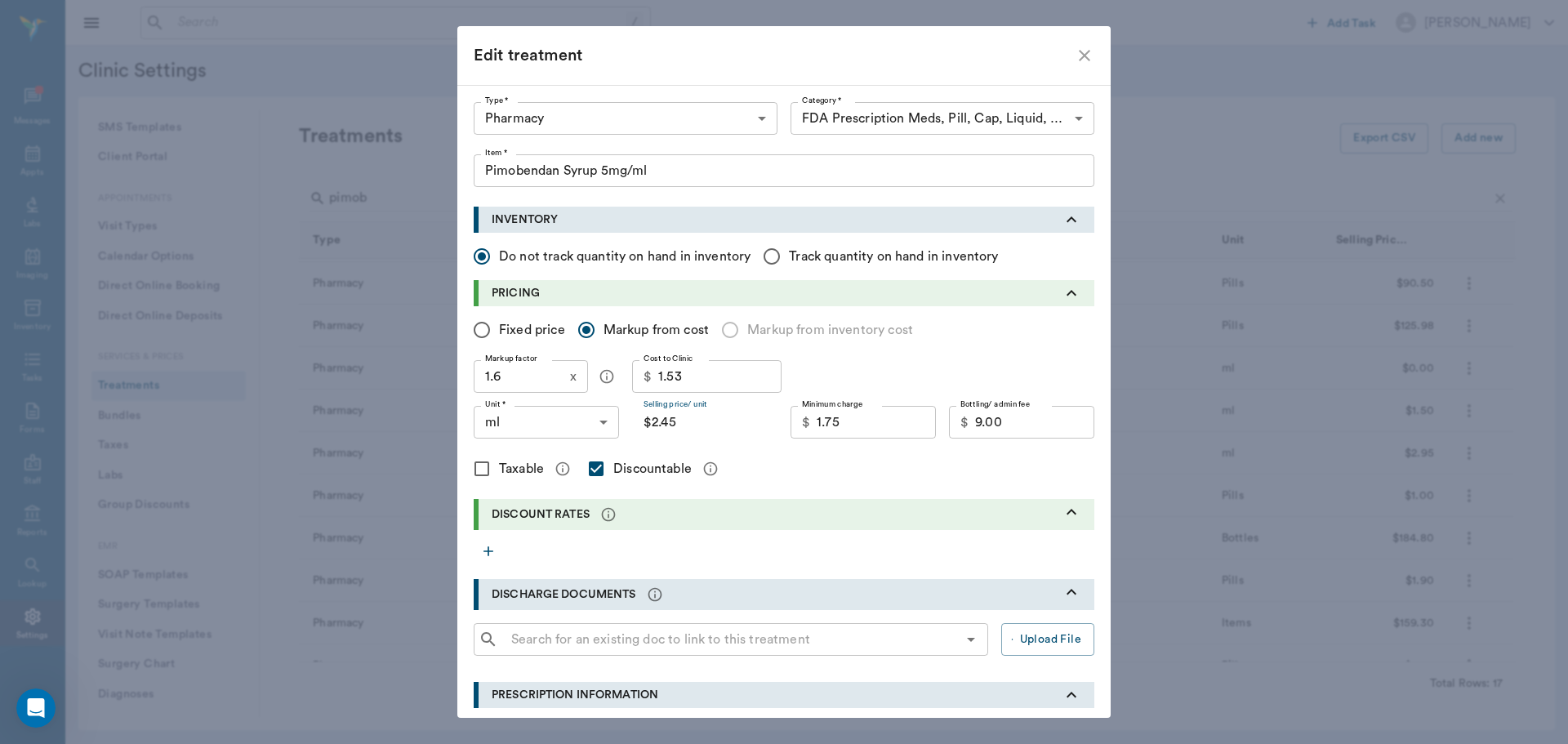
click at [719, 434] on input "$2.45" at bounding box center [705, 422] width 146 height 33
click at [505, 379] on input "1.6" at bounding box center [519, 377] width 90 height 33
type input "1"
type input "$1.53"
type input "1.5"
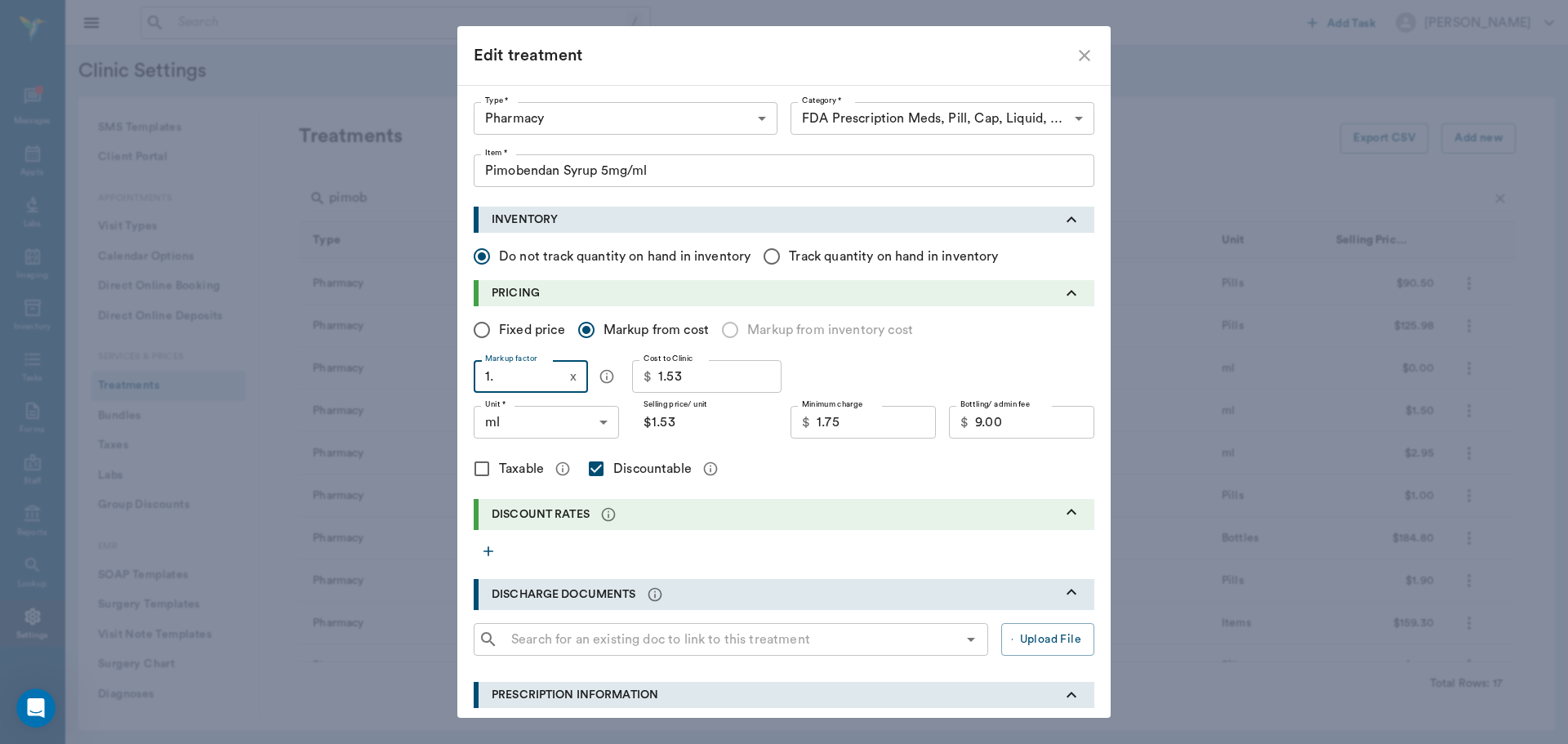
type input "$2.30"
type input "1.5"
click at [726, 425] on input "$2.30" at bounding box center [705, 422] width 146 height 33
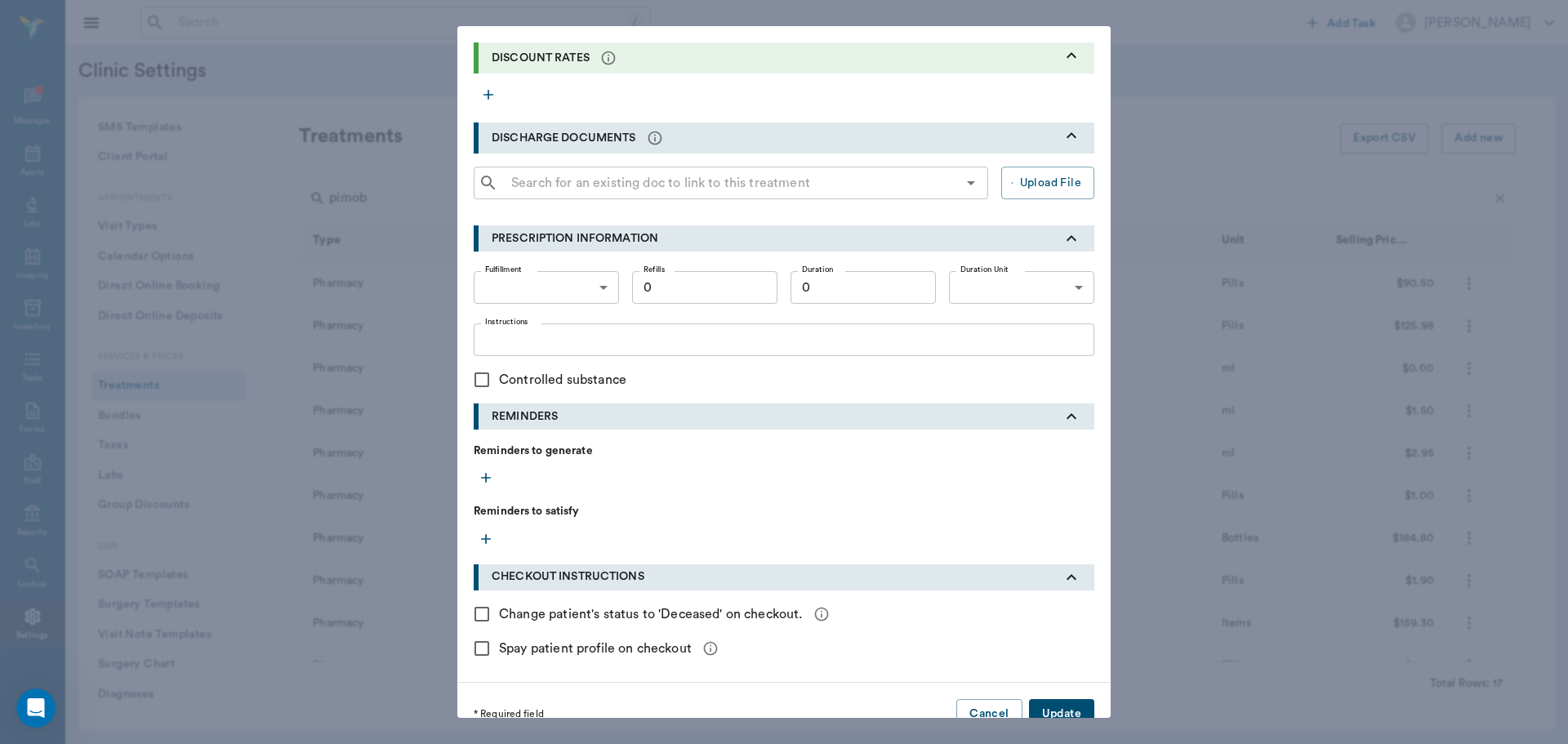
scroll to position [483, 0]
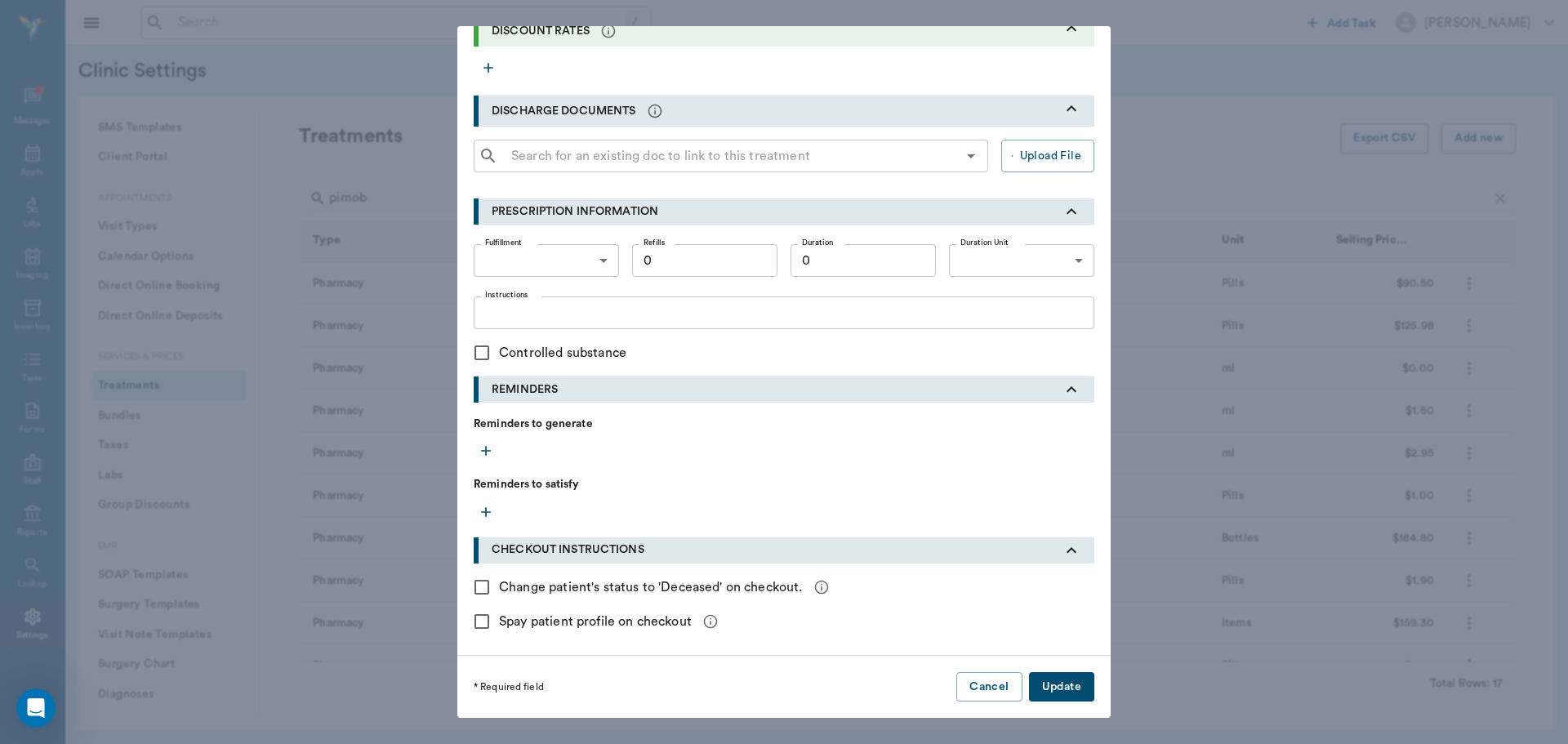
click at [1047, 683] on button "Update" at bounding box center [1061, 686] width 65 height 30
radio input "true"
checkbox input "false"
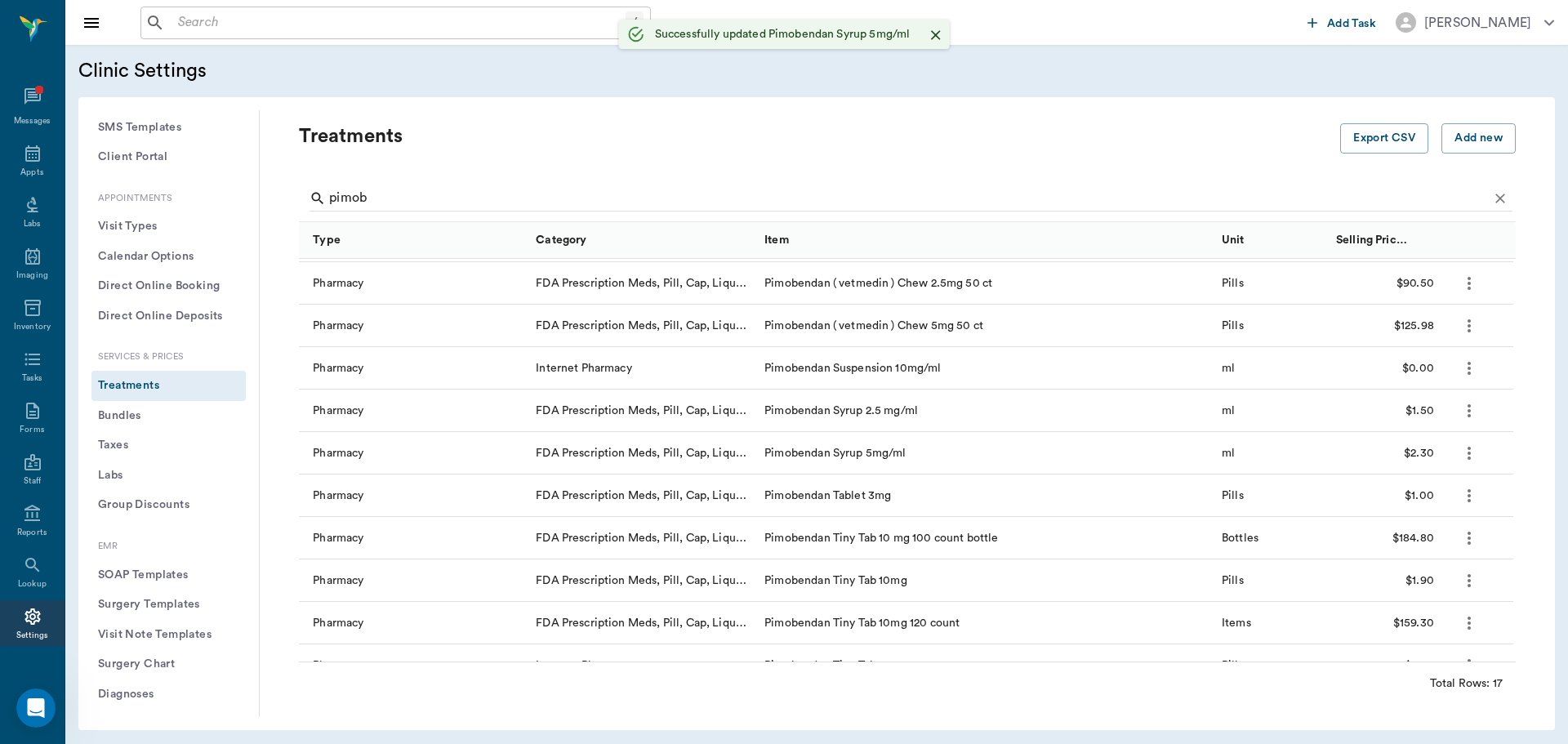
scroll to position [0, 0]
click at [32, 153] on icon at bounding box center [33, 154] width 15 height 16
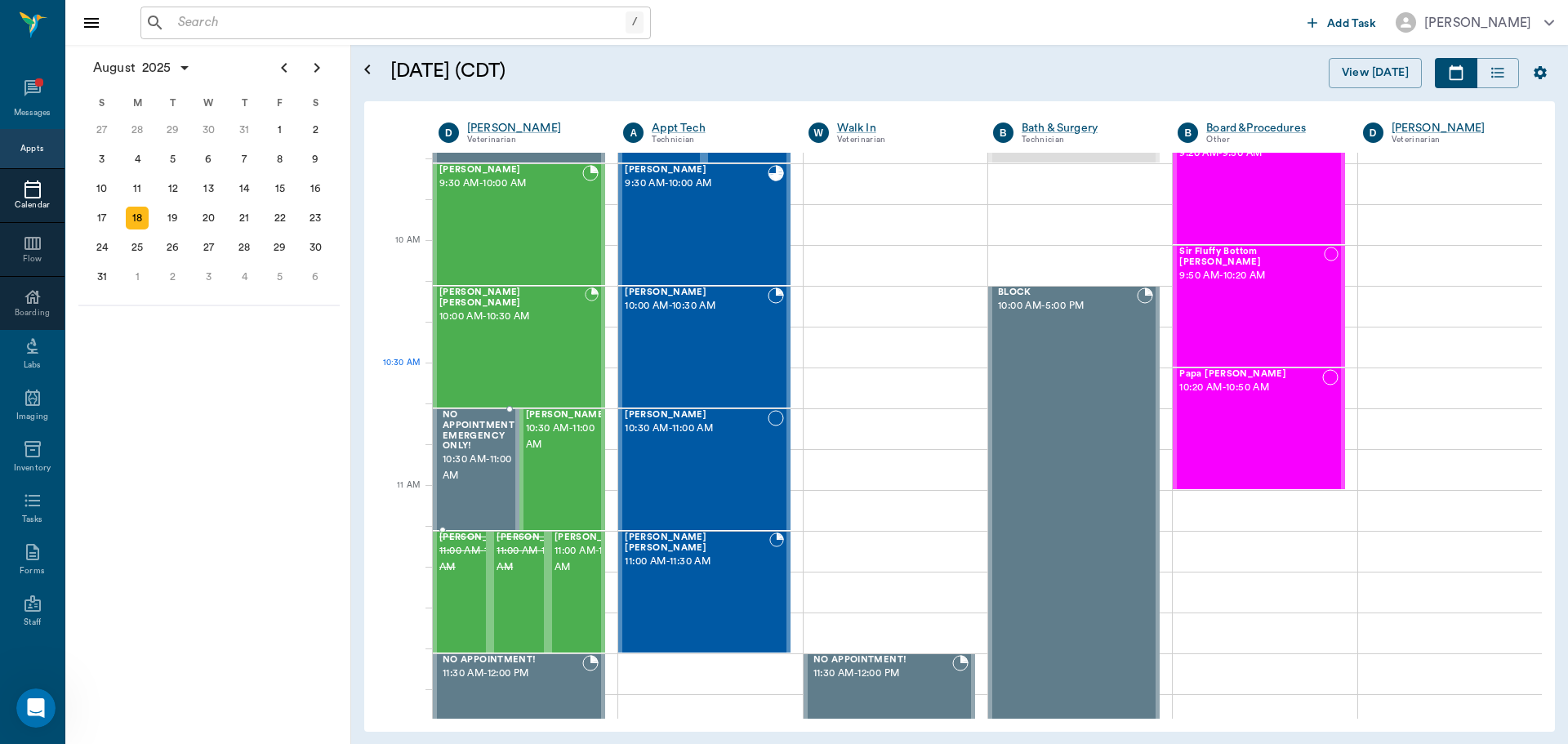
scroll to position [410, 0]
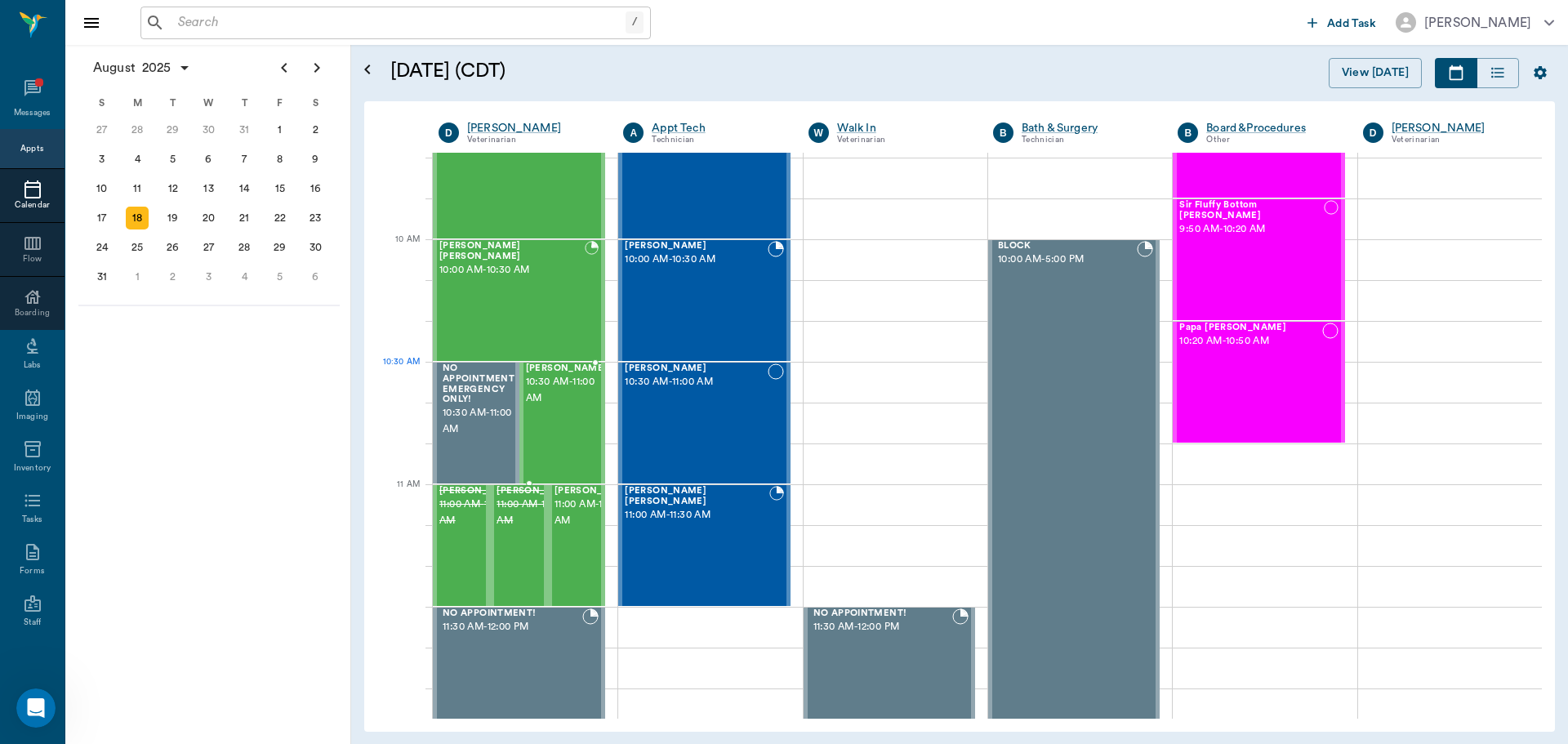
click at [560, 400] on span "10:30 AM - 11:00 AM" at bounding box center [566, 390] width 82 height 33
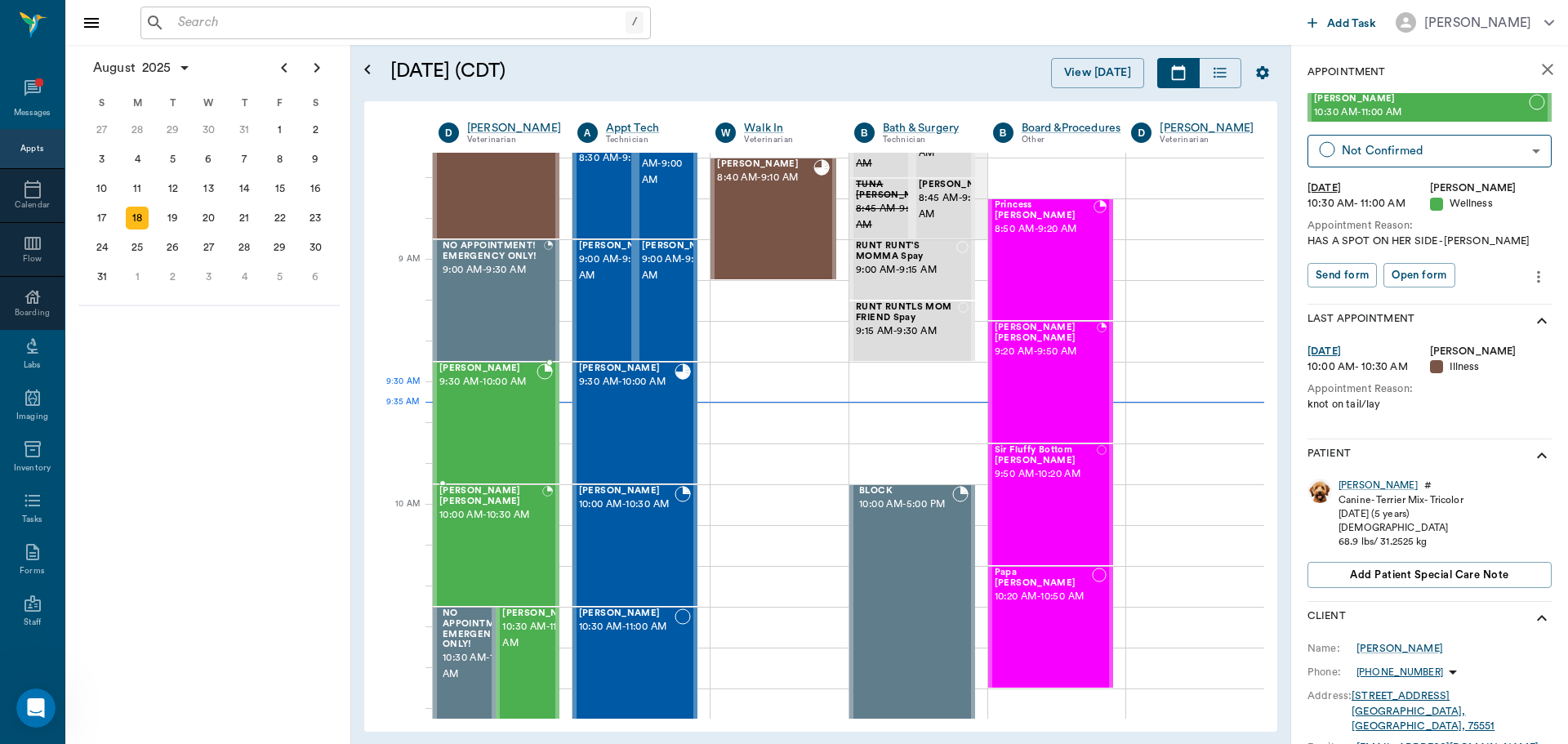
scroll to position [83, 0]
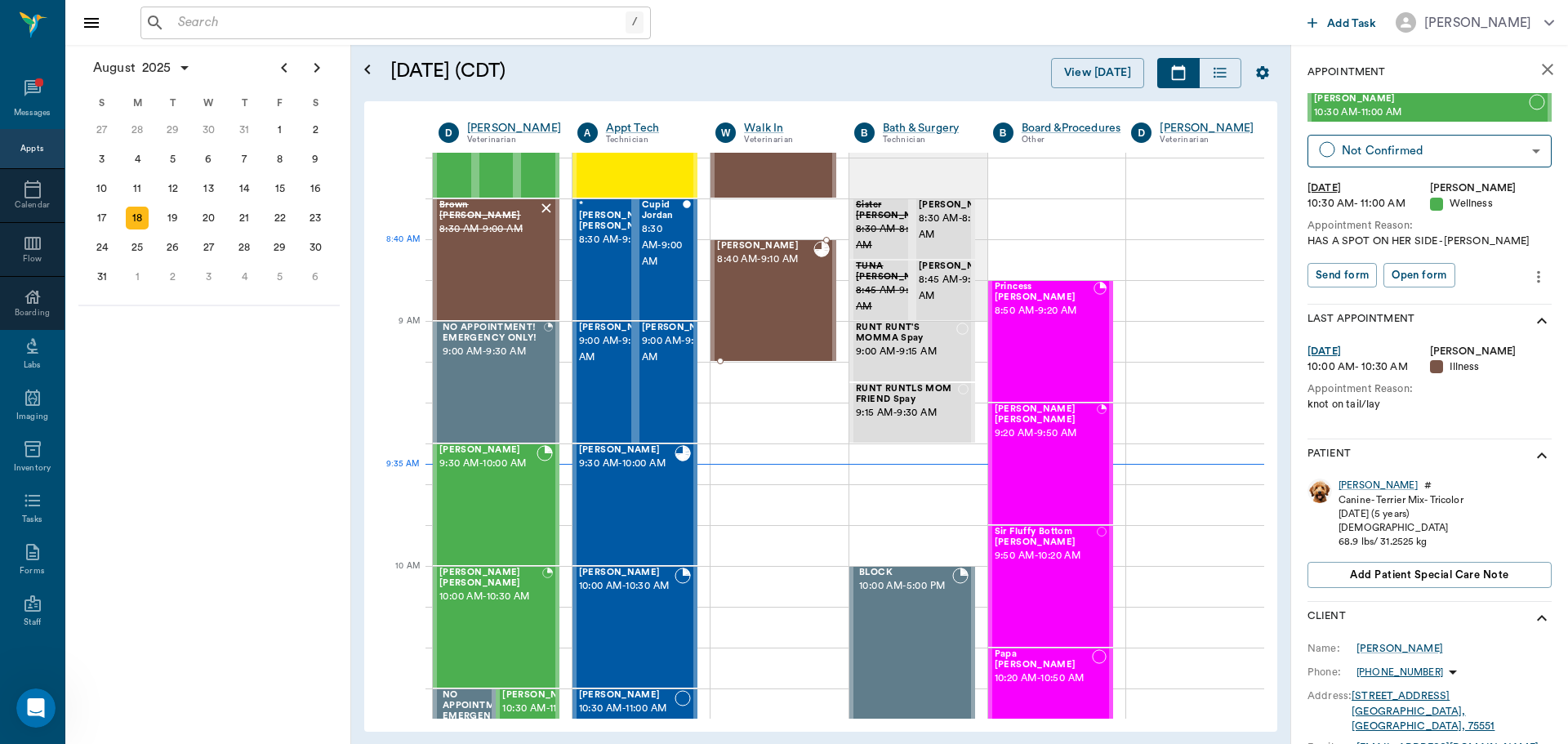
click at [754, 269] on div "Asher Snelgrove 8:40 AM - 9:10 AM" at bounding box center [764, 301] width 96 height 119
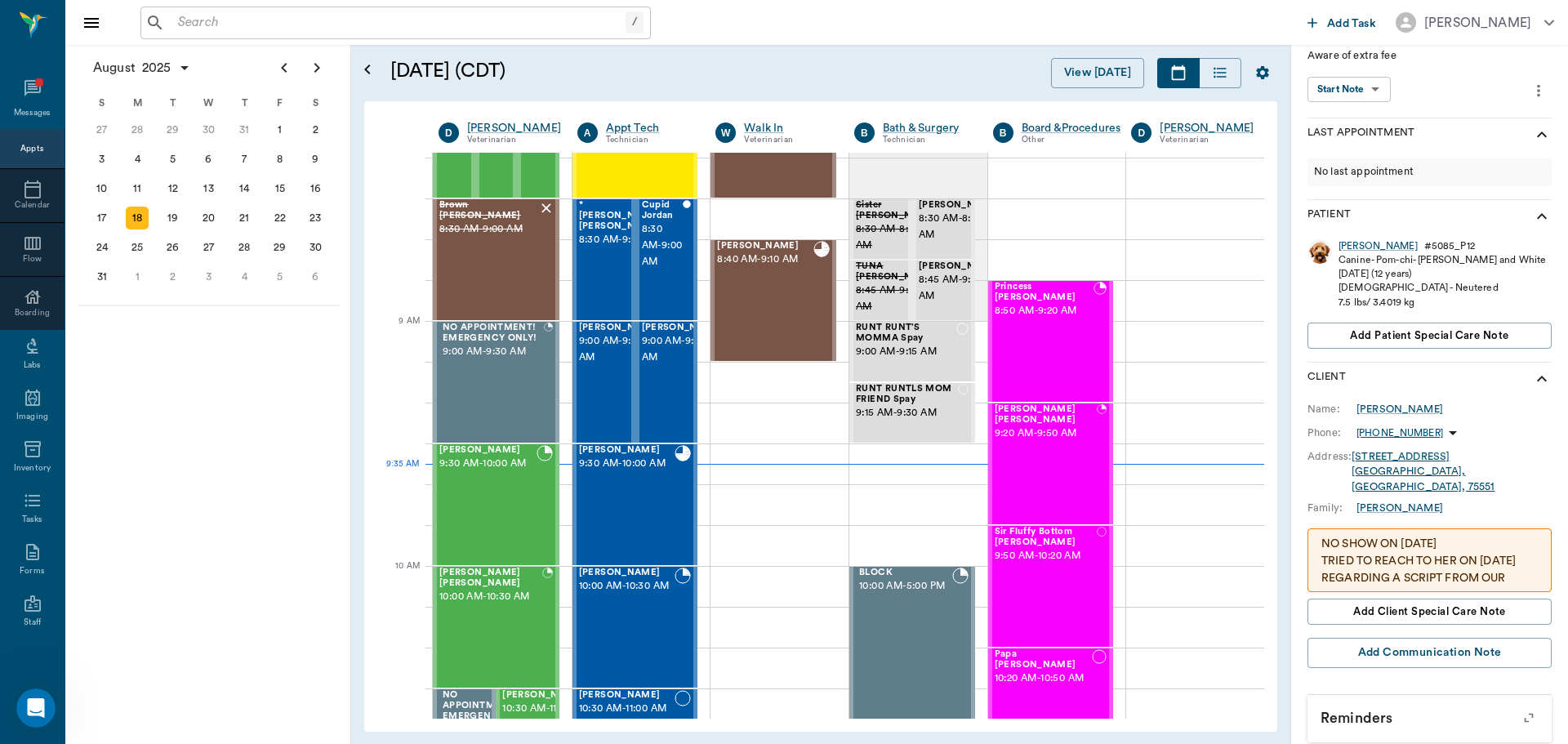
scroll to position [120, 0]
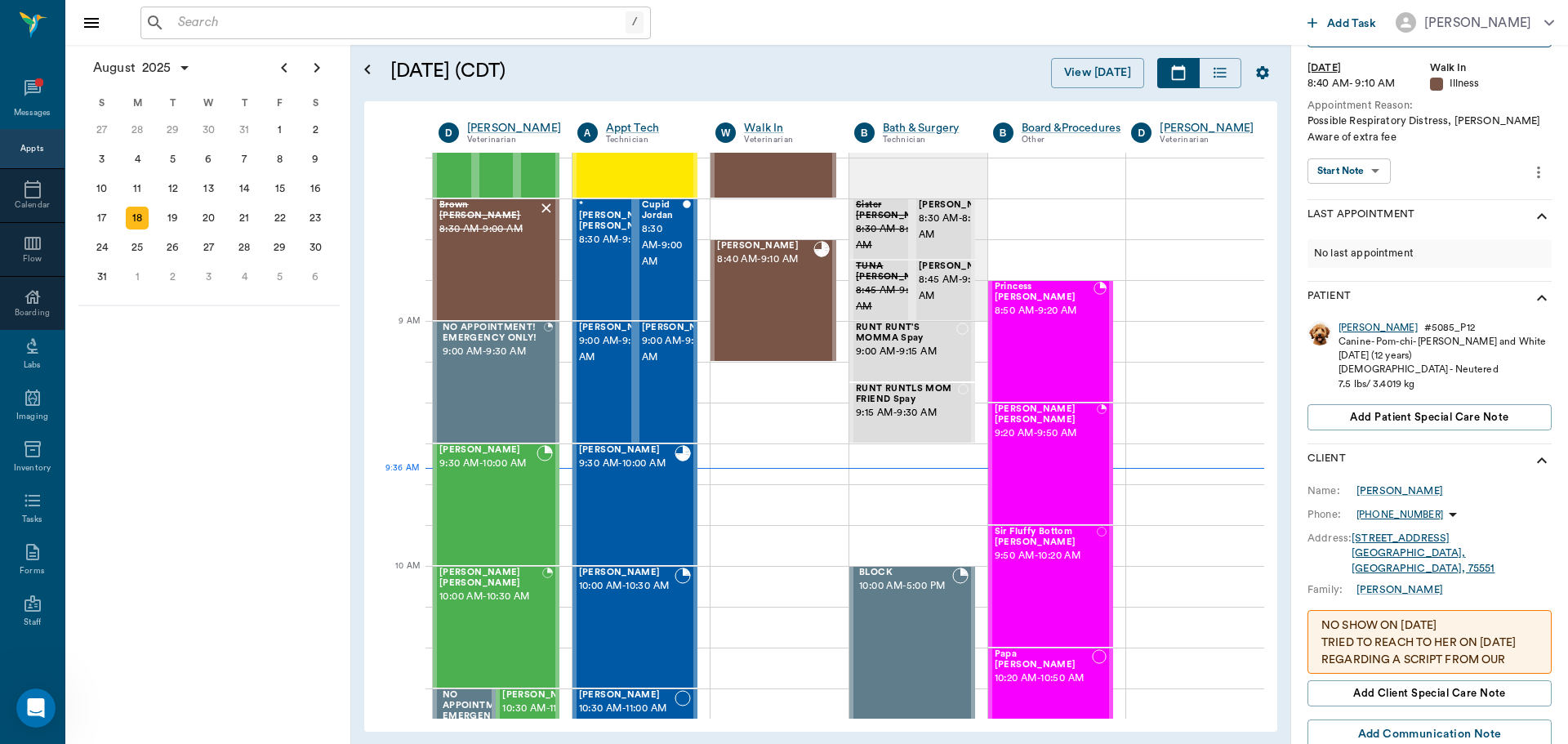
click at [1352, 325] on div "Asher" at bounding box center [1377, 327] width 79 height 14
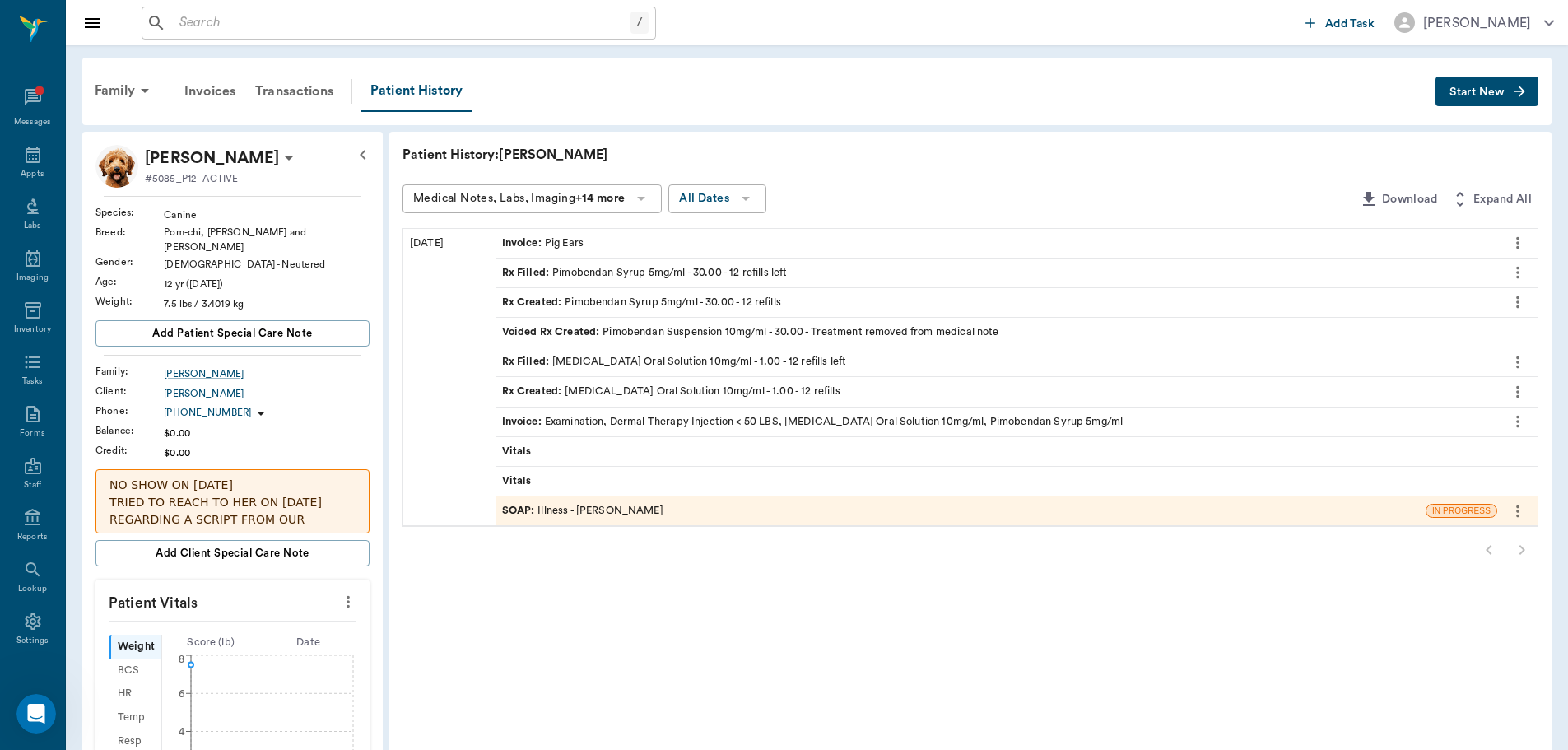
click at [631, 507] on div "SOAP : Illness - Dr. Bert Ellsworth" at bounding box center [583, 510] width 162 height 16
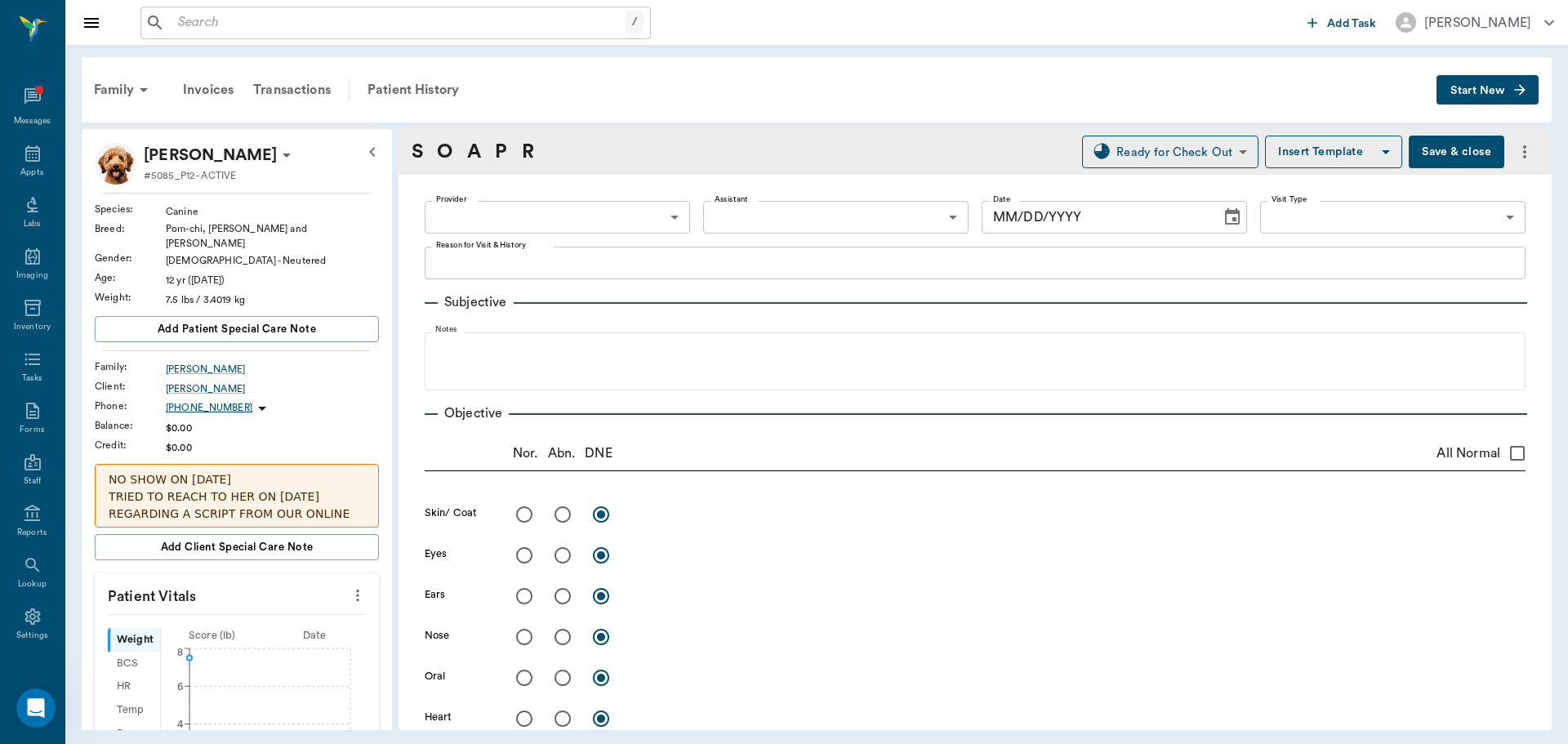
type input "63ec2f075fda476ae8351a4d"
type input "682b670d8bdc6f7f8feef3db"
type input "65d2be4f46e3a538d89b8c15"
type textarea "Possible Respiratory Distress, Caryn Aware of extra fee"
radio input "true"
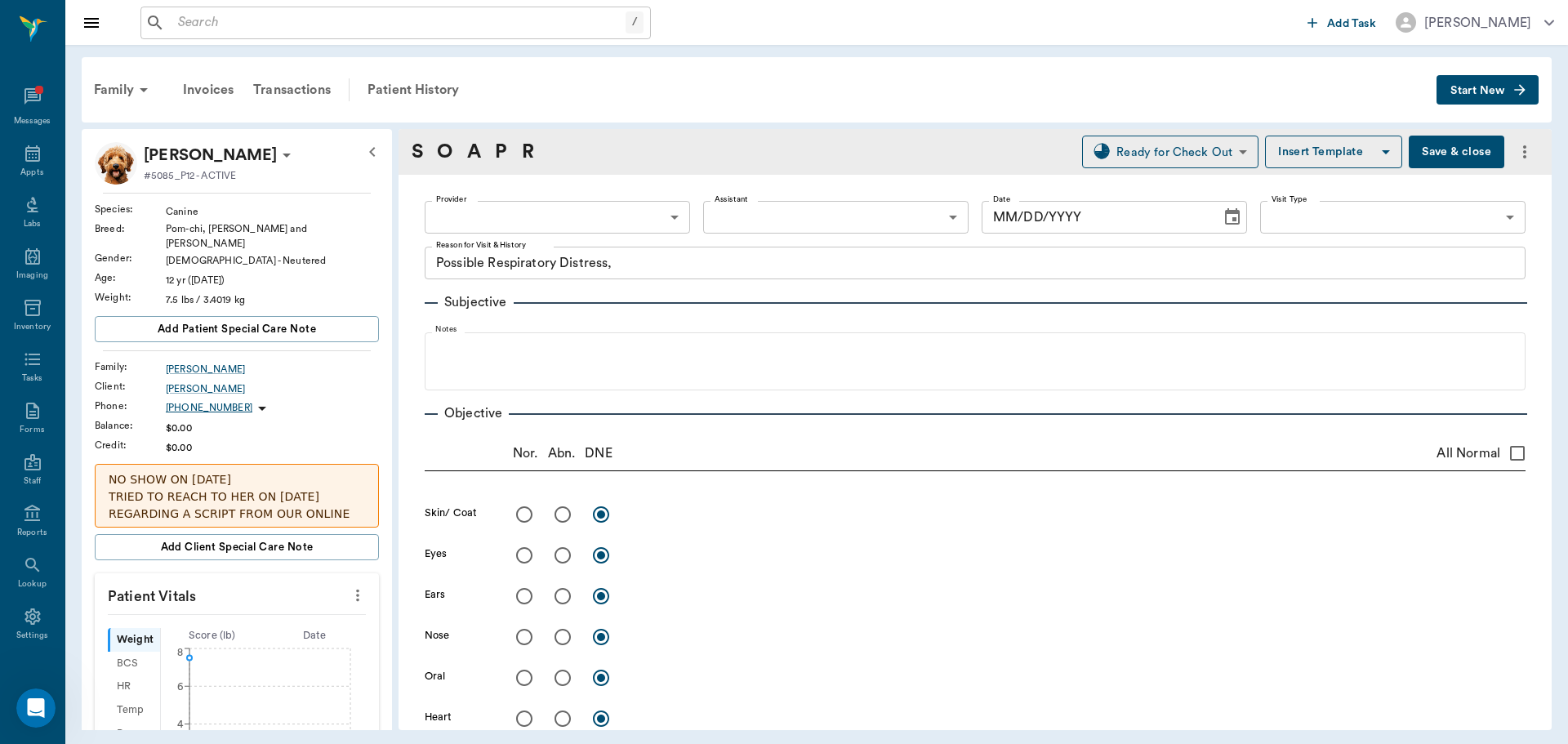
type textarea "allergic dermatitis with lots of flaky skin, itchy and pigmented skin"
radio input "true"
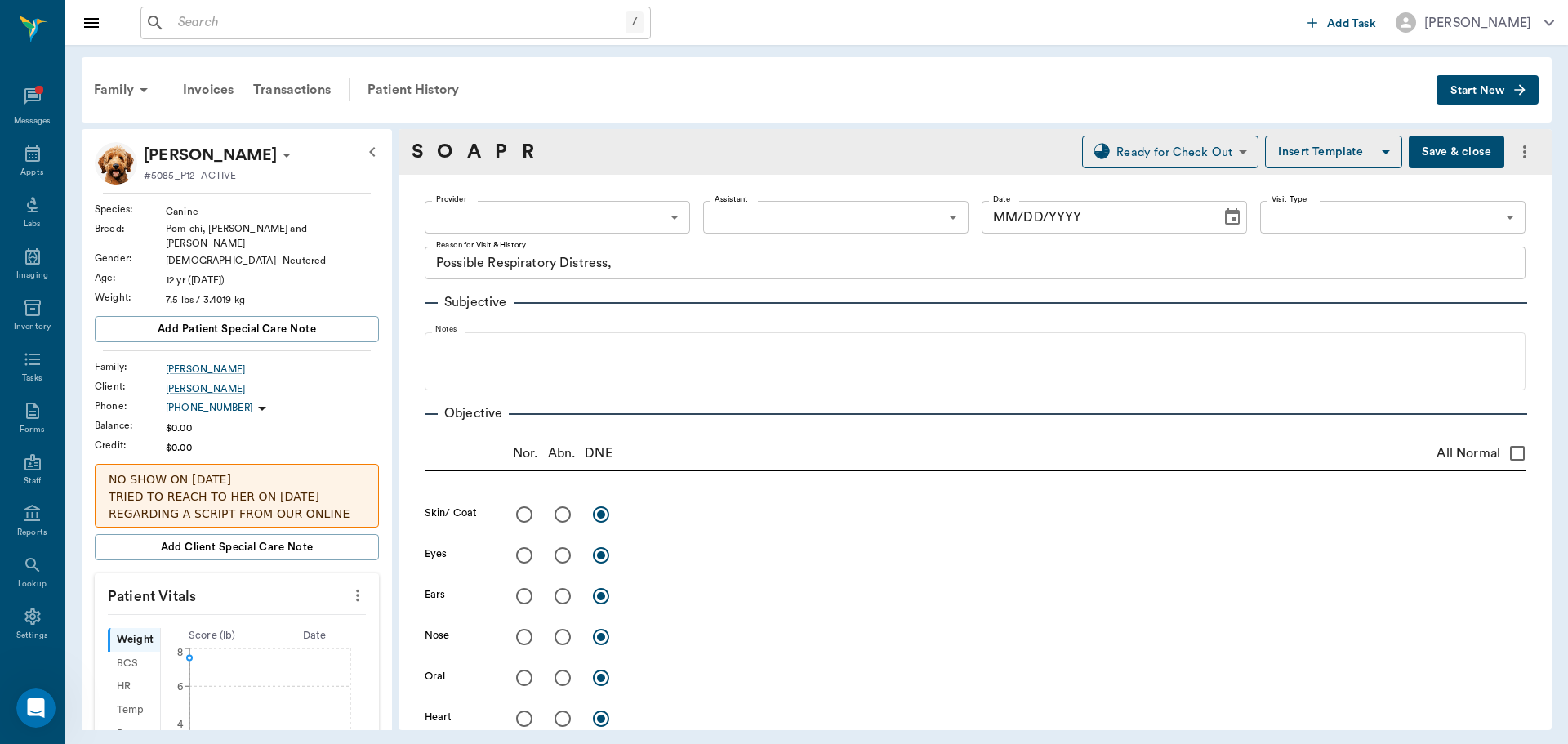
type textarea "muddy, sl cyanotic mm."
radio input "true"
type textarea "Grade 4 bilateral heart murmur"
radio input "true"
type textarea "fluidy rales"
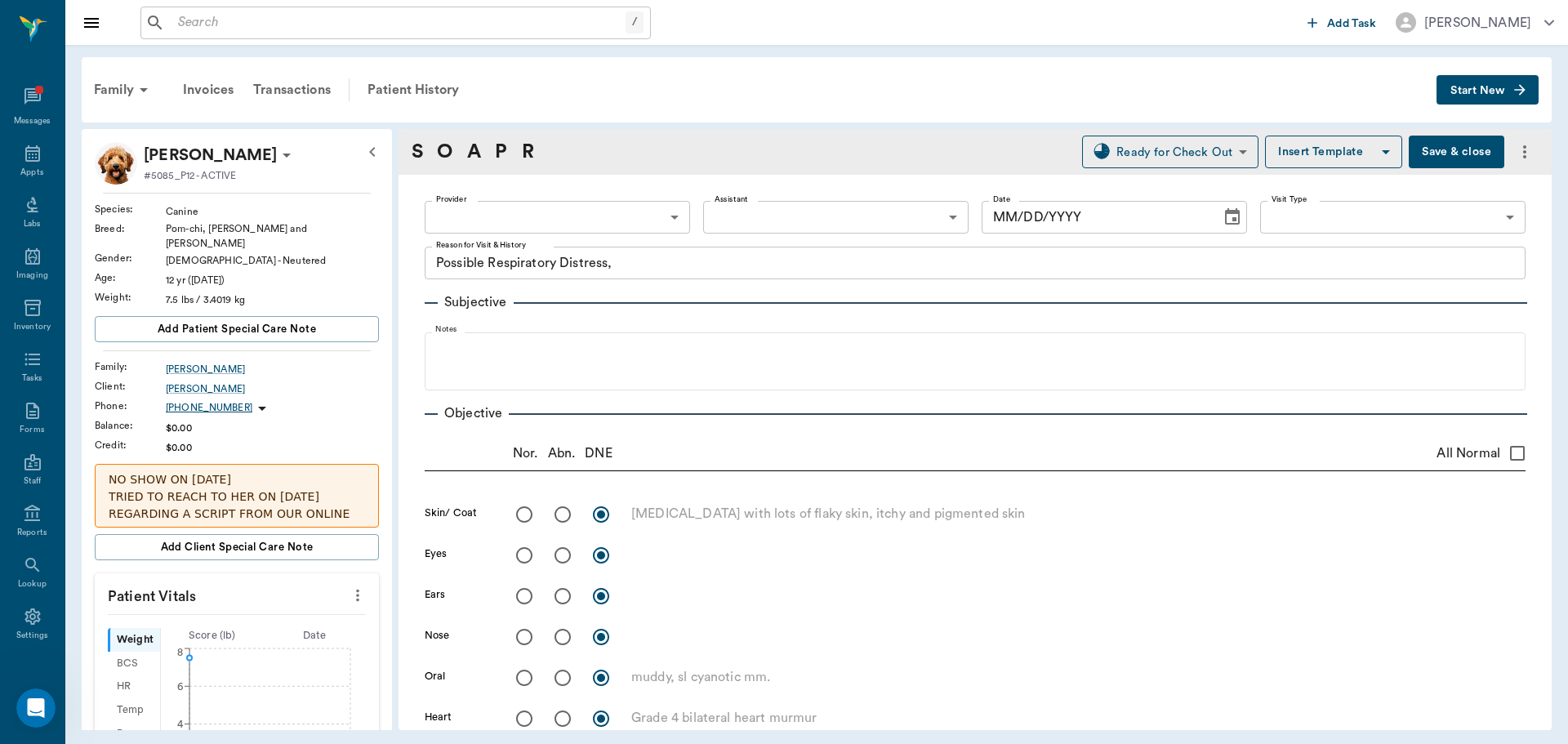
radio input "true"
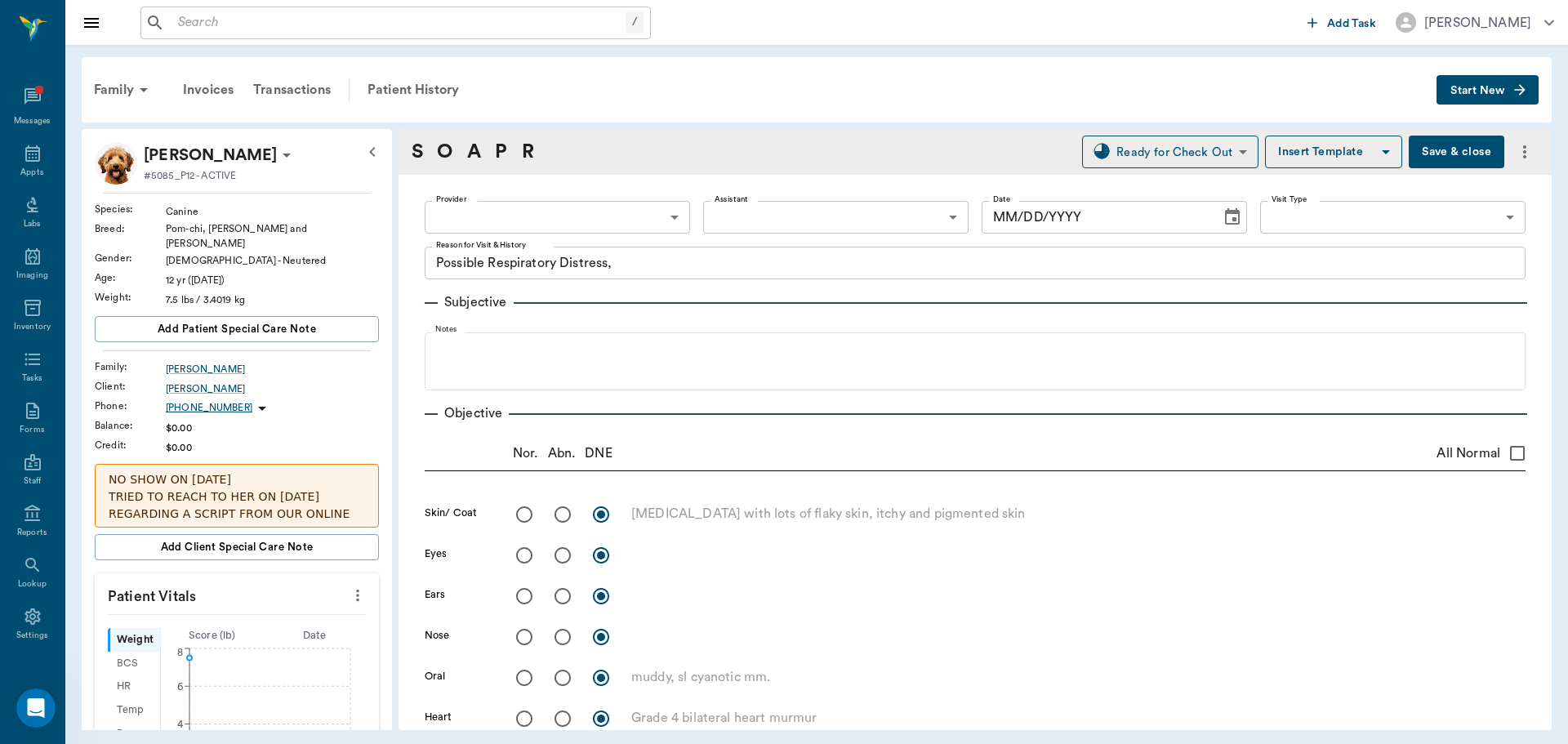
radio input "true"
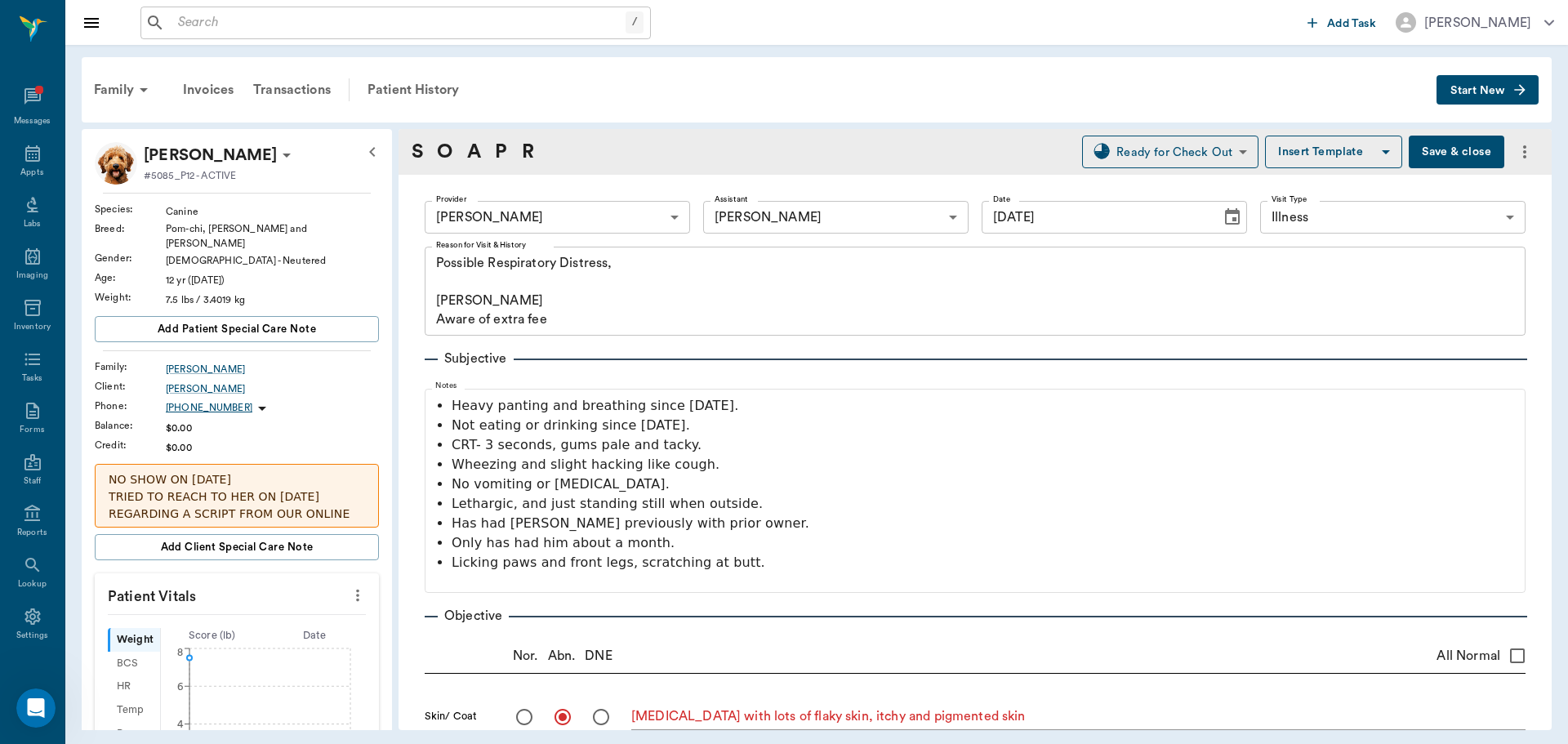
scroll to position [636, 0]
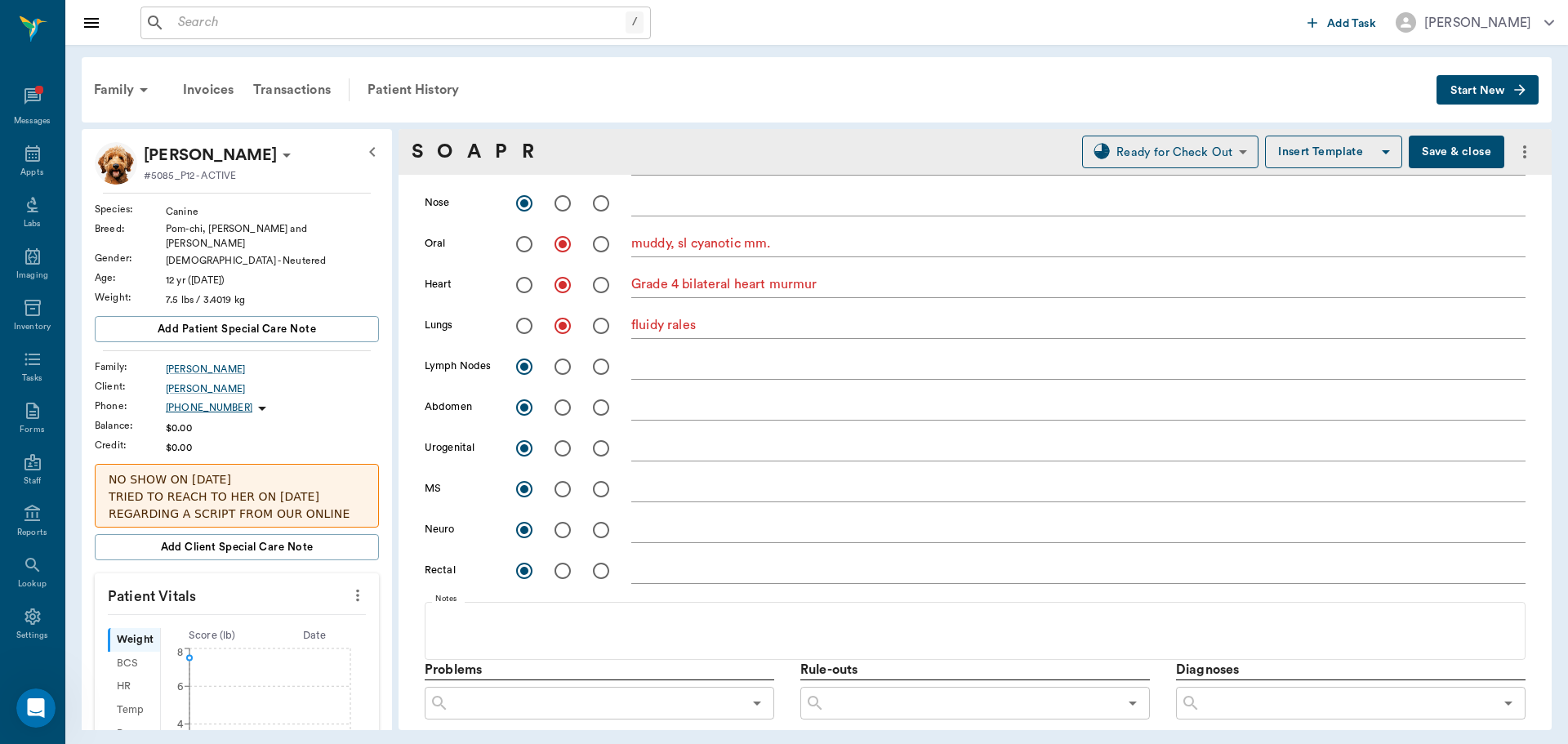
type input "[DATE]"
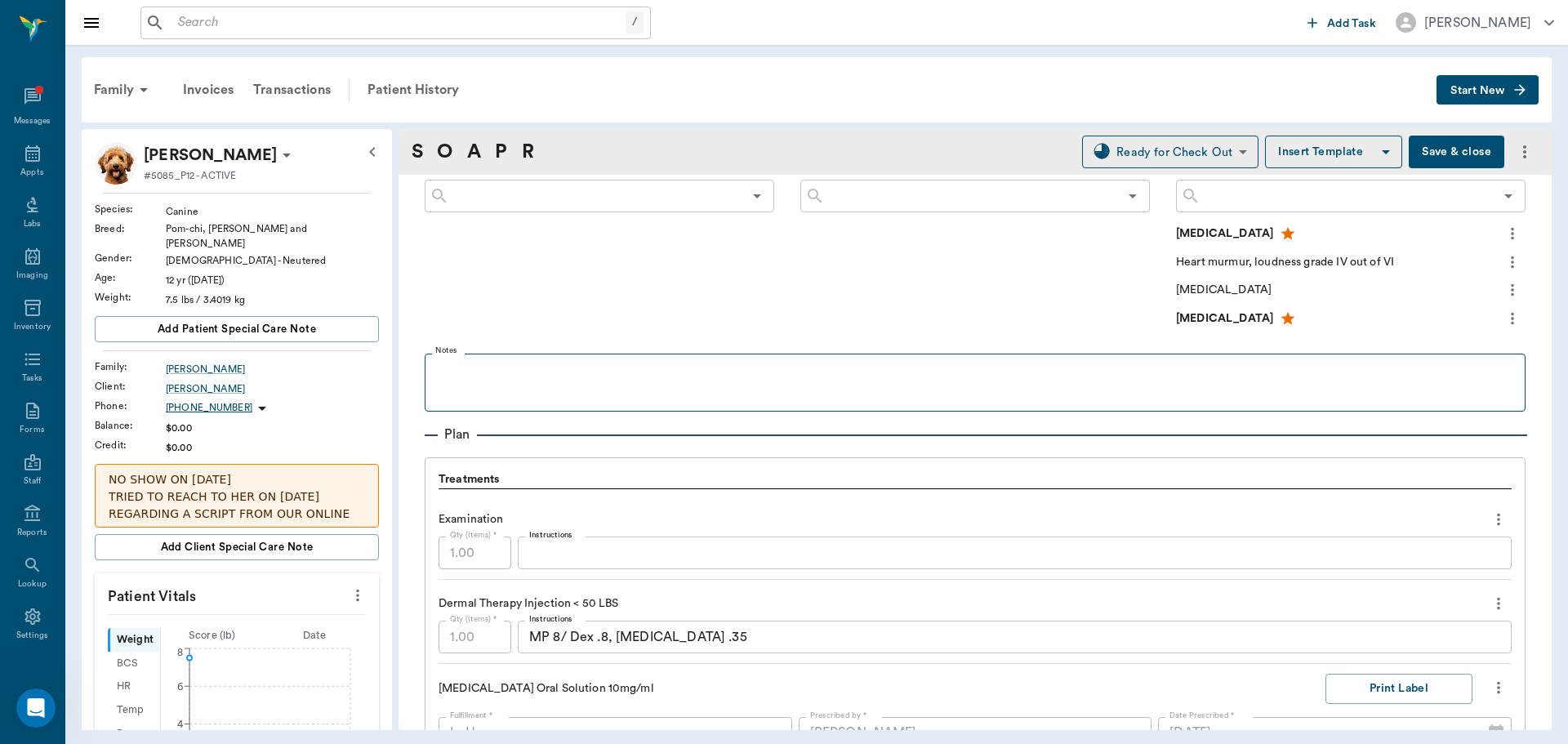
scroll to position [1045, 0]
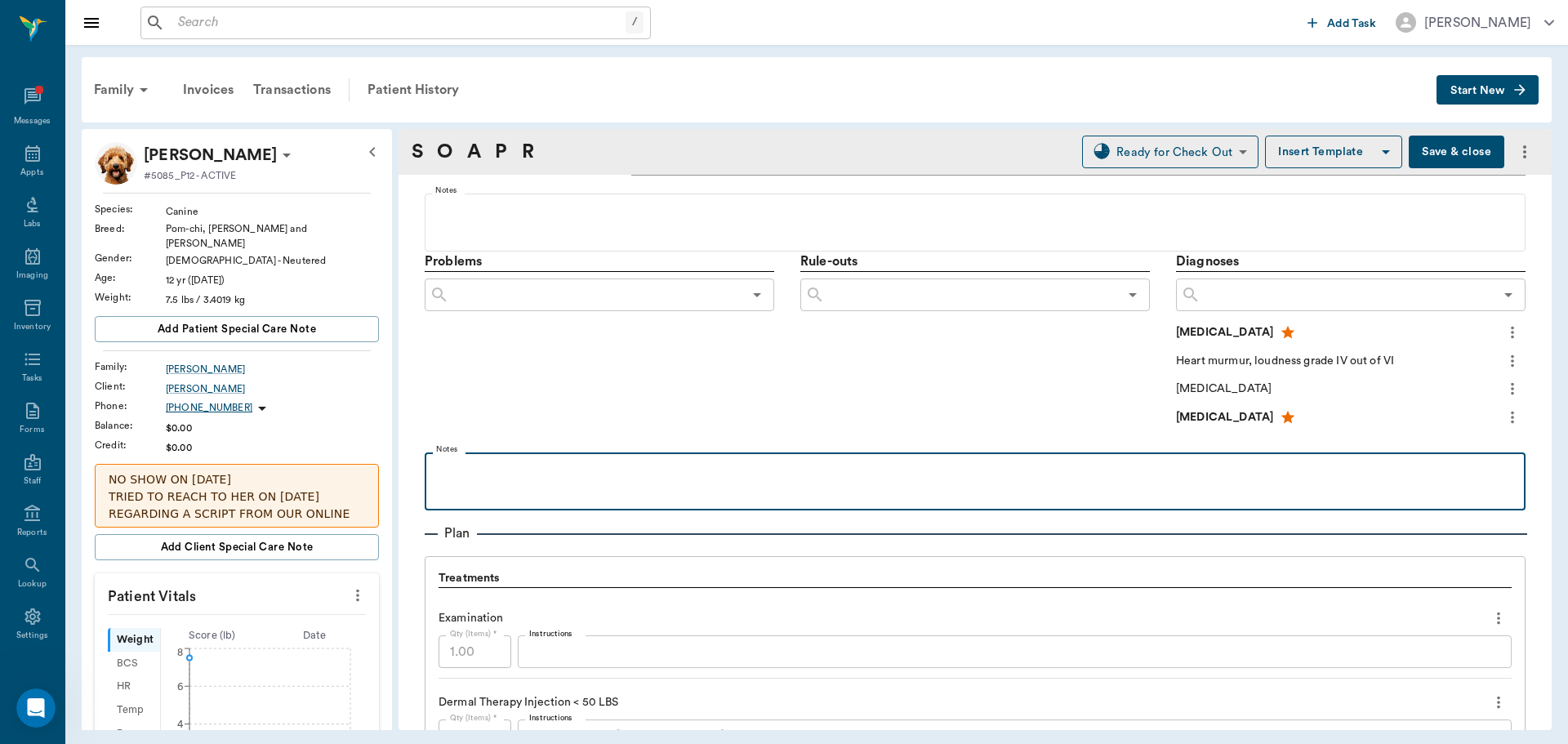
drag, startPoint x: 497, startPoint y: 476, endPoint x: 456, endPoint y: 464, distance: 42.7
click at [496, 477] on p at bounding box center [974, 470] width 1084 height 19
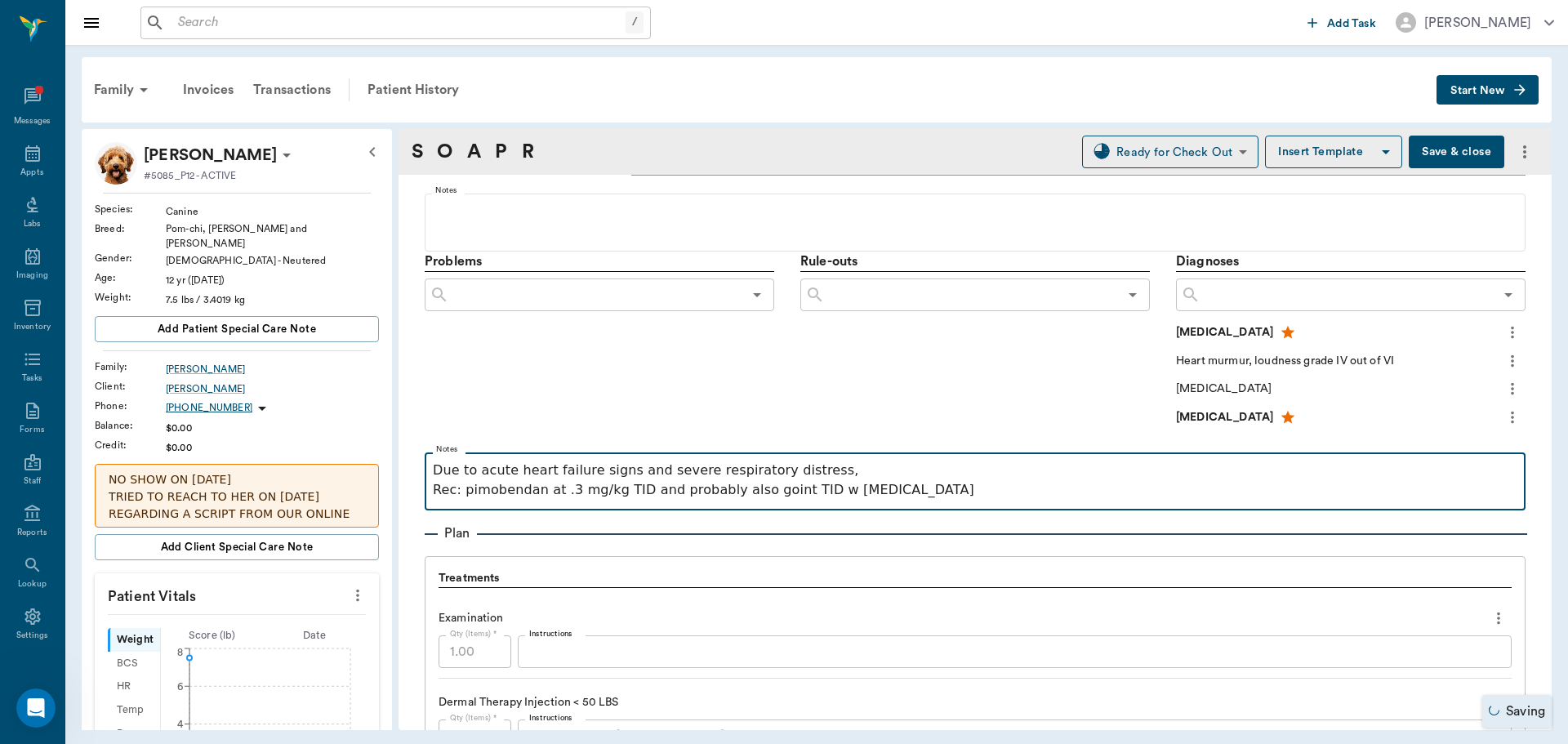
click at [774, 491] on p "Due to acute heart failure signs and severe respiratory distress, Rec: pimobend…" at bounding box center [974, 480] width 1084 height 39
click at [957, 487] on p "Due to acute heart failure signs and severe respiratory distress, Rec: pimobend…" at bounding box center [974, 480] width 1084 height 39
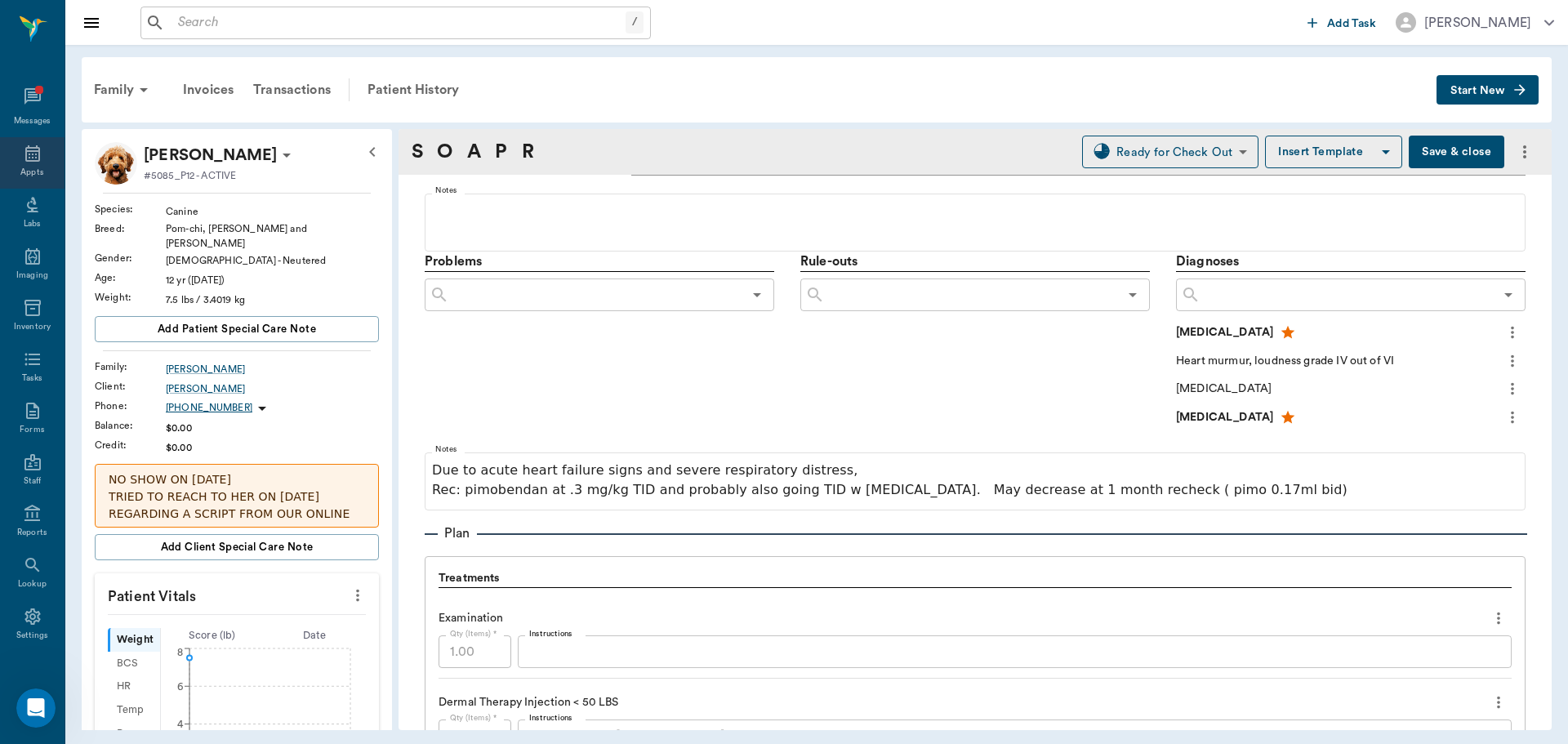
click at [27, 169] on div "Appts" at bounding box center [31, 172] width 23 height 12
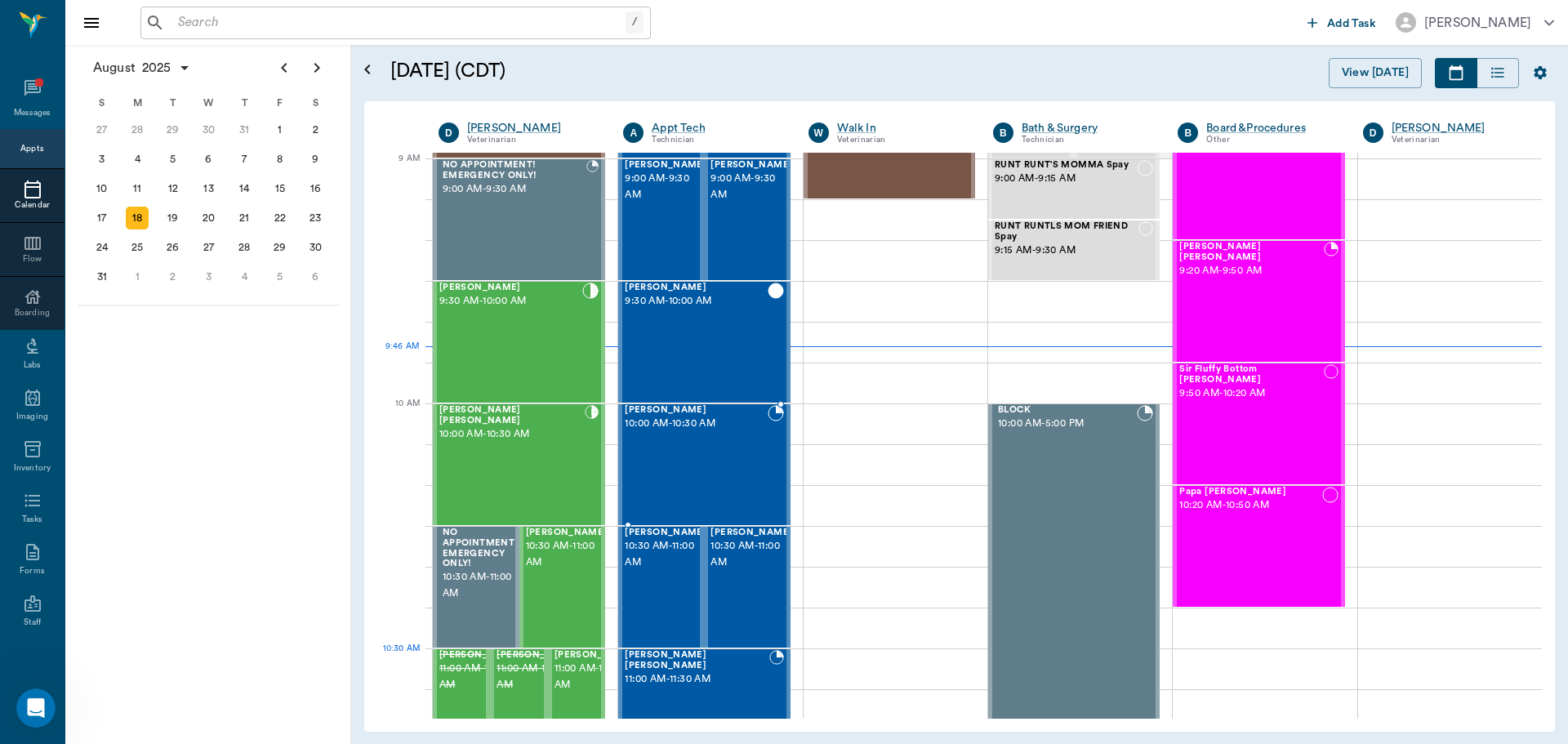
scroll to position [245, 0]
click at [171, 223] on div "19" at bounding box center [172, 217] width 23 height 23
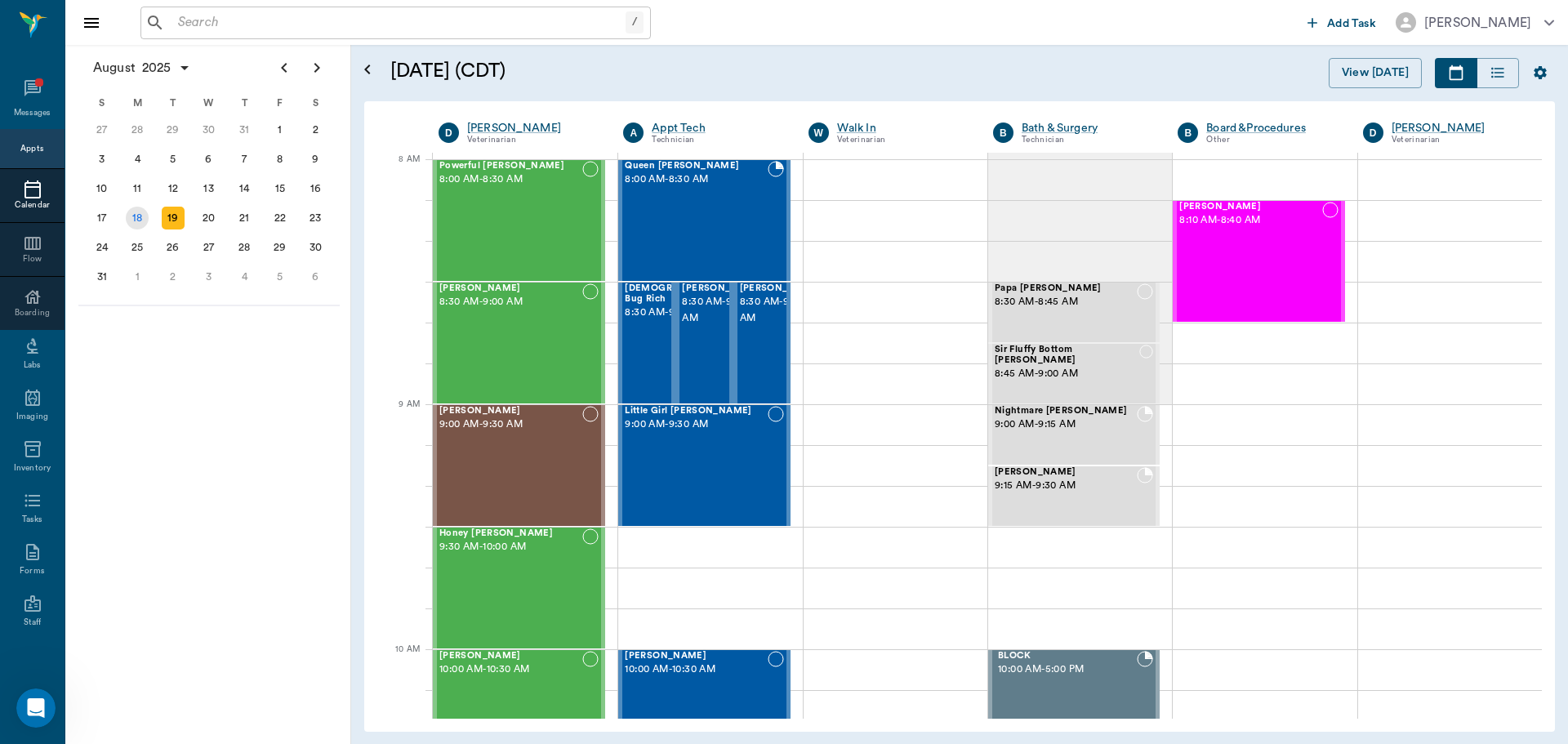
click at [142, 213] on div "18" at bounding box center [137, 217] width 23 height 23
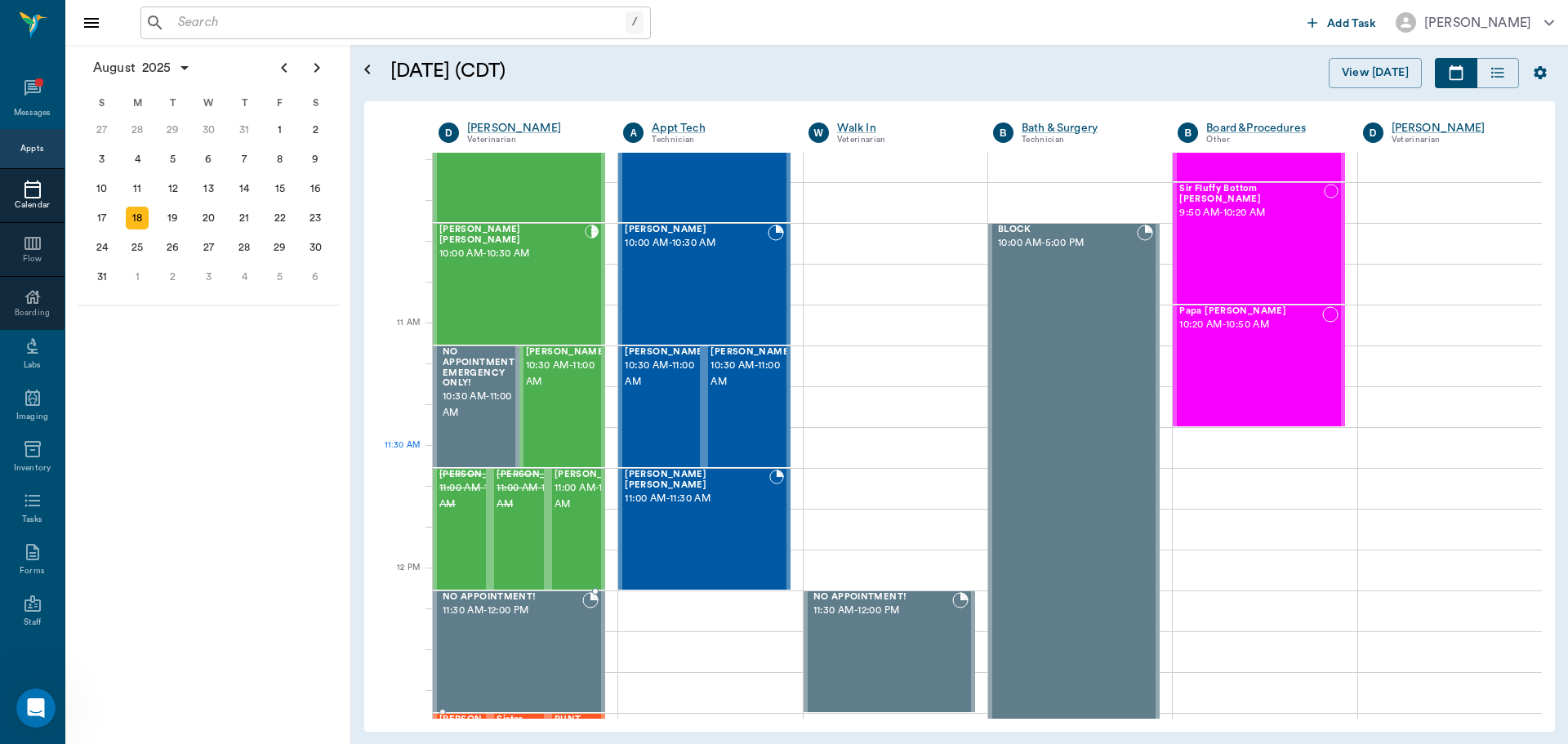
scroll to position [572, 0]
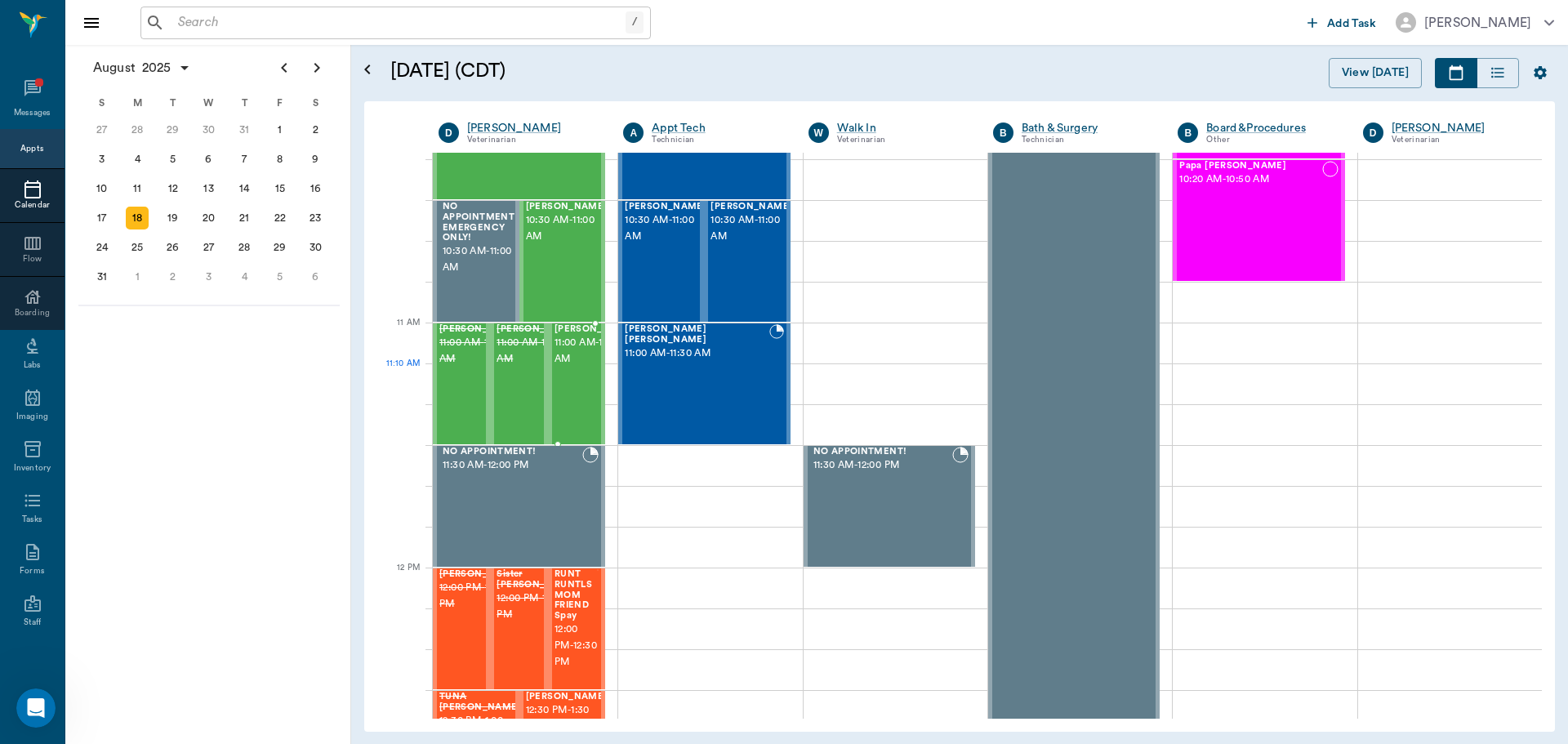
click at [573, 367] on span "11:00 AM - 11:30 AM" at bounding box center [595, 351] width 82 height 33
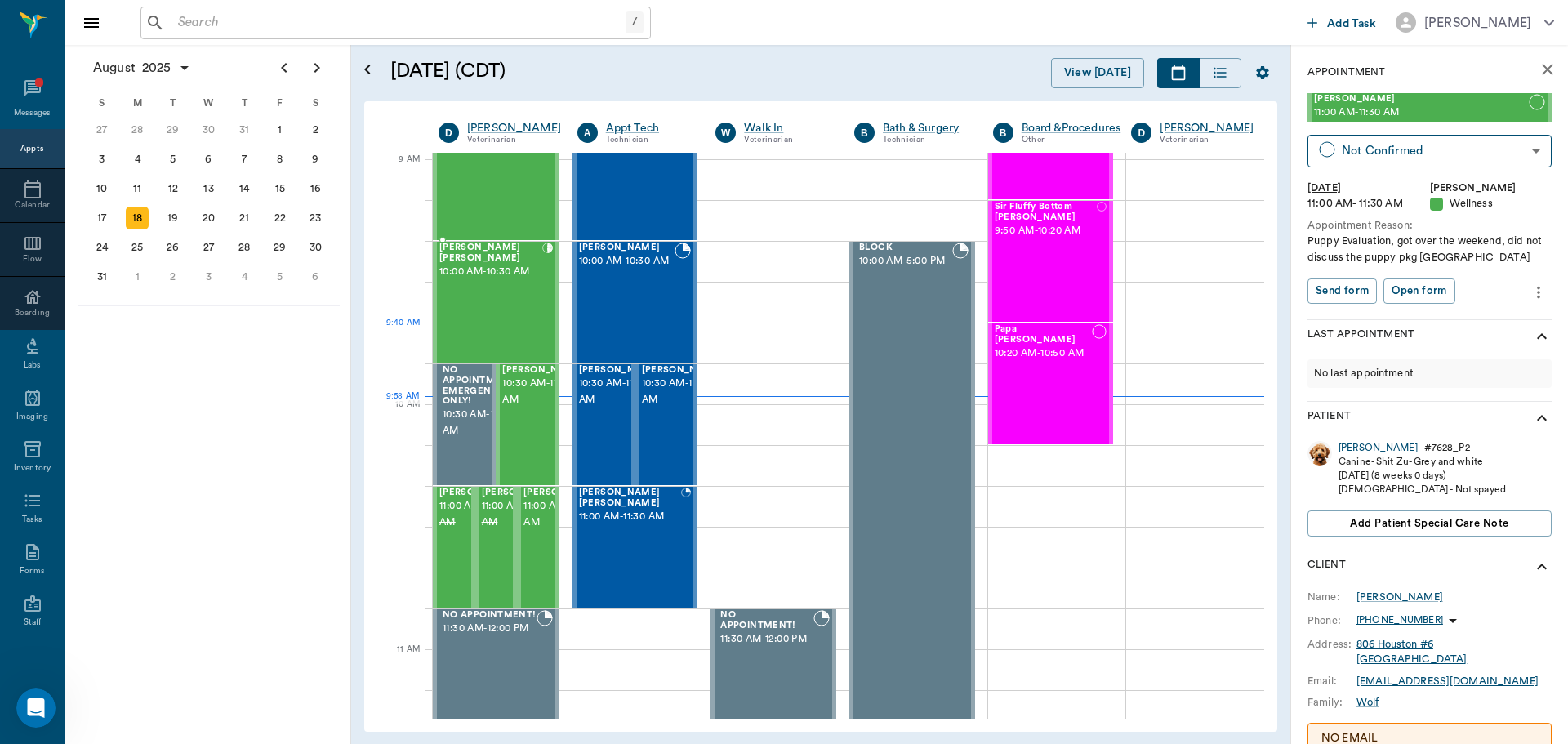
scroll to position [245, 0]
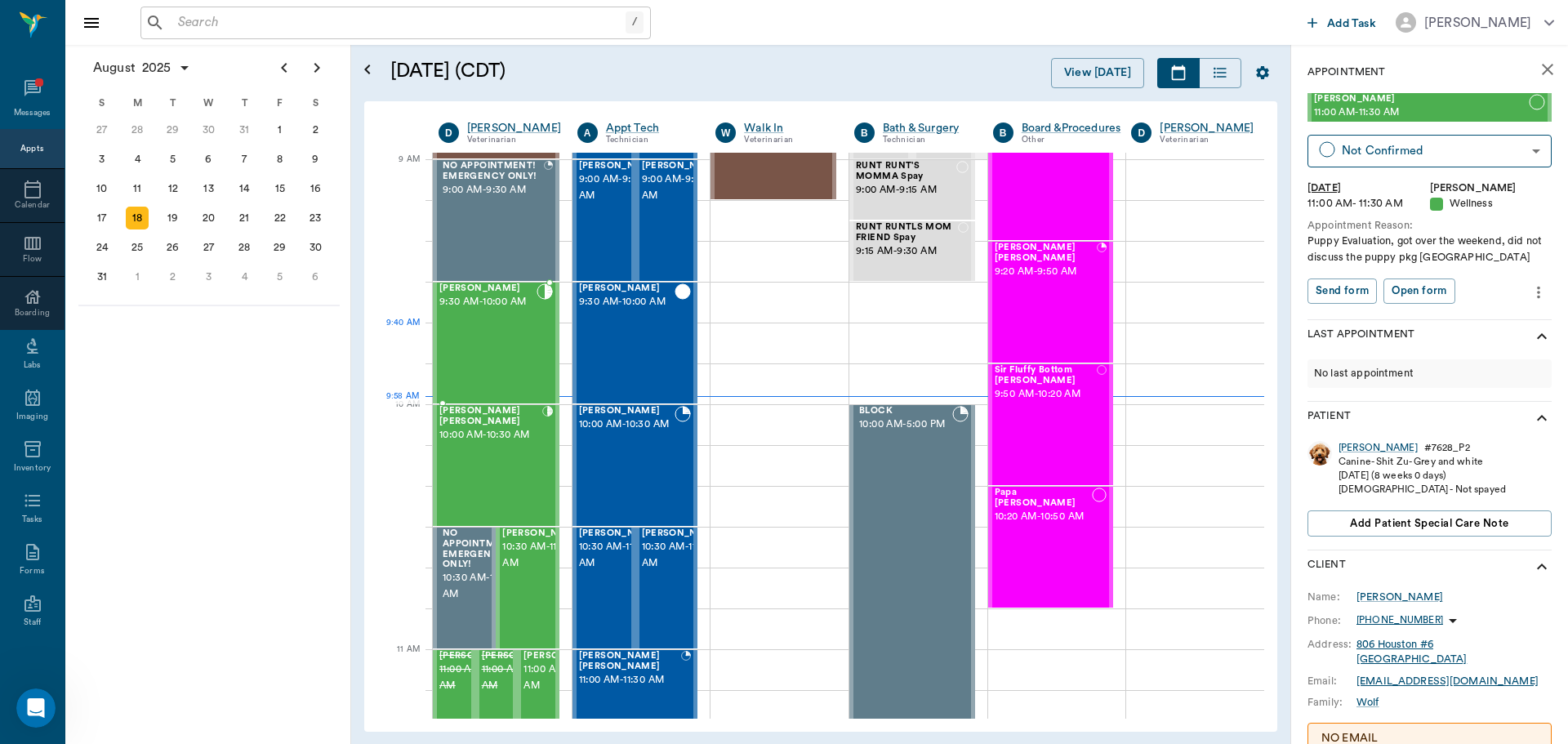
click at [482, 337] on div "[PERSON_NAME] 9:30 AM - 10:00 AM" at bounding box center [488, 343] width 97 height 119
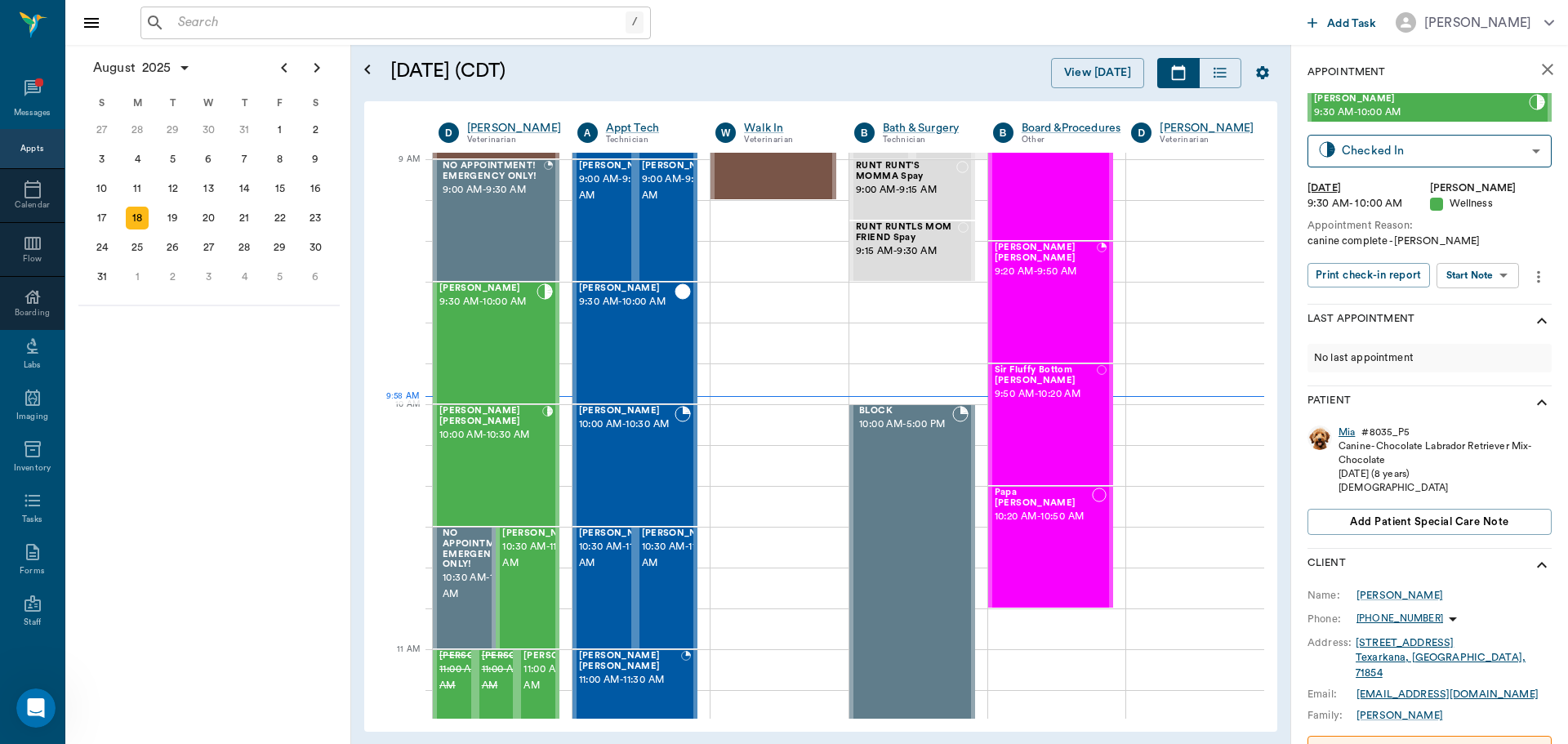
click at [1345, 436] on div "Mia" at bounding box center [1346, 432] width 16 height 14
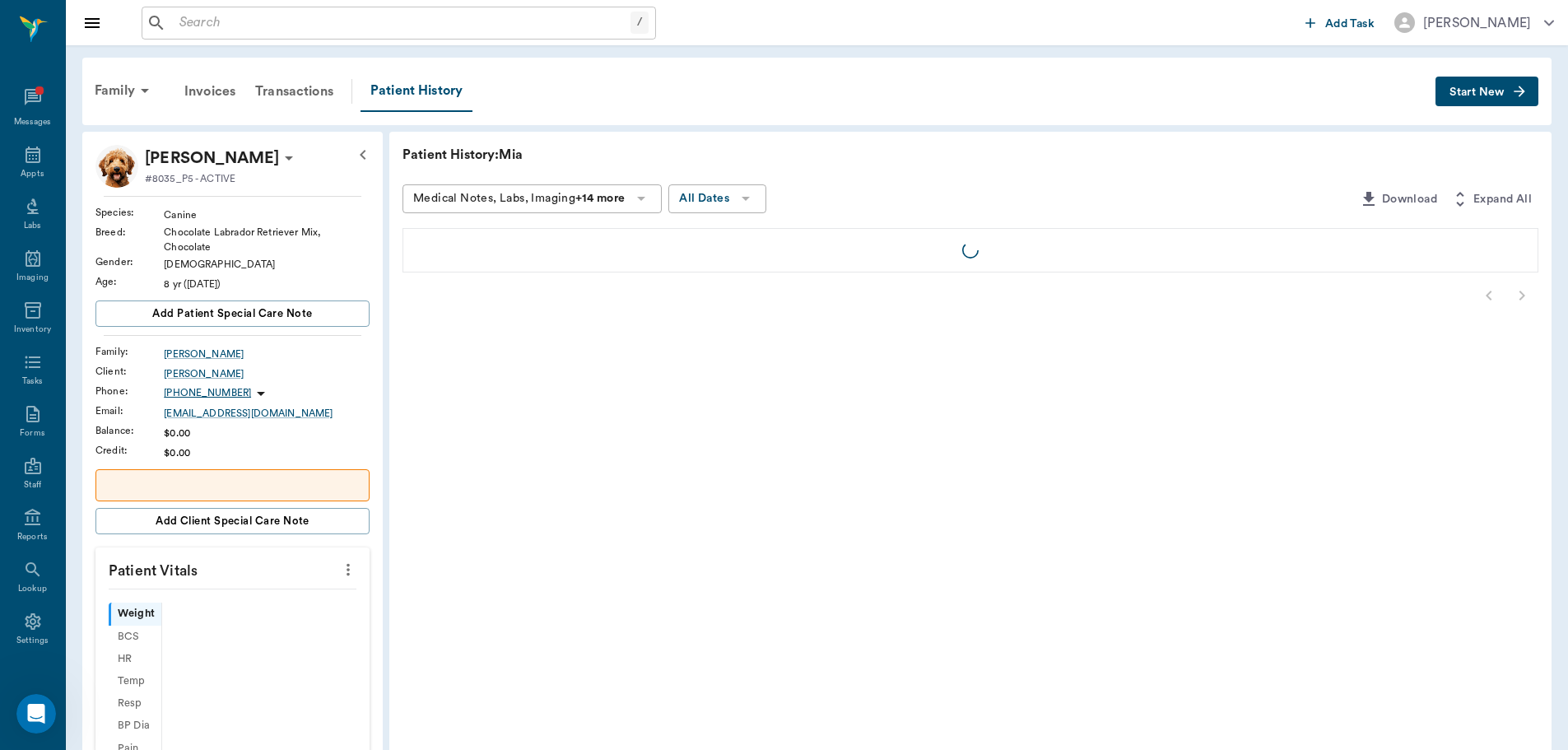
click at [279, 155] on icon at bounding box center [288, 157] width 19 height 19
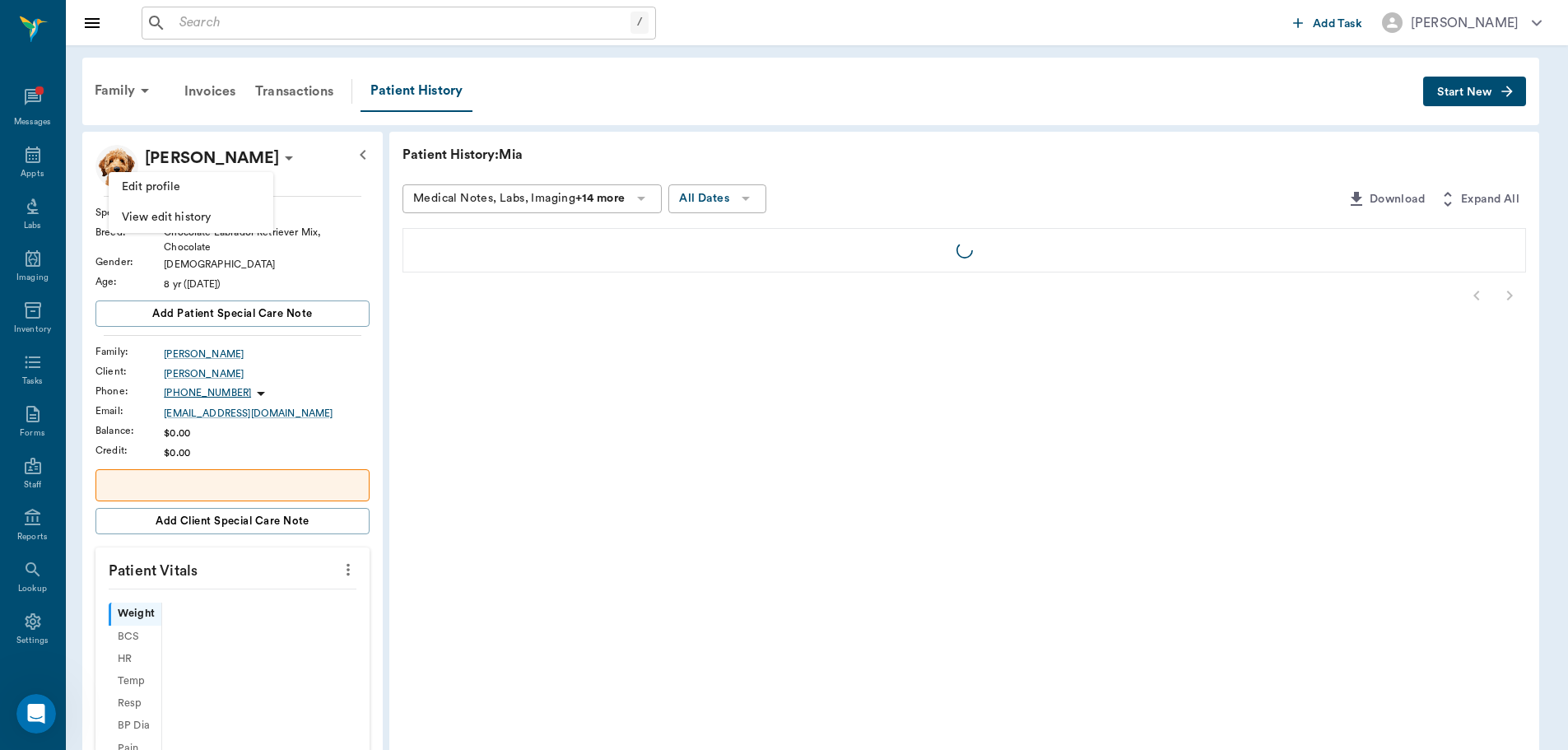
click at [196, 188] on span "Edit profile" at bounding box center [191, 187] width 139 height 18
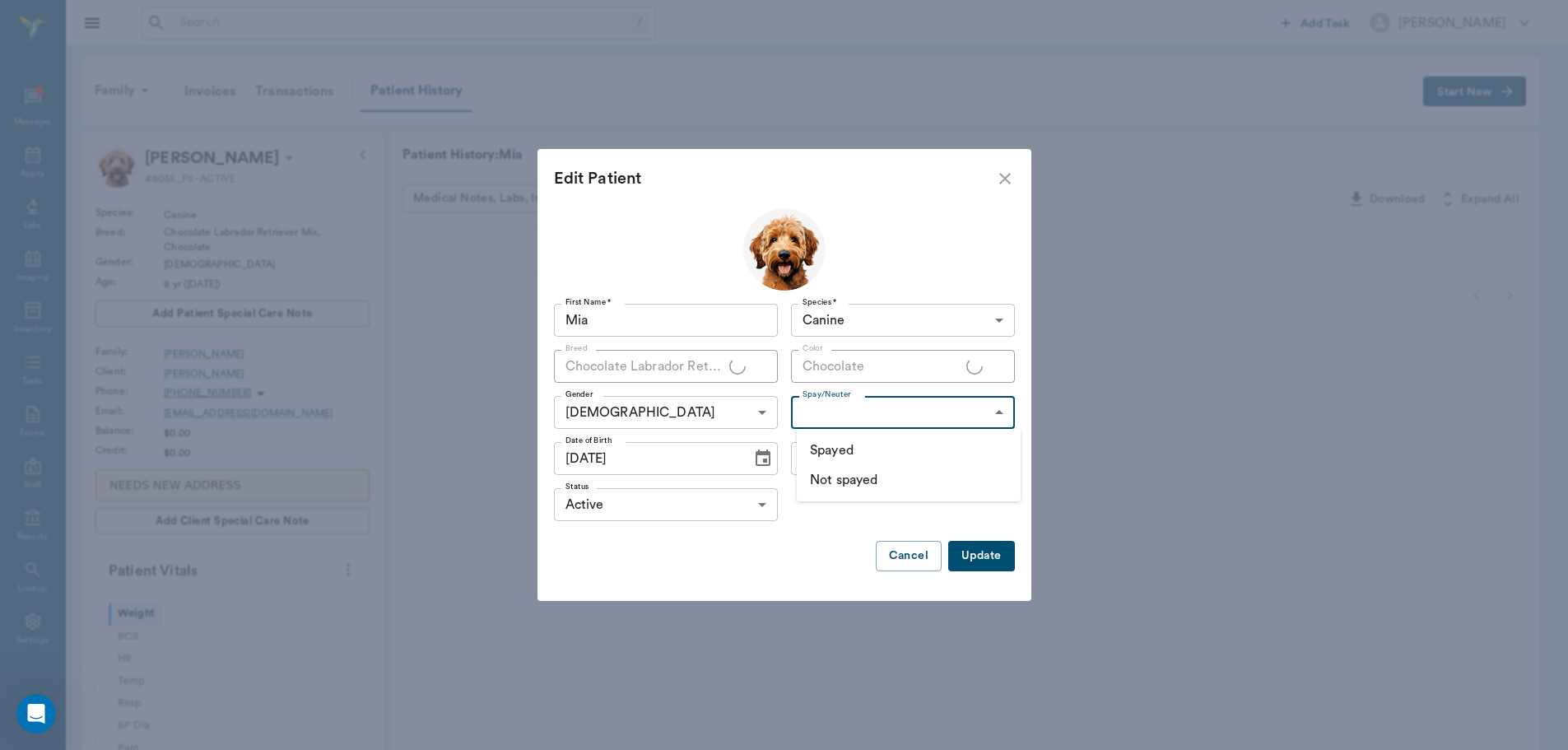
click at [978, 411] on body "/ ​ Add Task Dr. Bert Ellsworth Nectar Messages Appts Labs Imaging Inventory Ta…" at bounding box center [784, 590] width 1568 height 1180
click at [891, 452] on li "Spayed" at bounding box center [908, 450] width 224 height 30
type input "true"
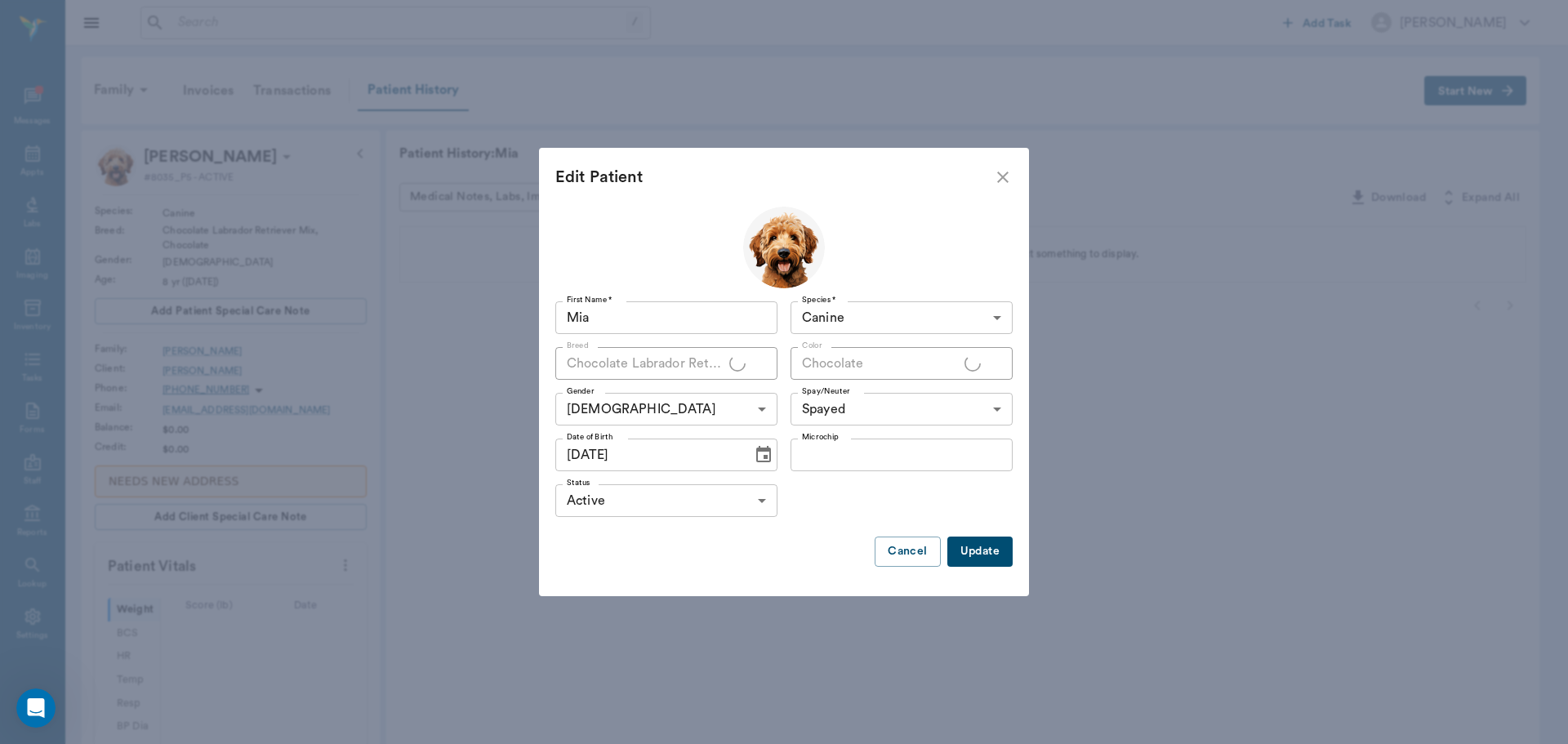
click at [983, 543] on div at bounding box center [784, 372] width 1568 height 744
click at [977, 553] on button "Update" at bounding box center [980, 551] width 65 height 30
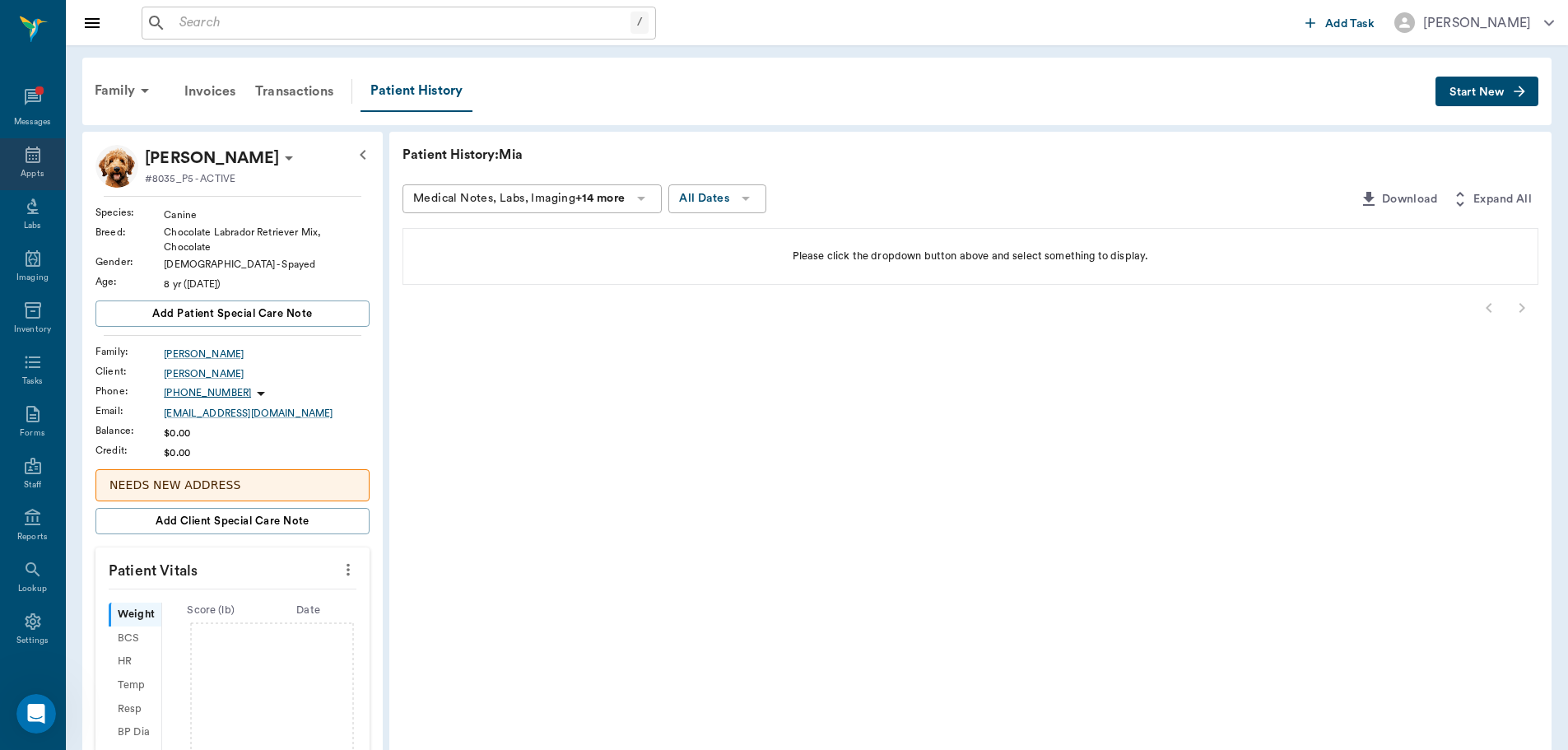
click at [26, 150] on icon at bounding box center [33, 155] width 15 height 17
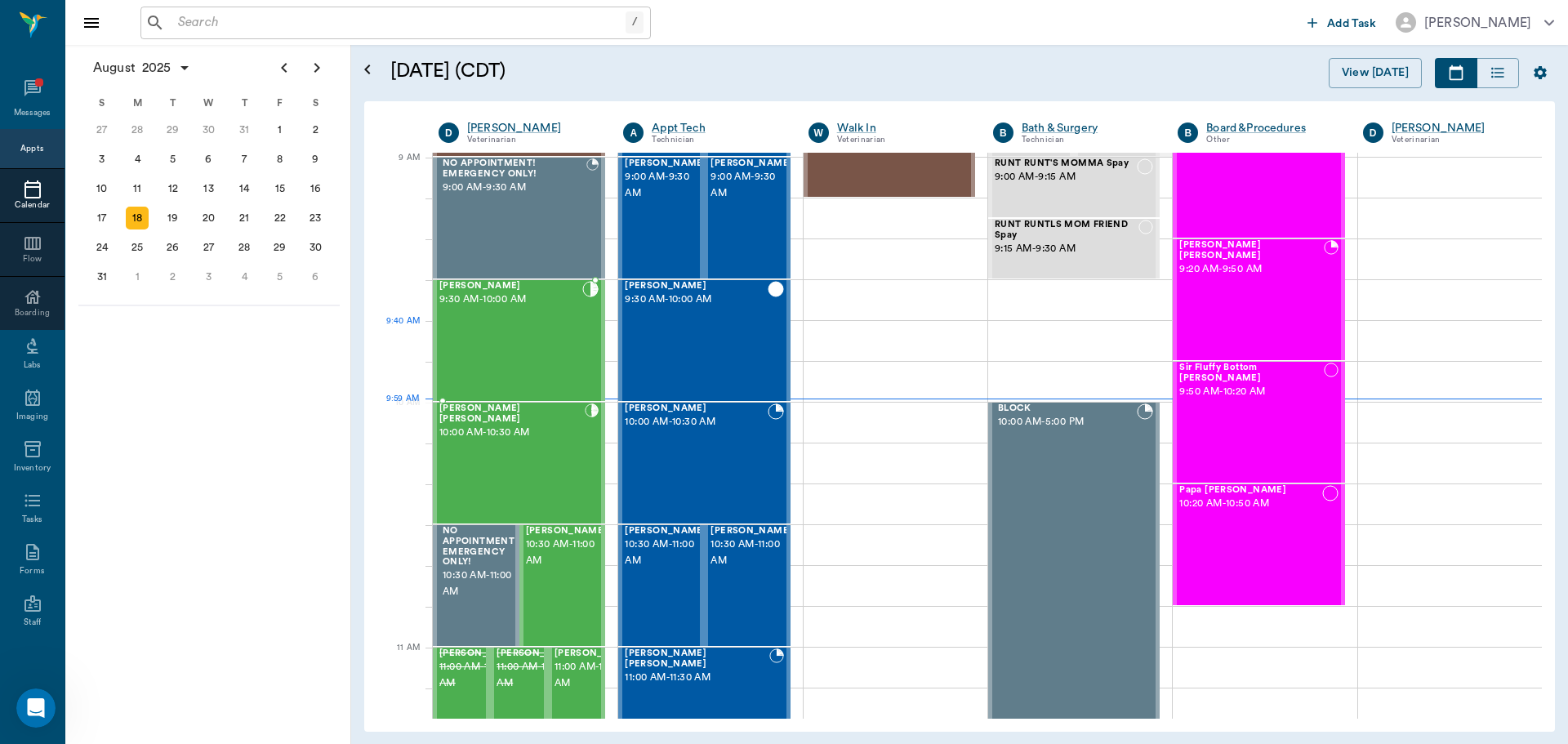
scroll to position [246, 0]
click at [501, 323] on div "Mia Barentine 9:30 AM - 10:00 AM" at bounding box center [510, 341] width 143 height 119
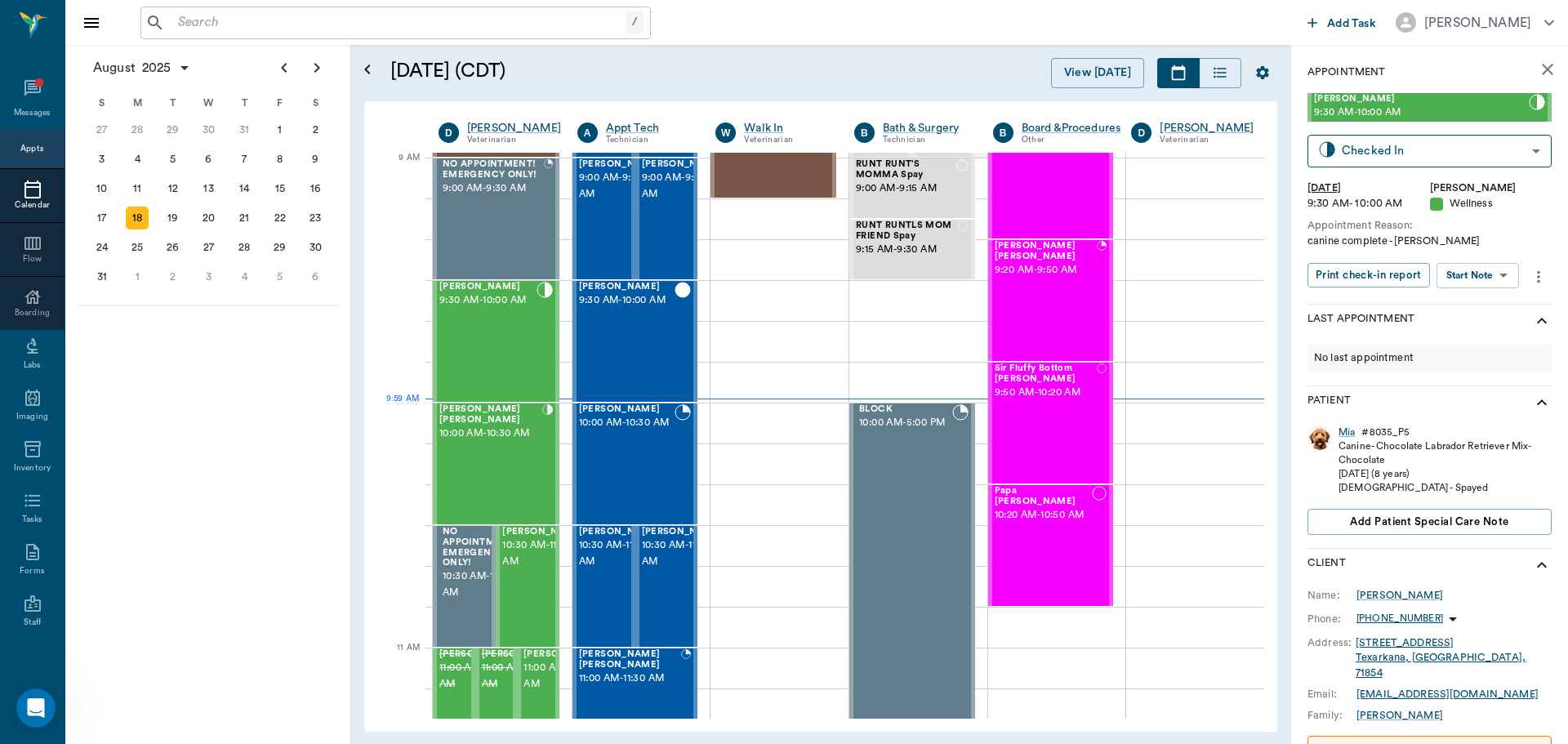
click at [1495, 273] on body "/ ​ Add Task Dr. Bert Ellsworth Nectar Messages Appts Calendar Flow Boarding La…" at bounding box center [784, 372] width 1568 height 744
click at [1484, 298] on div "Start SOAP" at bounding box center [1459, 308] width 56 height 20
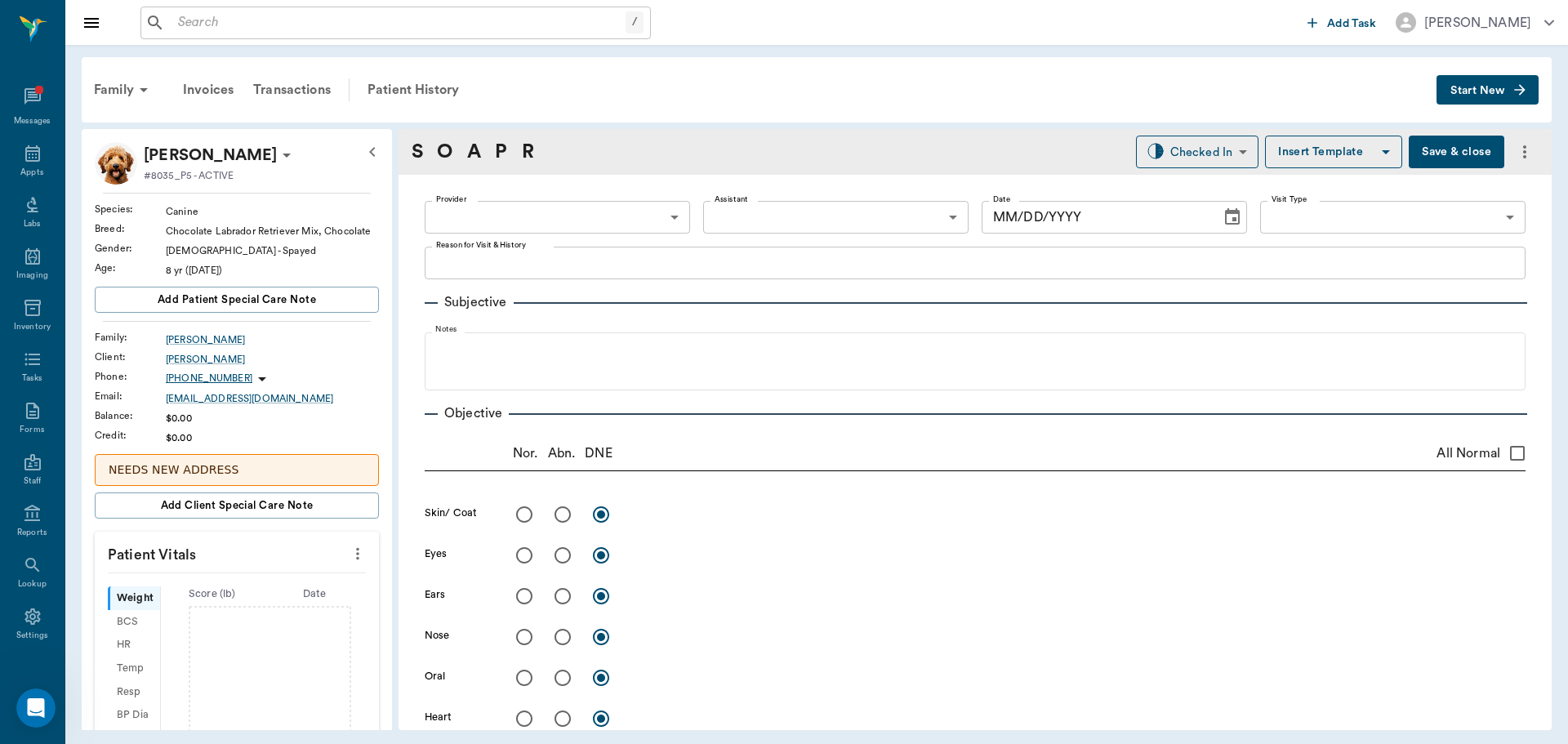
type input "63ec2f075fda476ae8351a4d"
type input "65d2be4f46e3a538d89b8c14"
type textarea "canine complete -jess"
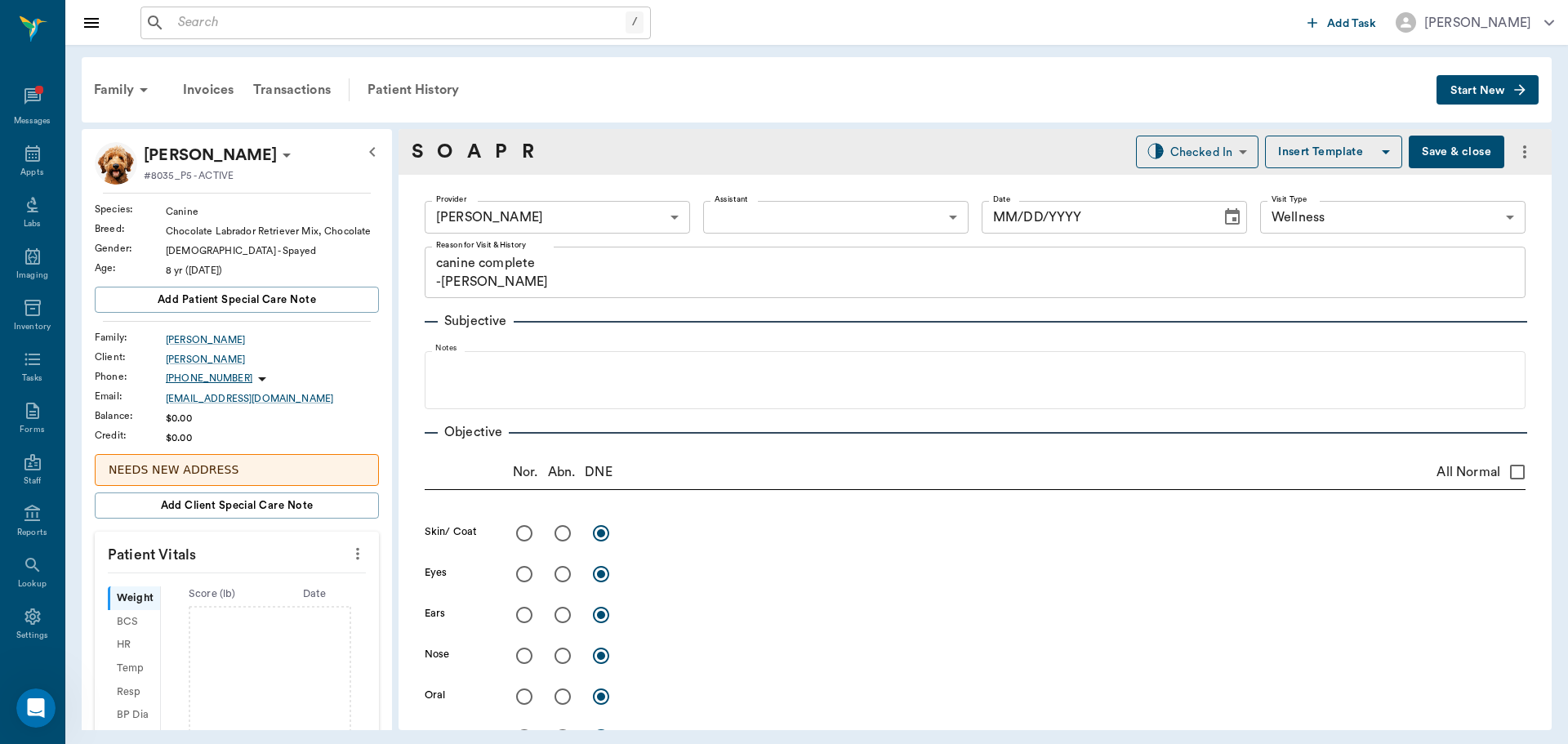
type input "[DATE]"
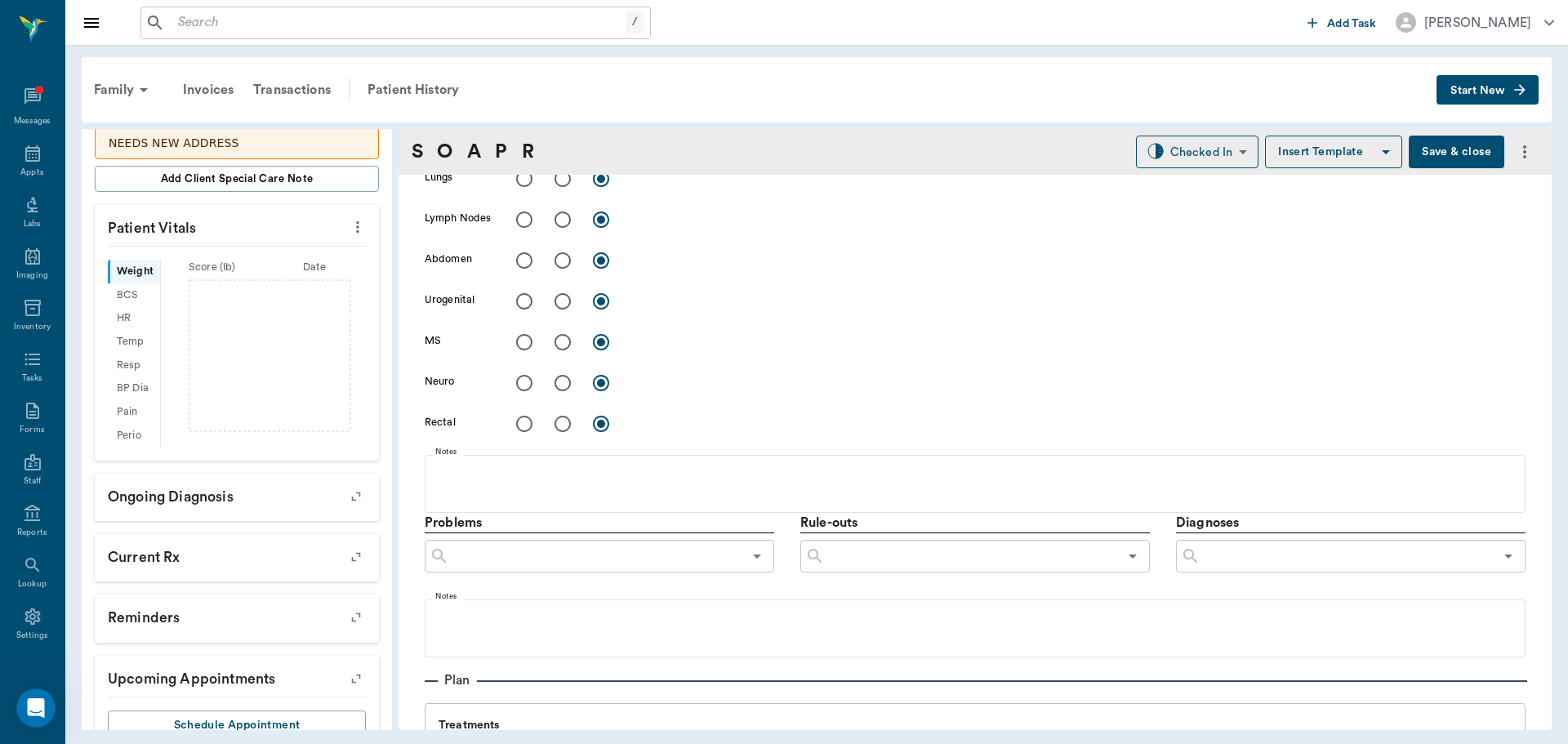
scroll to position [898, 0]
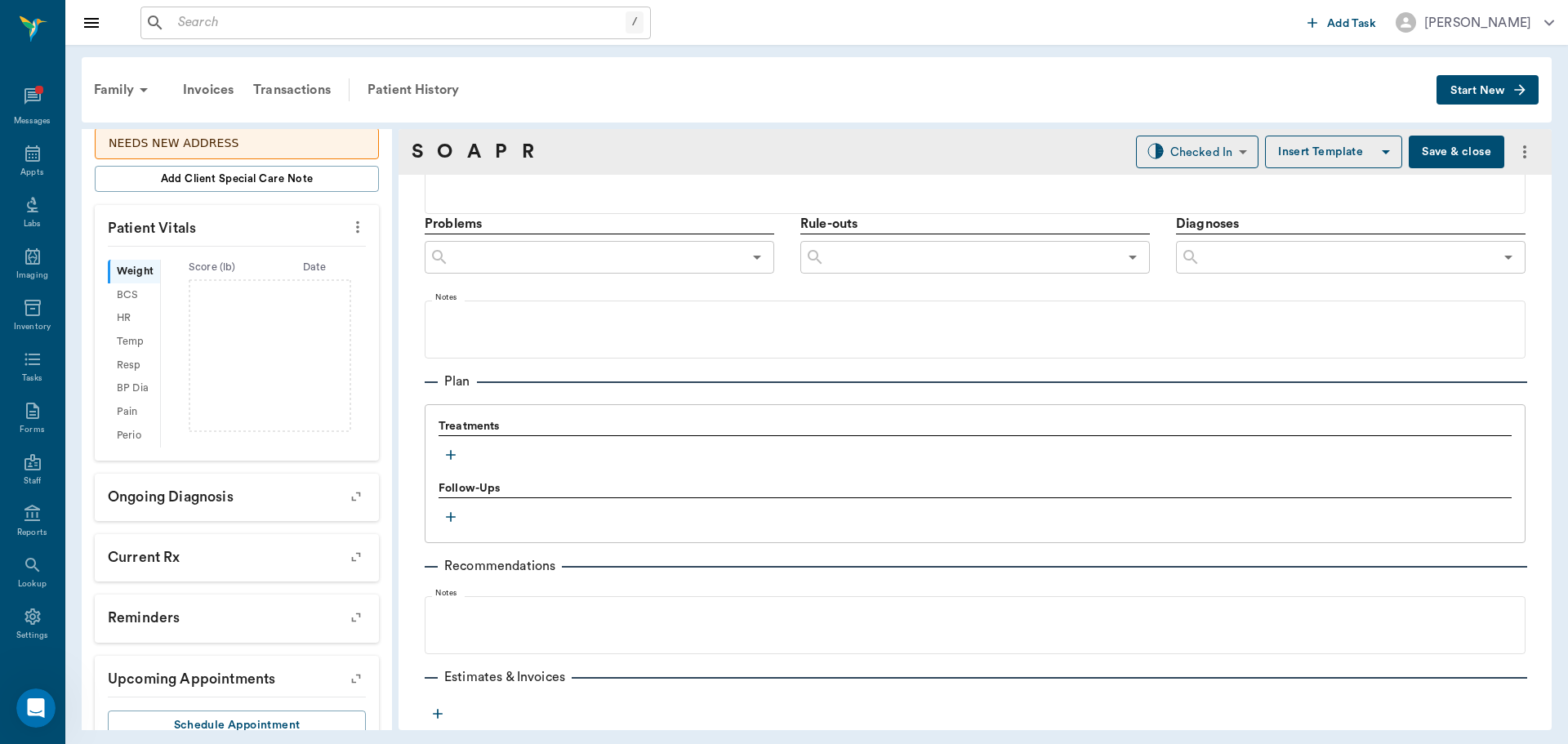
click at [448, 454] on icon "button" at bounding box center [451, 454] width 16 height 16
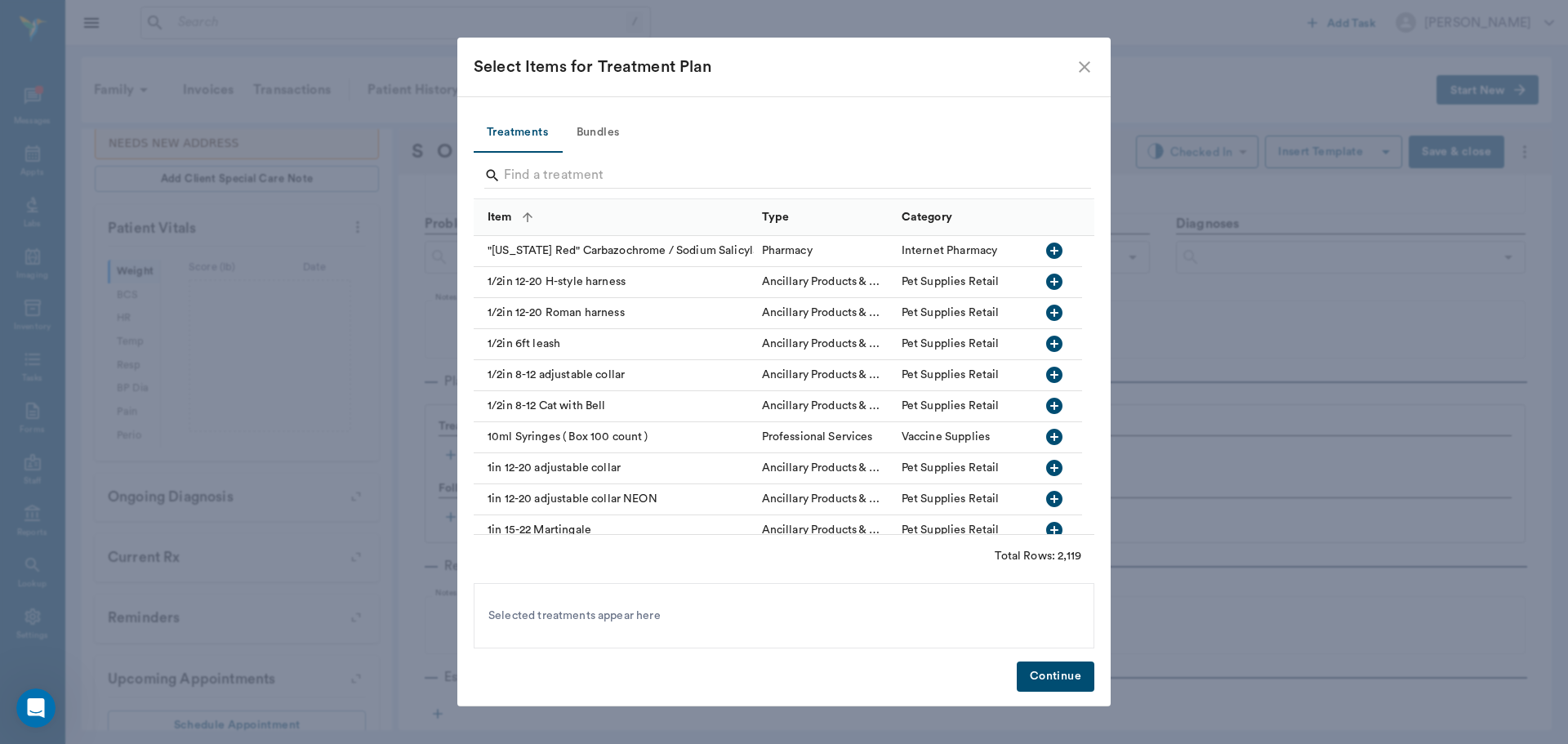
click at [591, 137] on button "Bundles" at bounding box center [598, 133] width 73 height 39
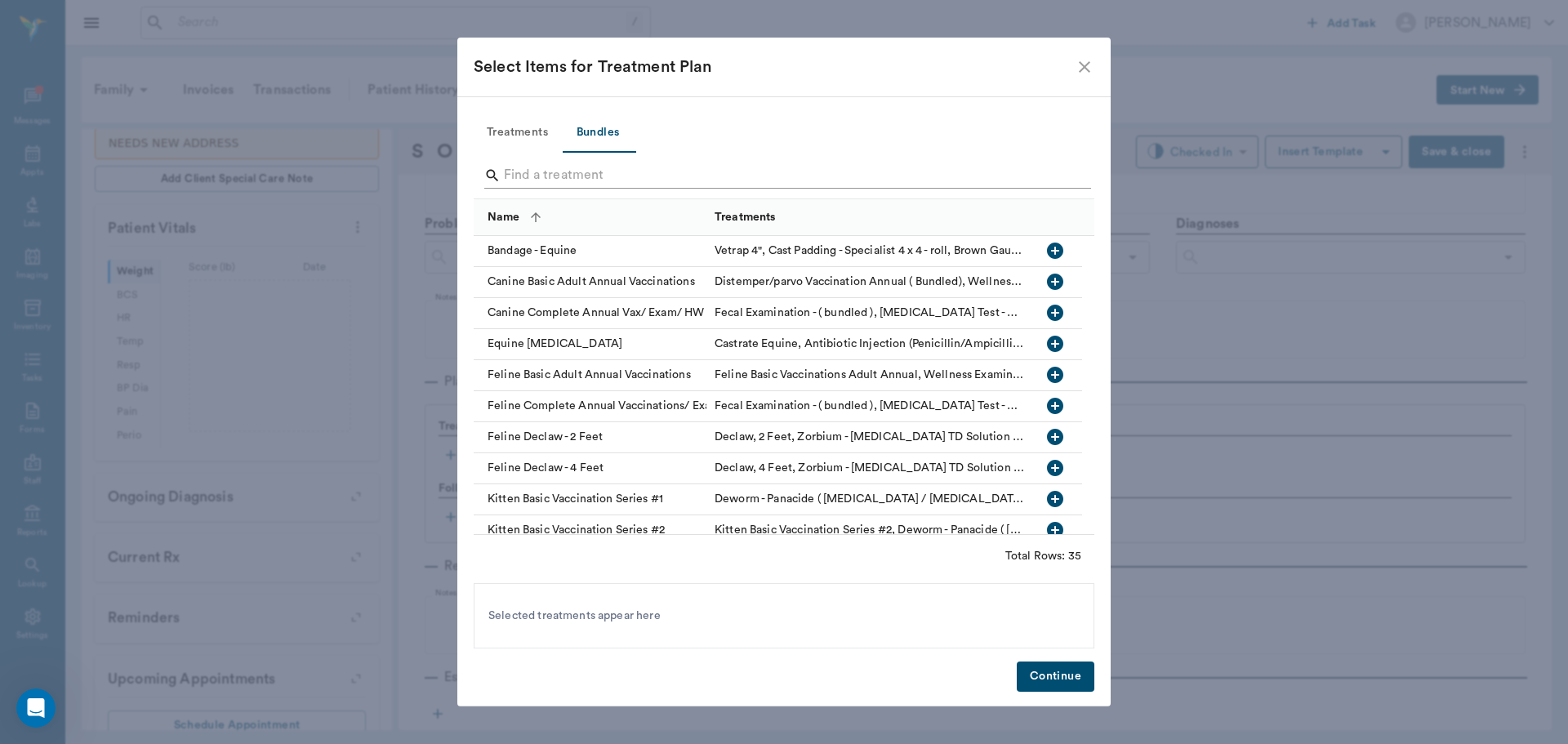
click at [567, 175] on input "Search" at bounding box center [785, 175] width 563 height 27
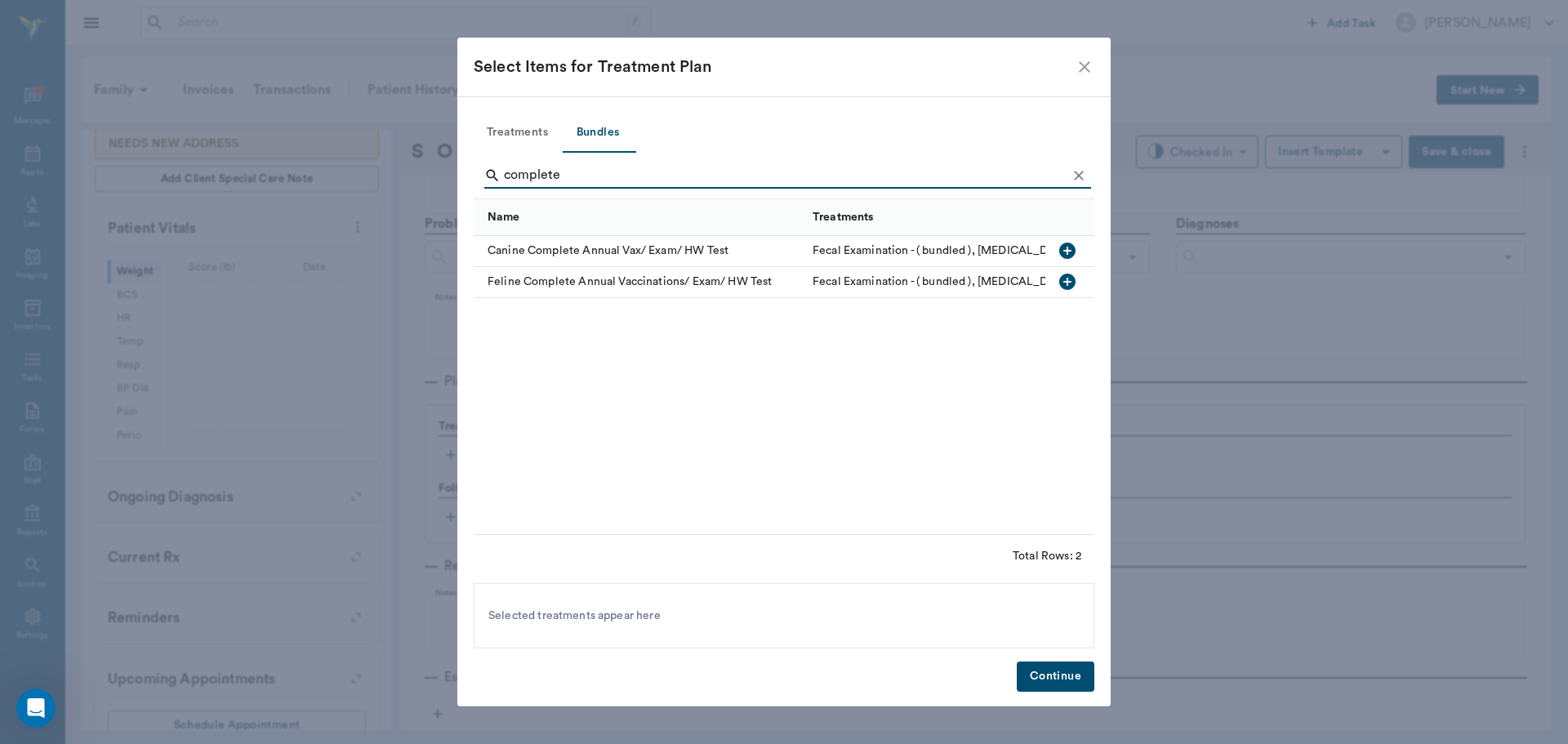
type input "complete"
click at [1062, 253] on icon "button" at bounding box center [1068, 251] width 16 height 16
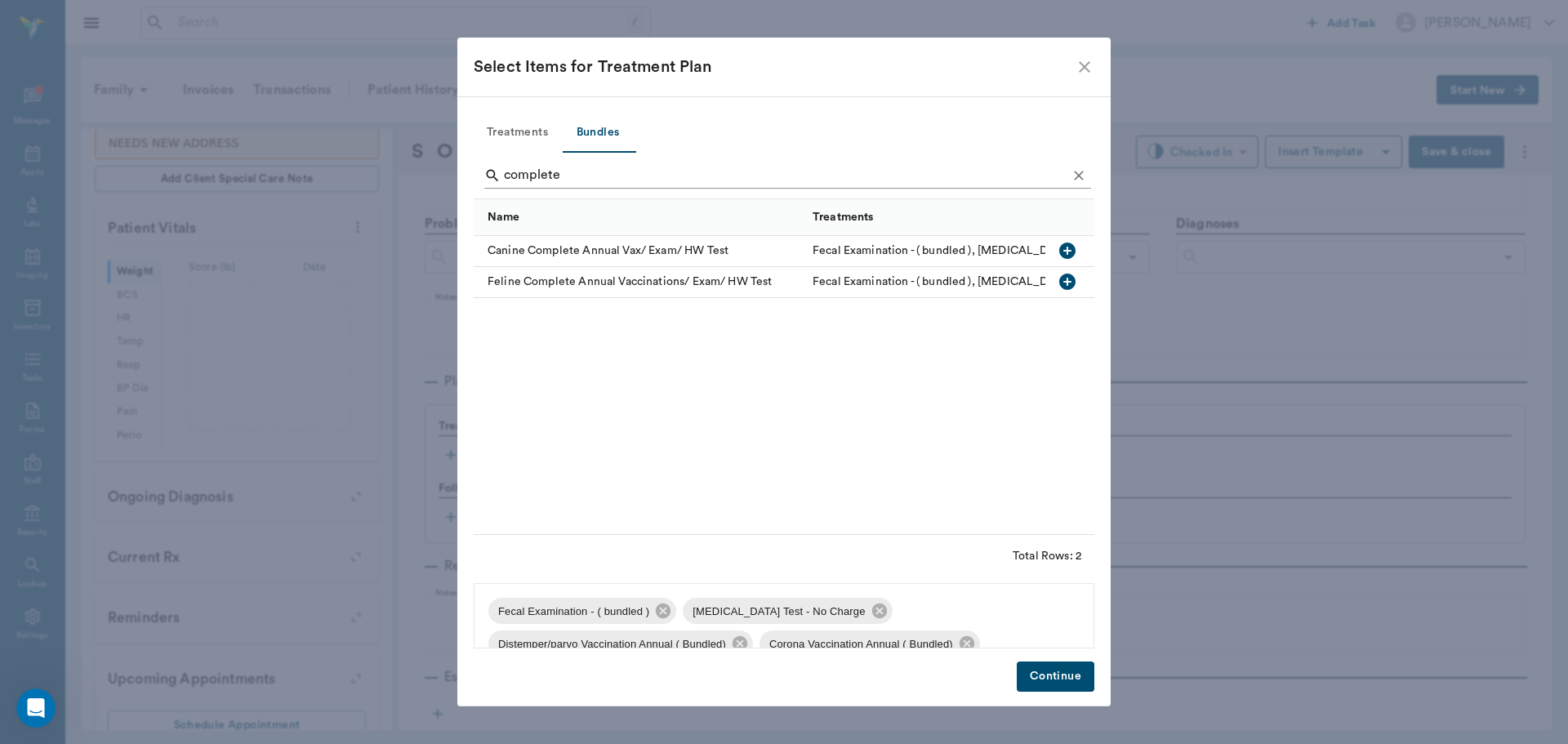
click at [641, 168] on input "complete" at bounding box center [785, 175] width 563 height 27
click at [523, 131] on button "Treatments" at bounding box center [517, 133] width 87 height 39
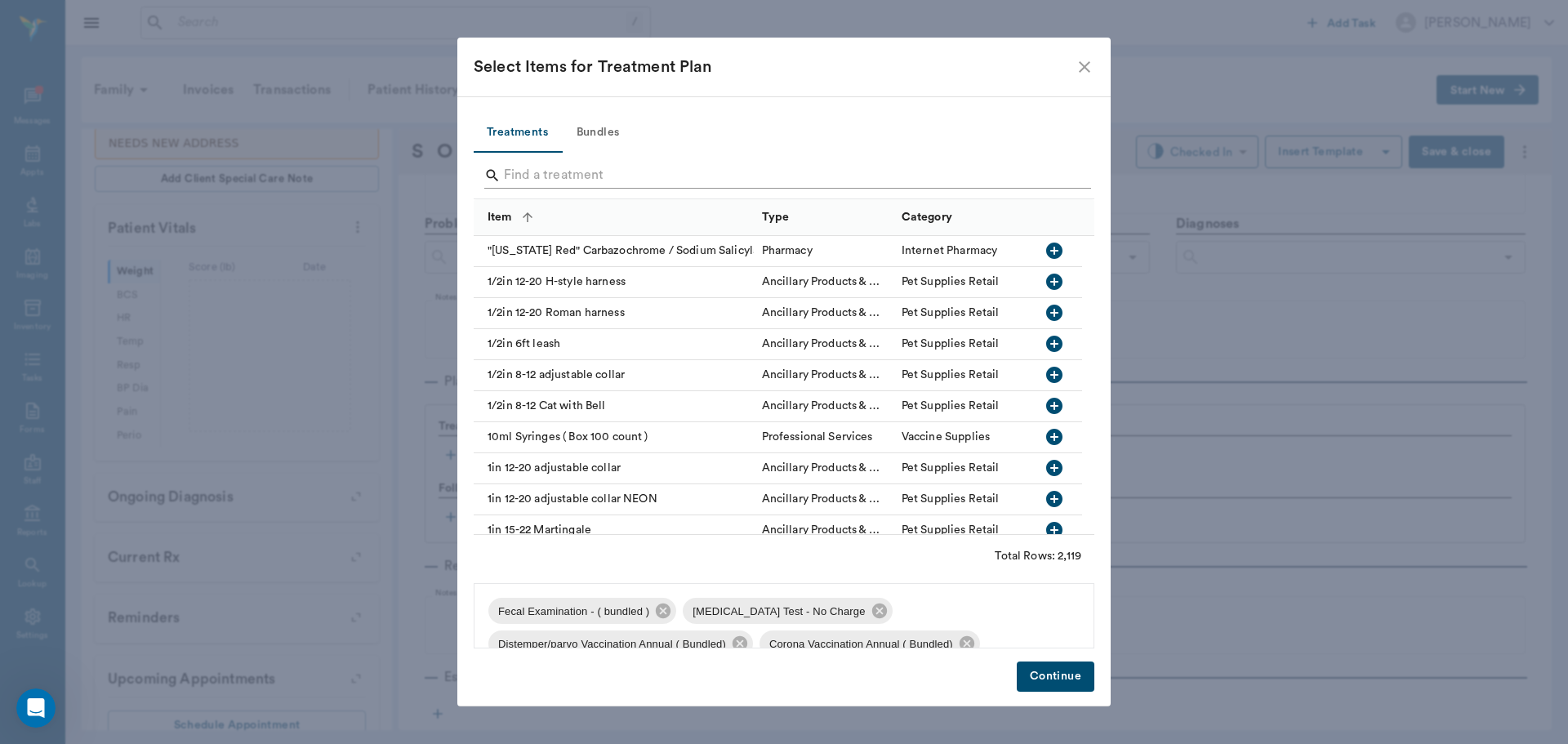
click at [569, 169] on input "Search" at bounding box center [785, 175] width 563 height 27
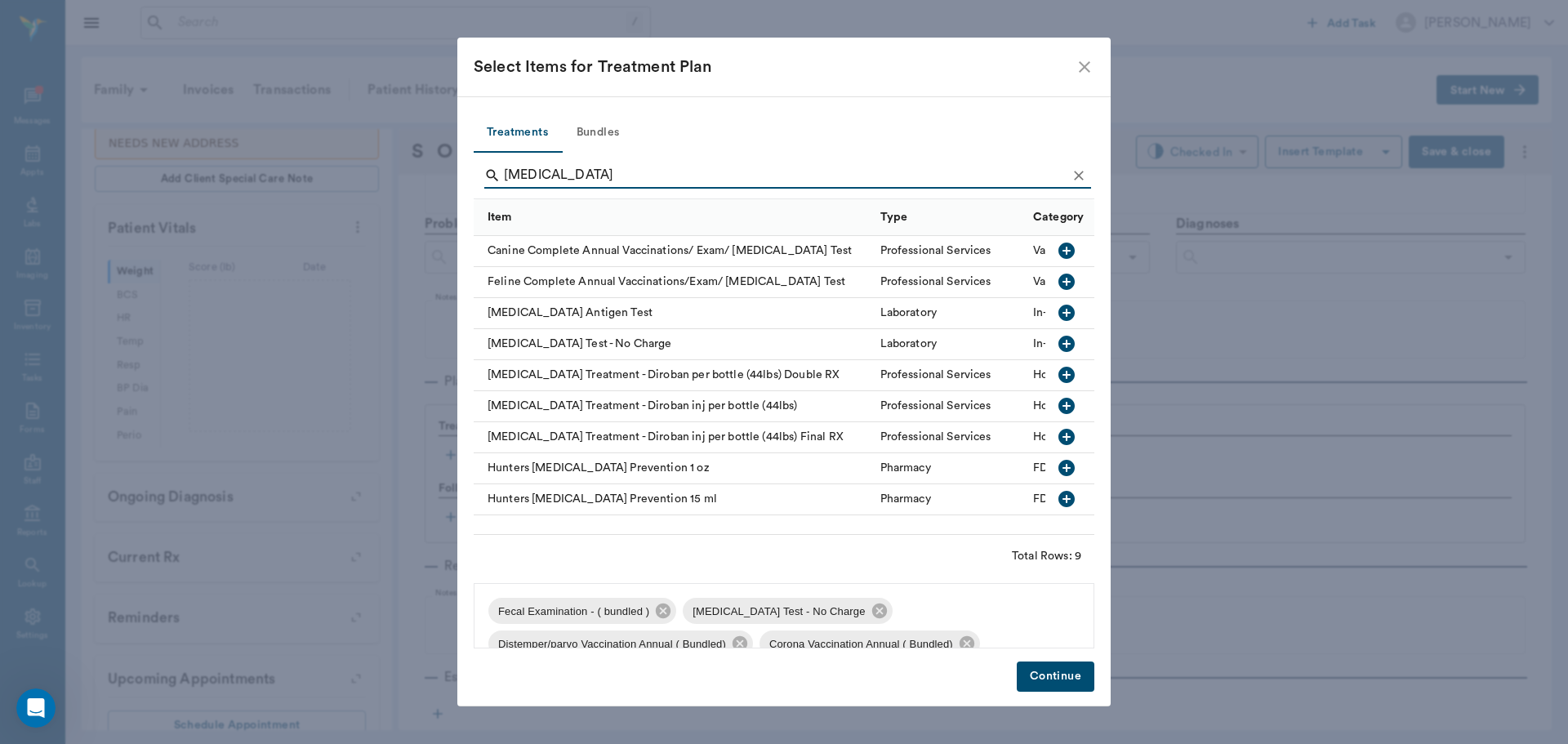
click at [636, 179] on input "heartworm" at bounding box center [785, 175] width 563 height 27
type input "h"
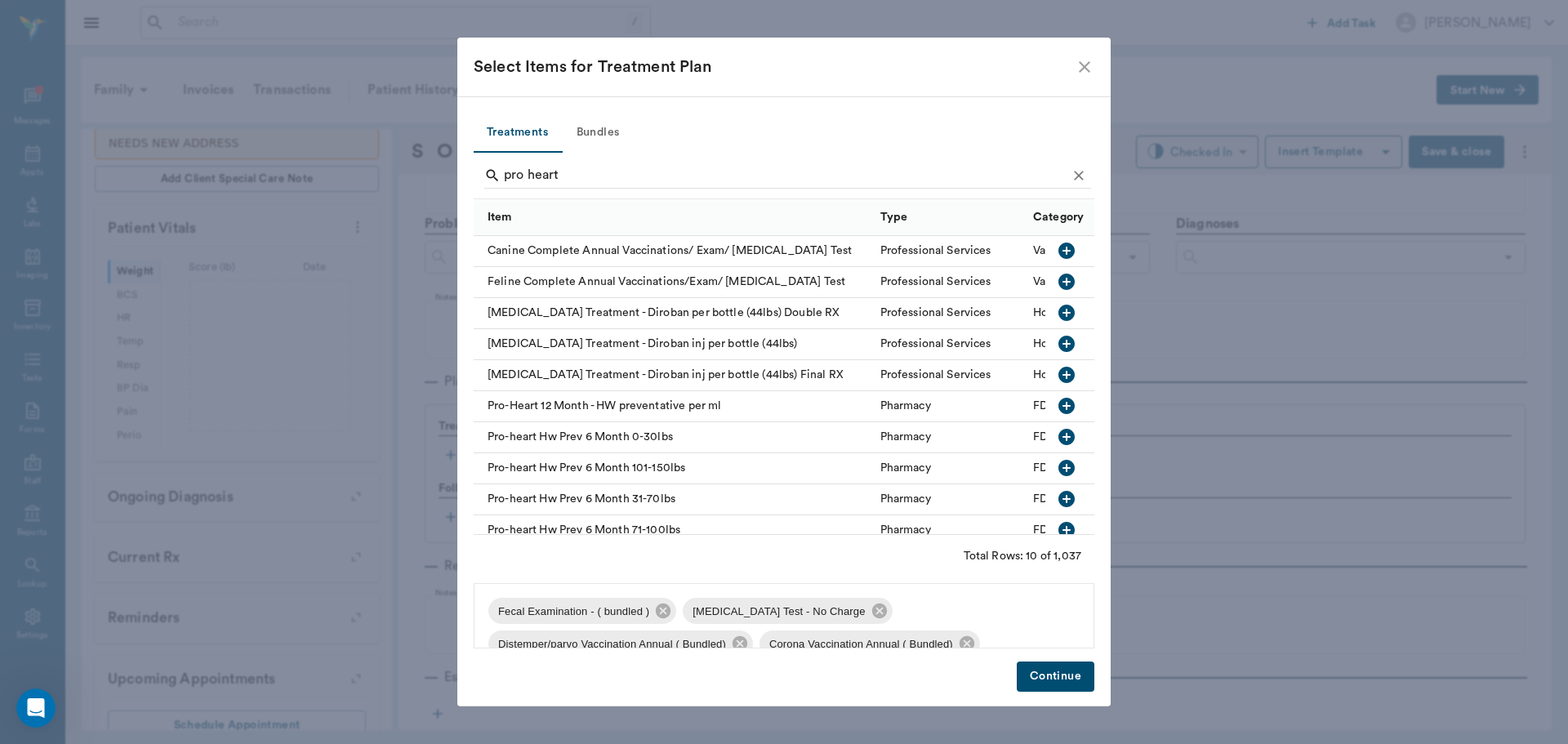
scroll to position [24, 0]
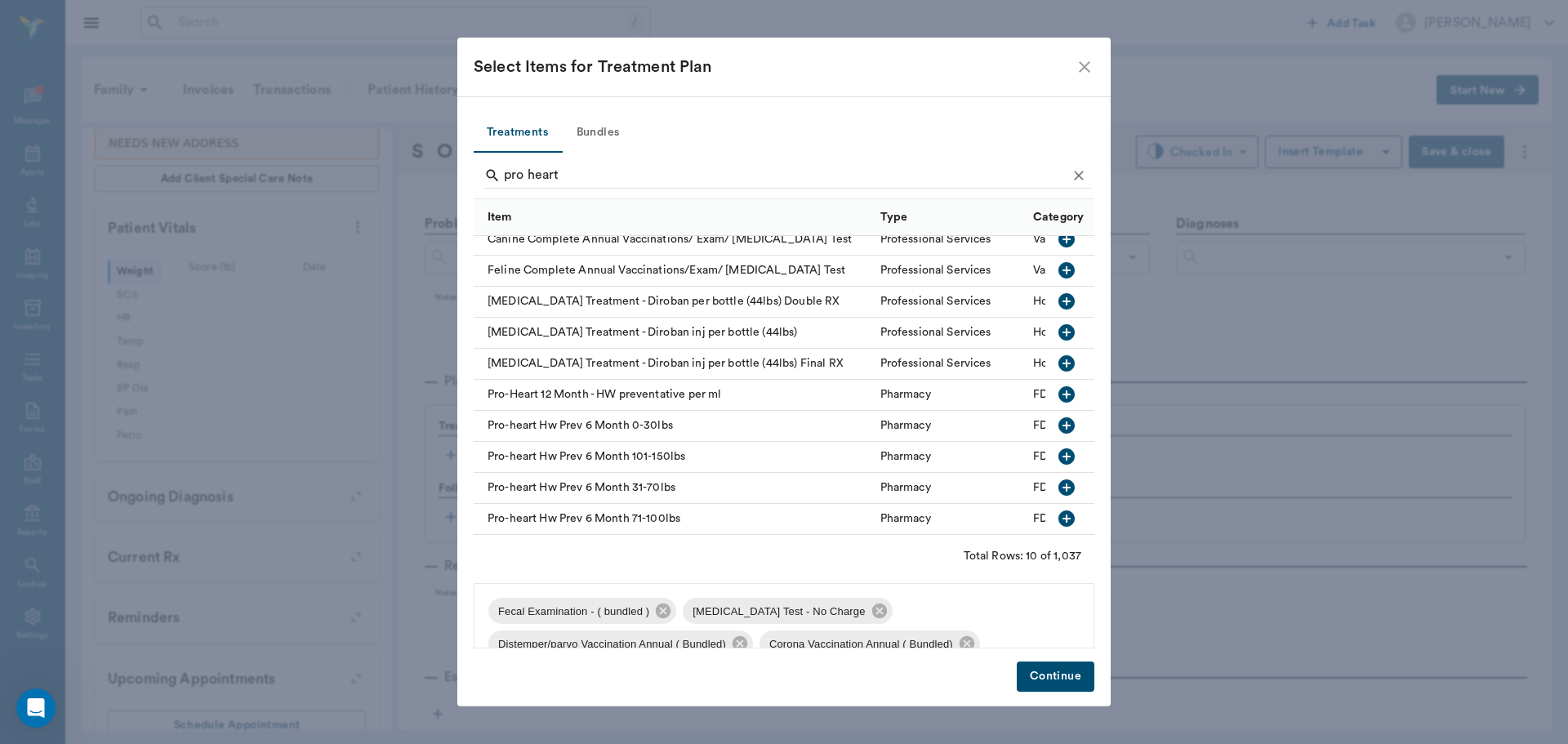
click at [1058, 510] on icon "button" at bounding box center [1067, 519] width 16 height 16
type input "p"
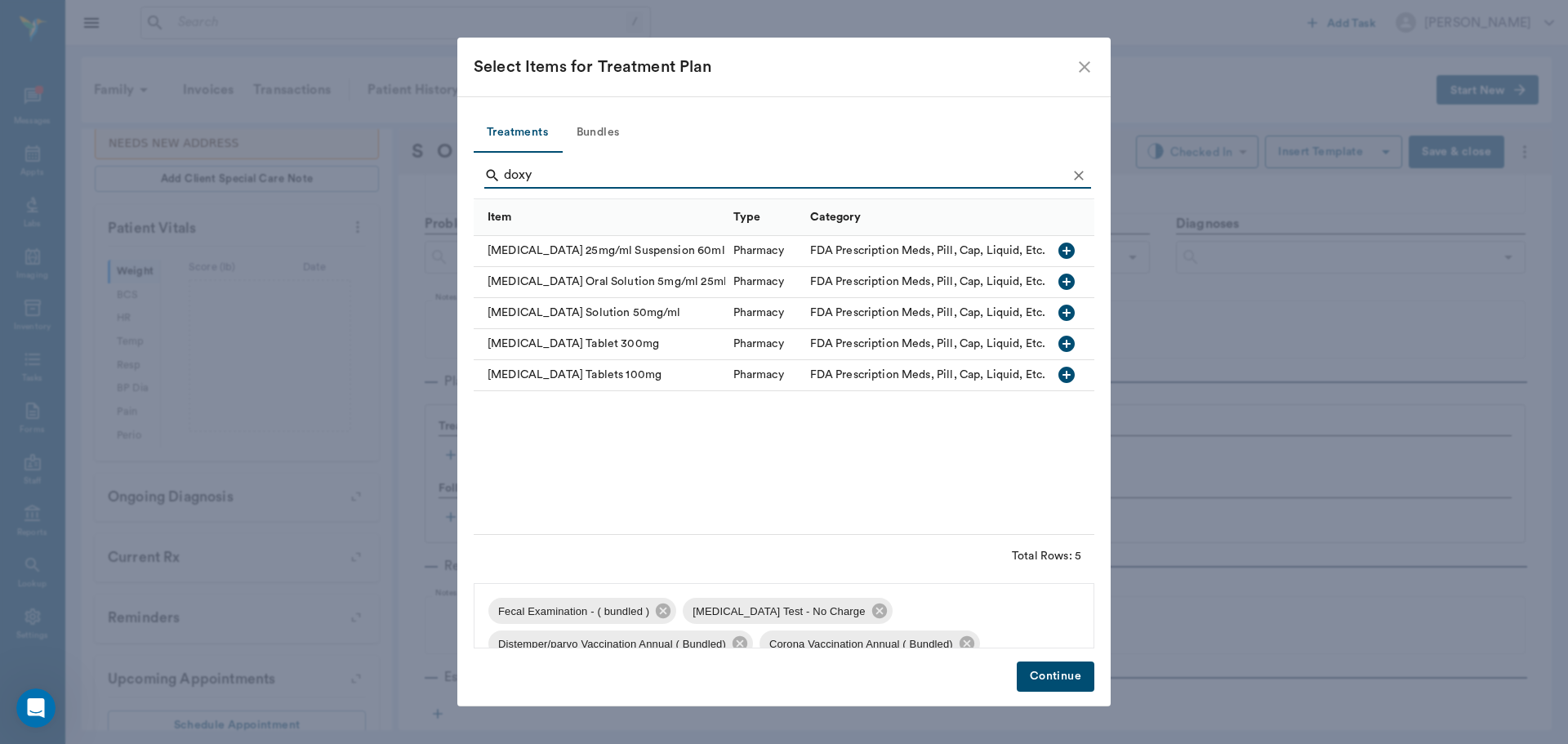
scroll to position [0, 0]
type input "doxy"
click at [1073, 348] on icon "button" at bounding box center [1067, 344] width 16 height 16
click at [1055, 673] on button "Continue" at bounding box center [1055, 676] width 78 height 30
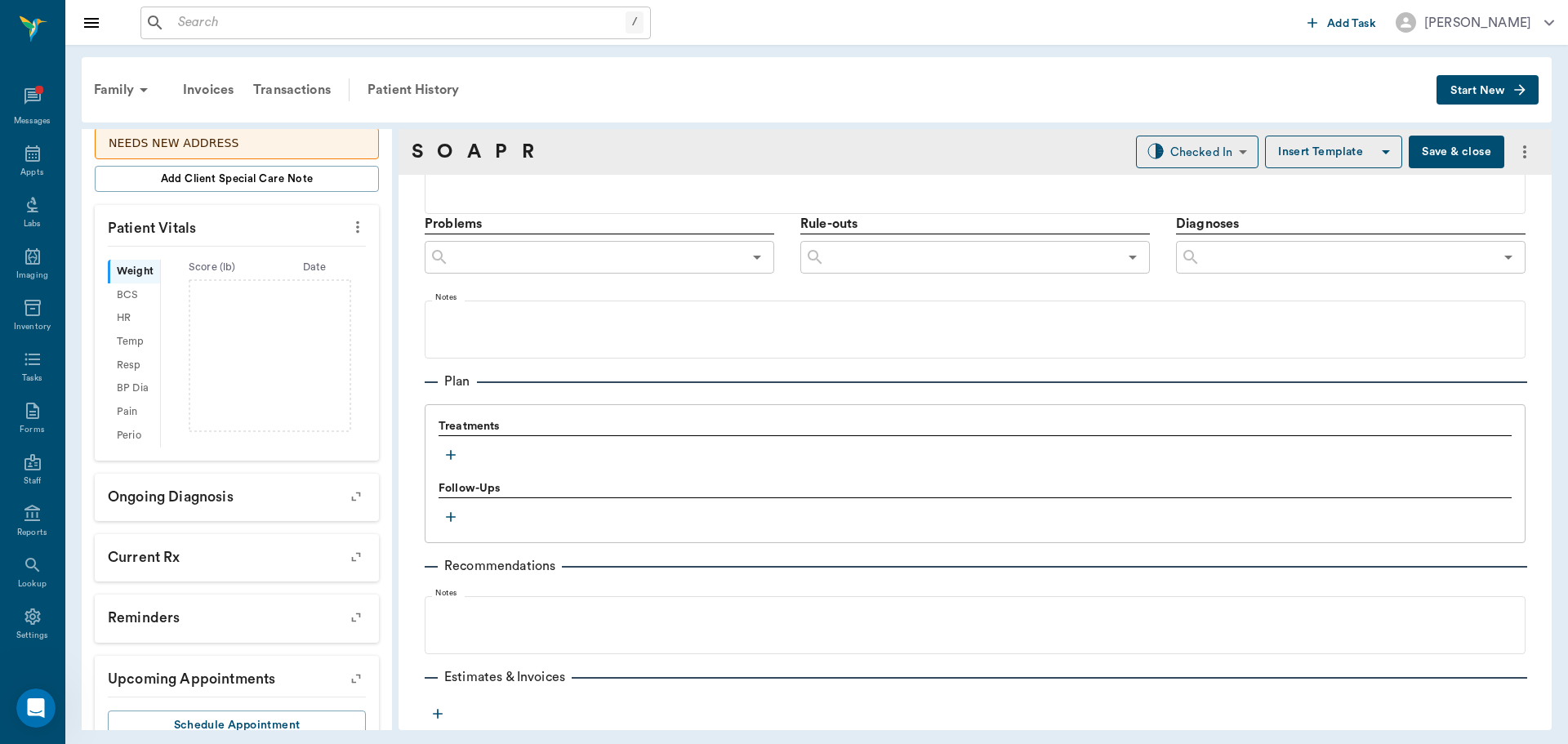
scroll to position [345, 0]
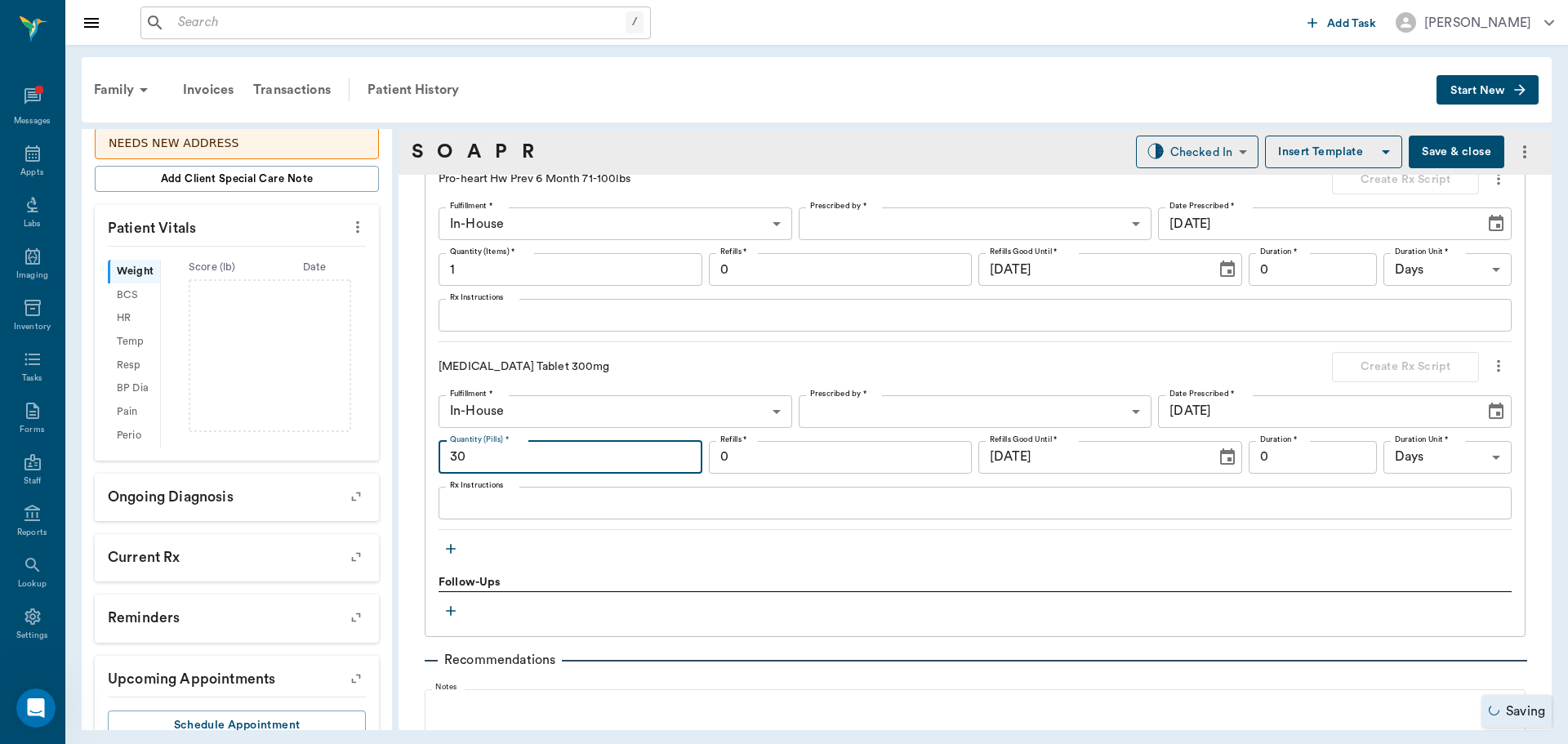
type input "30"
click at [887, 414] on body "/ ​ Add Task Dr. Bert Ellsworth Nectar Messages Appts Labs Imaging Inventory Ta…" at bounding box center [784, 372] width 1568 height 744
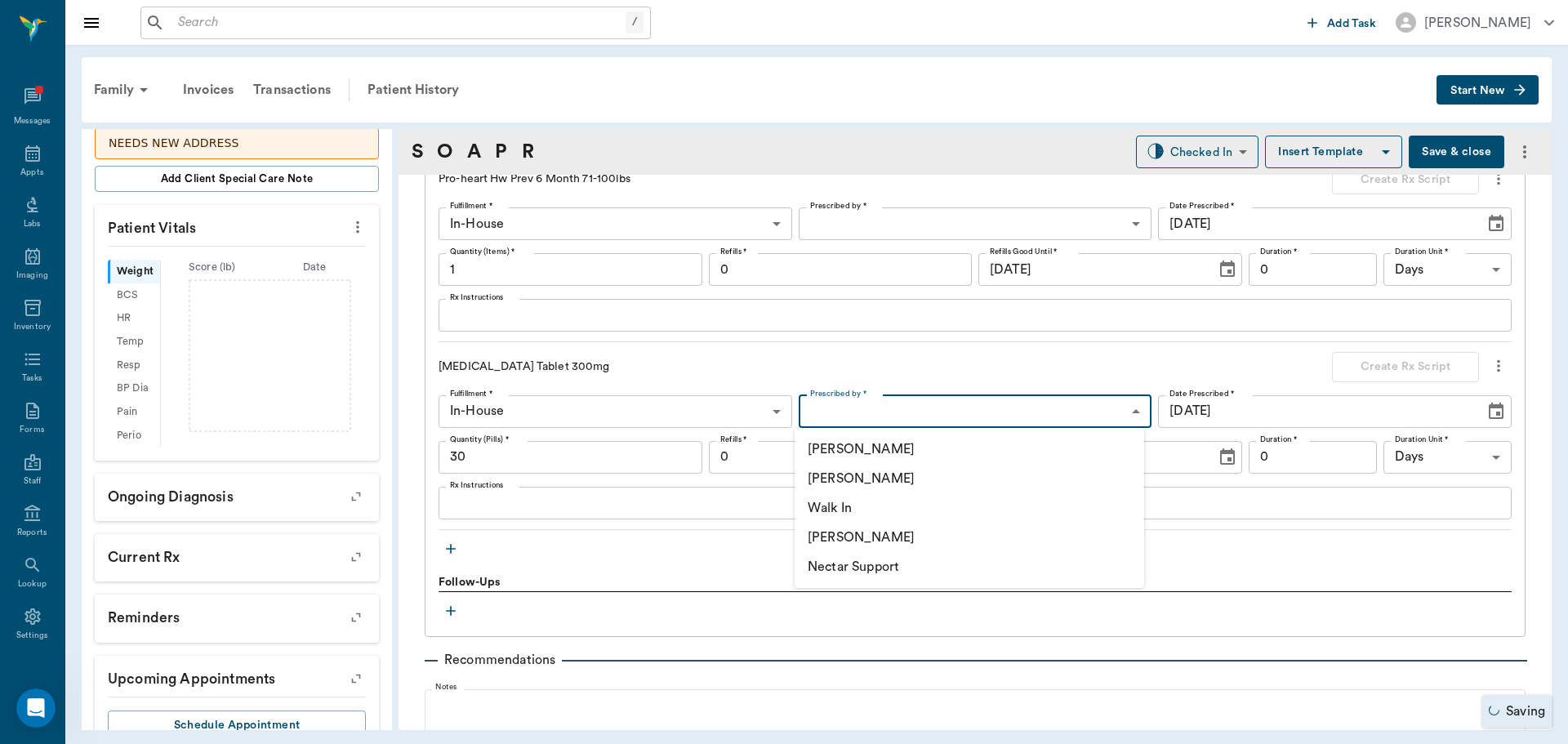
click at [910, 471] on li "[PERSON_NAME]" at bounding box center [969, 478] width 349 height 29
type input "63ec2f075fda476ae8351a4d"
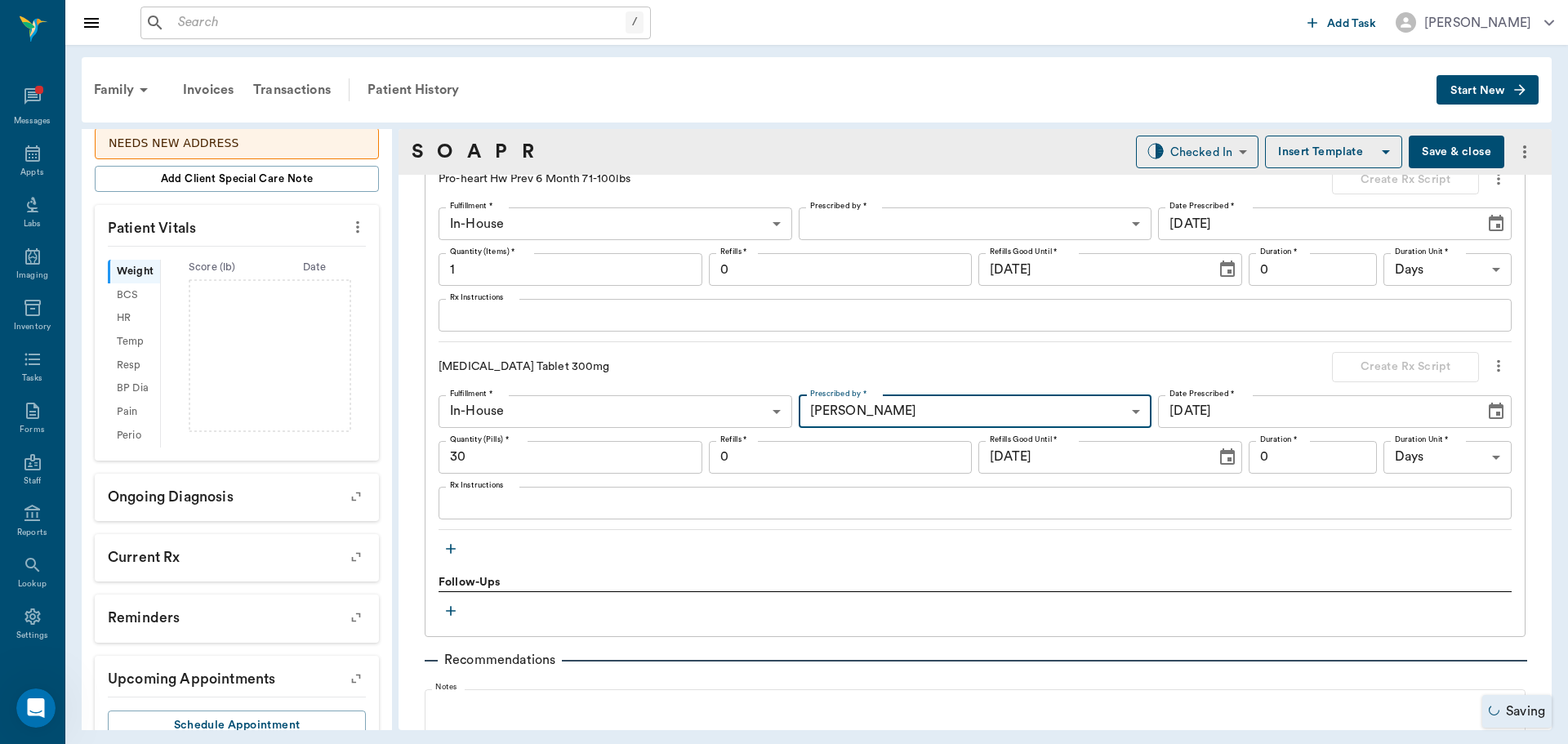
click at [883, 463] on li "[PERSON_NAME]" at bounding box center [970, 456] width 262 height 16
click at [890, 463] on li "[PERSON_NAME]" at bounding box center [970, 456] width 262 height 16
click at [815, 454] on input "0" at bounding box center [840, 457] width 264 height 33
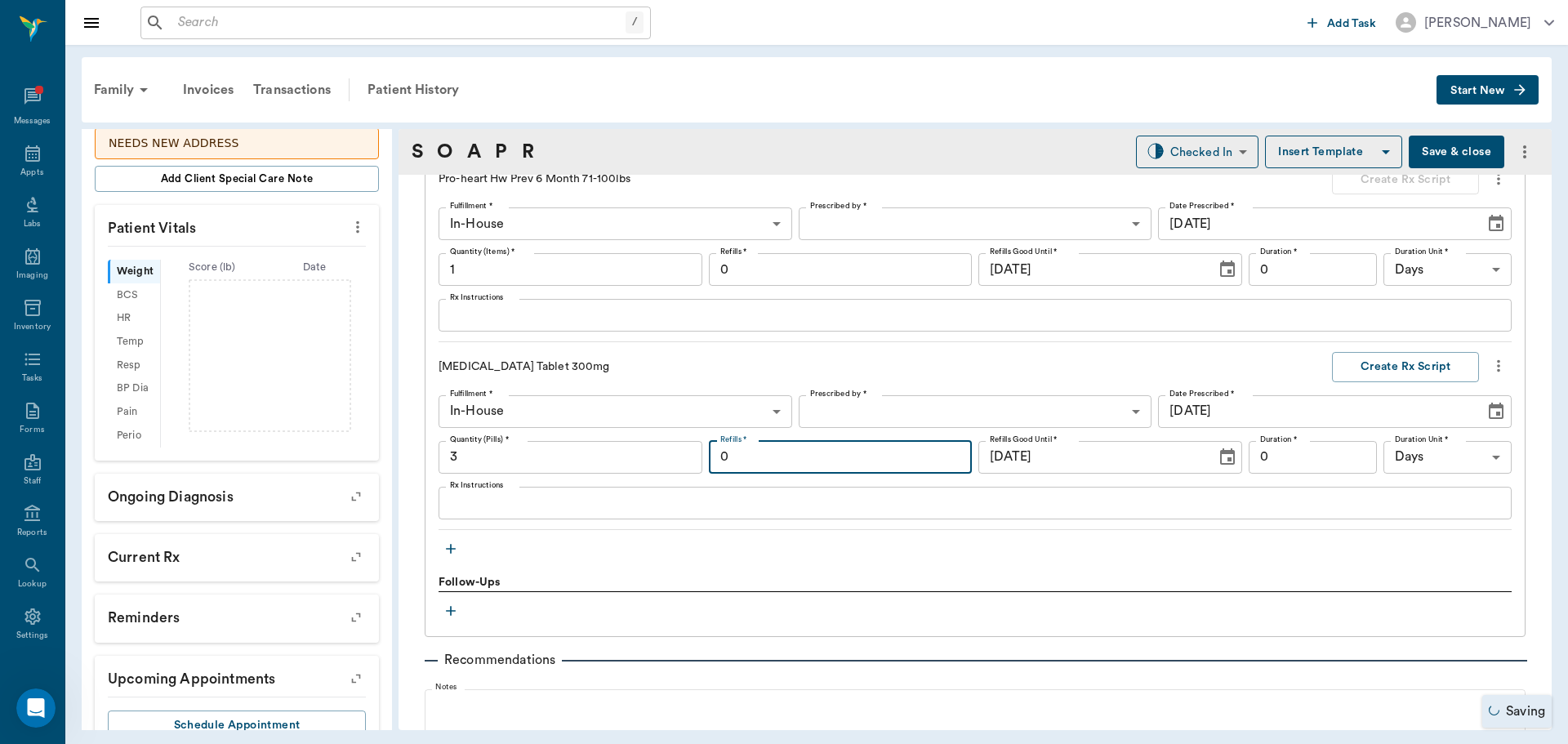
type input "1"
type input "63ec2f075fda476ae8351a4d"
type input "3"
type input "0"
type input "2"
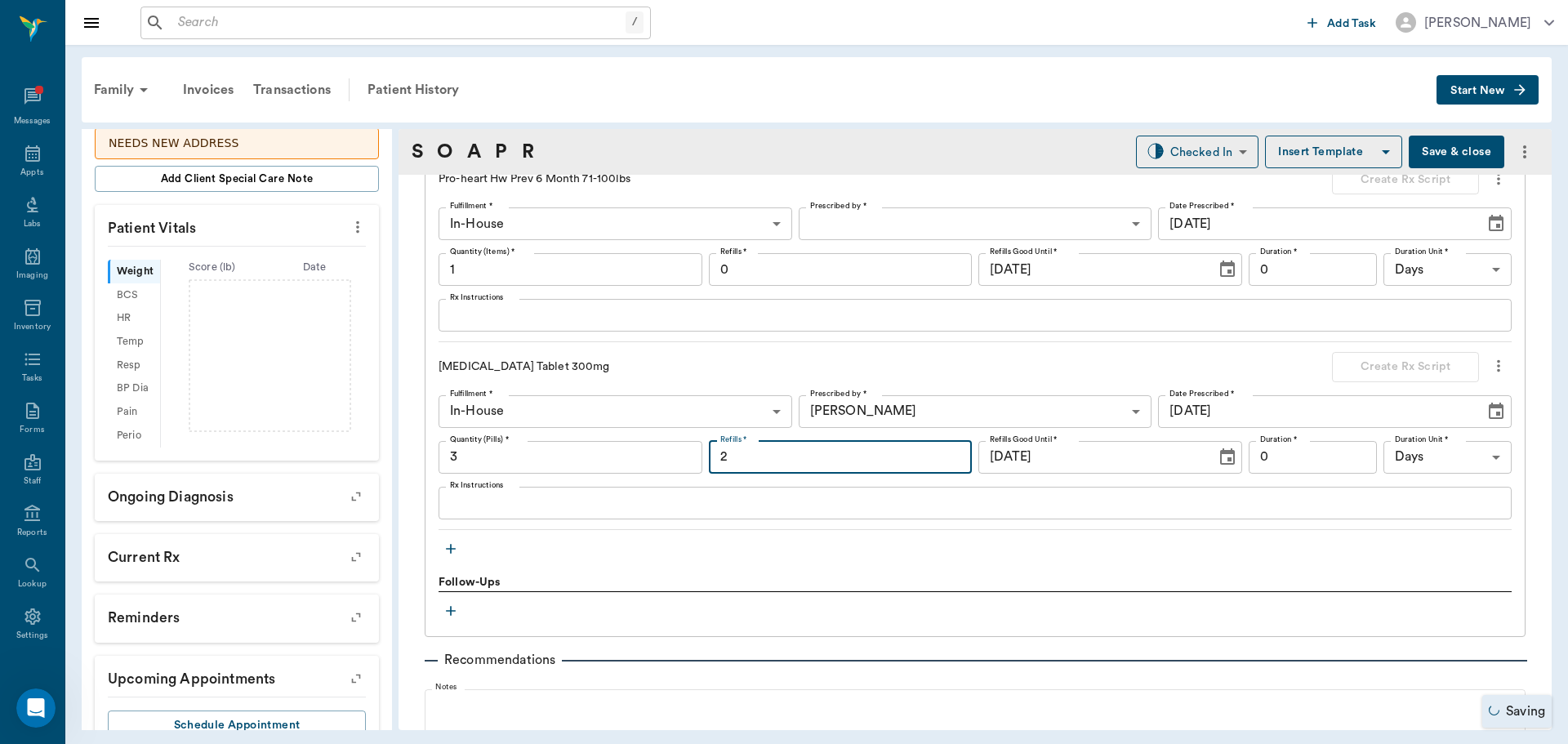
click at [1330, 432] on div "Fulfillment * In-House In-House Fulfillment * Prescribed by * Dr. Bert Ellswort…" at bounding box center [974, 456] width 1073 height 124
type input "0"
click at [1330, 468] on input "0" at bounding box center [1312, 457] width 128 height 33
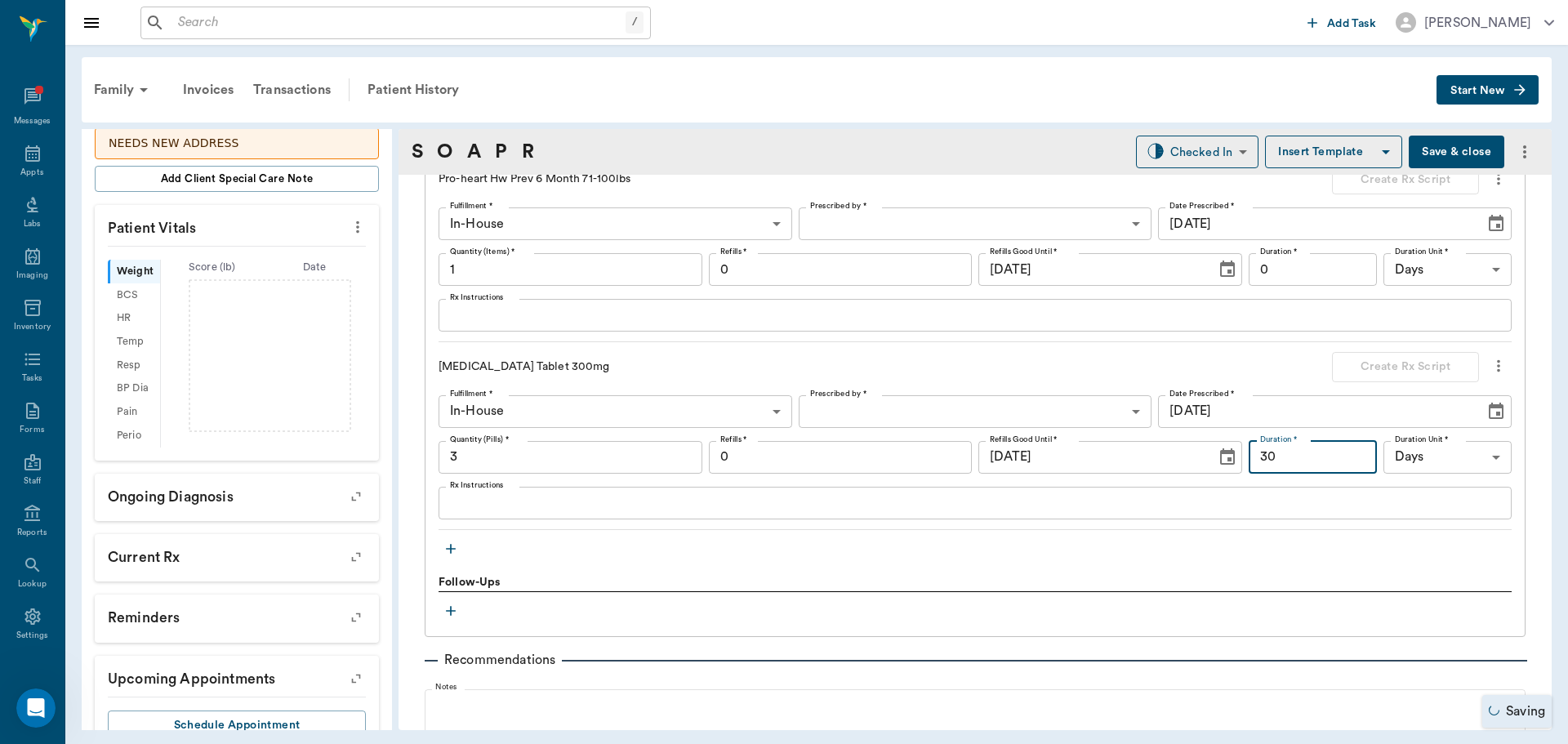
type input "30"
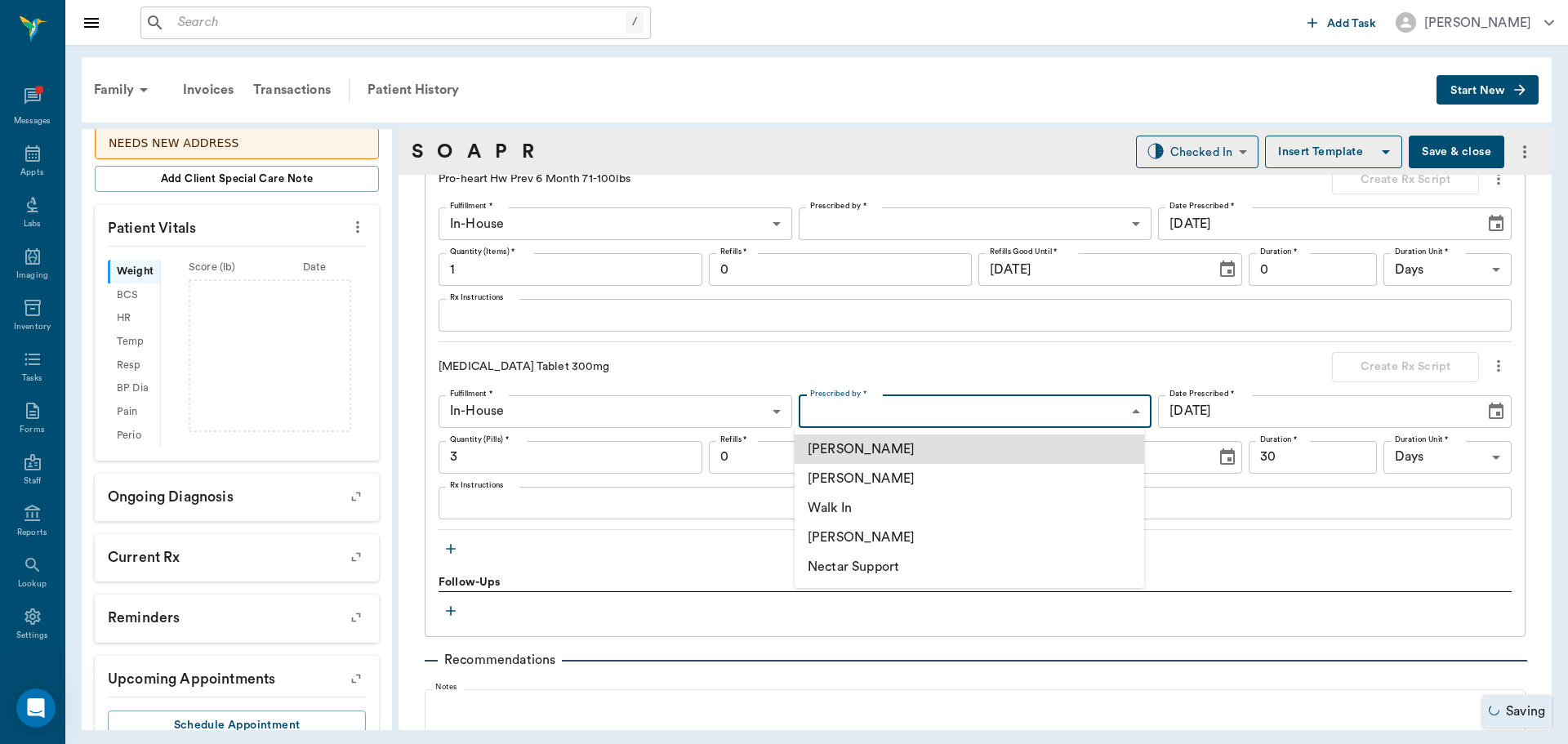
click at [1082, 406] on body "/ ​ Add Task Dr. Bert Ellsworth Nectar Messages Appts Labs Imaging Inventory Ta…" at bounding box center [784, 372] width 1568 height 744
click at [970, 476] on li "[PERSON_NAME]" at bounding box center [969, 478] width 349 height 29
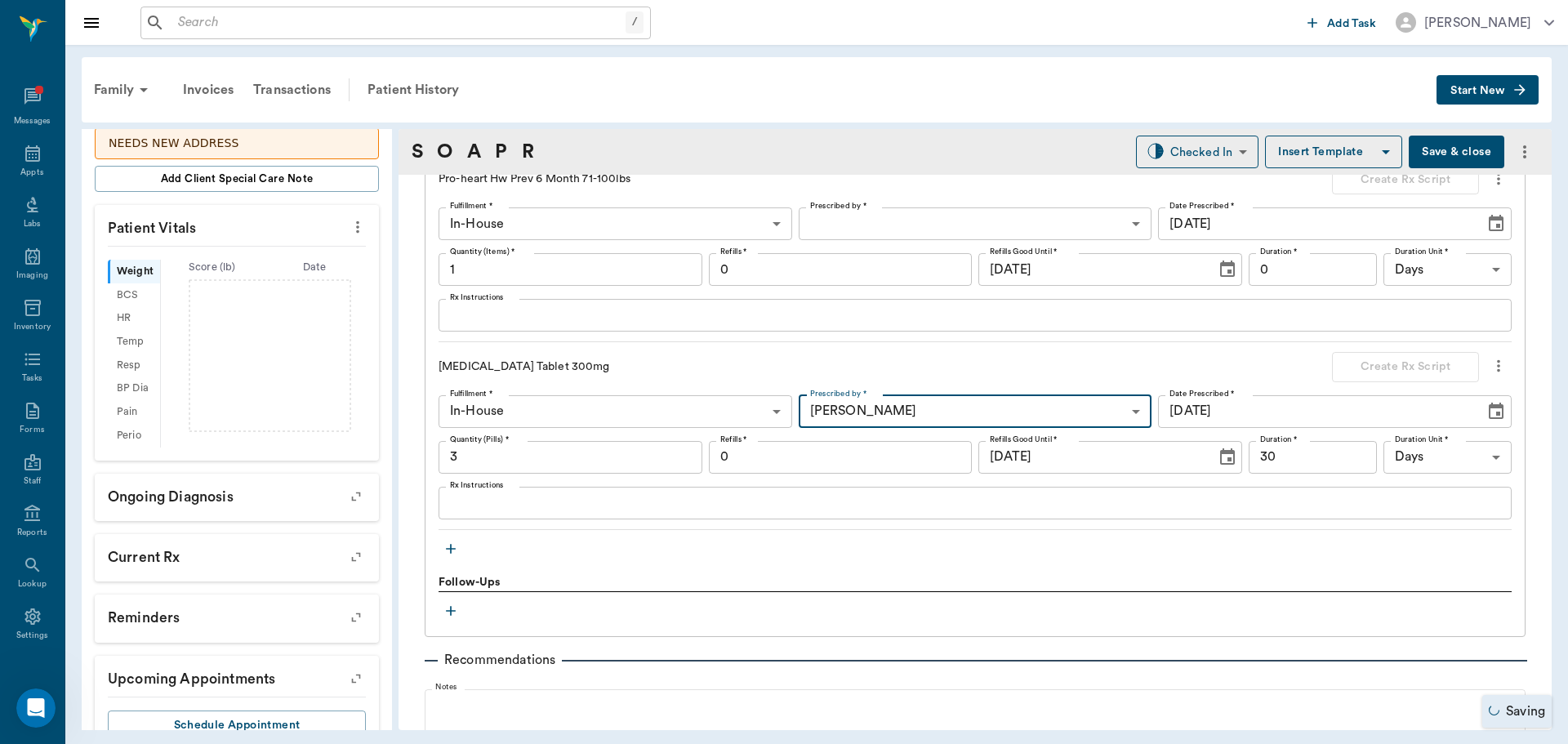
type input "63ec2f075fda476ae8351a4d"
click at [577, 506] on div at bounding box center [784, 372] width 1568 height 744
click at [541, 494] on div at bounding box center [784, 372] width 1568 height 744
click at [537, 507] on div at bounding box center [784, 372] width 1568 height 744
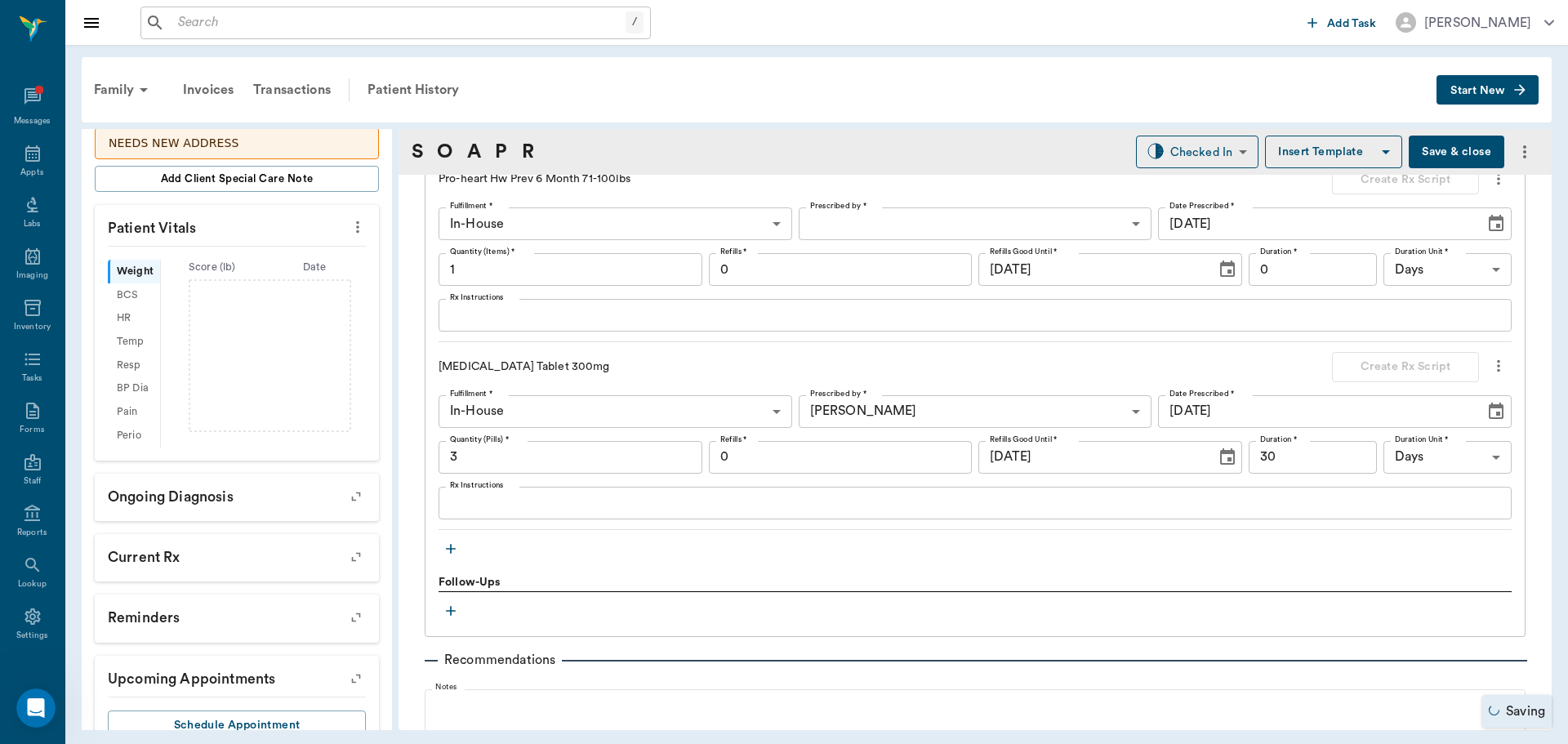
click at [487, 501] on div at bounding box center [784, 372] width 1568 height 744
click at [469, 502] on textarea "Rx Instructions" at bounding box center [975, 502] width 1050 height 18
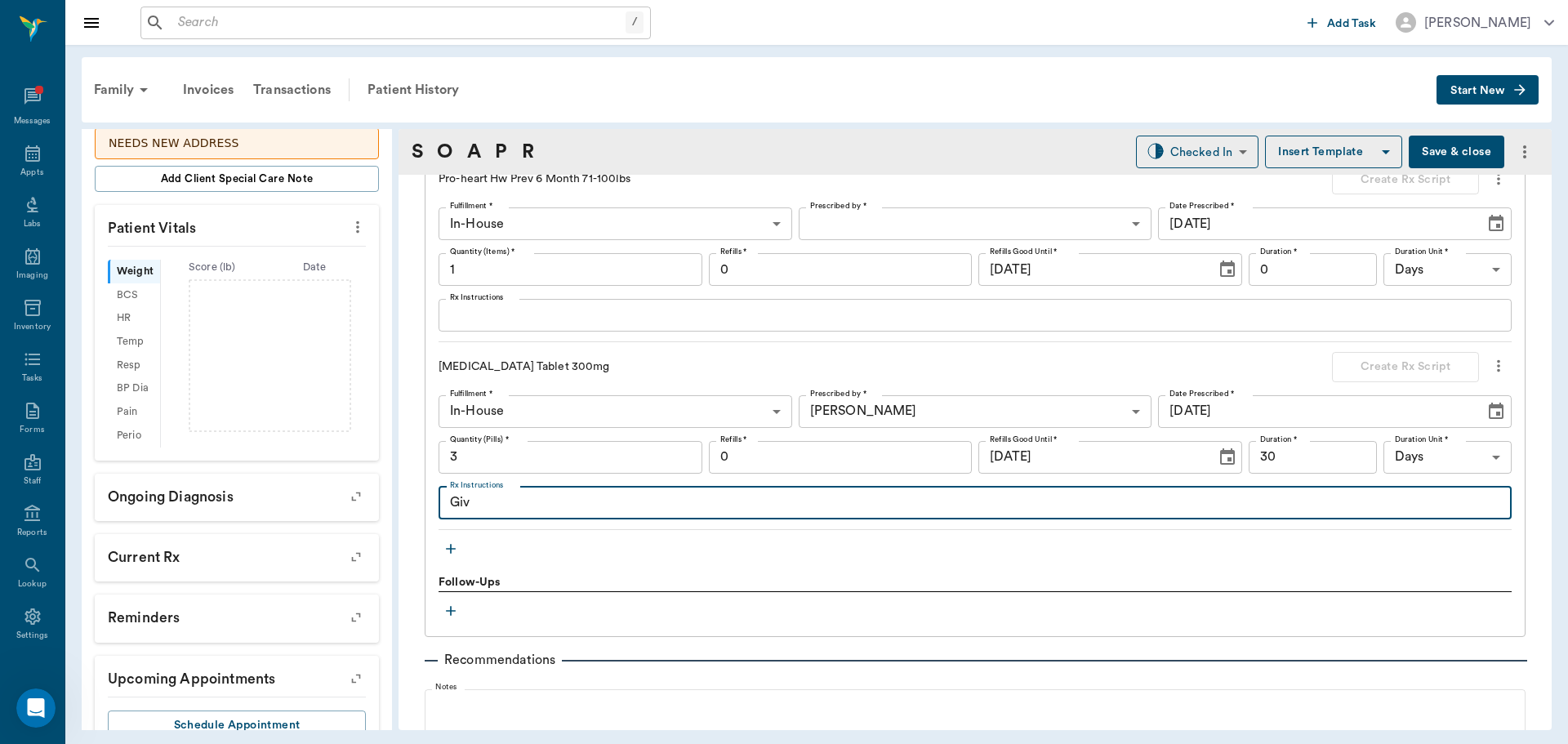
type textarea "Give"
type textarea "Give 1 tablet daily"
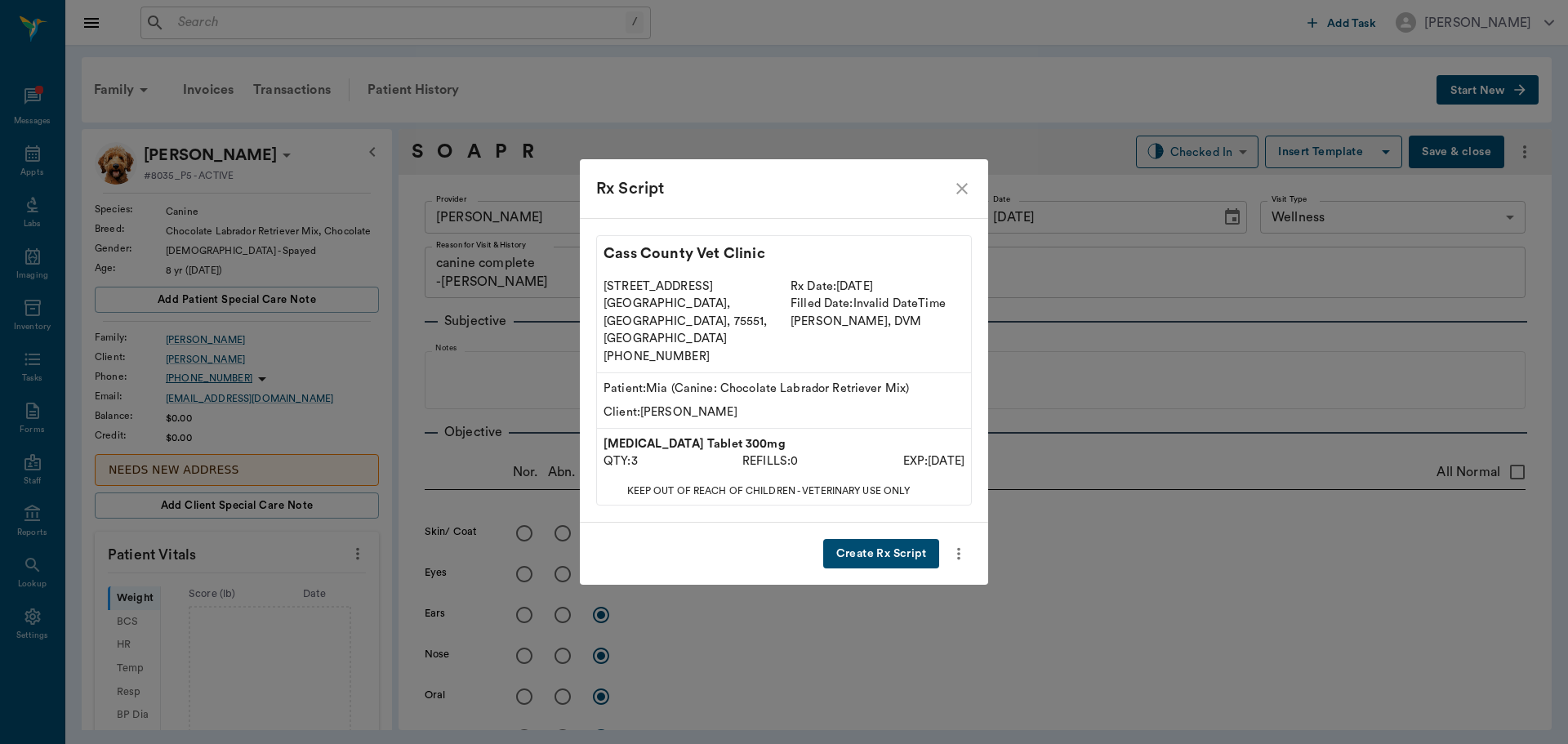
click at [959, 199] on icon "close" at bounding box center [961, 188] width 19 height 19
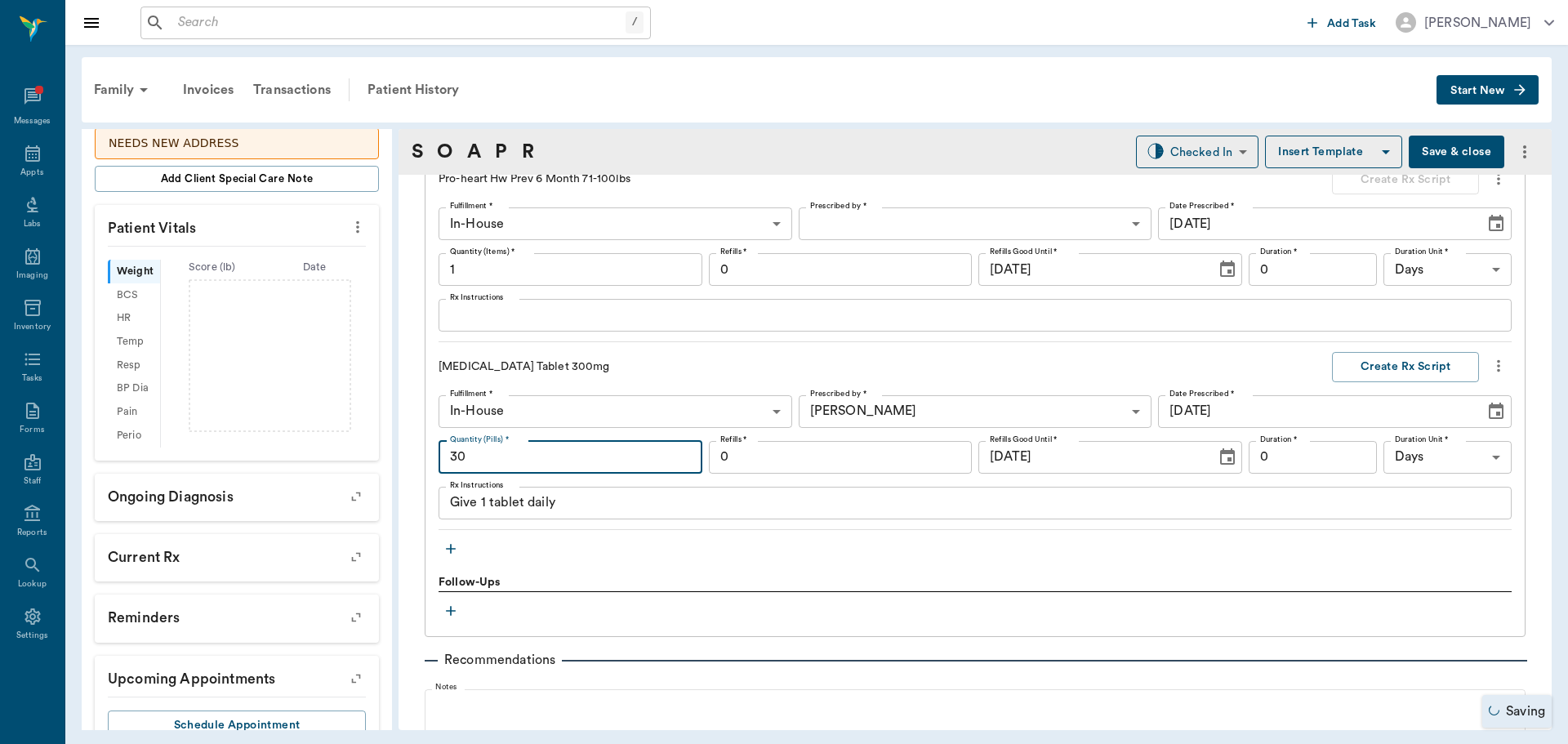
type input "30"
click at [767, 468] on input "0" at bounding box center [840, 457] width 264 height 33
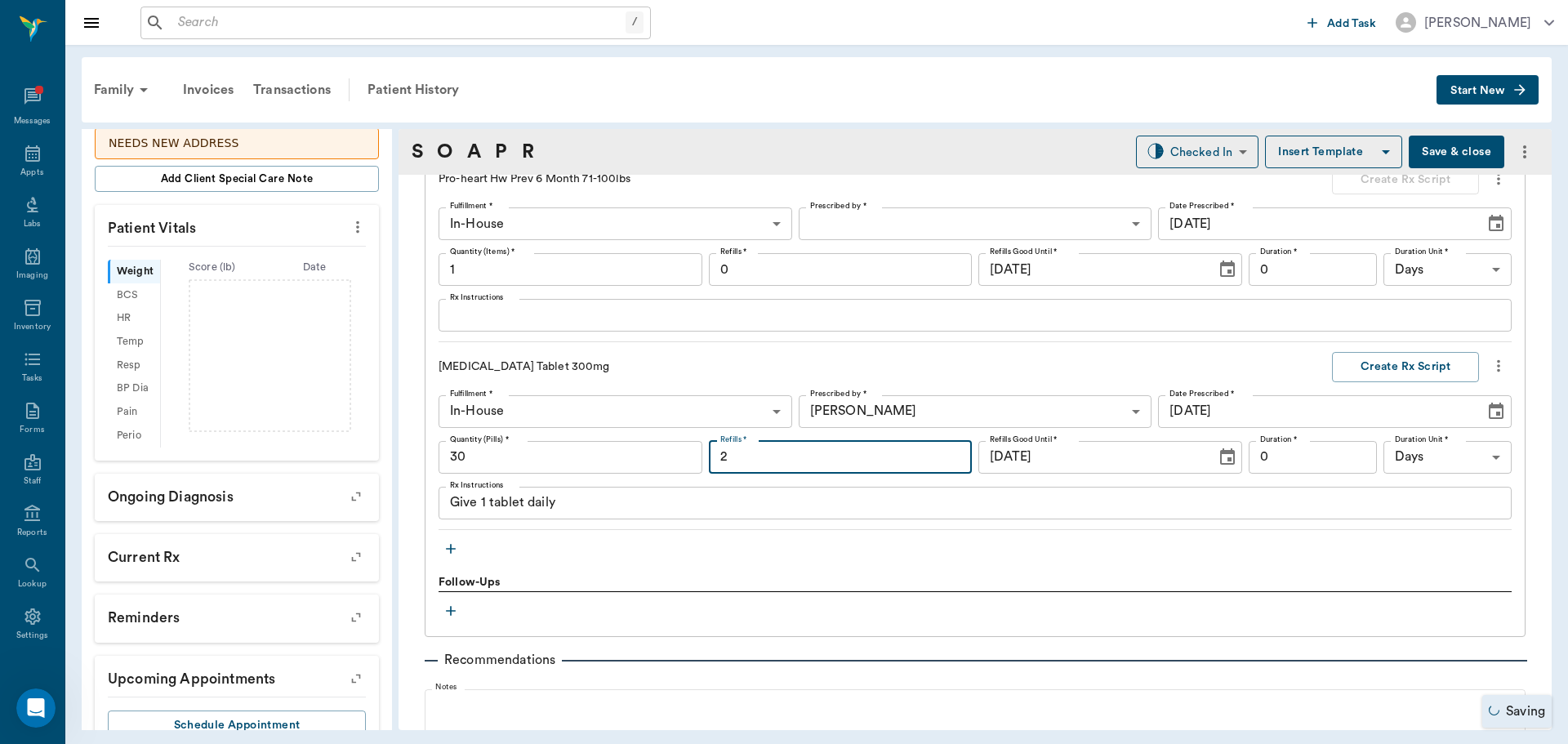
scroll to position [0, 0]
type input "2"
click at [1277, 465] on input "0" at bounding box center [1312, 457] width 128 height 33
type input "30"
click at [1384, 363] on button "Create Rx Script" at bounding box center [1405, 367] width 147 height 30
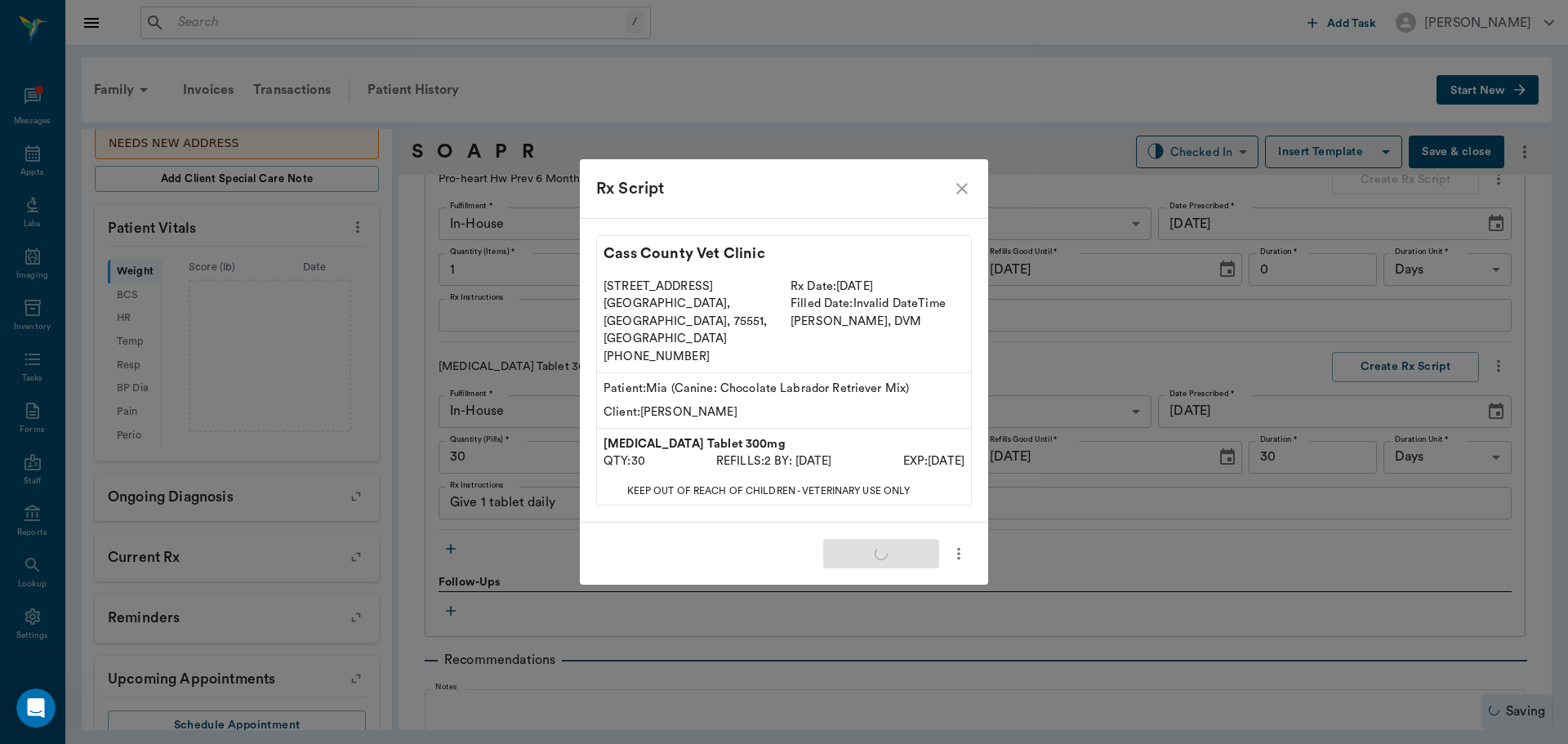
type input "3"
type input "0"
type input "30"
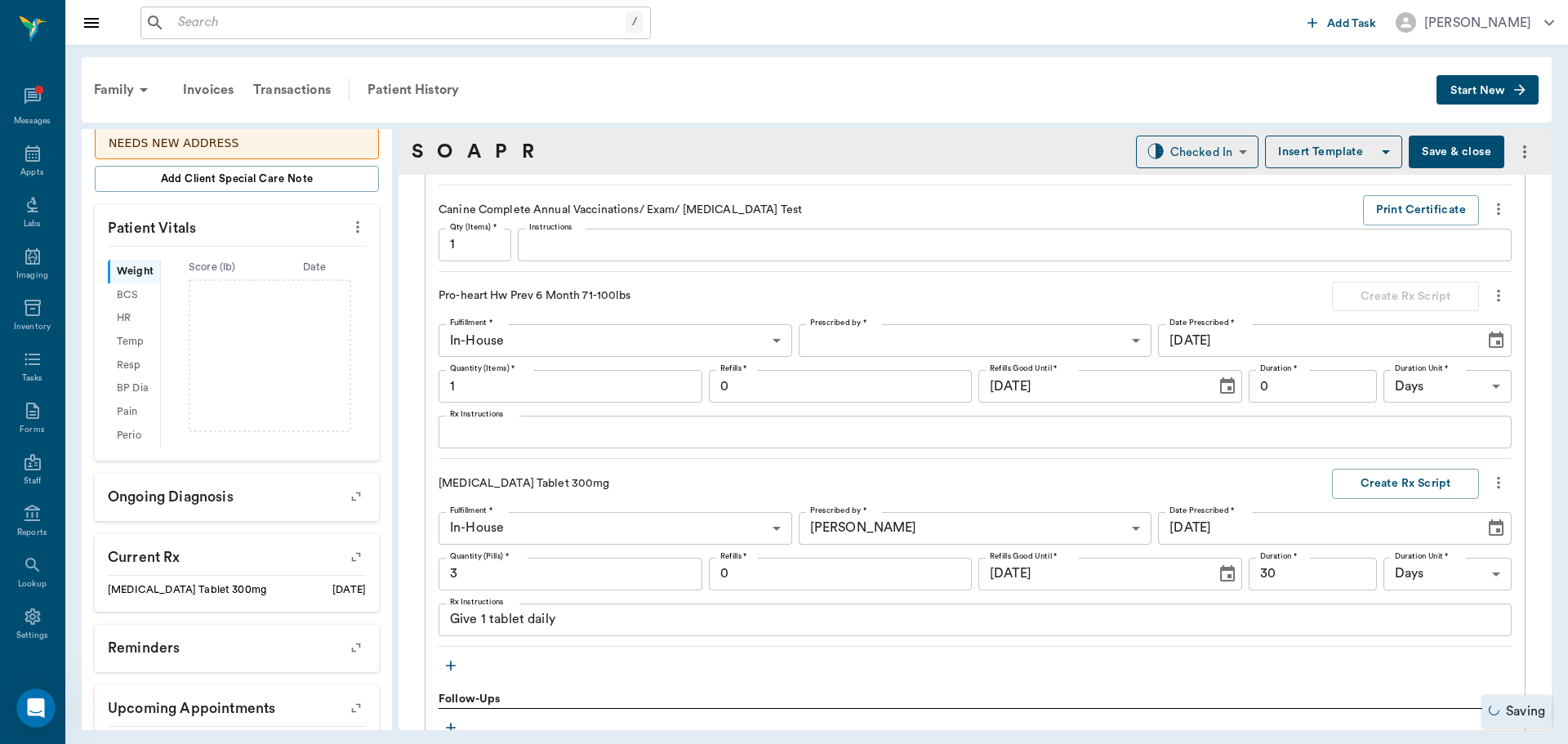
scroll to position [1959, 0]
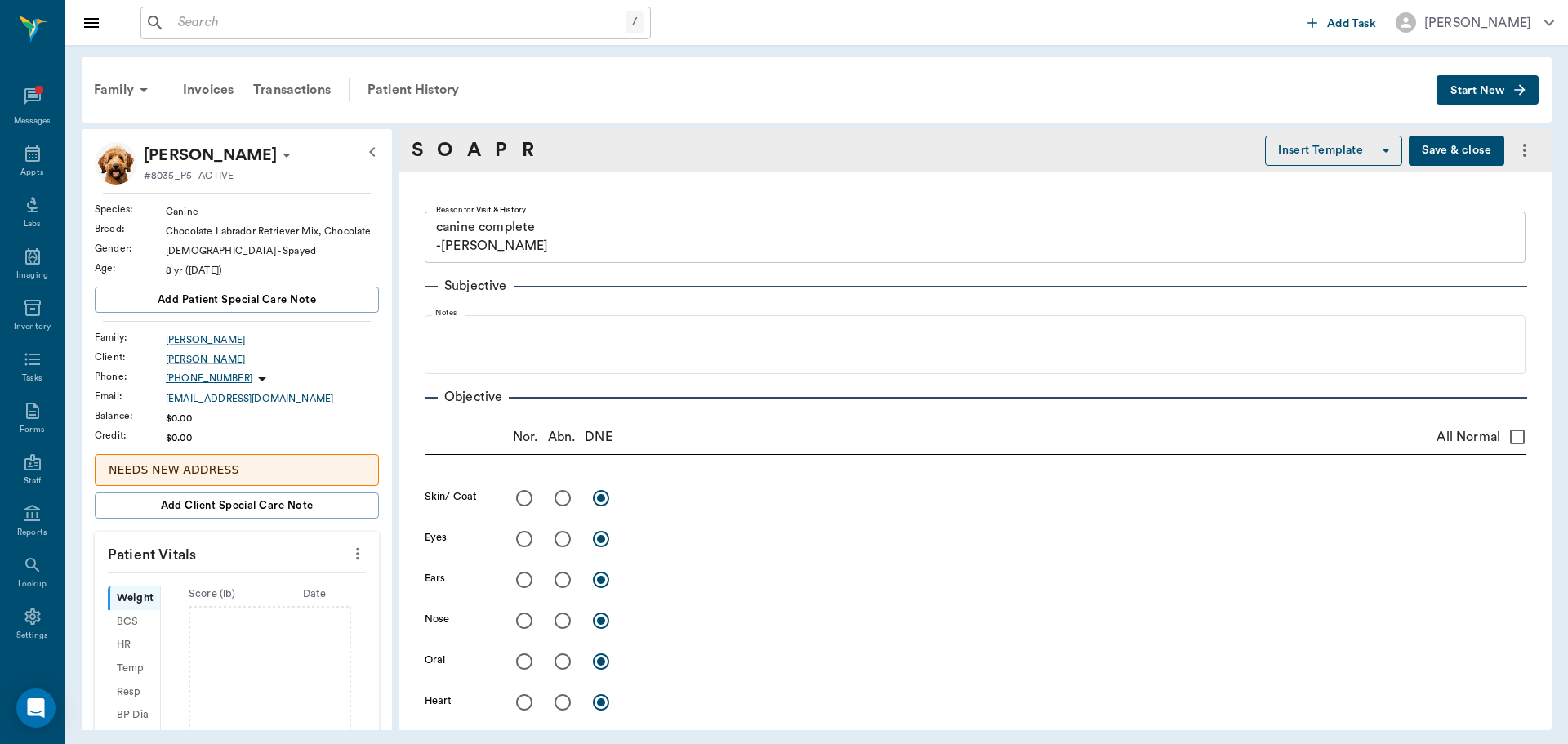
type textarea "canine complete -[PERSON_NAME]"
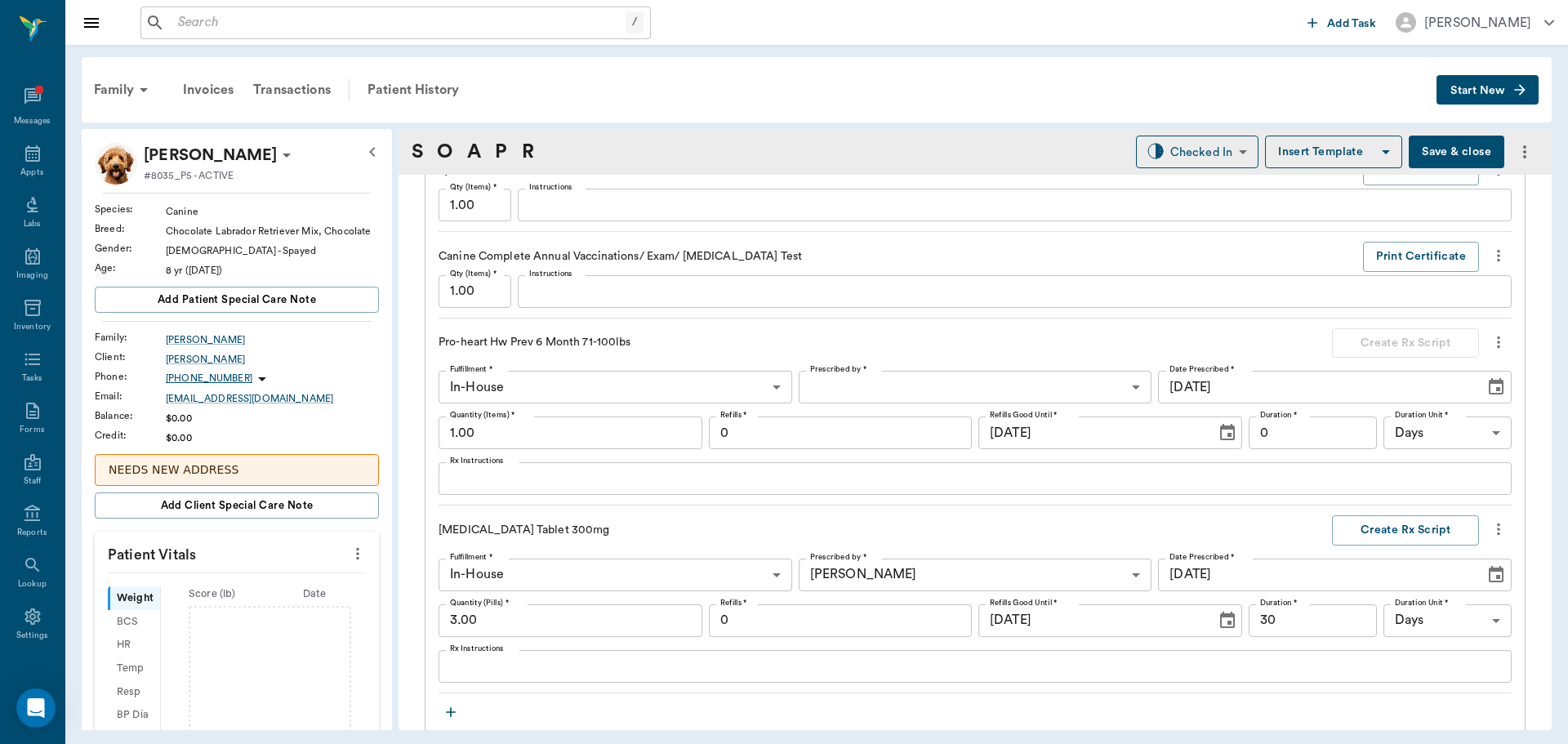
scroll to position [1959, 0]
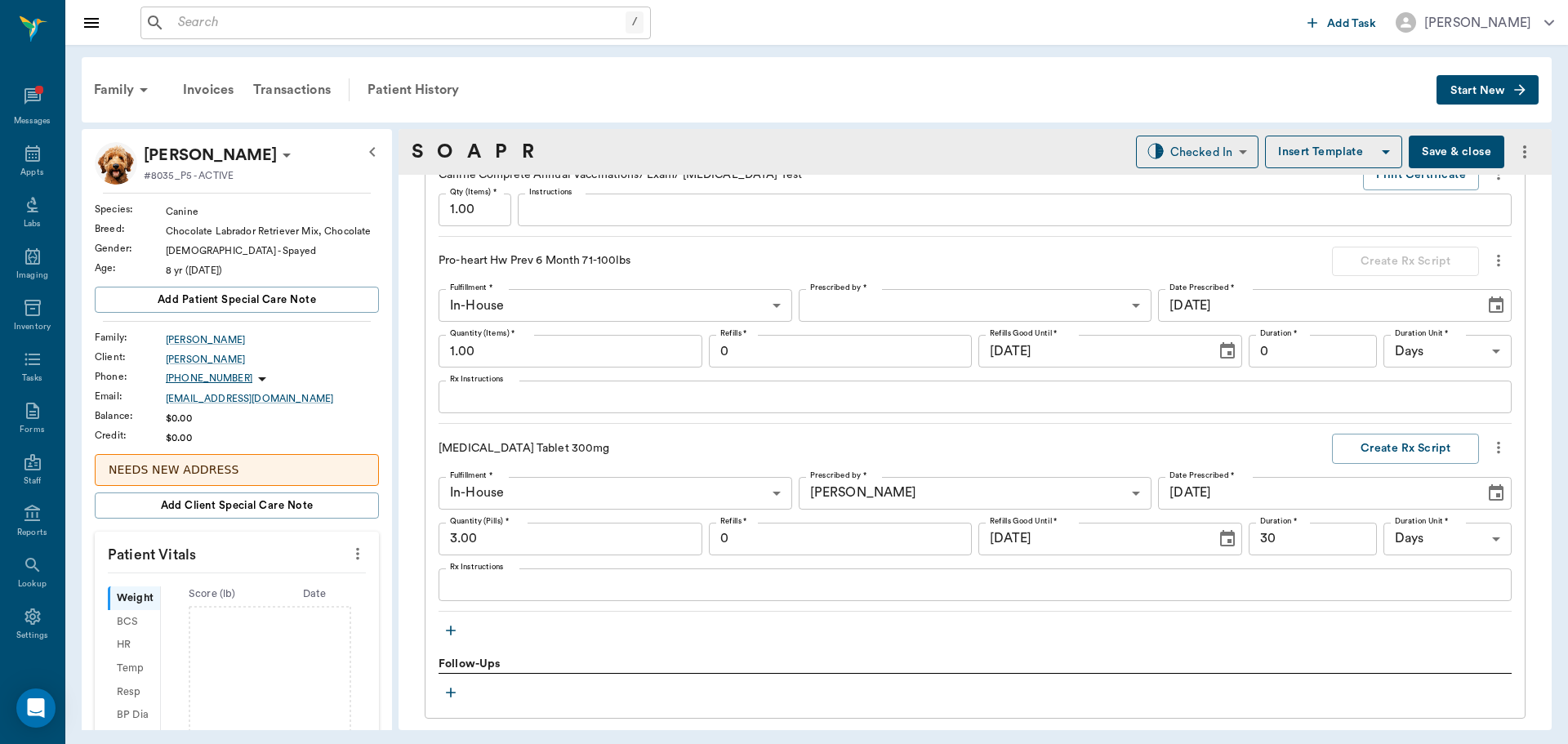
click at [543, 543] on input "3.00" at bounding box center [570, 539] width 264 height 33
type input "30"
click at [770, 547] on input "0" at bounding box center [840, 539] width 264 height 33
type input "2"
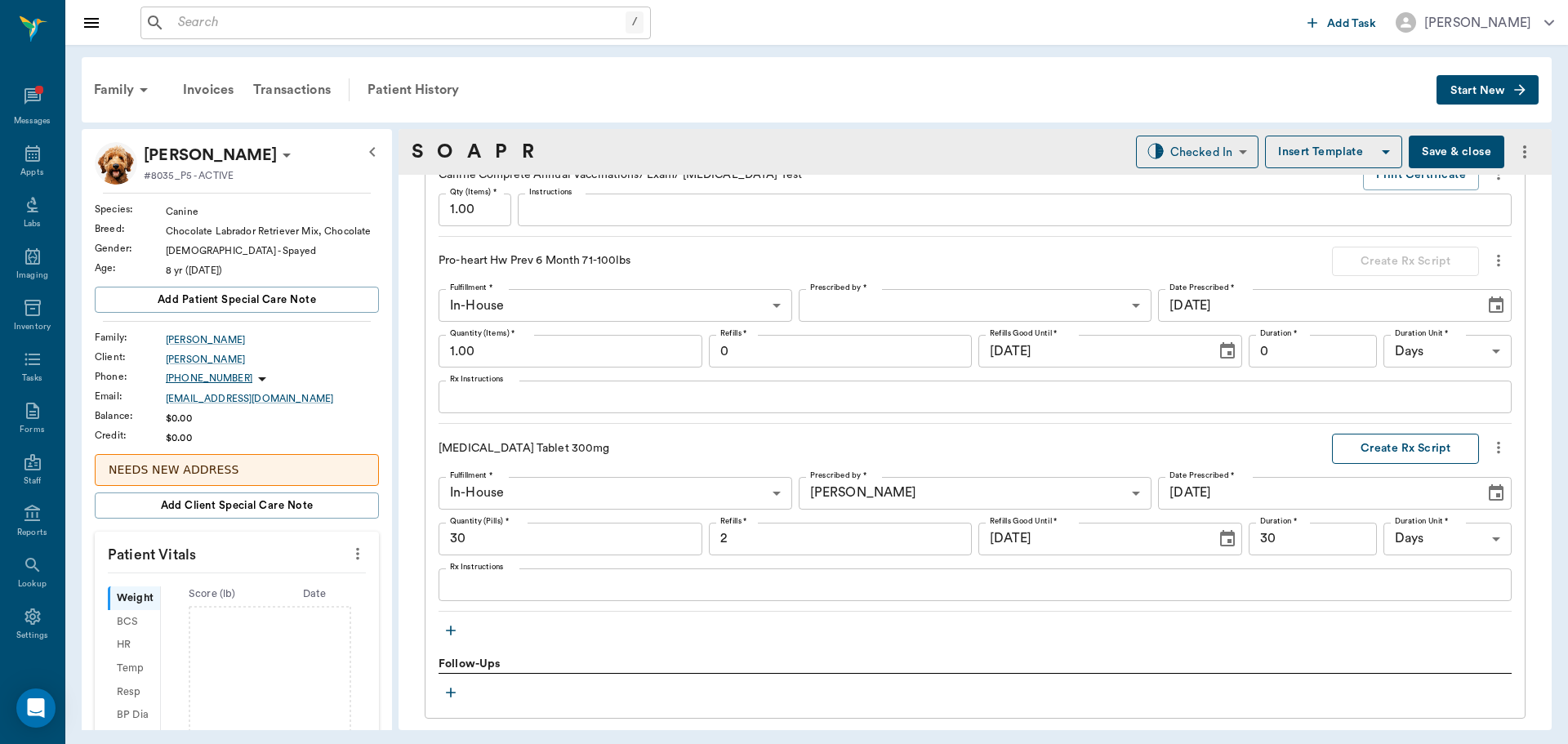
click at [1400, 451] on button "Create Rx Script" at bounding box center [1405, 448] width 147 height 30
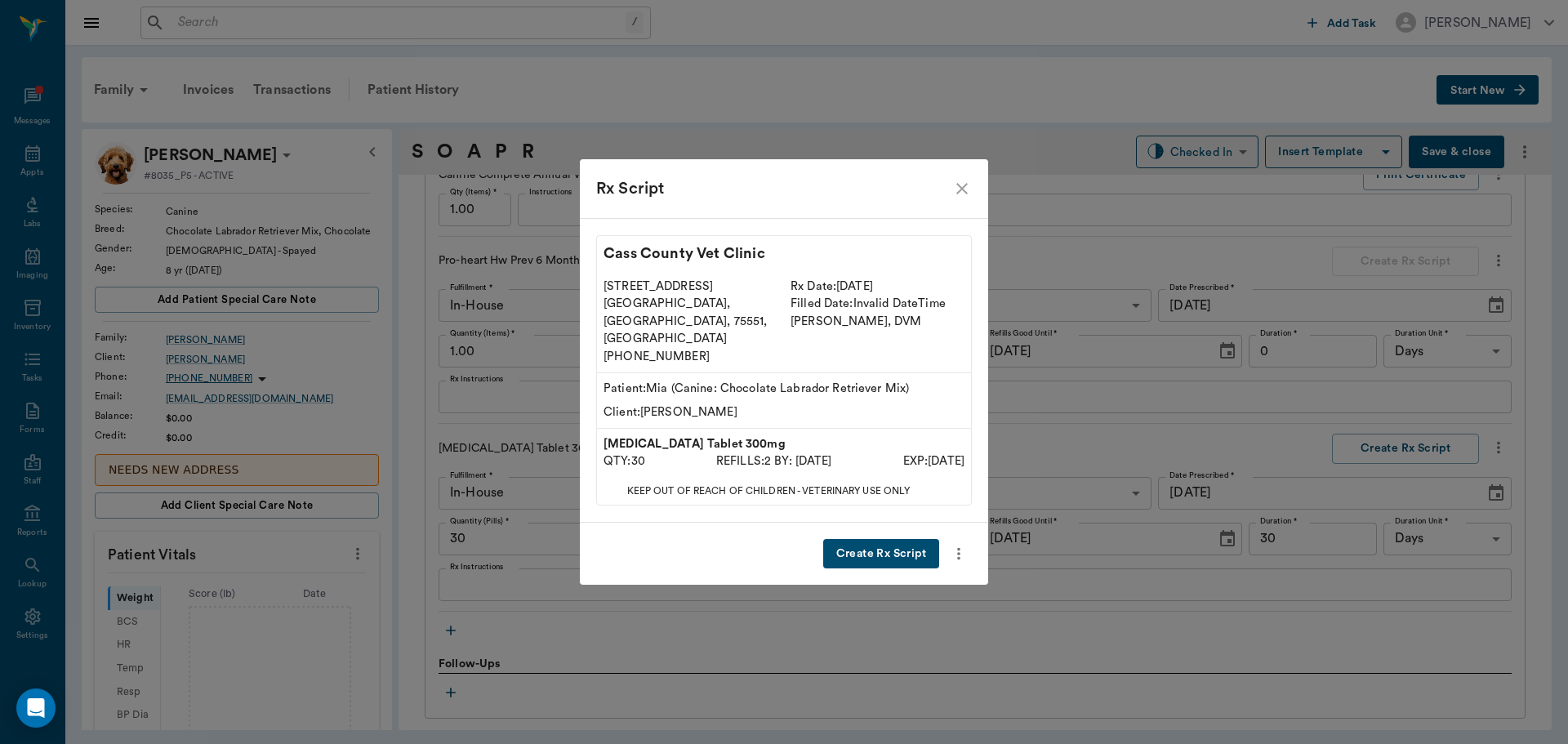
click at [872, 539] on button "Create Rx Script" at bounding box center [881, 553] width 116 height 30
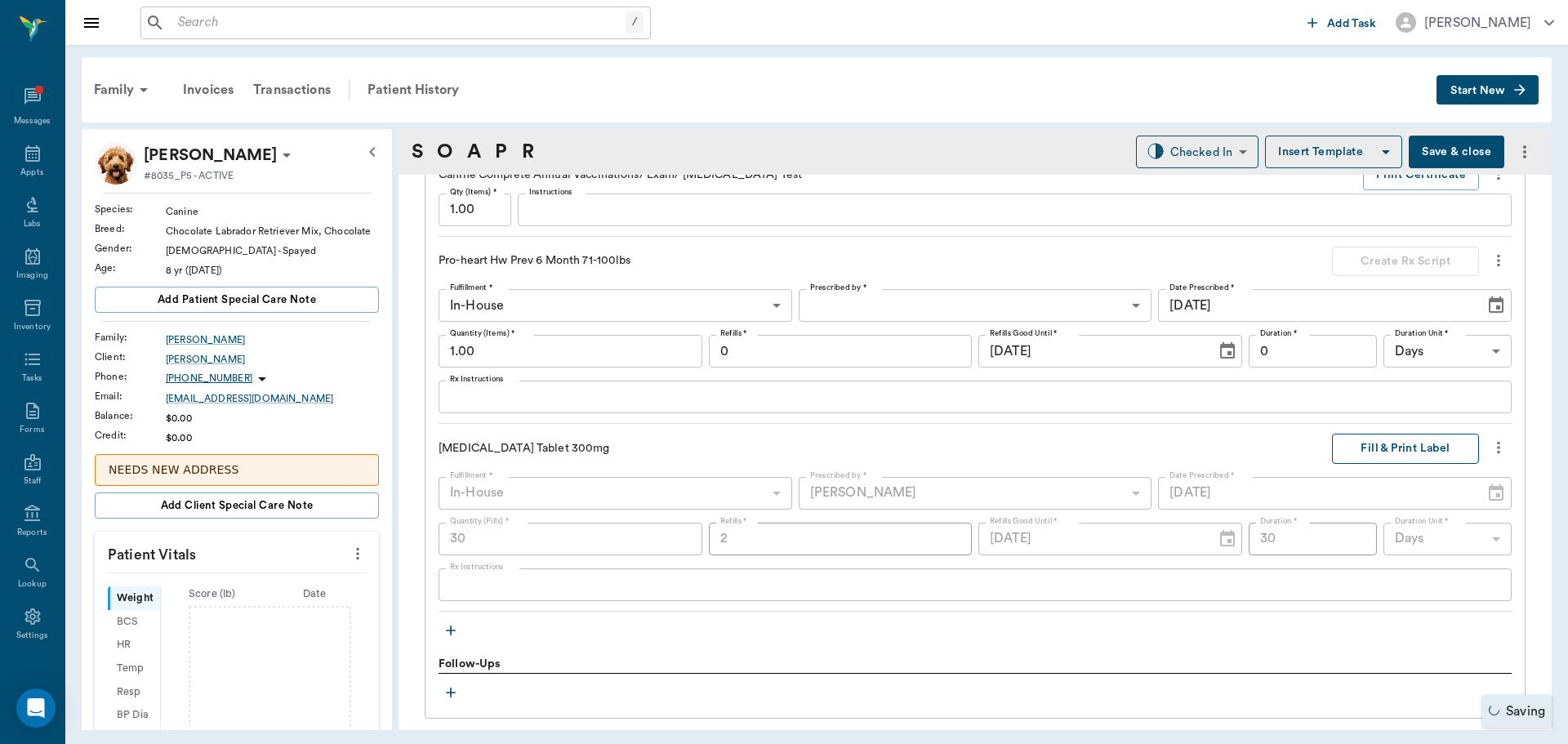
click at [1384, 447] on button "Fill & Print Label" at bounding box center [1405, 448] width 147 height 30
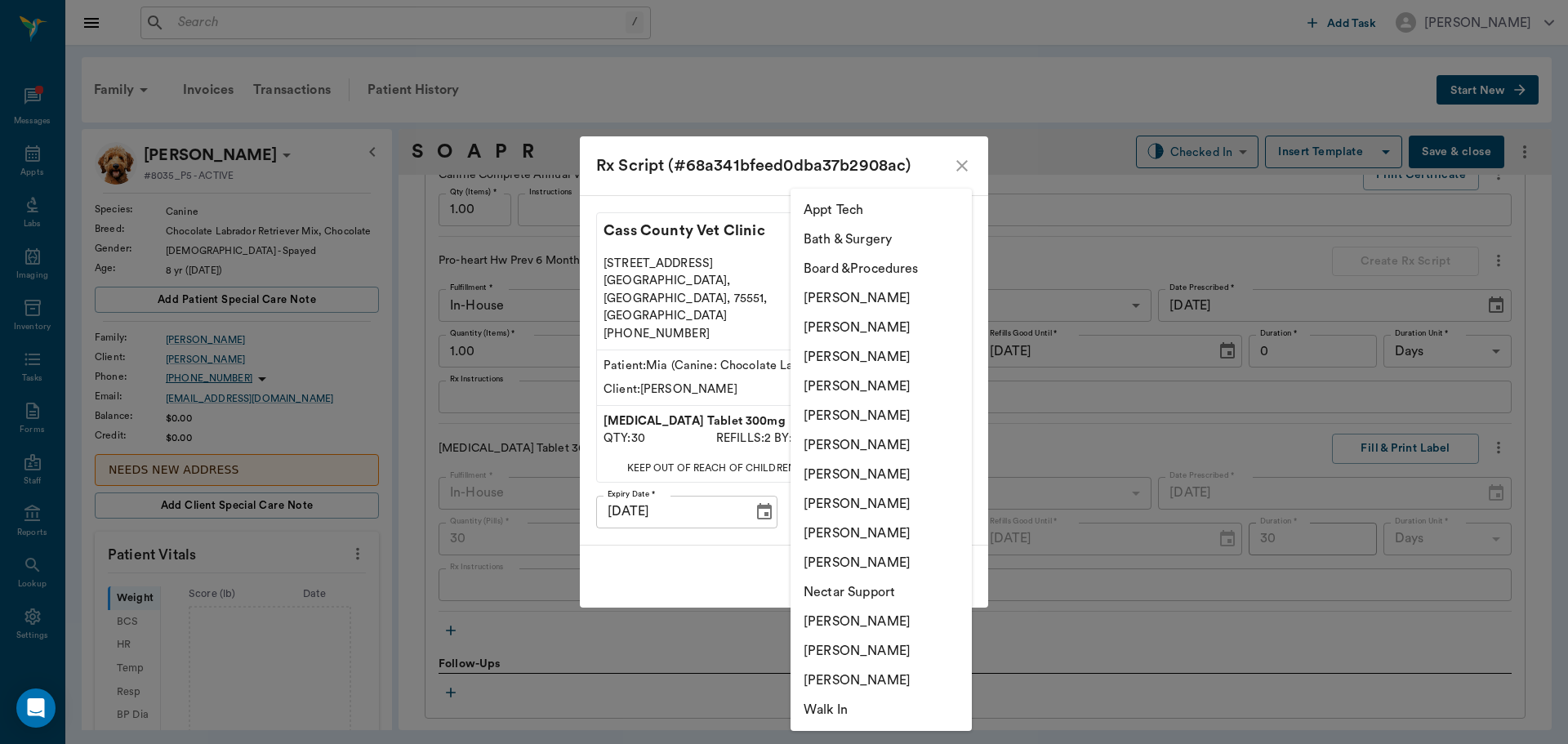
click at [919, 491] on body "/ ​ Add Task [PERSON_NAME] Nectar Messages Appts Labs Imaging Inventory Tasks F…" at bounding box center [784, 372] width 1568 height 744
click at [929, 357] on li "[PERSON_NAME]" at bounding box center [881, 356] width 181 height 29
type input "63ec2f075fda476ae8351a4d"
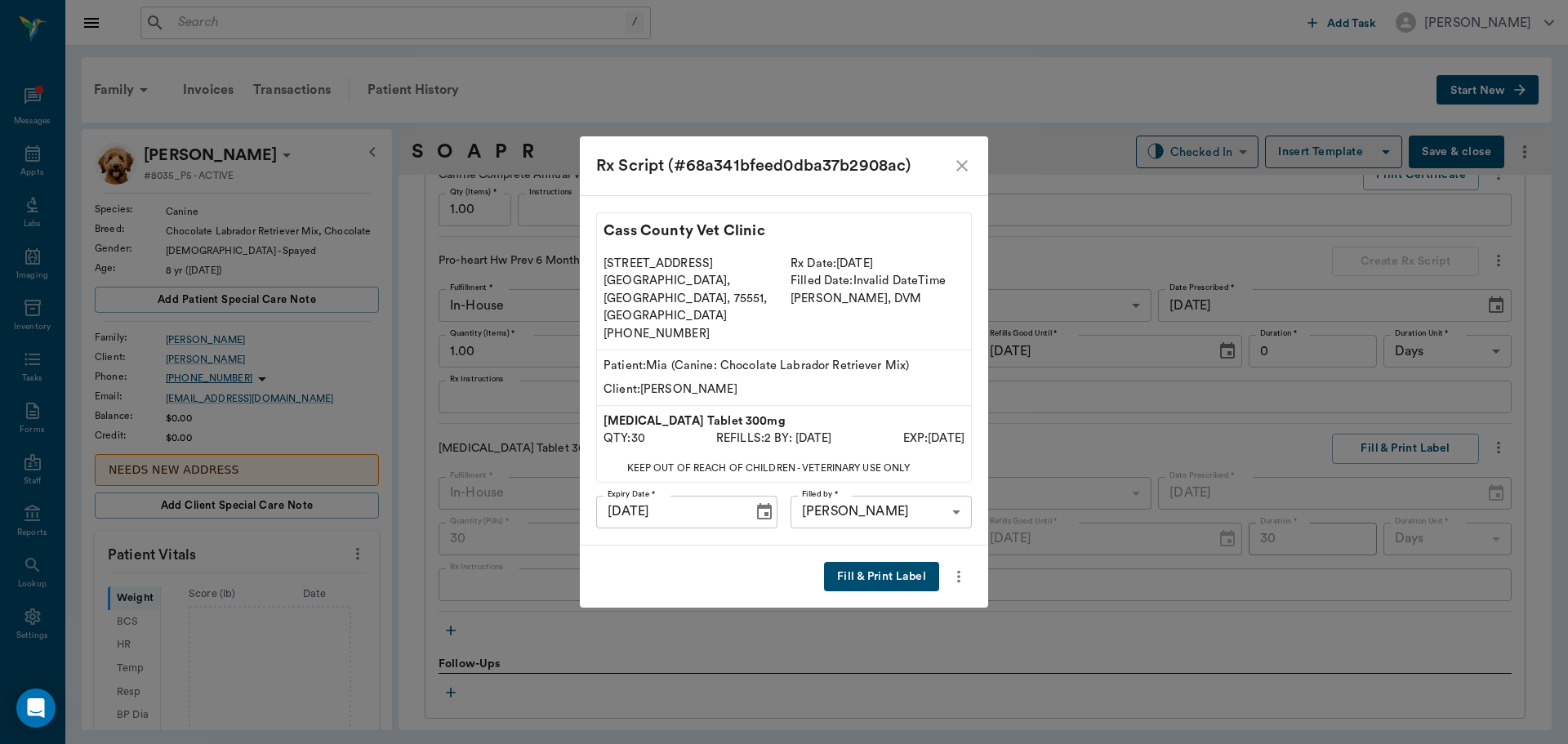
click at [884, 562] on button "Fill & Print Label" at bounding box center [882, 576] width 115 height 30
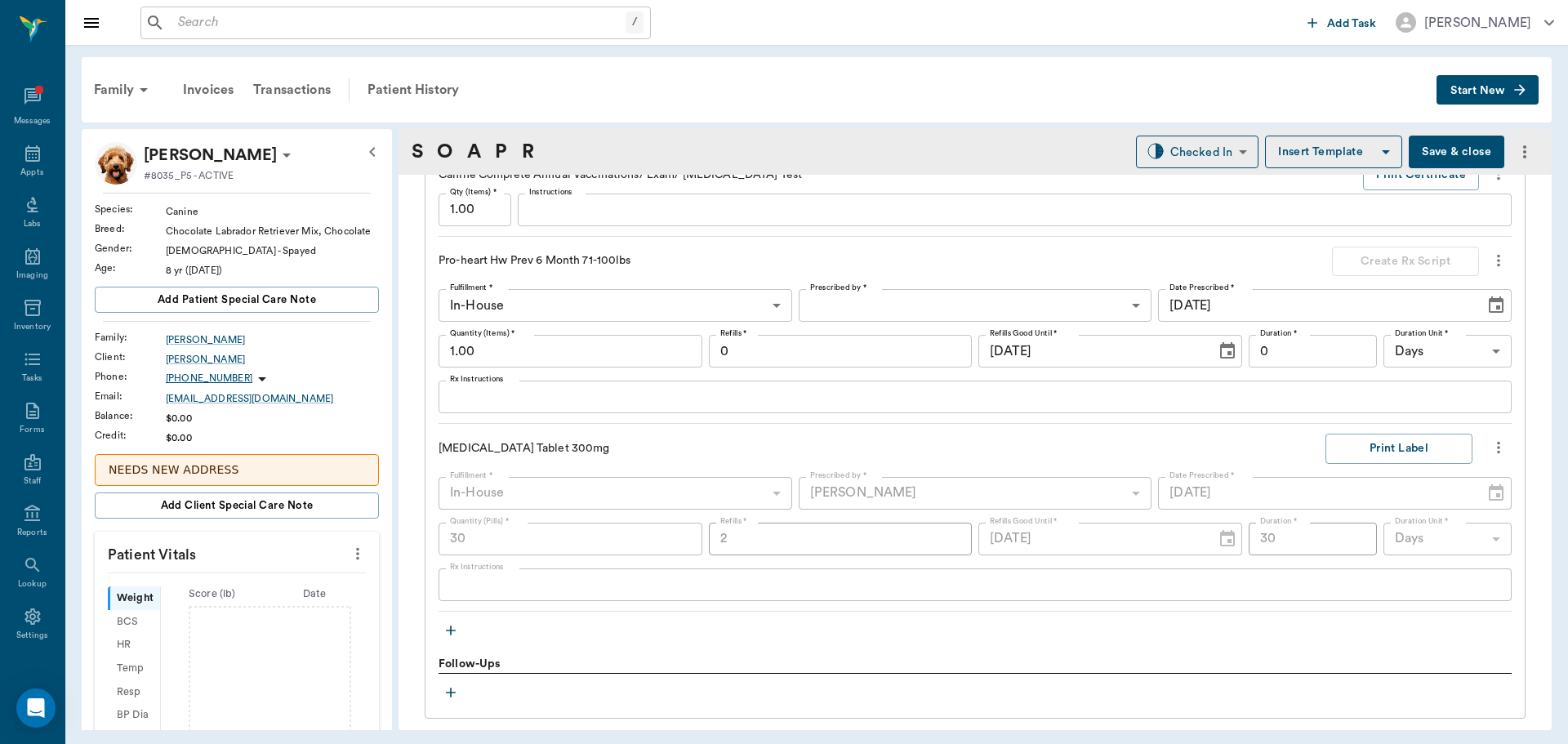
click at [1489, 443] on icon "more" at bounding box center [1498, 447] width 18 height 19
click at [1376, 534] on span "Delete" at bounding box center [1418, 536] width 137 height 17
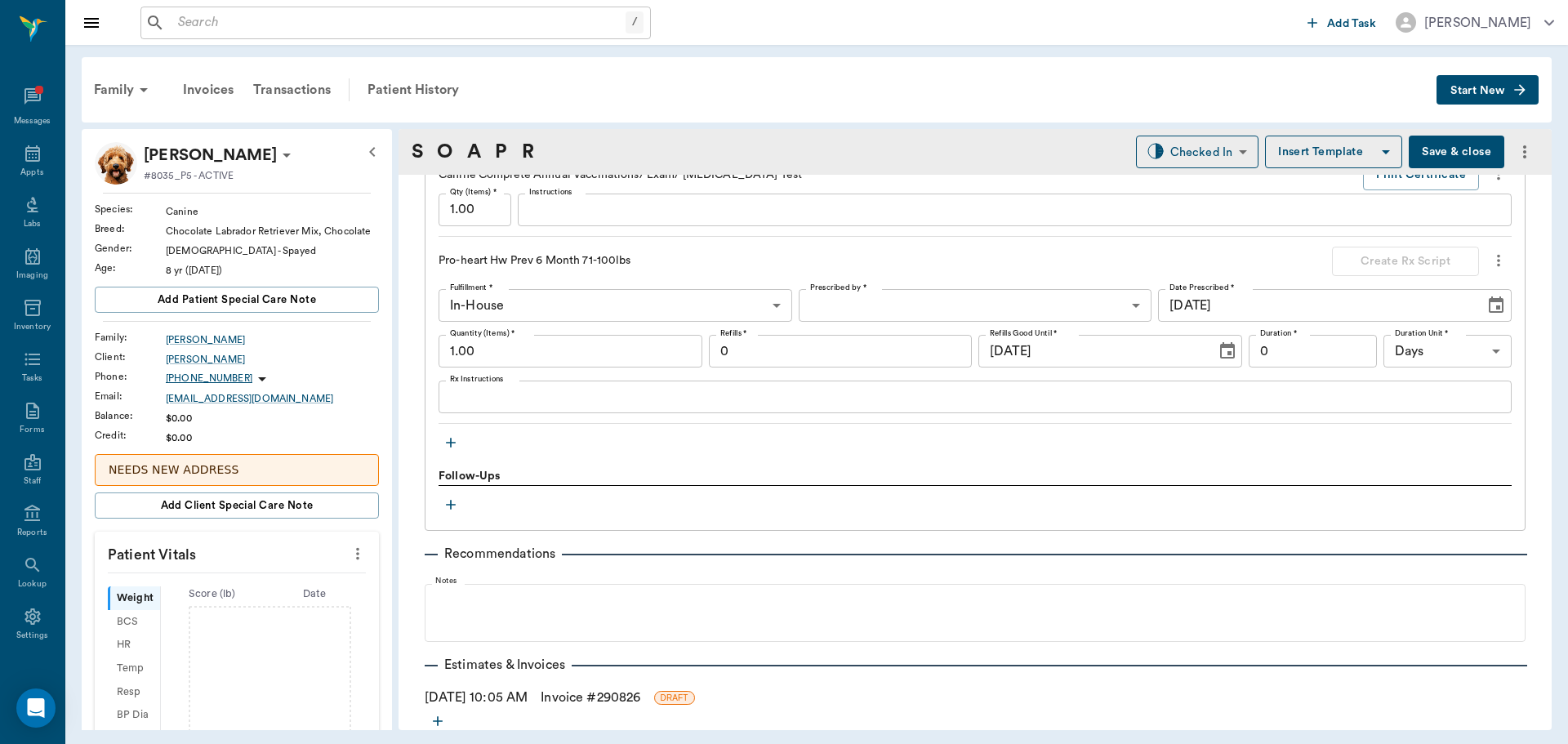
click at [446, 440] on icon "button" at bounding box center [451, 443] width 16 height 16
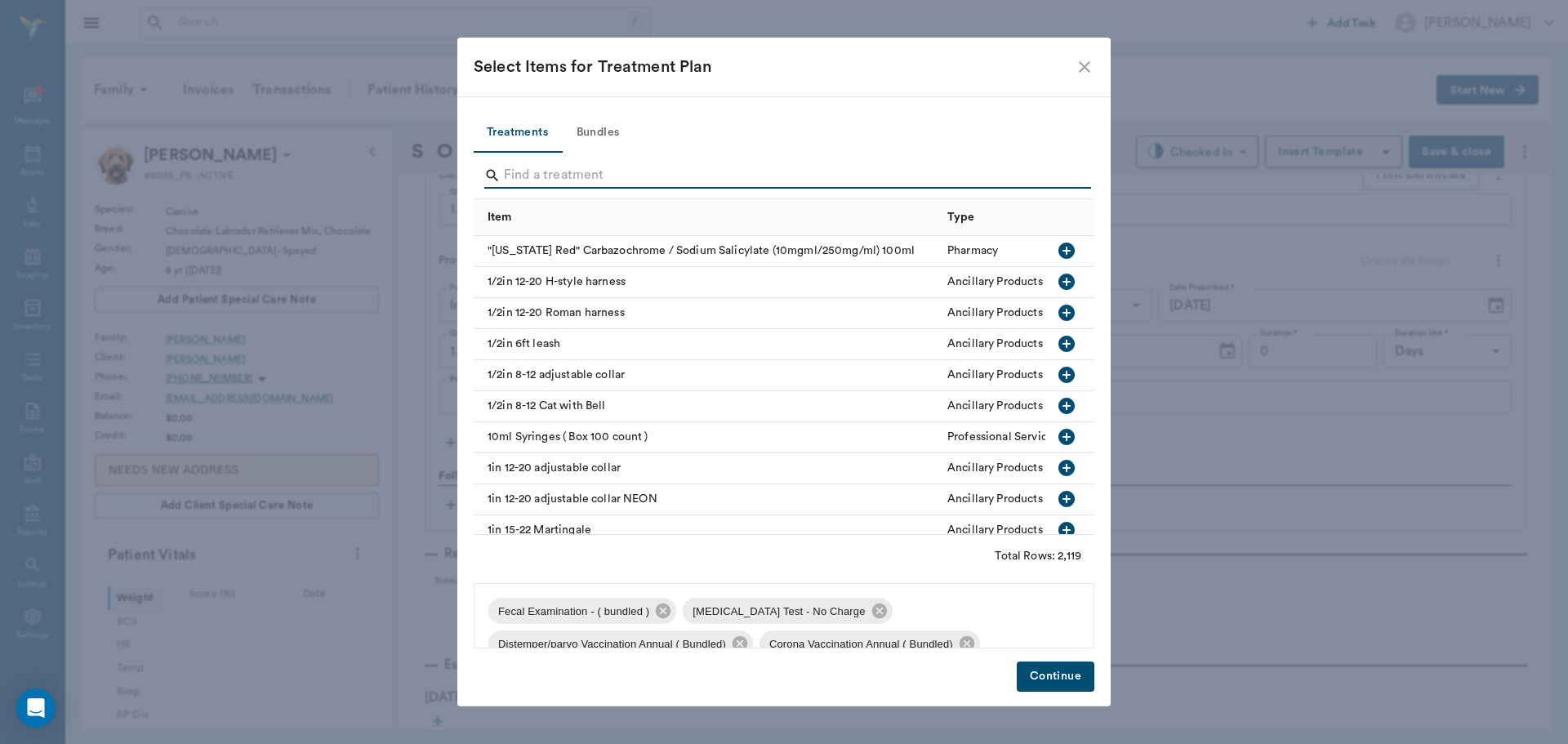
drag, startPoint x: 551, startPoint y: 182, endPoint x: 332, endPoint y: 247, distance: 228.4
click at [547, 181] on input "Search" at bounding box center [785, 175] width 563 height 27
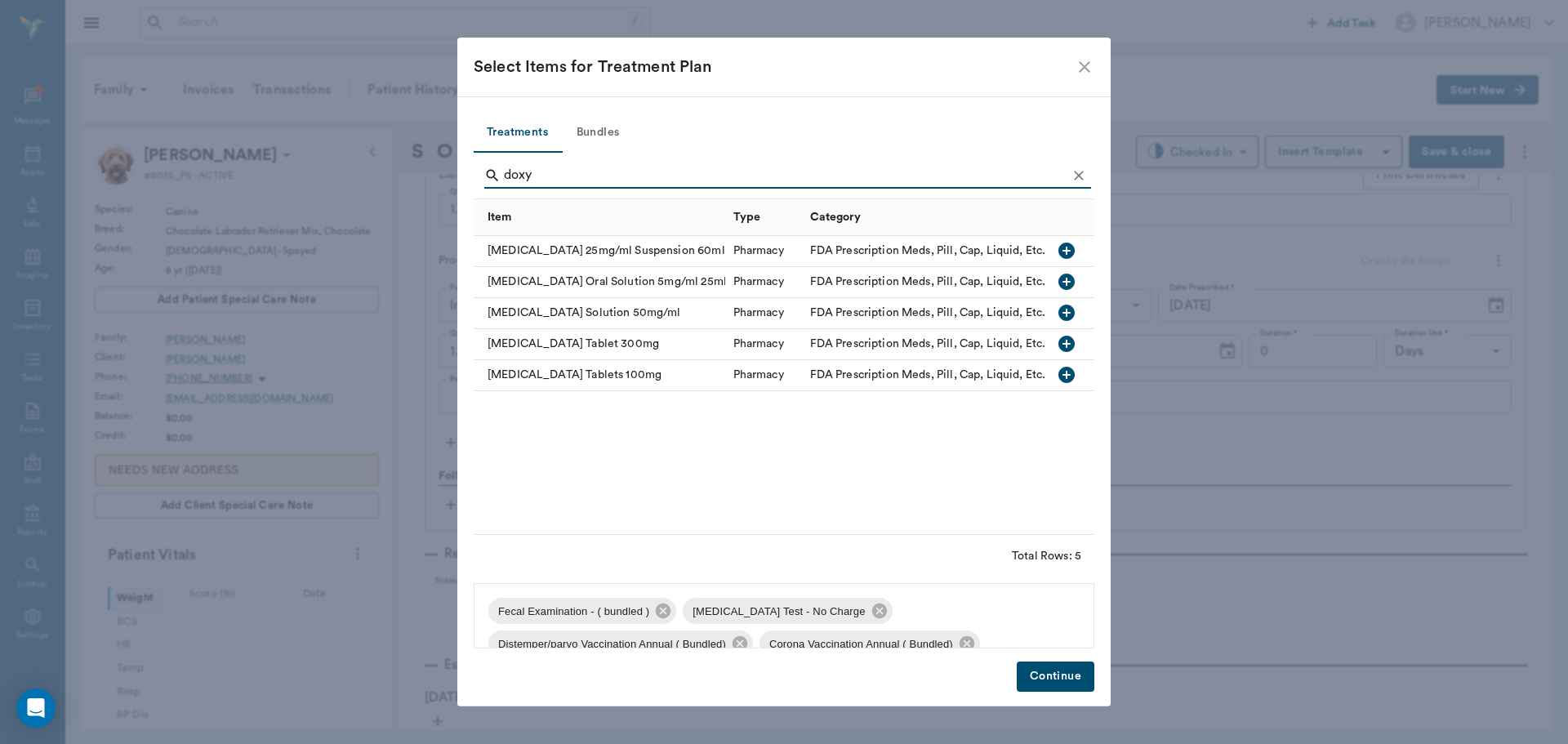
type input "doxy"
click at [1065, 344] on icon "button" at bounding box center [1066, 343] width 19 height 19
click at [1076, 669] on button "Continue" at bounding box center [1055, 676] width 78 height 30
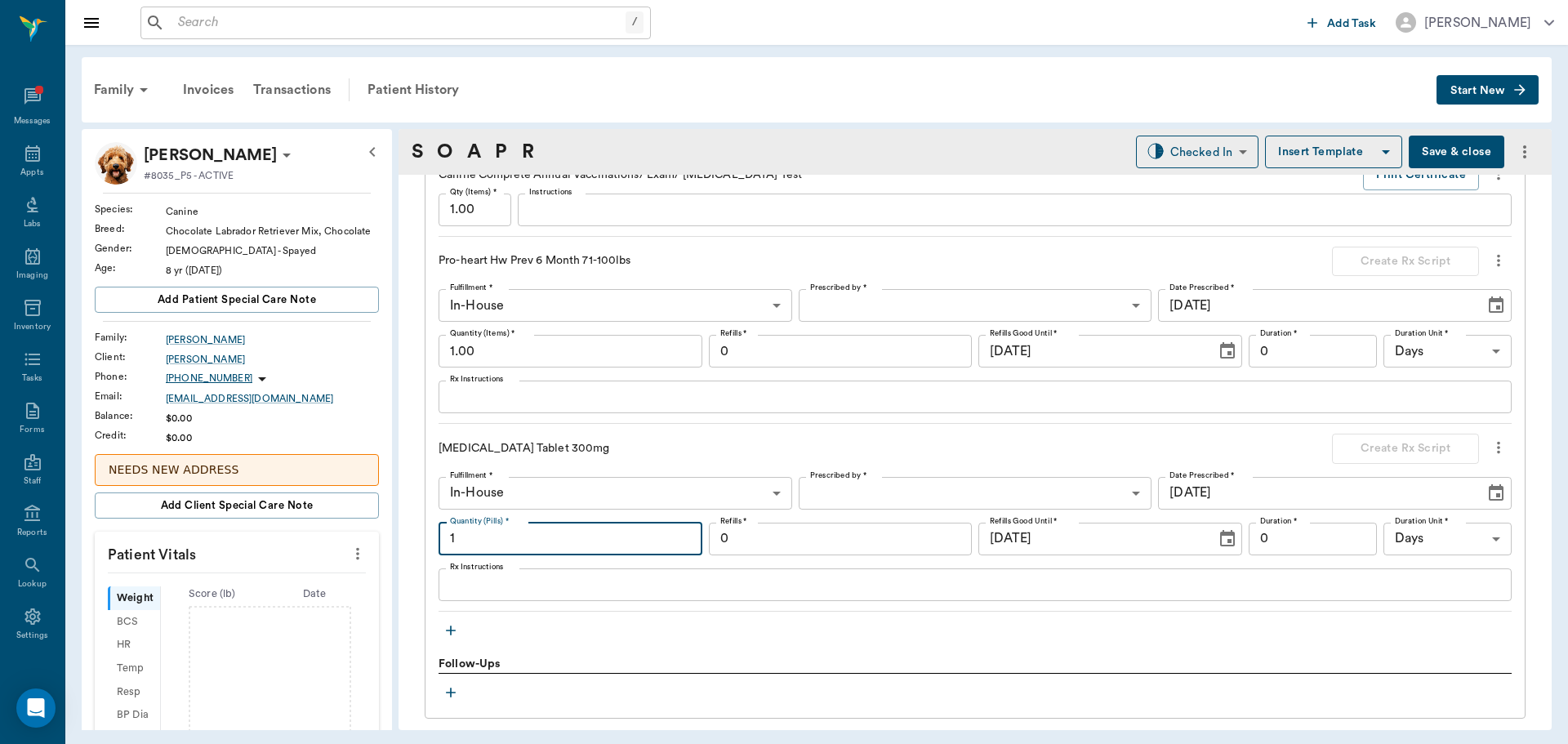
click at [509, 534] on input "1" at bounding box center [570, 539] width 264 height 33
type input "40"
click at [473, 573] on div "x Rx Instructions" at bounding box center [974, 585] width 1073 height 33
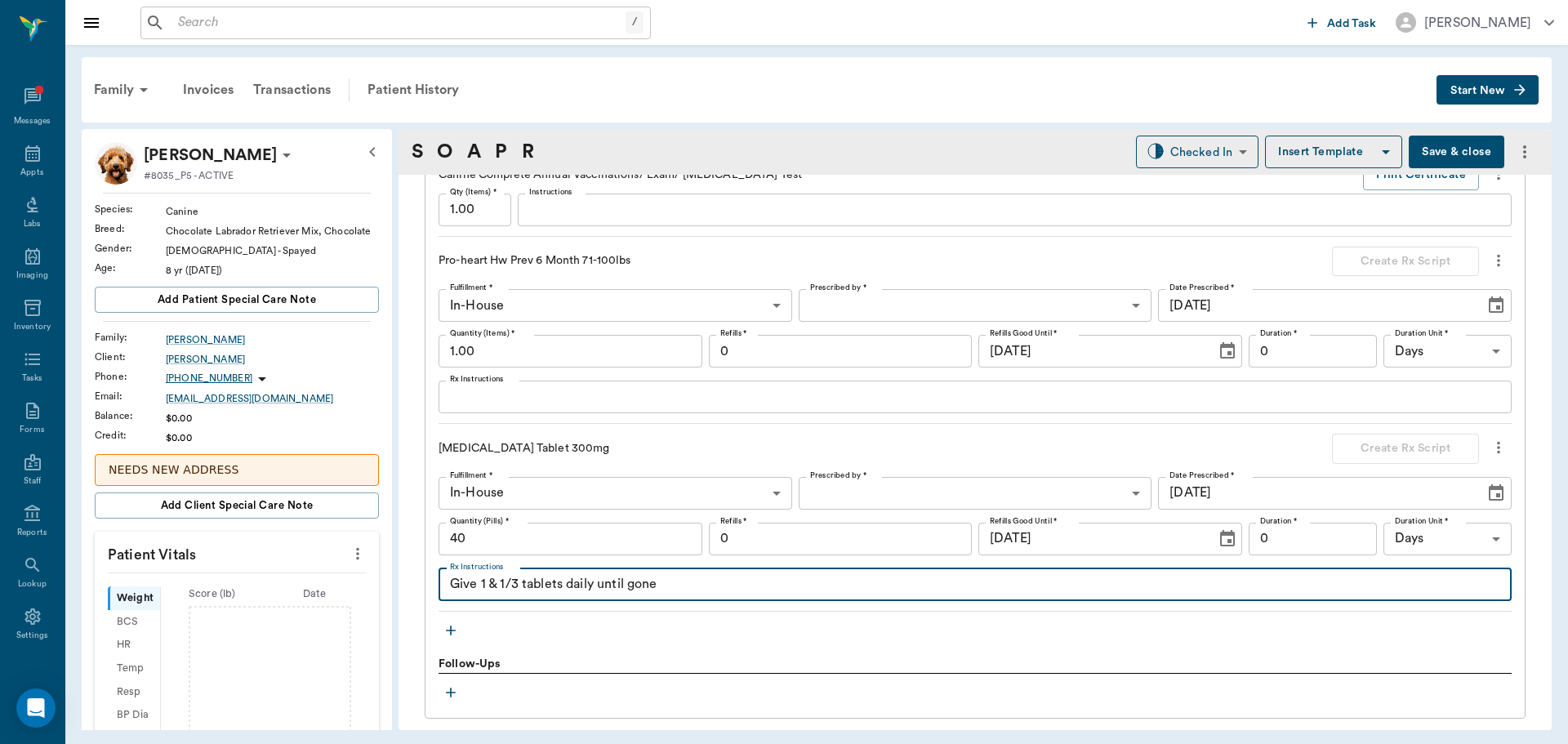
type textarea "Give 1 & 1/3 tablets daily until gone"
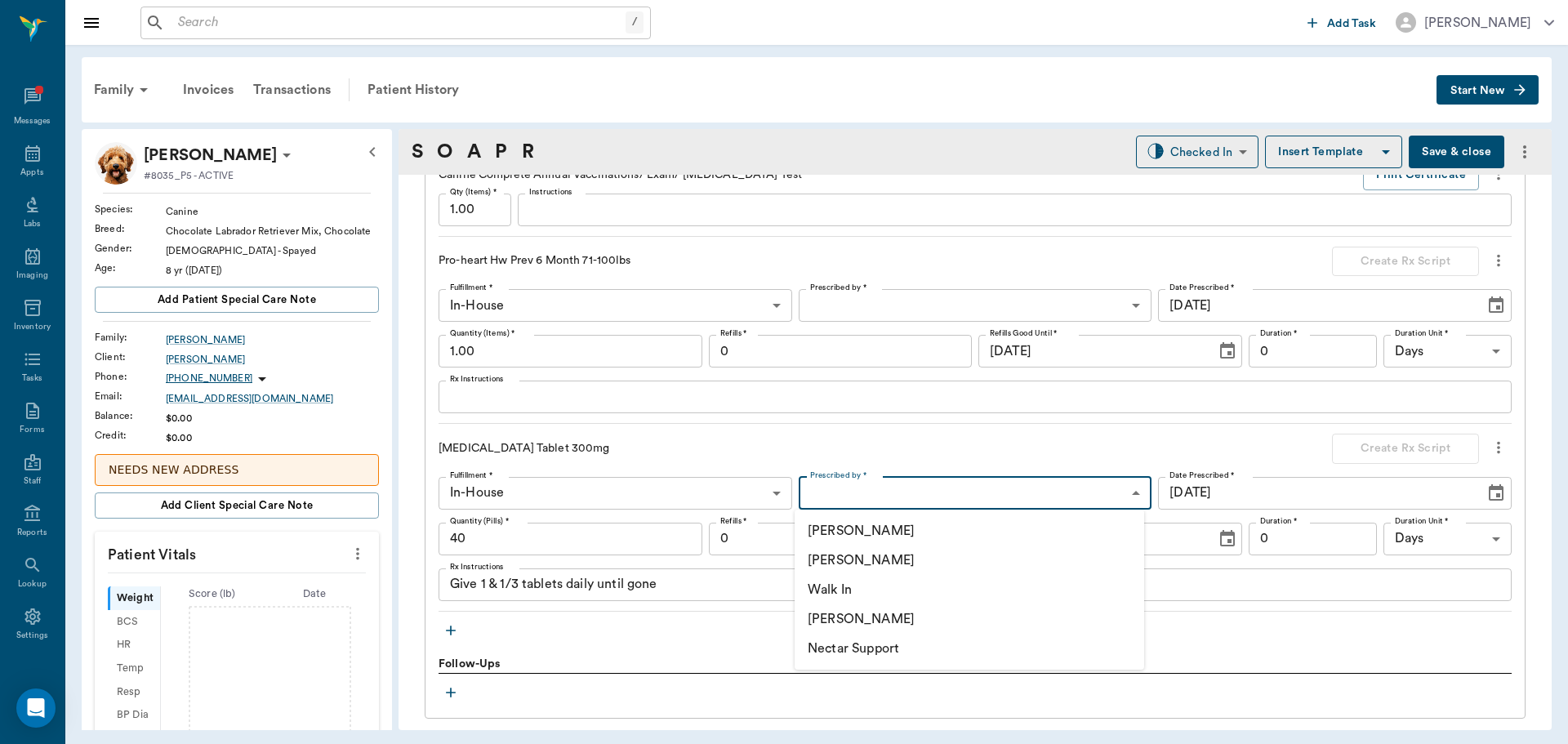
click at [969, 490] on body "/ ​ Add Task Dr. Bert Ellsworth Nectar Messages Appts Labs Imaging Inventory Ta…" at bounding box center [784, 372] width 1568 height 744
click at [934, 550] on li "[PERSON_NAME]" at bounding box center [969, 560] width 349 height 29
type input "63ec2f075fda476ae8351a4d"
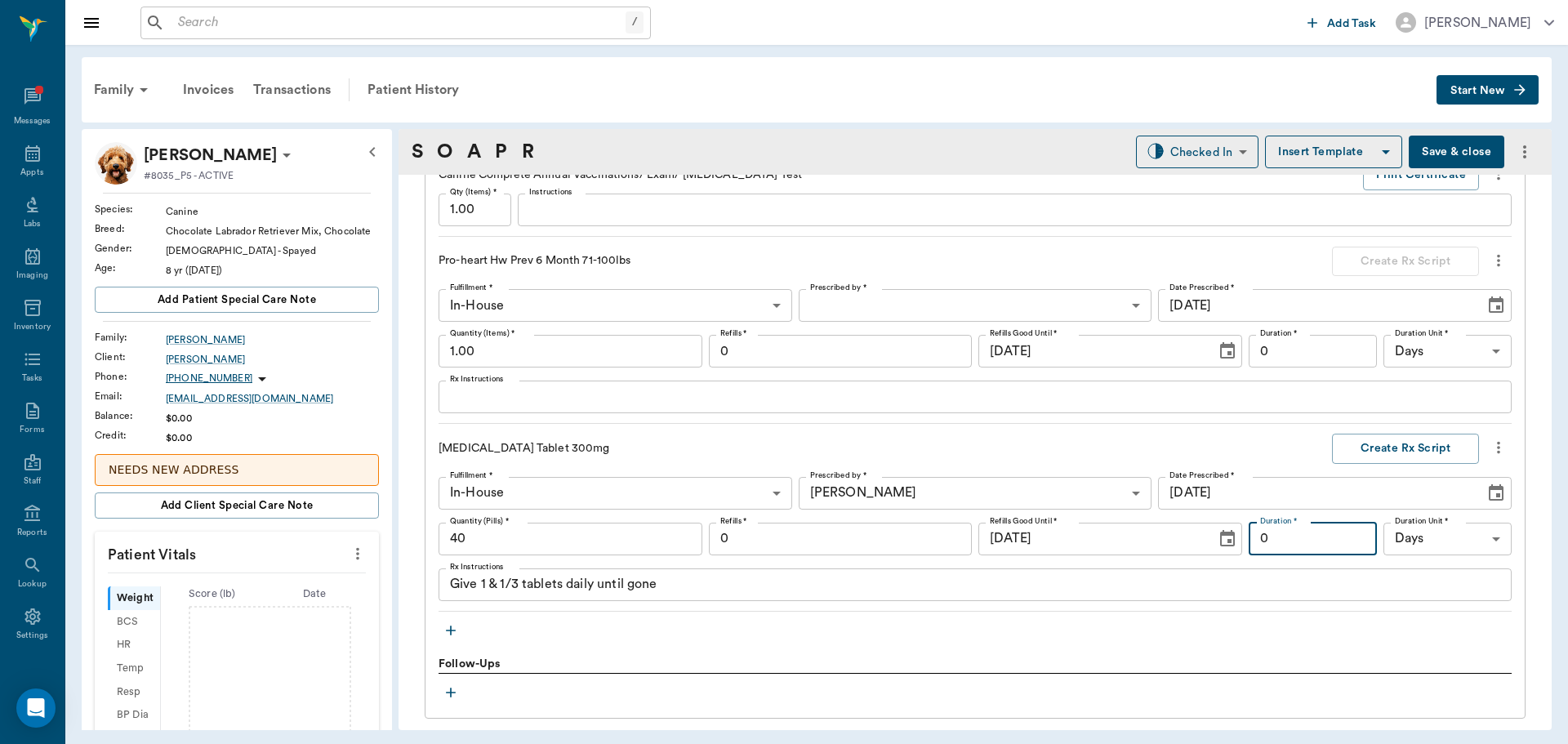
click at [1321, 538] on input "0" at bounding box center [1312, 539] width 128 height 33
type input "30"
click at [735, 532] on input "0" at bounding box center [840, 539] width 264 height 33
type input "2"
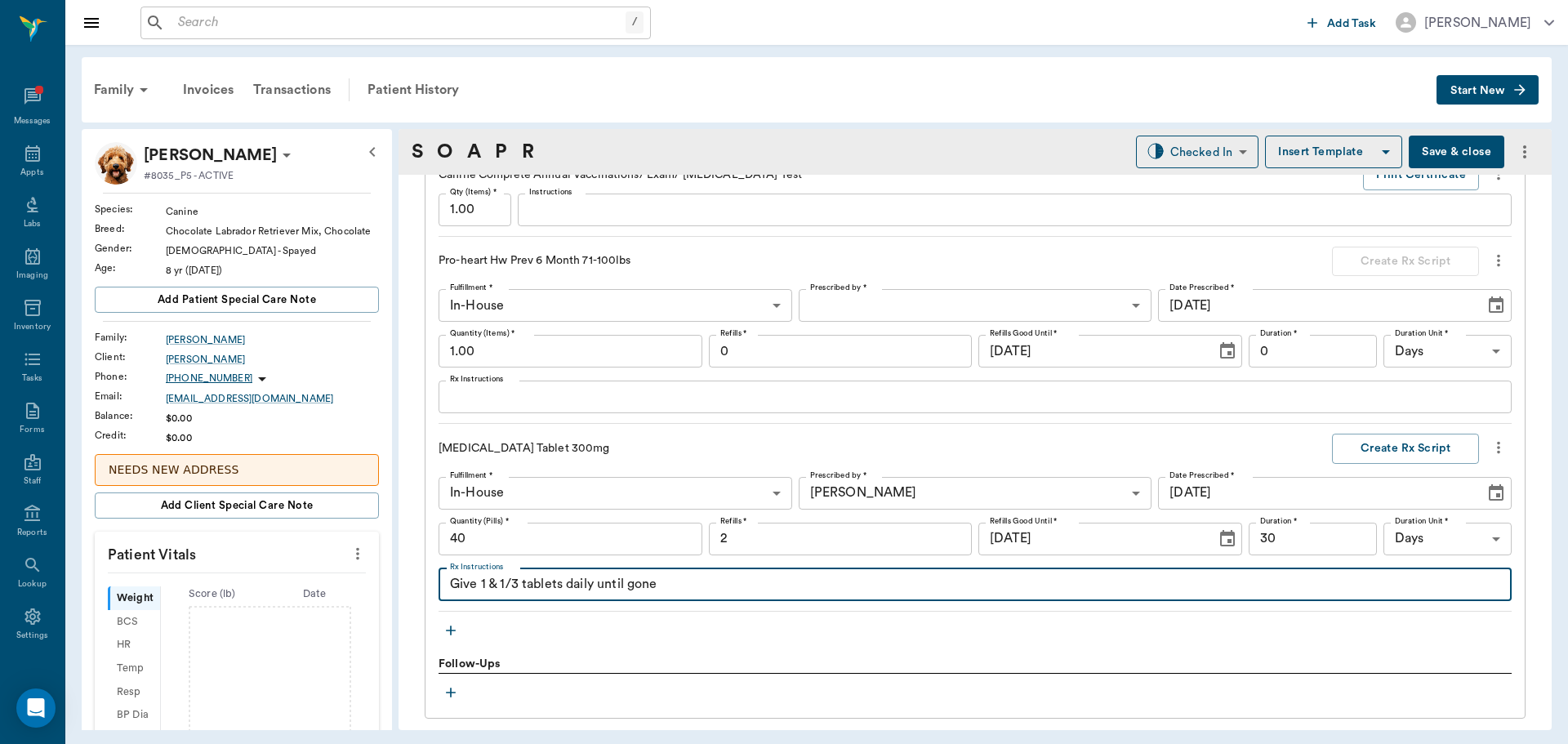
click at [780, 587] on textarea "Give 1 & 1/3 tablets daily until gone" at bounding box center [975, 584] width 1050 height 18
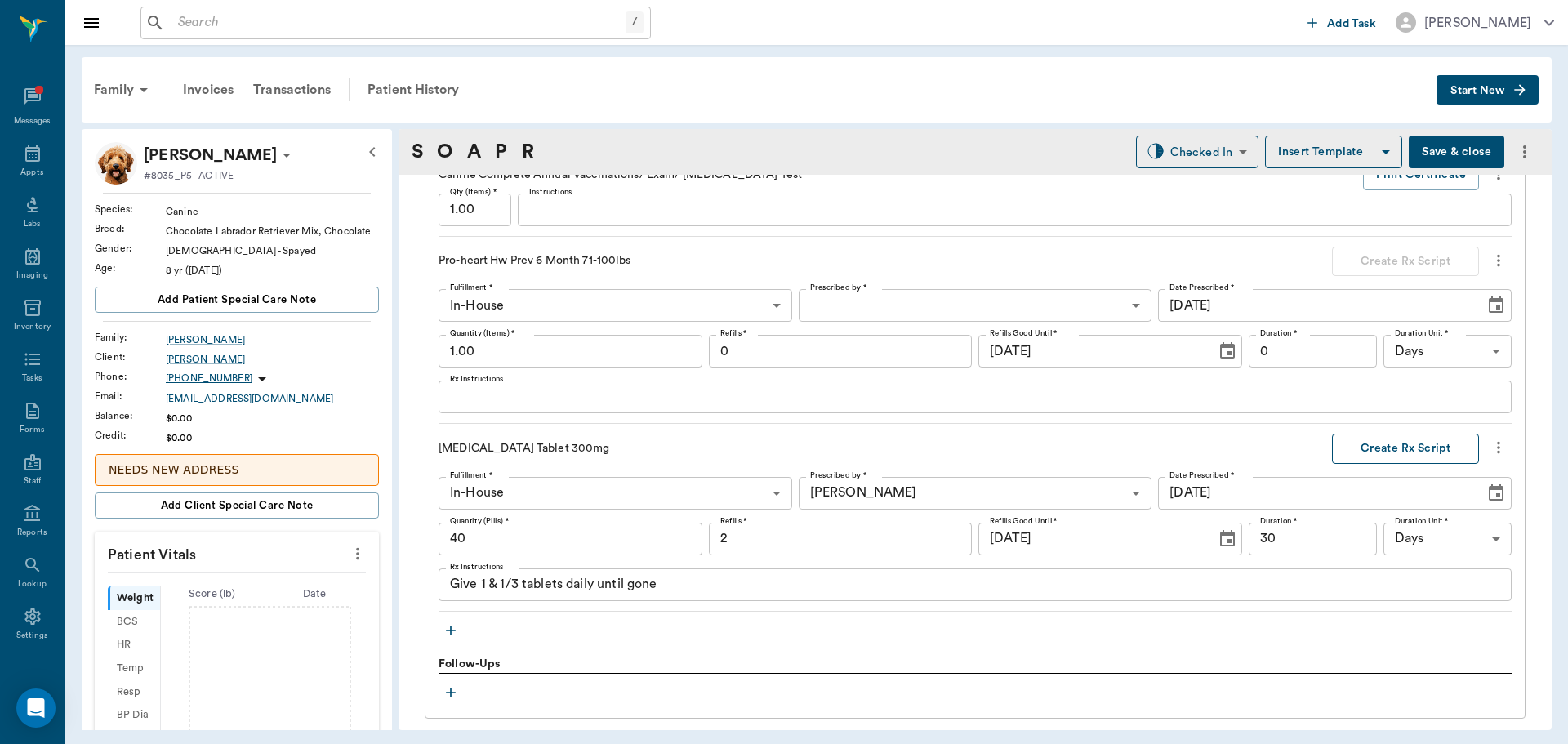
click at [1376, 449] on button "Create Rx Script" at bounding box center [1405, 448] width 147 height 30
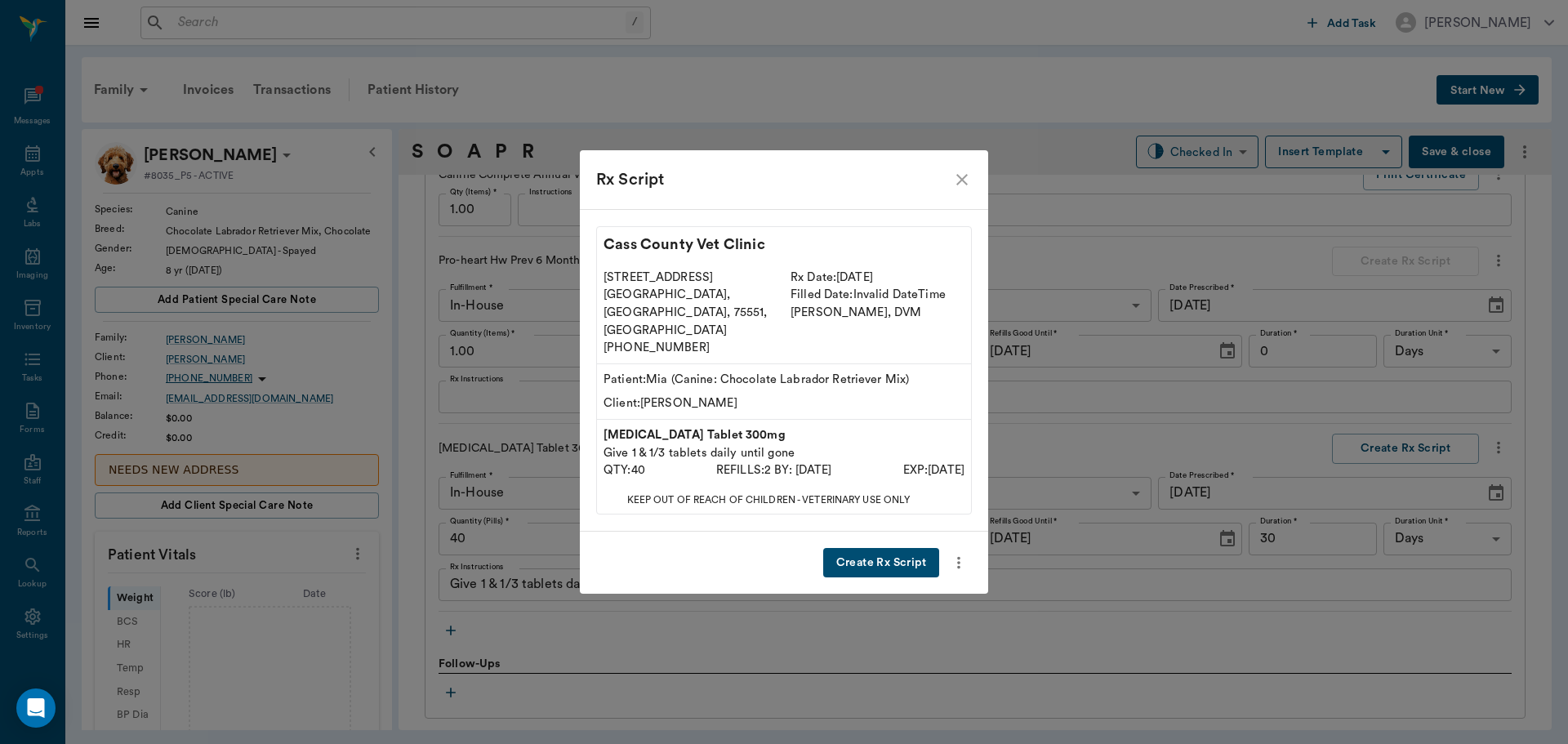
click at [894, 548] on button "Create Rx Script" at bounding box center [881, 563] width 116 height 30
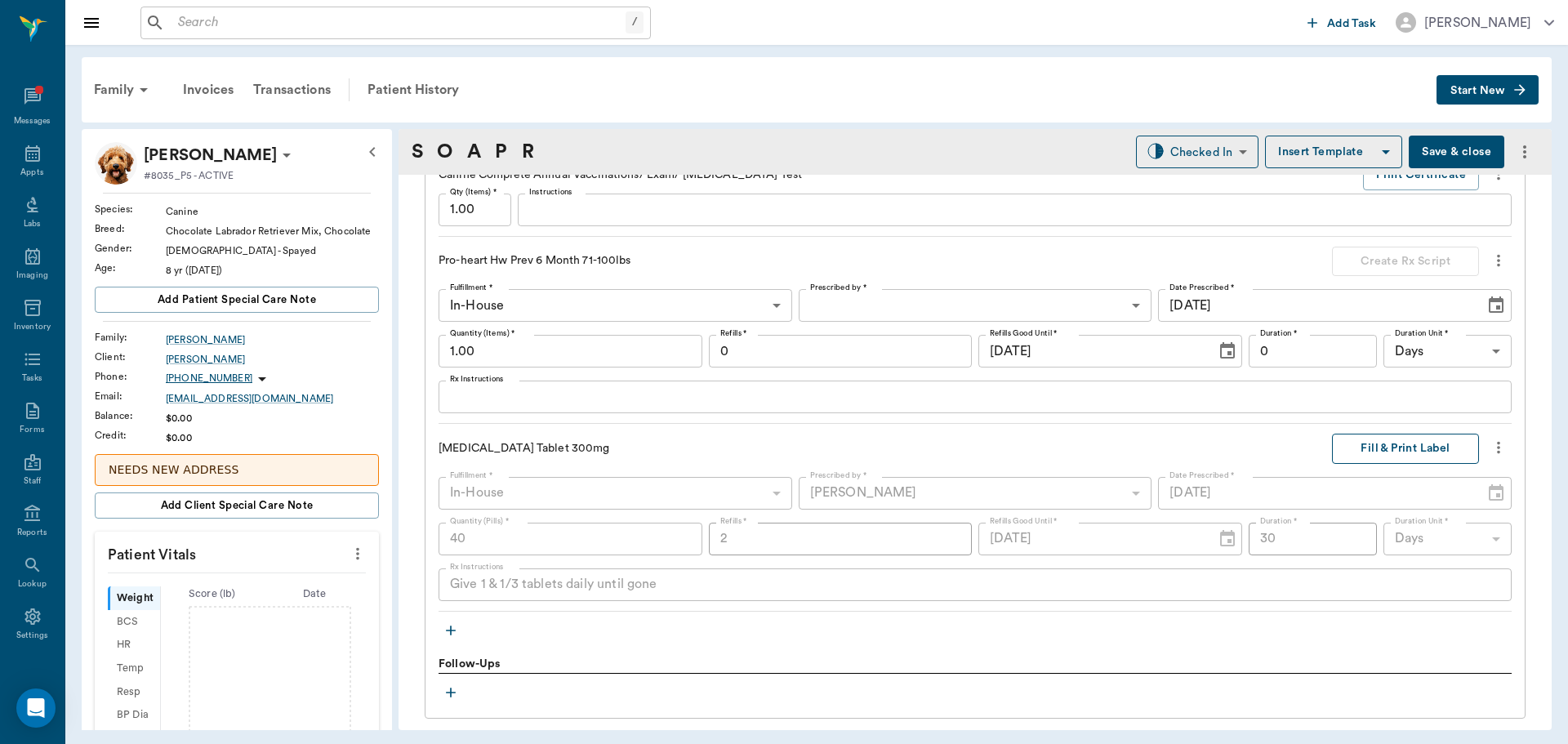
click at [1397, 443] on button "Fill & Print Label" at bounding box center [1405, 448] width 147 height 30
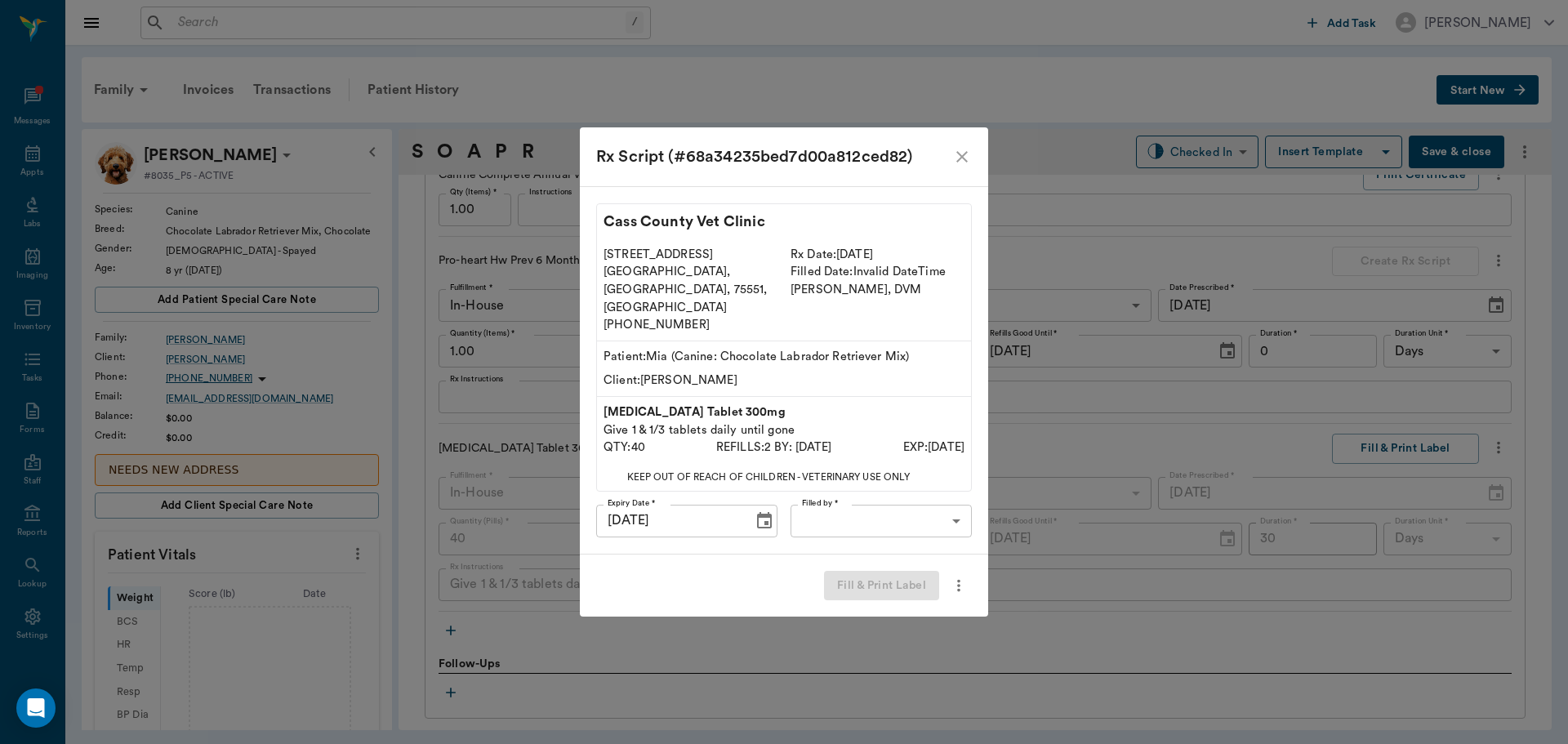
drag, startPoint x: 912, startPoint y: 483, endPoint x: 920, endPoint y: 501, distance: 19.7
click at [913, 490] on div "Cass County Vet Clinic 102 E. Pinecrest Dr. Atlanta, TX, 75551, USA (903) 796-4…" at bounding box center [784, 370] width 408 height 368
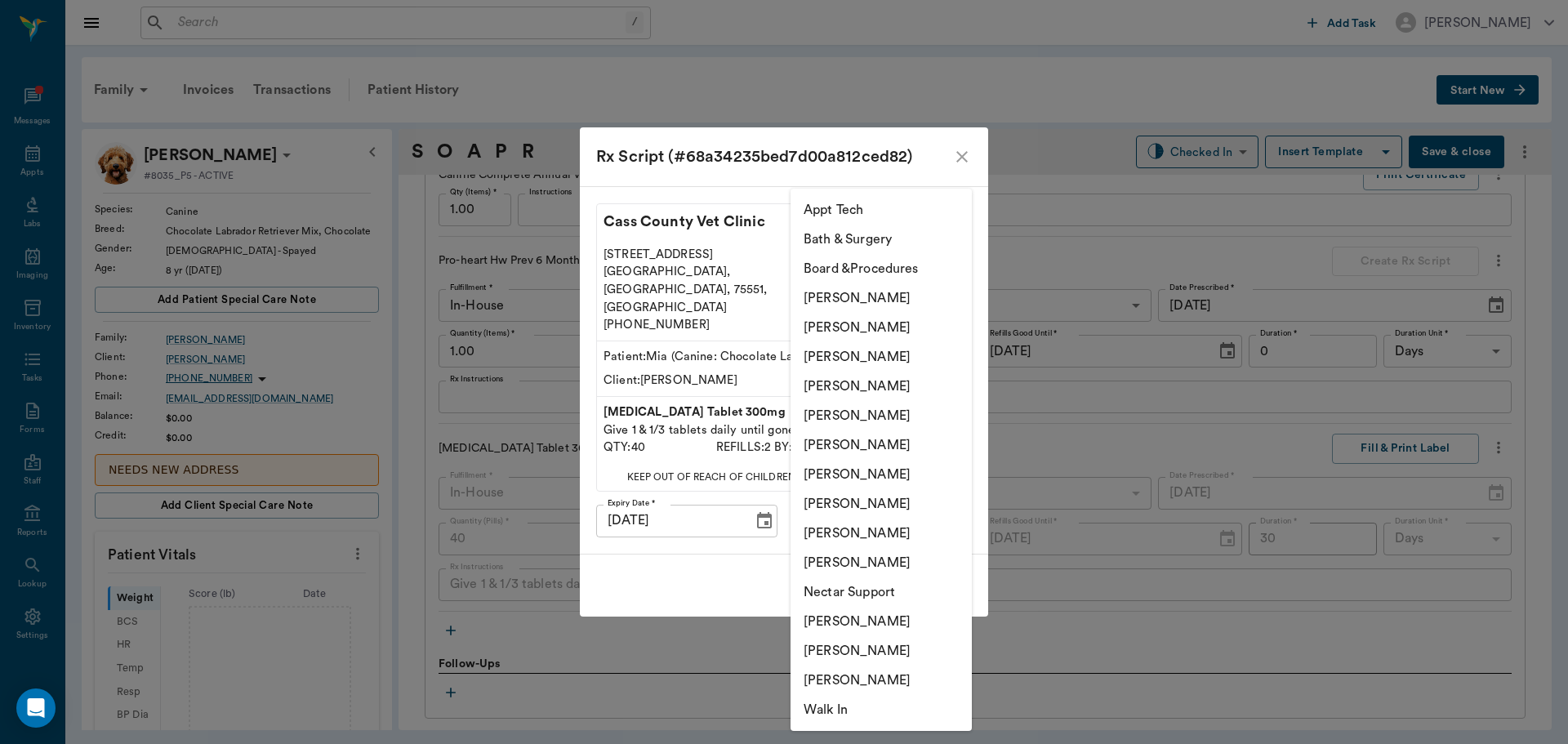
click at [922, 498] on body "/ ​ Add Task Dr. Bert Ellsworth Nectar Messages Appts Labs Imaging Inventory Ta…" at bounding box center [784, 372] width 1568 height 744
click at [912, 345] on li "[PERSON_NAME]" at bounding box center [881, 356] width 181 height 29
type input "63ec2f075fda476ae8351a4d"
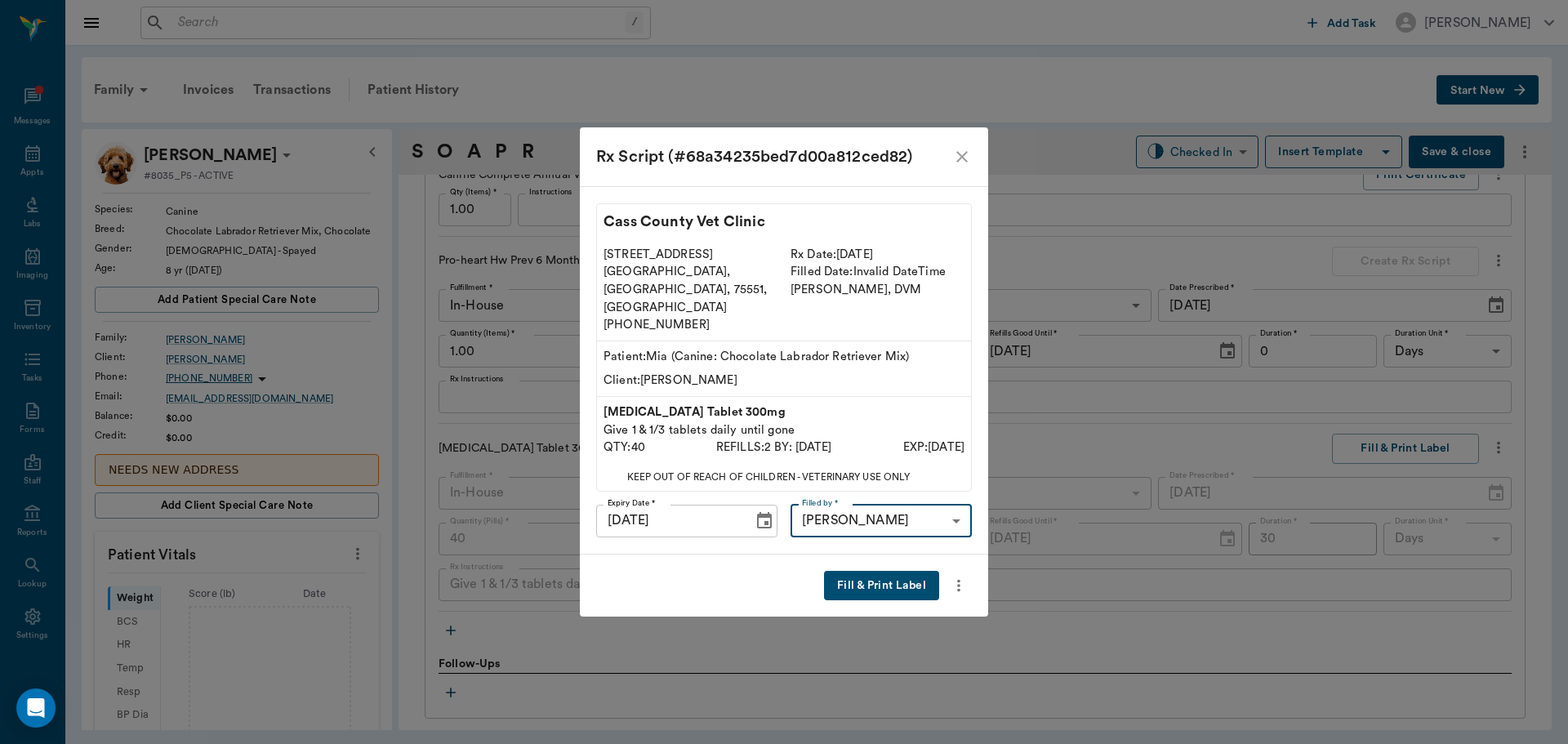
click at [880, 571] on button "Fill & Print Label" at bounding box center [882, 585] width 115 height 30
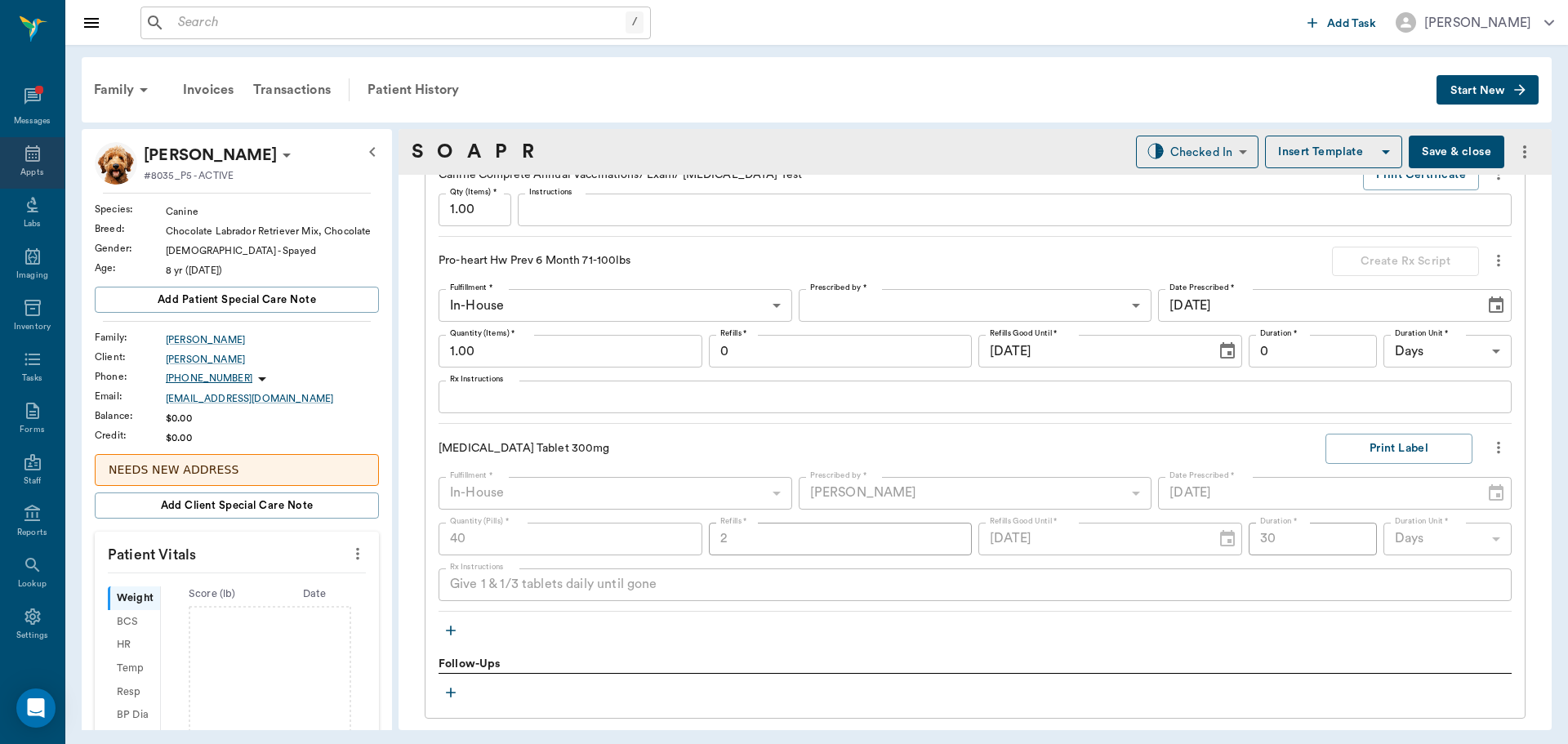
click at [15, 145] on div "Appts" at bounding box center [32, 163] width 64 height 51
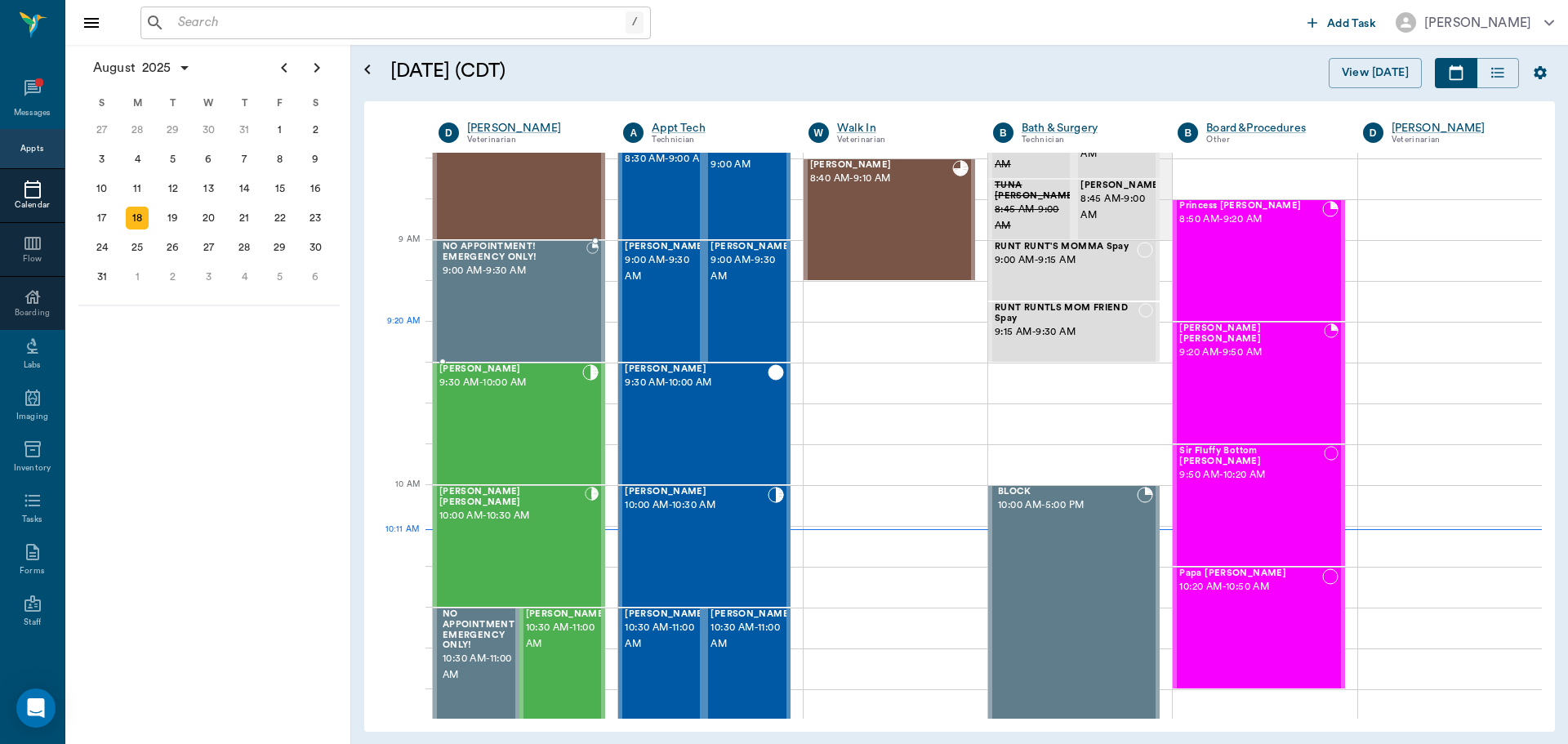
scroll to position [165, 0]
click at [512, 526] on div "Marley Barentine 10:00 AM - 10:30 AM" at bounding box center [511, 545] width 146 height 119
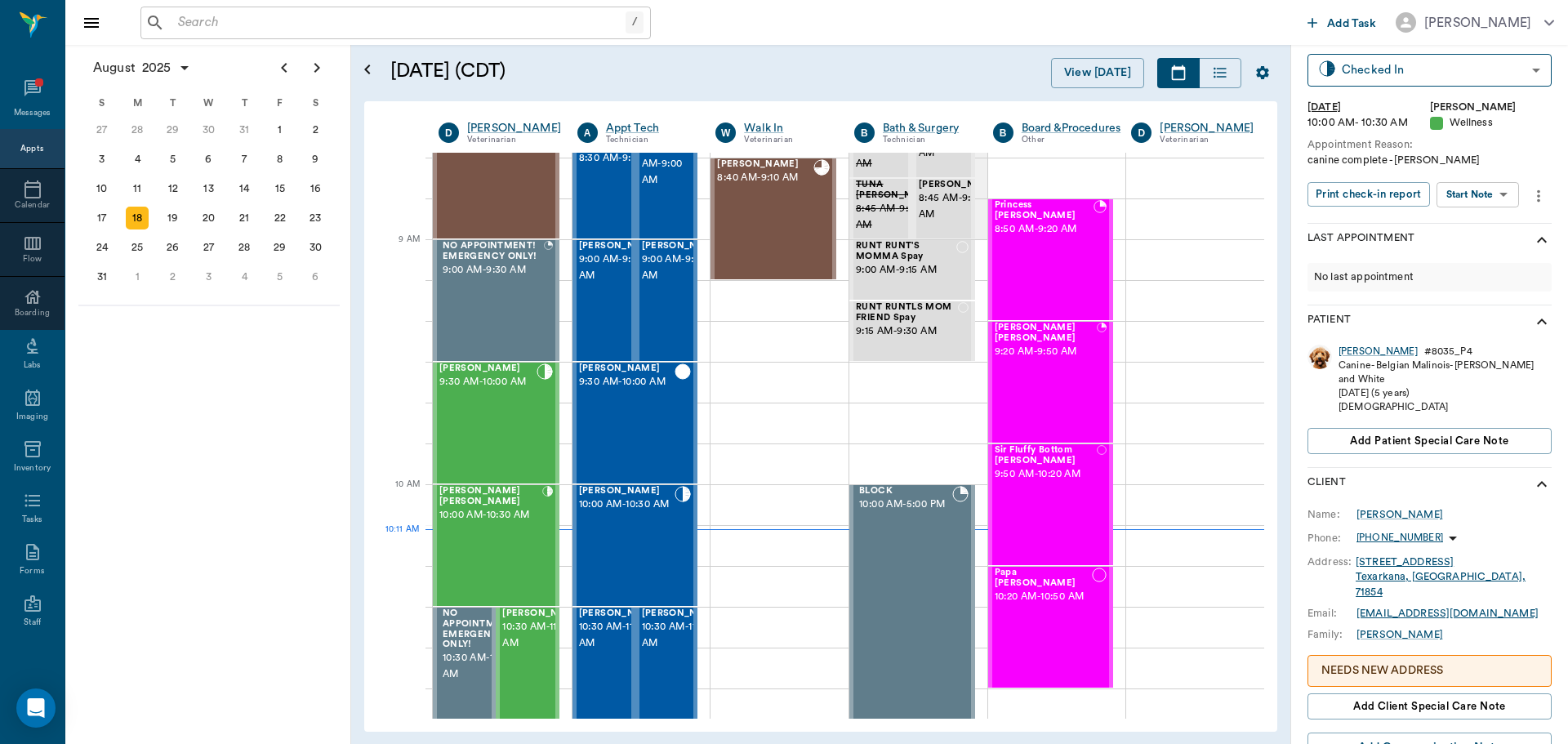
scroll to position [82, 0]
click at [1479, 191] on body "/ ​ Add Task Dr. Bert Ellsworth Nectar Messages Appts Calendar Flow Boarding La…" at bounding box center [784, 372] width 1568 height 744
click at [1471, 221] on button "Start SOAP" at bounding box center [1459, 227] width 56 height 18
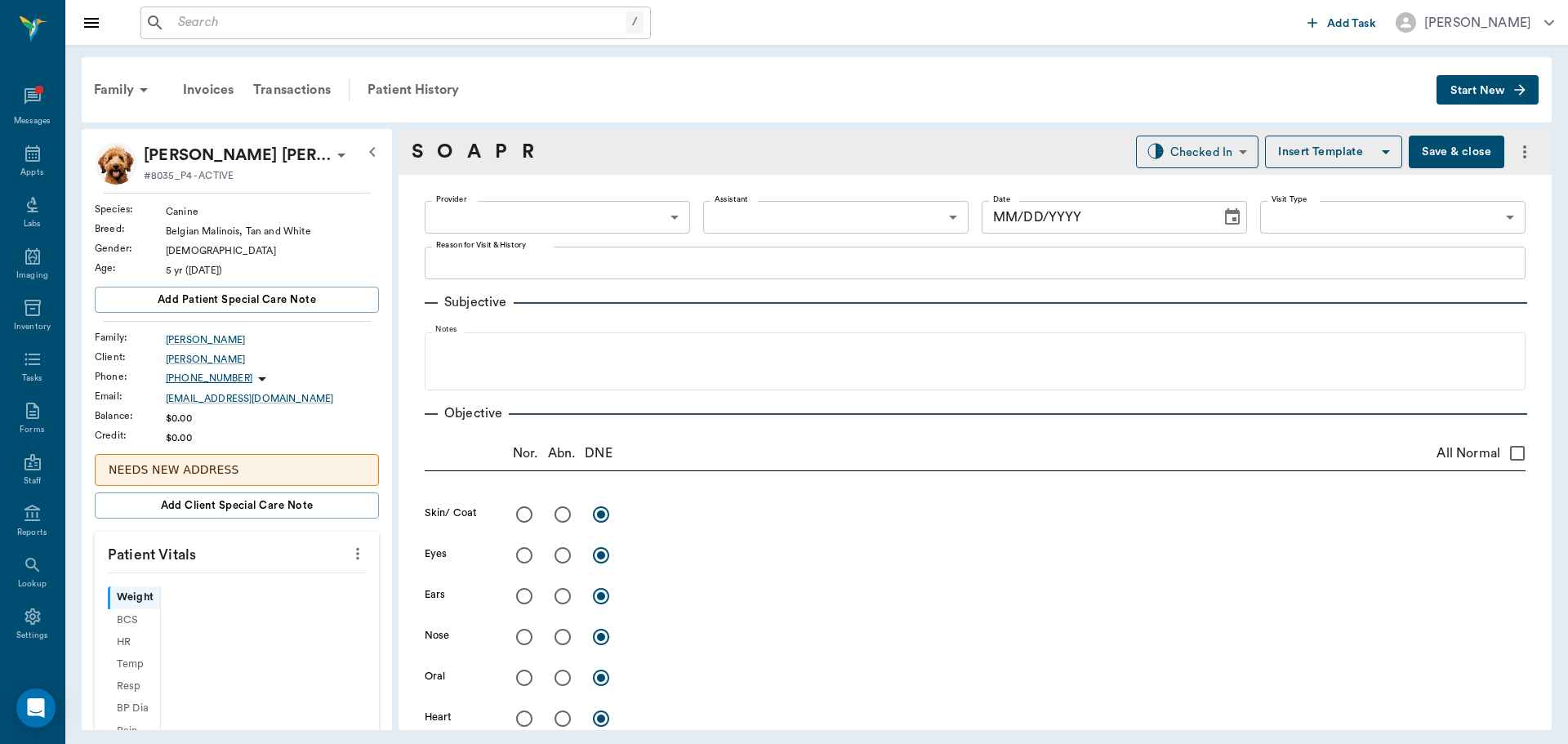
type input "63ec2f075fda476ae8351a4d"
type input "65d2be4f46e3a538d89b8c14"
type textarea "canine complete -jess"
type input "[DATE]"
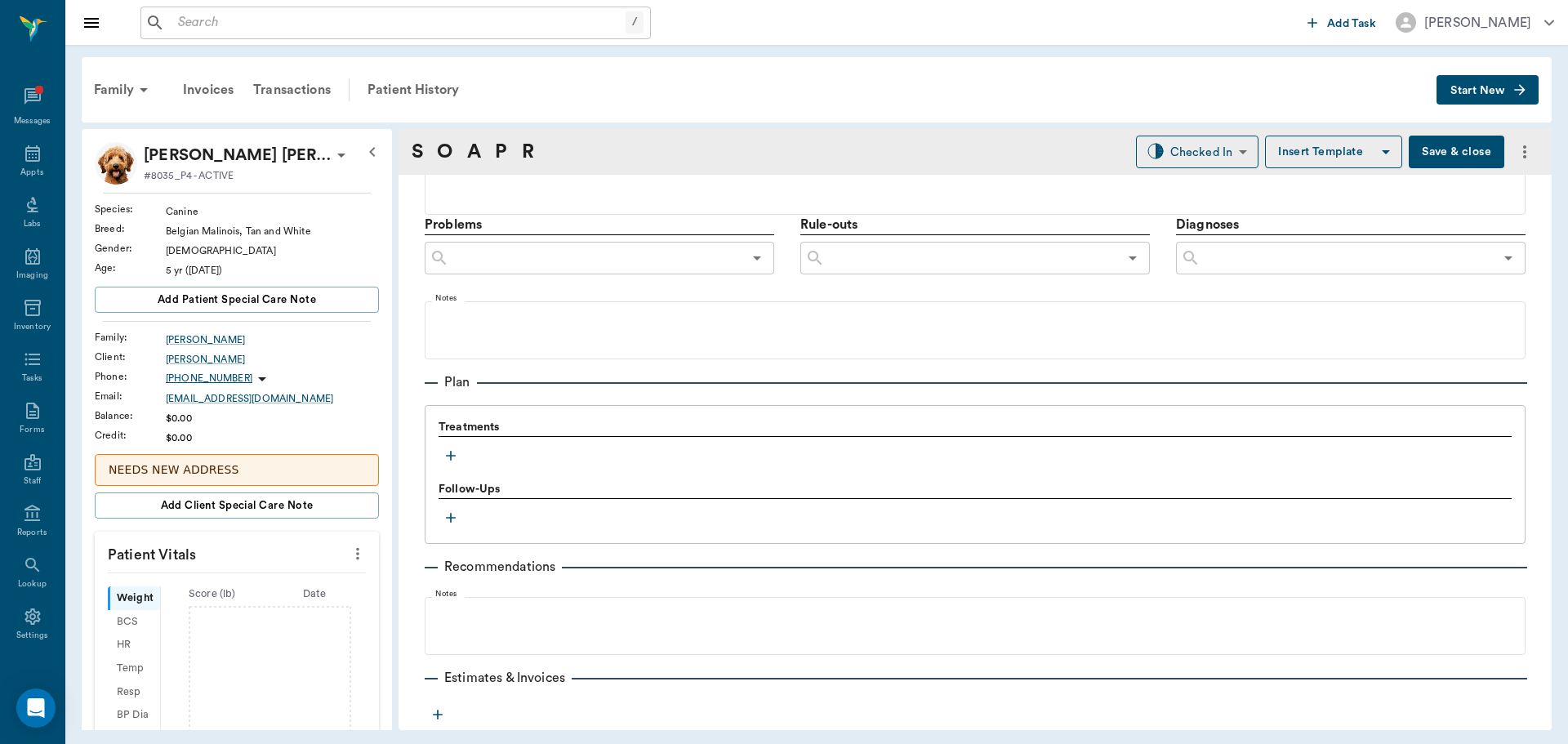
scroll to position [972, 0]
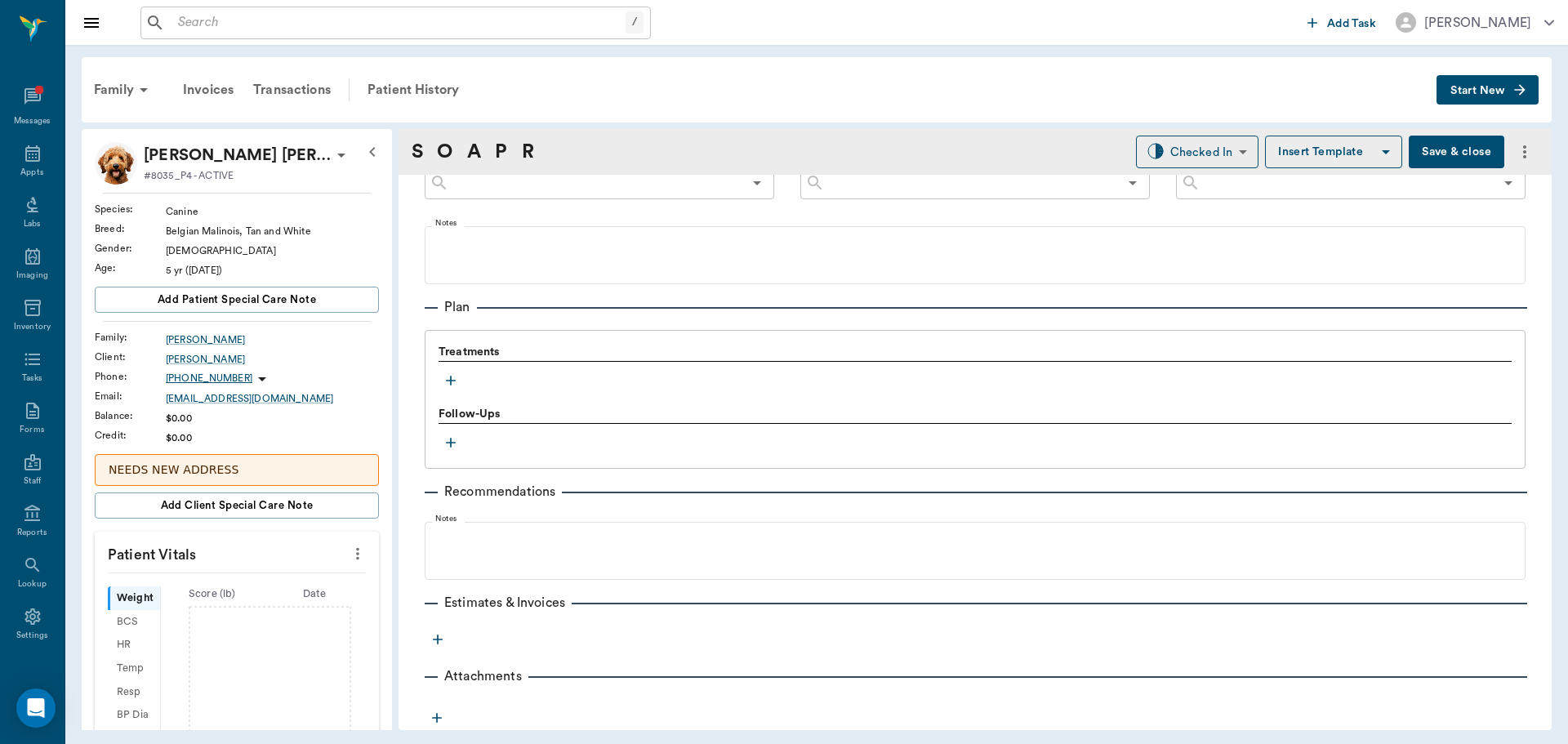
click at [446, 378] on icon "button" at bounding box center [451, 380] width 16 height 16
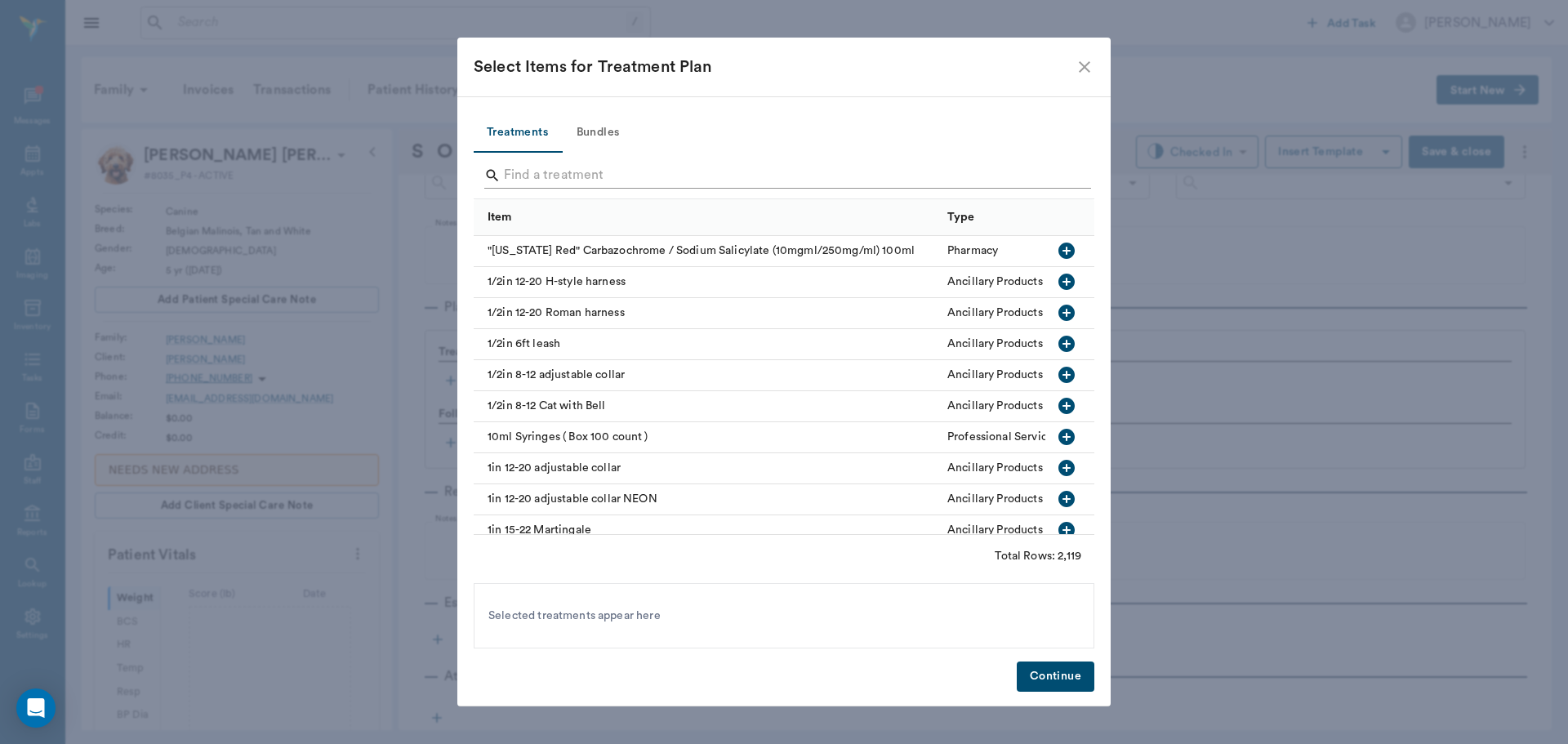
click at [510, 175] on input "Search" at bounding box center [785, 175] width 563 height 27
click at [592, 132] on button "Bundles" at bounding box center [598, 133] width 73 height 39
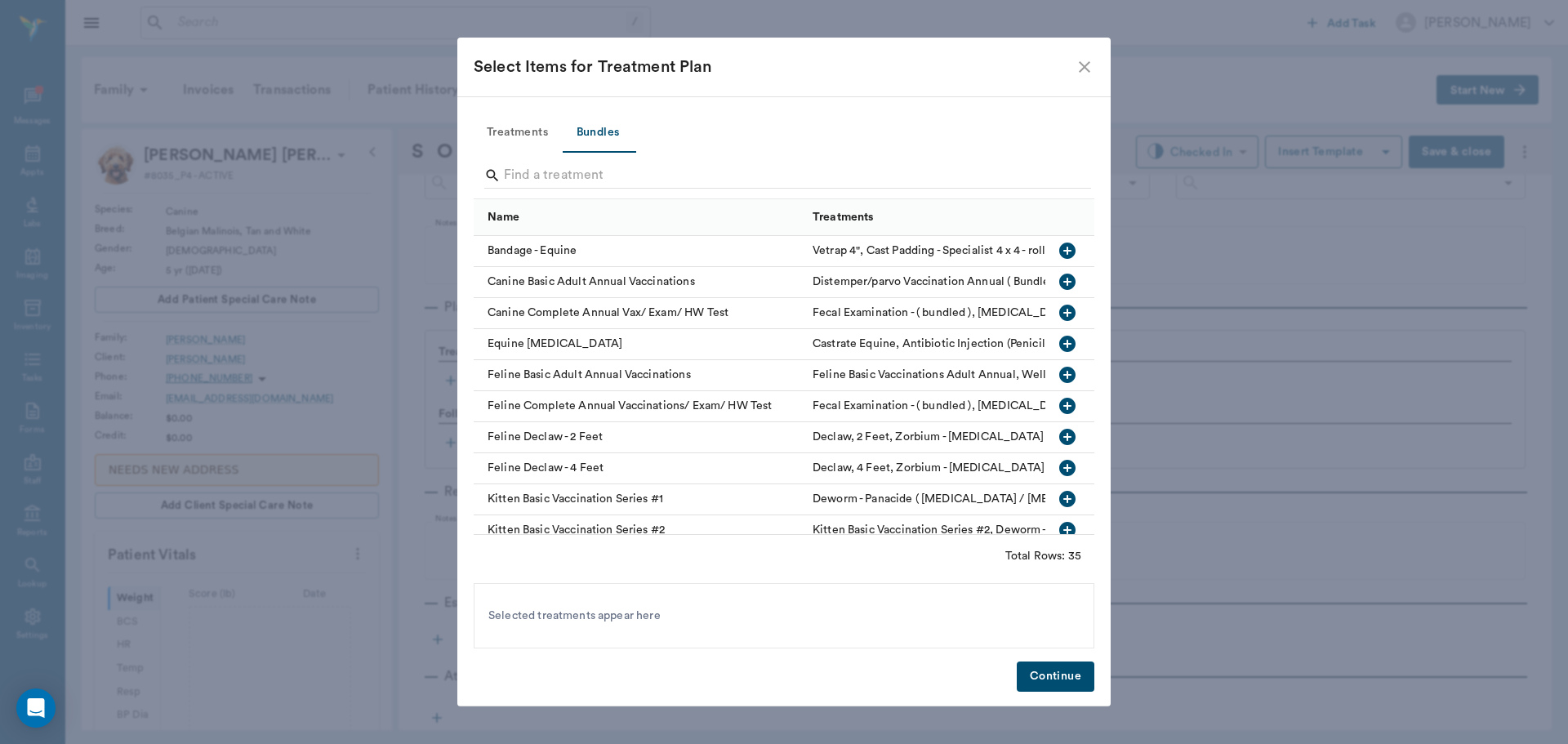
click at [1058, 312] on icon "button" at bounding box center [1067, 312] width 19 height 19
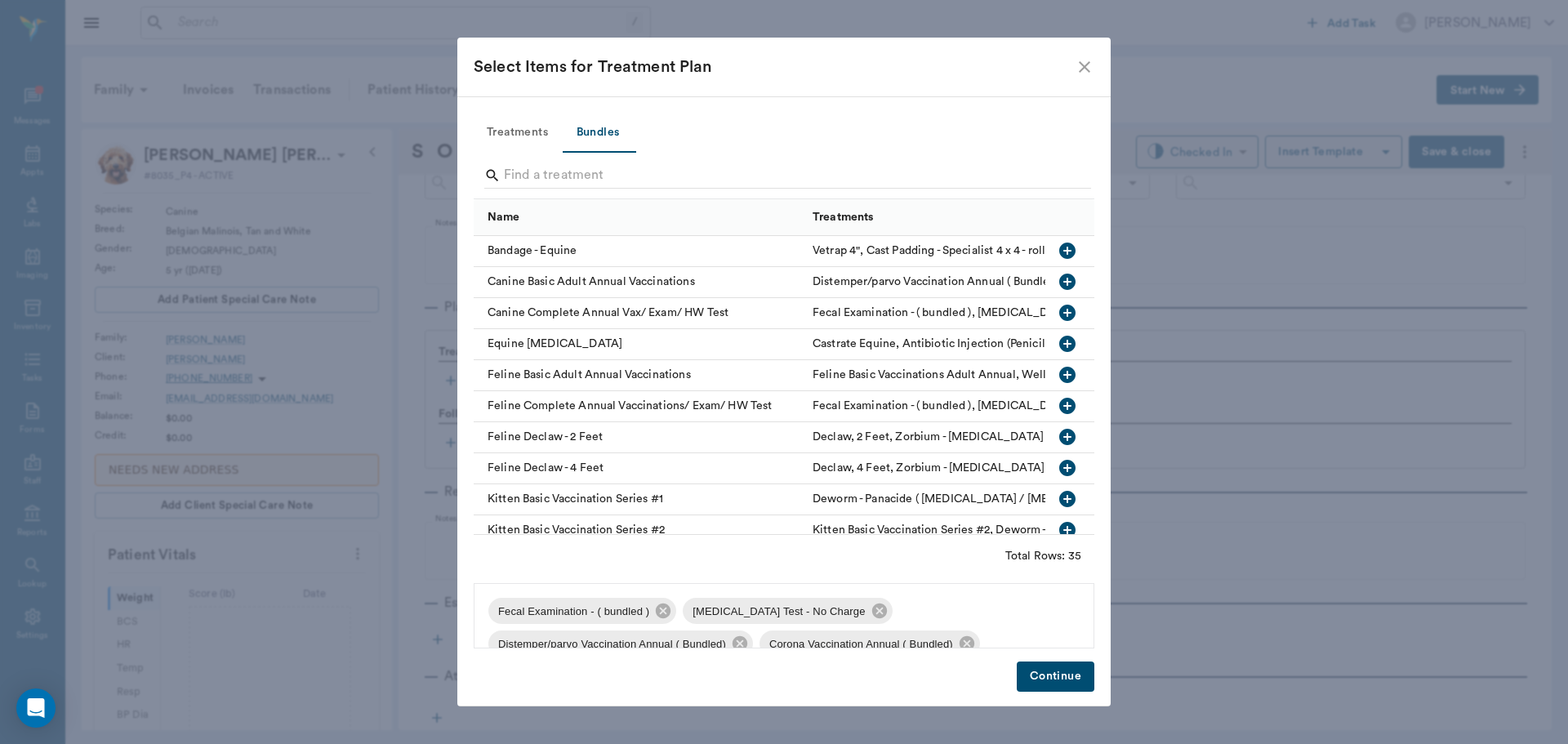
click at [521, 127] on button "Treatments" at bounding box center [517, 133] width 87 height 39
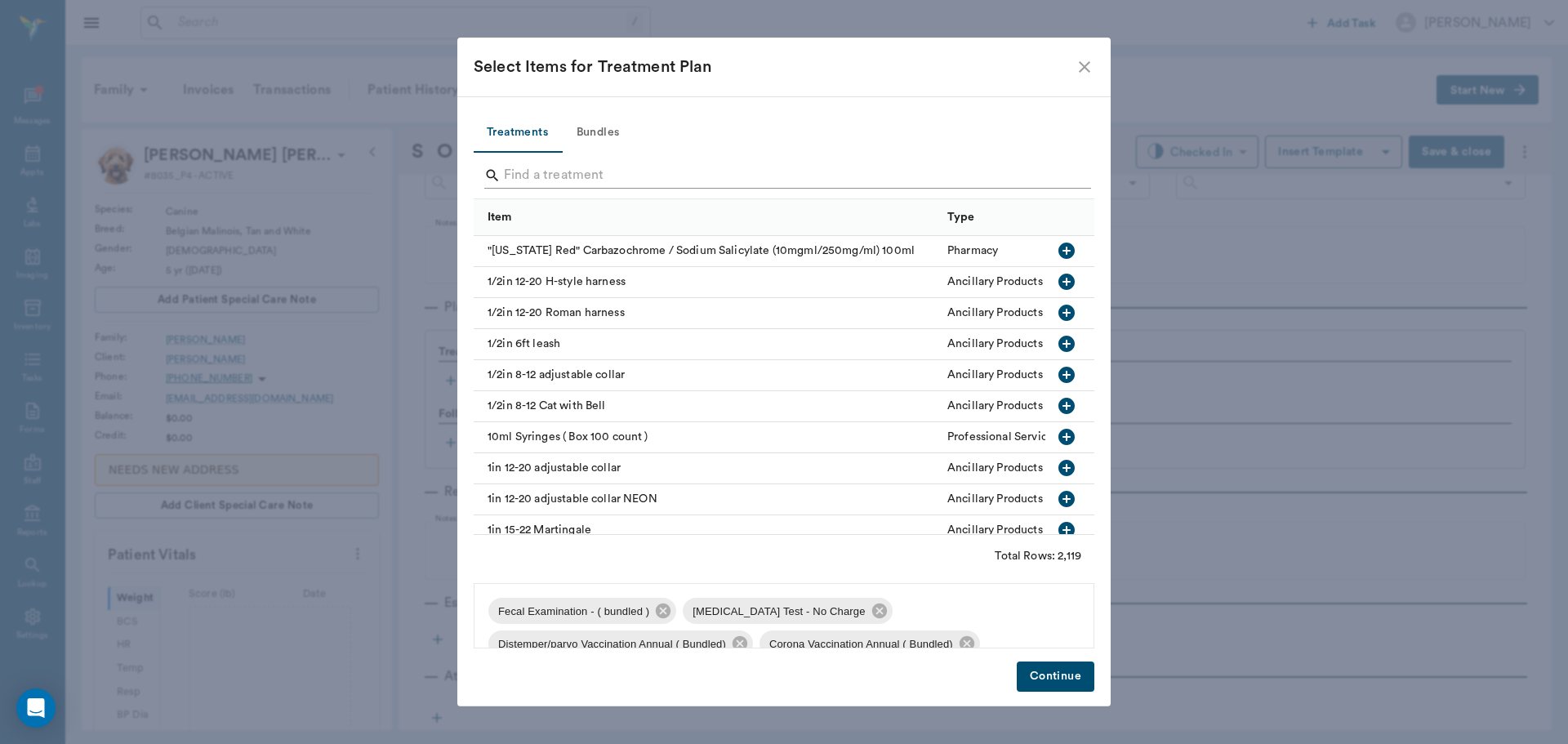
click at [567, 171] on input "Search" at bounding box center [785, 175] width 563 height 27
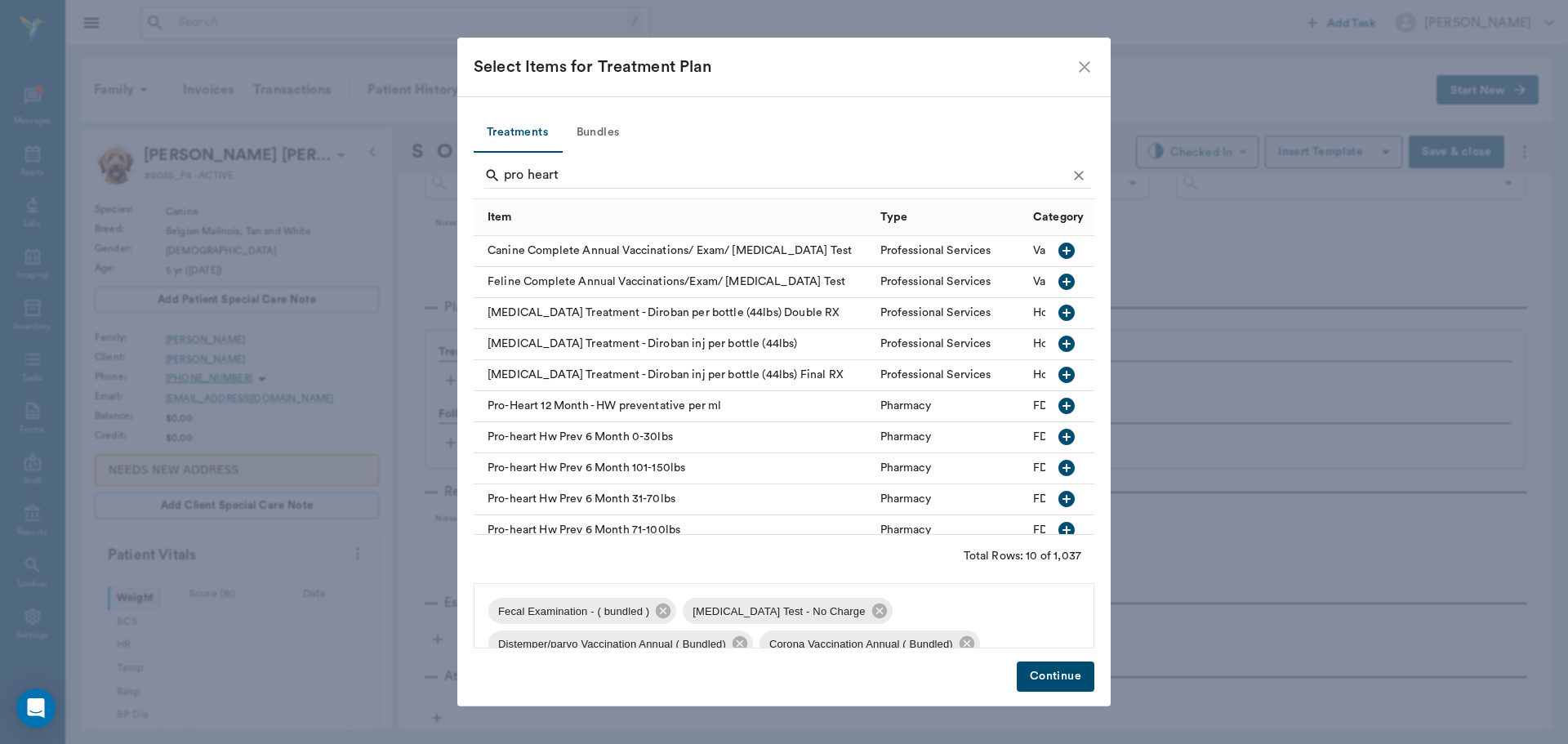
scroll to position [24, 0]
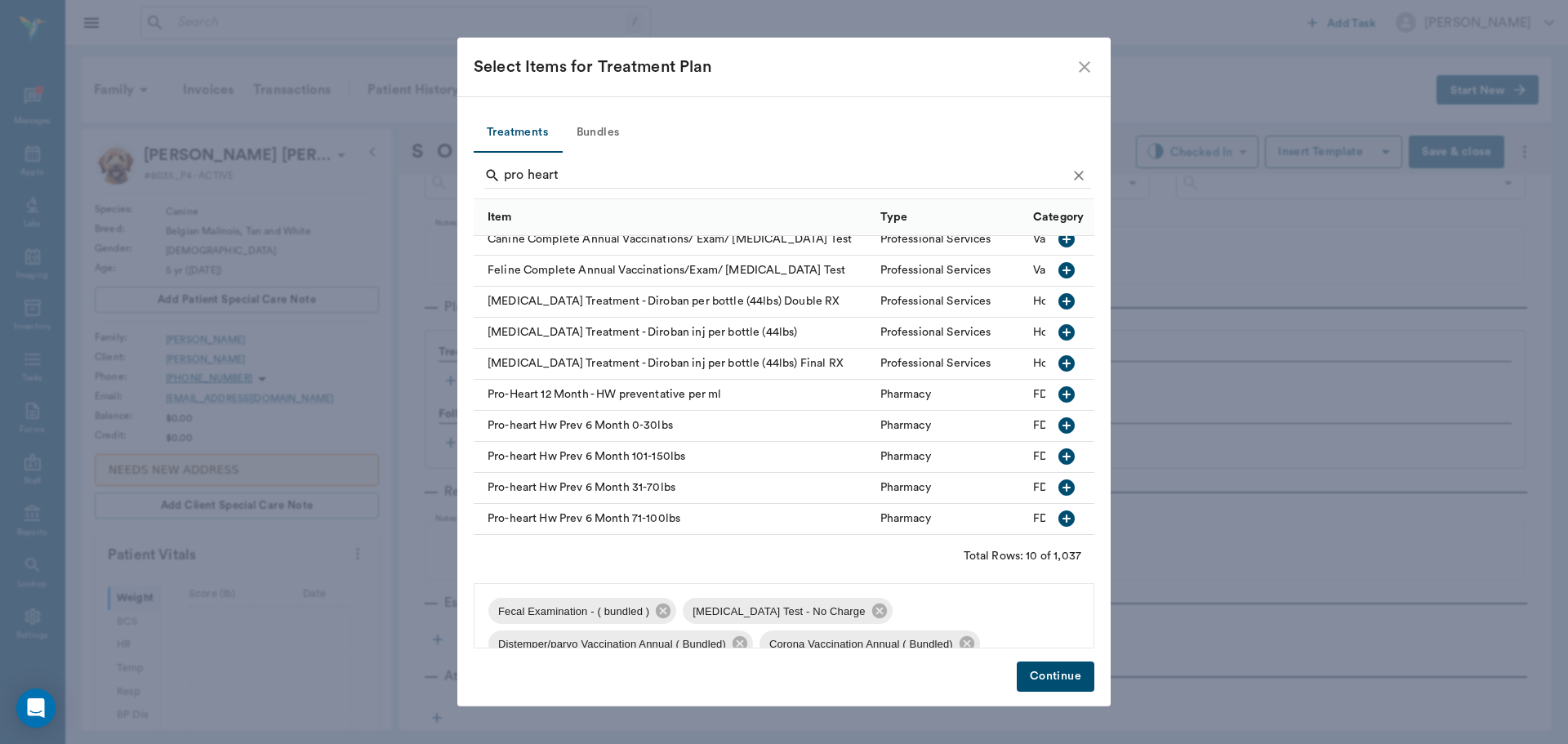
click at [1058, 510] on icon "button" at bounding box center [1067, 519] width 16 height 16
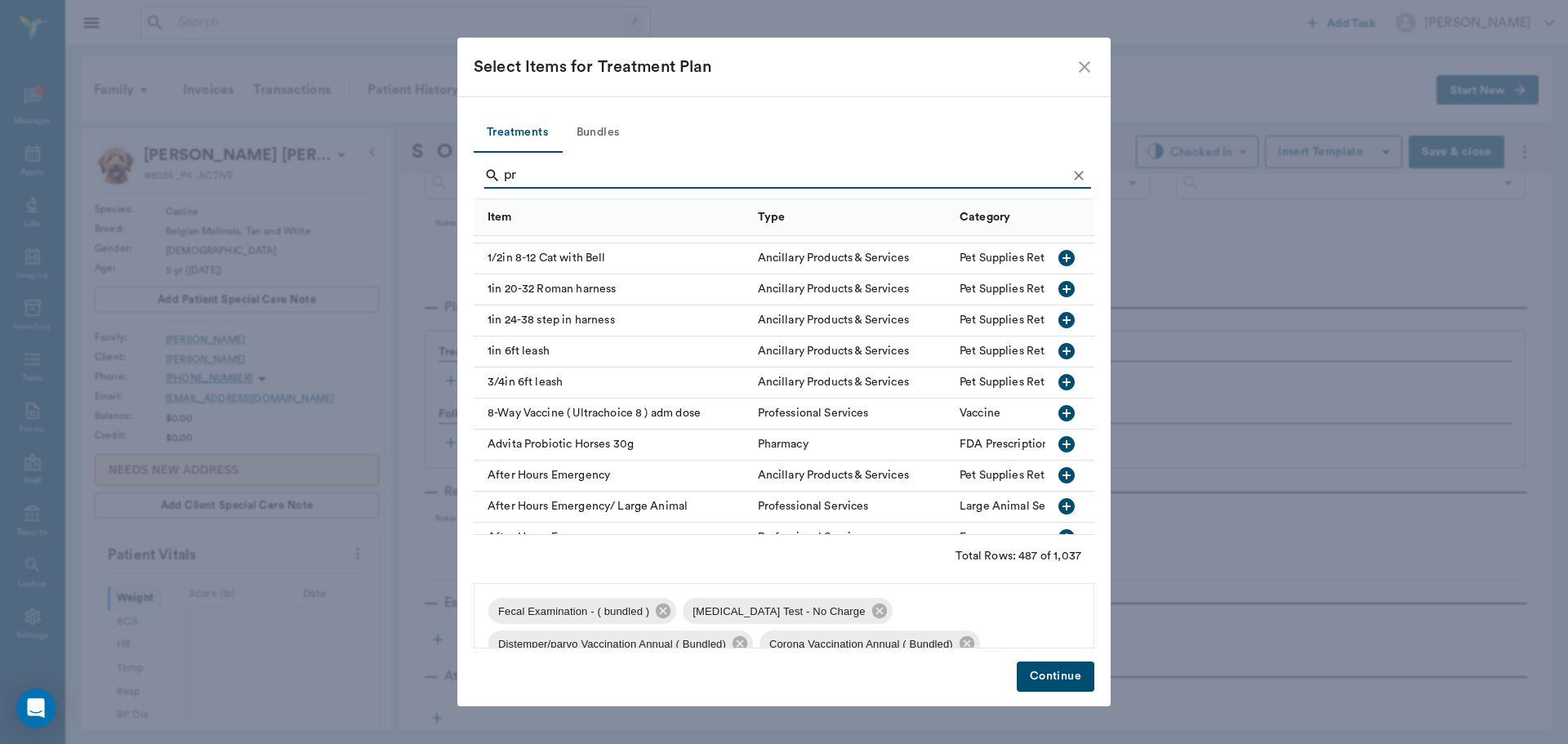
type input "p"
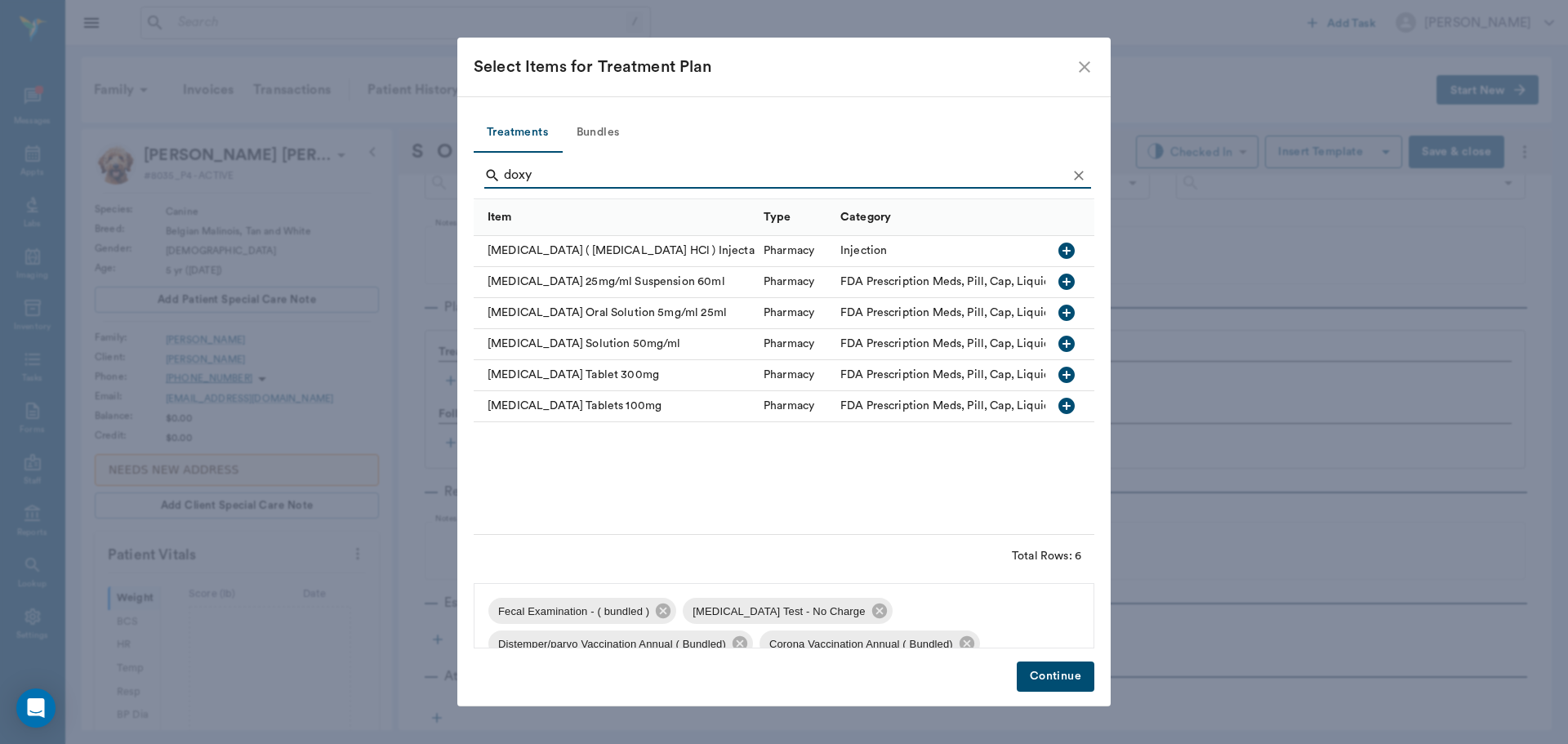
scroll to position [0, 0]
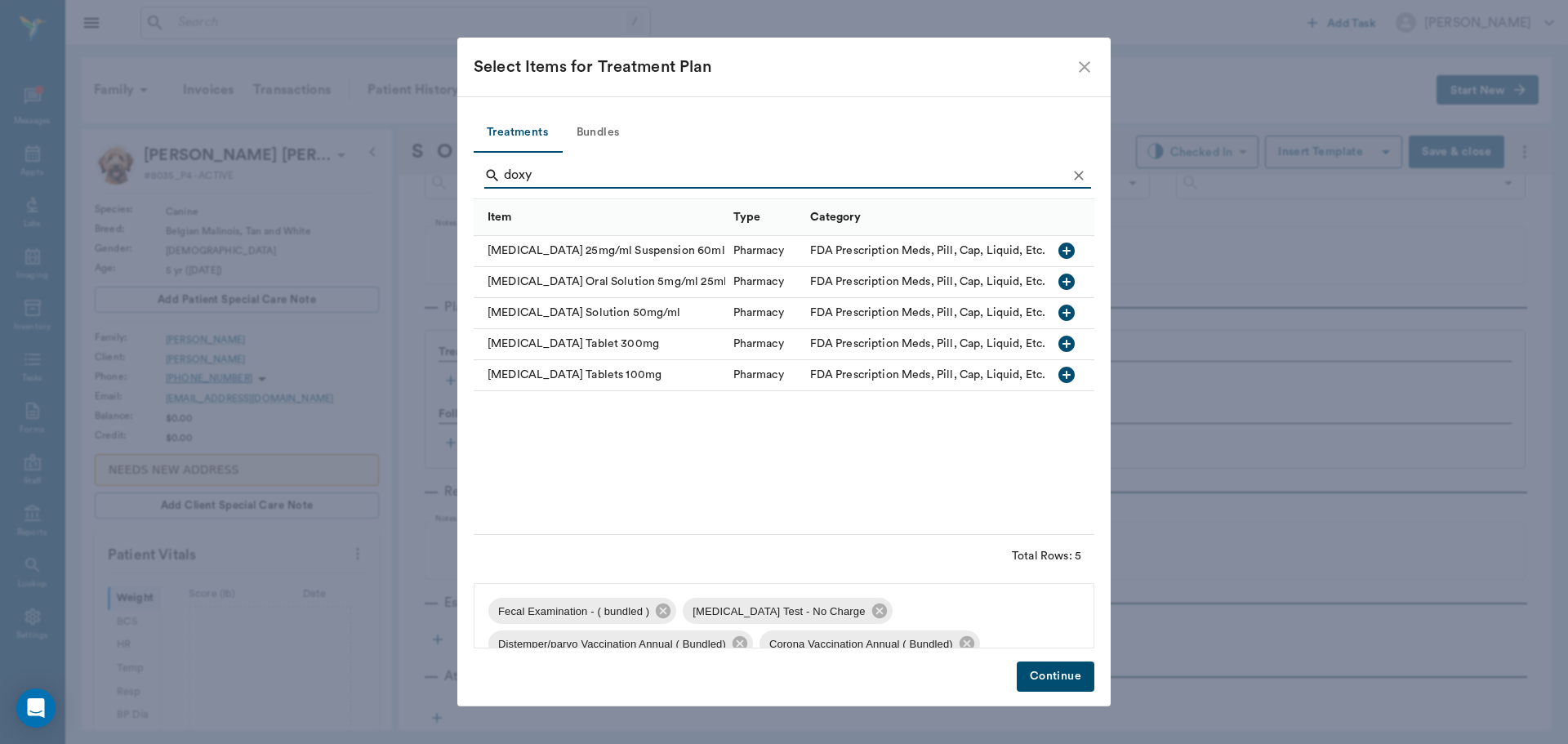
type input "doxy"
click at [1065, 342] on icon "button" at bounding box center [1067, 344] width 16 height 16
click at [1068, 677] on button "Continue" at bounding box center [1055, 676] width 78 height 30
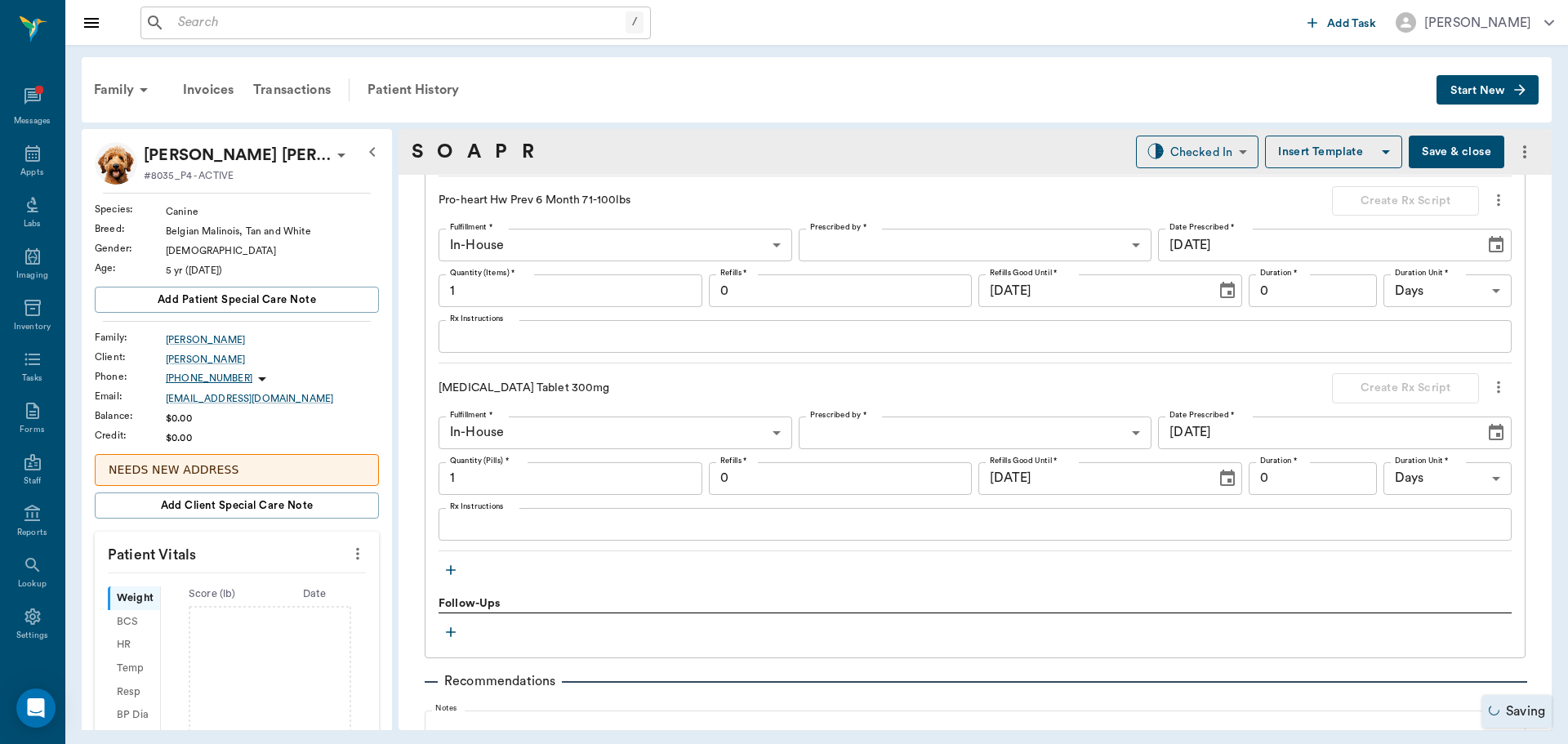
scroll to position [2033, 0]
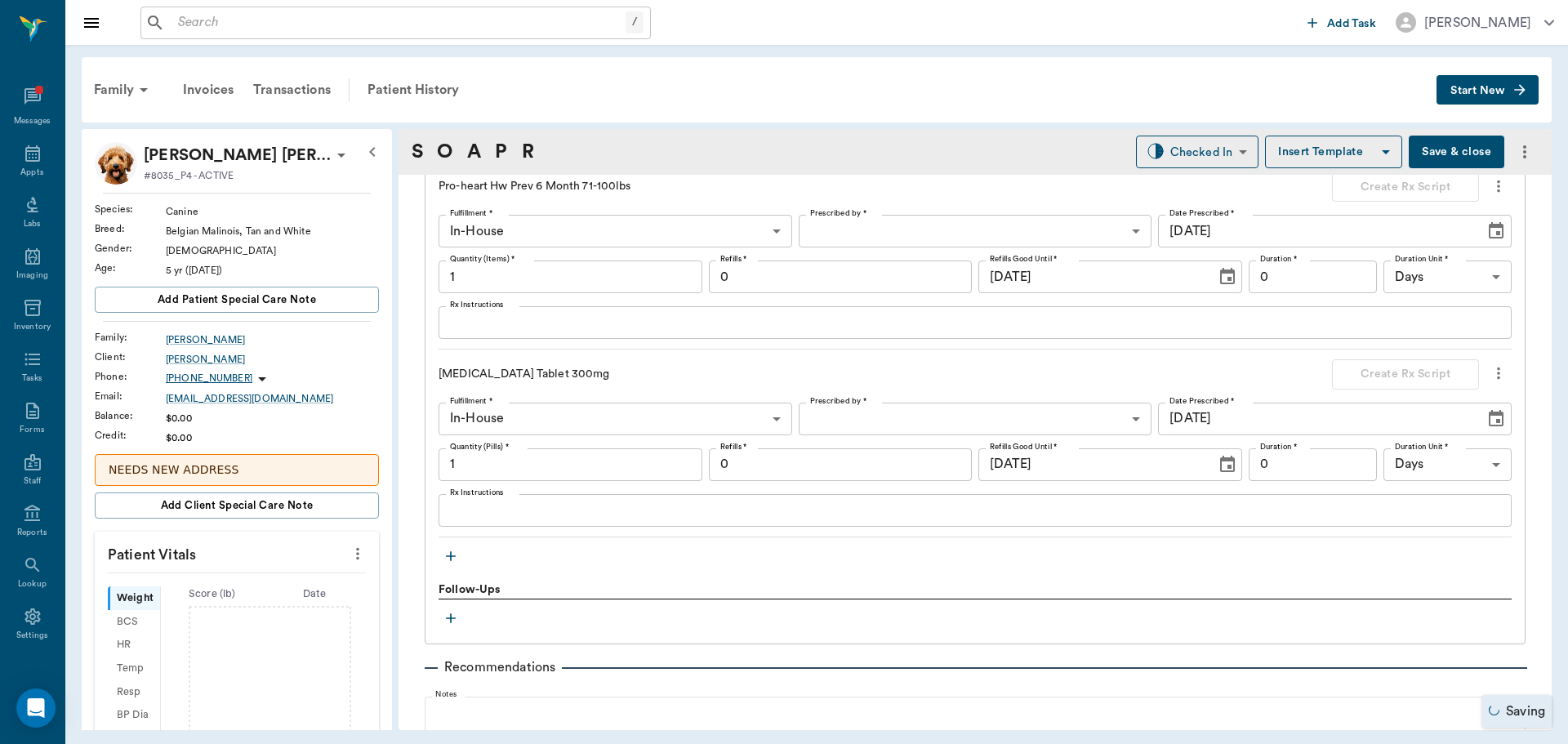
click at [576, 469] on input "1" at bounding box center [570, 465] width 264 height 33
type input "30"
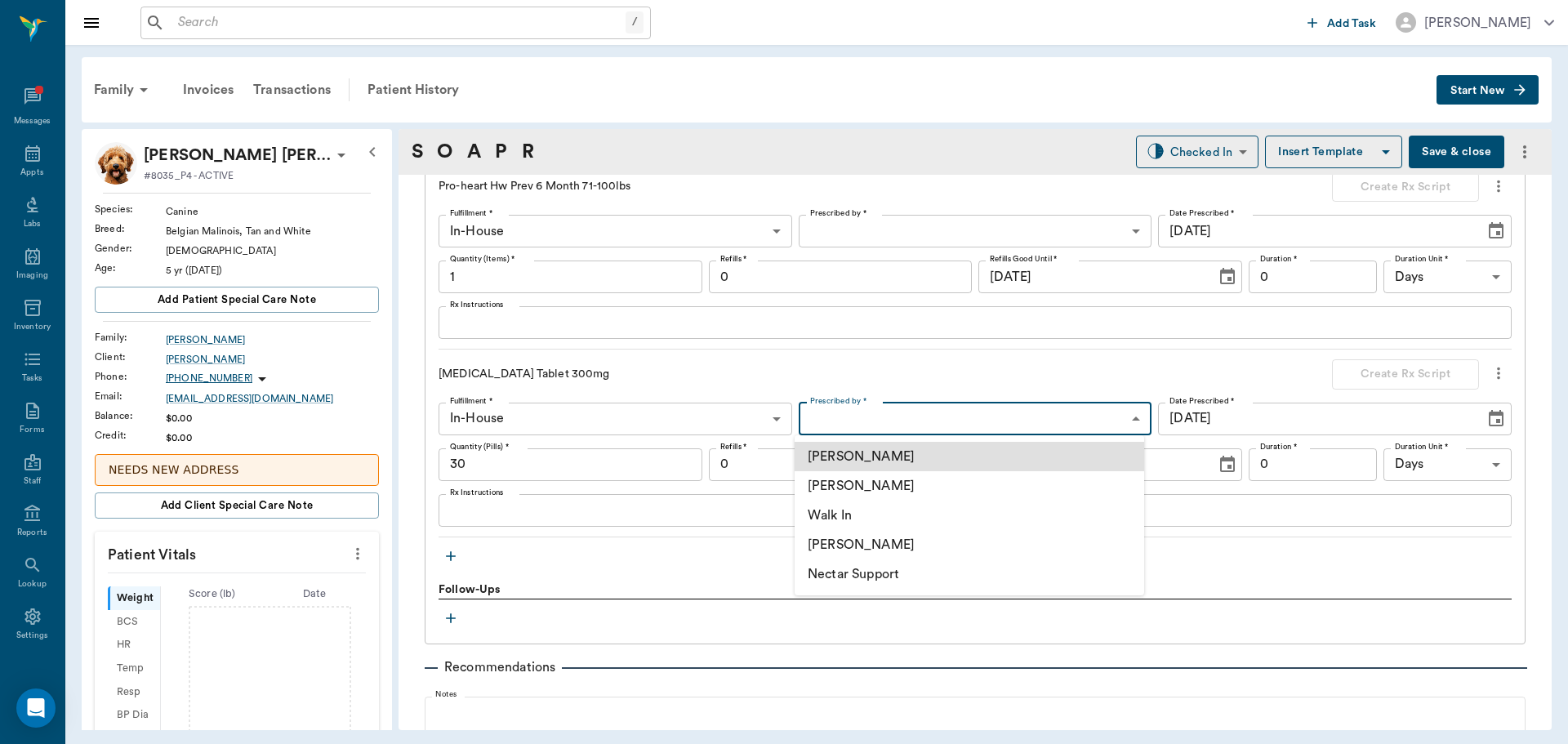
drag, startPoint x: 973, startPoint y: 414, endPoint x: 962, endPoint y: 411, distance: 11.4
click at [965, 412] on body "/ ​ Add Task Dr. Bert Ellsworth Nectar Messages Appts Labs Imaging Inventory Ta…" at bounding box center [784, 372] width 1568 height 744
click at [940, 480] on li "[PERSON_NAME]" at bounding box center [969, 486] width 349 height 29
type input "63ec2f075fda476ae8351a4d"
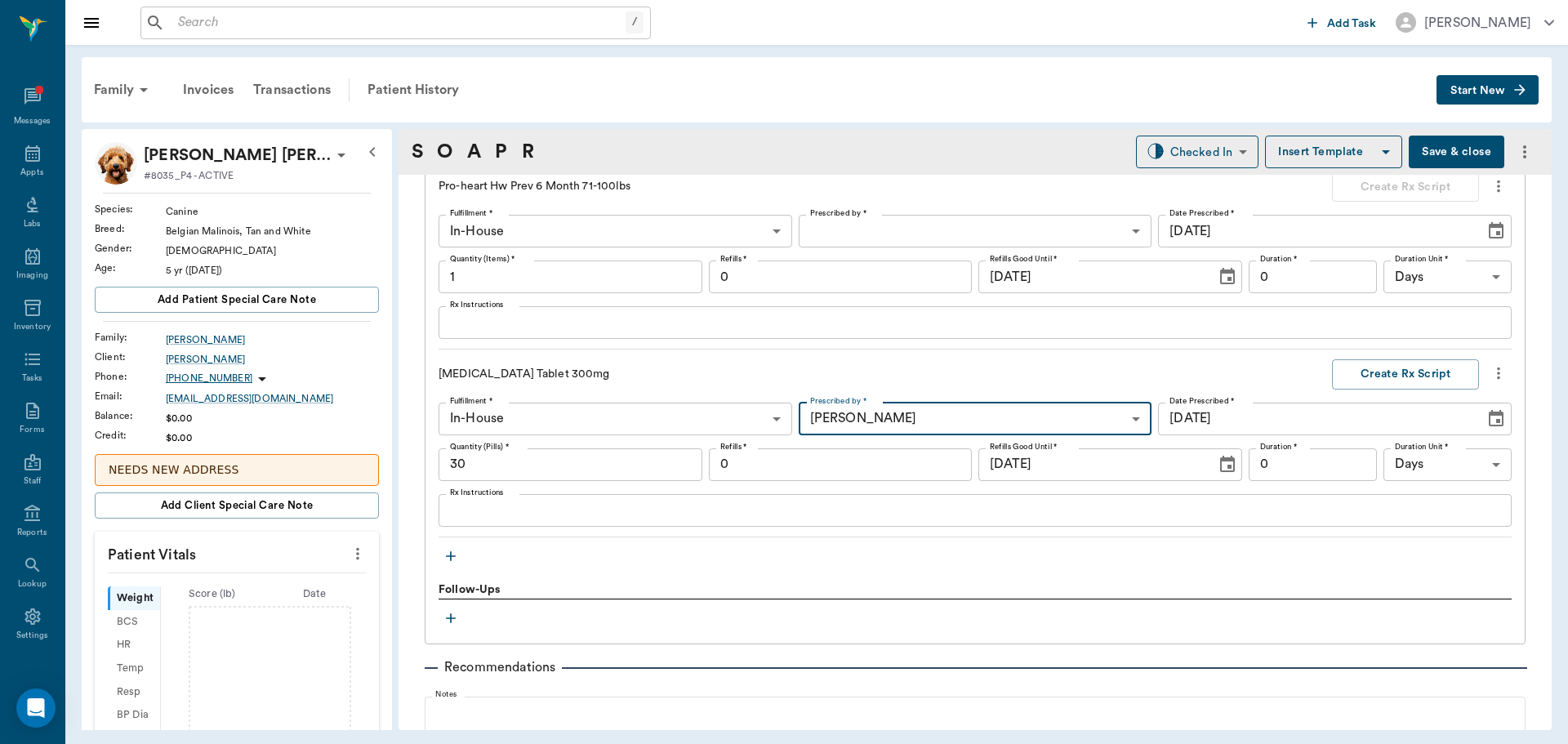
click at [776, 475] on input "0" at bounding box center [840, 465] width 264 height 33
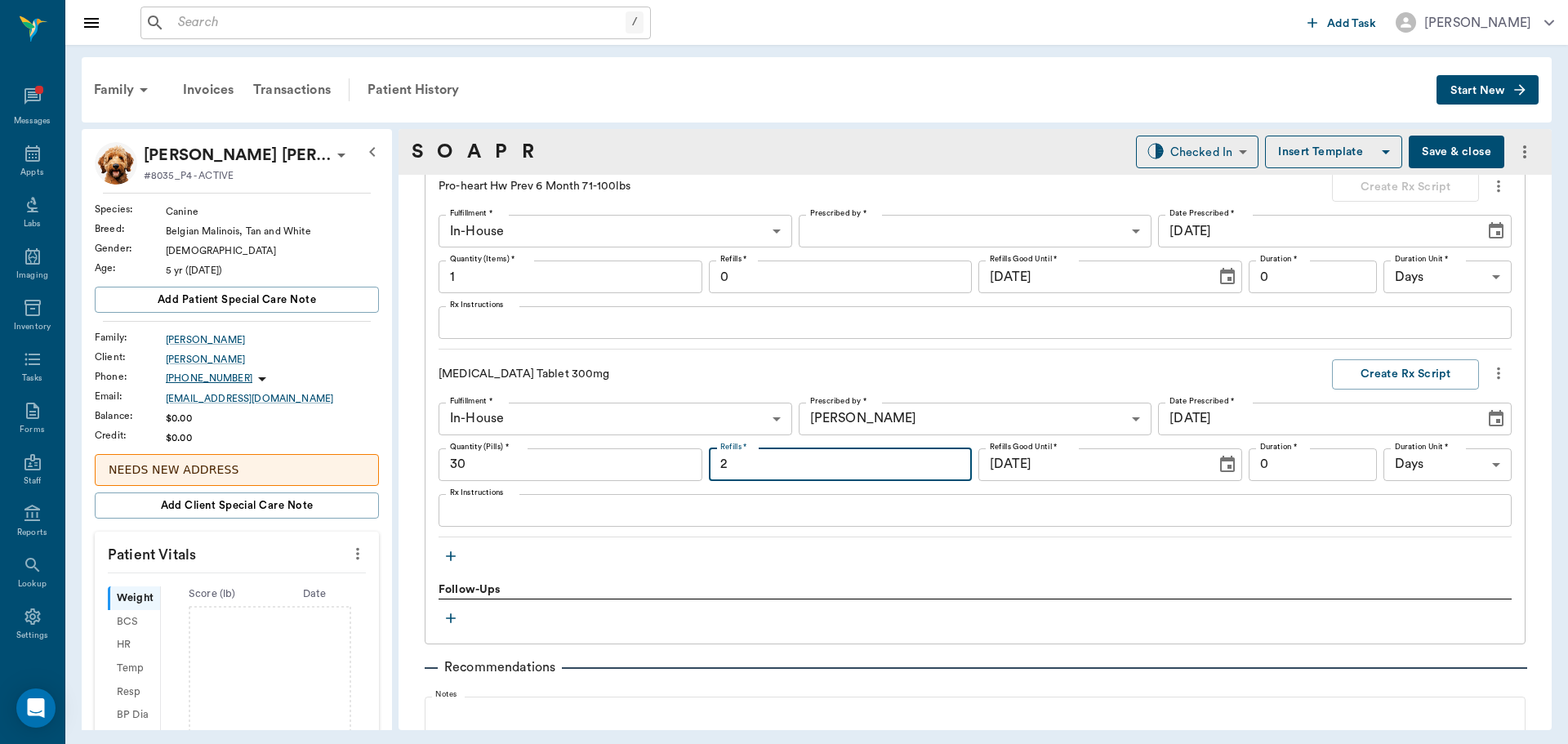
type input "2"
click at [1263, 463] on input "0" at bounding box center [1312, 465] width 128 height 33
type input "30"
drag, startPoint x: 498, startPoint y: 522, endPoint x: 493, endPoint y: 513, distance: 10.3
click at [497, 521] on div "x Rx Instructions" at bounding box center [974, 510] width 1073 height 33
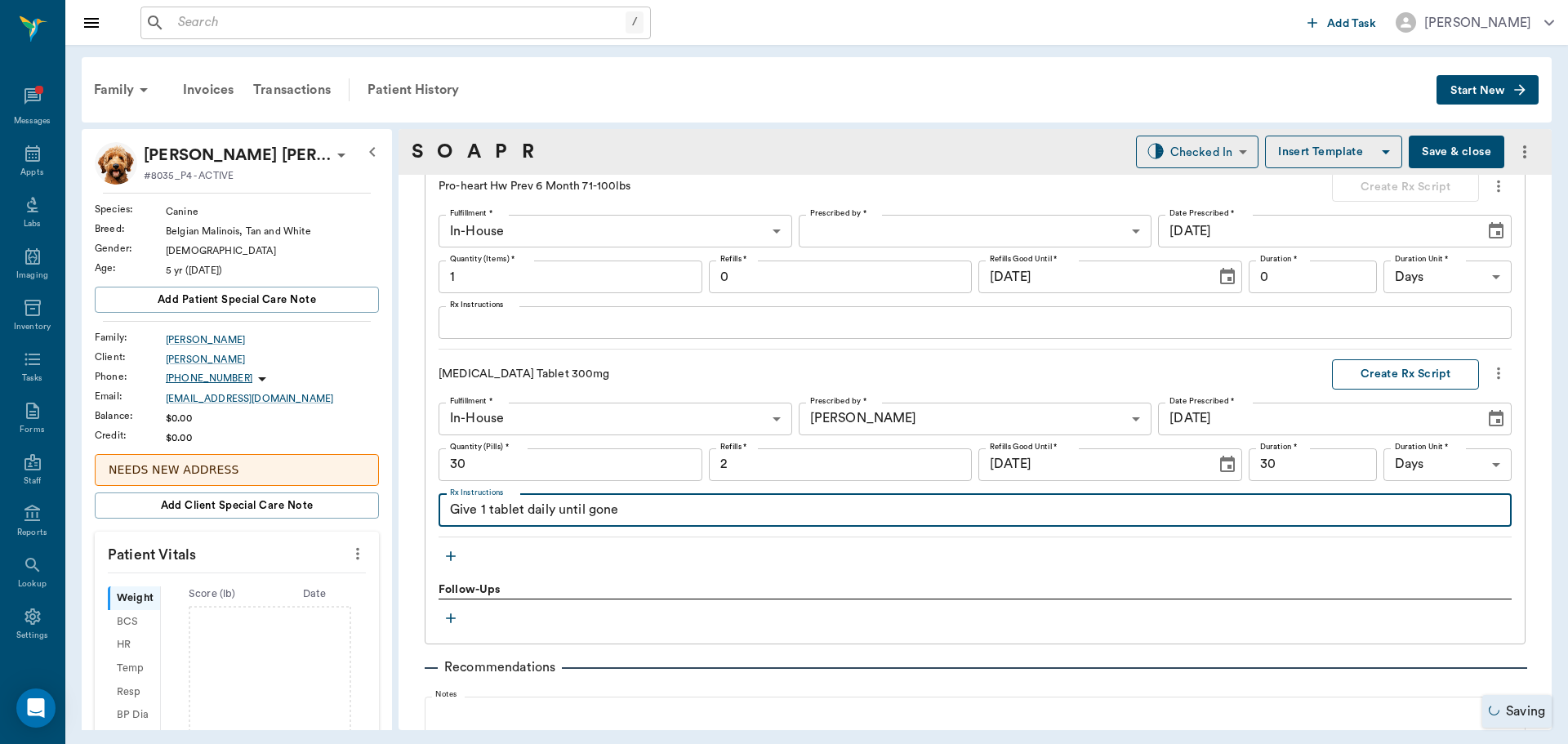
type textarea "Give 1 tablet daily until gone"
click at [1355, 377] on button "Create Rx Script" at bounding box center [1405, 374] width 147 height 30
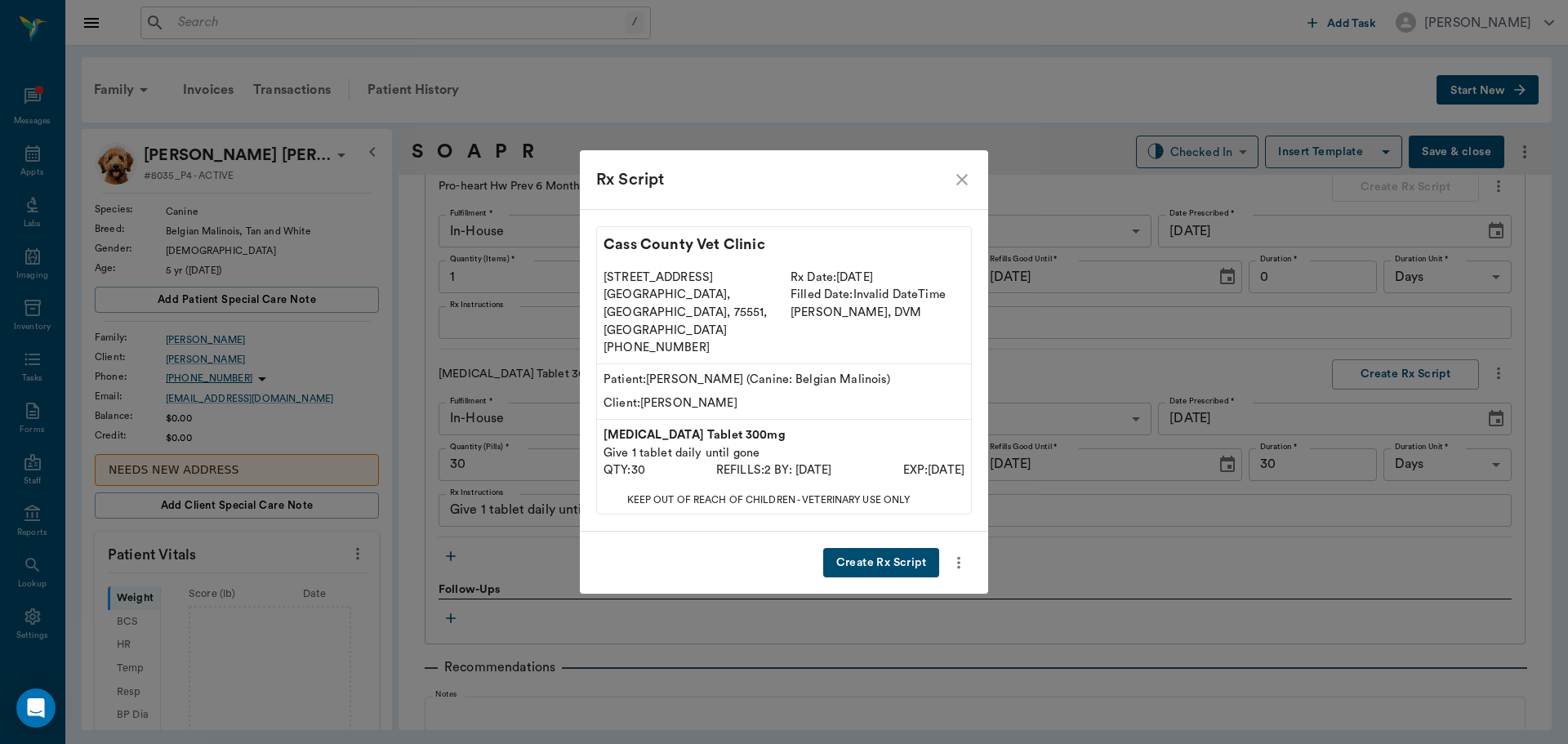
click at [858, 548] on button "Create Rx Script" at bounding box center [881, 563] width 116 height 30
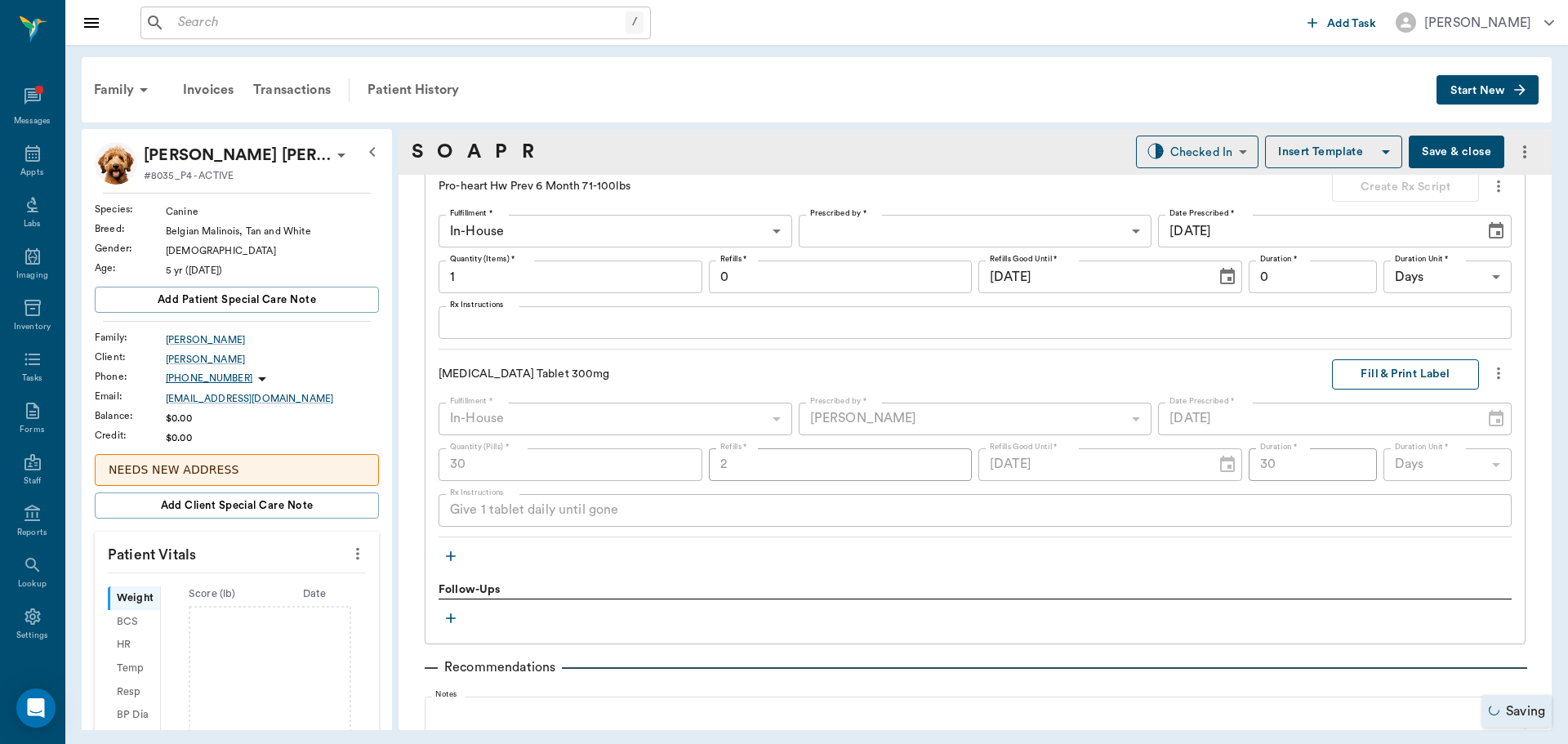
click at [1361, 374] on button "Fill & Print Label" at bounding box center [1405, 374] width 147 height 30
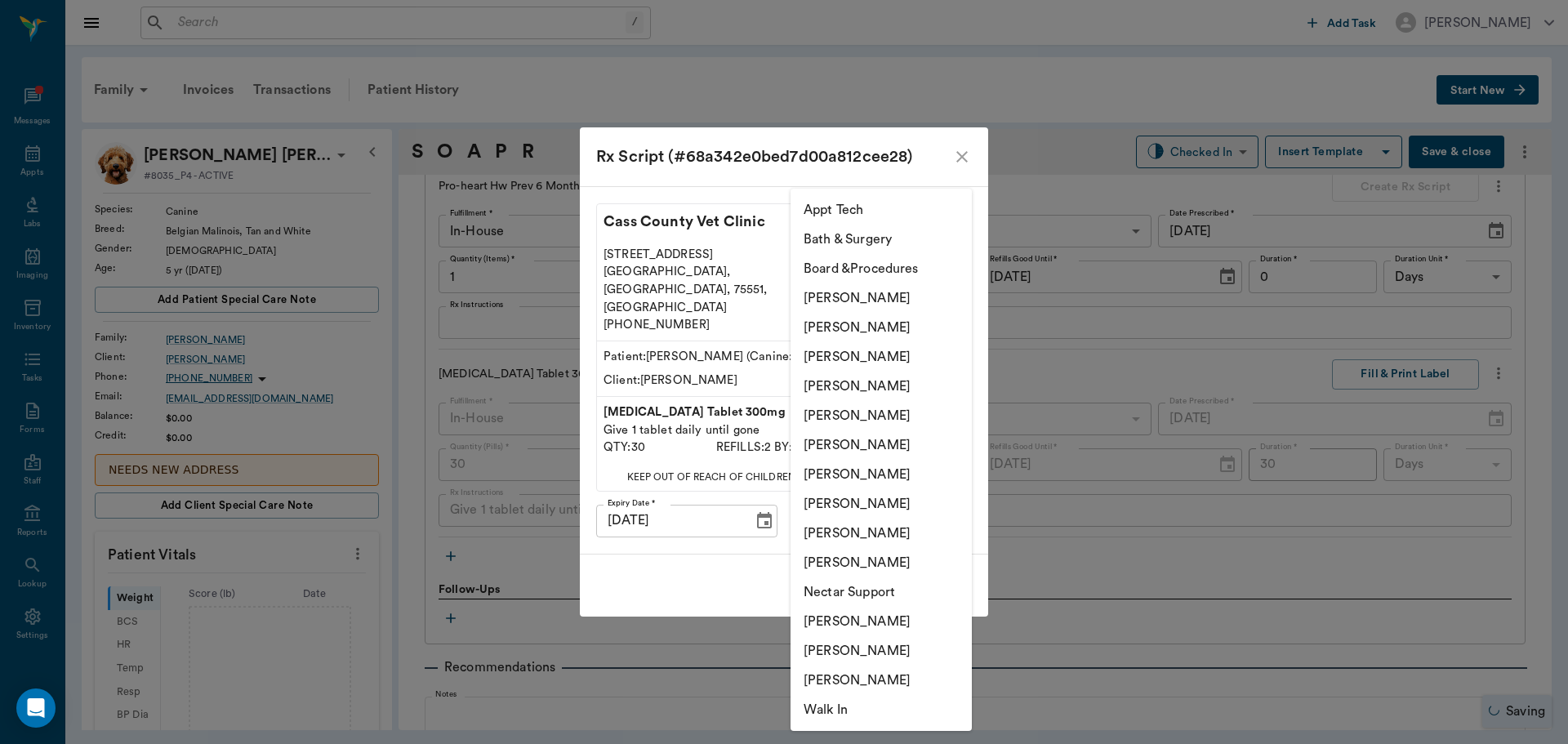
click at [883, 509] on body "/ ​ Add Task Dr. Bert Ellsworth Nectar Messages Appts Labs Imaging Inventory Ta…" at bounding box center [784, 372] width 1568 height 744
click at [913, 346] on li "[PERSON_NAME]" at bounding box center [881, 356] width 181 height 29
type input "63ec2f075fda476ae8351a4d"
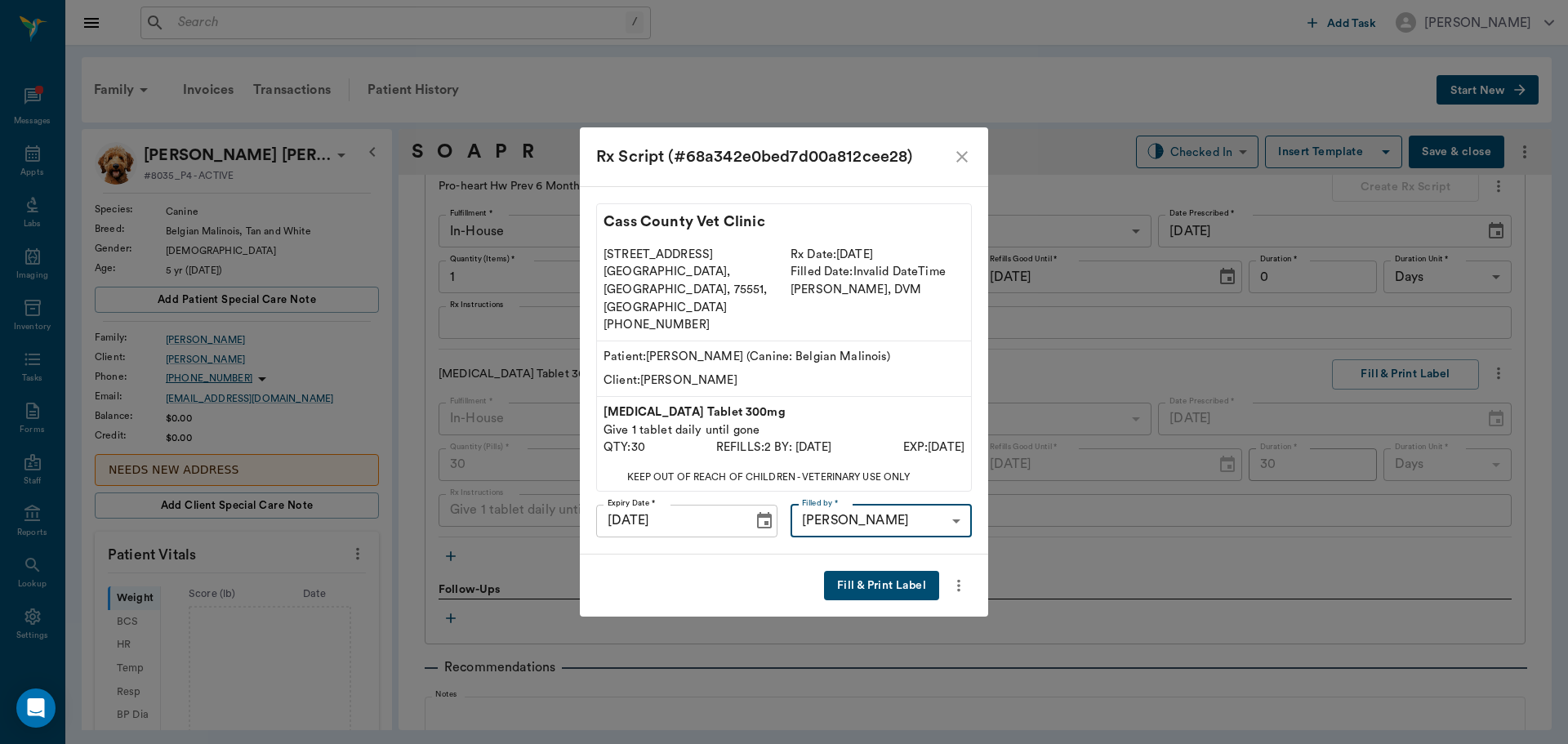
click at [878, 574] on button "Fill & Print Label" at bounding box center [882, 585] width 115 height 30
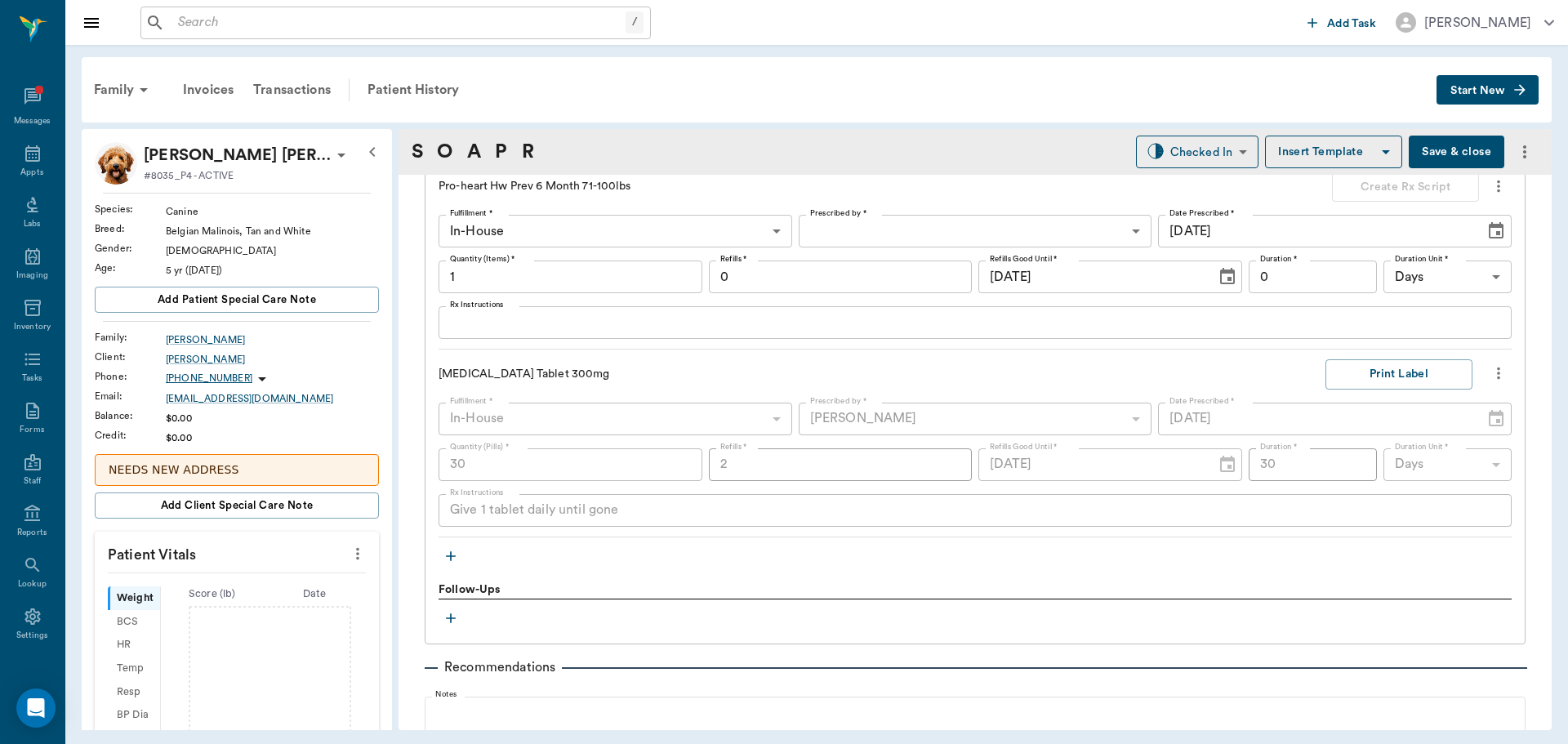
click at [445, 554] on icon "button" at bounding box center [451, 556] width 16 height 16
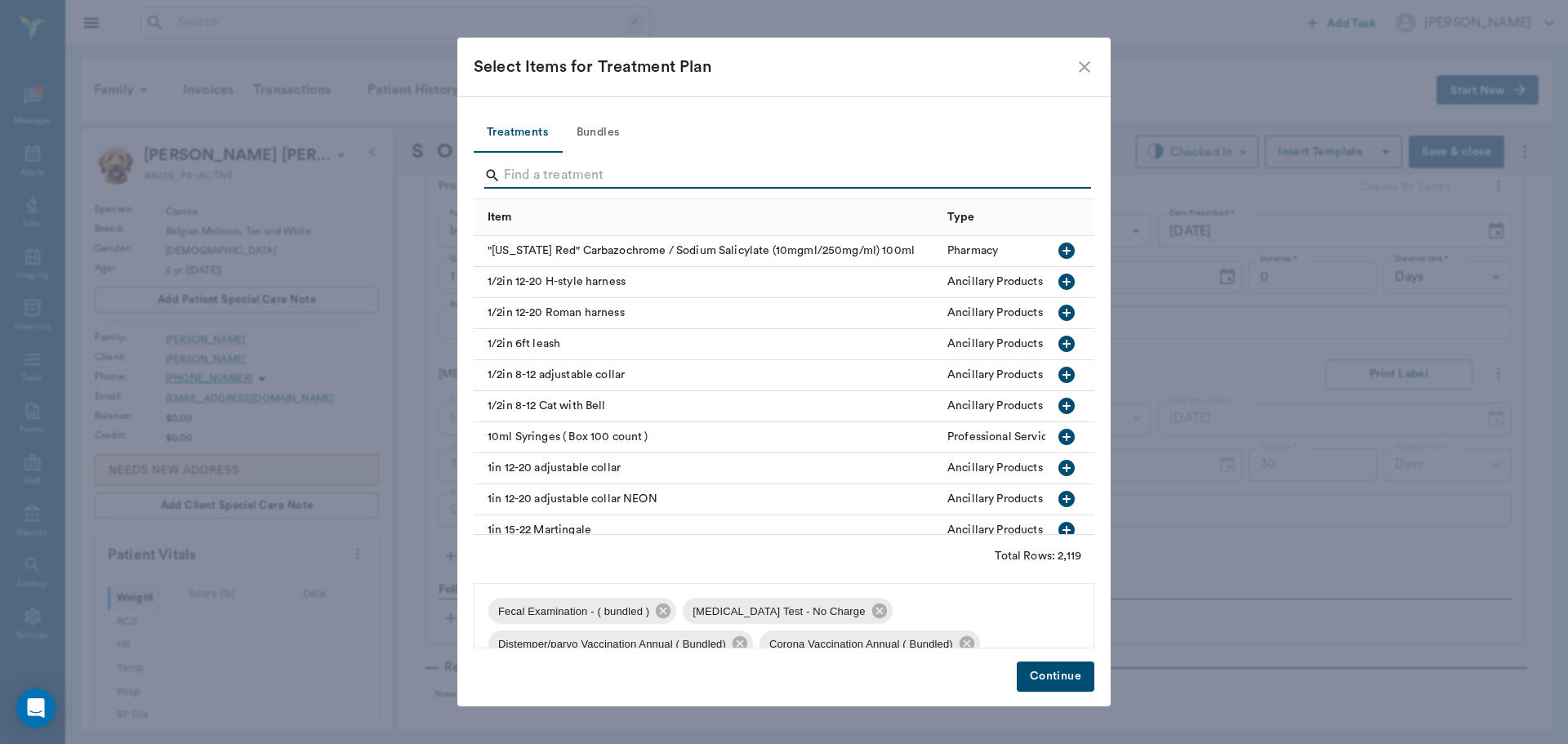
click at [551, 168] on input "Search" at bounding box center [785, 175] width 563 height 27
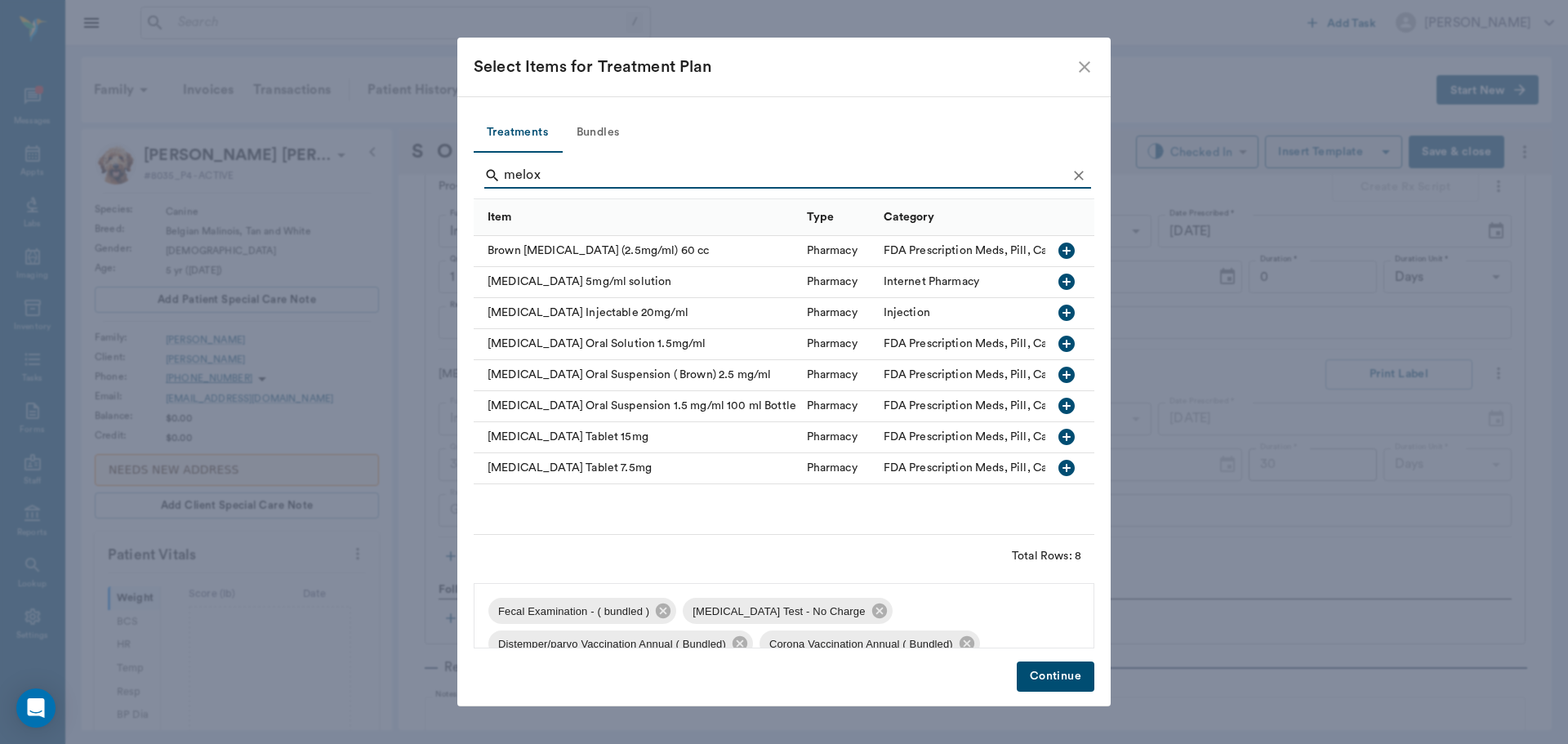
type input "melox"
click at [1067, 464] on icon "button" at bounding box center [1067, 468] width 16 height 16
click at [1061, 671] on button "Continue" at bounding box center [1055, 676] width 78 height 30
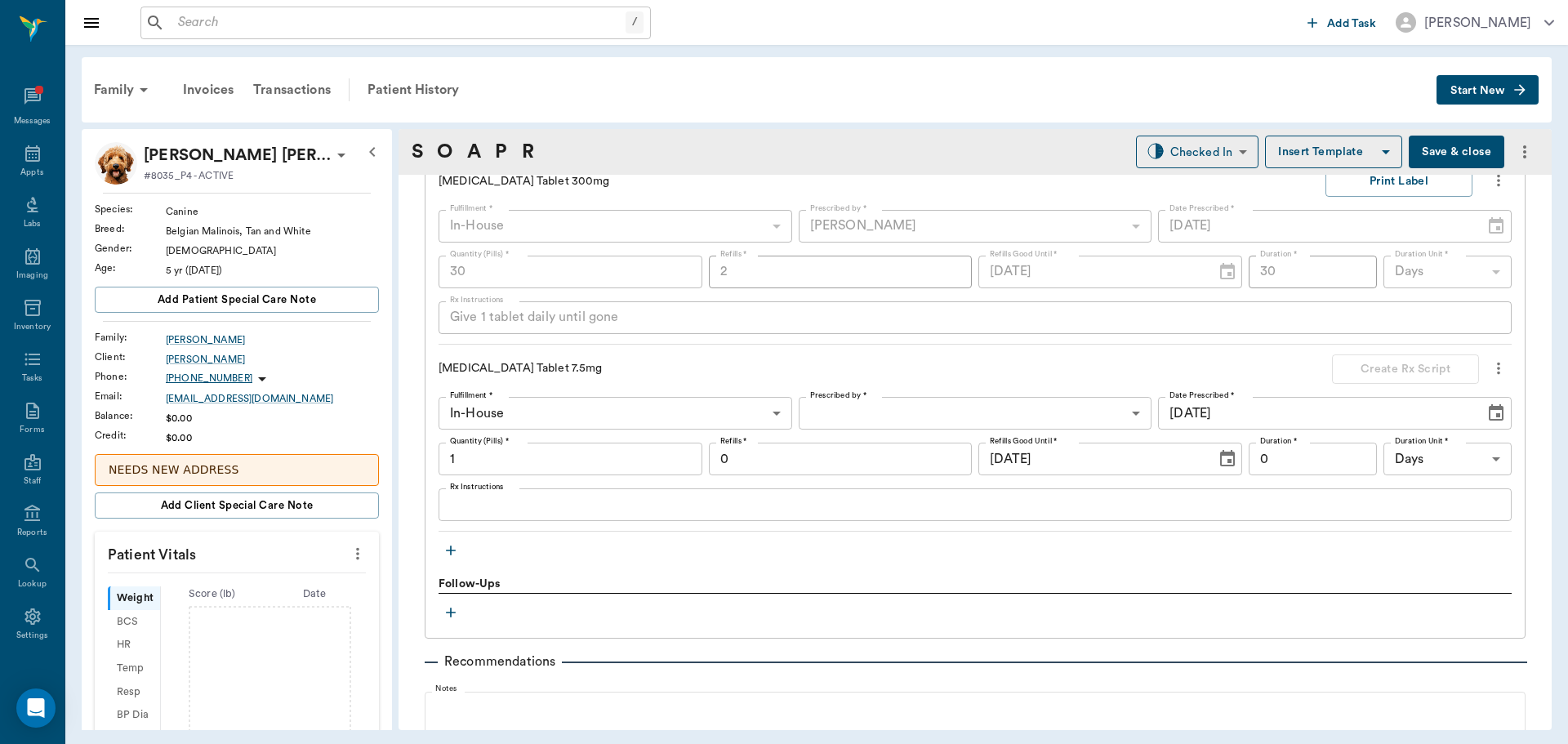
scroll to position [2279, 0]
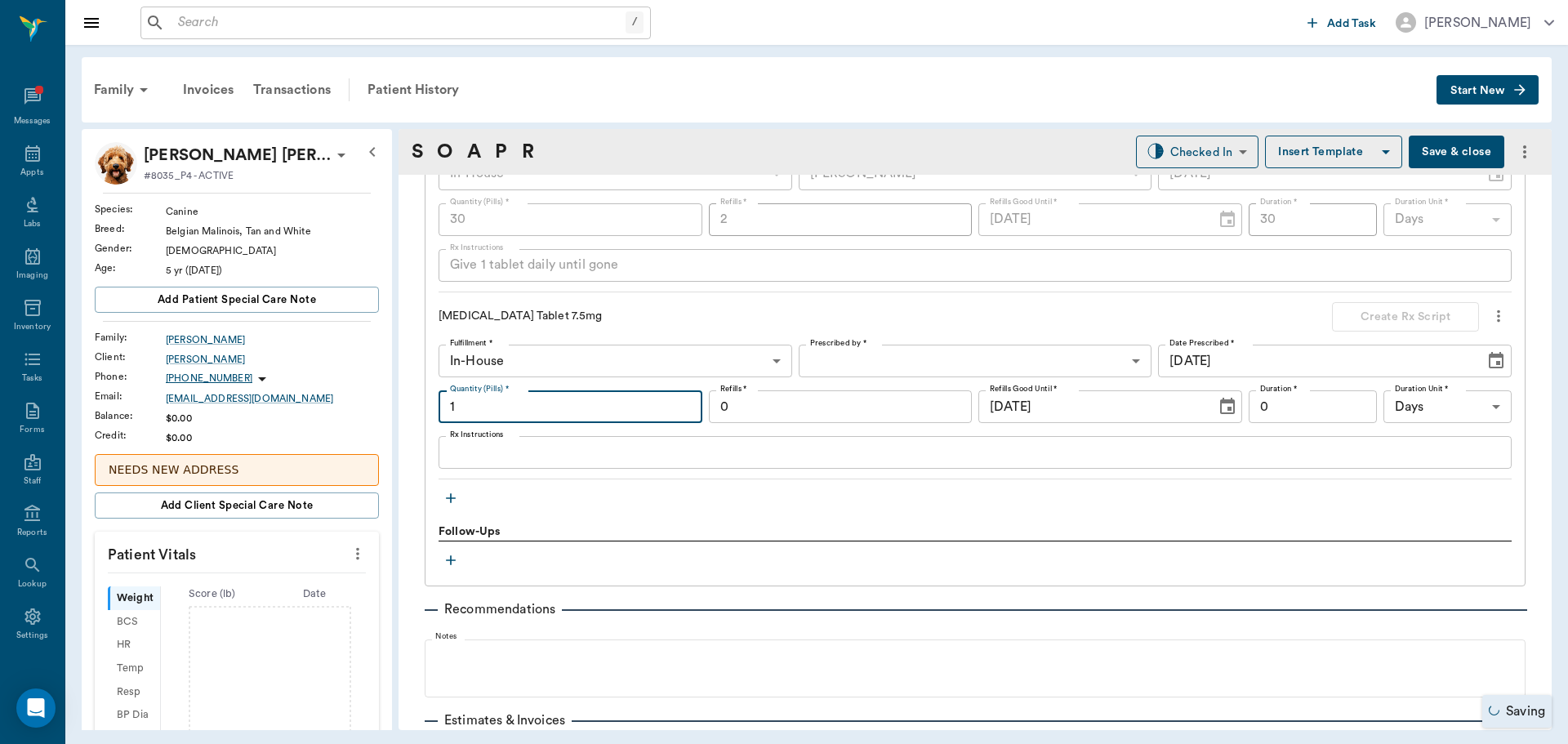
click at [577, 409] on input "1" at bounding box center [570, 407] width 264 height 33
type input "30"
click at [486, 460] on textarea "Rx Instructions" at bounding box center [975, 453] width 1050 height 18
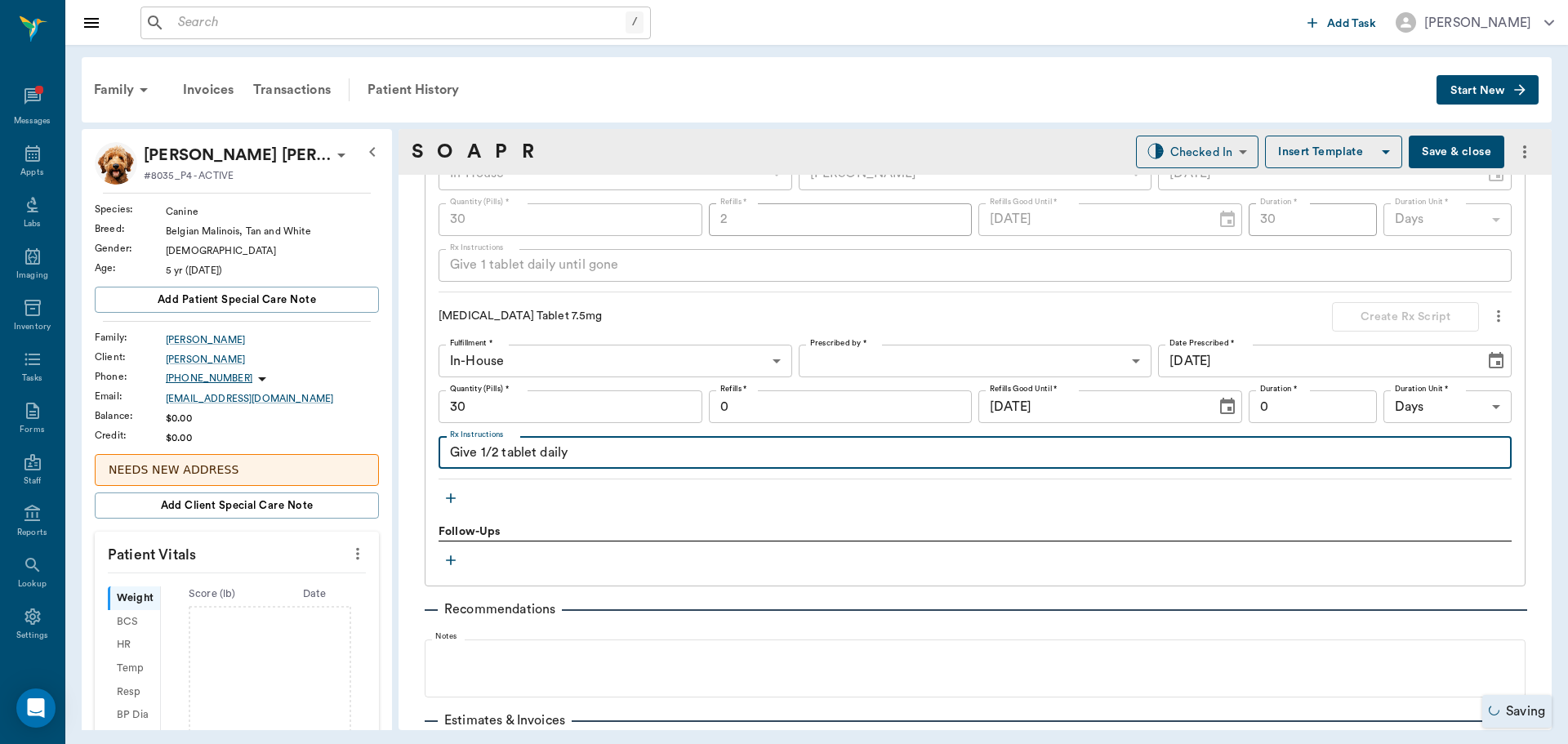
type textarea "Give 1/2 tablet daily"
click at [1011, 359] on body "/ ​ Add Task Dr. Bert Ellsworth Nectar Messages Appts Labs Imaging Inventory Ta…" at bounding box center [784, 372] width 1568 height 744
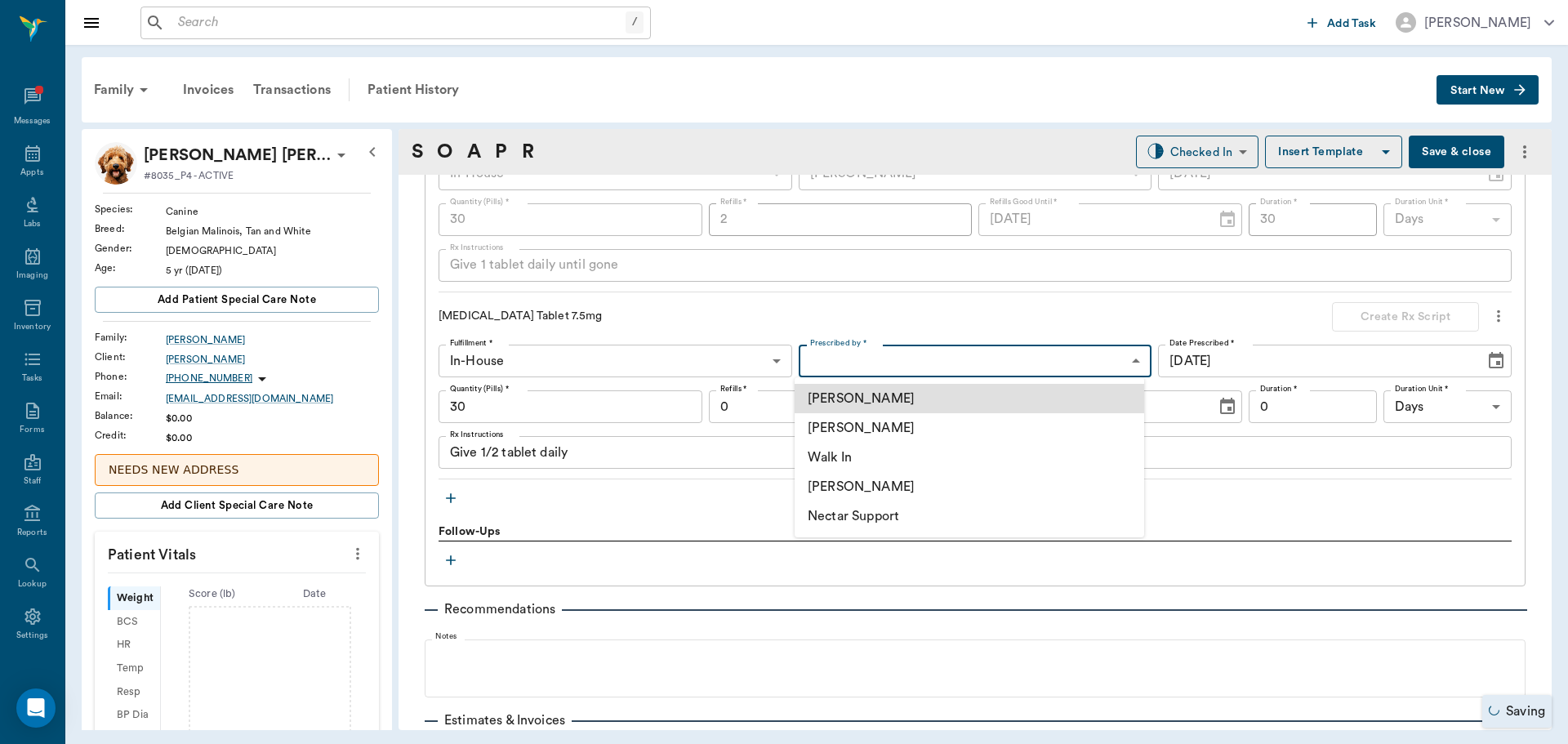
click at [911, 421] on li "[PERSON_NAME]" at bounding box center [969, 428] width 349 height 29
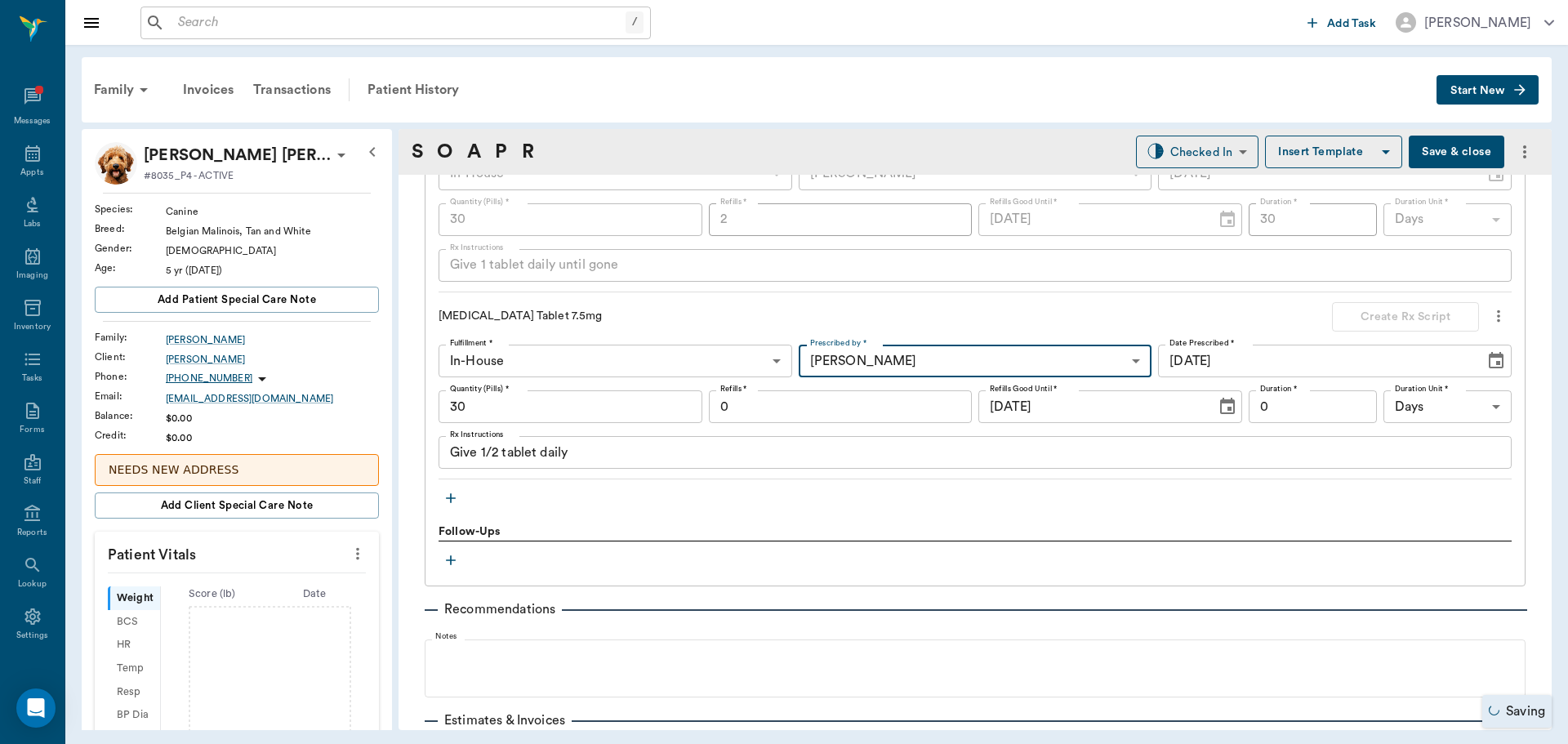
type input "63ec2f075fda476ae8351a4d"
click at [800, 401] on input "0" at bounding box center [840, 407] width 264 height 33
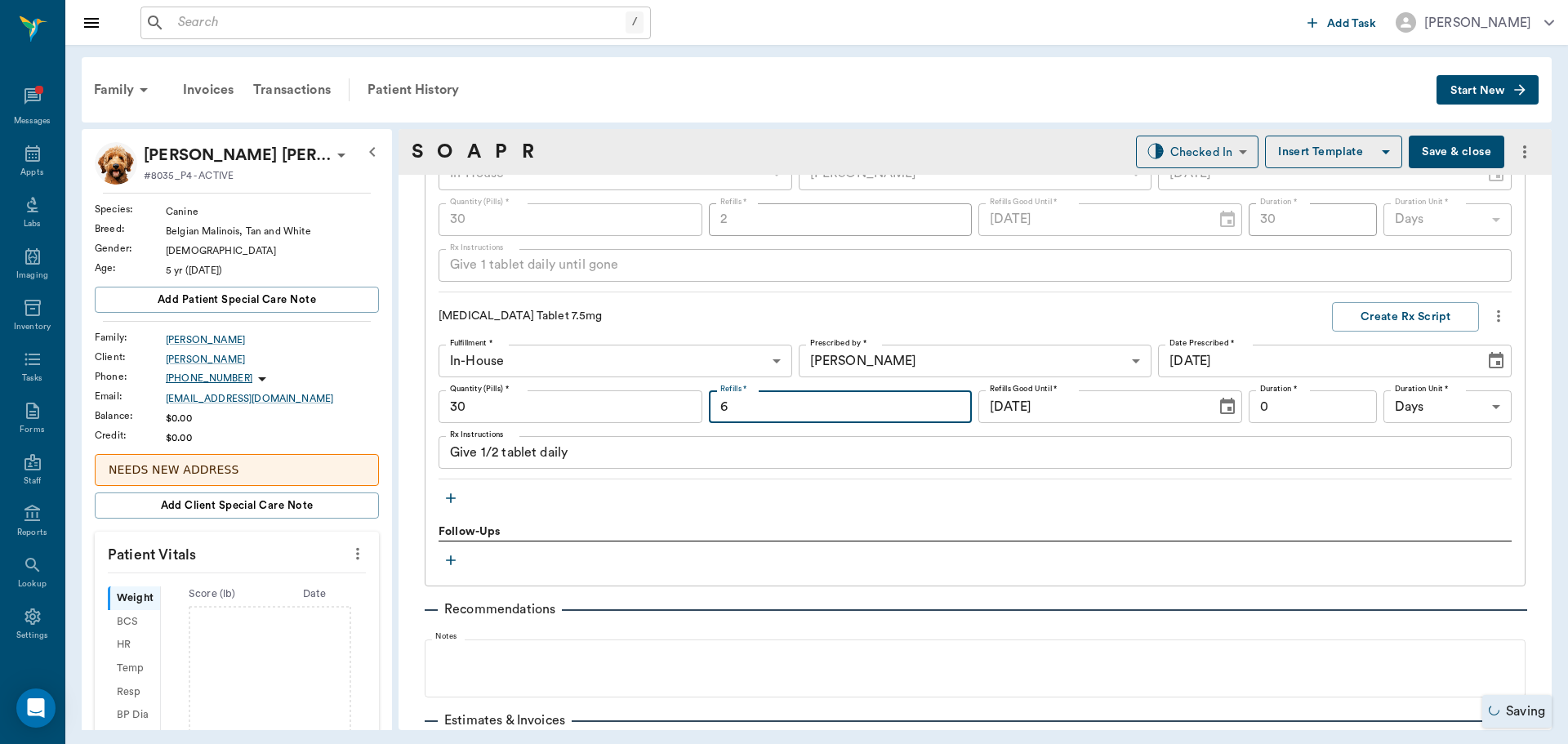
type input "6"
click at [1282, 402] on input "0" at bounding box center [1312, 407] width 128 height 33
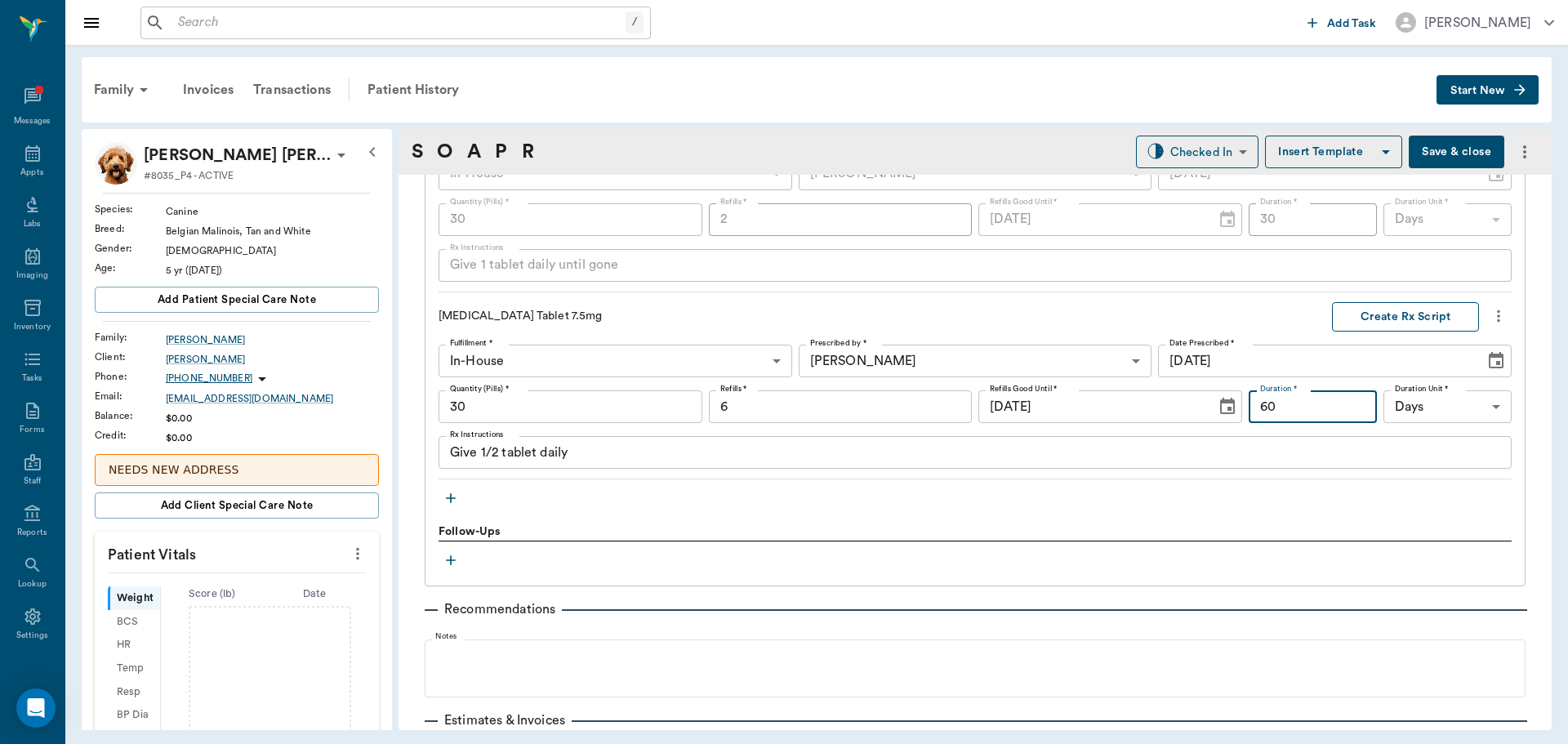
type input "60"
click at [1427, 320] on button "Create Rx Script" at bounding box center [1405, 317] width 147 height 30
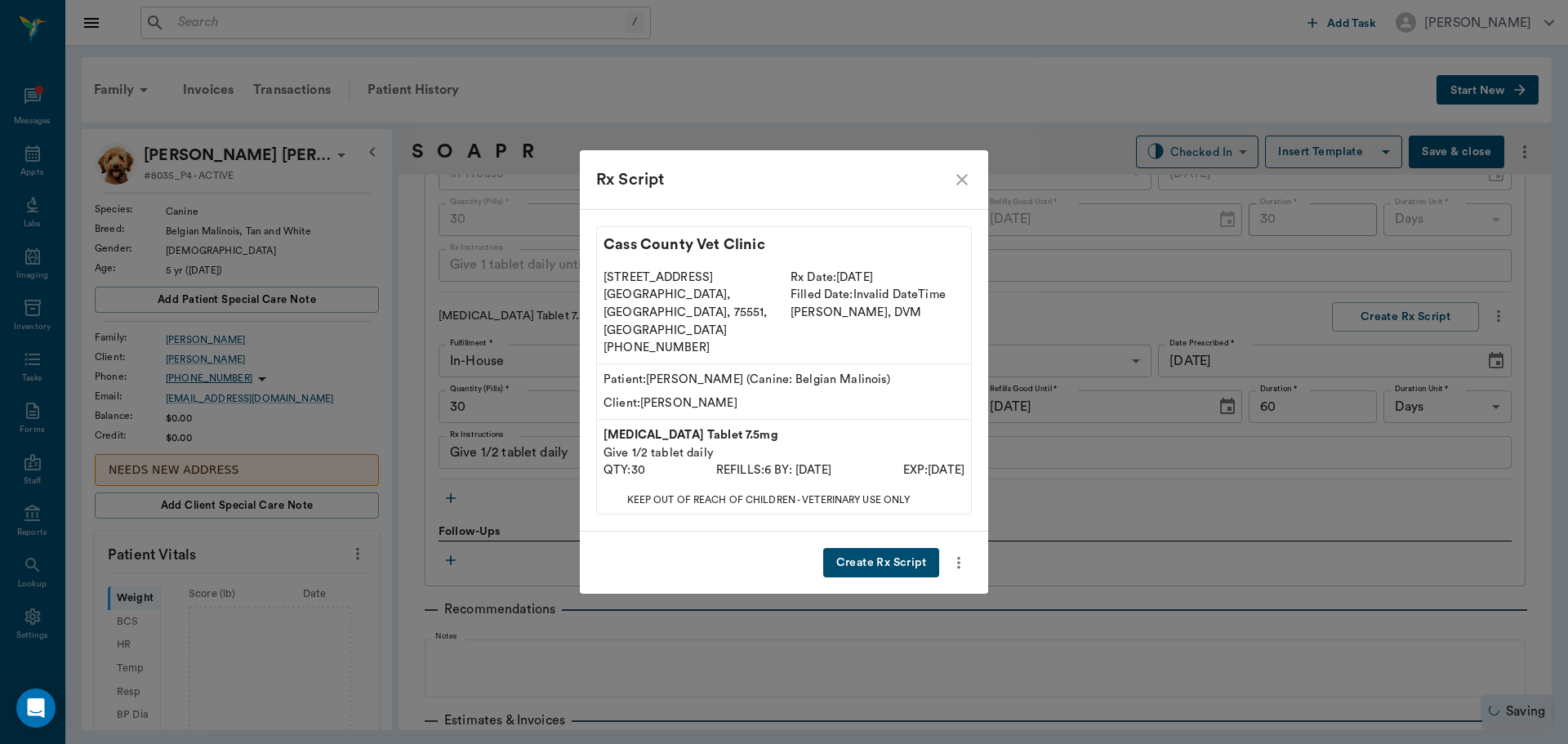
drag, startPoint x: 876, startPoint y: 539, endPoint x: 862, endPoint y: 531, distance: 16.1
click at [868, 548] on button "Create Rx Script" at bounding box center [881, 563] width 116 height 30
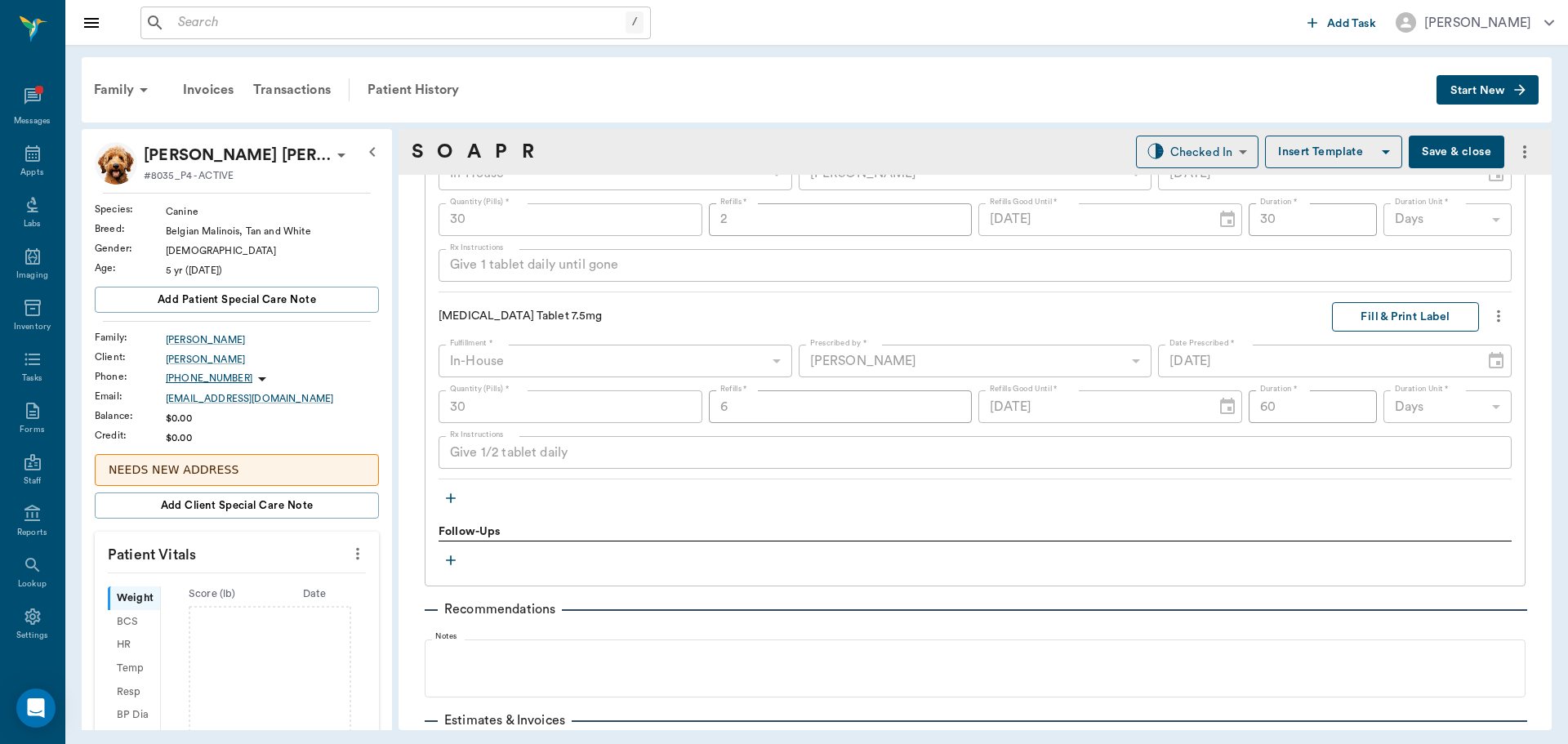
click at [1383, 311] on button "Fill & Print Label" at bounding box center [1405, 317] width 147 height 30
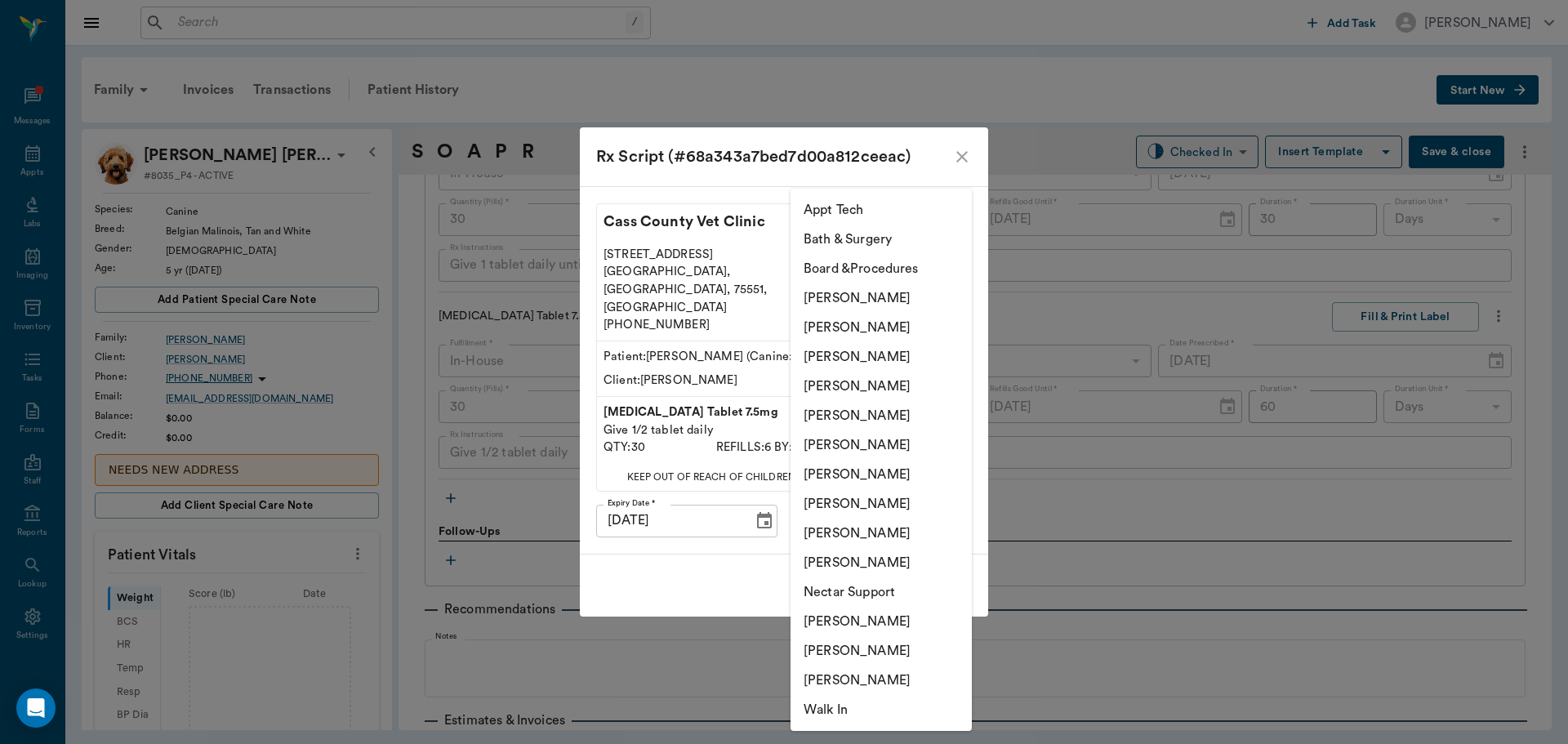
click at [955, 493] on body "/ ​ Add Task Dr. Bert Ellsworth Nectar Messages Appts Labs Imaging Inventory Ta…" at bounding box center [784, 372] width 1568 height 744
click at [897, 447] on li "Hunter Graves" at bounding box center [881, 445] width 181 height 29
type input "682b670d8bdc6f7f8feef3db"
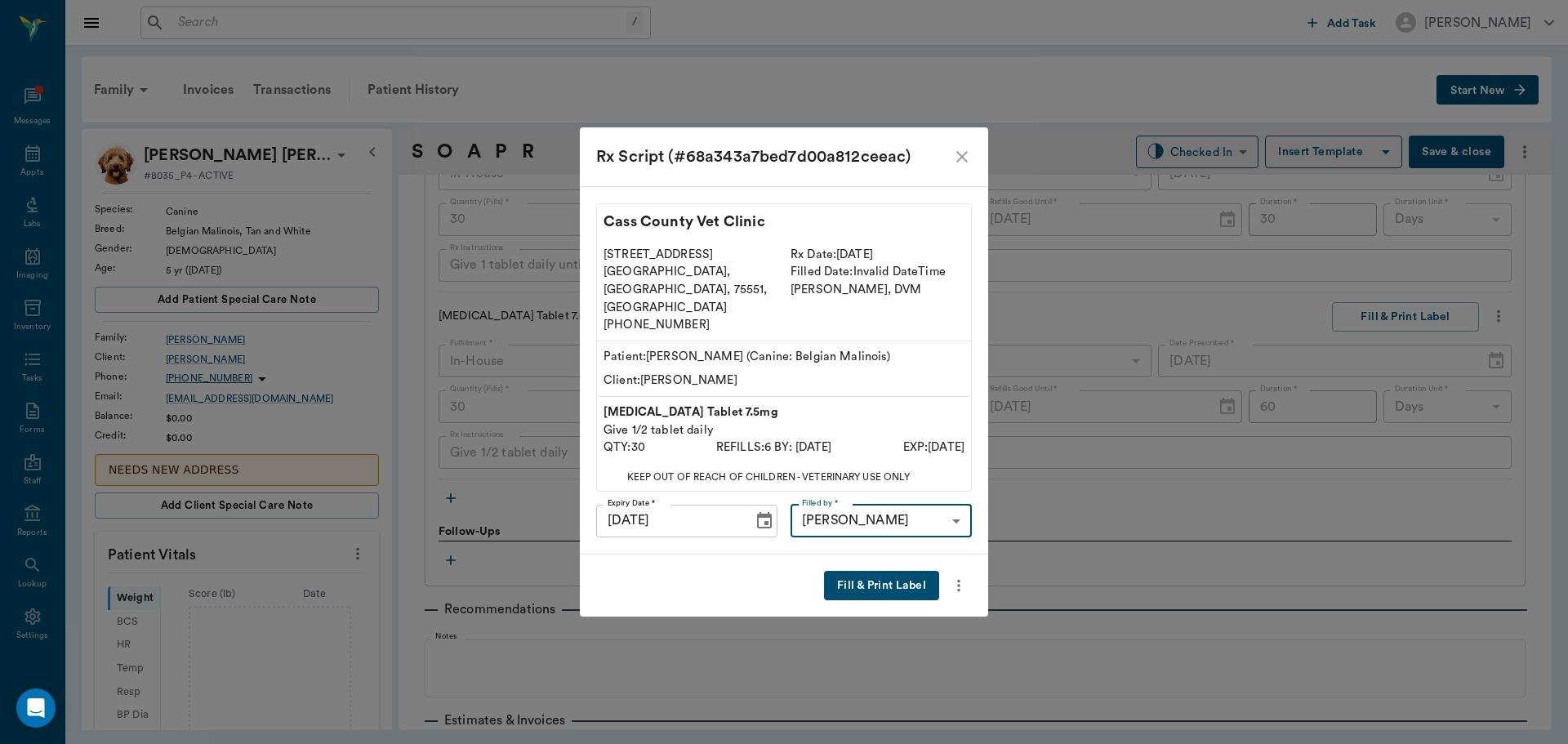
click at [881, 571] on button "Fill & Print Label" at bounding box center [882, 585] width 115 height 30
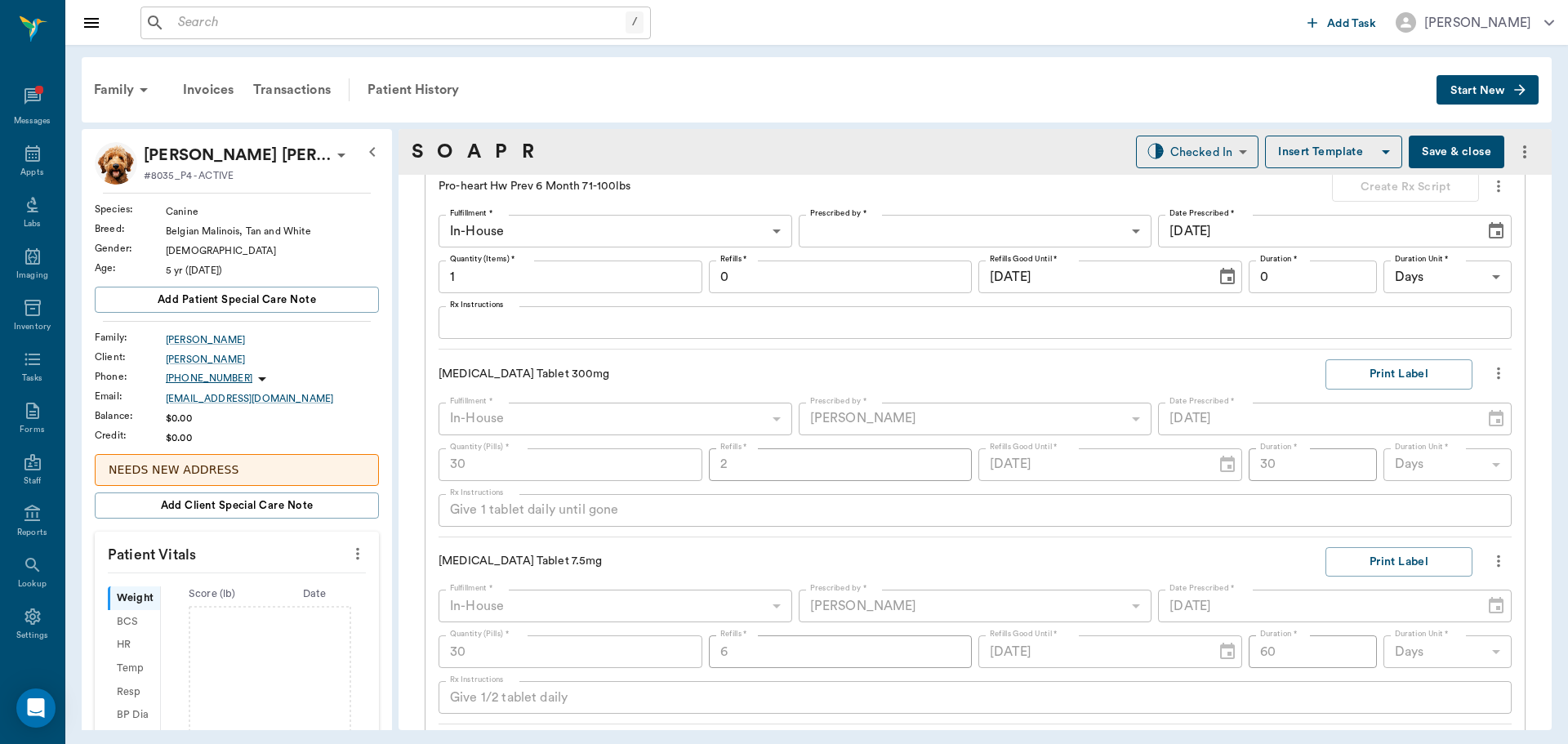
scroll to position [1952, 0]
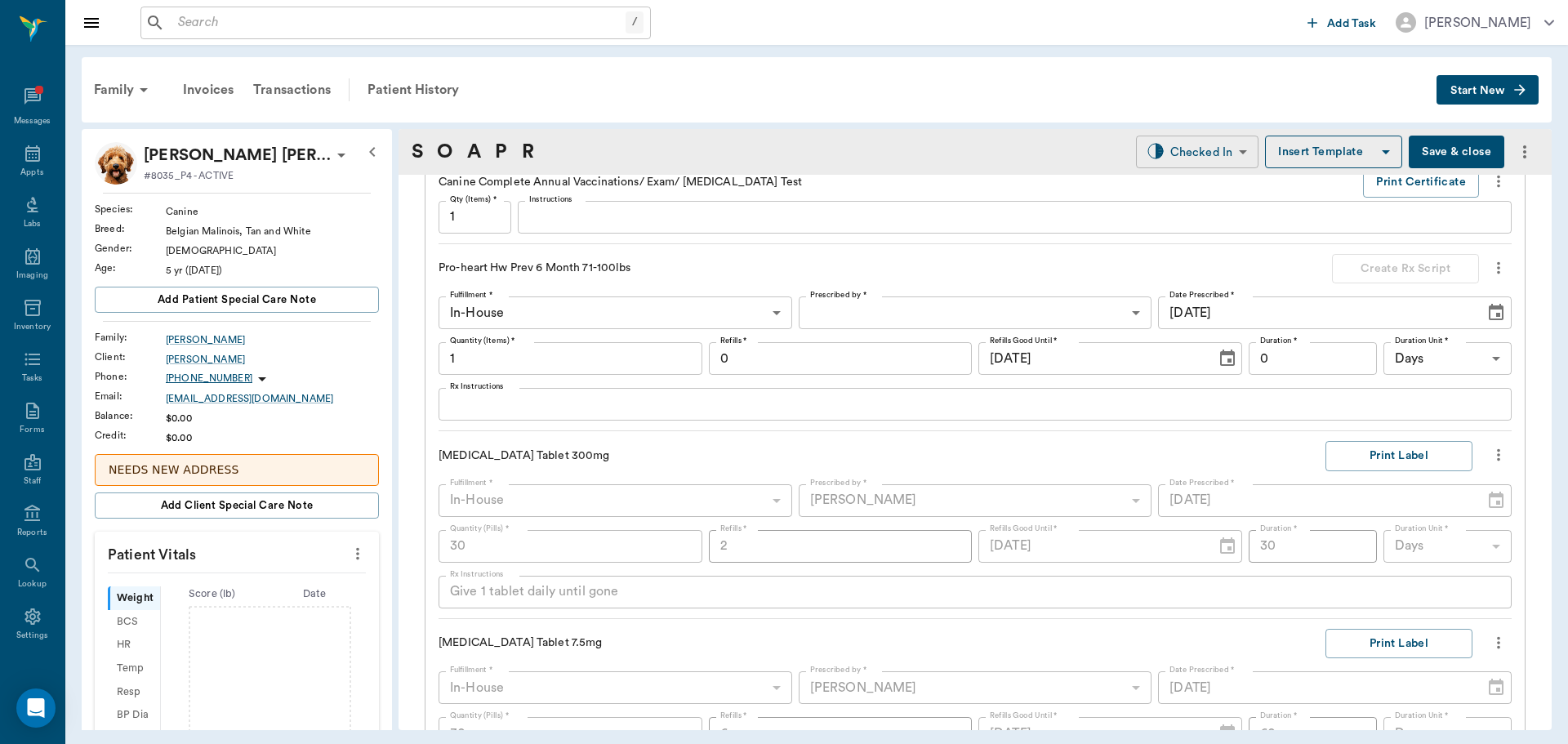
click at [1216, 155] on body "/ ​ Add Task Dr. Bert Ellsworth Nectar Messages Appts Labs Imaging Inventory Ta…" at bounding box center [784, 372] width 1568 height 744
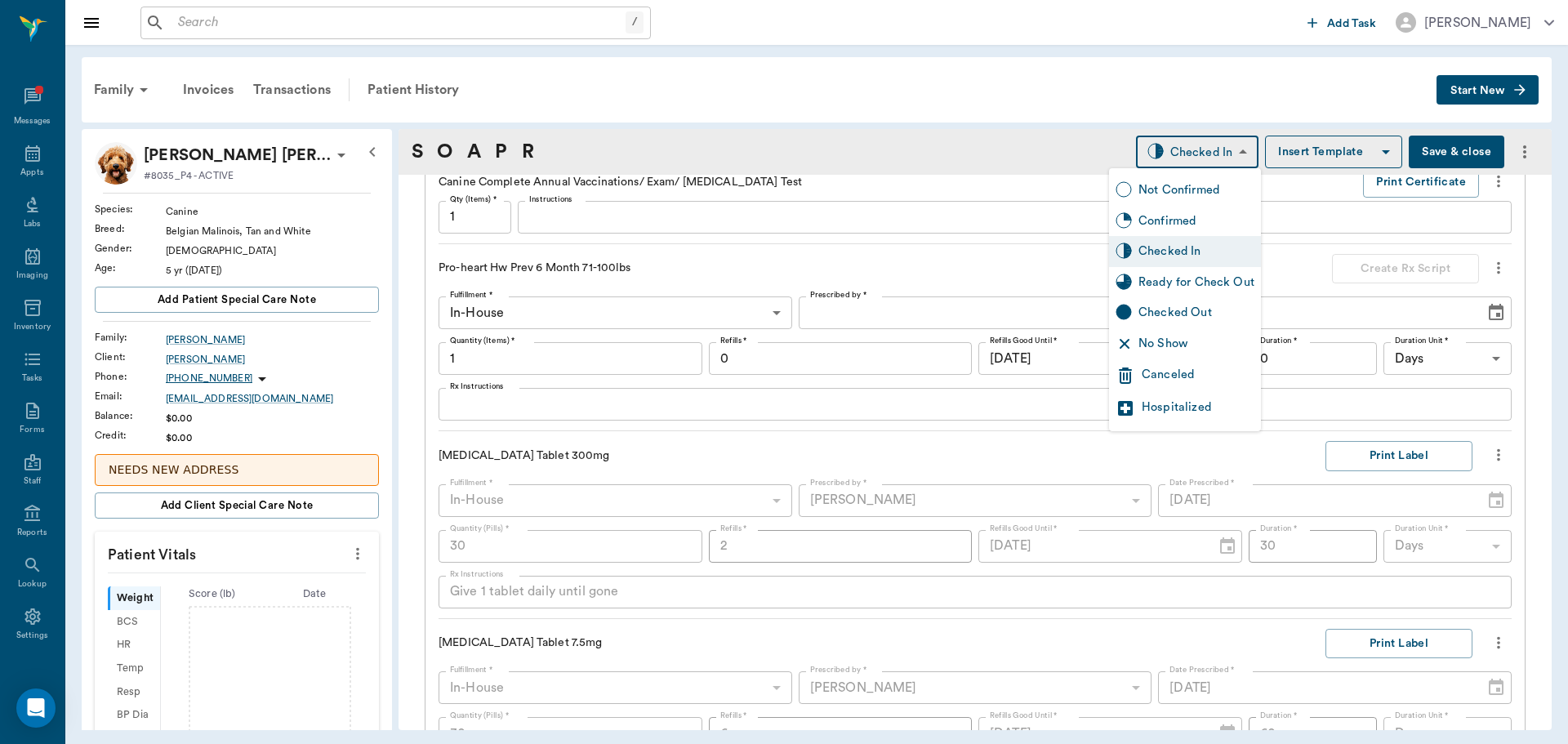
click at [1199, 281] on div "Ready for Check Out" at bounding box center [1196, 282] width 116 height 18
type input "READY_TO_CHECKOUT"
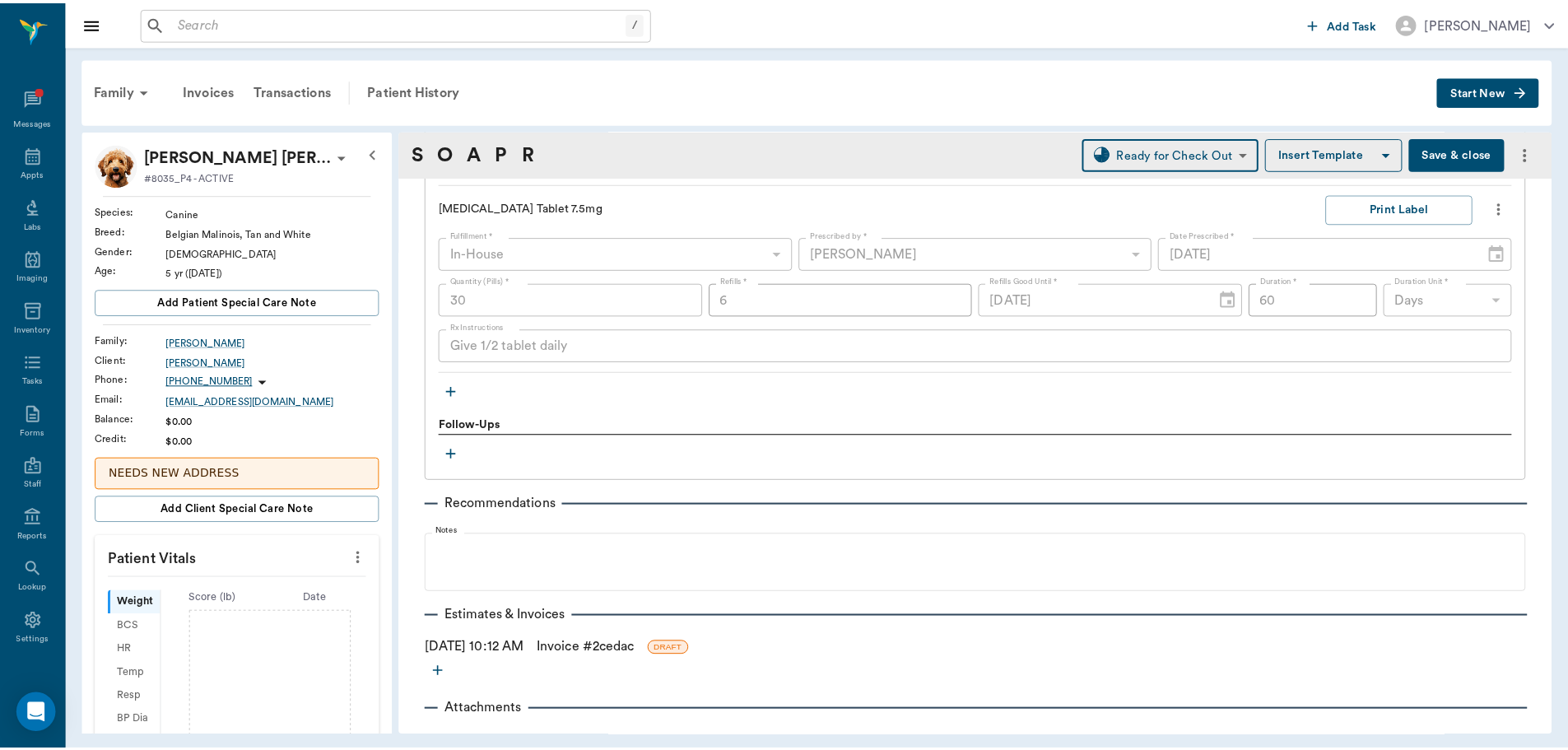
scroll to position [2435, 0]
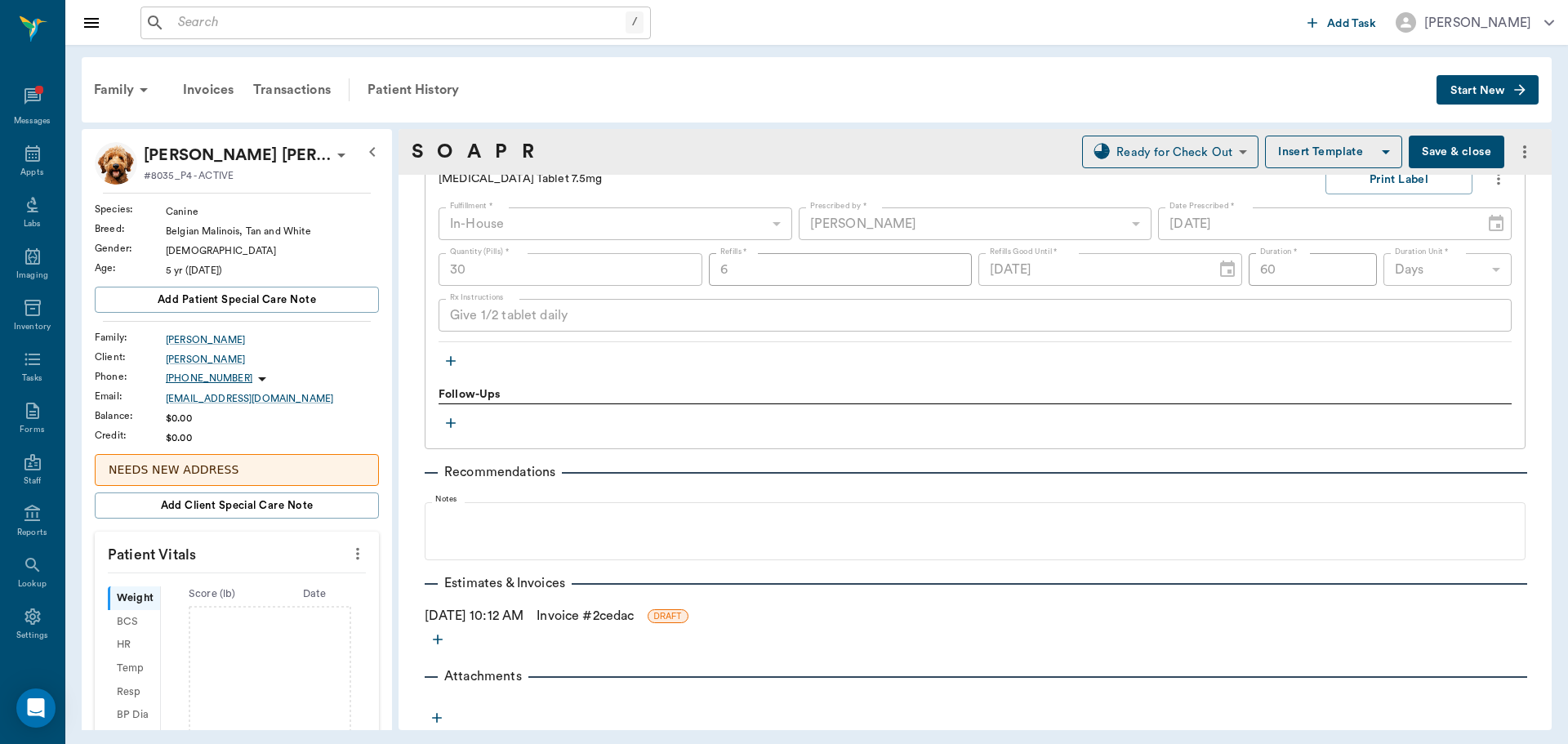
click at [589, 613] on link "Invoice # 2cedac" at bounding box center [585, 615] width 97 height 19
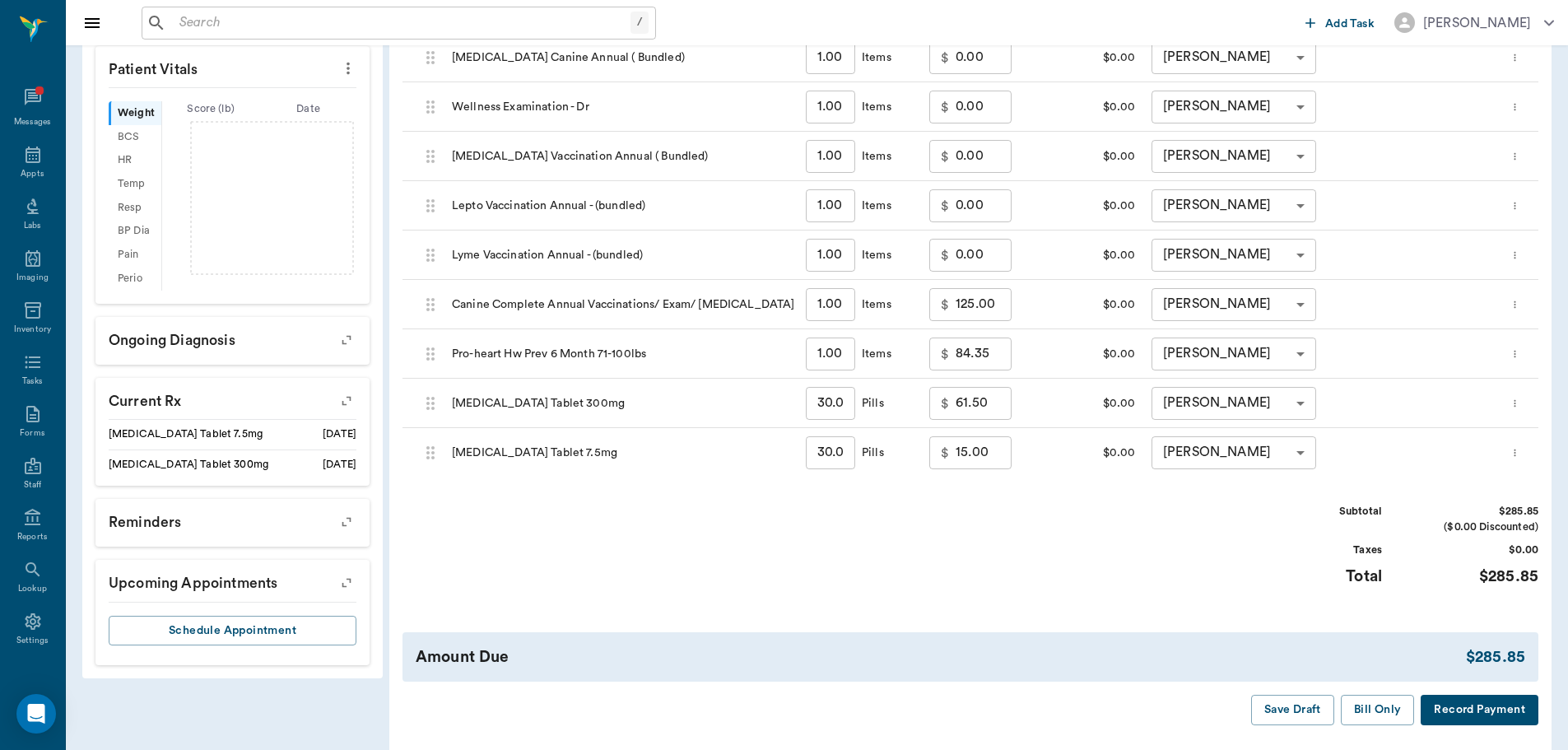
scroll to position [494, 0]
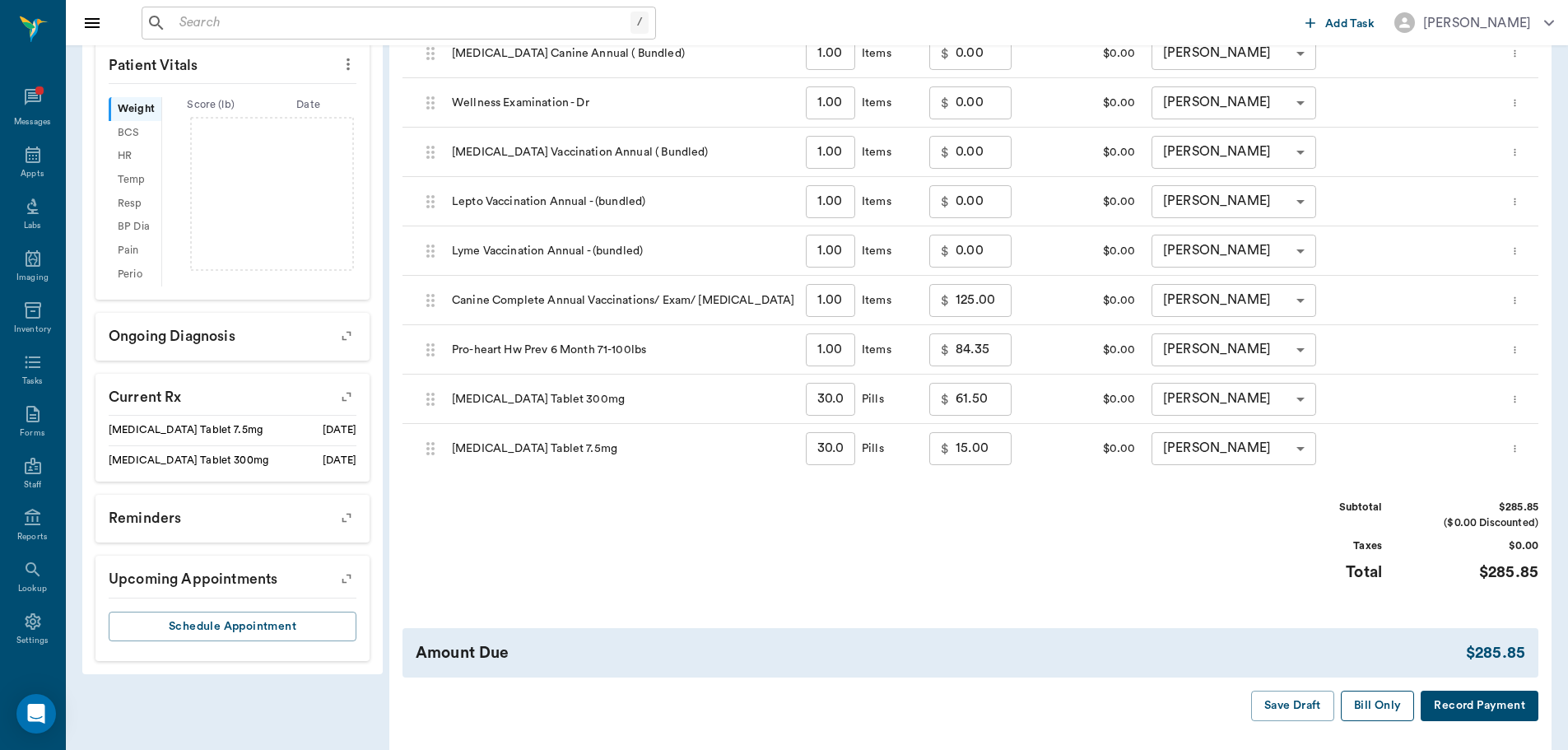
click at [1355, 714] on button "Bill Only" at bounding box center [1378, 706] width 74 height 30
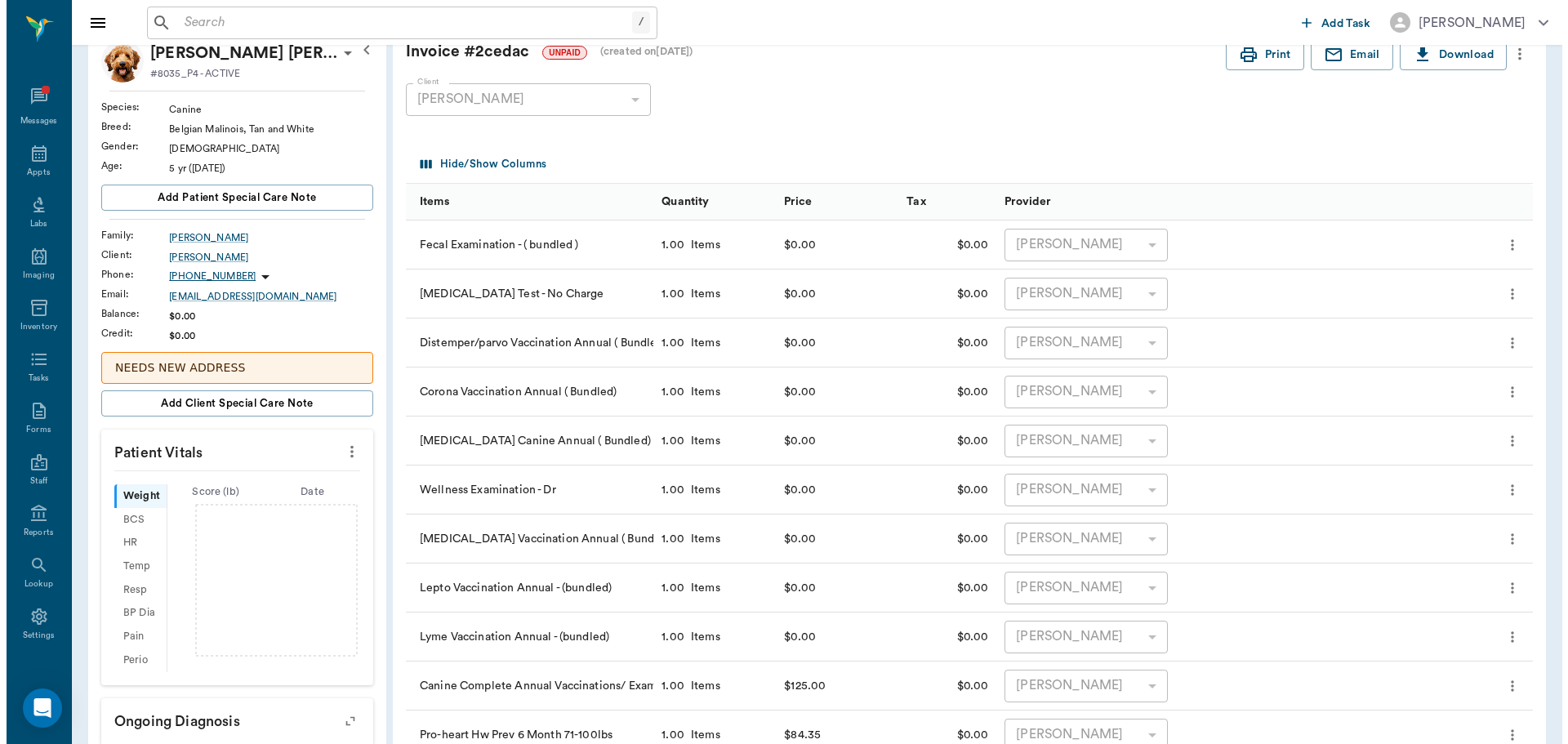
scroll to position [0, 0]
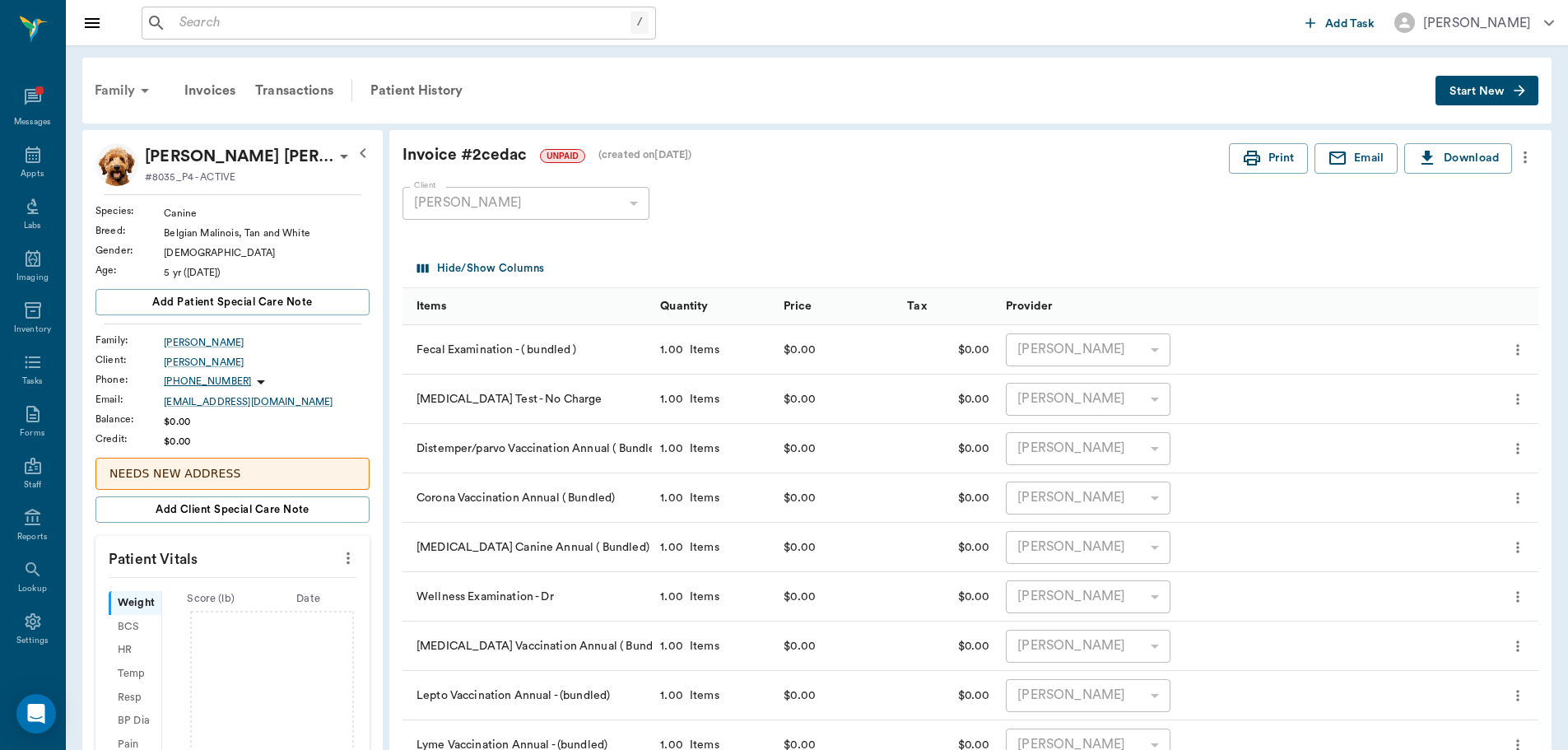
click at [131, 87] on div "Family" at bounding box center [125, 91] width 79 height 40
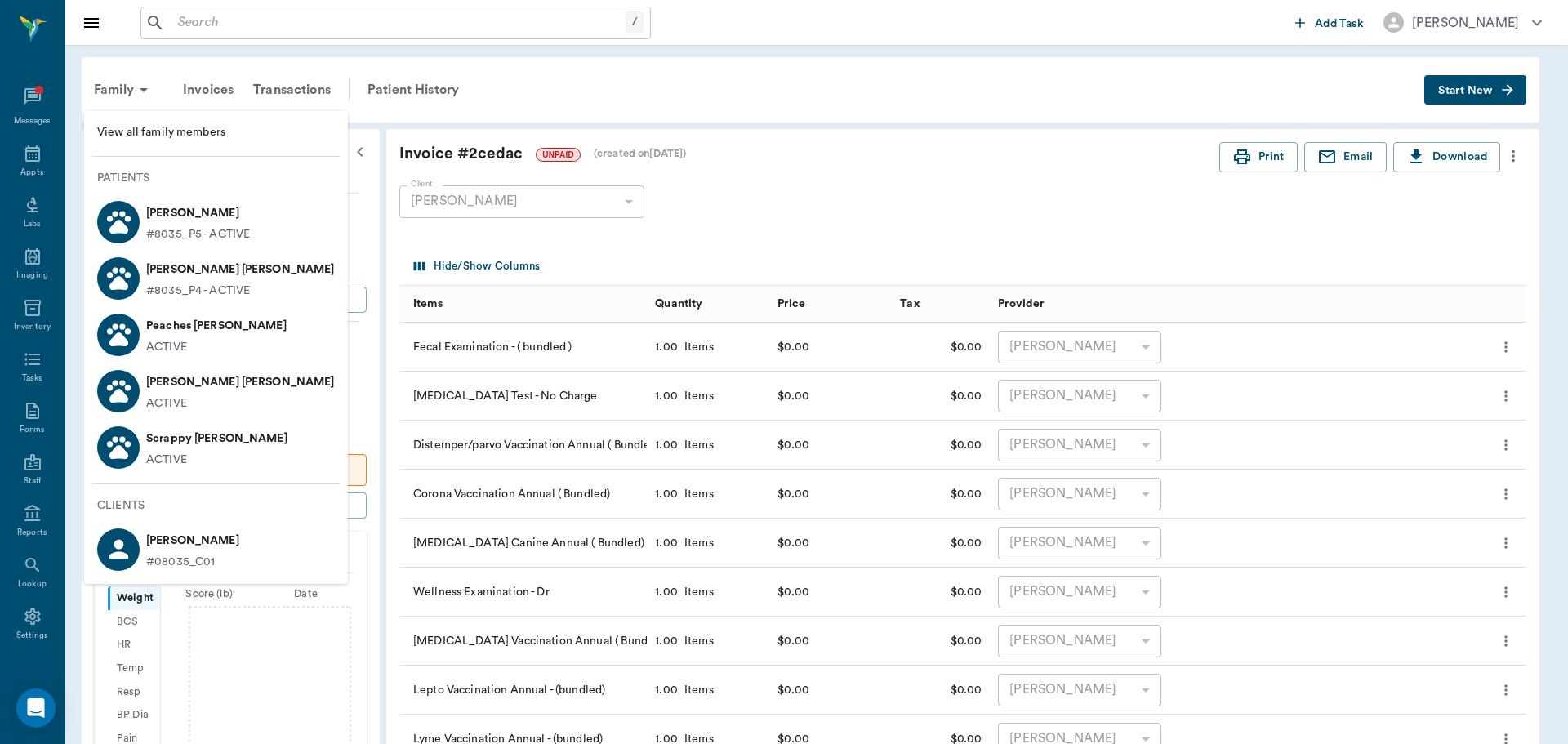
click at [502, 104] on div at bounding box center [784, 372] width 1568 height 744
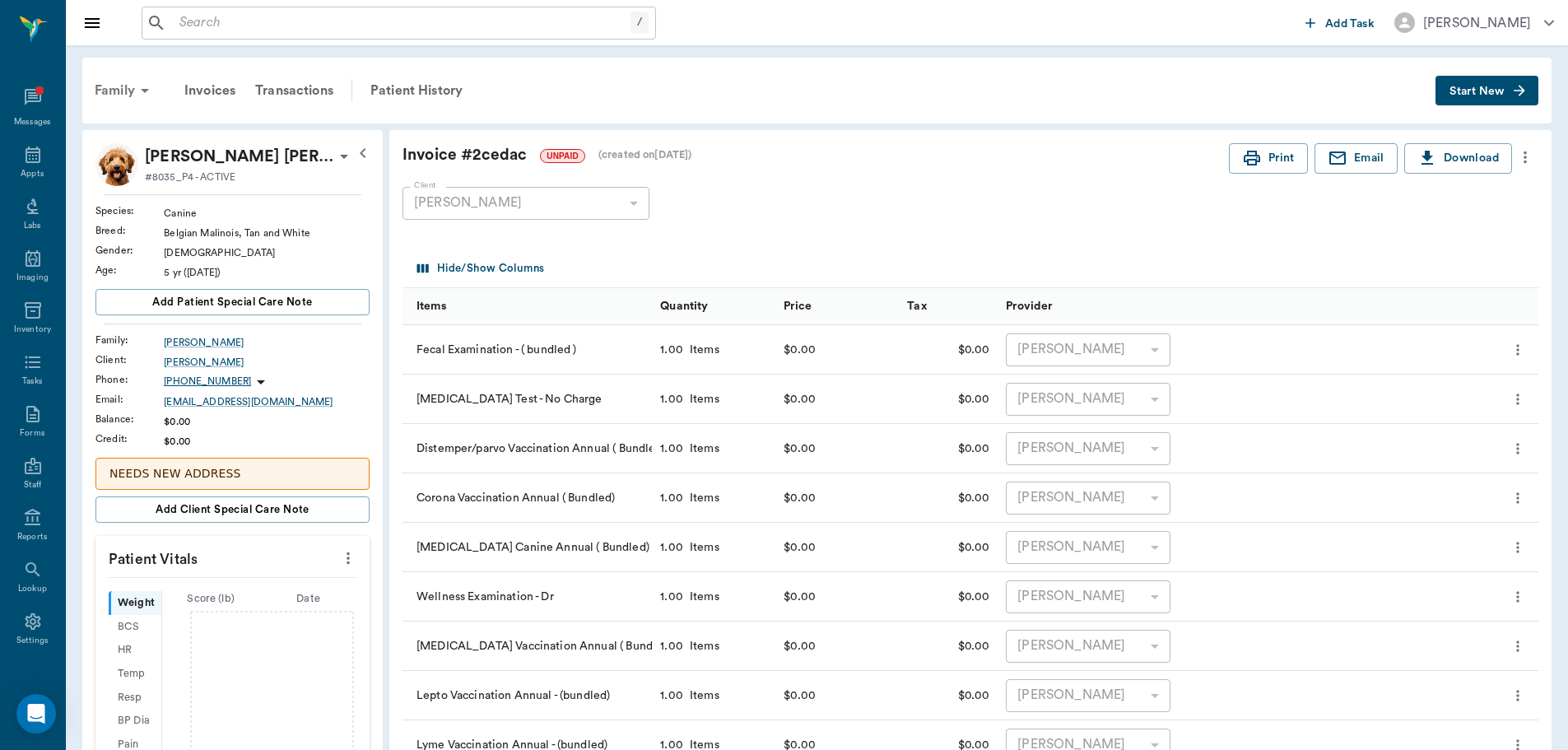
click at [133, 88] on div "Family" at bounding box center [125, 91] width 79 height 40
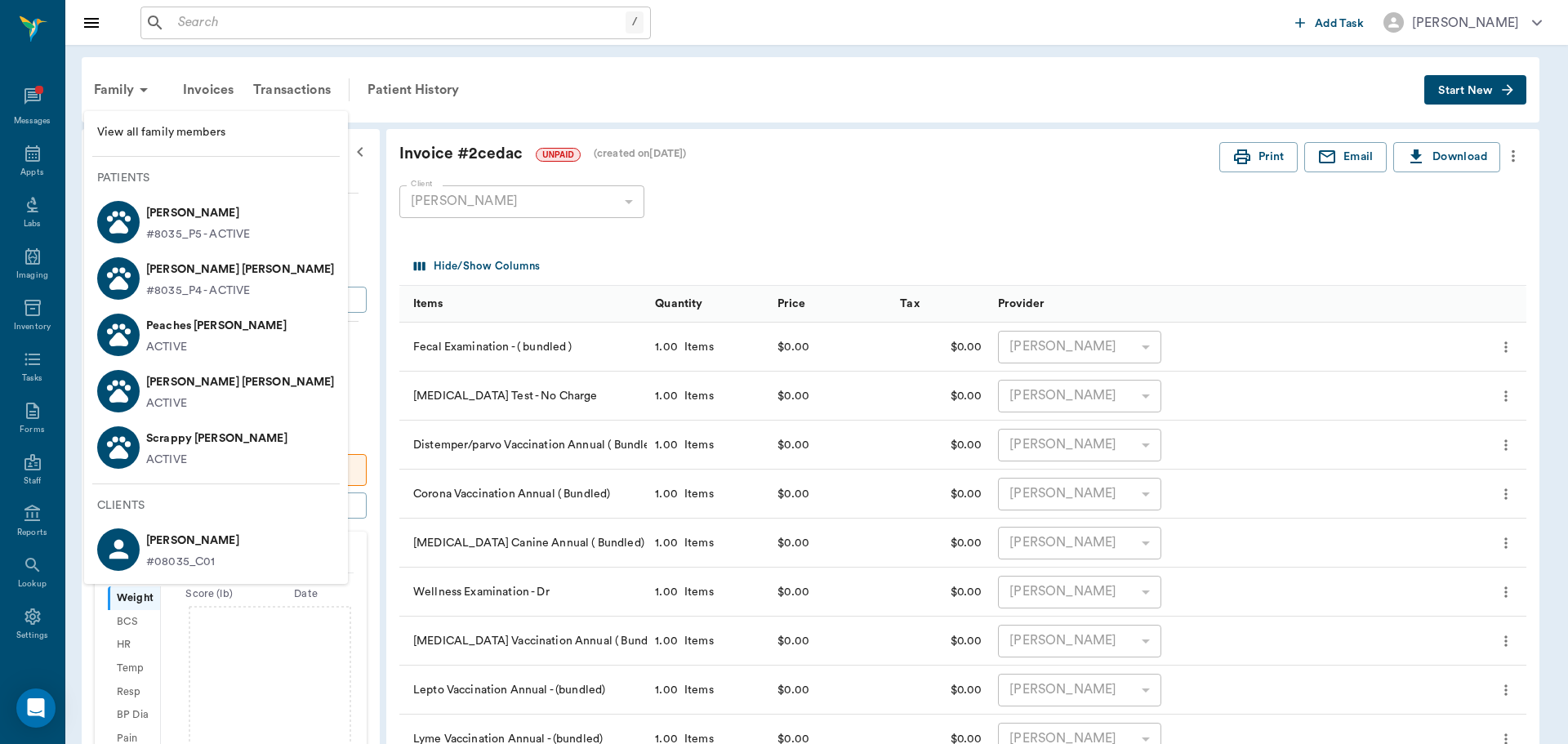
click at [169, 216] on p "[PERSON_NAME]" at bounding box center [197, 213] width 104 height 27
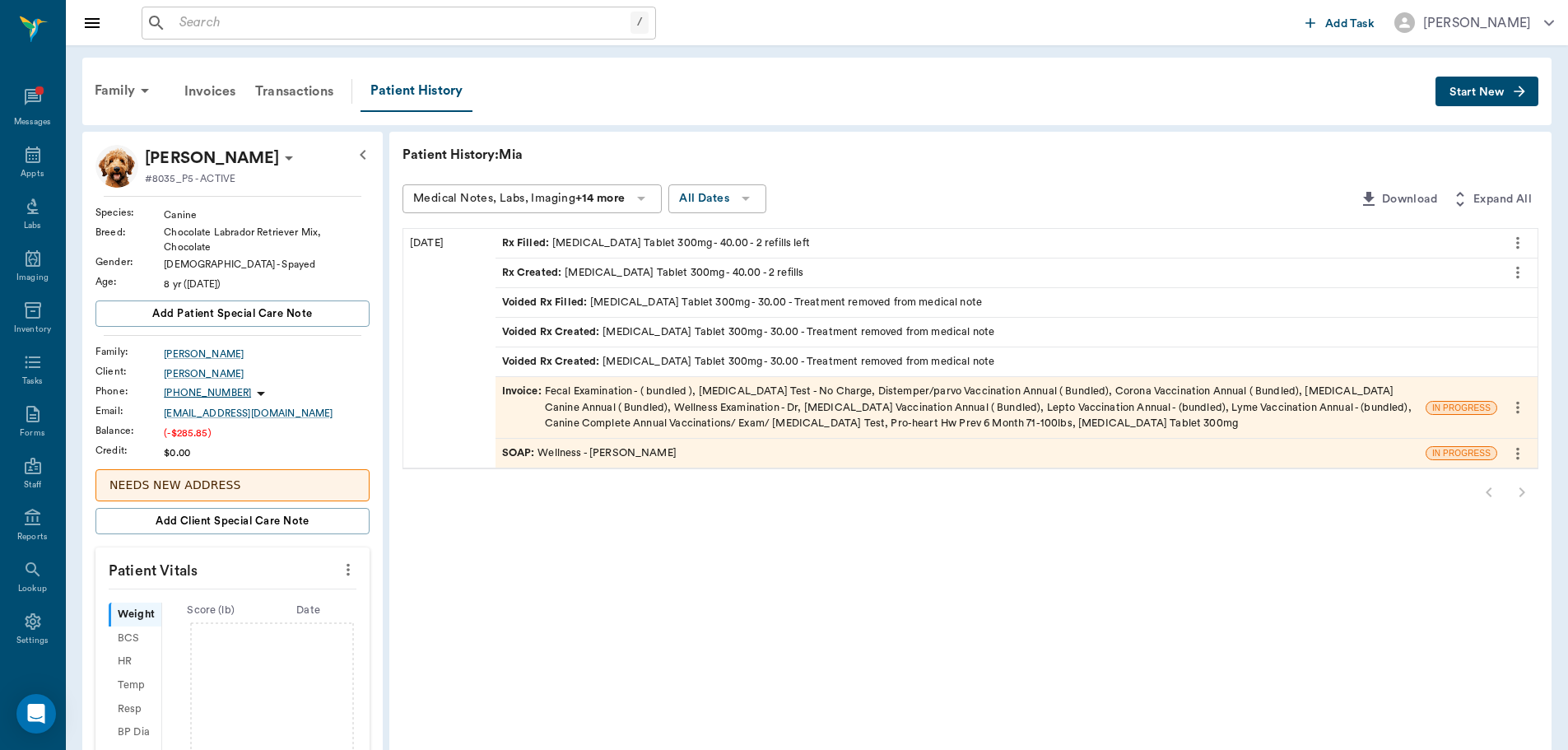
click at [624, 450] on div "SOAP : Wellness - Dr. Bert Ellsworth" at bounding box center [590, 453] width 175 height 16
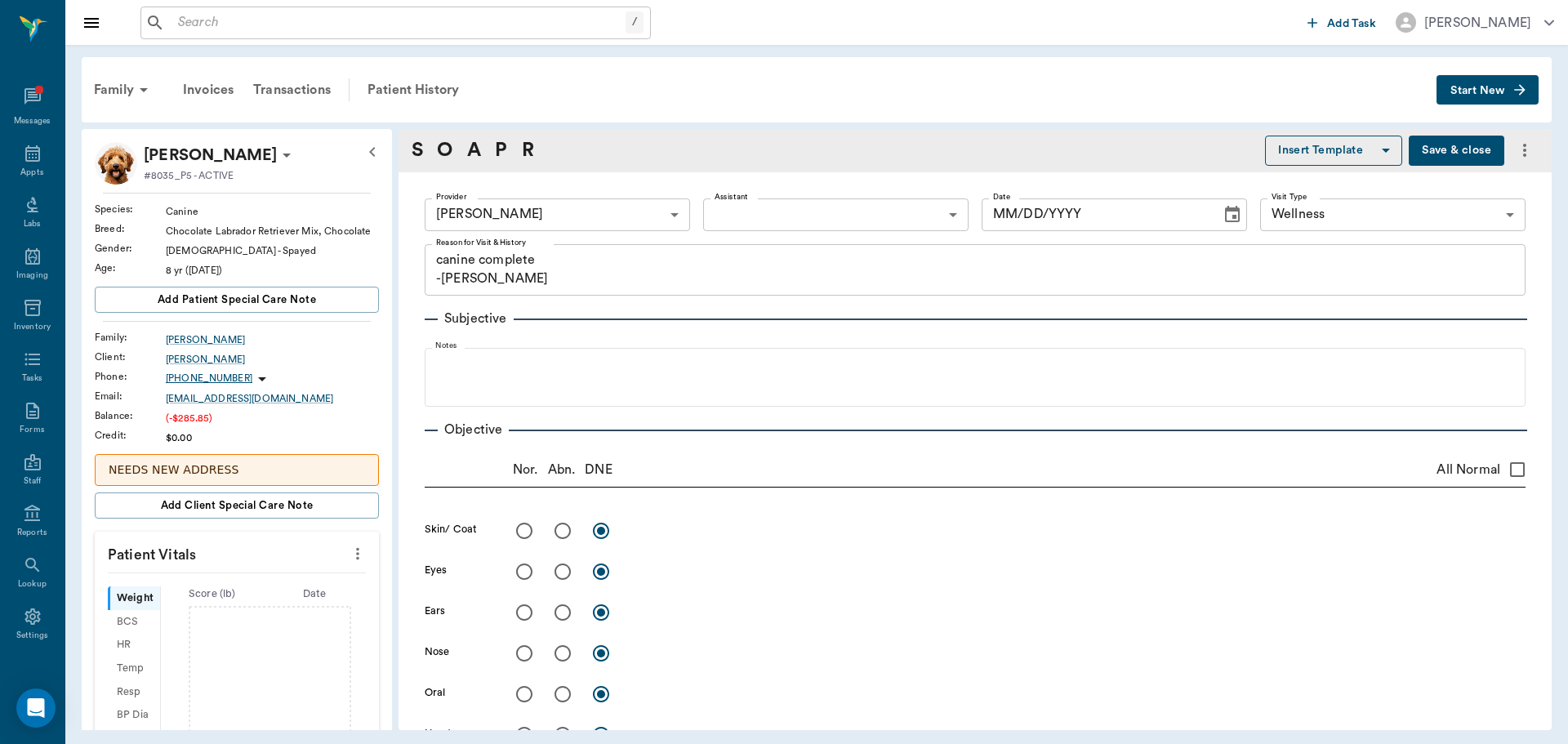
type input "63ec2f075fda476ae8351a4d"
type input "65d2be4f46e3a538d89b8c14"
type textarea "canine complete -jess"
type input "08/18/2025"
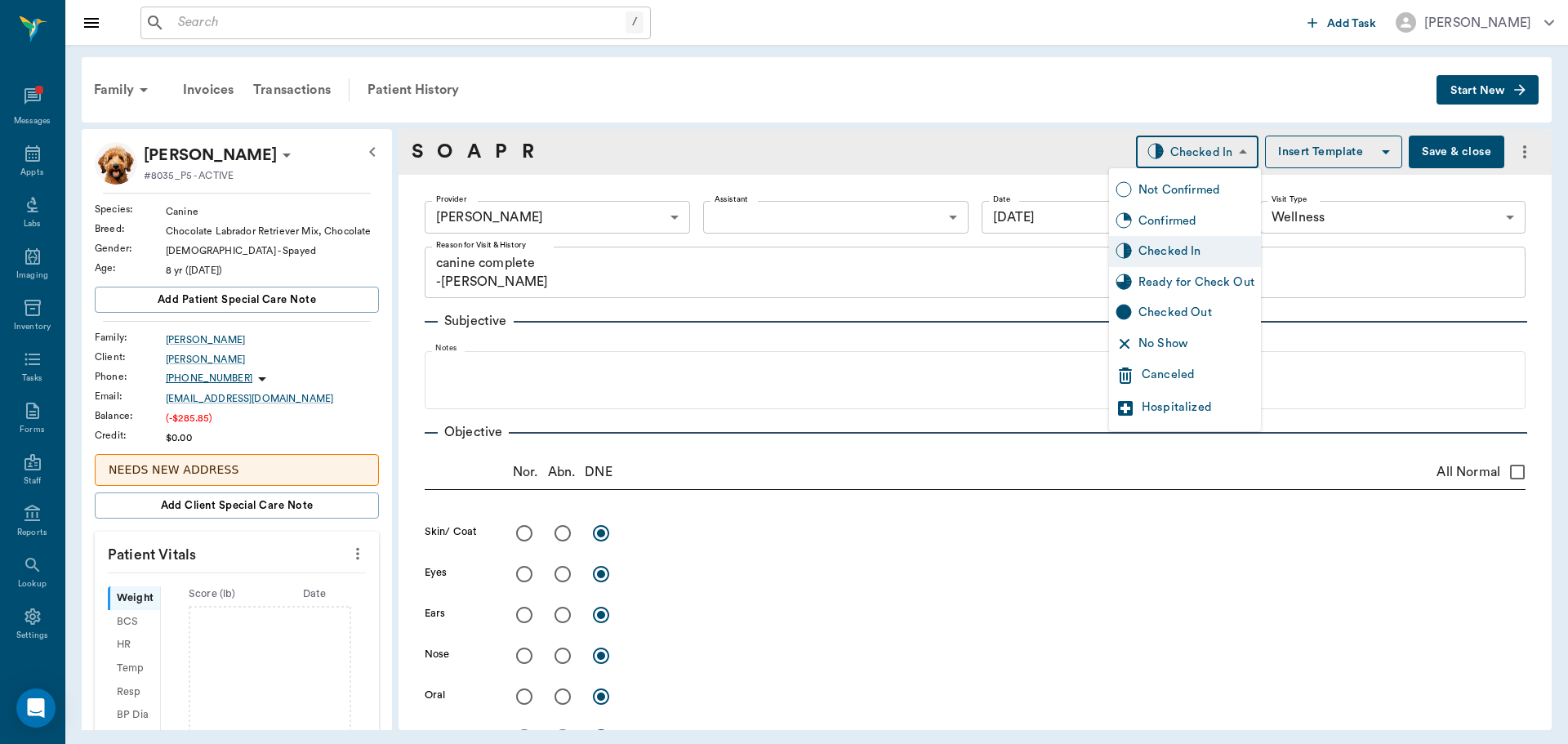
click at [1223, 150] on body "/ ​ Add Task Dr. Bert Ellsworth Nectar Messages Appts Labs Imaging Inventory Ta…" at bounding box center [784, 372] width 1568 height 744
click at [1196, 275] on div "Ready for Check Out" at bounding box center [1196, 282] width 116 height 18
type input "READY_TO_CHECKOUT"
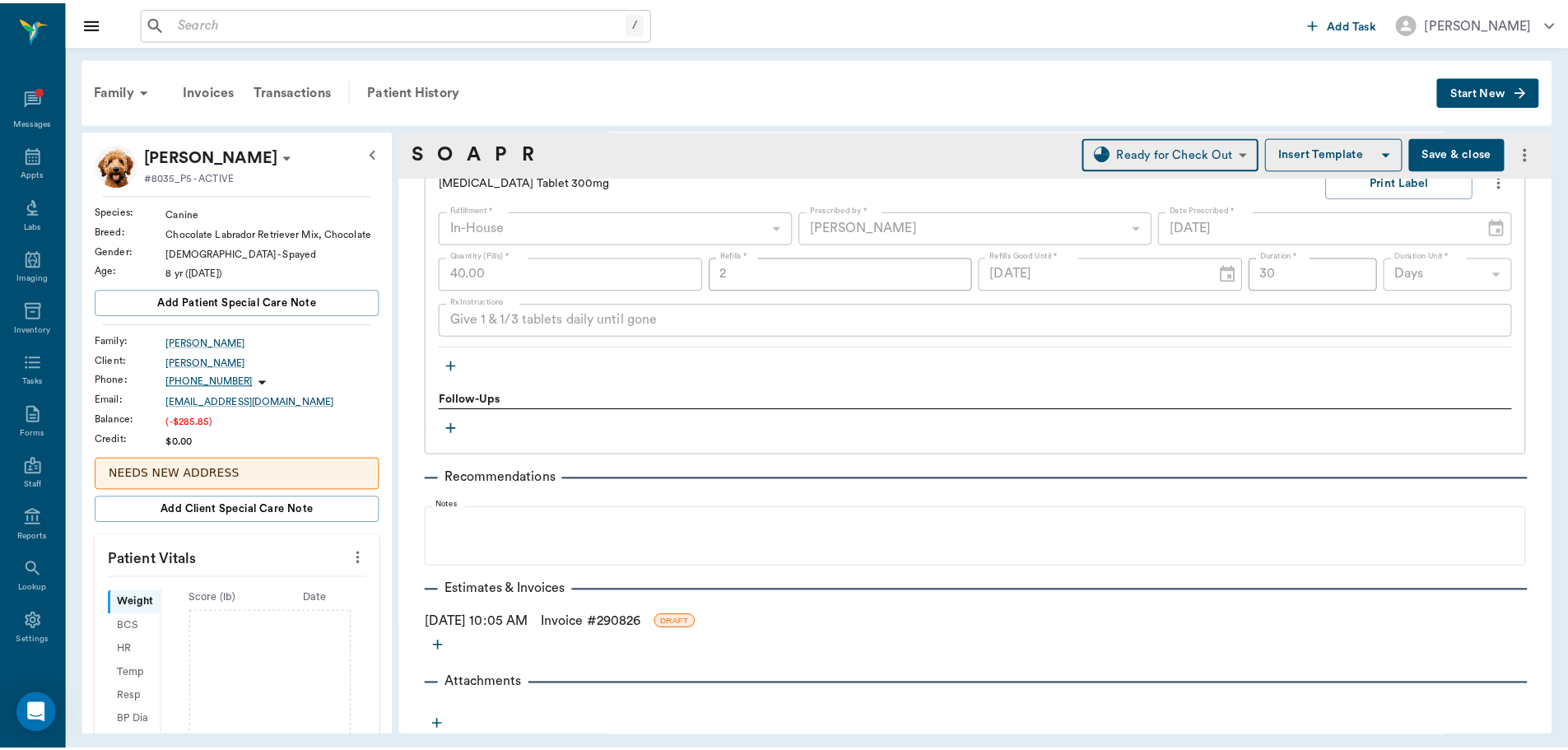
scroll to position [2246, 0]
click at [597, 620] on link "Invoice # 290826" at bounding box center [595, 620] width 101 height 19
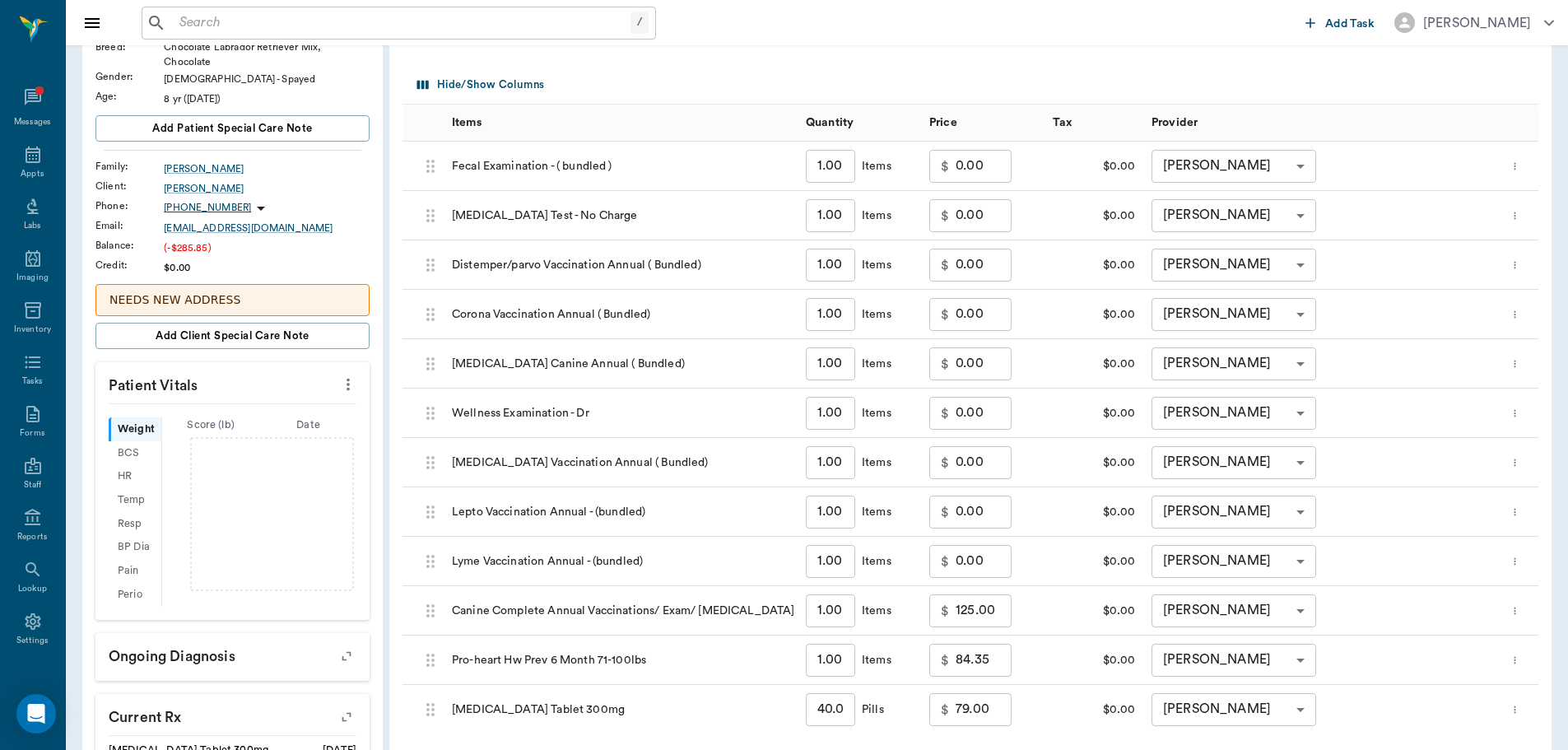
scroll to position [507, 0]
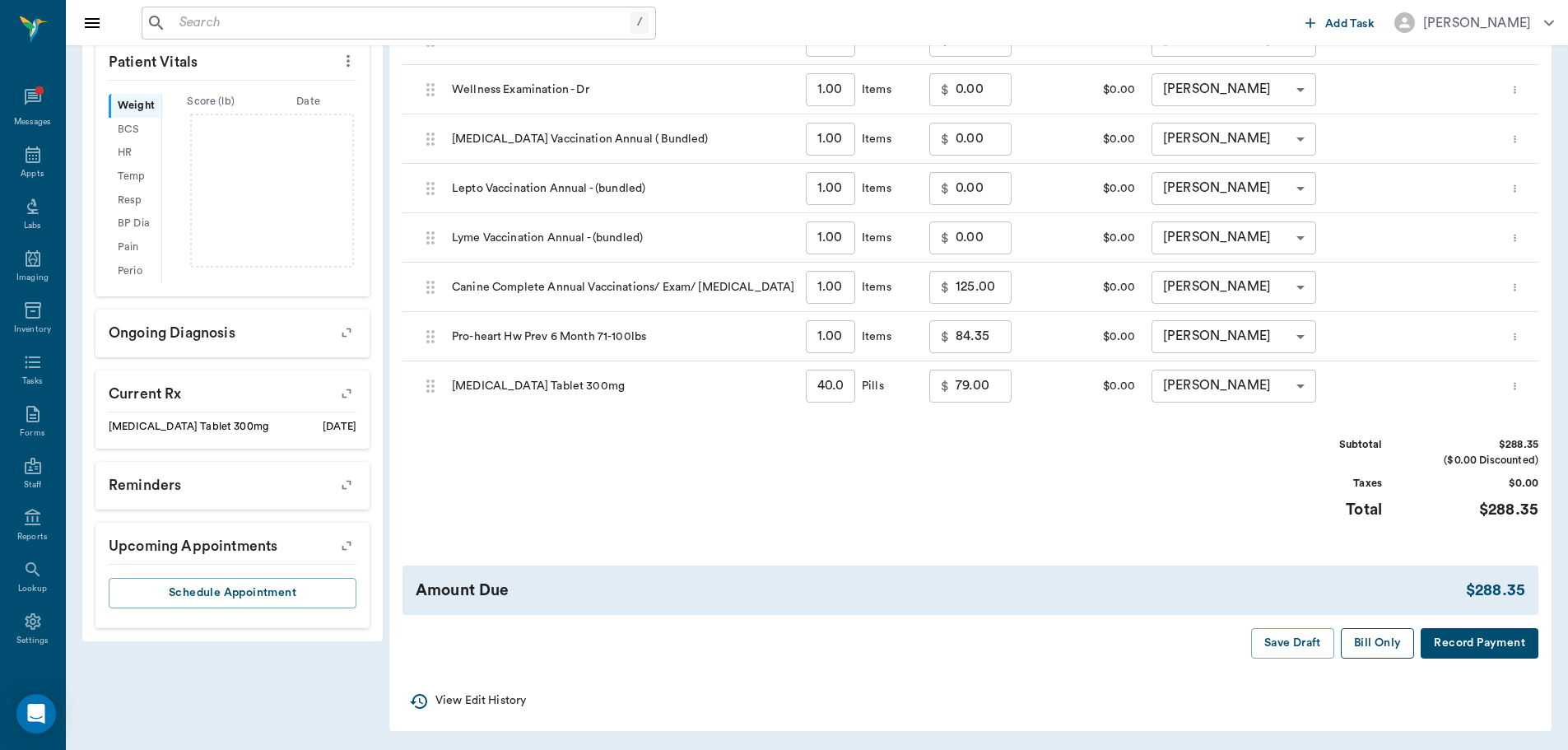
click at [1369, 644] on button "Bill Only" at bounding box center [1378, 643] width 74 height 30
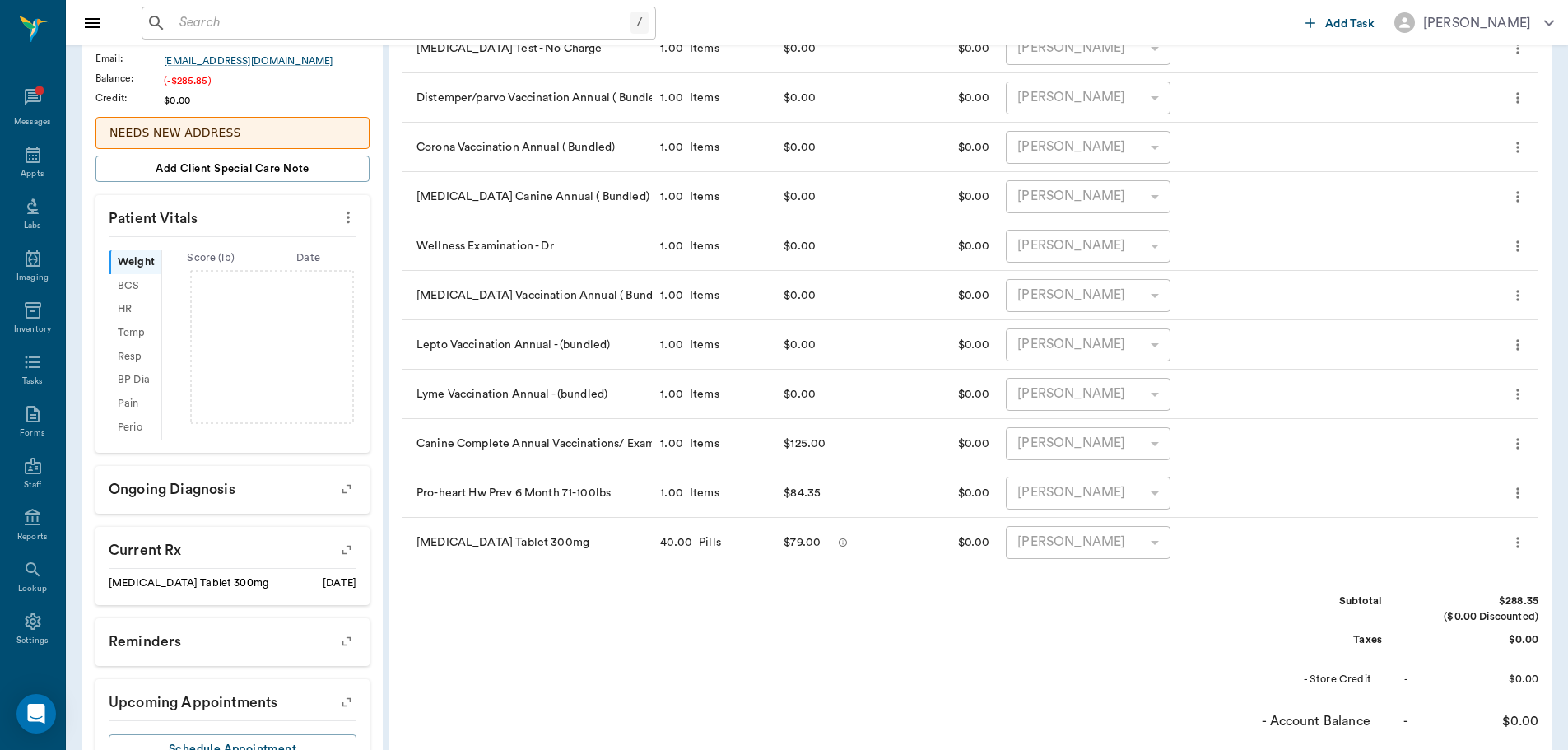
scroll to position [343, 0]
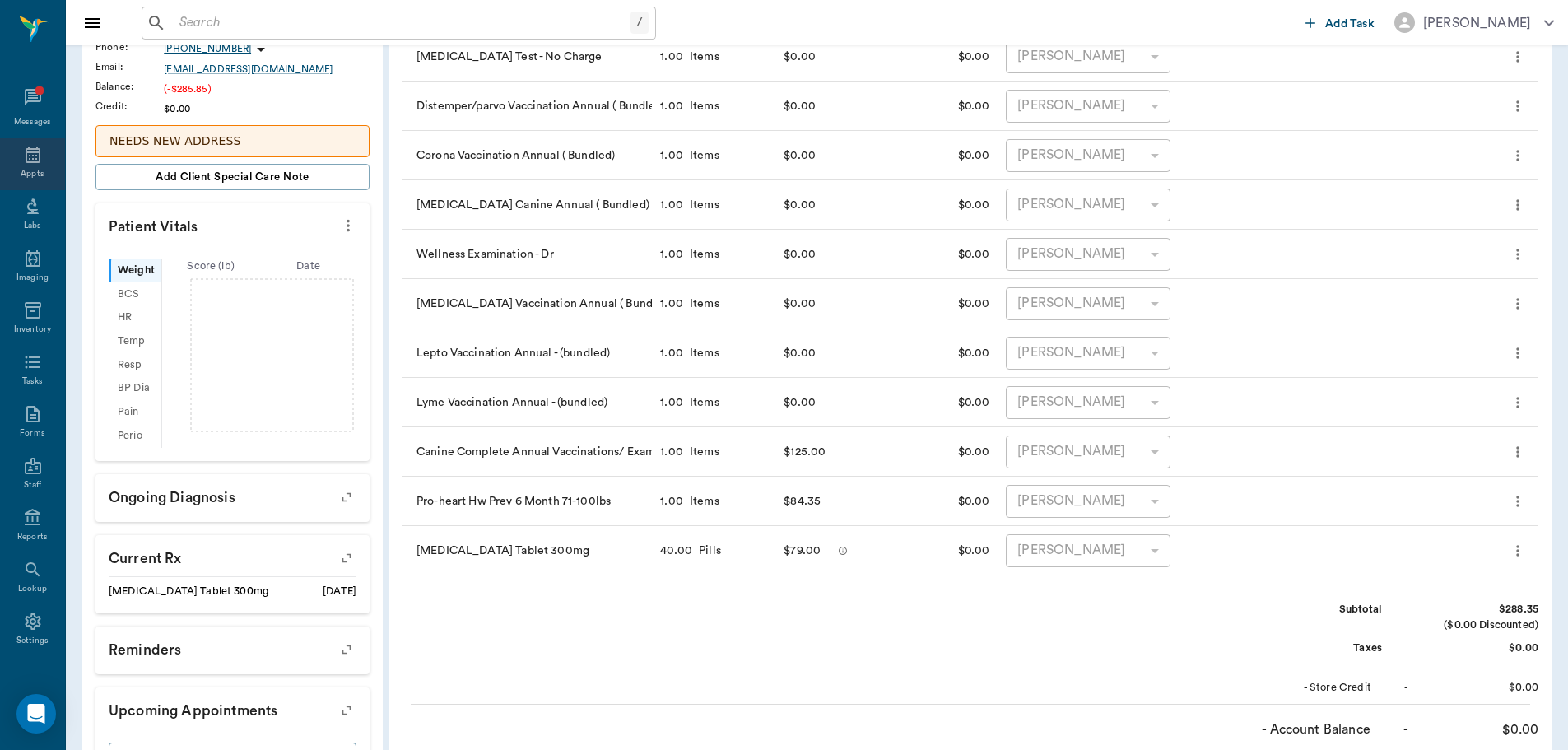
click at [23, 161] on icon at bounding box center [32, 154] width 19 height 19
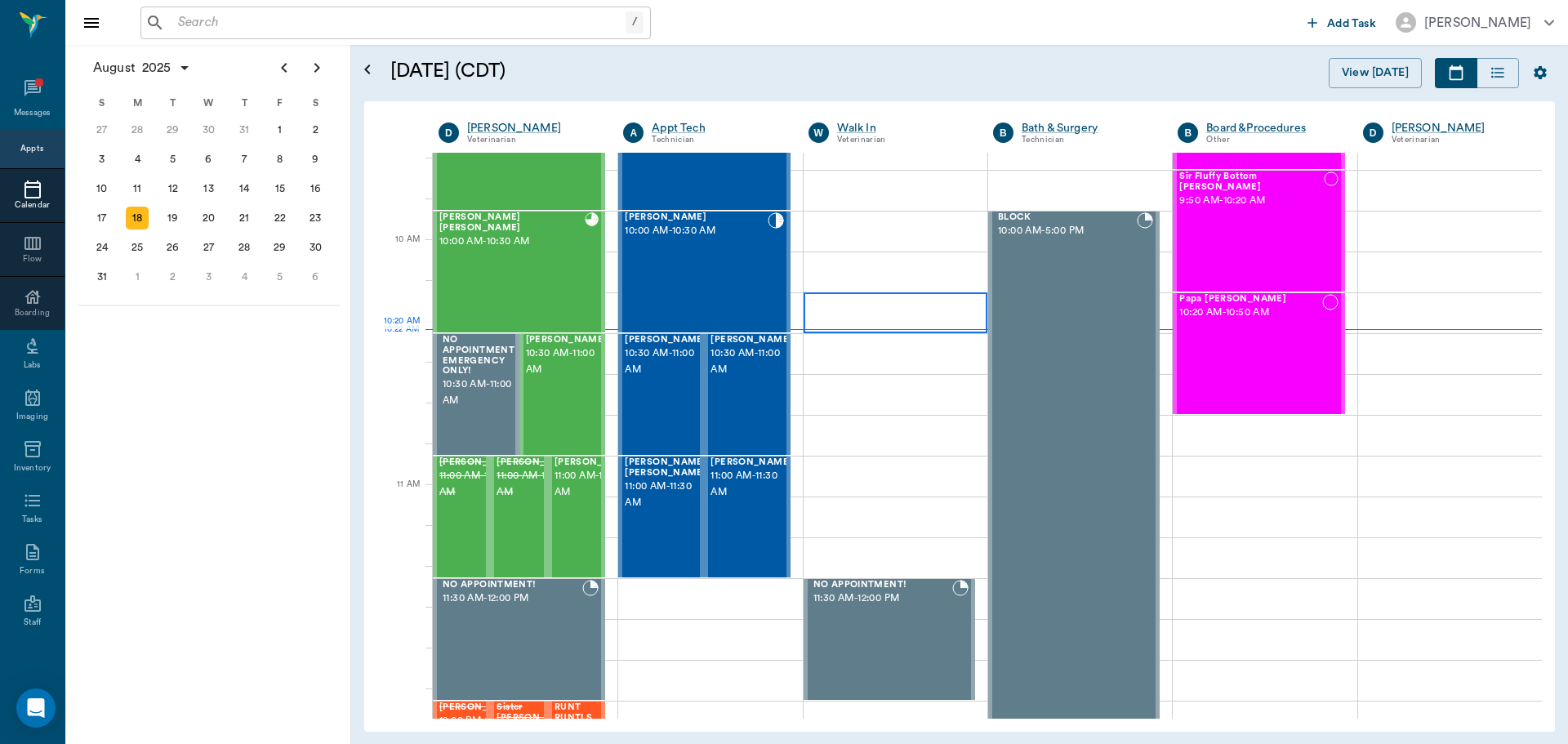
scroll to position [410, 0]
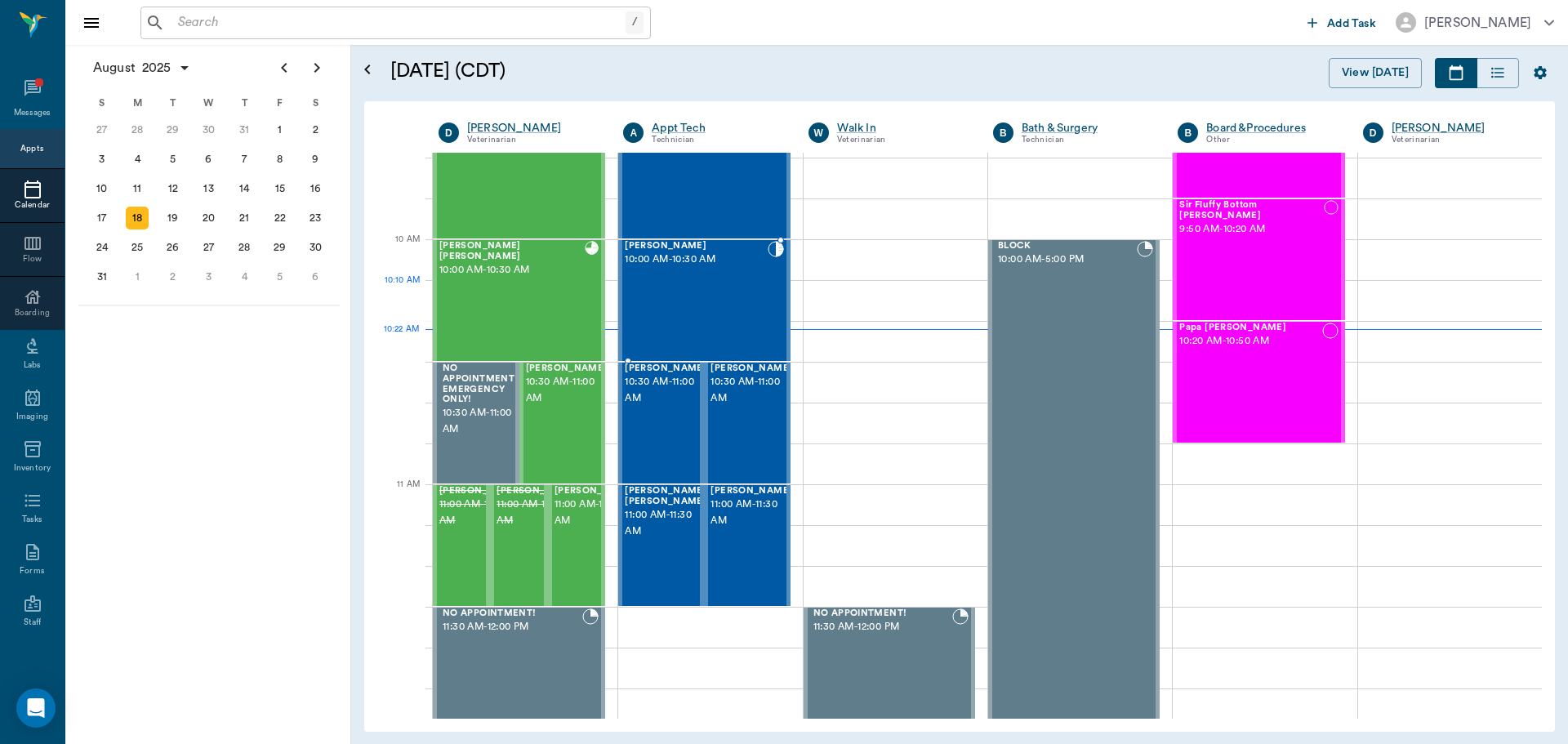
click at [678, 282] on div "Maverick Steward 10:00 AM - 10:30 AM" at bounding box center [696, 301] width 142 height 119
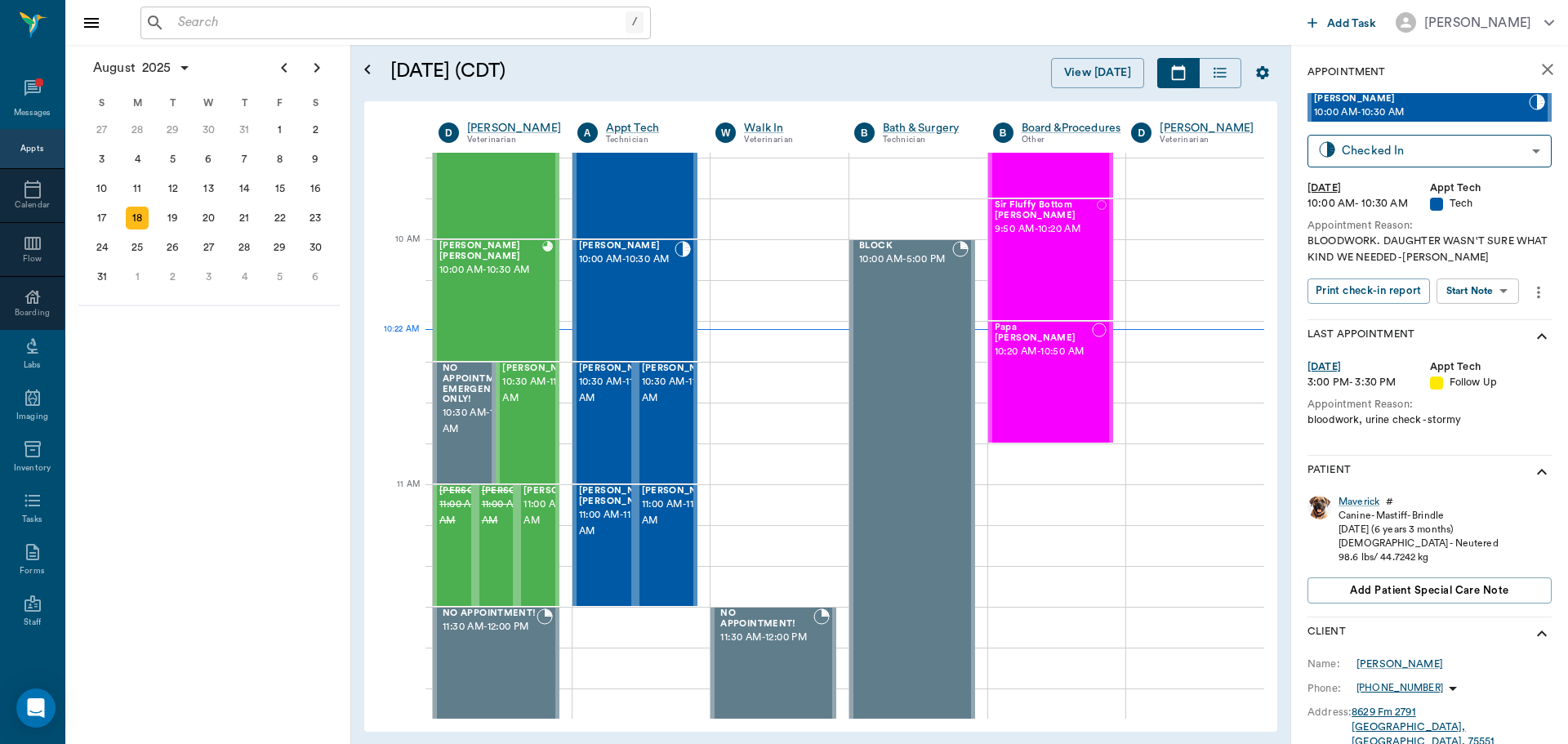
click at [1362, 480] on div "Patient" at bounding box center [1429, 472] width 244 height 33
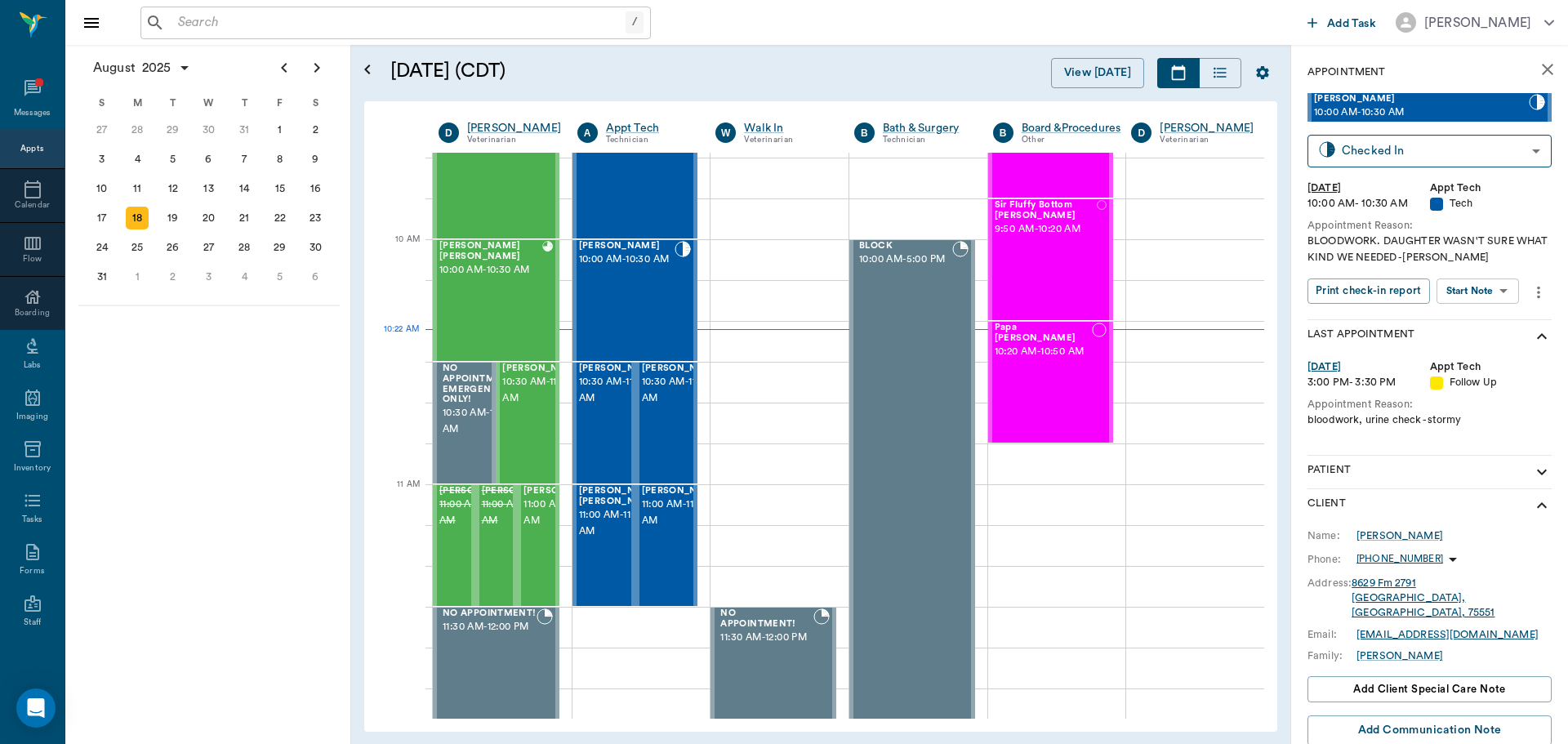
click at [1386, 477] on div "Patient" at bounding box center [1429, 472] width 244 height 33
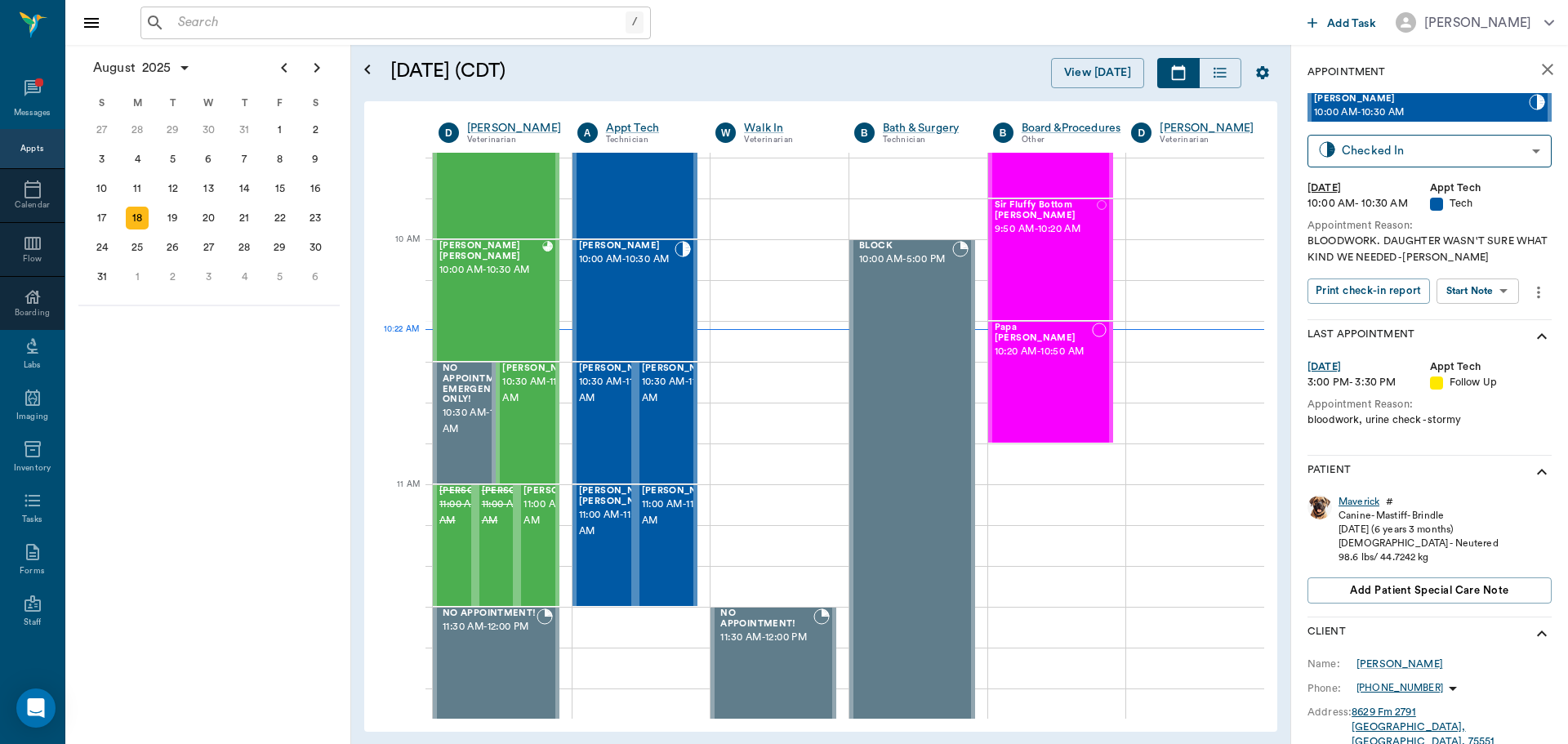
click at [1352, 502] on div "Maverick" at bounding box center [1358, 501] width 41 height 14
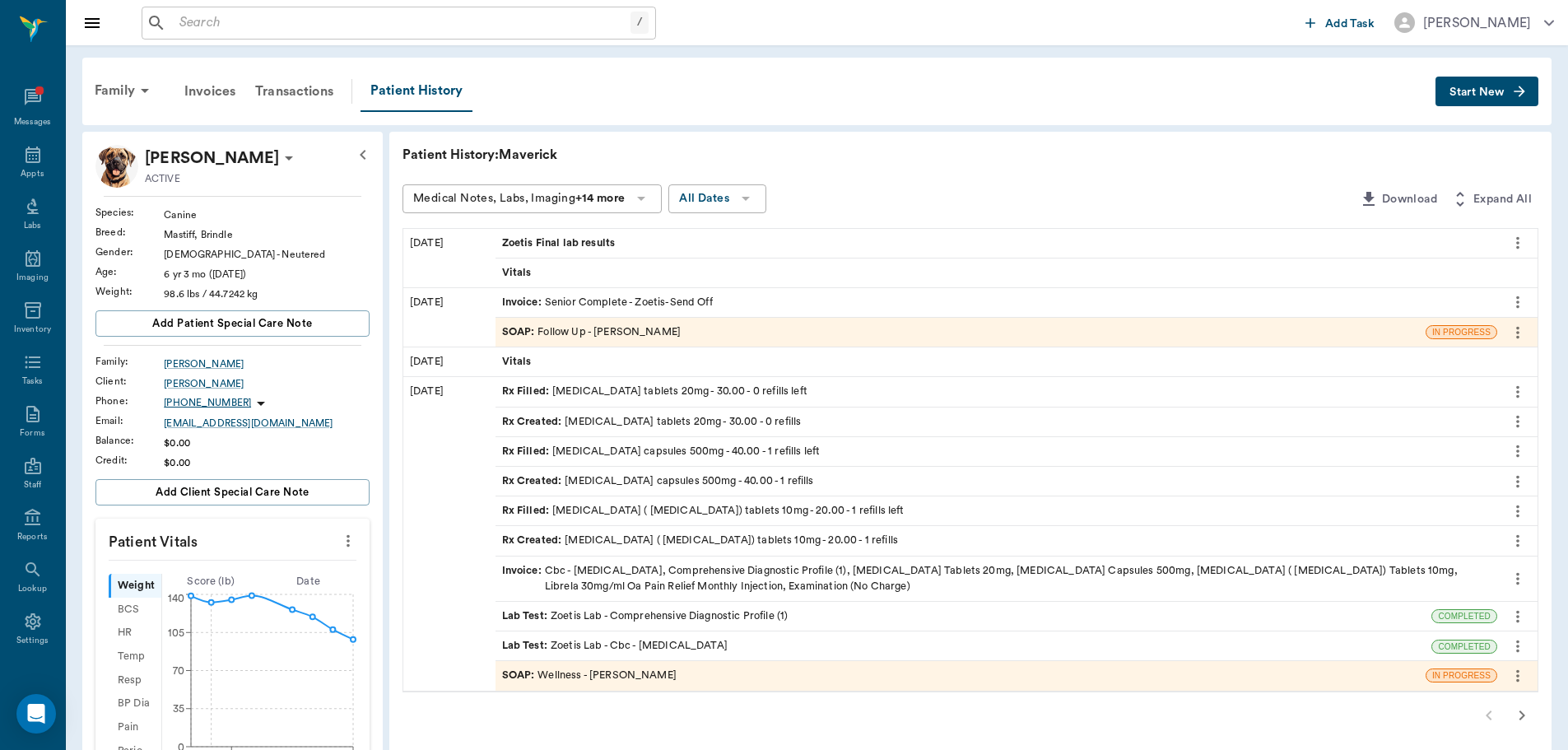
click at [600, 331] on div "SOAP : Follow Up - Dr. Bert Ellsworth" at bounding box center [592, 332] width 179 height 16
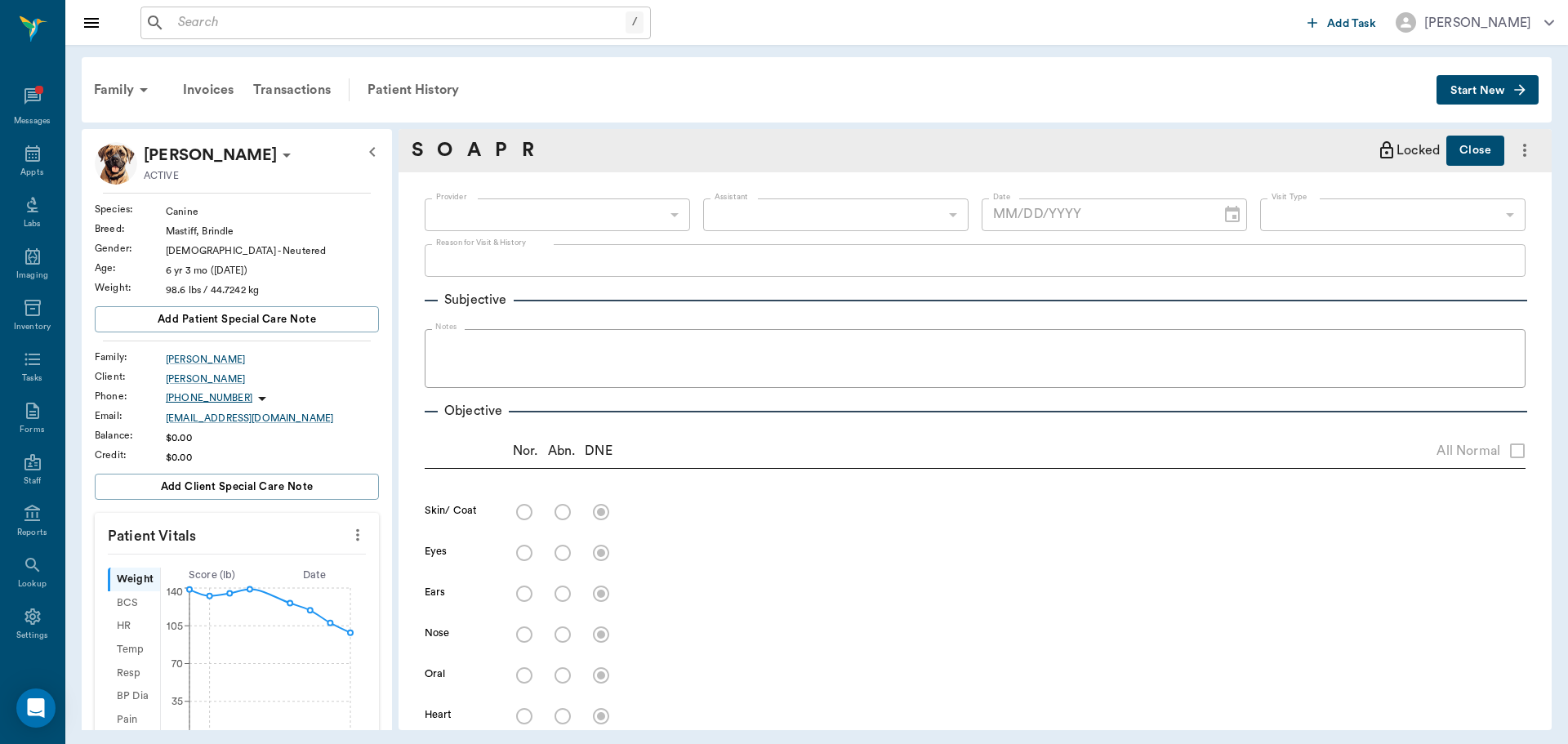
type input "63ec2f075fda476ae8351a4d"
type input "65d2be4f46e3a538d89b8c16"
type textarea "bloodwork, urine check -stormy"
radio input "true"
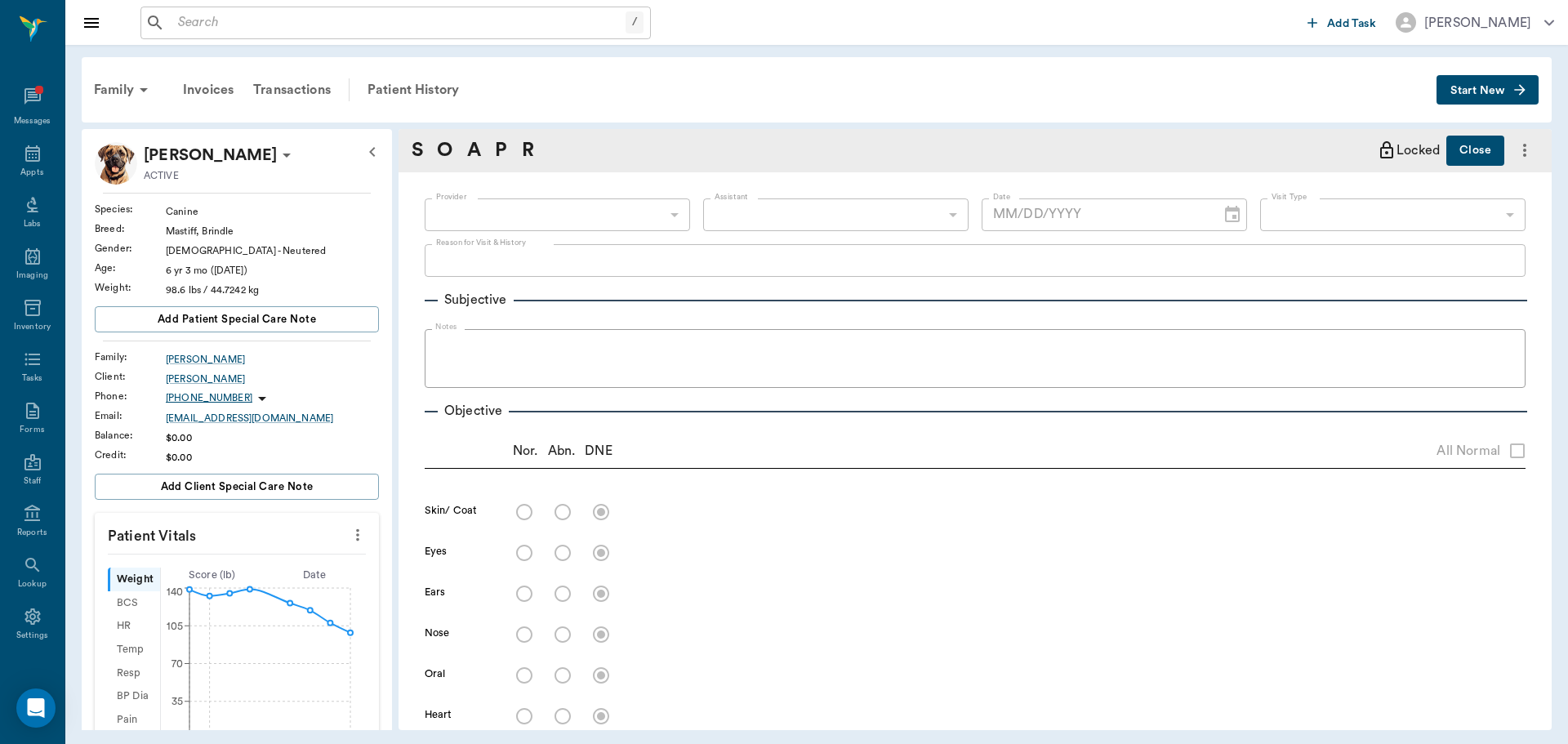
radio input "true"
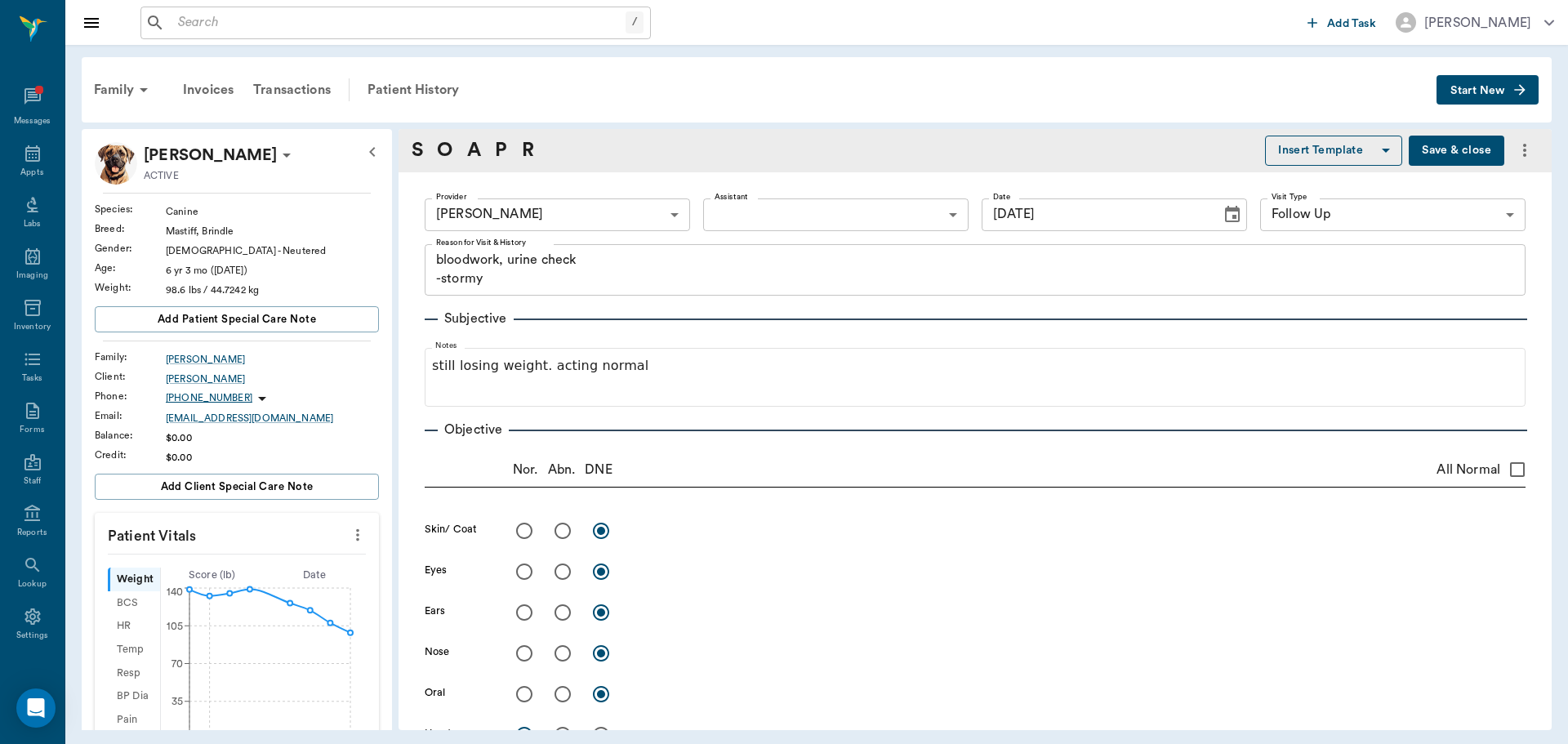
type input "08/07/2025"
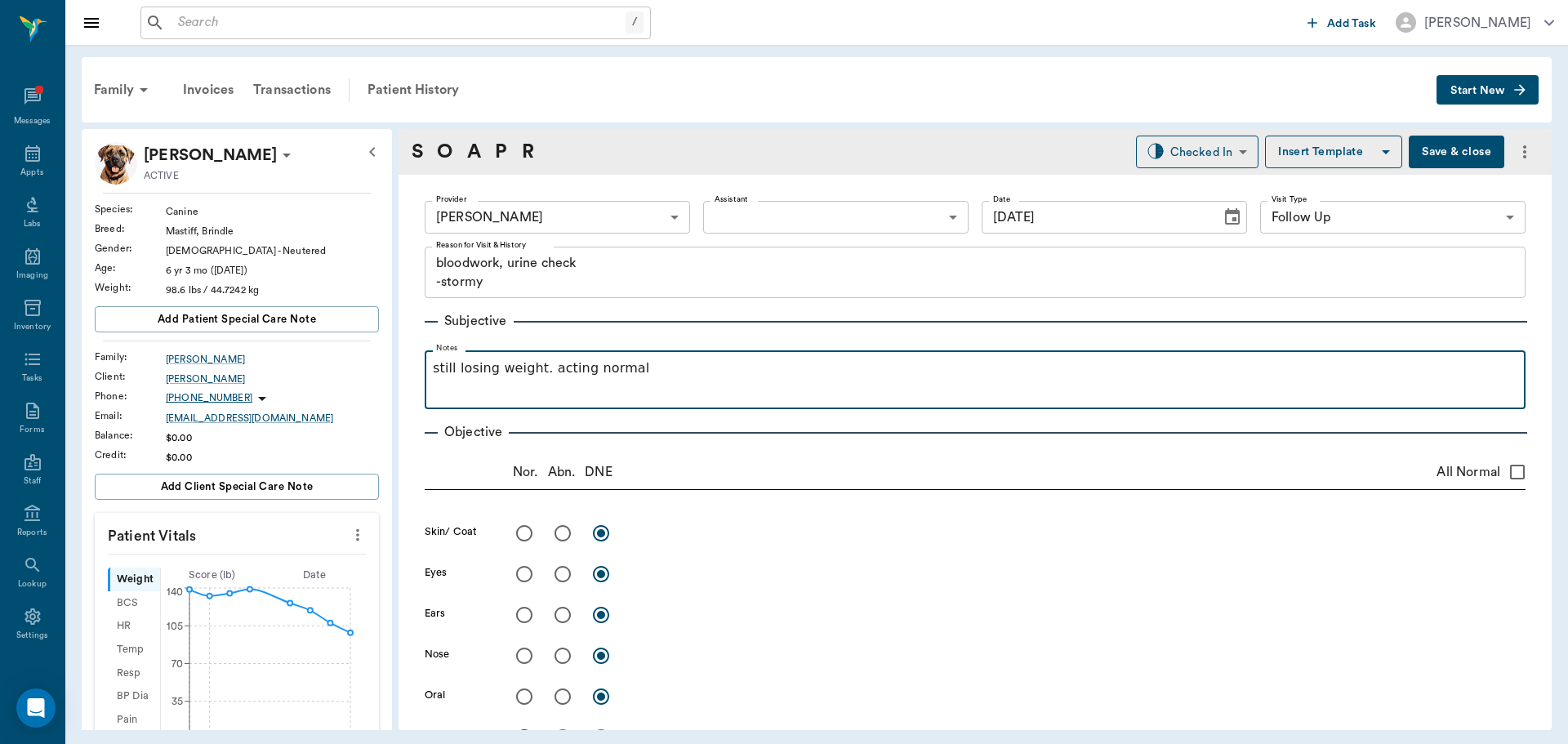
drag, startPoint x: 609, startPoint y: 366, endPoint x: 609, endPoint y: 353, distance: 13.0
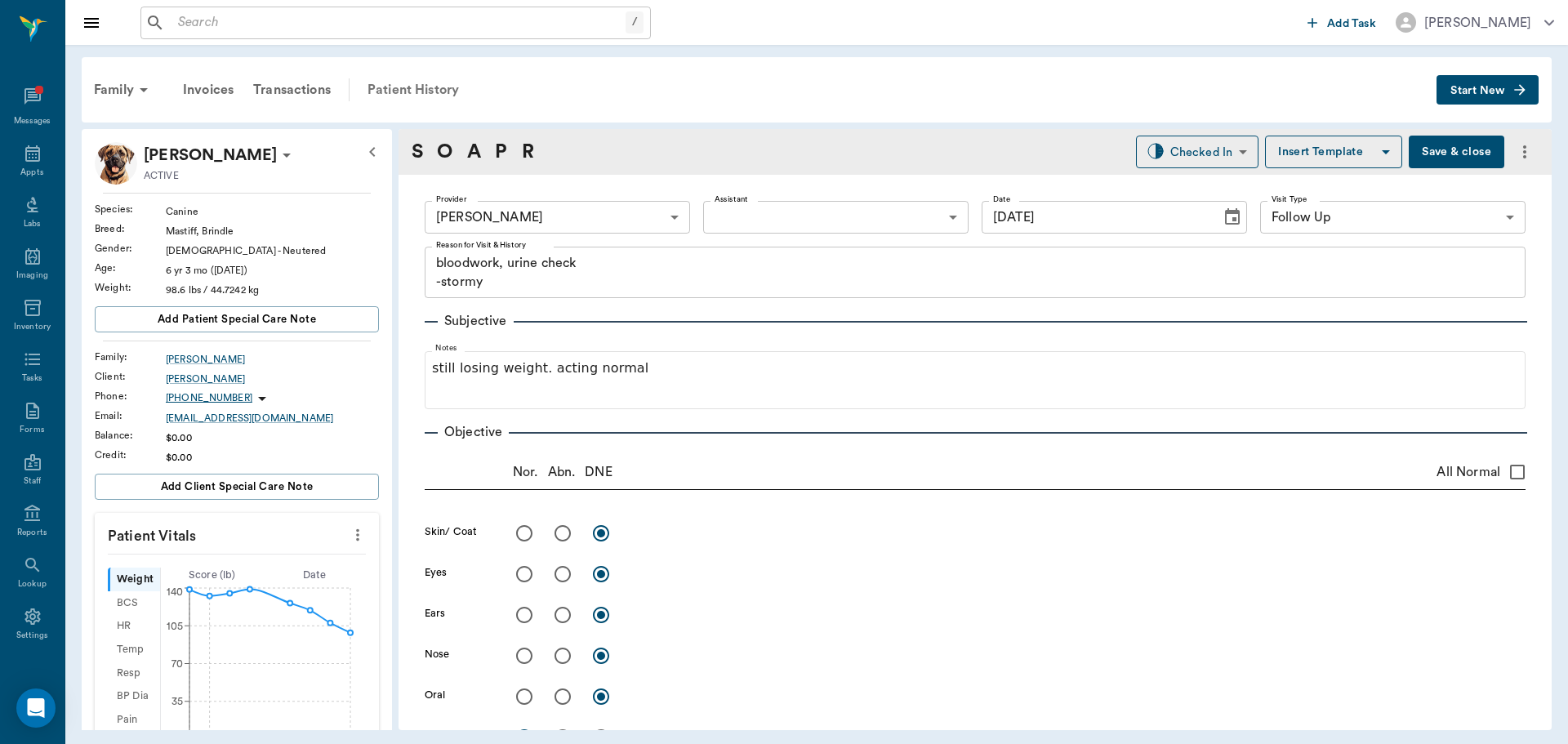
click at [413, 89] on div "Patient History" at bounding box center [412, 90] width 111 height 39
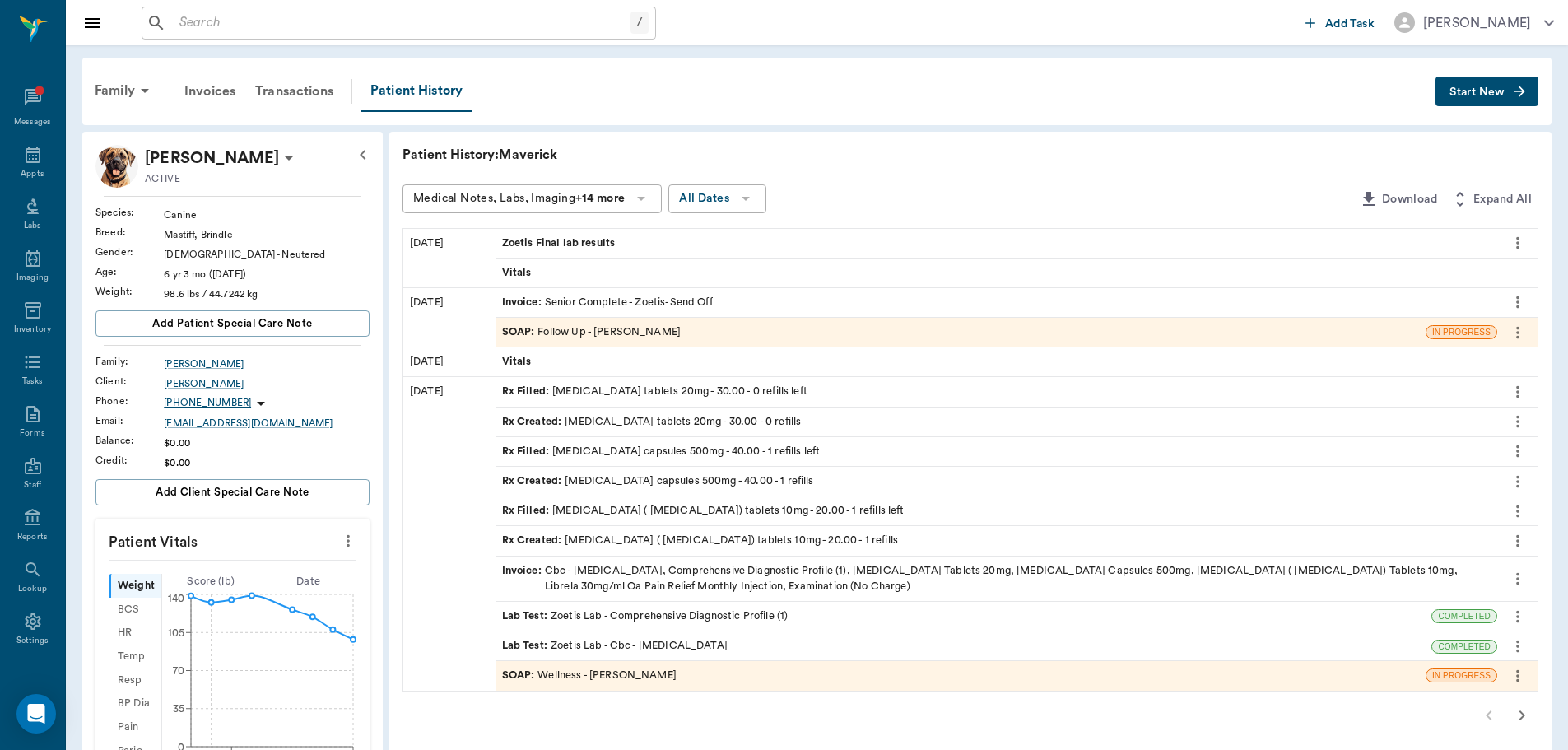
click at [594, 241] on span "Zoetis Final lab results" at bounding box center [561, 243] width 117 height 16
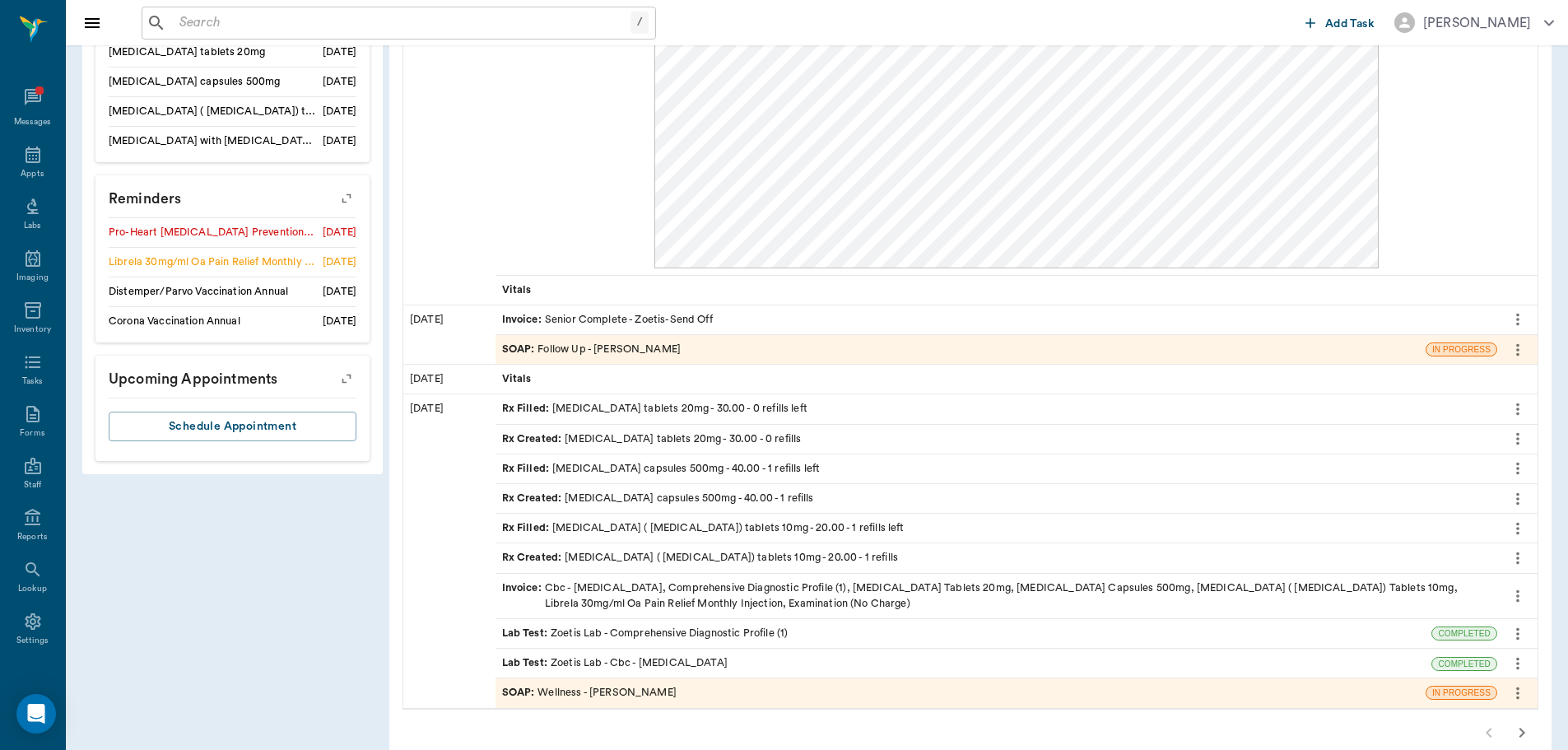
scroll to position [916, 0]
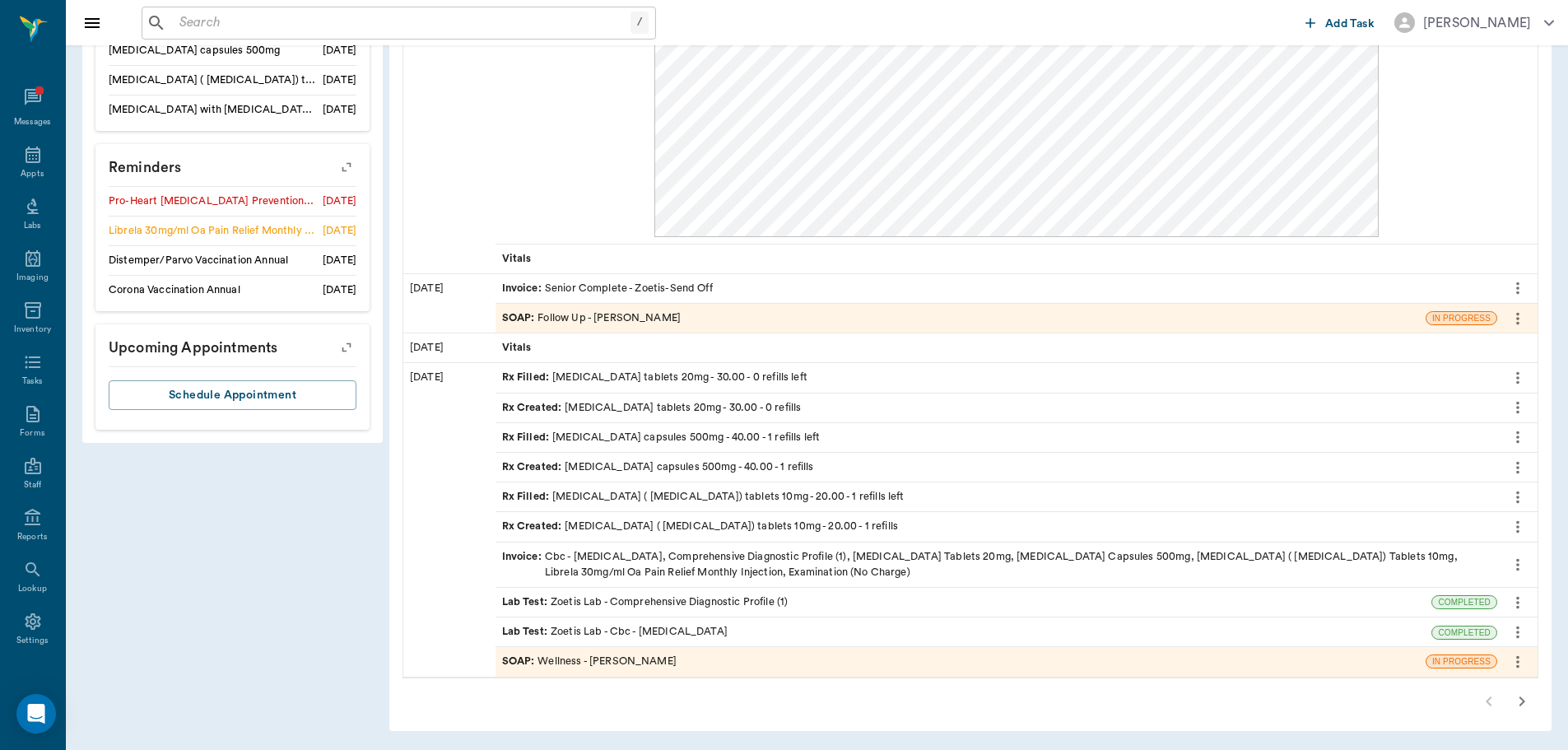
click at [1524, 703] on icon "button" at bounding box center [1522, 700] width 19 height 19
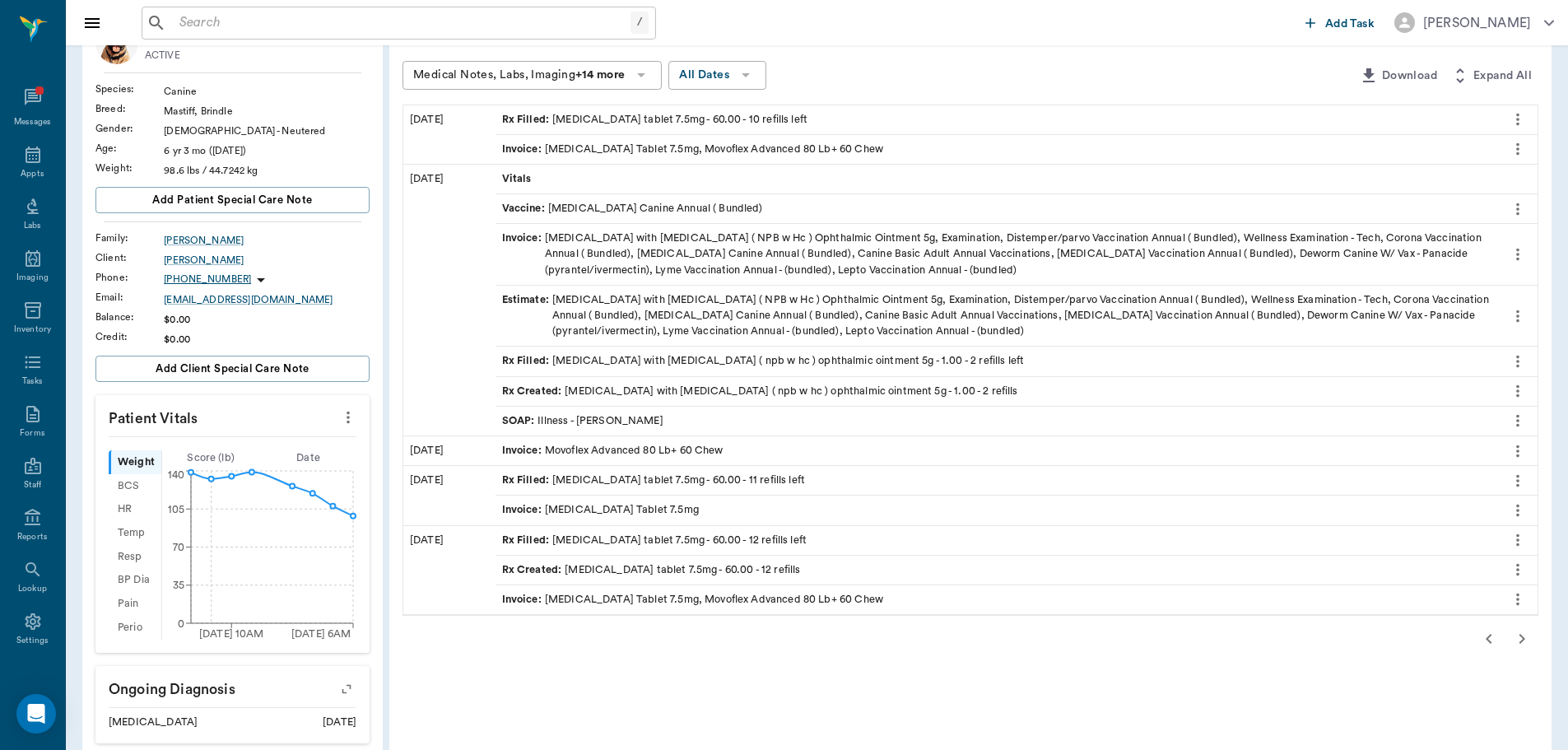
scroll to position [134, 0]
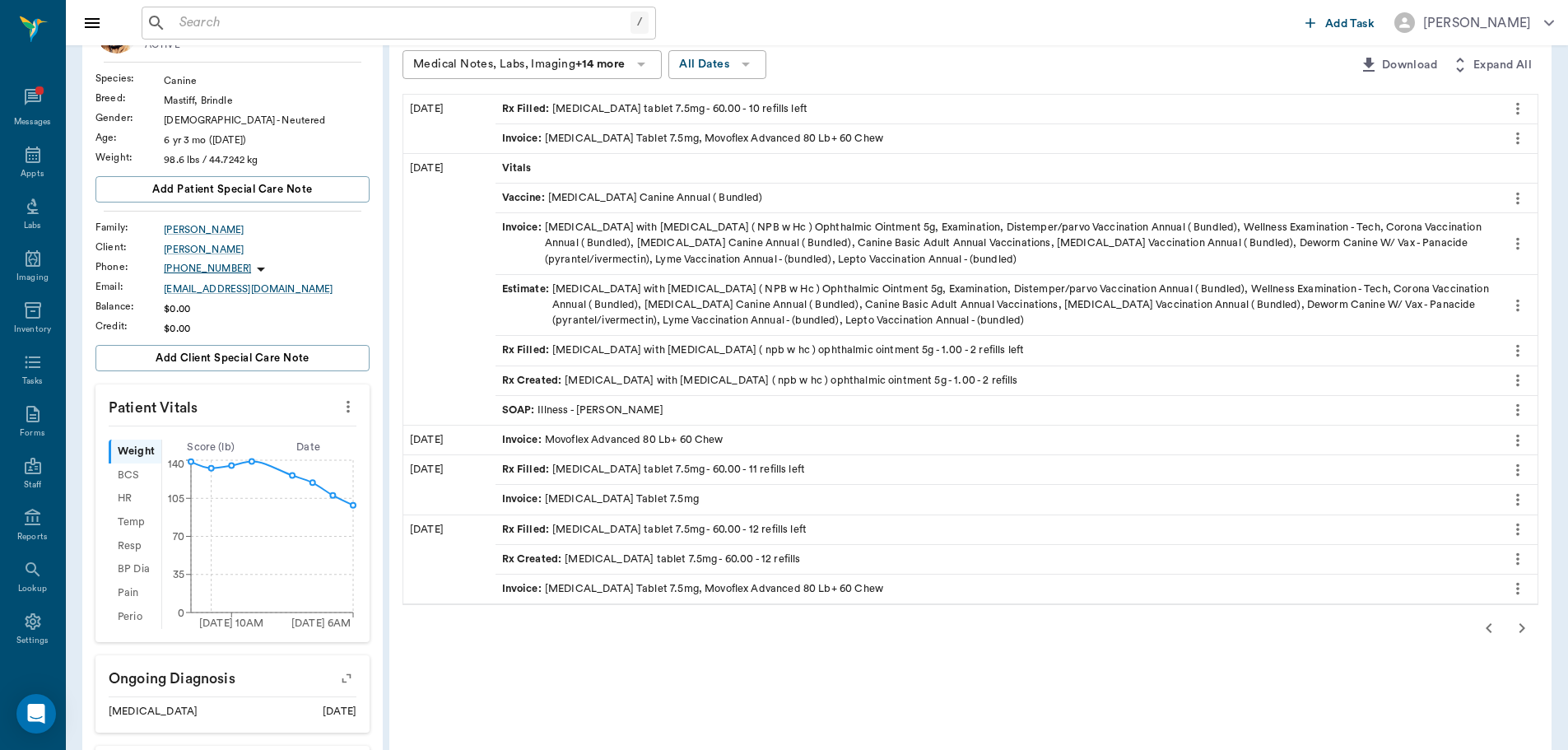
click at [1489, 623] on icon "button" at bounding box center [1489, 627] width 19 height 19
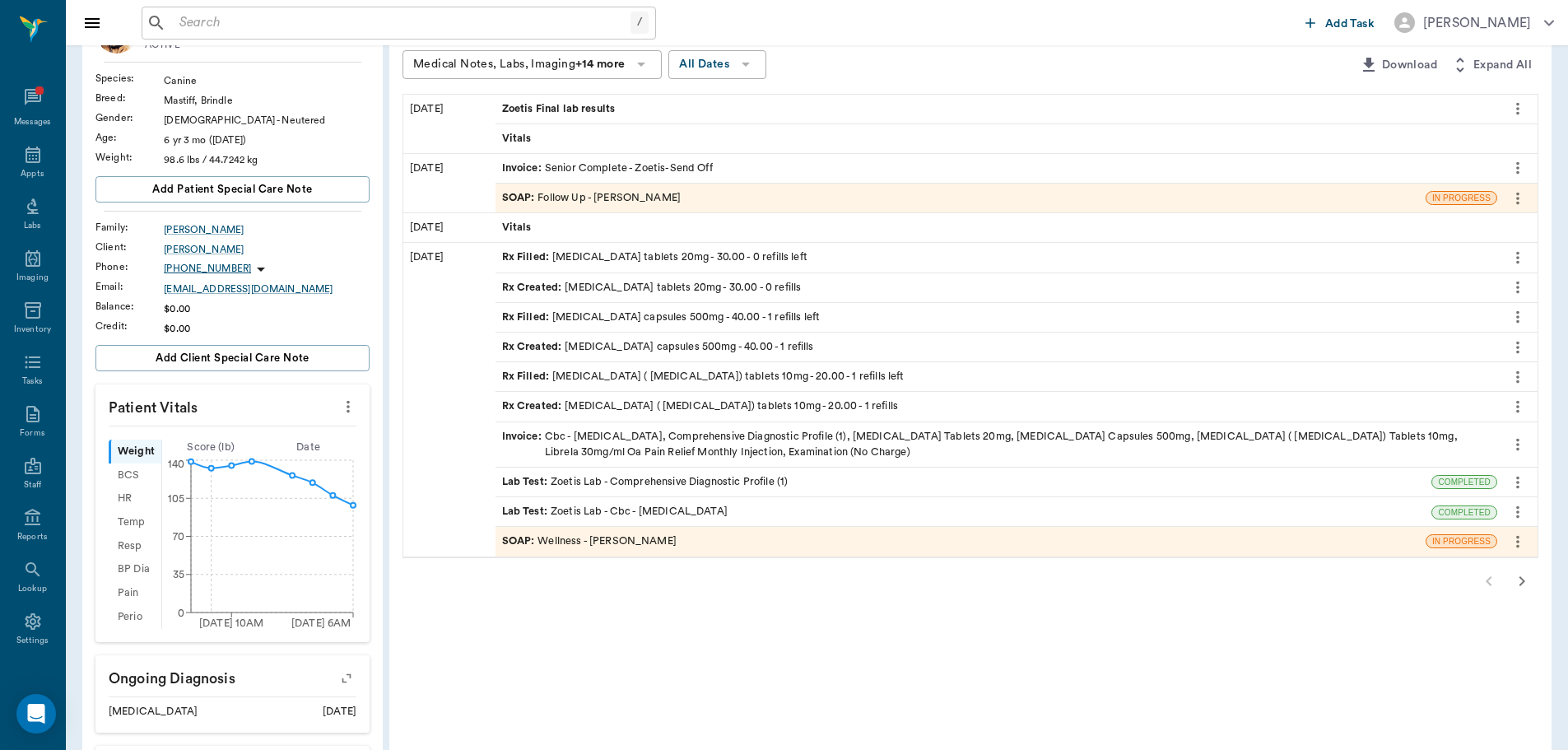
click at [699, 544] on div "SOAP : Wellness - Dr. Bert Ellsworth" at bounding box center [960, 540] width 930 height 29
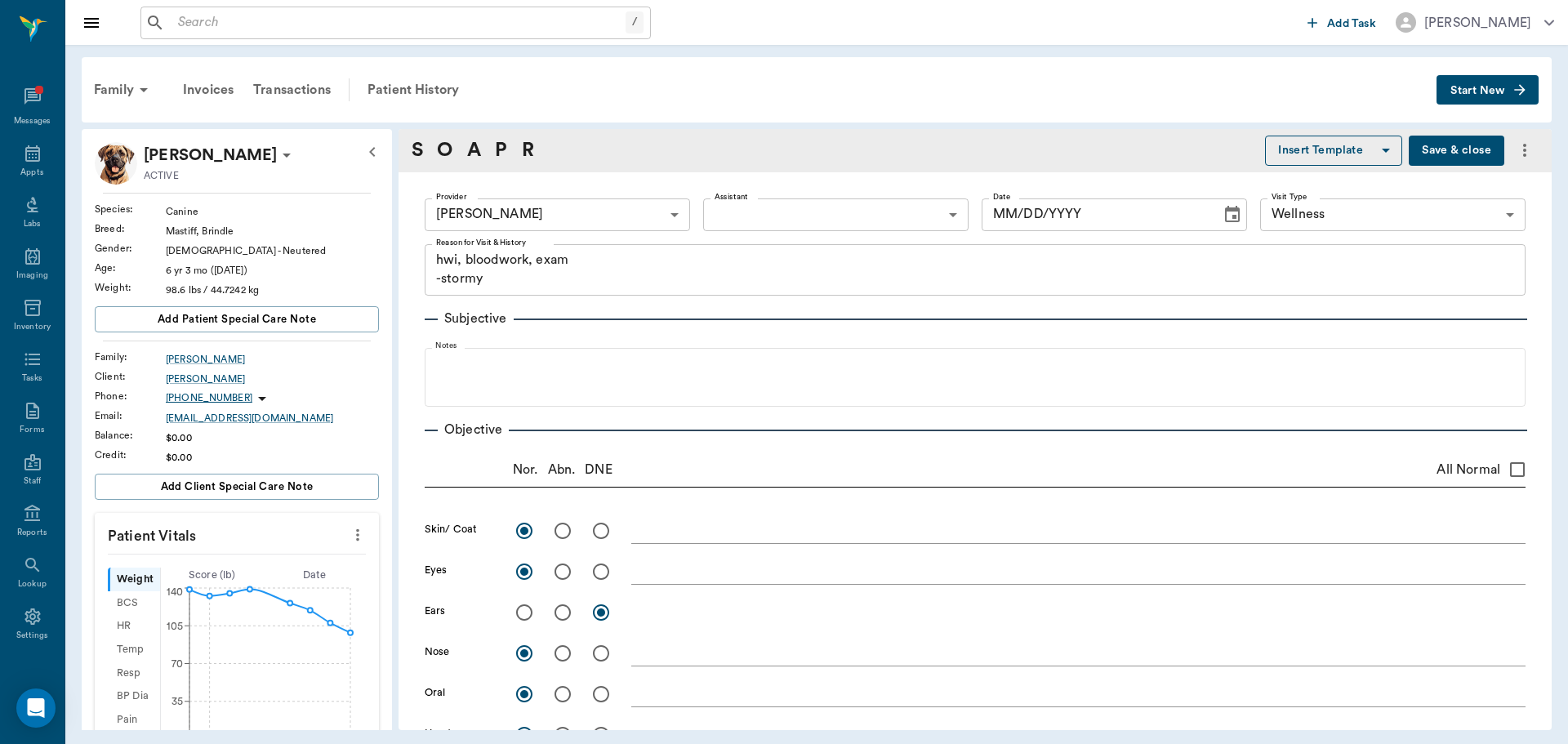
type textarea "hwi, bloodwork, exam -stormy"
radio input "true"
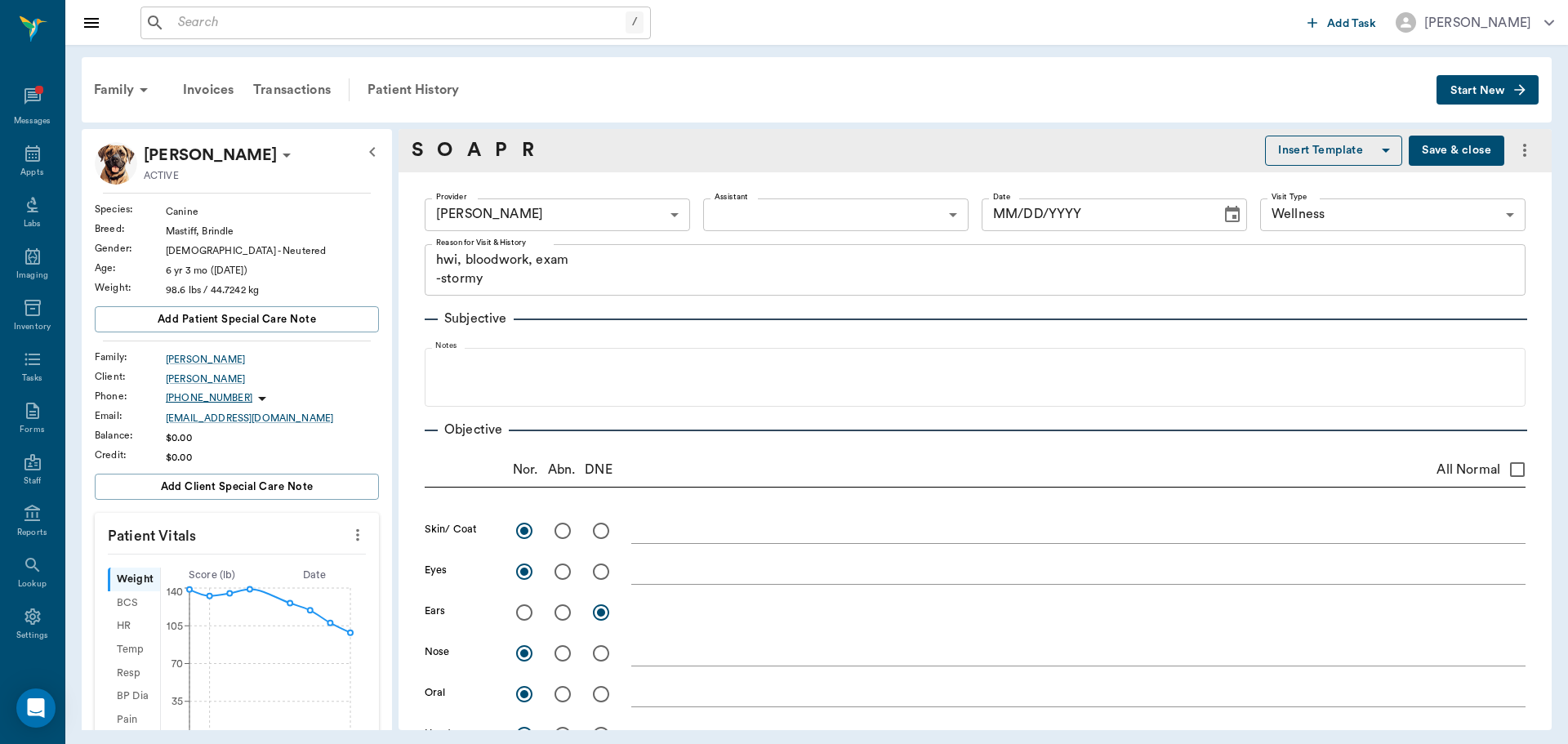
radio input "true"
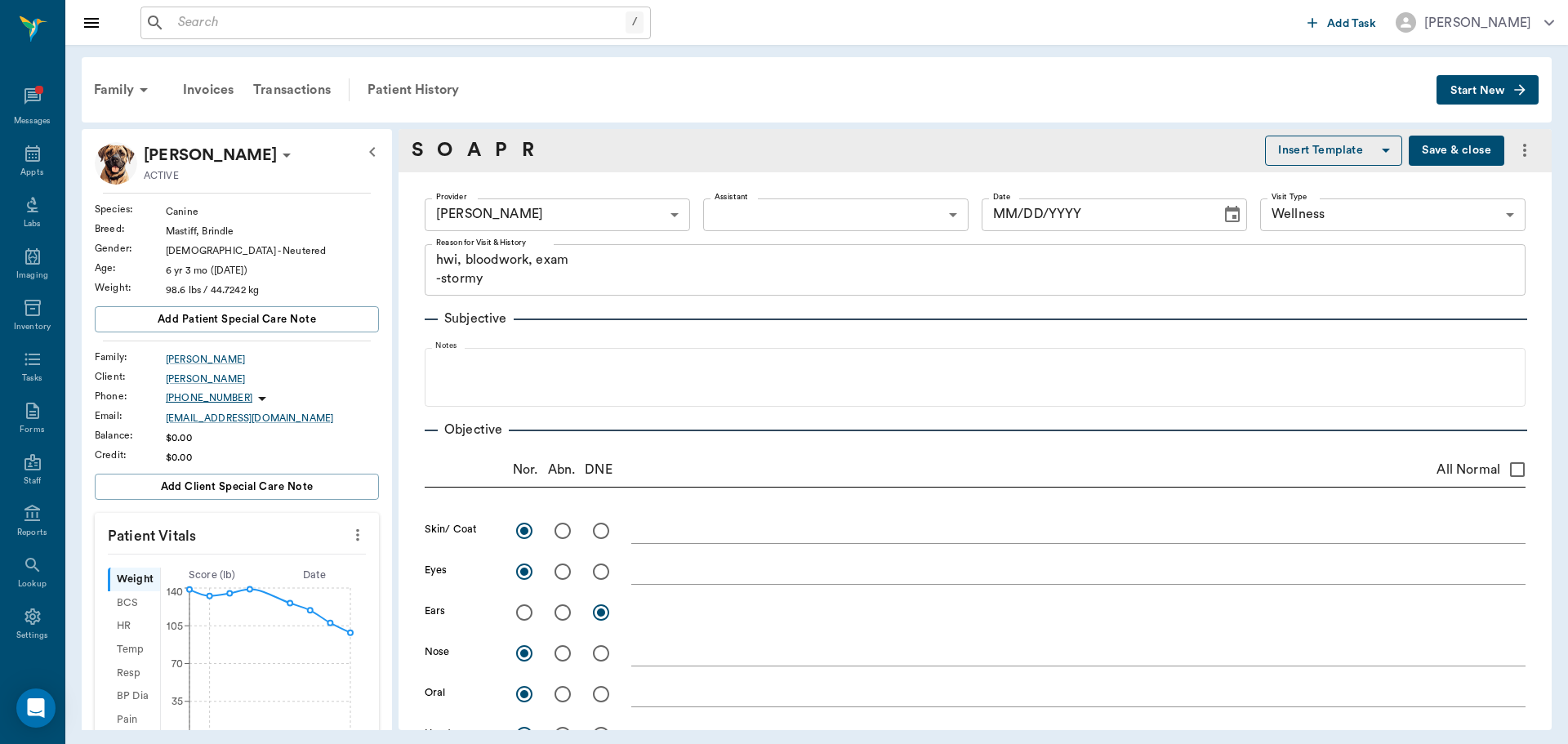
type textarea "no palpatable arthritis"
radio input "true"
type input "07/21/2025"
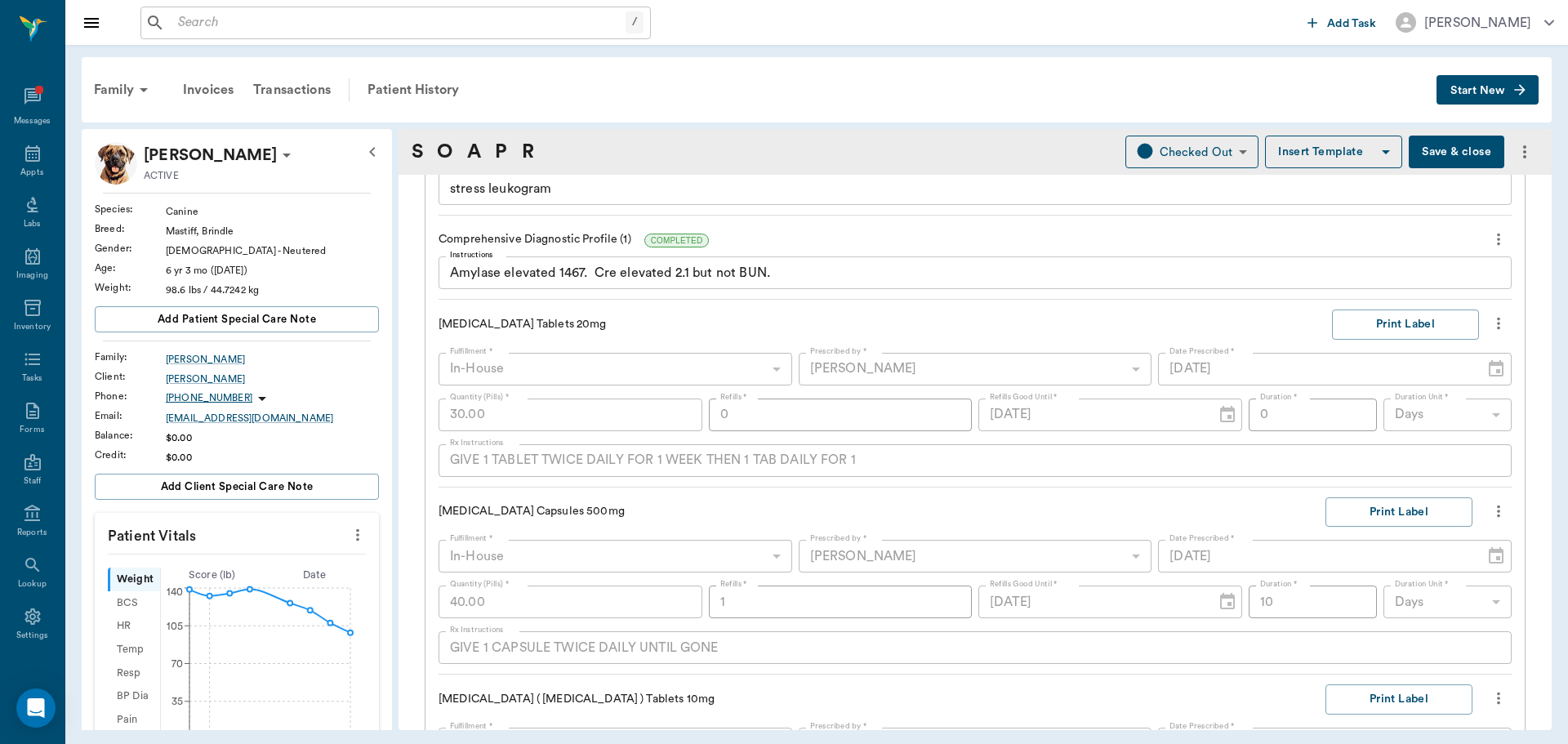
scroll to position [735, 0]
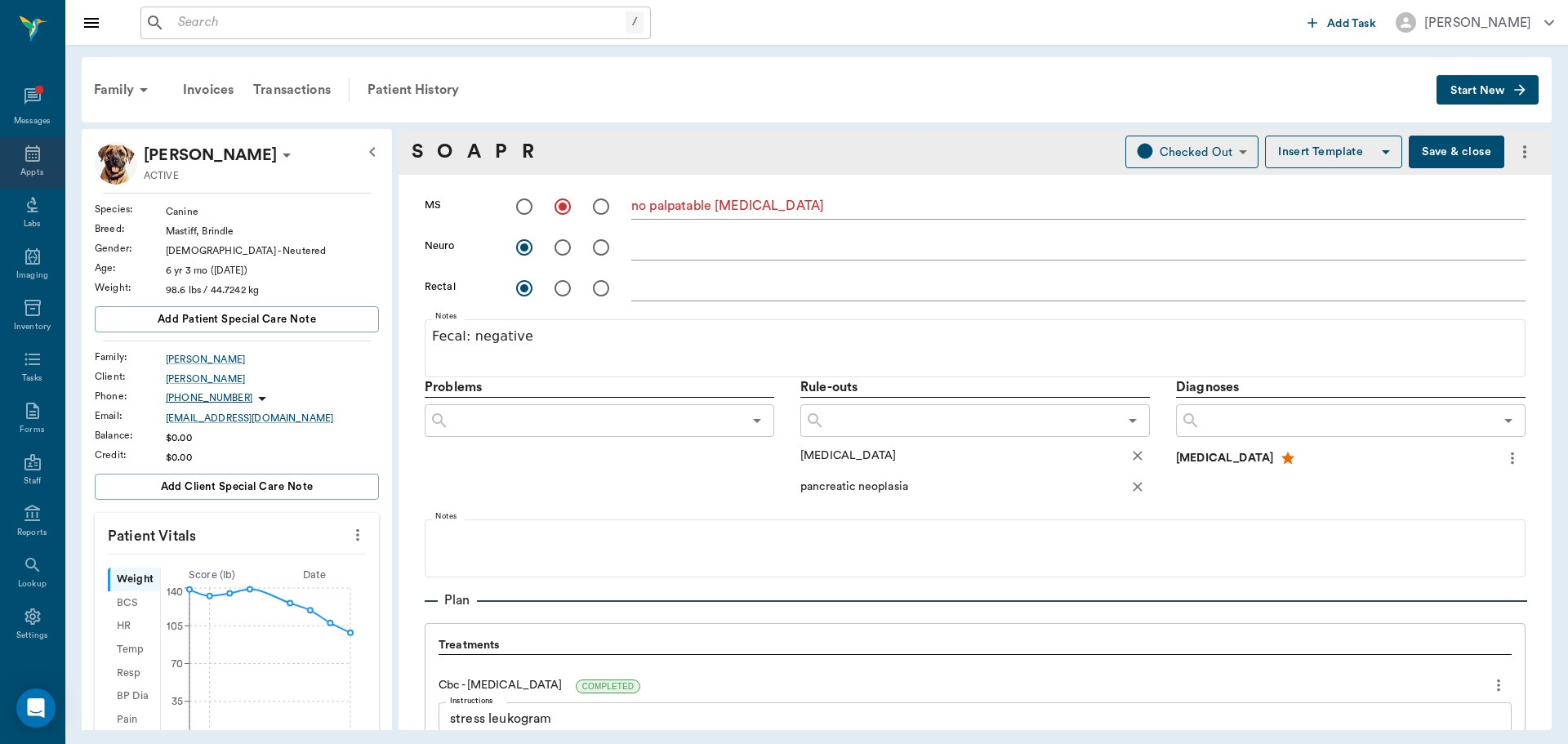
click at [23, 162] on icon at bounding box center [32, 153] width 19 height 19
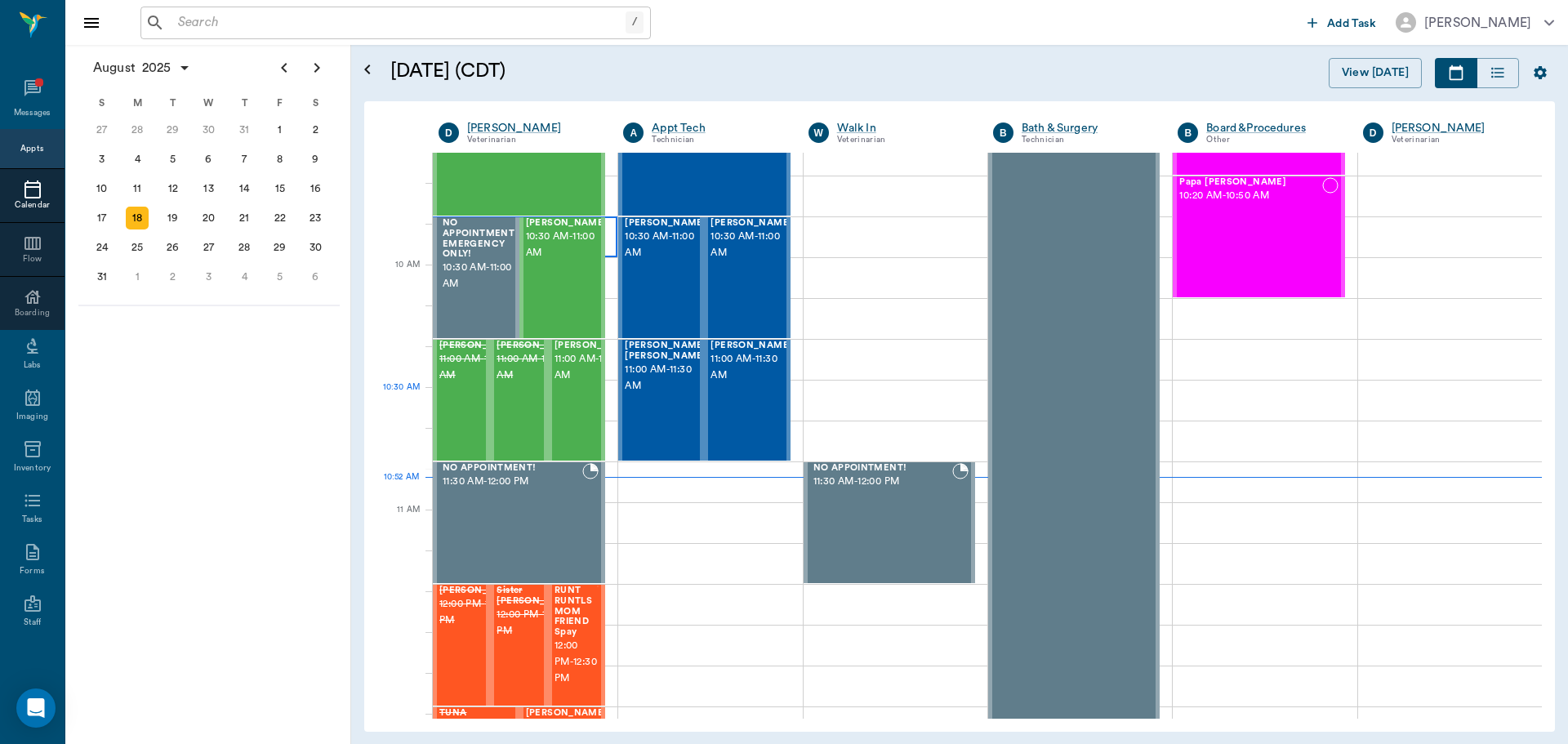
scroll to position [326, 0]
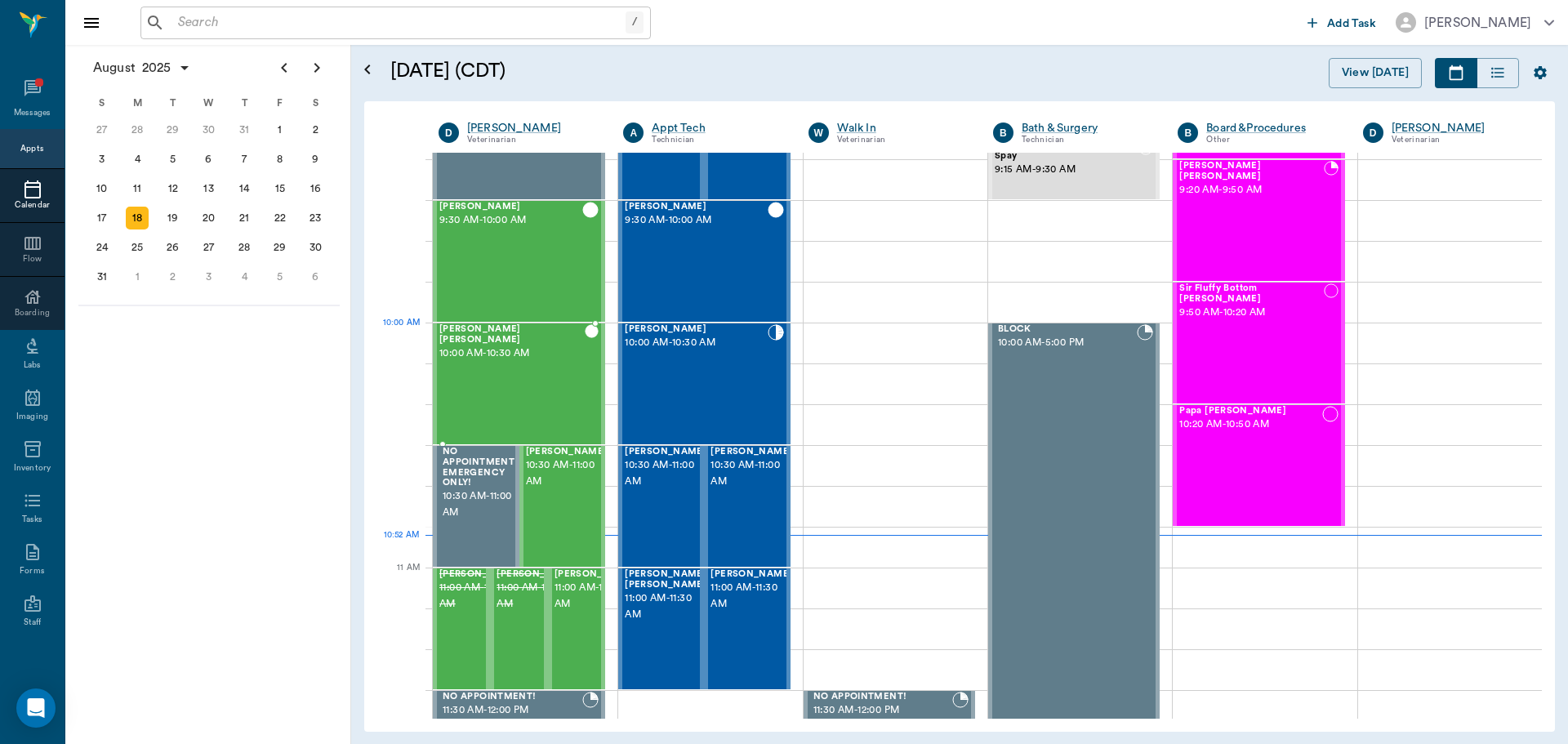
click at [545, 360] on div "Marley Barentine 10:00 AM - 10:30 AM" at bounding box center [511, 384] width 146 height 119
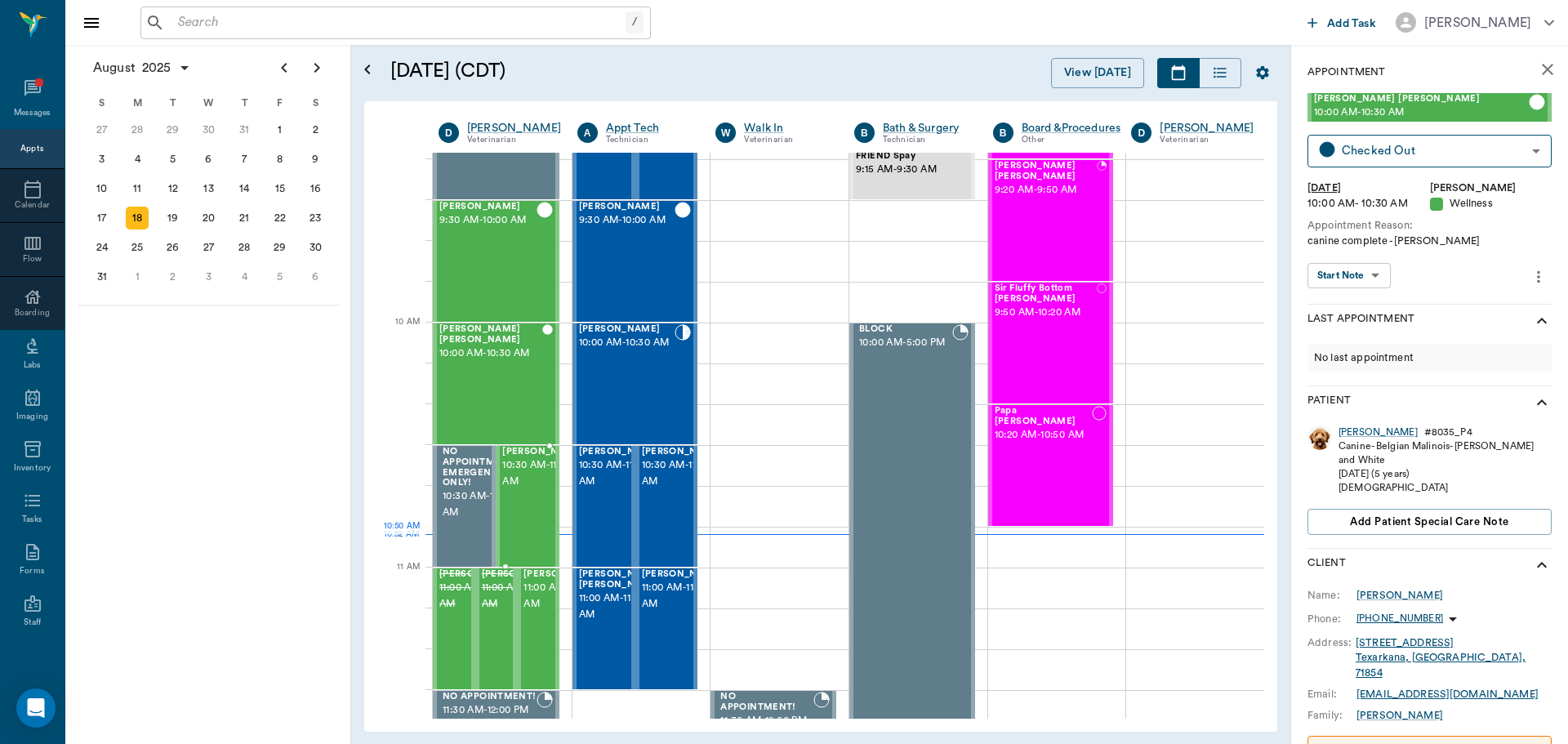
scroll to position [408, 0]
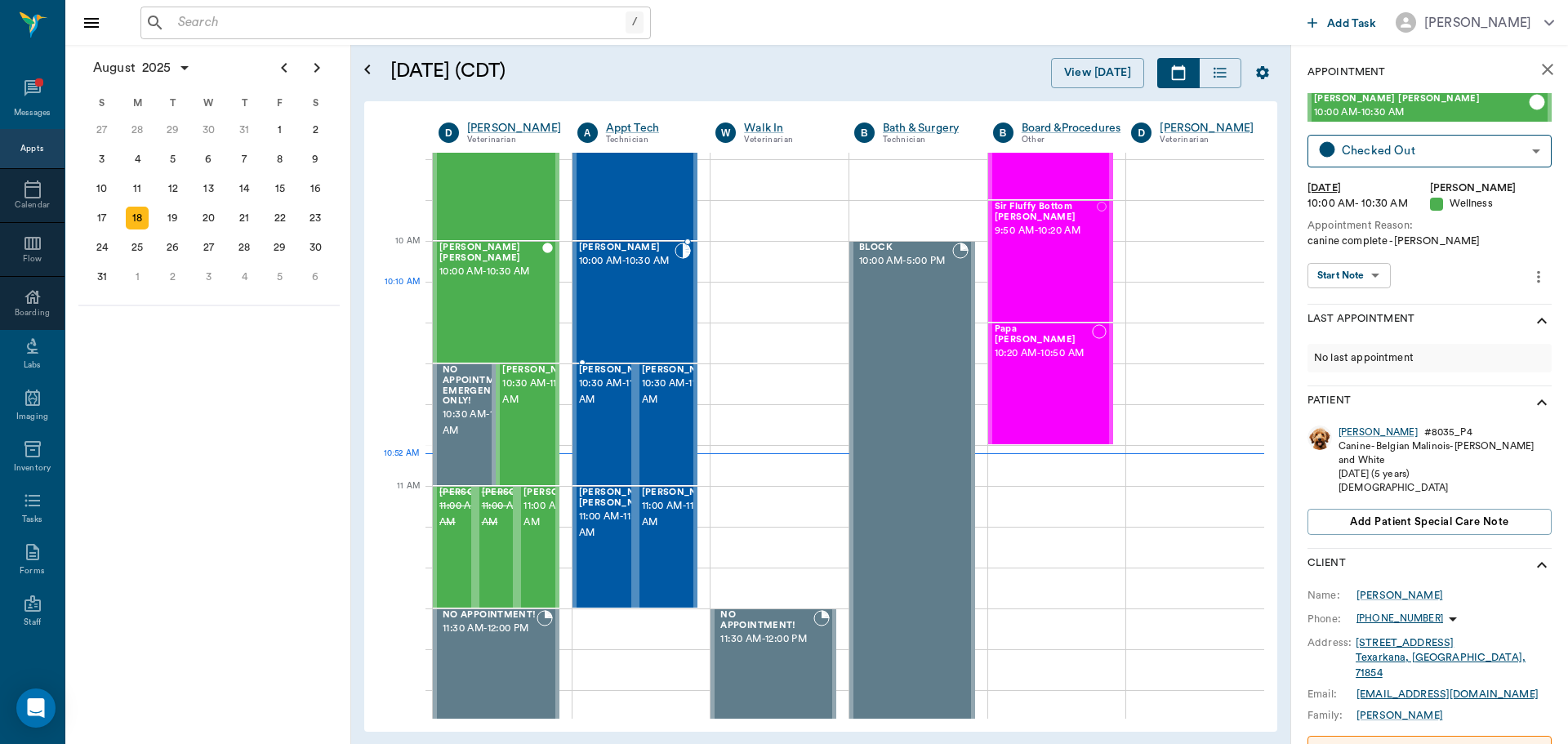
click at [621, 300] on div "Maverick Steward 10:00 AM - 10:30 AM" at bounding box center [627, 302] width 96 height 119
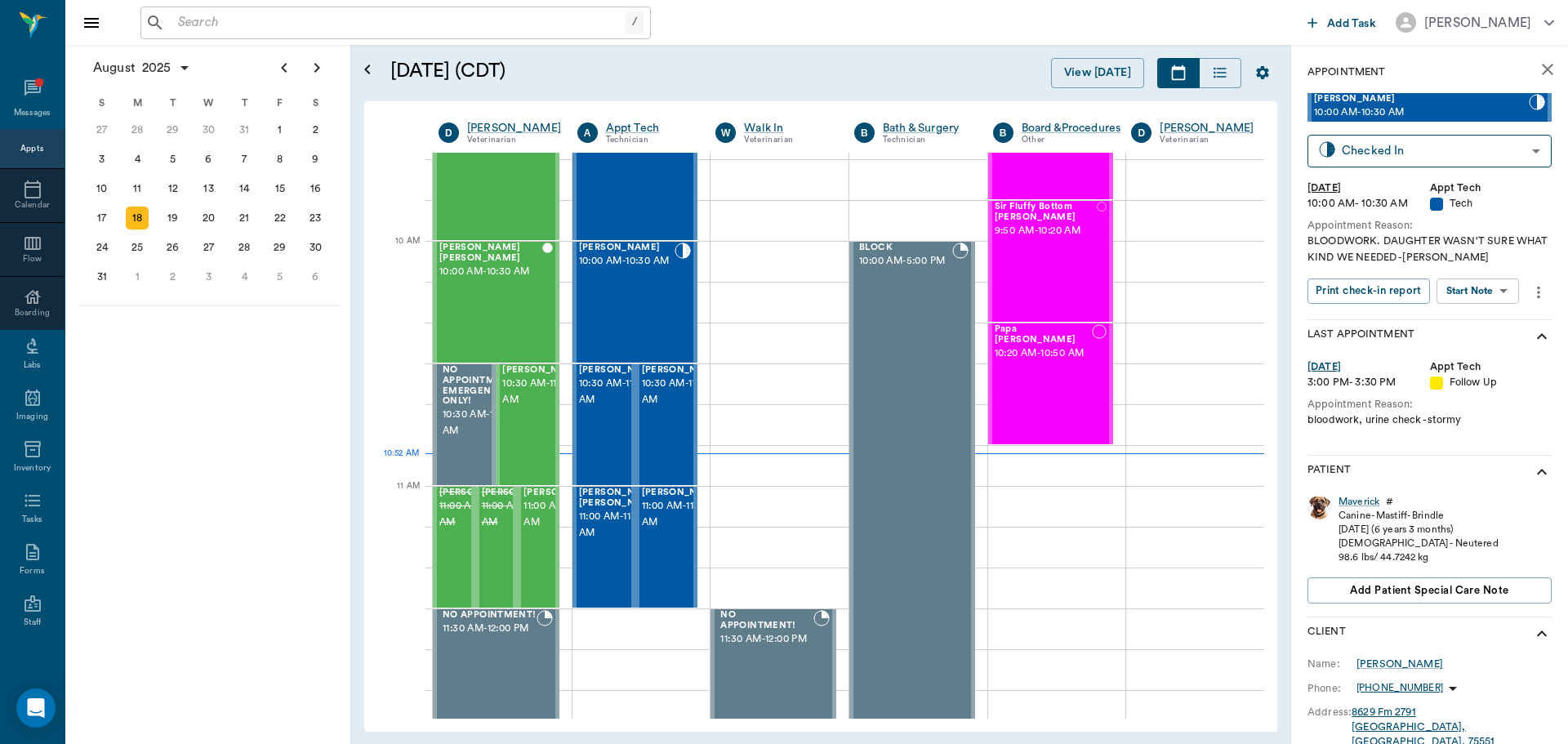
click at [1483, 290] on body "/ ​ Add Task Dr. Bert Ellsworth Nectar Messages Appts Calendar Flow Boarding La…" at bounding box center [784, 372] width 1568 height 744
click at [1466, 324] on button "Start SOAP" at bounding box center [1459, 324] width 56 height 18
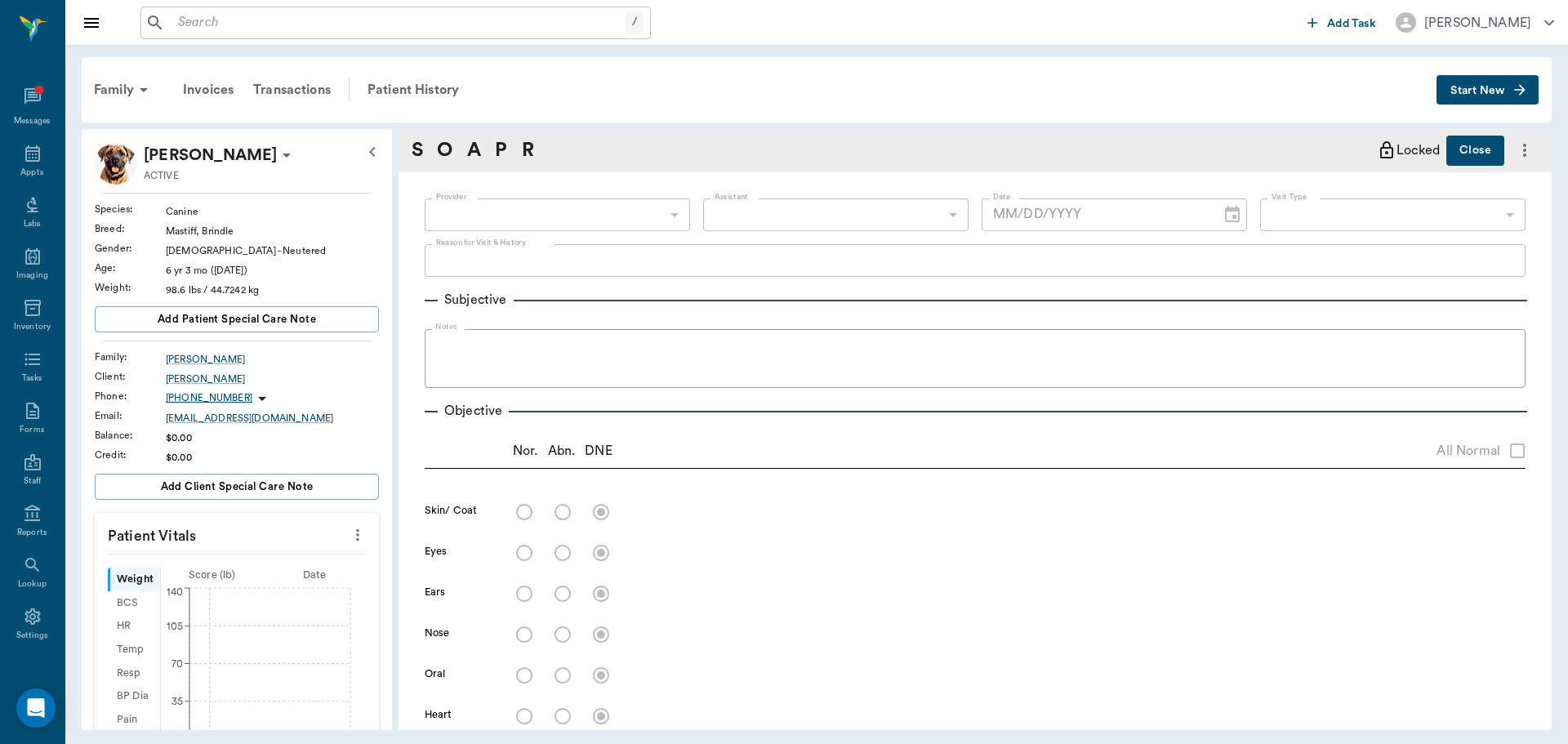
type input "63ec2f075fda476ae8351a4c"
type input "65d2be4f46e3a538d89b8c1a"
type textarea "BLOODWORK. DAUGHTER WASN'T SURE WHAT KIND WE NEEDED -LORY"
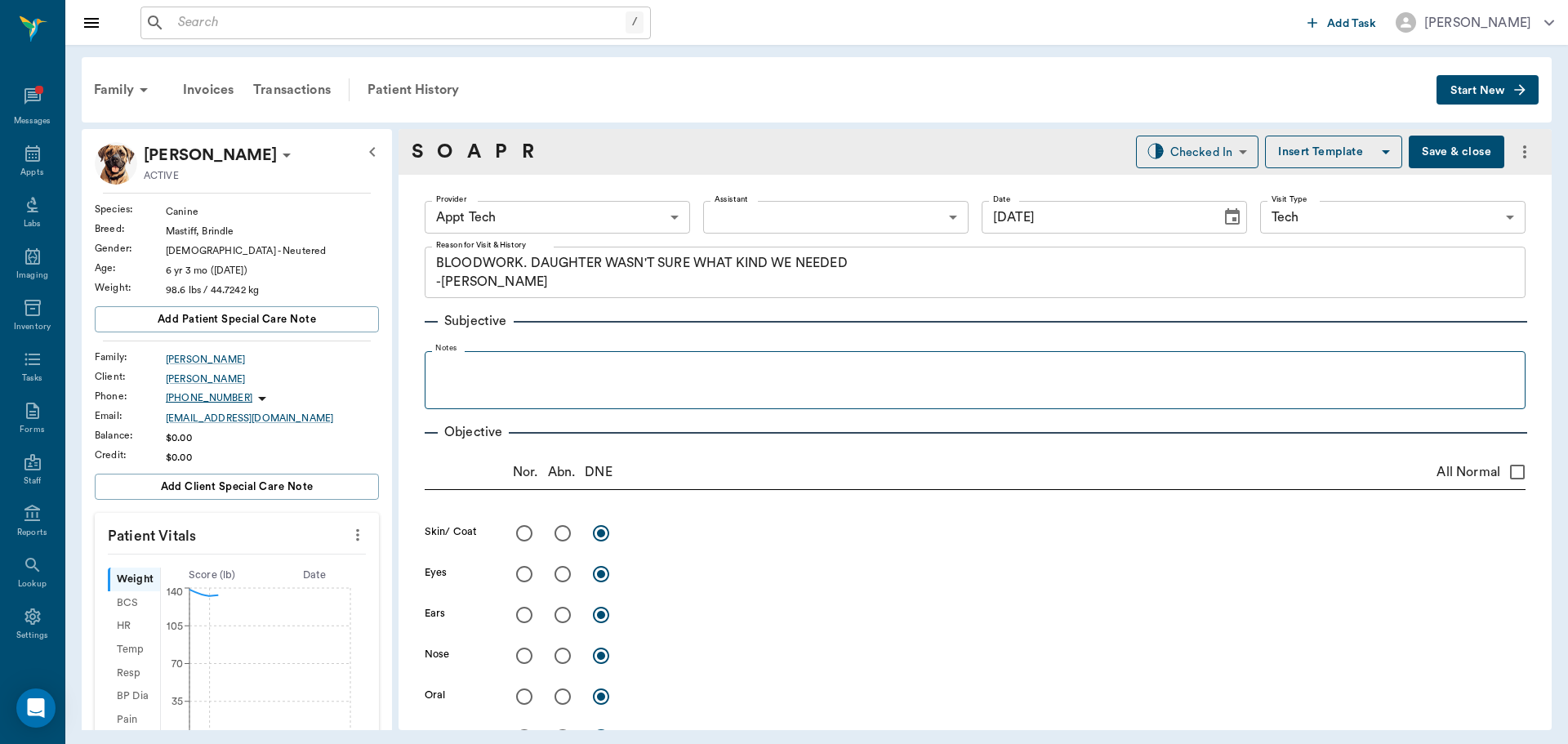
type input "08/18/2025"
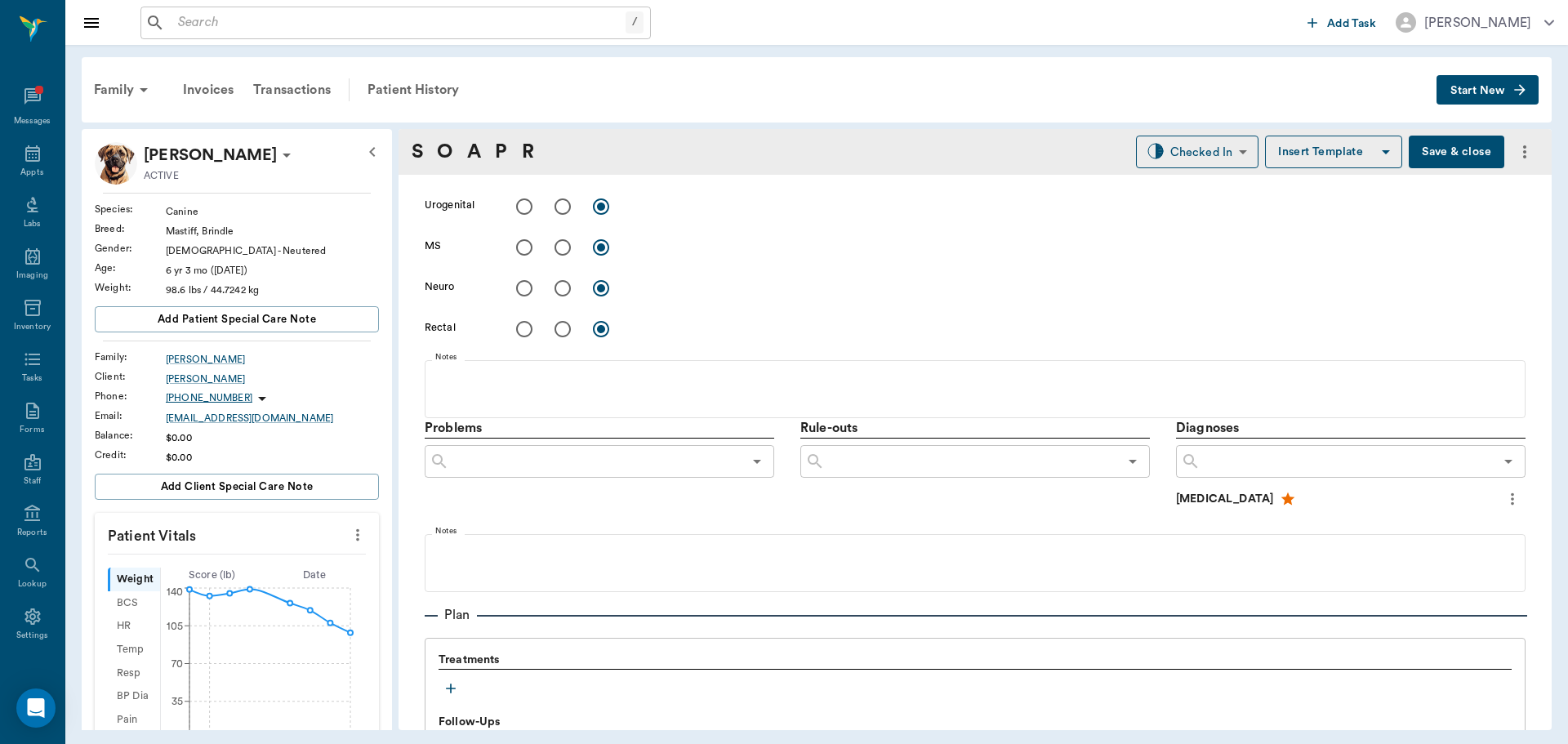
scroll to position [738, 0]
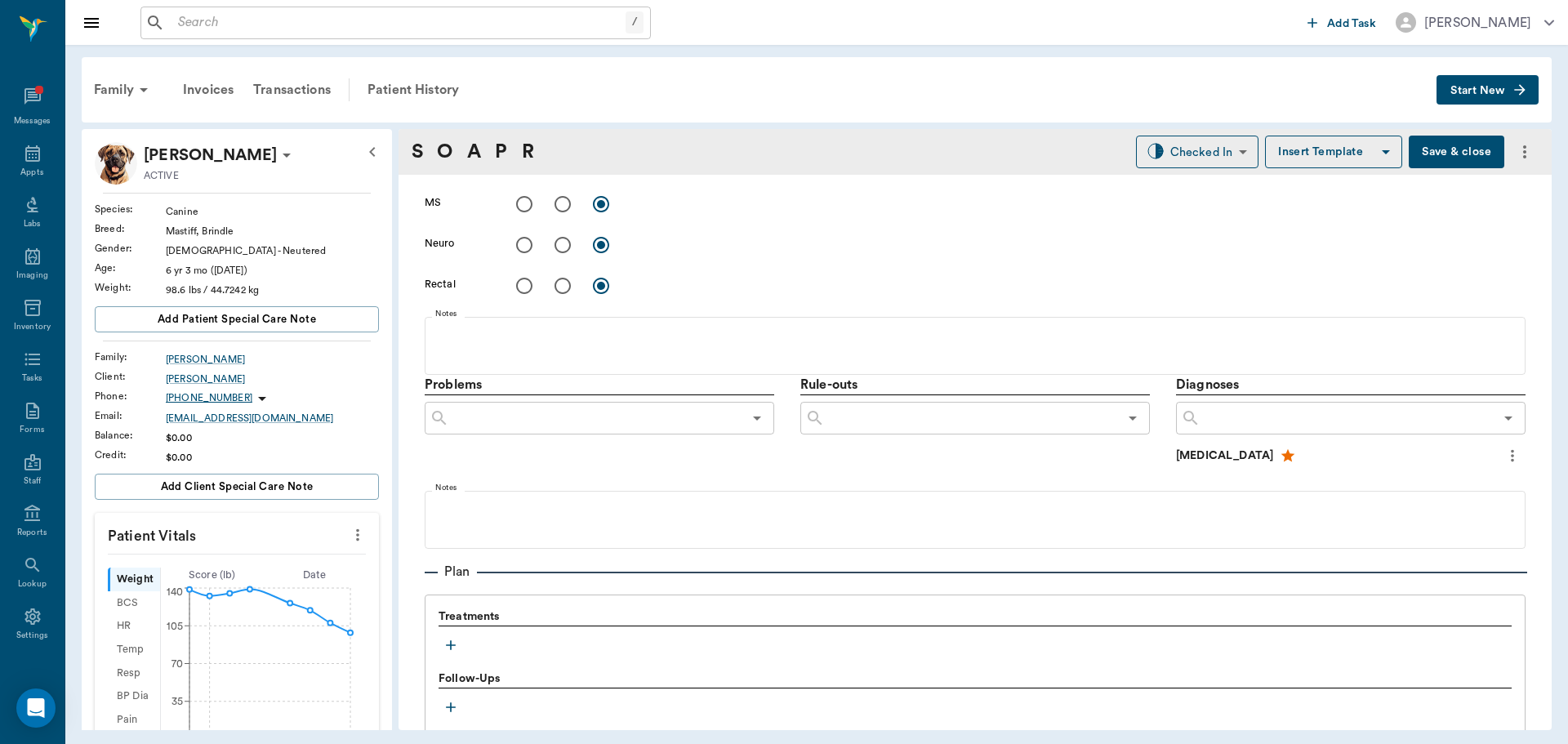
click at [450, 639] on icon "button" at bounding box center [451, 645] width 16 height 16
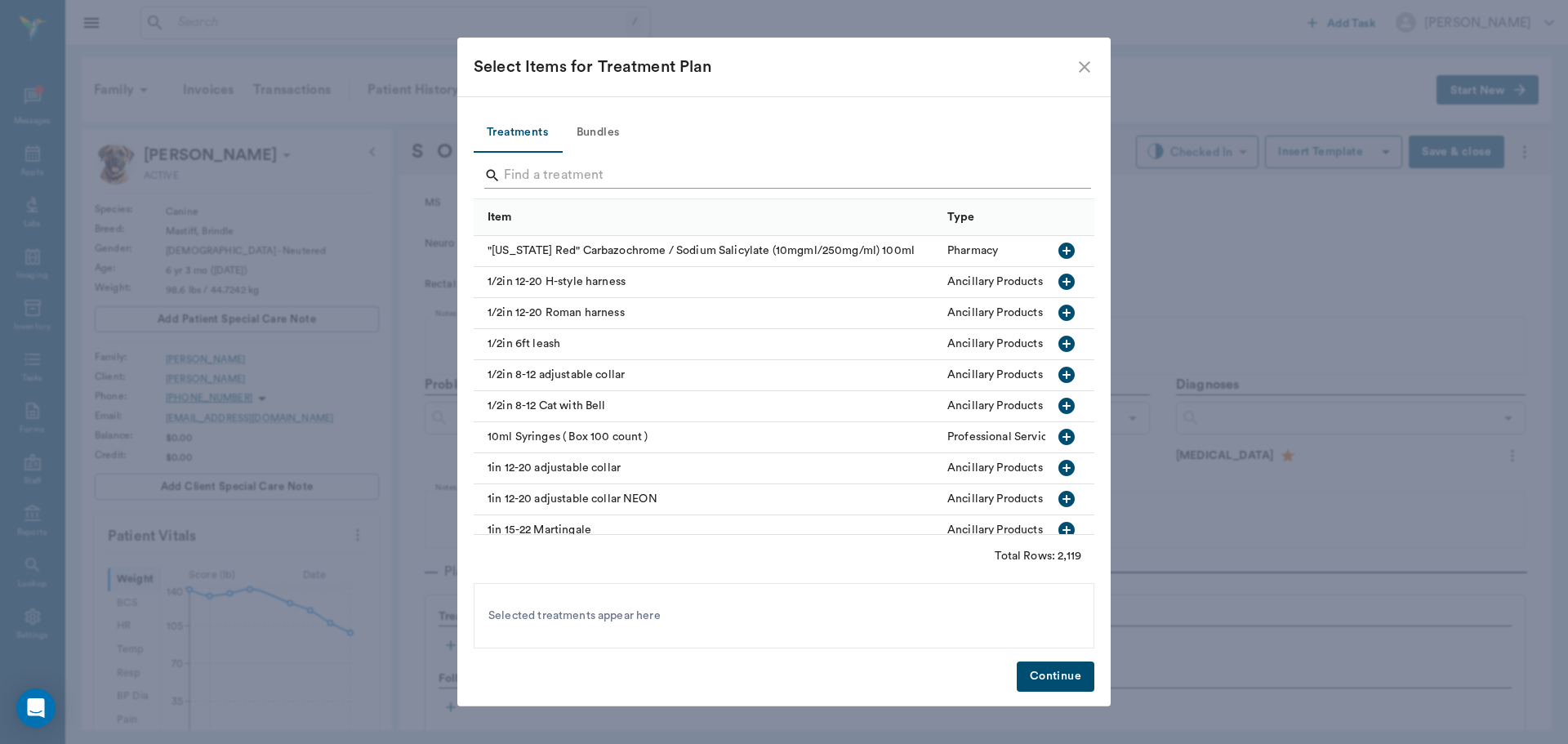
click at [531, 173] on input "Search" at bounding box center [785, 175] width 563 height 27
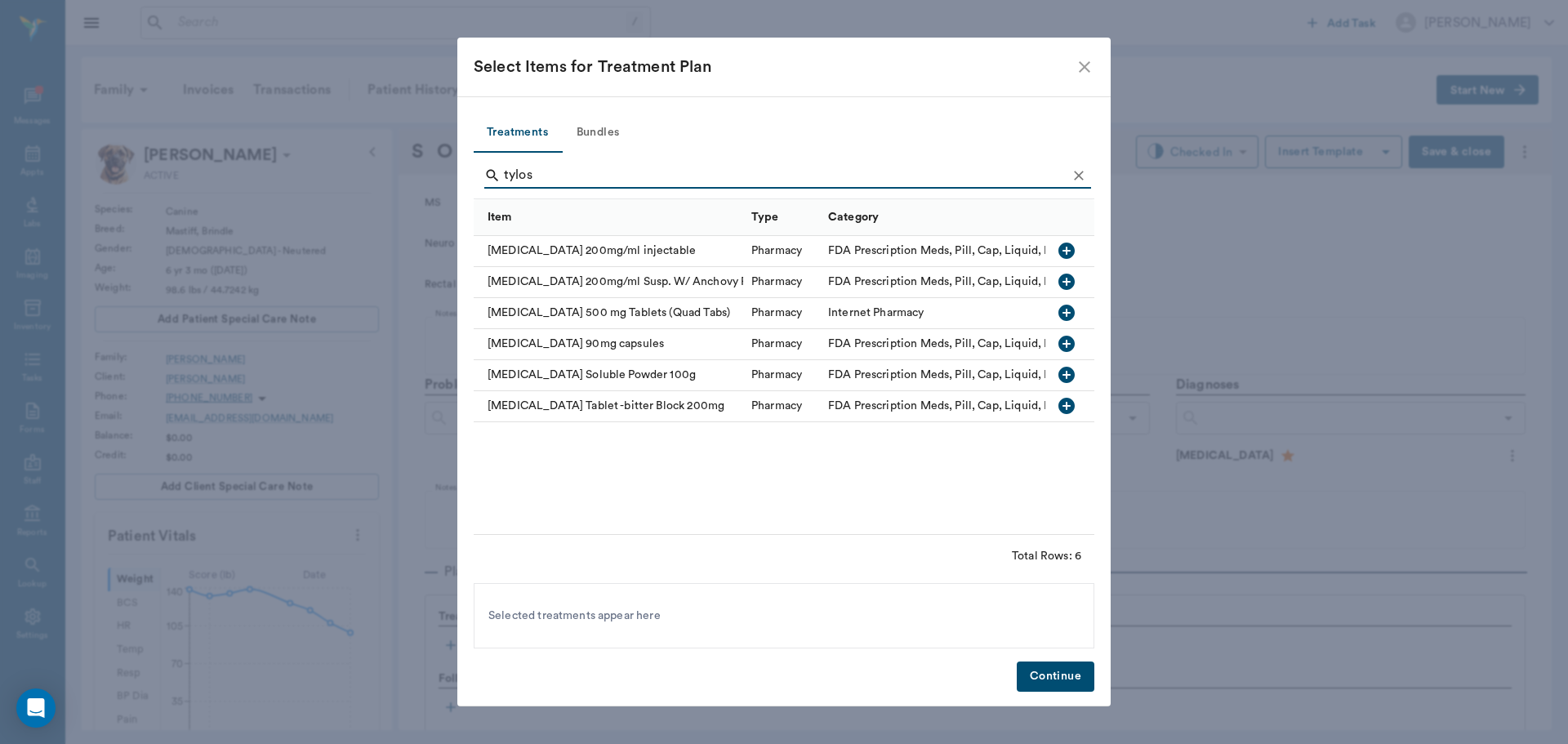
type input "tylos"
click at [1060, 313] on icon "button" at bounding box center [1067, 312] width 16 height 16
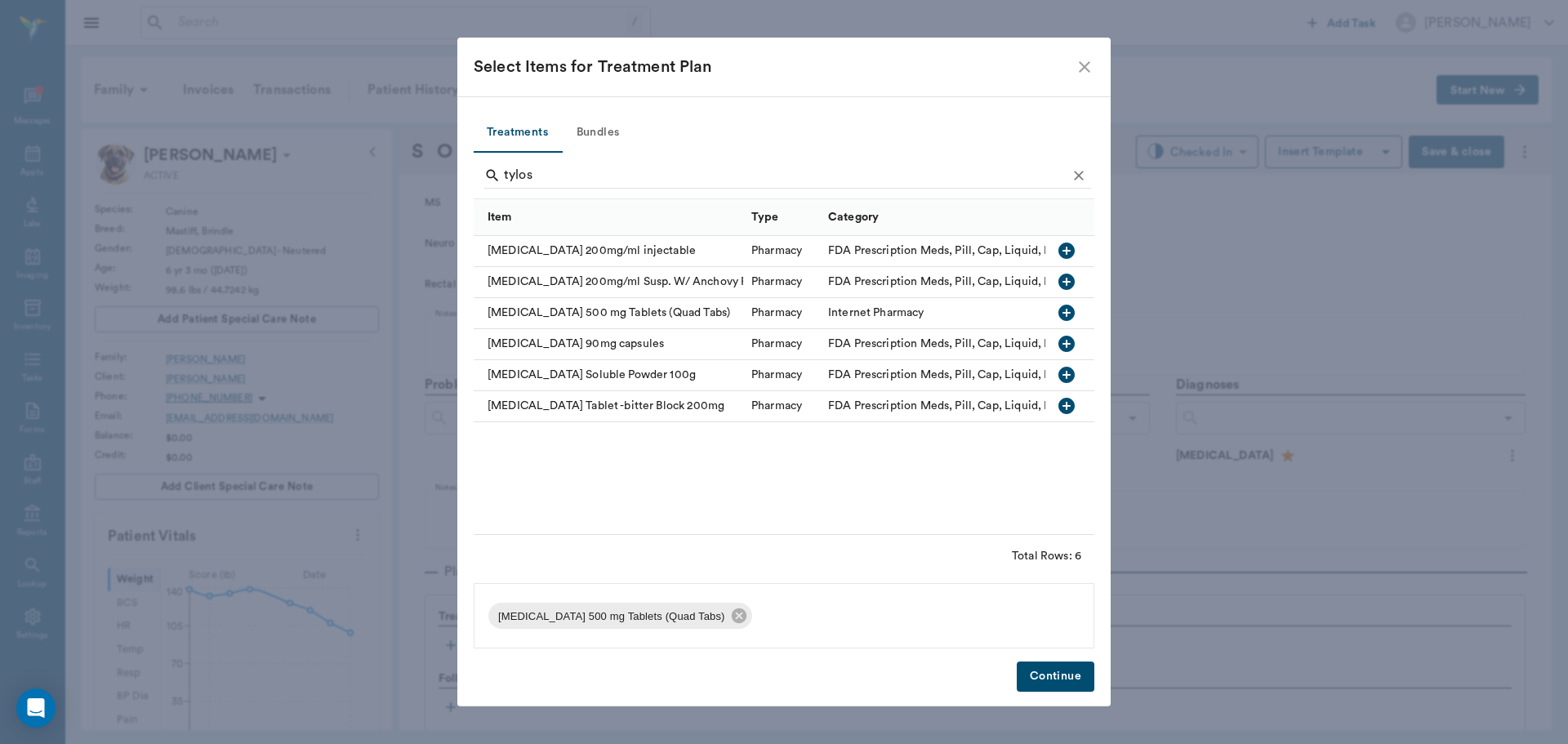
click at [1055, 682] on button "Continue" at bounding box center [1055, 676] width 78 height 30
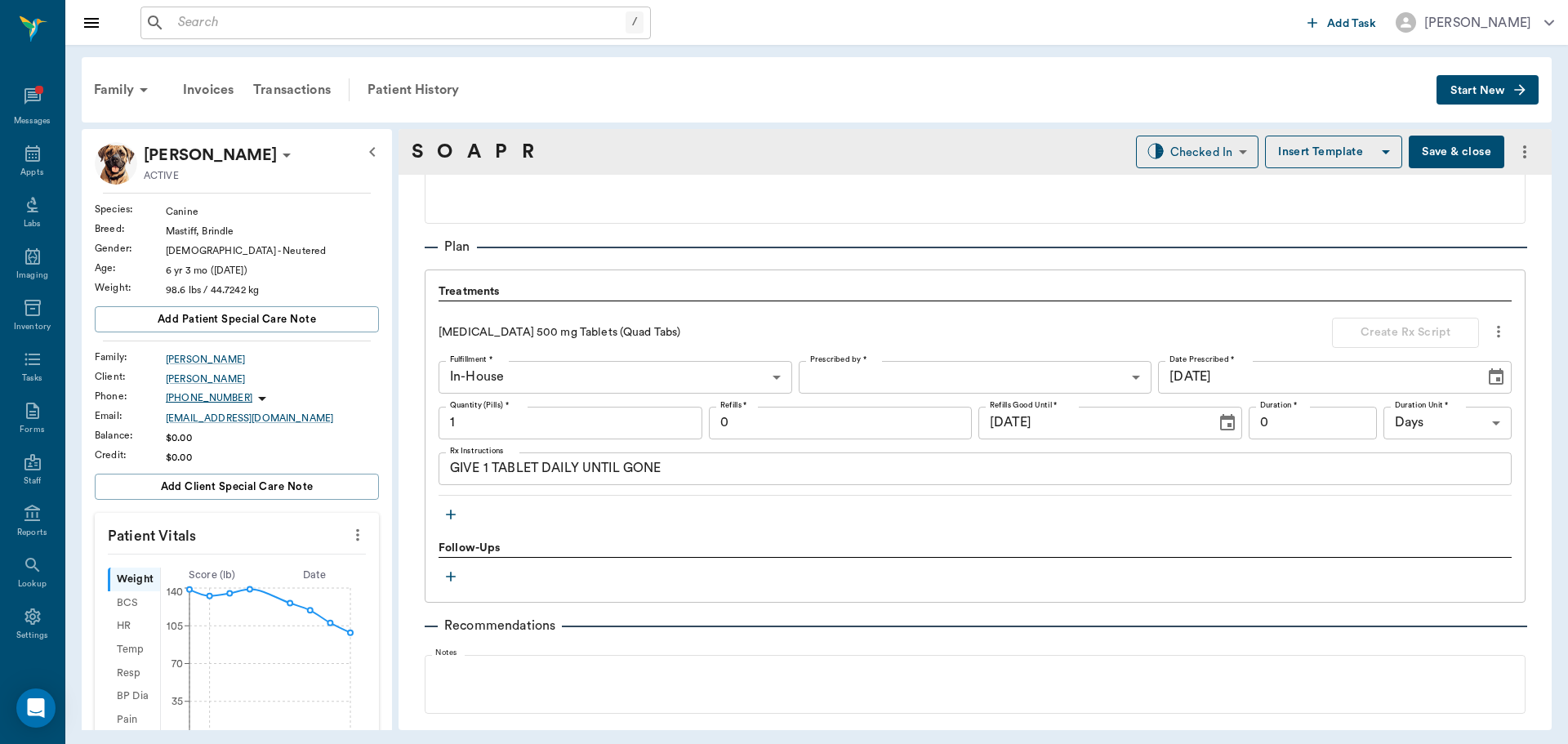
scroll to position [1064, 0]
click at [490, 467] on textarea "GIVE 1 TABLET DAILY UNTIL GONE" at bounding box center [975, 466] width 1050 height 18
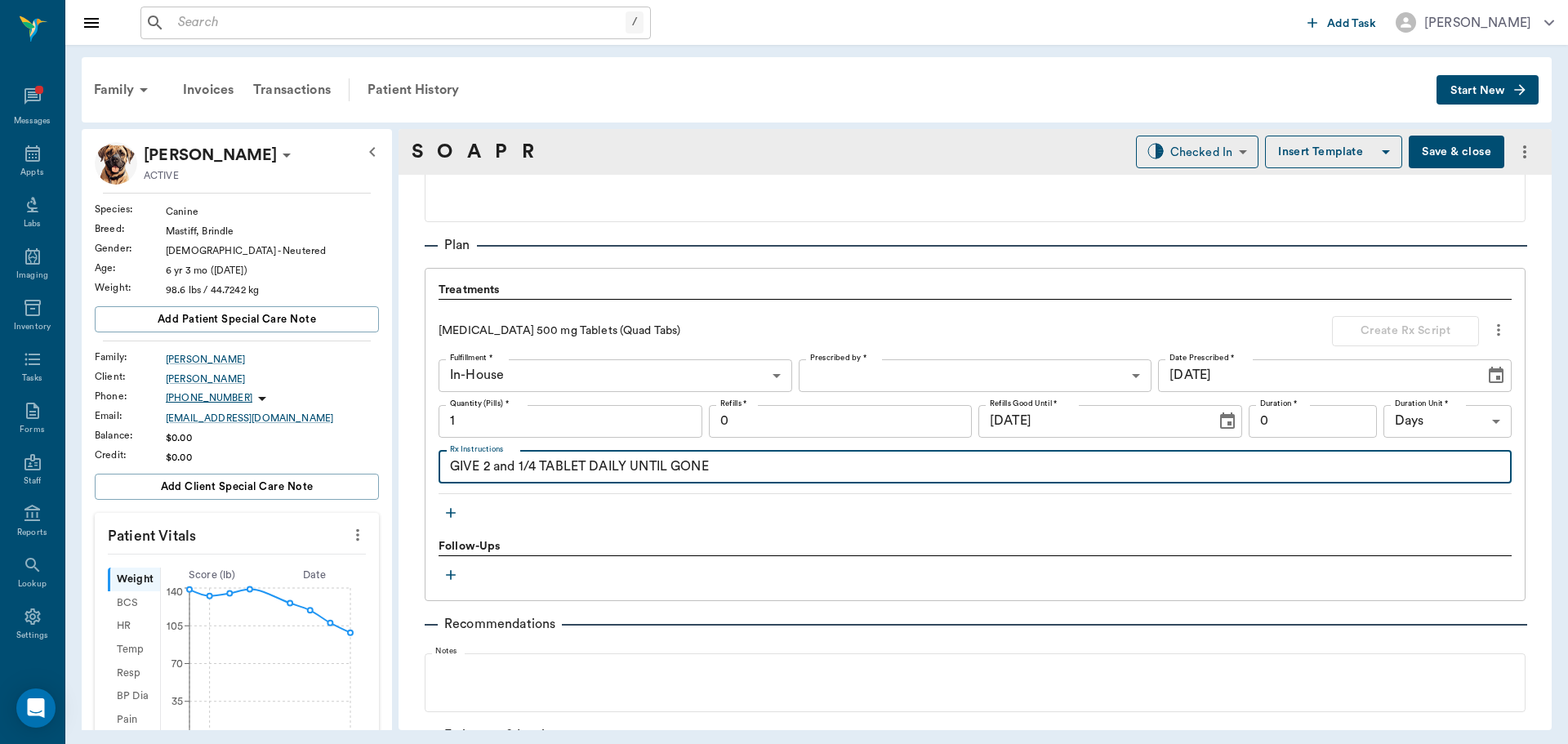
click at [582, 469] on textarea "GIVE 2 and 1/4 TABLET DAILY UNTIL GONE" at bounding box center [975, 466] width 1050 height 18
click at [588, 469] on textarea "GIVE 2 and 1/4 TABLET DAILY UNTIL GONE" at bounding box center [975, 466] width 1050 height 18
type textarea "GIVE 2 and 1/4 TABLETS DAILY UNTIL GONE"
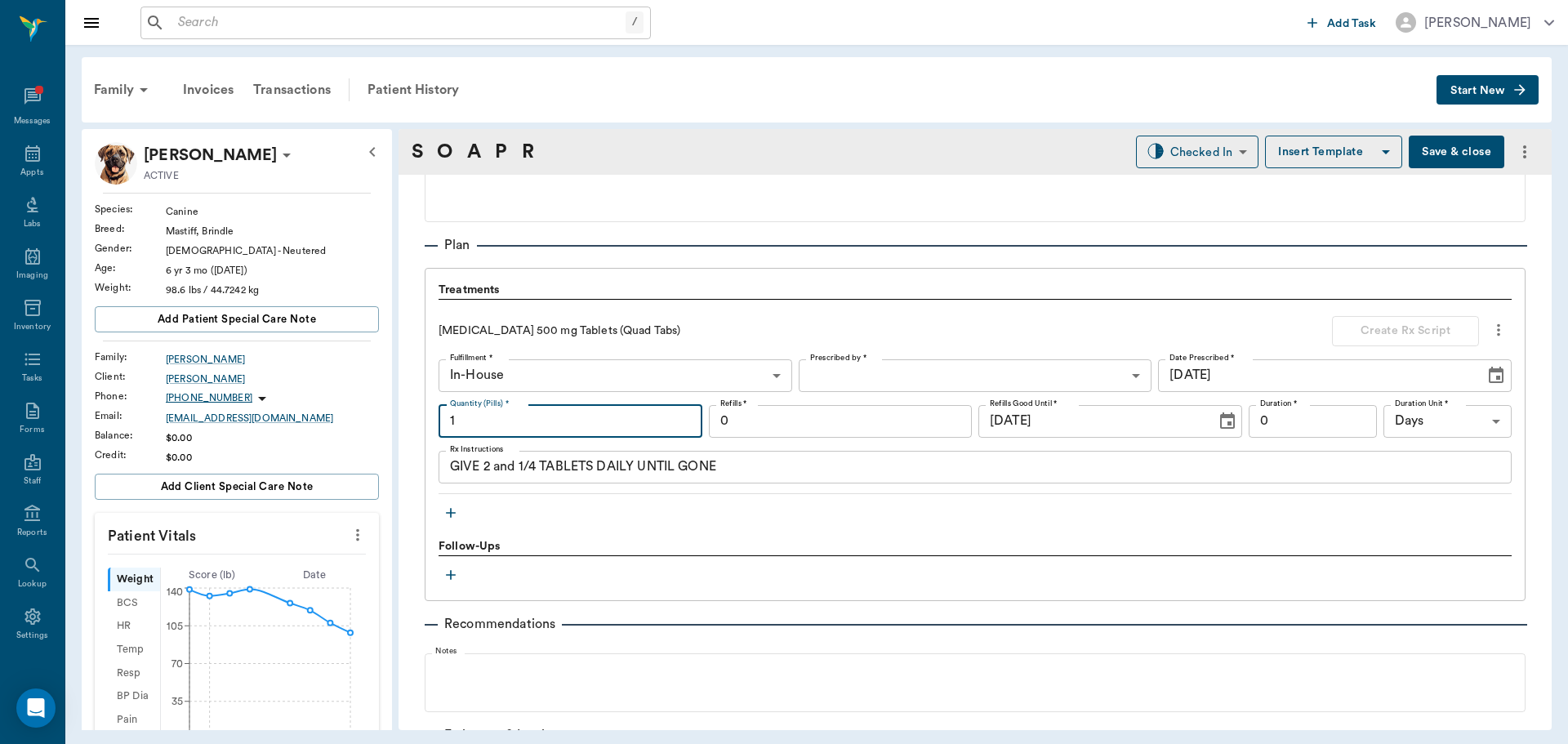
click at [662, 429] on input "1" at bounding box center [570, 421] width 264 height 33
type input "25"
click at [1081, 375] on body "/ ​ Add Task Dr. Bert Ellsworth Nectar Messages Appts Labs Imaging Inventory Ta…" at bounding box center [784, 372] width 1568 height 744
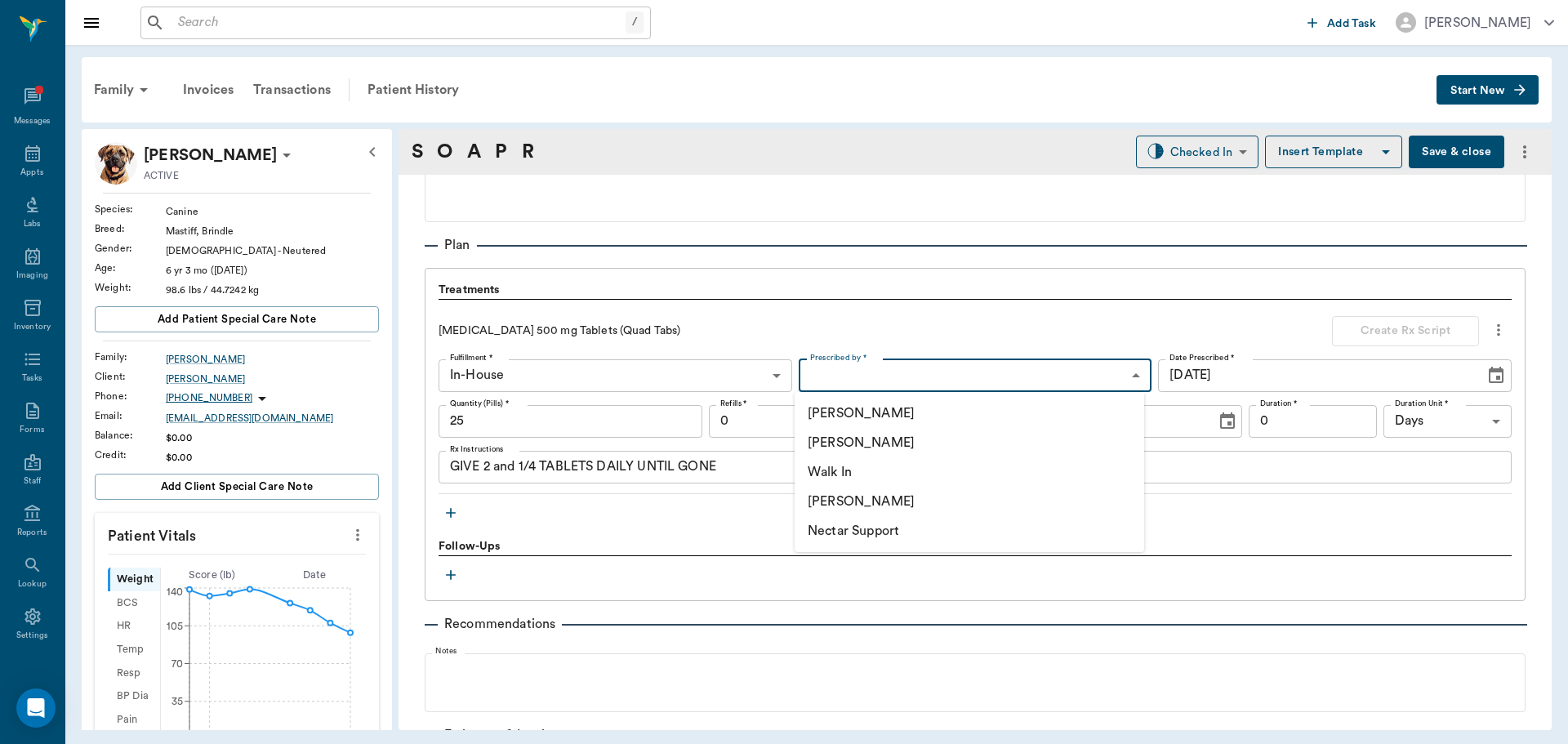
click at [843, 442] on li "[PERSON_NAME]" at bounding box center [969, 443] width 349 height 29
type input "63ec2f075fda476ae8351a4d"
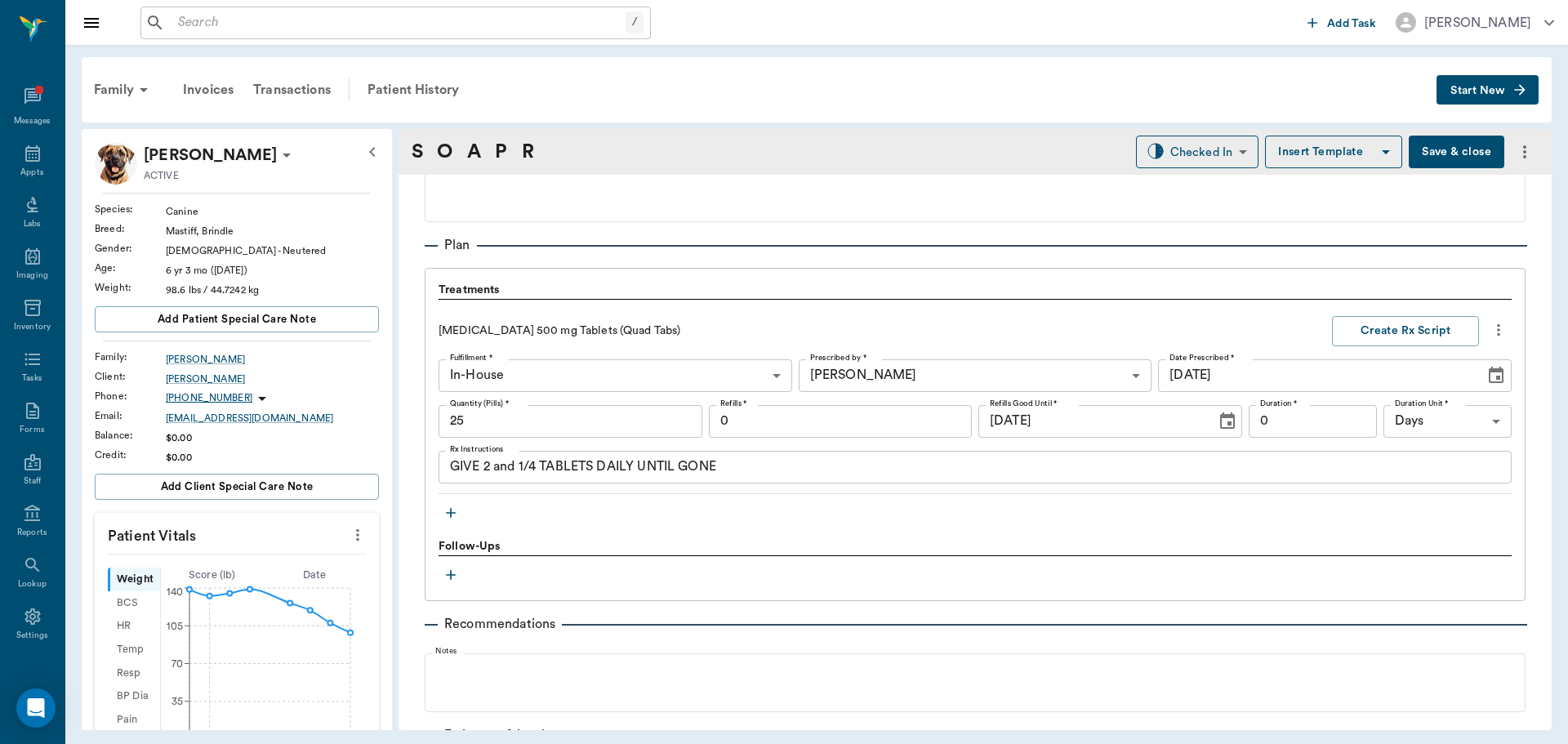
click at [449, 511] on icon "button" at bounding box center [451, 513] width 16 height 16
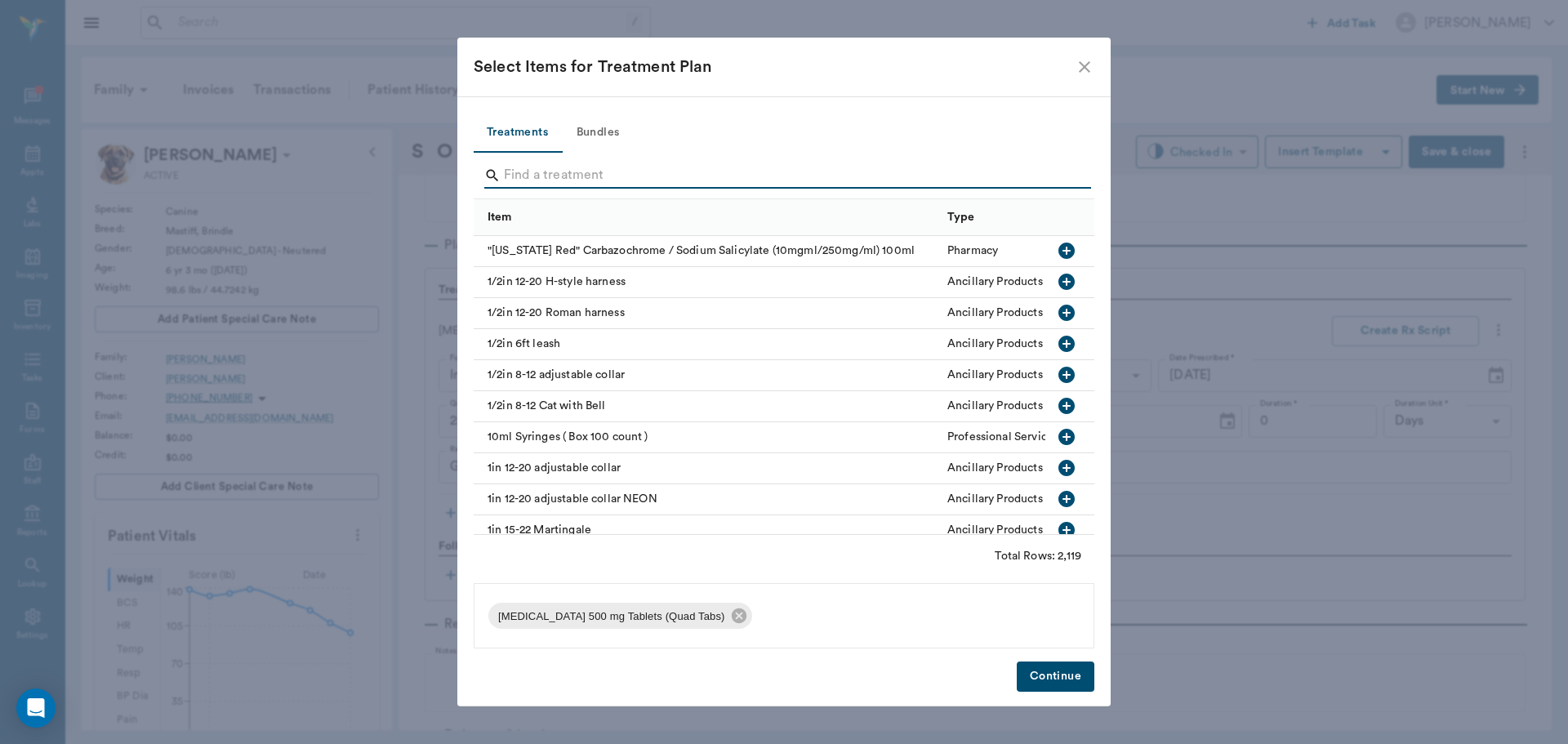
click at [544, 178] on input "Search" at bounding box center [785, 175] width 563 height 27
type input "R"
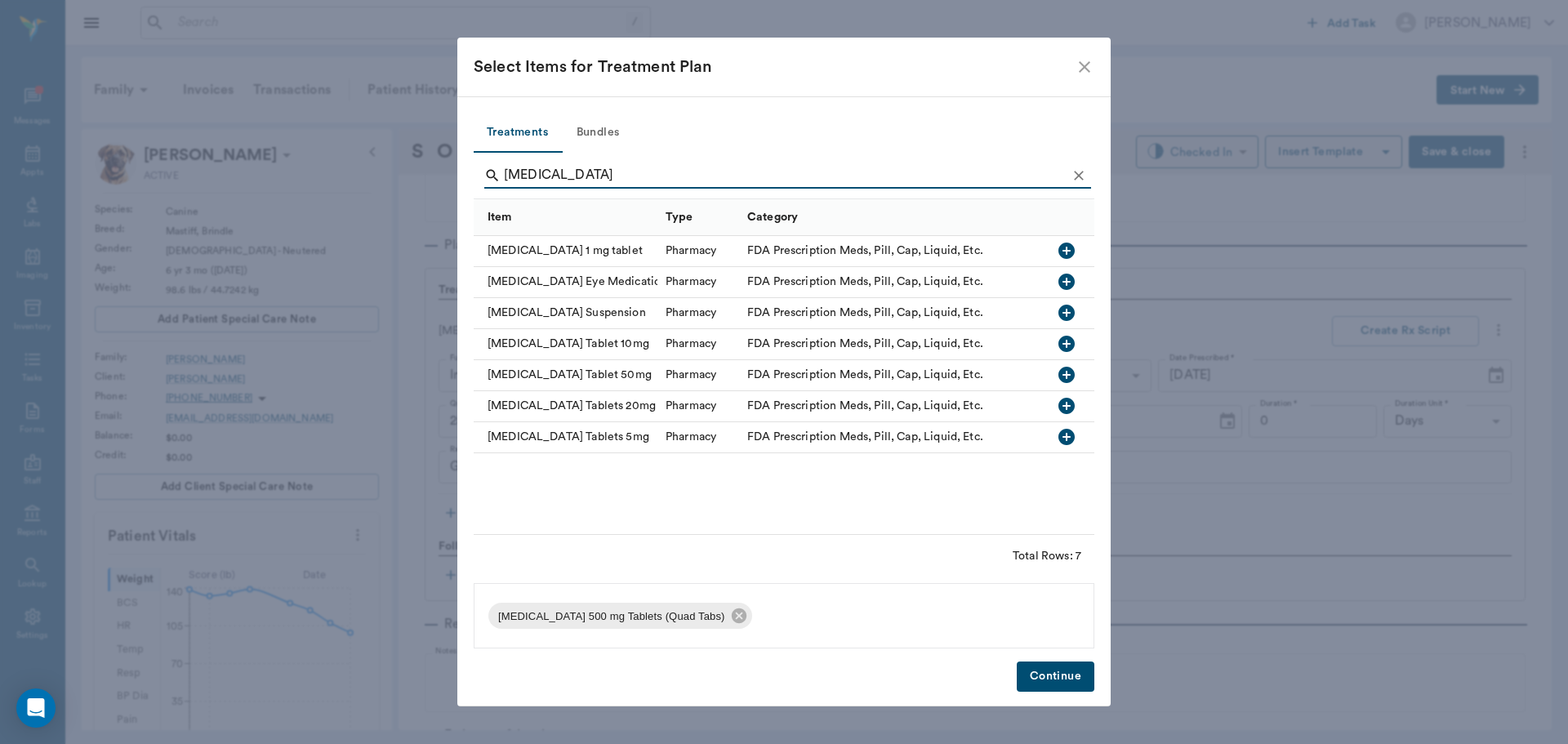
type input "Prednisone"
click at [1066, 403] on icon "button" at bounding box center [1067, 406] width 16 height 16
click at [1059, 666] on button "Continue" at bounding box center [1055, 676] width 78 height 30
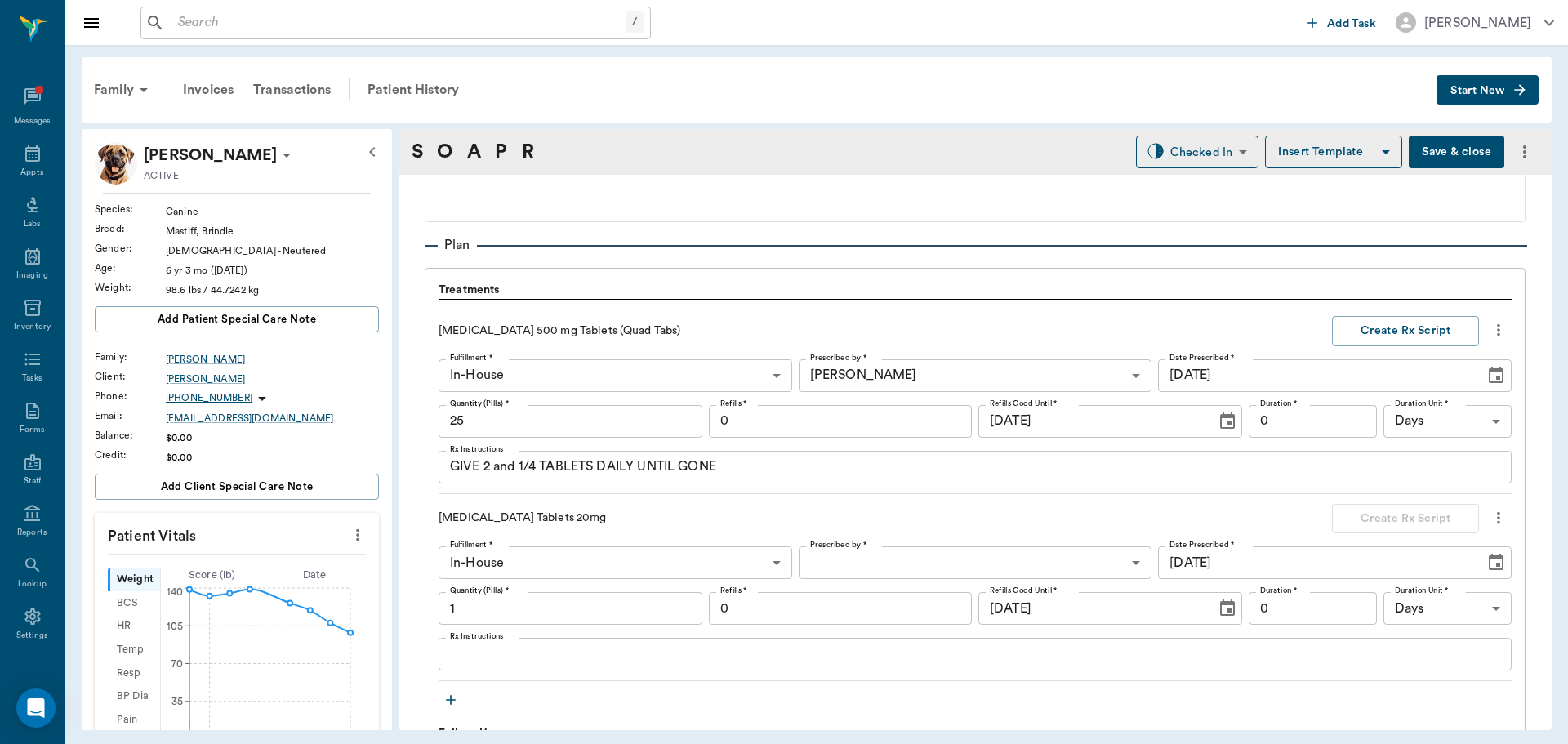
scroll to position [1145, 0]
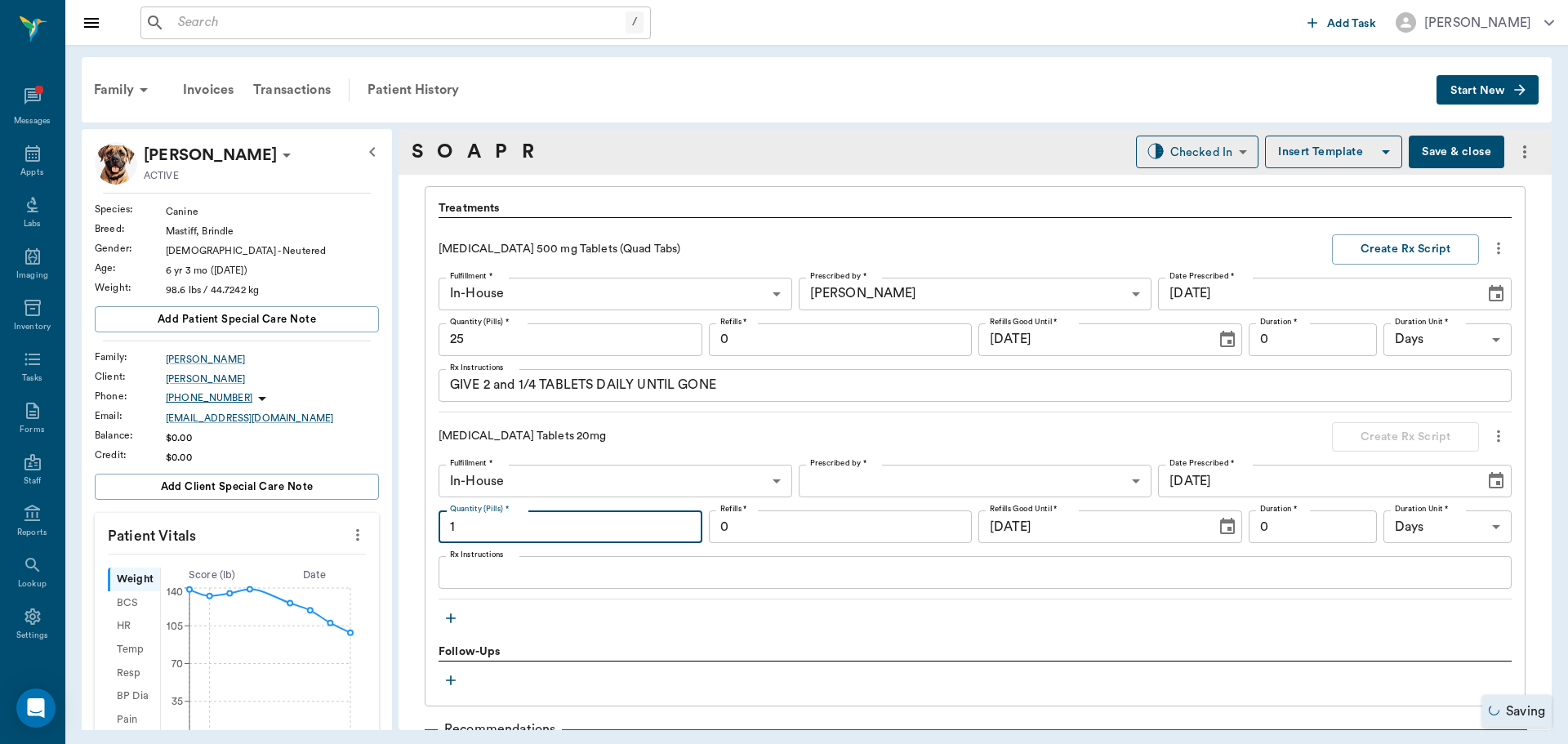
click at [529, 526] on input "1" at bounding box center [570, 527] width 264 height 33
click at [515, 561] on div "x Rx Instructions" at bounding box center [974, 573] width 1073 height 33
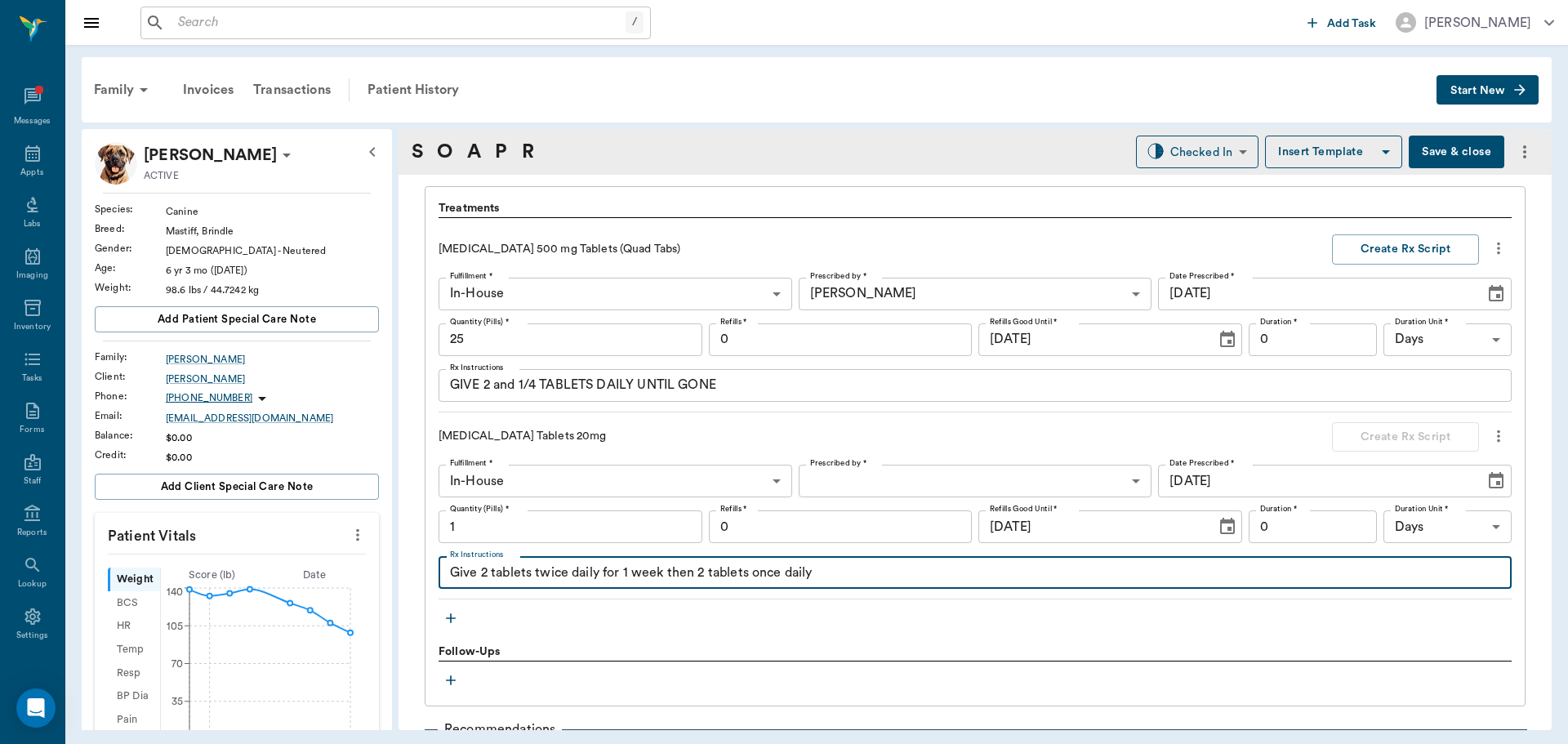
type textarea "Give 2 tablets twice daily for 1 week then 2 tablets once daily"
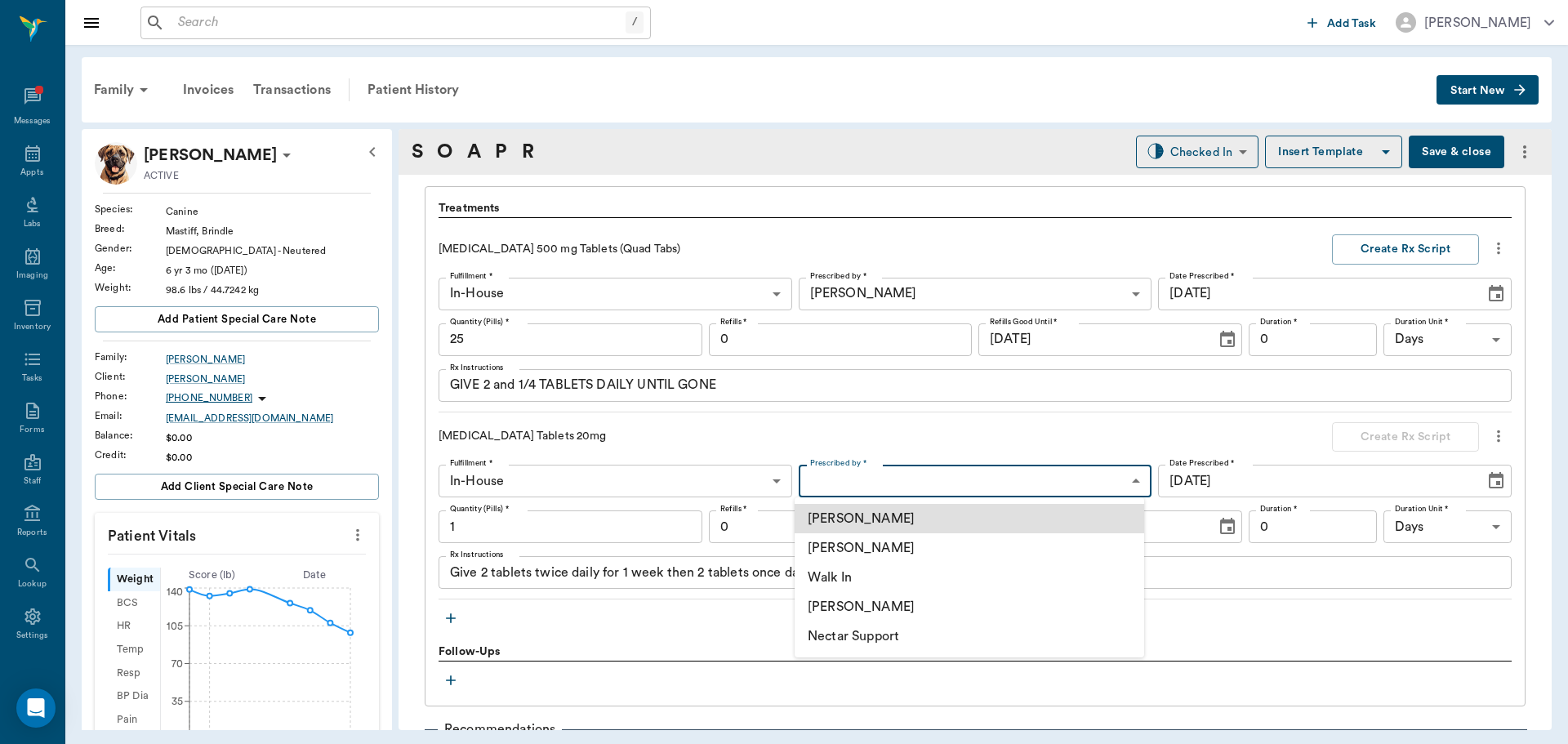
click at [901, 476] on body "/ ​ Add Task Dr. Bert Ellsworth Nectar Messages Appts Labs Imaging Inventory Ta…" at bounding box center [784, 372] width 1568 height 744
click at [894, 545] on li "[PERSON_NAME]" at bounding box center [969, 548] width 349 height 29
type input "63ec2f075fda476ae8351a4d"
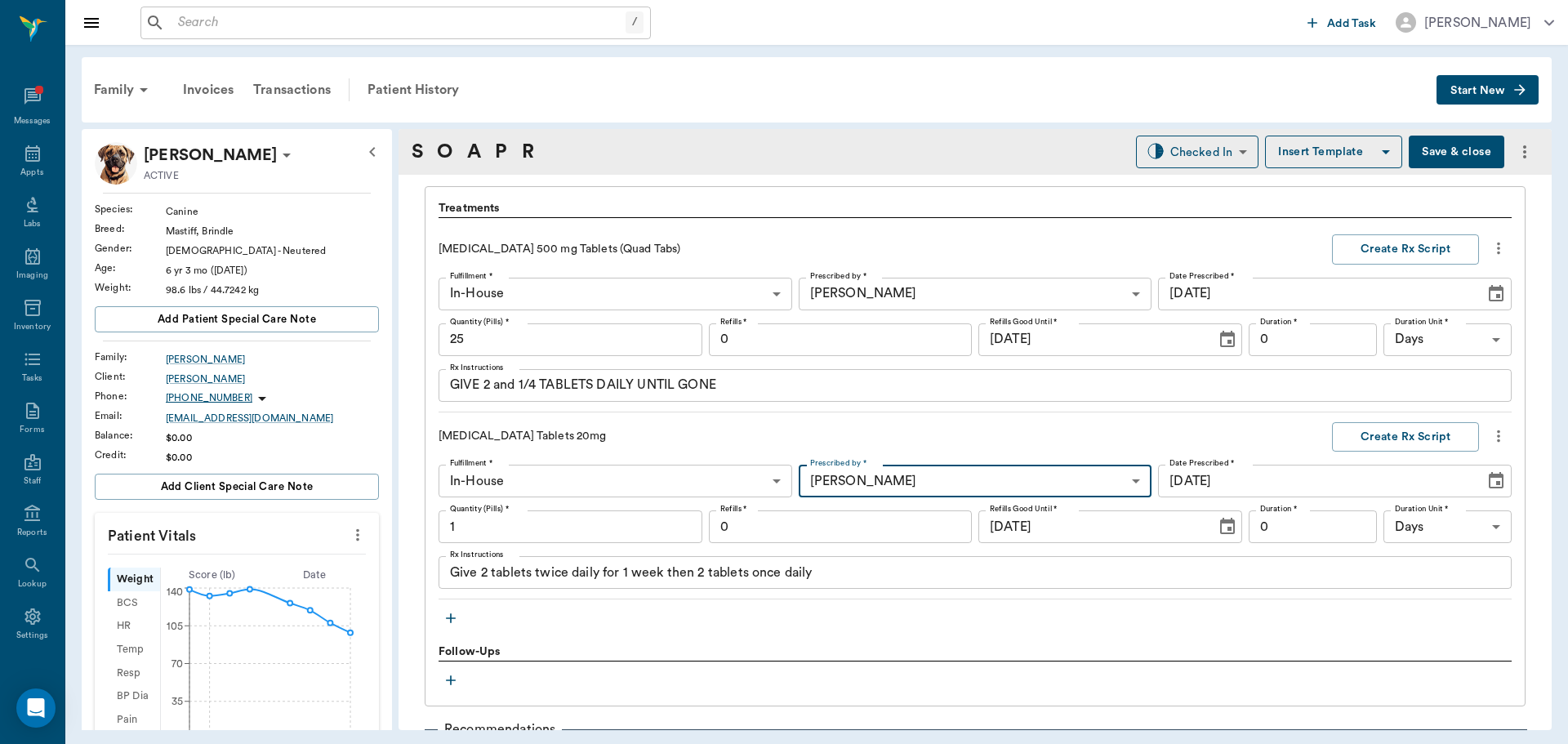
click at [648, 528] on input "1" at bounding box center [570, 527] width 264 height 33
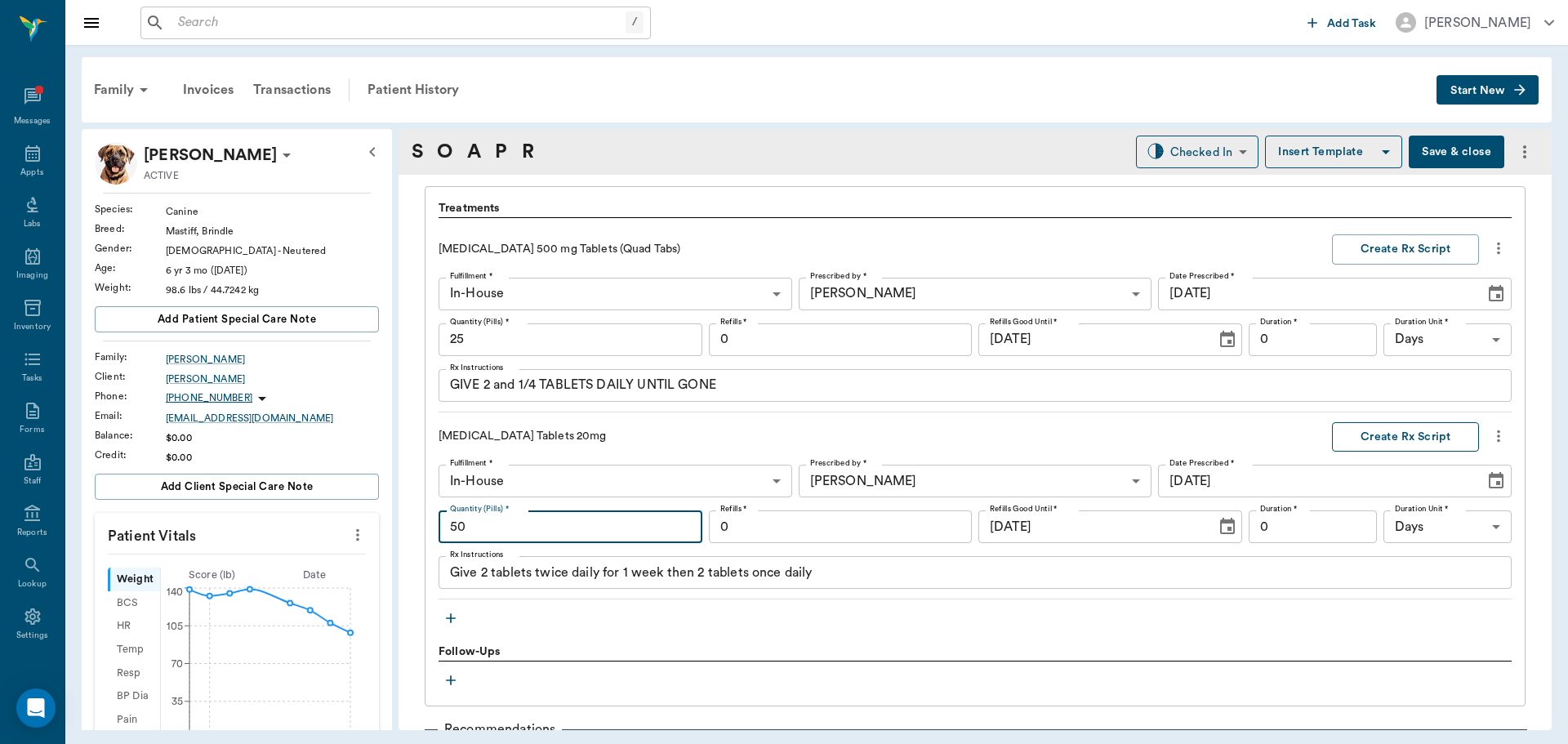
type input "50"
click at [1383, 434] on button "Create Rx Script" at bounding box center [1405, 437] width 147 height 30
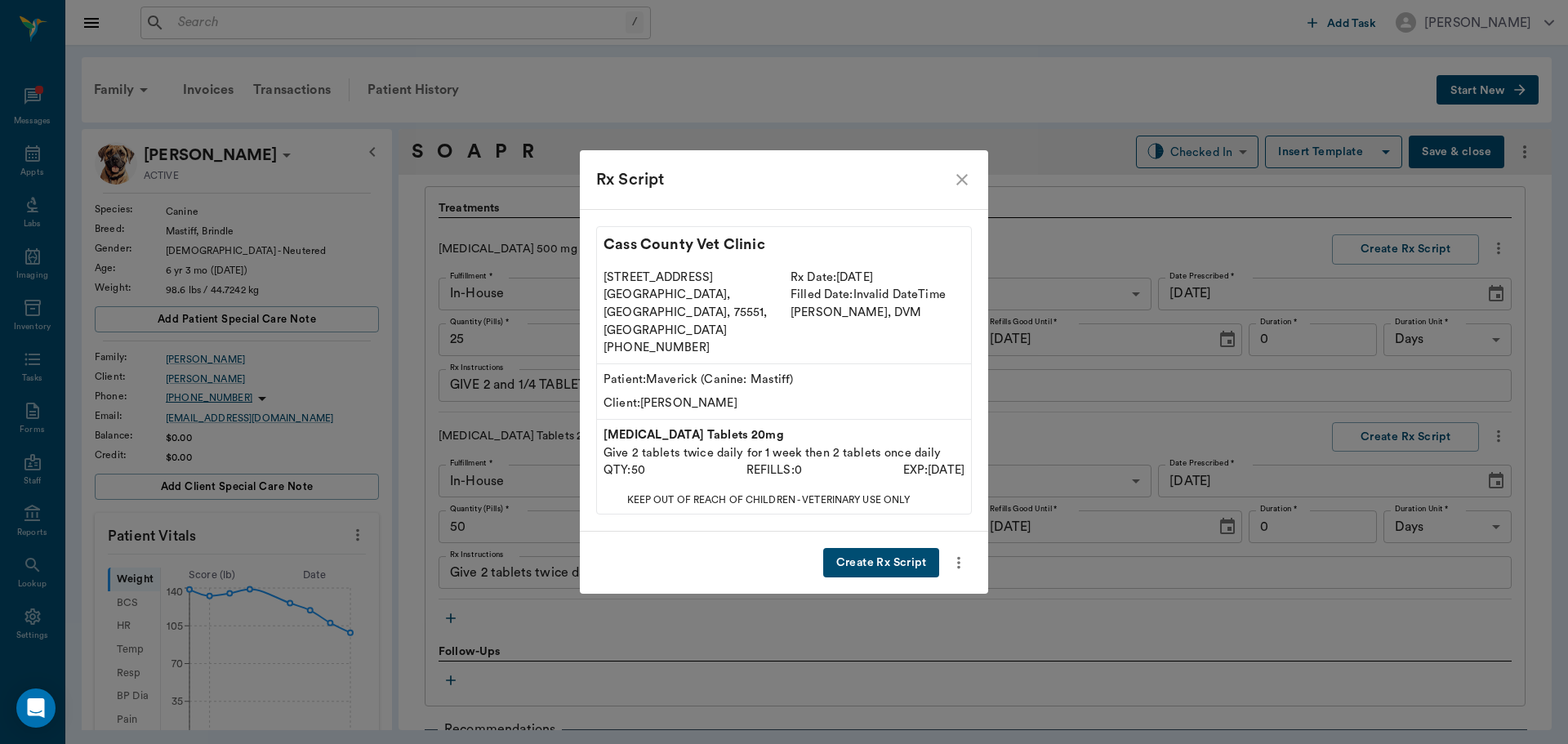
click at [883, 548] on button "Create Rx Script" at bounding box center [881, 563] width 116 height 30
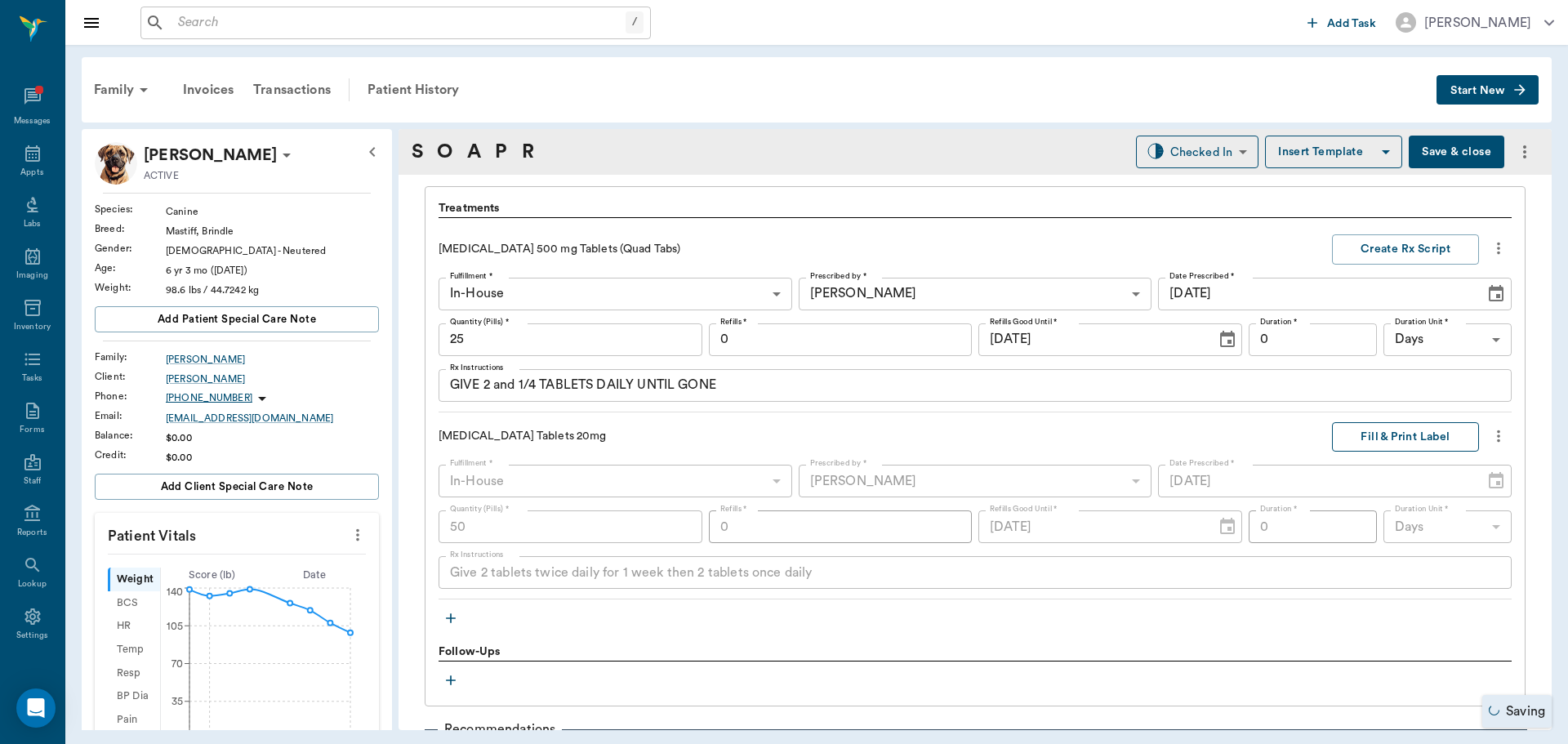
click at [1398, 446] on button "Fill & Print Label" at bounding box center [1405, 437] width 147 height 30
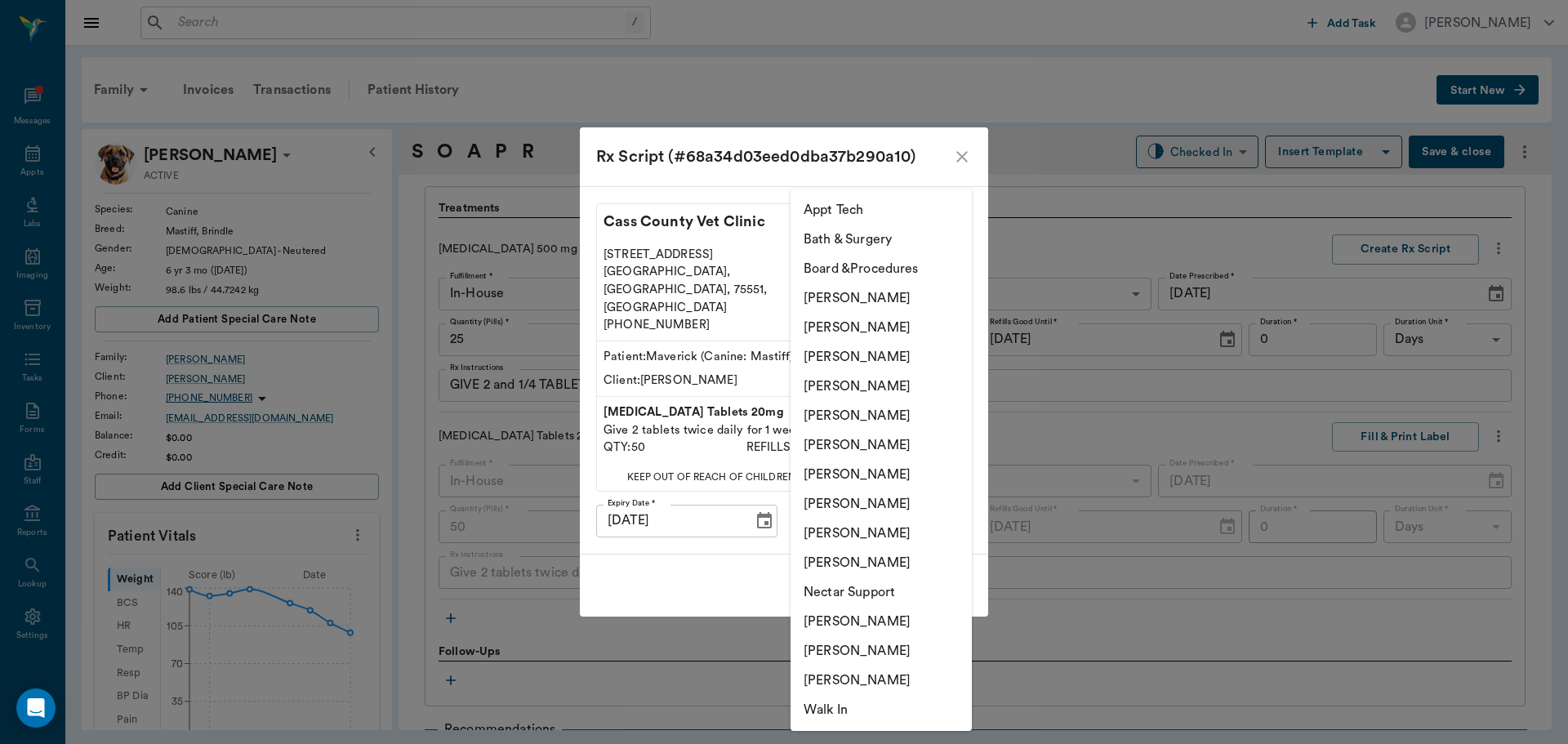
click at [954, 504] on body "/ ​ Add Task Dr. Bert Ellsworth Nectar Messages Appts Labs Imaging Inventory Ta…" at bounding box center [784, 372] width 1568 height 744
click at [912, 354] on li "[PERSON_NAME]" at bounding box center [881, 356] width 181 height 29
type input "63ec2f075fda476ae8351a4d"
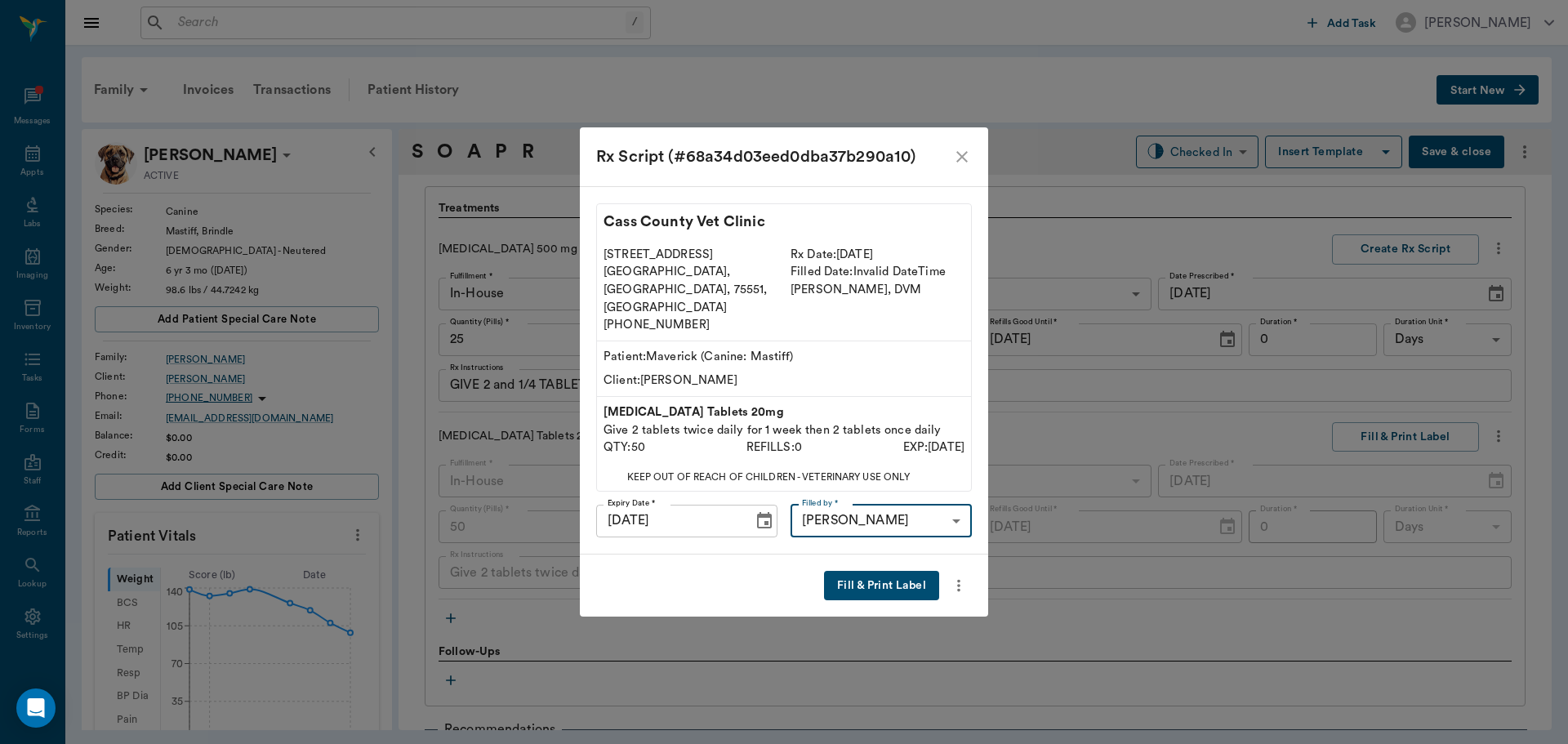
click at [902, 571] on button "Fill & Print Label" at bounding box center [882, 585] width 115 height 30
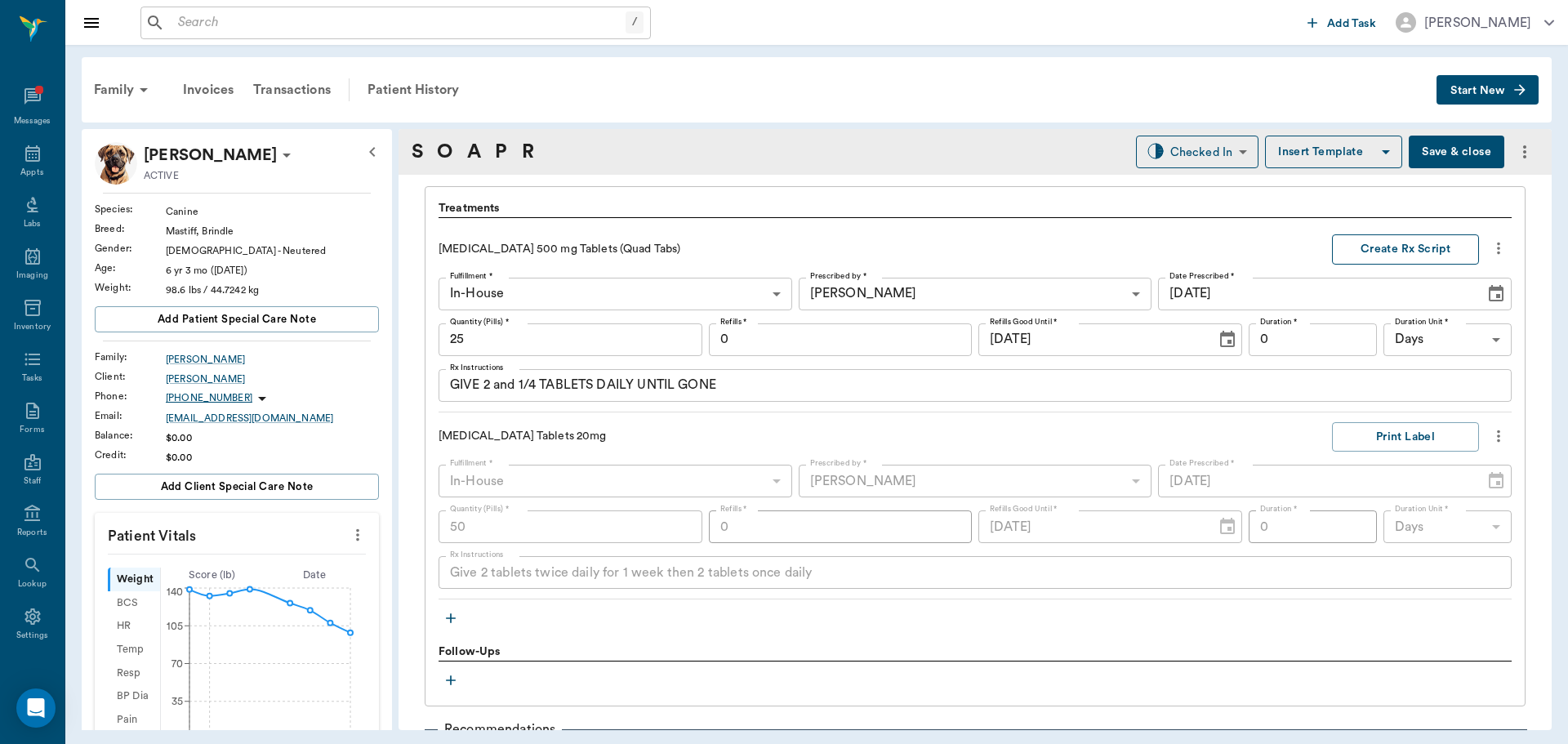
click at [1398, 251] on button "Create Rx Script" at bounding box center [1405, 249] width 147 height 30
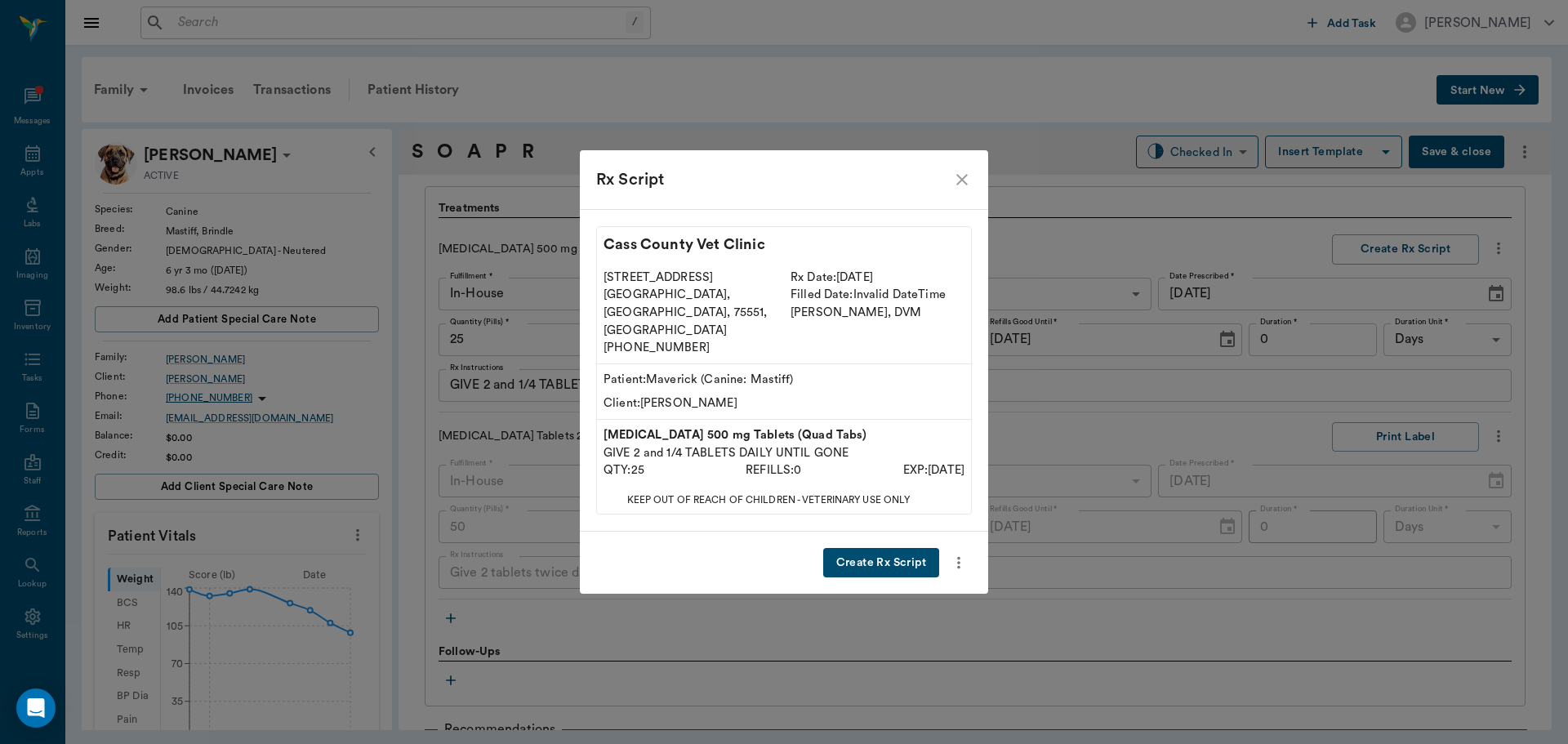
click at [882, 548] on button "Create Rx Script" at bounding box center [881, 563] width 116 height 30
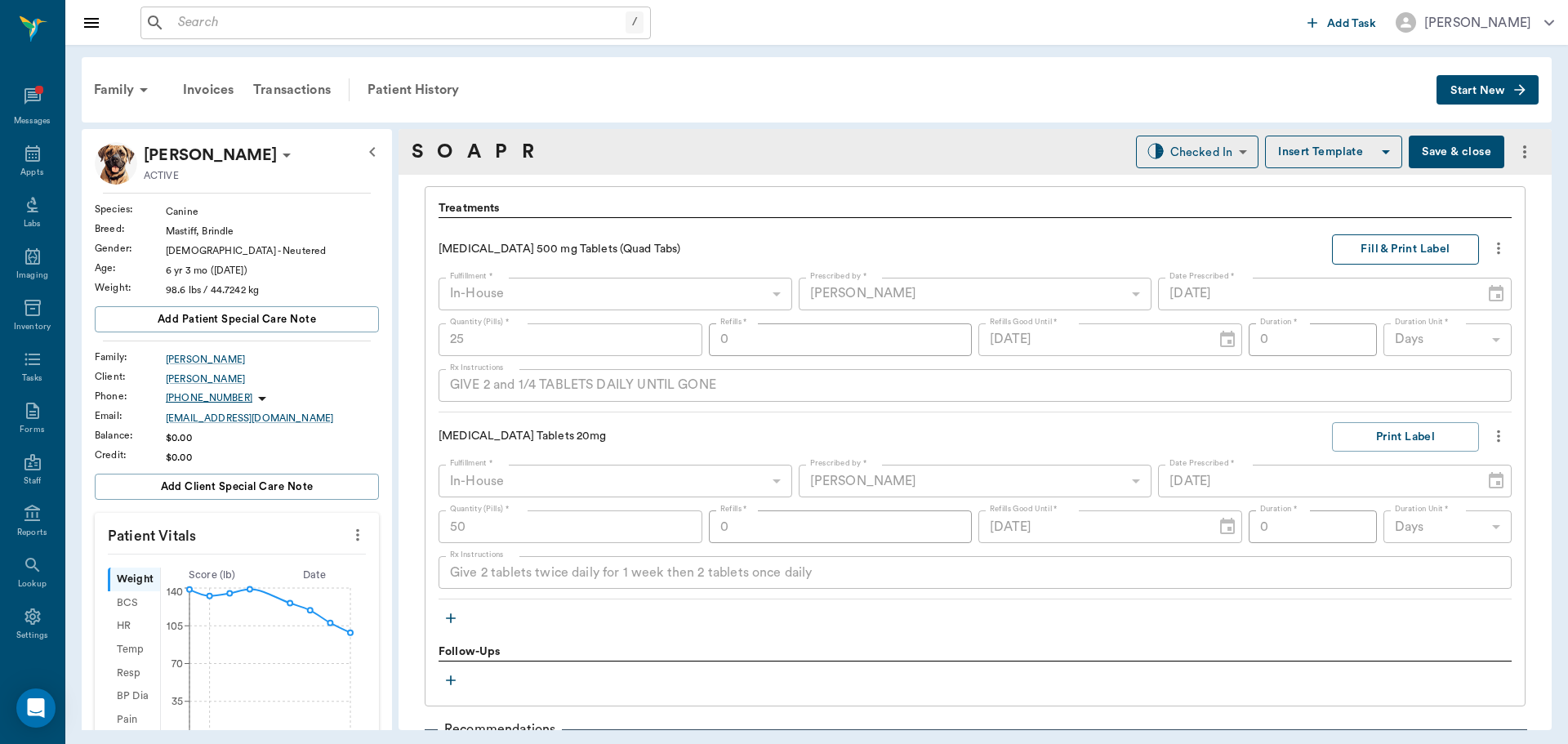
click at [1385, 246] on button "Fill & Print Label" at bounding box center [1405, 249] width 147 height 30
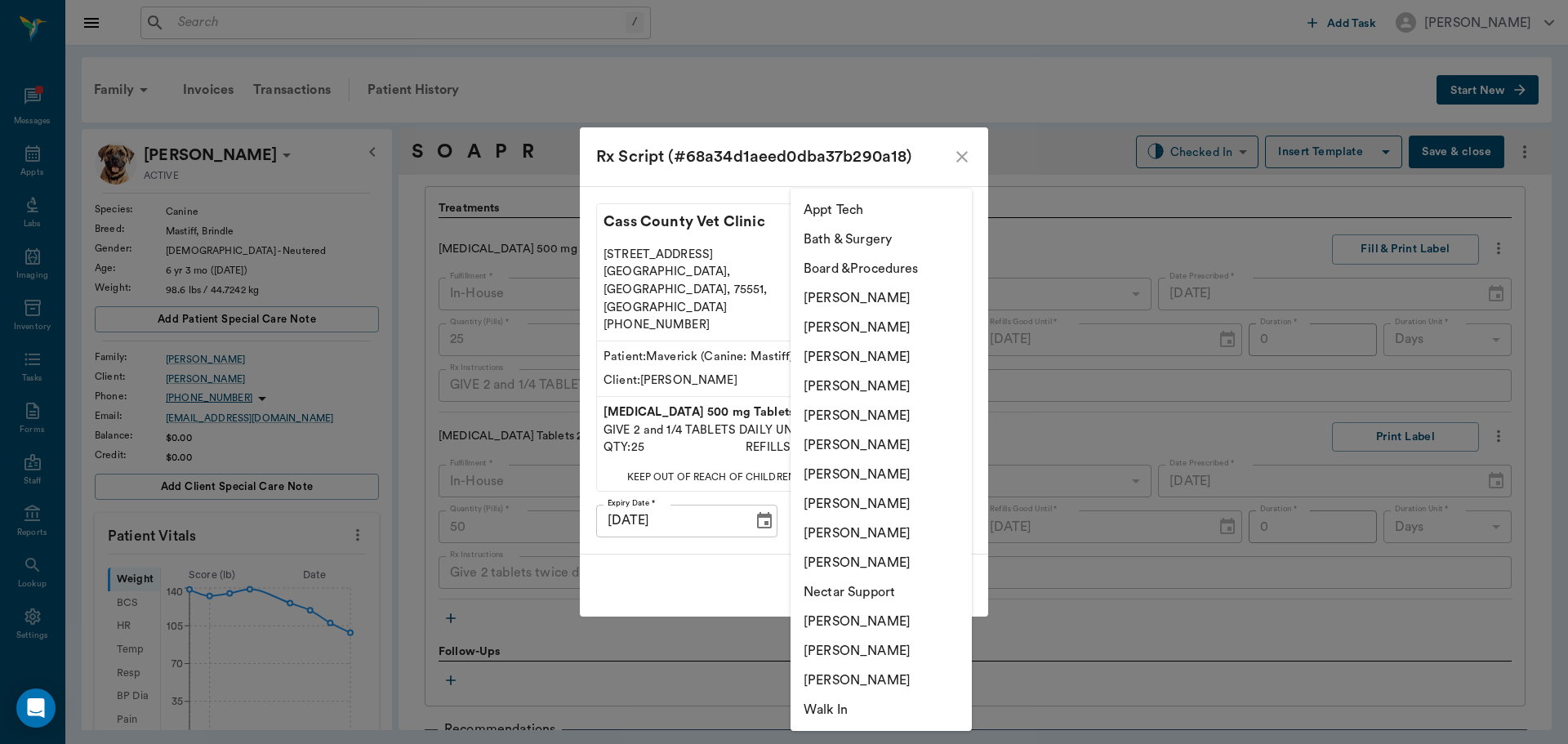
click at [946, 505] on body "/ ​ Add Task Dr. Bert Ellsworth Nectar Messages Appts Labs Imaging Inventory Ta…" at bounding box center [784, 372] width 1568 height 744
click at [878, 358] on li "[PERSON_NAME]" at bounding box center [881, 356] width 181 height 29
type input "63ec2f075fda476ae8351a4d"
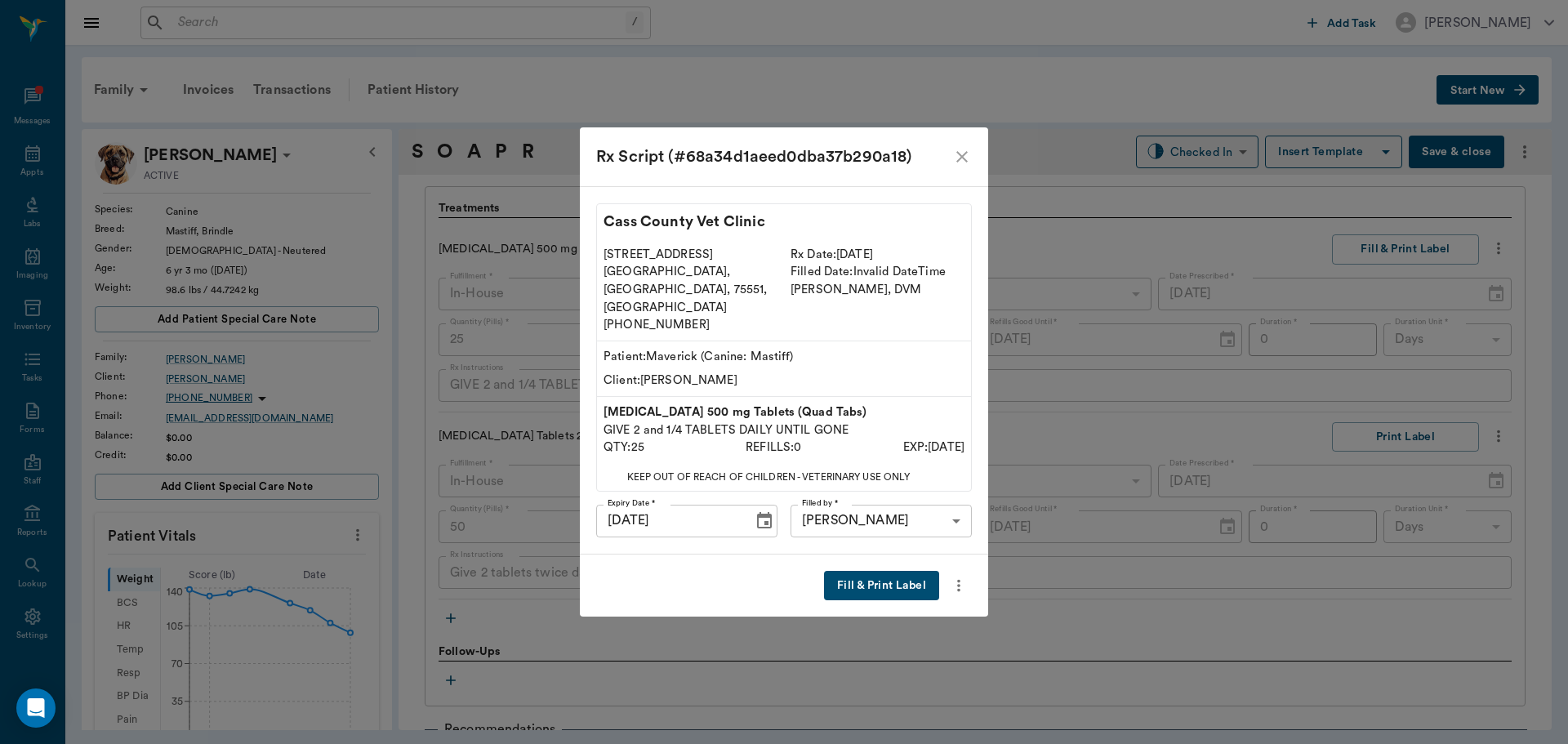
click at [874, 573] on button "Fill & Print Label" at bounding box center [882, 585] width 115 height 30
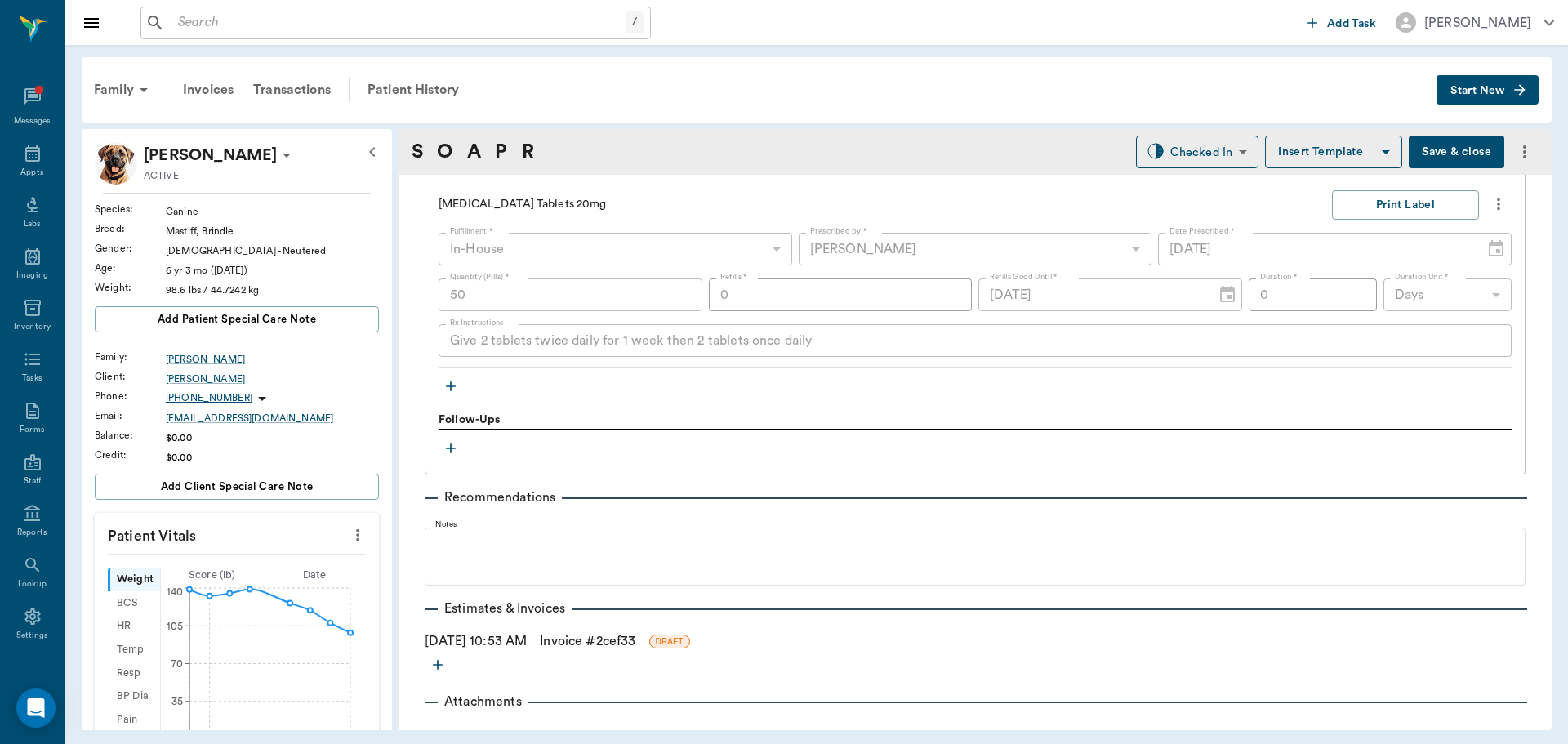
scroll to position [1403, 0]
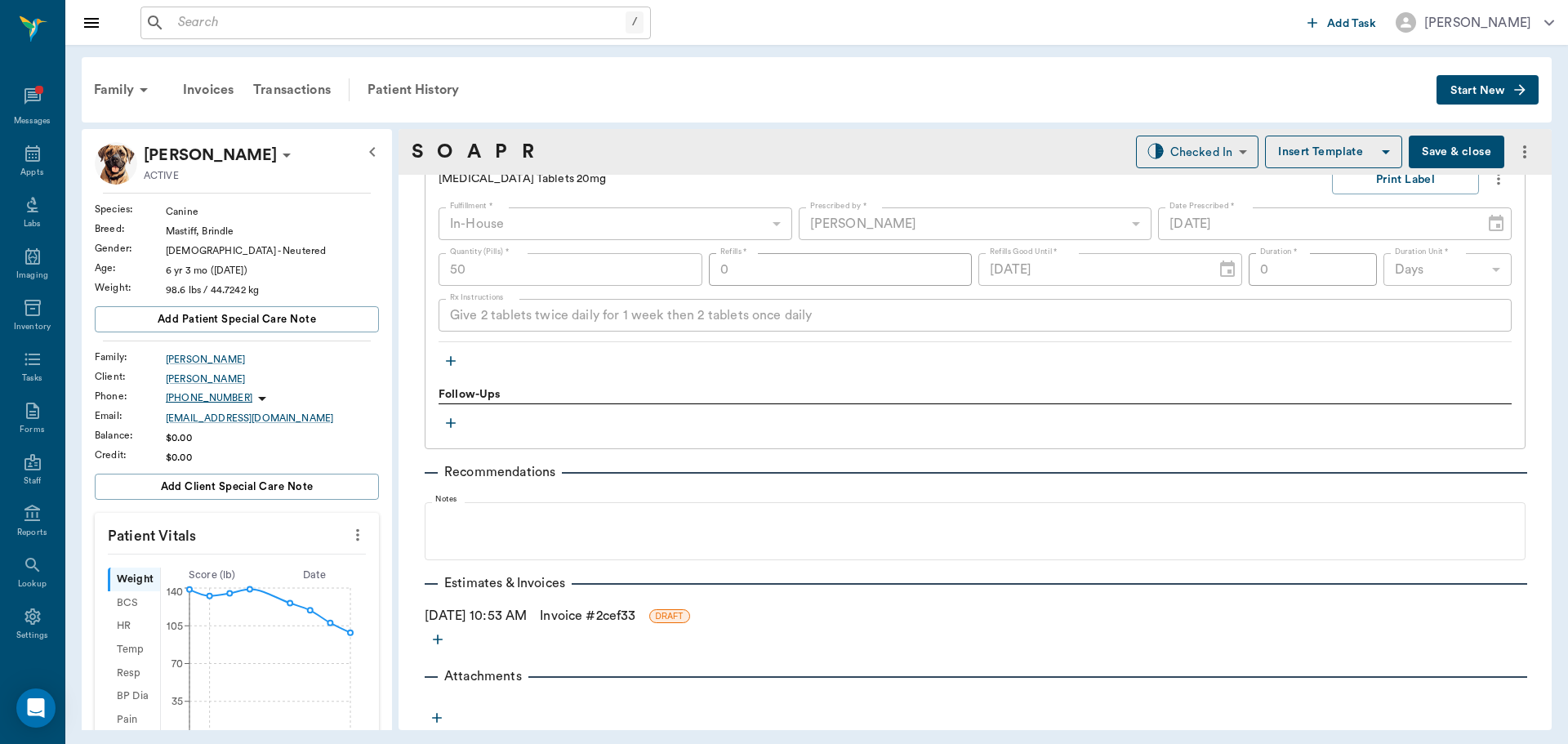
click at [453, 361] on icon "button" at bounding box center [450, 360] width 10 height 10
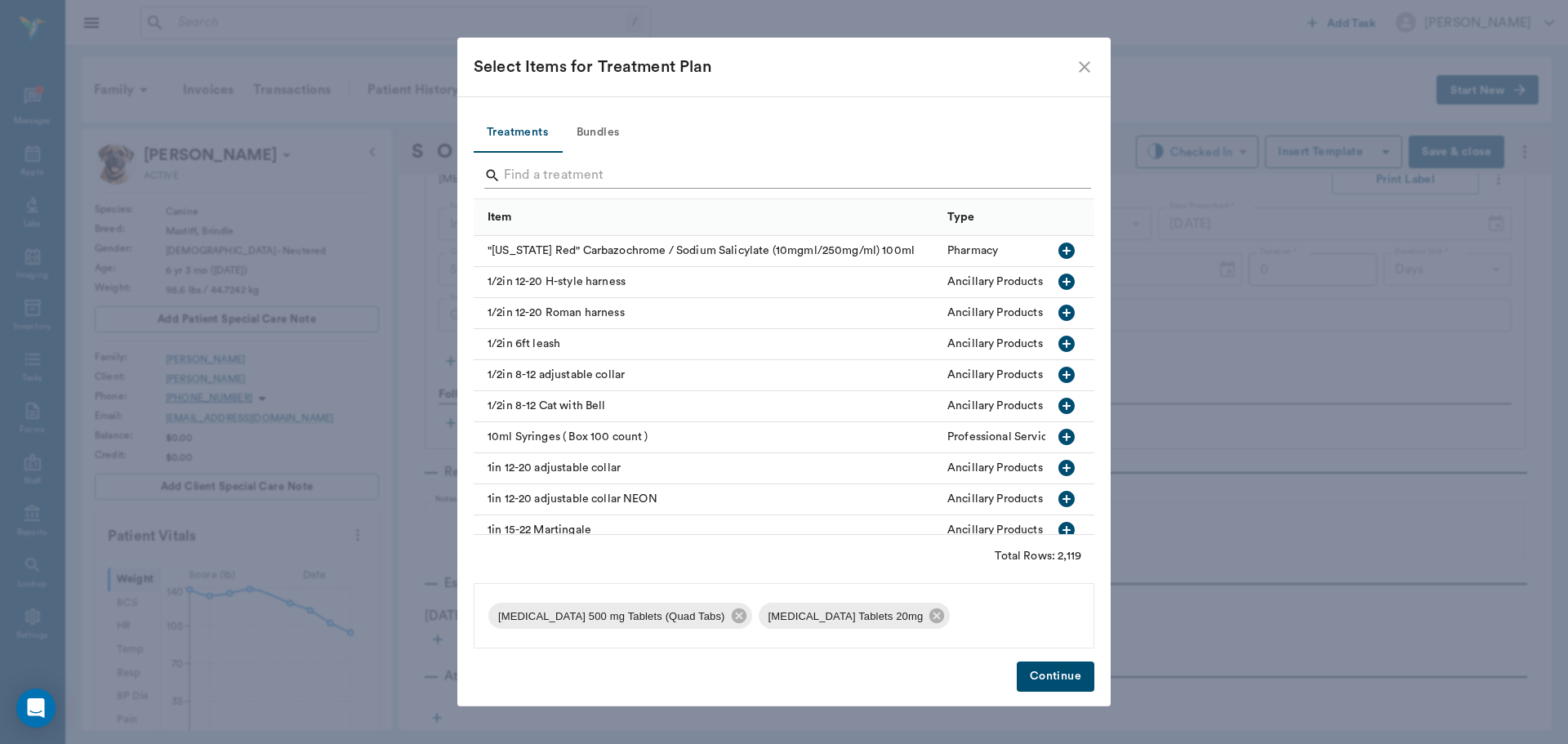
click at [615, 175] on input "Search" at bounding box center [785, 175] width 563 height 27
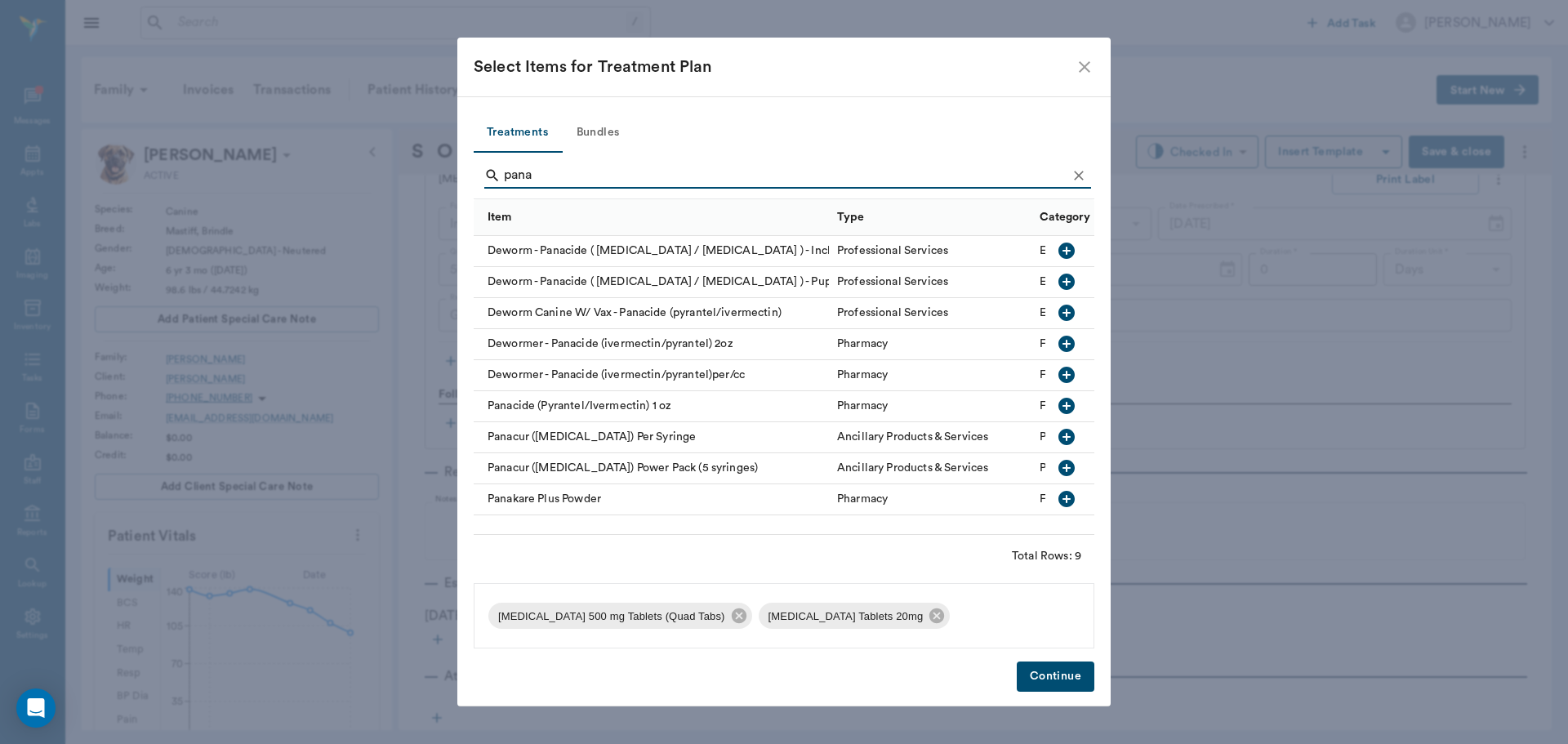
type input "pana"
click at [1058, 499] on icon "button" at bounding box center [1066, 498] width 19 height 19
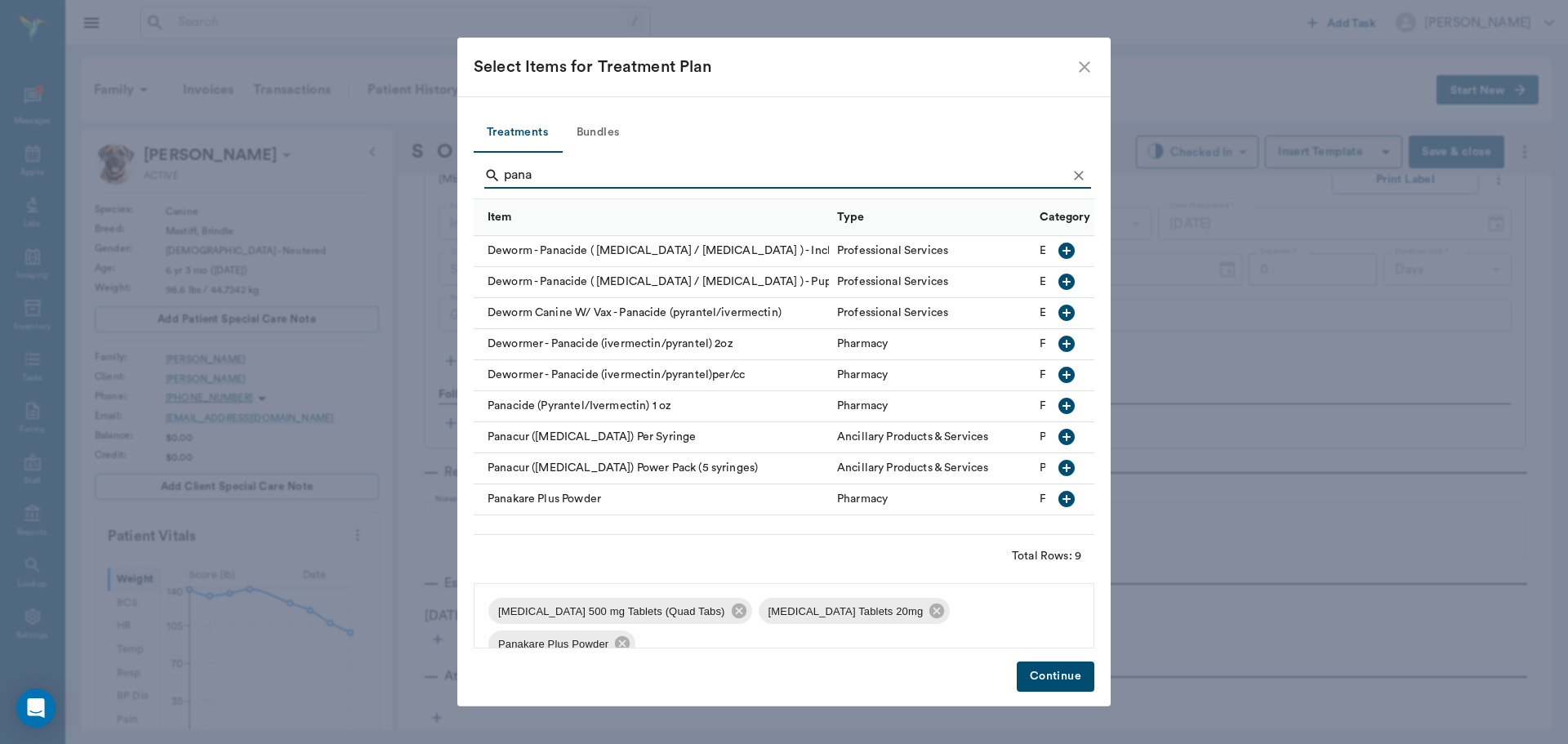
click at [1055, 667] on button "Continue" at bounding box center [1055, 676] width 78 height 30
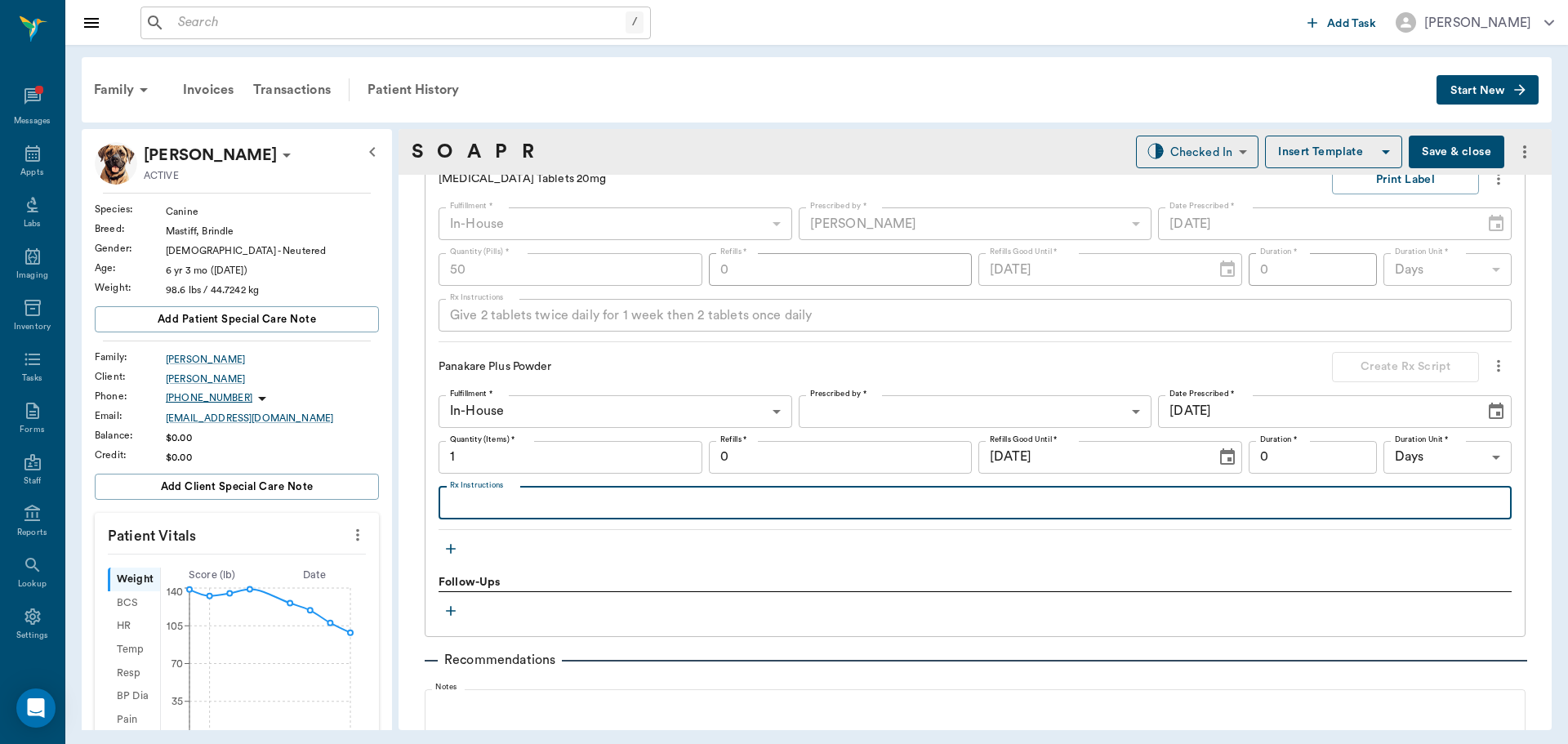
click at [519, 507] on textarea "Rx Instructions" at bounding box center [975, 502] width 1050 height 18
type textarea "Add 1 tsp to food, mix, keep at room temp for 15 minutes before feeding"
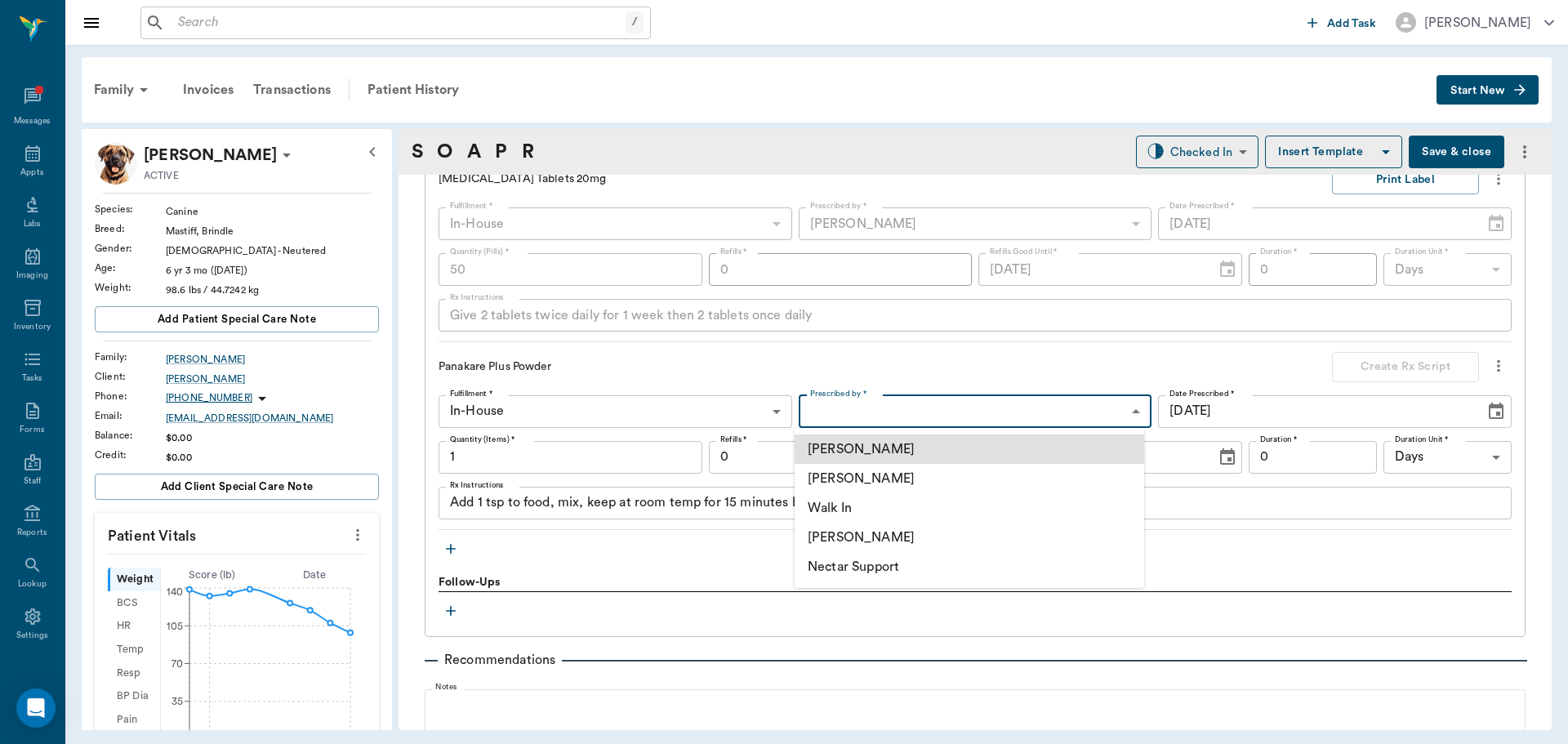
click at [993, 402] on body "/ ​ Add Task Dr. Bert Ellsworth Nectar Messages Appts Labs Imaging Inventory Ta…" at bounding box center [784, 372] width 1568 height 744
click at [931, 477] on li "[PERSON_NAME]" at bounding box center [969, 478] width 349 height 29
type input "63ec2f075fda476ae8351a4d"
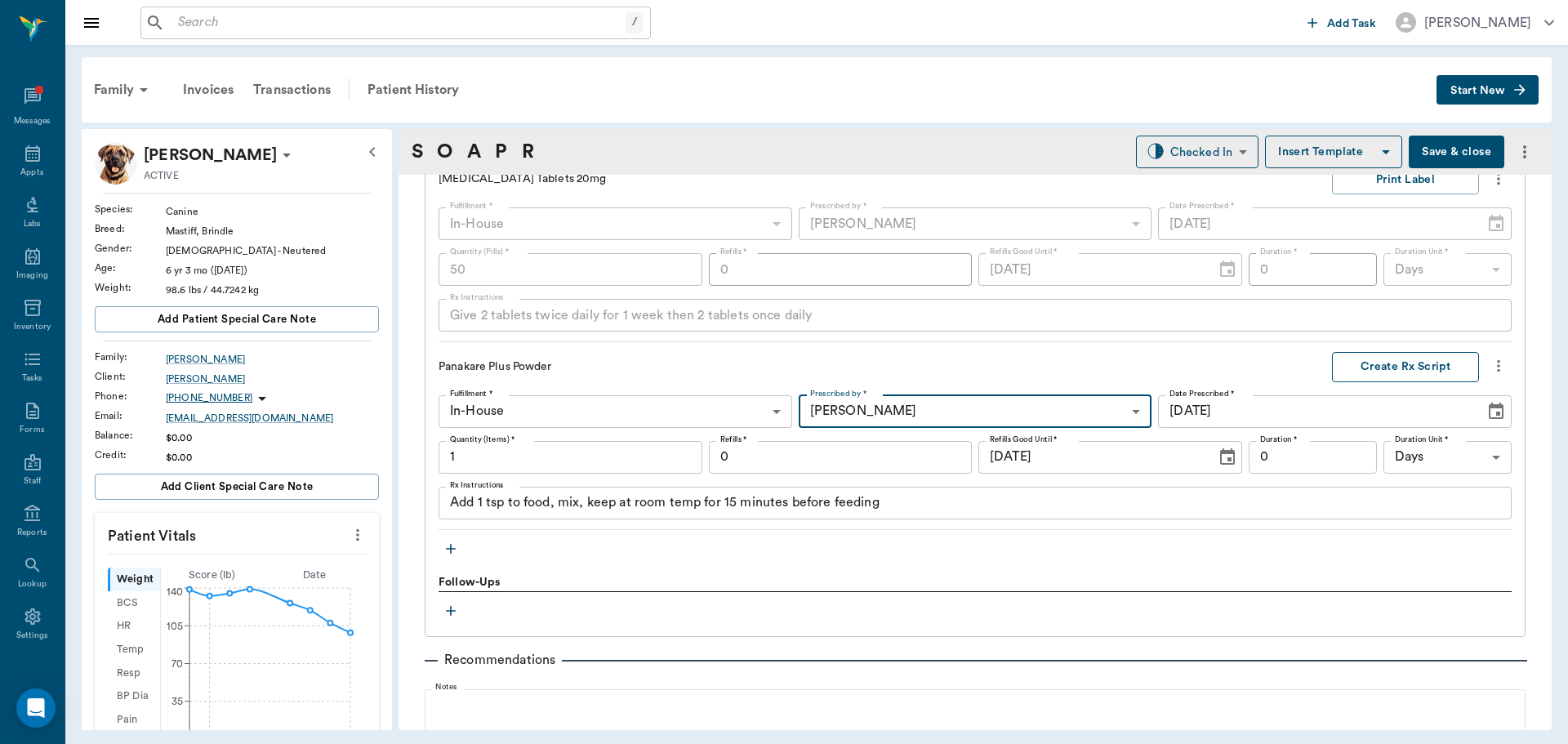
click at [1388, 359] on button "Create Rx Script" at bounding box center [1405, 367] width 147 height 30
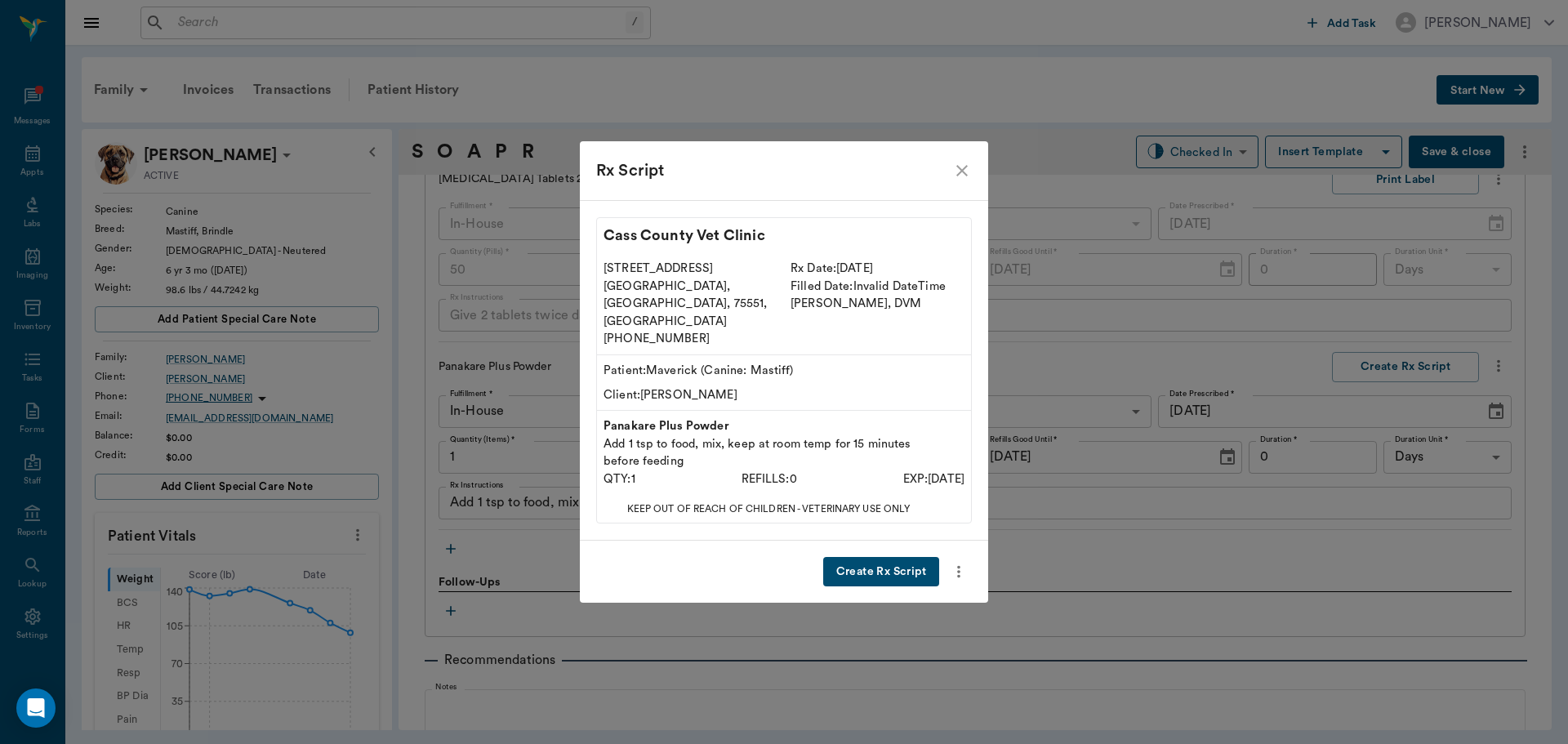
click at [876, 557] on button "Create Rx Script" at bounding box center [881, 572] width 116 height 30
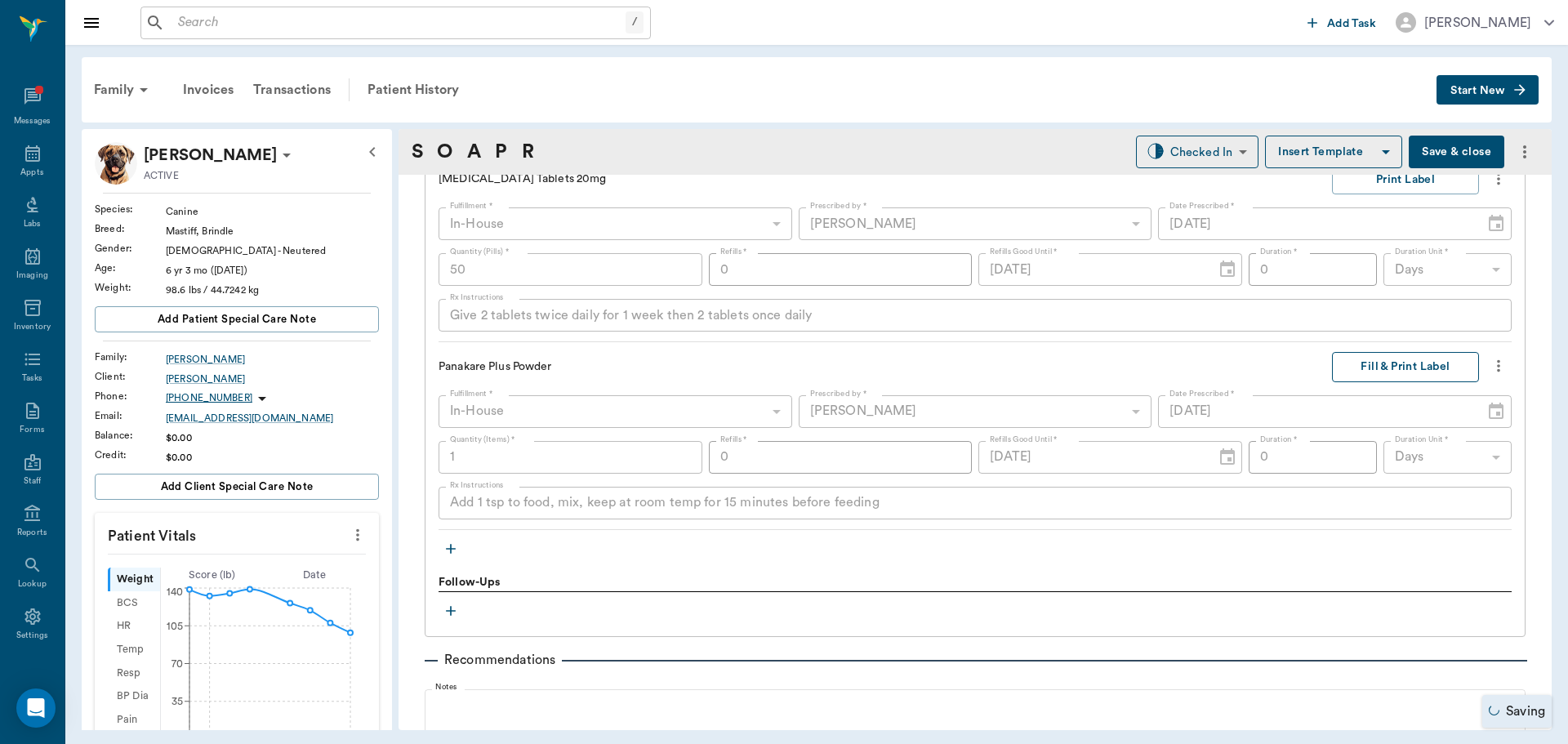
click at [1376, 367] on button "Fill & Print Label" at bounding box center [1405, 367] width 147 height 30
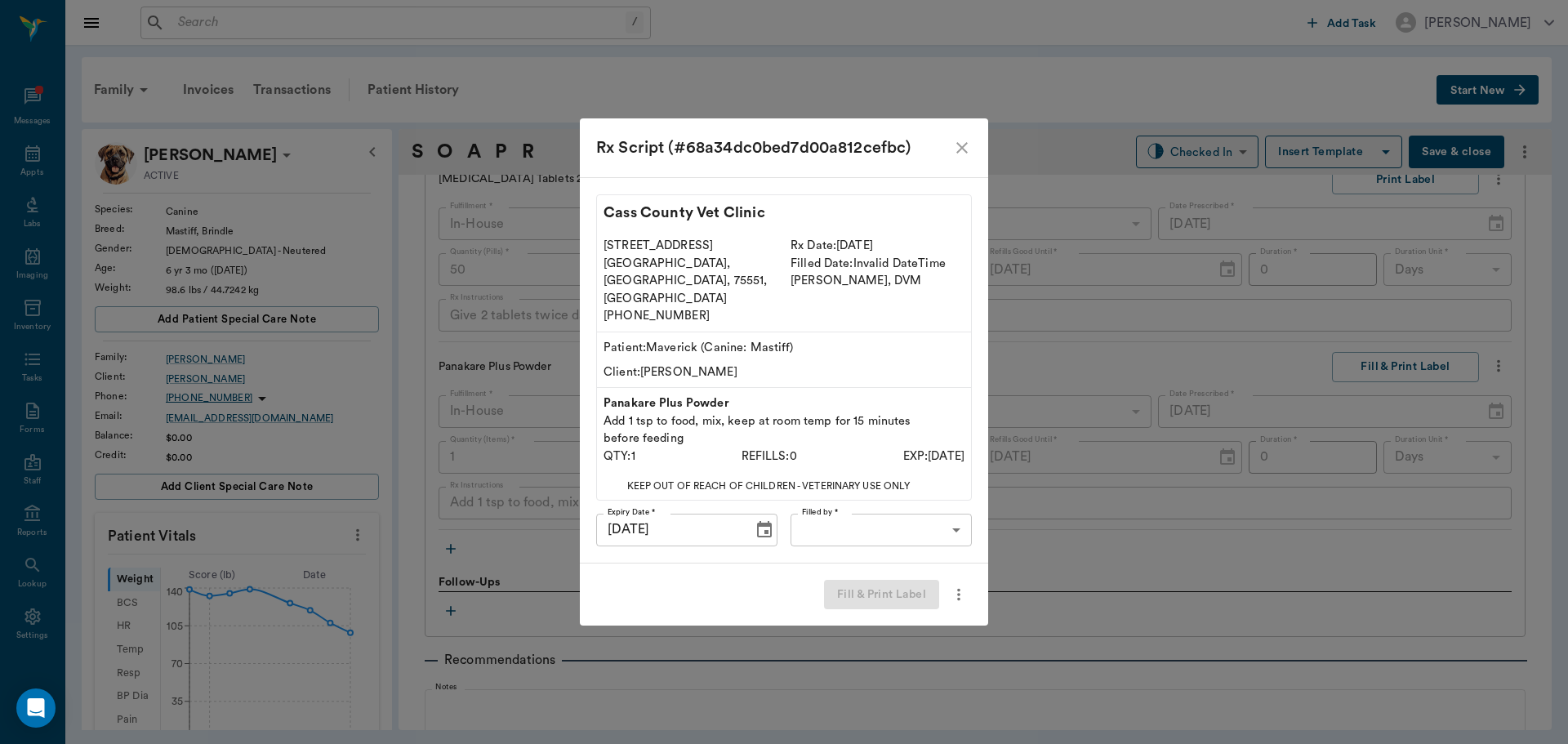
click at [934, 503] on body "/ ​ Add Task Dr. Bert Ellsworth Nectar Messages Appts Labs Imaging Inventory Ta…" at bounding box center [784, 372] width 1568 height 744
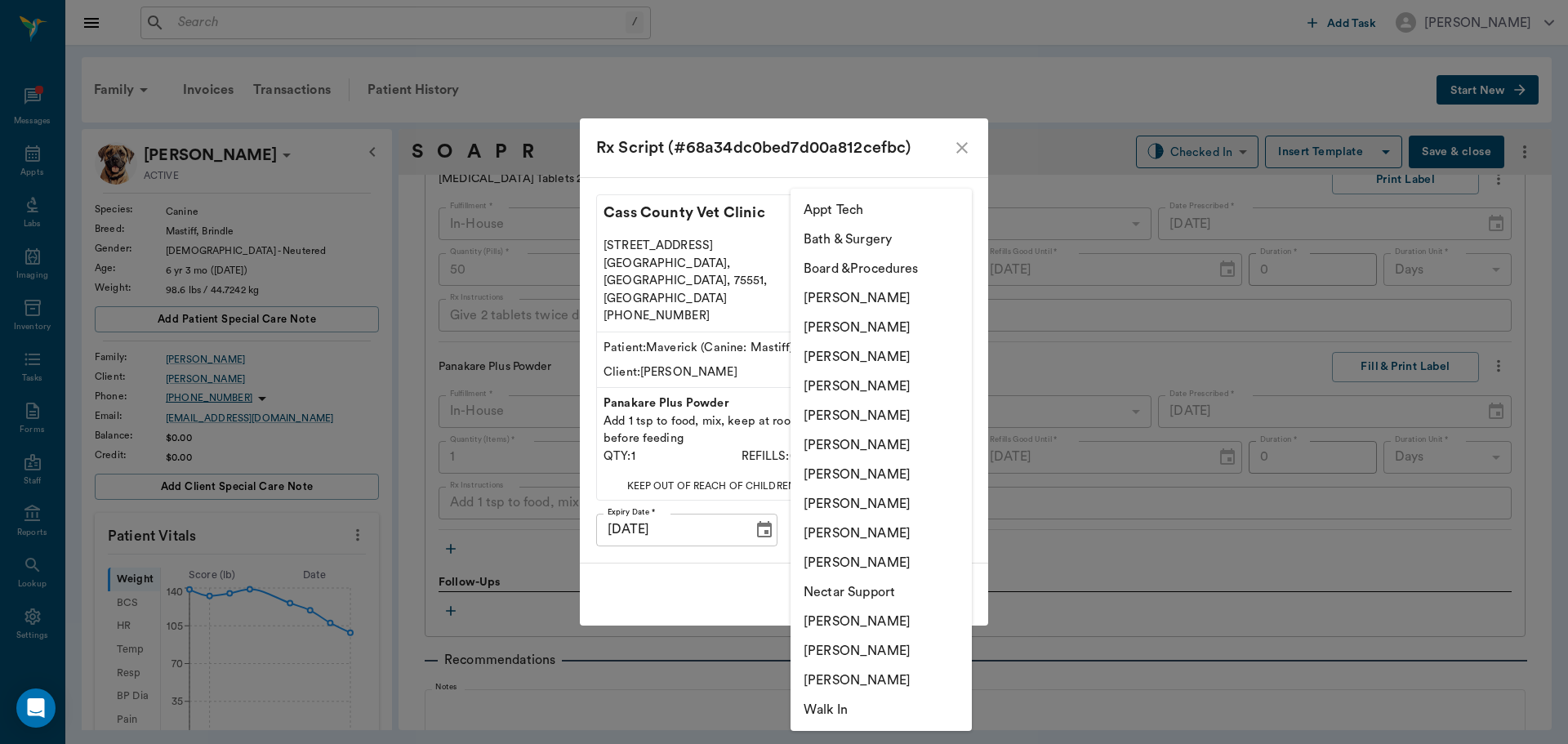
click at [895, 356] on li "[PERSON_NAME]" at bounding box center [881, 356] width 181 height 29
type input "63ec2f075fda476ae8351a4d"
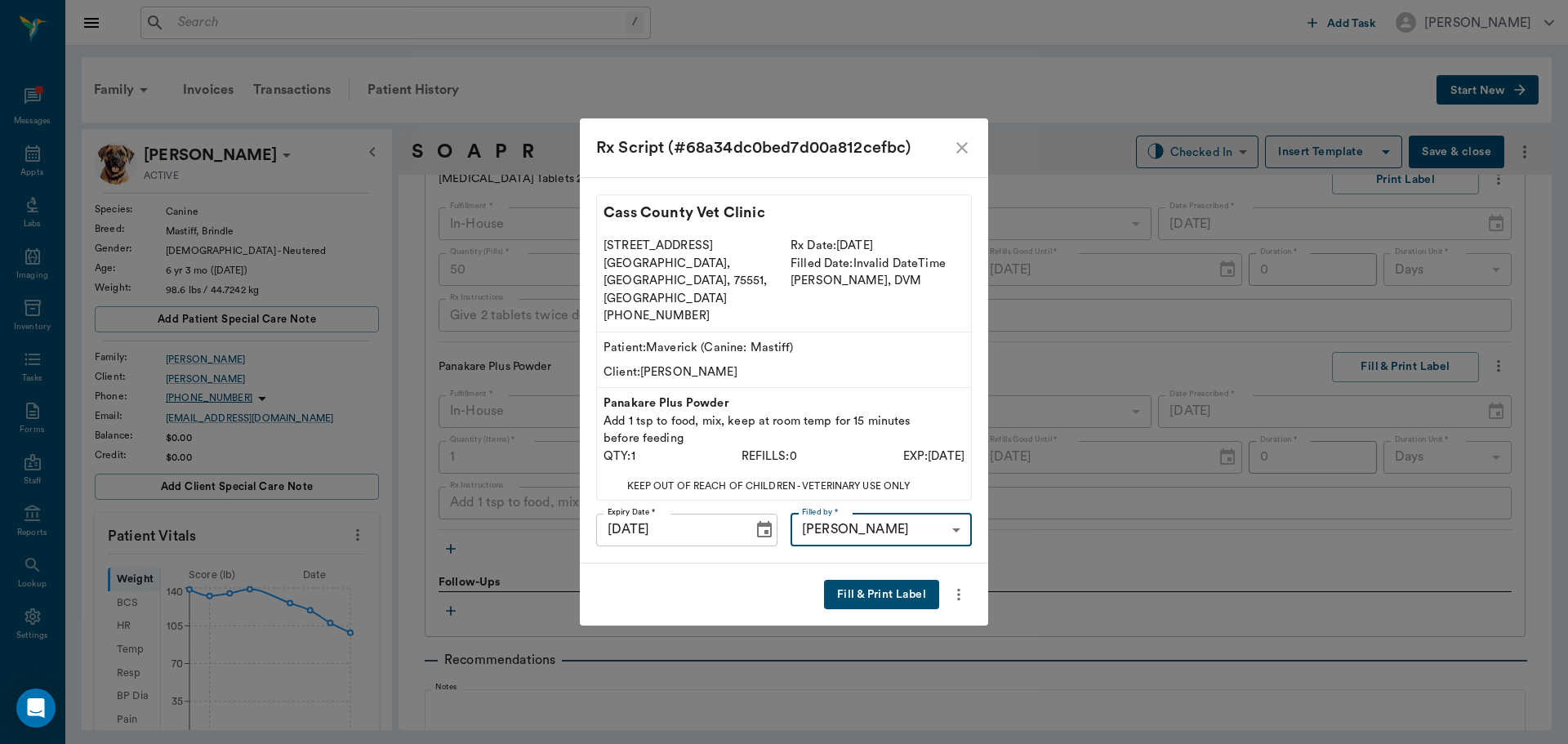
click at [887, 563] on div "Fill & Print Label" at bounding box center [784, 595] width 408 height 63
click at [894, 580] on button "Fill & Print Label" at bounding box center [882, 595] width 115 height 30
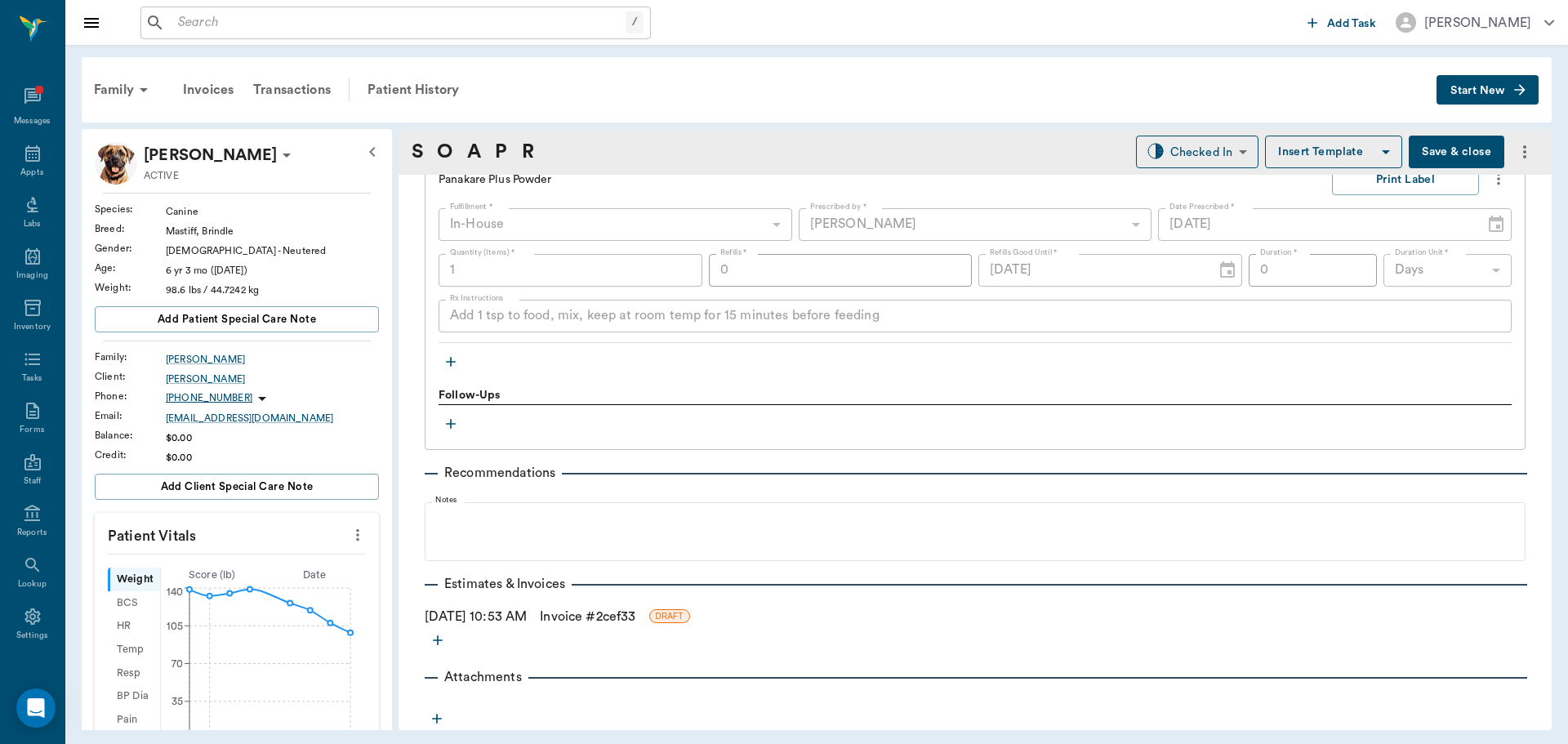
scroll to position [1591, 0]
click at [447, 365] on icon "button" at bounding box center [451, 361] width 16 height 16
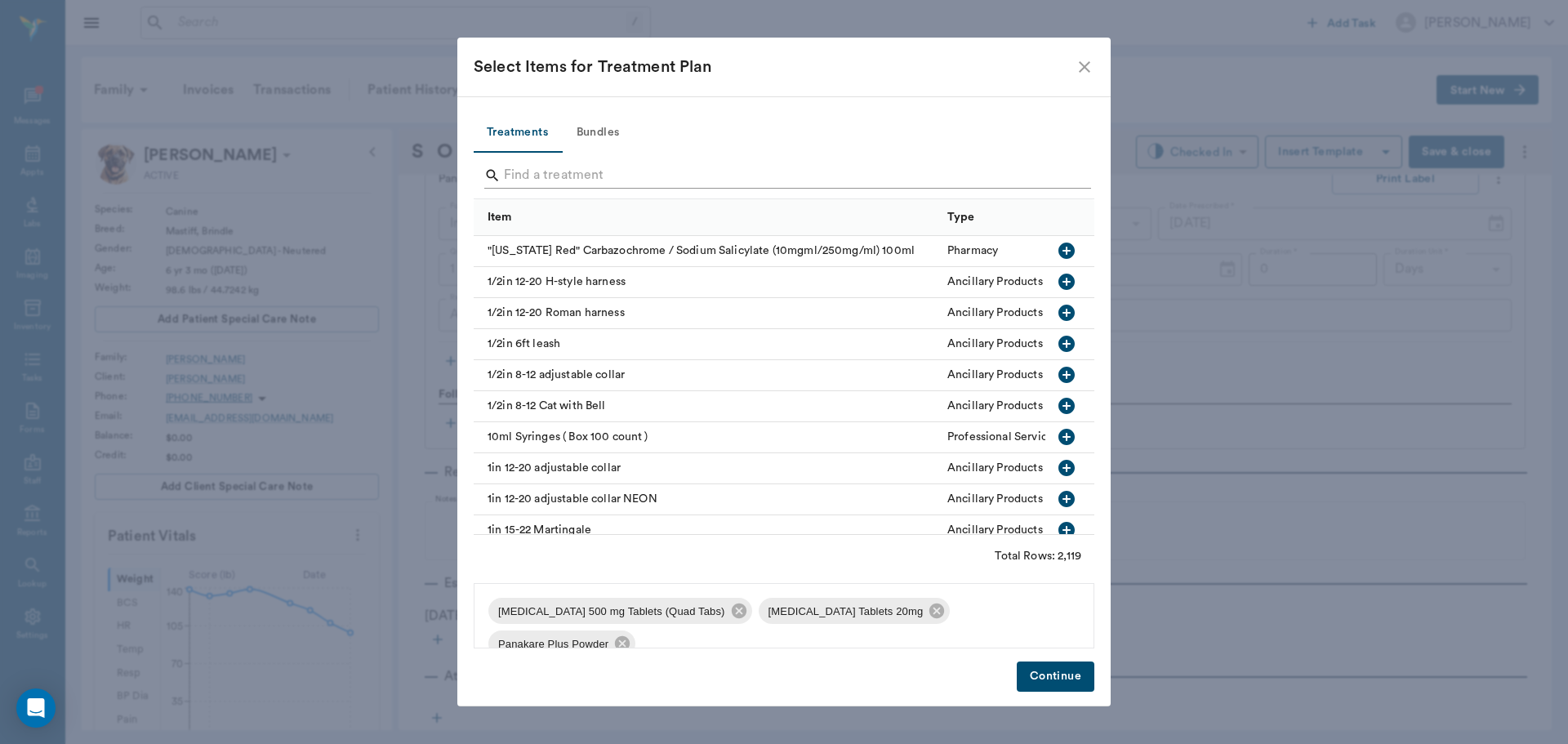
click at [546, 170] on input "Search" at bounding box center [785, 175] width 563 height 27
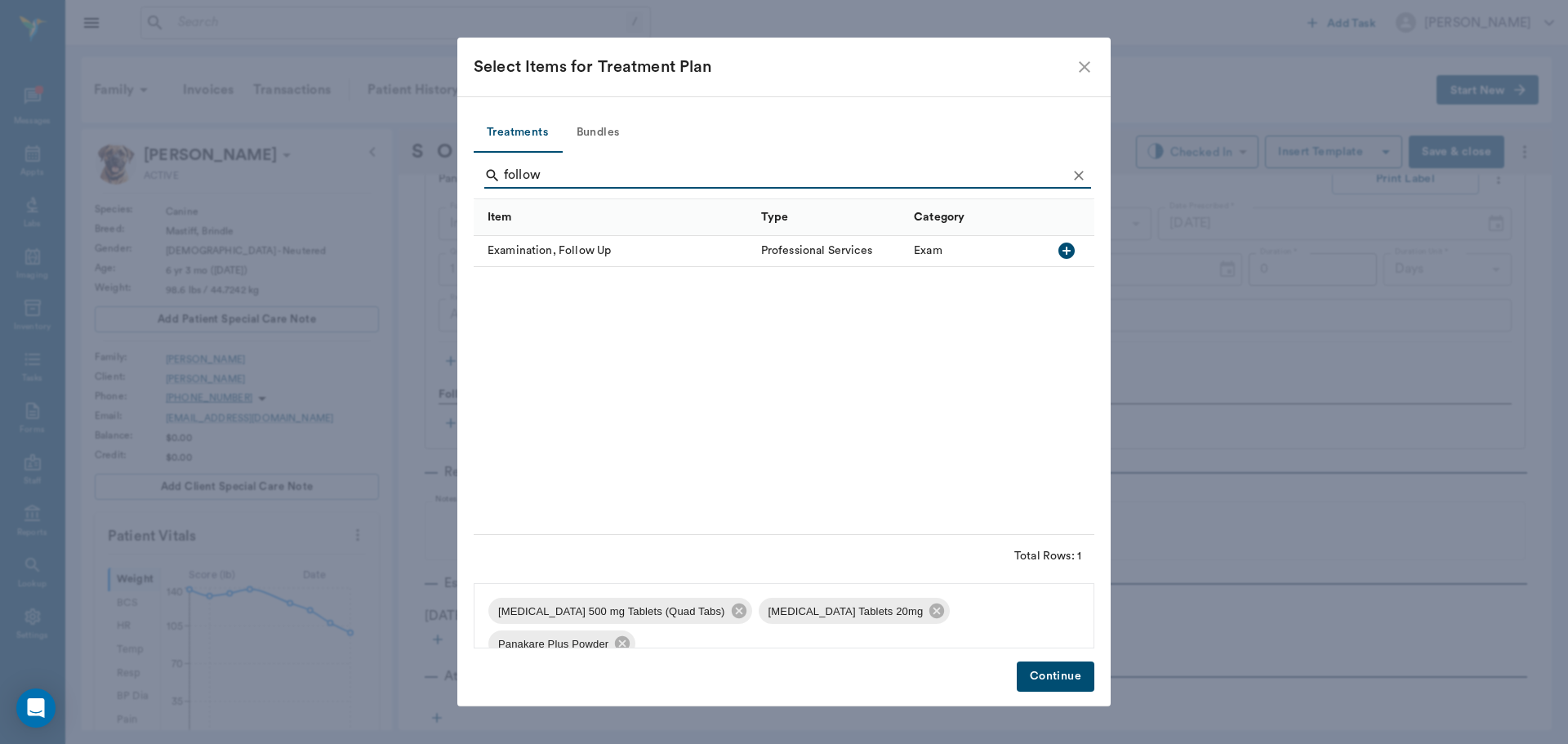
type input "follow"
click at [1070, 246] on icon "button" at bounding box center [1067, 251] width 16 height 16
click at [1058, 681] on button "Continue" at bounding box center [1055, 676] width 78 height 30
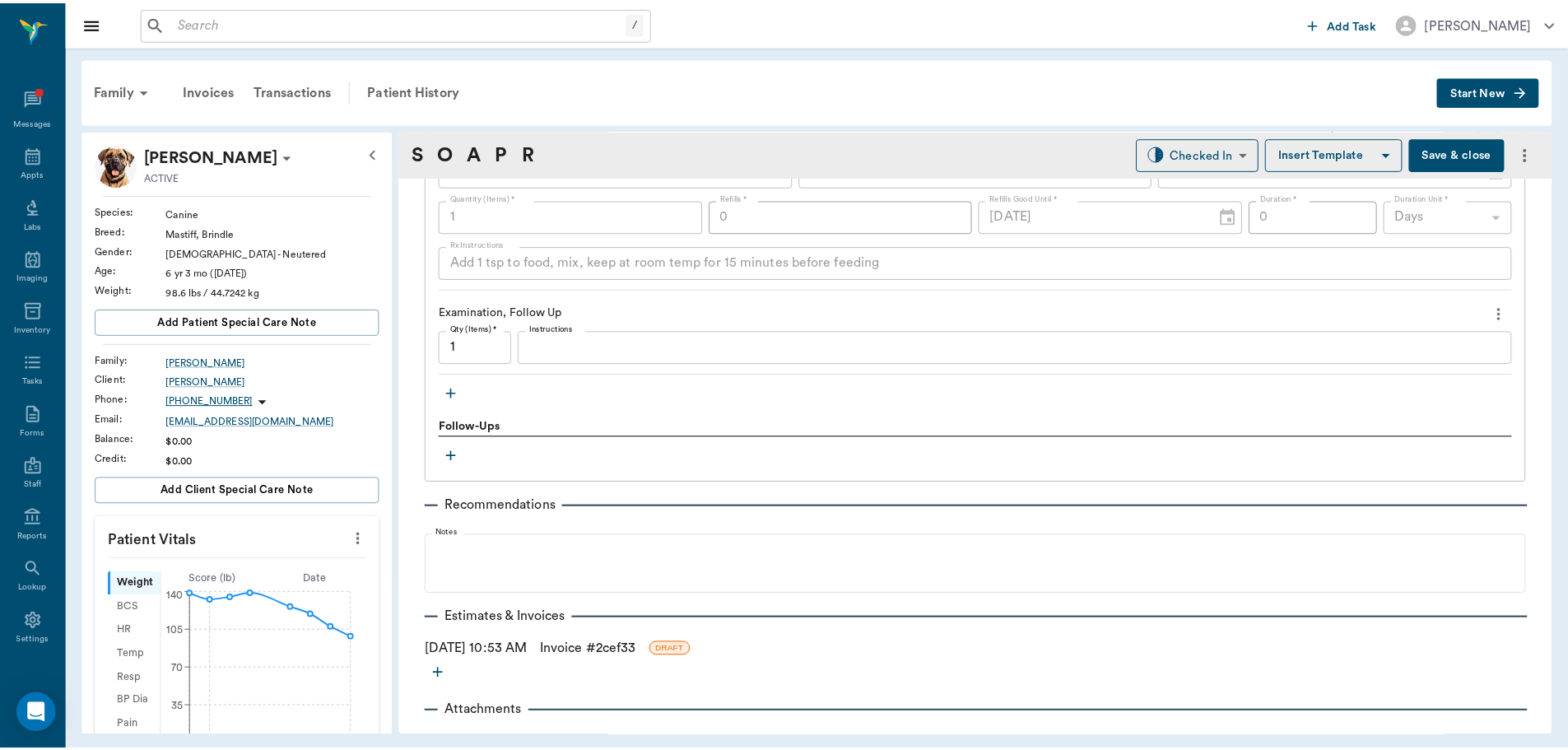
scroll to position [1686, 0]
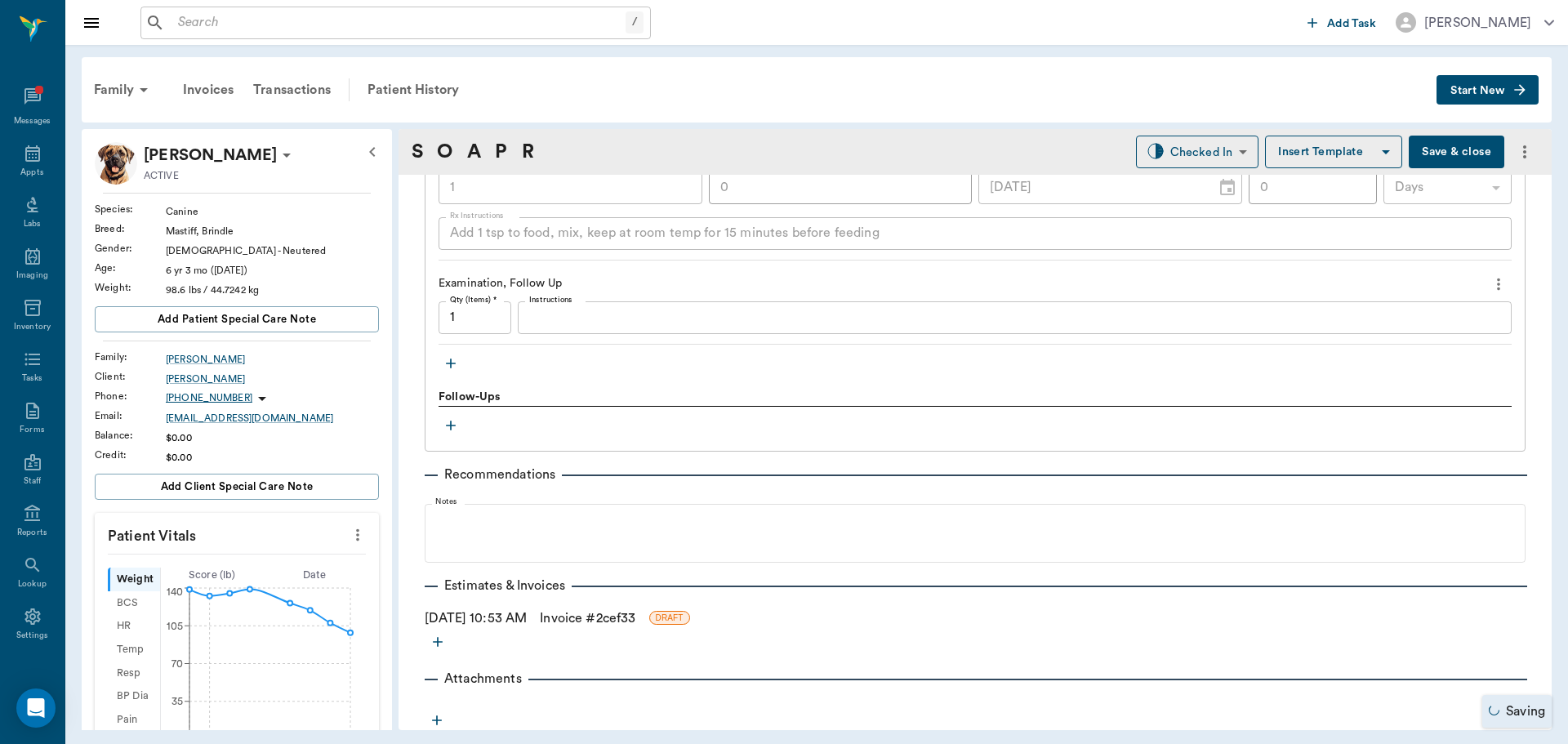
click at [595, 618] on link "Invoice # 2cef33" at bounding box center [587, 618] width 95 height 19
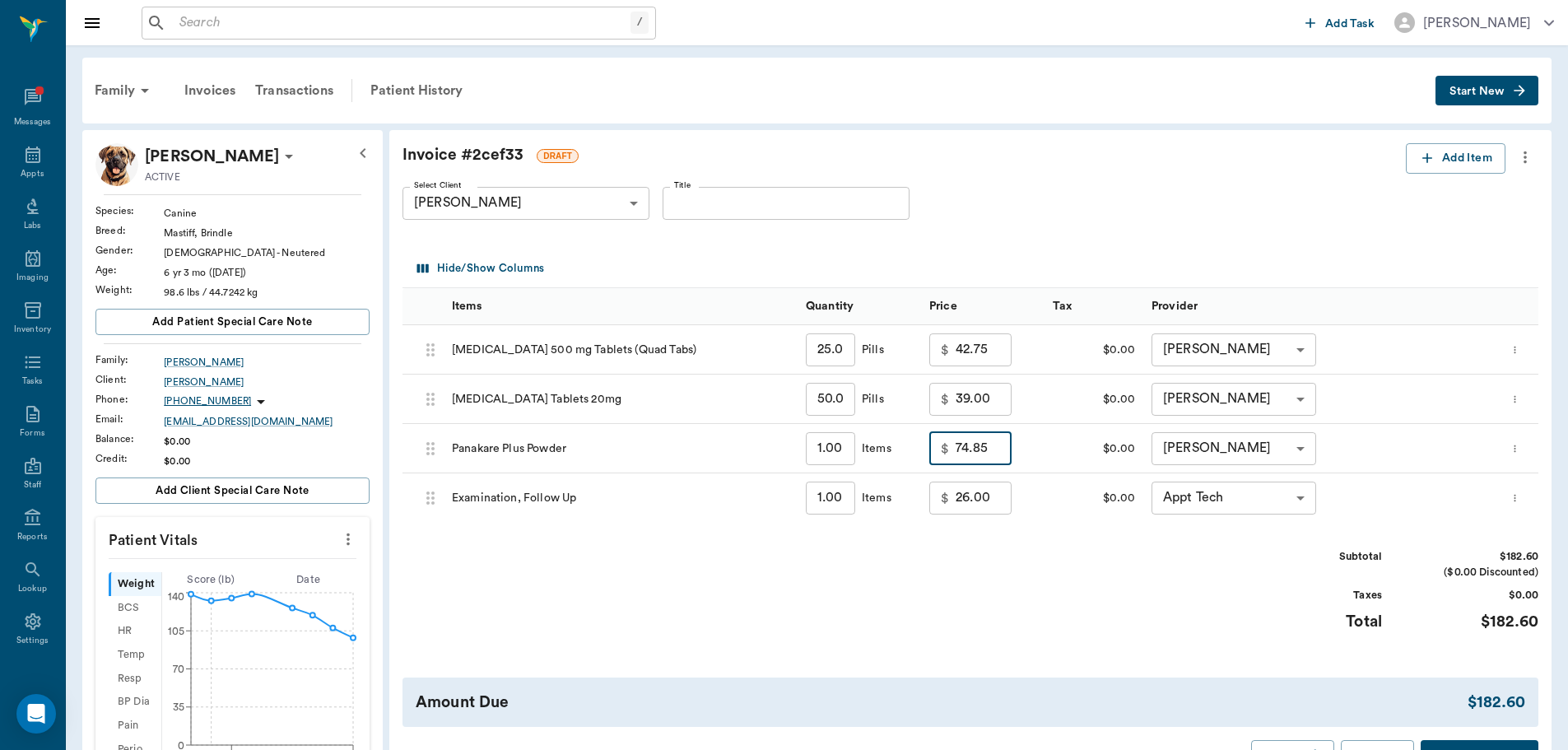
click at [1005, 452] on input "74.85" at bounding box center [983, 449] width 56 height 33
type input "0.00"
click at [949, 577] on div "Subtotal $107.75 ($0.00 Discounted) Taxes $0.00 Total $107.75" at bounding box center [971, 599] width 1136 height 102
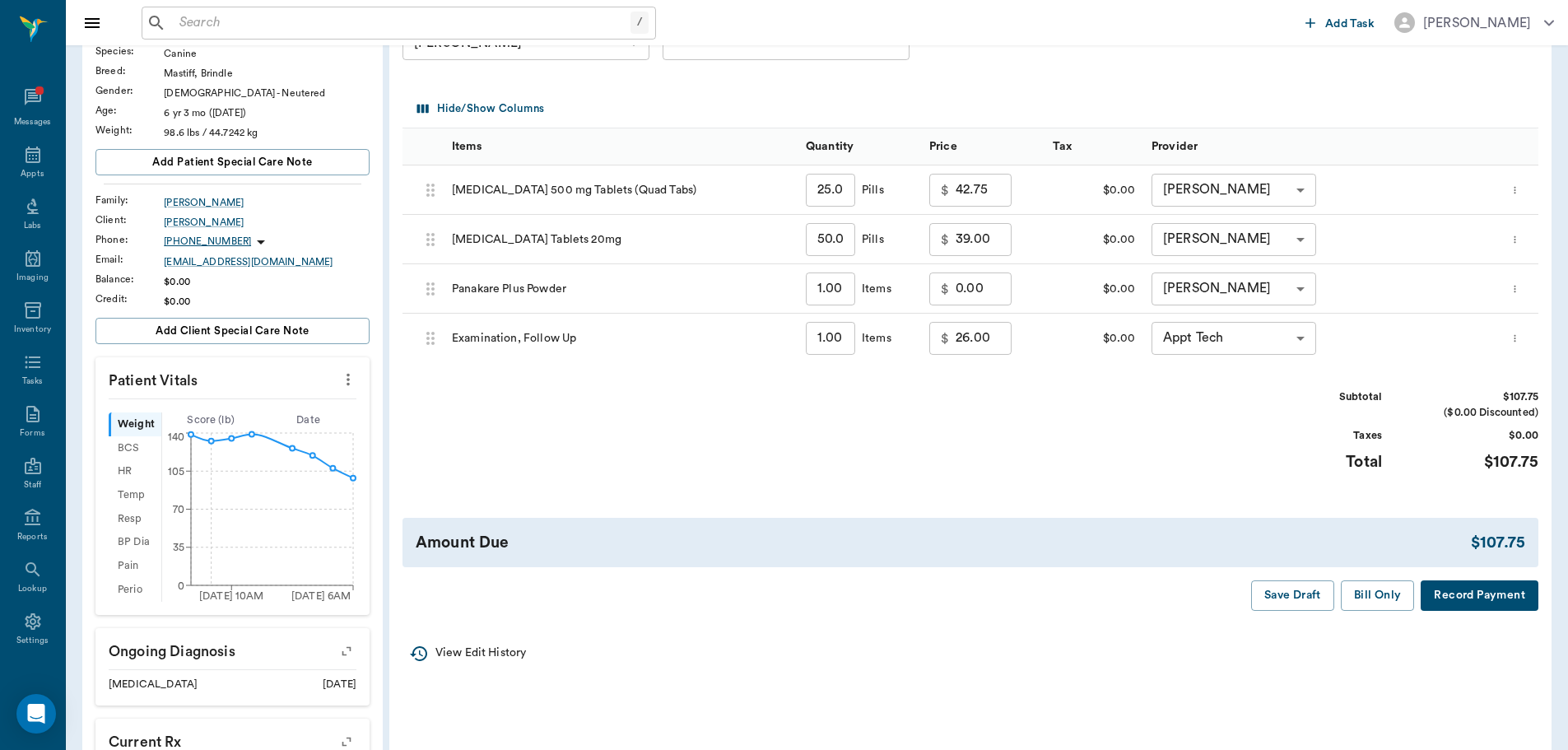
scroll to position [164, 0]
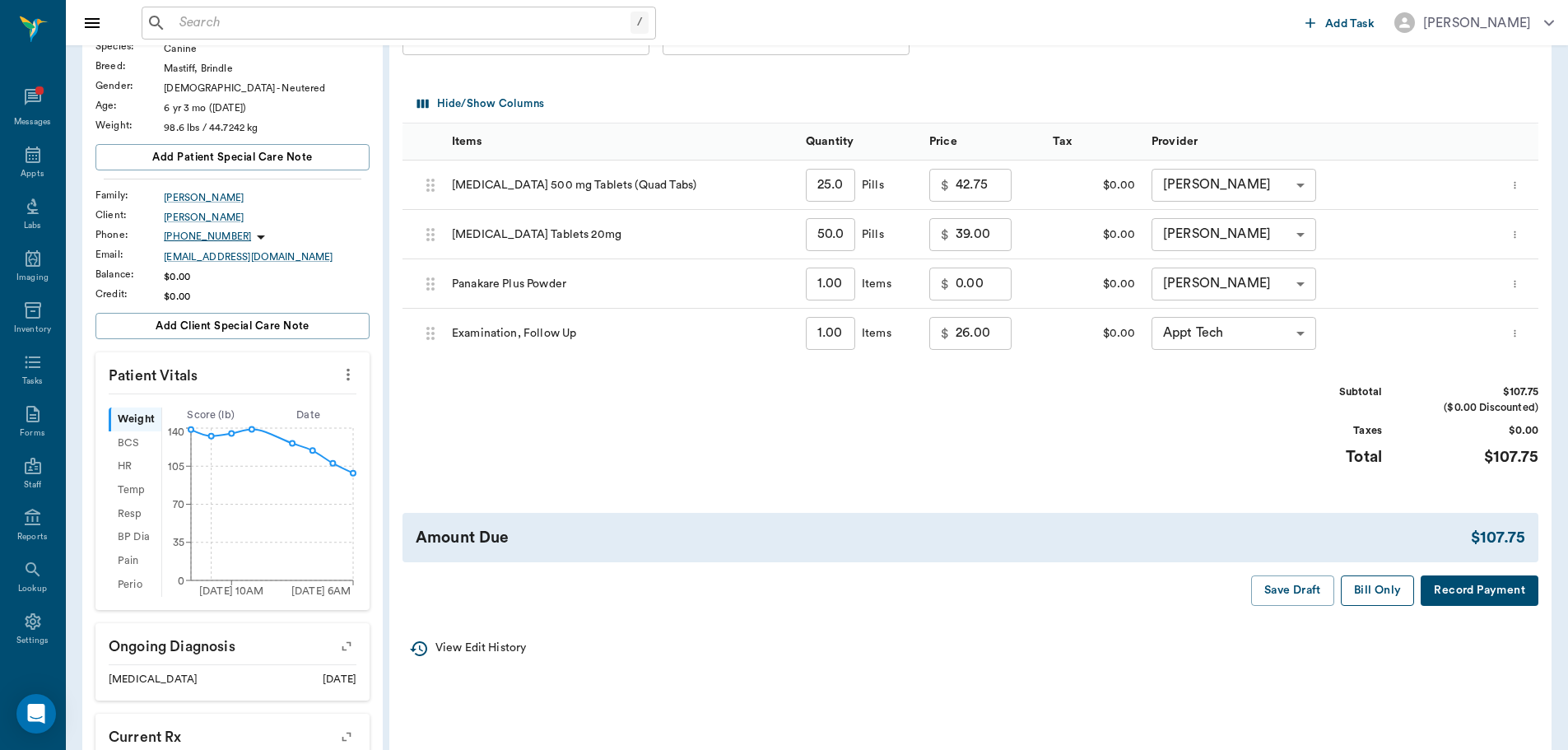
click at [1376, 588] on button "Bill Only" at bounding box center [1378, 590] width 74 height 30
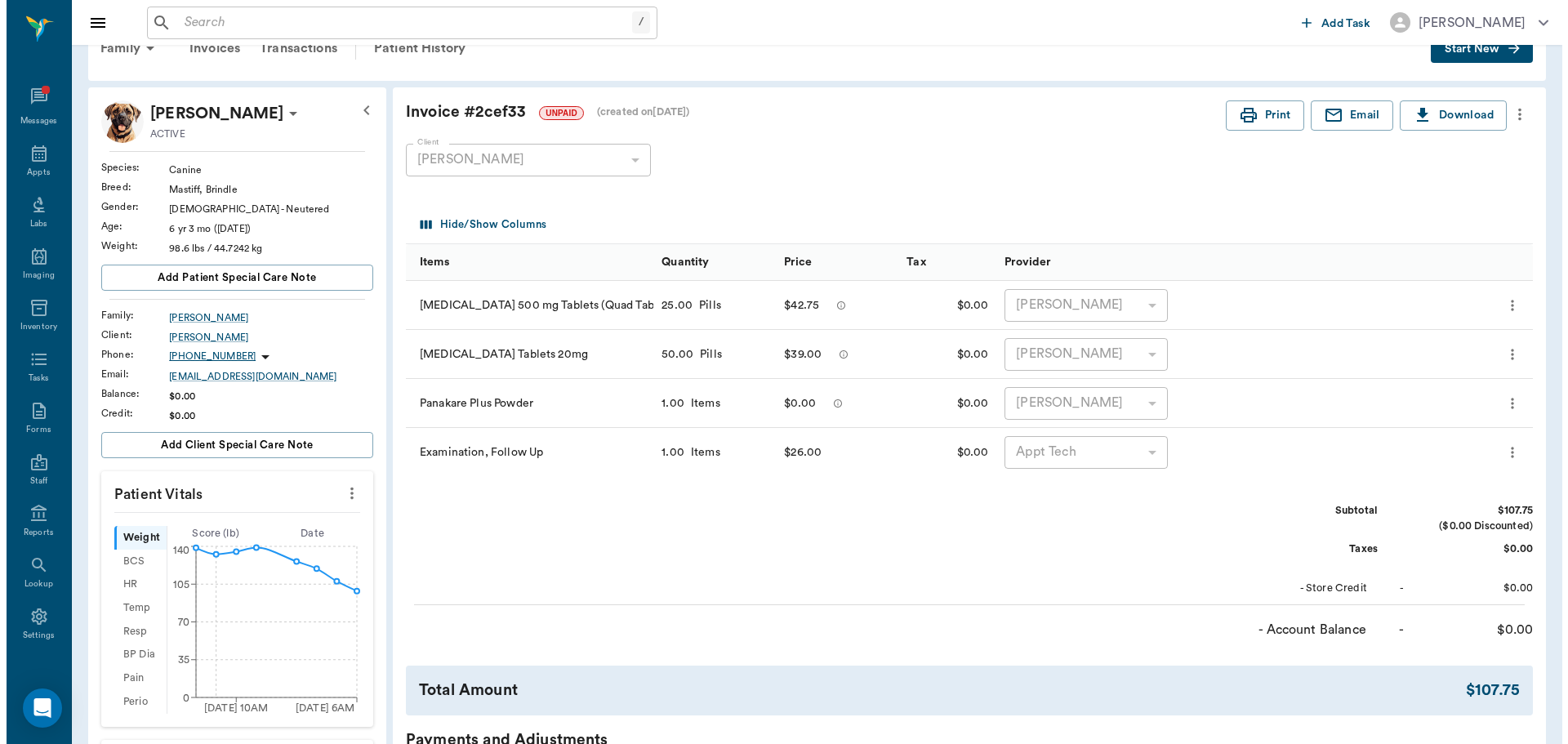
scroll to position [0, 0]
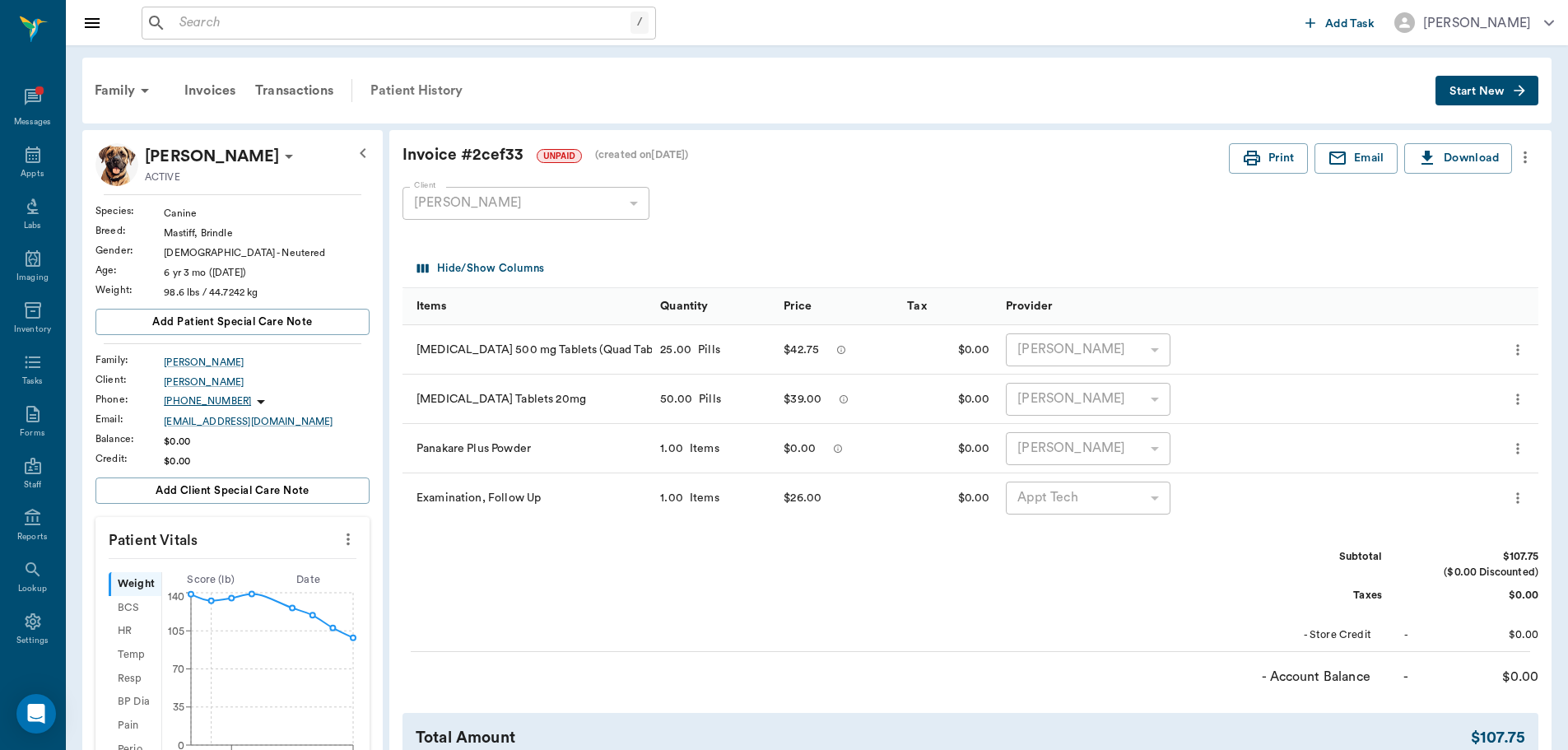
click at [419, 85] on div "Patient History" at bounding box center [416, 91] width 112 height 40
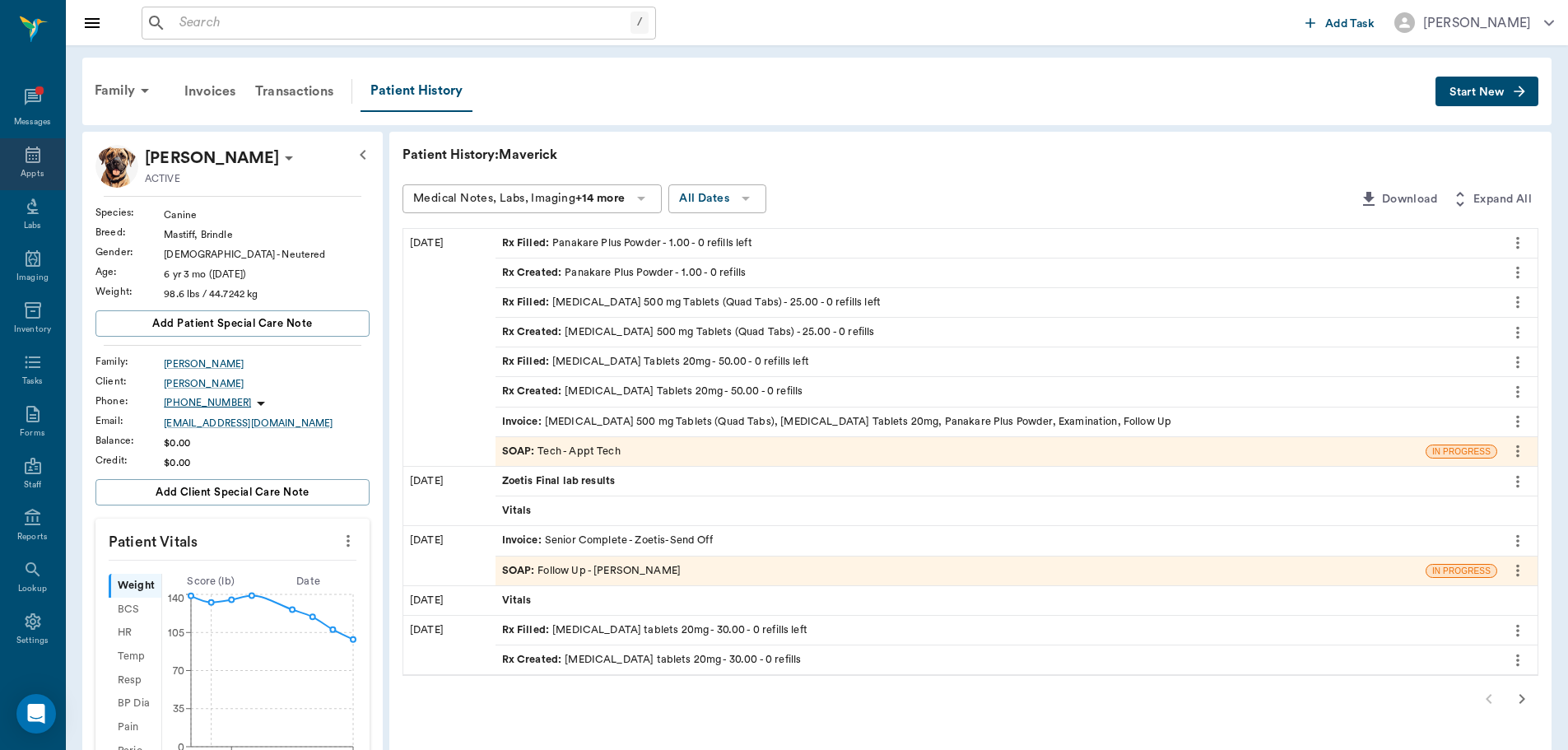
click at [38, 162] on div "Appts" at bounding box center [32, 164] width 65 height 52
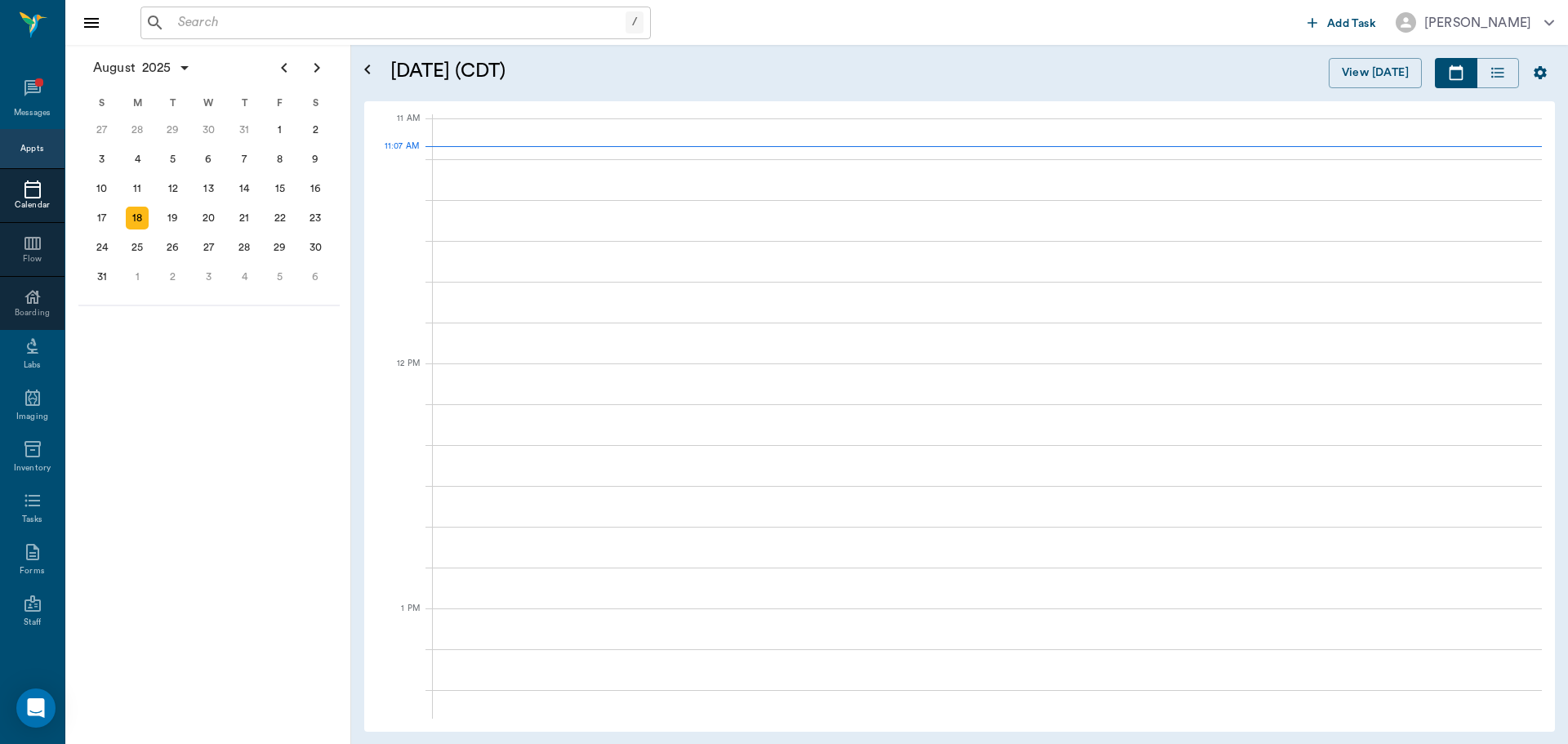
scroll to position [738, 0]
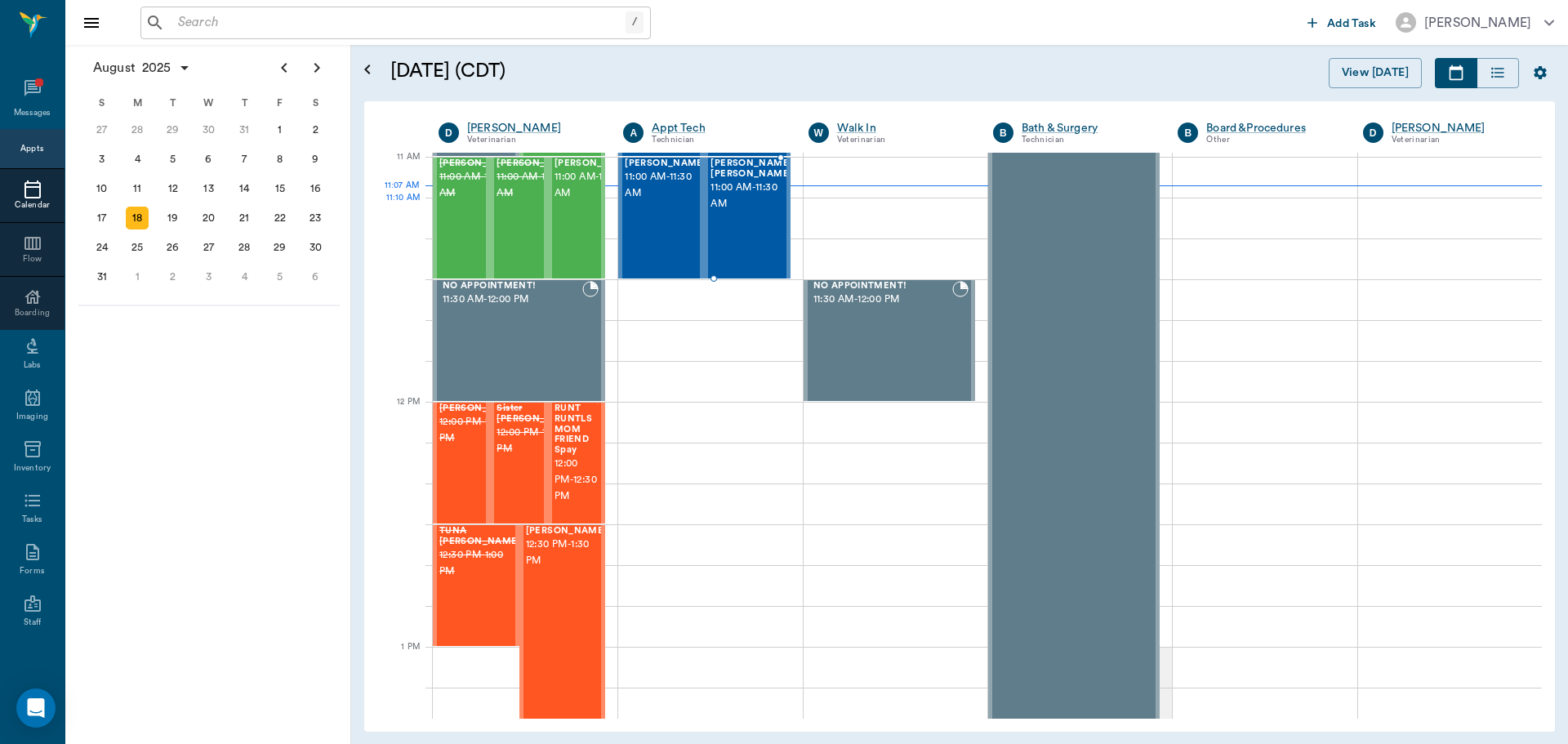
click at [747, 225] on div "Dutton Wright 11:00 AM - 11:30 AM" at bounding box center [751, 218] width 82 height 119
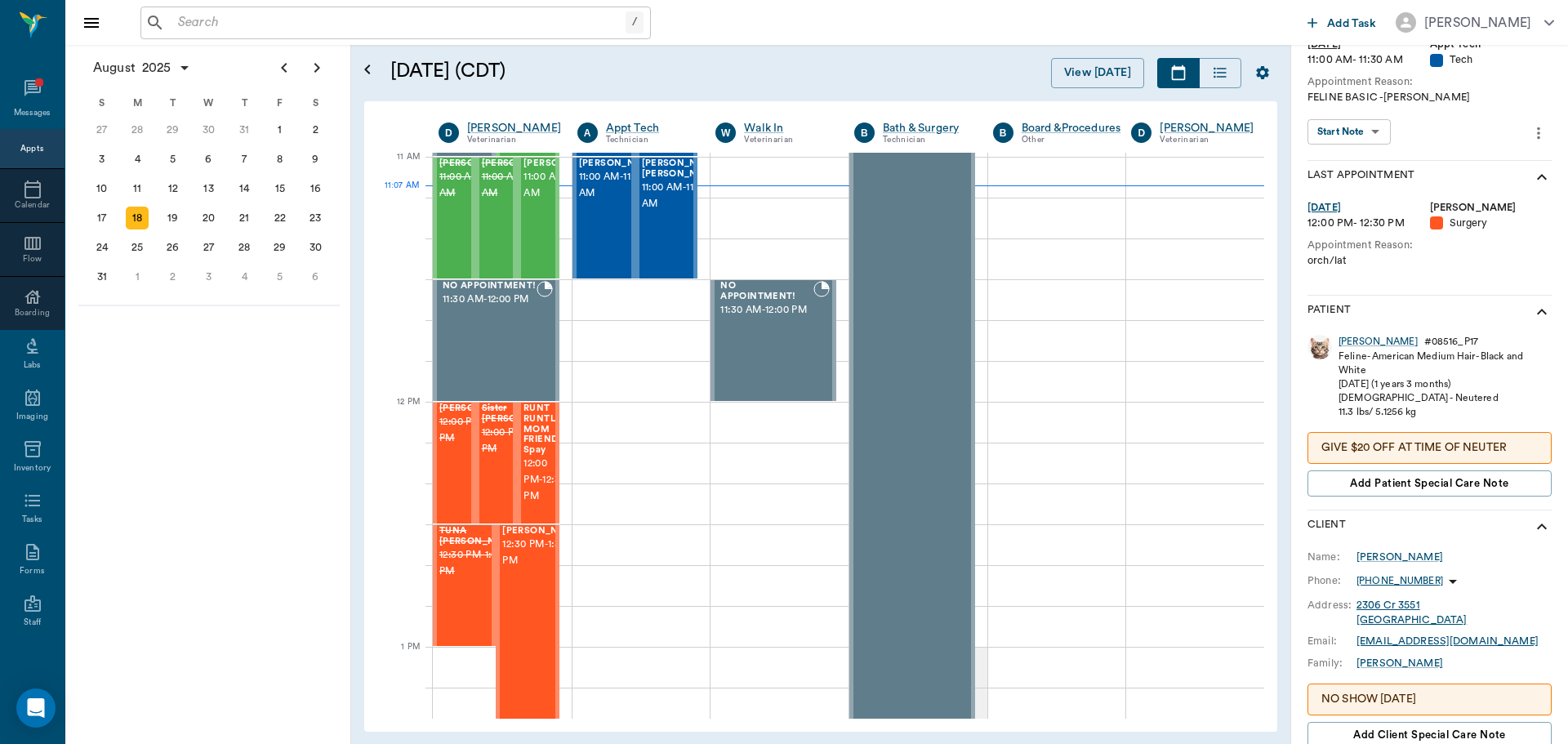
scroll to position [163, 0]
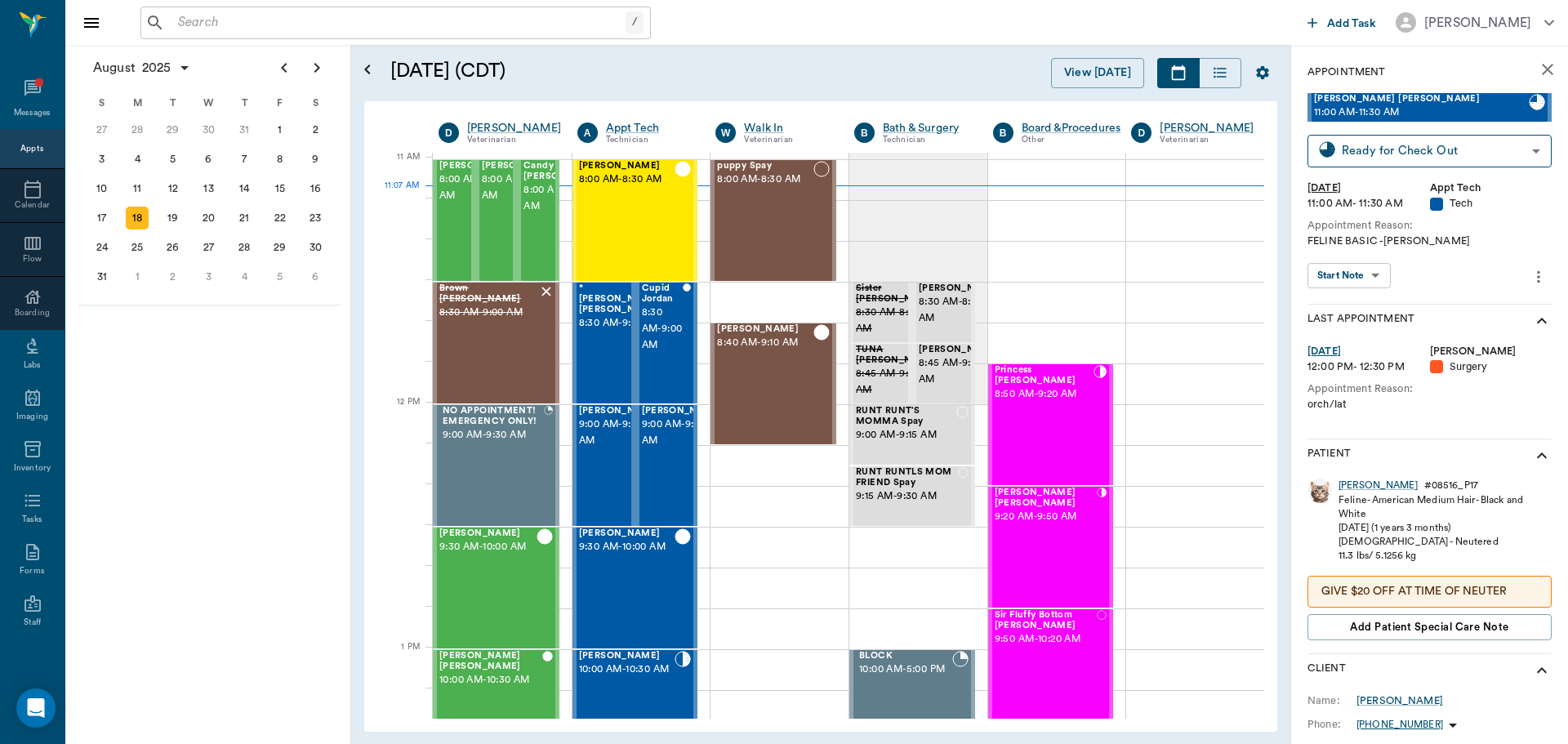
scroll to position [163, 0]
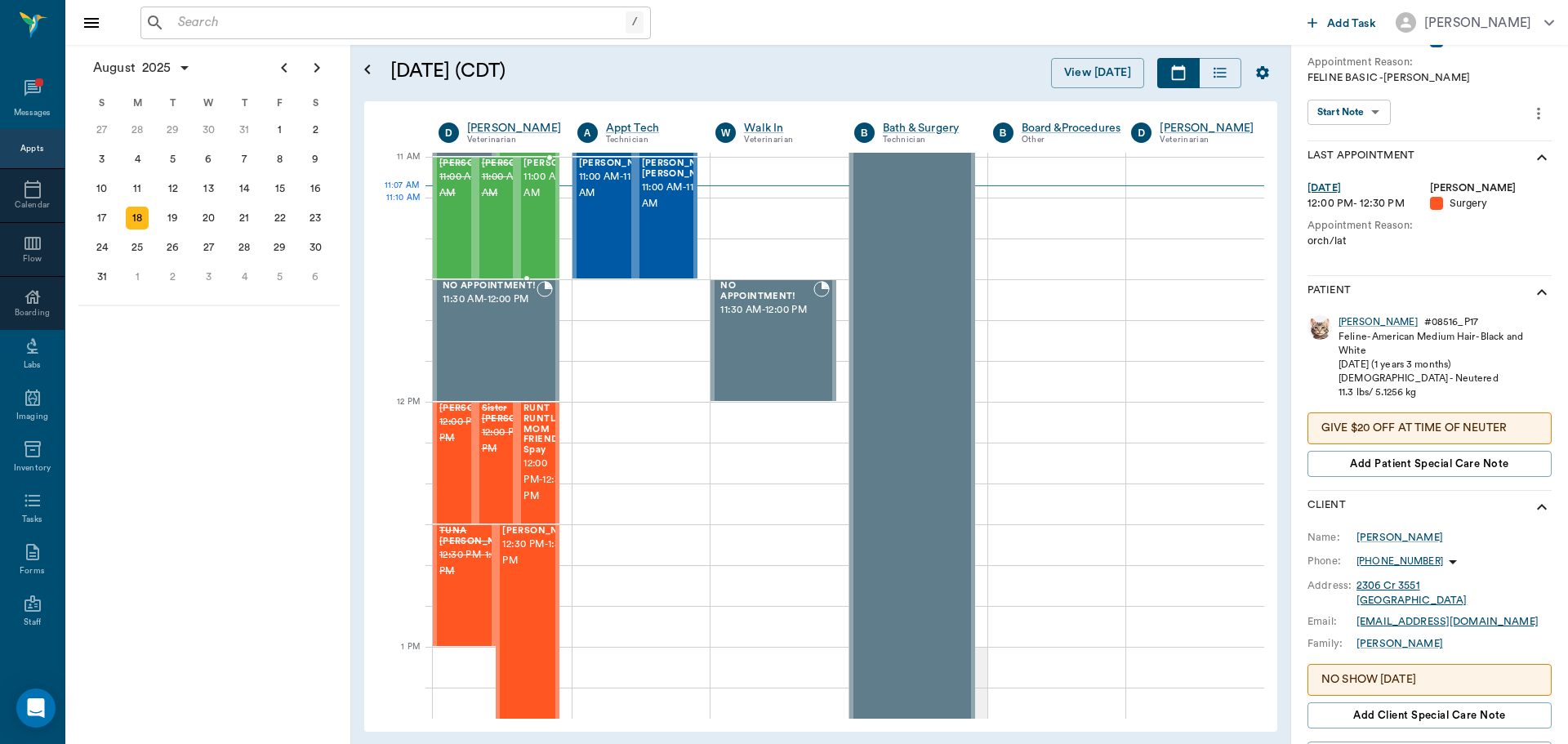
click at [552, 238] on div "[PERSON_NAME] 11:00 AM - 11:30 AM" at bounding box center [538, 218] width 42 height 121
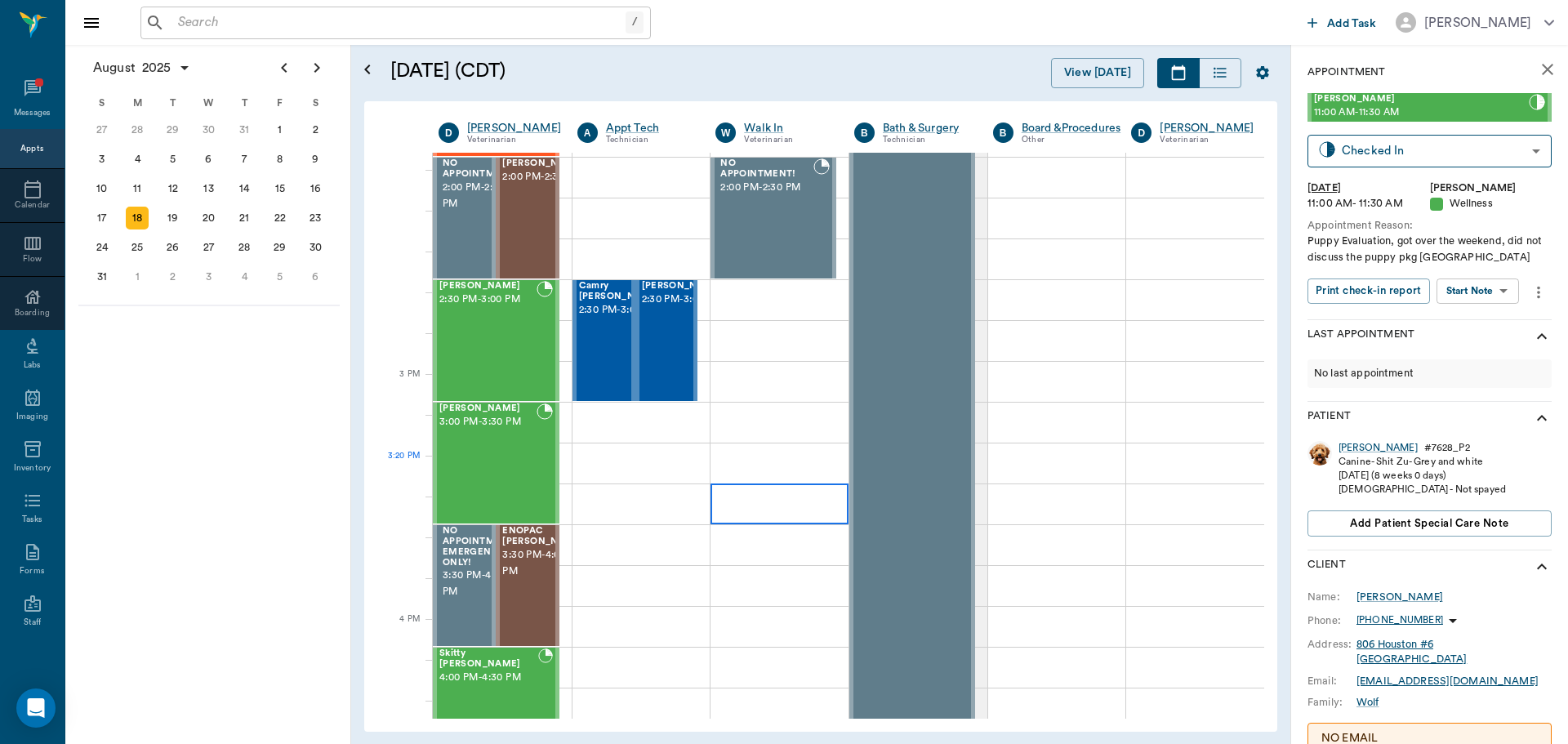
scroll to position [1880, 0]
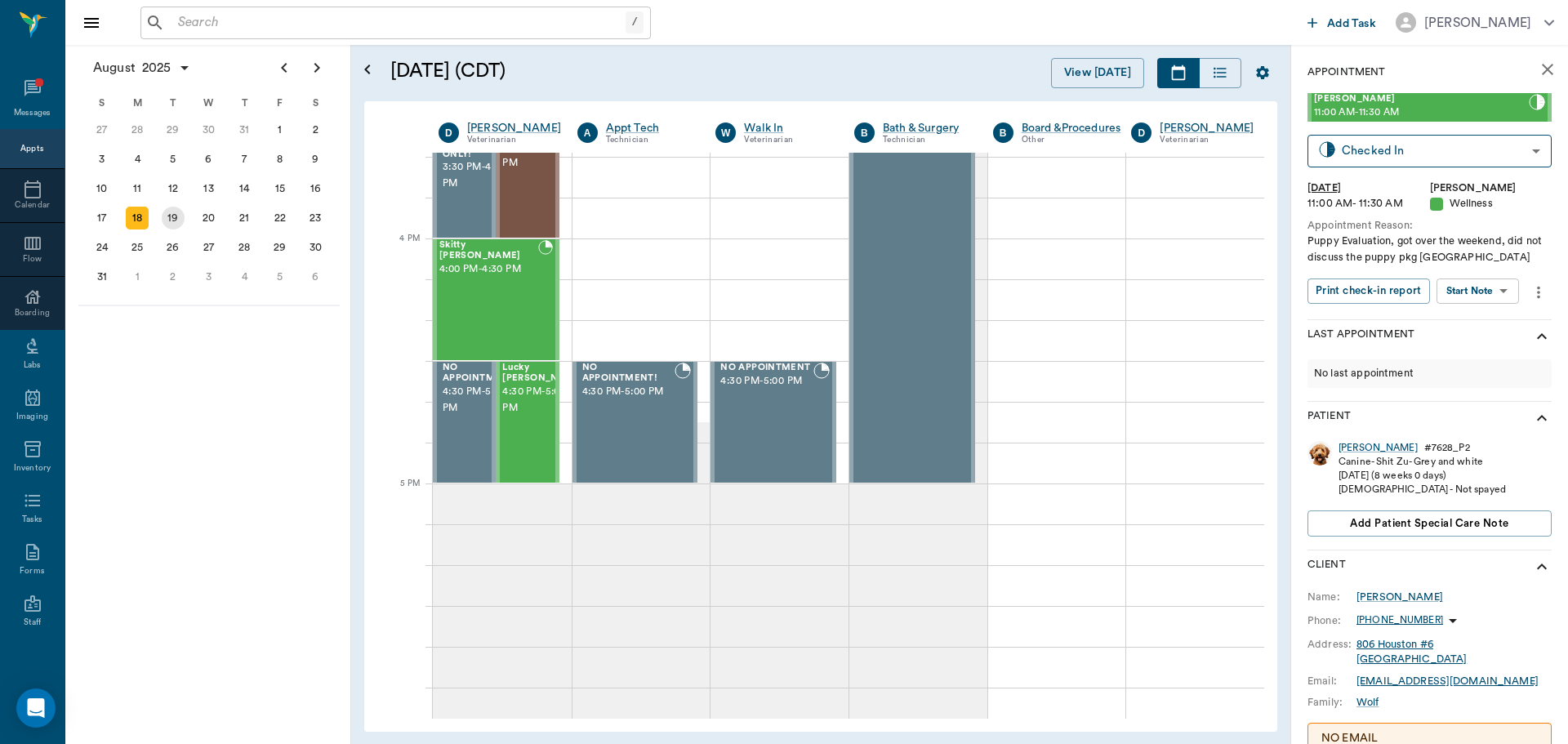
click at [181, 229] on div "19" at bounding box center [172, 218] width 36 height 29
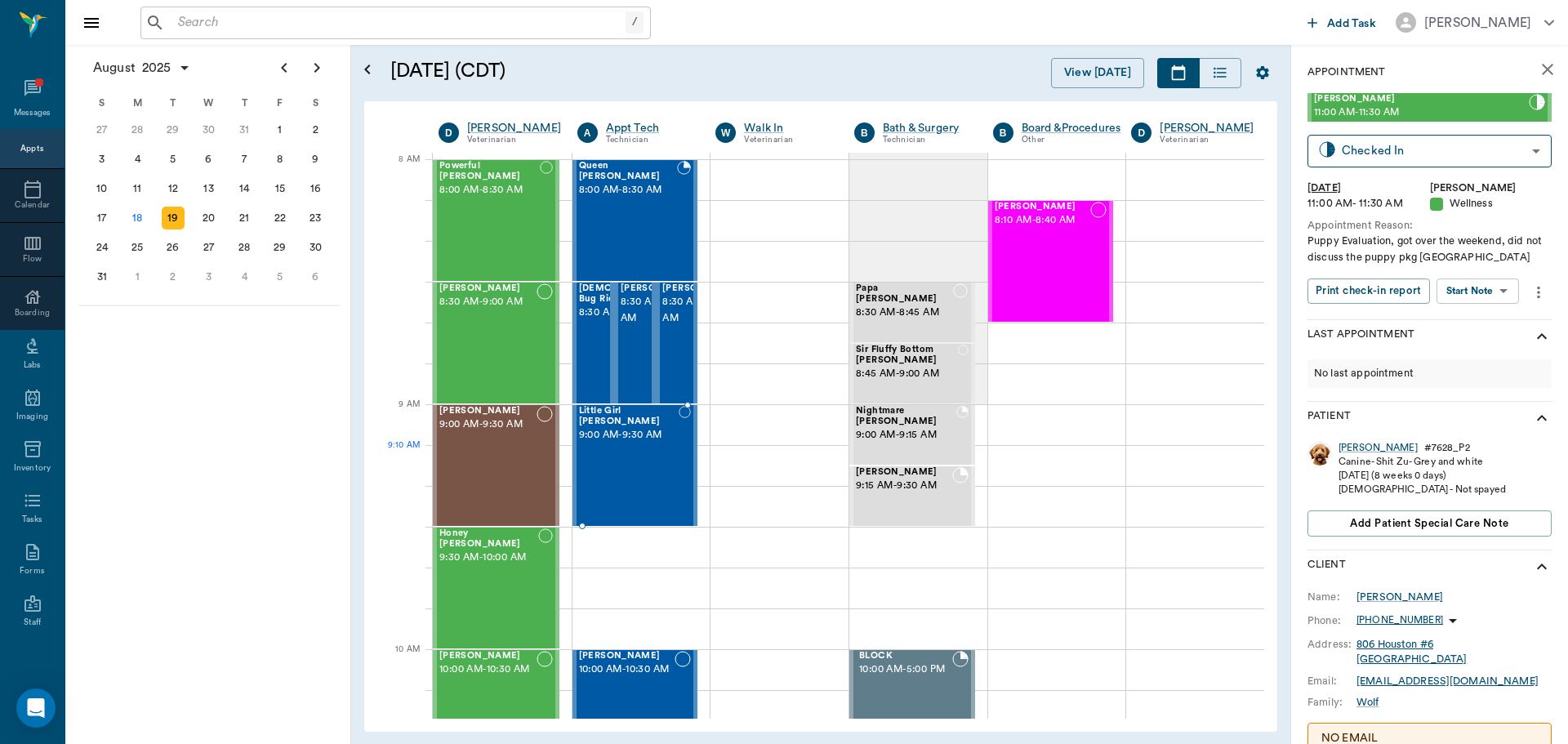
click at [655, 464] on div "Little Girl [PERSON_NAME] 9:00 AM - 9:30 AM" at bounding box center [629, 465] width 100 height 119
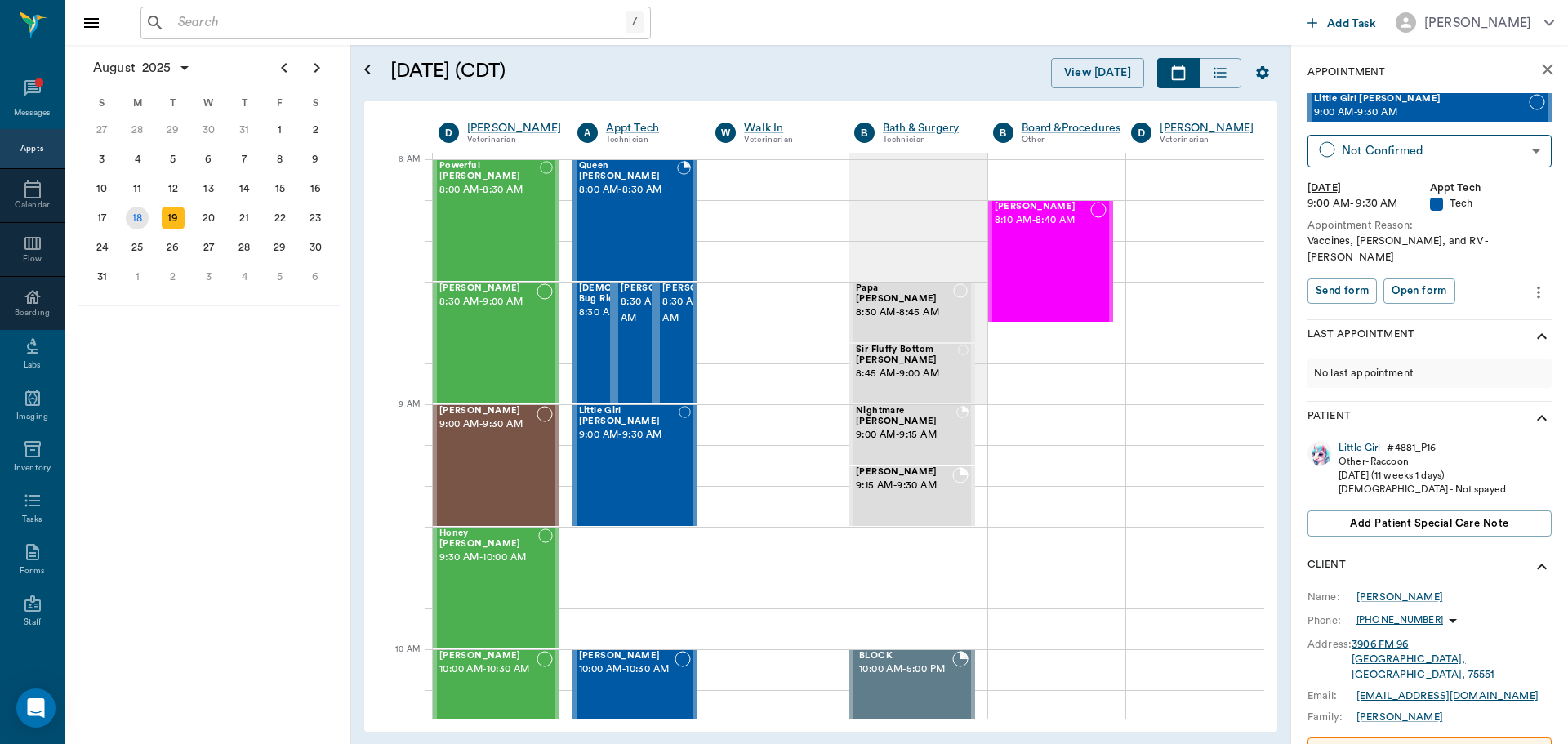
click at [146, 221] on div "18" at bounding box center [137, 217] width 23 height 23
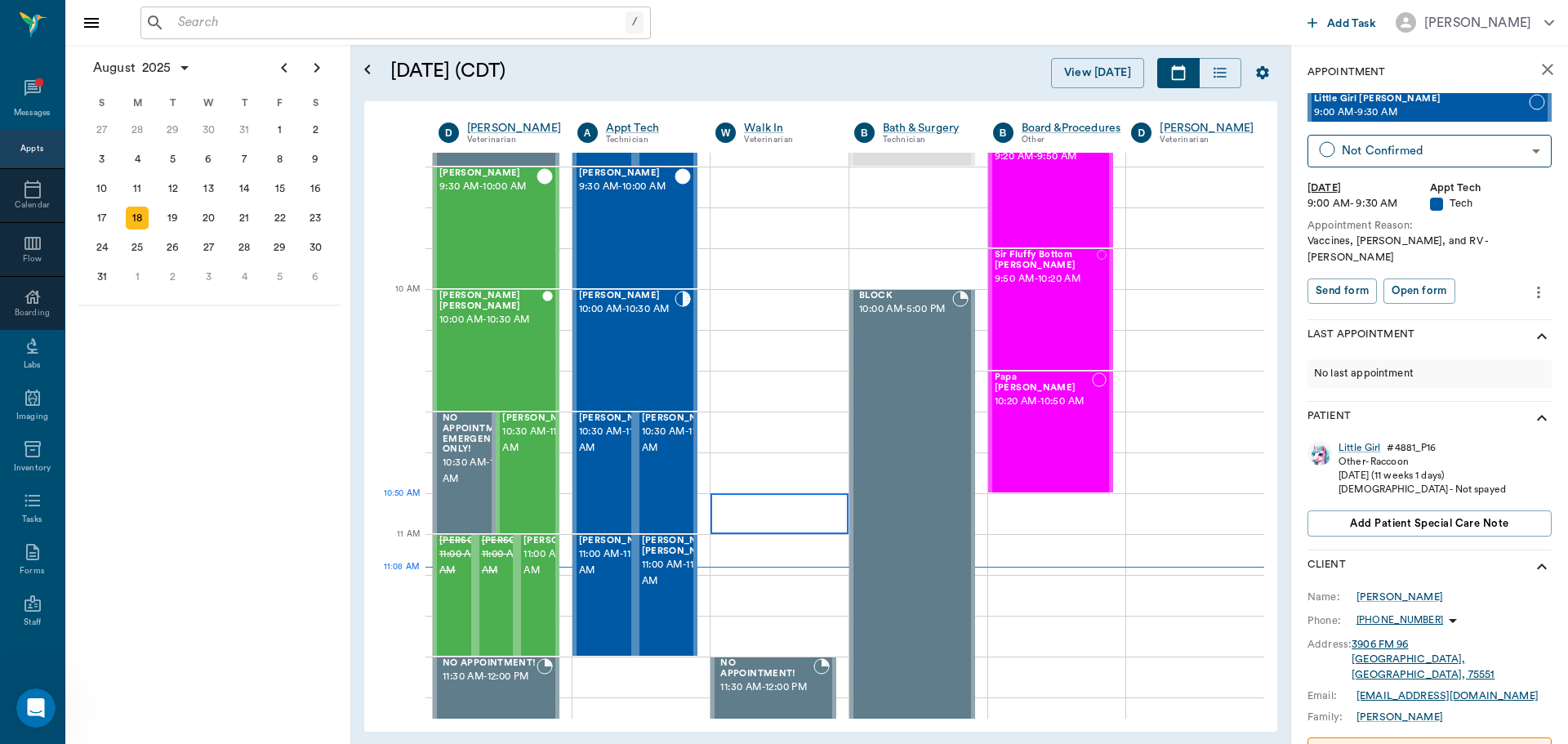
scroll to position [408, 0]
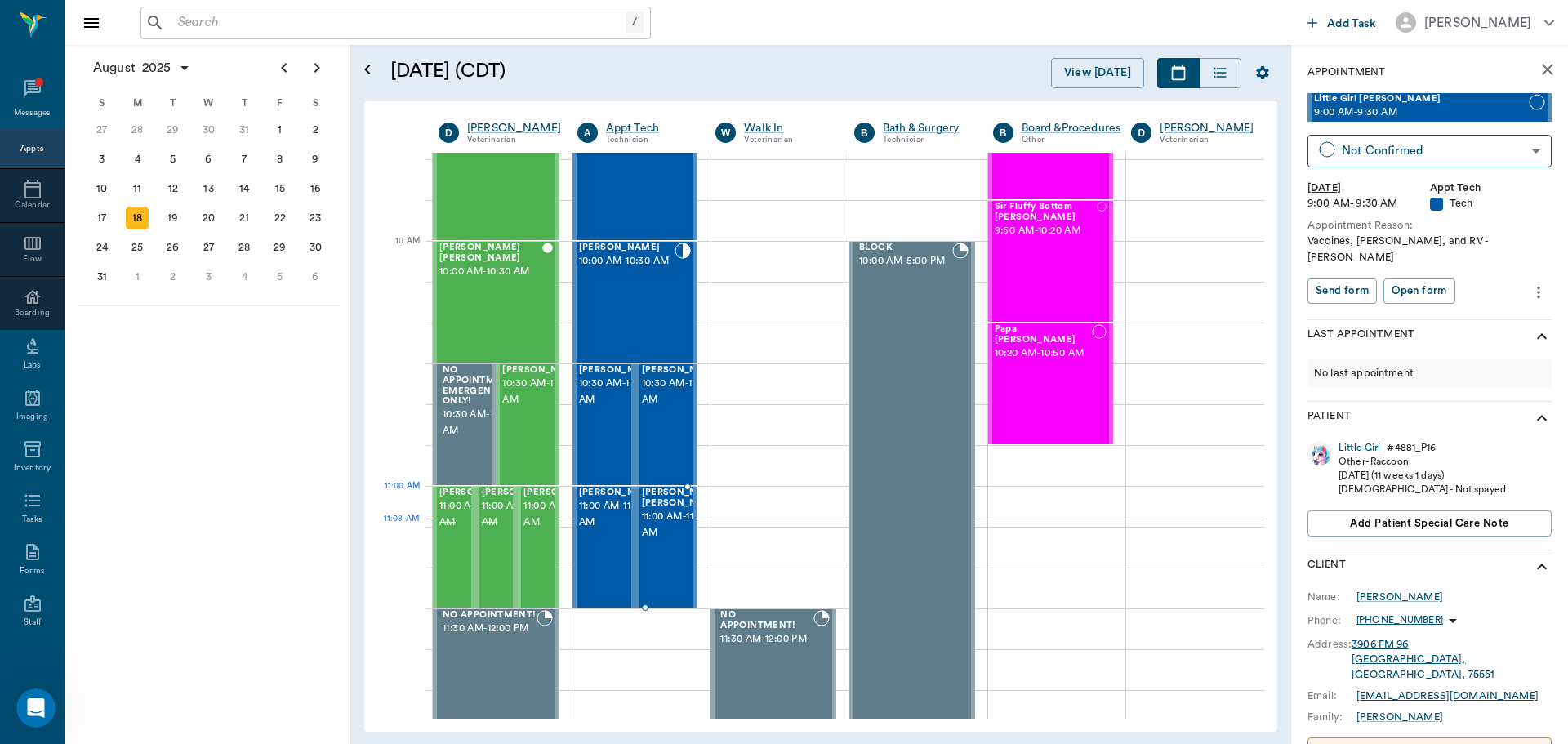
click at [663, 517] on span "11:00 AM - 11:30 AM" at bounding box center [682, 525] width 82 height 33
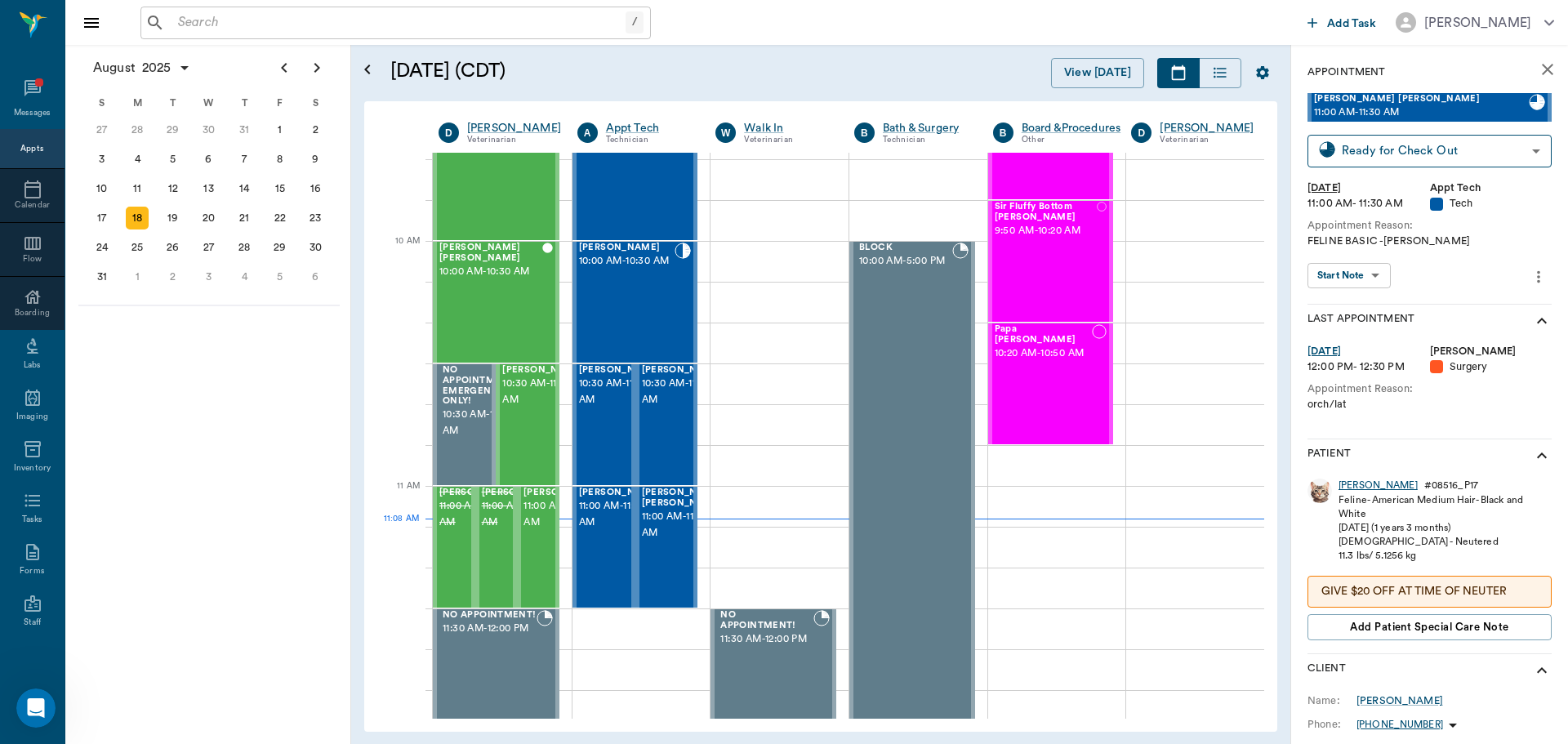
click at [1359, 485] on div "[PERSON_NAME]" at bounding box center [1377, 485] width 79 height 14
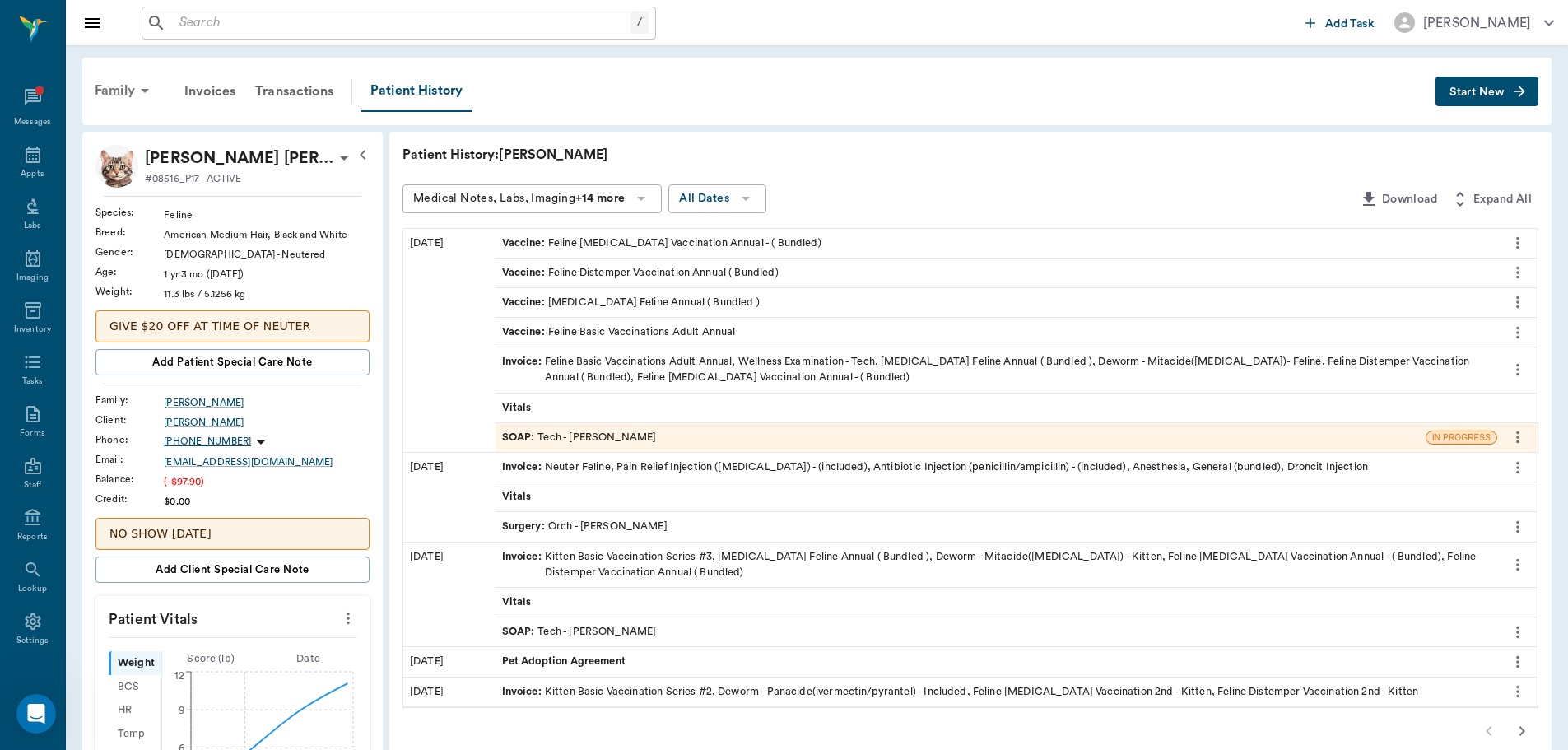
click at [133, 87] on div "Family" at bounding box center [125, 91] width 79 height 40
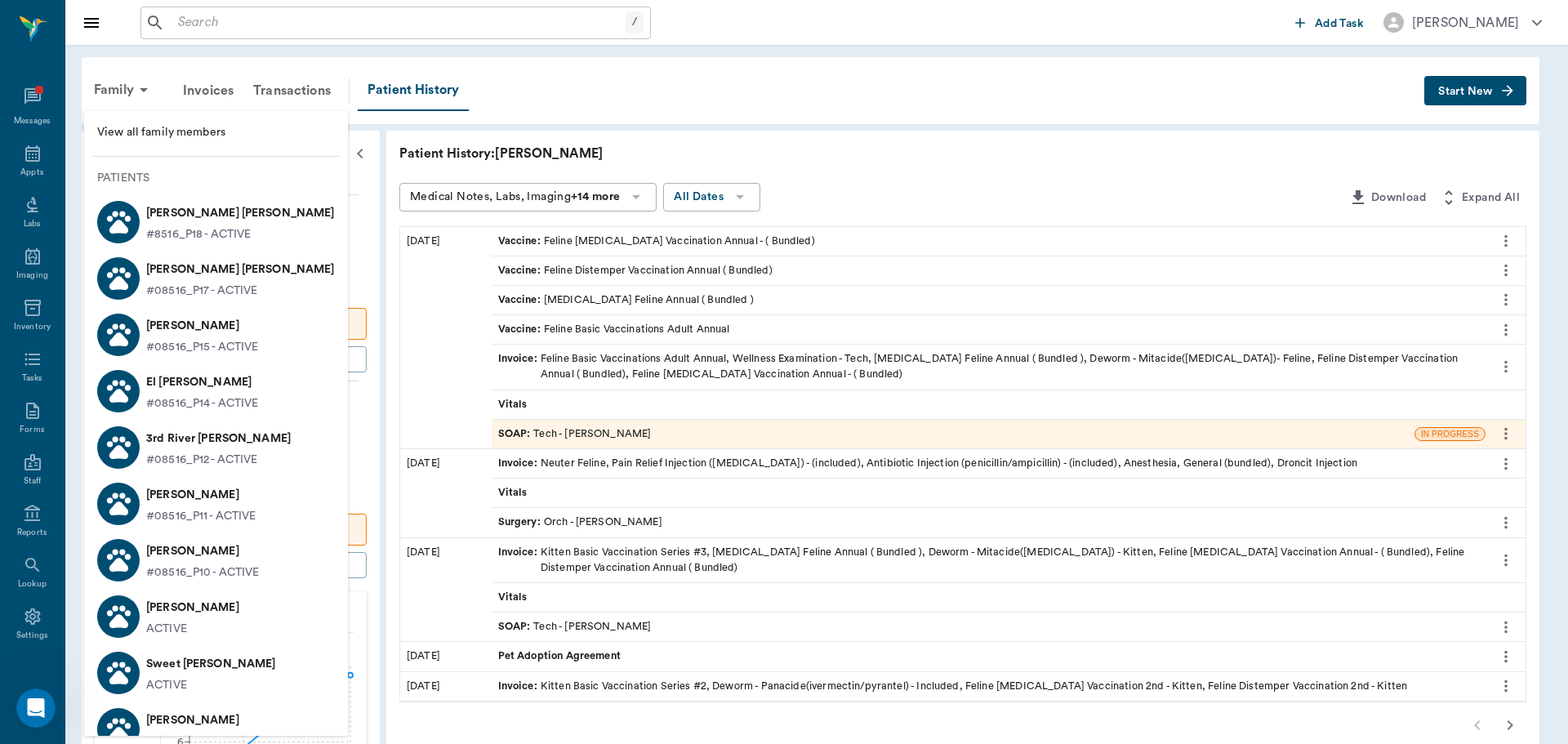
click at [222, 378] on p "El [PERSON_NAME]" at bounding box center [202, 382] width 113 height 27
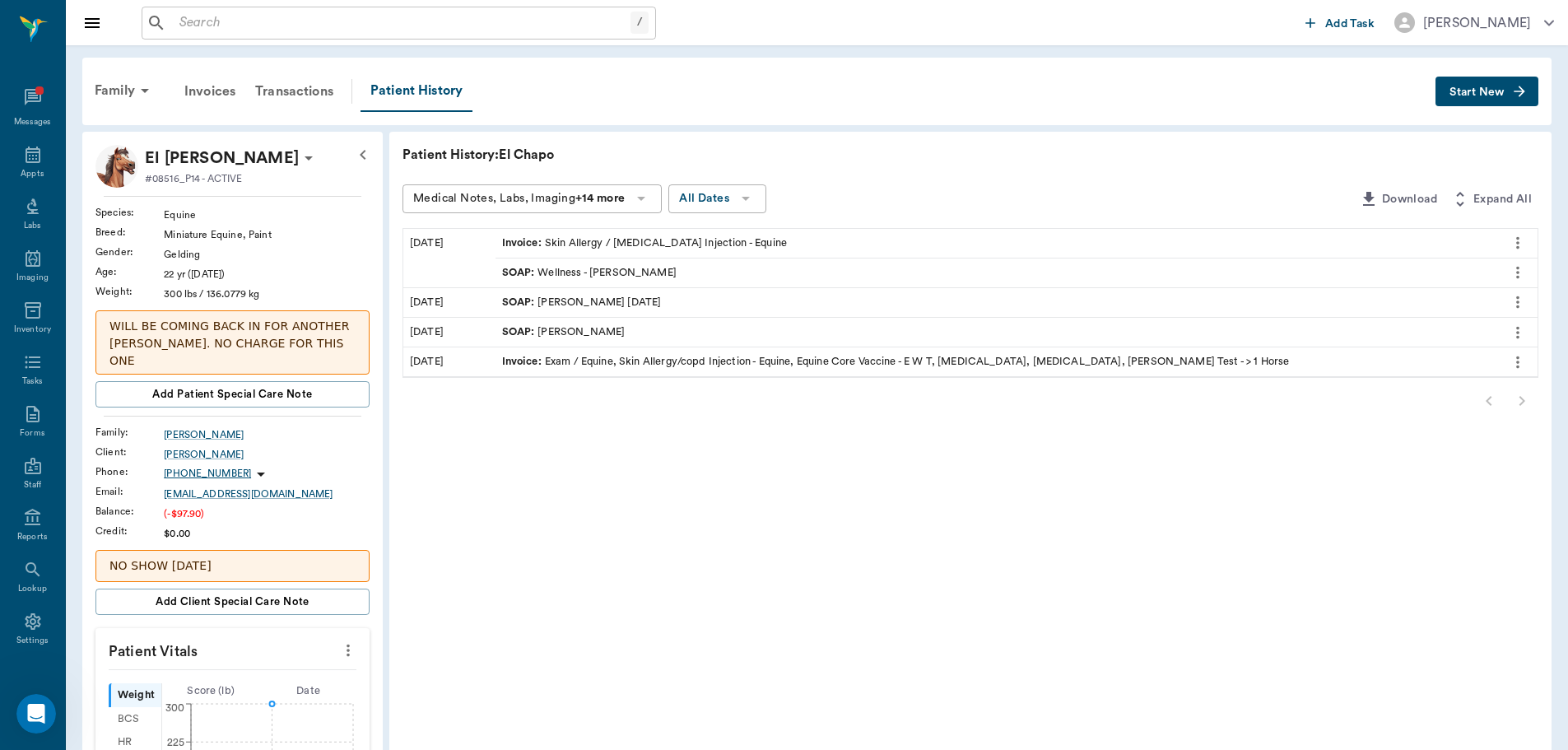
click at [1524, 278] on icon "more" at bounding box center [1518, 272] width 18 height 19
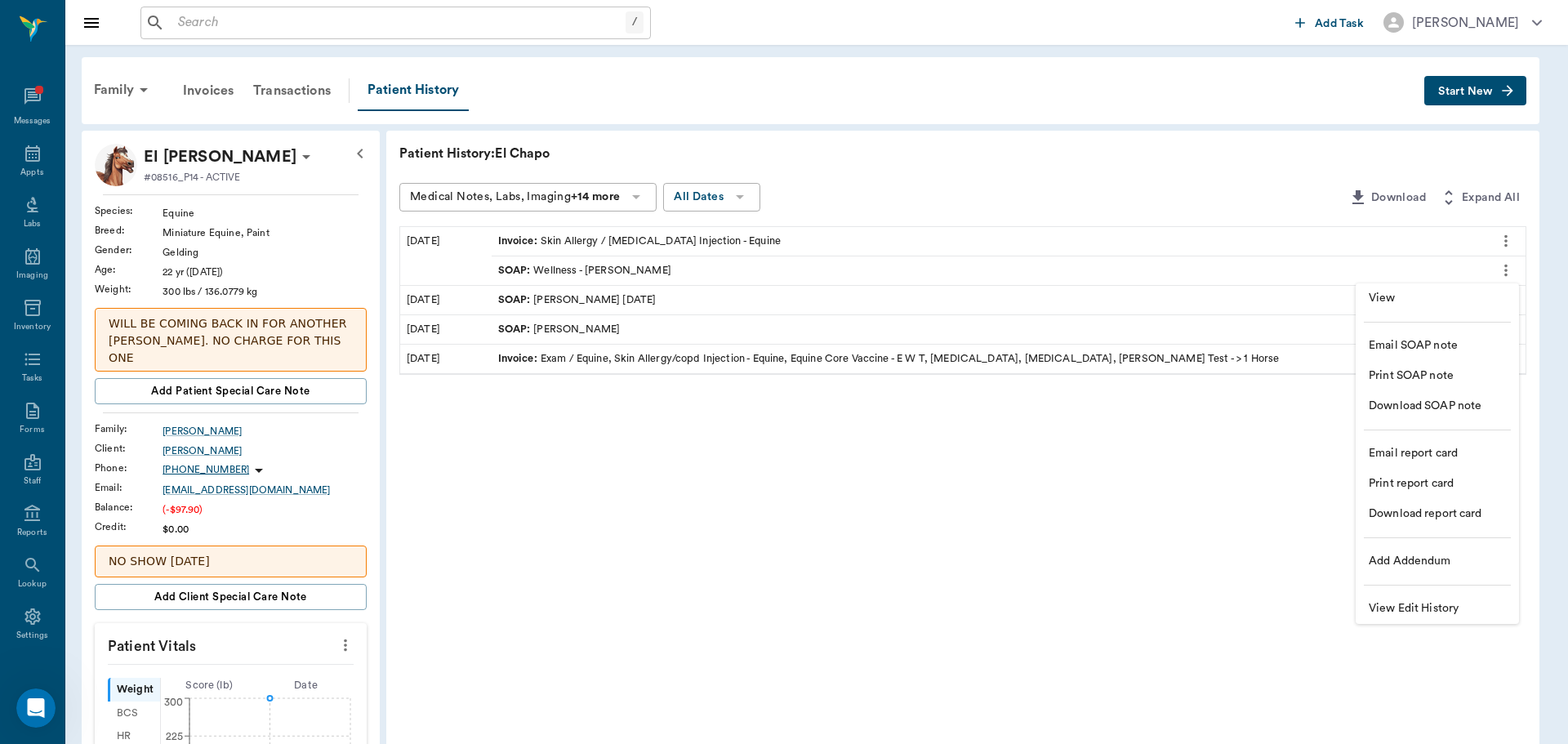
click at [1457, 290] on span "View" at bounding box center [1437, 298] width 137 height 17
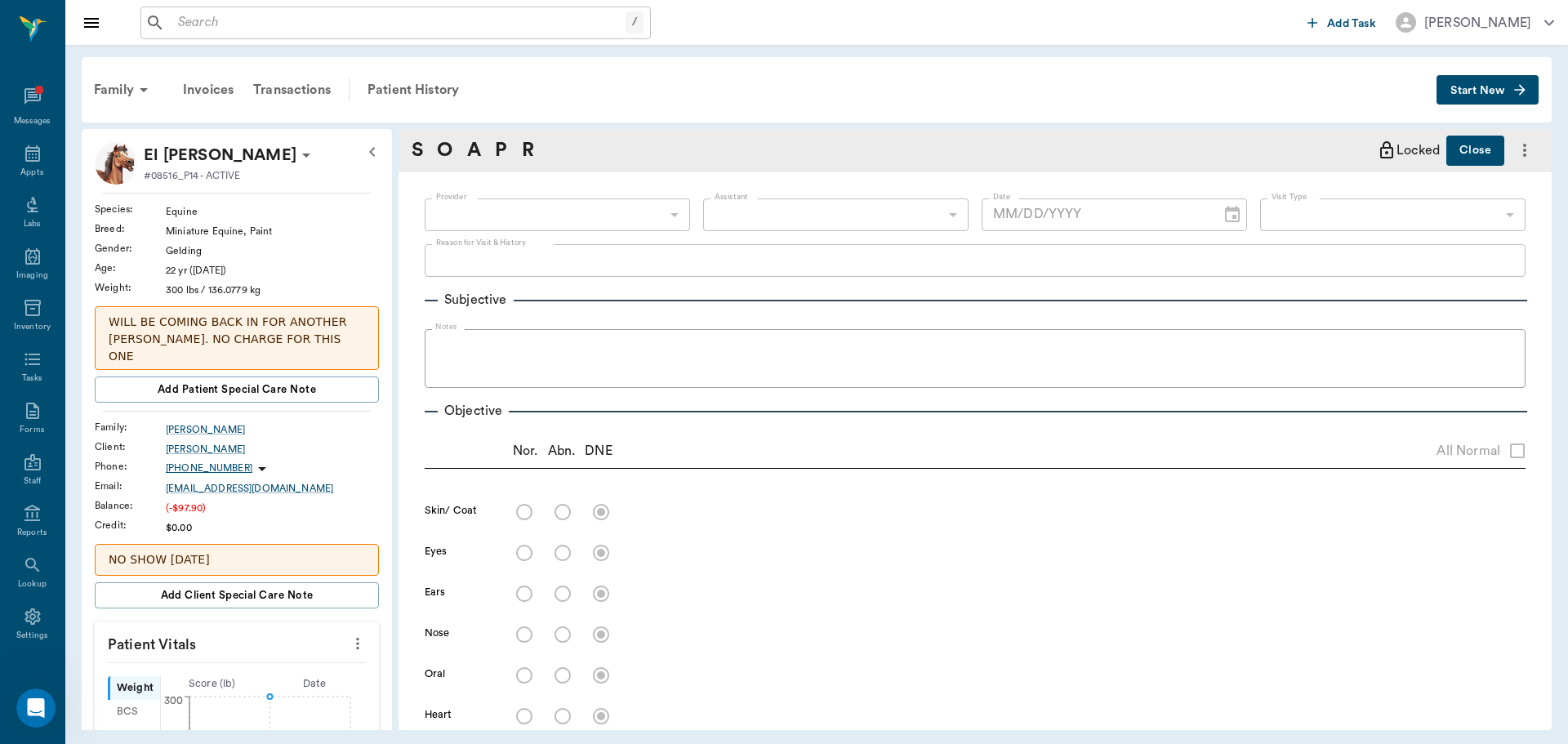
type input "63ec2f075fda476ae8351a4d"
type input "65d2be4f46e3a538d89b8c14"
type textarea "STEROID SHOT/LAT [MEDICAL_DATA] CORE VACS DUE ON 8/16"
radio input "true"
type input "[DATE]"
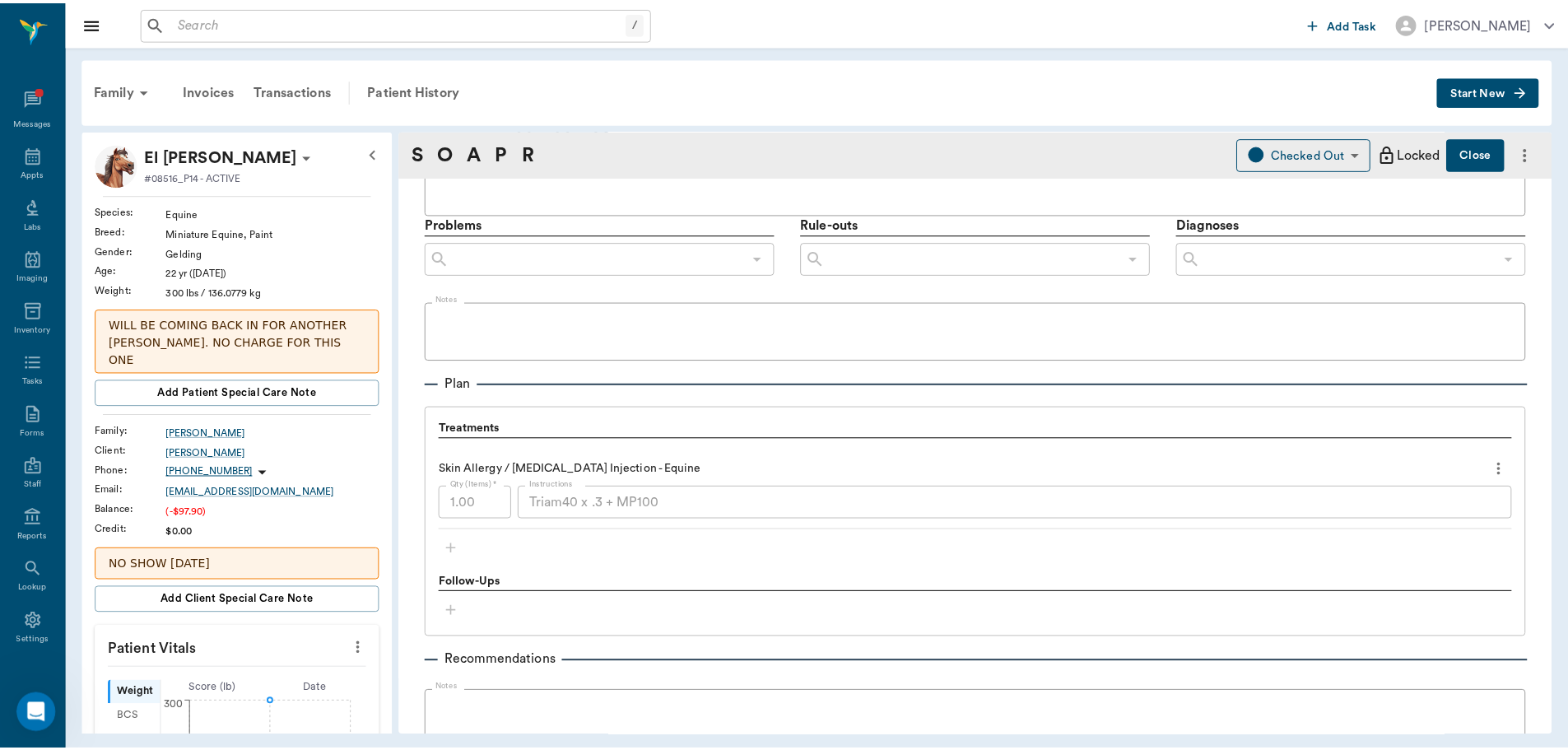
scroll to position [1070, 0]
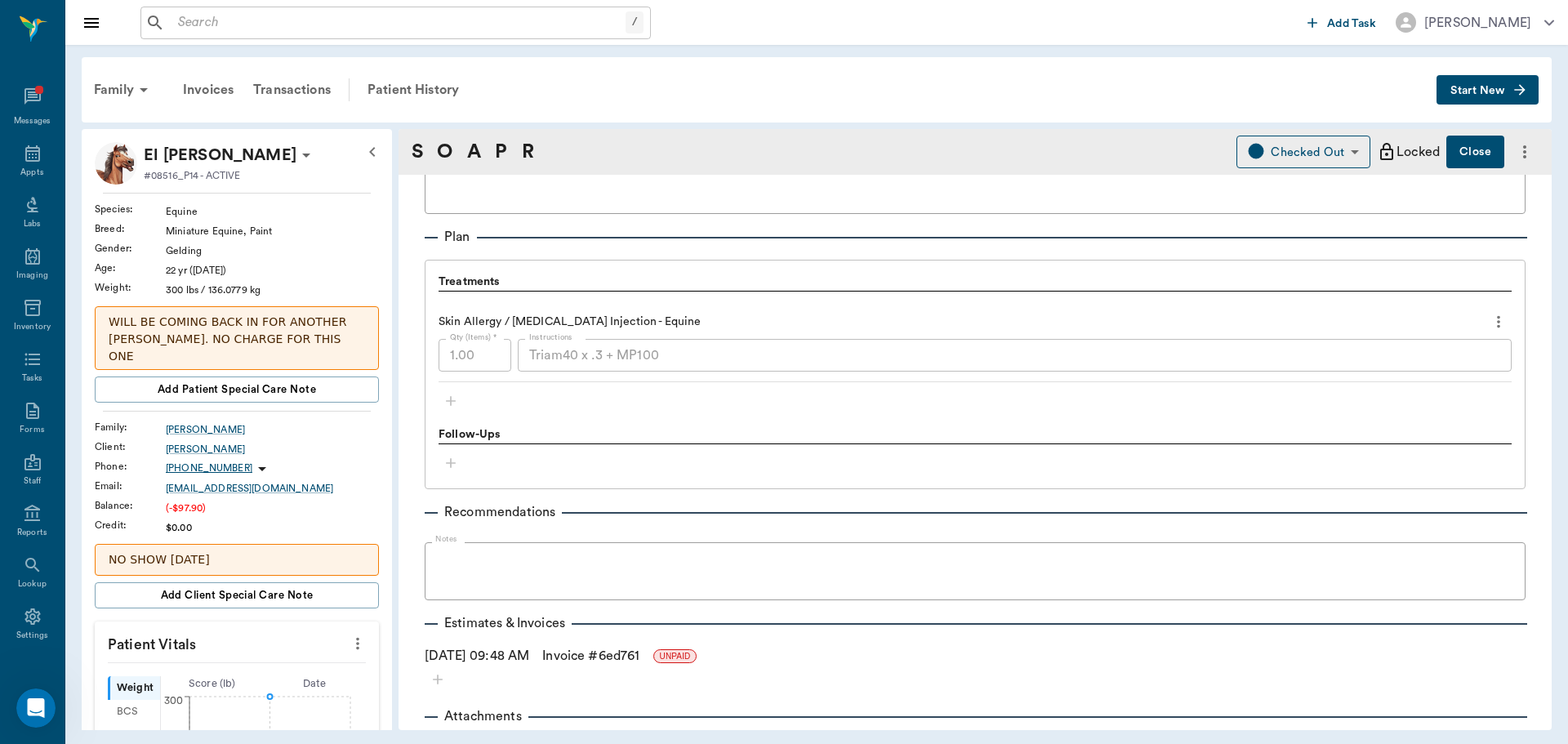
click at [510, 371] on div "Skin Allergy / [MEDICAL_DATA] Injection - Equine Qty (Items) * 1.00 Qty (Items)…" at bounding box center [974, 345] width 1073 height 74
click at [605, 651] on link "Invoice # 6ed761" at bounding box center [591, 655] width 97 height 19
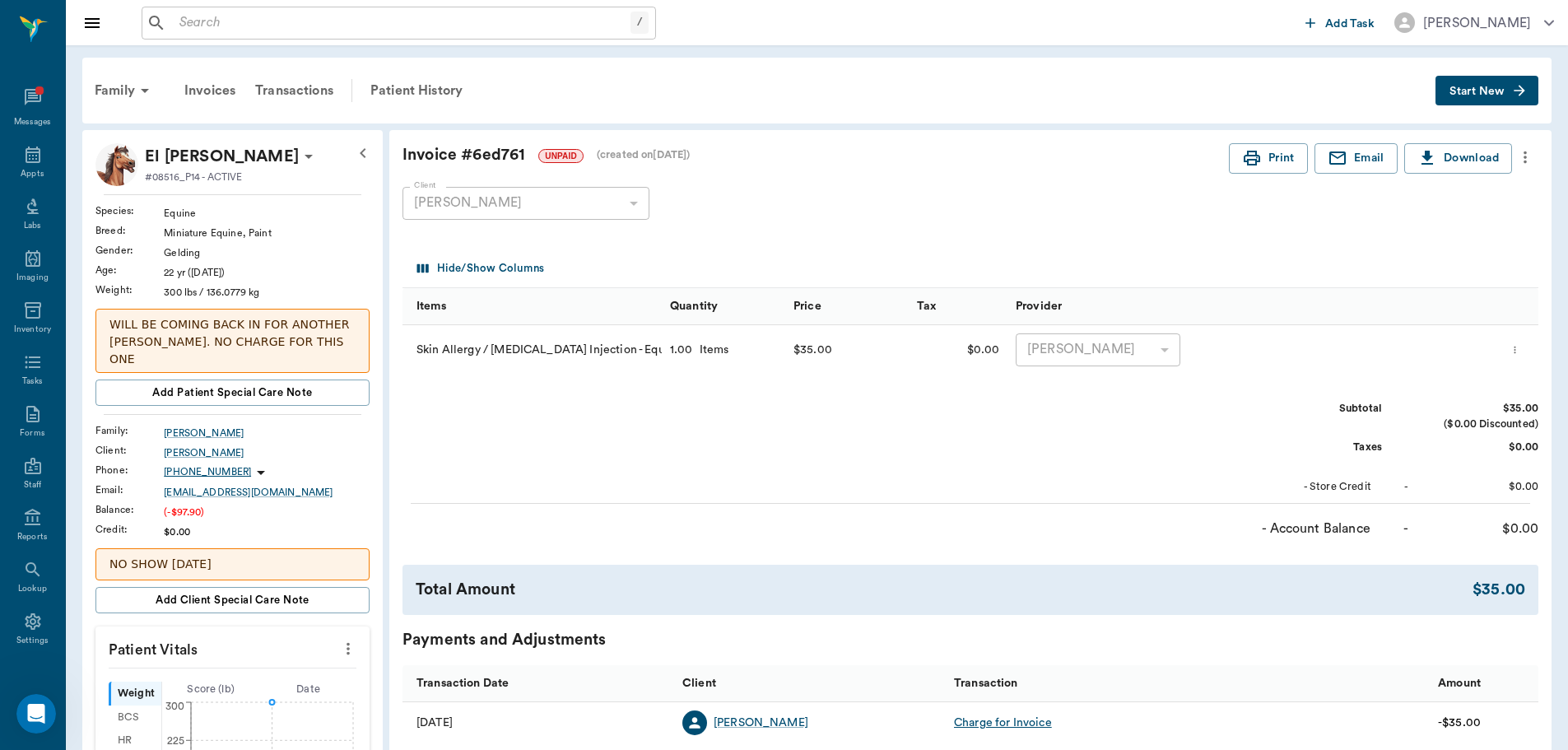
click at [1440, 84] on button "Start New" at bounding box center [1487, 91] width 103 height 30
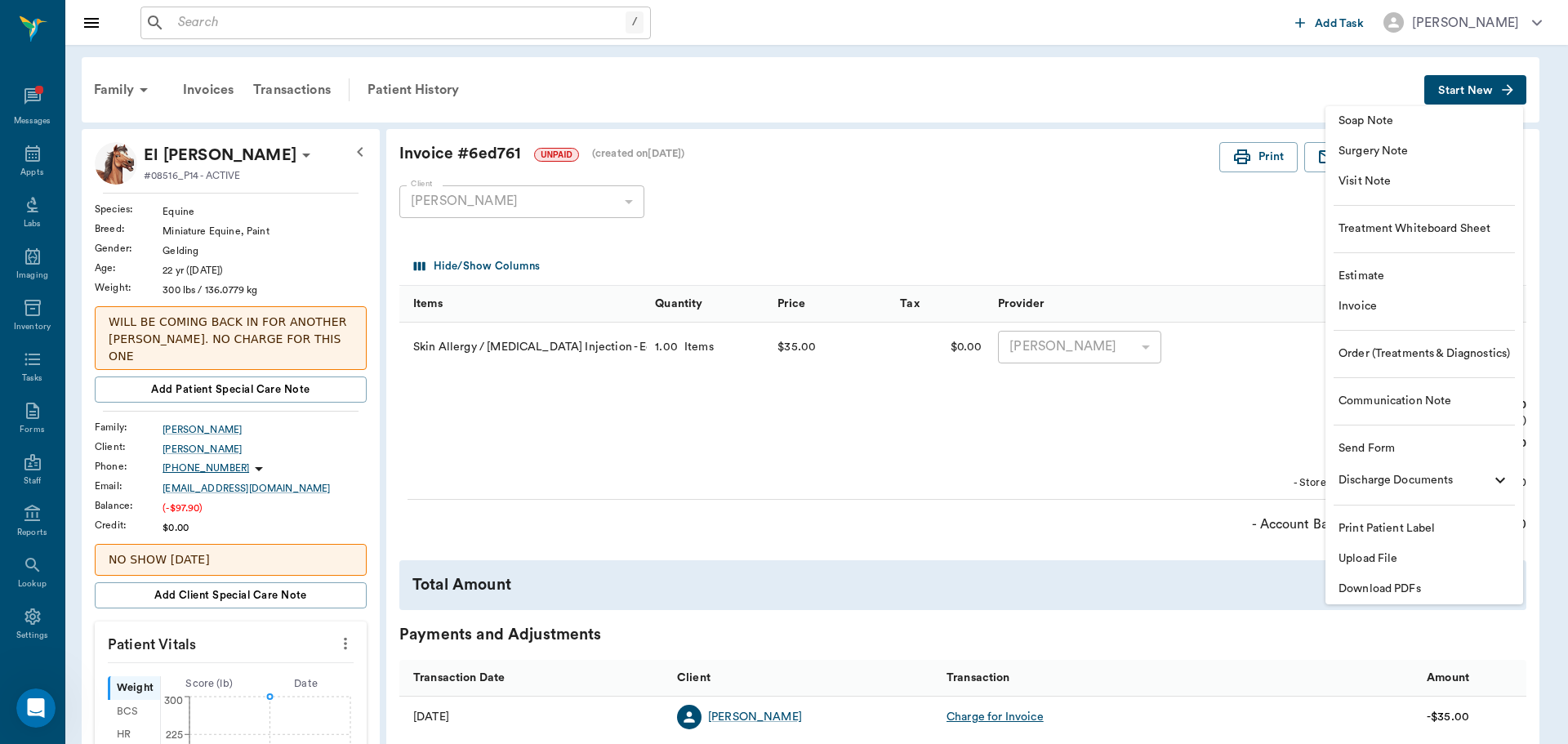
click at [1401, 311] on span "Invoice" at bounding box center [1423, 306] width 171 height 17
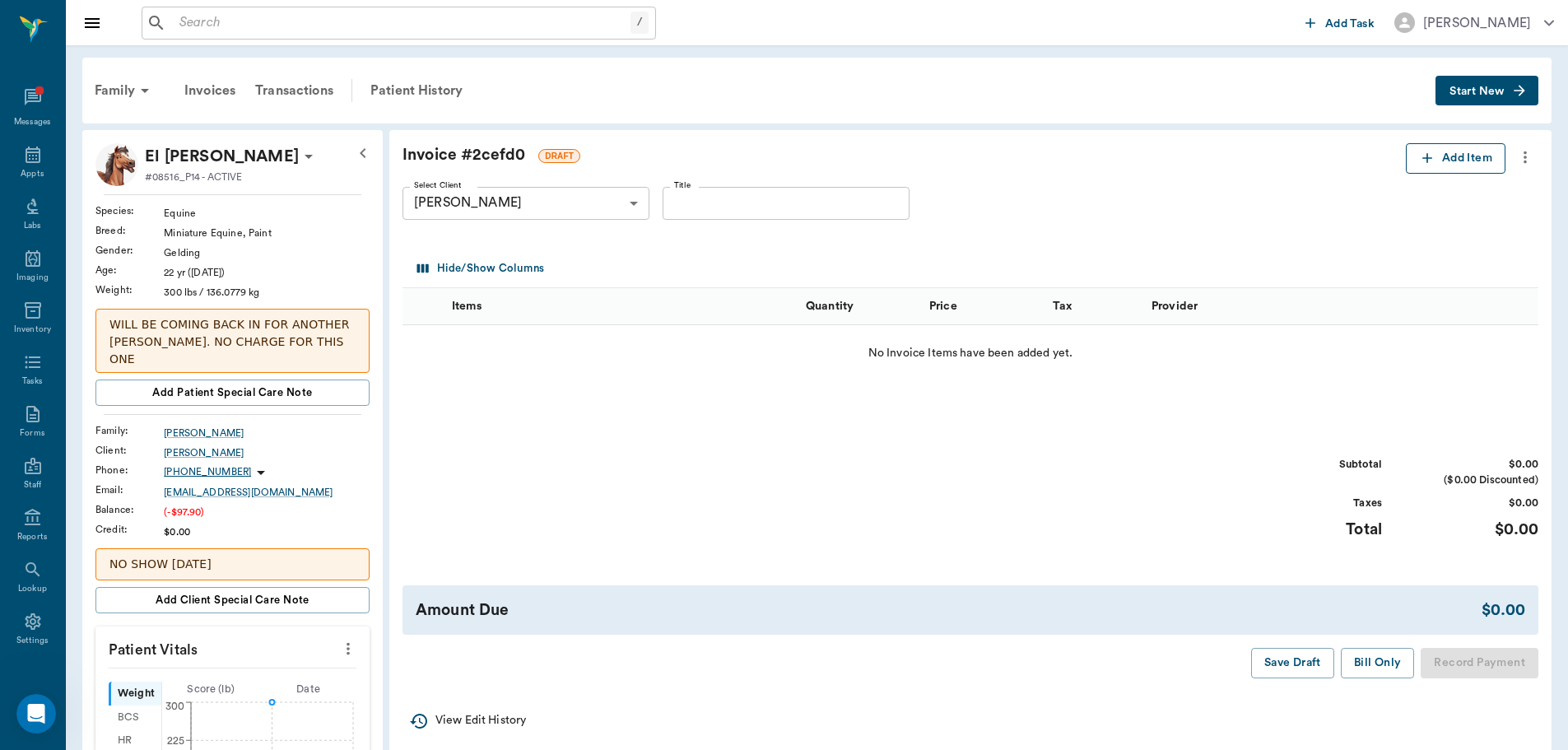
click at [1447, 152] on button "Add Item" at bounding box center [1456, 158] width 100 height 30
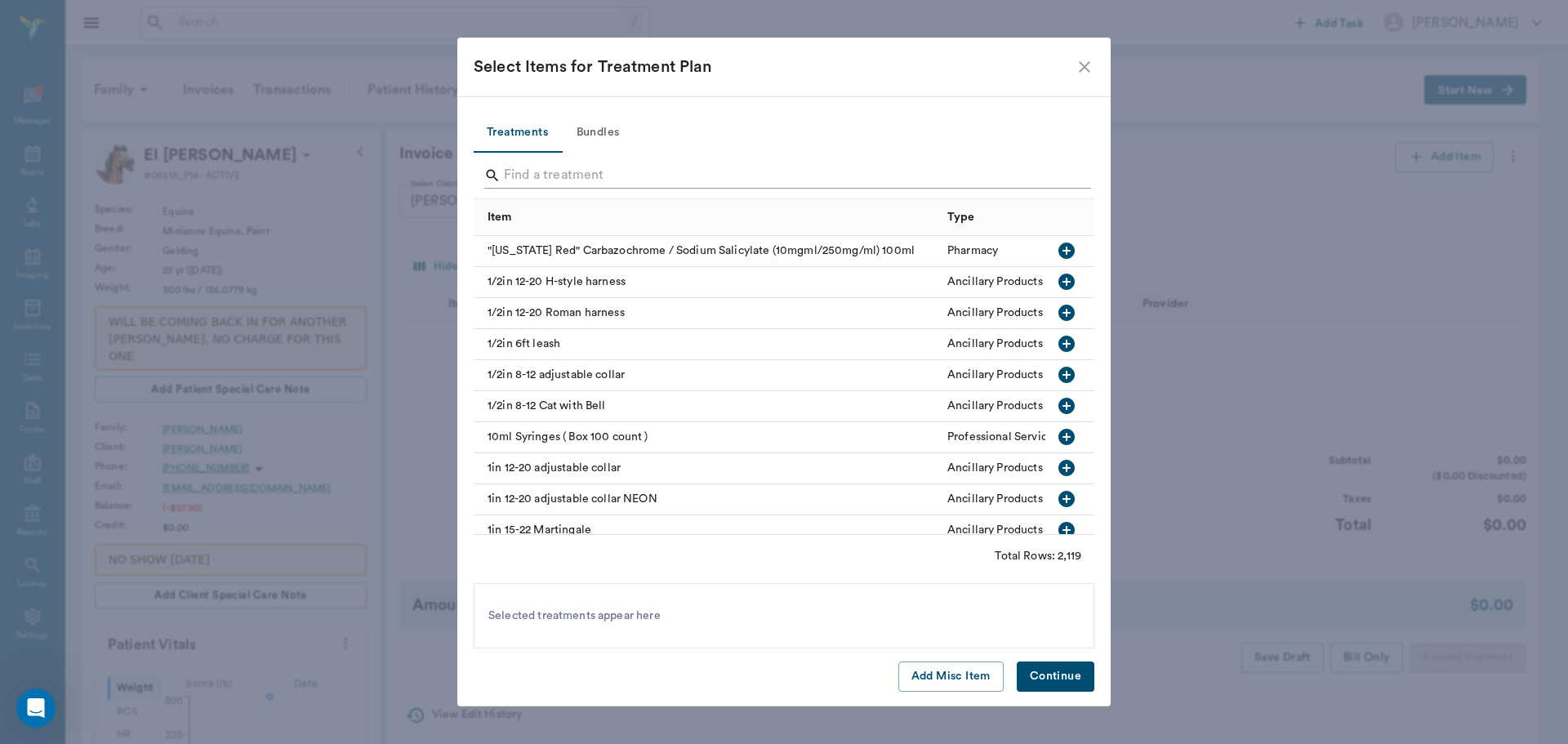
click at [799, 179] on input "Search" at bounding box center [785, 175] width 563 height 27
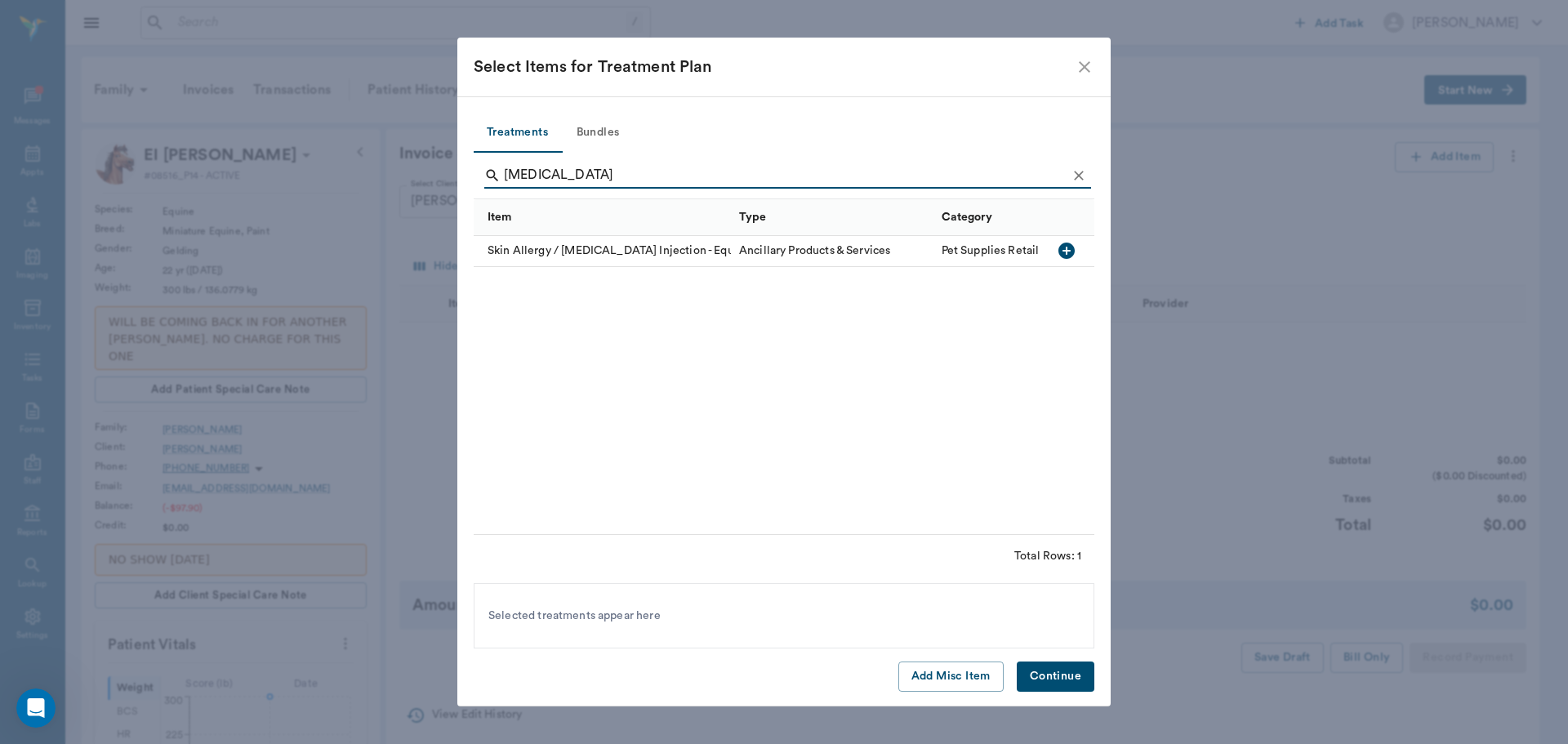
type input "[MEDICAL_DATA]"
click at [1061, 242] on icon "button" at bounding box center [1066, 250] width 19 height 19
click at [1030, 685] on button "Continue" at bounding box center [1055, 676] width 78 height 30
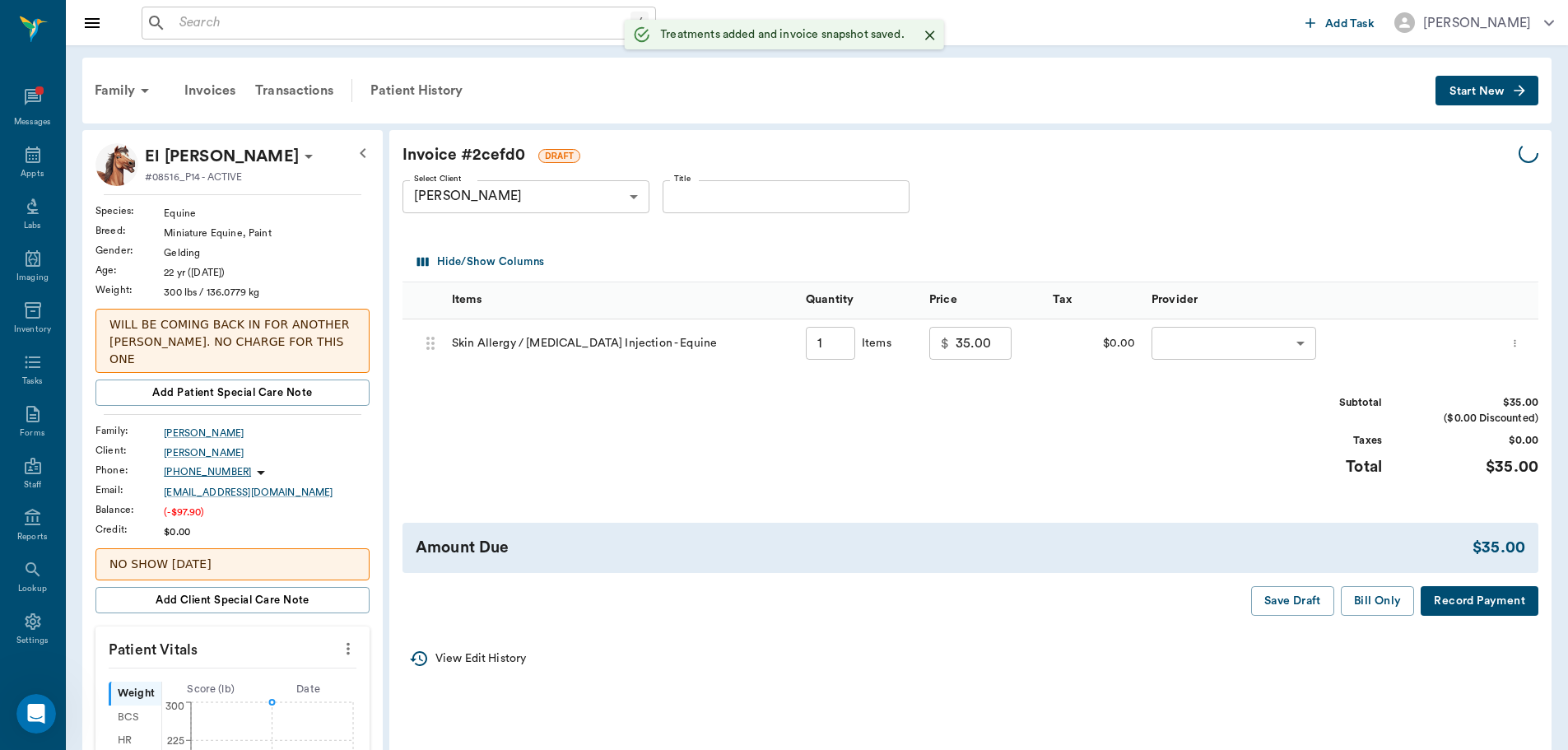
type input "1.00"
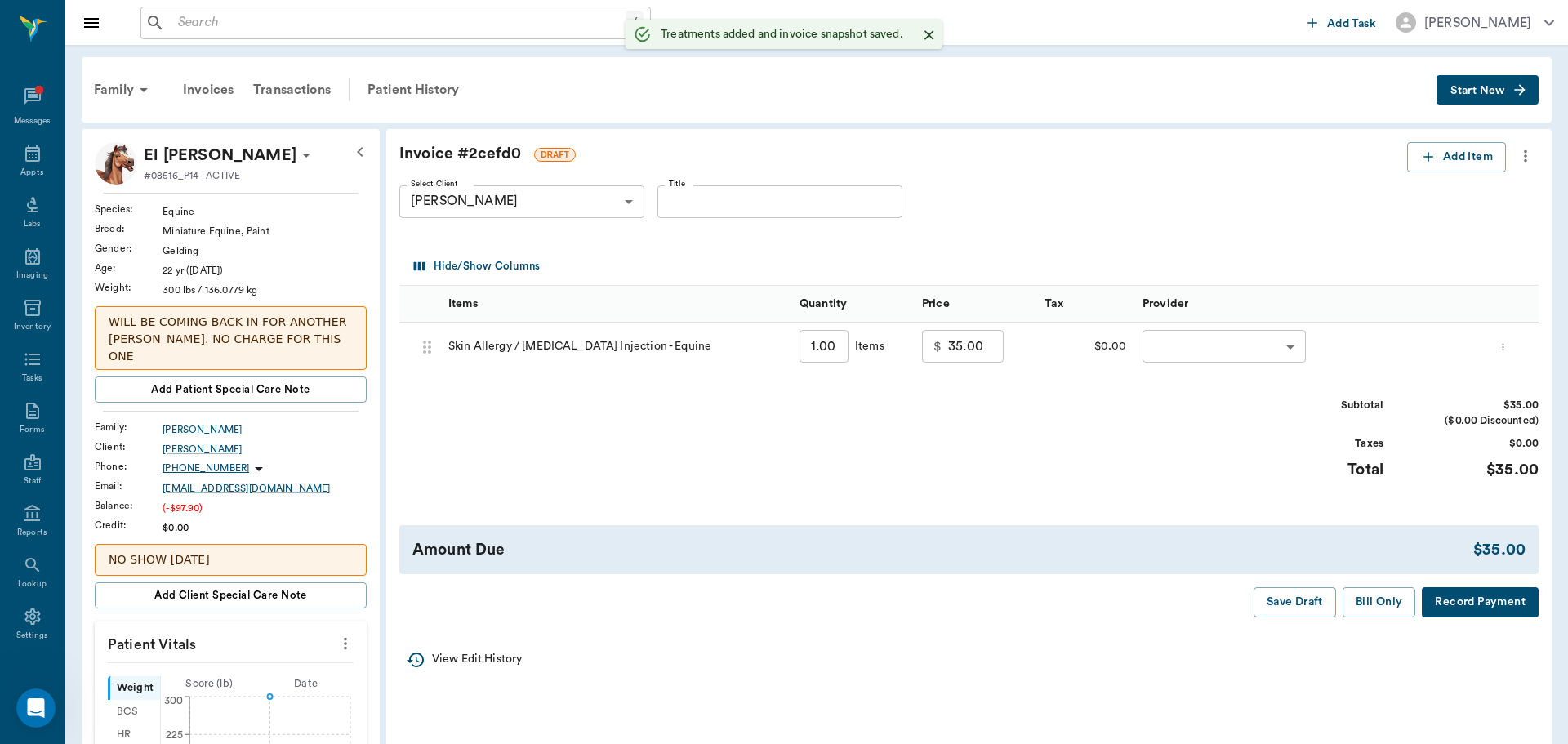
click at [1199, 352] on body "/ ​ Add Task [PERSON_NAME] Nectar Messages Appts Labs Imaging Inventory Tasks F…" at bounding box center [784, 618] width 1568 height 1238
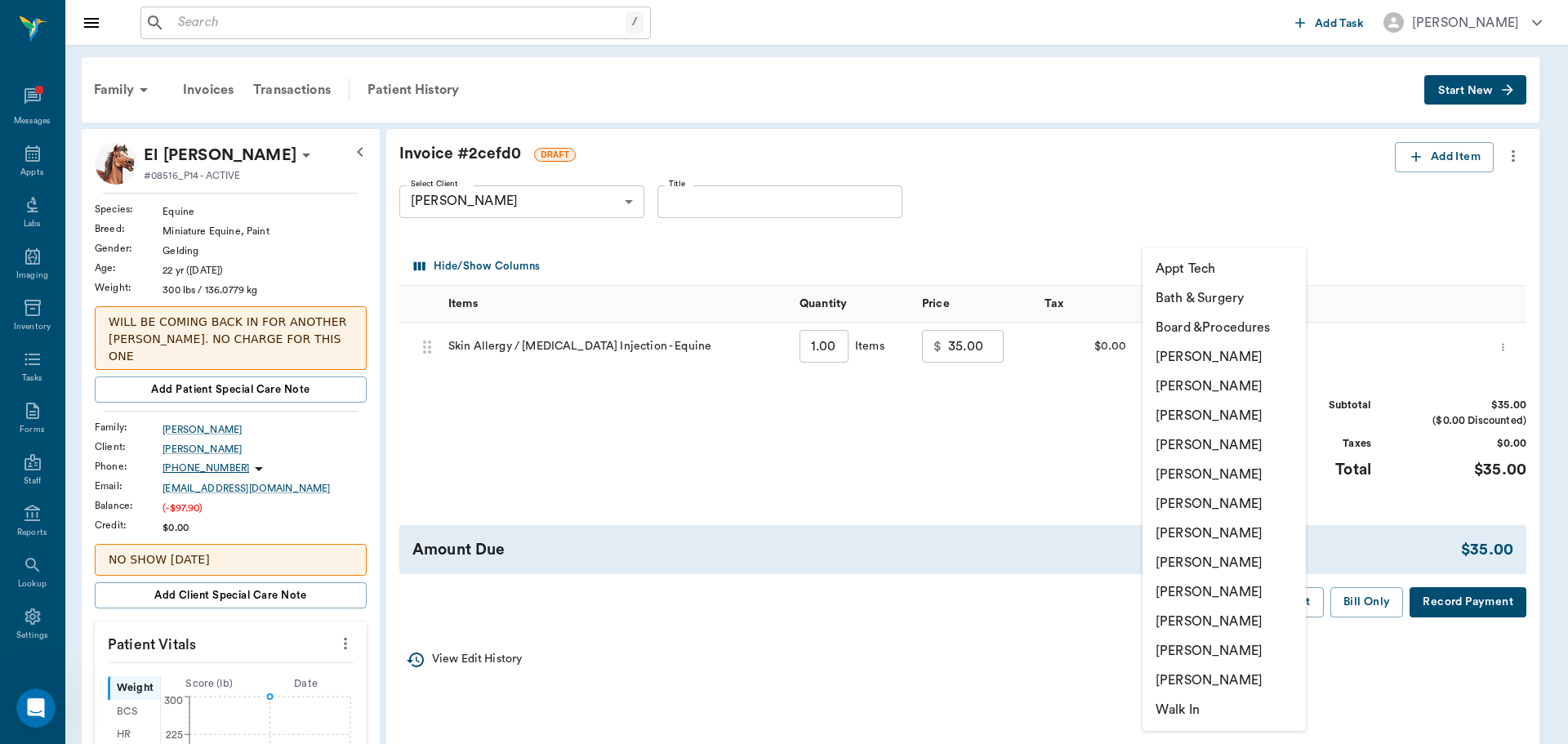
click at [1215, 506] on li "[PERSON_NAME]" at bounding box center [1223, 504] width 163 height 29
type input "none-682b670d8bdc6f7f8feef3db"
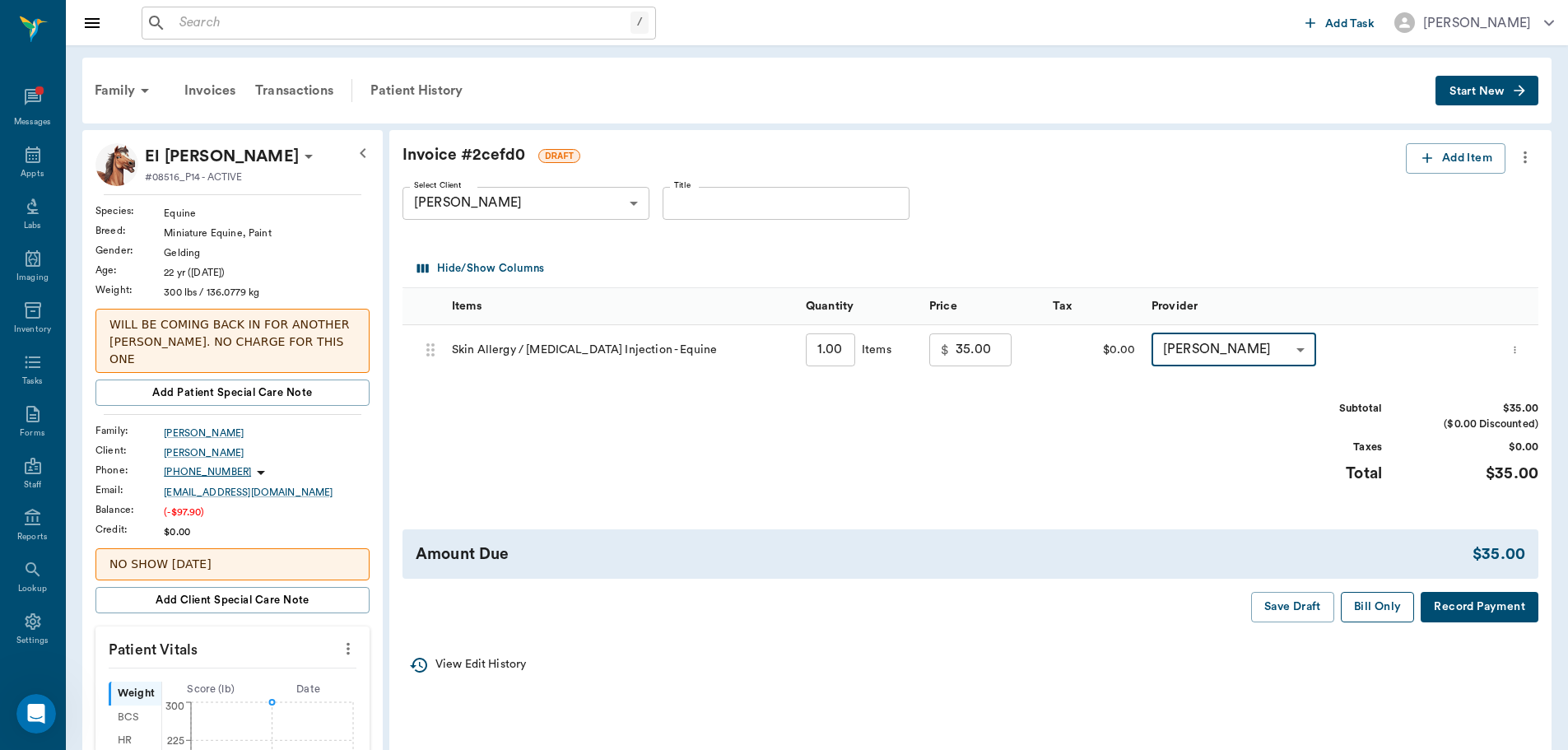
click at [1394, 611] on button "Bill Only" at bounding box center [1378, 607] width 74 height 30
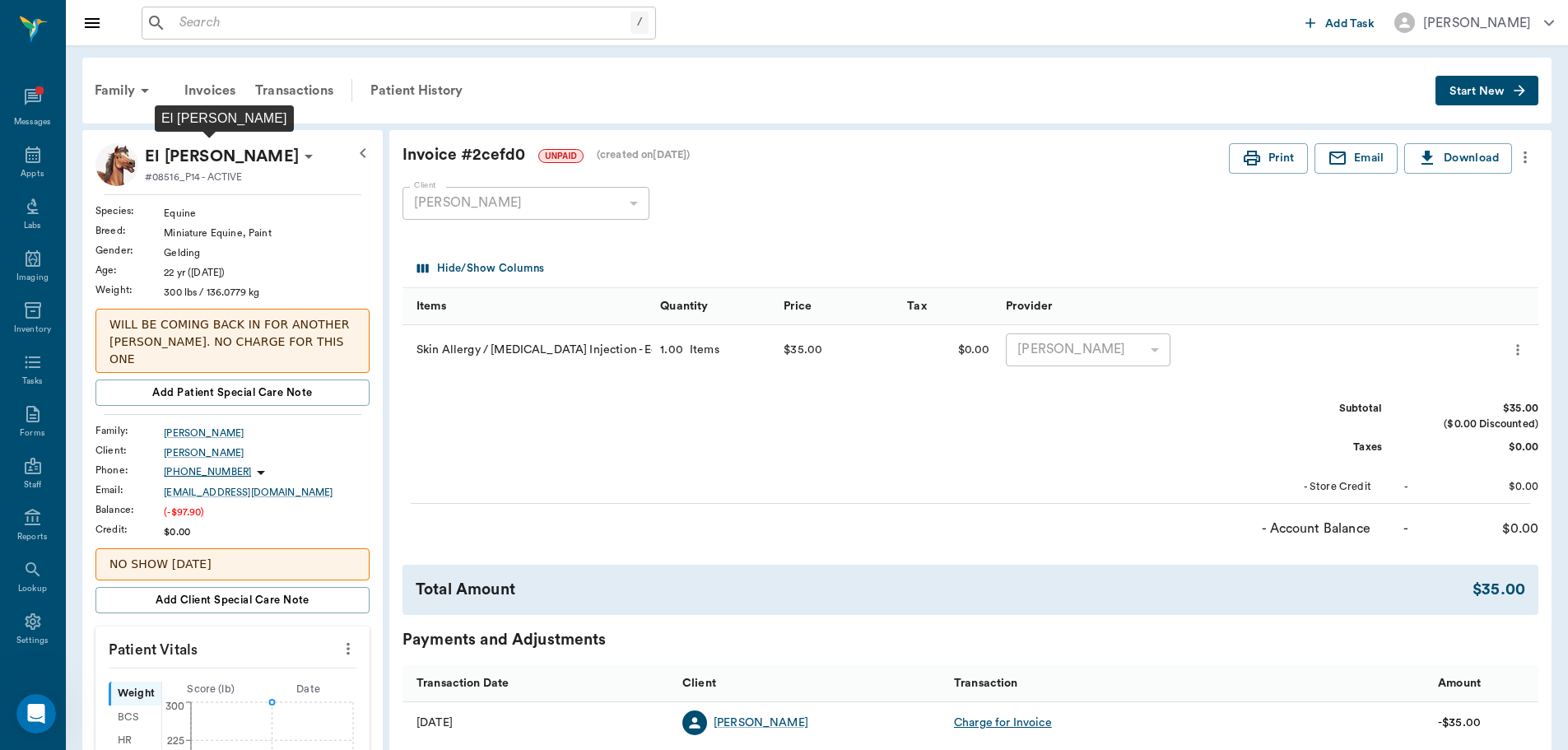
click at [195, 165] on p "El [PERSON_NAME]" at bounding box center [222, 156] width 154 height 27
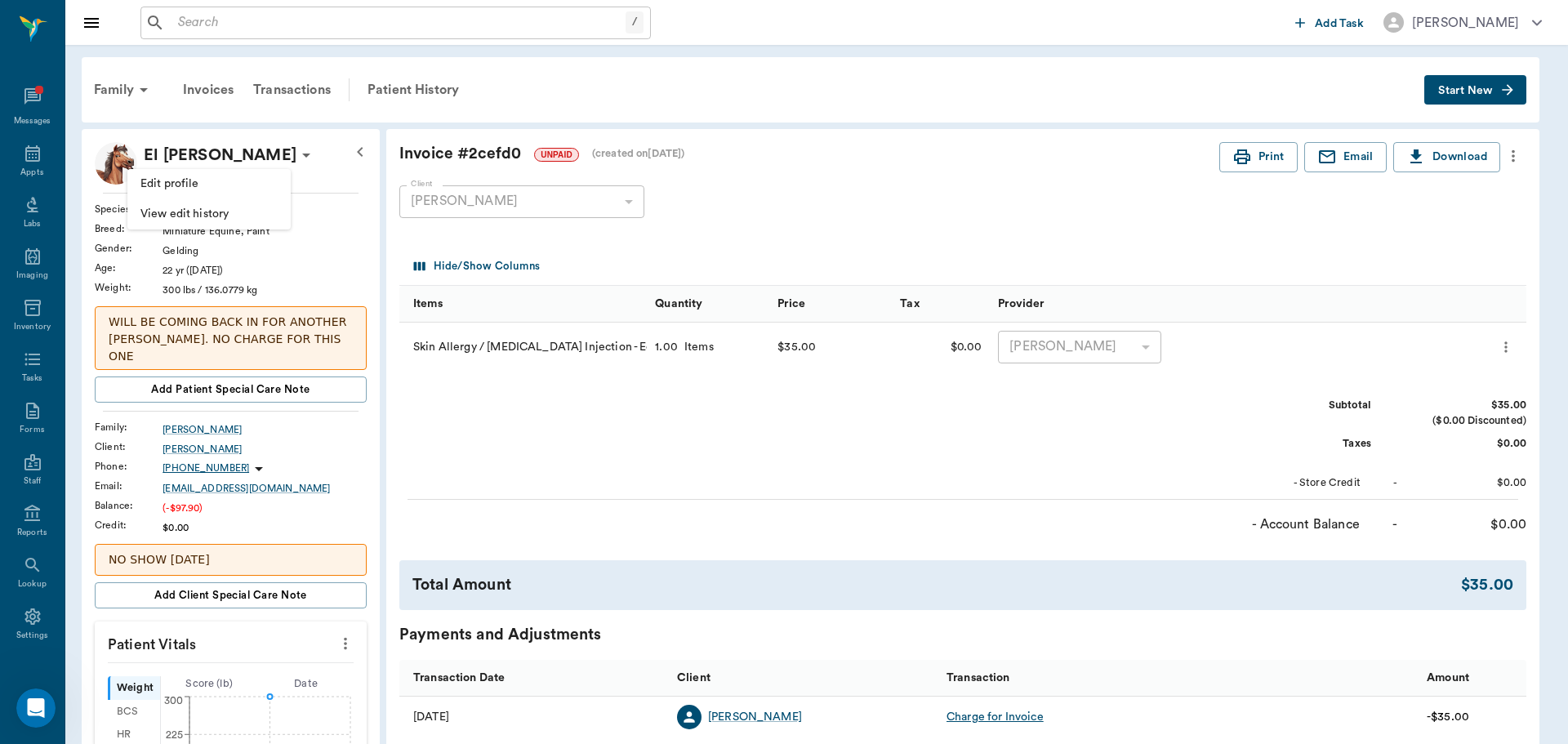
click at [596, 240] on div at bounding box center [784, 372] width 1568 height 744
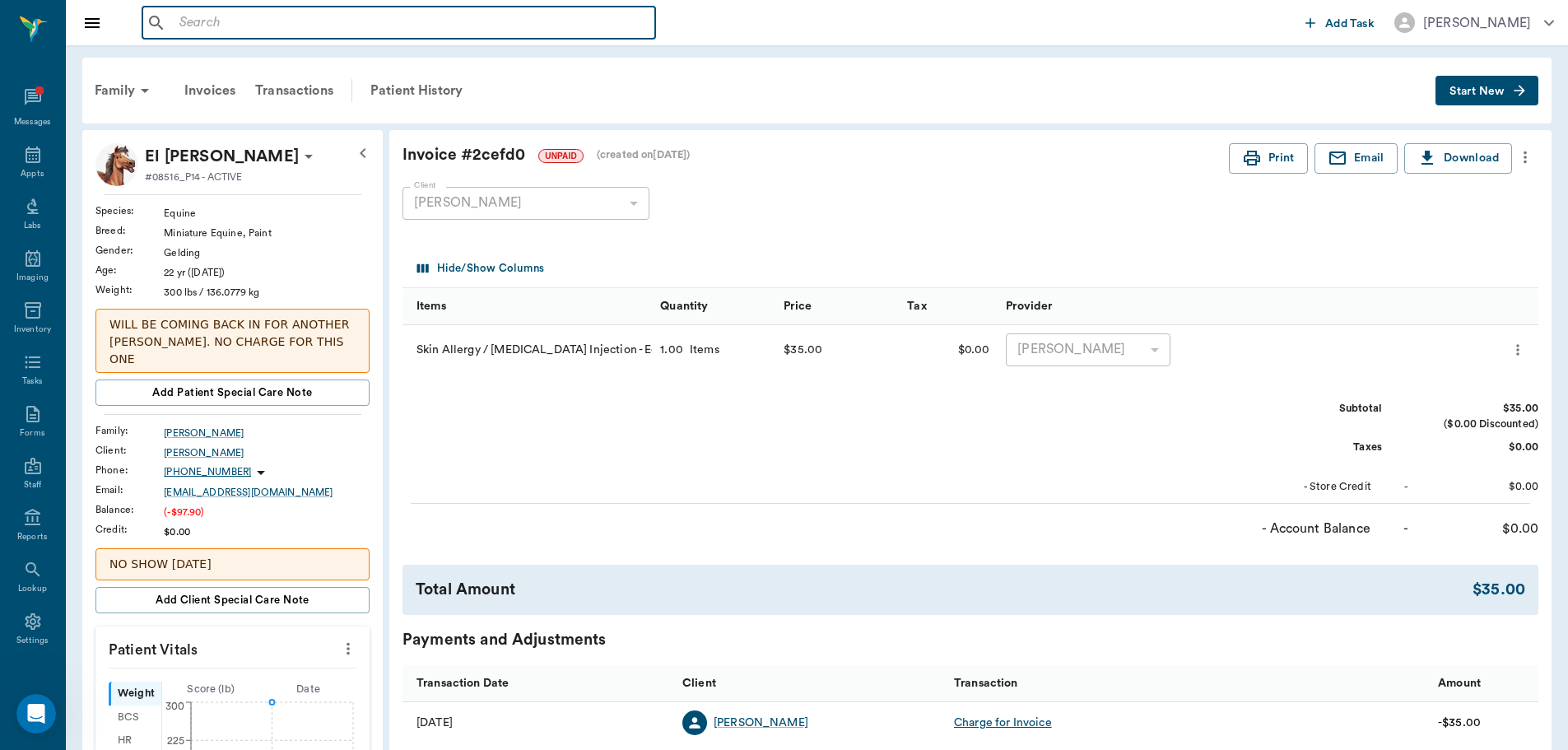
click at [405, 34] on input "text" at bounding box center [410, 22] width 476 height 23
paste input "Triam40 x .3 + MP100"
type input "Triam40 x .3 + MP100"
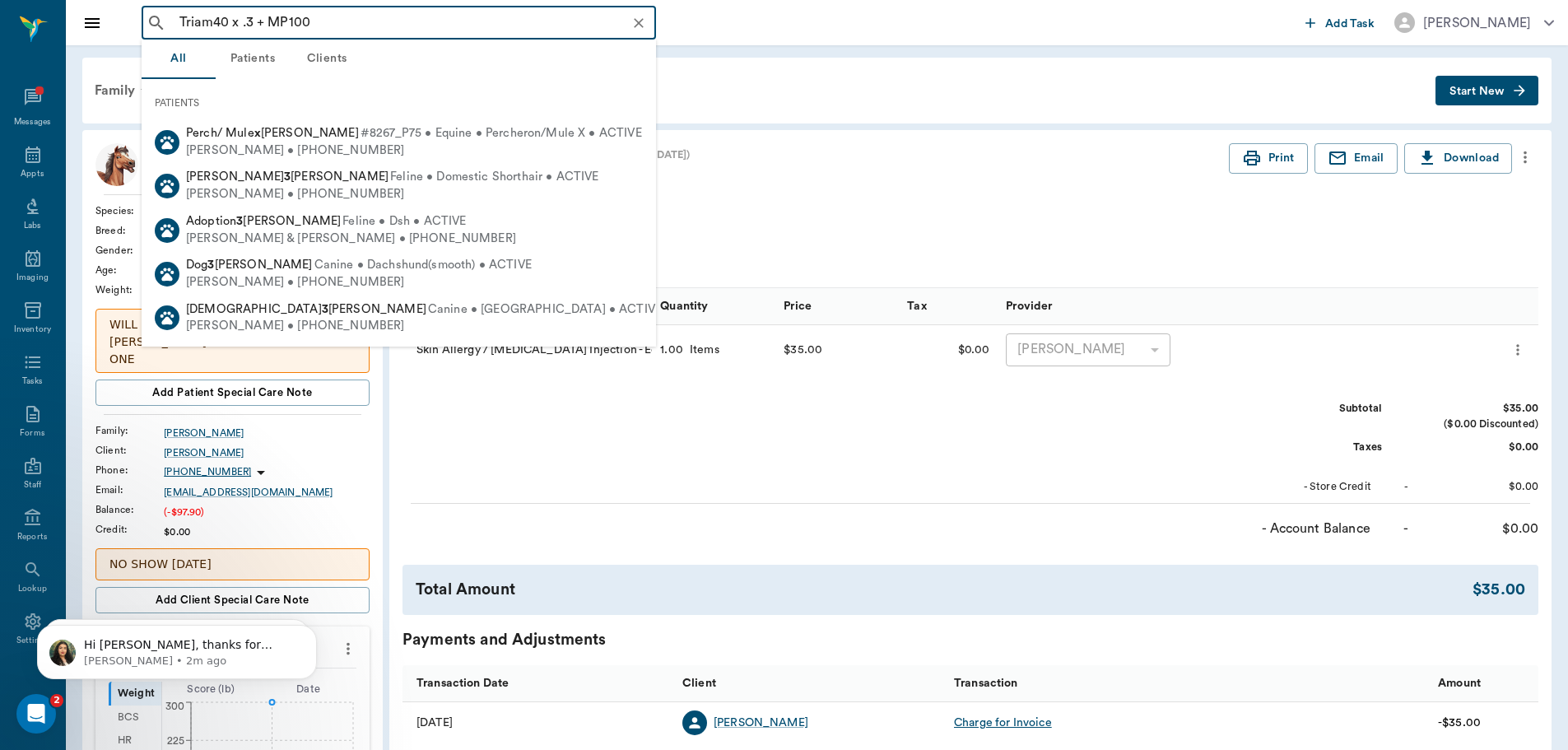
click at [637, 28] on icon "Clear" at bounding box center [638, 23] width 17 height 17
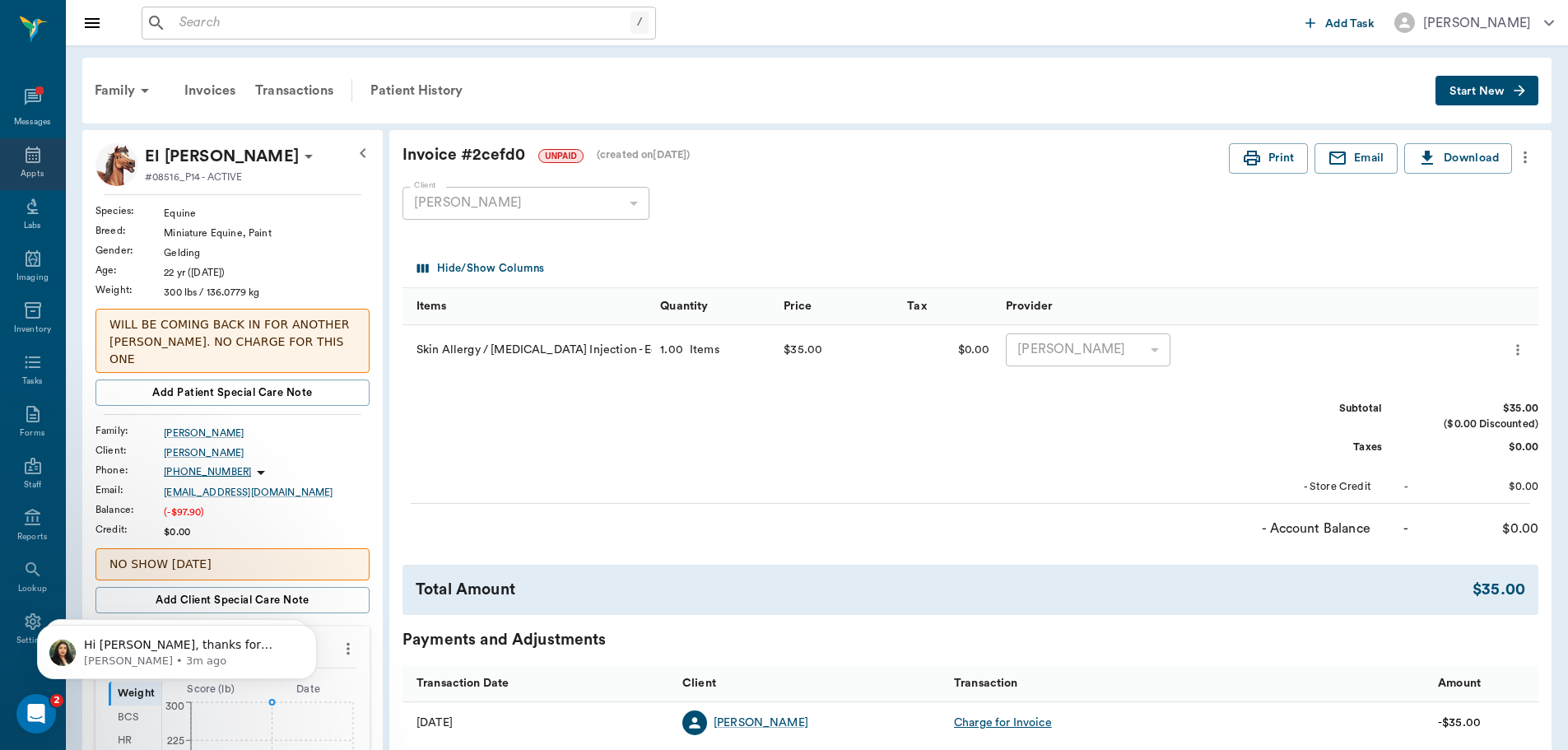
click at [36, 161] on div "Appts" at bounding box center [32, 164] width 65 height 52
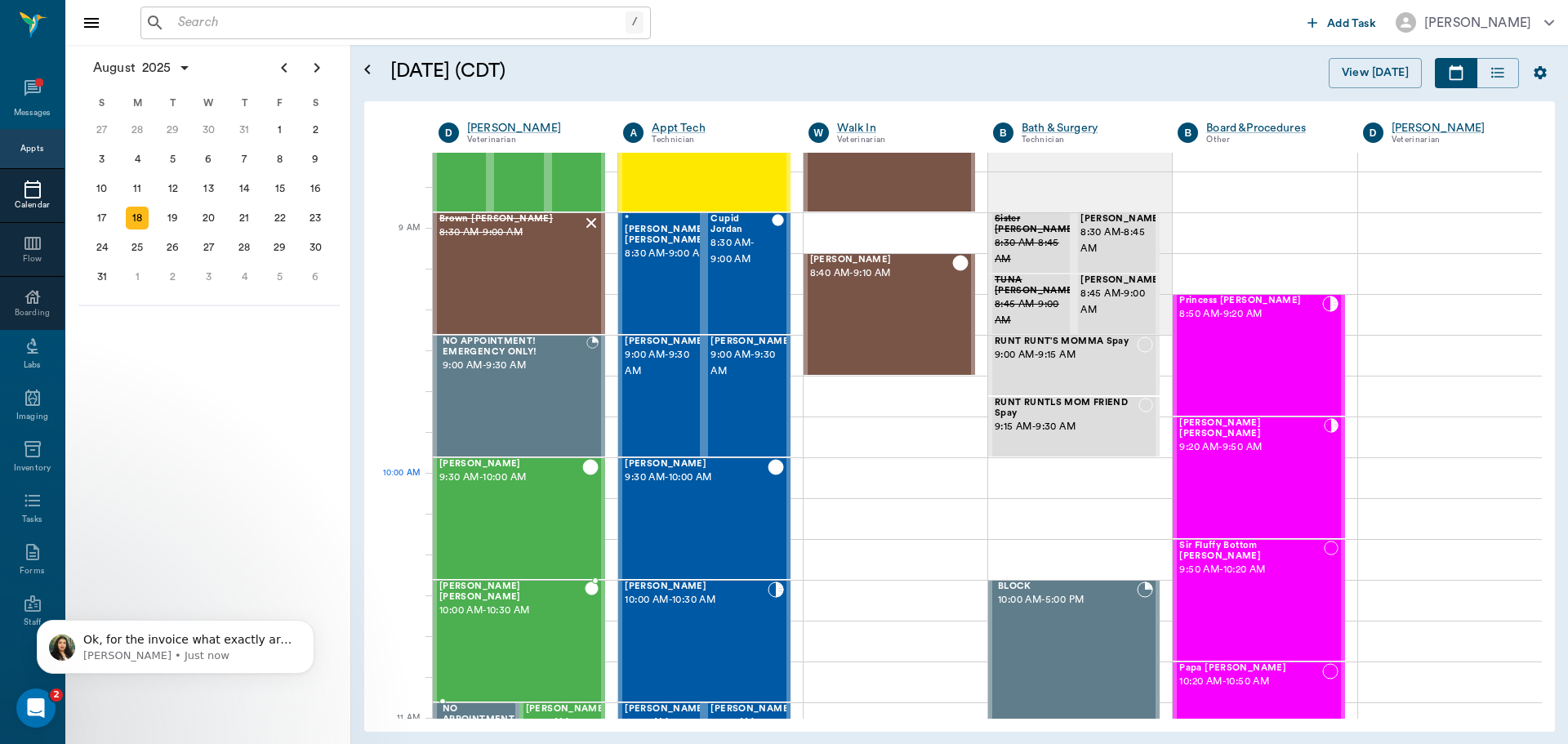
scroll to position [245, 0]
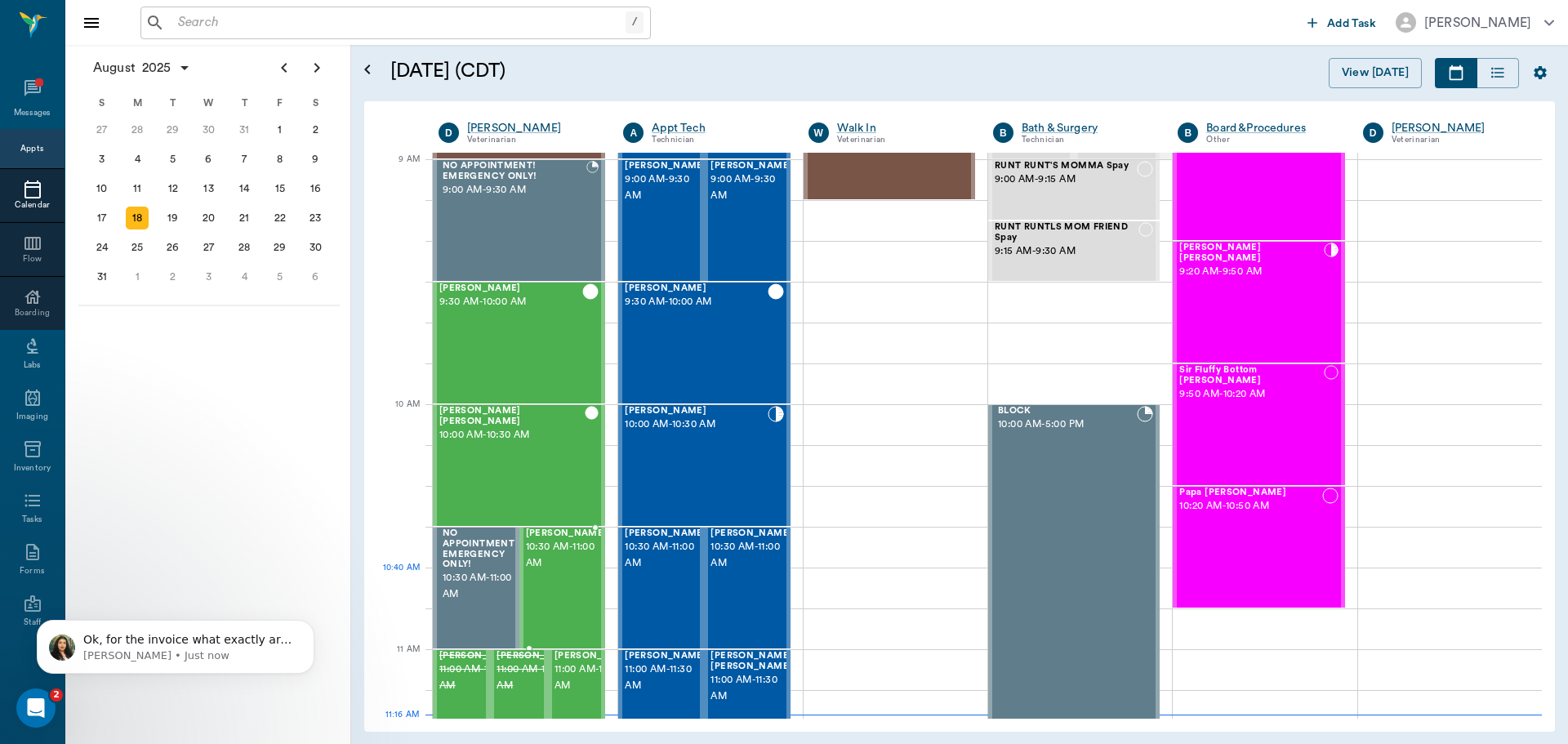
click at [552, 571] on span "10:30 AM - 11:00 AM" at bounding box center [566, 555] width 82 height 33
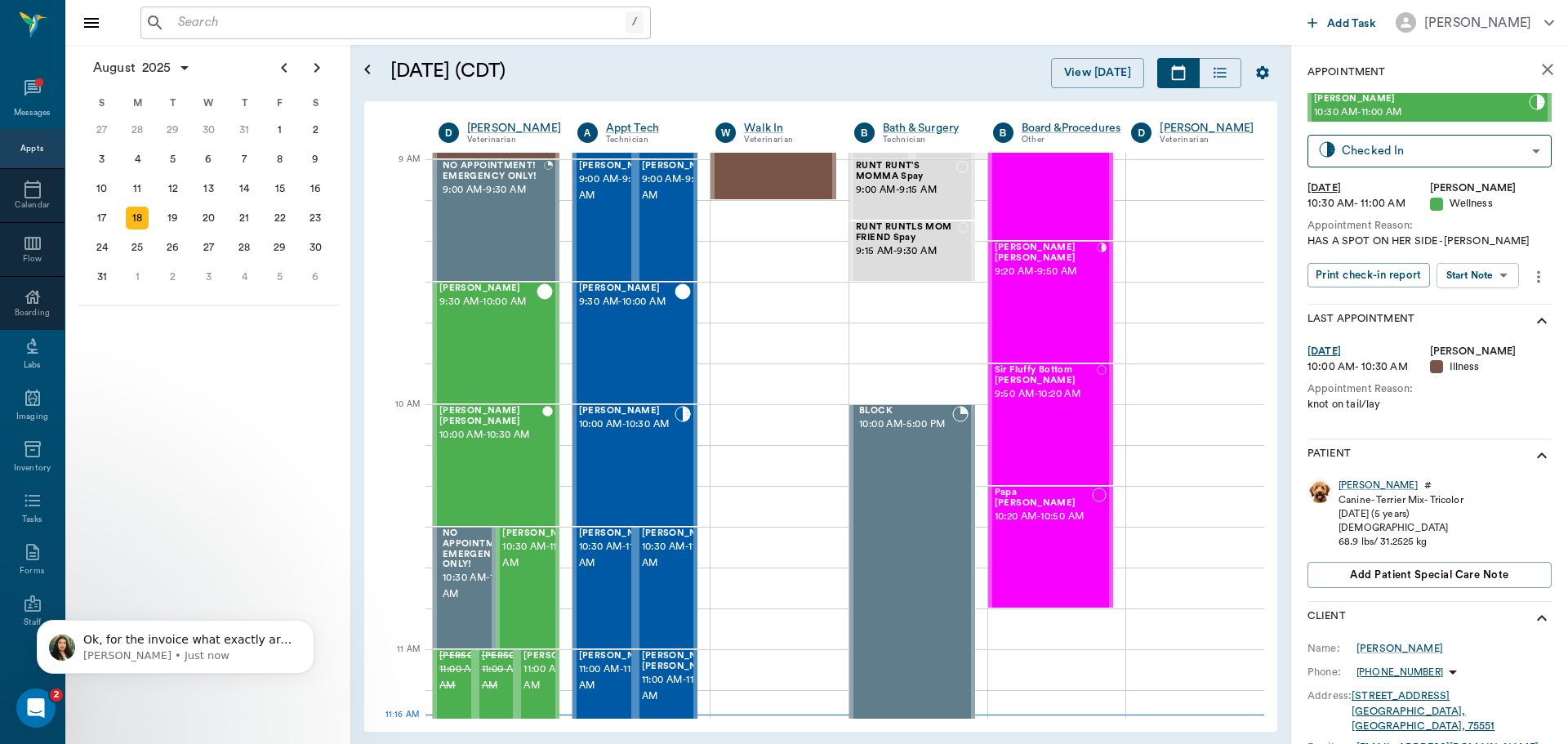
click at [1498, 278] on body "/ ​ Add Task [PERSON_NAME] Nectar Messages Appts Calendar Flow Boarding Labs Im…" at bounding box center [784, 372] width 1568 height 744
click at [1494, 304] on li "Start SOAP" at bounding box center [1478, 308] width 114 height 27
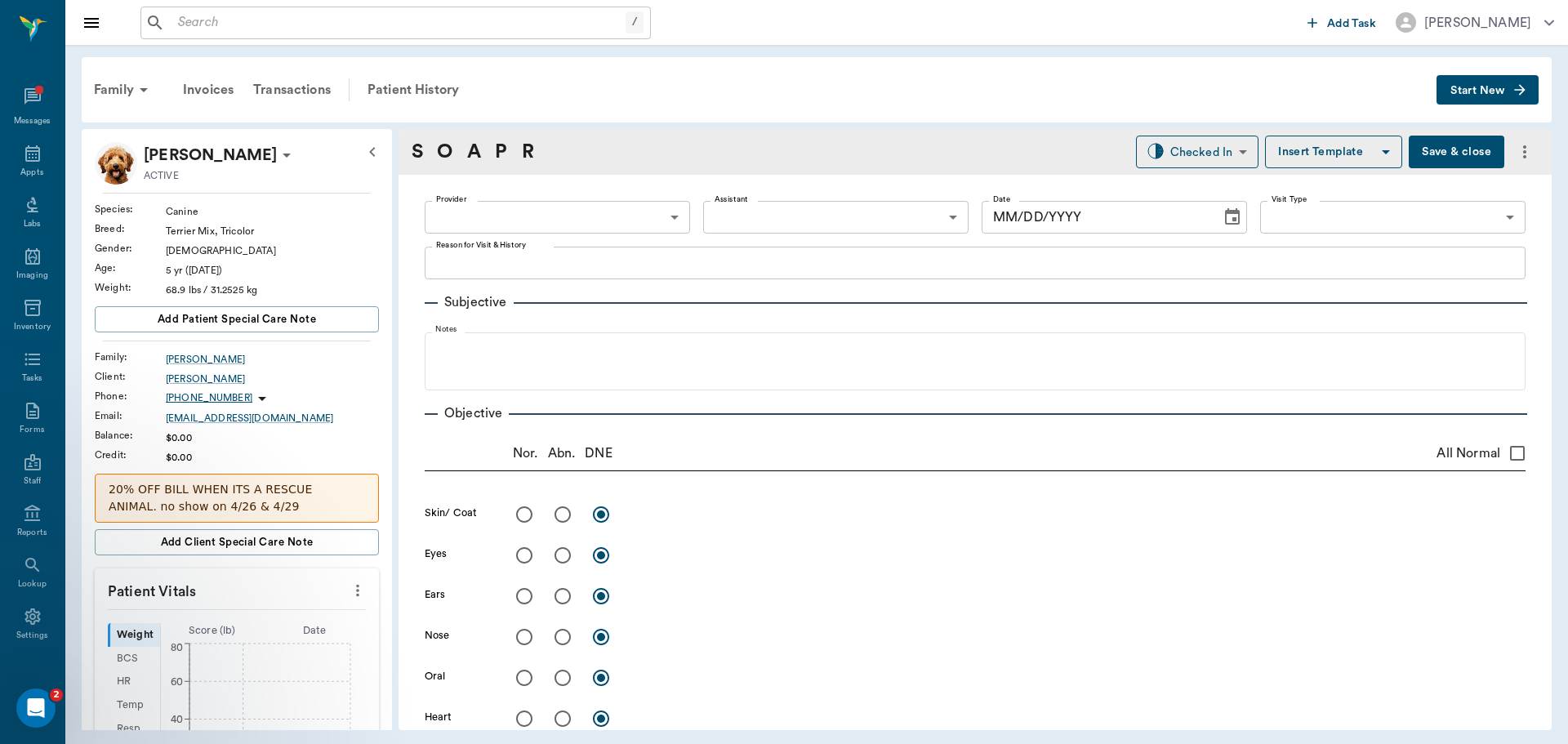
type input "63ec2f075fda476ae8351a4d"
type input "65d2be4f46e3a538d89b8c14"
type textarea "HAS A SPOT ON HER SIDE -[PERSON_NAME]"
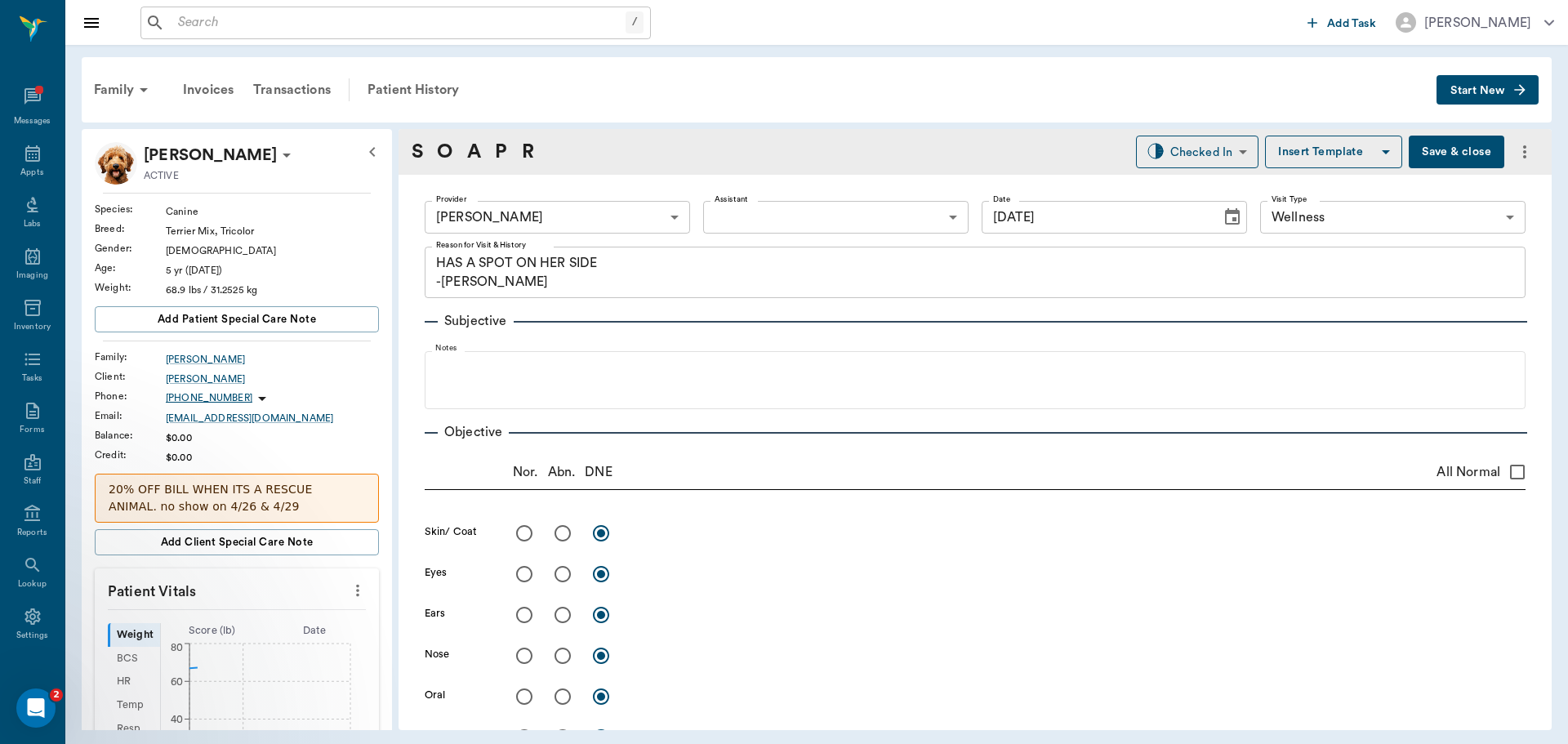
type input "[DATE]"
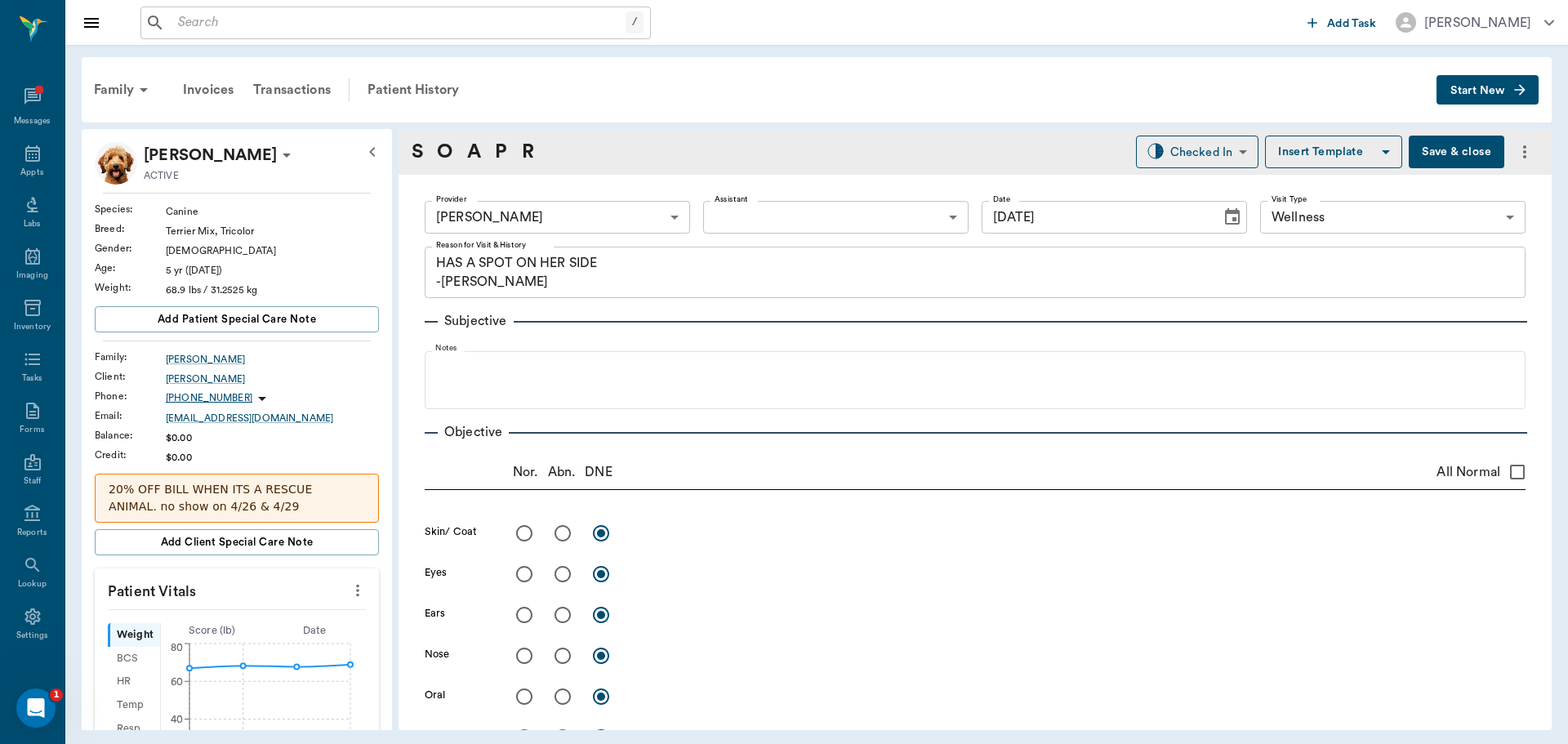
click at [348, 593] on icon "more" at bounding box center [357, 589] width 18 height 19
click at [279, 612] on span "Enter Vitals" at bounding box center [277, 618] width 137 height 17
click at [225, 644] on input "text" at bounding box center [236, 640] width 142 height 33
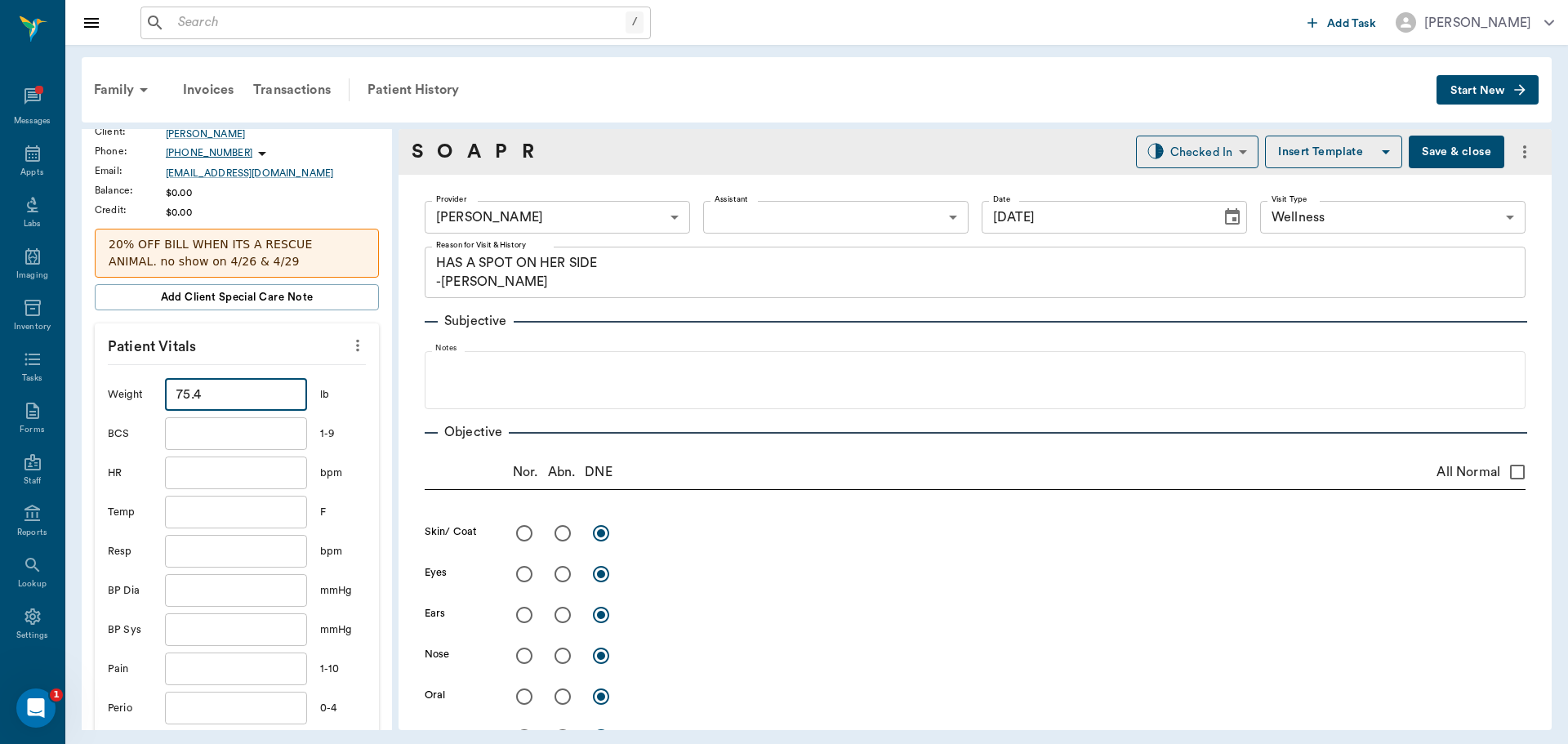
scroll to position [408, 0]
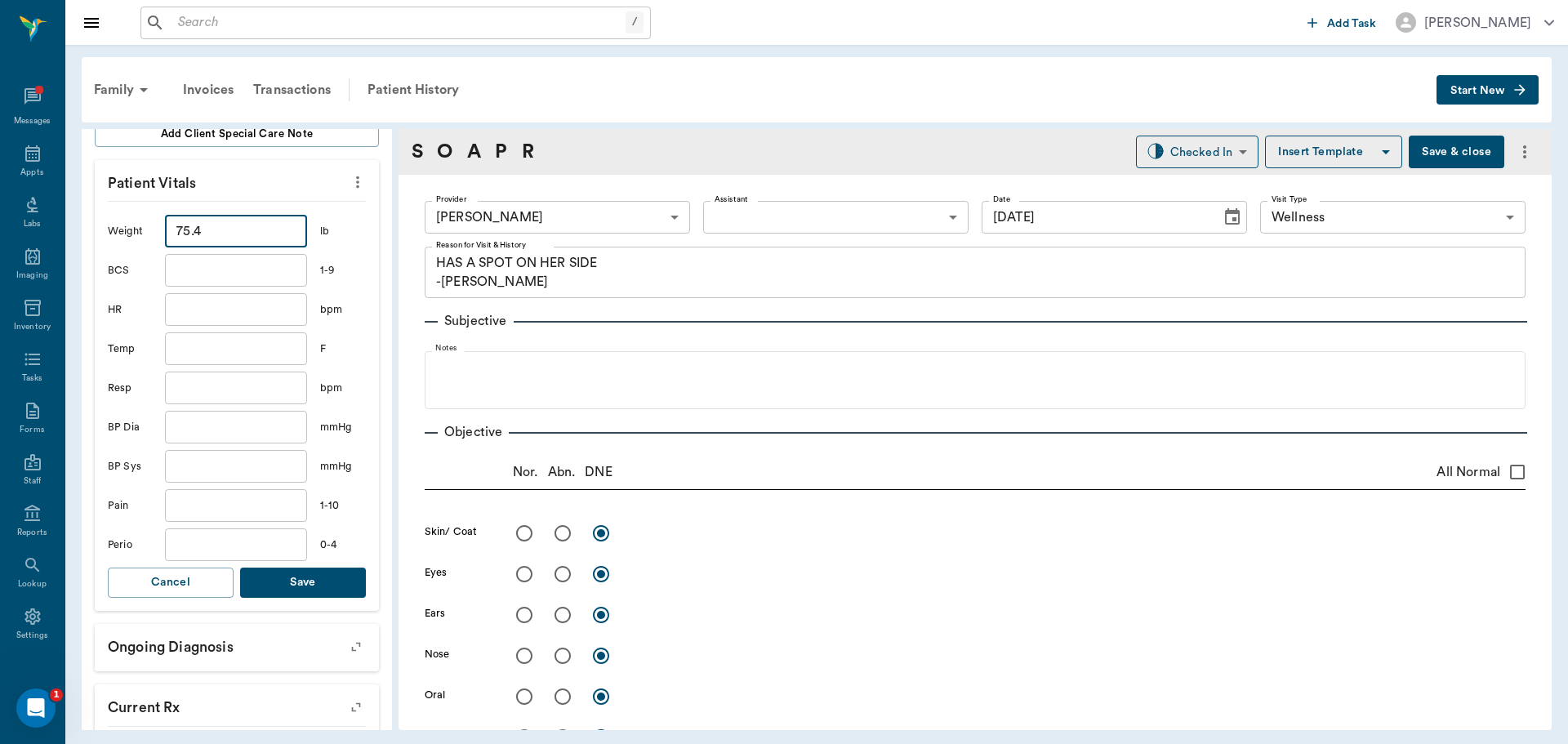
type input "75.4"
click at [311, 596] on button "Save" at bounding box center [302, 582] width 126 height 30
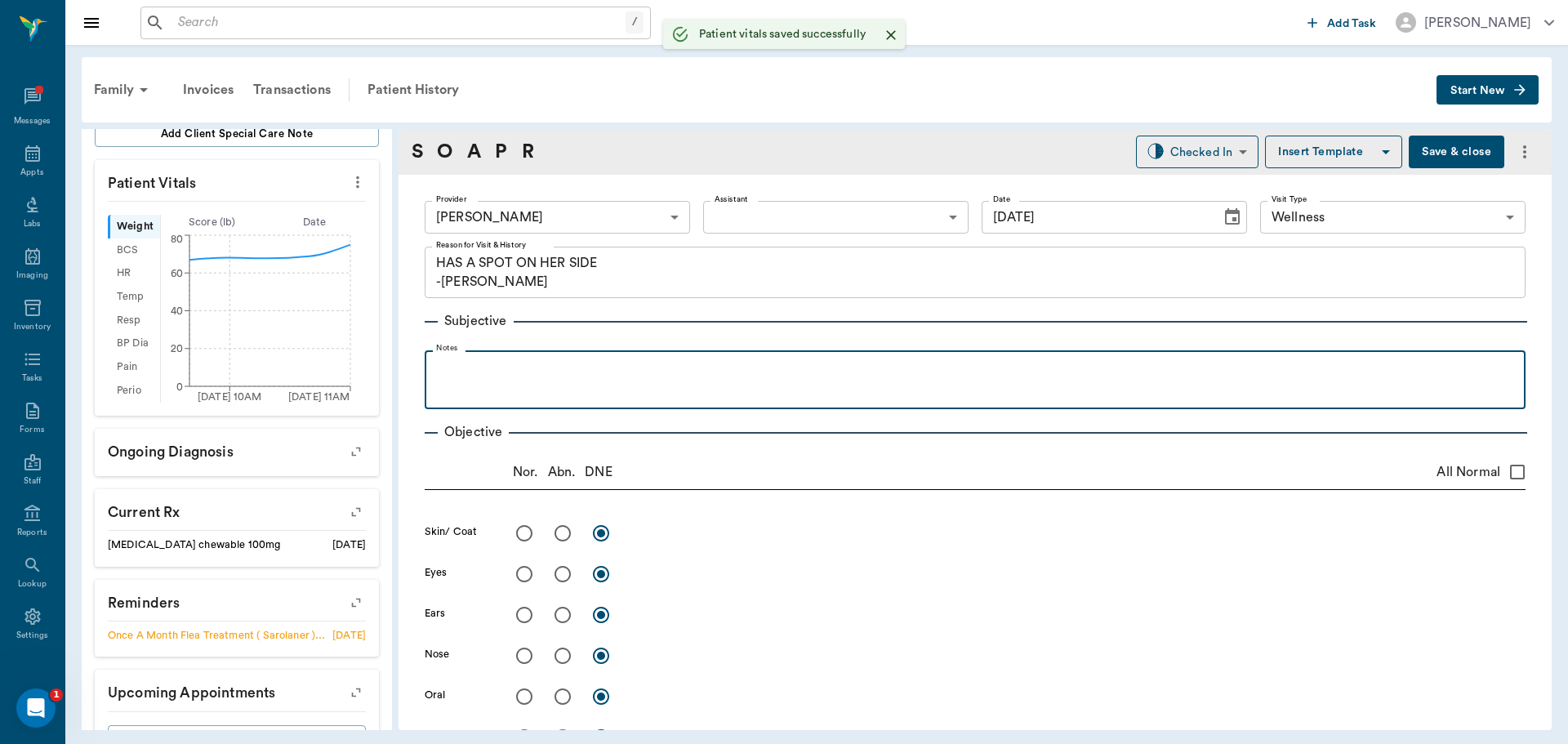
click at [461, 366] on p at bounding box center [974, 367] width 1084 height 19
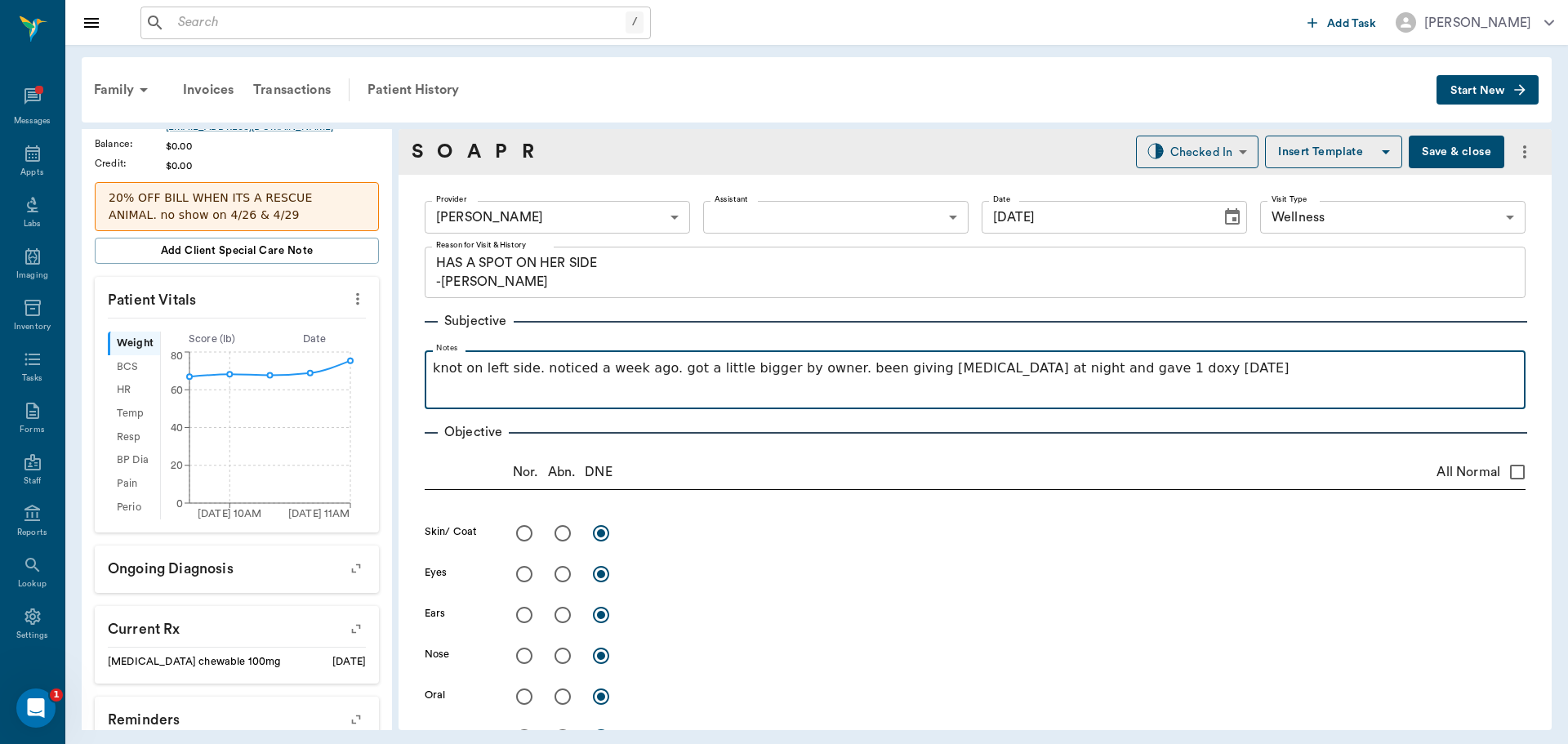
scroll to position [326, 0]
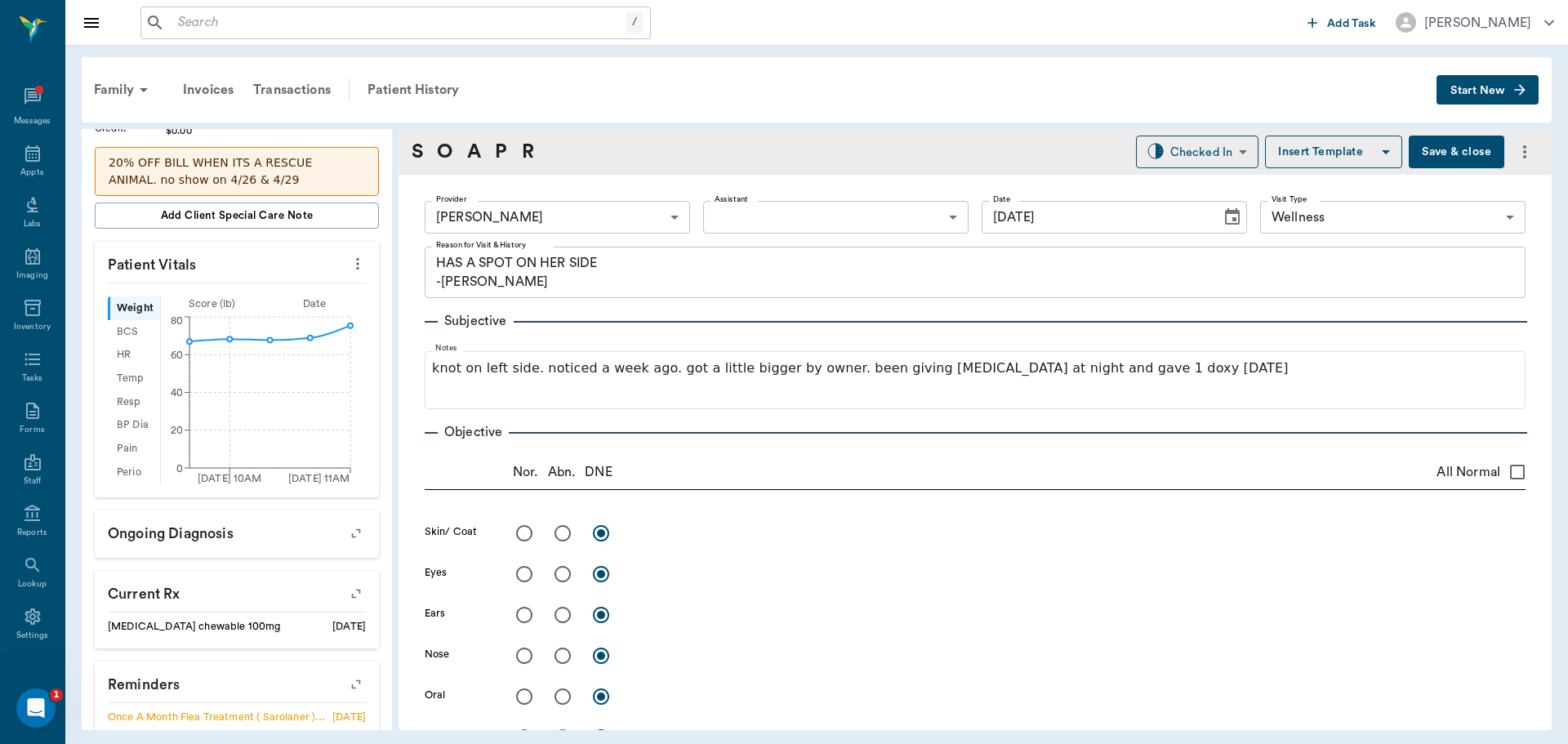
click at [348, 257] on icon "more" at bounding box center [357, 263] width 18 height 19
click at [256, 295] on span "Enter Vitals" at bounding box center [277, 291] width 137 height 17
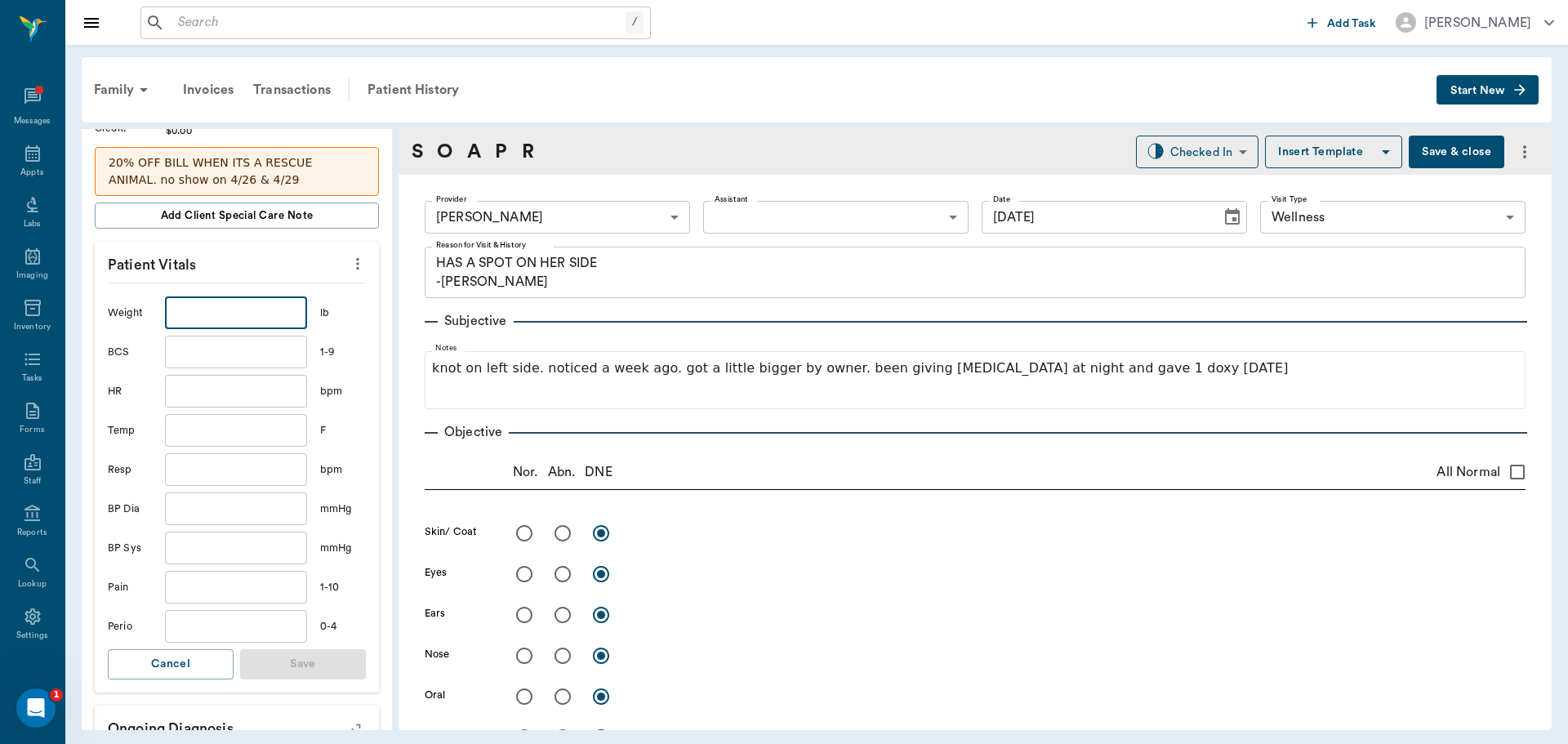
click at [180, 317] on input "text" at bounding box center [236, 312] width 142 height 33
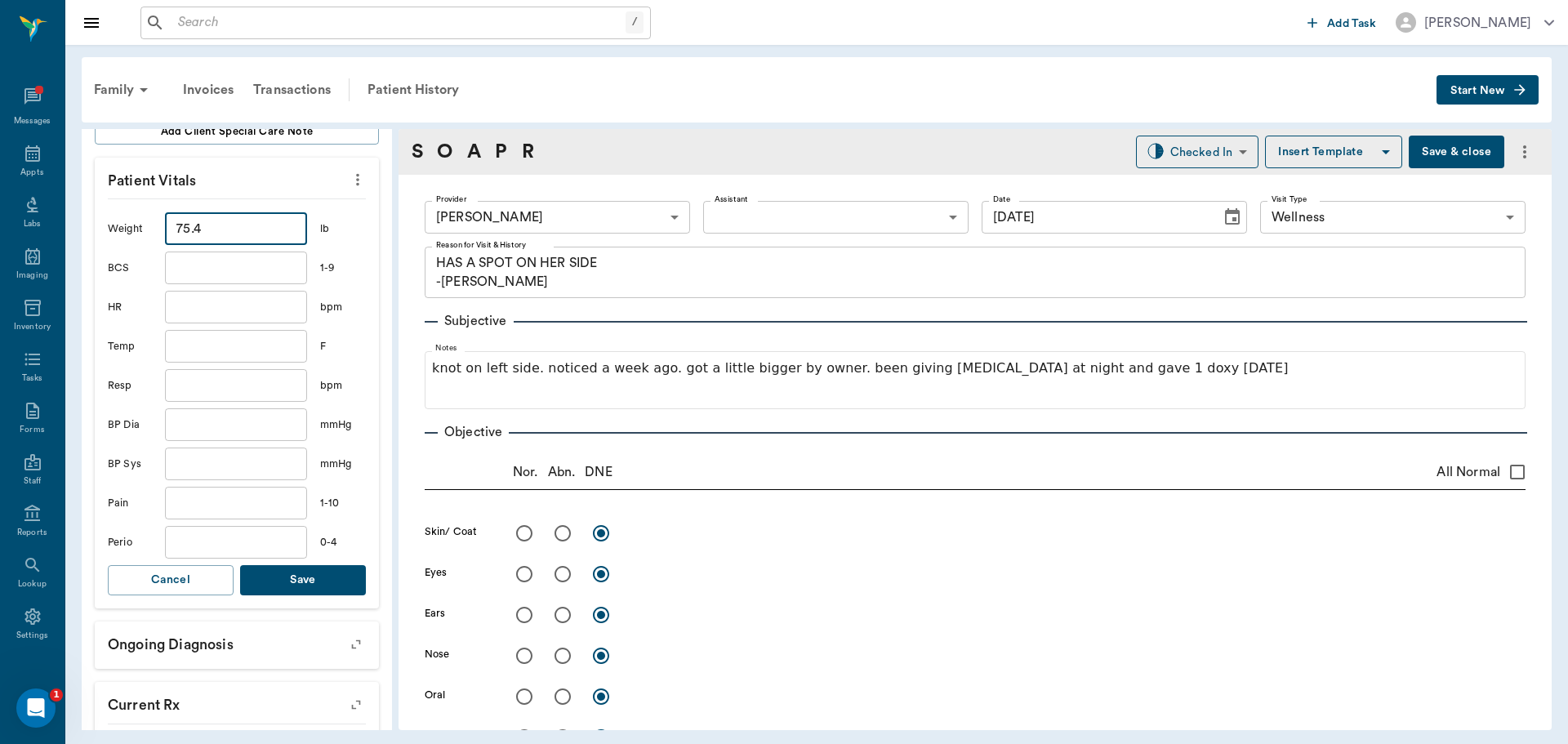
scroll to position [490, 0]
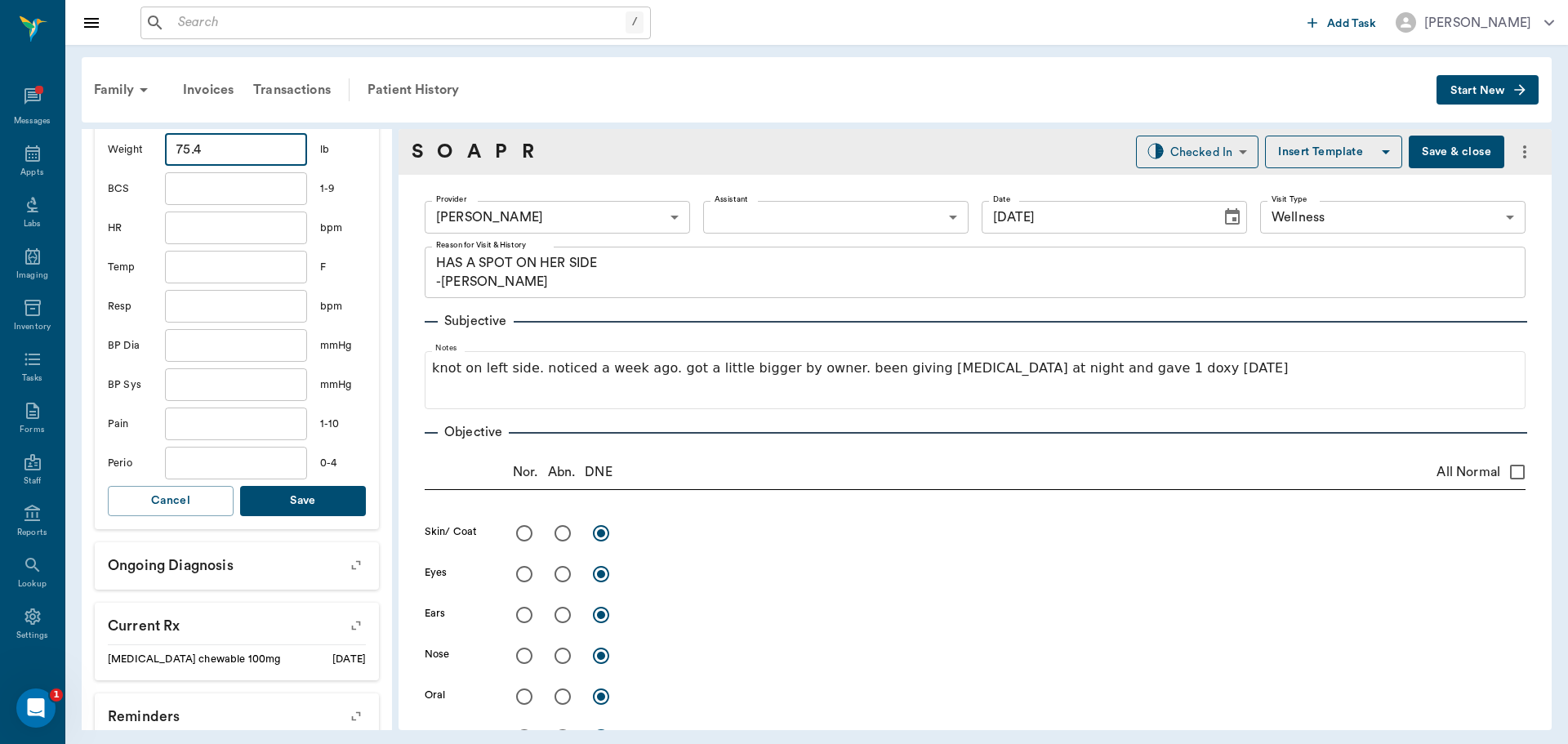
type input "75.4"
click at [215, 270] on input "text" at bounding box center [236, 268] width 142 height 33
type input "101.8"
click at [334, 503] on button "Save" at bounding box center [302, 500] width 126 height 30
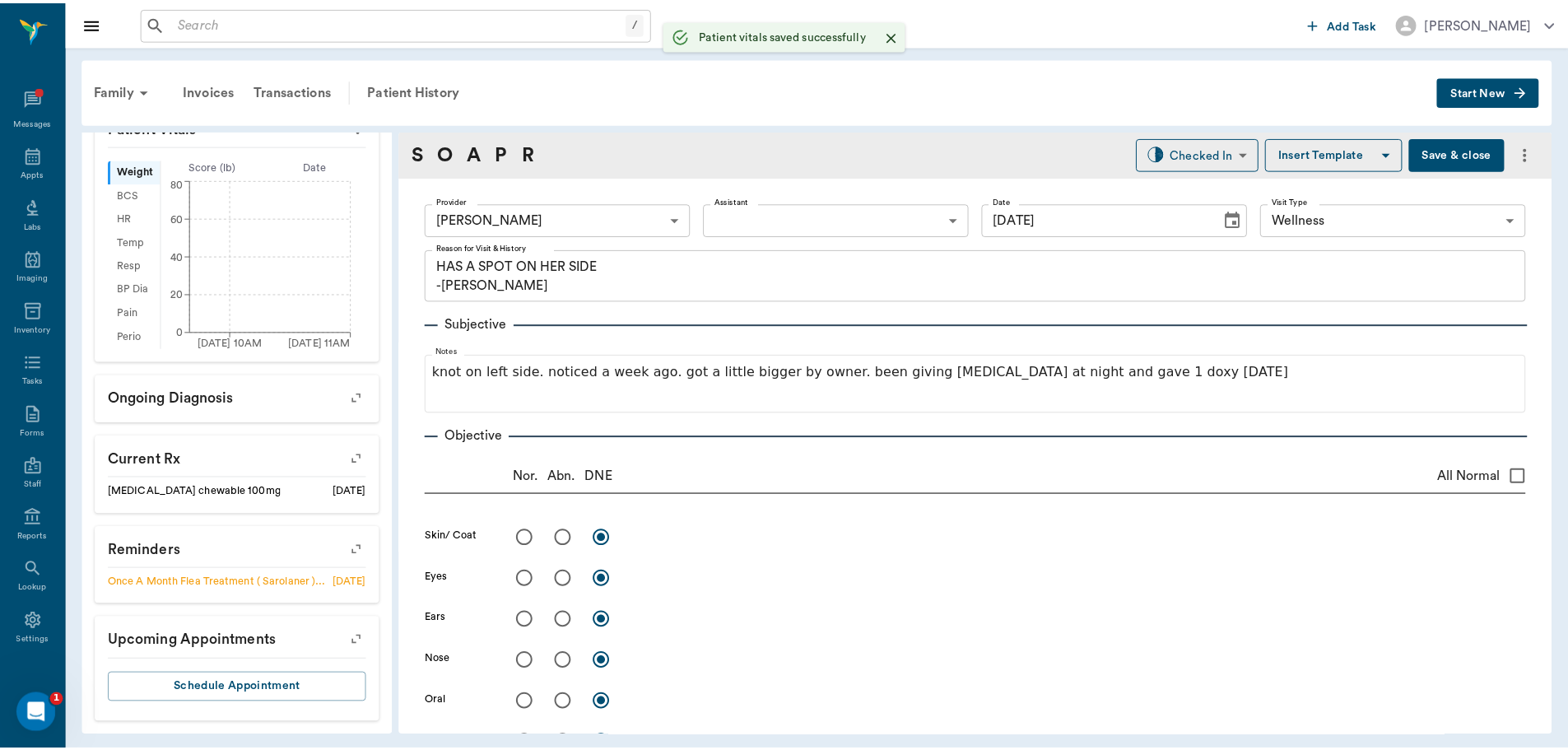
scroll to position [469, 0]
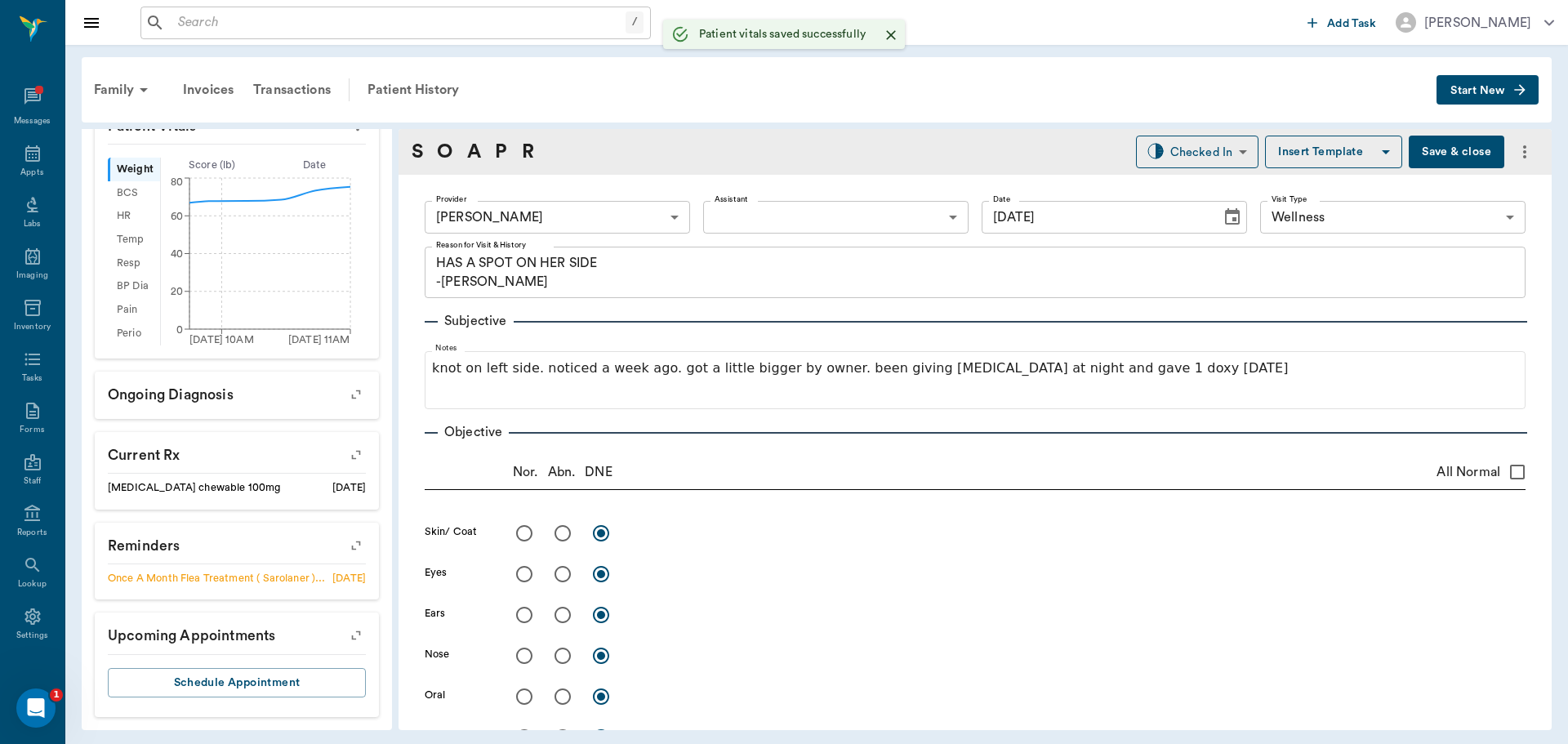
click at [1409, 163] on button "Save & close" at bounding box center [1456, 152] width 95 height 33
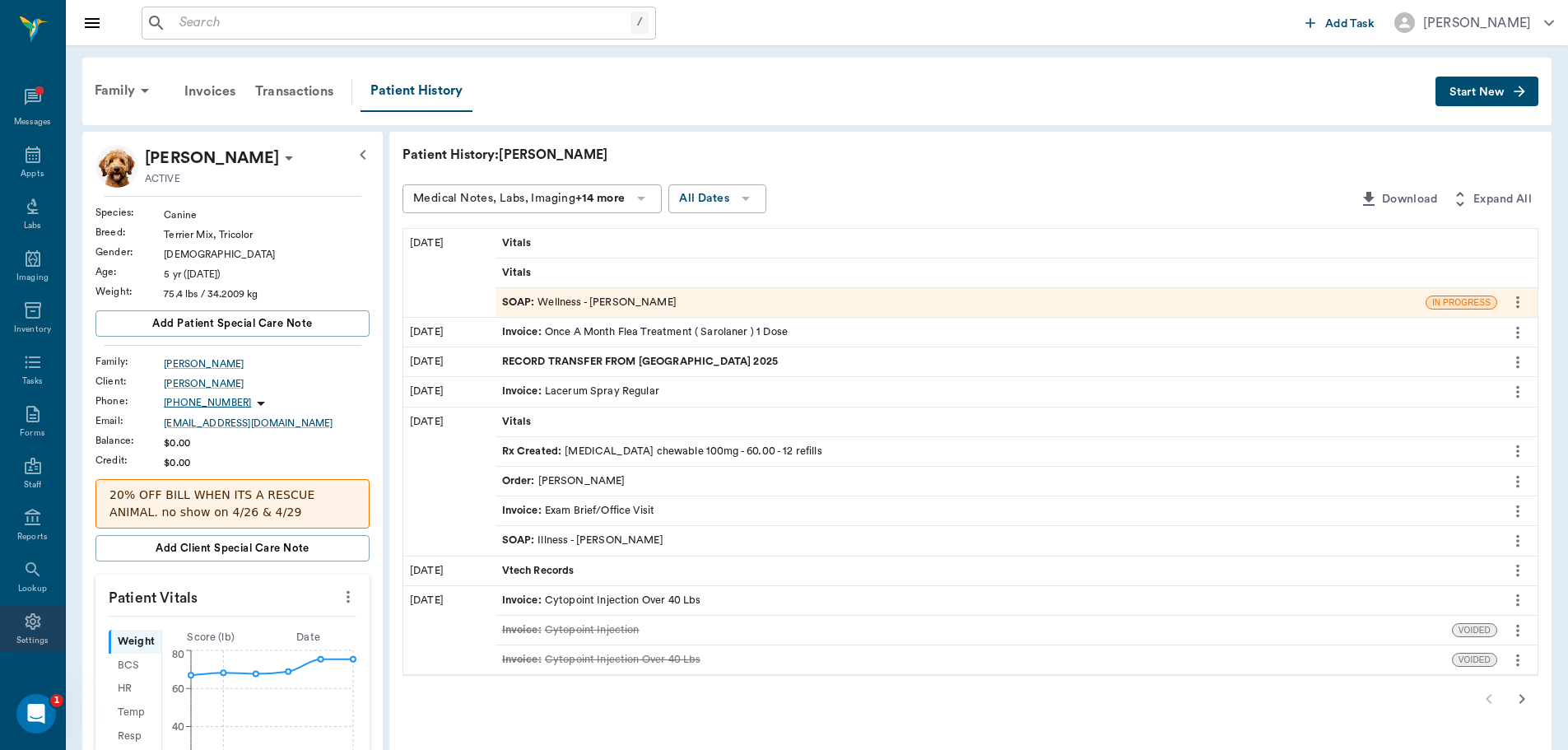
click at [23, 624] on icon at bounding box center [32, 621] width 19 height 19
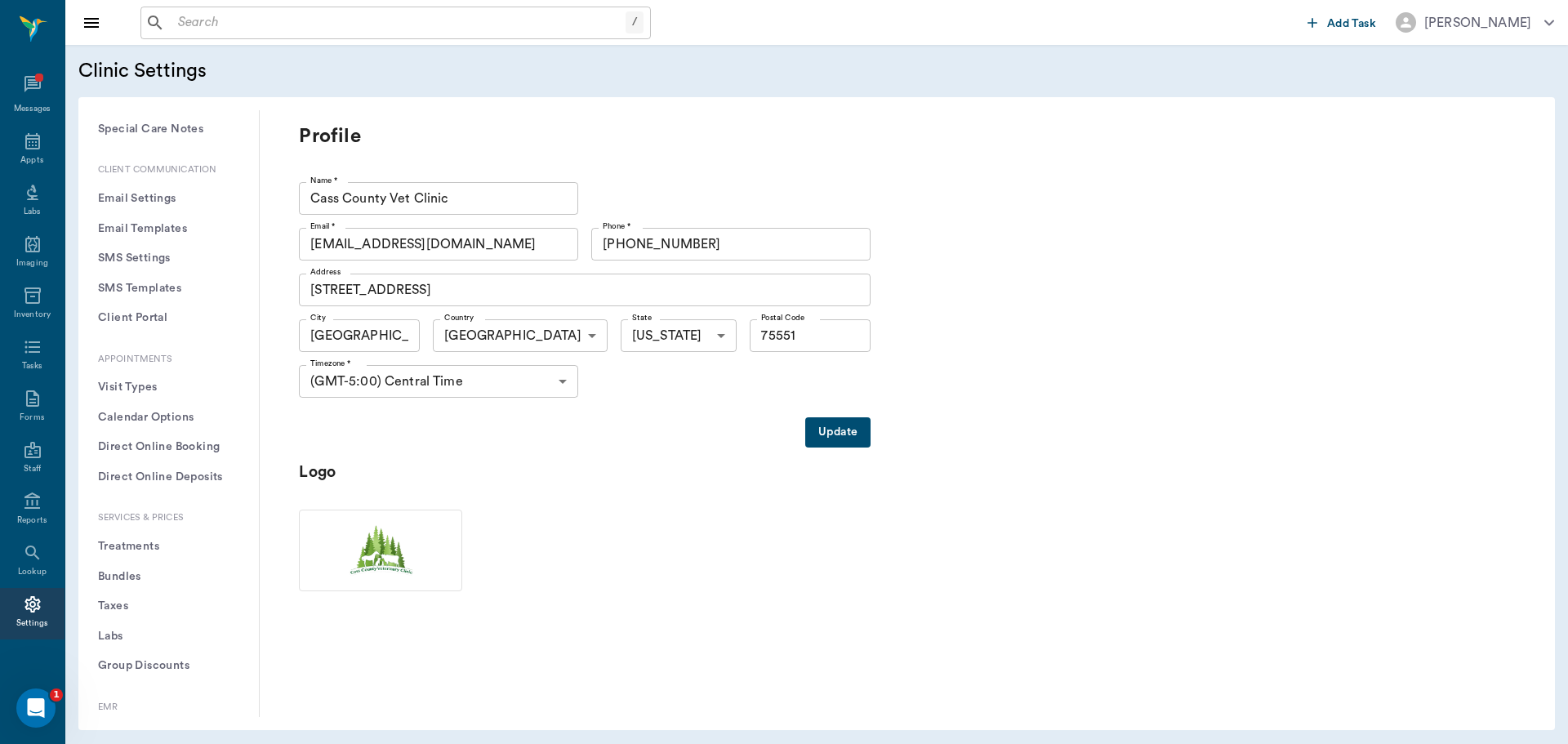
scroll to position [245, 0]
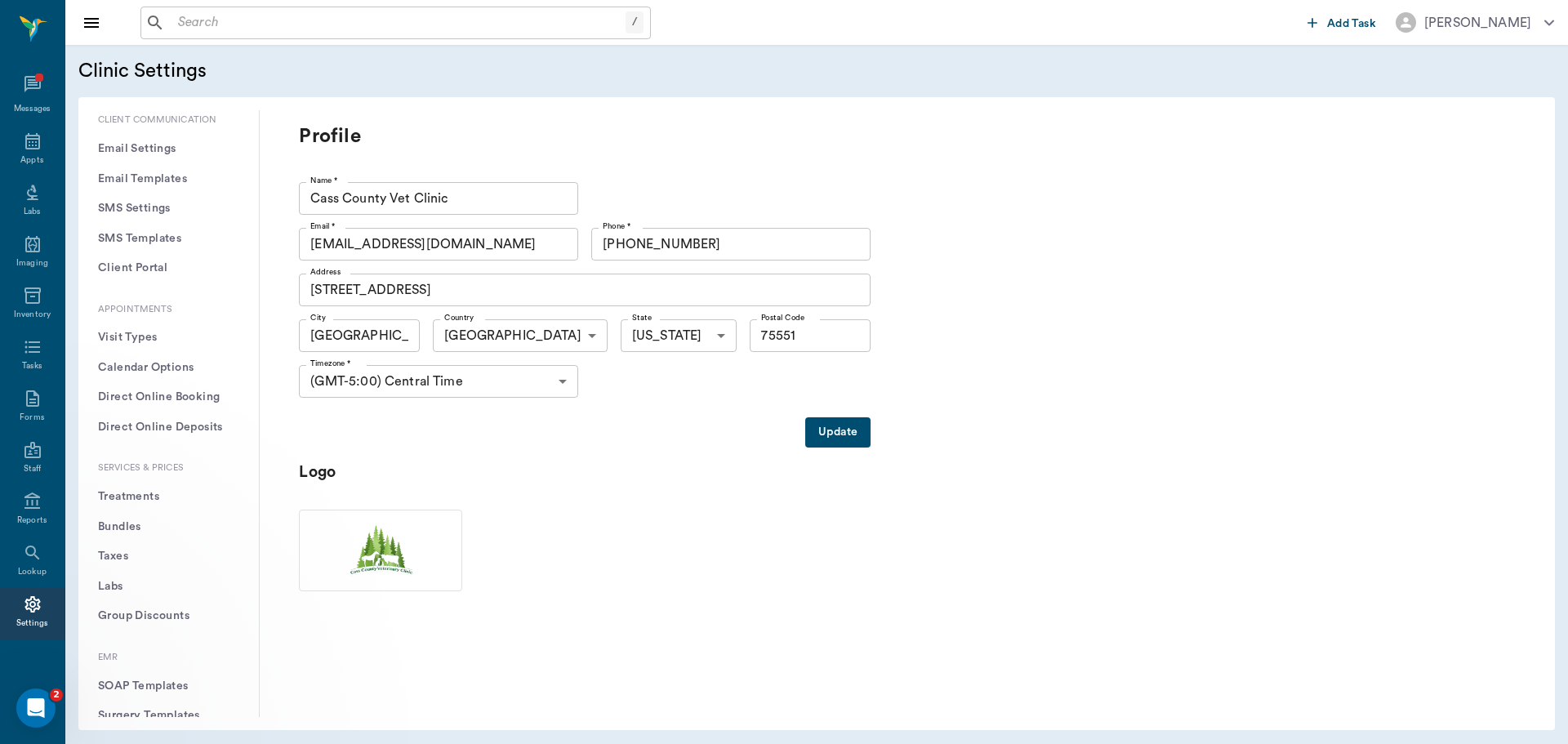
click at [137, 490] on button "Treatments" at bounding box center [169, 497] width 154 height 30
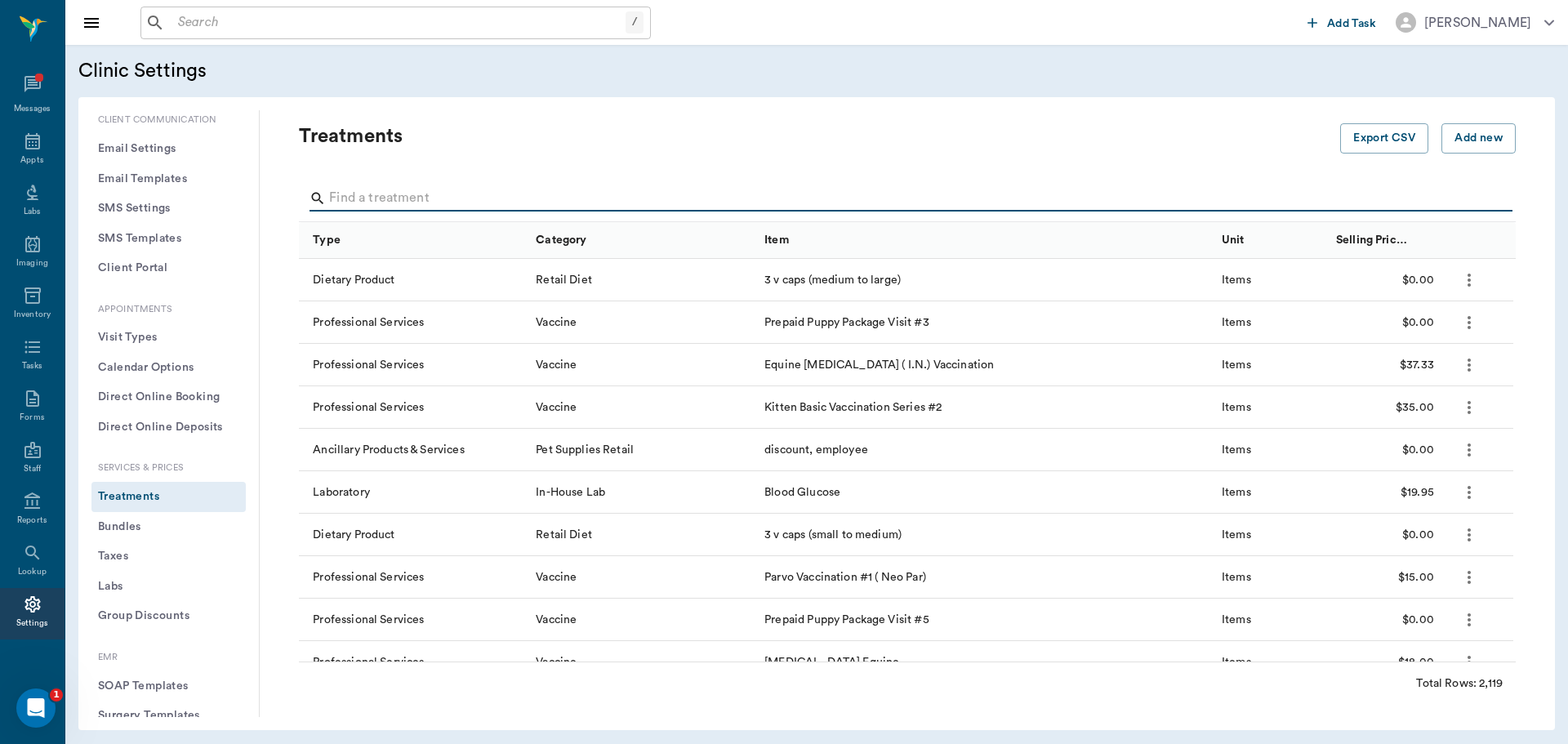
drag, startPoint x: 380, startPoint y: 197, endPoint x: 401, endPoint y: 164, distance: 39.1
click at [399, 175] on div "Treatments Export CSV Add new Type Category Item Unit Selling Price/Unit Dietar…" at bounding box center [907, 413] width 1217 height 580
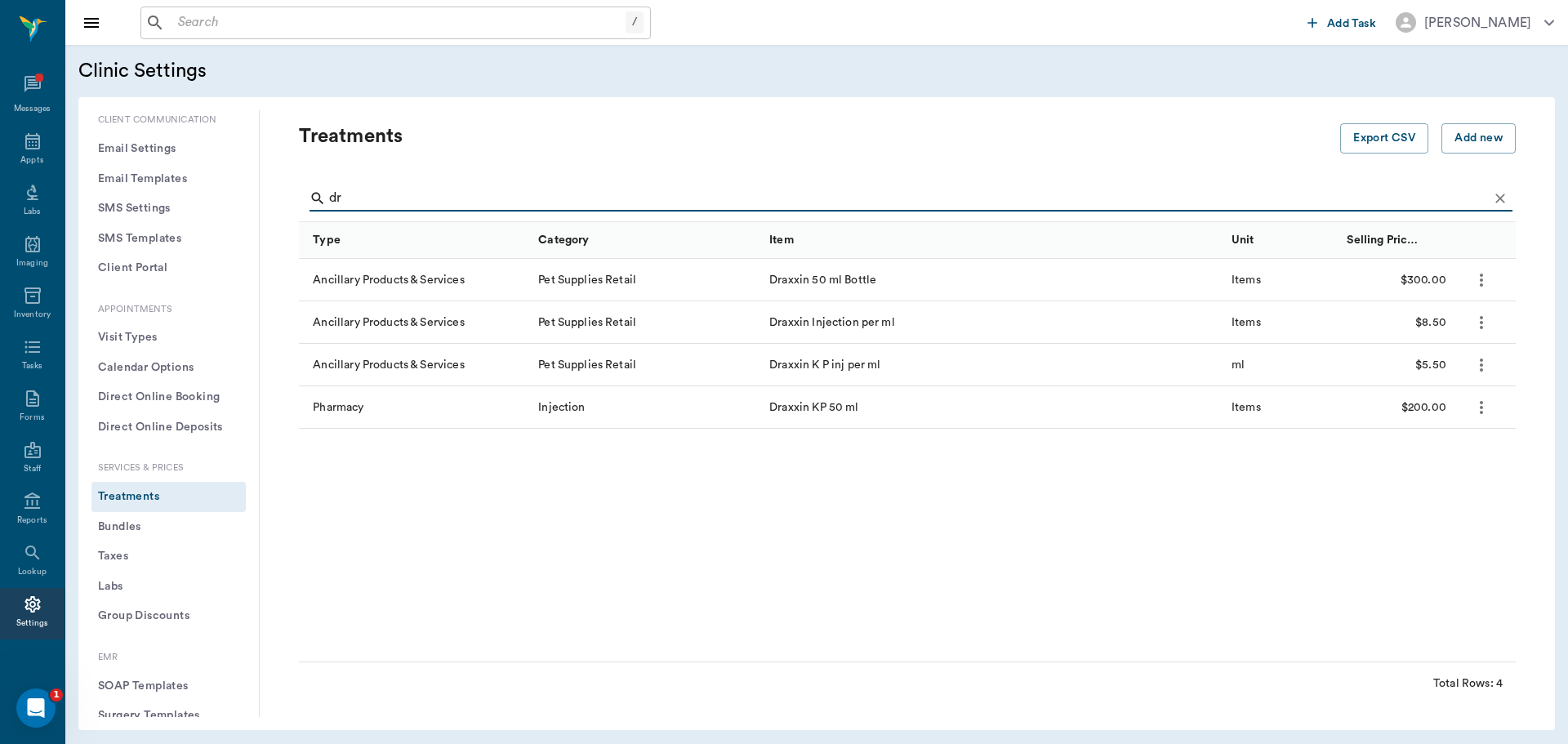
type input "d"
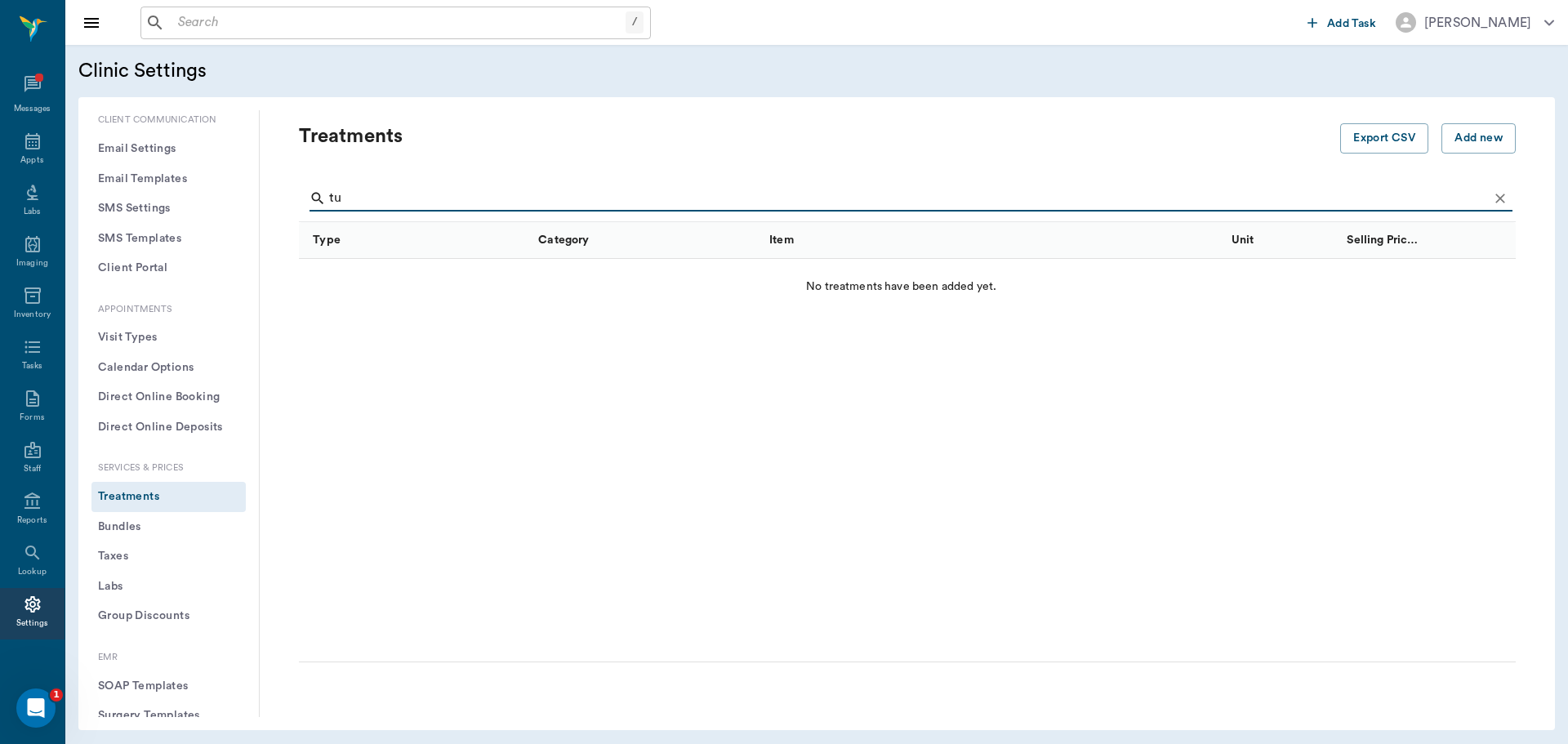
type input "t"
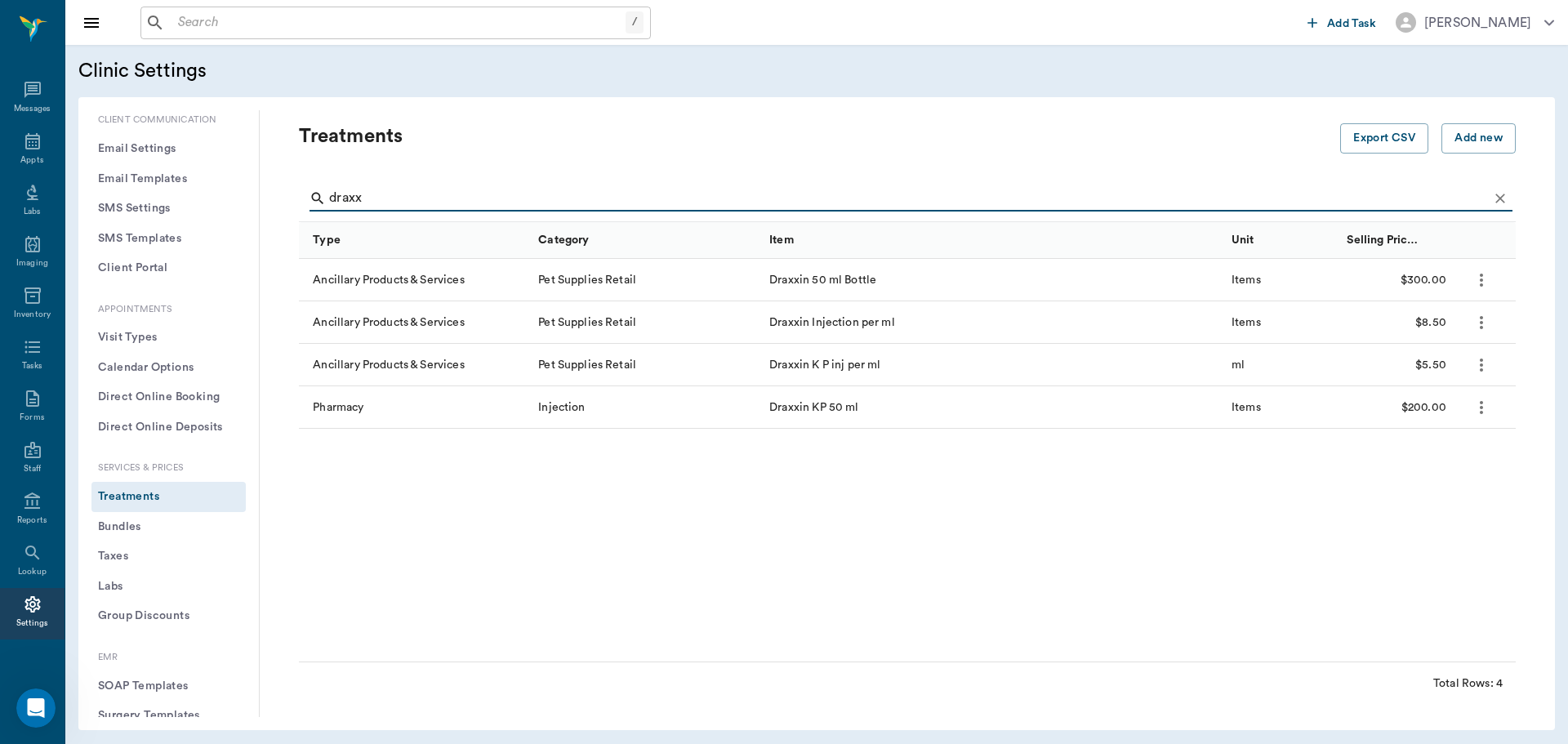
scroll to position [7, 0]
type input "draxx"
click at [32, 144] on icon at bounding box center [33, 141] width 15 height 16
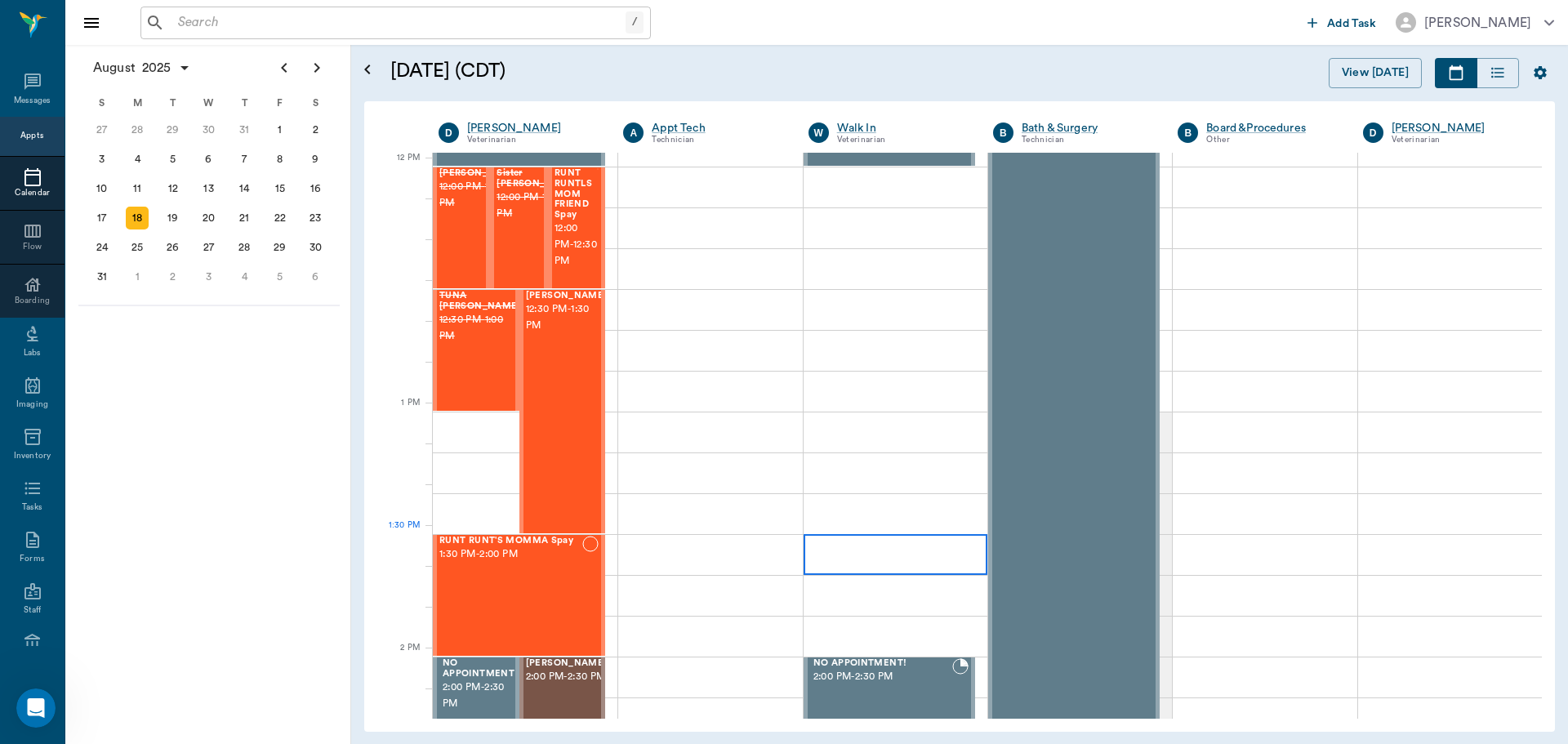
scroll to position [981, 0]
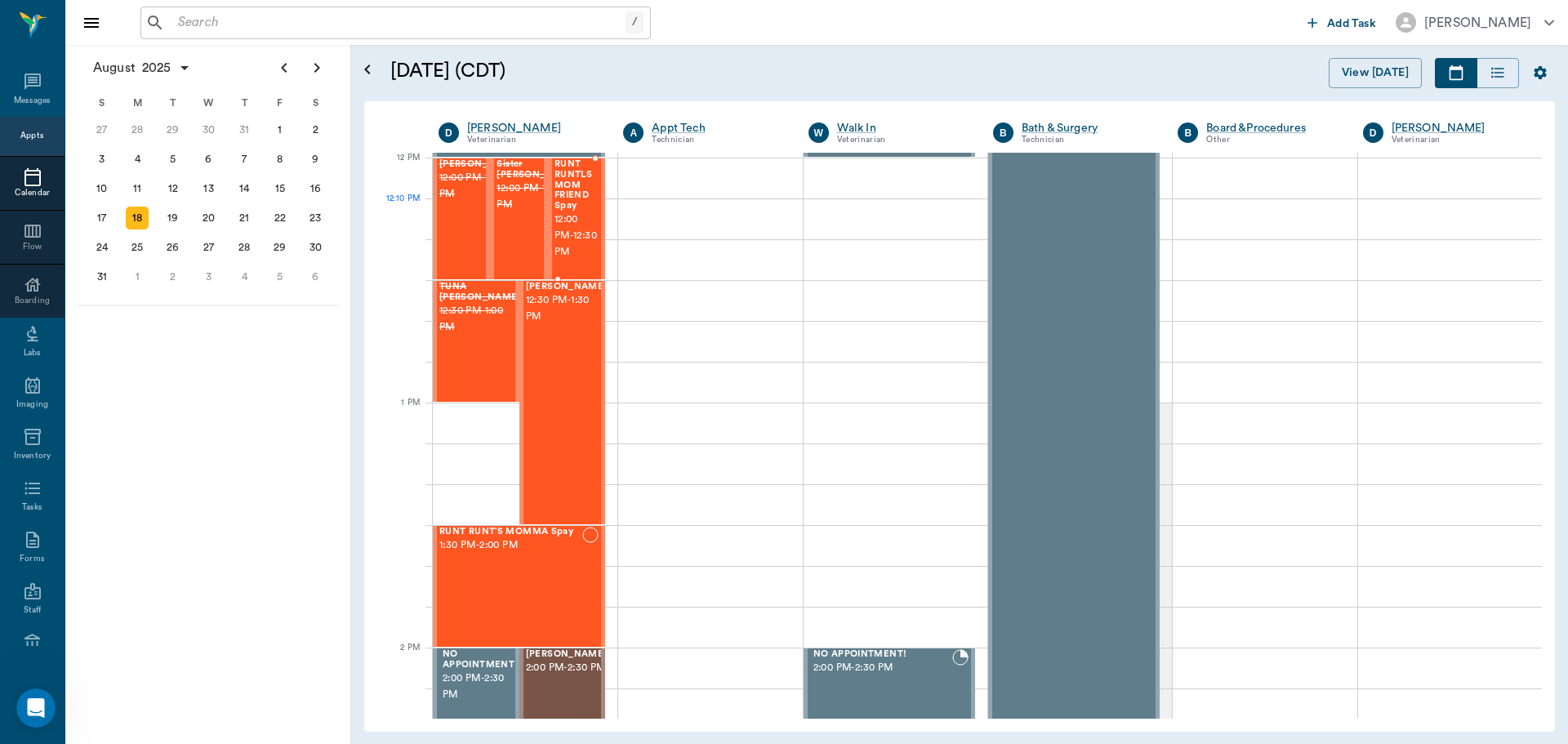
click at [580, 236] on span "12:00 PM - 12:30 PM" at bounding box center [576, 235] width 42 height 49
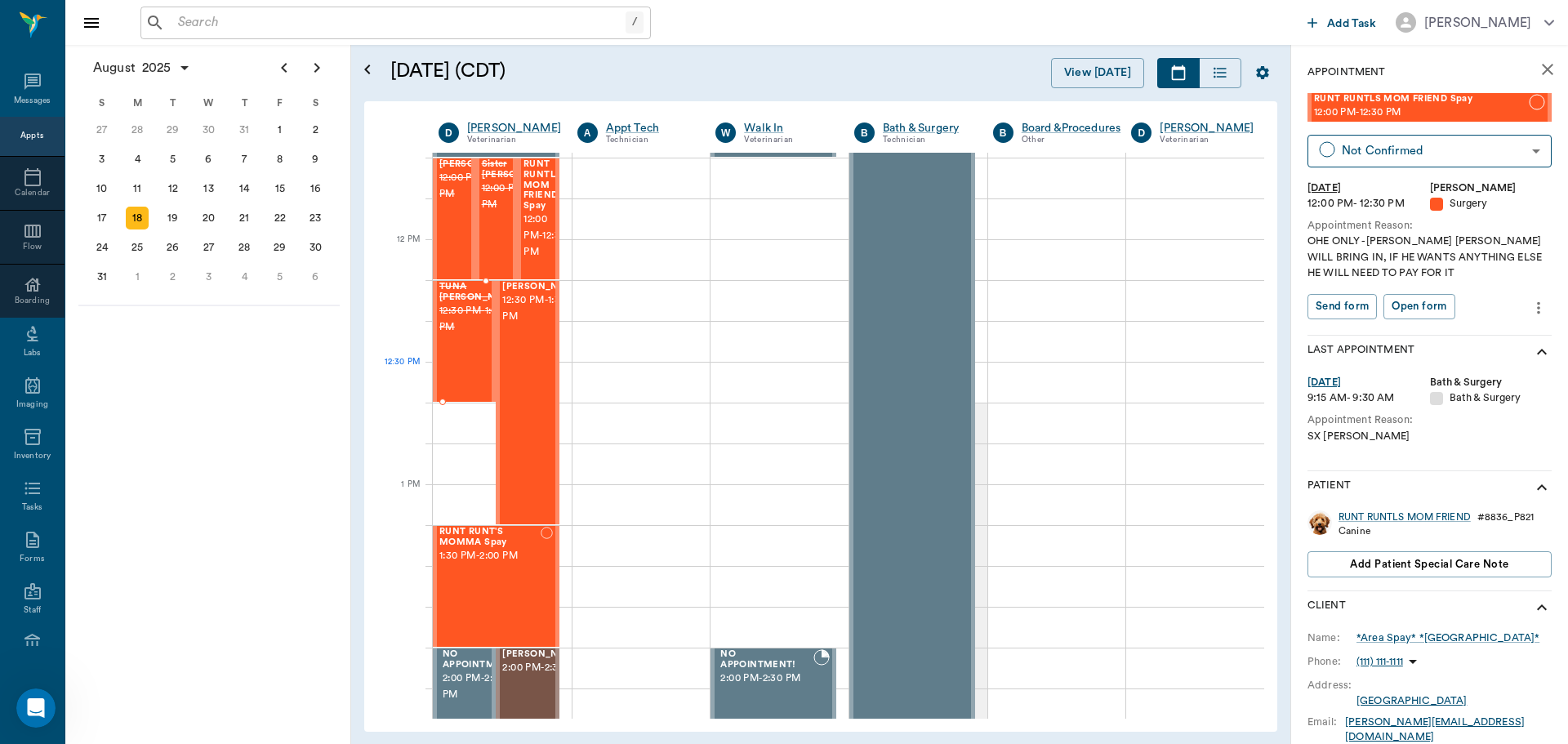
scroll to position [900, 0]
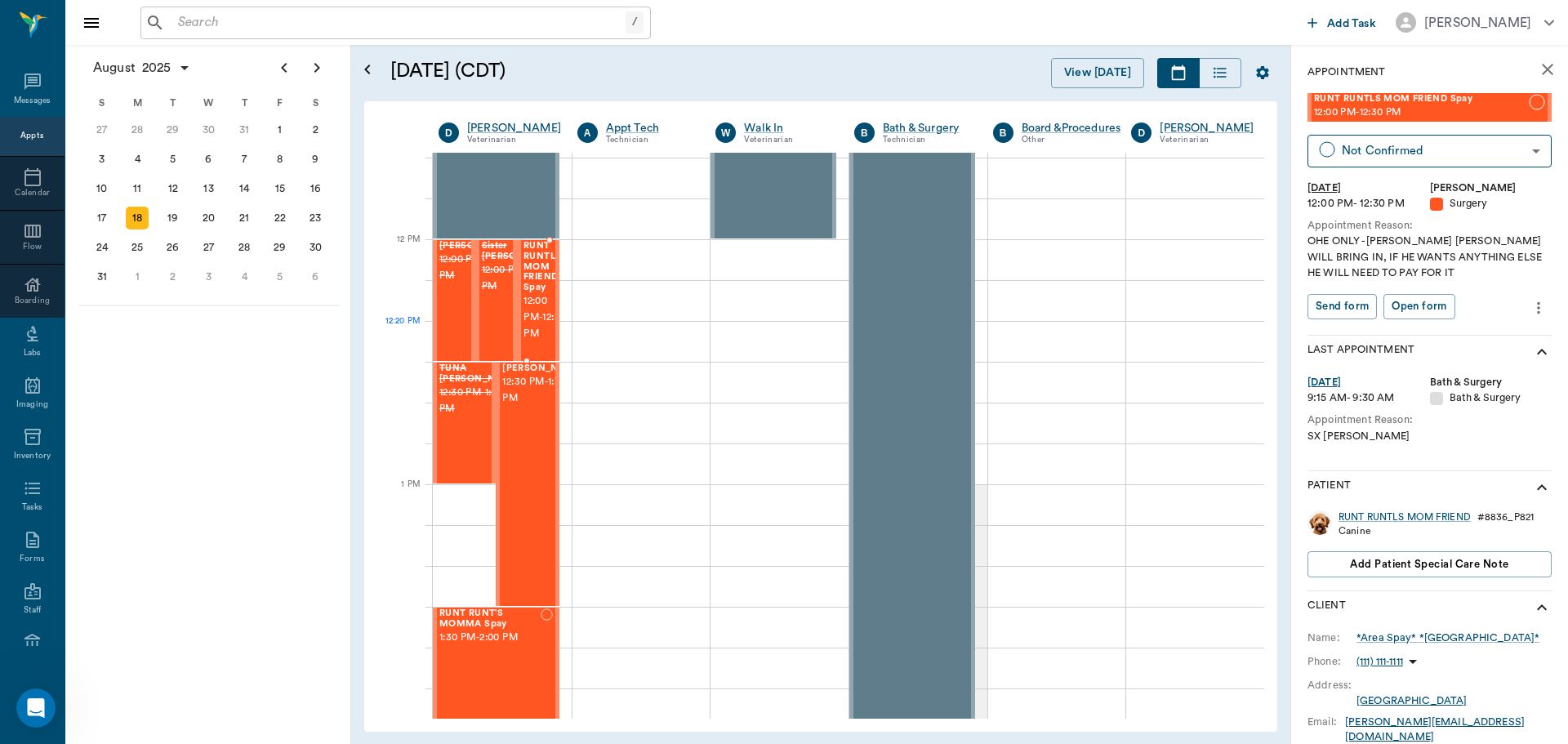
click at [528, 334] on span "12:00 PM - 12:30 PM" at bounding box center [544, 317] width 42 height 49
click at [534, 330] on span "12:00 PM - 12:30 PM" at bounding box center [544, 317] width 42 height 49
click at [474, 667] on div "RUNT RUNT'S MOMMA Spay 1:30 PM - 2:00 PM" at bounding box center [489, 668] width 101 height 119
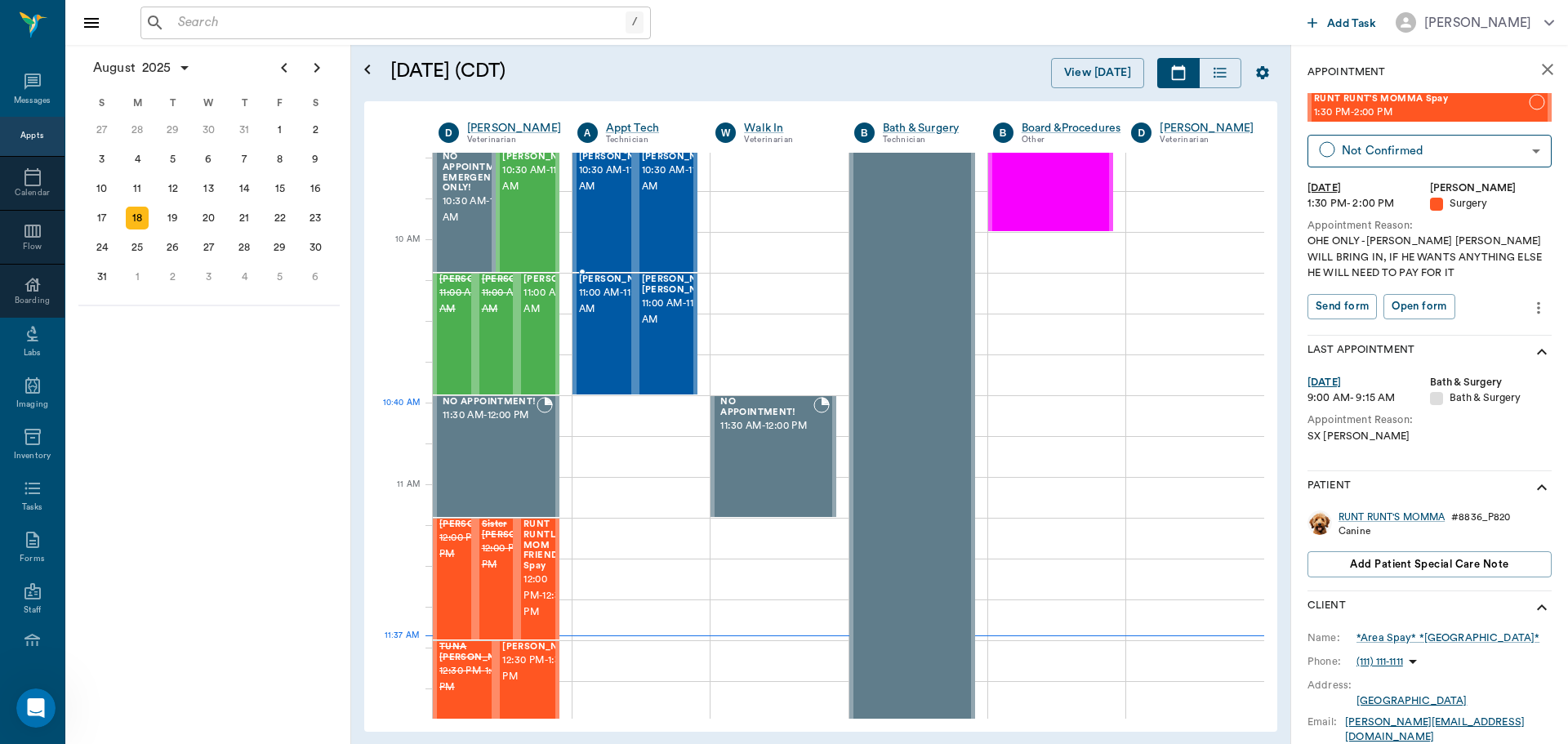
scroll to position [410, 0]
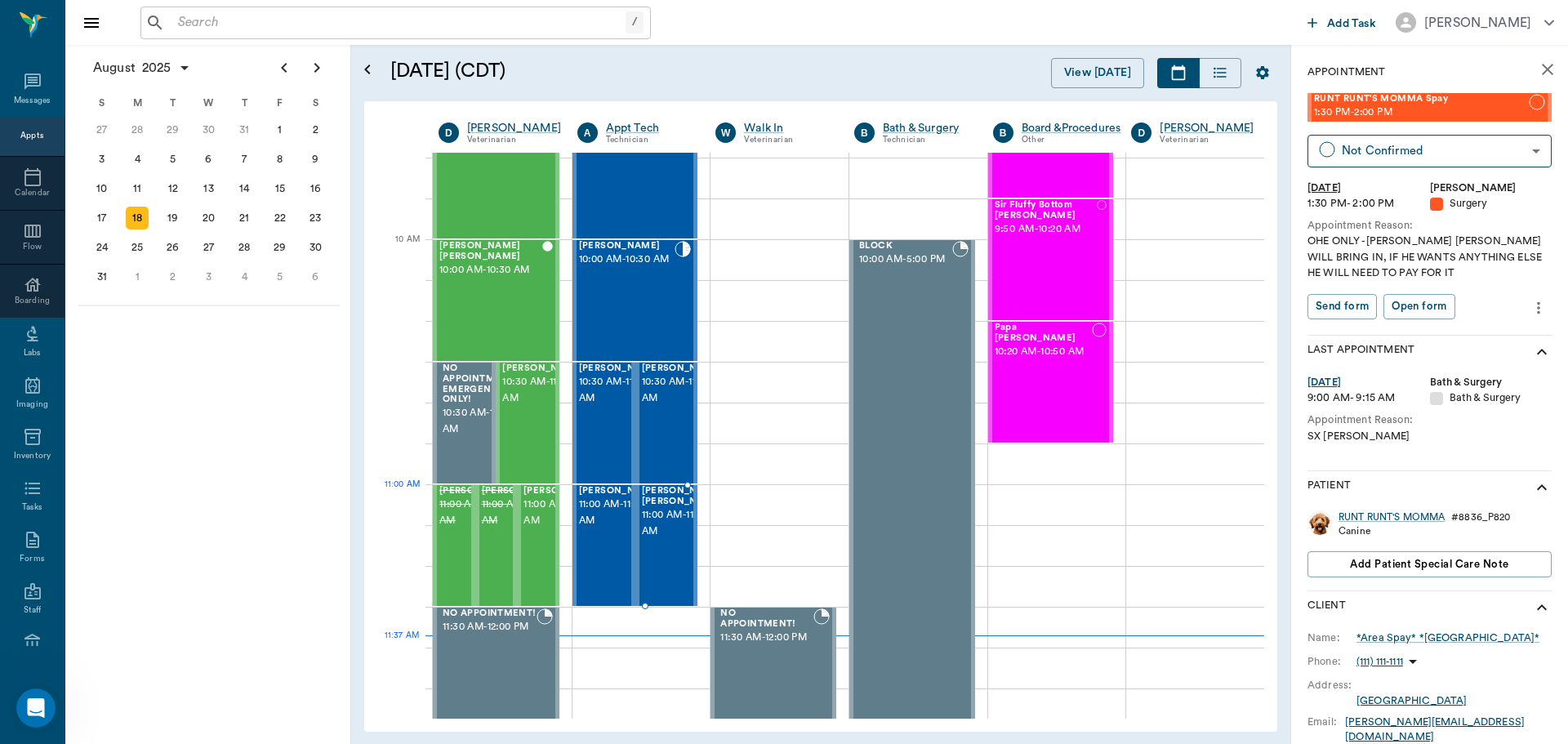
click at [723, 515] on div at bounding box center [723, 545] width 0 height 119
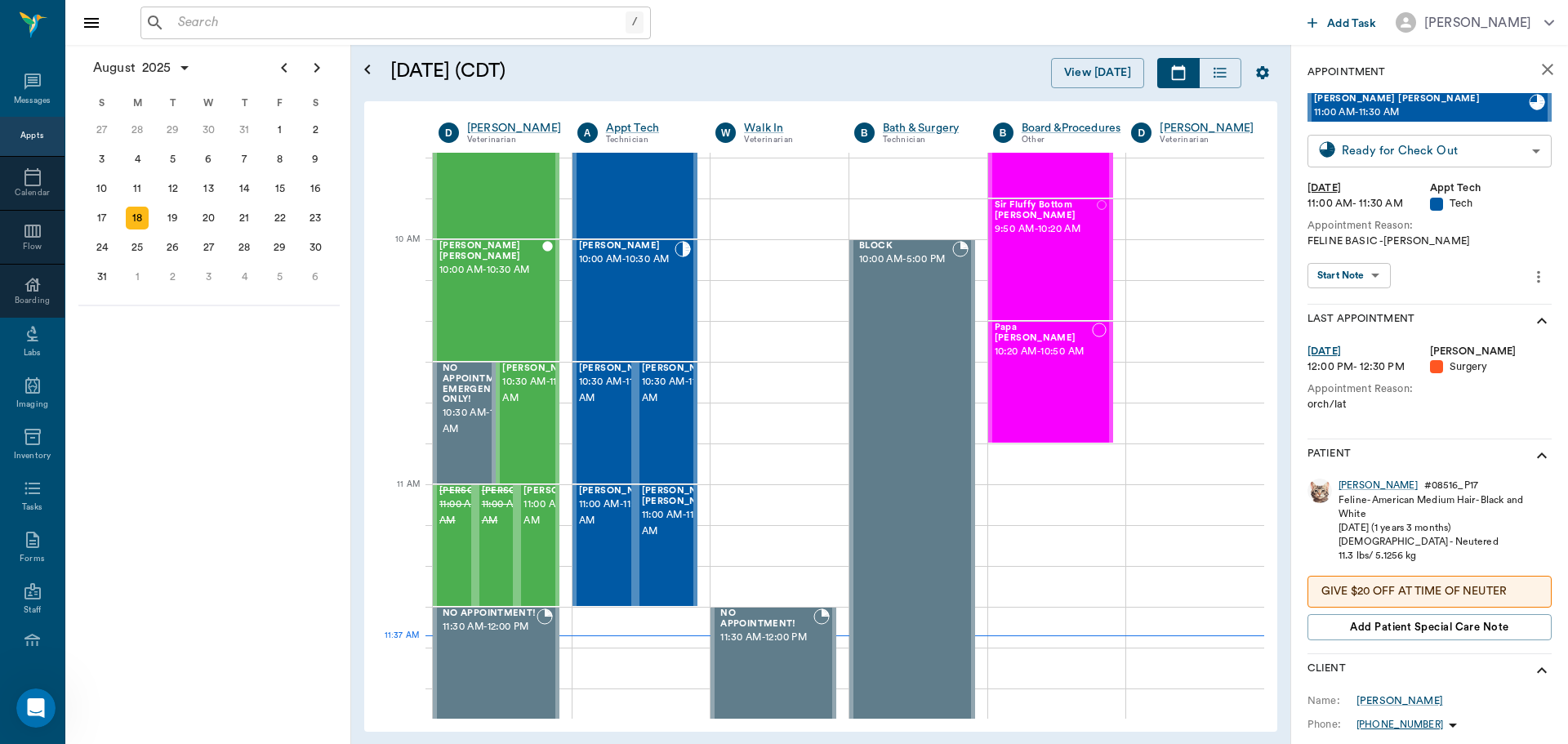
click at [1393, 150] on body "/ ​ Add Task Dr. Bert Ellsworth Nectar Messages Appts Calendar Flow Boarding La…" at bounding box center [784, 372] width 1568 height 744
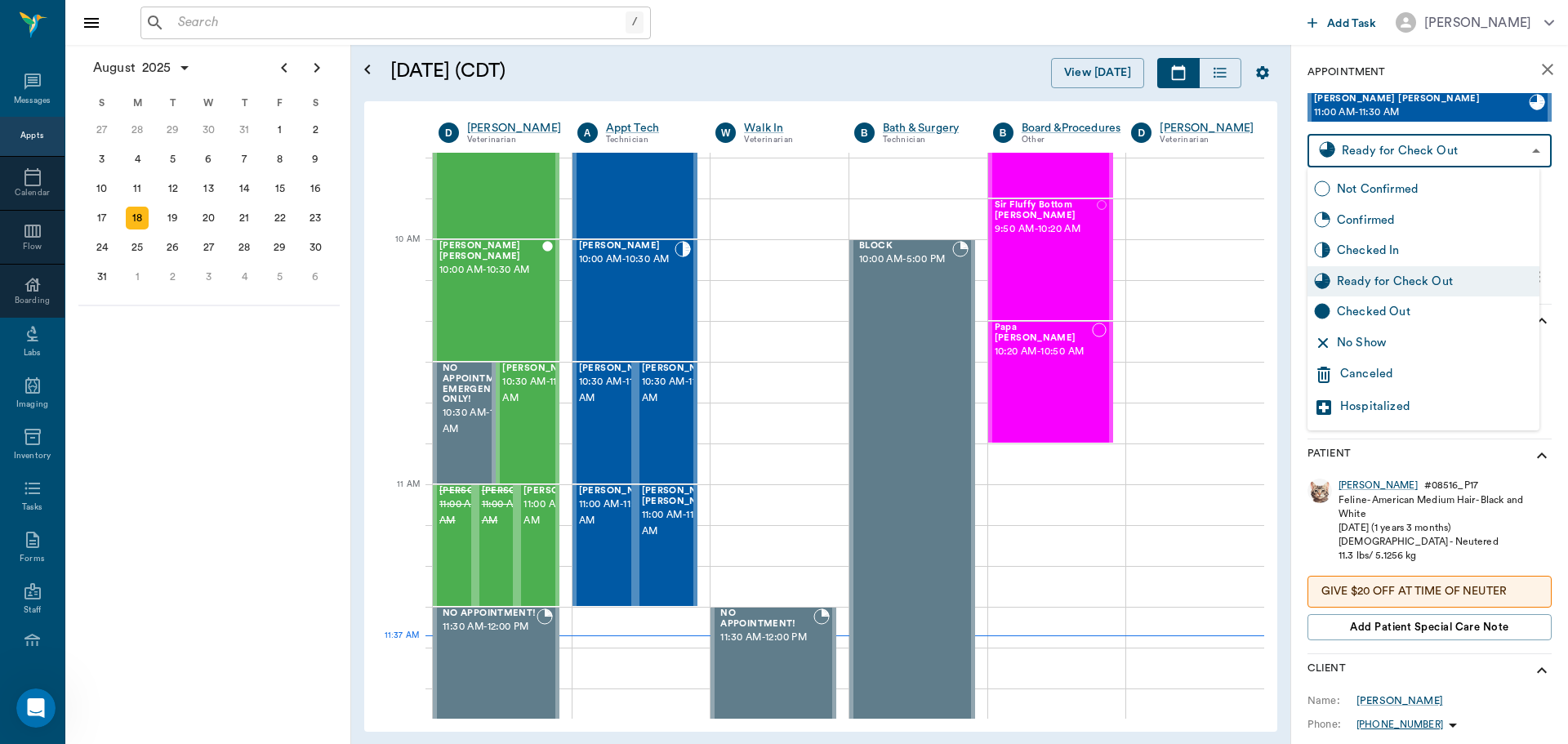
click at [1377, 318] on div "Checked Out" at bounding box center [1435, 312] width 196 height 18
type input "CHECKED_OUT"
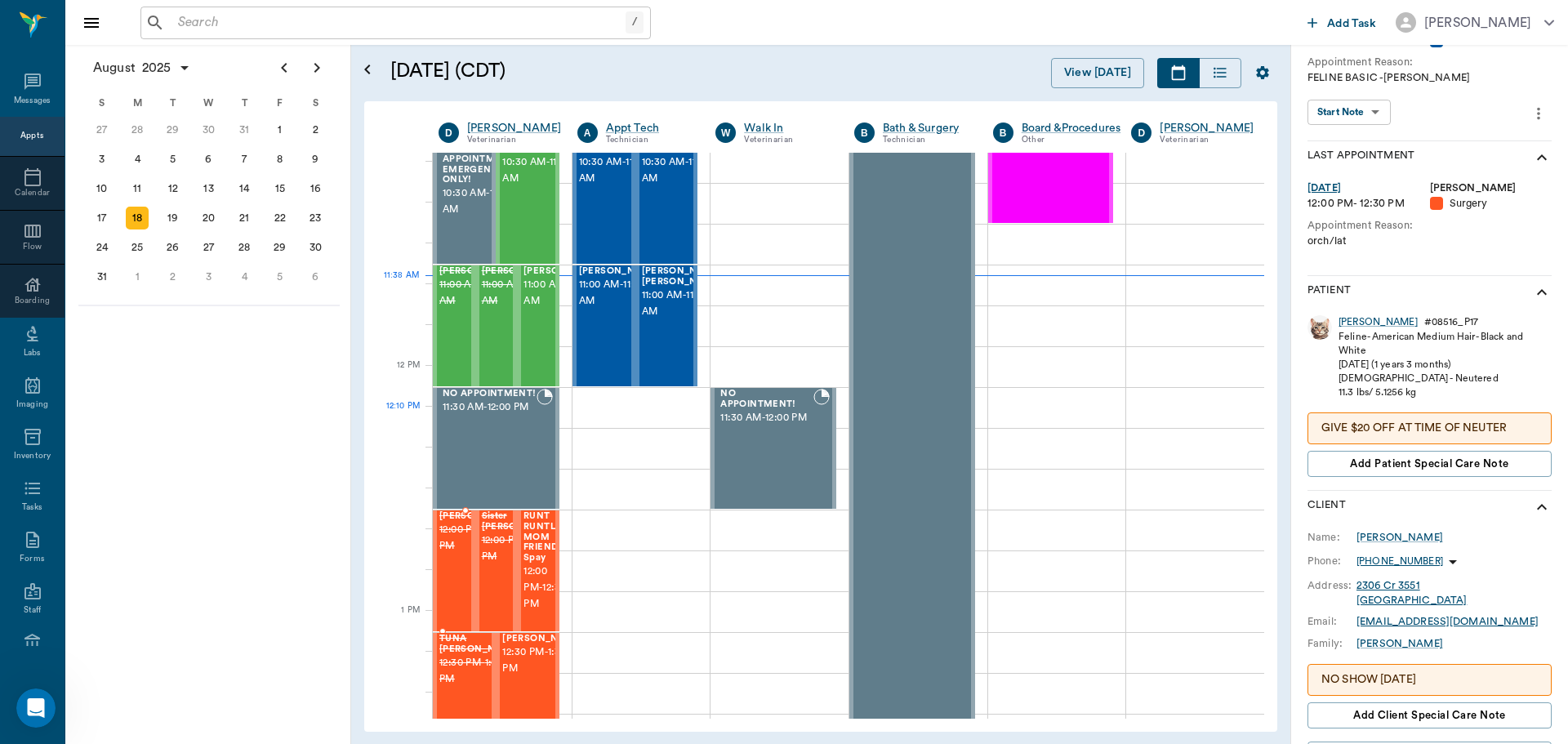
scroll to position [818, 0]
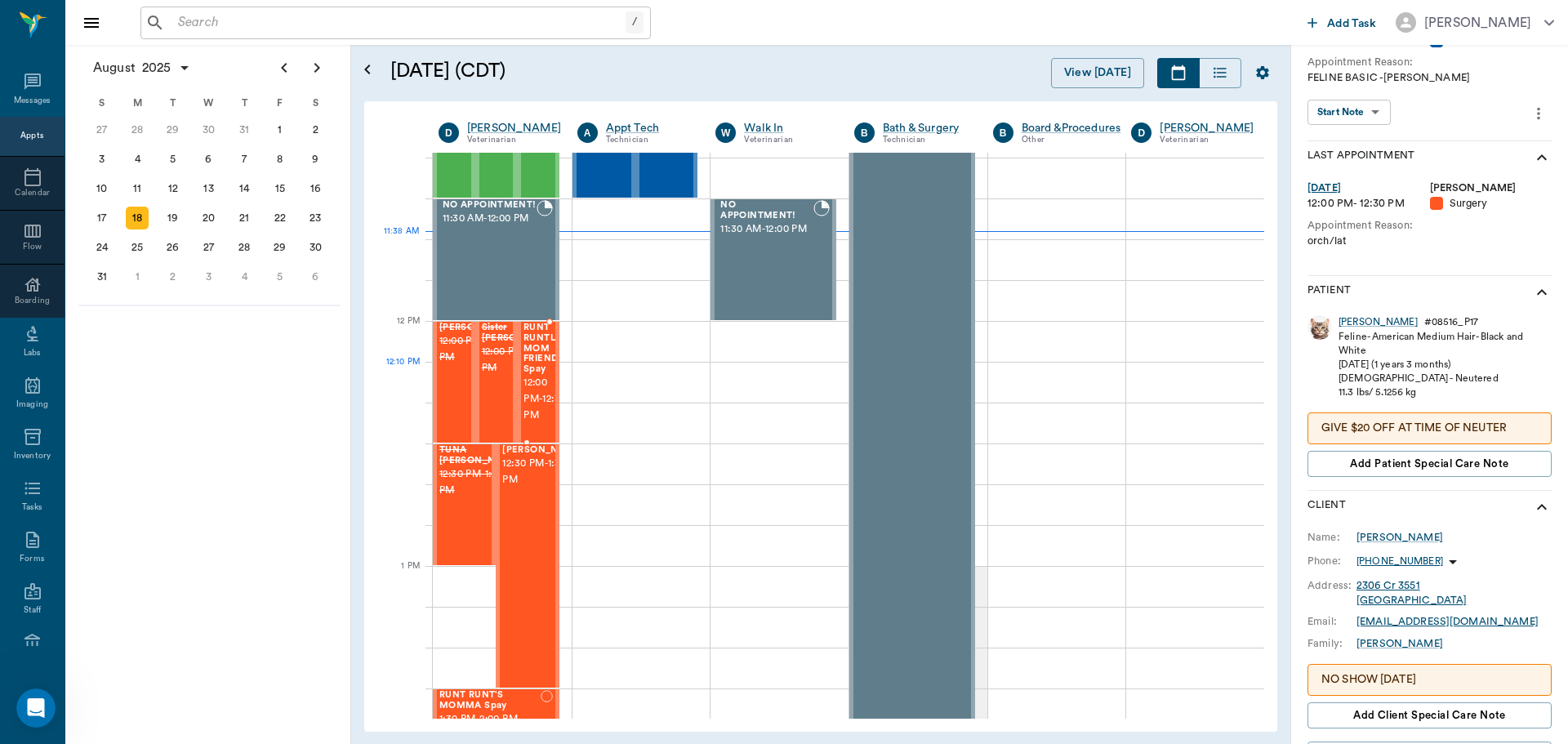
click at [535, 383] on span "12:00 PM - 12:30 PM" at bounding box center [544, 399] width 42 height 49
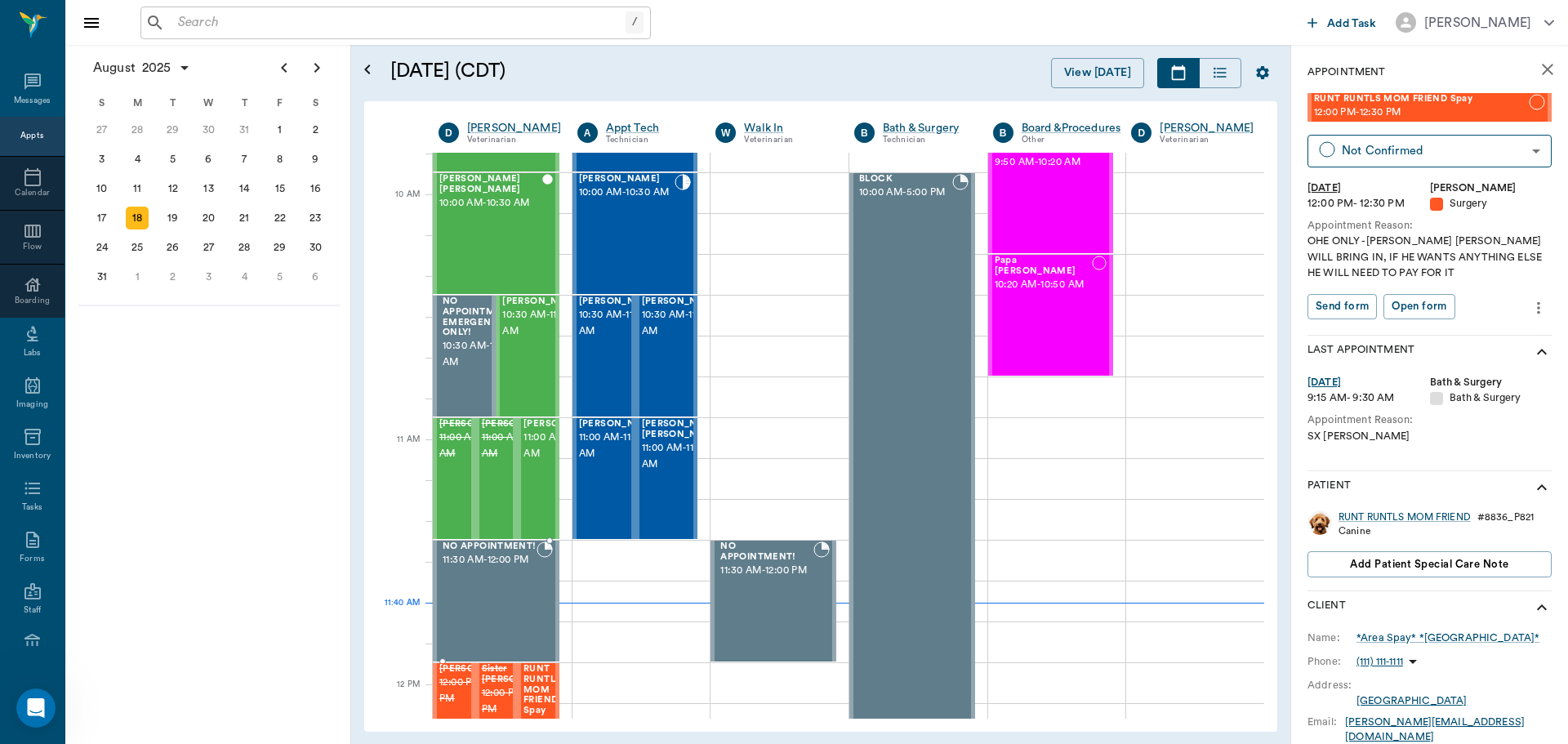
scroll to position [490, 0]
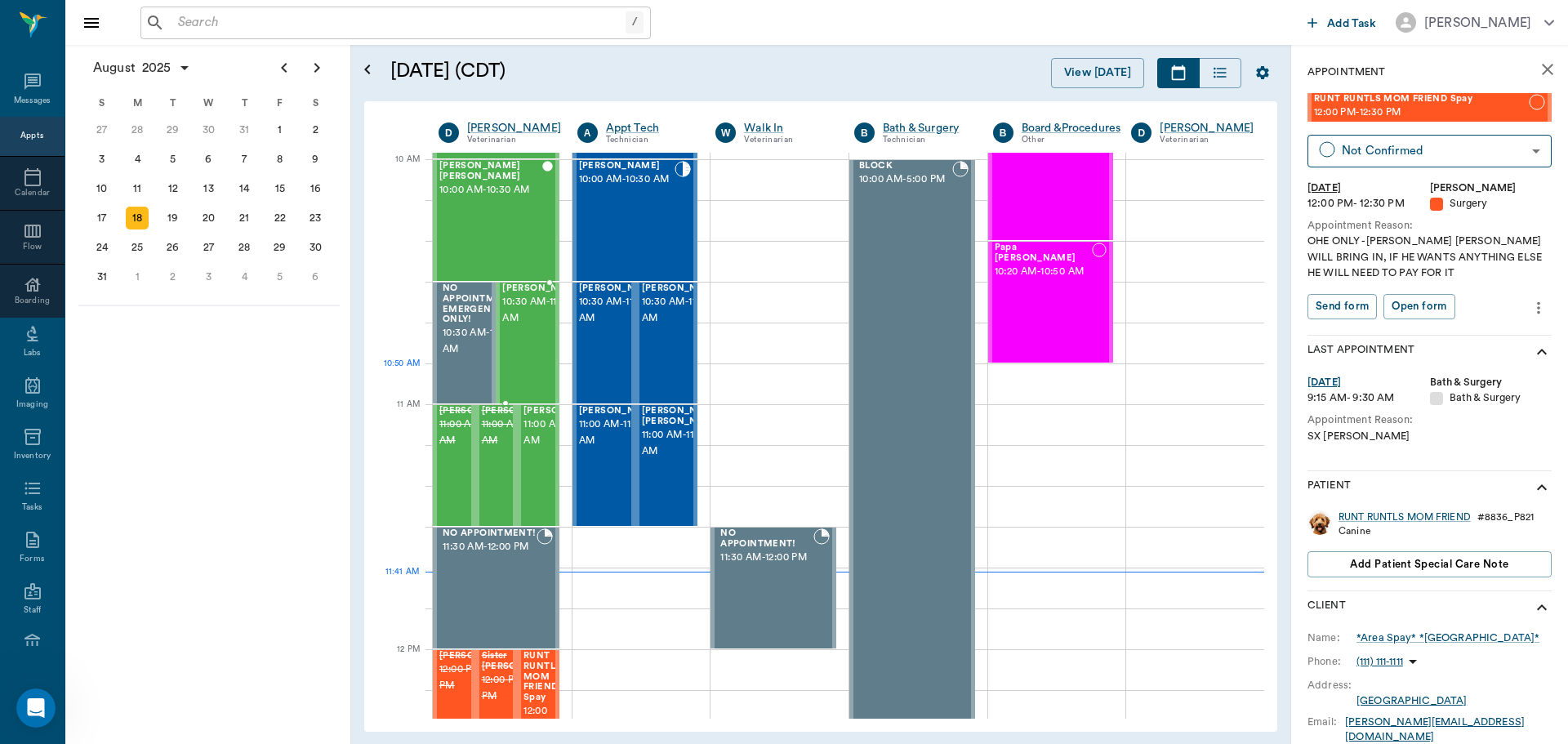
click at [521, 326] on span "10:30 AM - 11:00 AM" at bounding box center [543, 311] width 82 height 33
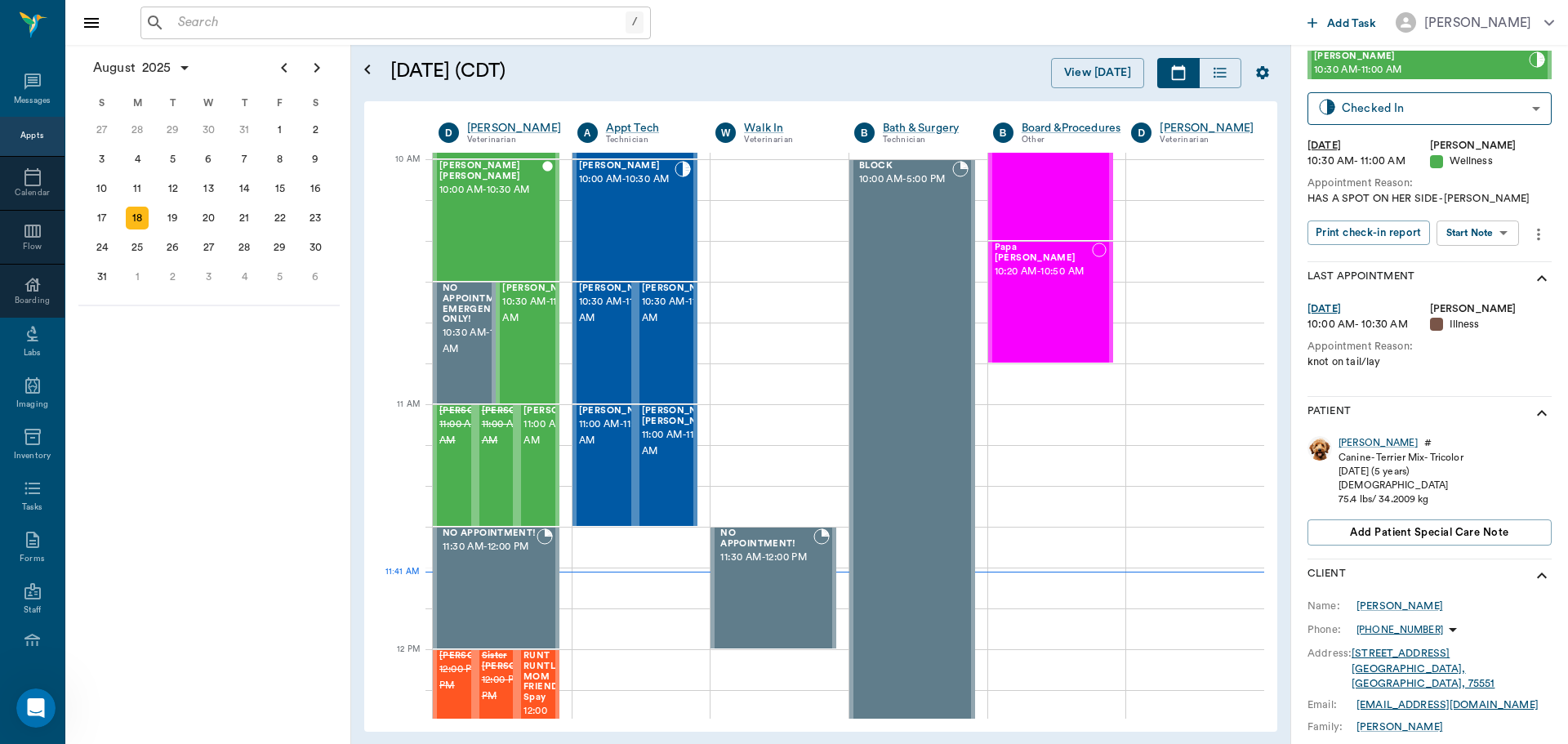
scroll to position [82, 0]
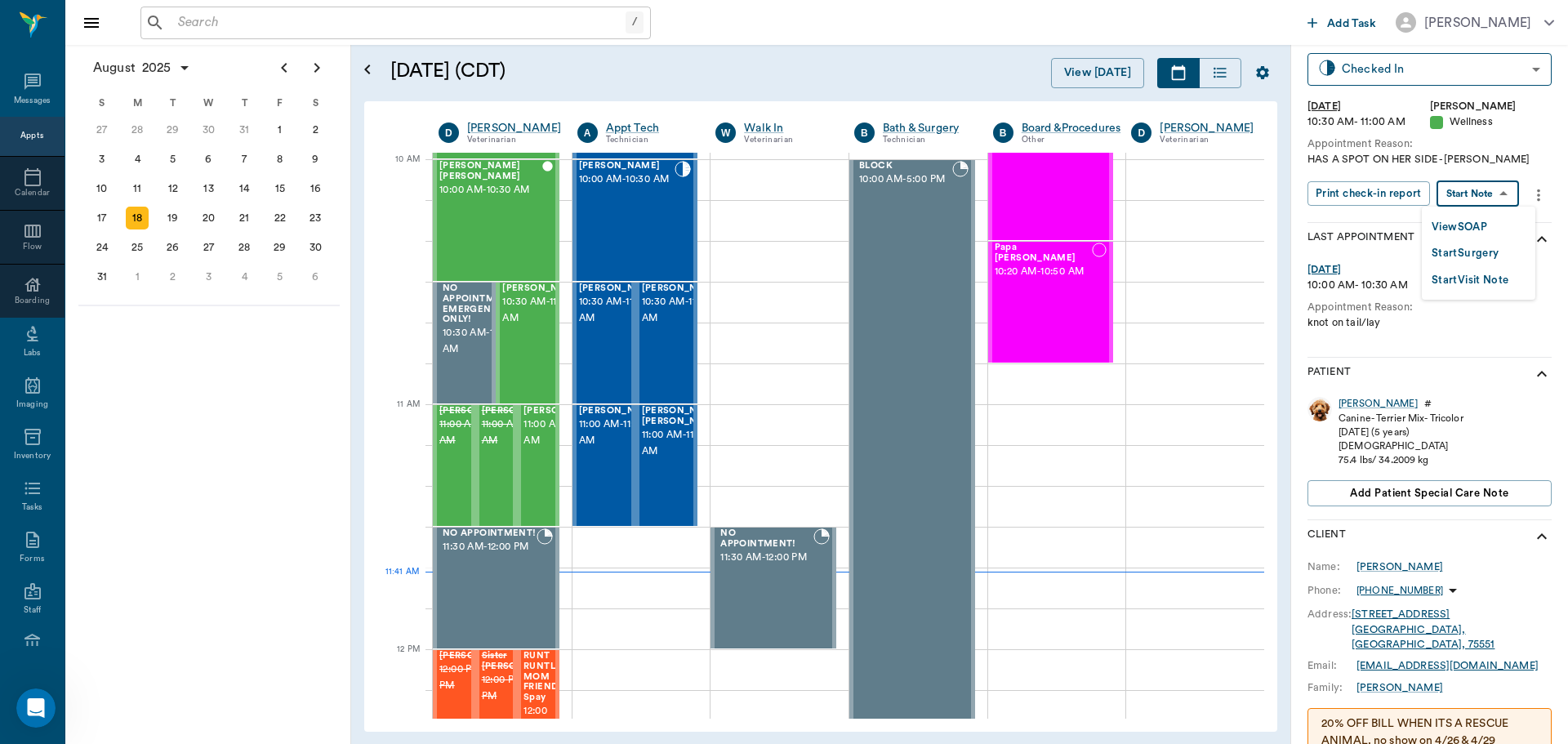
click at [1488, 199] on body "/ ​ Add Task Dr. Bert Ellsworth Nectar Messages Appts Calendar Flow Boarding La…" at bounding box center [784, 372] width 1568 height 744
click at [1475, 214] on li "View SOAP" at bounding box center [1478, 226] width 114 height 27
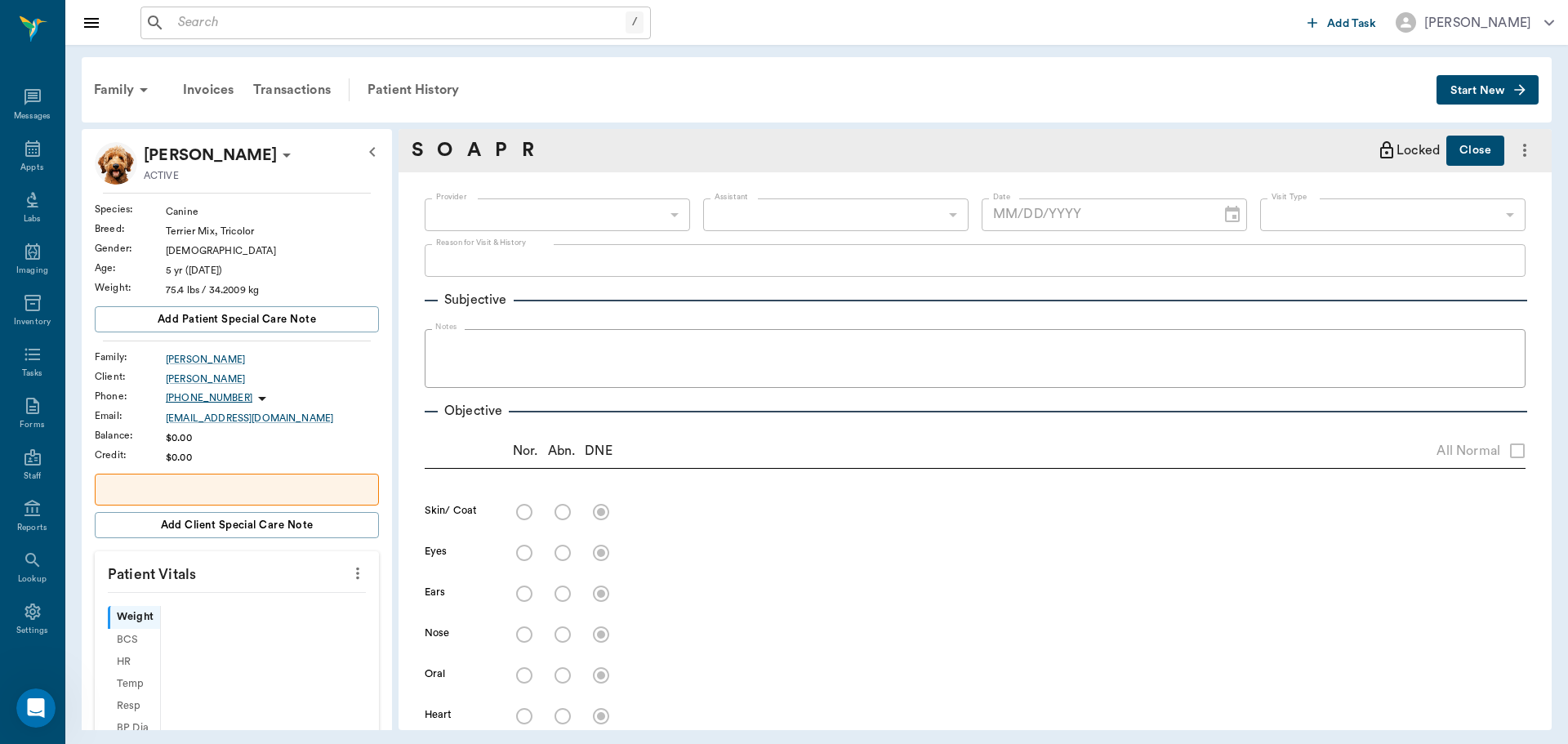
scroll to position [7, 0]
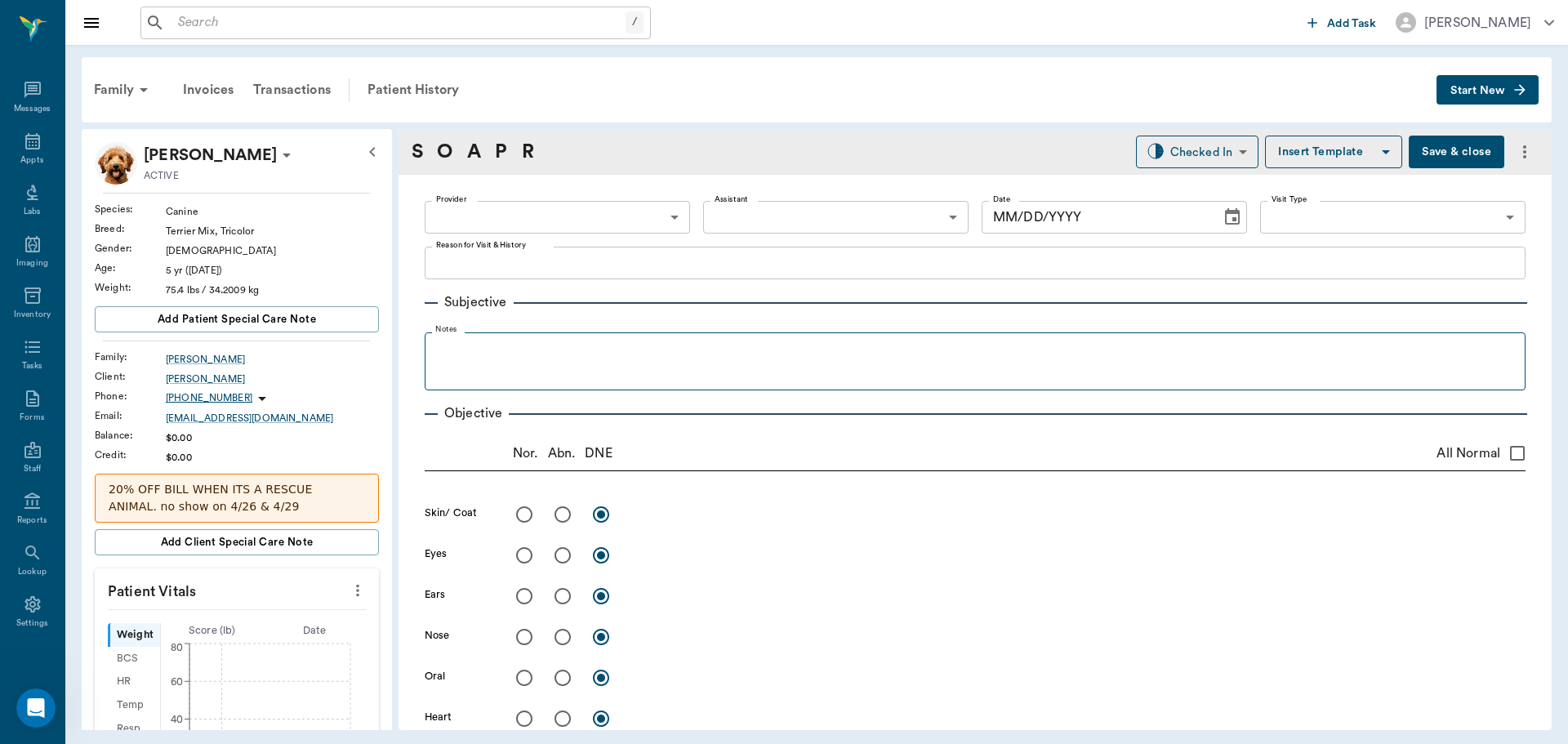
type input "63ec2f075fda476ae8351a4d"
type input "65d2be4f46e3a538d89b8c14"
type textarea "HAS A SPOT ON HER SIDE -[PERSON_NAME]"
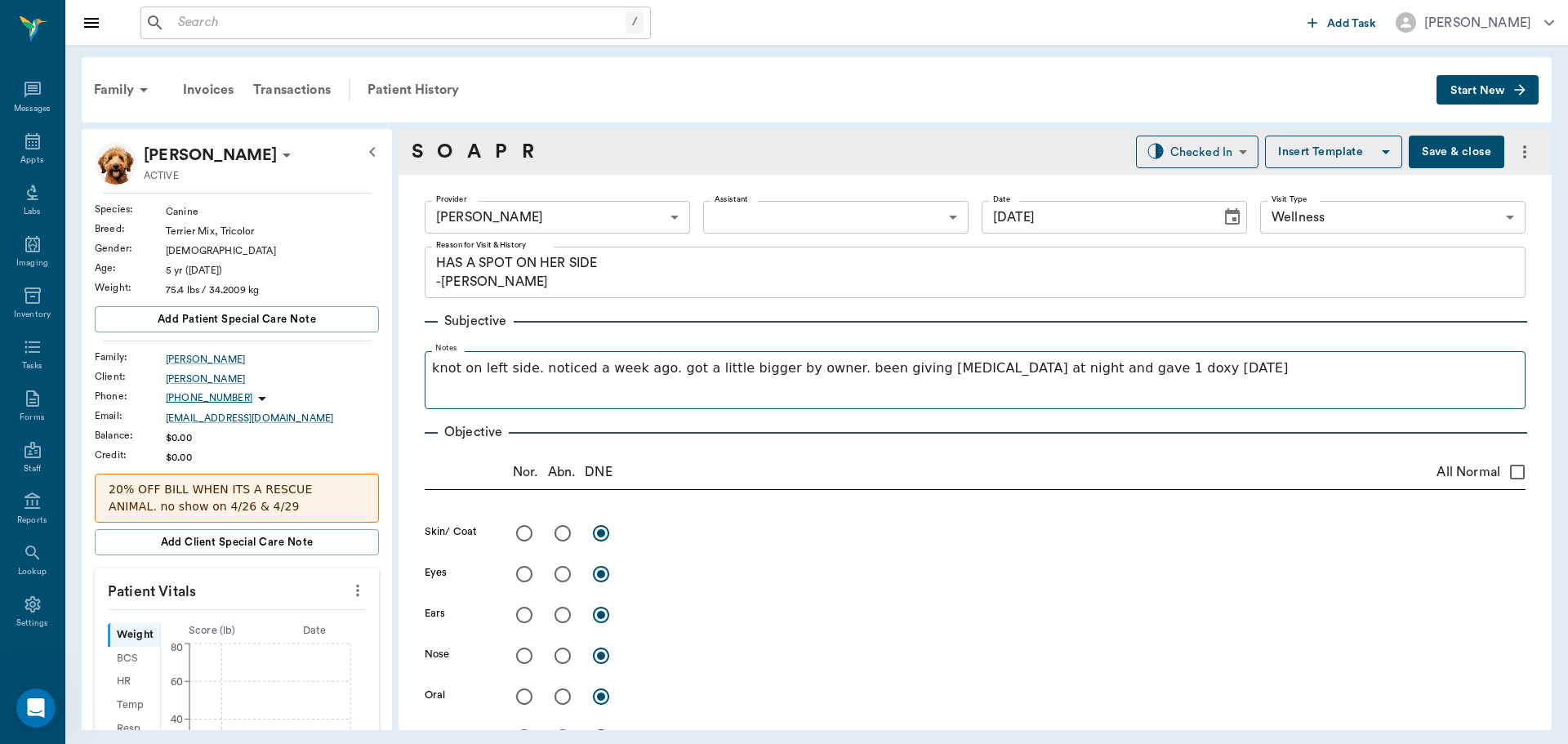
type input "[DATE]"
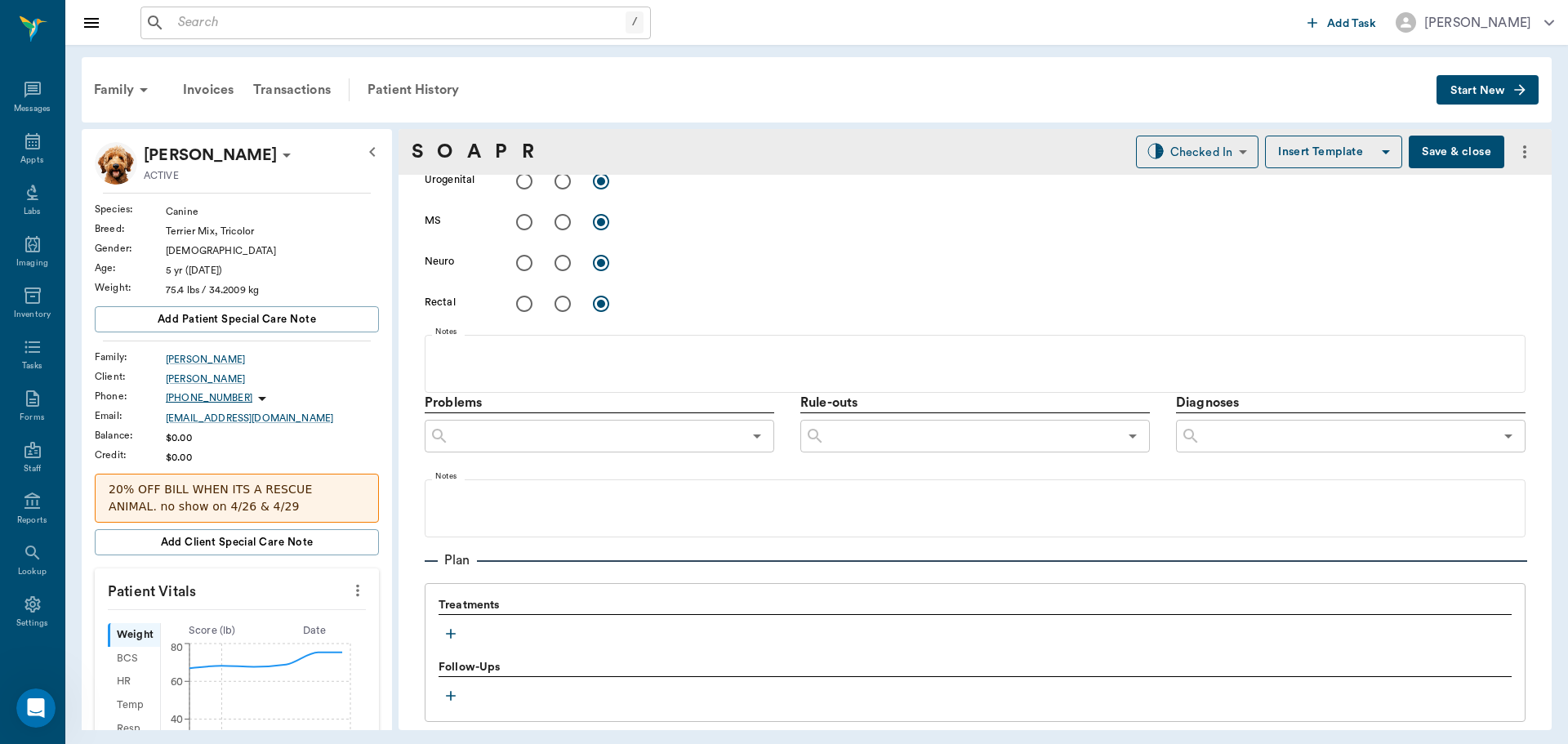
scroll to position [898, 0]
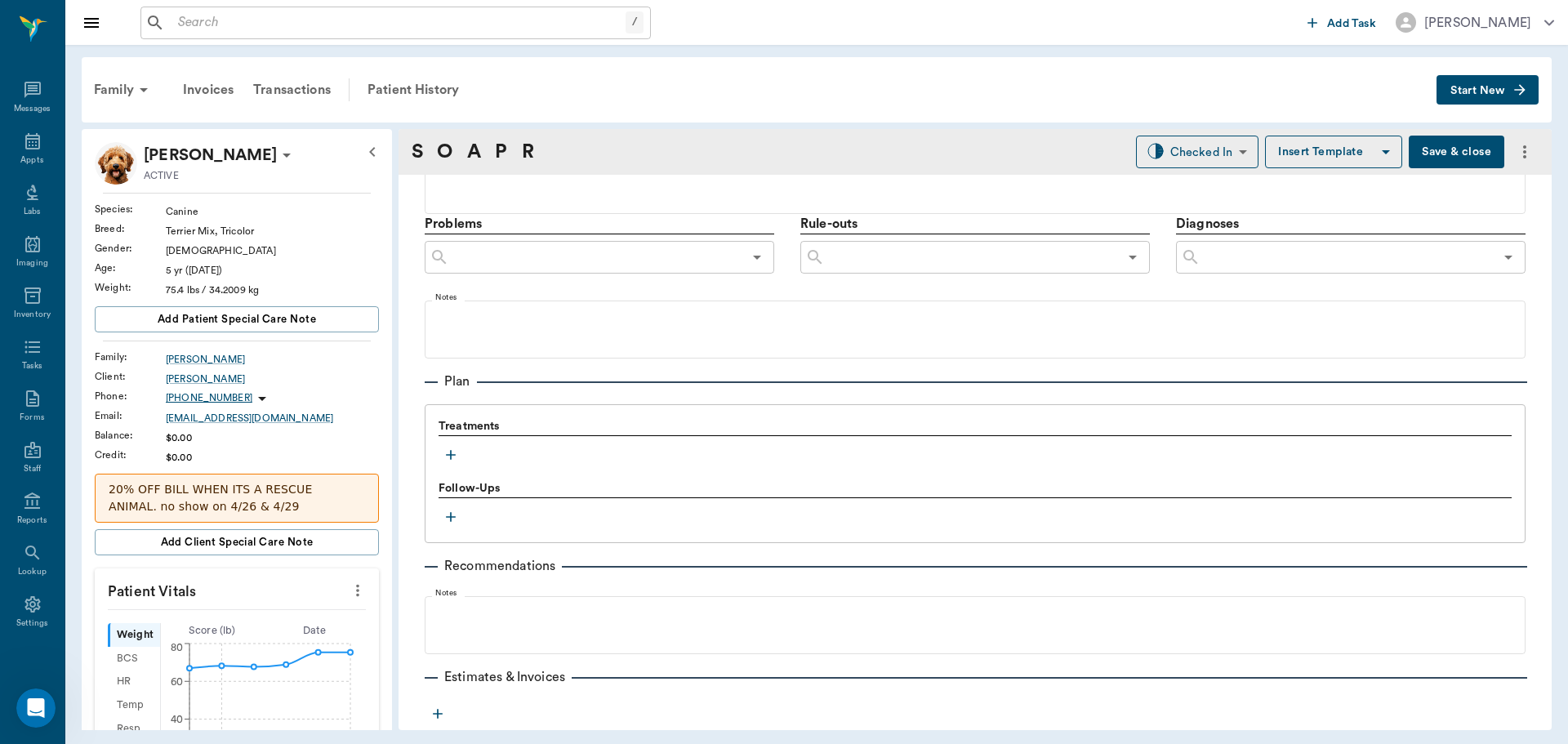
click at [446, 456] on icon "button" at bounding box center [451, 454] width 16 height 16
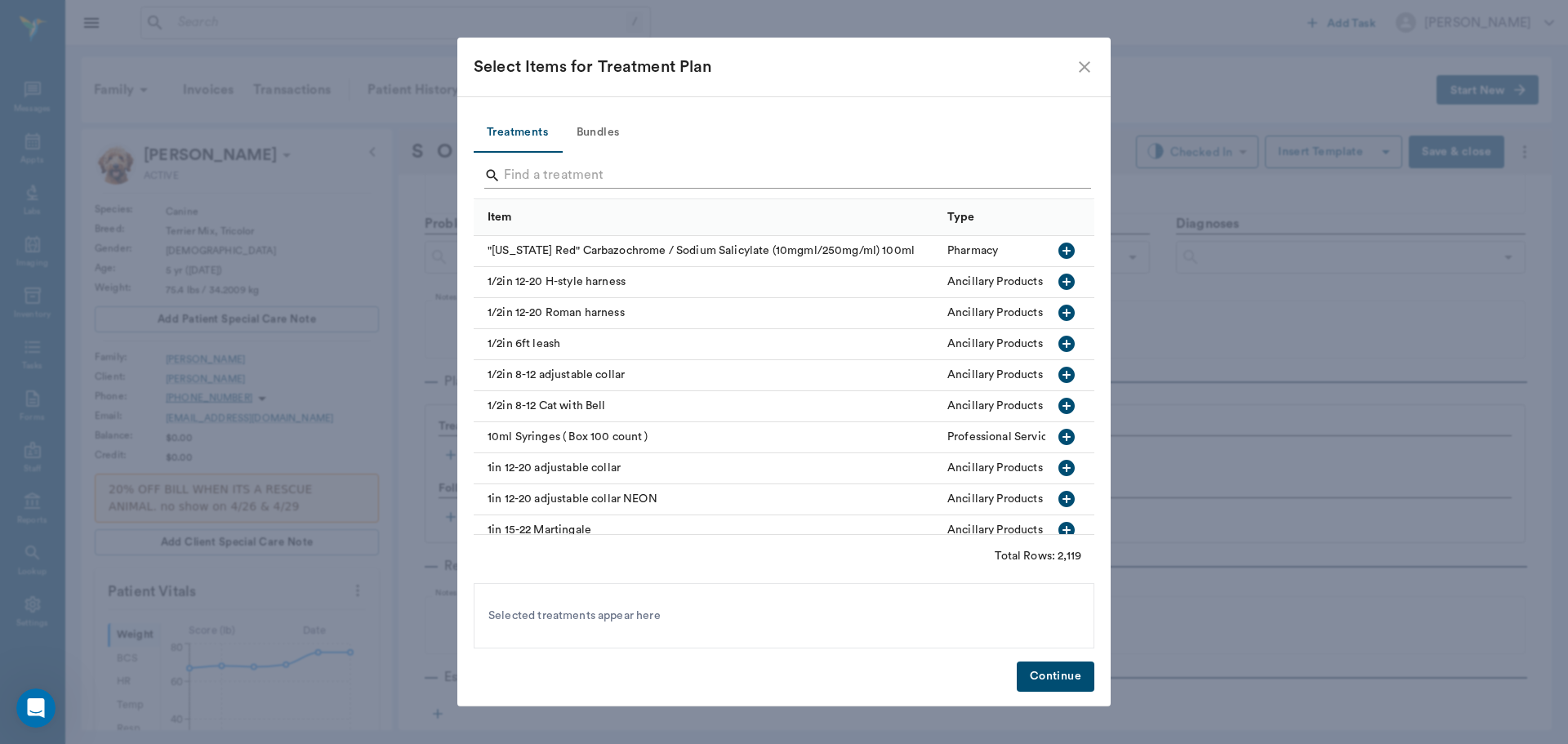
click at [535, 180] on input "Search" at bounding box center [785, 175] width 563 height 27
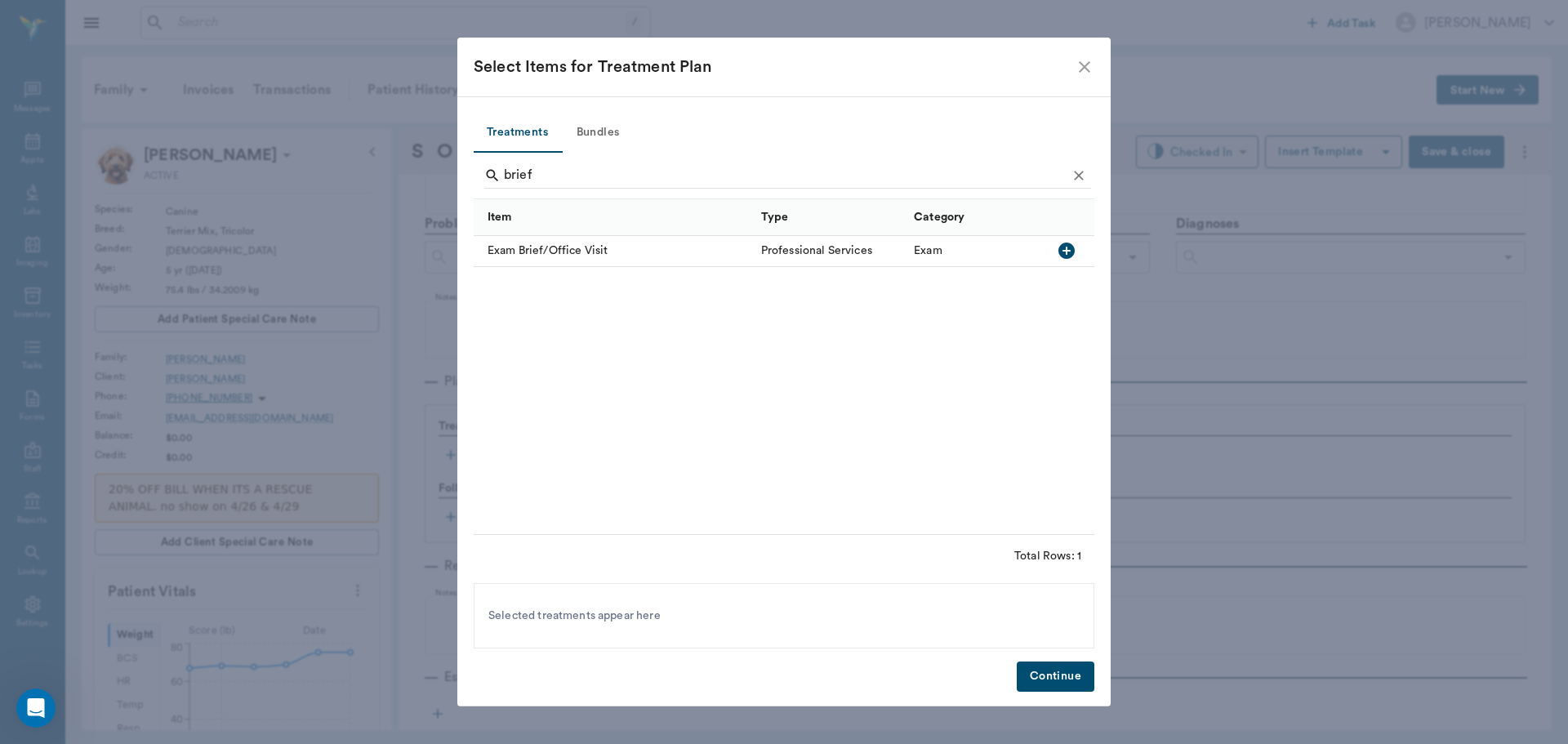
click at [1069, 249] on icon "button" at bounding box center [1067, 251] width 16 height 16
type input "b"
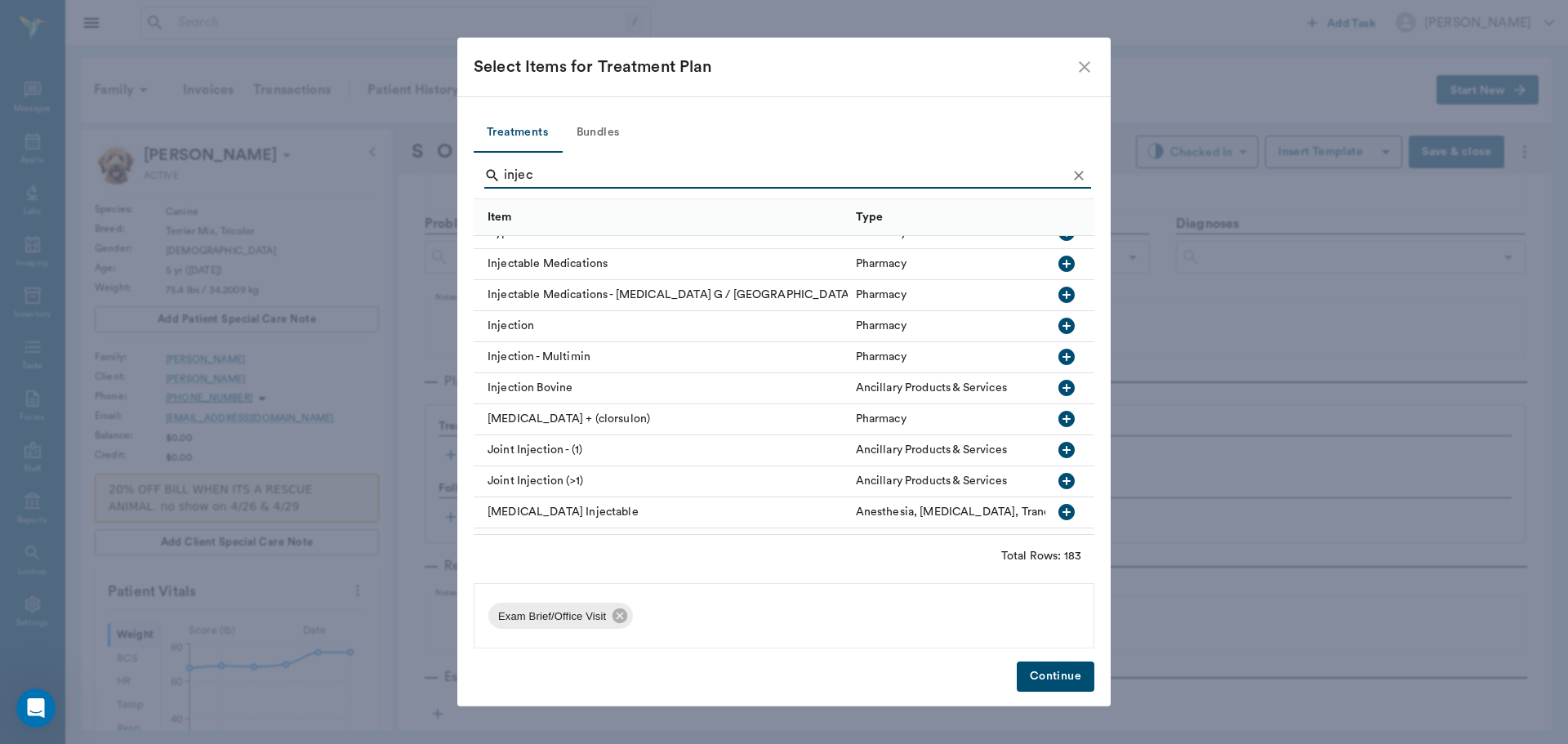
scroll to position [2449, 0]
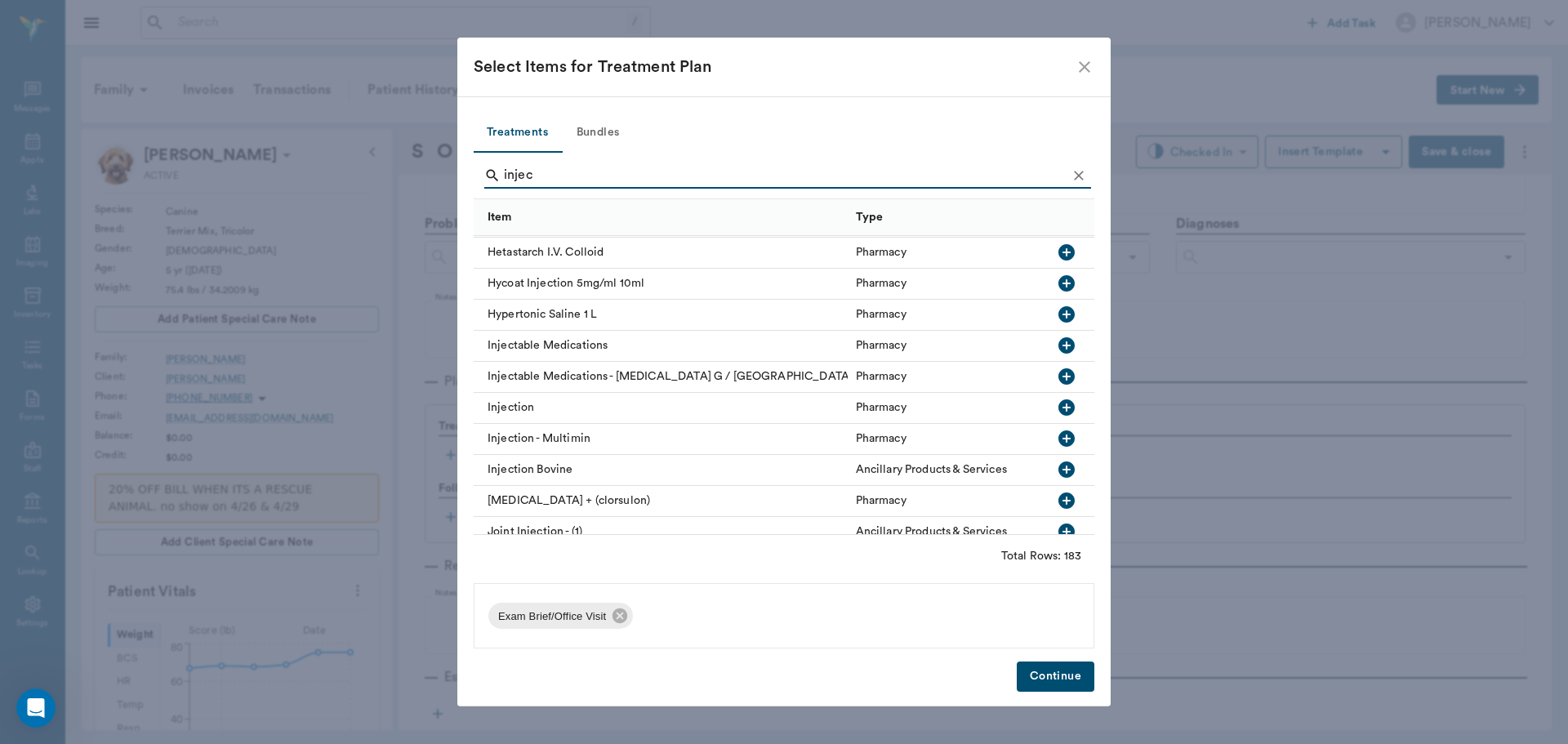
type input "injec"
click at [1058, 401] on icon "button" at bounding box center [1067, 408] width 16 height 16
click at [1044, 671] on button "Continue" at bounding box center [1055, 676] width 78 height 30
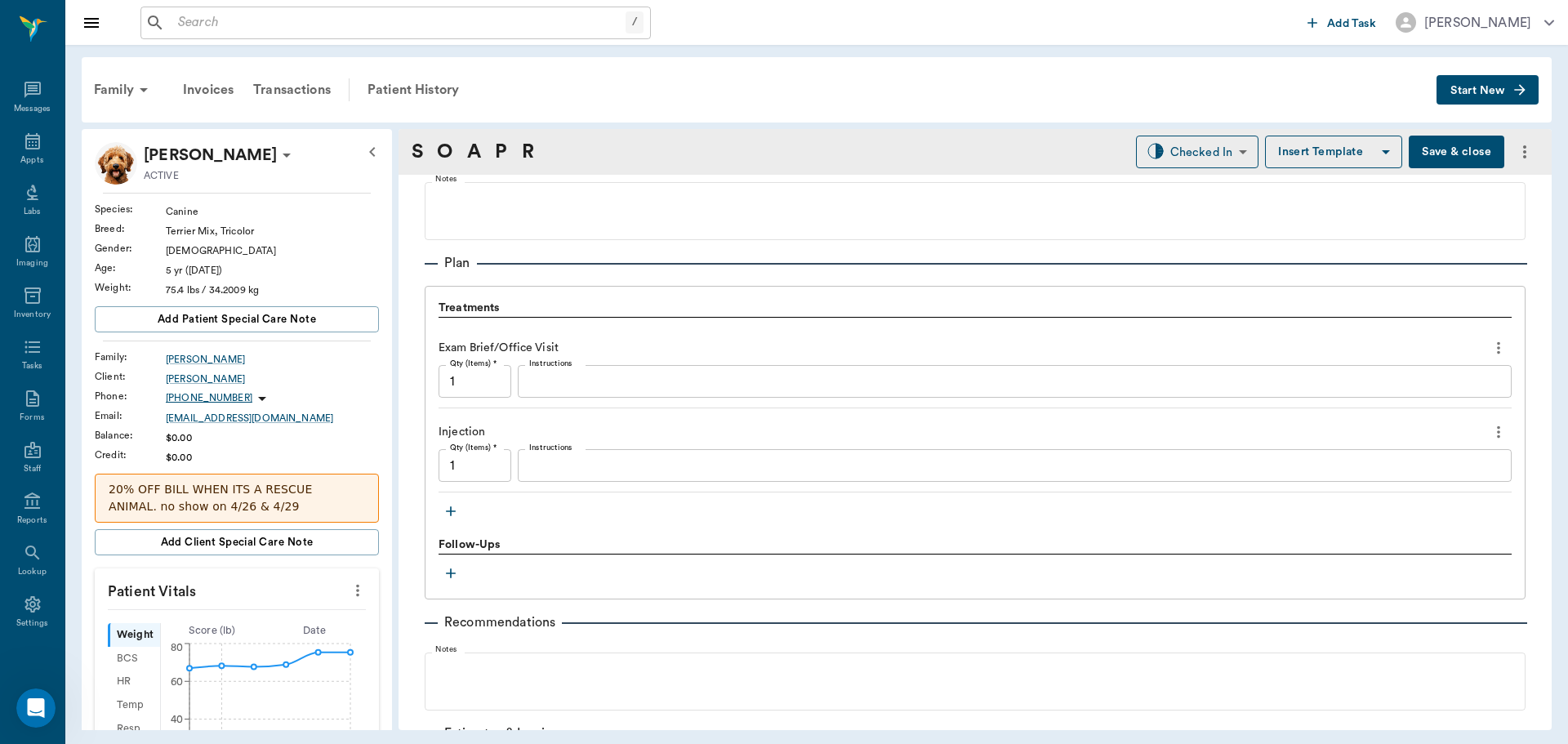
scroll to position [1066, 0]
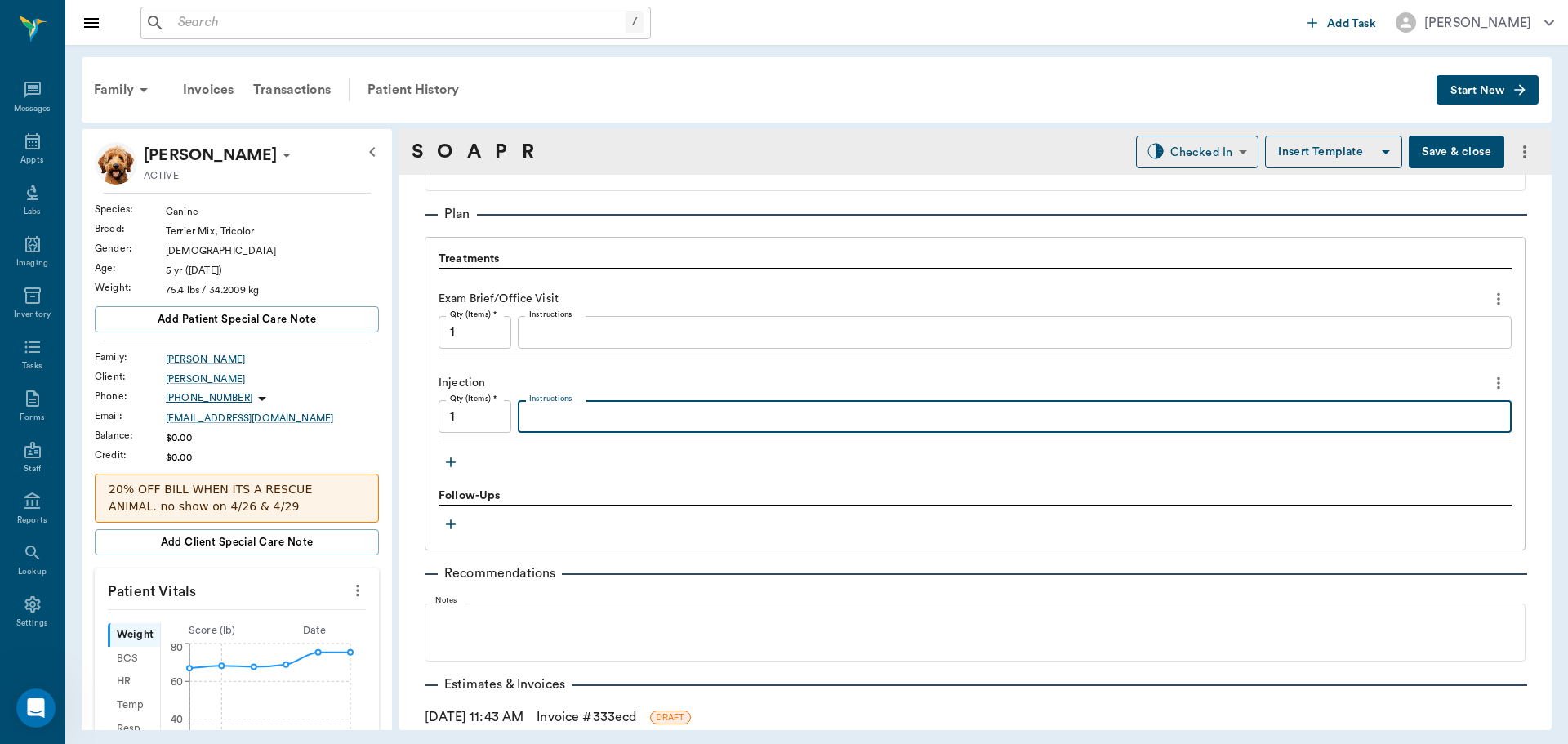
click at [592, 418] on textarea "Instructions" at bounding box center [1014, 417] width 970 height 18
click at [797, 423] on textarea "Triam6 .1 MP40 .1 Amik .1 intralesional" at bounding box center [1014, 417] width 970 height 18
click at [802, 415] on textarea "Triam6 .1 MP40 .1 Amik .1 intralesional" at bounding box center [1014, 417] width 970 height 18
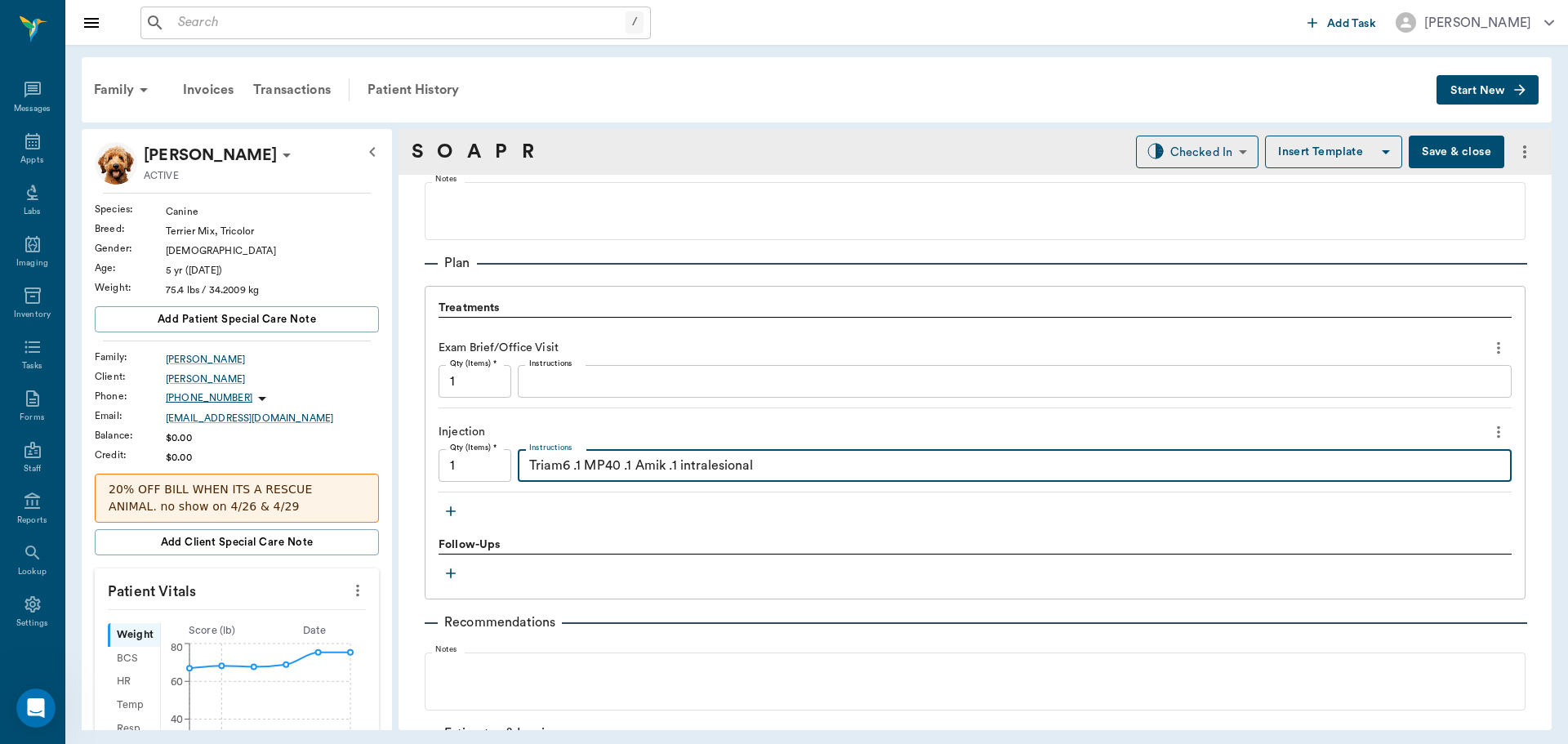
scroll to position [1061, 0]
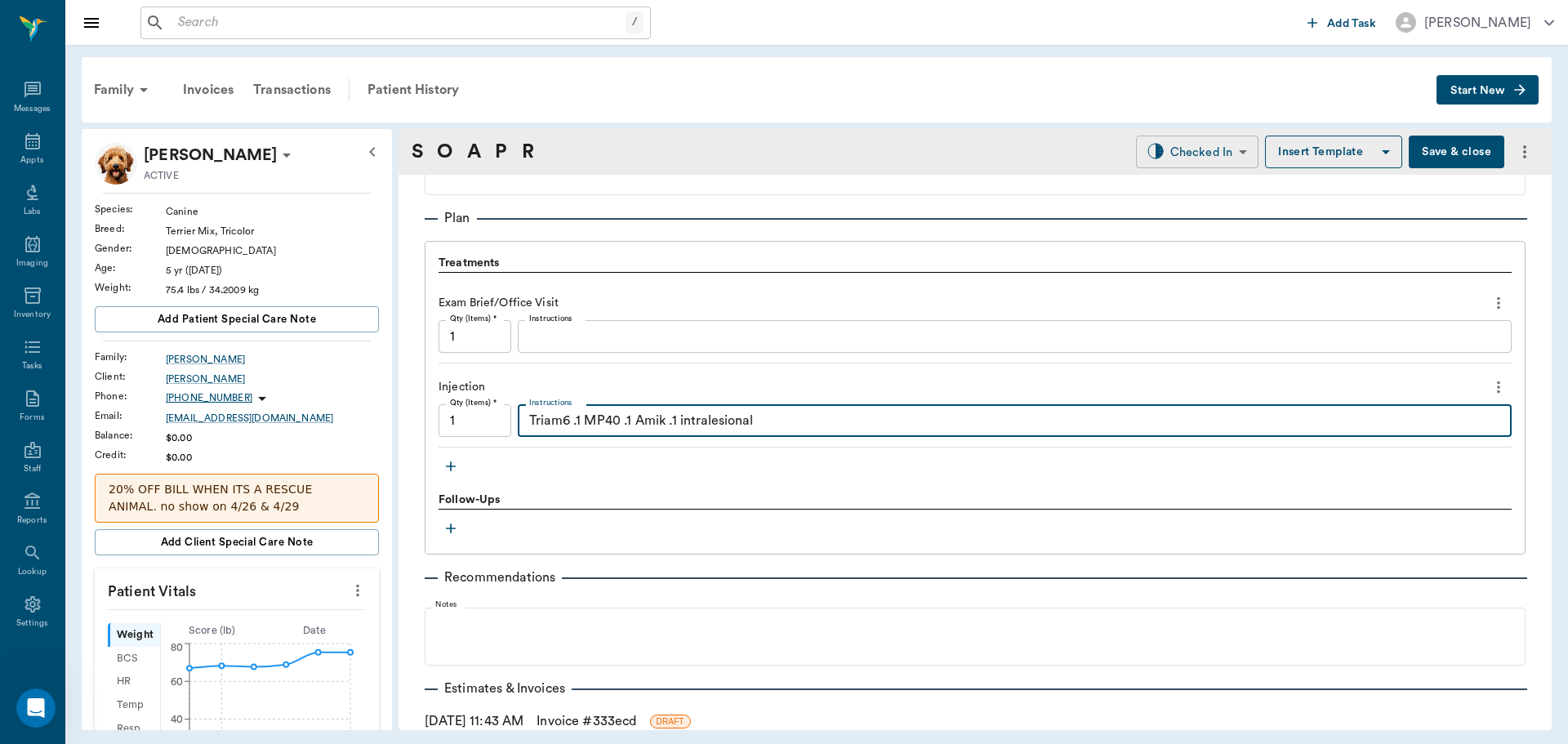
type textarea "Triam6 .1 MP40 .1 Amik .1 intralesional"
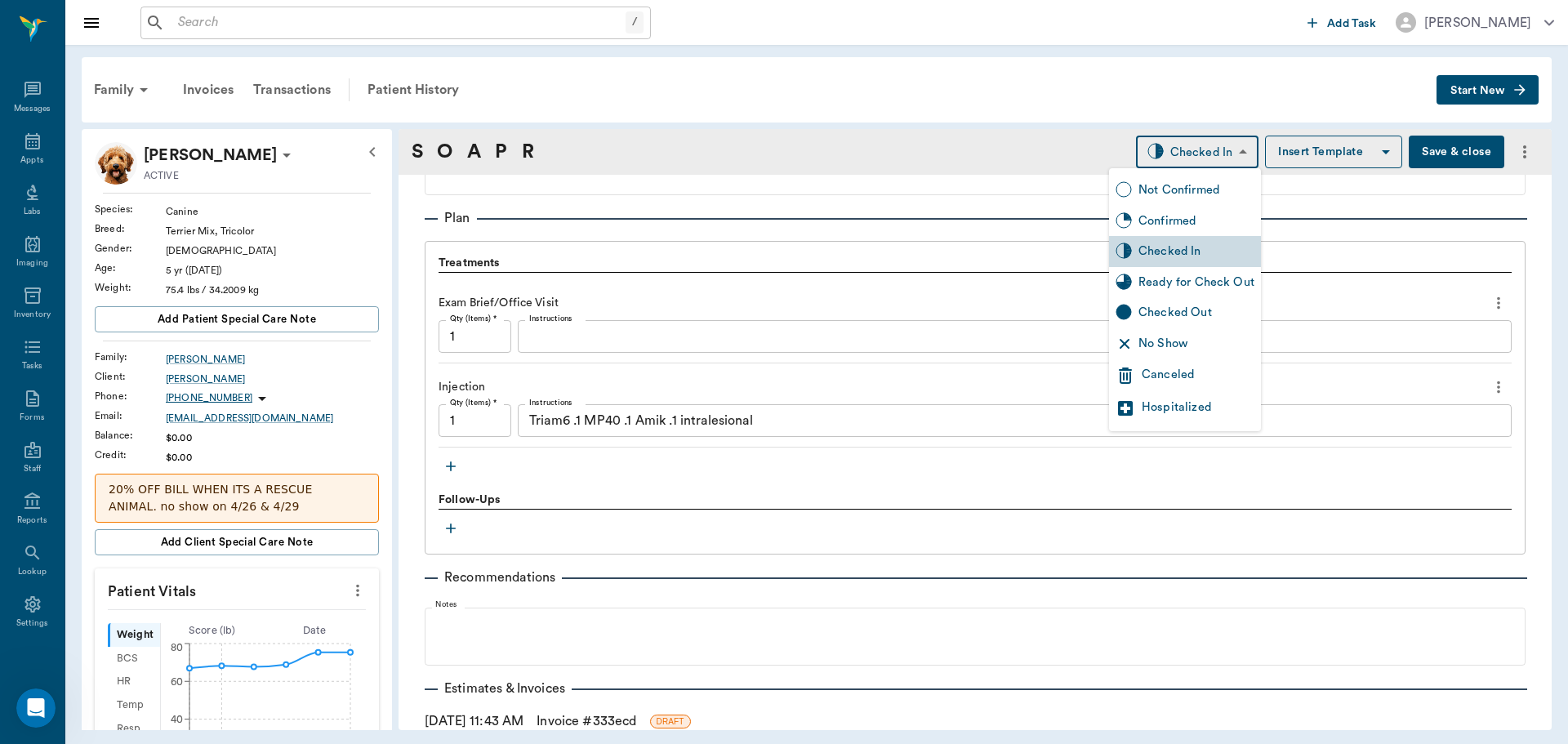
click at [1222, 154] on body "/ ​ Add Task [PERSON_NAME] Nectar Messages Appts Labs Imaging Inventory Tasks F…" at bounding box center [784, 372] width 1568 height 744
click at [1201, 280] on div "Ready for Check Out" at bounding box center [1196, 282] width 116 height 18
type input "READY_TO_CHECKOUT"
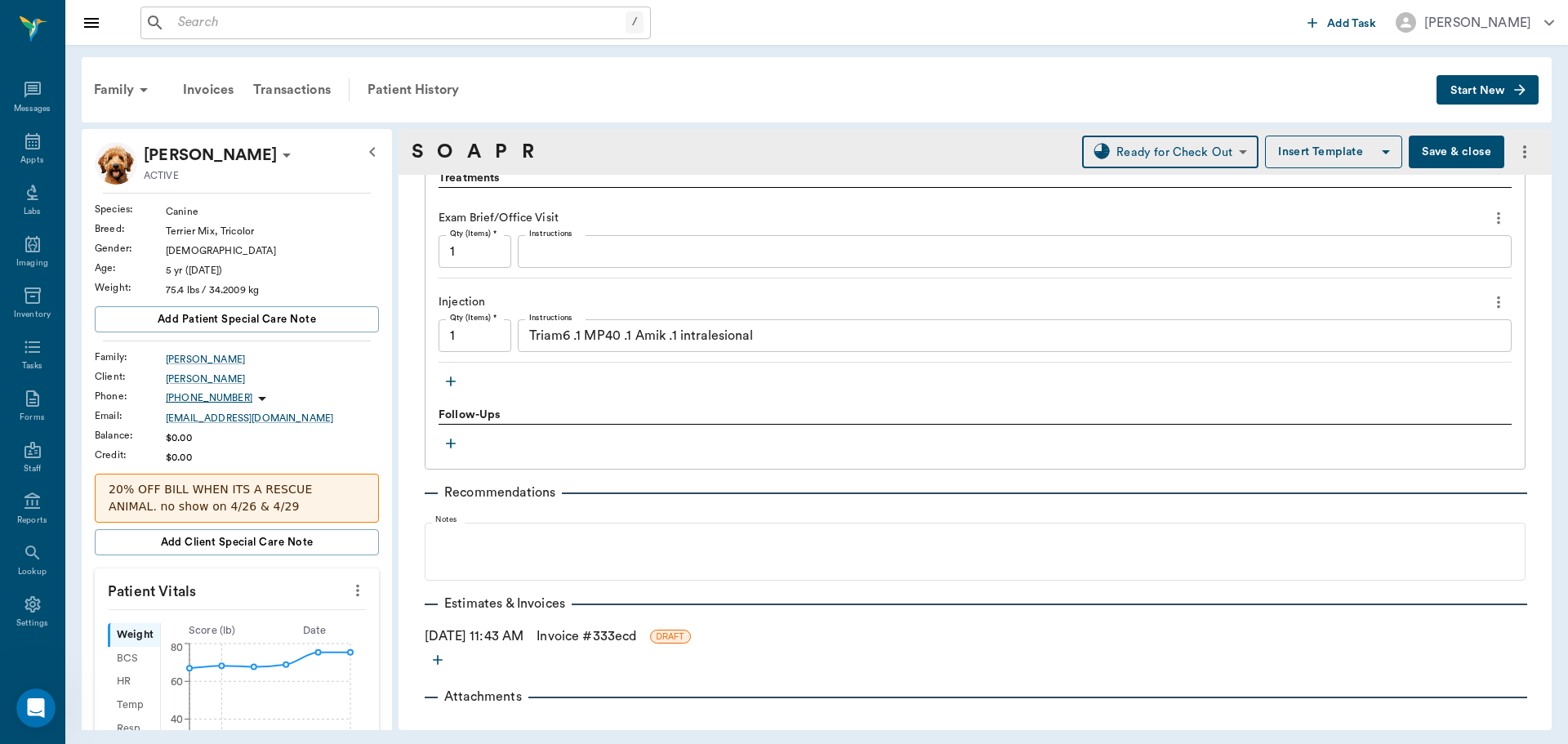
scroll to position [1166, 0]
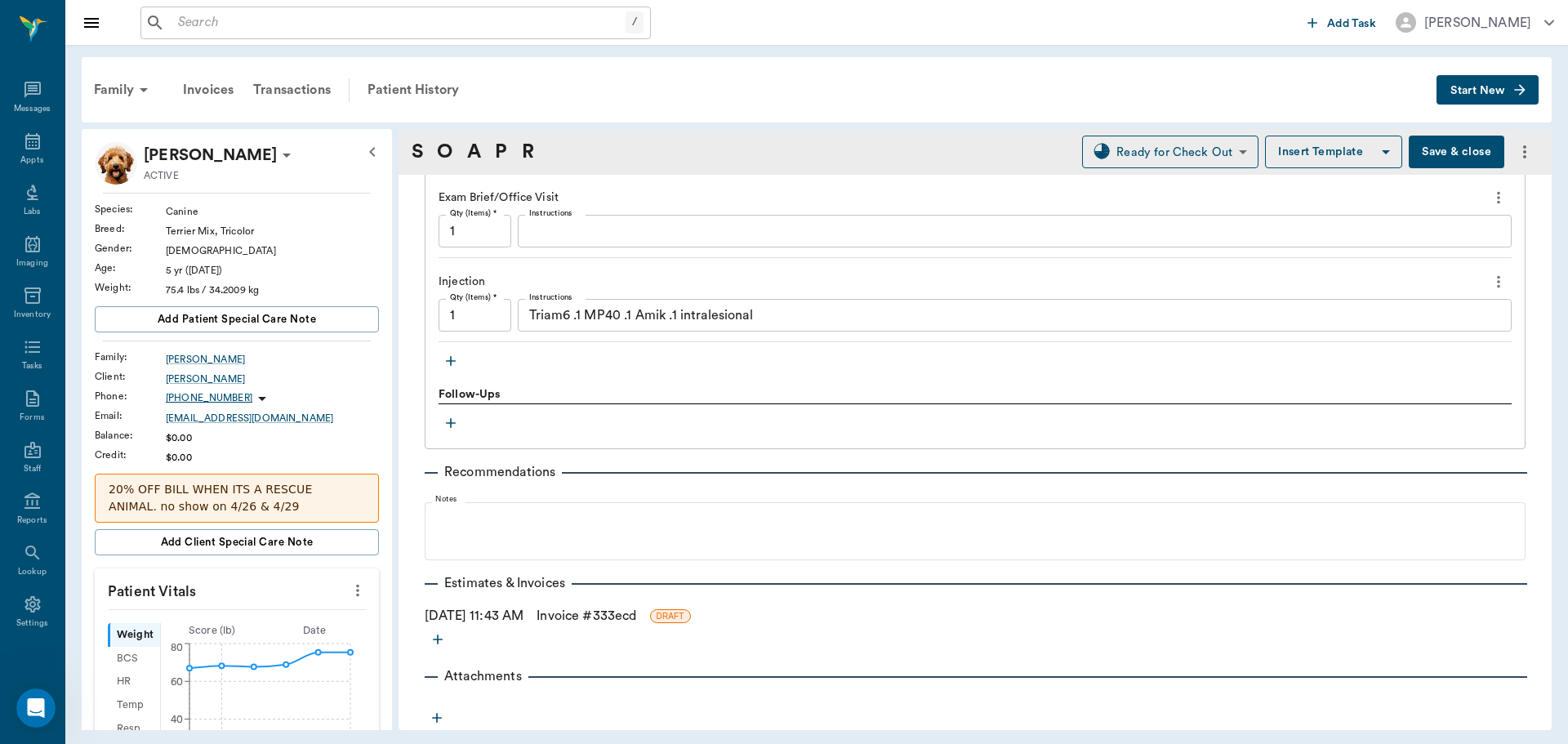
click at [578, 616] on link "Invoice # 333ecd" at bounding box center [586, 615] width 100 height 19
click at [622, 476] on div "Recommendations" at bounding box center [974, 471] width 1101 height 19
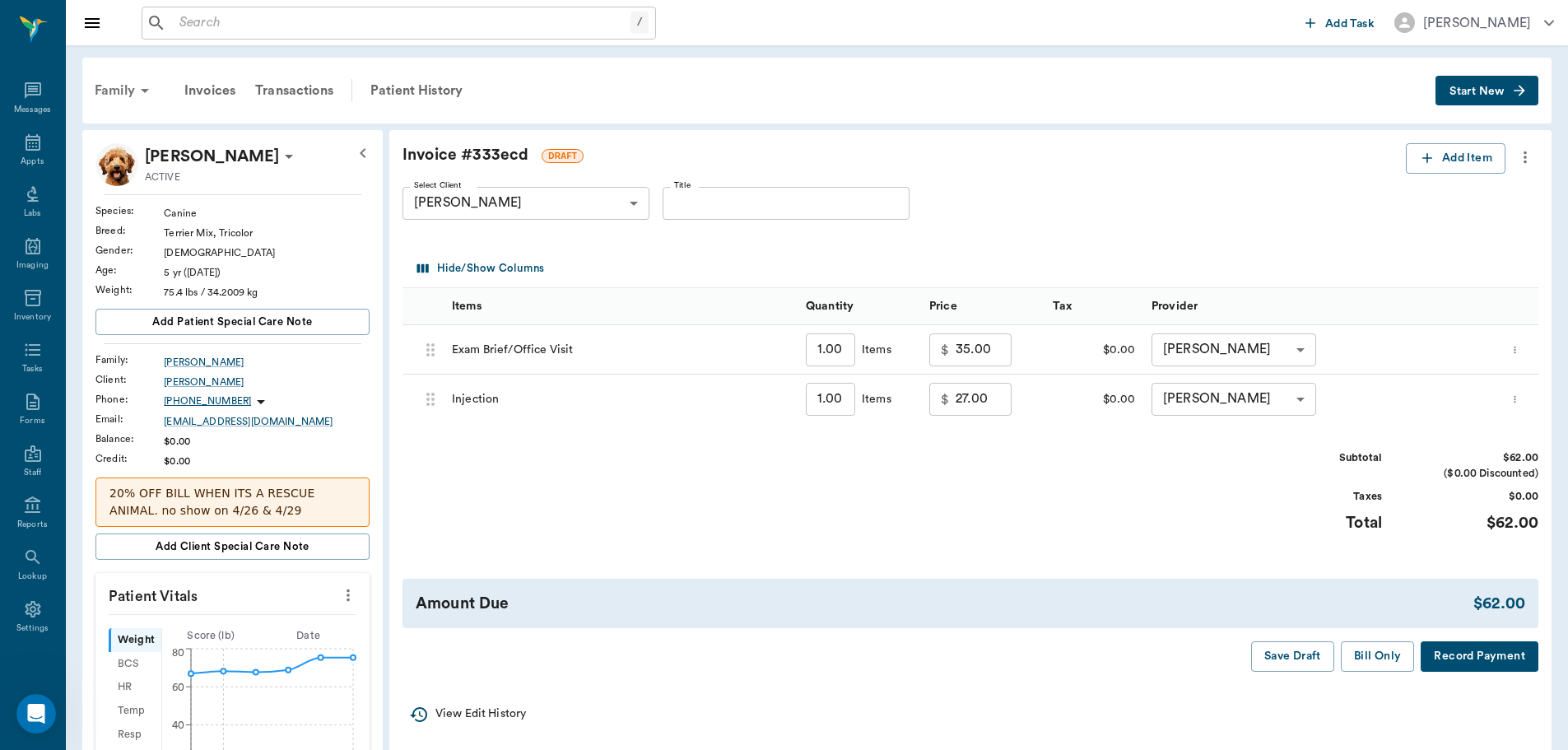
click at [93, 76] on div "Family" at bounding box center [125, 91] width 79 height 40
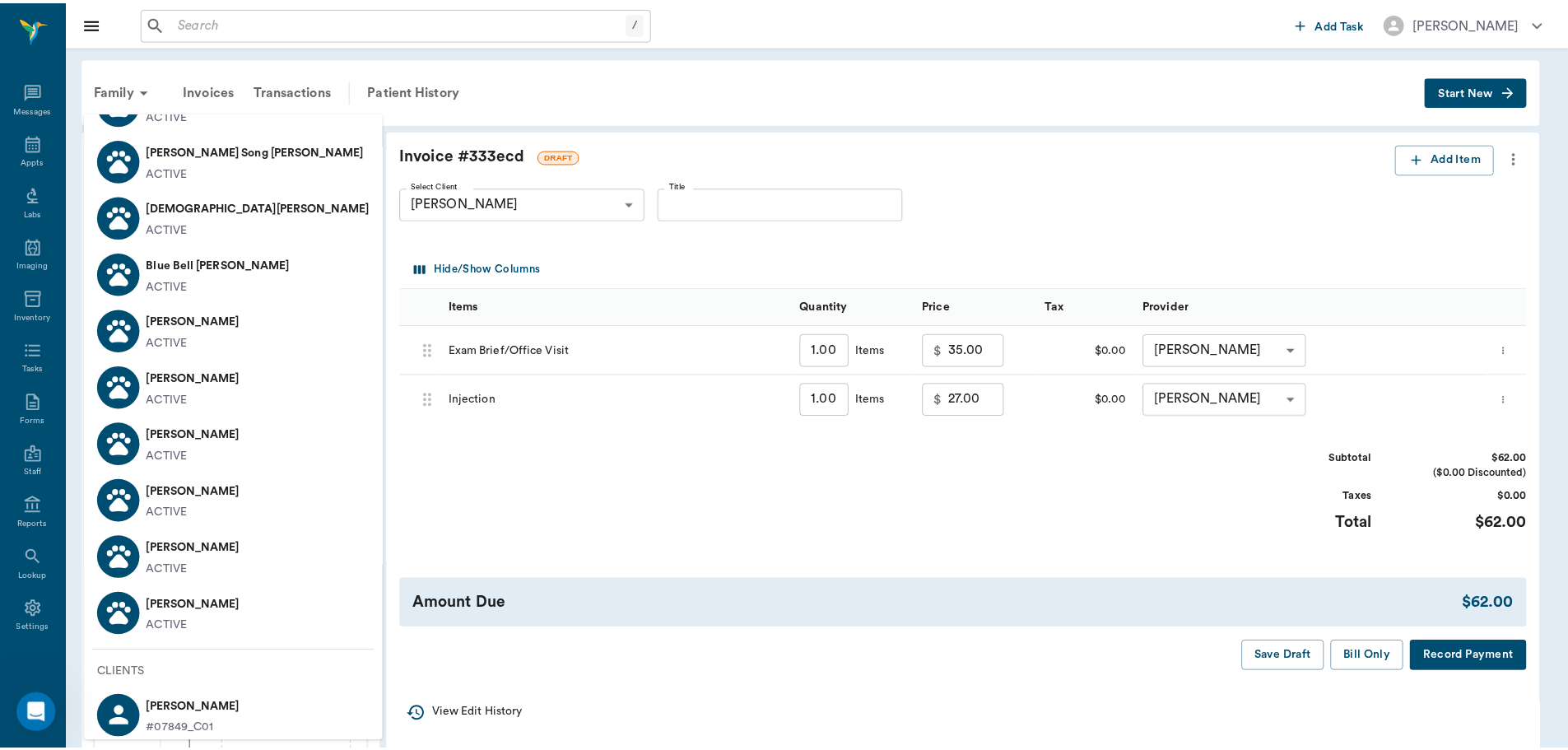
scroll to position [1664, 0]
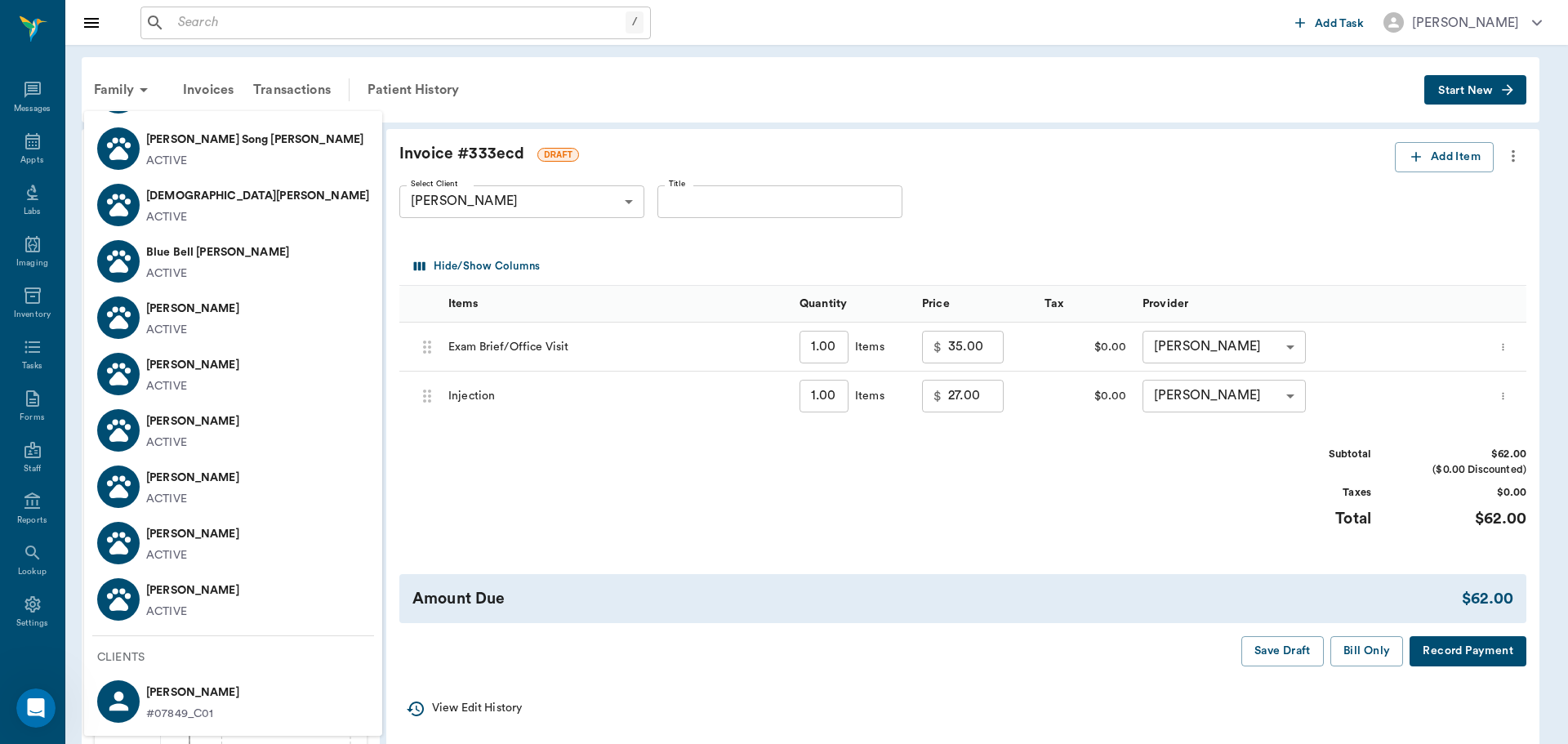
click at [171, 600] on p "[PERSON_NAME]" at bounding box center [192, 590] width 93 height 27
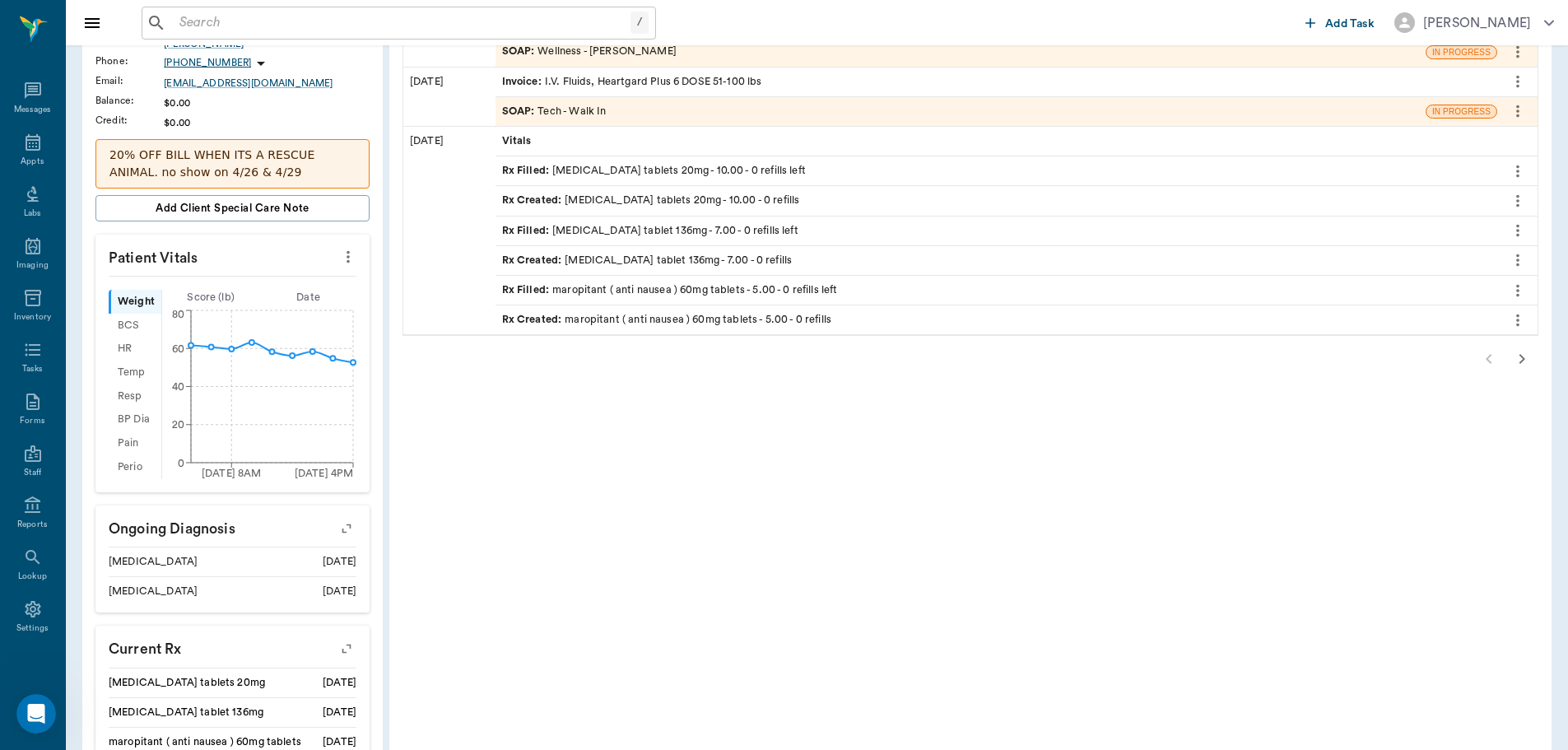
scroll to position [79, 0]
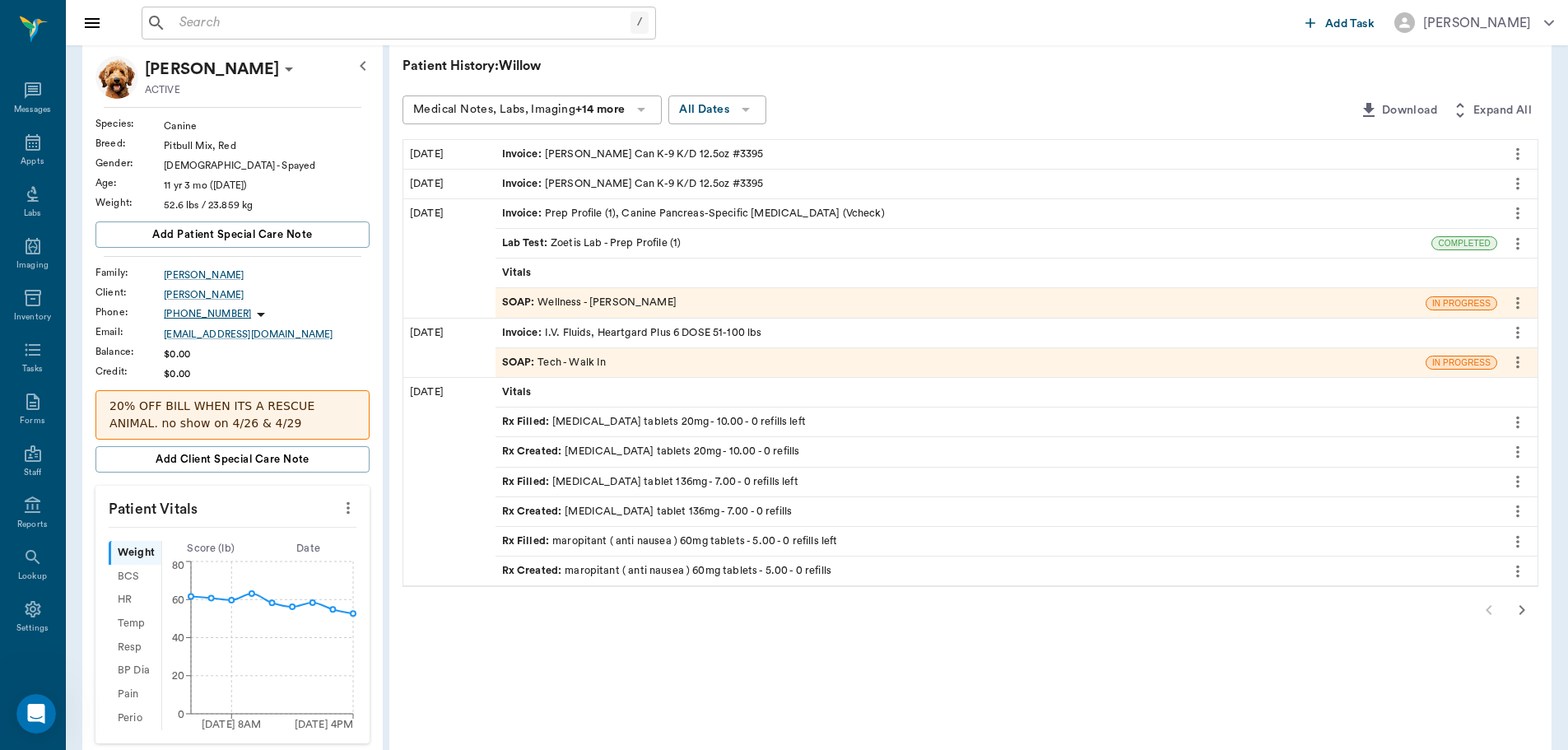
scroll to position [243, 0]
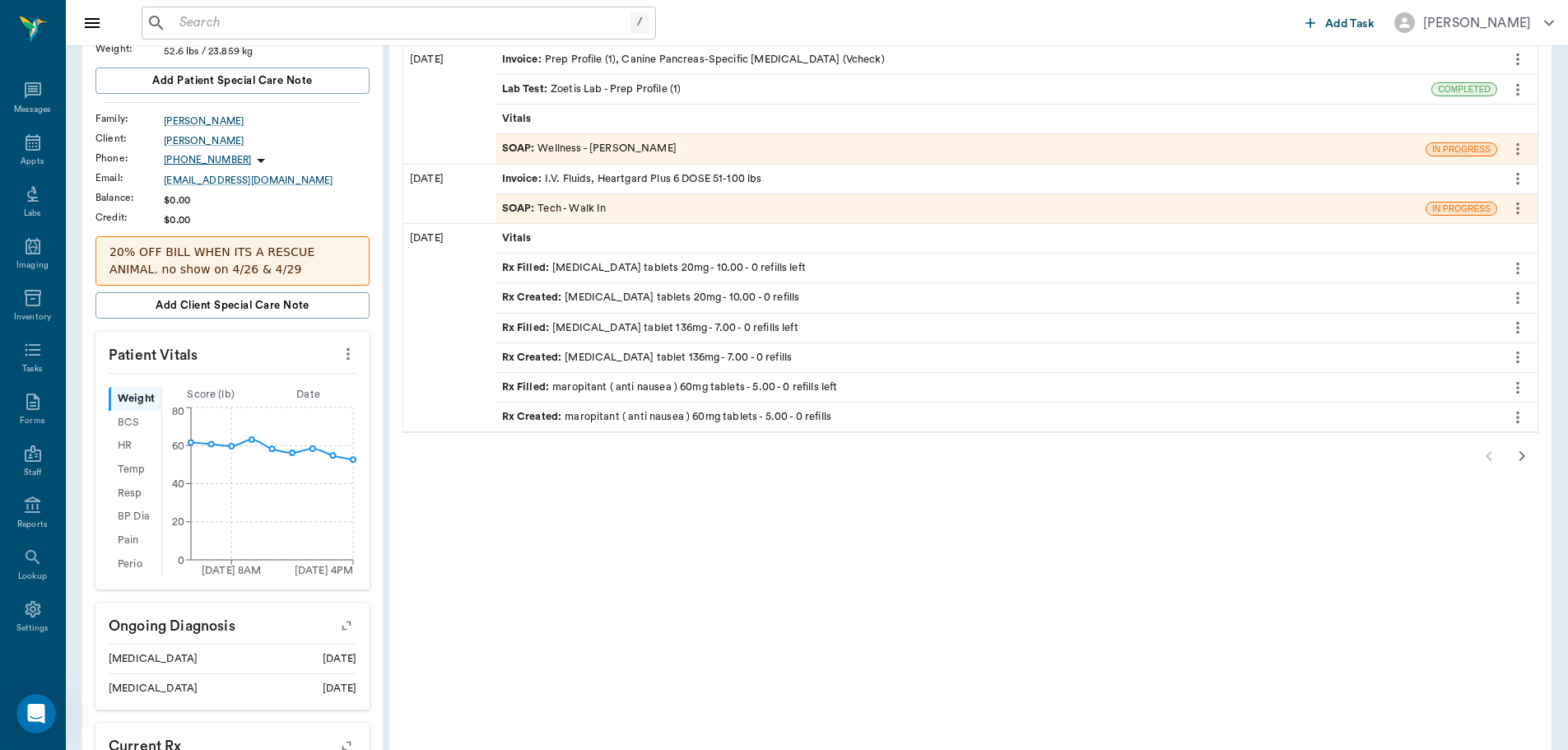
click at [1521, 461] on icon "button" at bounding box center [1523, 455] width 6 height 10
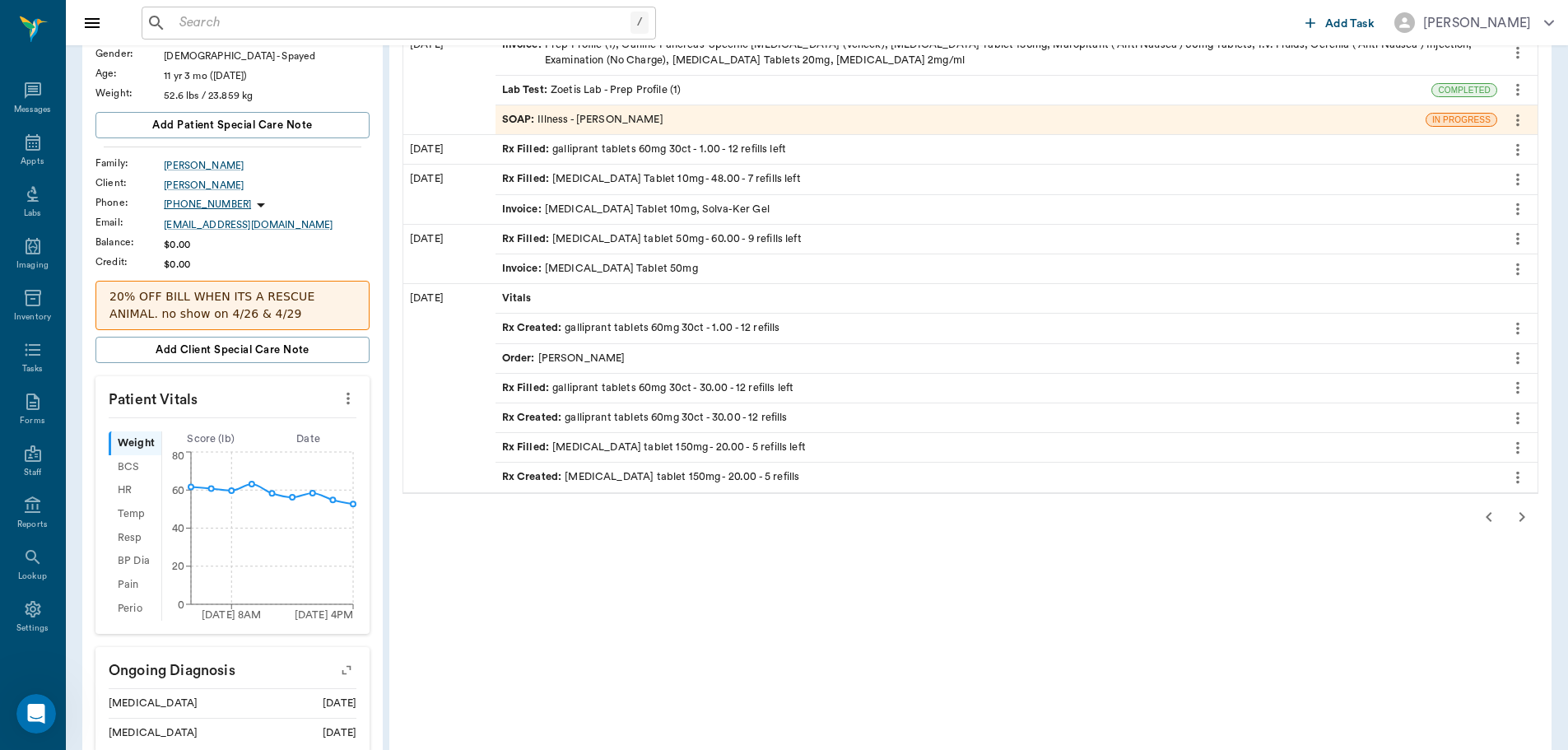
scroll to position [161, 0]
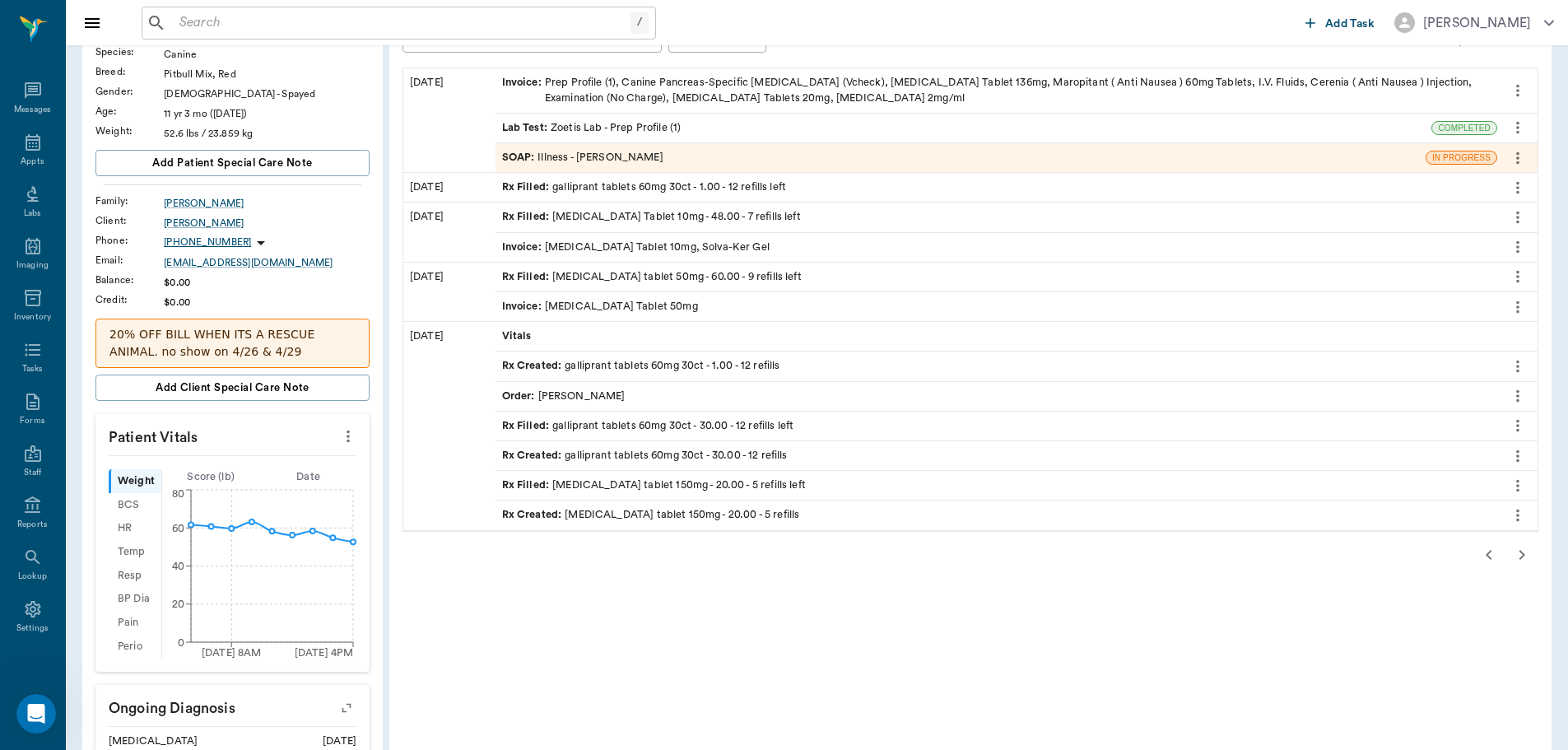
click at [1522, 554] on icon "button" at bounding box center [1522, 554] width 19 height 19
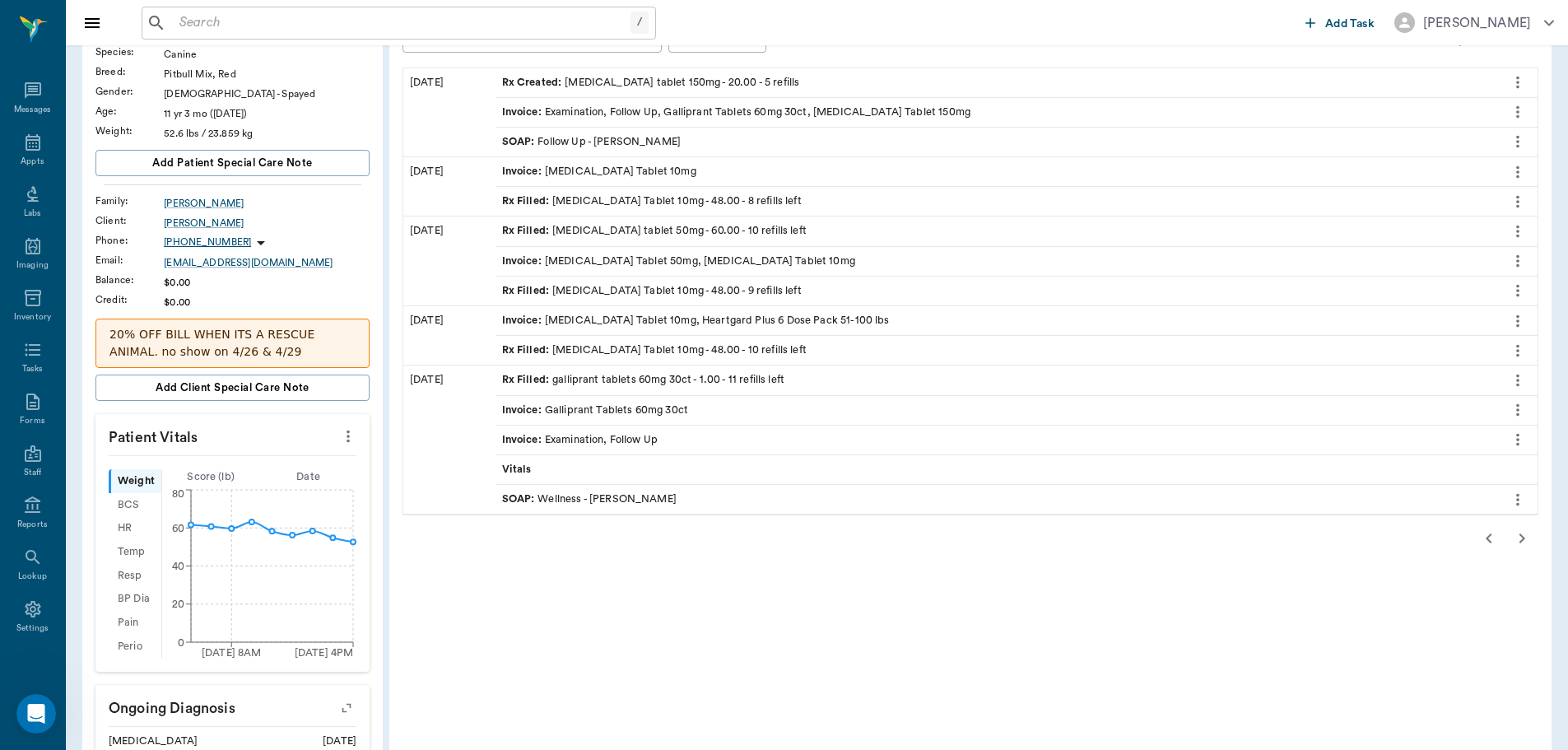
click at [1522, 538] on icon "button" at bounding box center [1523, 538] width 6 height 10
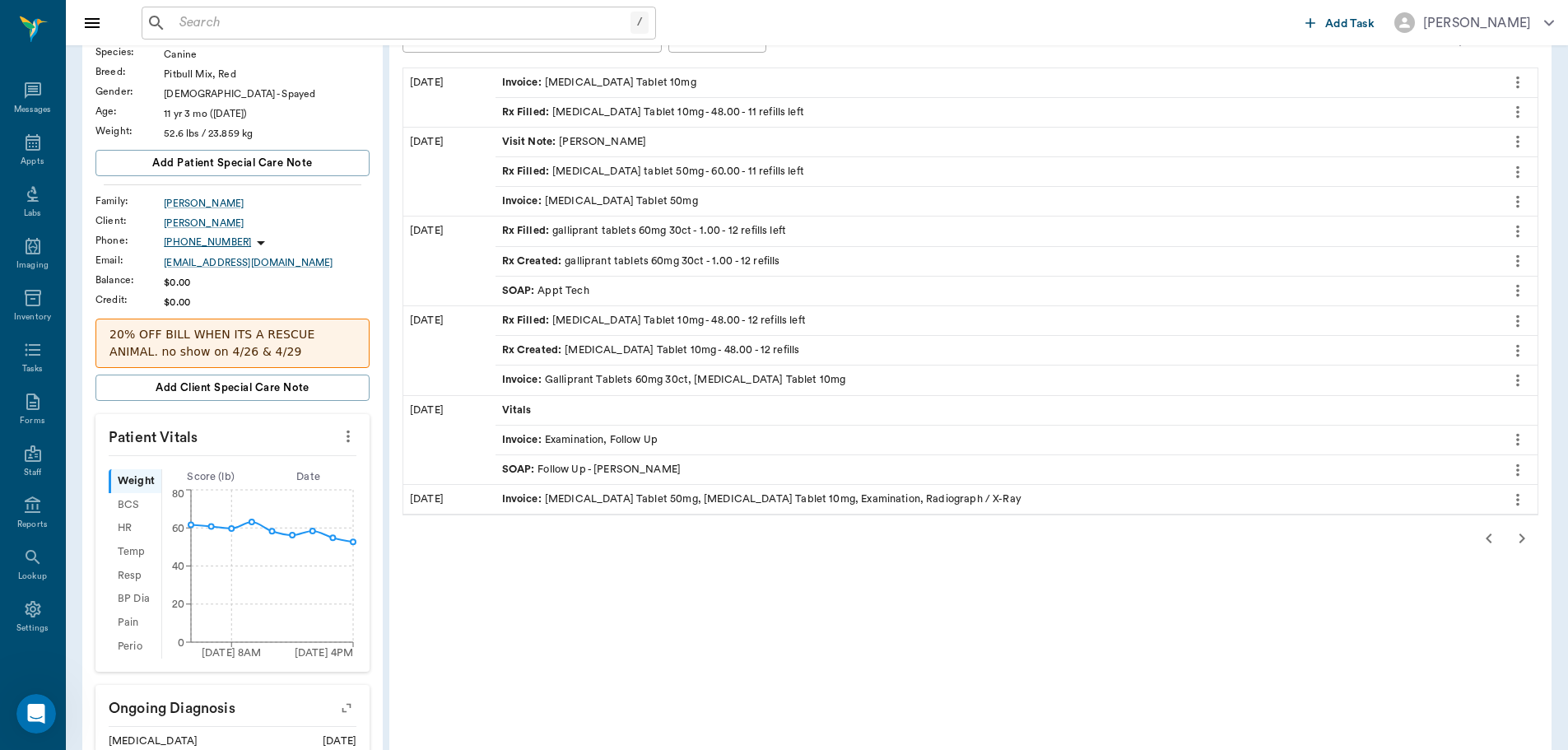
click at [1522, 538] on icon "button" at bounding box center [1523, 538] width 6 height 10
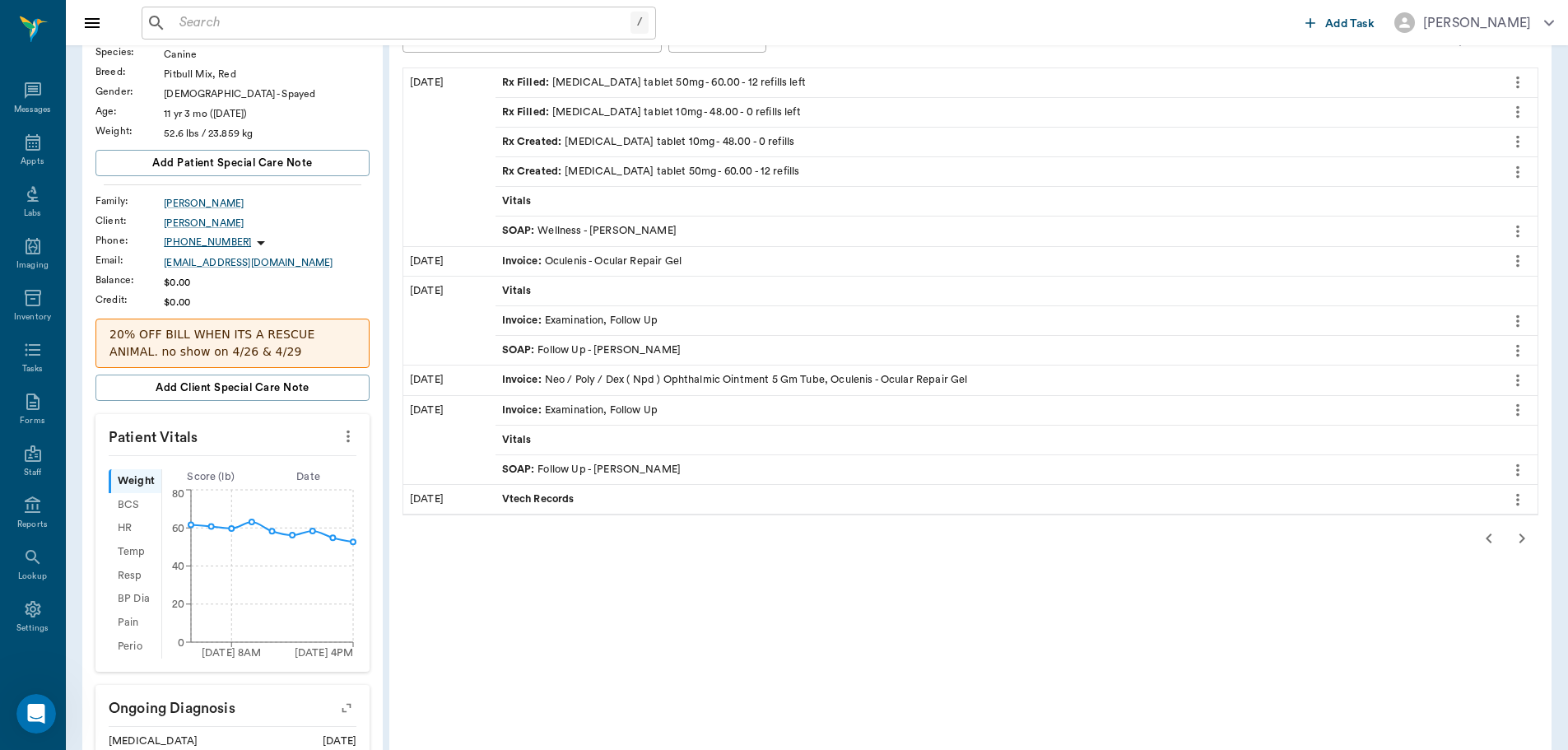
click at [1522, 538] on icon "button" at bounding box center [1523, 538] width 6 height 10
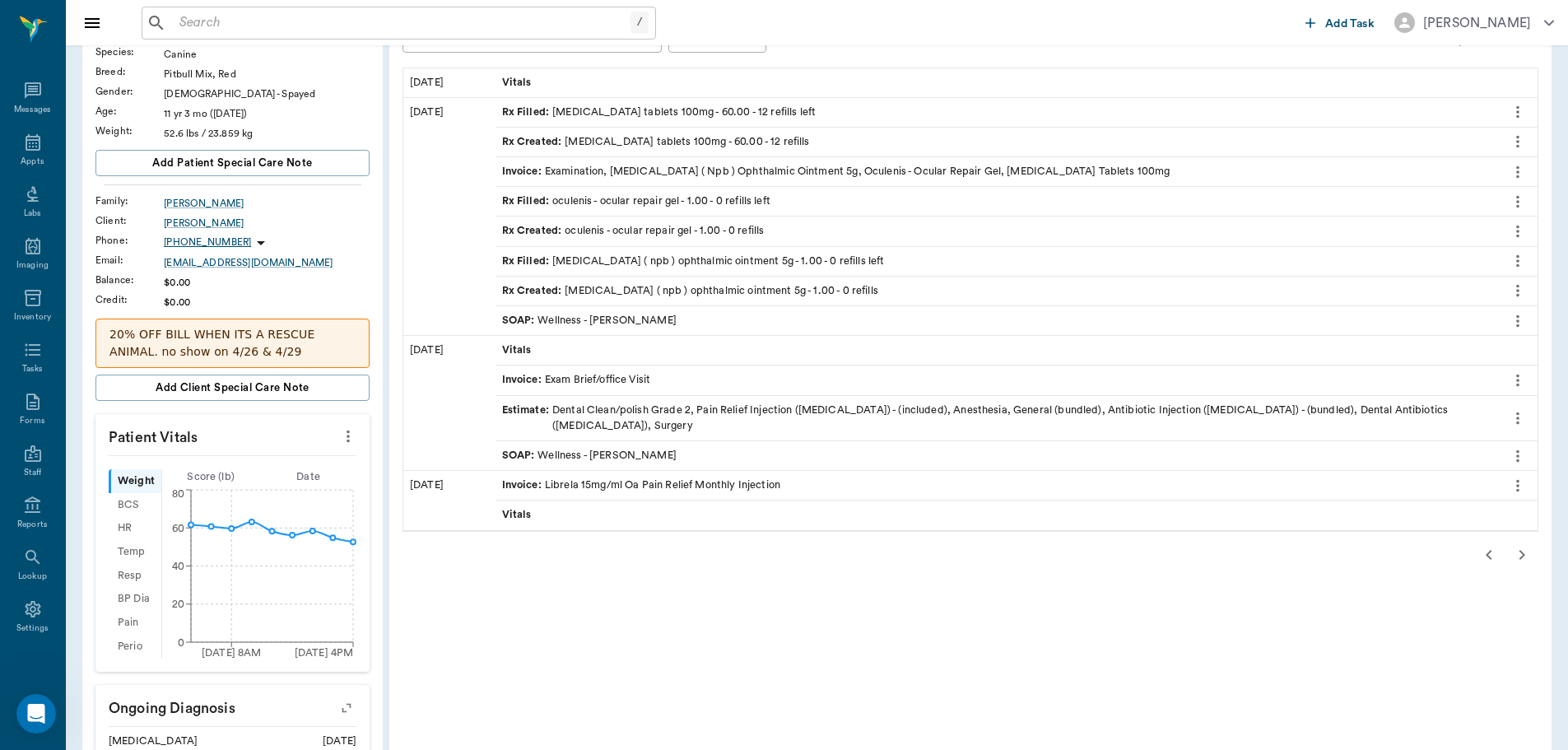
click at [1522, 550] on icon "button" at bounding box center [1523, 554] width 6 height 10
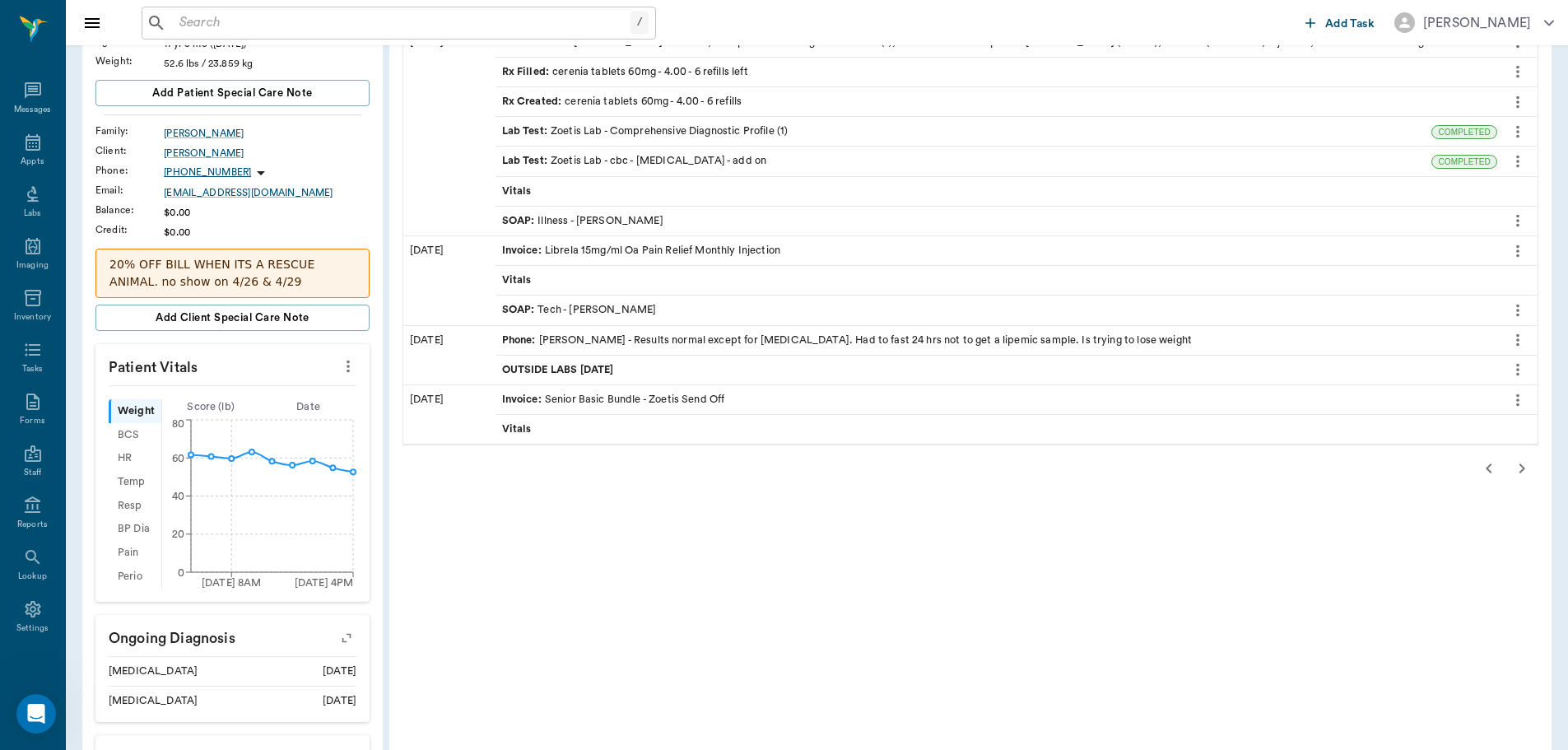
scroll to position [0, 0]
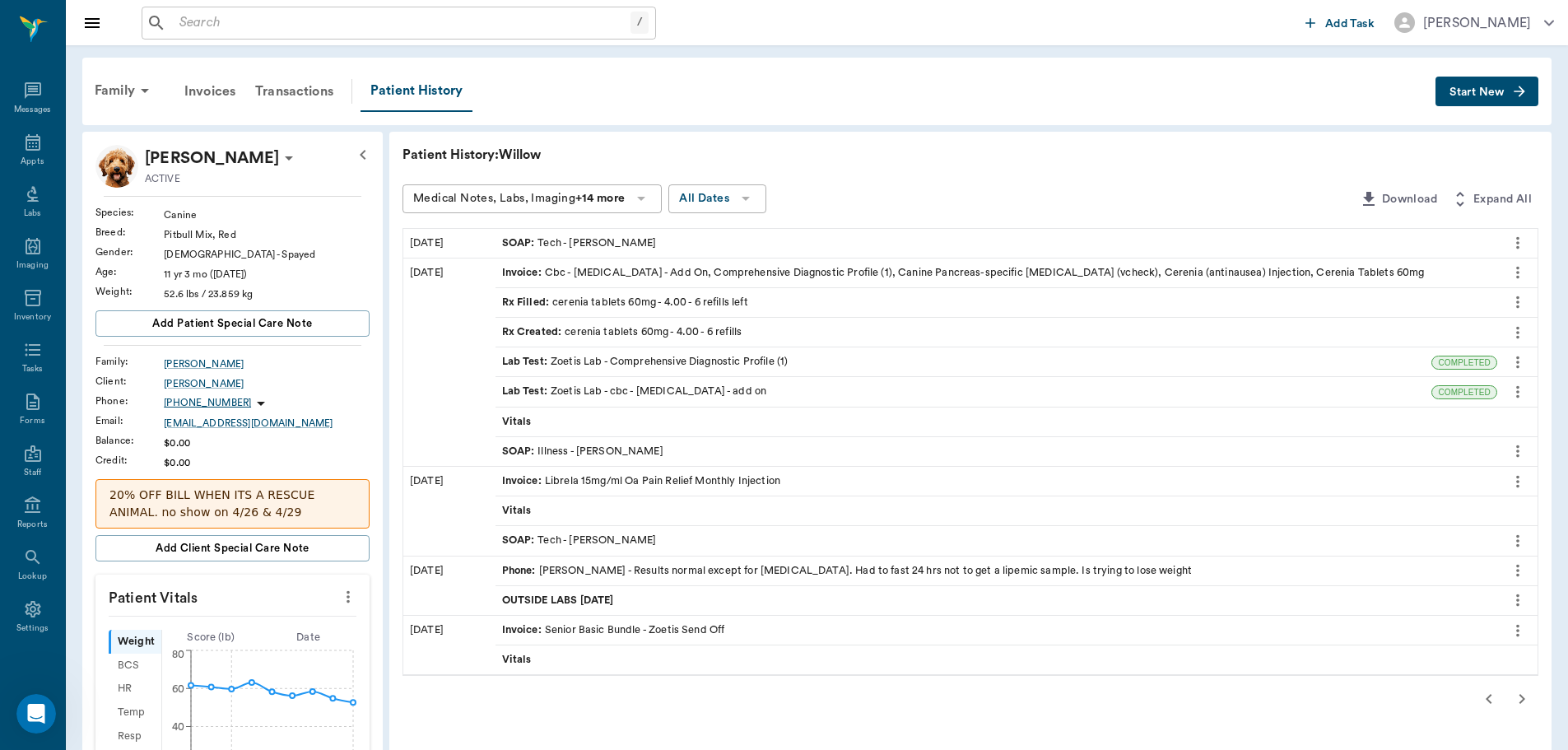
click at [1521, 697] on icon "button" at bounding box center [1522, 698] width 19 height 19
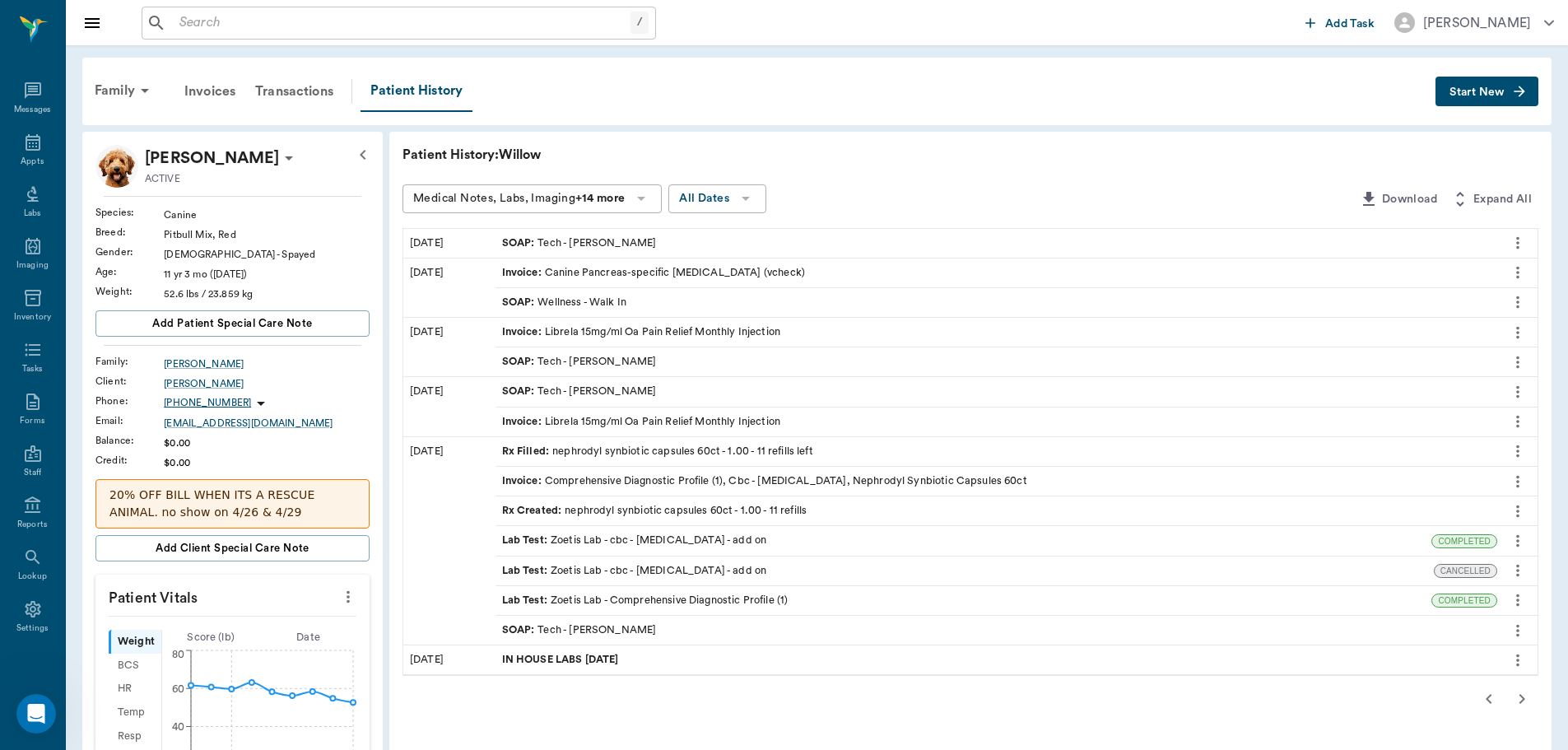
click at [1521, 697] on icon "button" at bounding box center [1522, 698] width 19 height 19
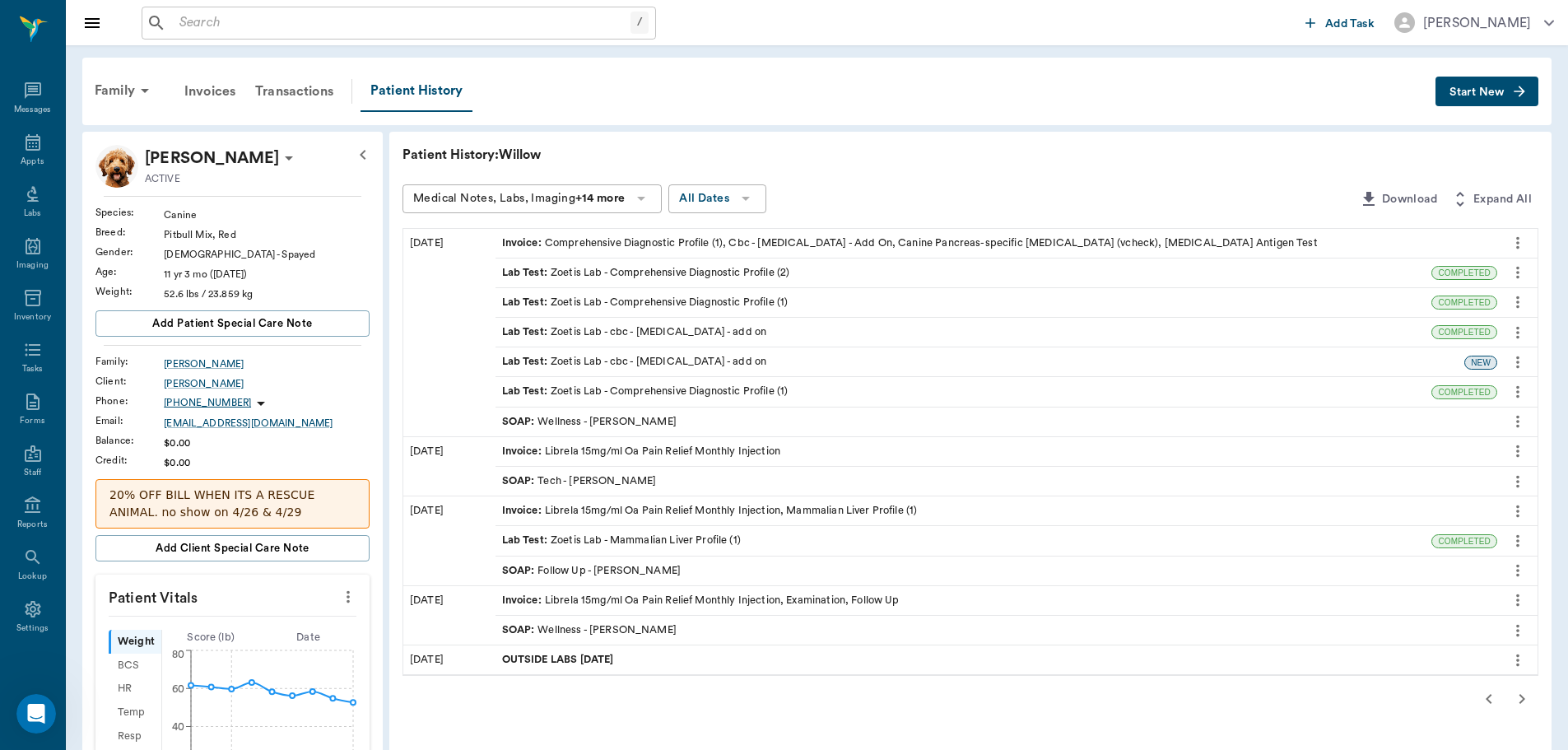
click at [1521, 697] on icon "button" at bounding box center [1522, 698] width 19 height 19
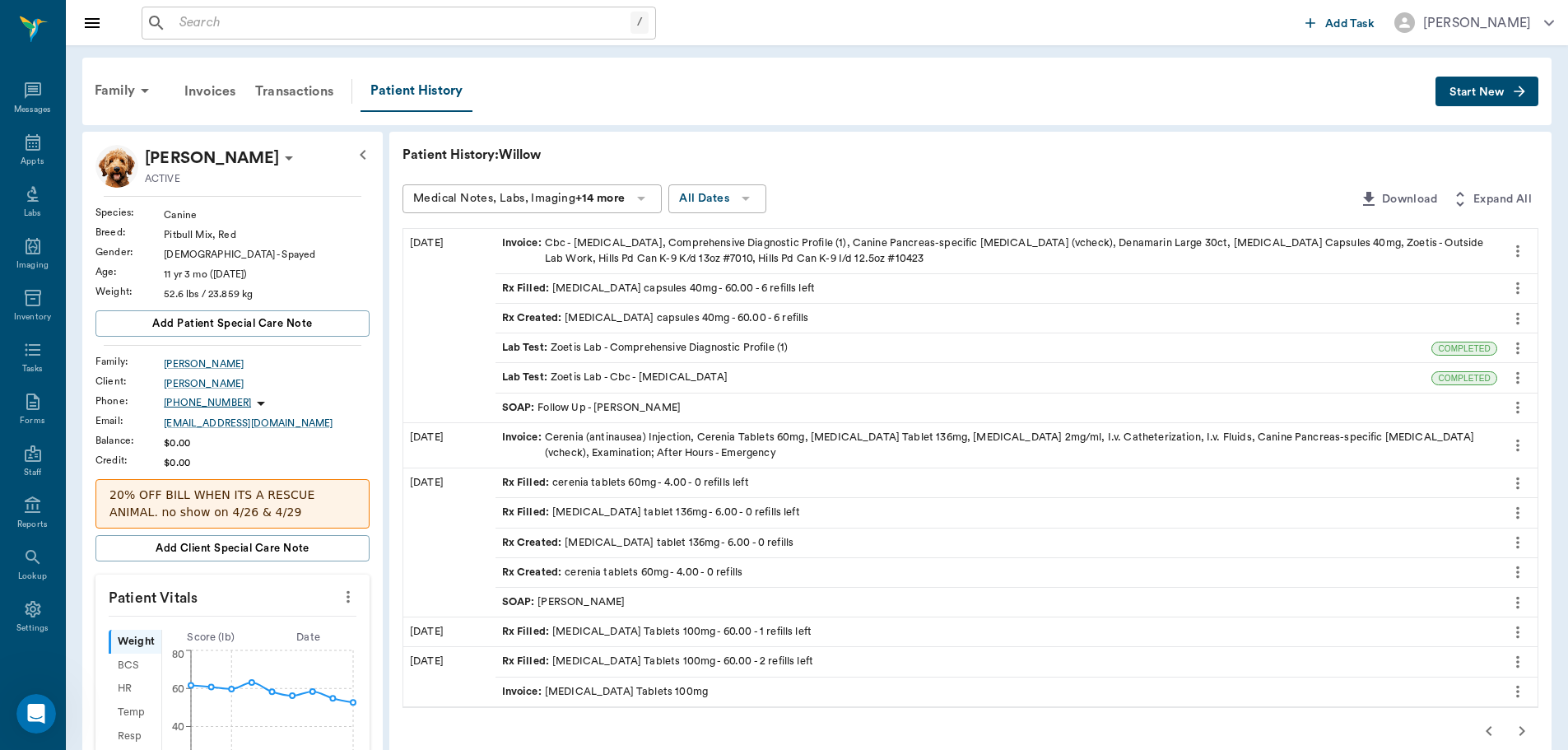
click at [1521, 697] on icon "more" at bounding box center [1518, 691] width 18 height 19
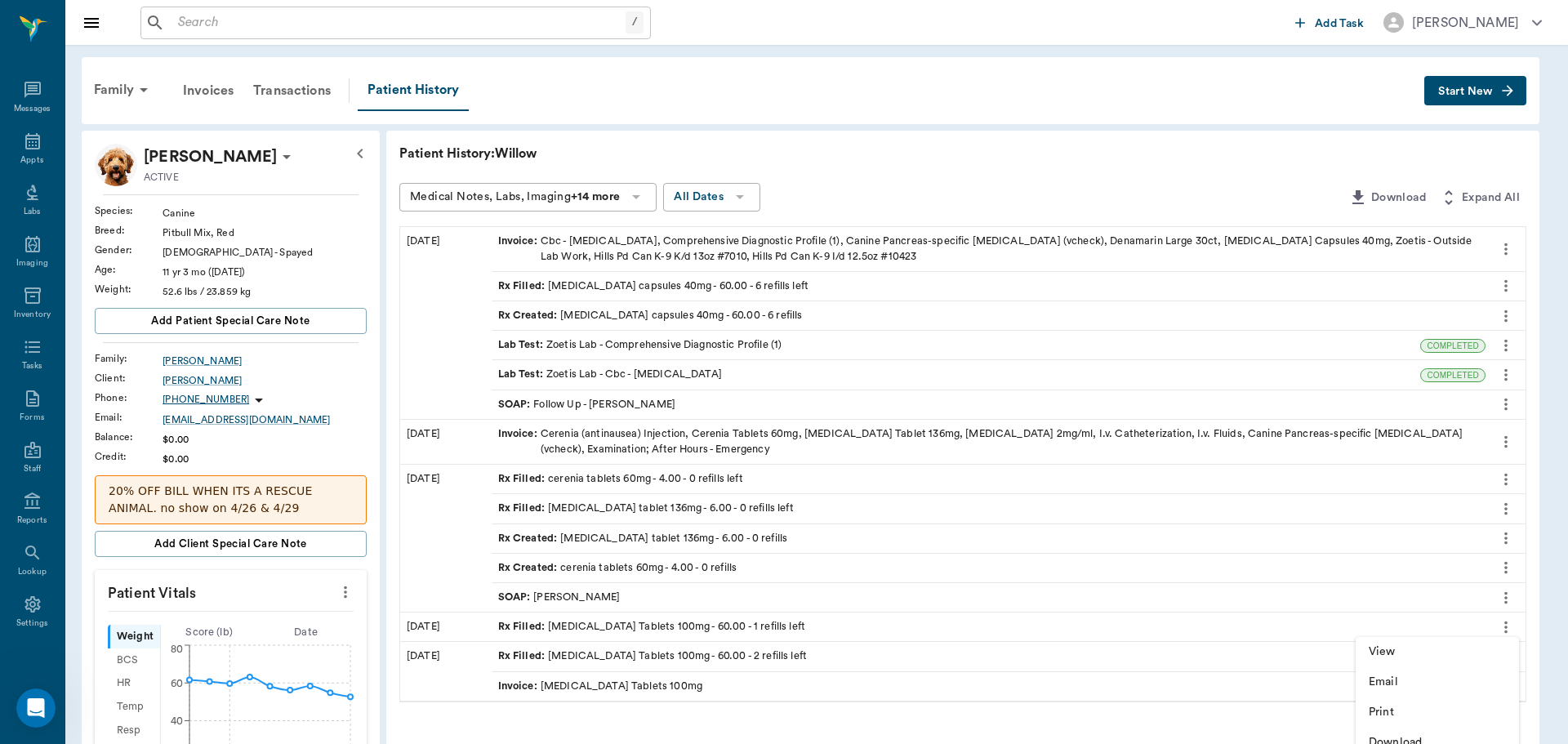
click at [1104, 705] on div at bounding box center [784, 372] width 1568 height 744
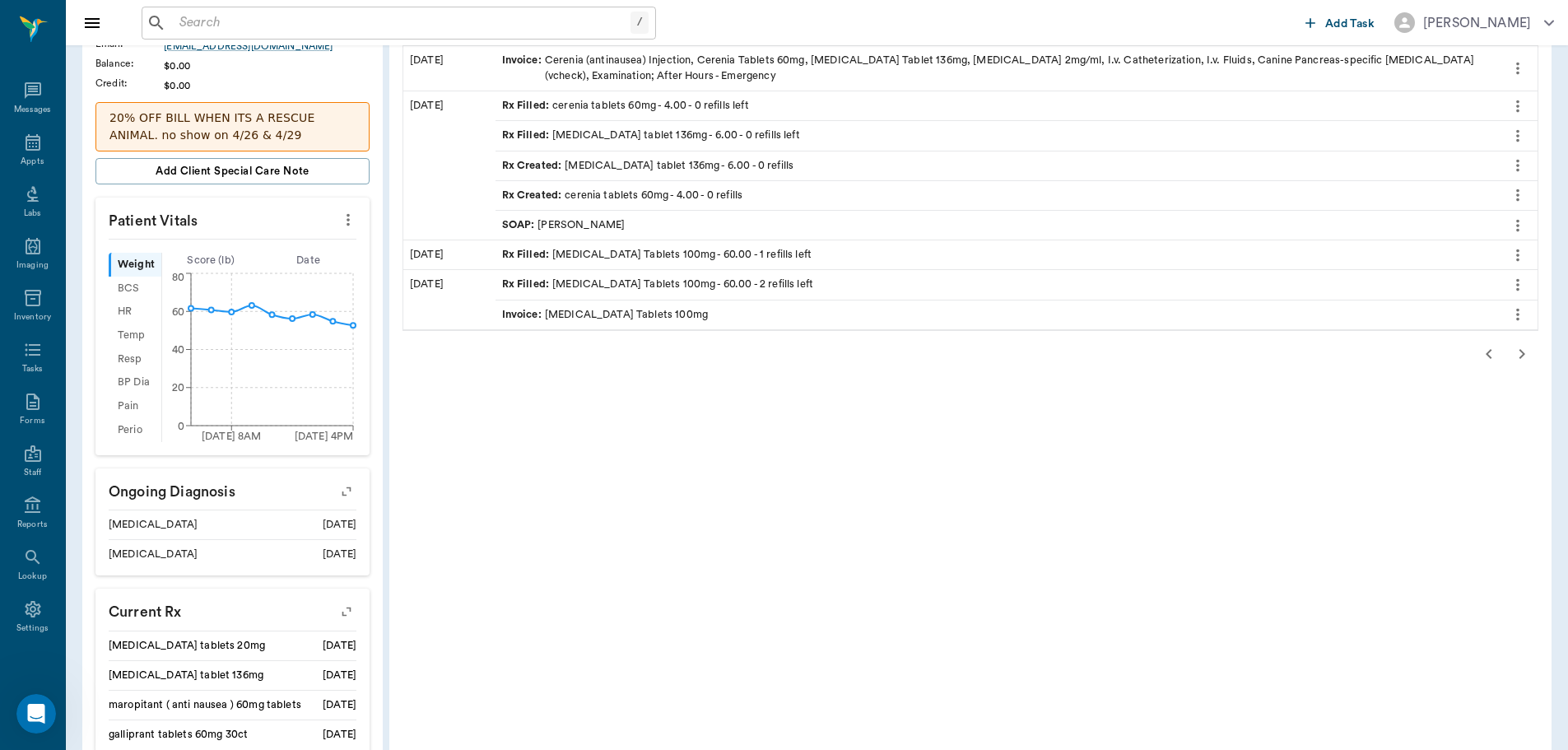
scroll to position [411, 0]
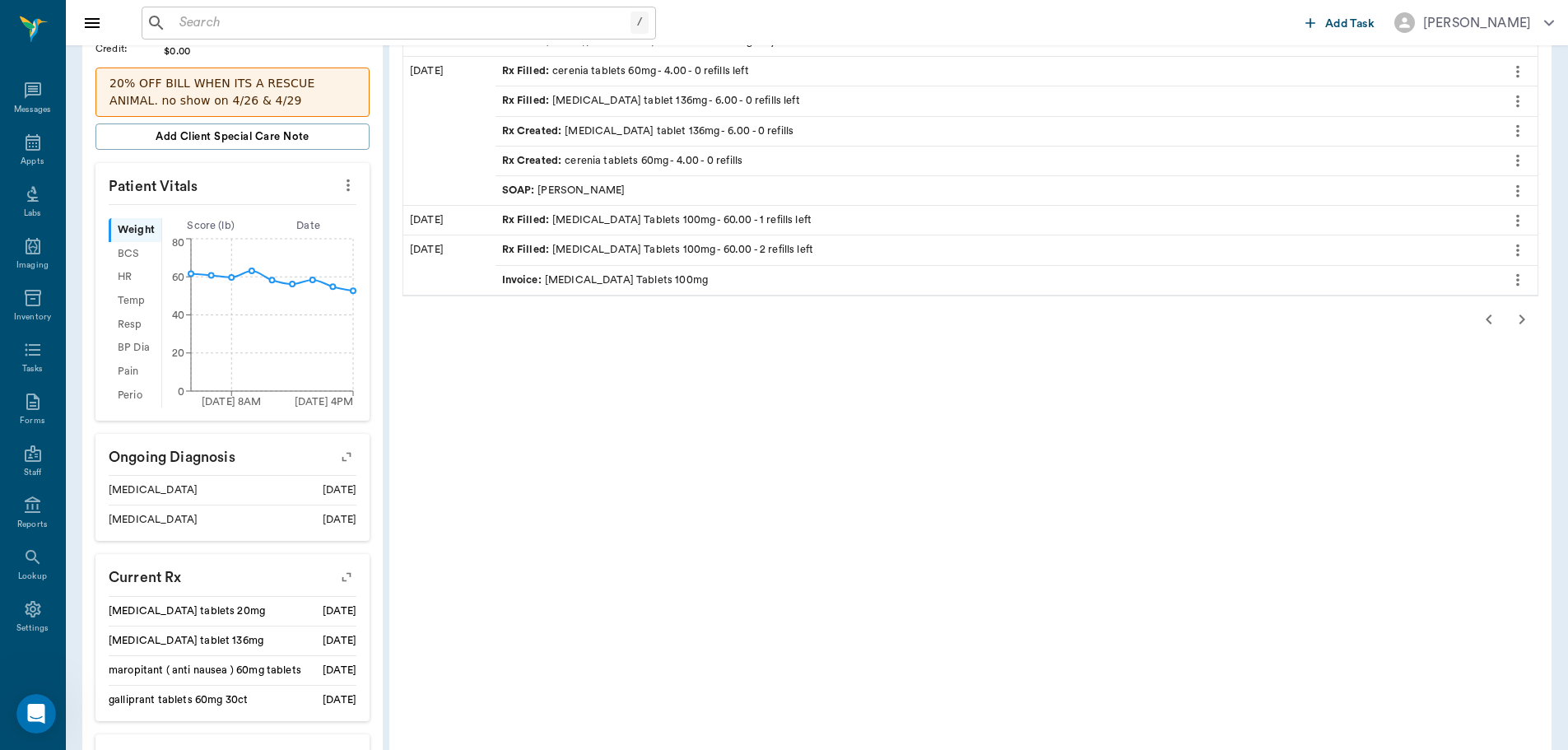
click at [1525, 323] on icon "button" at bounding box center [1522, 319] width 19 height 19
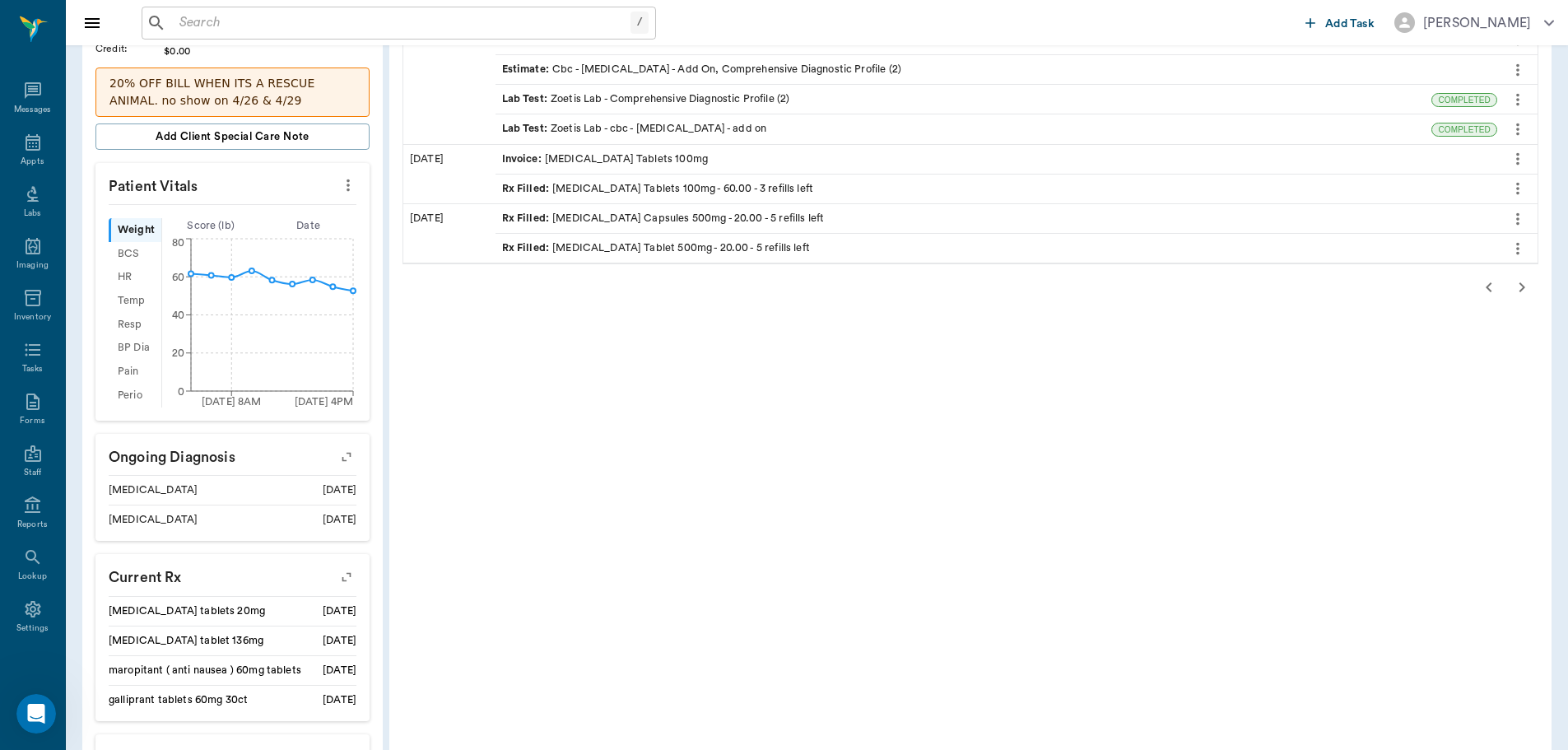
click at [1518, 291] on icon "button" at bounding box center [1522, 286] width 19 height 19
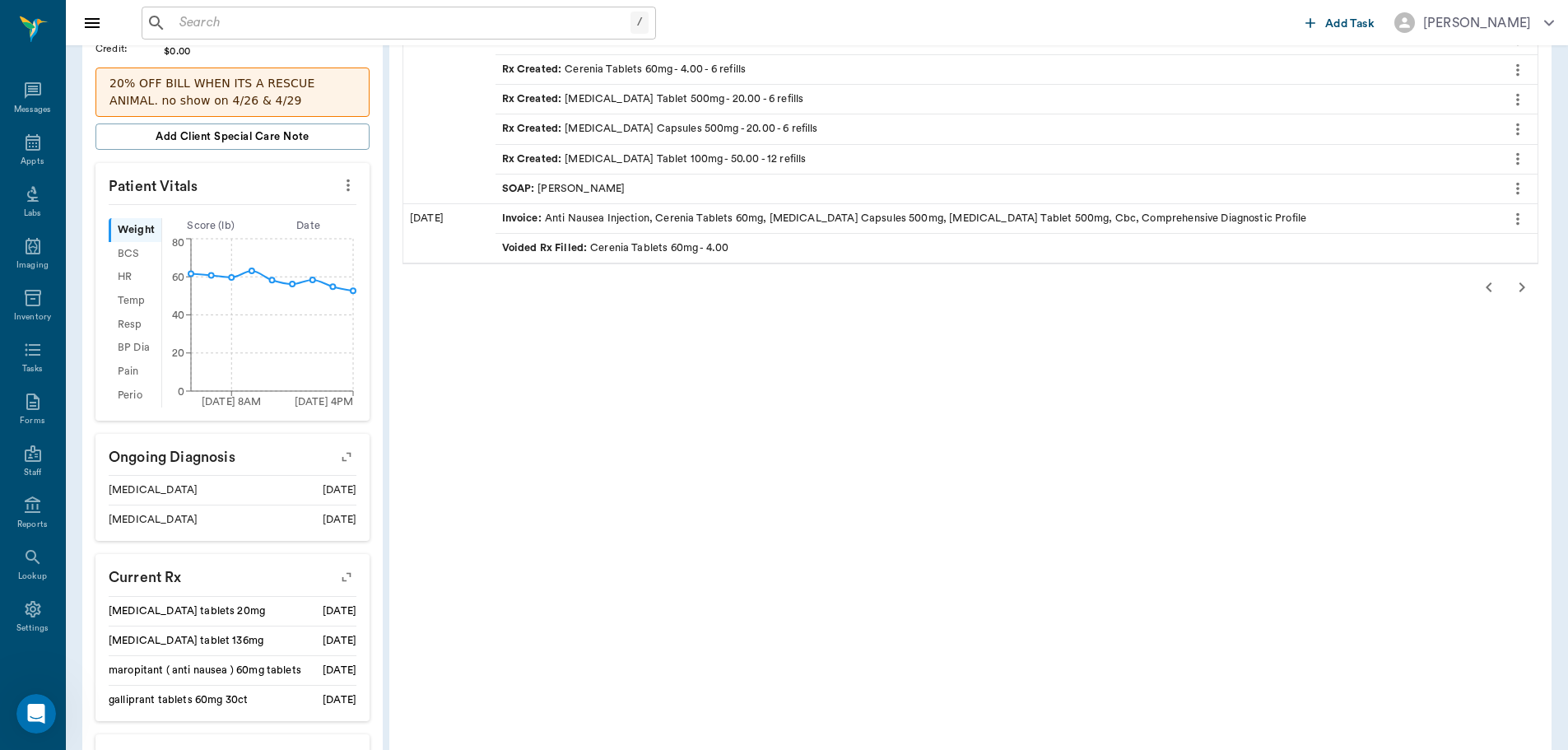
click at [1518, 291] on icon "button" at bounding box center [1522, 286] width 19 height 19
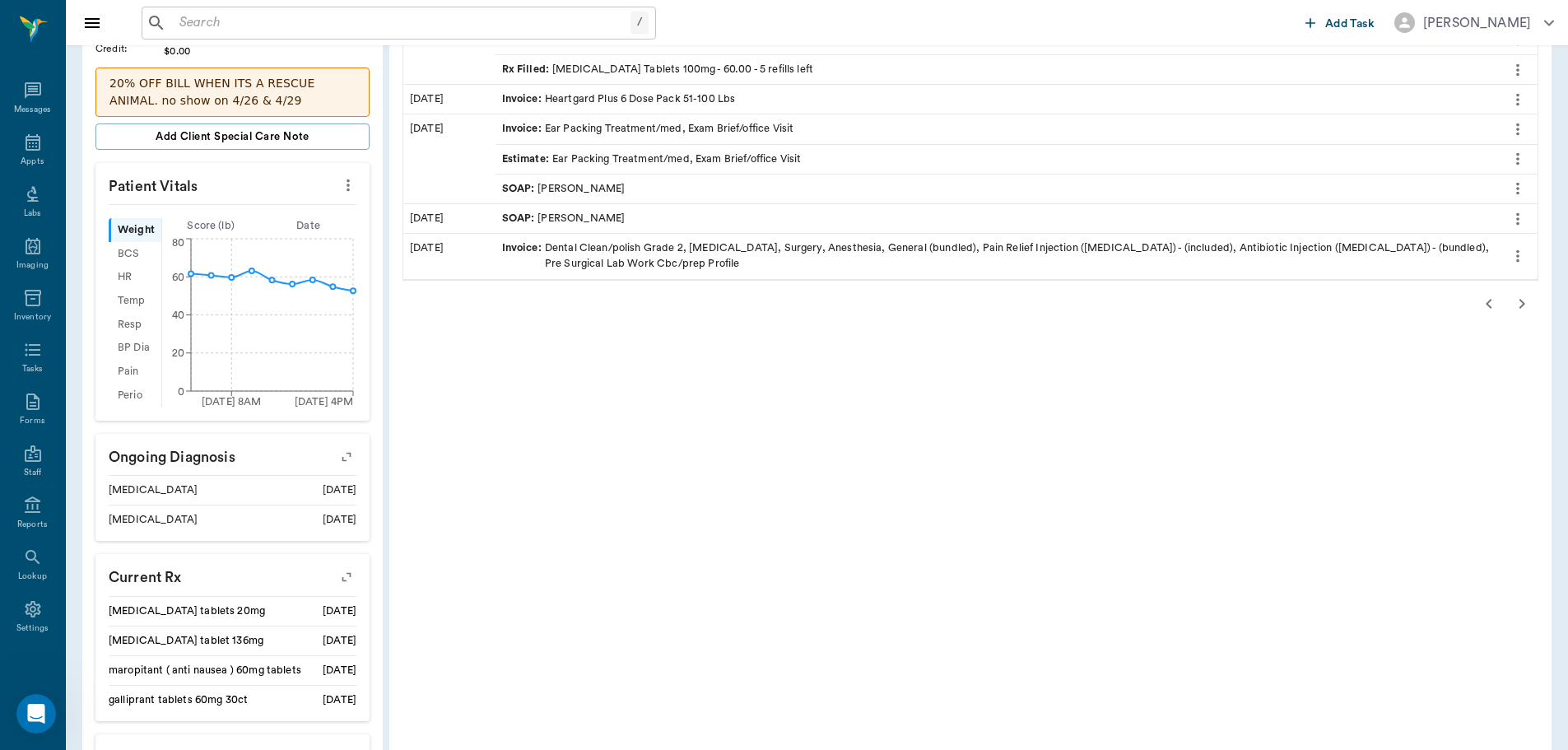
click at [1518, 291] on button "button" at bounding box center [1523, 304] width 33 height 33
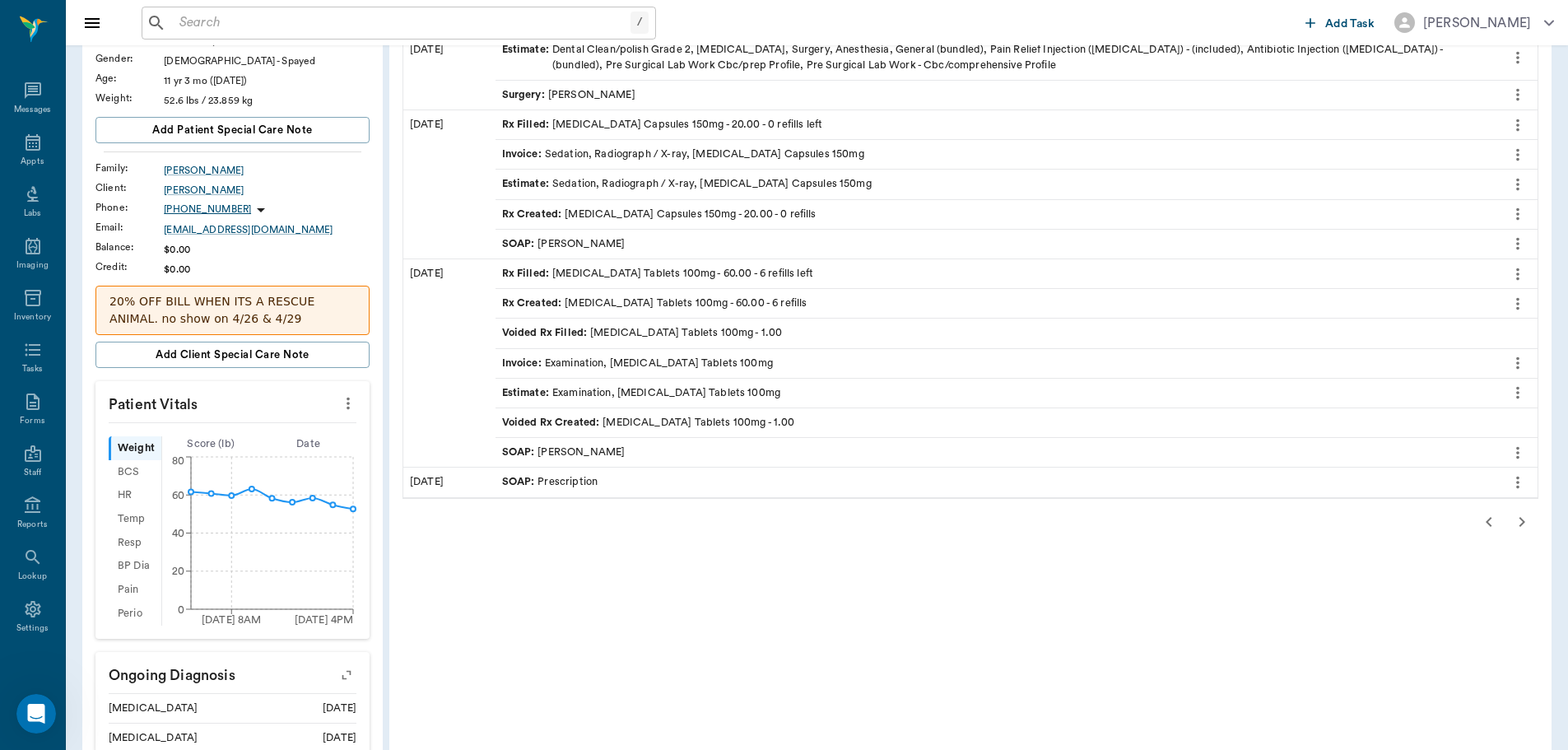
scroll to position [164, 0]
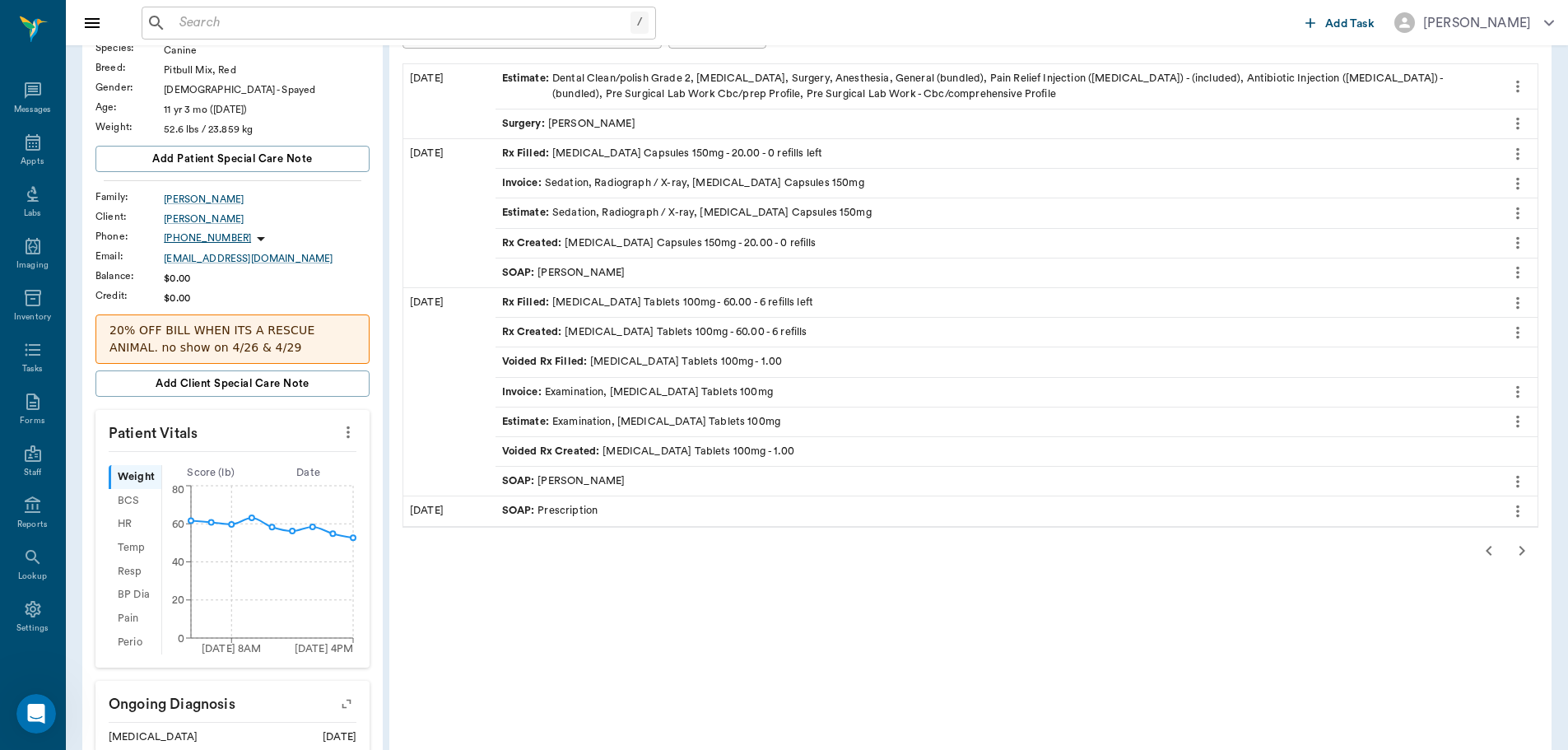
click at [1518, 549] on icon "button" at bounding box center [1522, 550] width 19 height 19
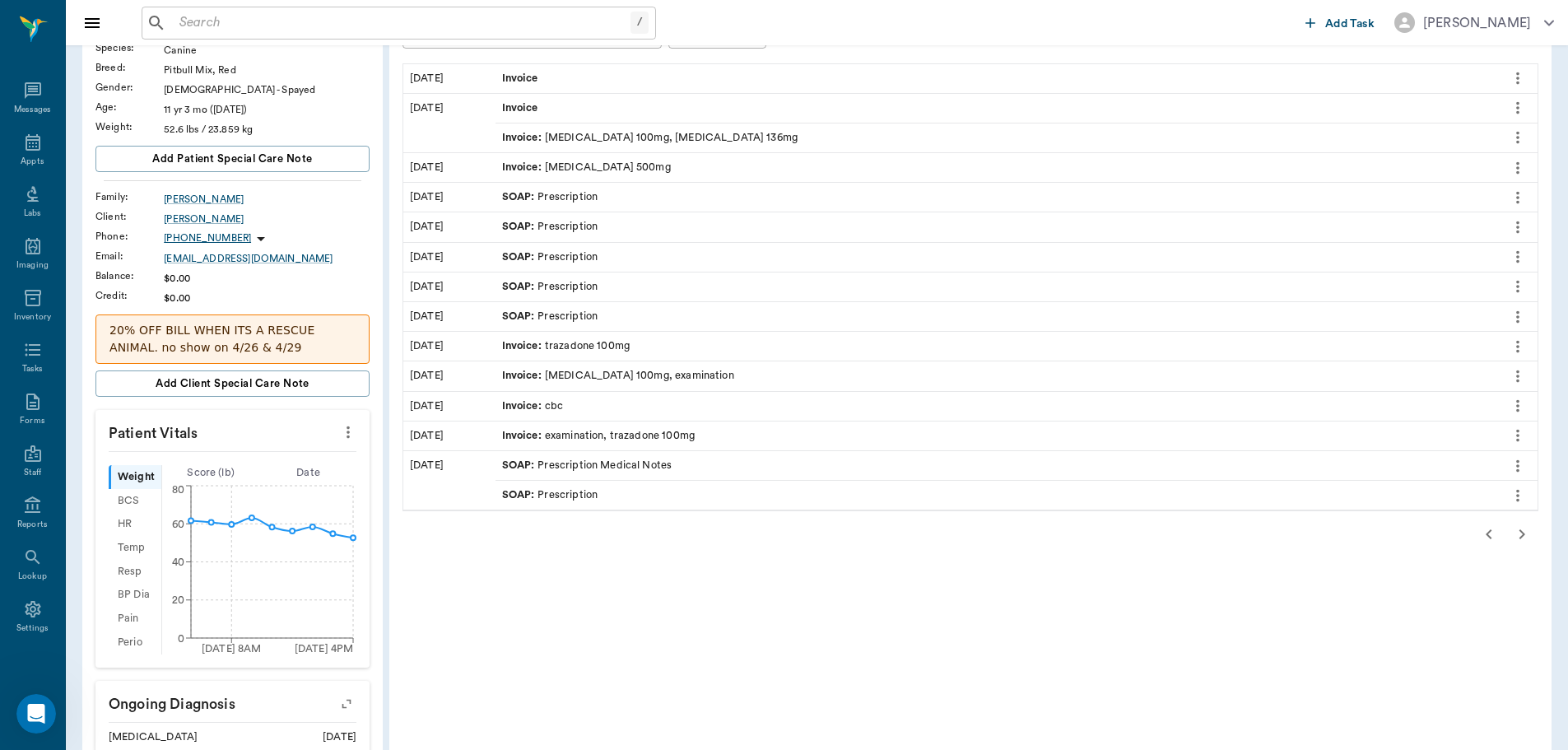
click at [1517, 537] on icon "button" at bounding box center [1522, 534] width 19 height 19
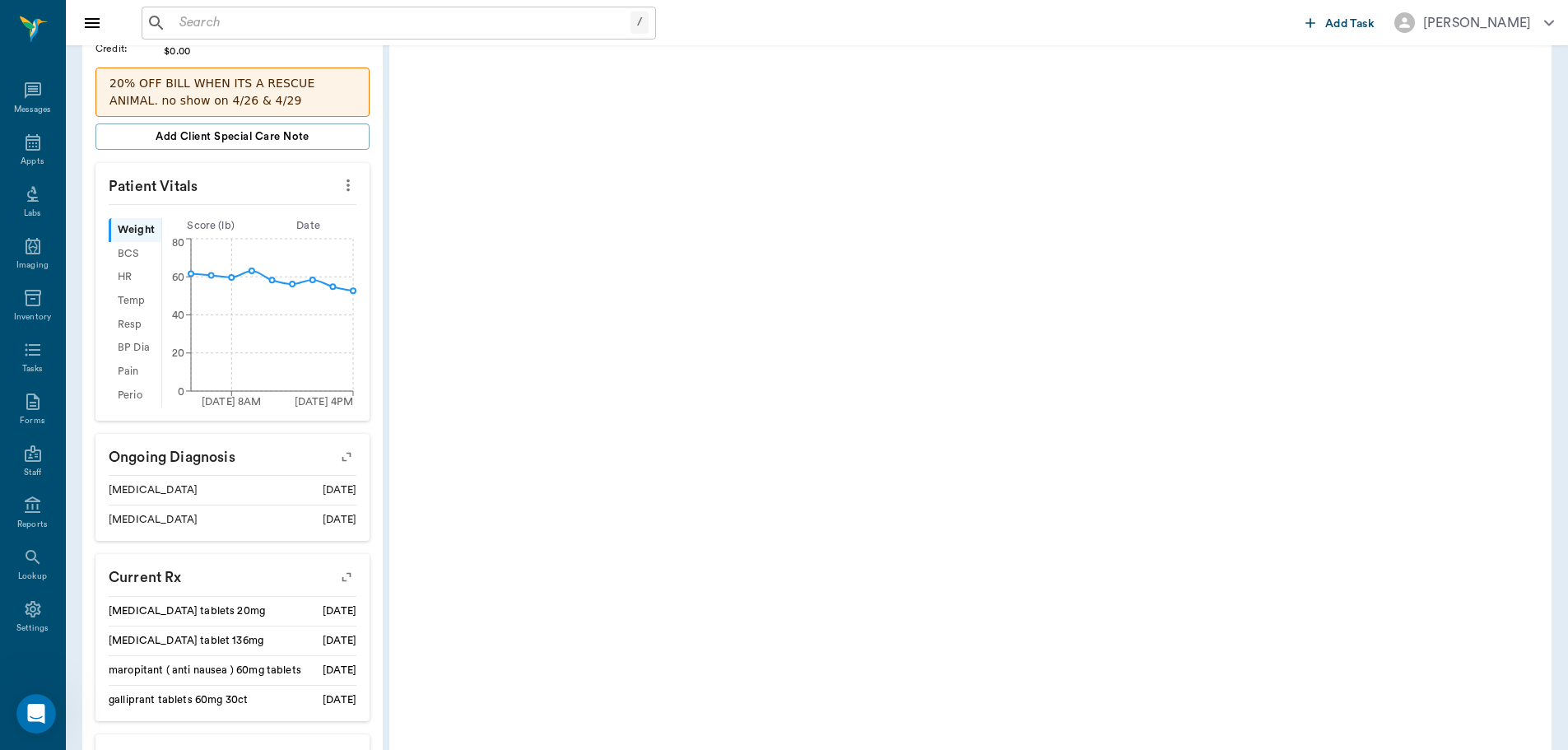
scroll to position [654, 0]
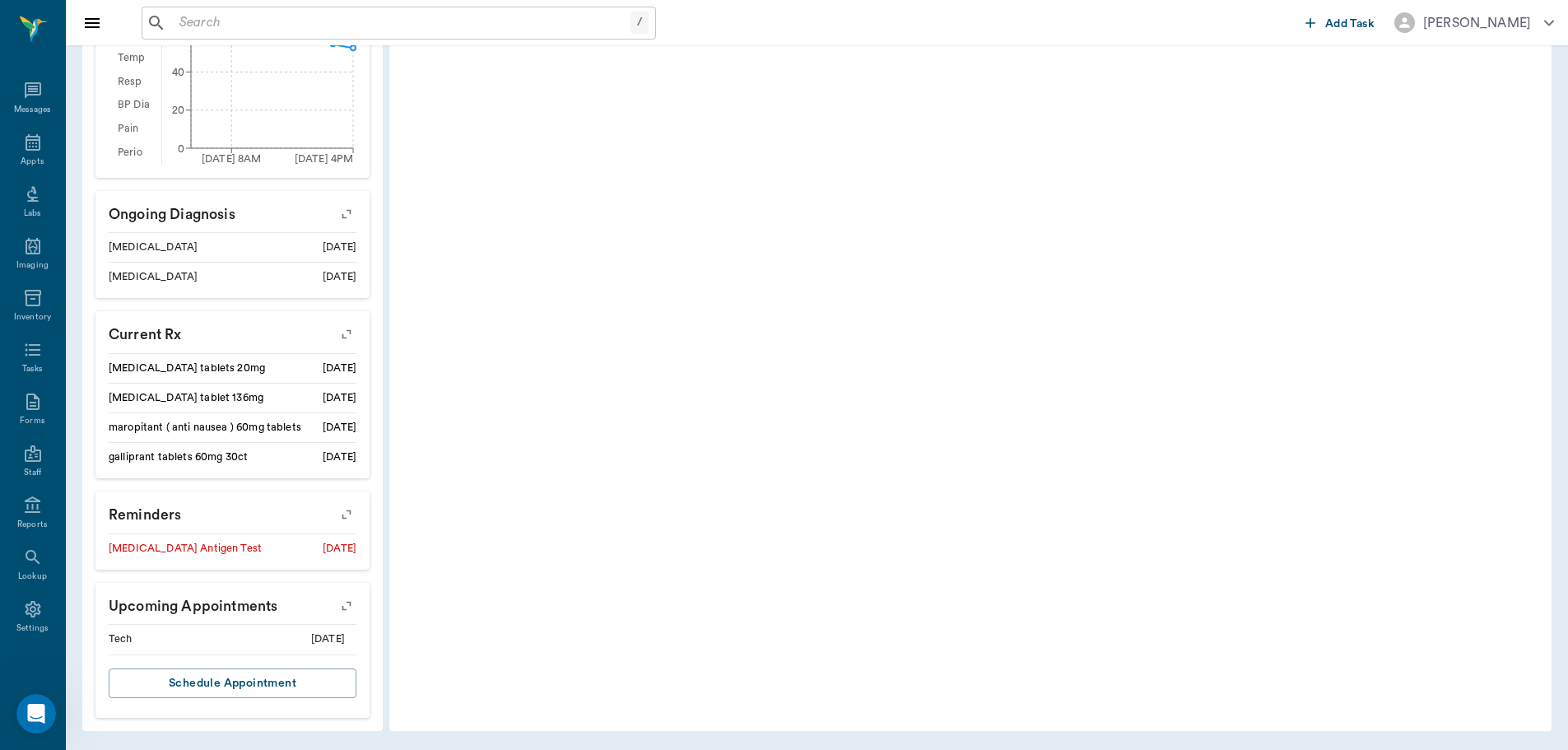
click at [0, 139] on div "Appts" at bounding box center [32, 151] width 65 height 52
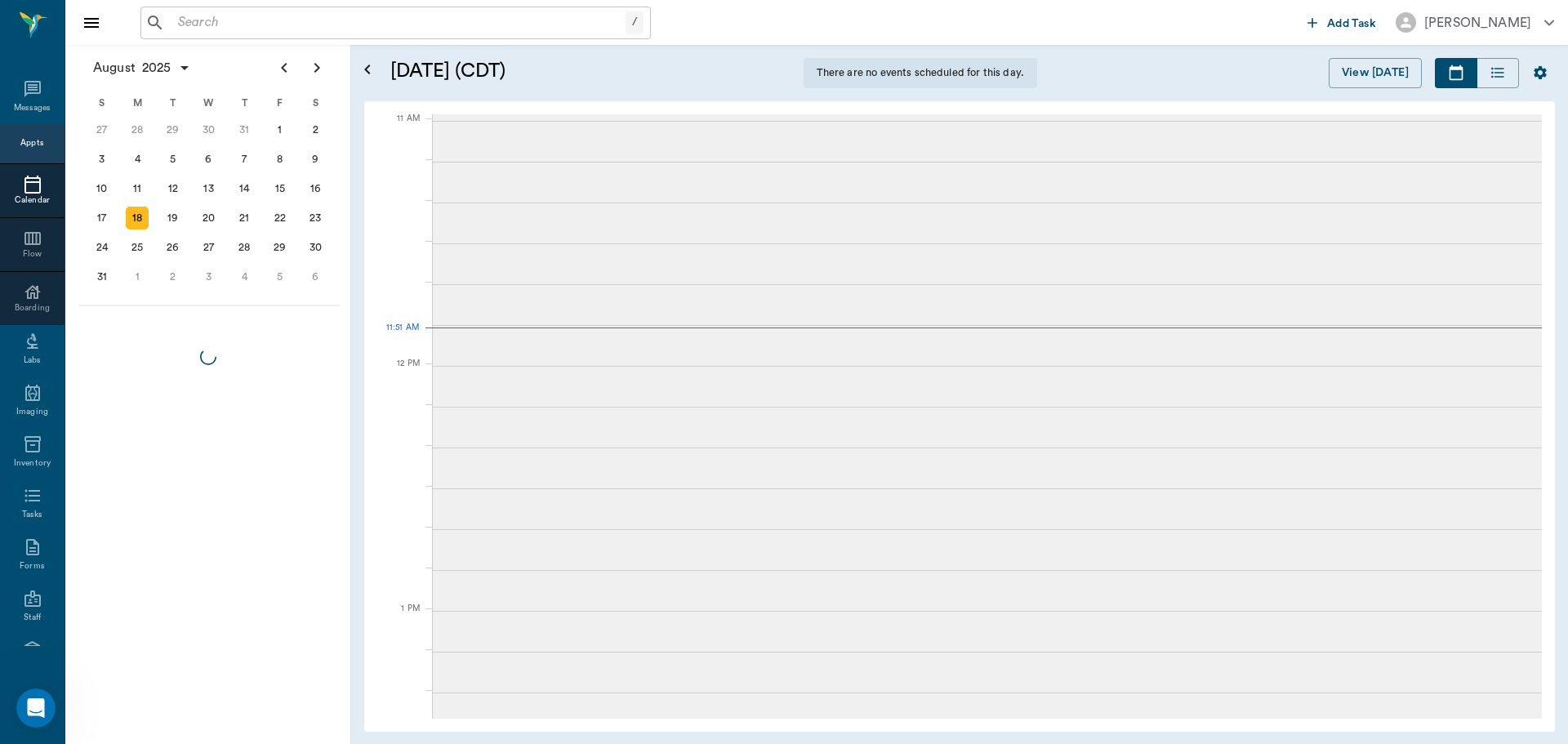
click at [441, 35] on div "/ ​" at bounding box center [395, 23] width 510 height 33
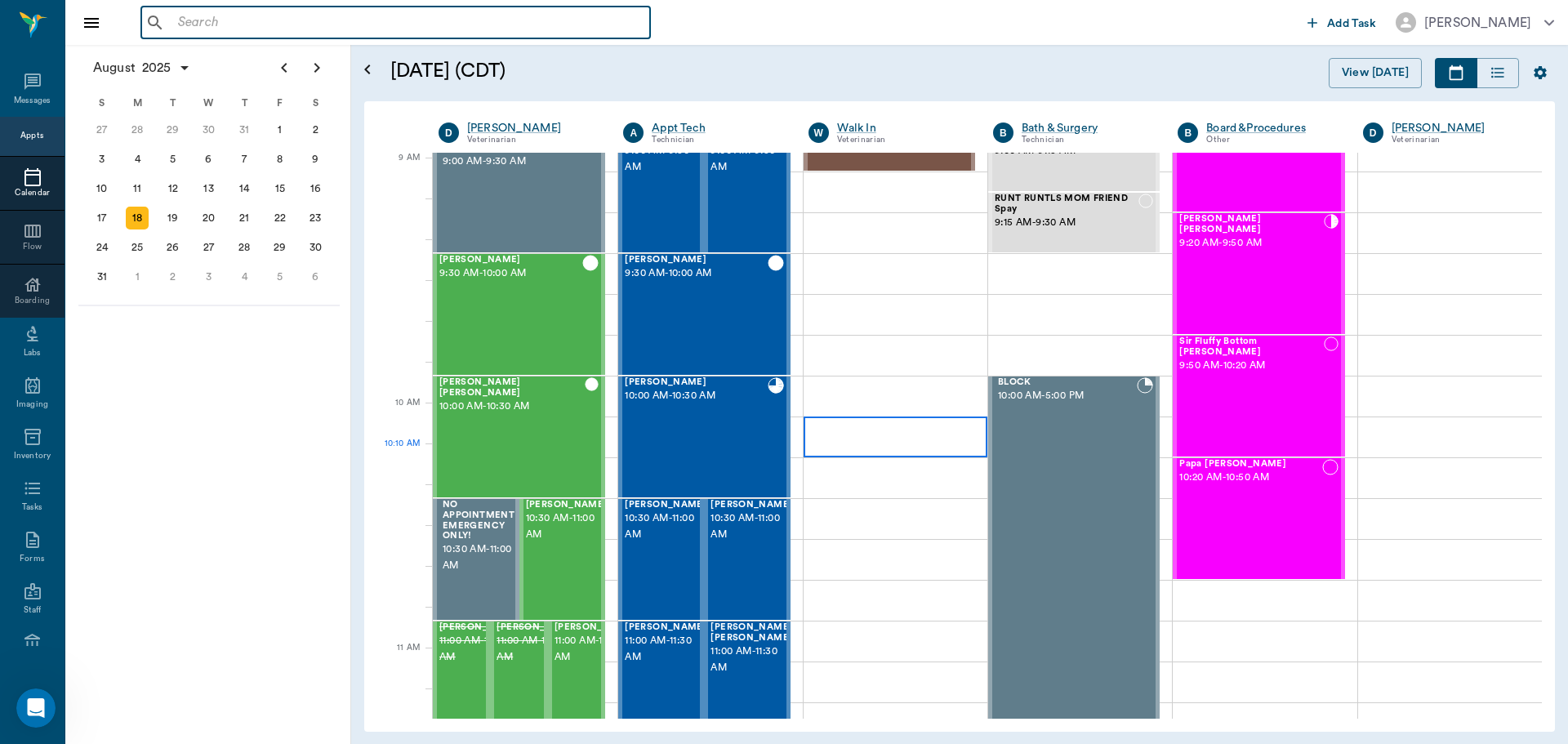
scroll to position [246, 0]
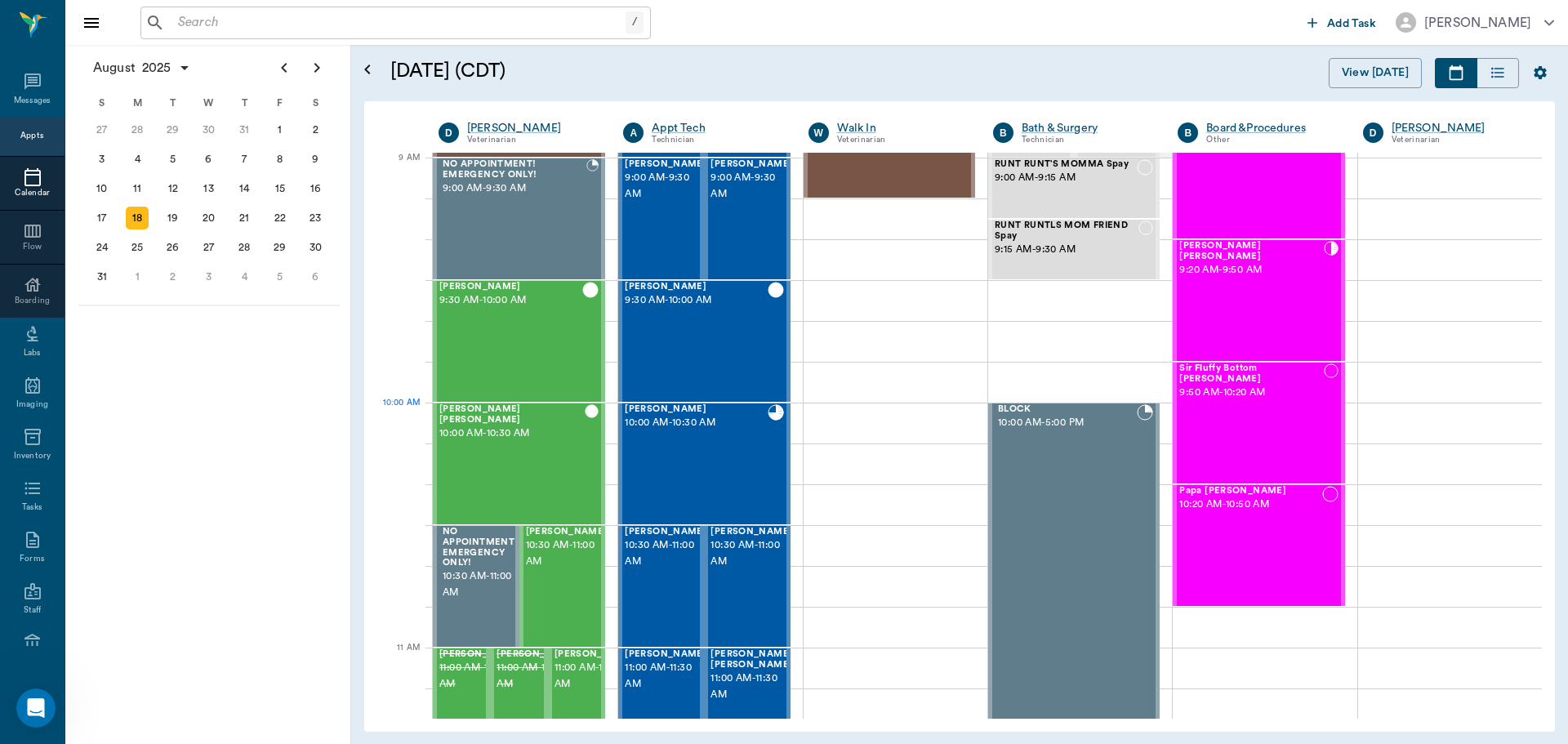
click at [735, 436] on div "[PERSON_NAME] 10:00 AM - 10:30 AM" at bounding box center [696, 464] width 142 height 119
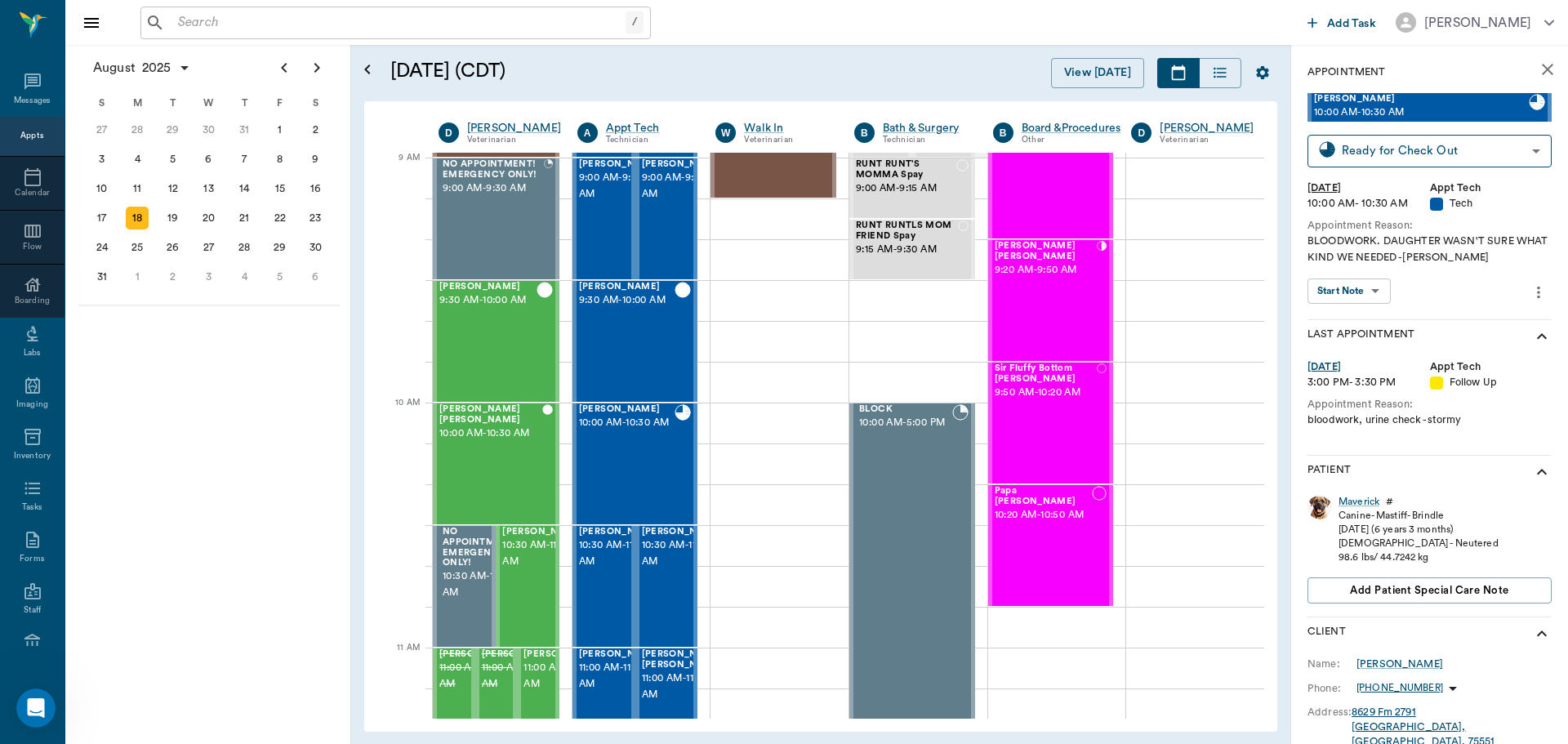
click at [1347, 300] on body "/ ​ Add Task [PERSON_NAME] Nectar Messages Appts Calendar Flow Boarding Labs Im…" at bounding box center [784, 372] width 1568 height 744
click at [1348, 323] on button "View SOAP" at bounding box center [1340, 324] width 56 height 18
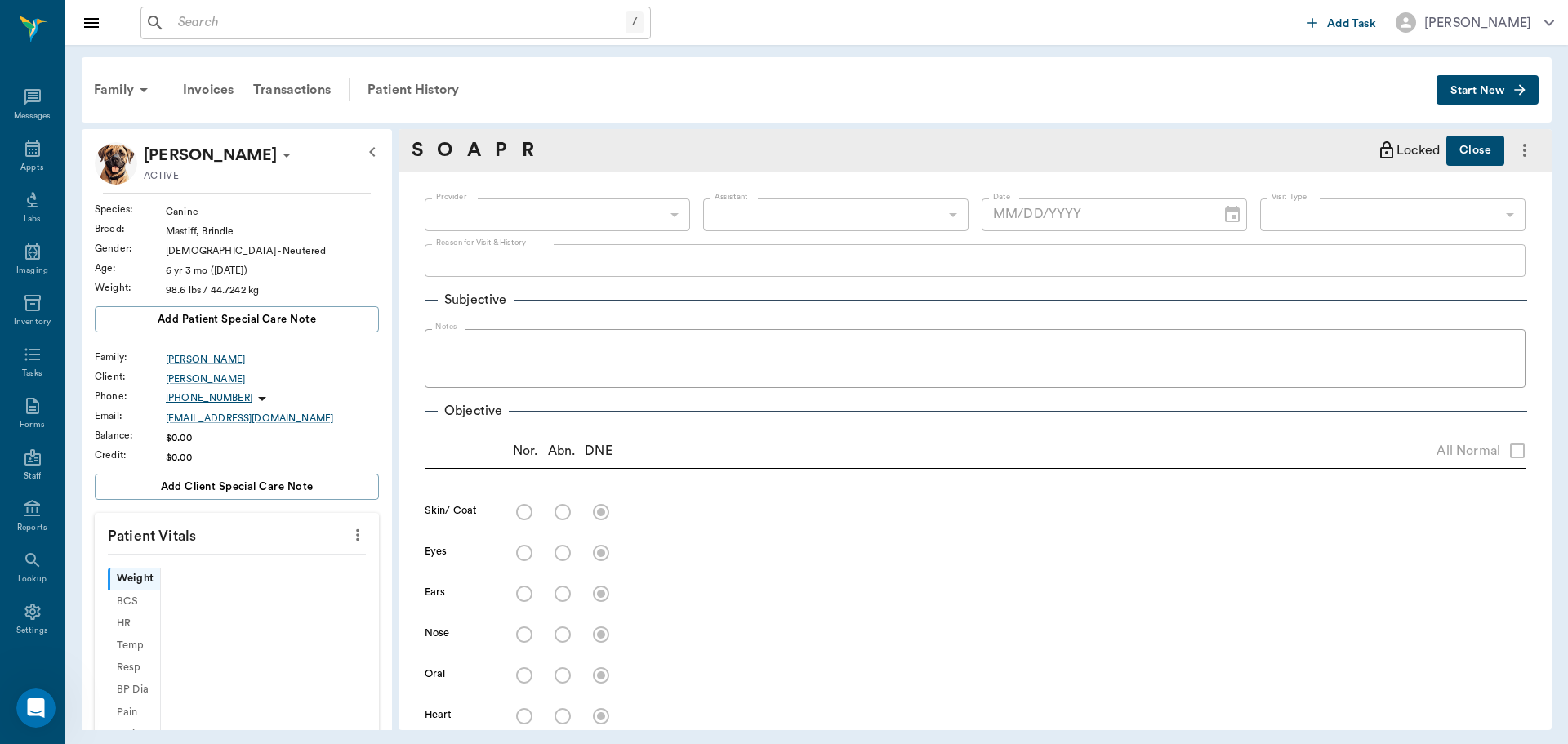
scroll to position [7, 0]
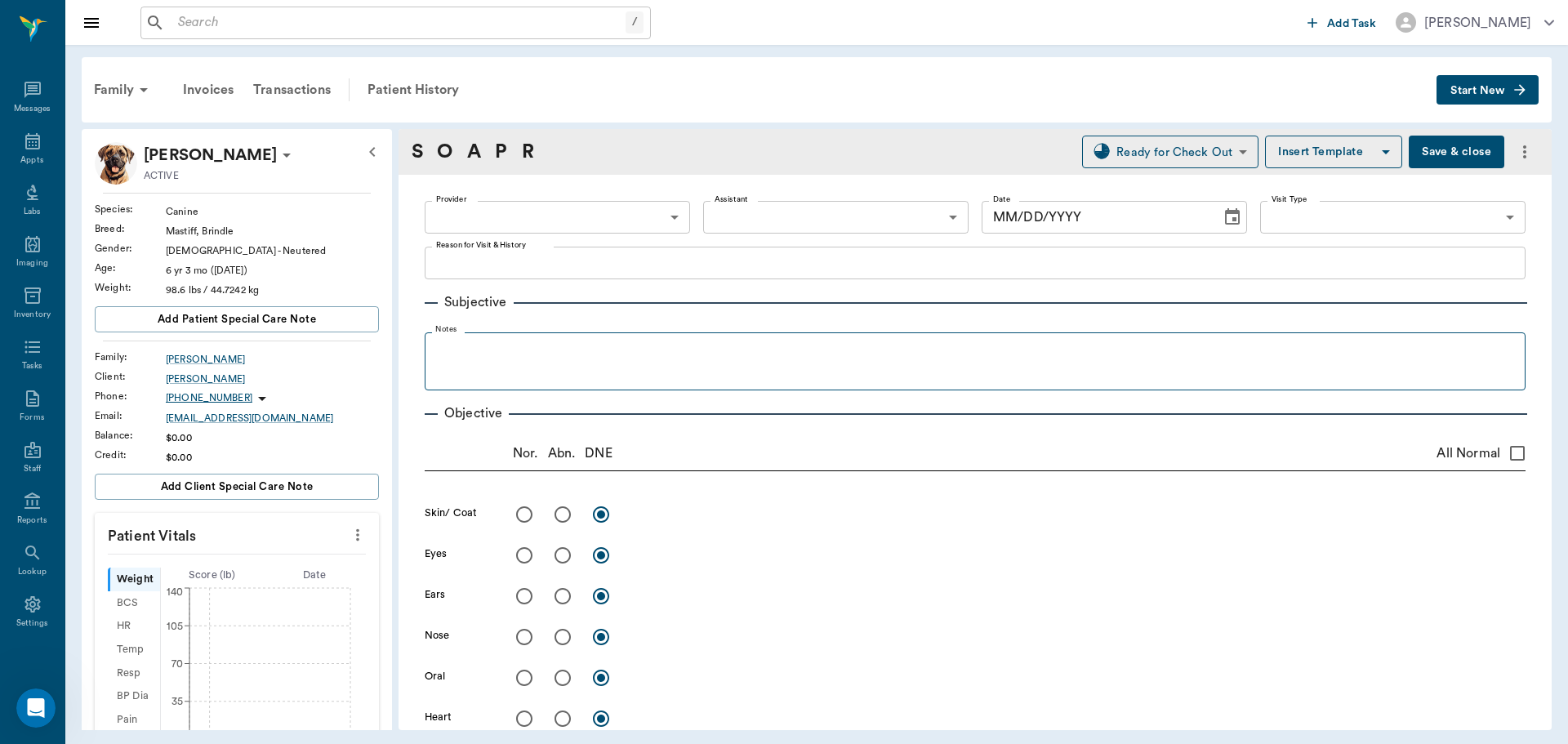
type input "63ec2f075fda476ae8351a4c"
type input "65d2be4f46e3a538d89b8c1a"
type textarea "BLOODWORK. DAUGHTER WASN'T SURE WHAT KIND WE NEEDED -[PERSON_NAME]"
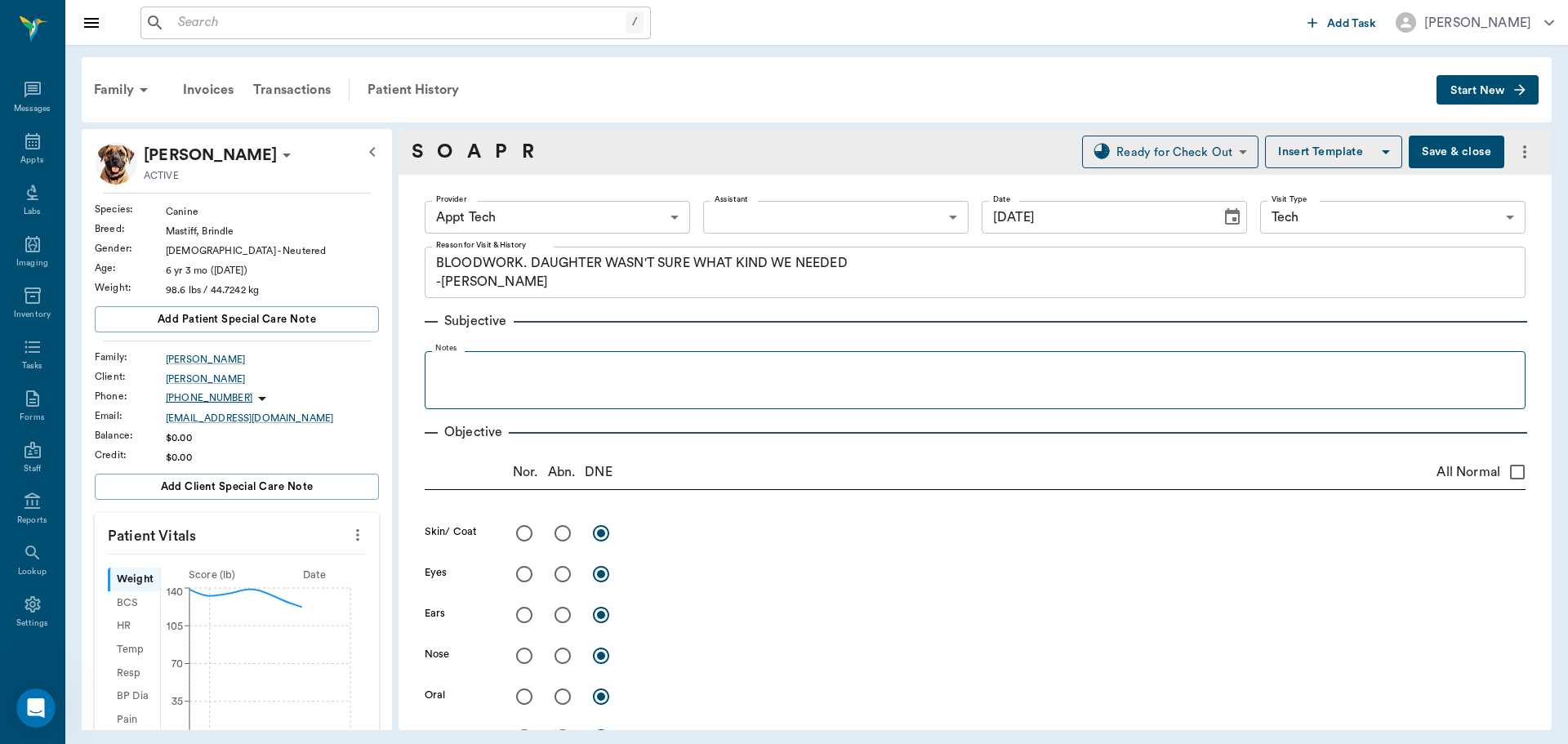
type input "[DATE]"
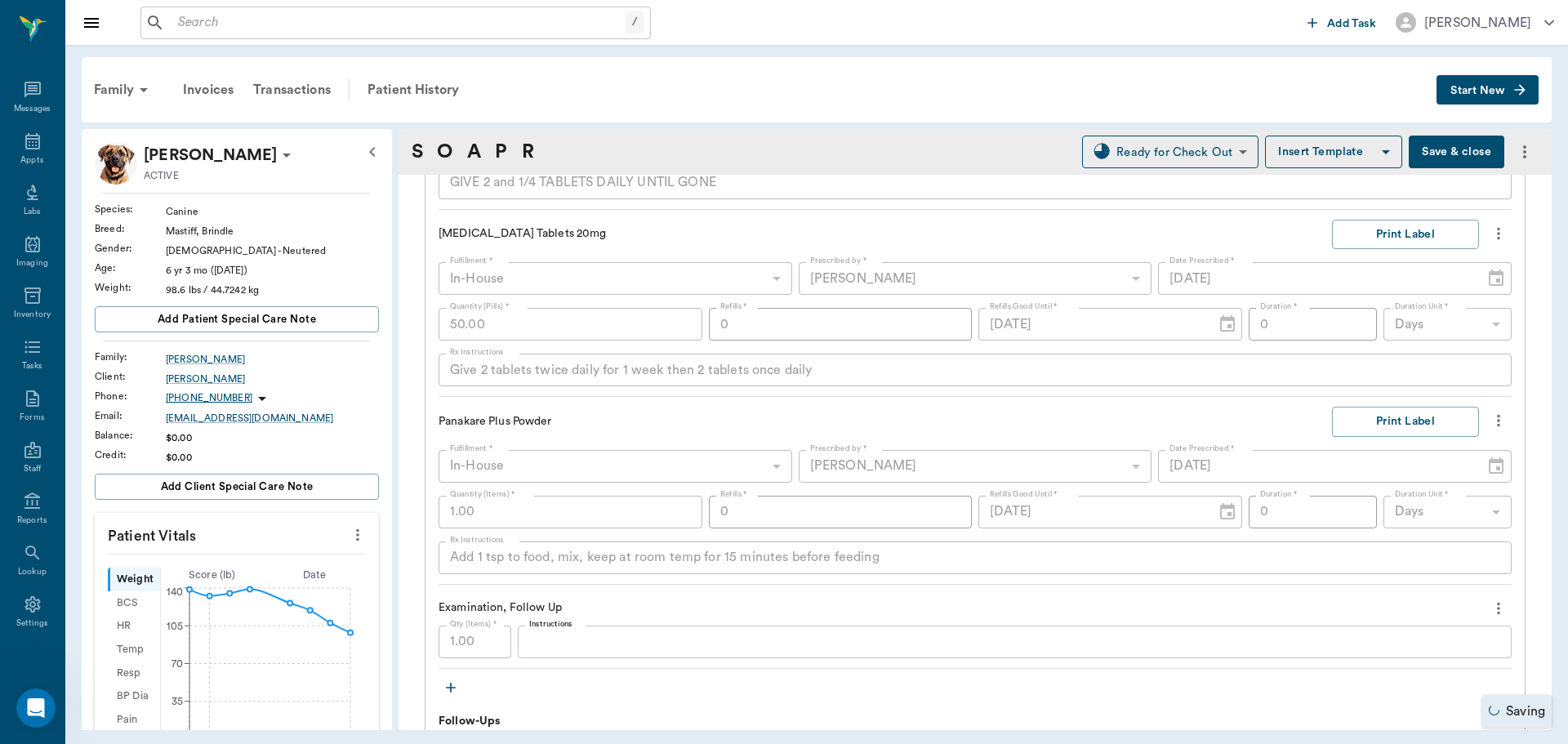
scroll to position [1551, 0]
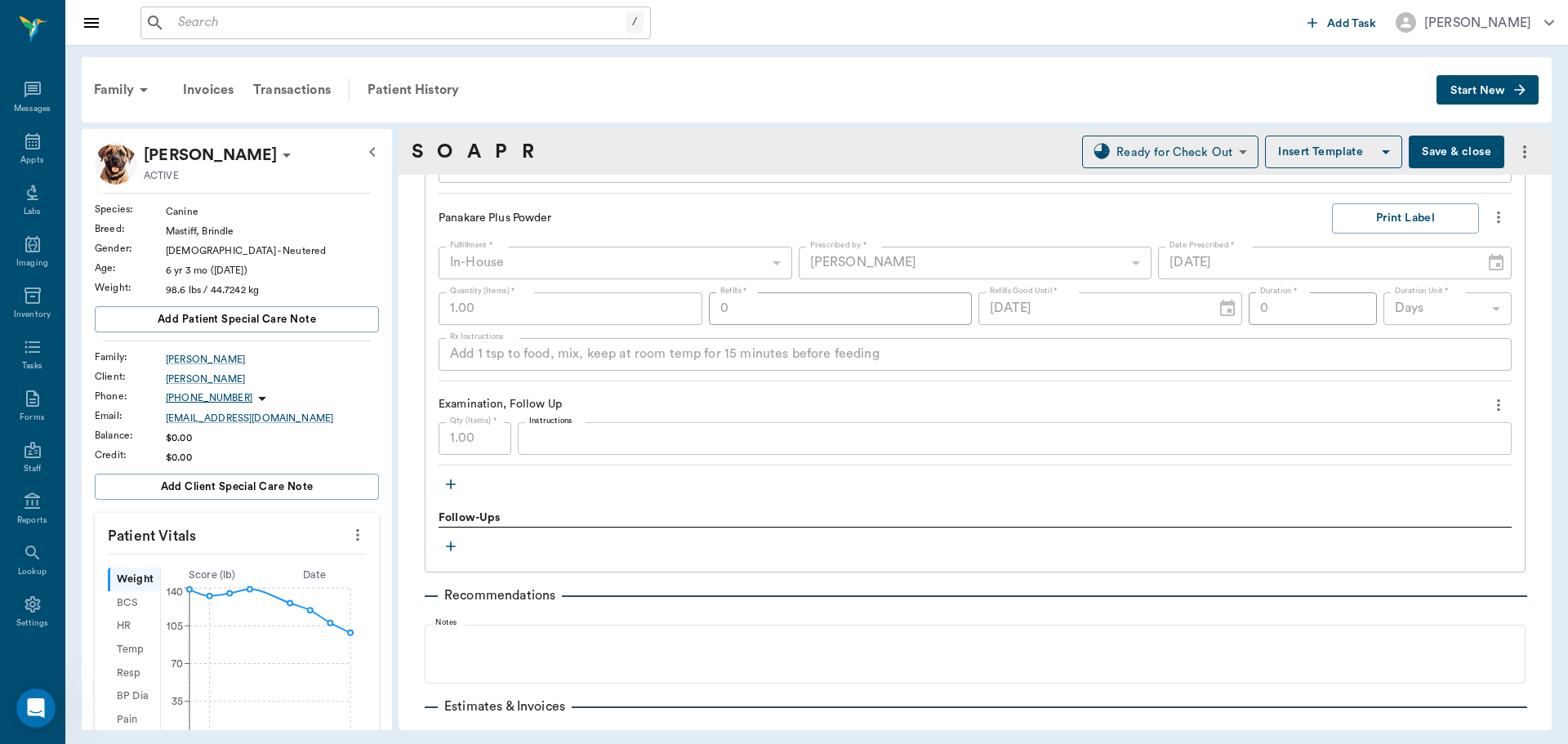
click at [455, 485] on icon "button" at bounding box center [451, 484] width 16 height 16
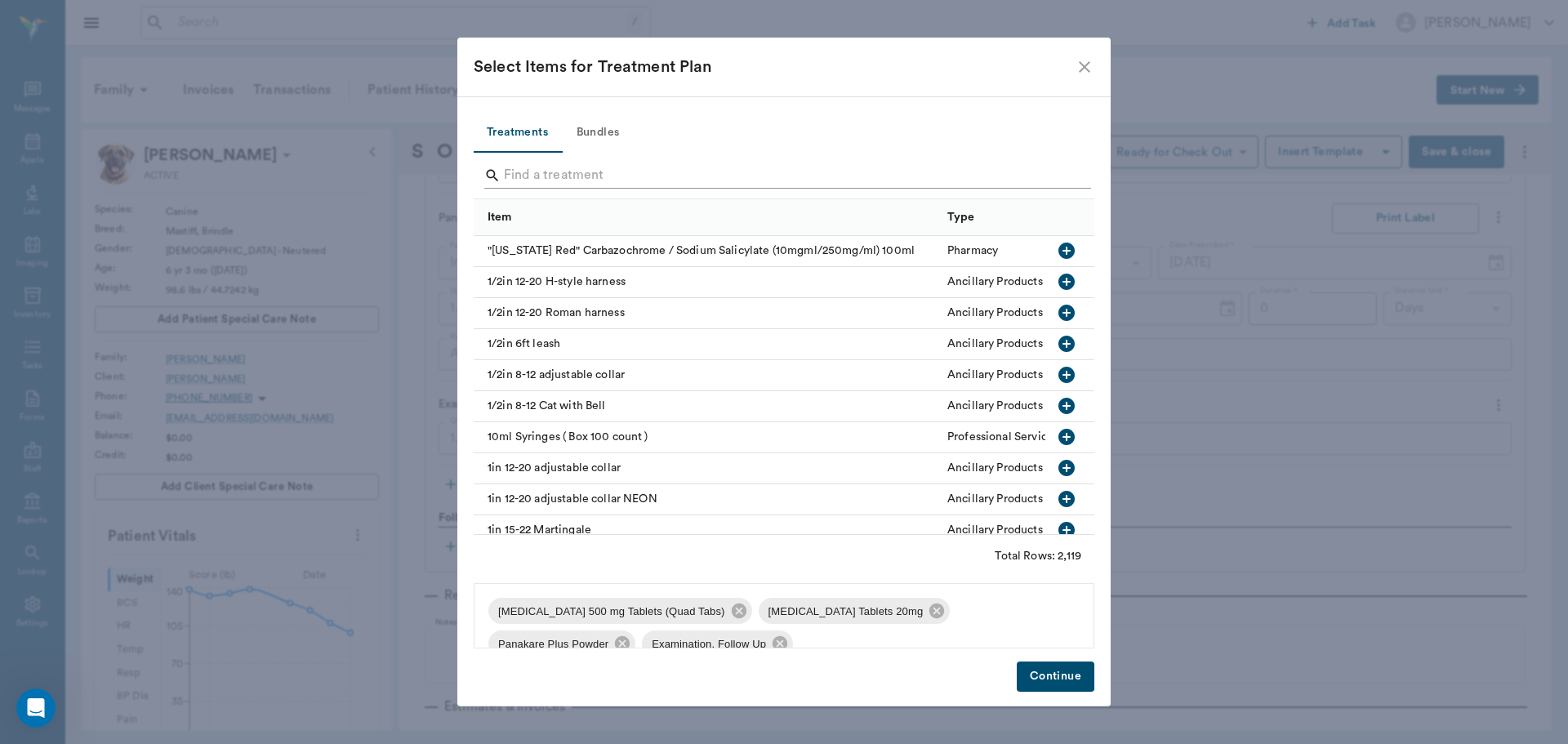
click at [633, 172] on input "Search" at bounding box center [785, 175] width 563 height 27
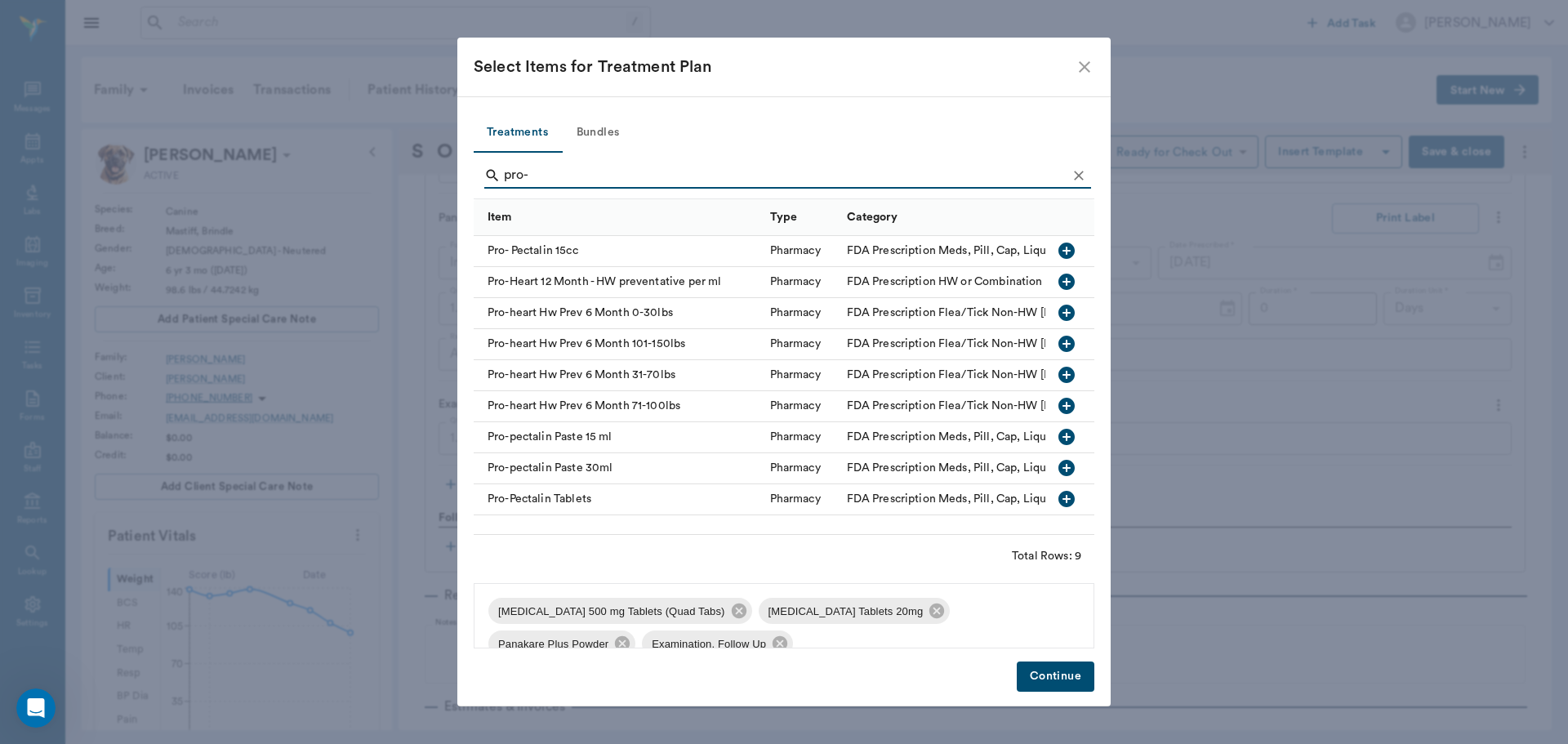
type input "pro-"
click at [1064, 409] on icon "button" at bounding box center [1067, 406] width 16 height 16
click at [1081, 176] on icon "Clear" at bounding box center [1079, 176] width 16 height 16
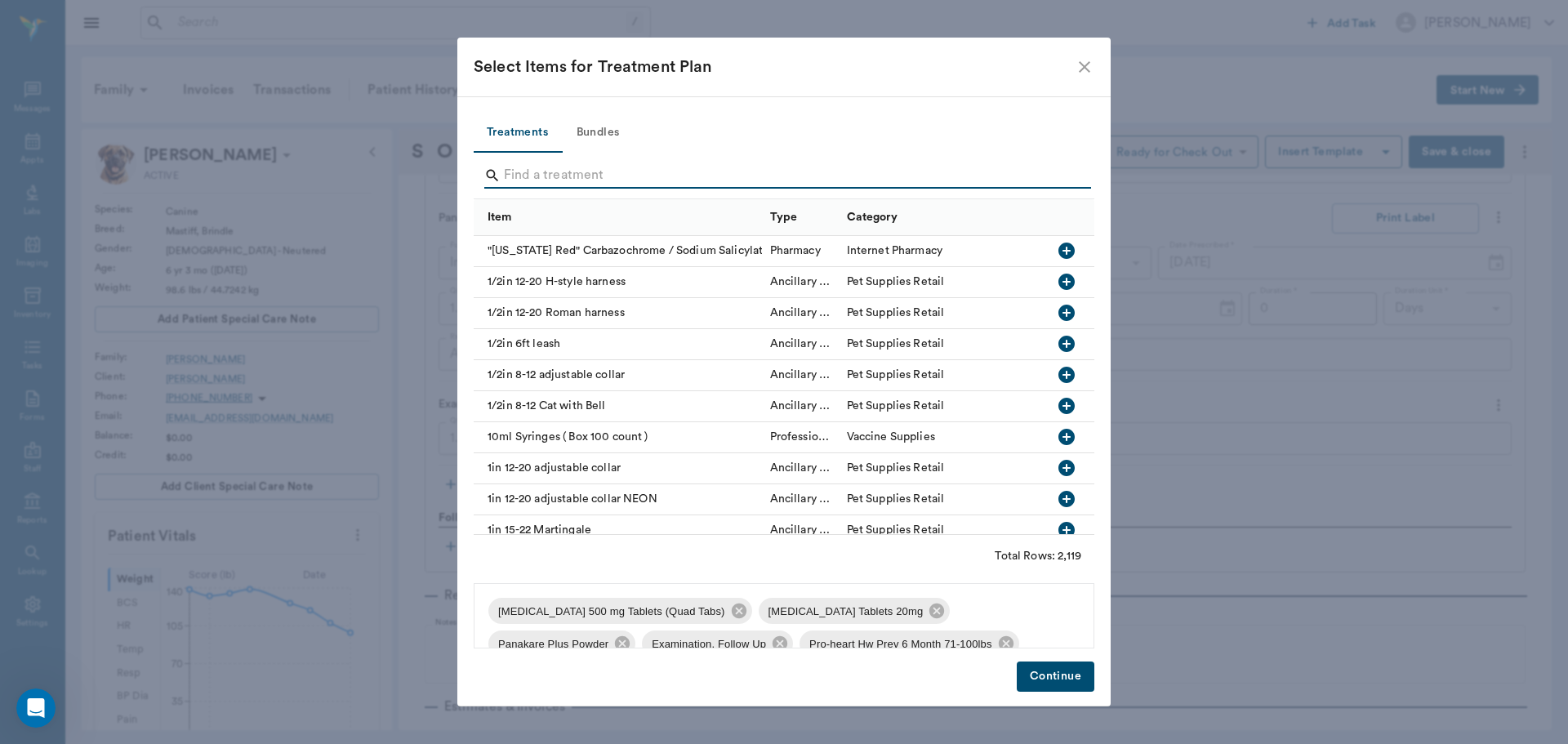
click at [1038, 176] on input "Search" at bounding box center [785, 175] width 563 height 27
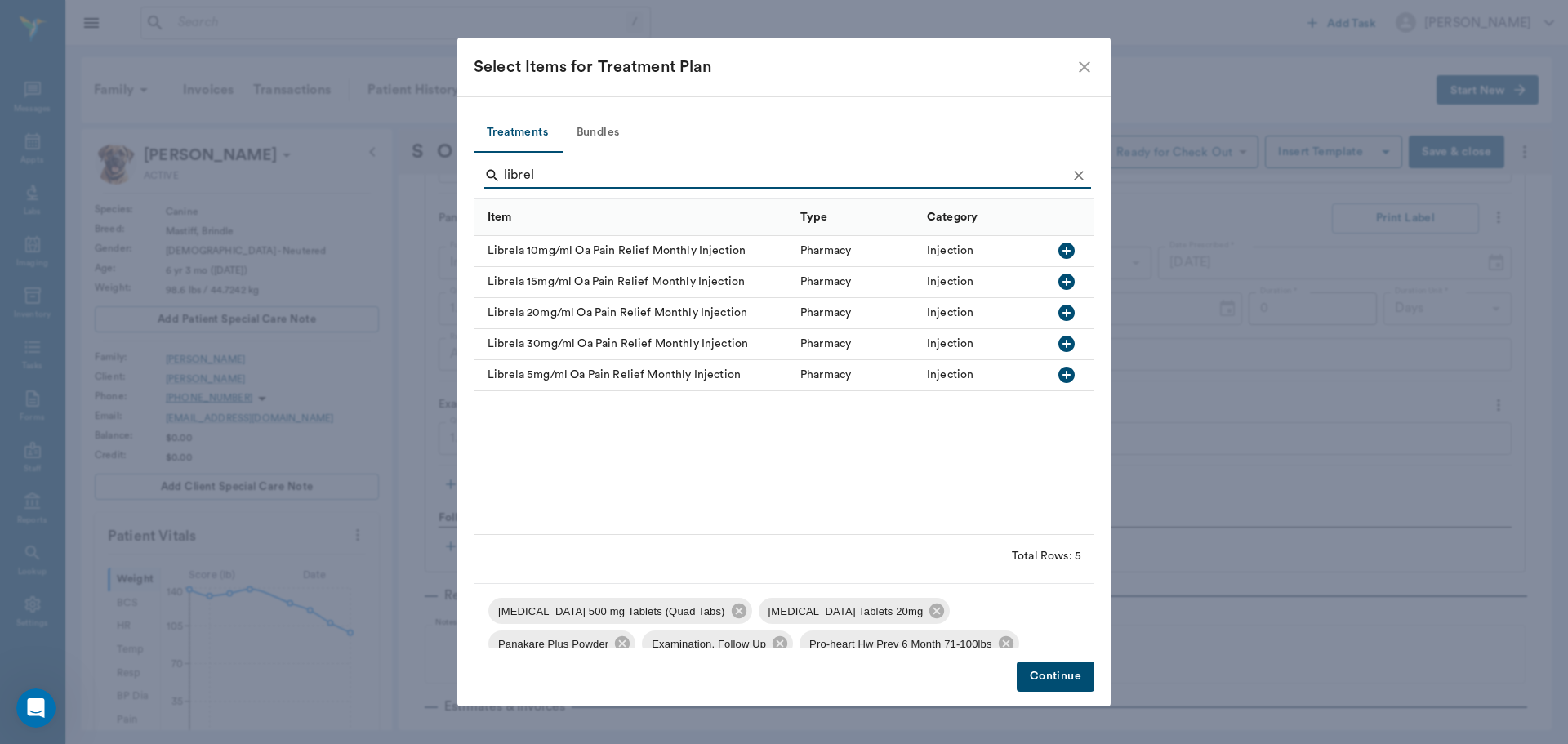
type input "librel"
click at [1064, 343] on icon "button" at bounding box center [1067, 344] width 16 height 16
click at [1047, 687] on button "Continue" at bounding box center [1055, 676] width 78 height 30
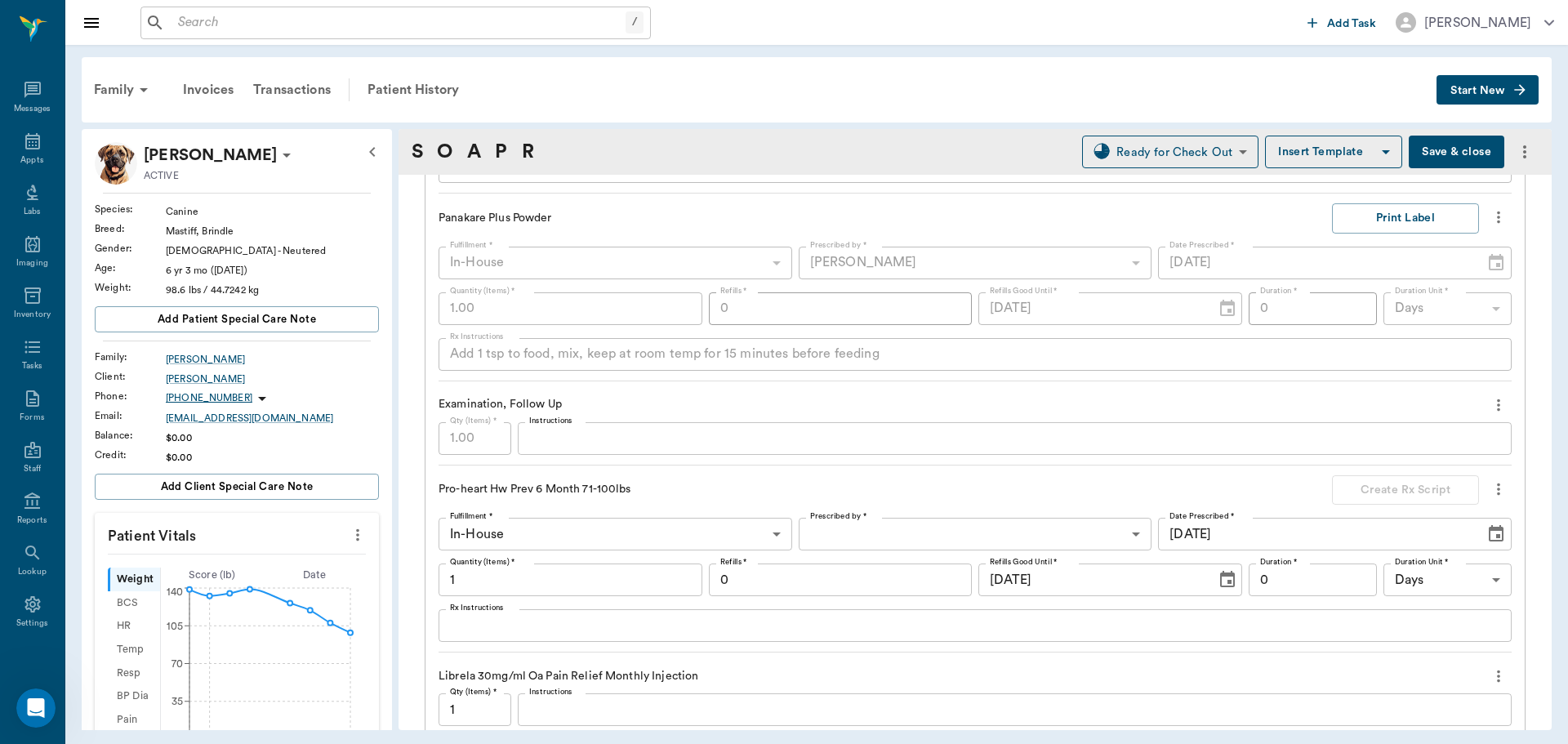
scroll to position [1959, 0]
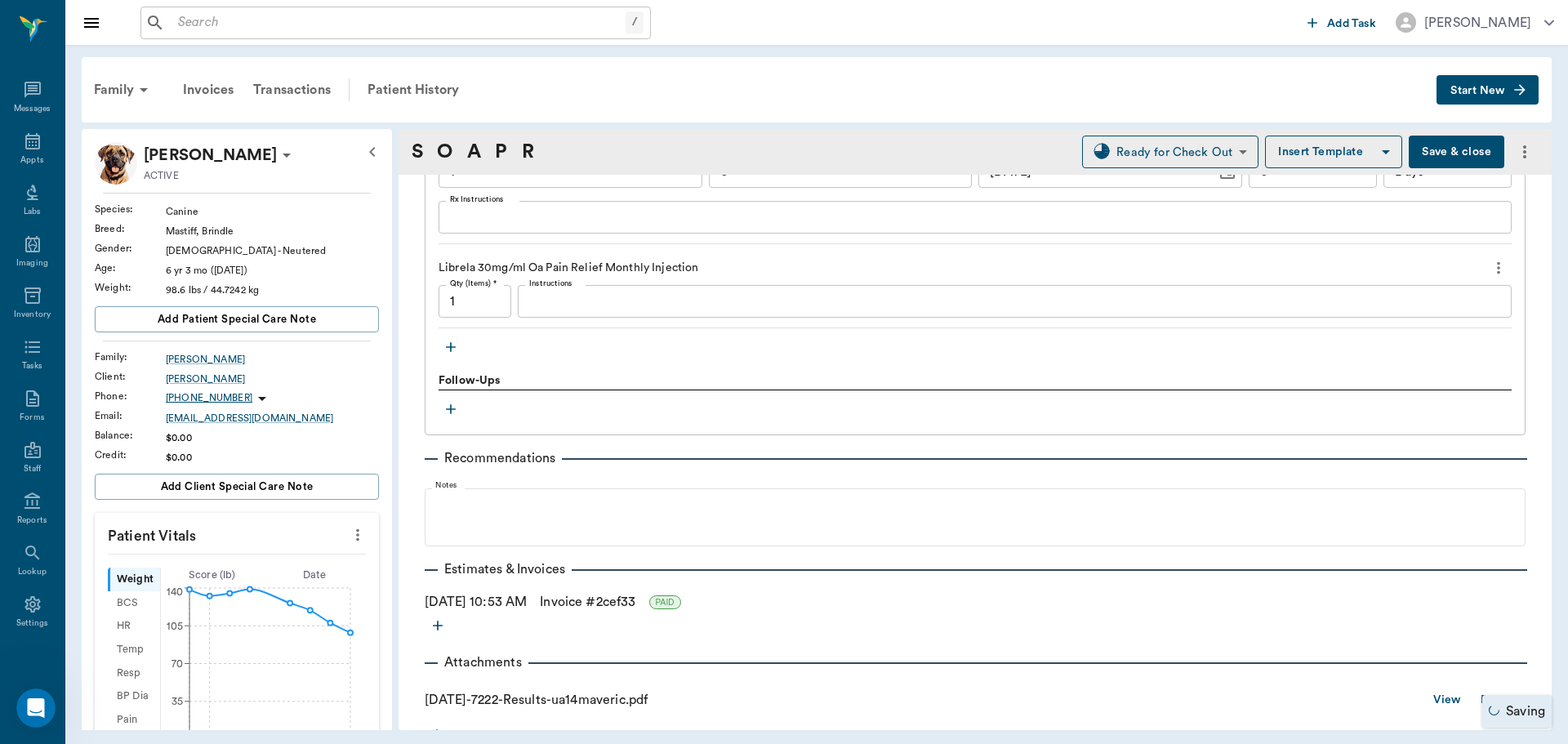
click at [598, 599] on link "Invoice # 2cef33" at bounding box center [587, 601] width 95 height 19
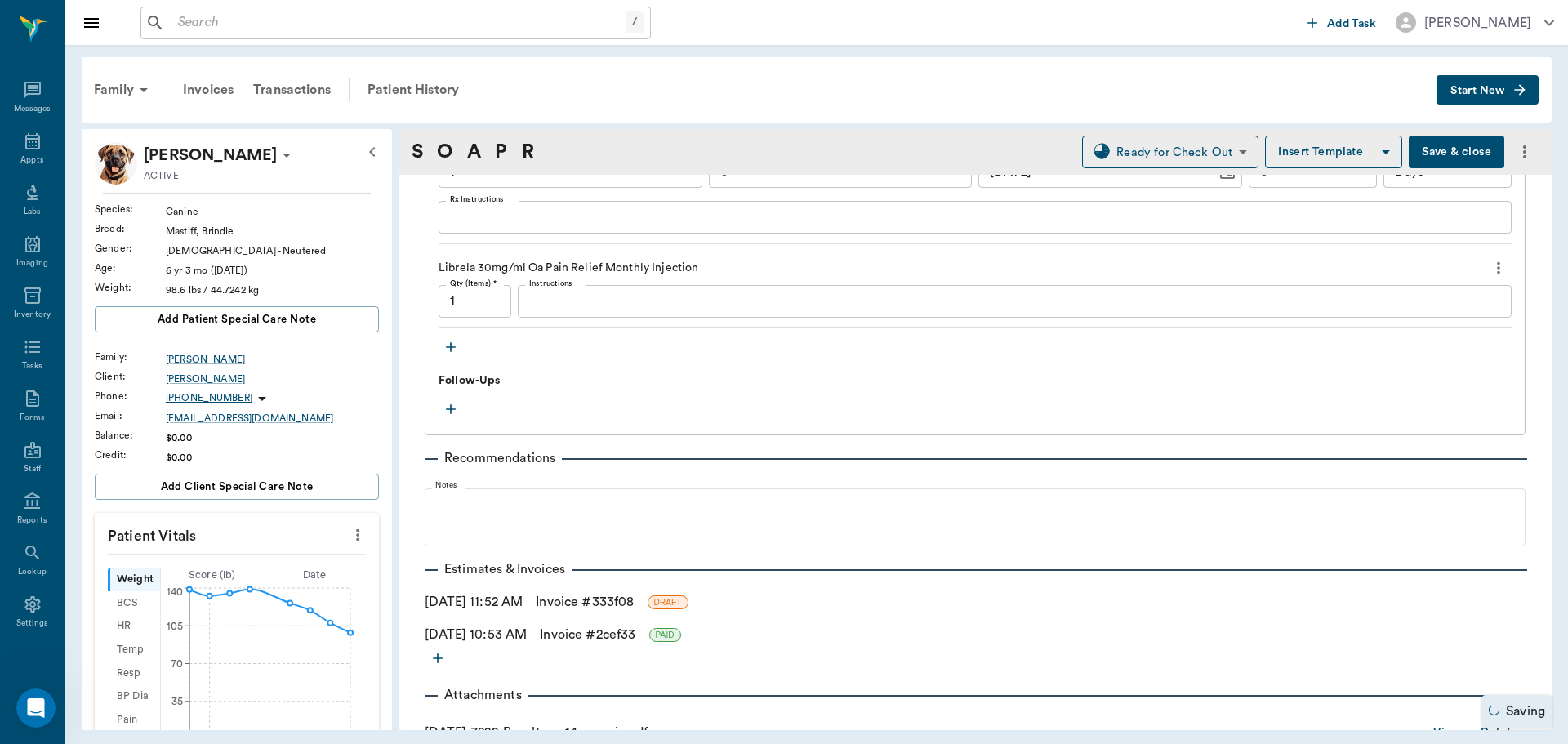
click at [601, 598] on link "Invoice # 333f08" at bounding box center [584, 601] width 98 height 19
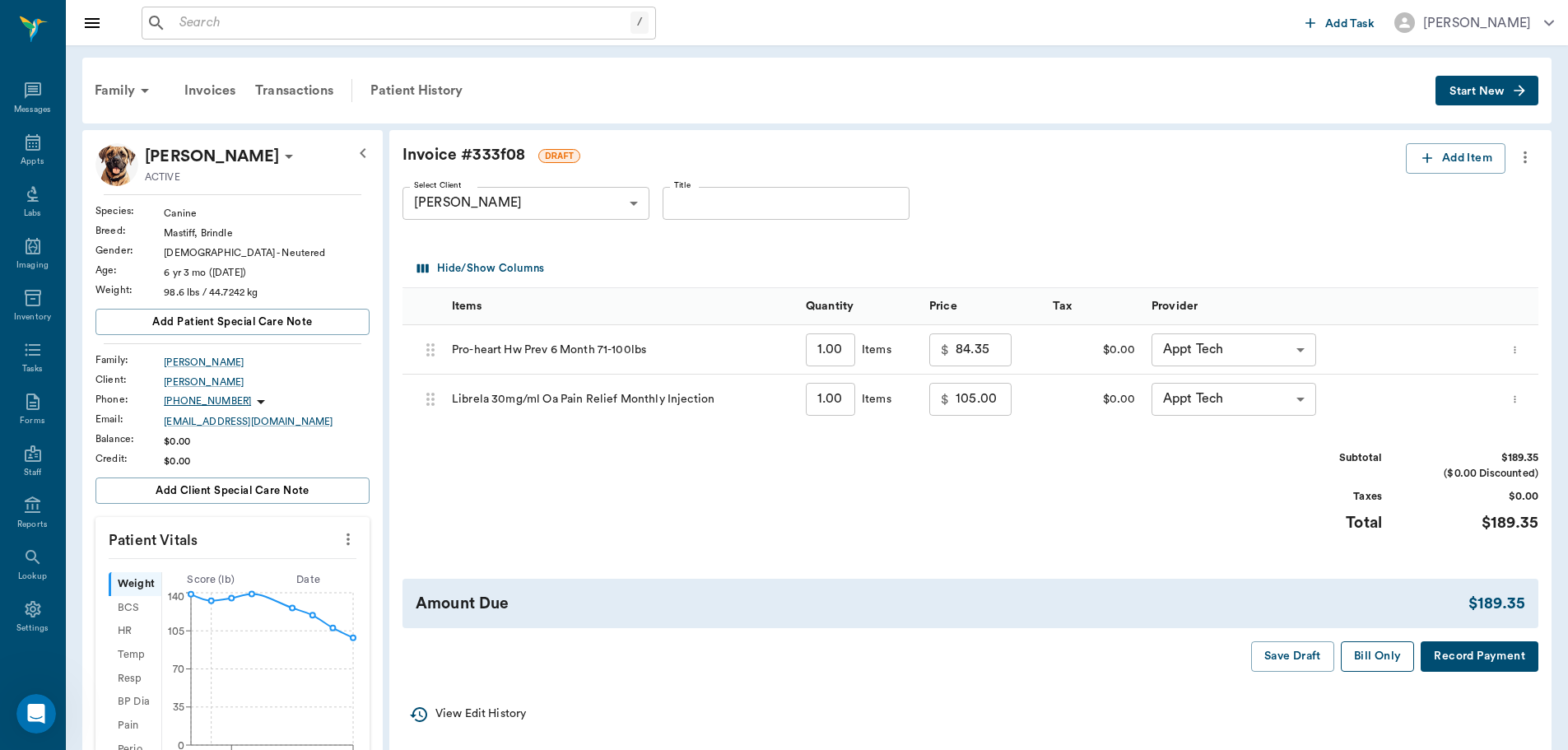
click at [1369, 660] on button "Bill Only" at bounding box center [1378, 656] width 74 height 30
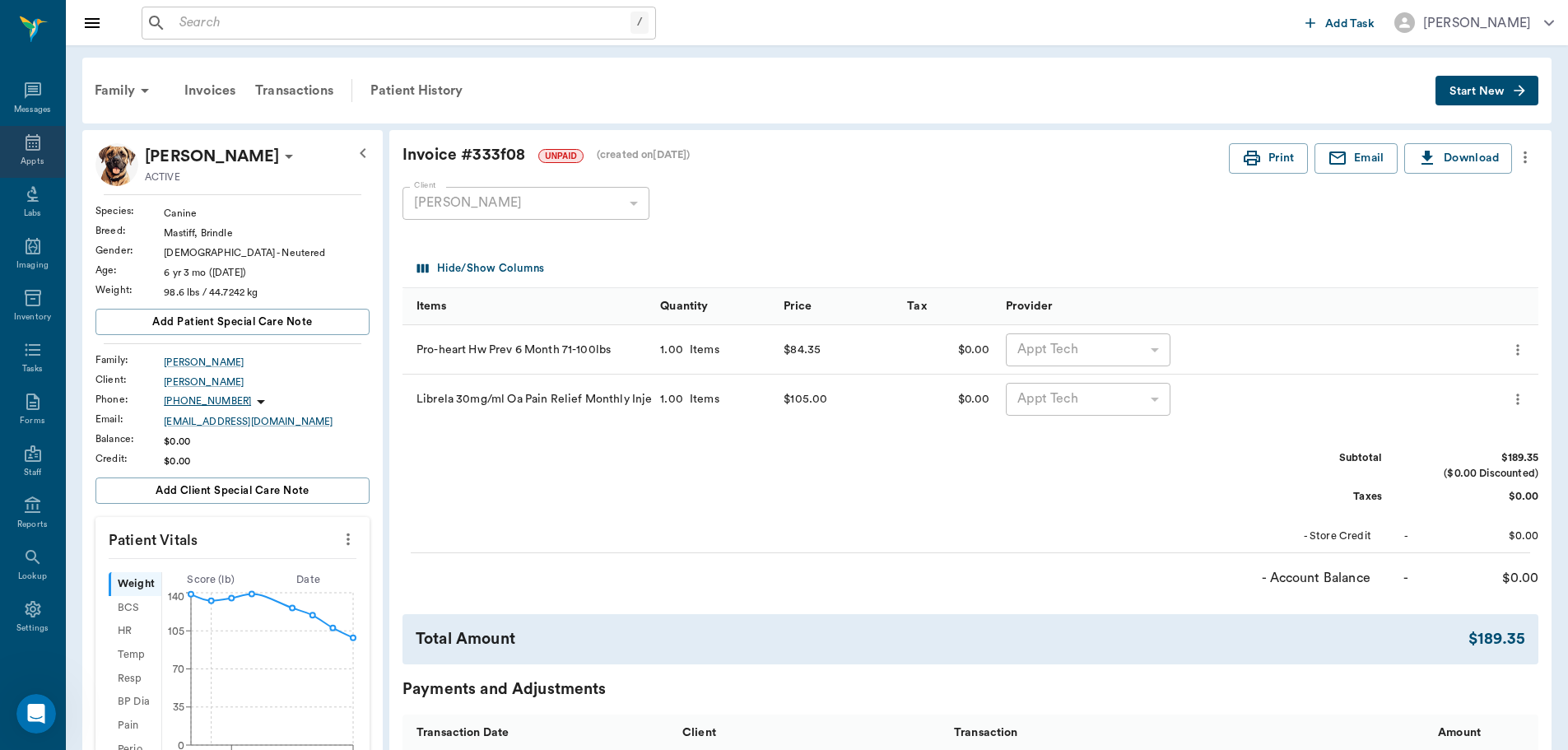
click at [27, 154] on div "Appts" at bounding box center [32, 151] width 65 height 52
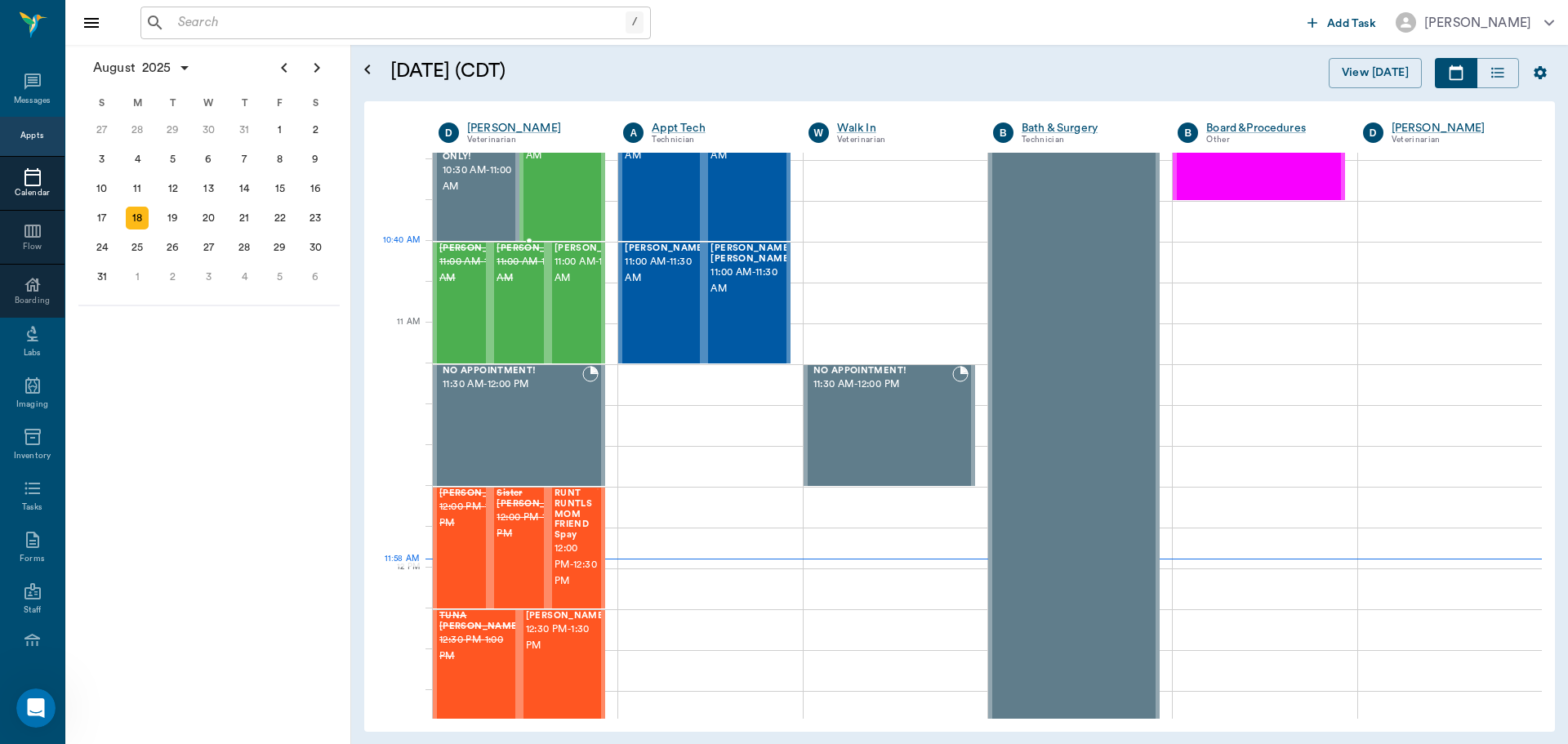
scroll to position [573, 0]
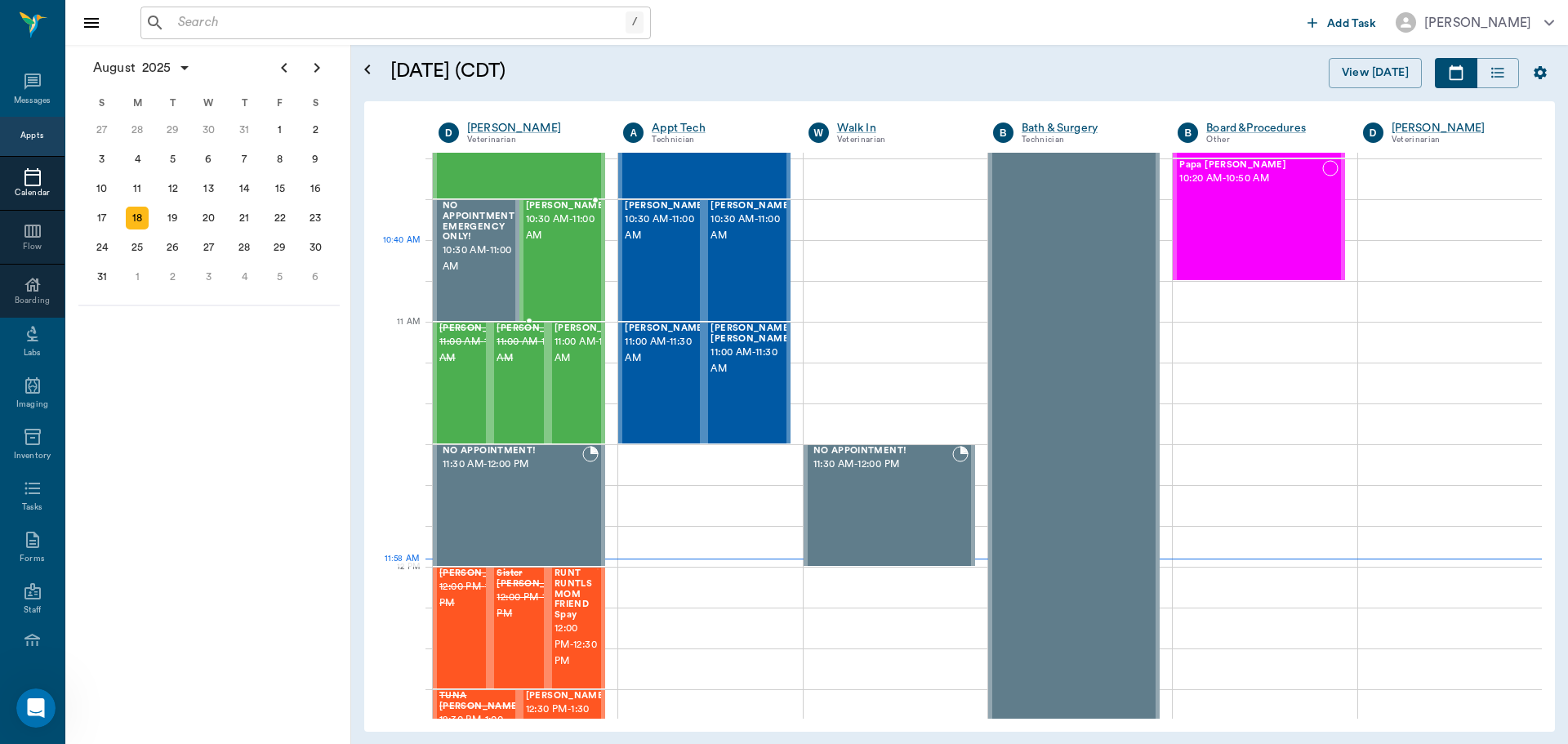
click at [560, 258] on div "[PERSON_NAME] 10:30 AM - 11:00 AM" at bounding box center [566, 260] width 82 height 119
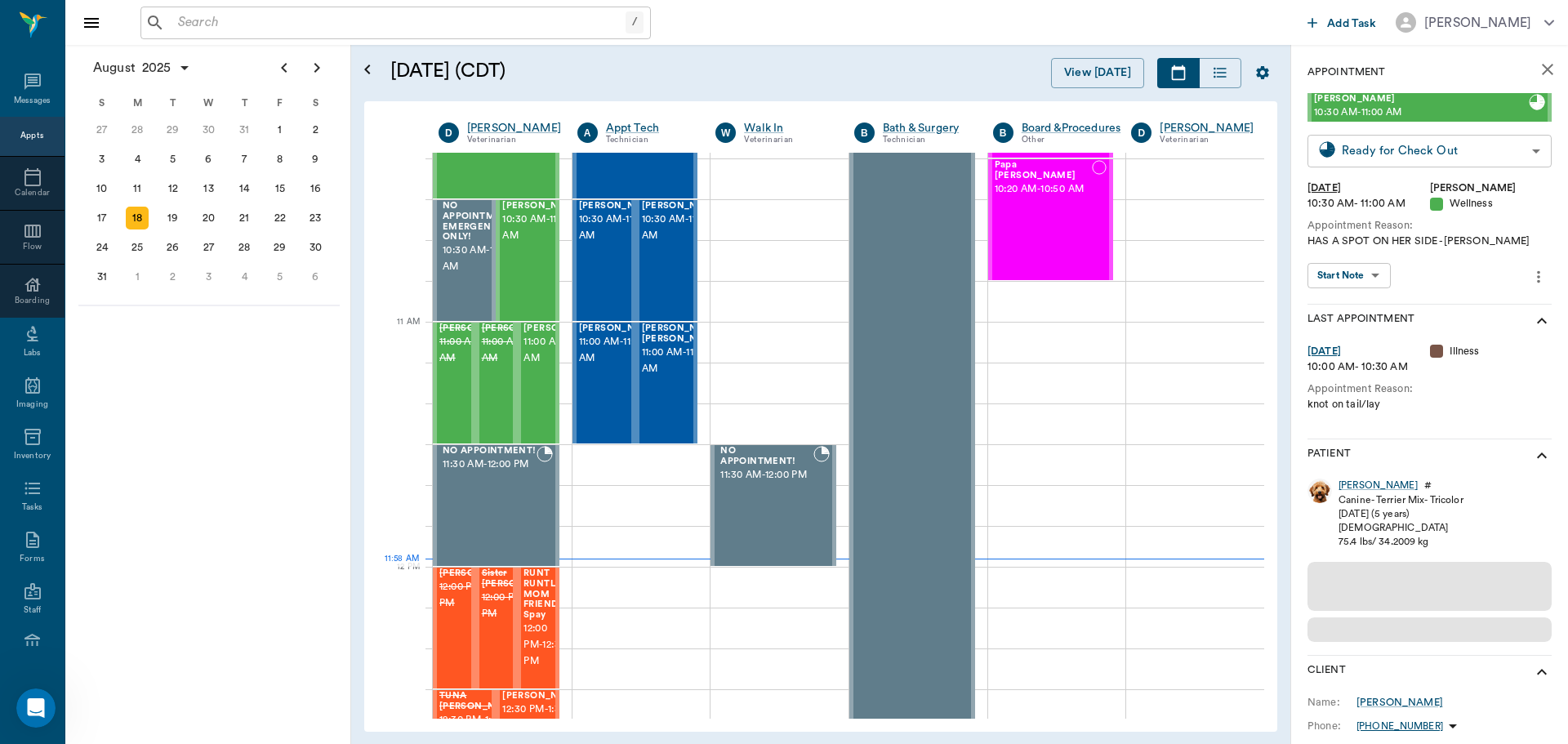
click at [1488, 151] on body "/ ​ Add Task [PERSON_NAME] Nectar Messages Appts Calendar Flow Boarding Labs Im…" at bounding box center [784, 372] width 1568 height 744
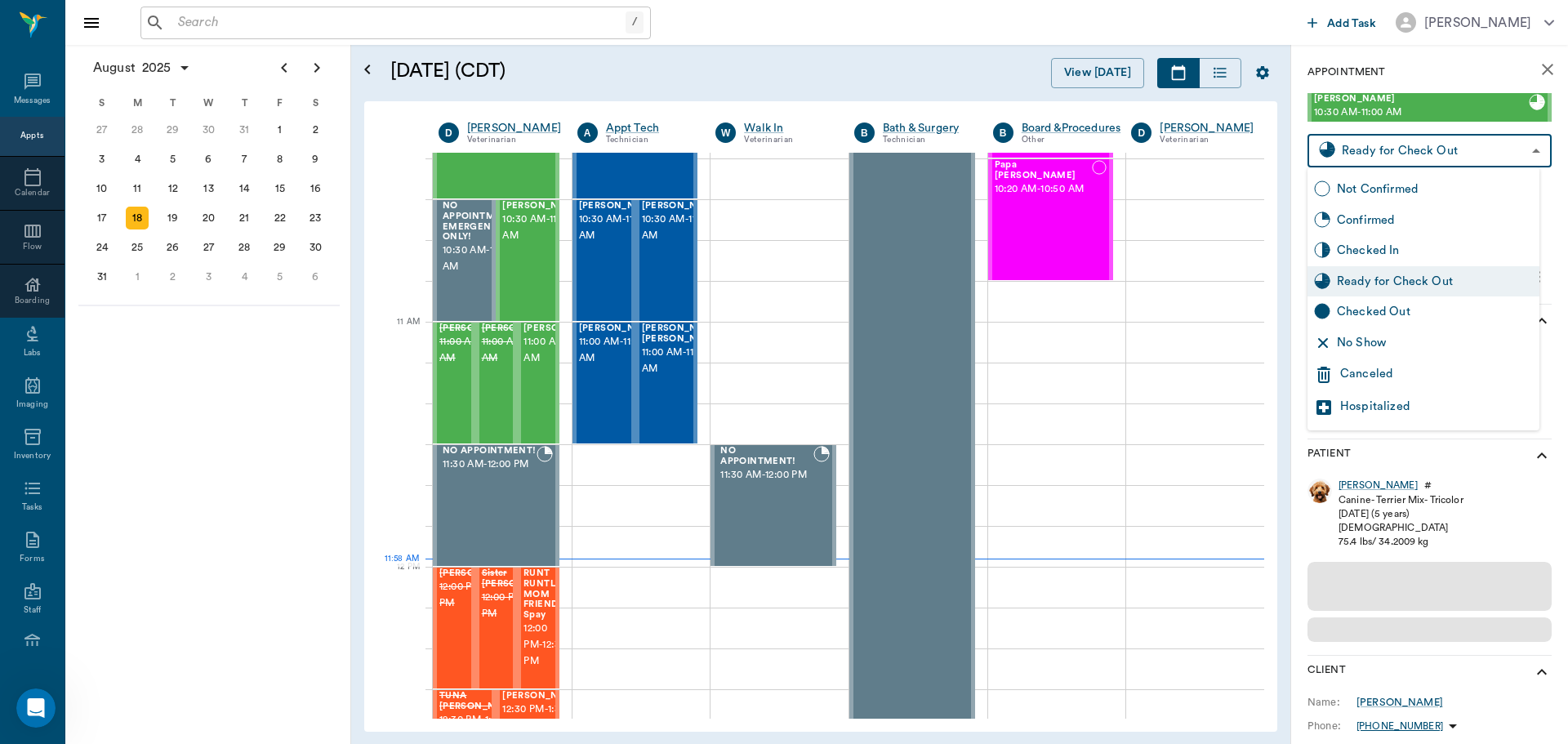
click at [1432, 246] on div "Checked In" at bounding box center [1435, 251] width 196 height 18
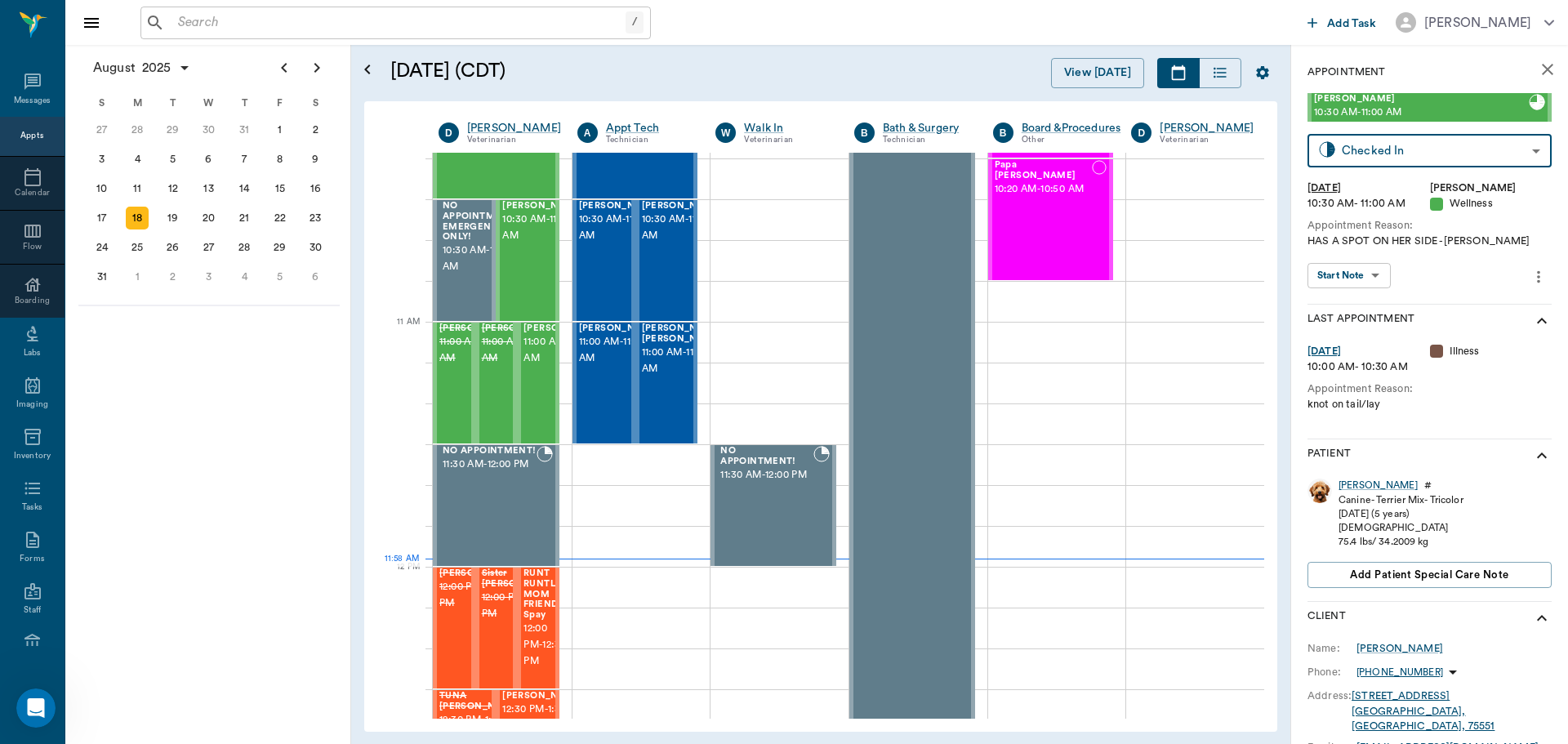
type input "CHECKED_IN"
click at [1497, 282] on body "/ ​ Add Task [PERSON_NAME] Nectar Messages Appts Calendar Flow Boarding Labs Im…" at bounding box center [784, 372] width 1568 height 744
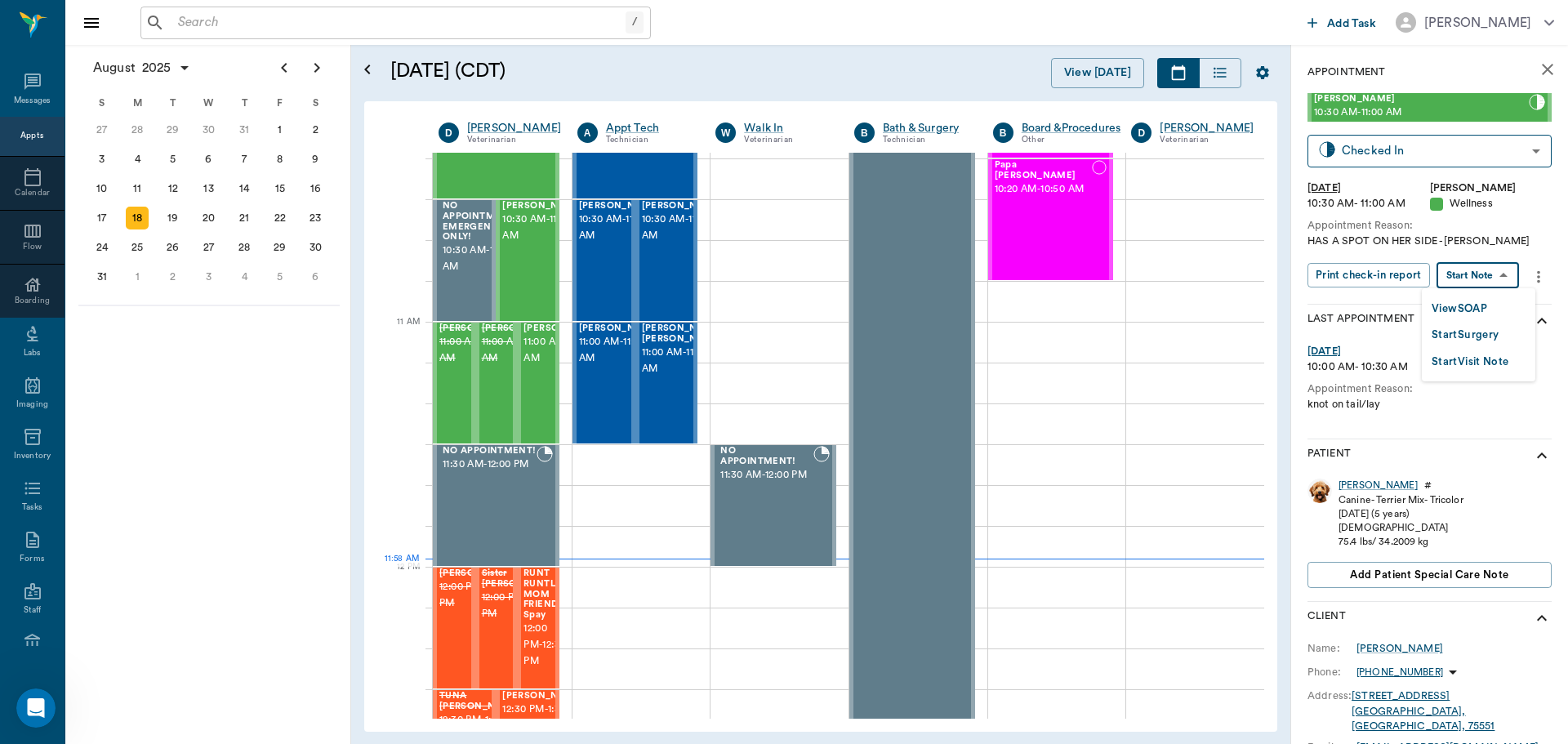
click at [1486, 303] on button "View SOAP" at bounding box center [1459, 309] width 56 height 18
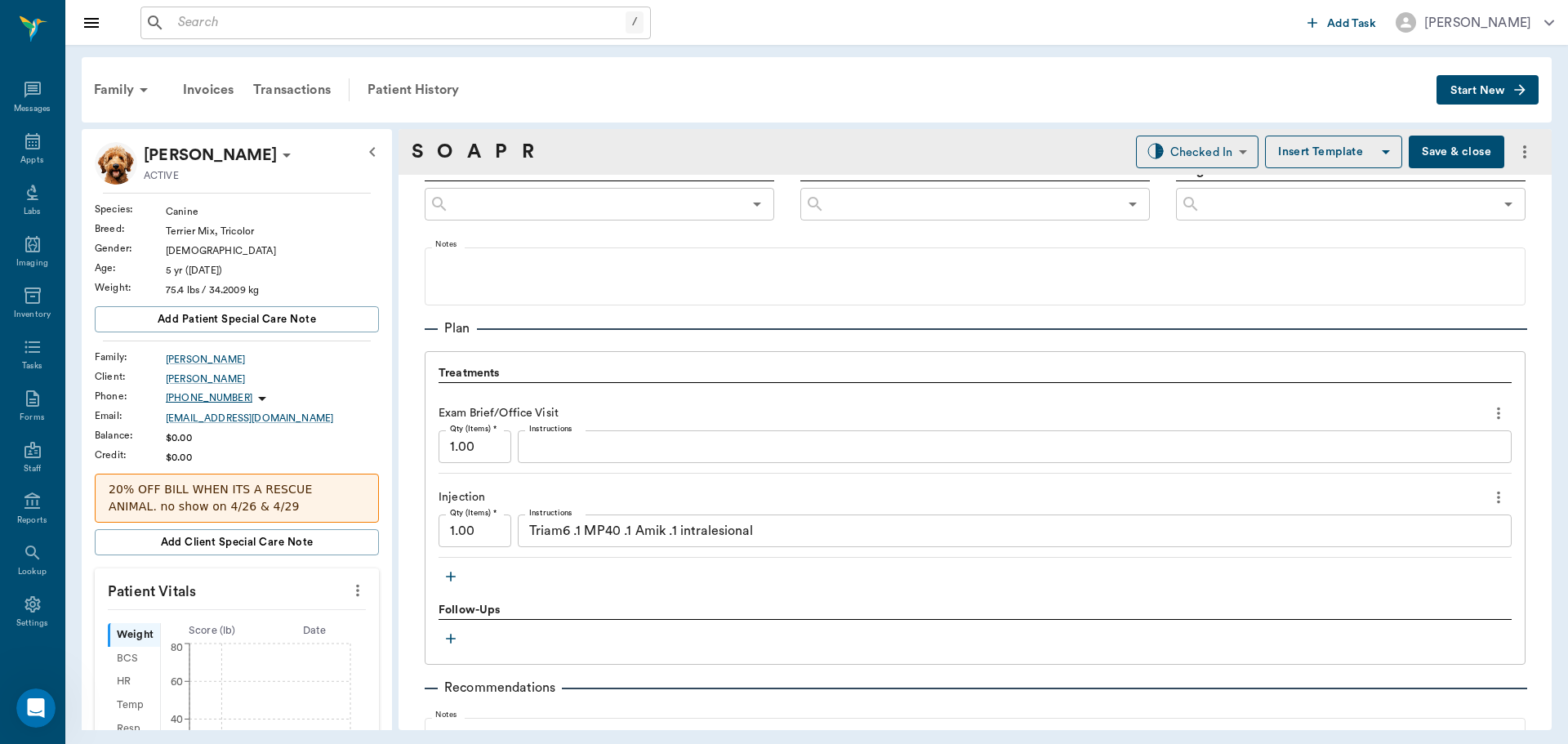
scroll to position [972, 0]
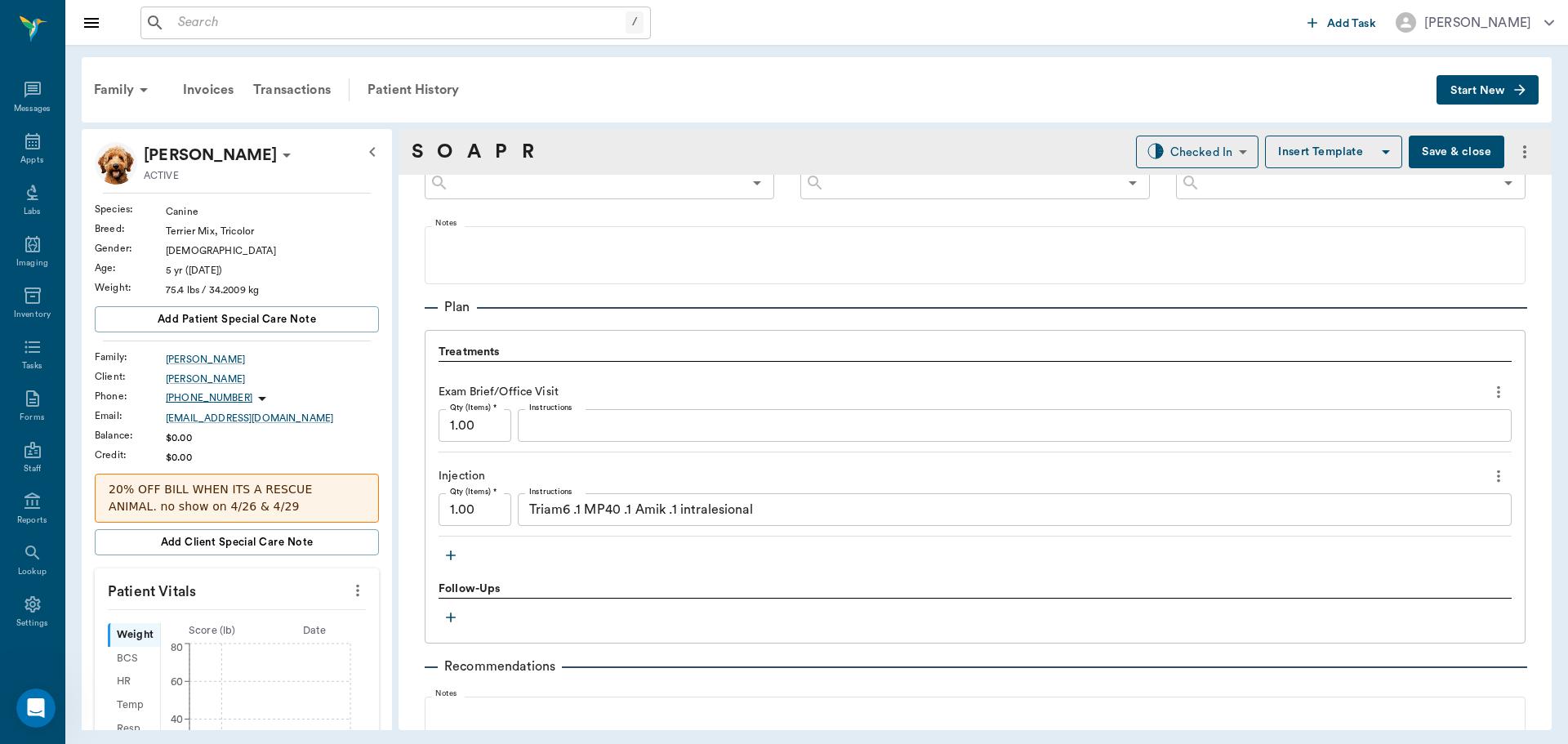
type input "63ec2f075fda476ae8351a4d"
type input "65d2be4f46e3a538d89b8c14"
type textarea "HAS A SPOT ON HER SIDE -[PERSON_NAME]"
type input "[DATE]"
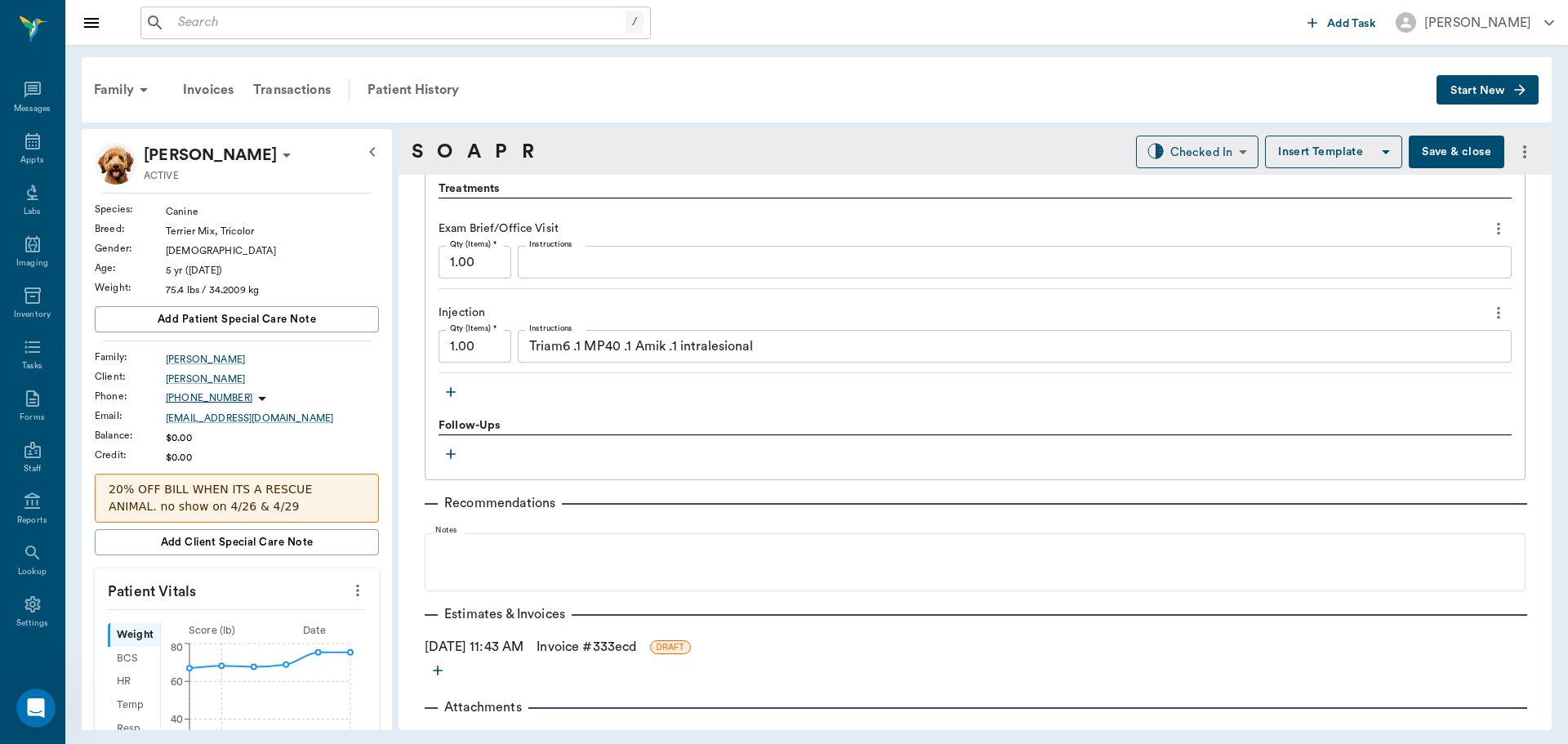
click at [454, 394] on icon "button" at bounding box center [451, 392] width 16 height 16
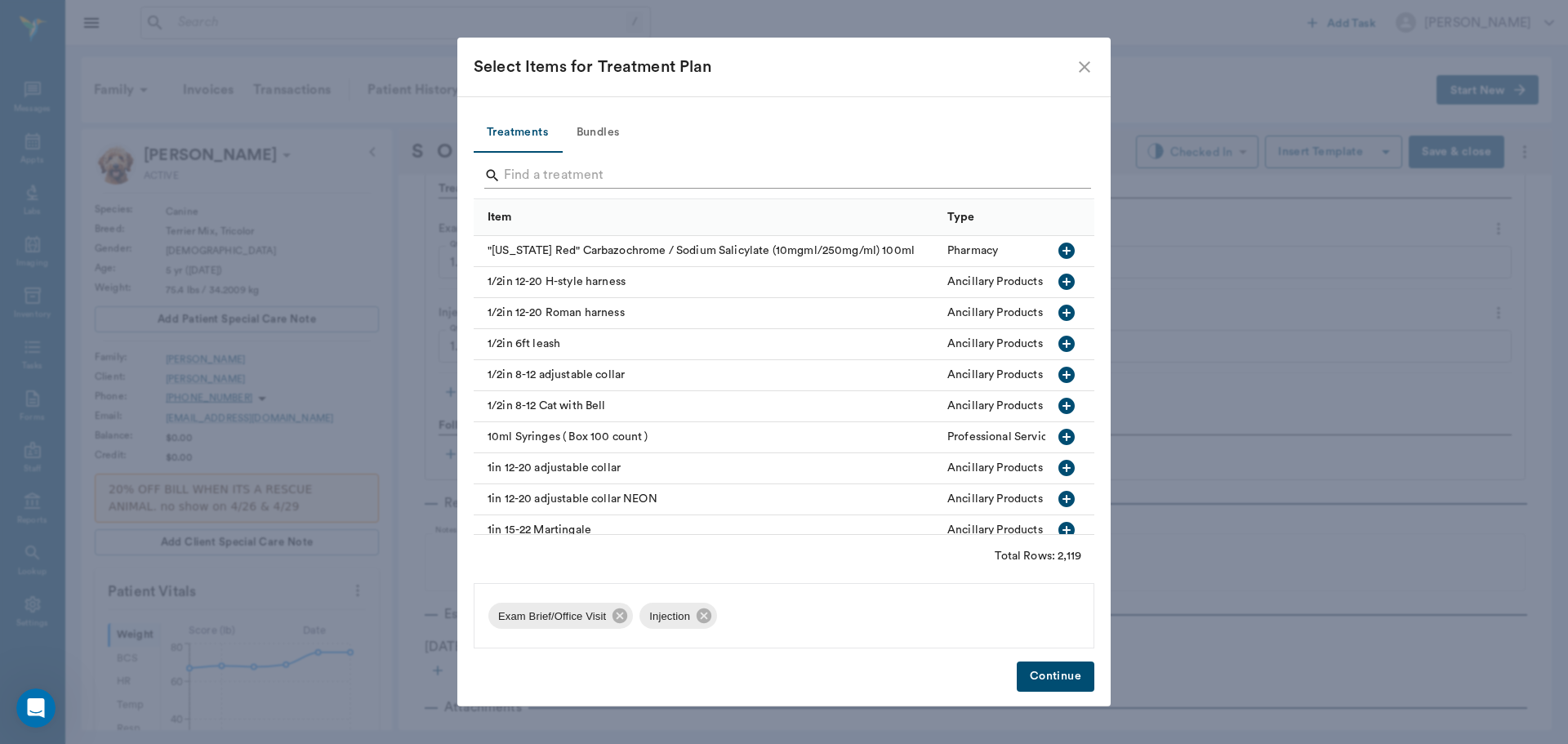
click at [554, 177] on input "Search" at bounding box center [785, 175] width 563 height 27
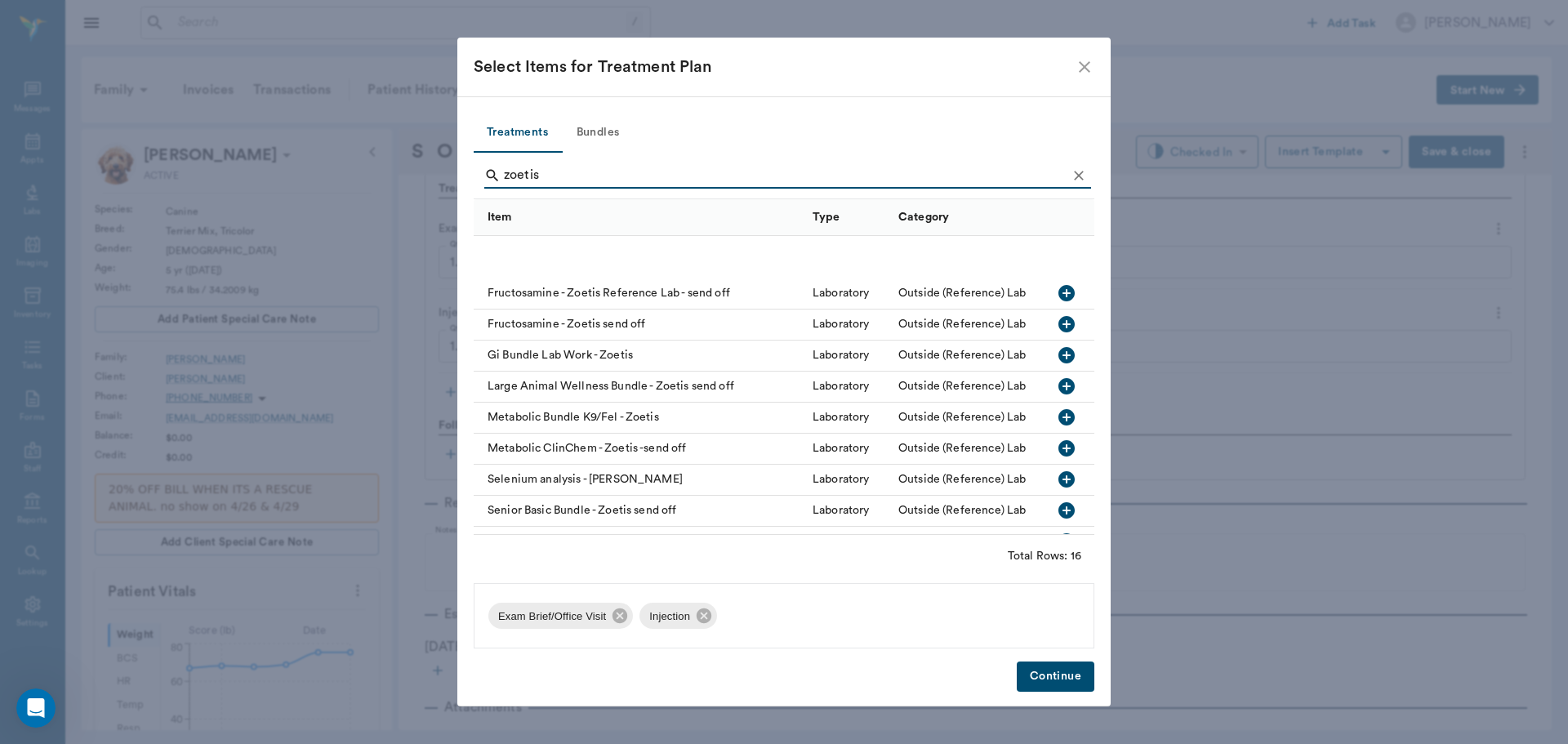
scroll to position [210, 0]
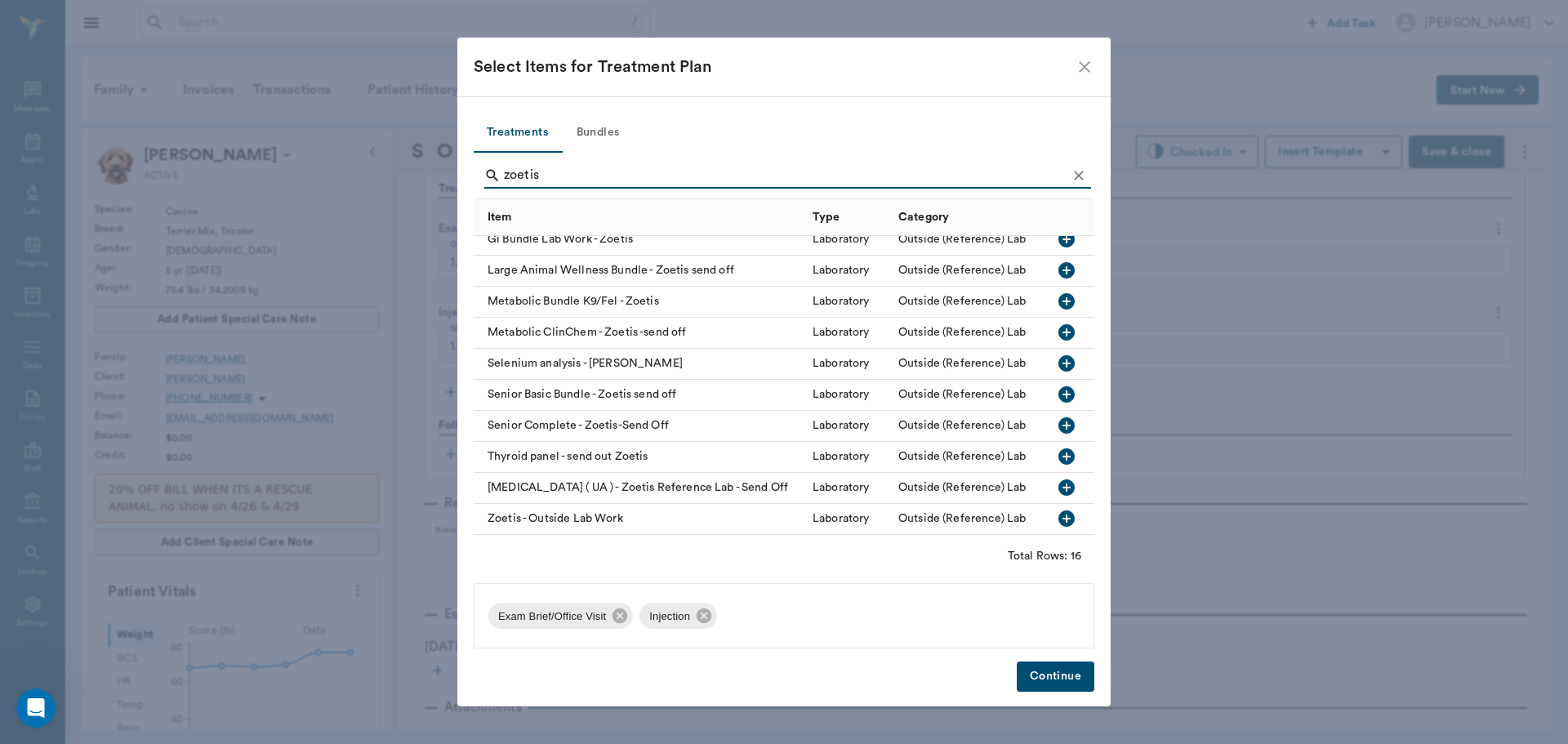
click at [1059, 386] on icon "button" at bounding box center [1067, 394] width 16 height 16
type input "z"
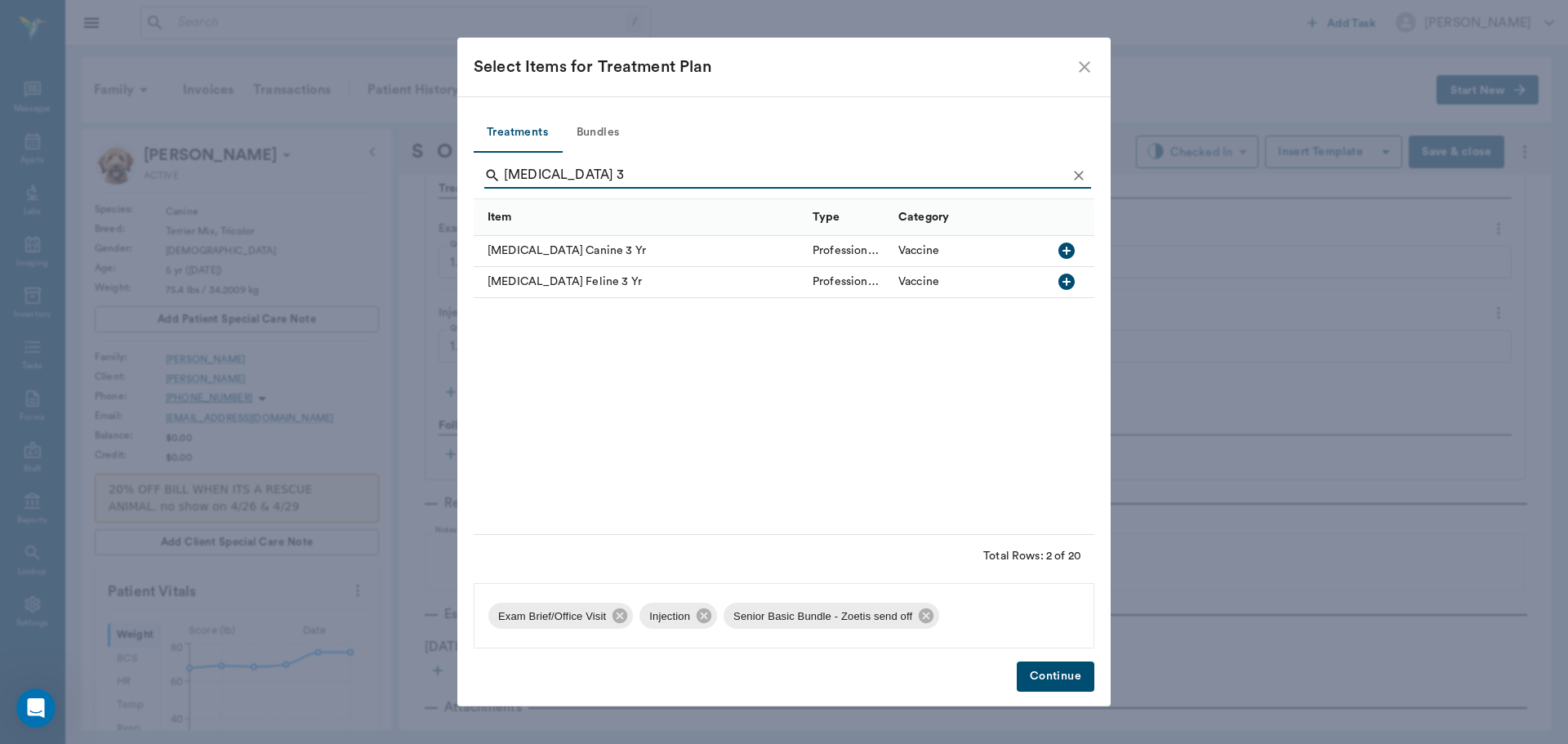
scroll to position [0, 0]
type input "rabies 3"
click at [1072, 244] on icon "button" at bounding box center [1066, 250] width 19 height 19
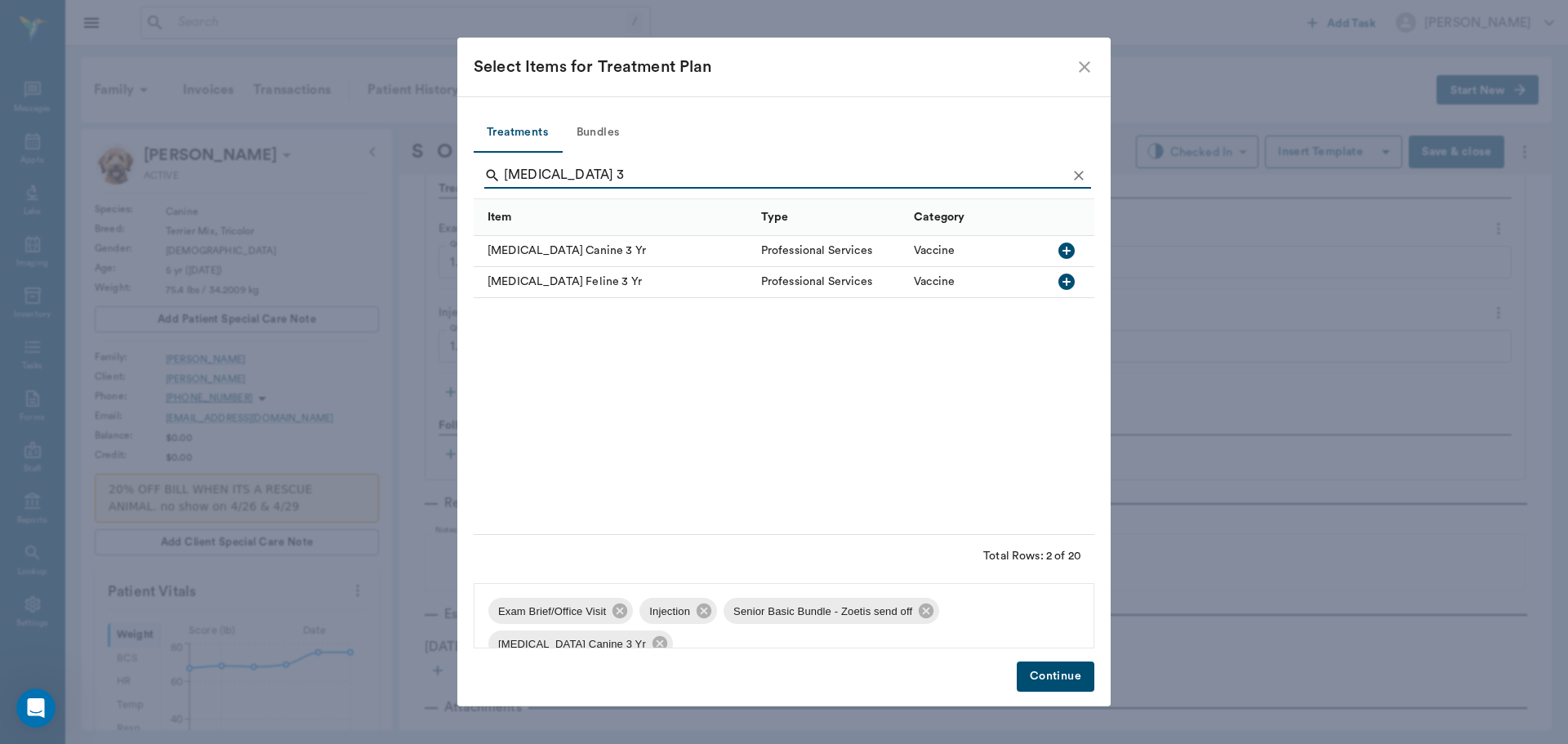
click at [1058, 678] on button "Continue" at bounding box center [1055, 676] width 78 height 30
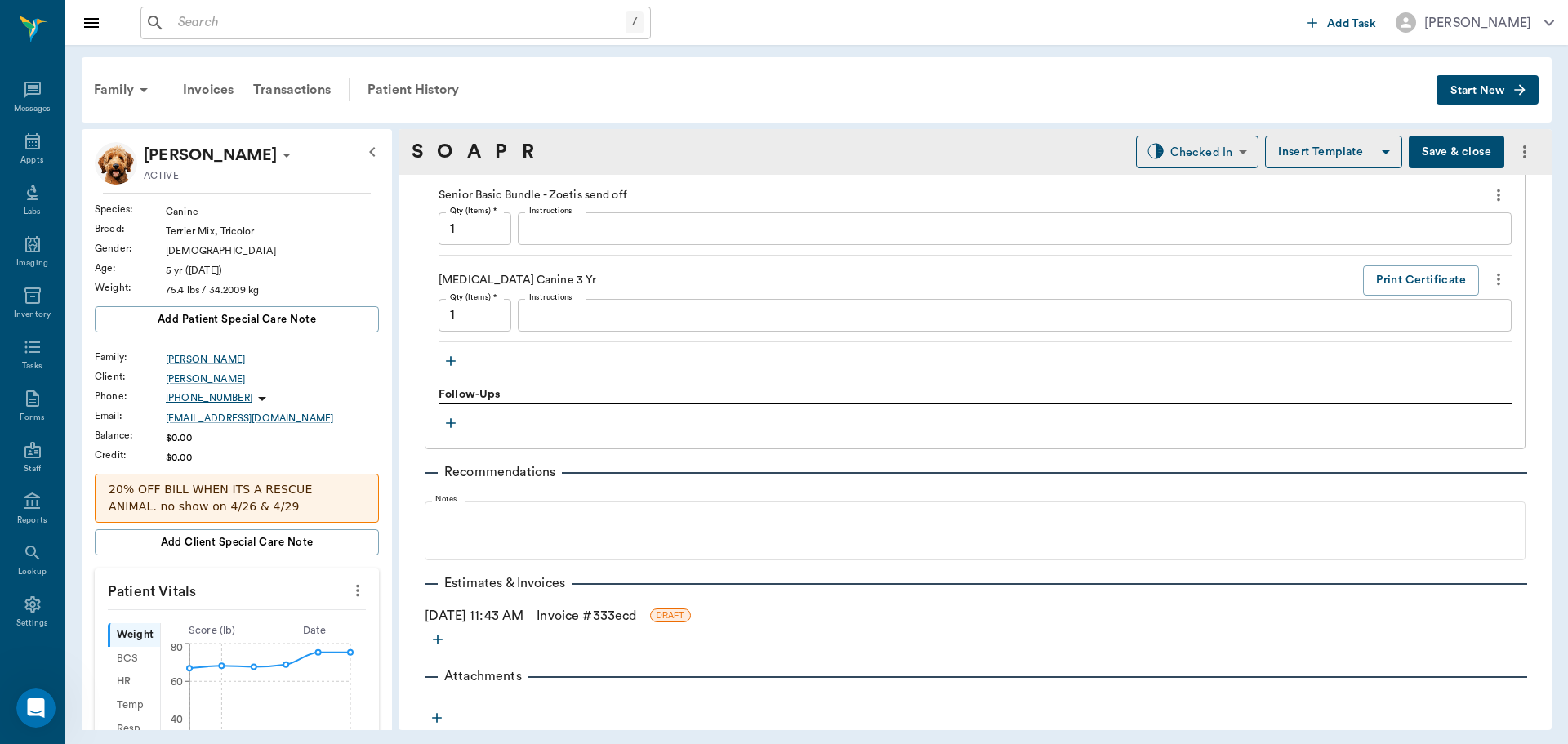
scroll to position [929, 0]
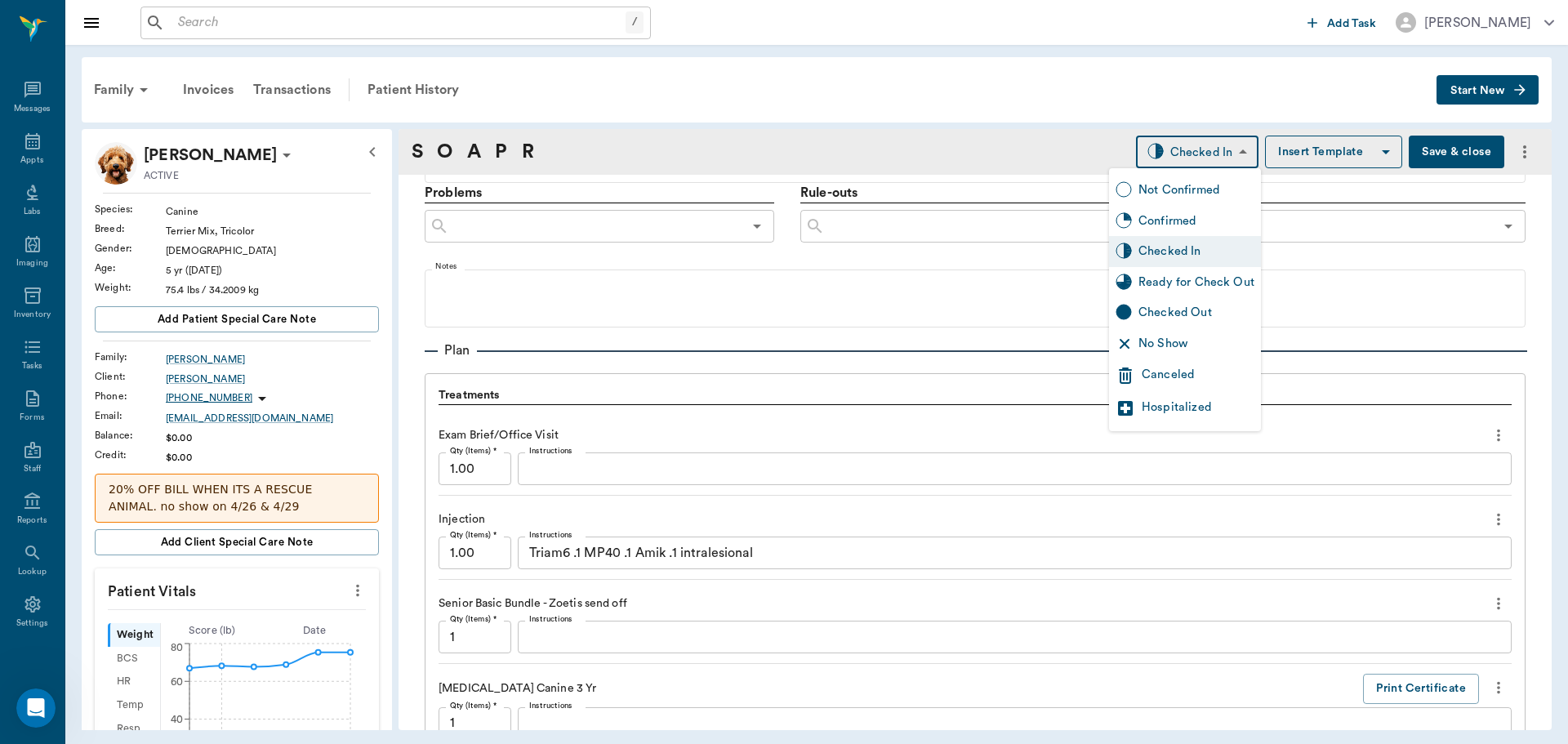
click at [1216, 148] on body "/ ​ Add Task Dr. Bert Ellsworth Nectar Messages Appts Labs Imaging Inventory Ta…" at bounding box center [784, 372] width 1568 height 744
drag, startPoint x: 1193, startPoint y: 279, endPoint x: 1178, endPoint y: 273, distance: 16.2
click at [1191, 279] on div "Ready for Check Out" at bounding box center [1196, 282] width 116 height 18
type input "READY_TO_CHECKOUT"
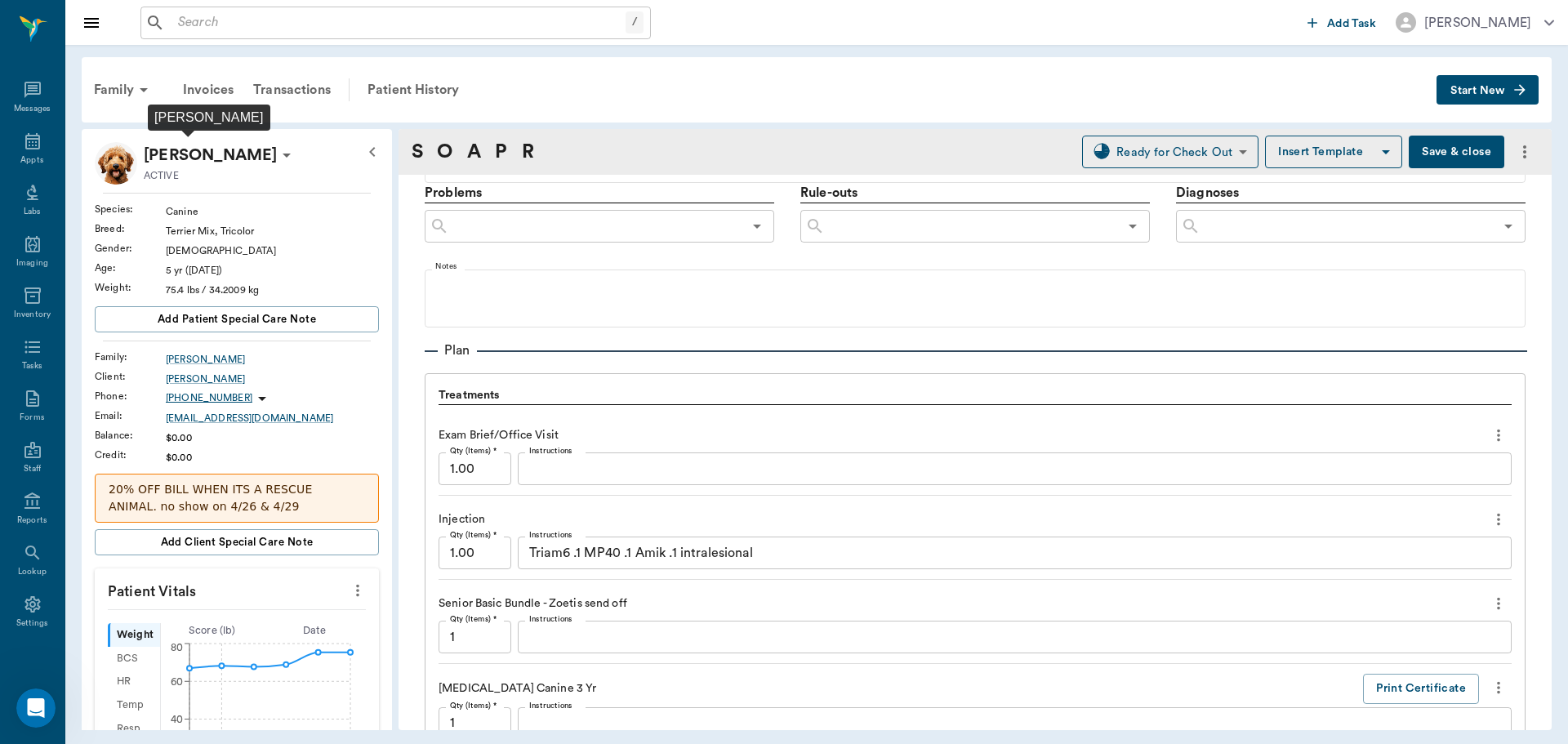
click at [206, 167] on p "[PERSON_NAME]" at bounding box center [210, 155] width 133 height 27
click at [295, 163] on div at bounding box center [784, 372] width 1568 height 744
click at [199, 151] on div at bounding box center [784, 372] width 1568 height 744
click at [164, 154] on p "[PERSON_NAME]" at bounding box center [210, 155] width 133 height 27
click at [159, 183] on span "Edit profile" at bounding box center [169, 184] width 137 height 17
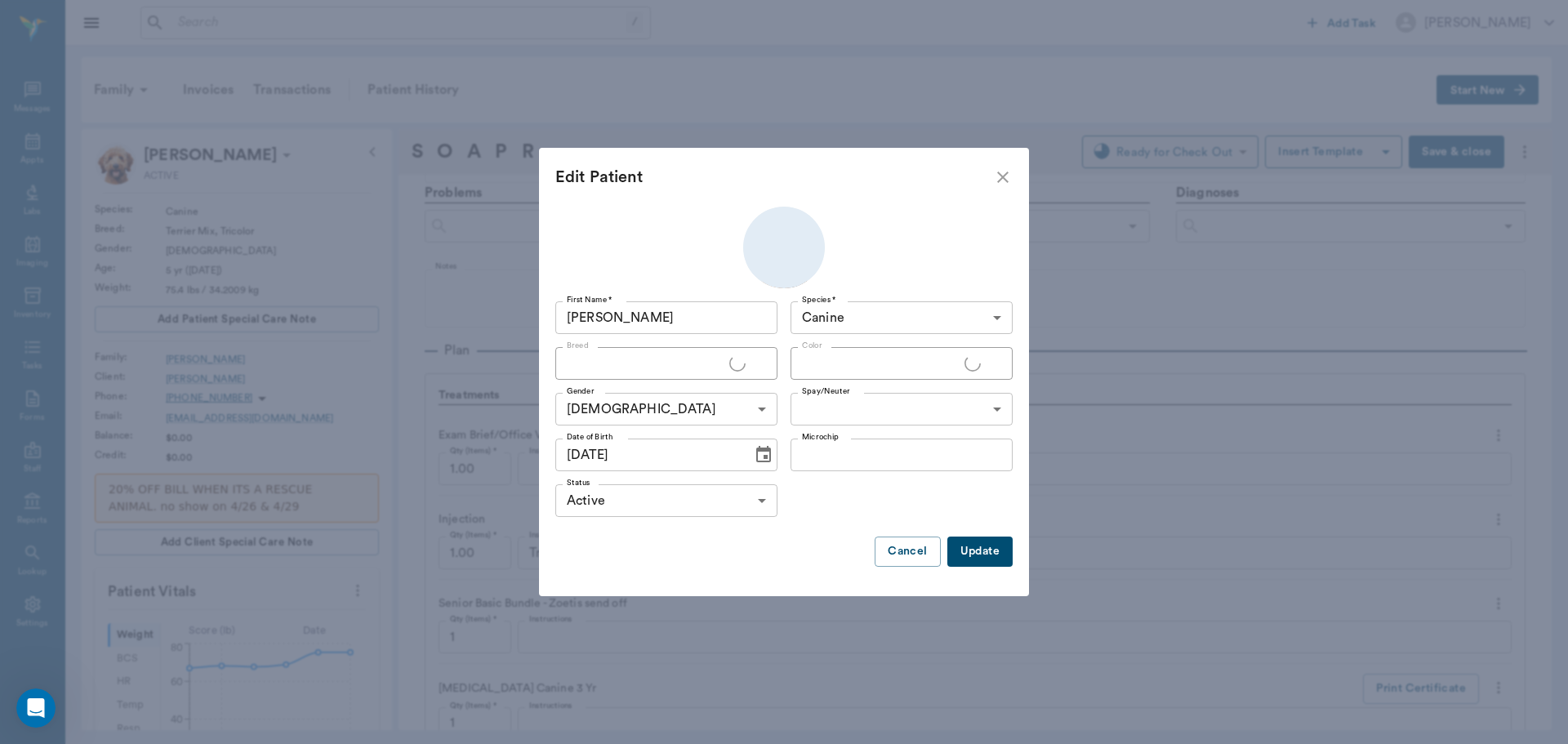
type input "Terrier Mix"
type input "Tricolor"
click at [1006, 175] on icon "close" at bounding box center [1003, 177] width 11 height 11
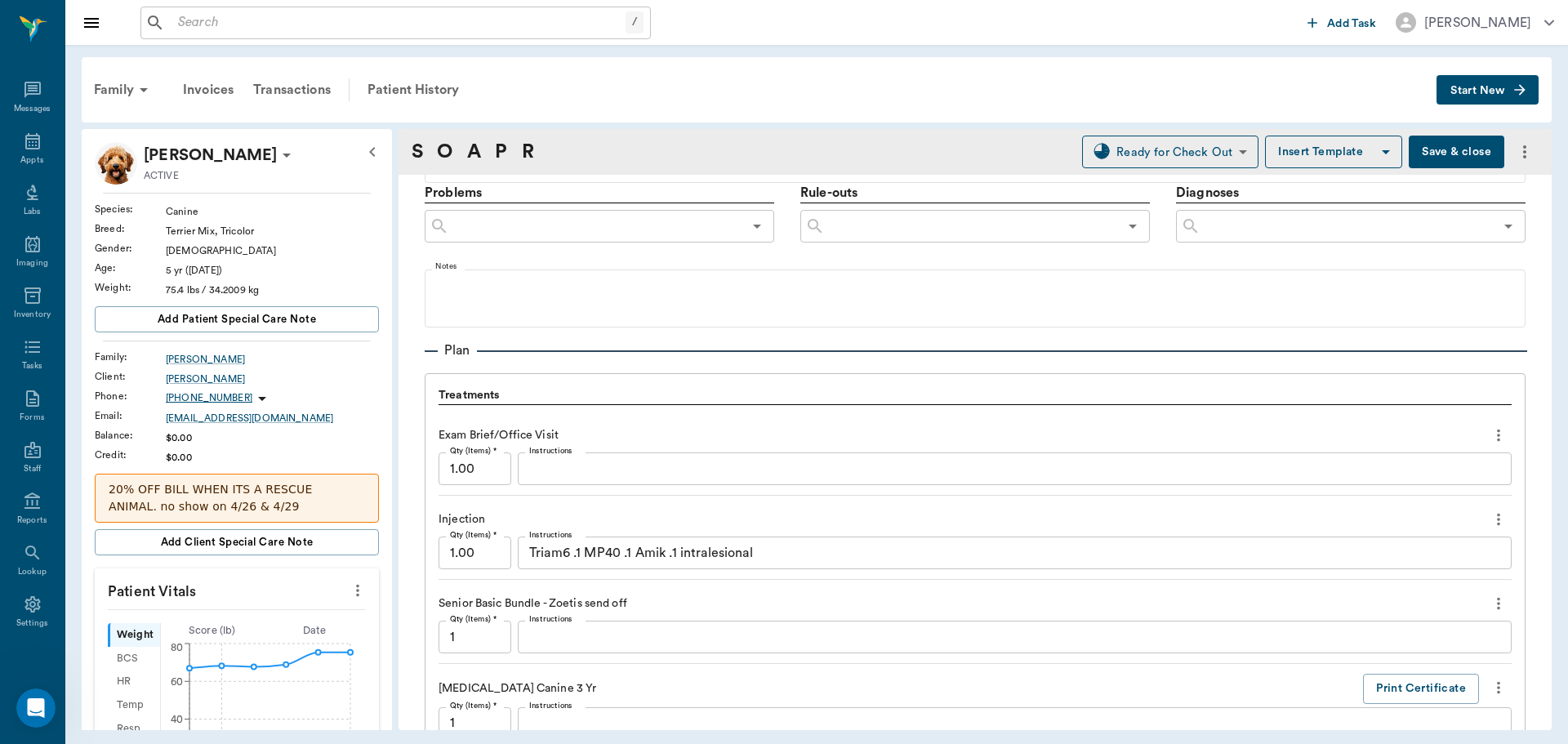
click at [118, 89] on div "Edit Patient First Name * Tillie First Name * Species * Canine Canine Species *…" at bounding box center [784, 372] width 1568 height 744
click at [118, 89] on div "Family" at bounding box center [124, 90] width 79 height 39
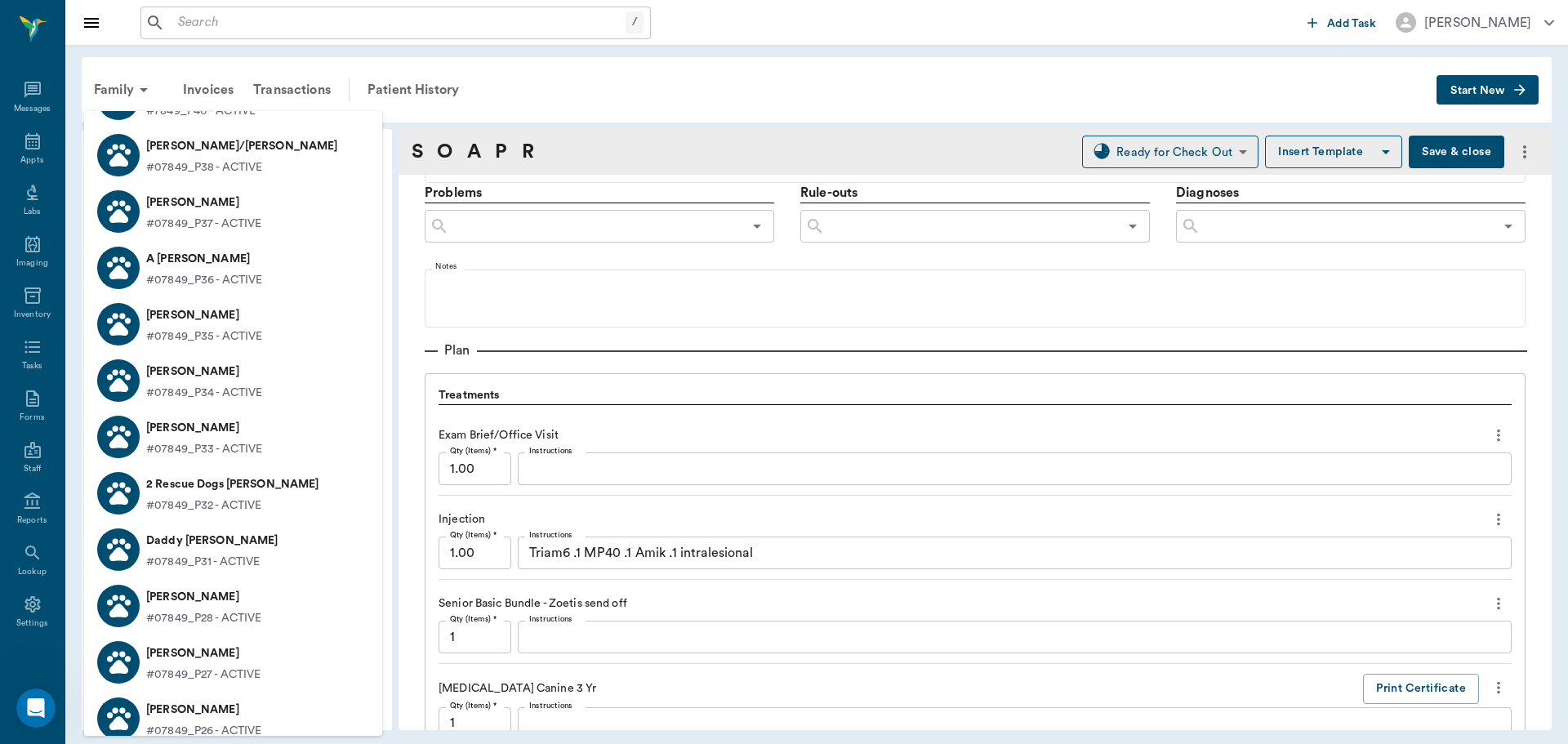
scroll to position [0, 0]
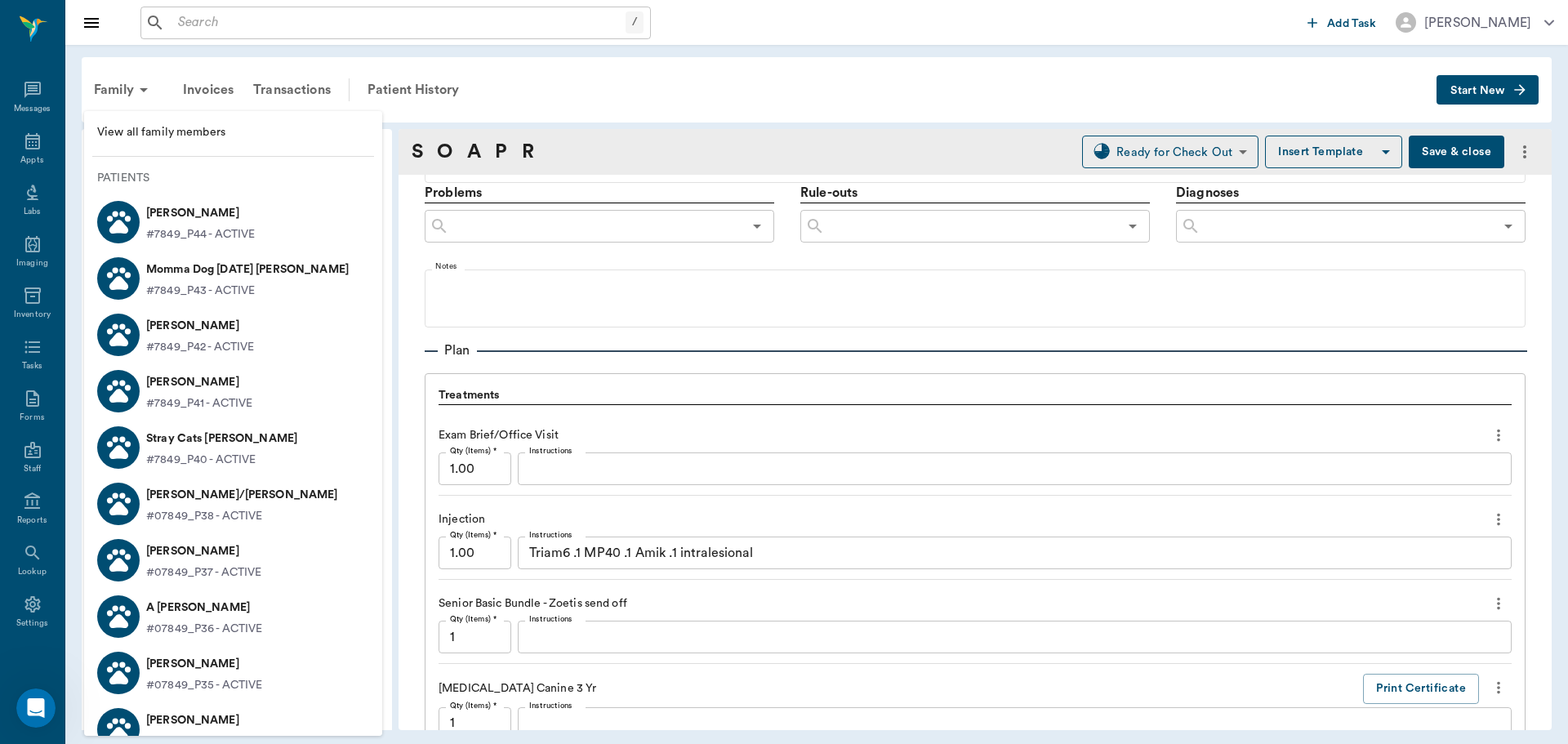
click at [875, 321] on div at bounding box center [784, 372] width 1568 height 744
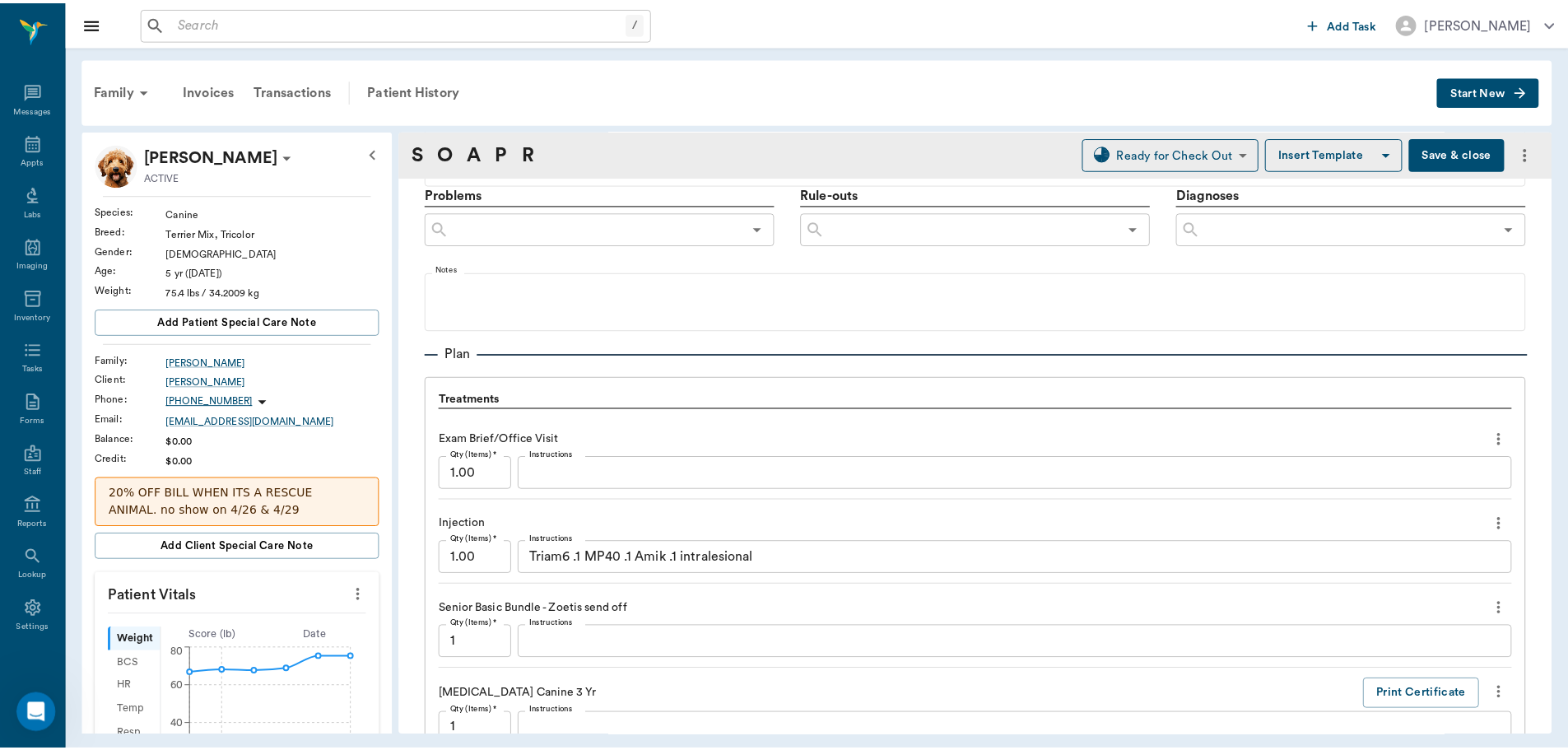
scroll to position [1348, 0]
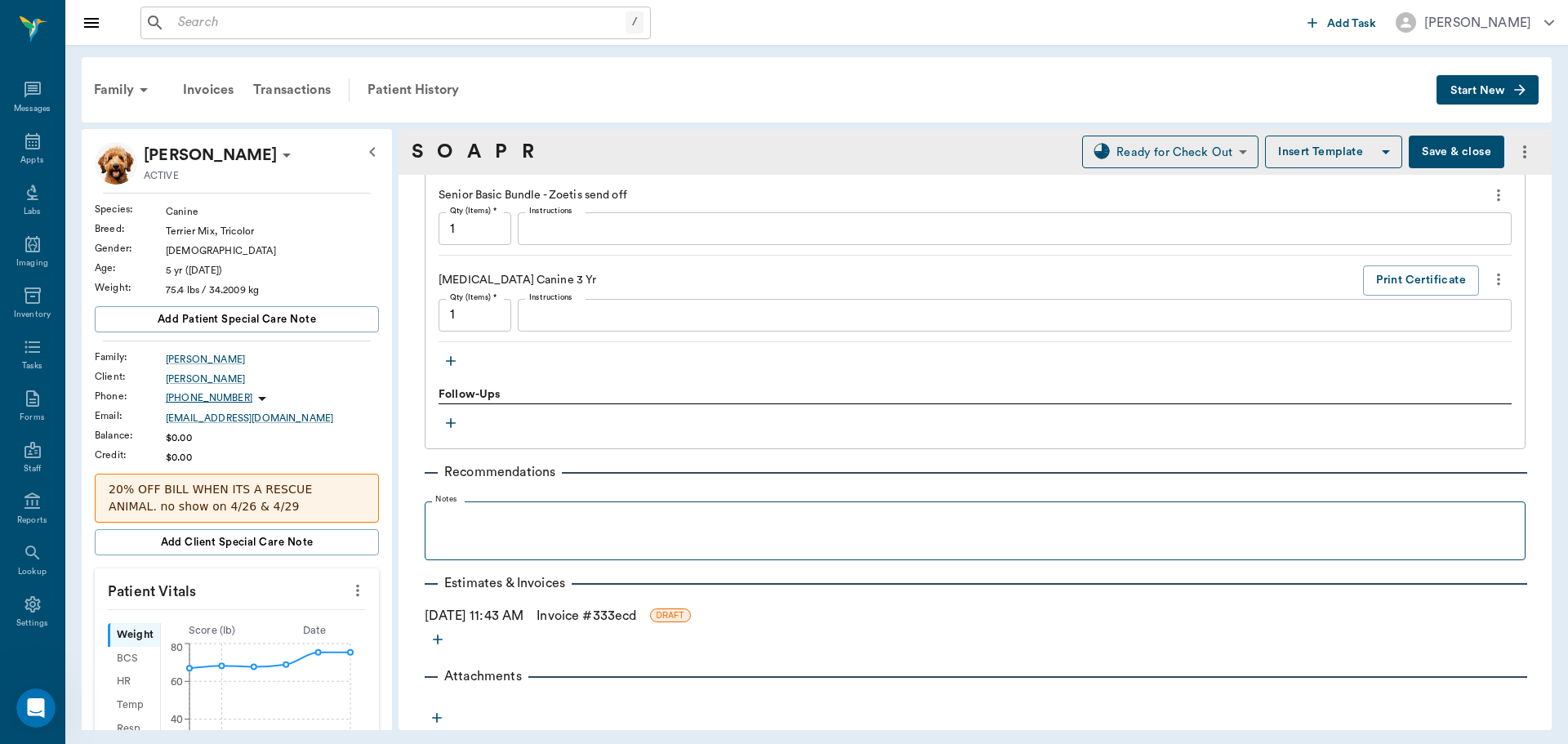
drag, startPoint x: 589, startPoint y: 618, endPoint x: 777, endPoint y: 553, distance: 198.9
click at [588, 618] on link "Invoice # 333ecd" at bounding box center [586, 615] width 100 height 19
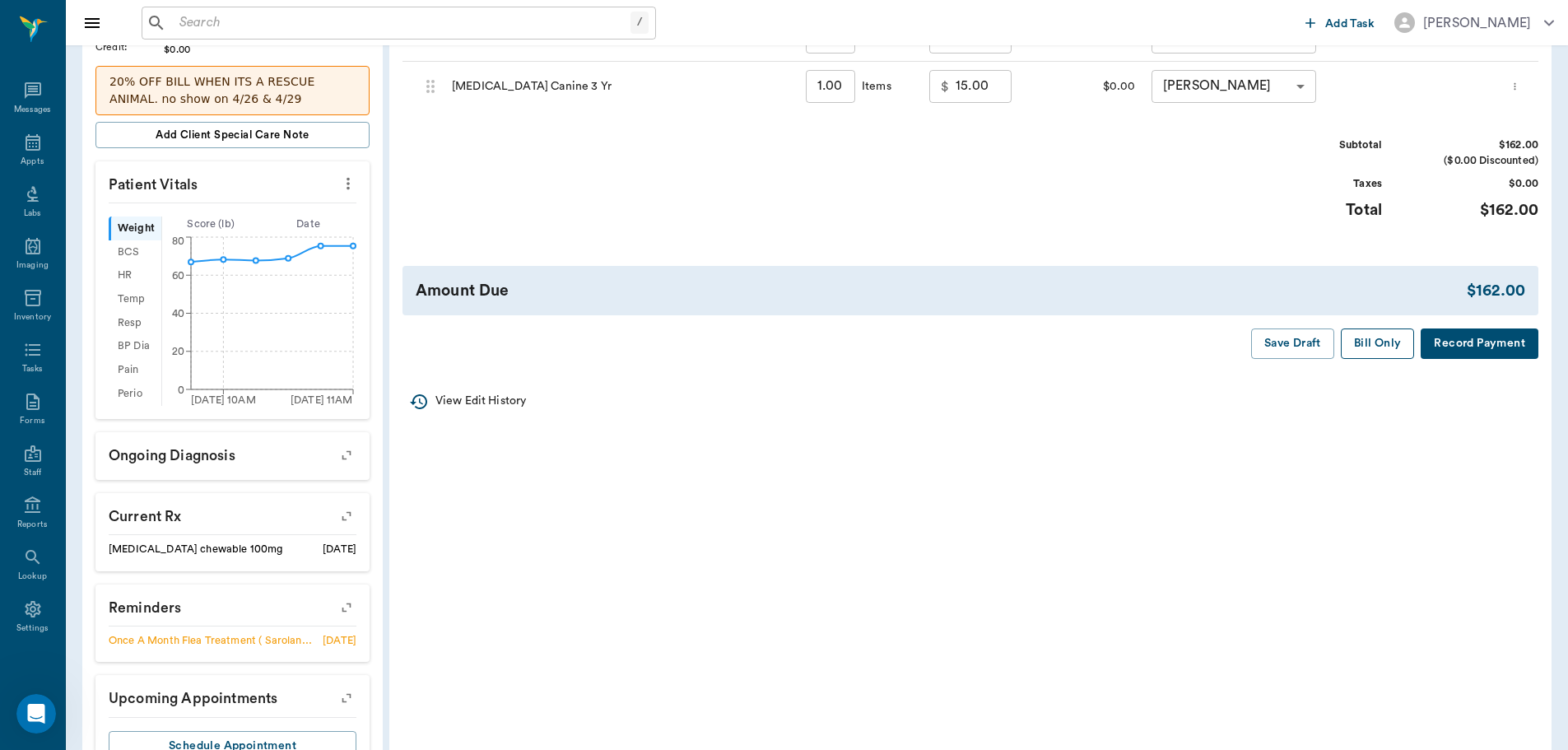
scroll to position [164, 0]
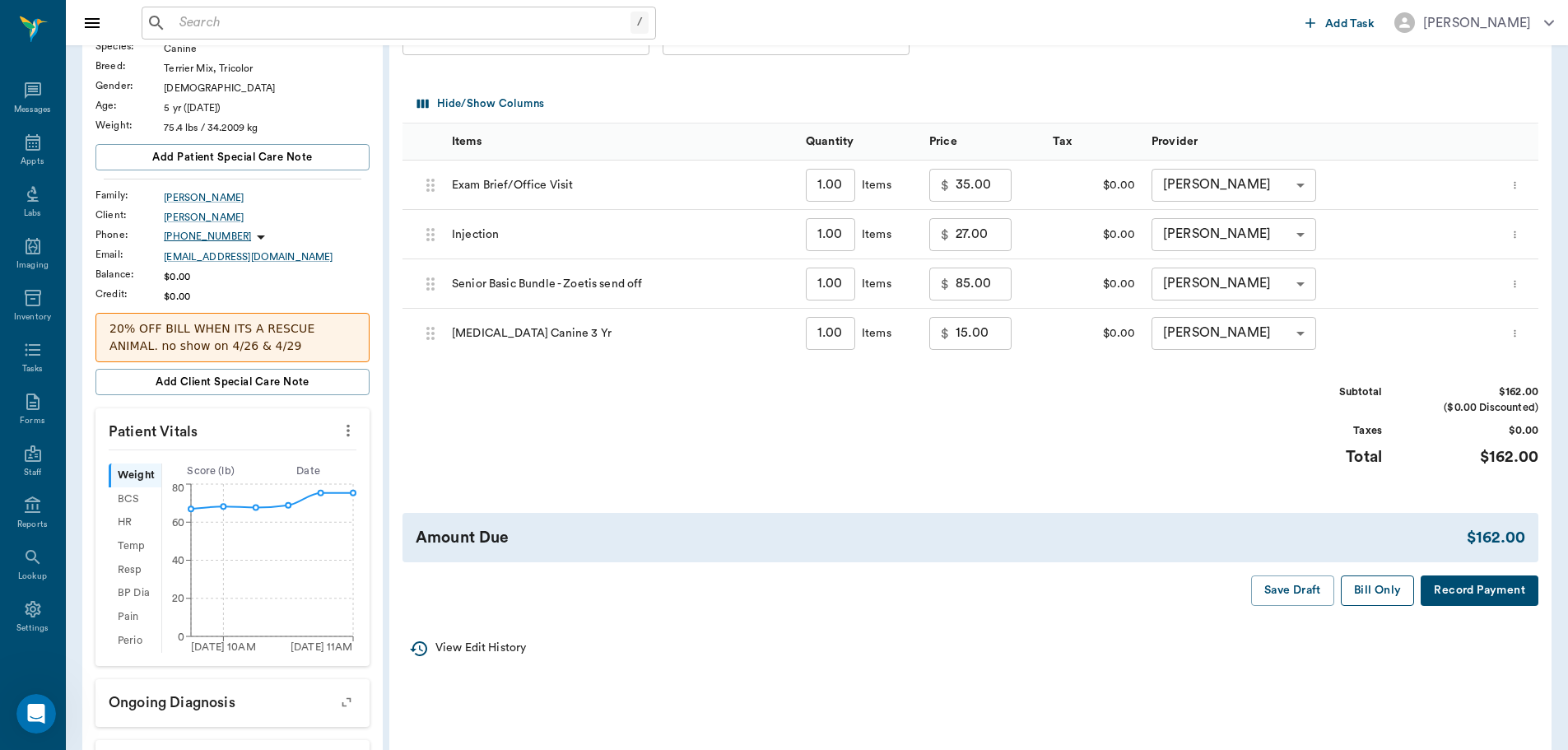
click at [1388, 582] on button "Bill Only" at bounding box center [1378, 590] width 74 height 30
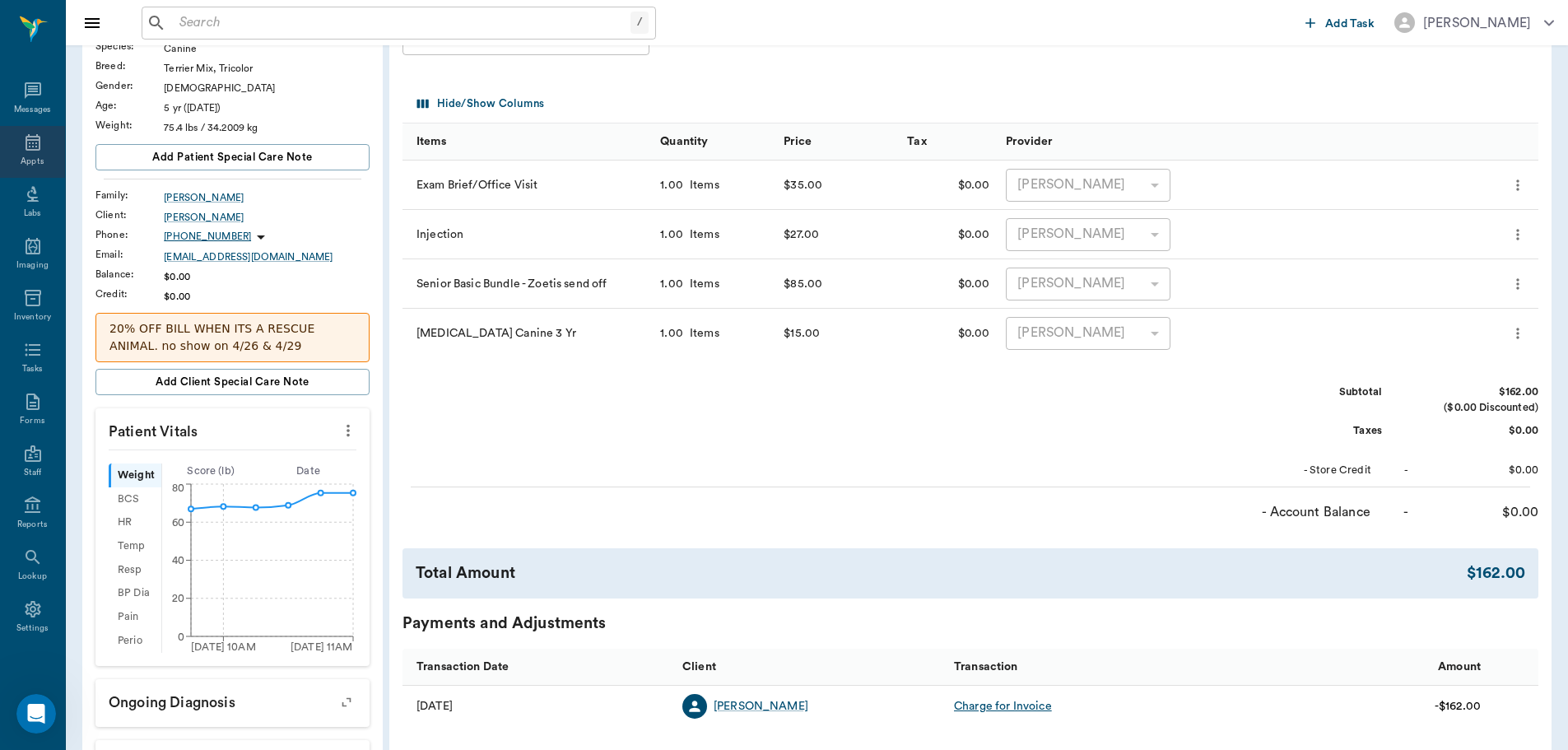
click at [25, 151] on icon at bounding box center [32, 141] width 19 height 19
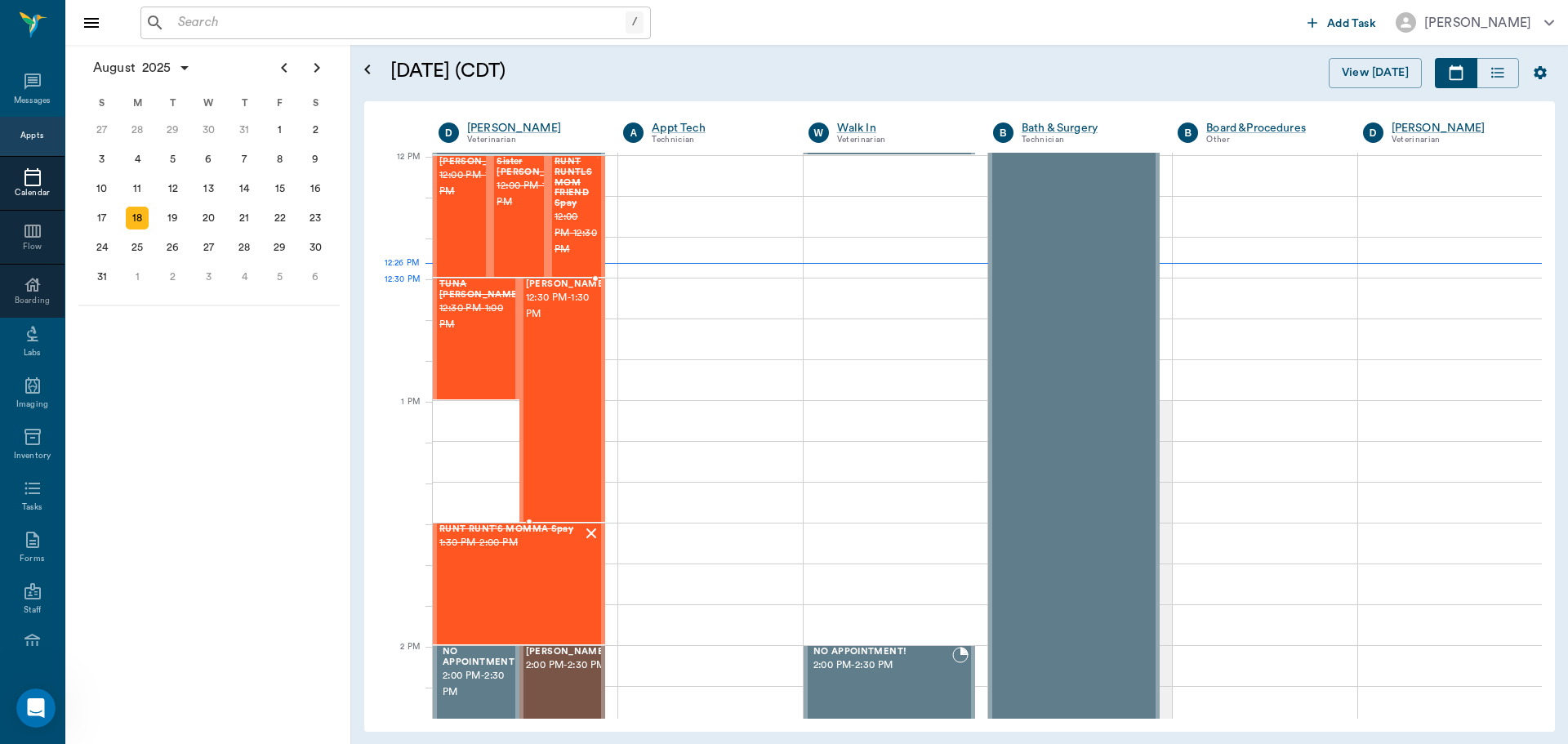
scroll to position [940, 0]
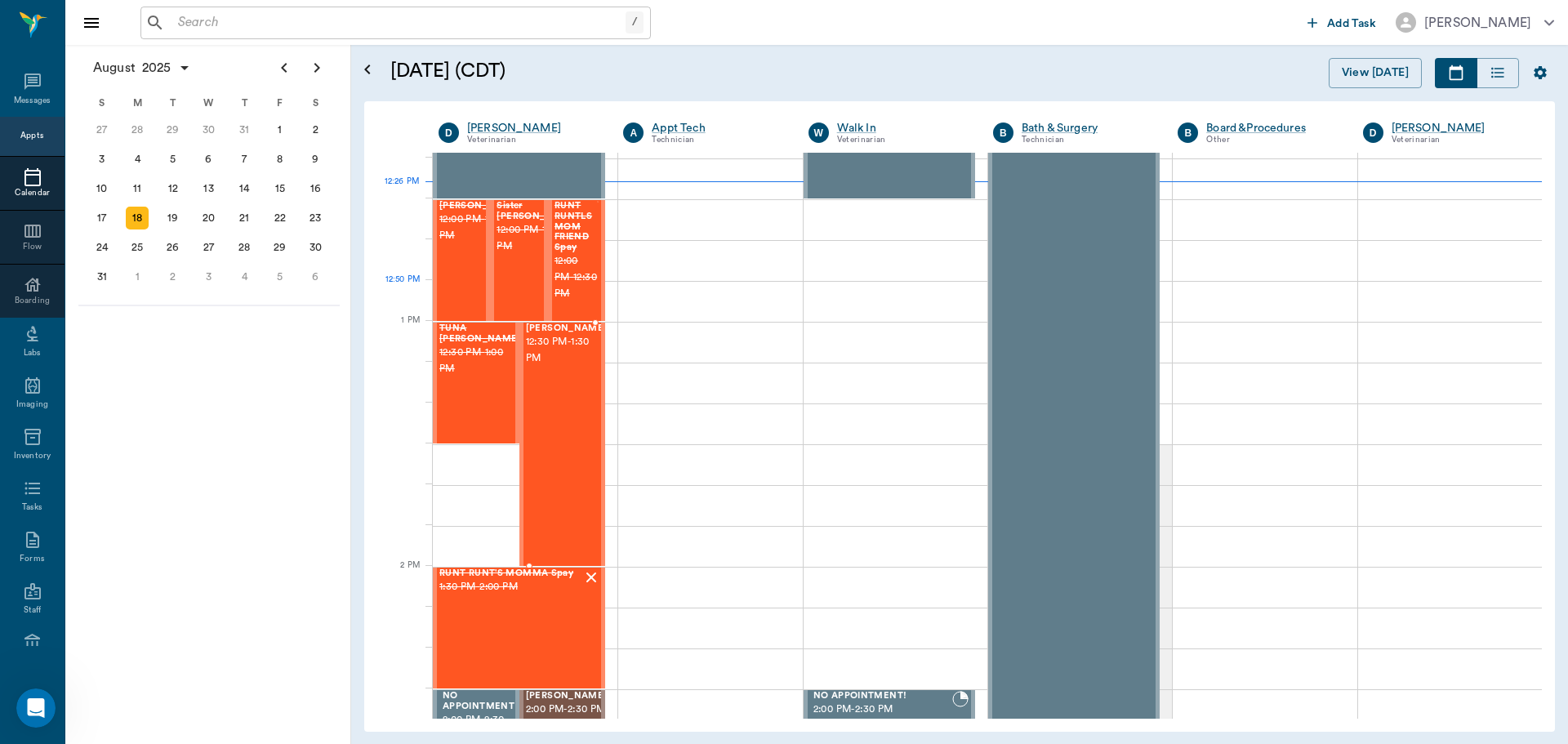
click at [561, 323] on div "[PERSON_NAME] 12:30 PM - 1:30 PM" at bounding box center [566, 444] width 82 height 242
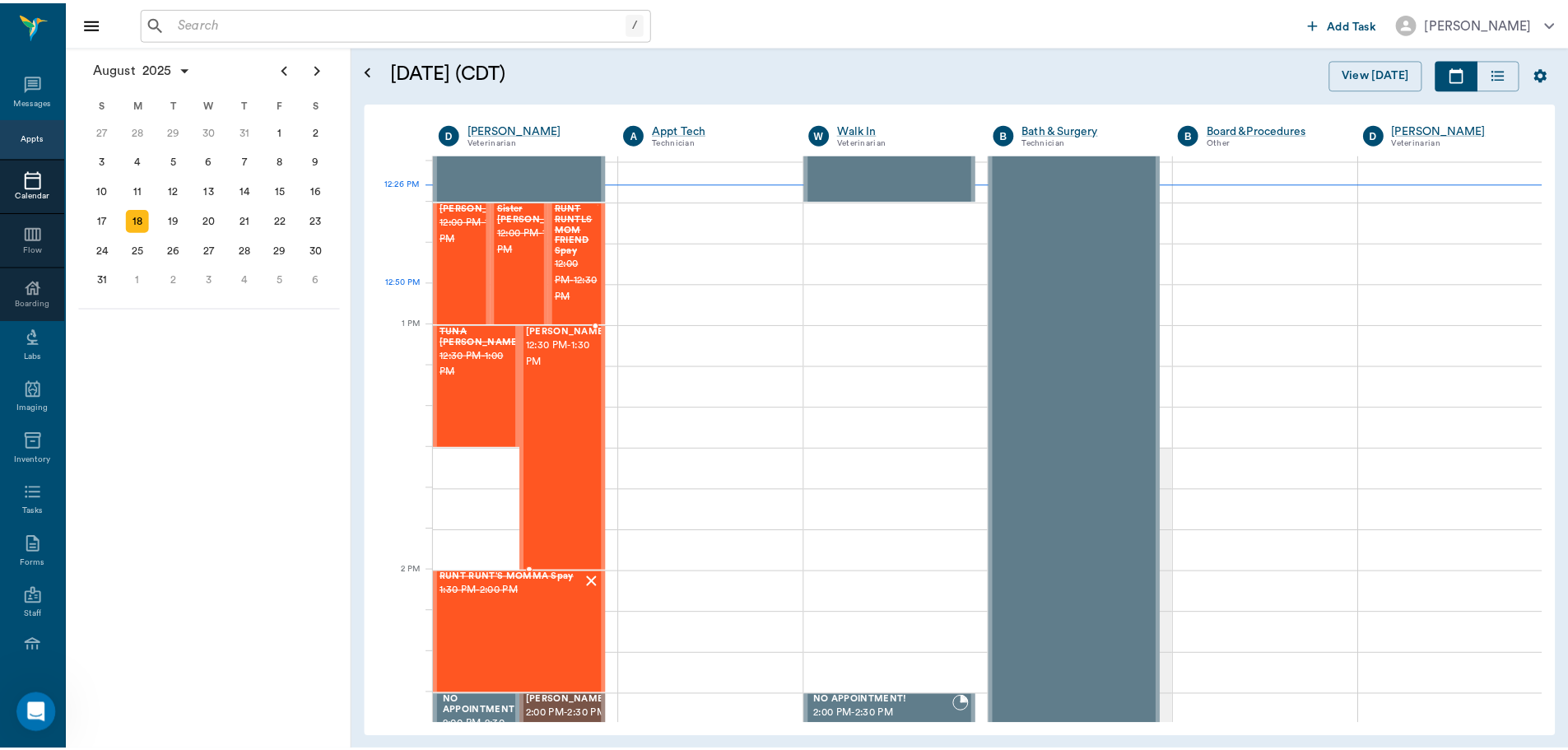
scroll to position [1072, 0]
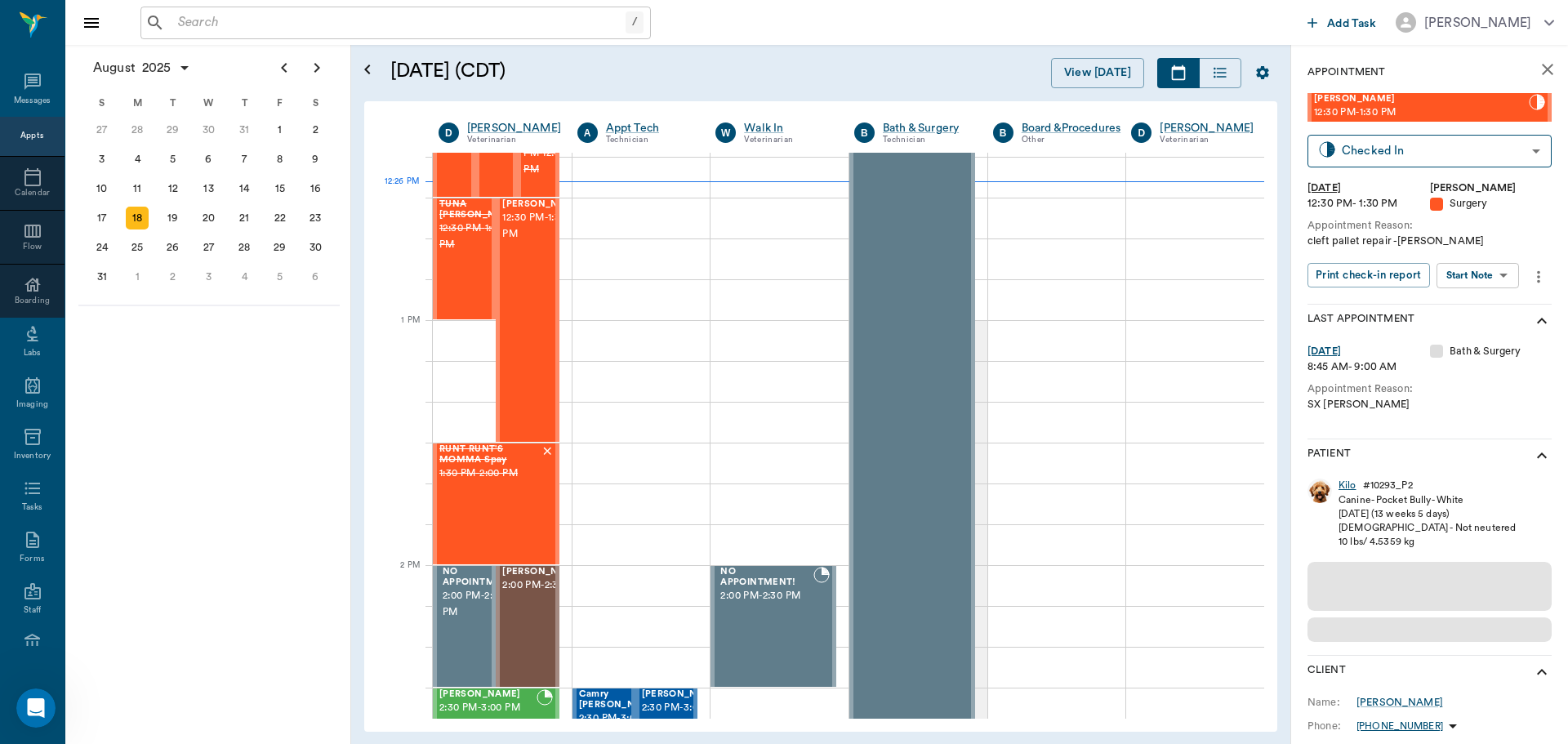
click at [1346, 484] on div "Kilo" at bounding box center [1347, 485] width 18 height 14
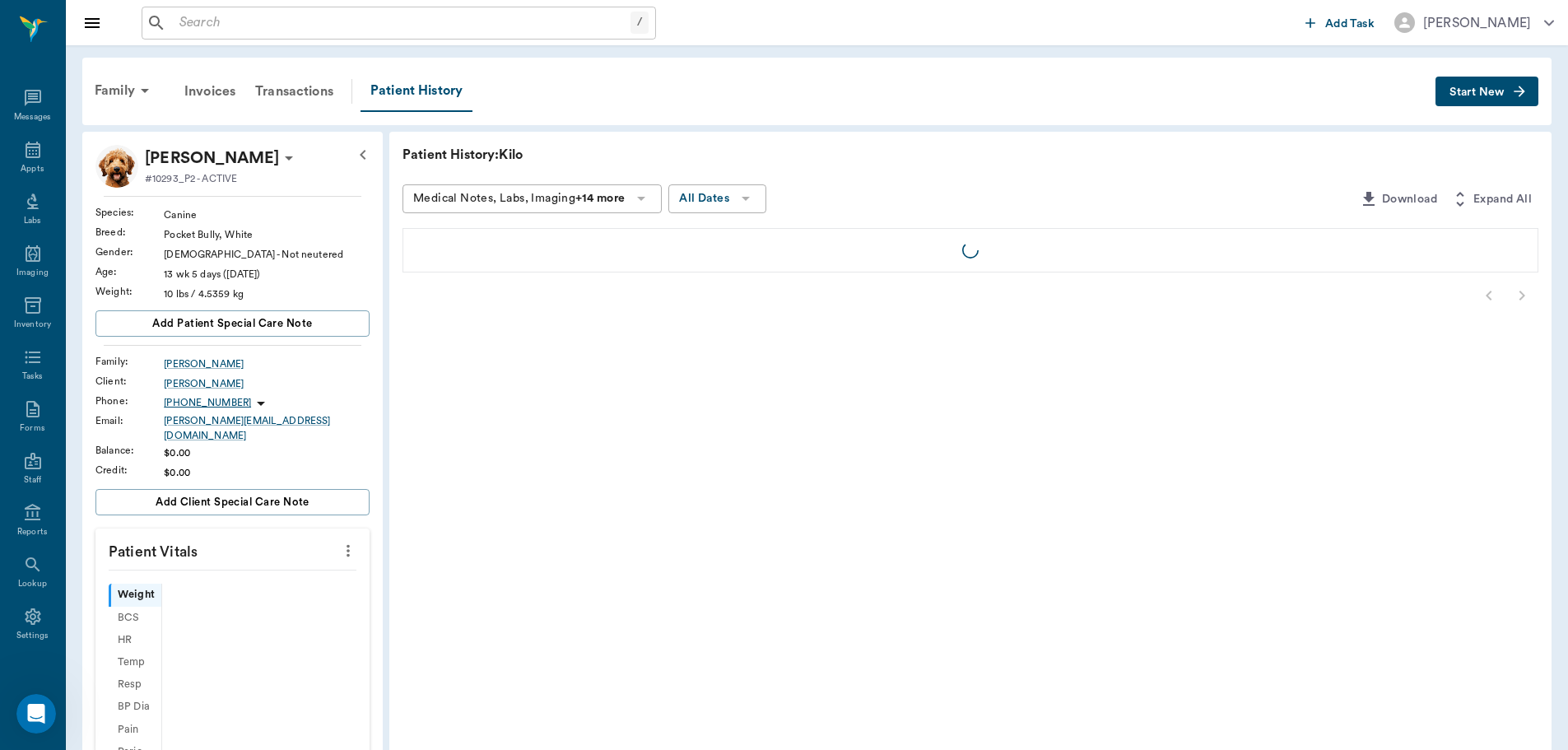
scroll to position [7, 0]
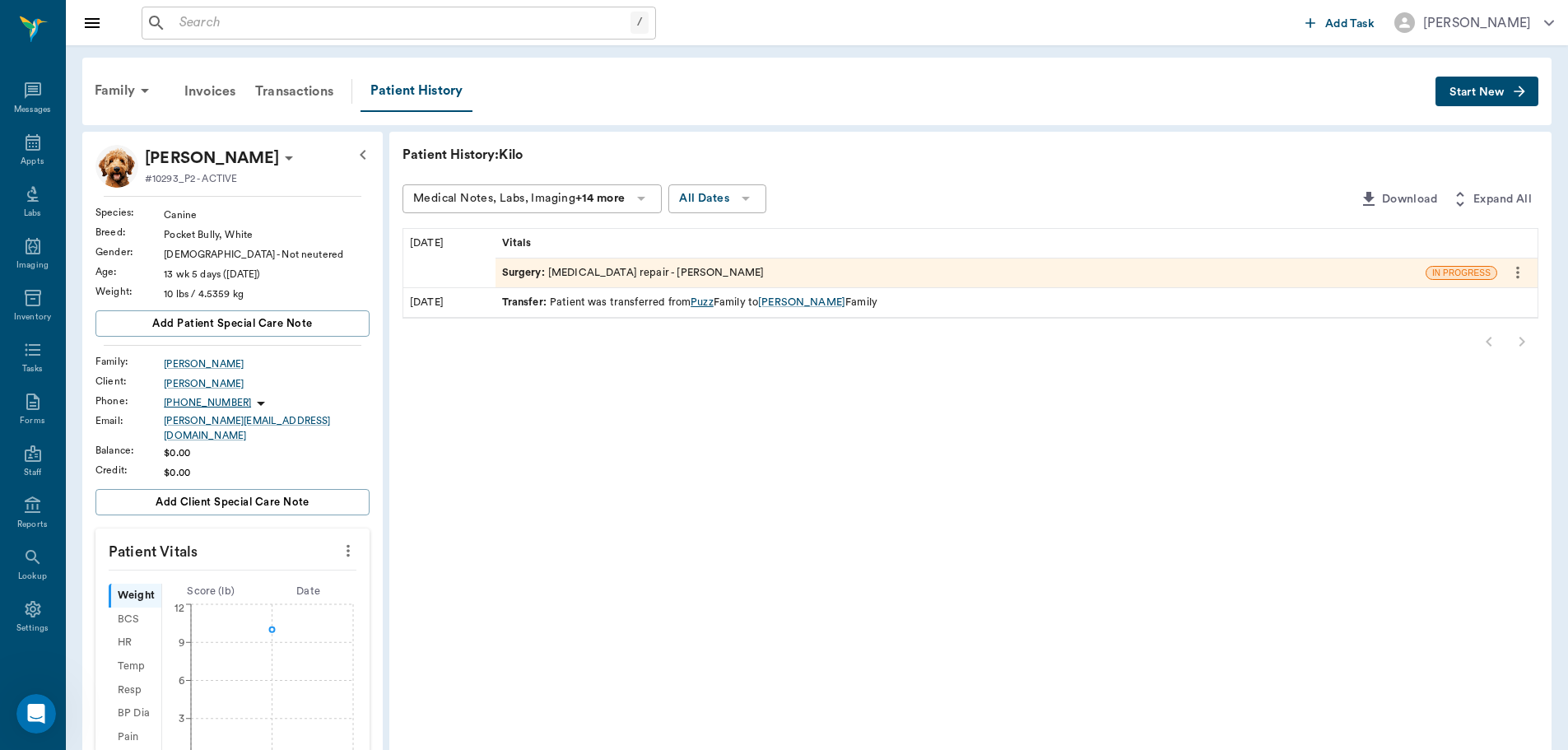
click at [699, 300] on div "Puzz" at bounding box center [702, 302] width 23 height 16
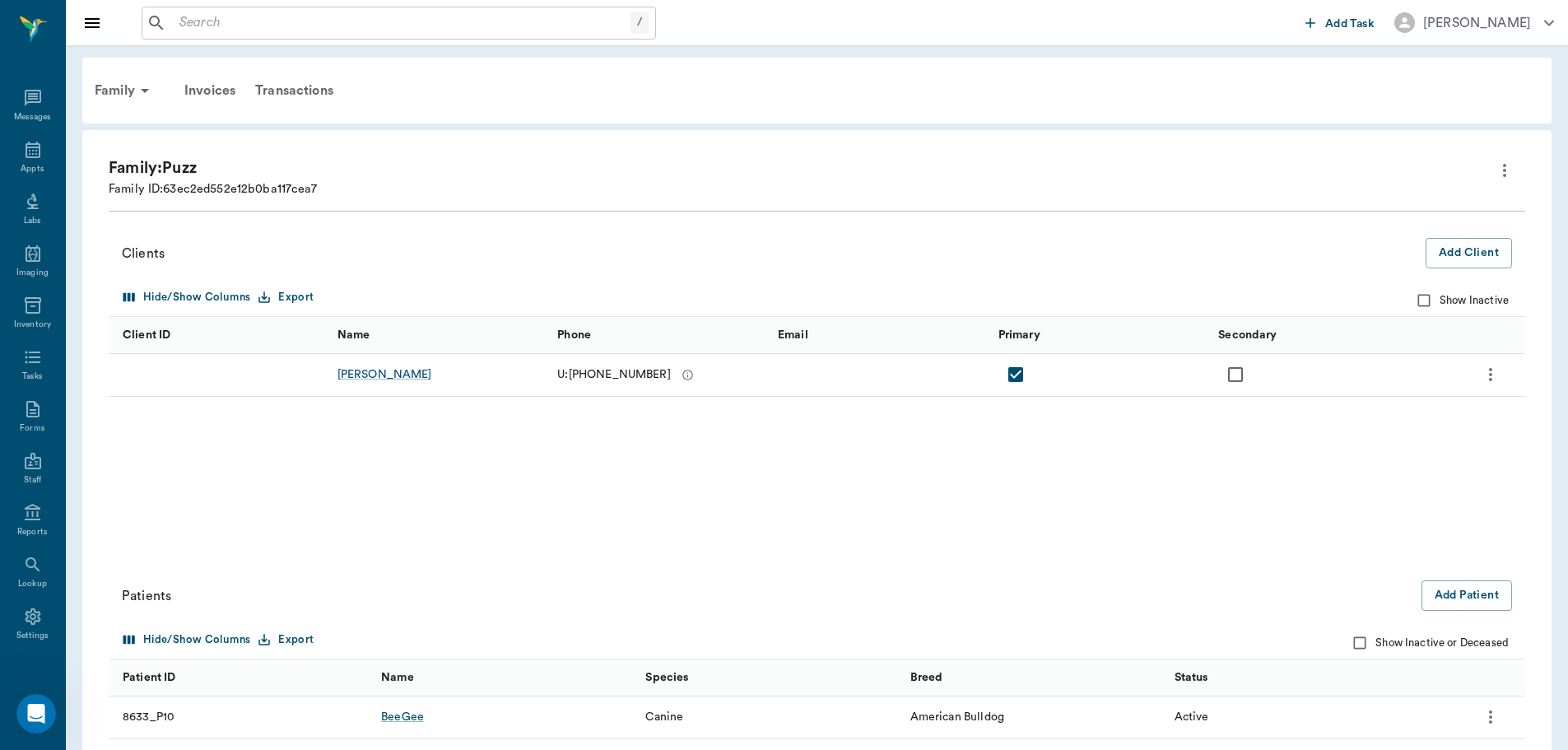
scroll to position [7, 0]
